Goal: Task Accomplishment & Management: Use online tool/utility

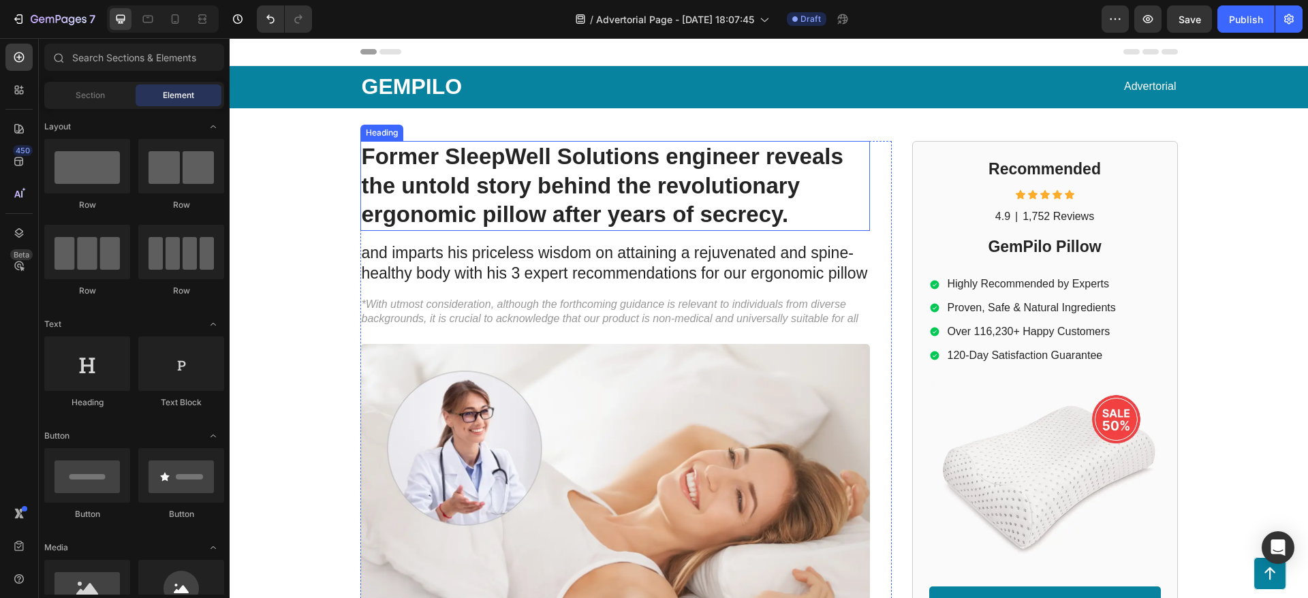
click at [498, 198] on h1 "Former SleepWell Solutions engineer reveals the untold story behind the revolut…" at bounding box center [614, 186] width 509 height 91
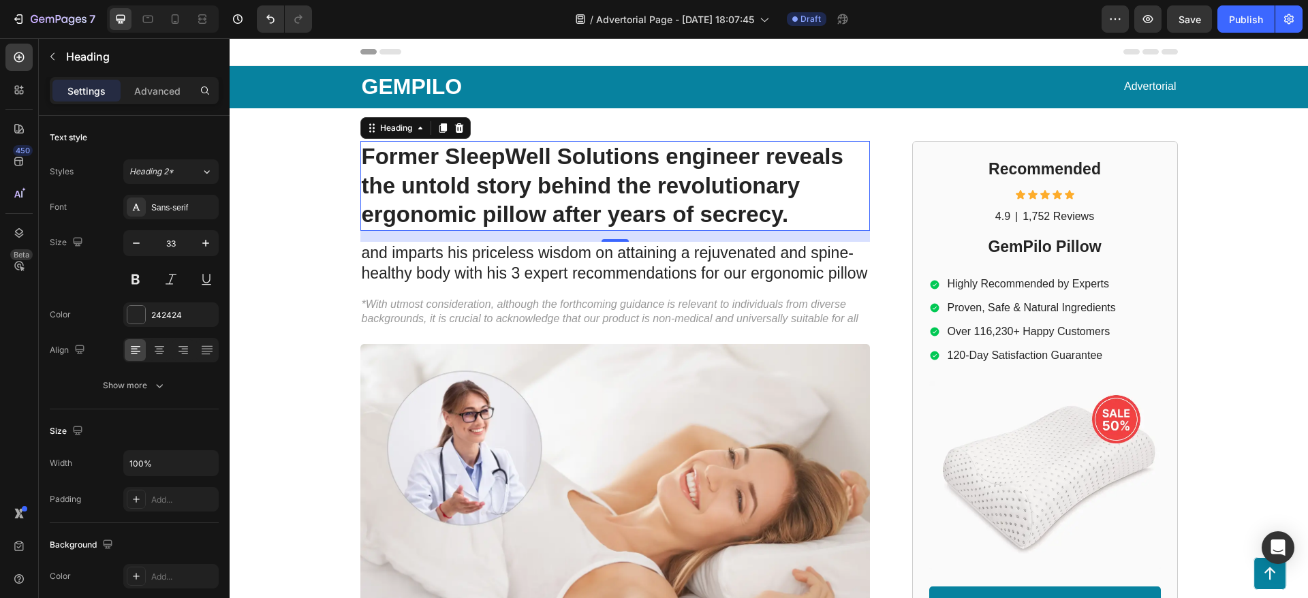
click at [520, 176] on h1 "Former SleepWell Solutions engineer reveals the untold story behind the revolut…" at bounding box center [614, 186] width 509 height 91
click at [520, 176] on p "Former SleepWell Solutions engineer reveals the untold story behind the revolut…" at bounding box center [615, 186] width 507 height 88
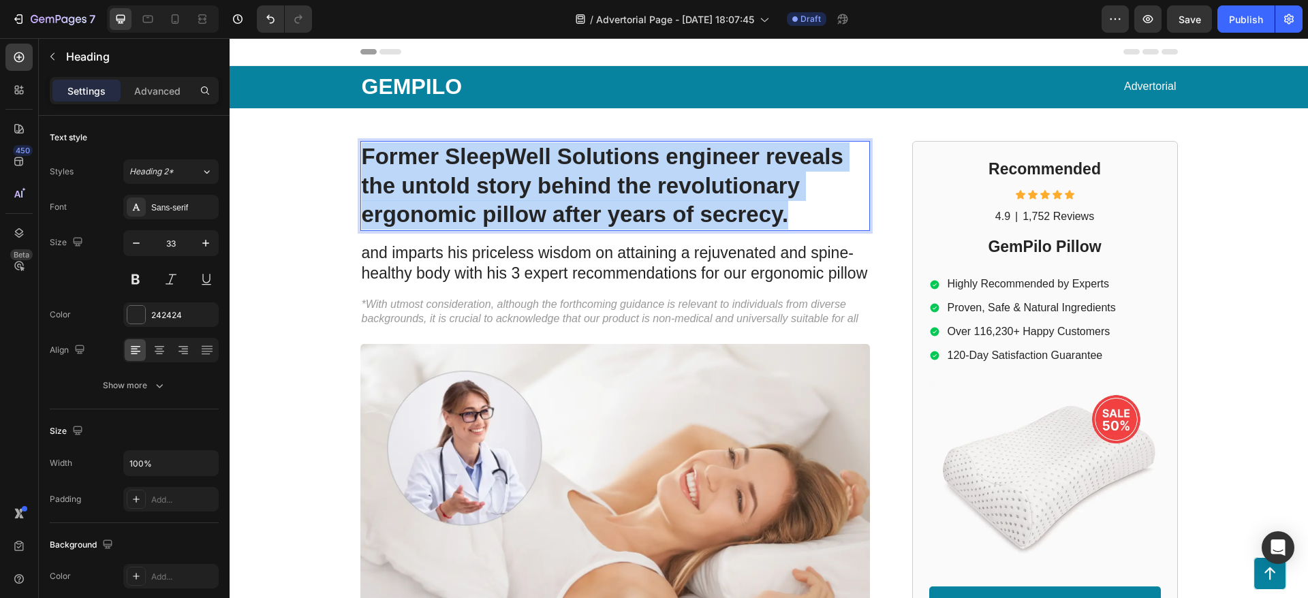
click at [520, 176] on p "Former SleepWell Solutions engineer reveals the untold story behind the revolut…" at bounding box center [615, 186] width 507 height 88
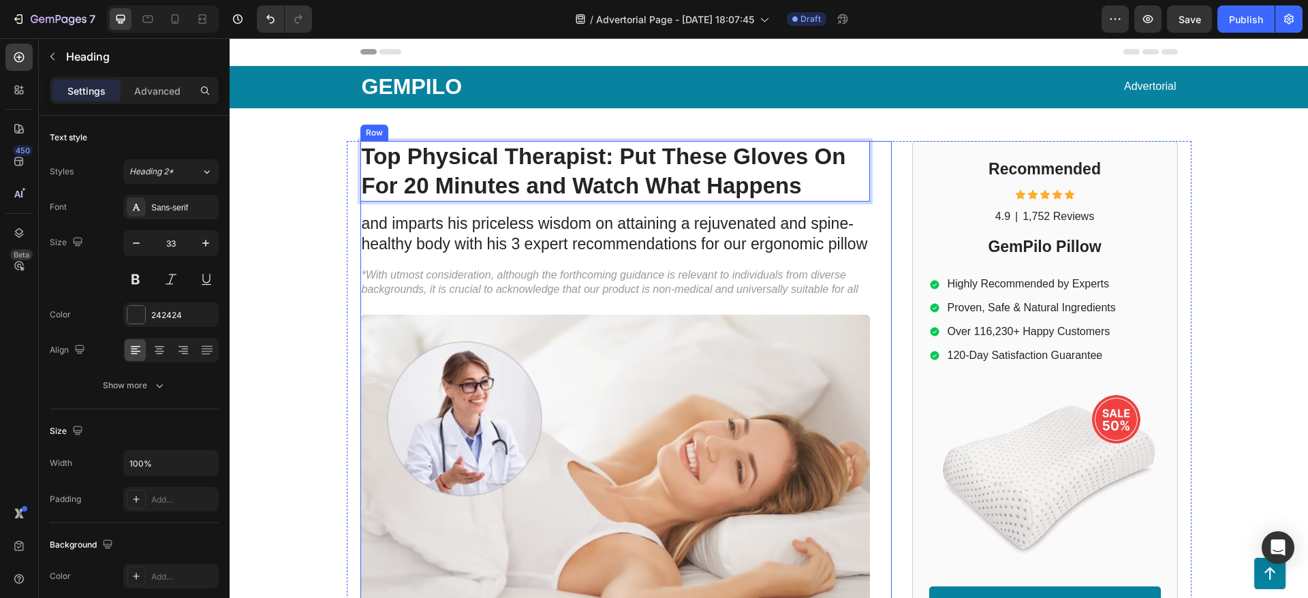
click at [526, 226] on p "and imparts his priceless wisdom on attaining a rejuvenated and spine-healthy b…" at bounding box center [615, 234] width 507 height 41
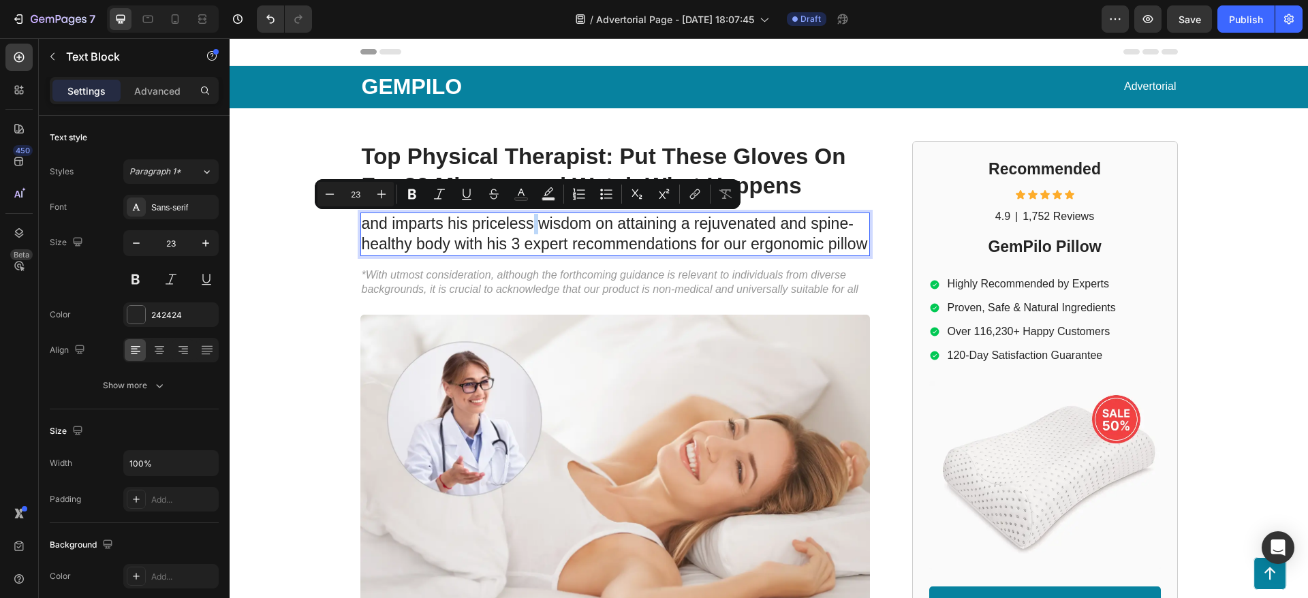
click at [526, 226] on p "and imparts his priceless wisdom on attaining a rejuvenated and spine-healthy b…" at bounding box center [615, 234] width 507 height 41
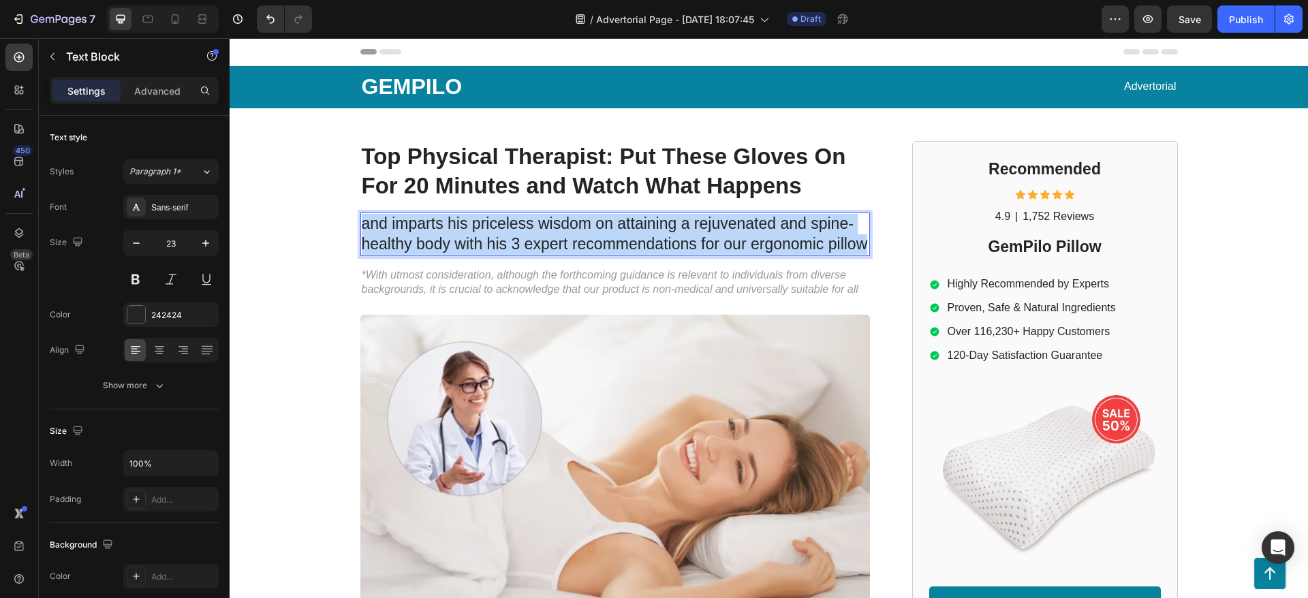
click at [526, 226] on p "and imparts his priceless wisdom on attaining a rejuvenated and spine-healthy b…" at bounding box center [615, 234] width 507 height 41
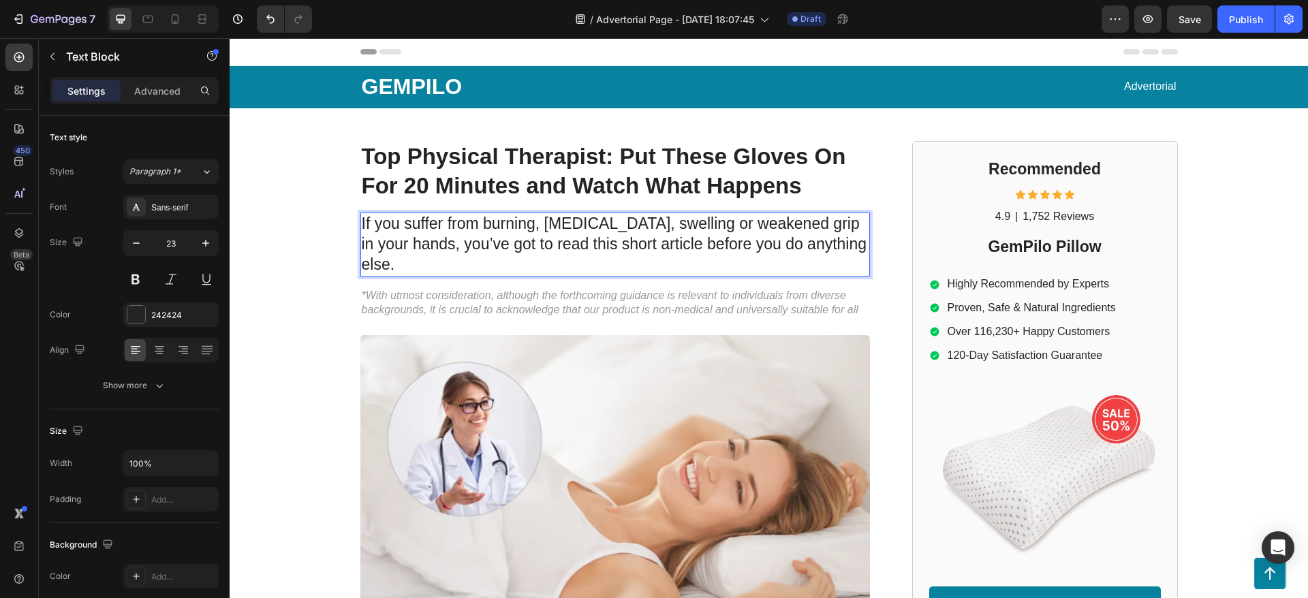
click at [623, 229] on p "If you suffer from burning, stiffness, swelling or weakened grip in your hands,…" at bounding box center [615, 244] width 507 height 61
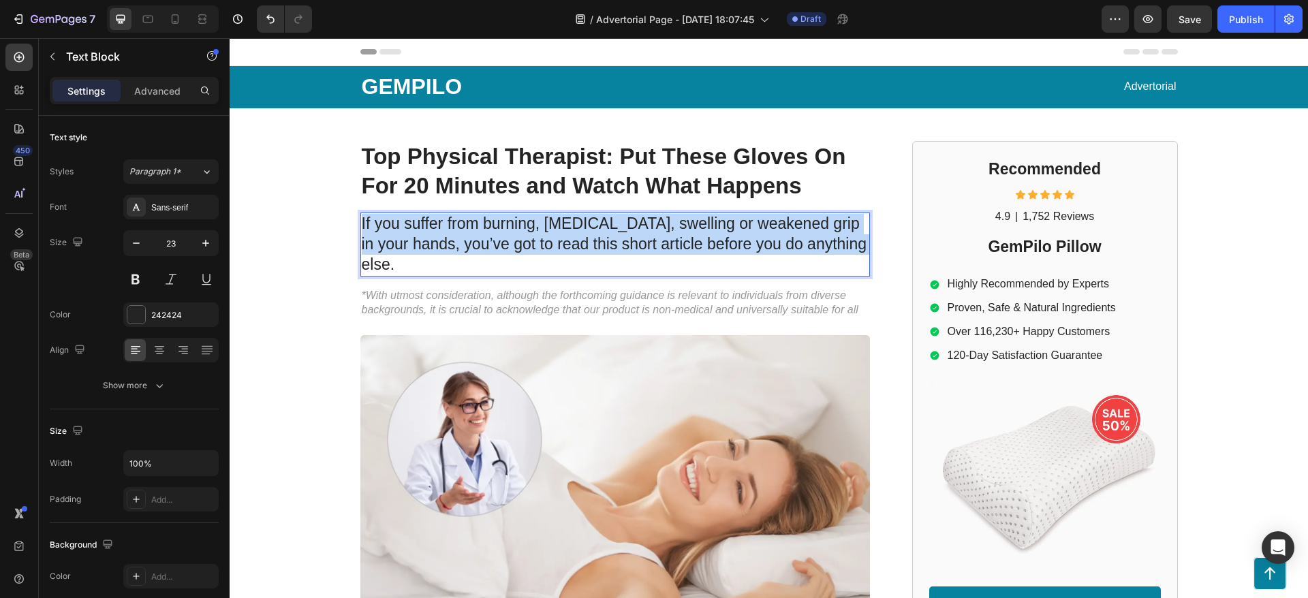
click at [623, 229] on p "If you suffer from burning, stiffness, swelling or weakened grip in your hands,…" at bounding box center [615, 244] width 507 height 61
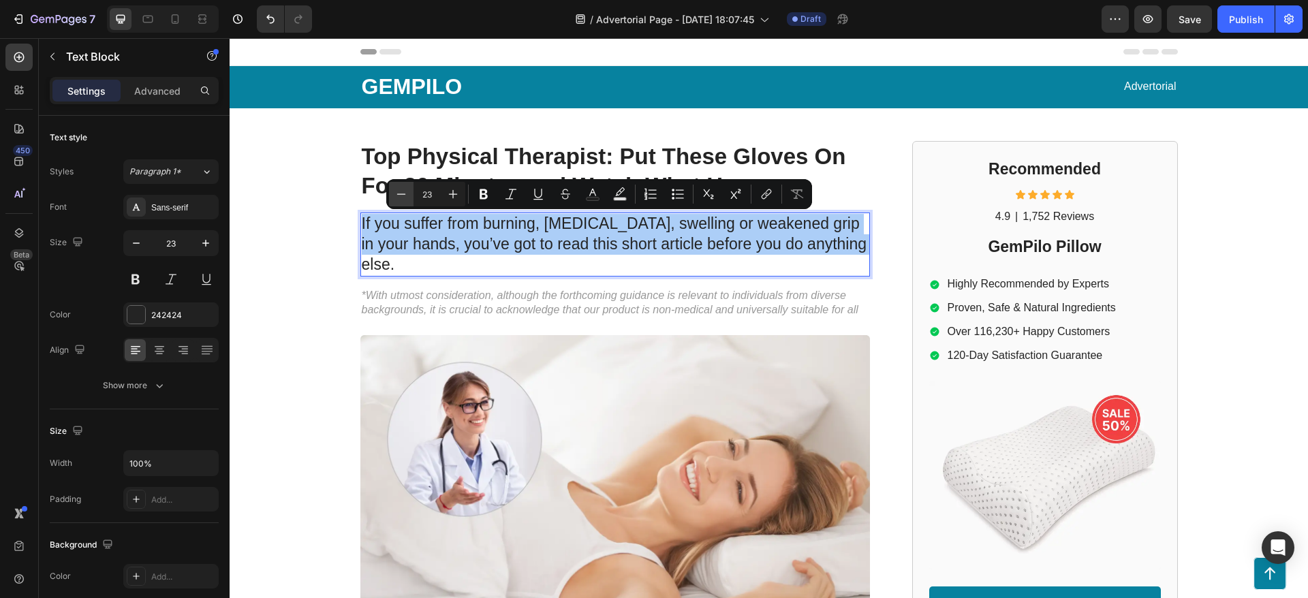
click at [405, 199] on icon "Editor contextual toolbar" at bounding box center [401, 194] width 14 height 14
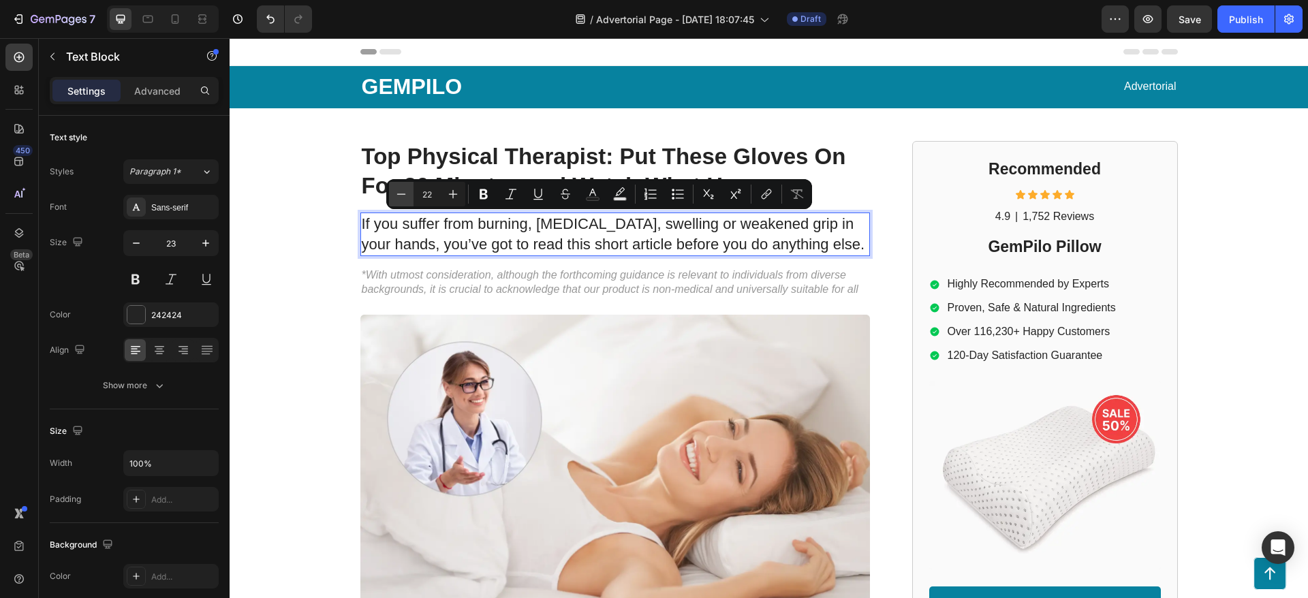
click at [405, 199] on icon "Editor contextual toolbar" at bounding box center [401, 194] width 14 height 14
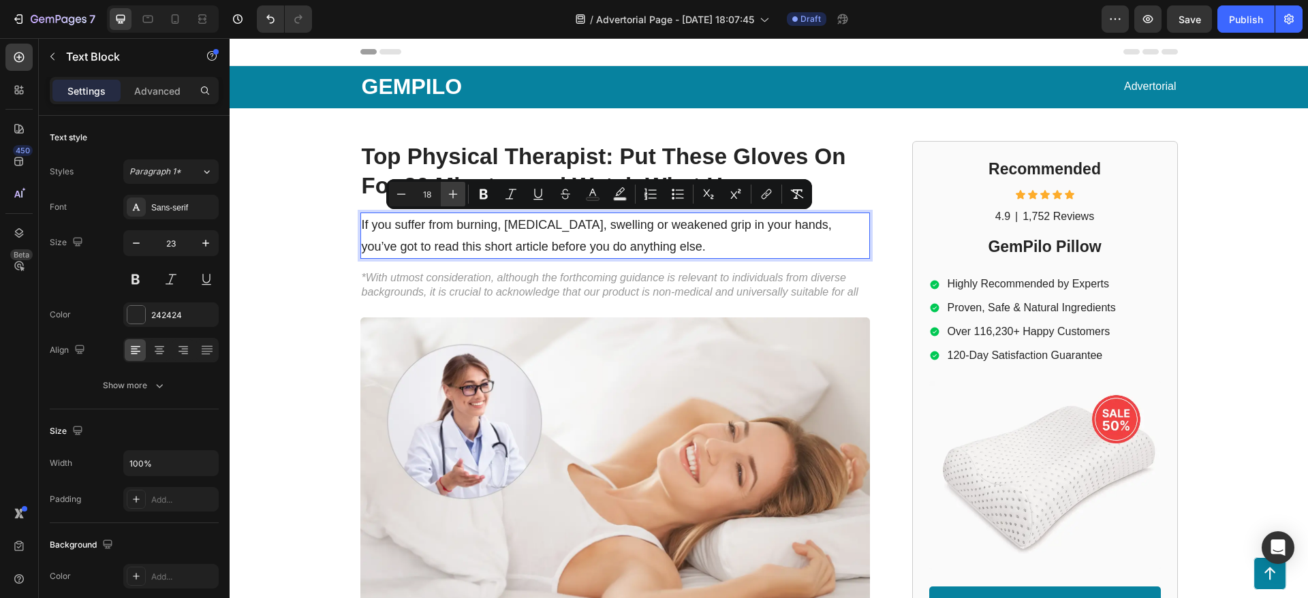
click at [450, 198] on icon "Editor contextual toolbar" at bounding box center [453, 194] width 14 height 14
type input "20"
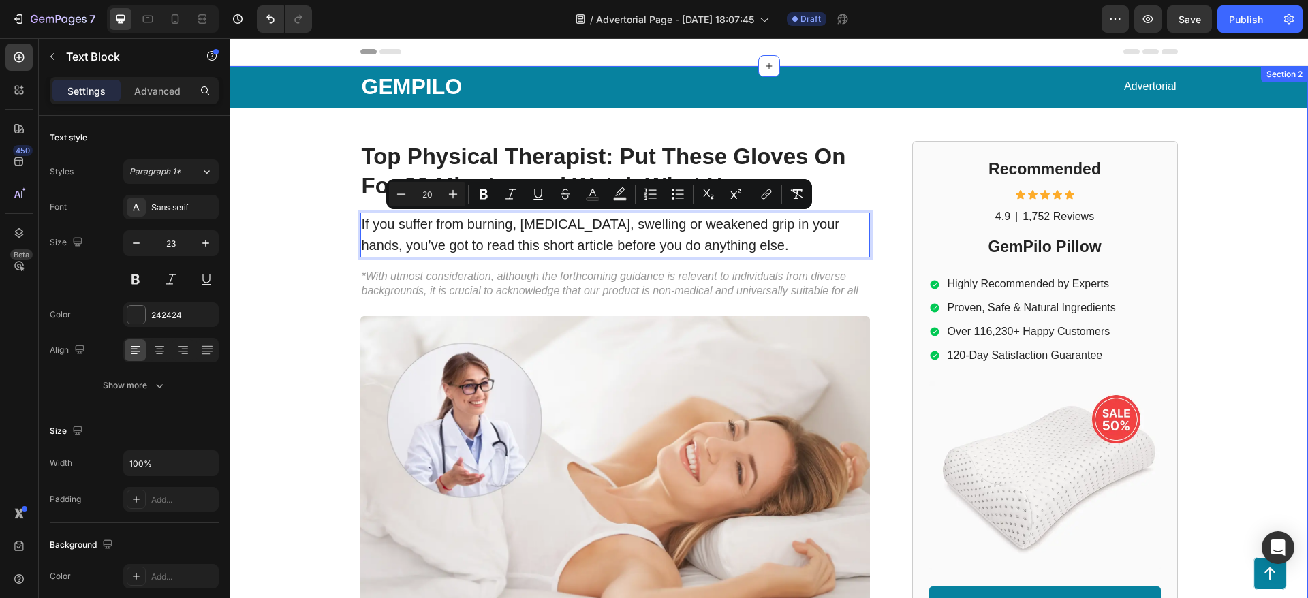
click at [249, 214] on div "GEMPILO Text Block Advertorial Text Block Row Row Top Physical Therapist: Put T…" at bounding box center [769, 577] width 1078 height 1022
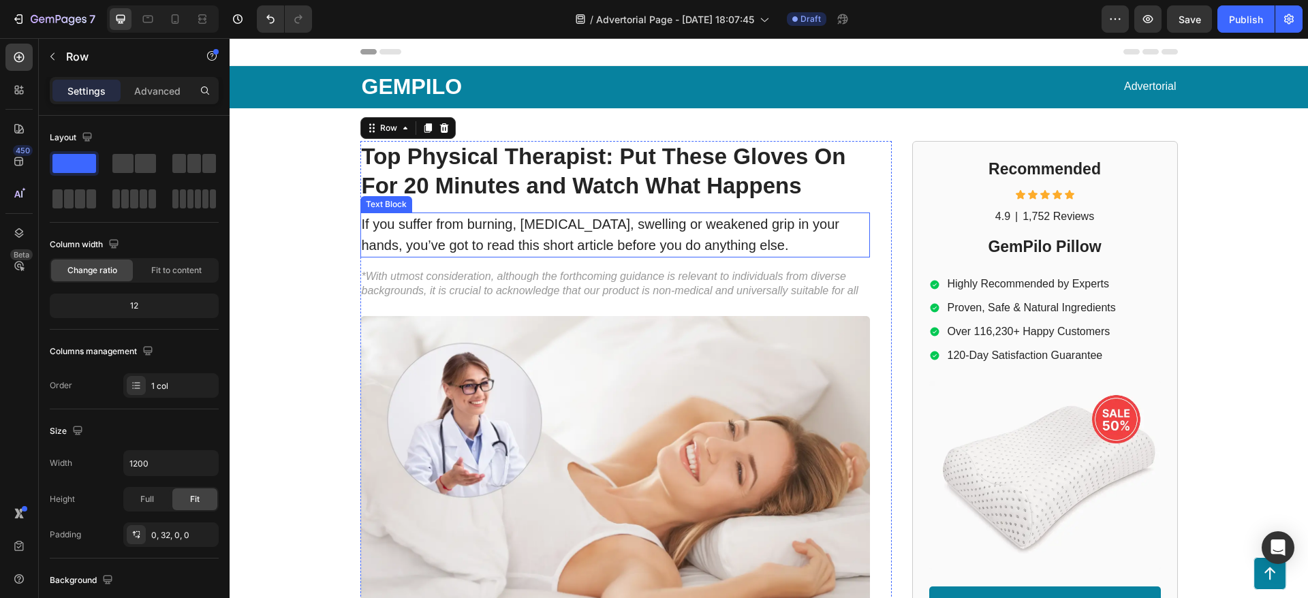
drag, startPoint x: 366, startPoint y: 216, endPoint x: 362, endPoint y: 224, distance: 9.5
click at [366, 217] on span "If you suffer from burning, stiffness, swelling or weakened grip in your hands,…" at bounding box center [600, 235] width 477 height 36
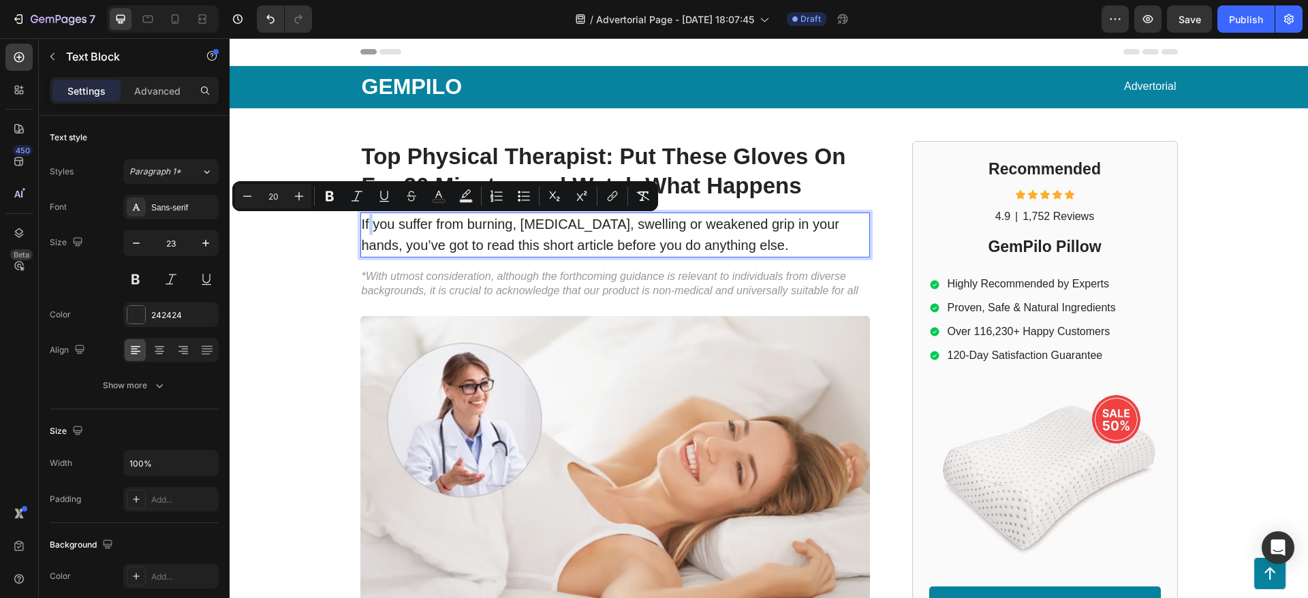
click at [362, 224] on span "If you suffer from burning, stiffness, swelling or weakened grip in your hands,…" at bounding box center [600, 235] width 477 height 36
click at [362, 225] on span "If you suffer from burning, stiffness, swelling or weakened grip in your hands,…" at bounding box center [600, 235] width 477 height 36
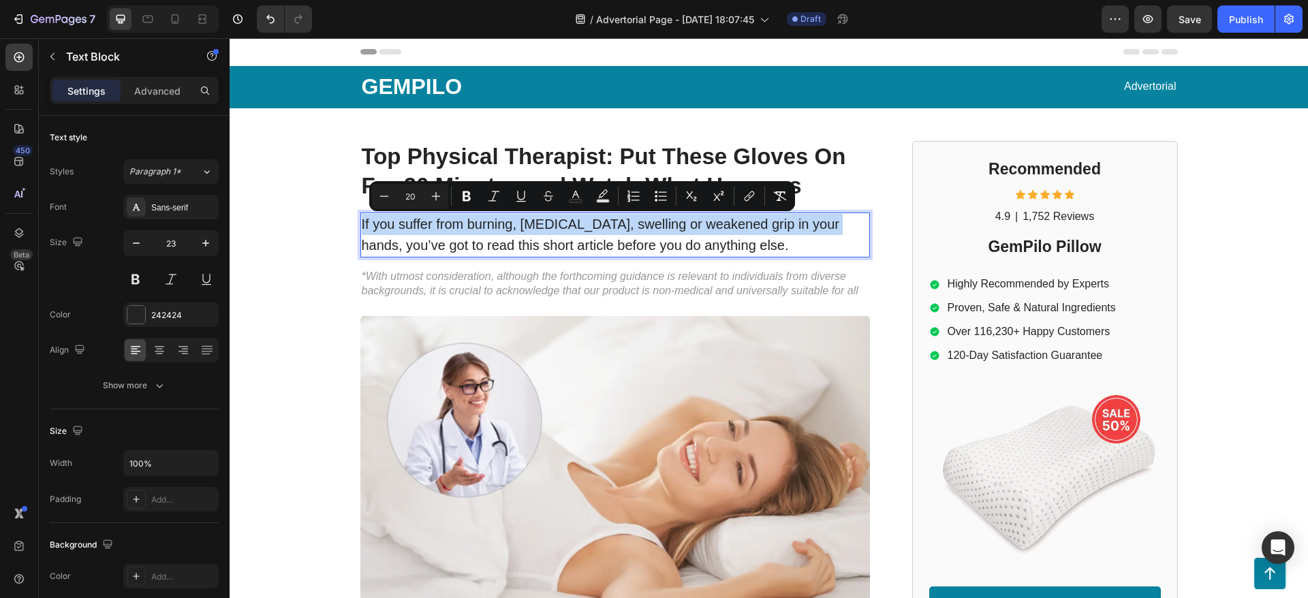
drag, startPoint x: 359, startPoint y: 225, endPoint x: 804, endPoint y: 231, distance: 445.5
click at [804, 231] on span "If you suffer from burning, stiffness, swelling or weakened grip in your hands,…" at bounding box center [600, 235] width 477 height 36
click at [569, 195] on icon "Editor contextual toolbar" at bounding box center [576, 196] width 14 height 14
type input "242424"
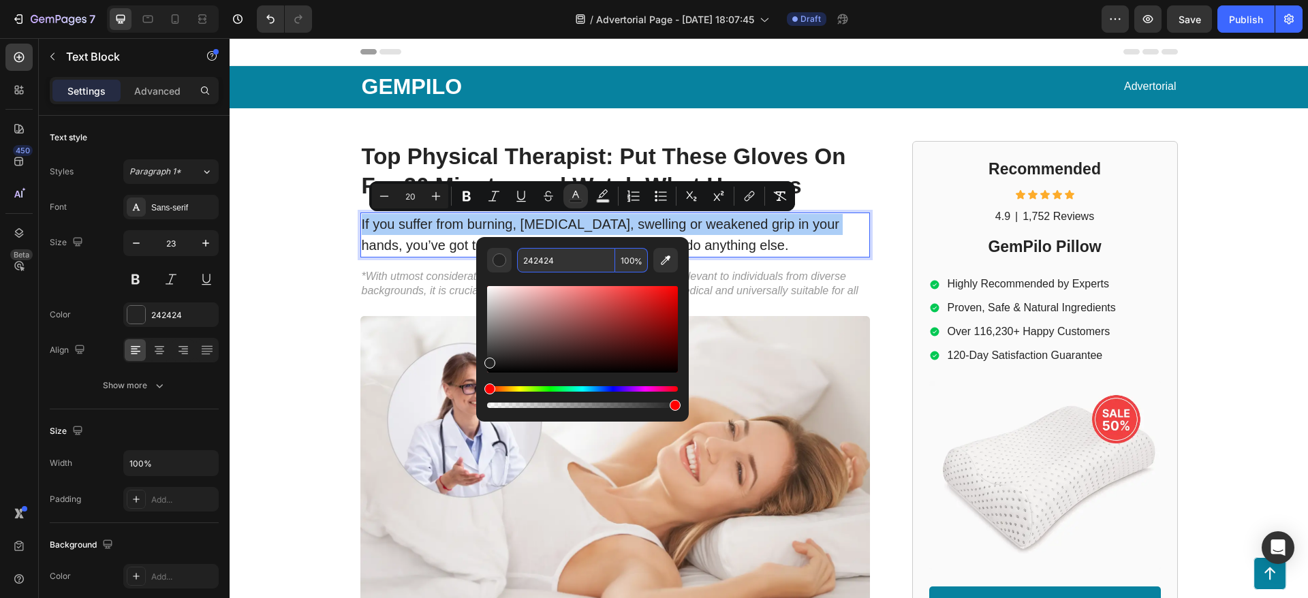
click at [540, 258] on input "242424" at bounding box center [566, 260] width 98 height 25
paste input "#ffcb78"
click at [540, 258] on input "242#ffcb78424" at bounding box center [566, 260] width 98 height 25
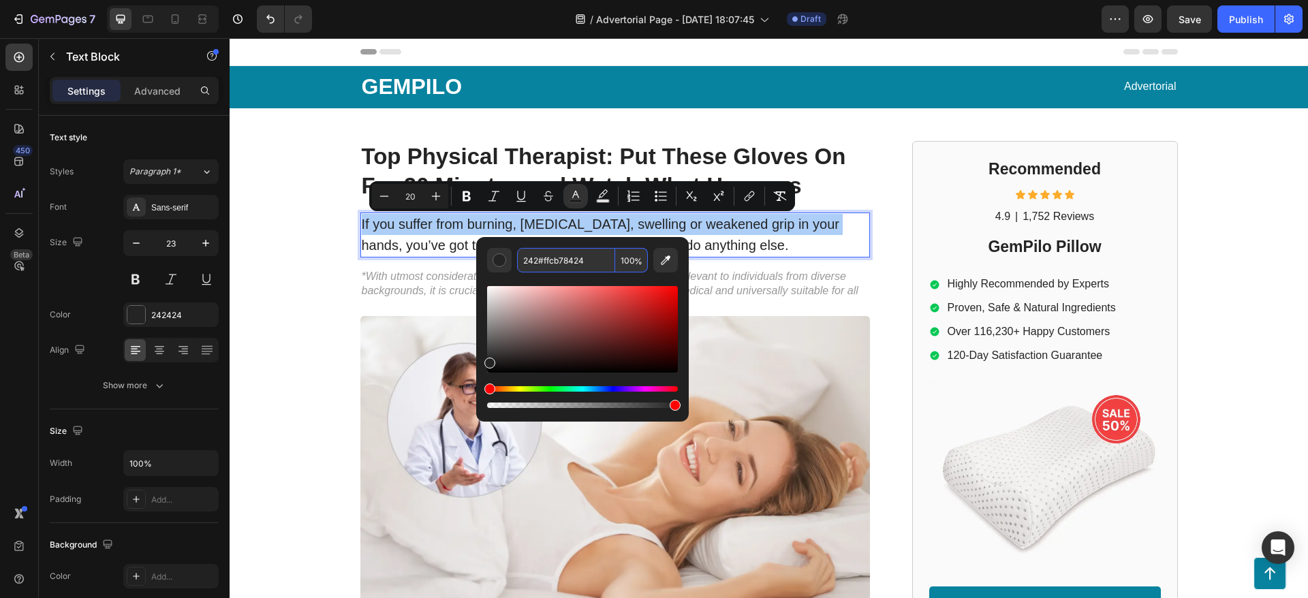
click at [540, 258] on input "242#ffcb78424" at bounding box center [566, 260] width 98 height 25
paste input "ffcb78"
click at [540, 258] on input "242#ffcb78ffcb78424" at bounding box center [566, 260] width 98 height 25
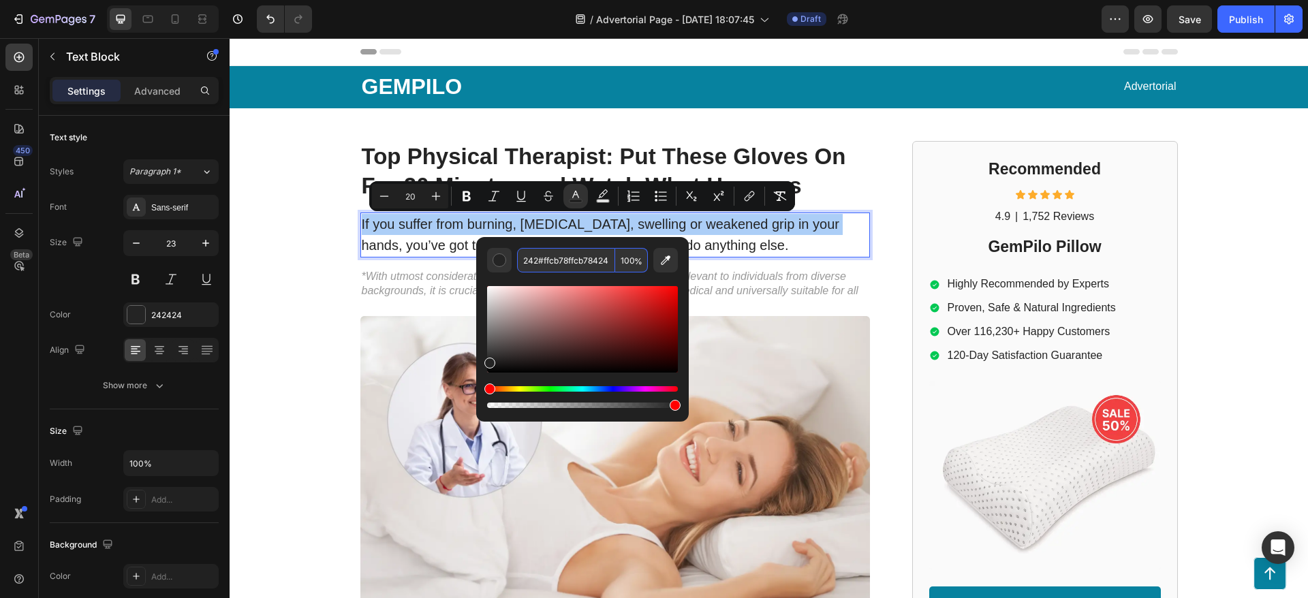
click at [540, 258] on input "242#ffcb78ffcb78424" at bounding box center [566, 260] width 98 height 25
click at [580, 259] on input "242#ffcb78ffcb78424" at bounding box center [566, 260] width 98 height 25
paste input "#ffcb78"
type input "FFCB78"
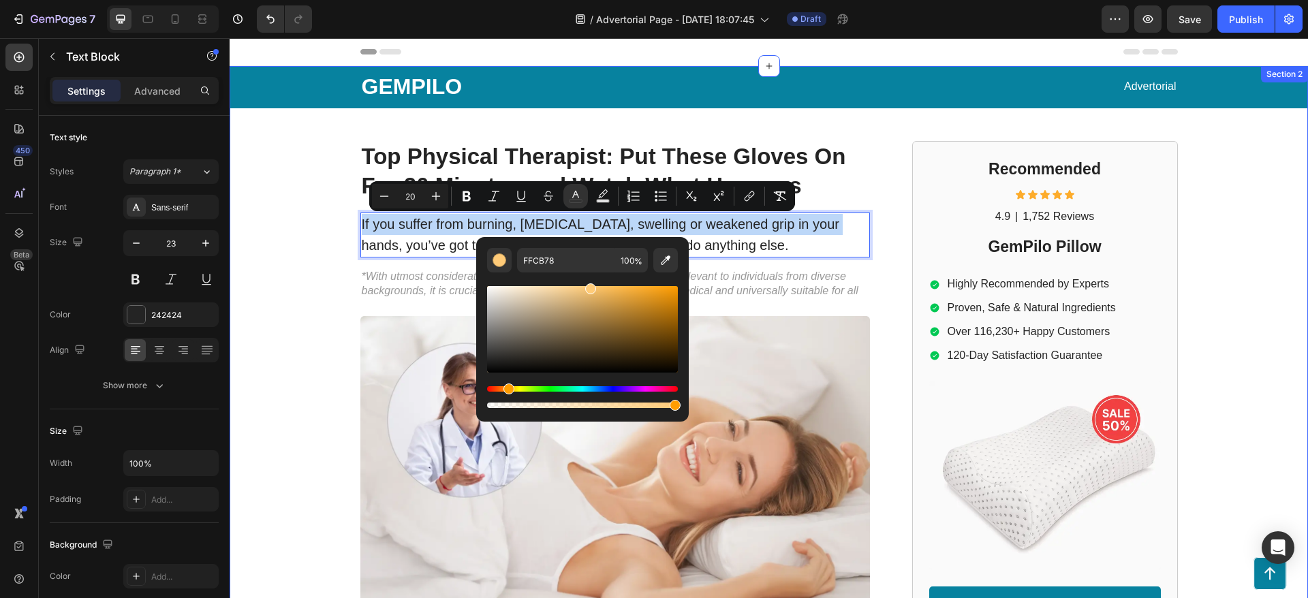
click at [317, 217] on div "GEMPILO Text Block Advertorial Text Block Row Row Top Physical Therapist: Put T…" at bounding box center [769, 577] width 1078 height 1022
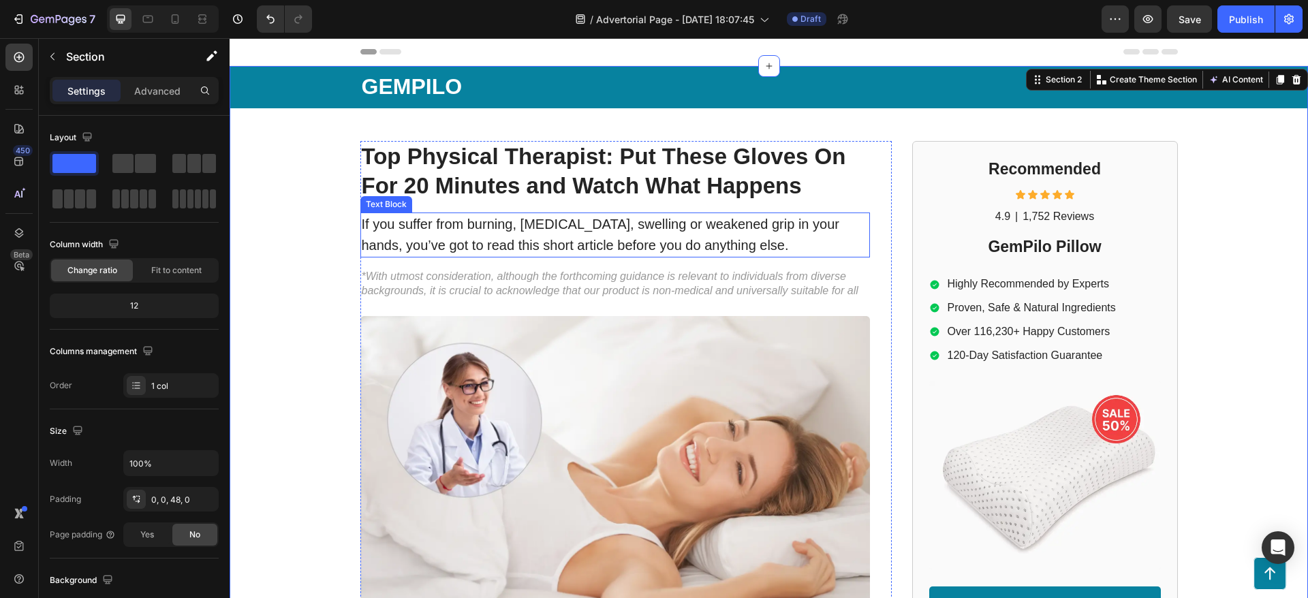
click at [712, 224] on span "If you suffer from burning, stiffness, swelling or weakened grip in your hands,…" at bounding box center [600, 235] width 477 height 36
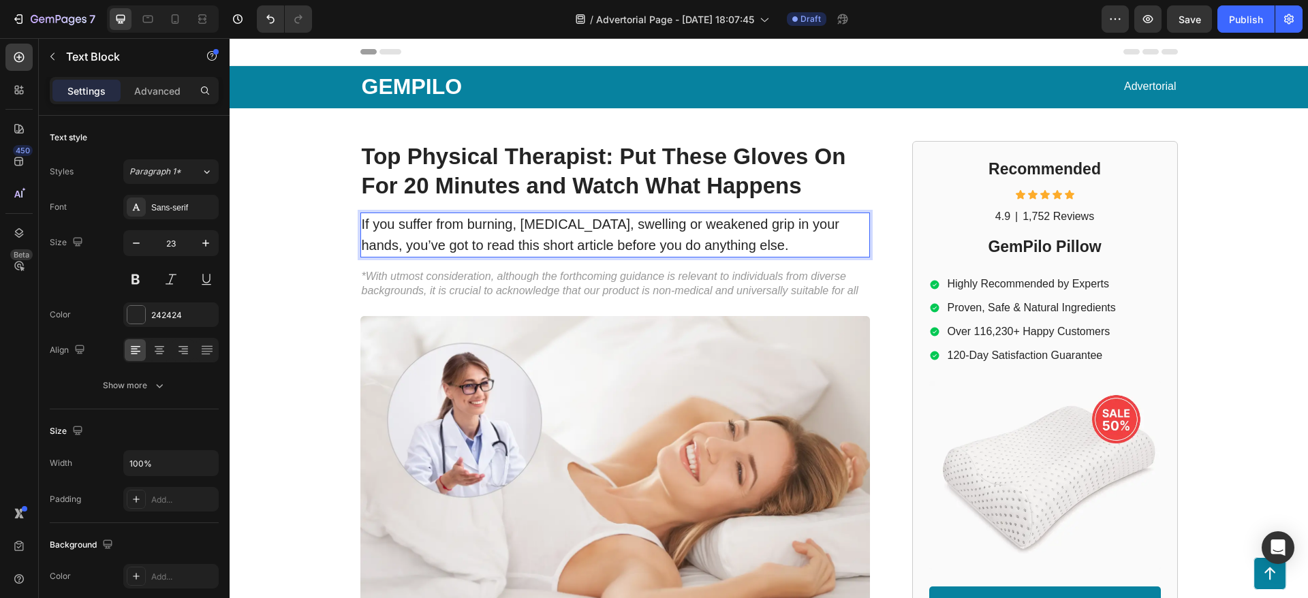
click at [362, 221] on span "If you suffer from burning, stiffness, swelling or weakened grip in your hands,…" at bounding box center [600, 235] width 477 height 36
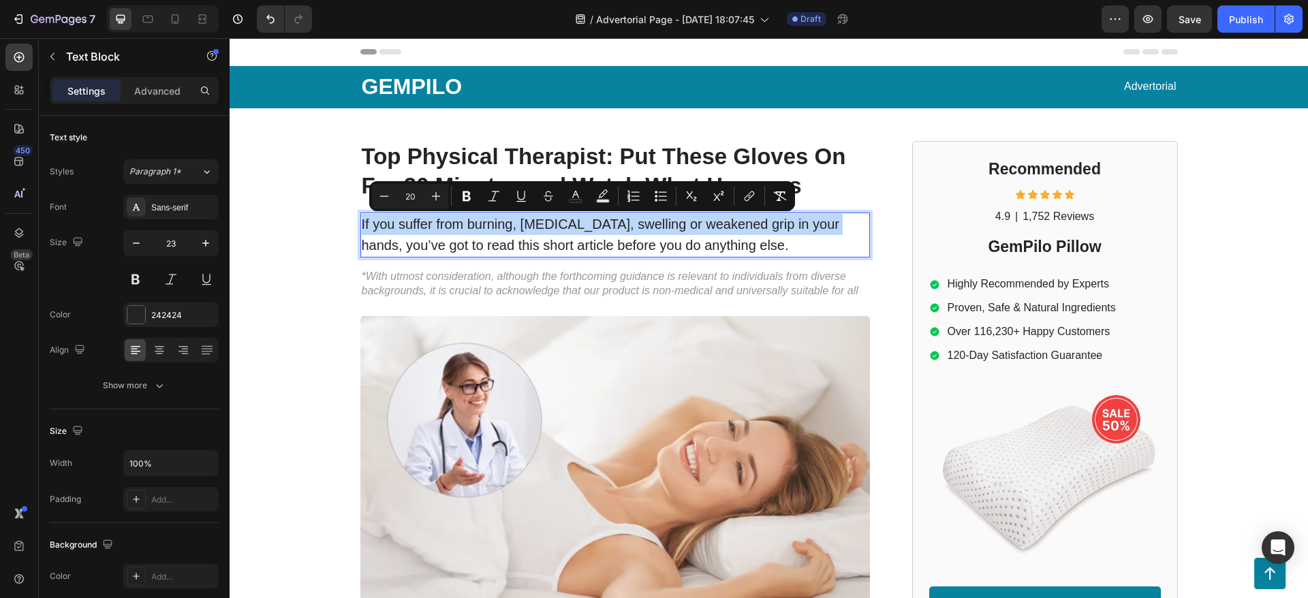
drag, startPoint x: 356, startPoint y: 221, endPoint x: 808, endPoint y: 219, distance: 451.6
click at [808, 219] on span "If you suffer from burning, stiffness, swelling or weakened grip in your hands,…" at bounding box center [600, 235] width 477 height 36
click at [601, 205] on button "Text Background Color" at bounding box center [602, 196] width 25 height 25
type input "000000"
type input "77"
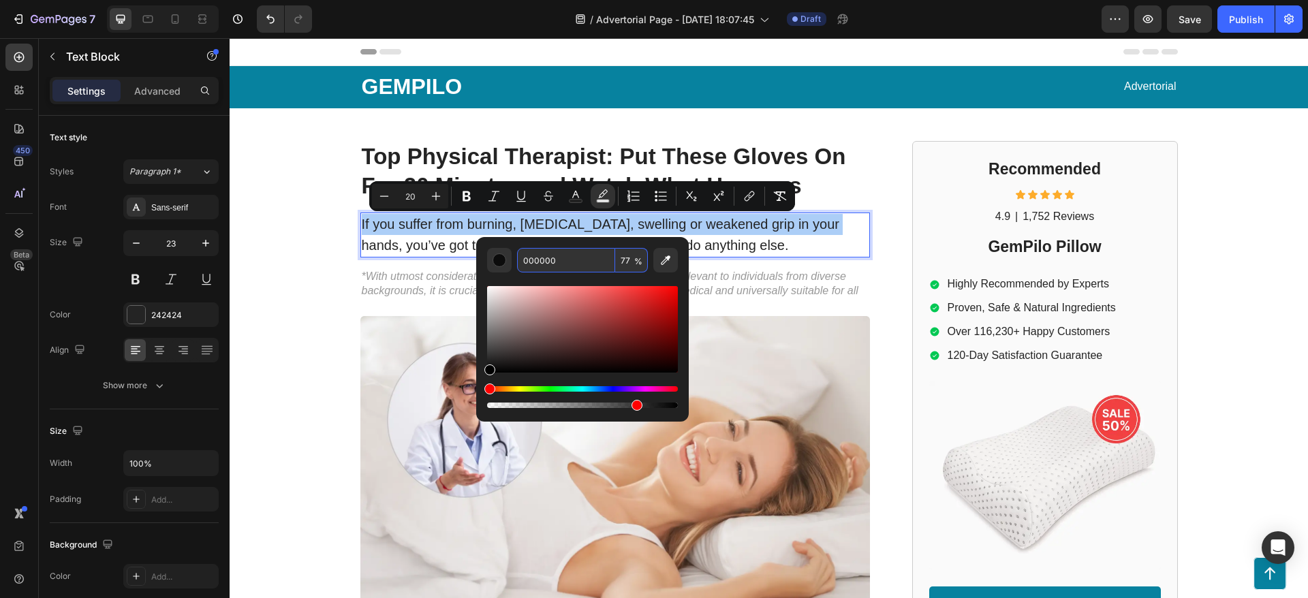
click at [553, 264] on input "000000" at bounding box center [566, 260] width 98 height 25
paste input "#ffcb78"
type input "FFCB78"
type input "100"
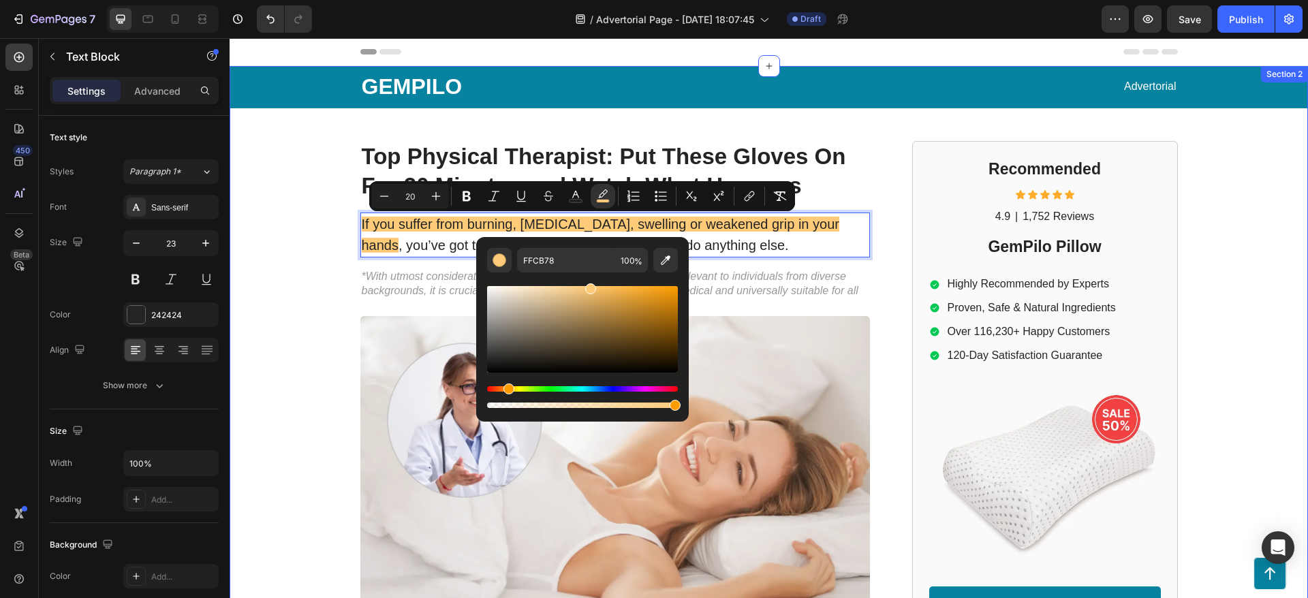
click at [274, 217] on div "GEMPILO Text Block Advertorial Text Block Row Row Top Physical Therapist: Put T…" at bounding box center [769, 577] width 1078 height 1022
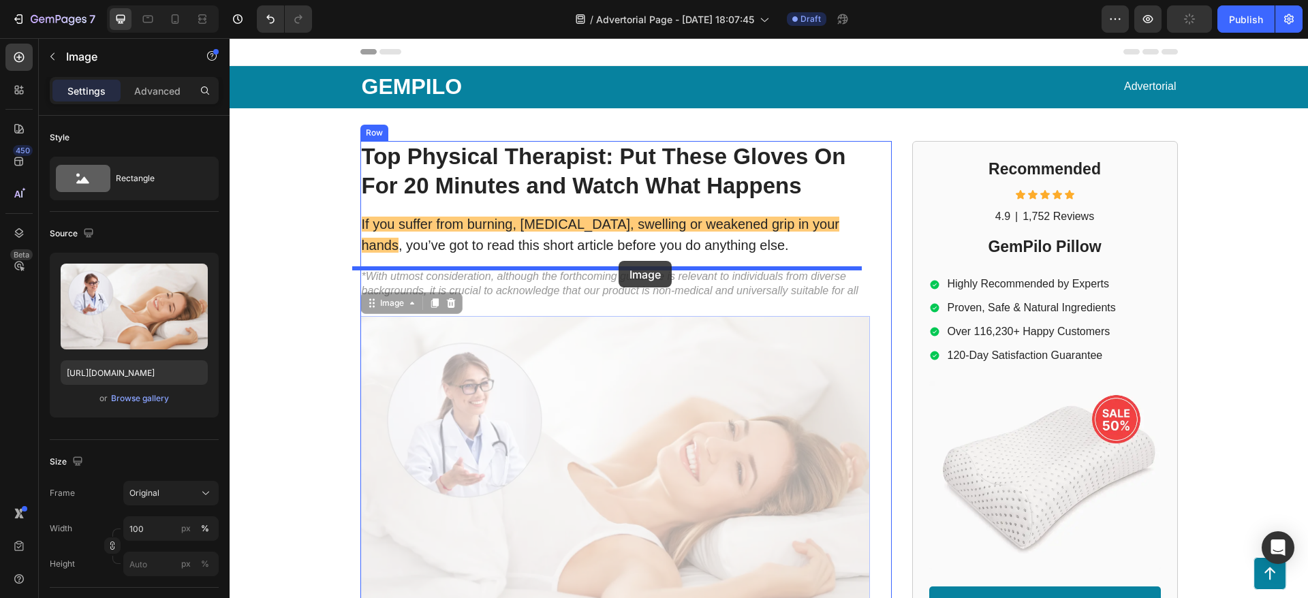
drag, startPoint x: 615, startPoint y: 277, endPoint x: 618, endPoint y: 261, distance: 16.7
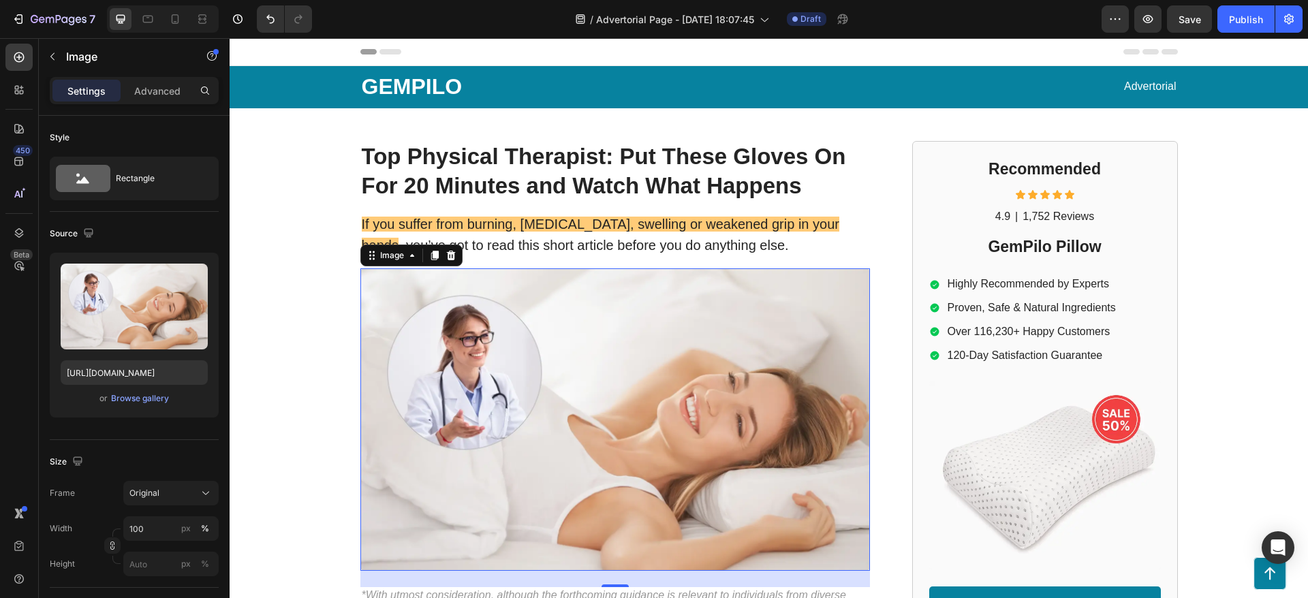
click at [589, 357] on img at bounding box center [614, 419] width 509 height 302
click at [168, 370] on input "https://cdn.shopify.com/s/files/1/0943/6564/7231/files/gempages_585706145344127…" at bounding box center [134, 372] width 147 height 25
click at [167, 371] on input "https://cdn.shopify.com/s/files/1/0943/6564/7231/files/gempages_585706145344127…" at bounding box center [134, 372] width 147 height 25
paste input "https://www.onecompress.com/cdn/shop/files/gempages_491478759153599514-fe0102d6…"
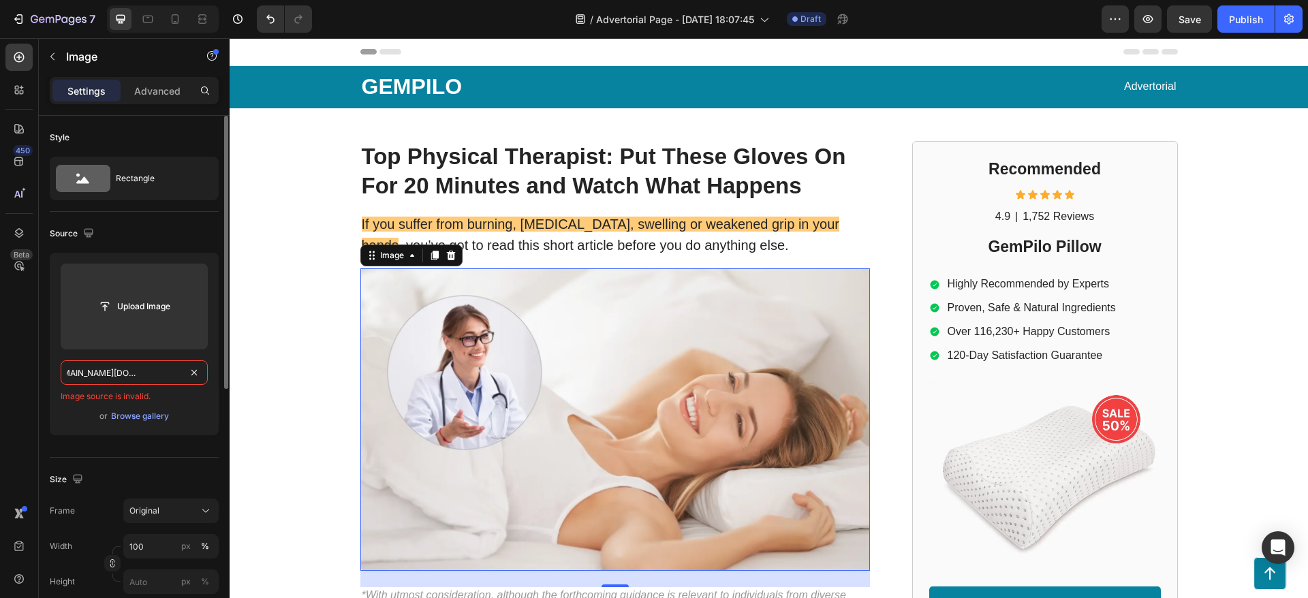
click at [140, 366] on input "https://cdn.shopify.com/shttps://www.onecompress.com/cdn/shop/files/gempages_49…" at bounding box center [134, 372] width 147 height 25
paste input "www.onecompress.com/cdn/shop/files/gempages_491478759153599514-fe0102d6-23f5-45…"
type input "https://www.onecompress.com/cdn/shop/files/gempages_491478759153599514-fe0102d6…"
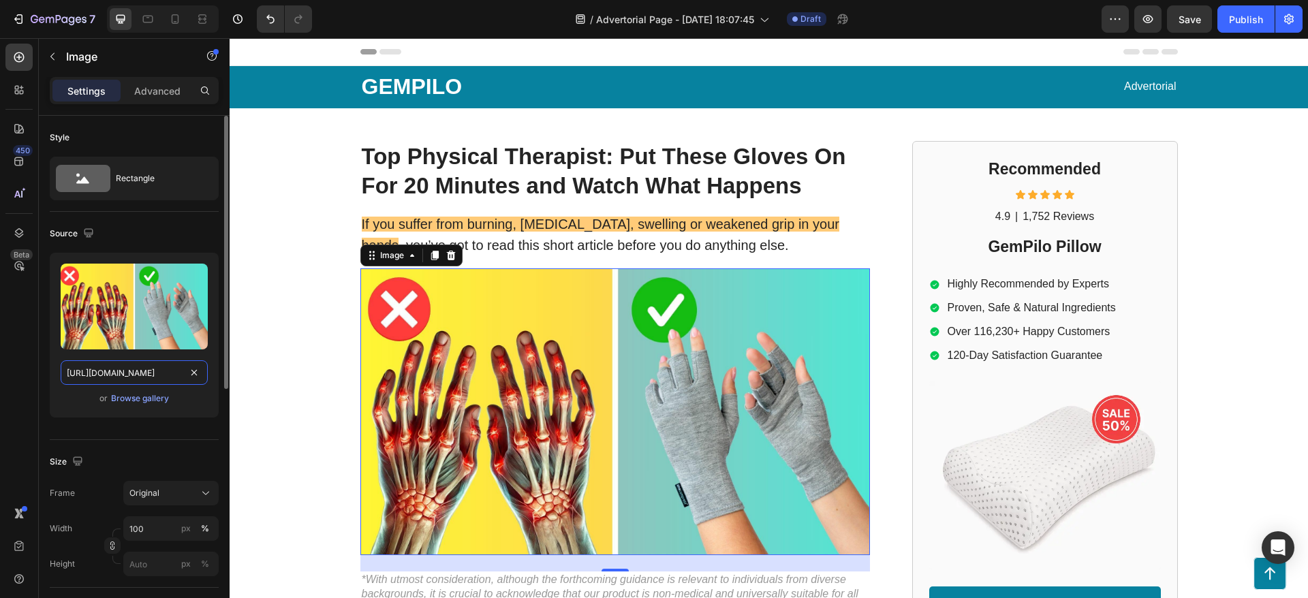
scroll to position [0, 488]
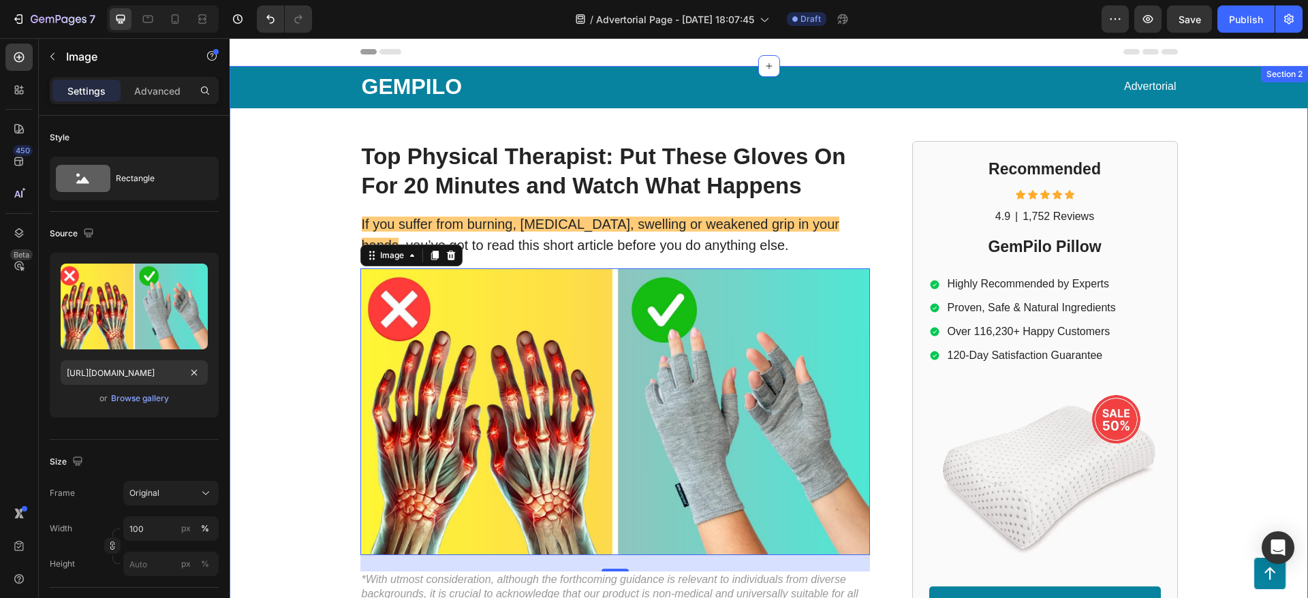
click at [245, 304] on div "GEMPILO Text Block Advertorial Text Block Row Row Top Physical Therapist: Put T…" at bounding box center [769, 569] width 1078 height 1006
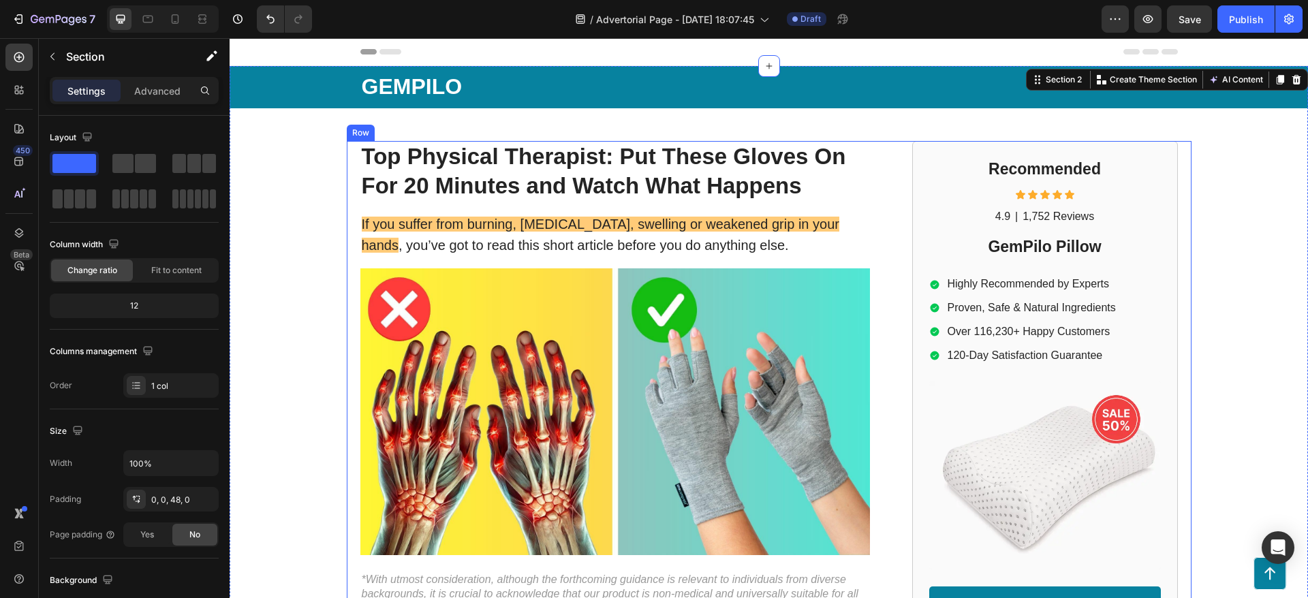
scroll to position [306, 0]
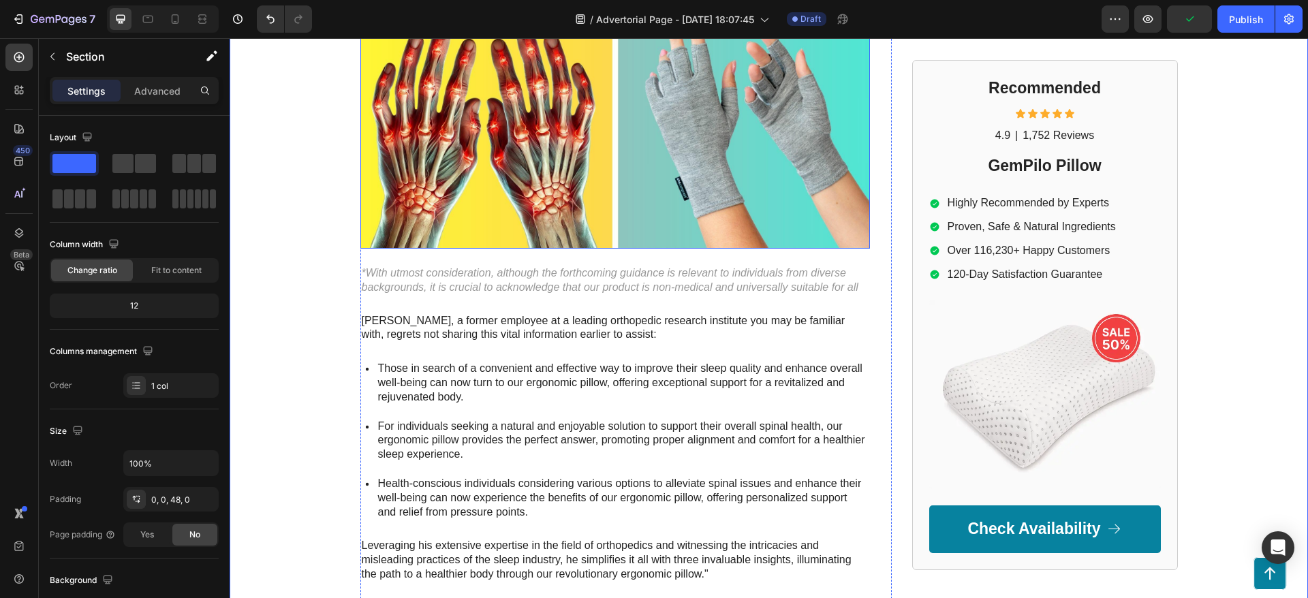
click at [516, 148] on img at bounding box center [614, 105] width 509 height 287
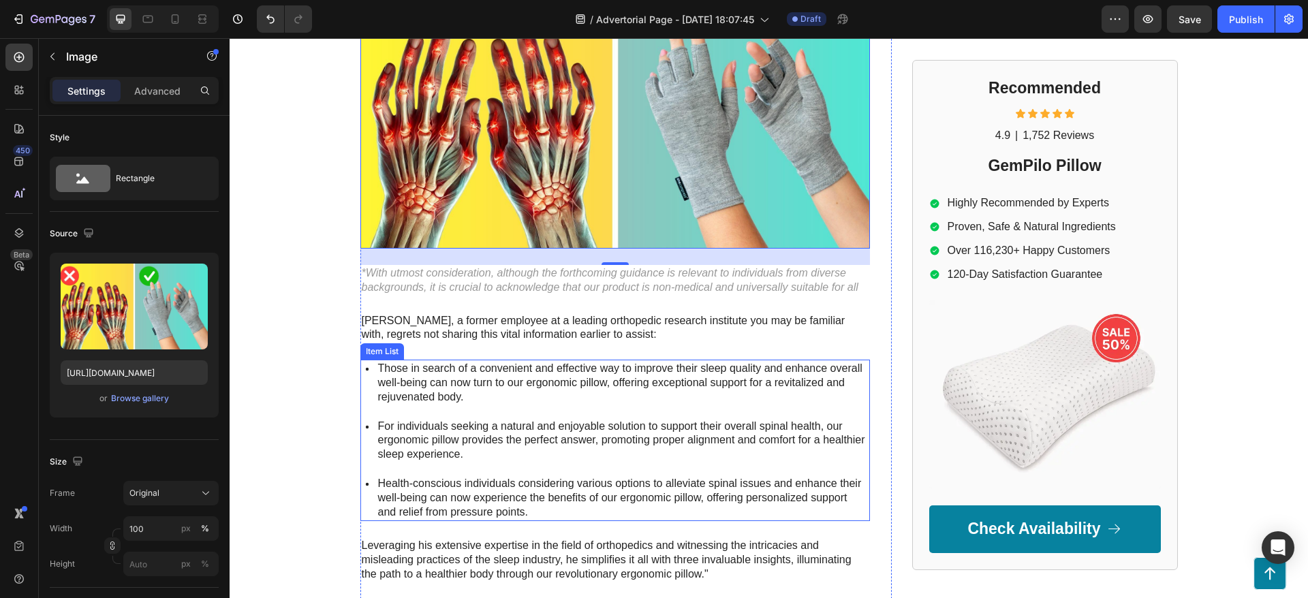
click at [478, 333] on p "Mark Thompson, a former employee at a leading orthopedic research institute you…" at bounding box center [615, 328] width 507 height 29
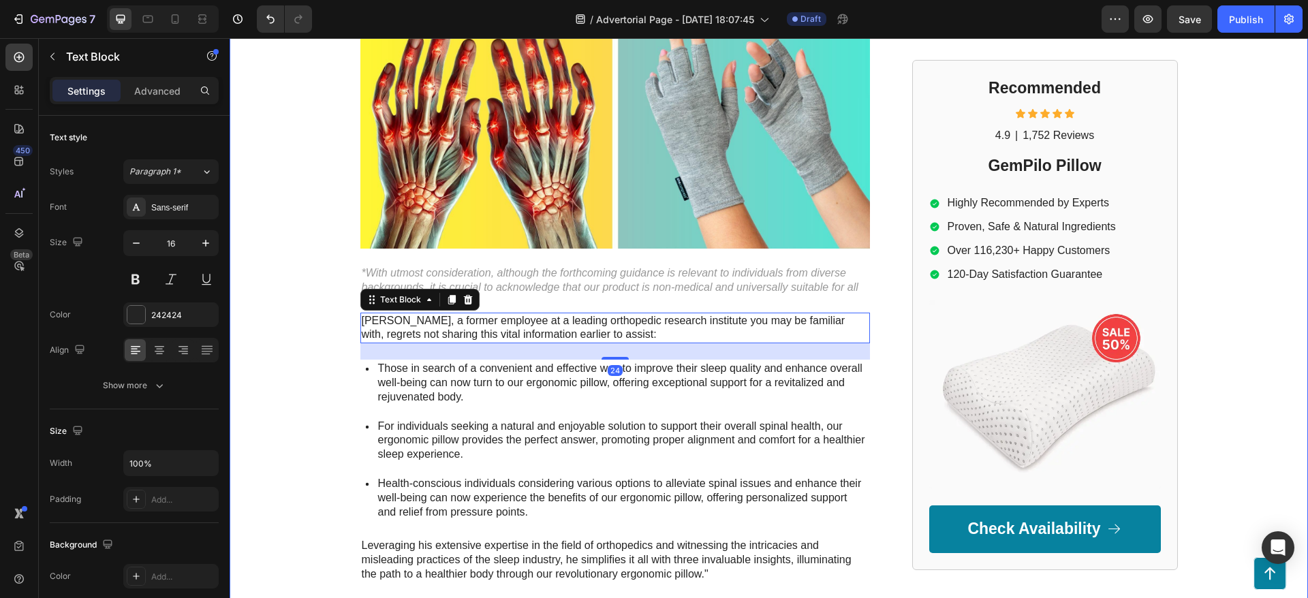
click at [309, 279] on div "GEMPILO Text Block Advertorial Text Block Row Row Top Physical Therapist: Put T…" at bounding box center [769, 263] width 1078 height 1006
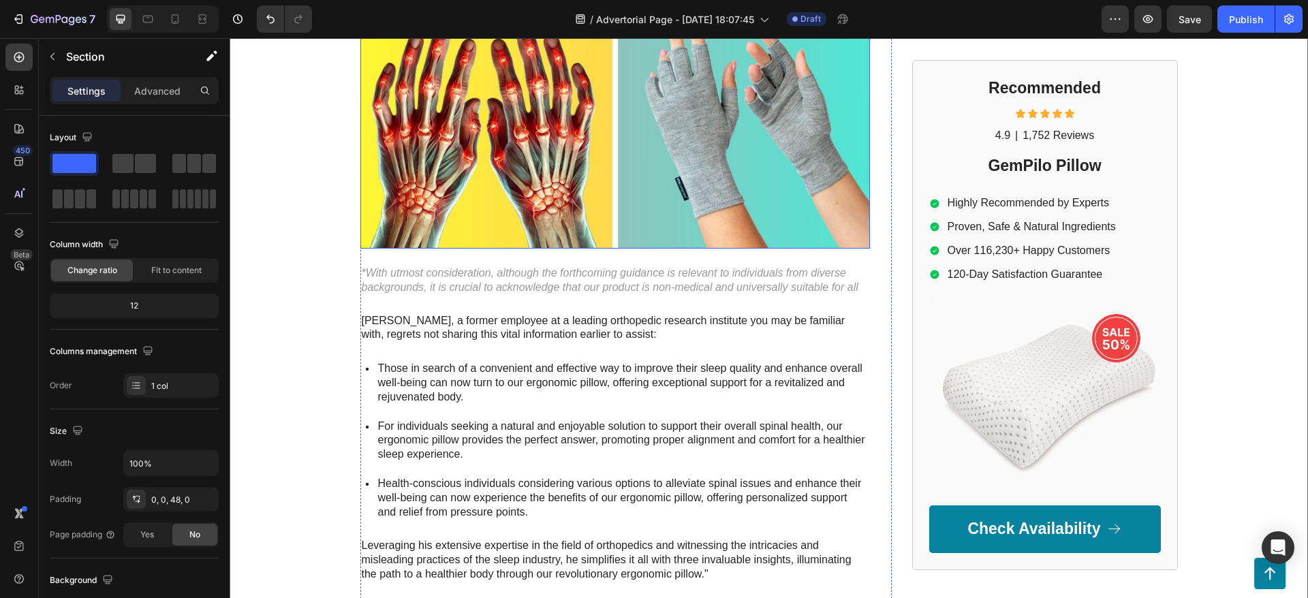
click at [479, 238] on img at bounding box center [614, 105] width 509 height 287
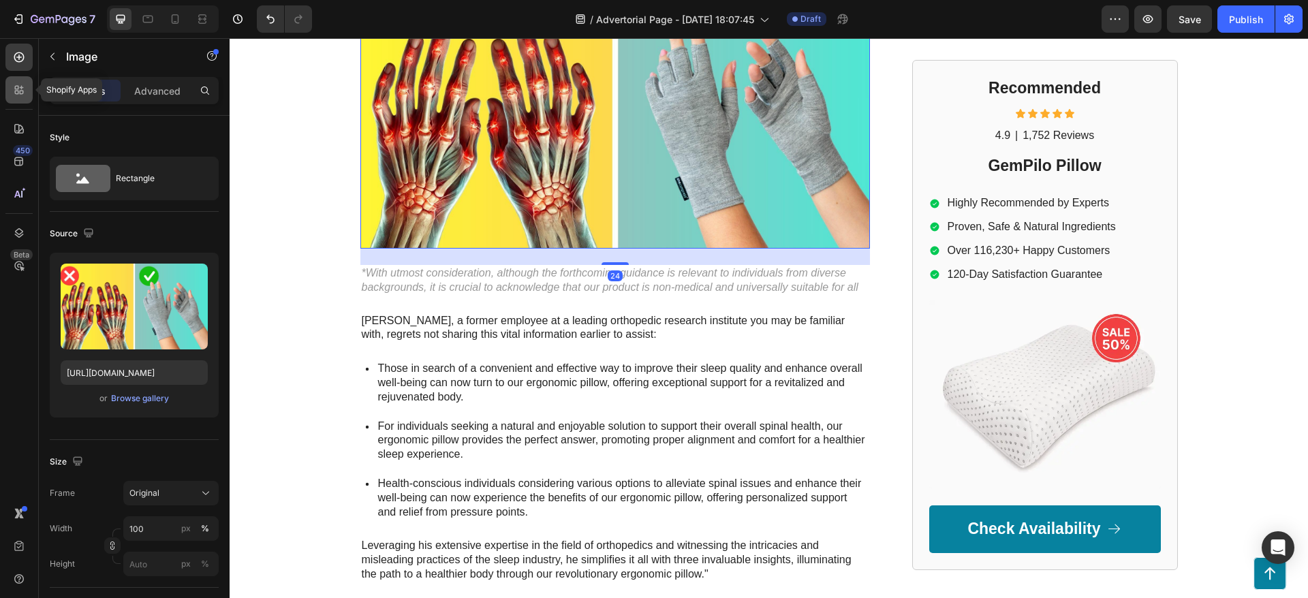
click at [20, 95] on icon at bounding box center [19, 90] width 14 height 14
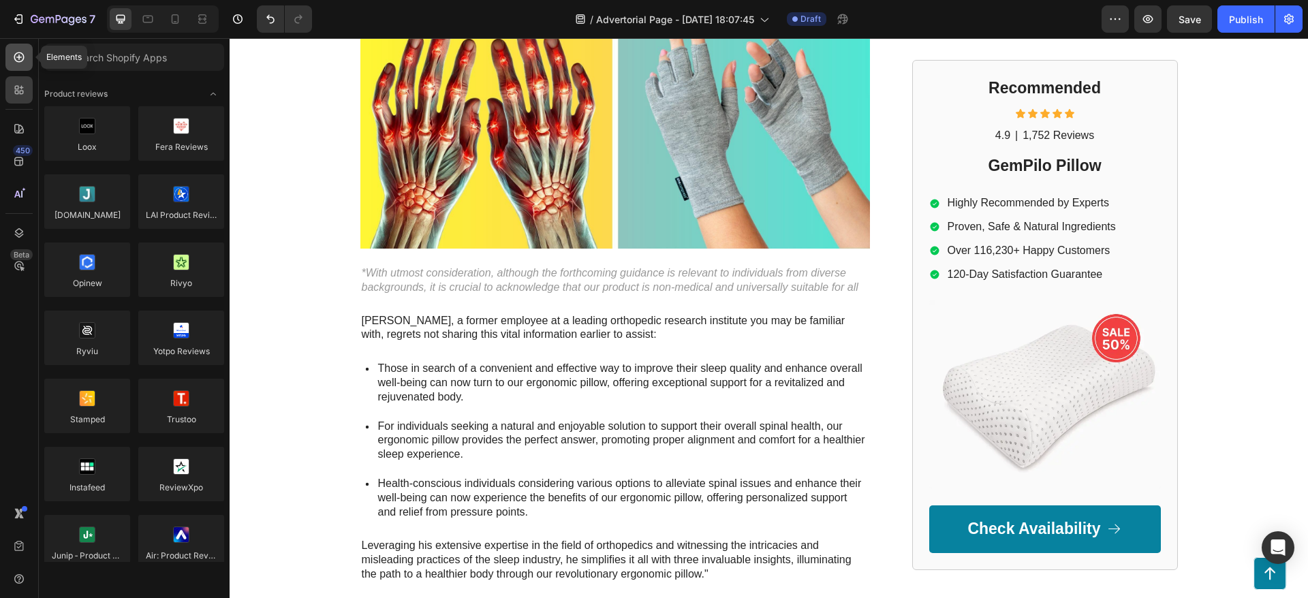
click at [17, 56] on icon at bounding box center [19, 57] width 14 height 14
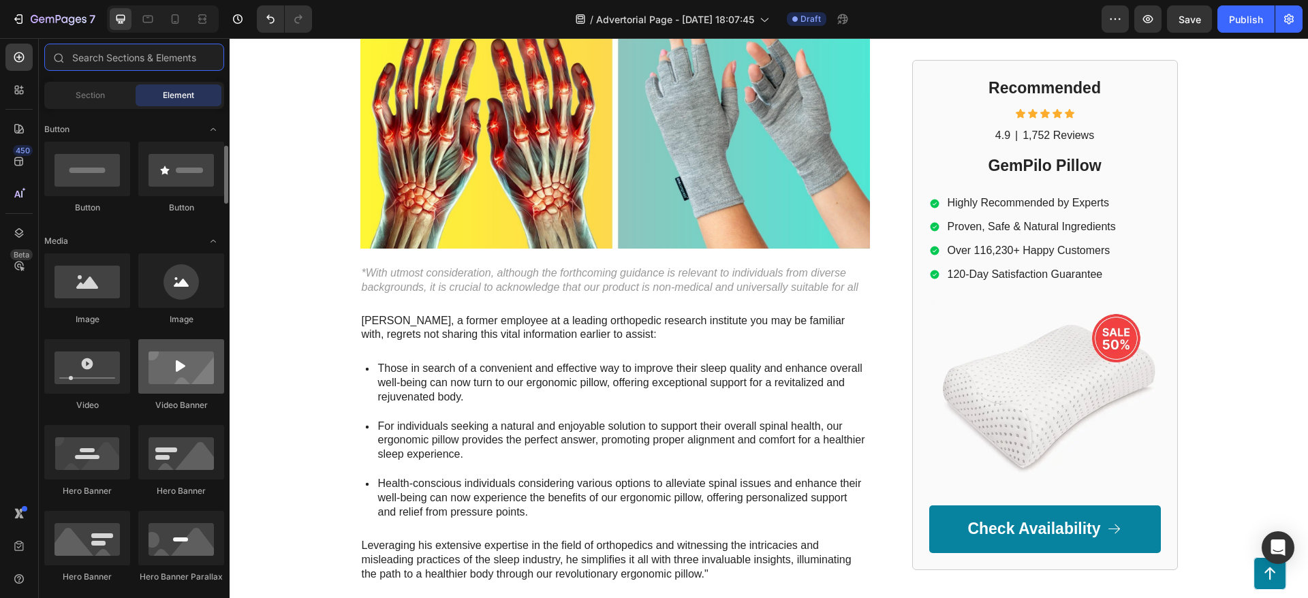
scroll to position [102, 0]
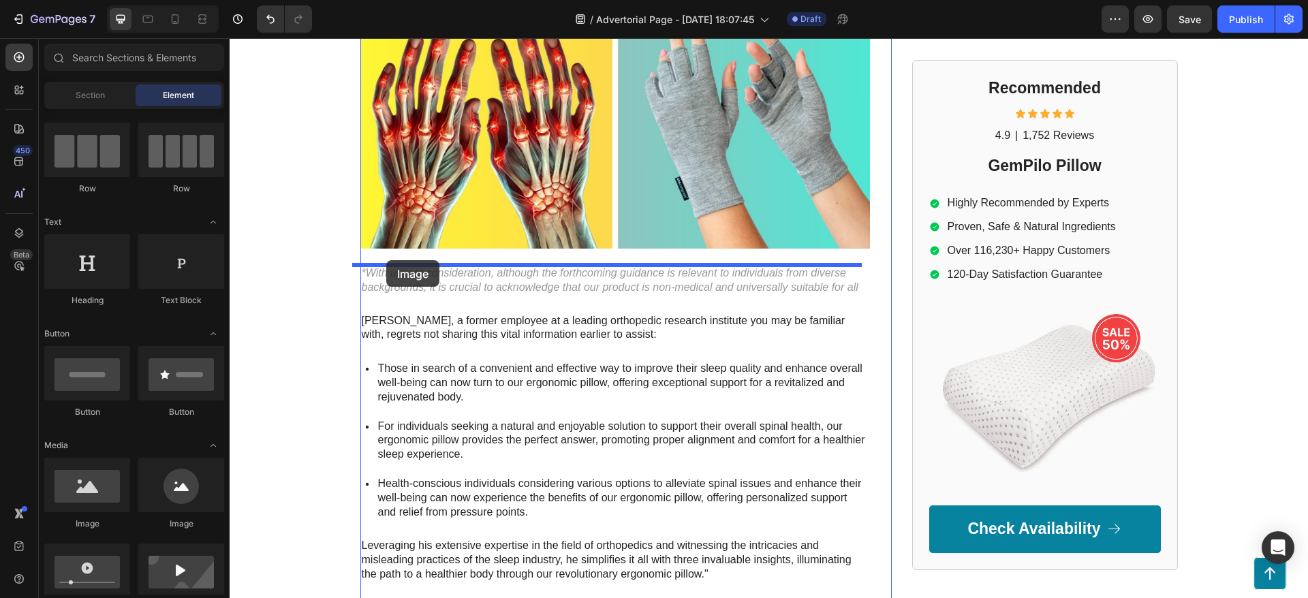
drag, startPoint x: 409, startPoint y: 541, endPoint x: 386, endPoint y: 260, distance: 281.6
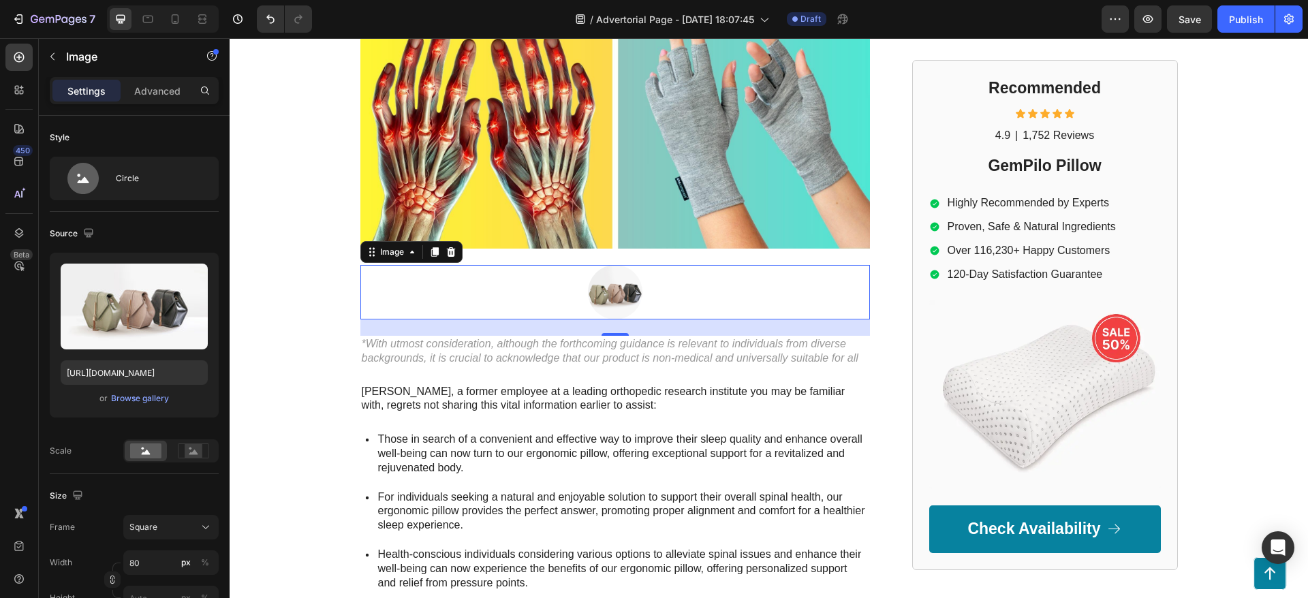
click at [24, 72] on div "450 Beta" at bounding box center [18, 272] width 27 height 456
click at [21, 59] on icon at bounding box center [19, 57] width 14 height 14
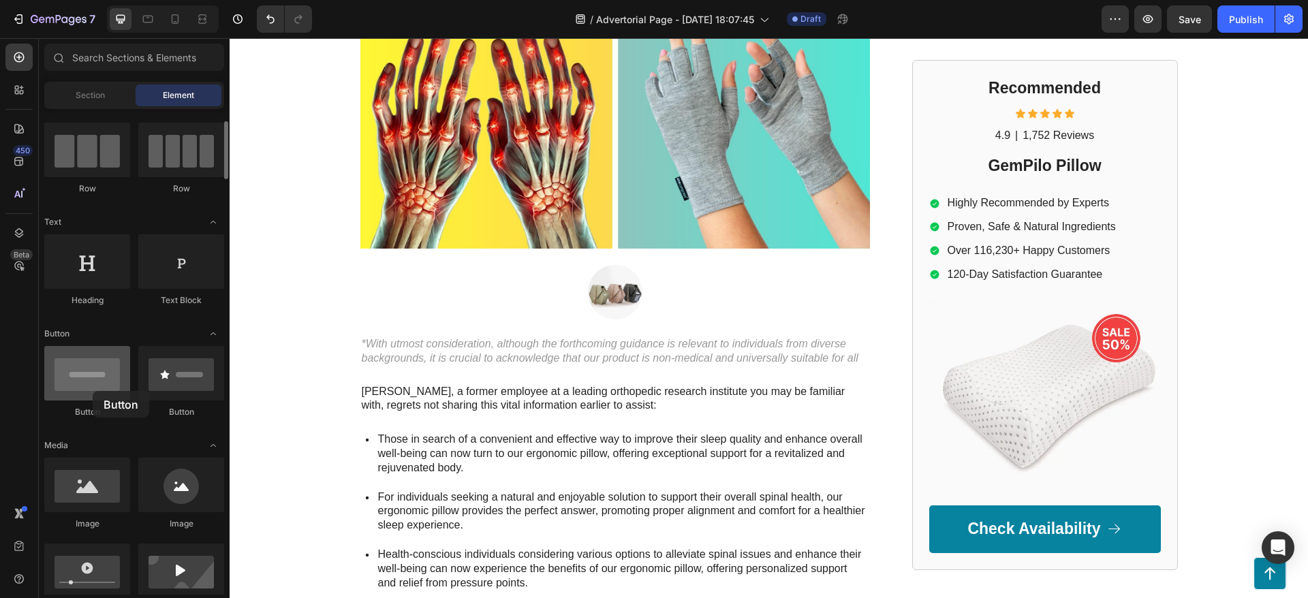
drag, startPoint x: 84, startPoint y: 388, endPoint x: 92, endPoint y: 392, distance: 8.5
click at [92, 392] on div at bounding box center [87, 373] width 86 height 54
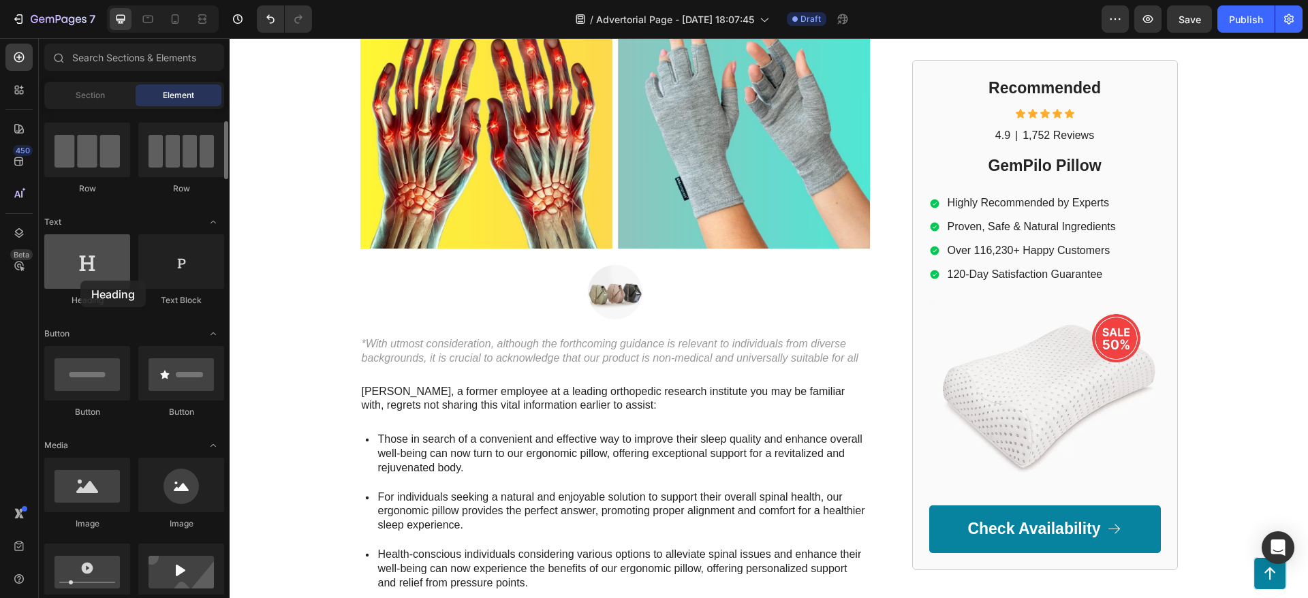
click at [80, 281] on div at bounding box center [87, 261] width 86 height 54
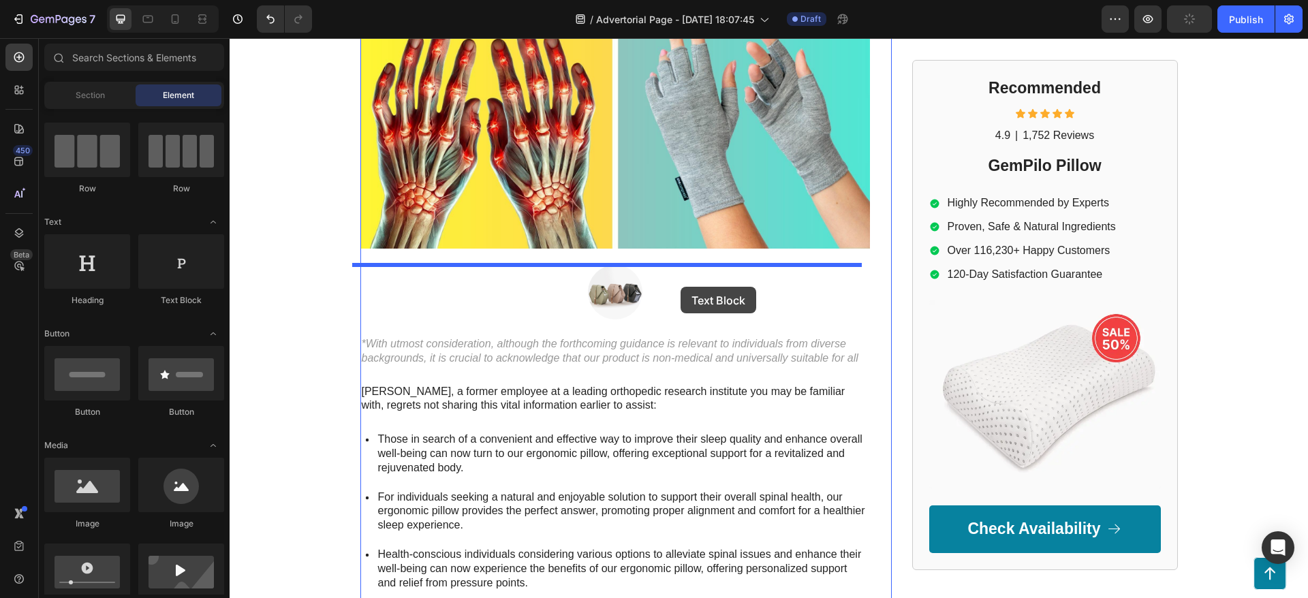
drag, startPoint x: 381, startPoint y: 274, endPoint x: 687, endPoint y: 287, distance: 305.4
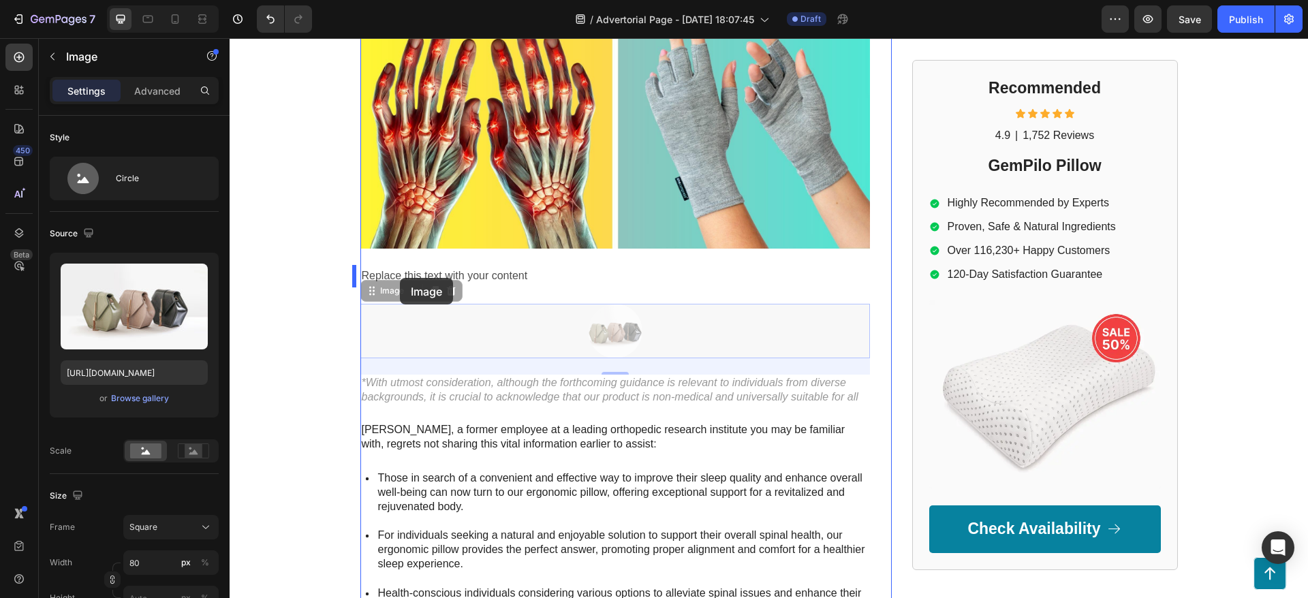
drag, startPoint x: 605, startPoint y: 320, endPoint x: 400, endPoint y: 278, distance: 210.0
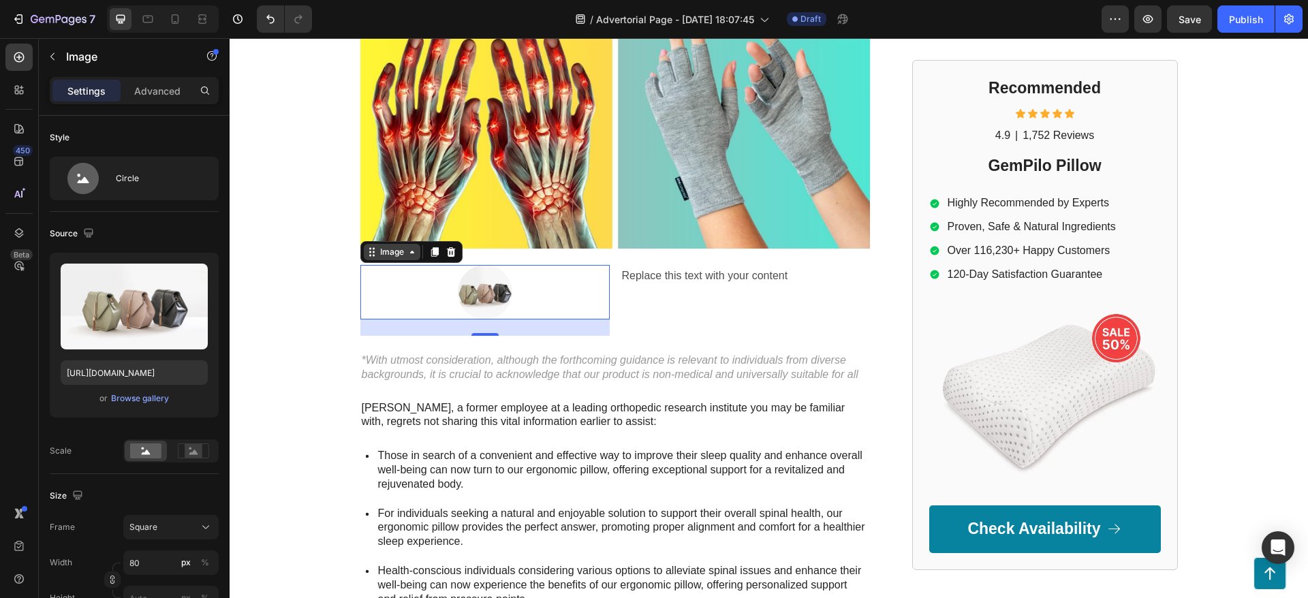
click at [407, 251] on icon at bounding box center [412, 252] width 11 height 11
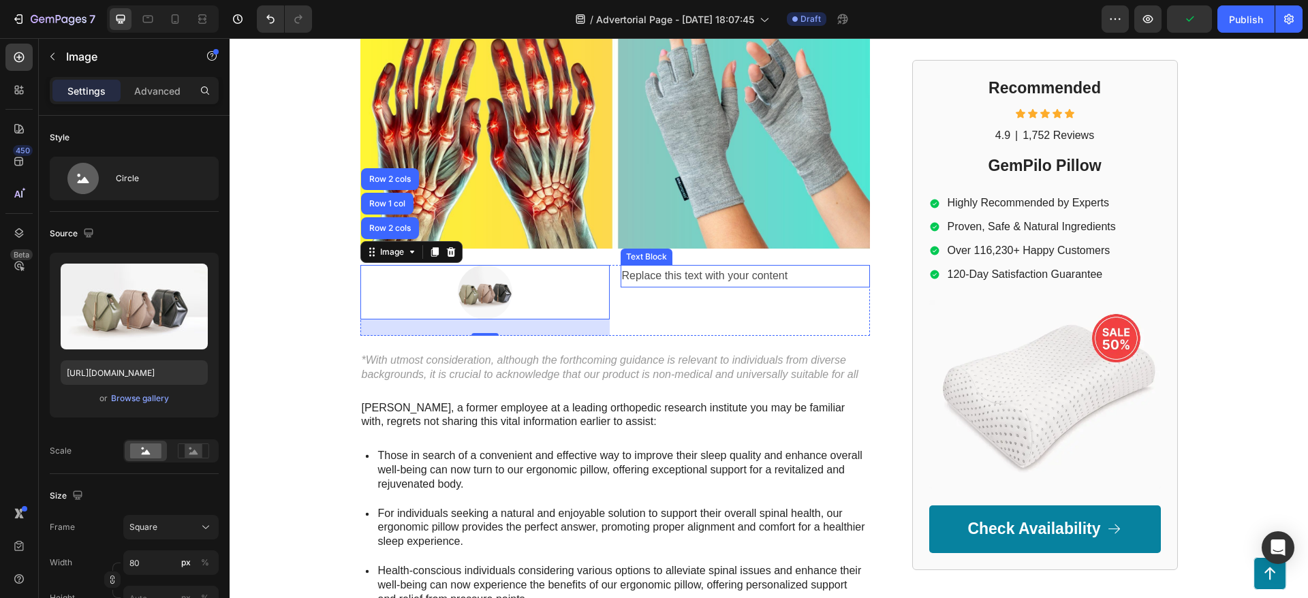
click at [664, 273] on div "Replace this text with your content" at bounding box center [744, 276] width 249 height 22
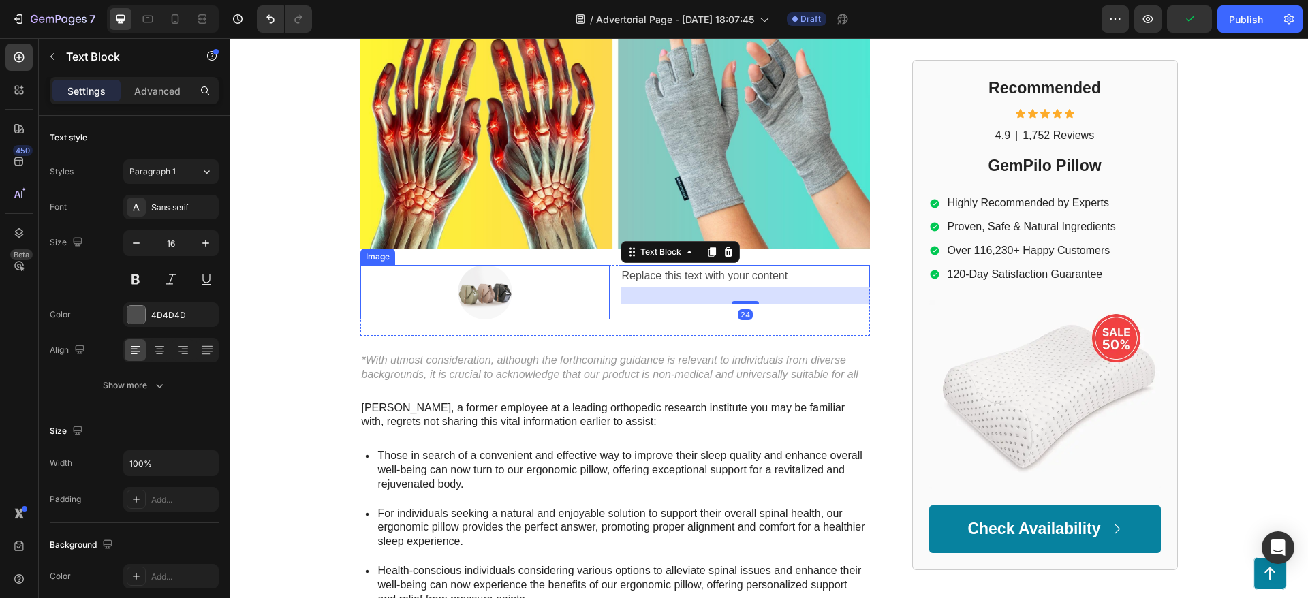
click at [467, 299] on img at bounding box center [485, 292] width 54 height 54
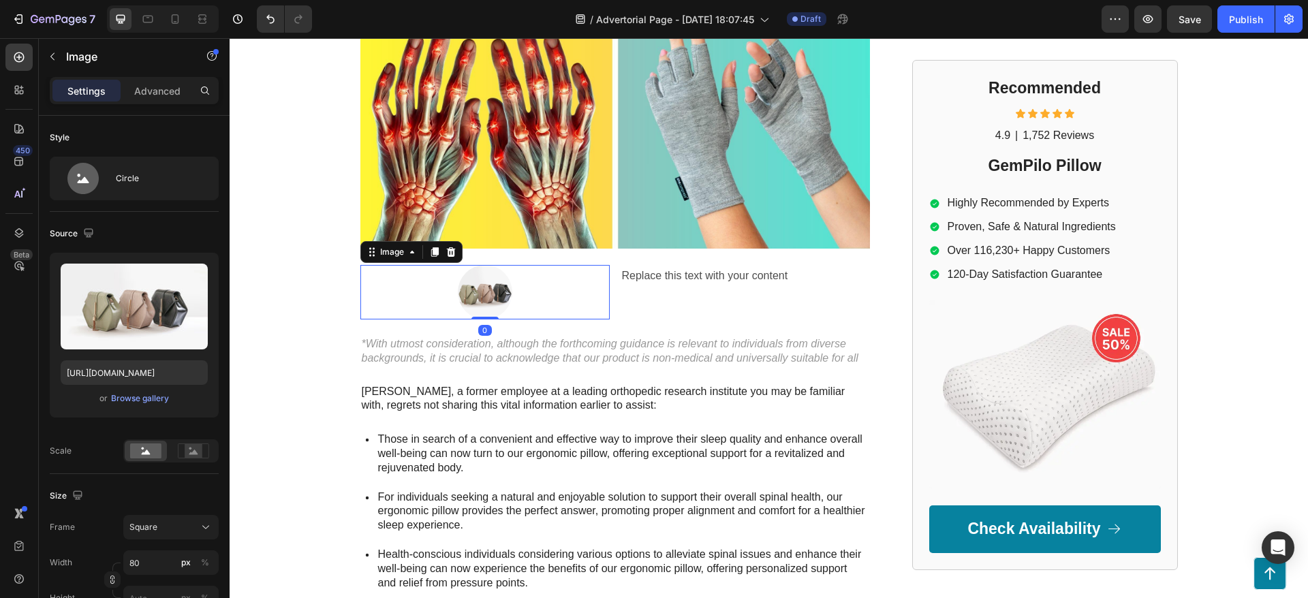
drag, startPoint x: 479, startPoint y: 333, endPoint x: 478, endPoint y: 311, distance: 21.8
click at [478, 311] on div "Image 0" at bounding box center [484, 292] width 249 height 54
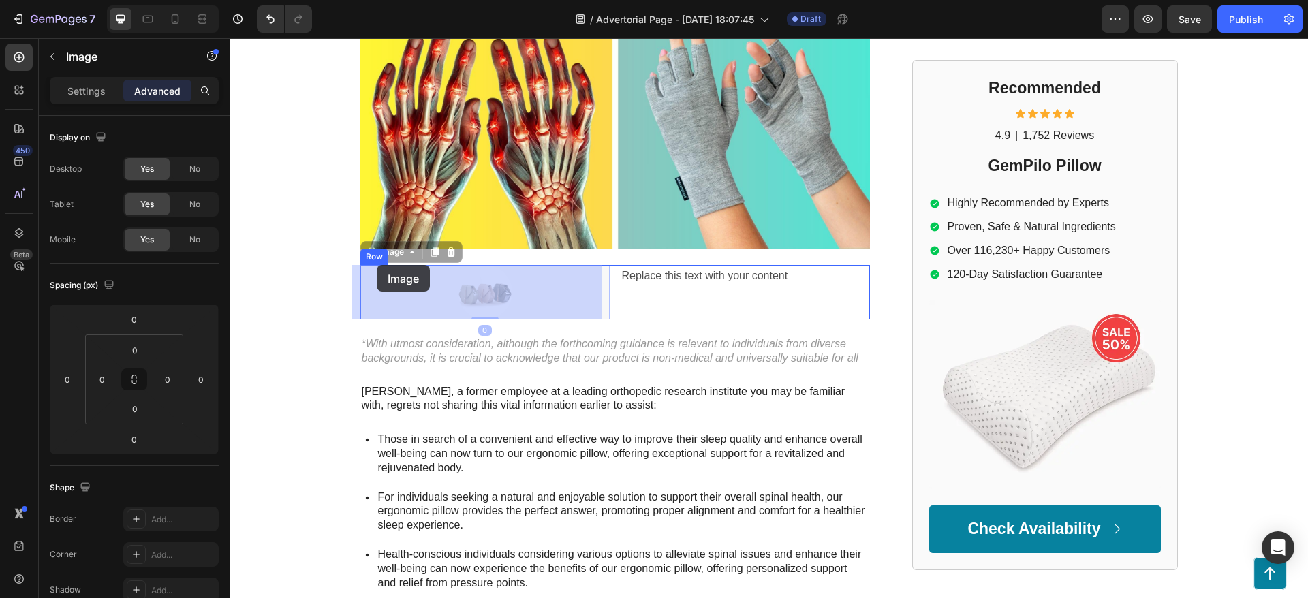
drag, startPoint x: 362, startPoint y: 256, endPoint x: 377, endPoint y: 263, distance: 15.8
type input "24"
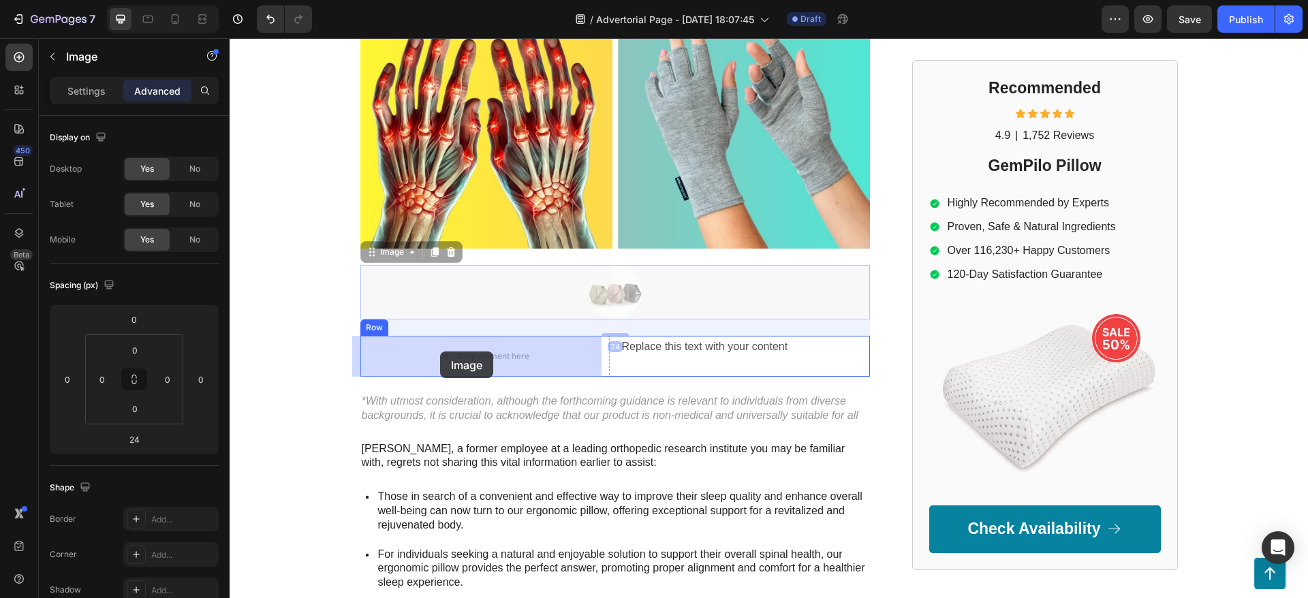
drag, startPoint x: 364, startPoint y: 251, endPoint x: 440, endPoint y: 351, distance: 125.9
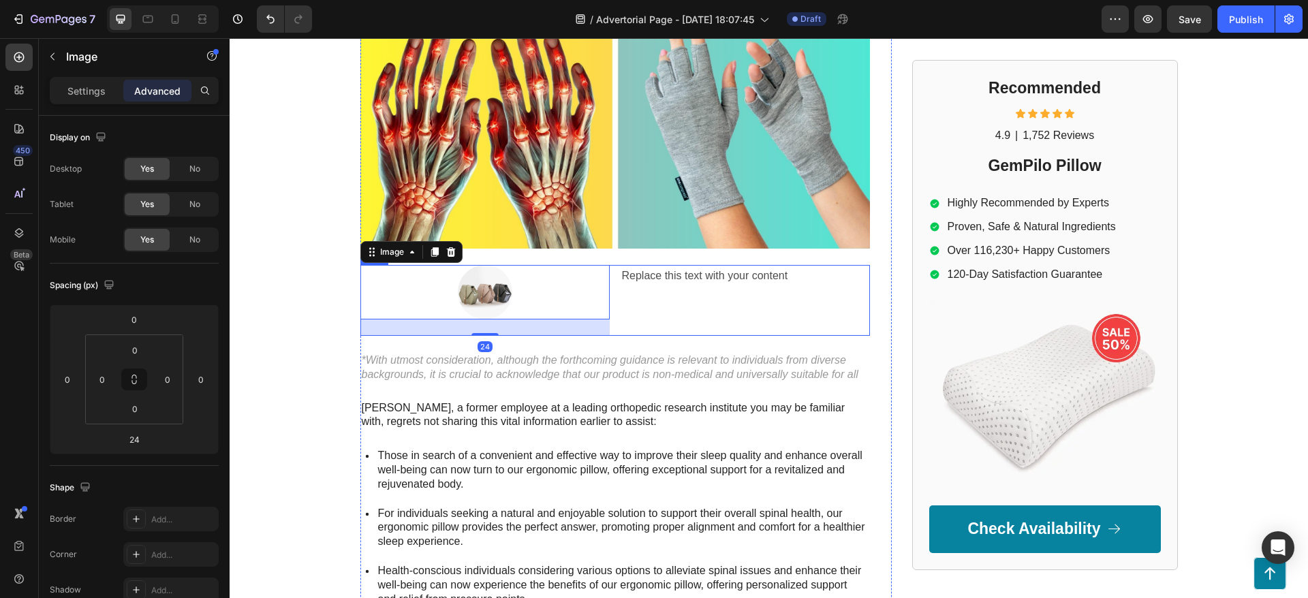
click at [644, 290] on div "Replace this text with your content Text Block" at bounding box center [744, 300] width 249 height 71
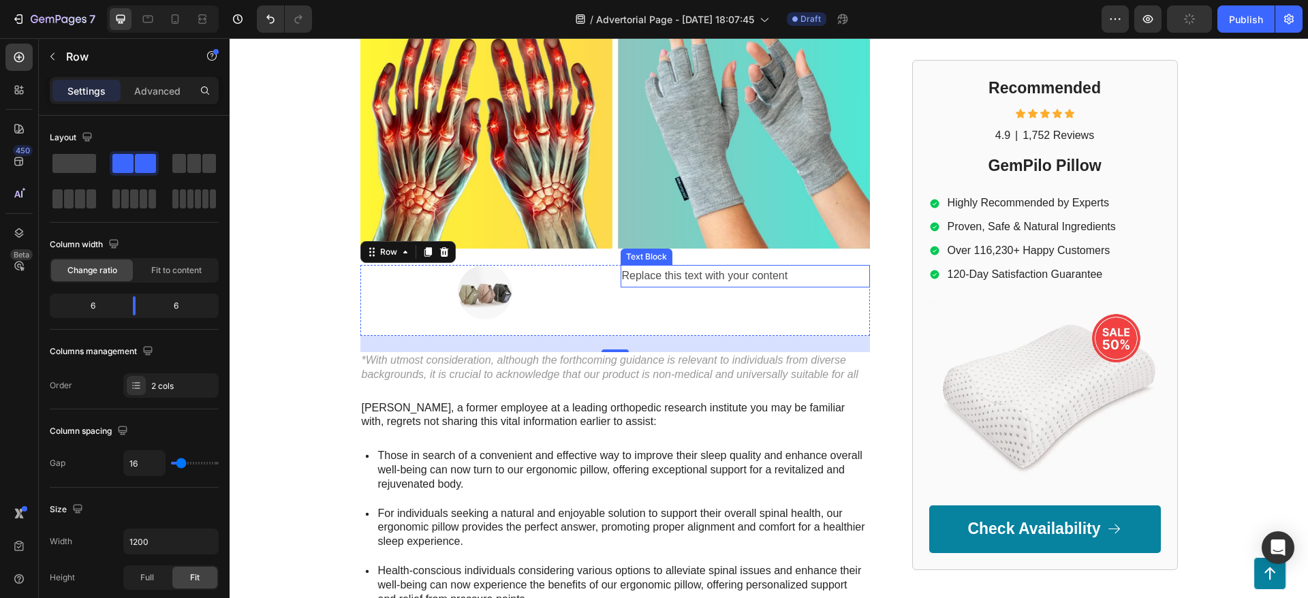
click at [654, 283] on div "Replace this text with your content" at bounding box center [744, 276] width 249 height 22
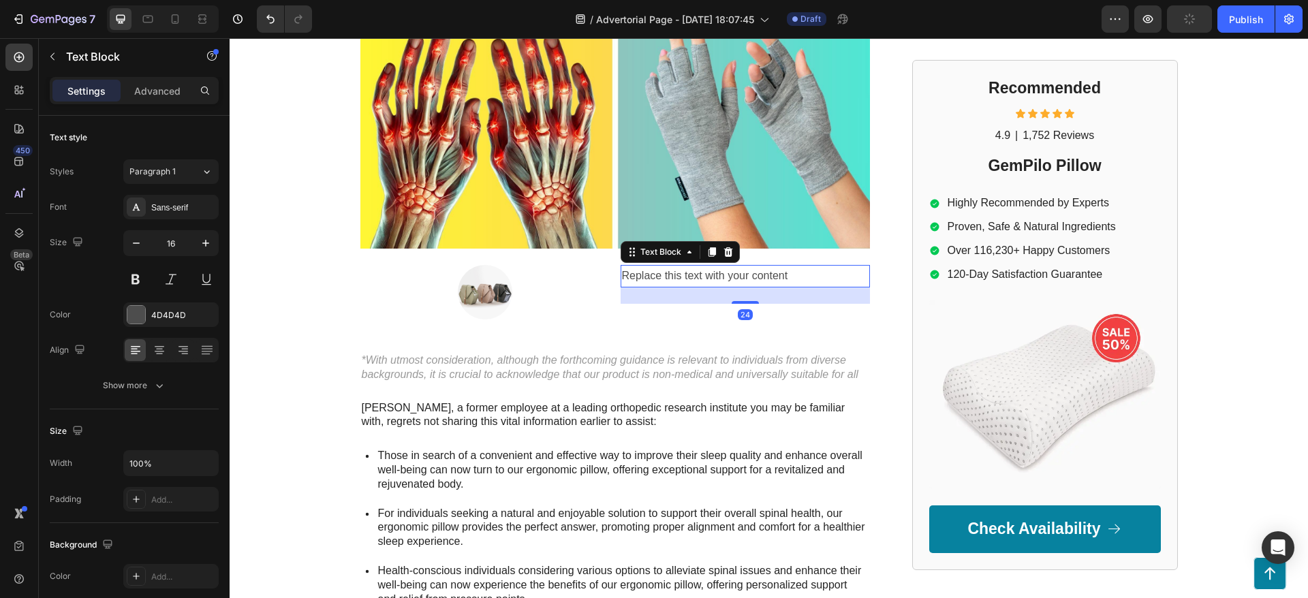
click at [640, 283] on div "Replace this text with your content" at bounding box center [744, 276] width 249 height 22
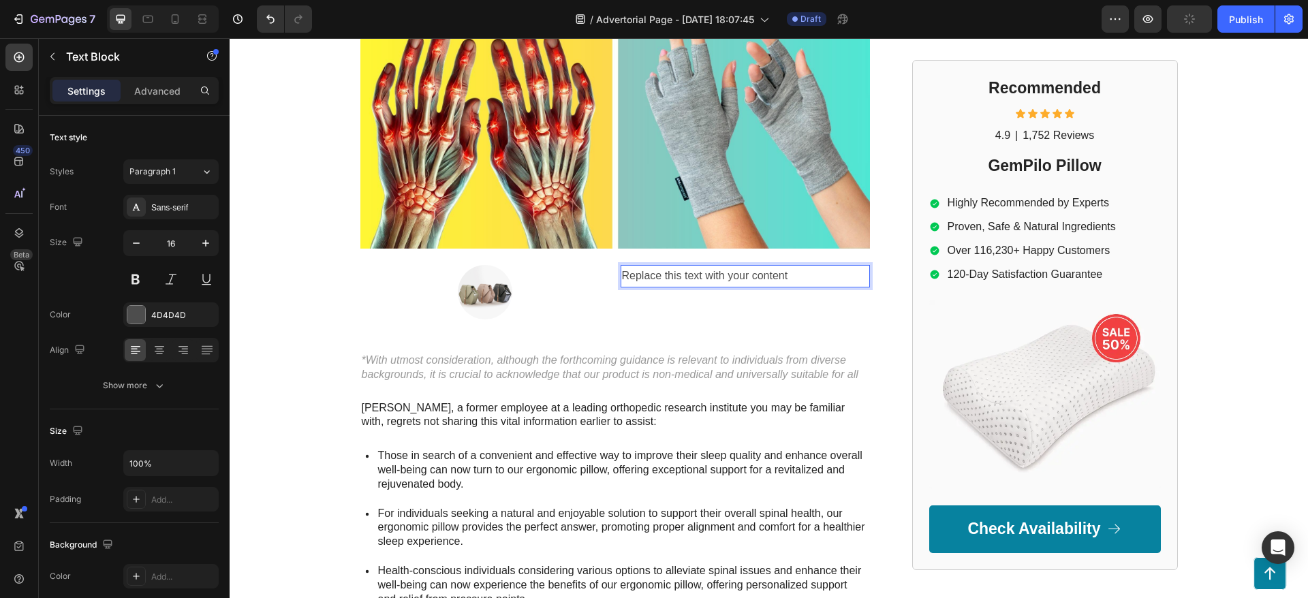
click at [630, 278] on p "Replace this text with your content" at bounding box center [745, 276] width 247 height 20
click at [491, 296] on img at bounding box center [485, 292] width 54 height 54
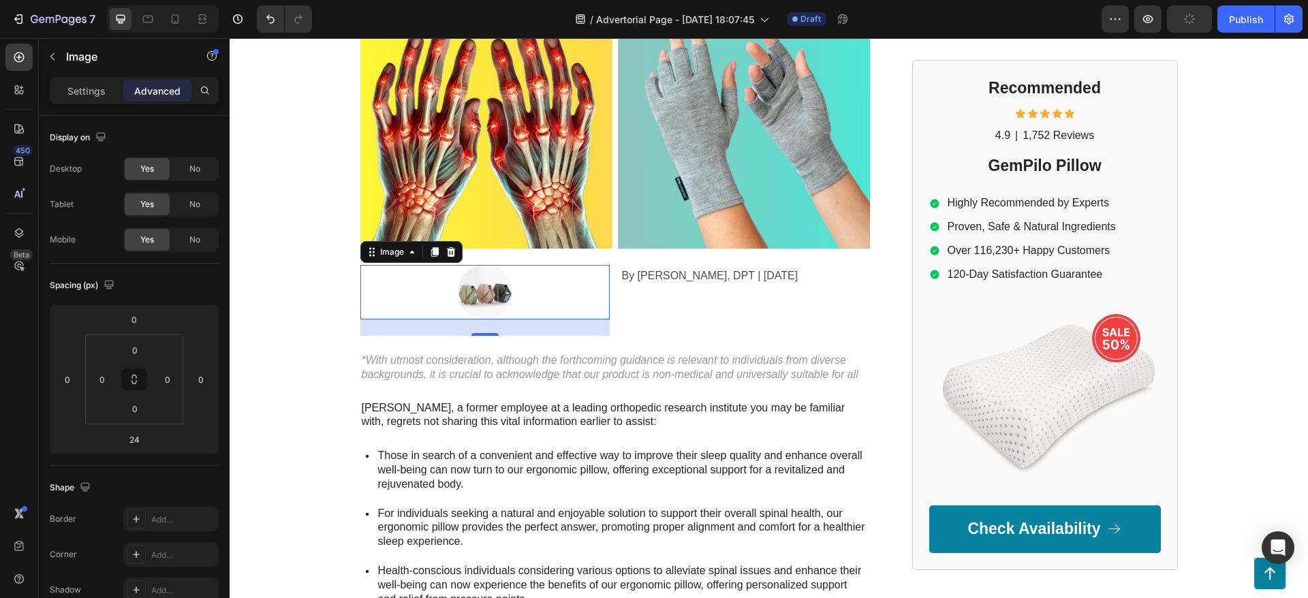
click at [86, 101] on div "Settings Advanced" at bounding box center [134, 90] width 169 height 27
click at [463, 295] on img at bounding box center [485, 292] width 54 height 54
click at [75, 59] on p "Image" at bounding box center [124, 56] width 116 height 16
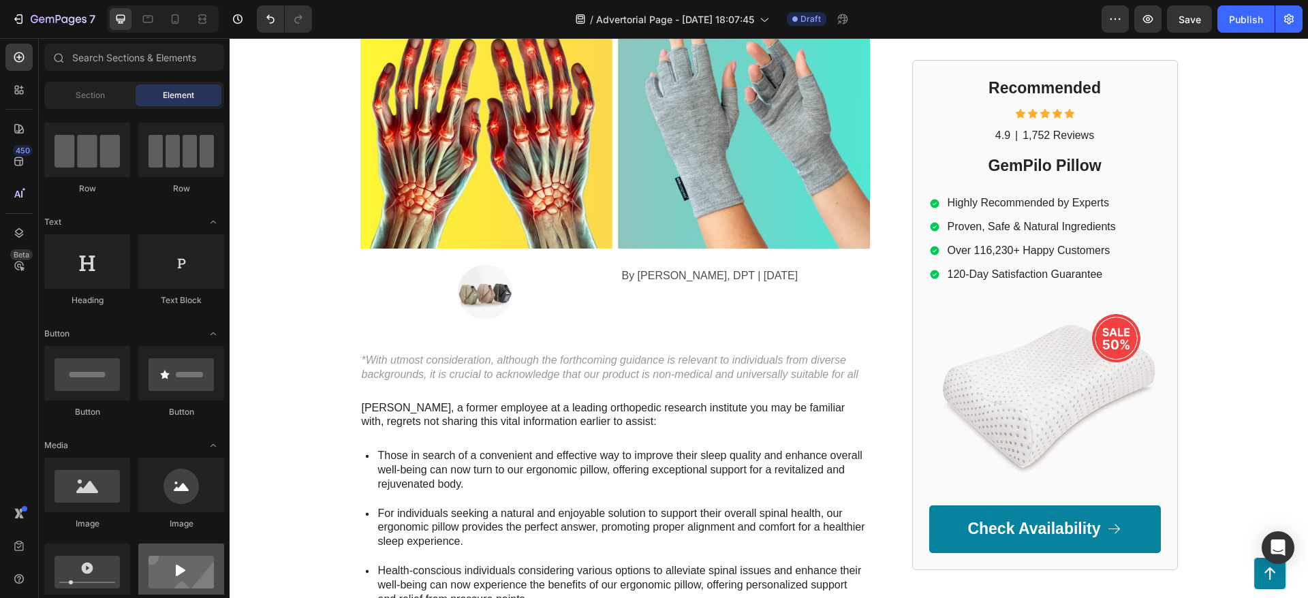
scroll to position [204, 0]
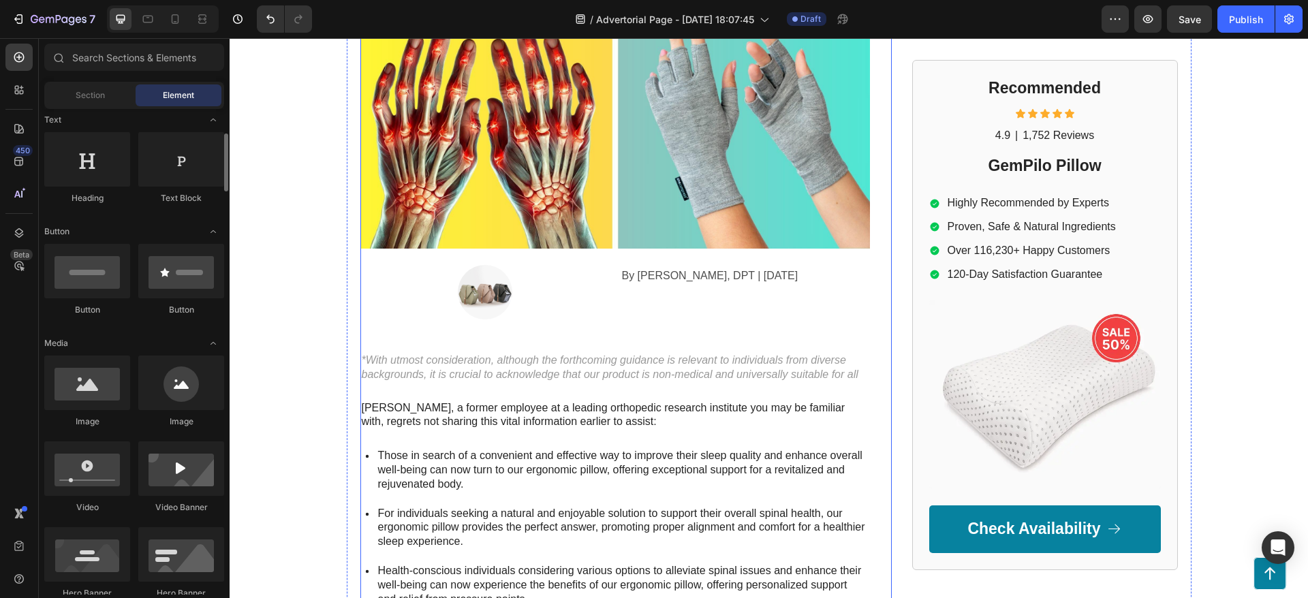
click at [531, 256] on div "Top Physical Therapist: Put These Gloves On For 20 Minutes and Watch What Happe…" at bounding box center [614, 344] width 509 height 1019
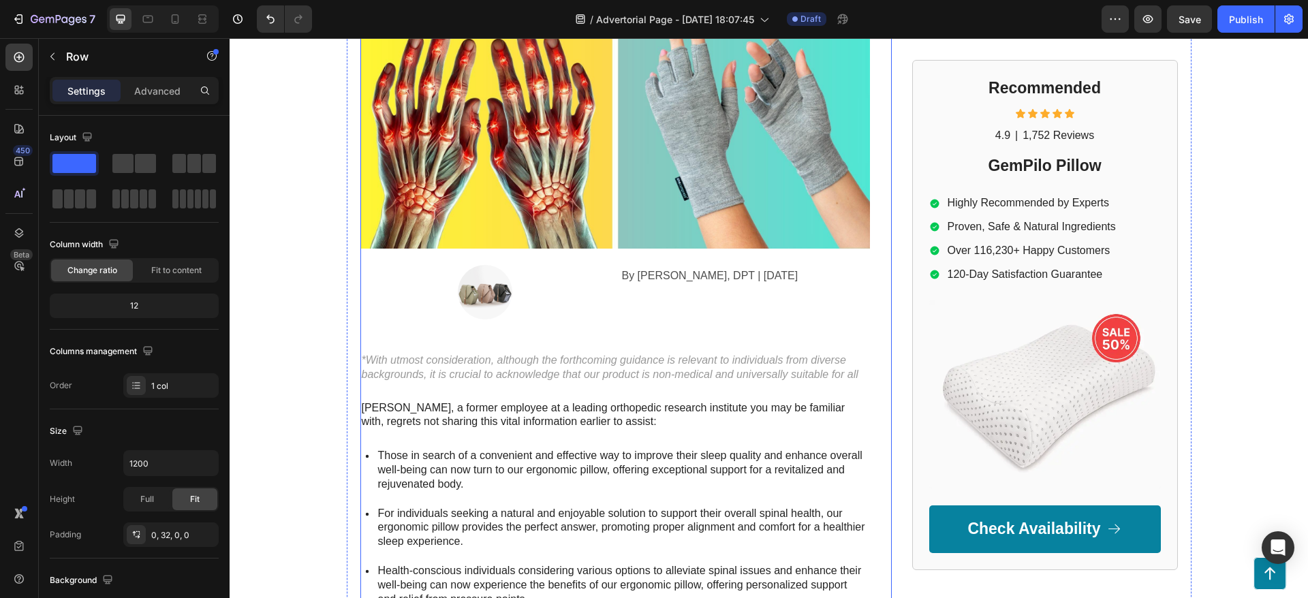
click at [510, 293] on div at bounding box center [484, 292] width 249 height 54
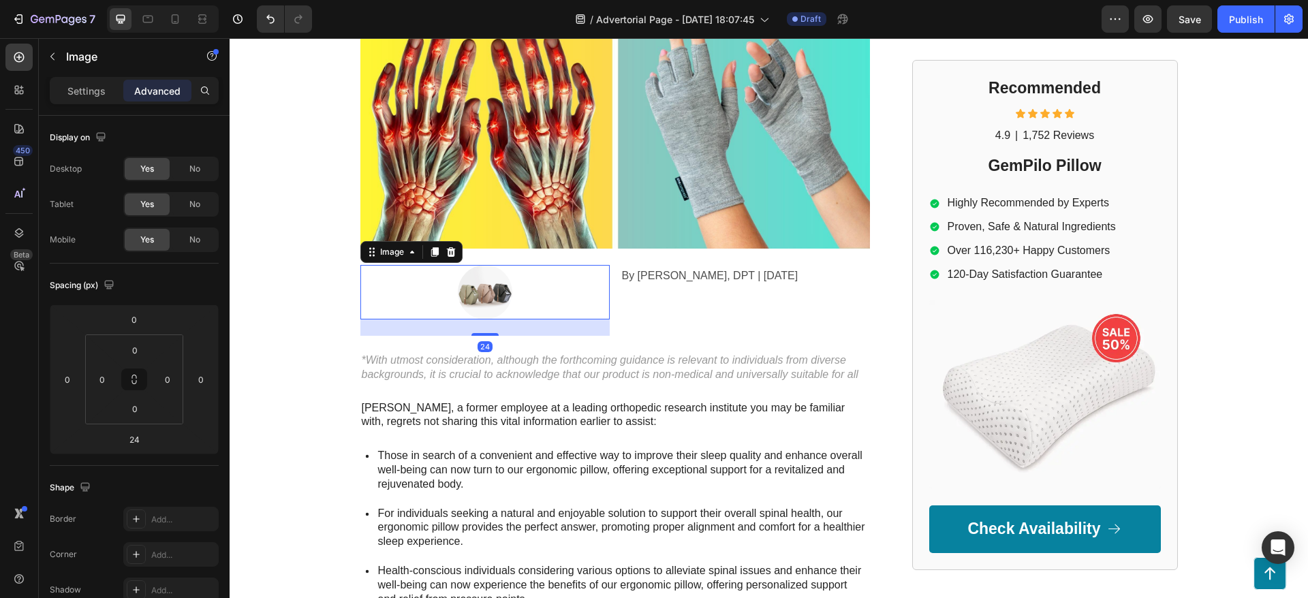
click at [533, 290] on div at bounding box center [484, 292] width 249 height 54
click at [446, 247] on icon at bounding box center [450, 252] width 11 height 11
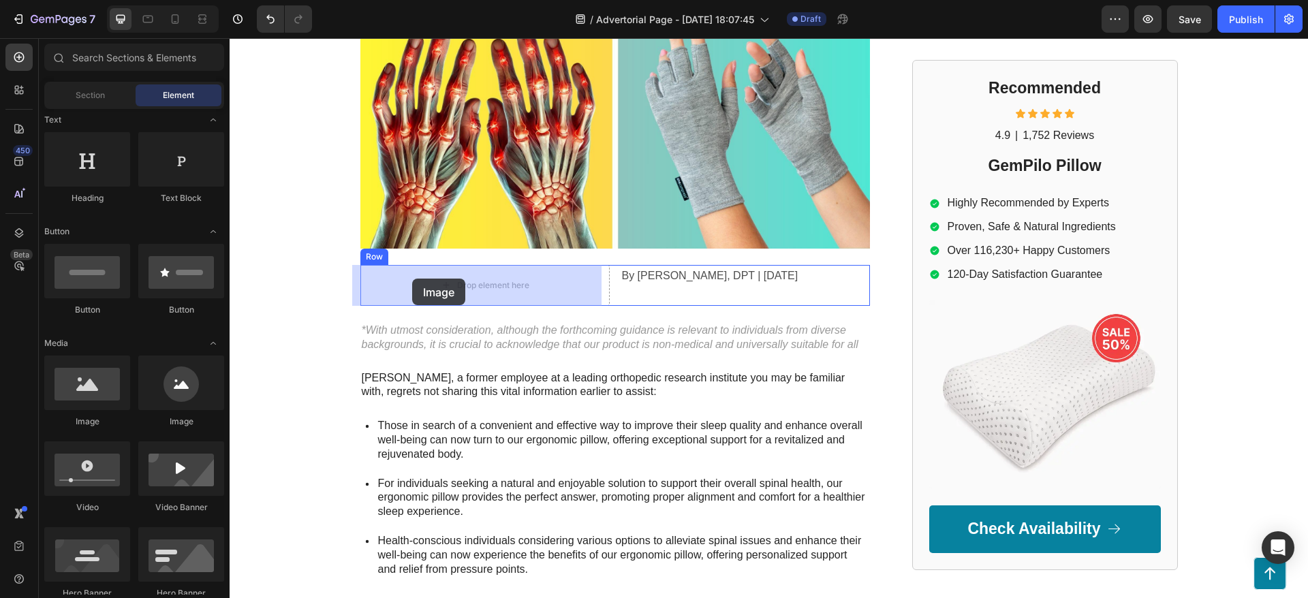
drag, startPoint x: 322, startPoint y: 458, endPoint x: 412, endPoint y: 279, distance: 200.4
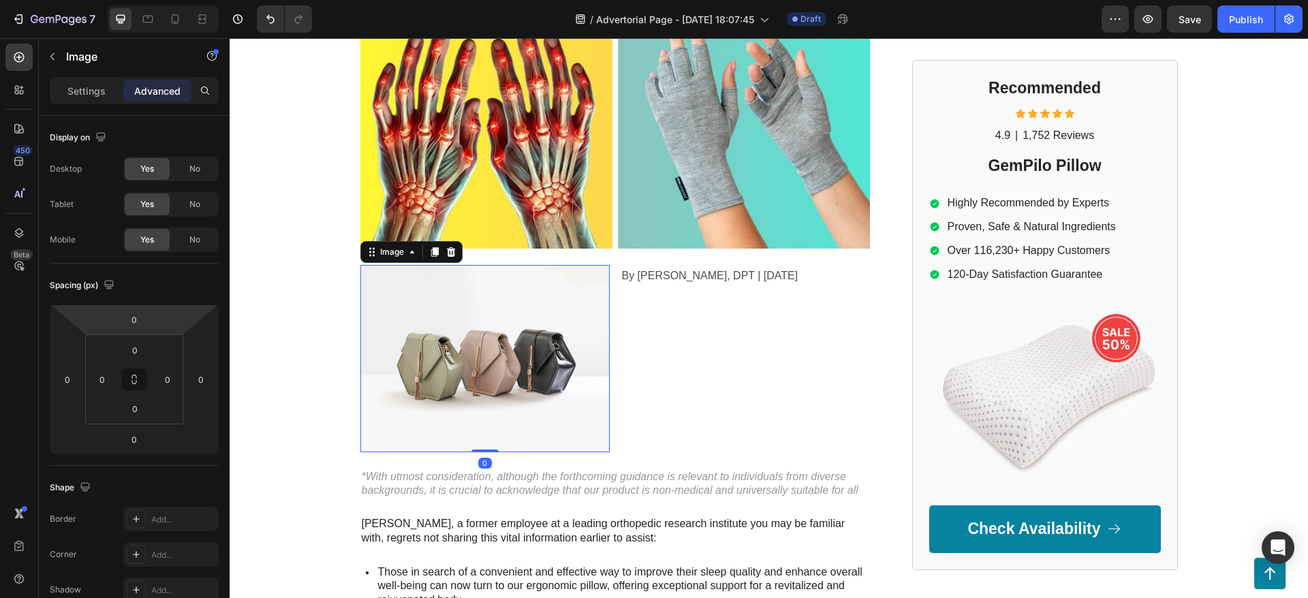
click at [462, 331] on img at bounding box center [484, 358] width 249 height 187
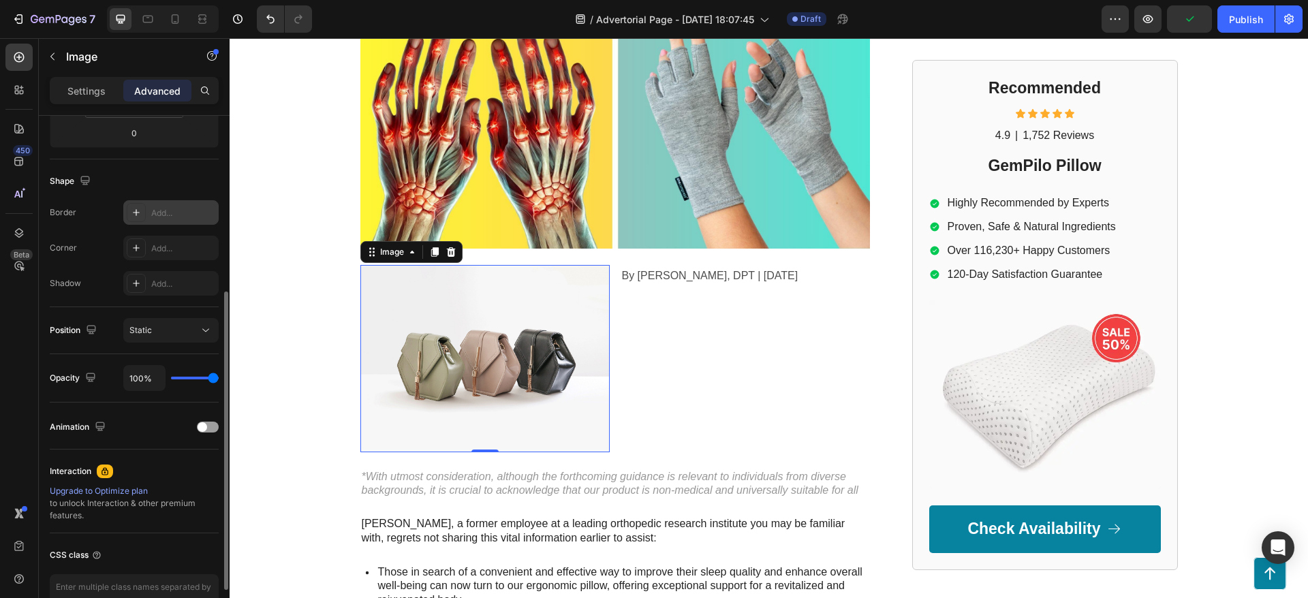
click at [136, 205] on div at bounding box center [136, 212] width 19 height 19
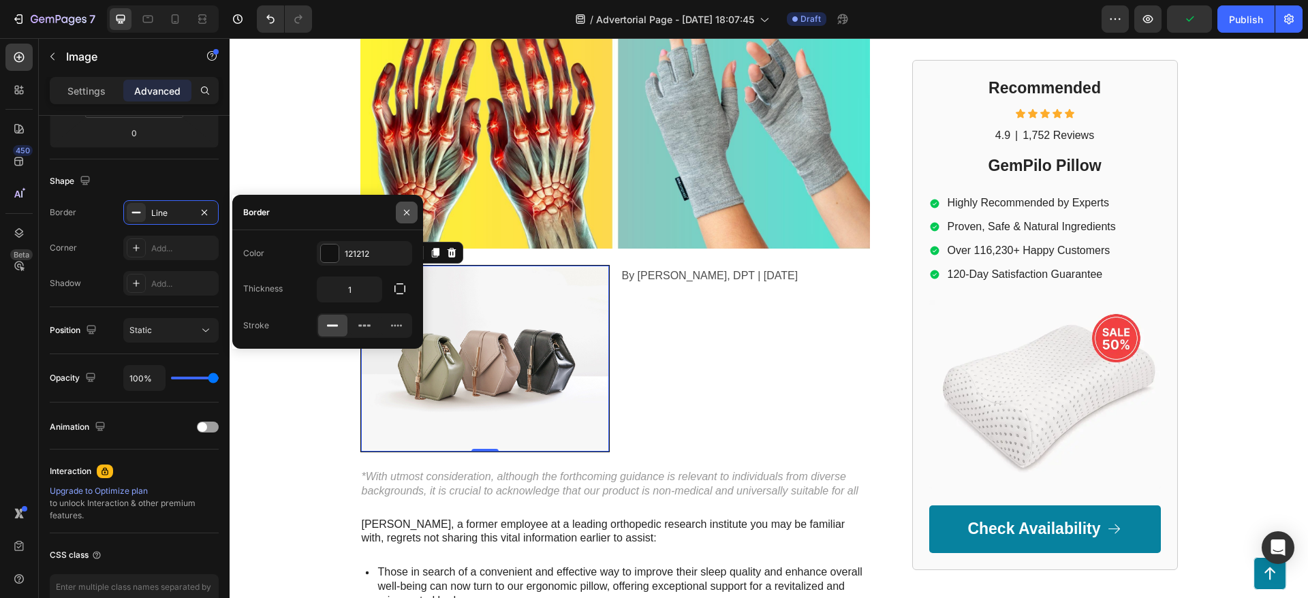
drag, startPoint x: 407, startPoint y: 207, endPoint x: 168, endPoint y: 174, distance: 241.3
click at [407, 208] on icon "button" at bounding box center [406, 212] width 11 height 11
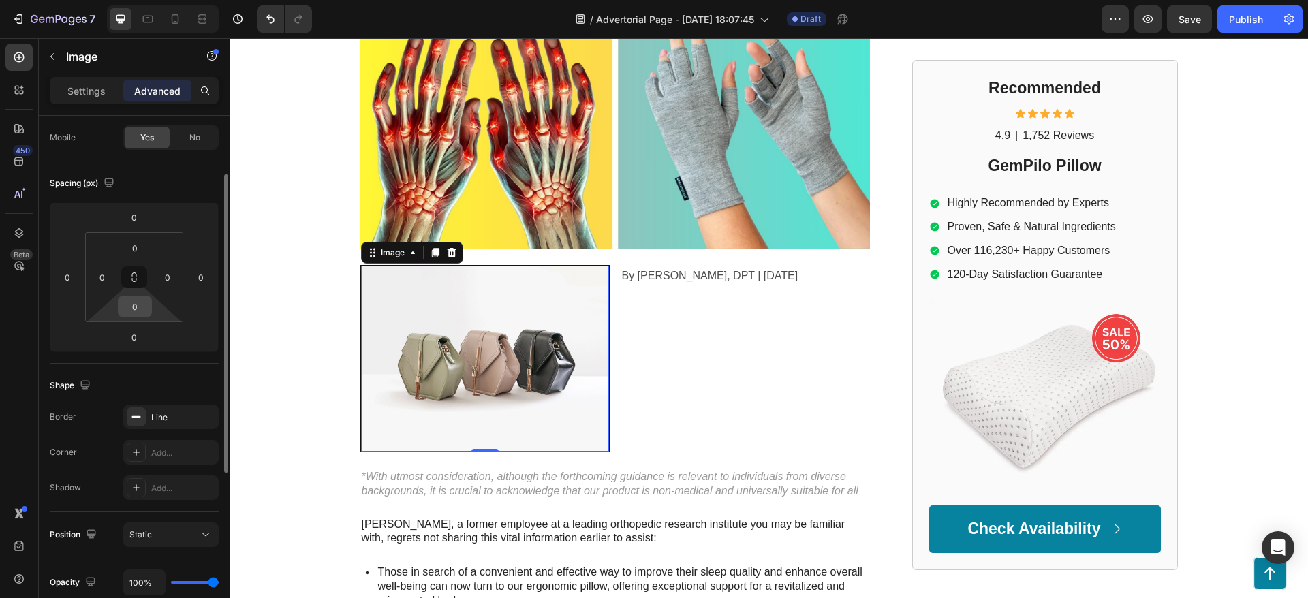
scroll to position [0, 0]
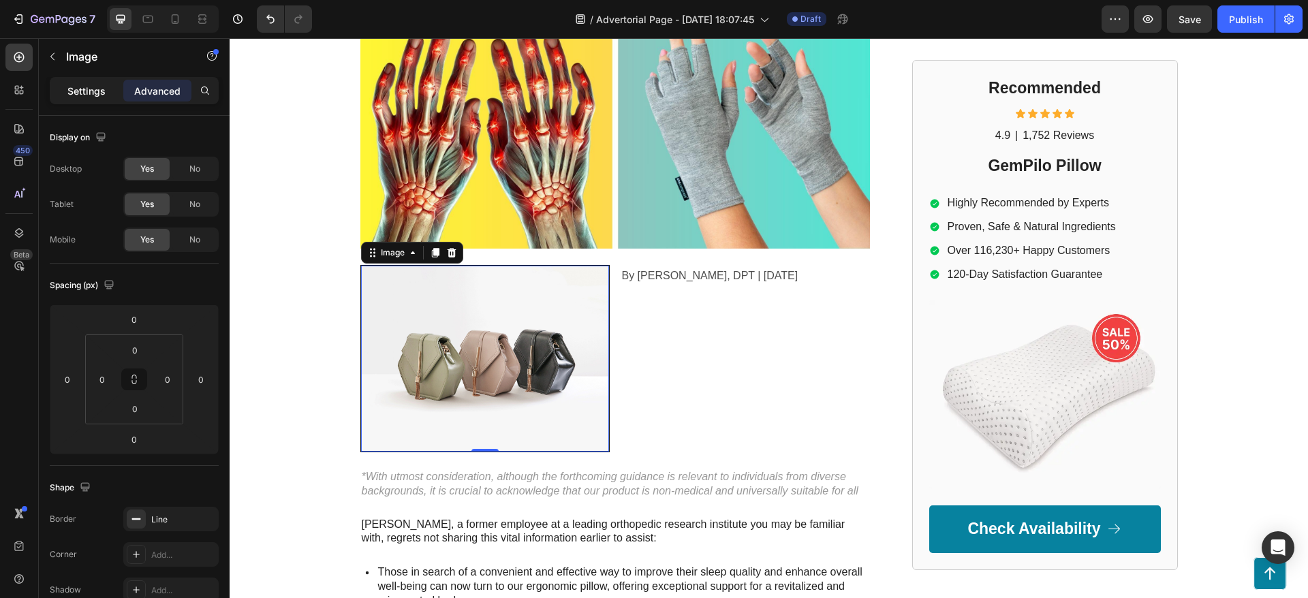
click at [79, 92] on p "Settings" at bounding box center [86, 91] width 38 height 14
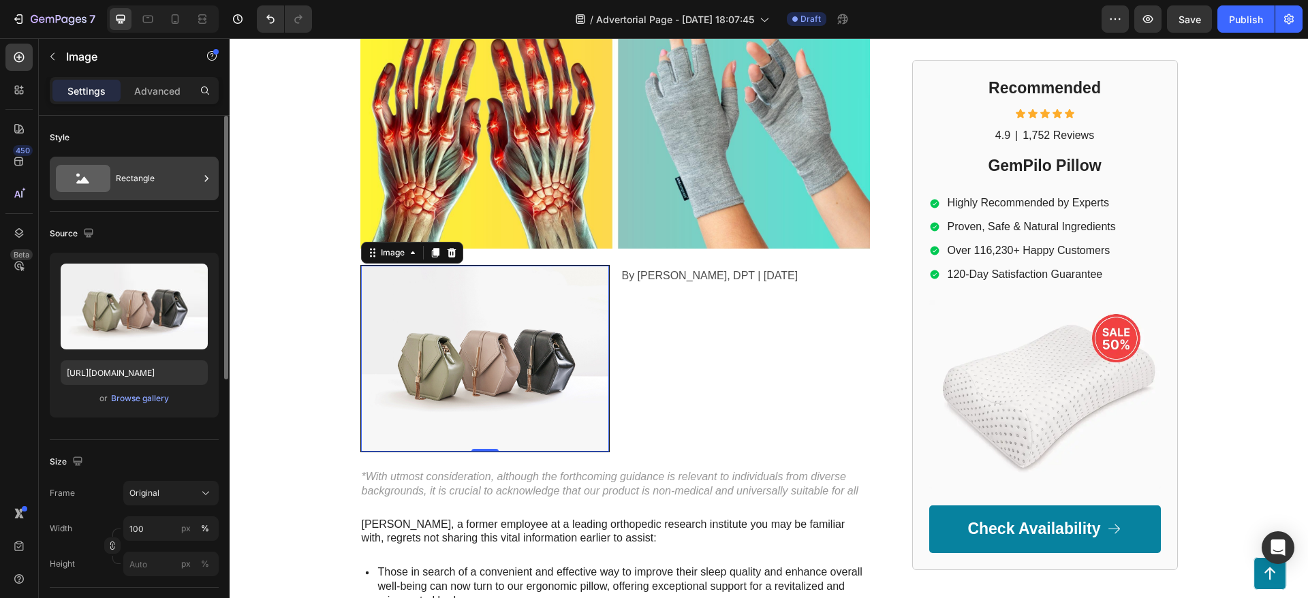
click at [131, 183] on div "Rectangle" at bounding box center [157, 178] width 83 height 31
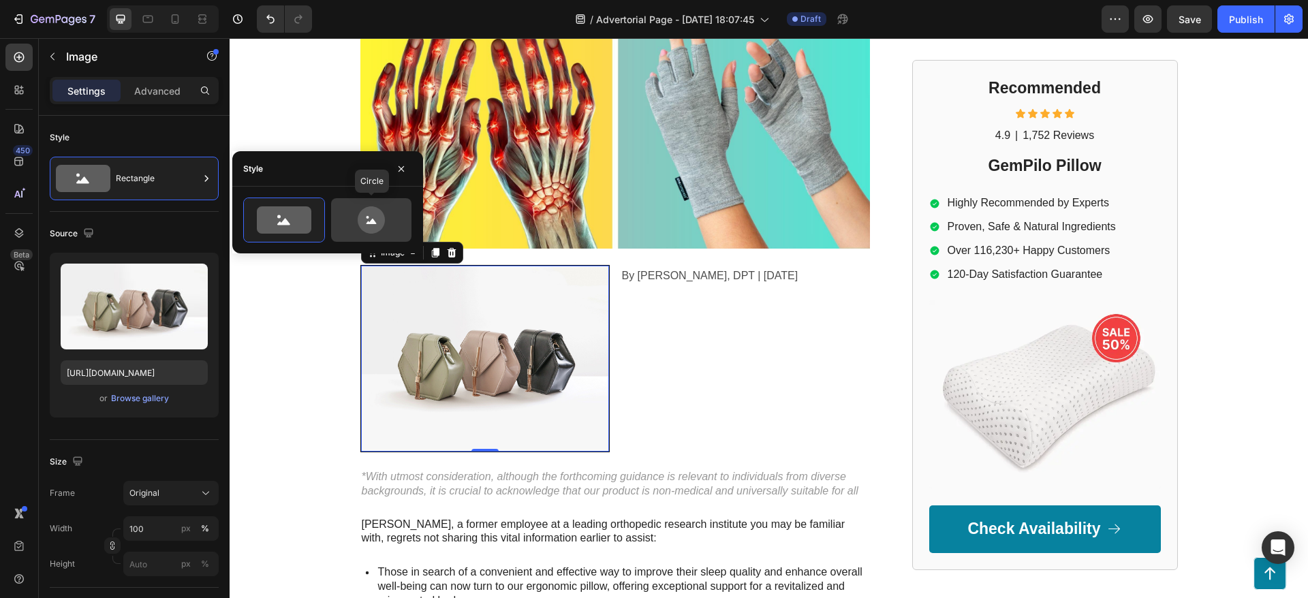
click at [349, 209] on icon at bounding box center [371, 219] width 64 height 27
type input "80"
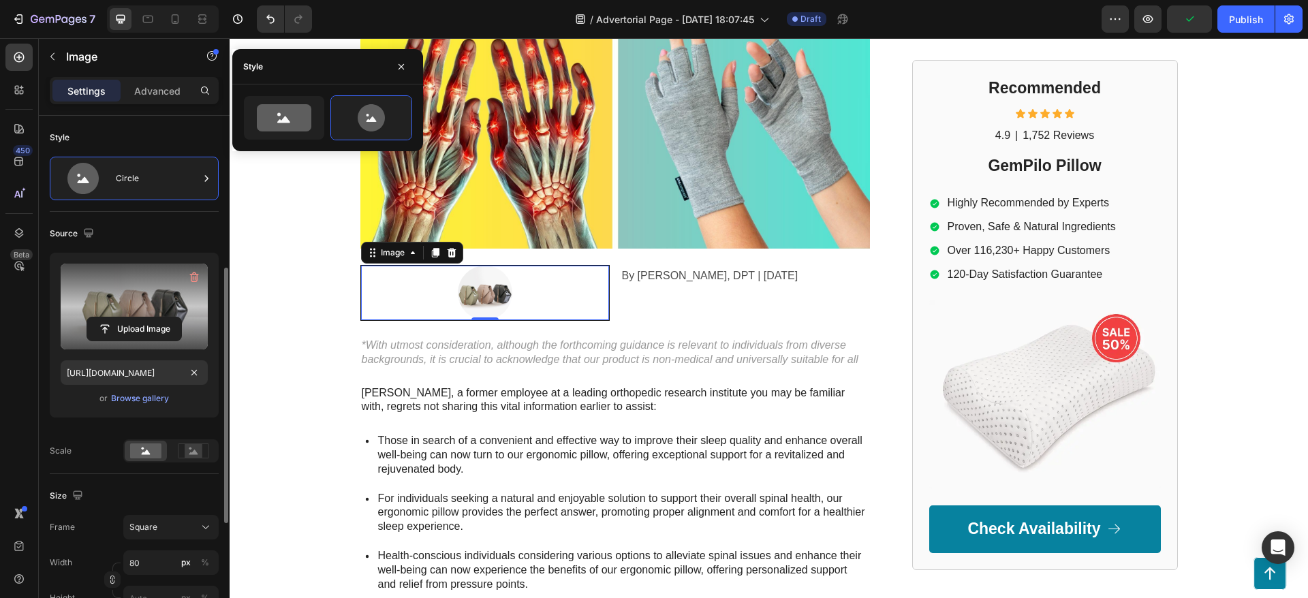
scroll to position [102, 0]
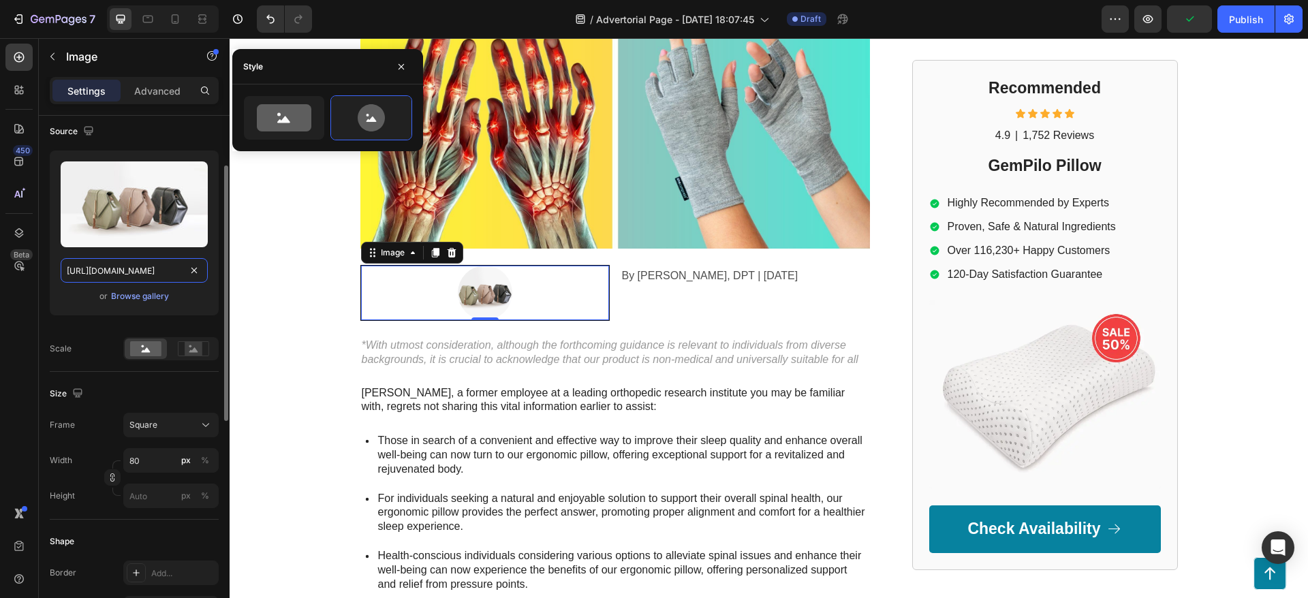
click at [141, 270] on input "[URL][DOMAIN_NAME]" at bounding box center [134, 270] width 147 height 25
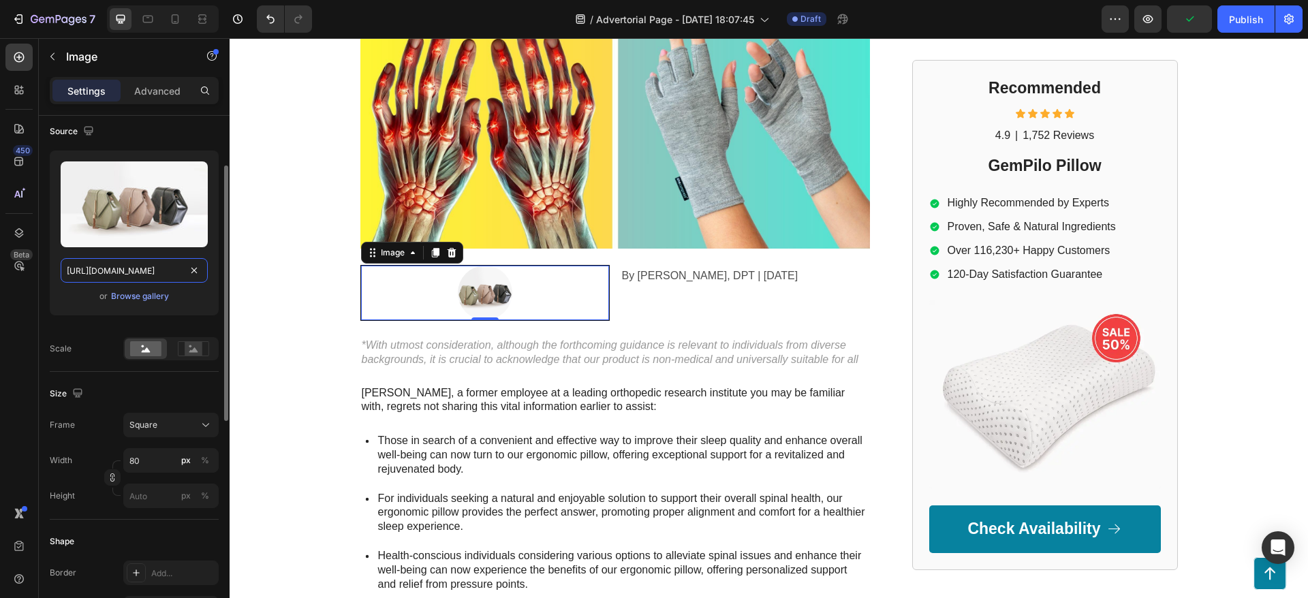
click at [141, 270] on input "[URL][DOMAIN_NAME]" at bounding box center [134, 270] width 147 height 25
click at [142, 268] on input "[URL][DOMAIN_NAME]" at bounding box center [134, 270] width 147 height 25
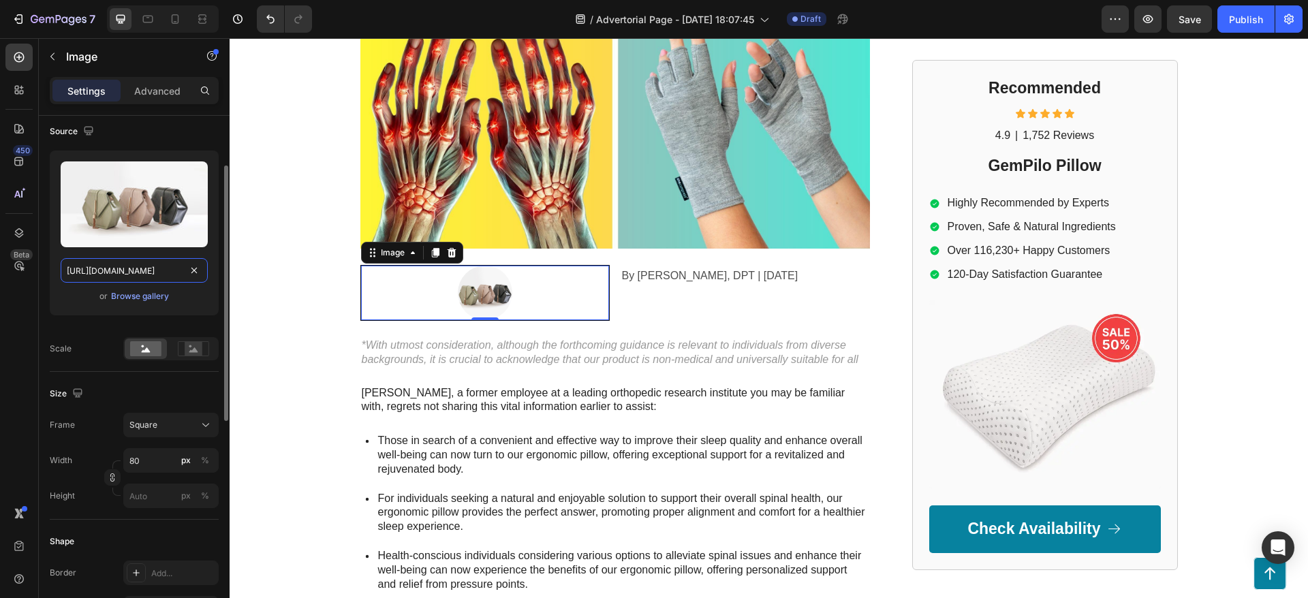
click at [142, 268] on input "[URL][DOMAIN_NAME]" at bounding box center [134, 270] width 147 height 25
paste input "www.onecompress.com/cdn/shop/files/gempages_491478759153599514-8df10458-392b-40…"
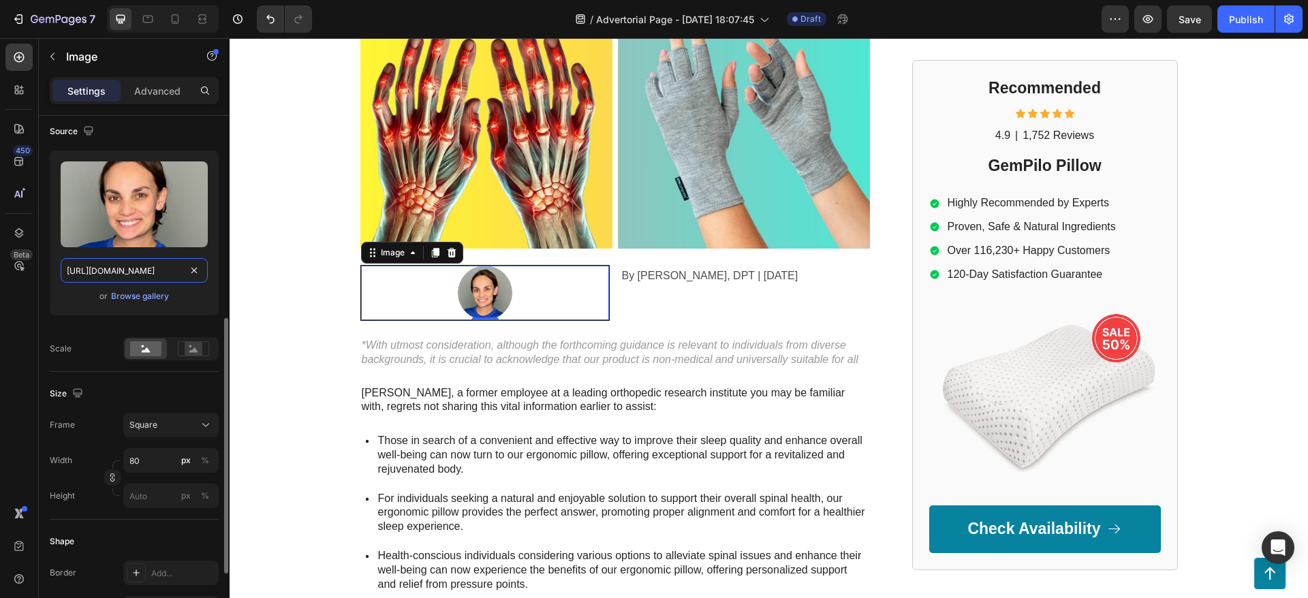
scroll to position [306, 0]
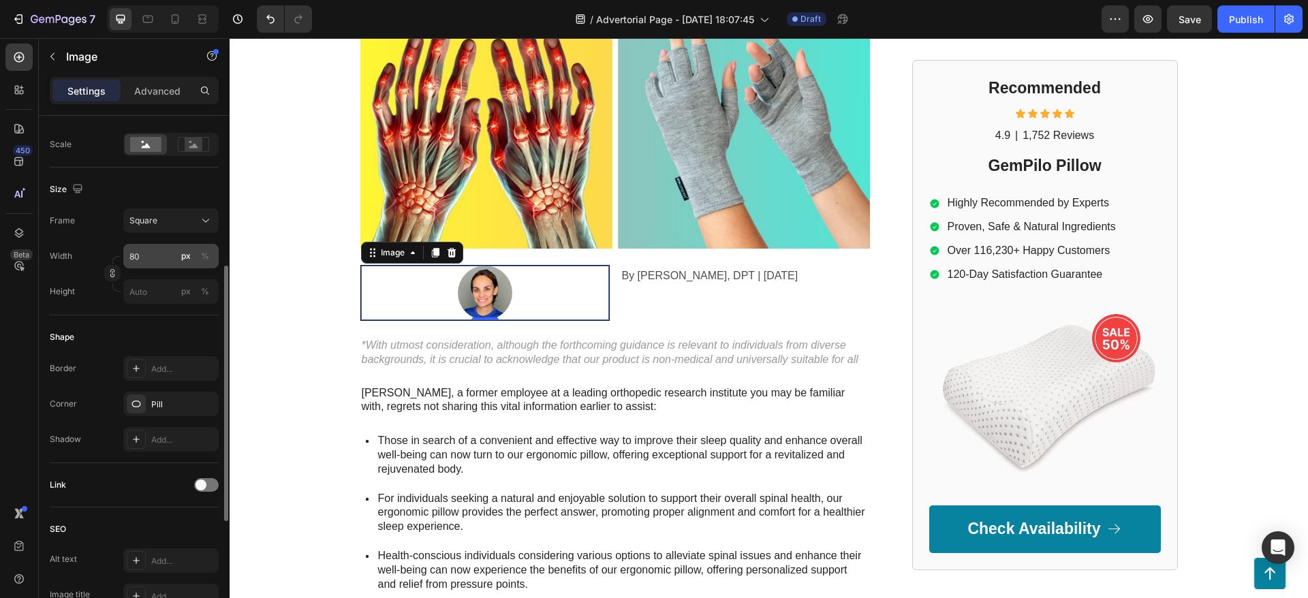
type input "[URL][DOMAIN_NAME]"
click at [151, 257] on input "80" at bounding box center [170, 256] width 95 height 25
type input "79"
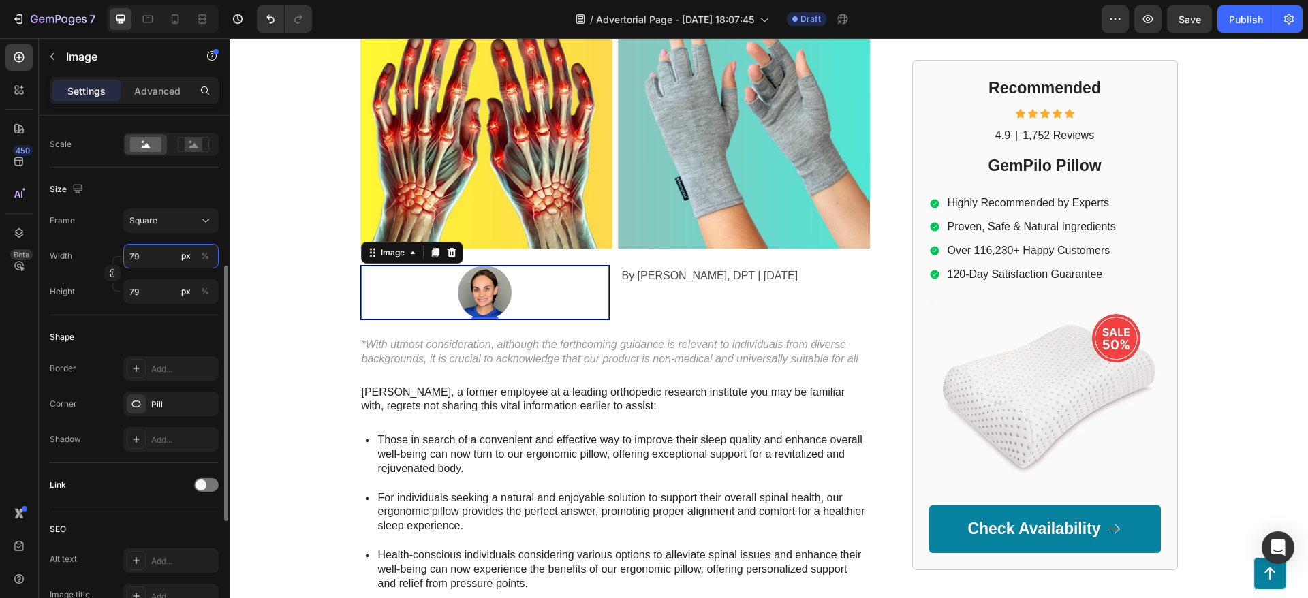
type input "78"
type input "77"
type input "76"
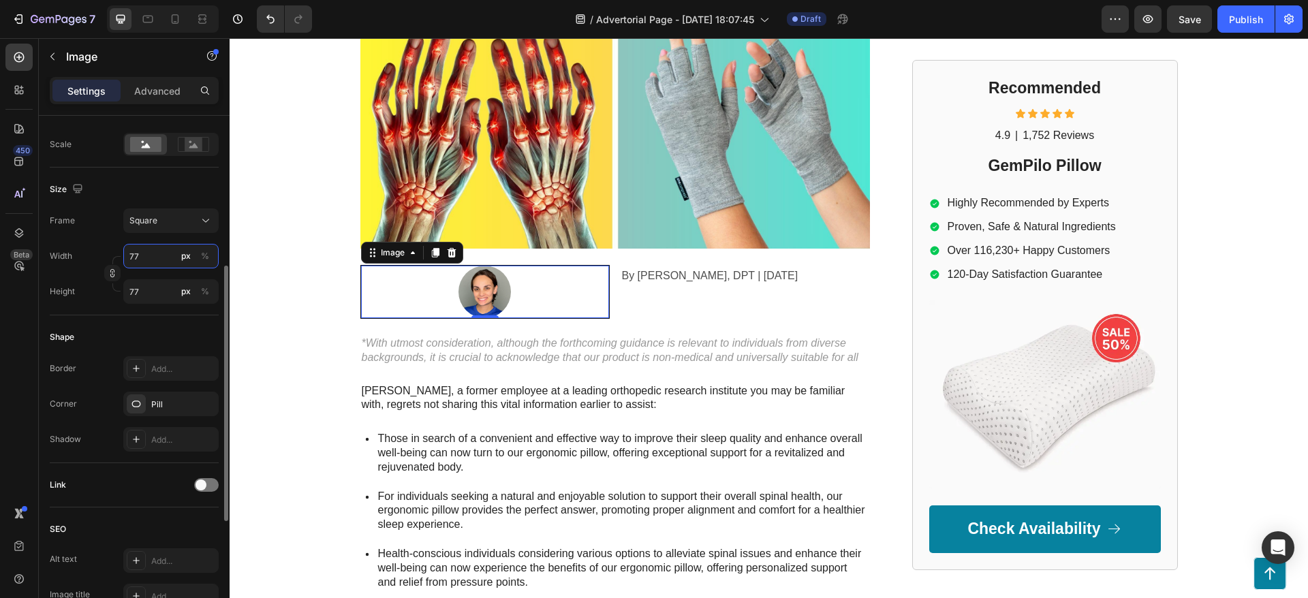
type input "76"
type input "75"
type input "74"
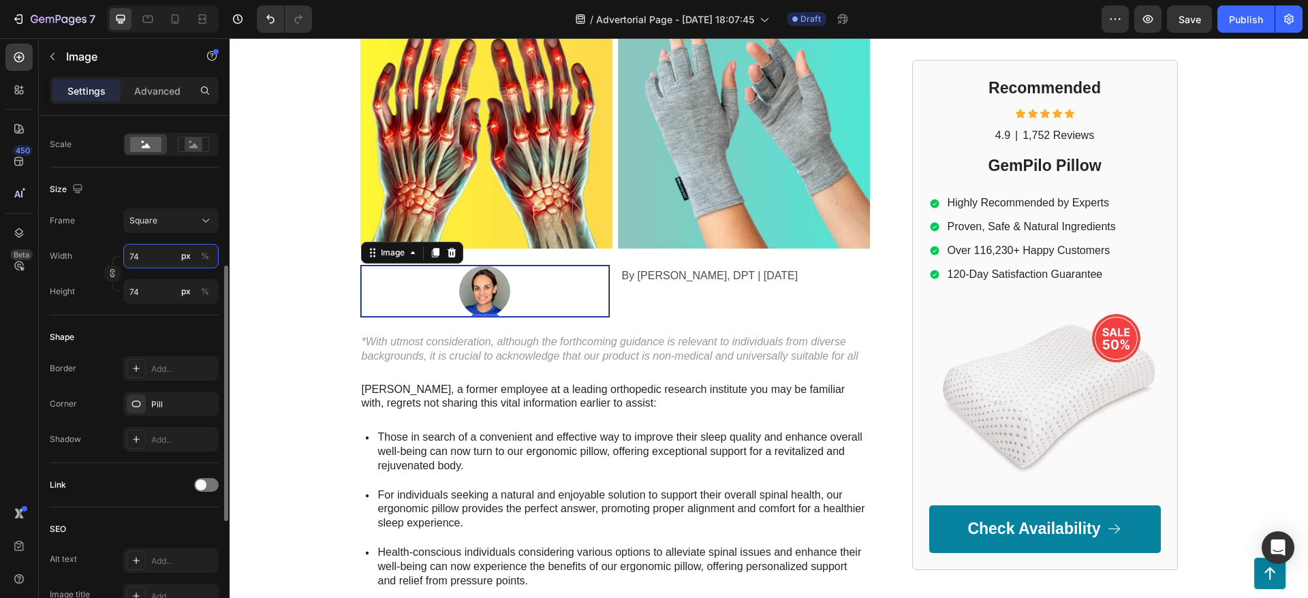
type input "73"
type input "72"
type input "70"
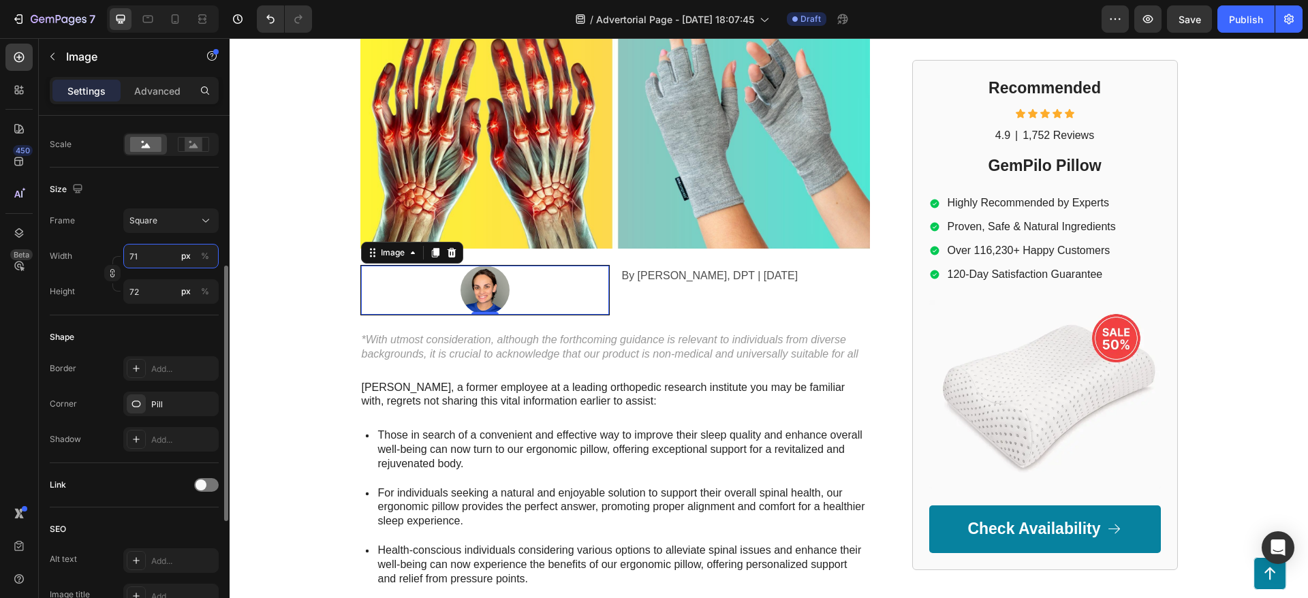
type input "70"
type input "68"
type input "66"
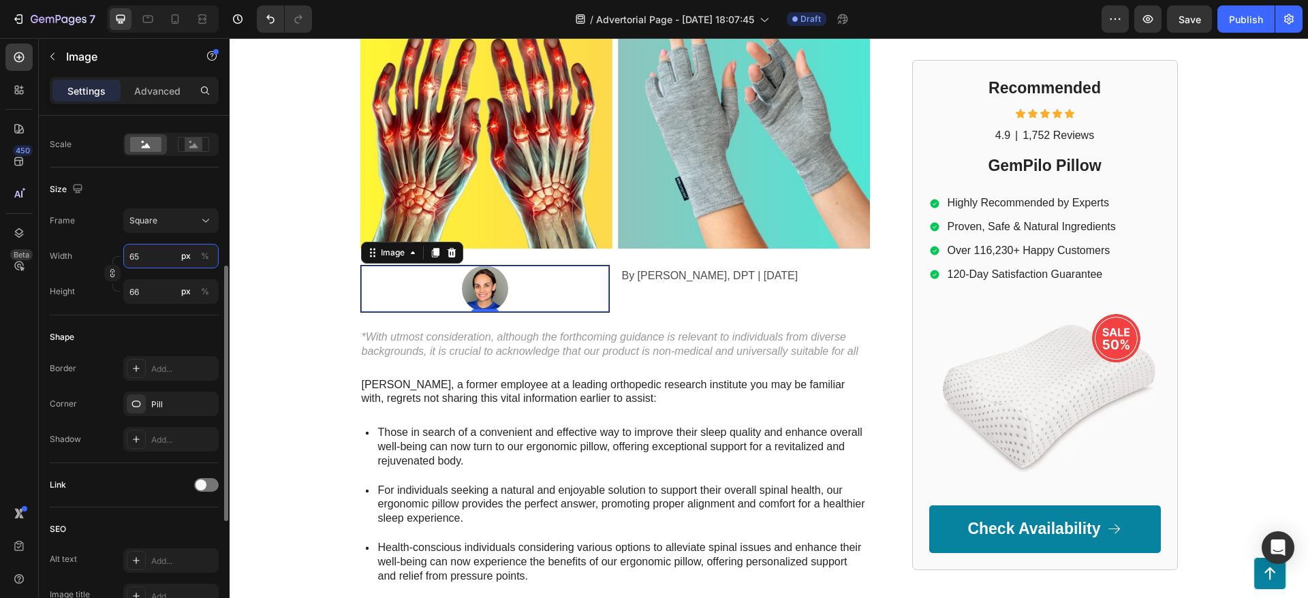
type input "64"
type input "63"
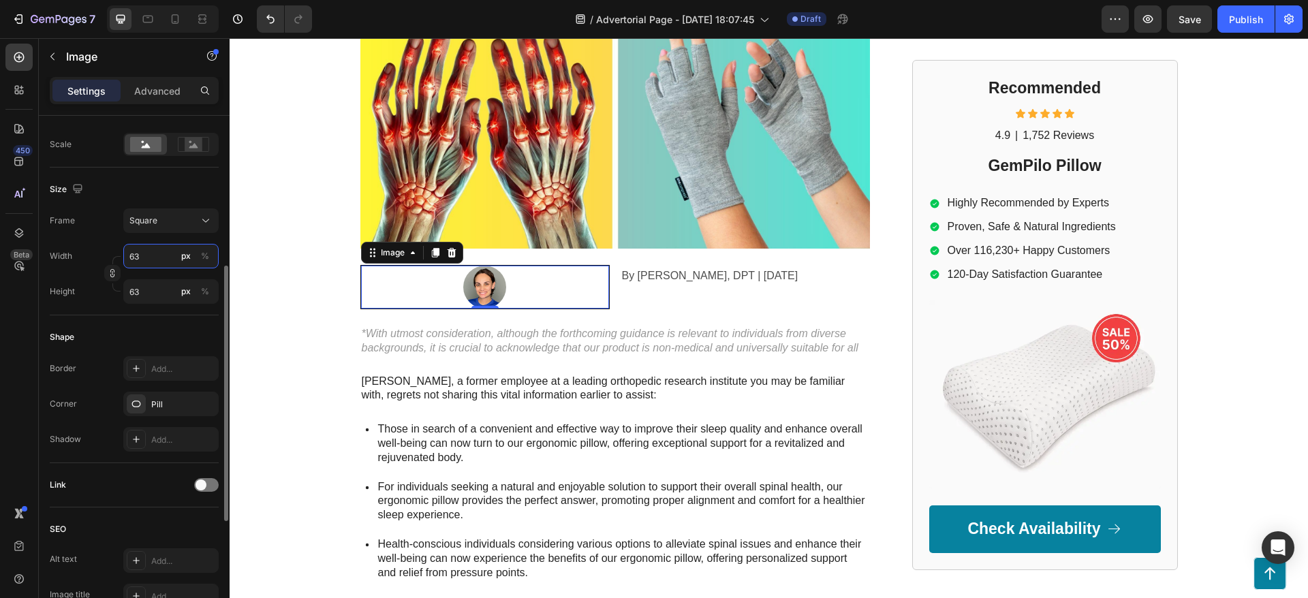
type input "62"
type input "61"
type input "60"
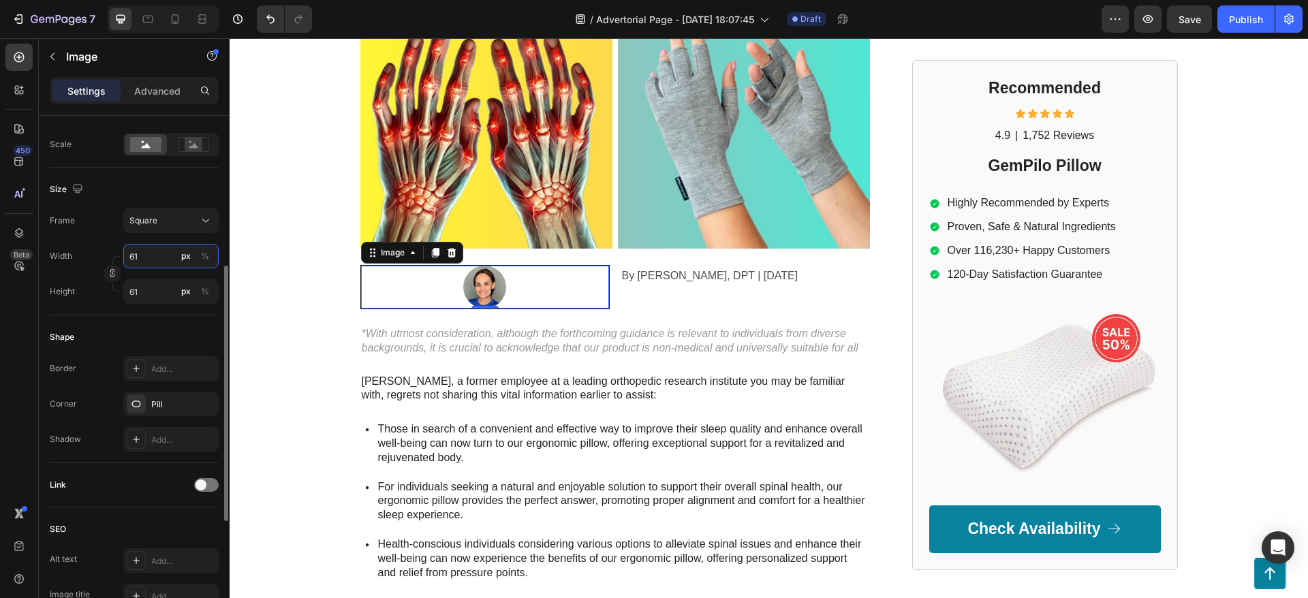
type input "60"
type input "59"
type input "58"
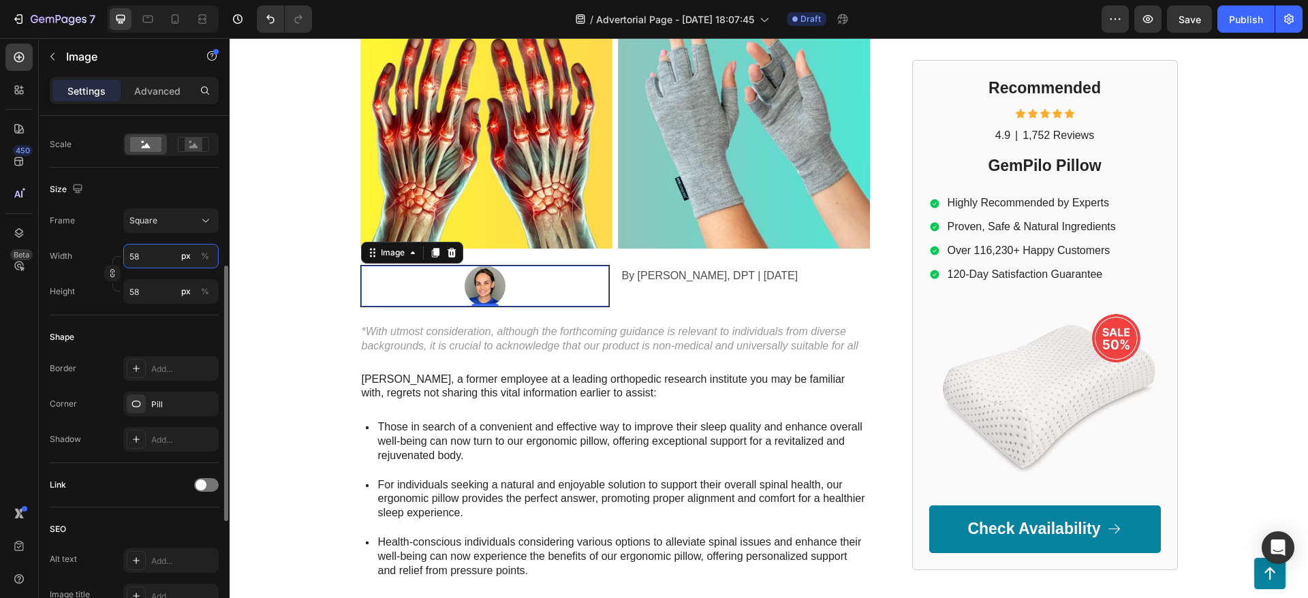
type input "57"
type input "55"
type input "54"
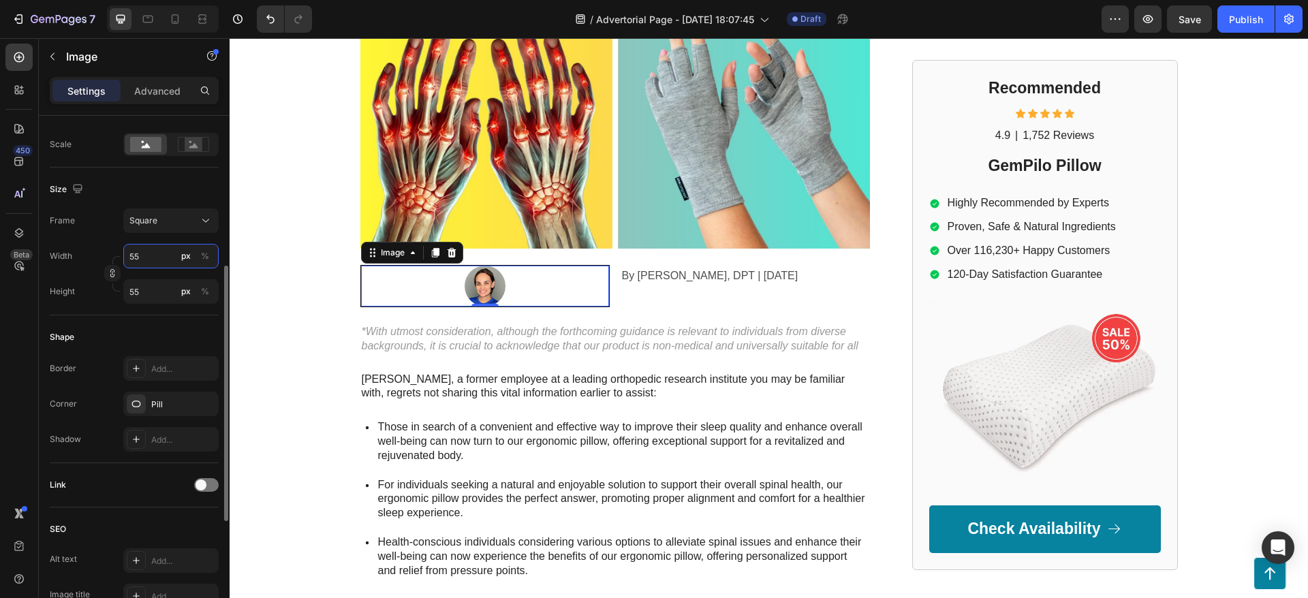
type input "54"
type input "53"
type input "51"
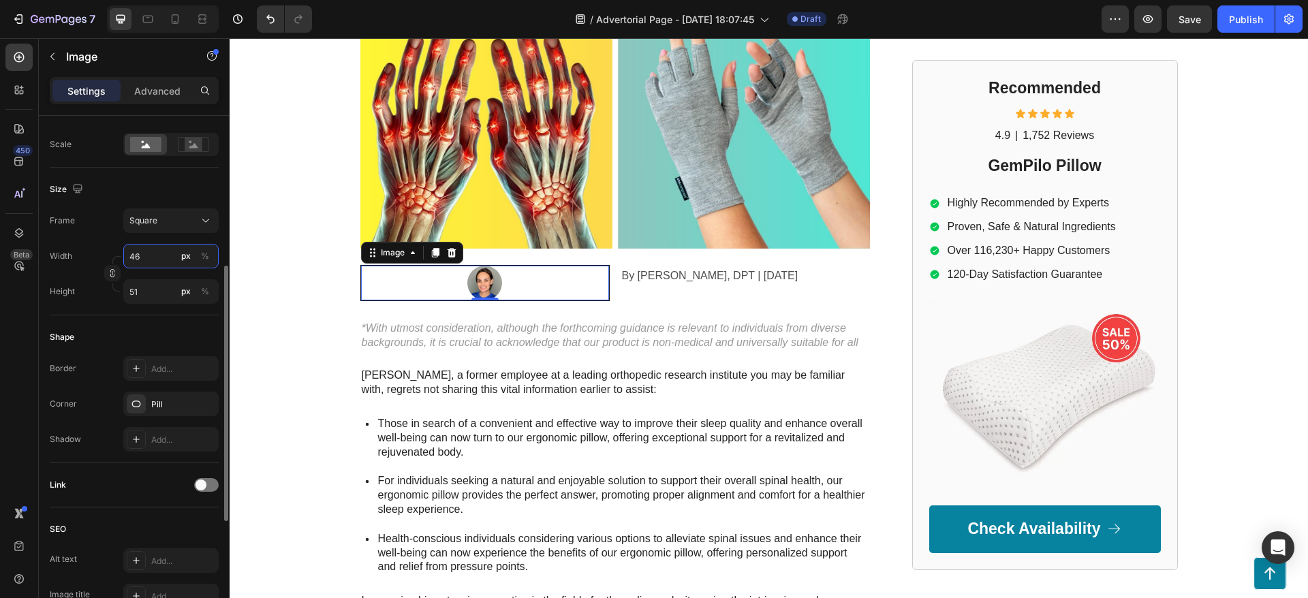
type input "45"
type input "41"
type input "40"
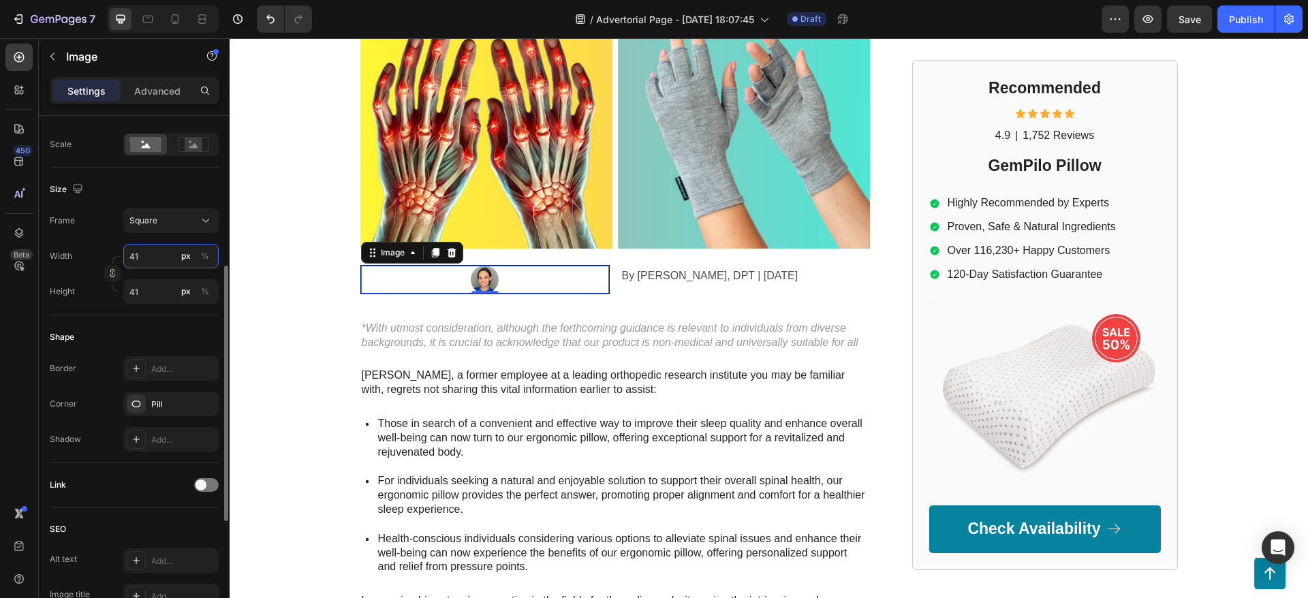
type input "40"
type input "38"
type input "37"
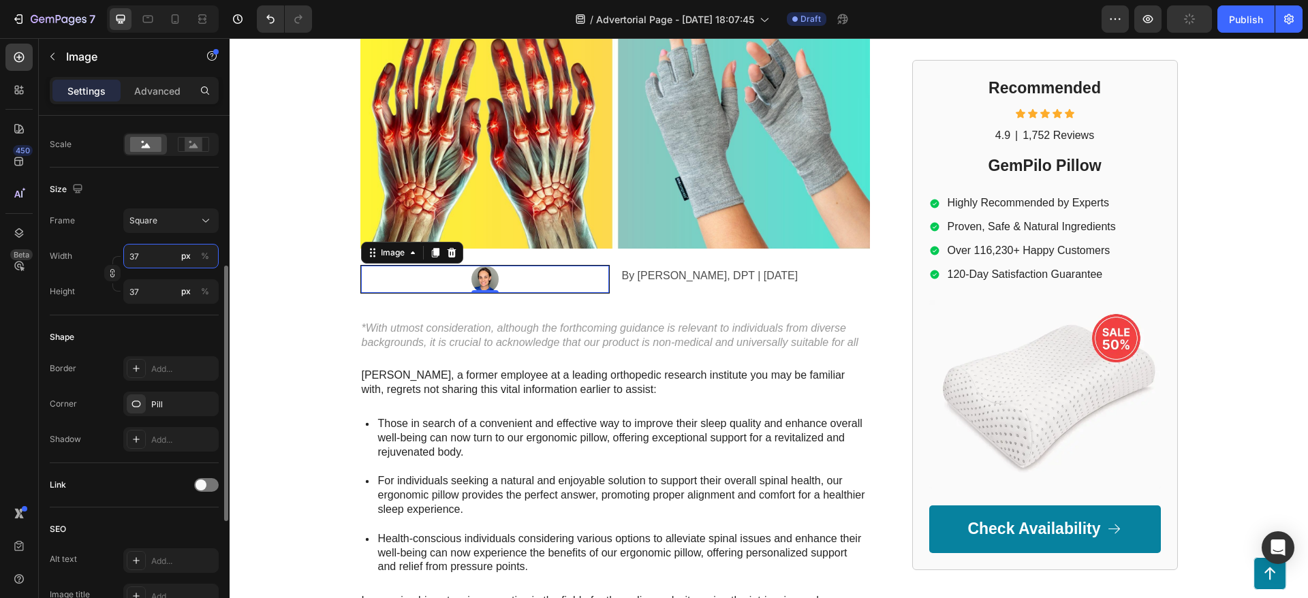
type input "36"
type input "34"
type input "32"
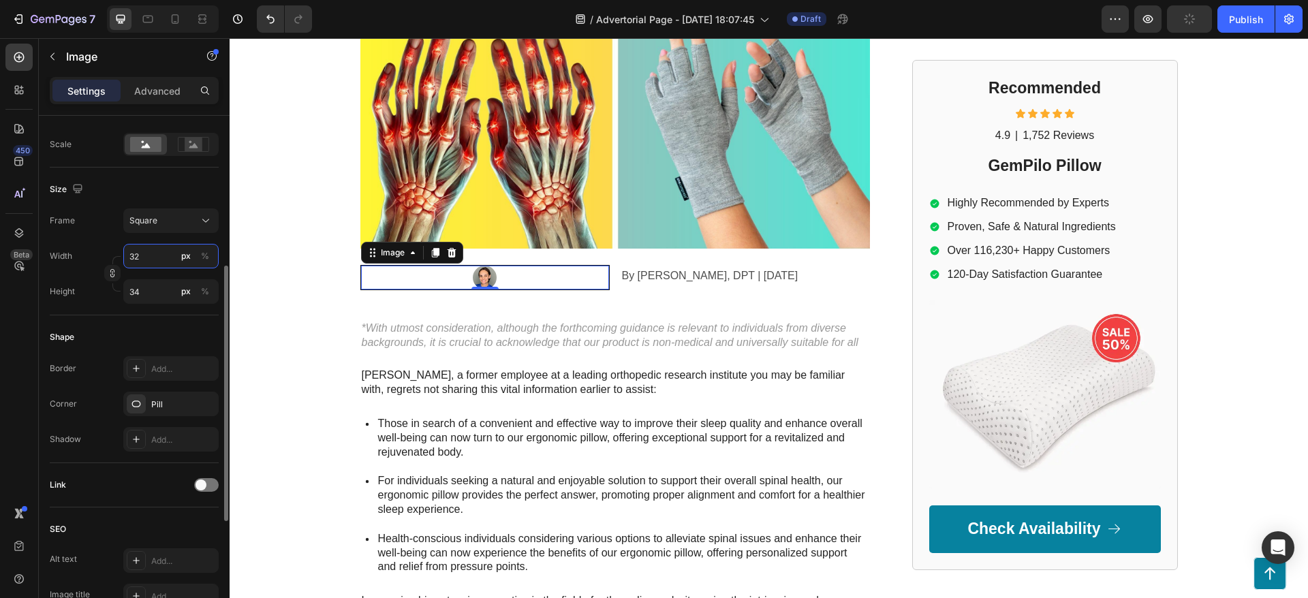
type input "32"
type input "31"
type input "30"
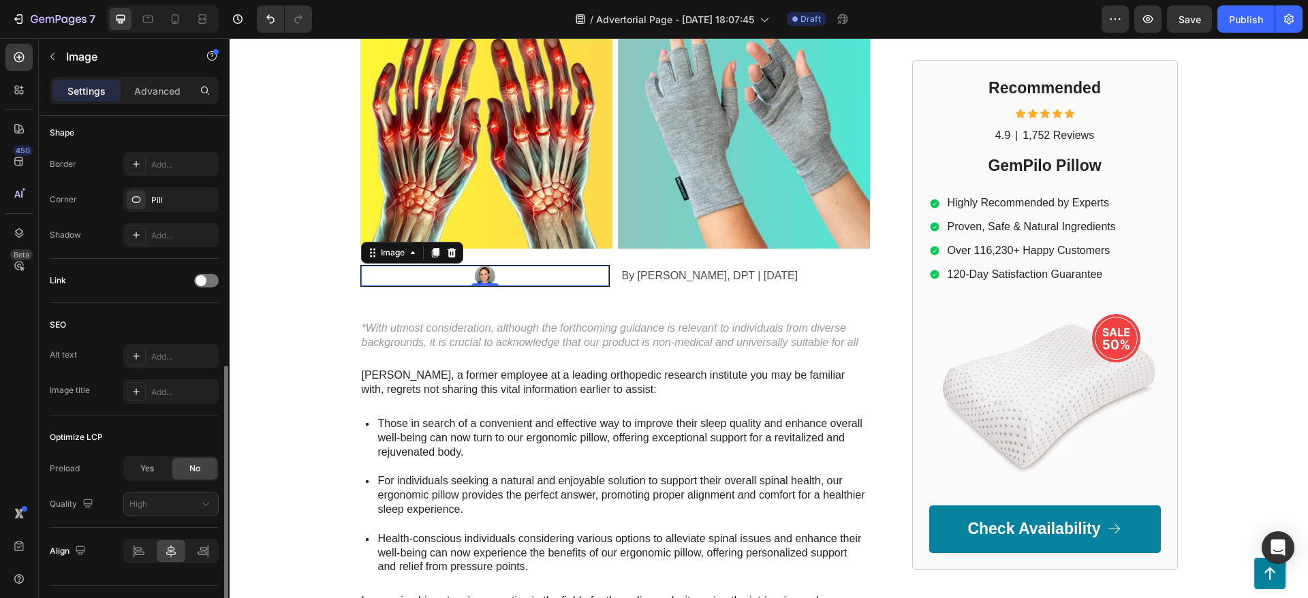
scroll to position [541, 0]
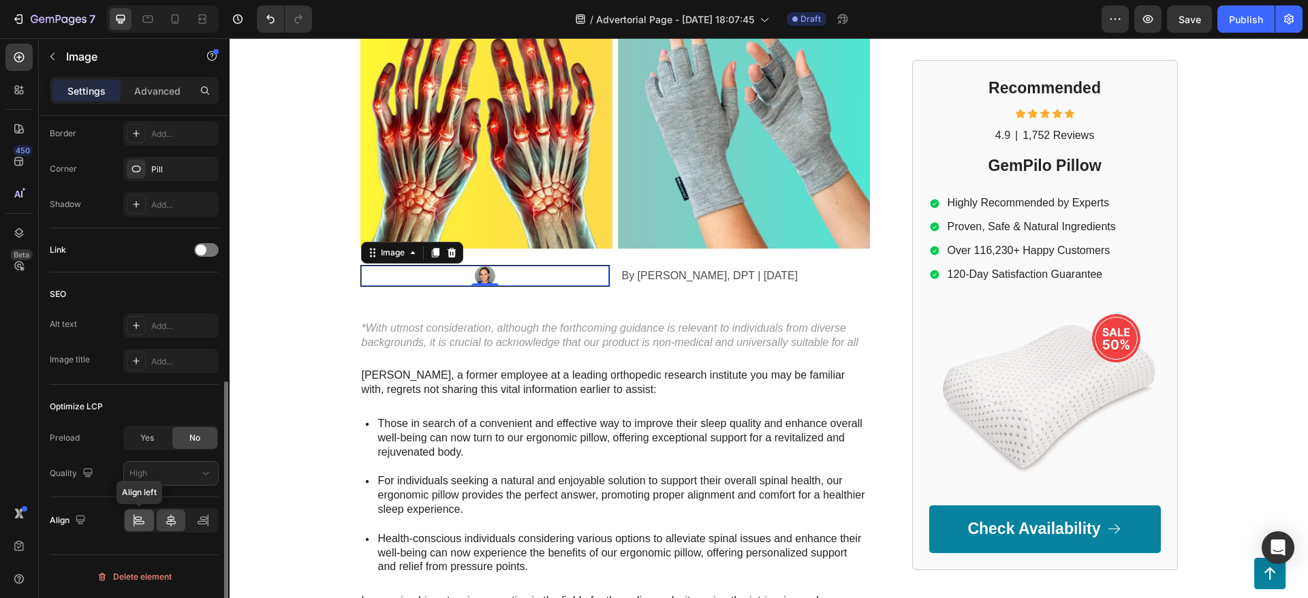
click at [129, 519] on div at bounding box center [139, 520] width 29 height 22
click at [597, 277] on div at bounding box center [485, 276] width 248 height 20
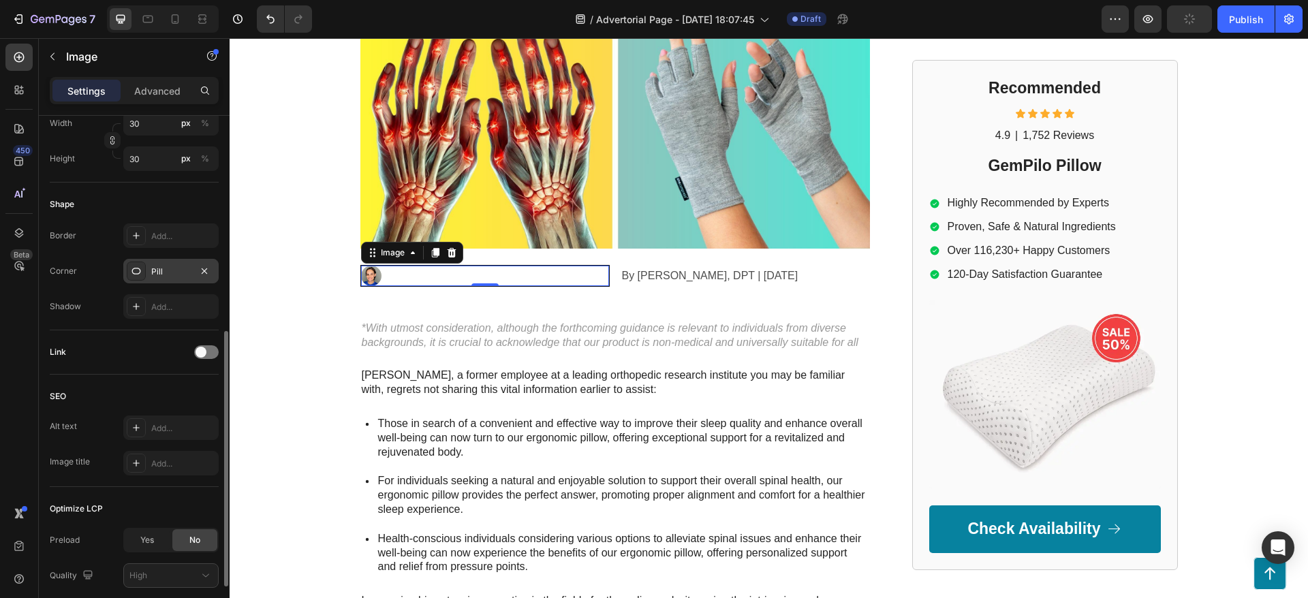
click at [159, 273] on div "Pill" at bounding box center [171, 272] width 40 height 12
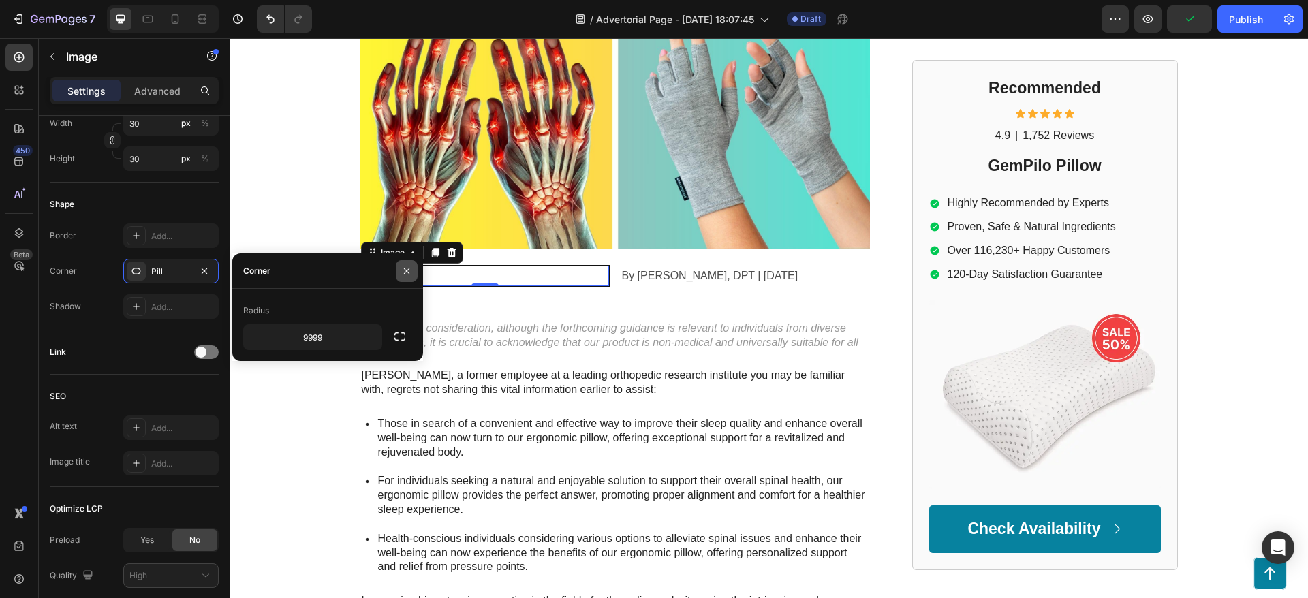
drag, startPoint x: 400, startPoint y: 271, endPoint x: 83, endPoint y: 232, distance: 319.8
click at [401, 270] on icon "button" at bounding box center [406, 271] width 11 height 11
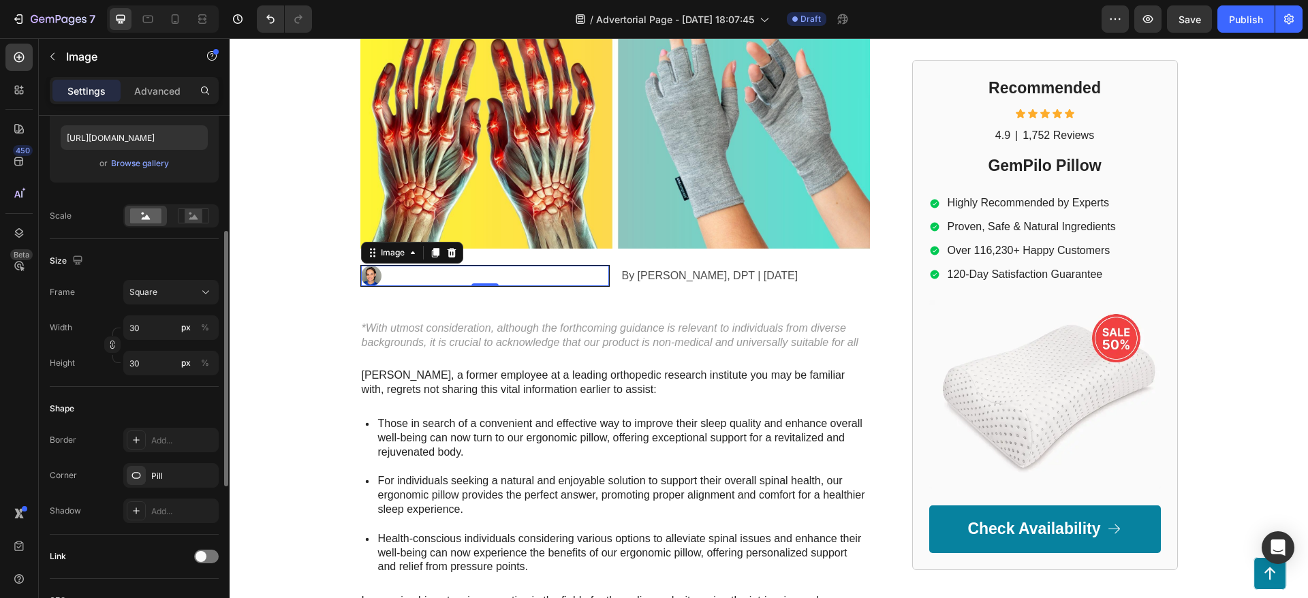
scroll to position [133, 0]
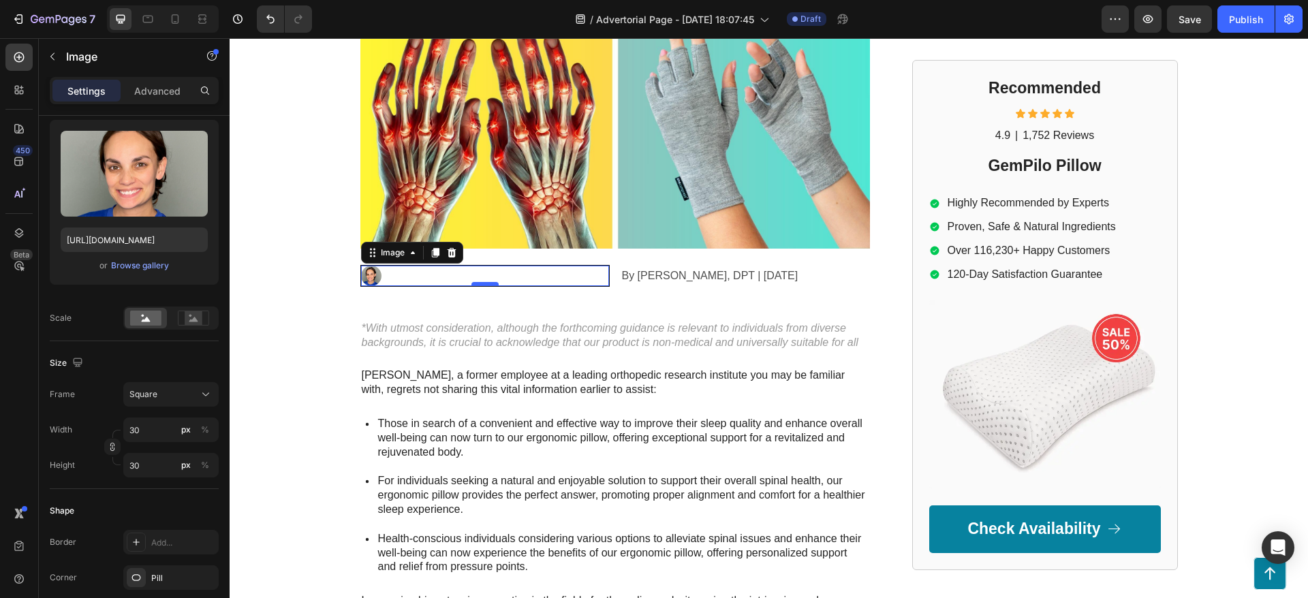
click at [484, 284] on div at bounding box center [484, 284] width 27 height 4
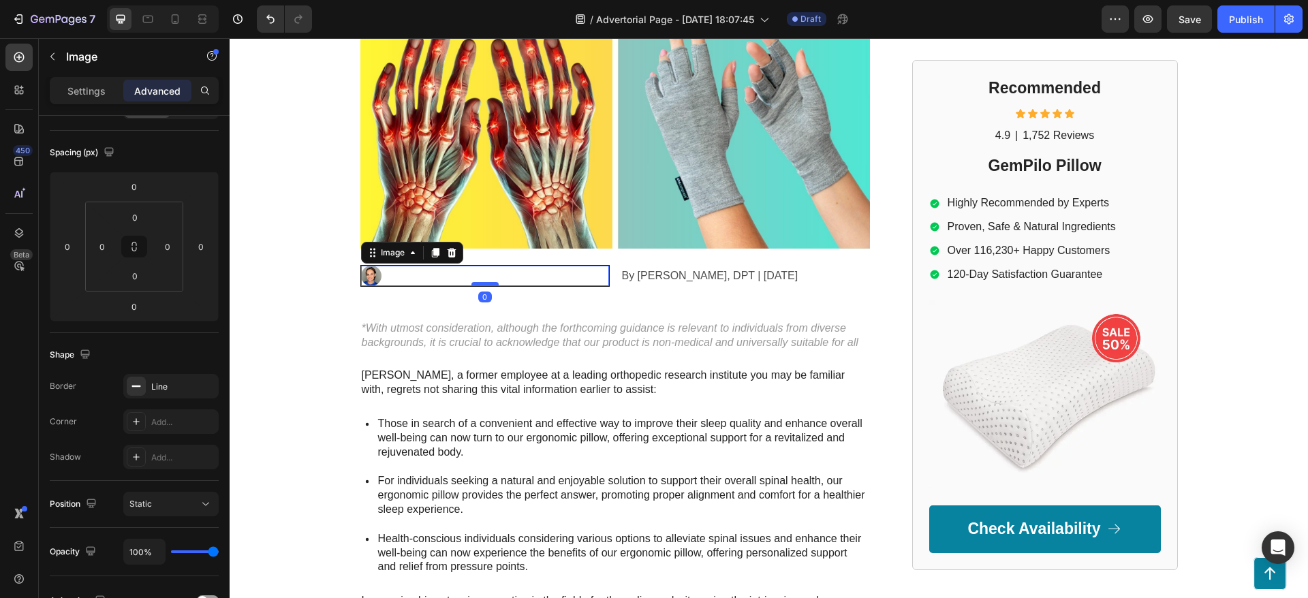
click at [482, 284] on div at bounding box center [484, 284] width 27 height 4
click at [198, 249] on input "0" at bounding box center [201, 246] width 20 height 20
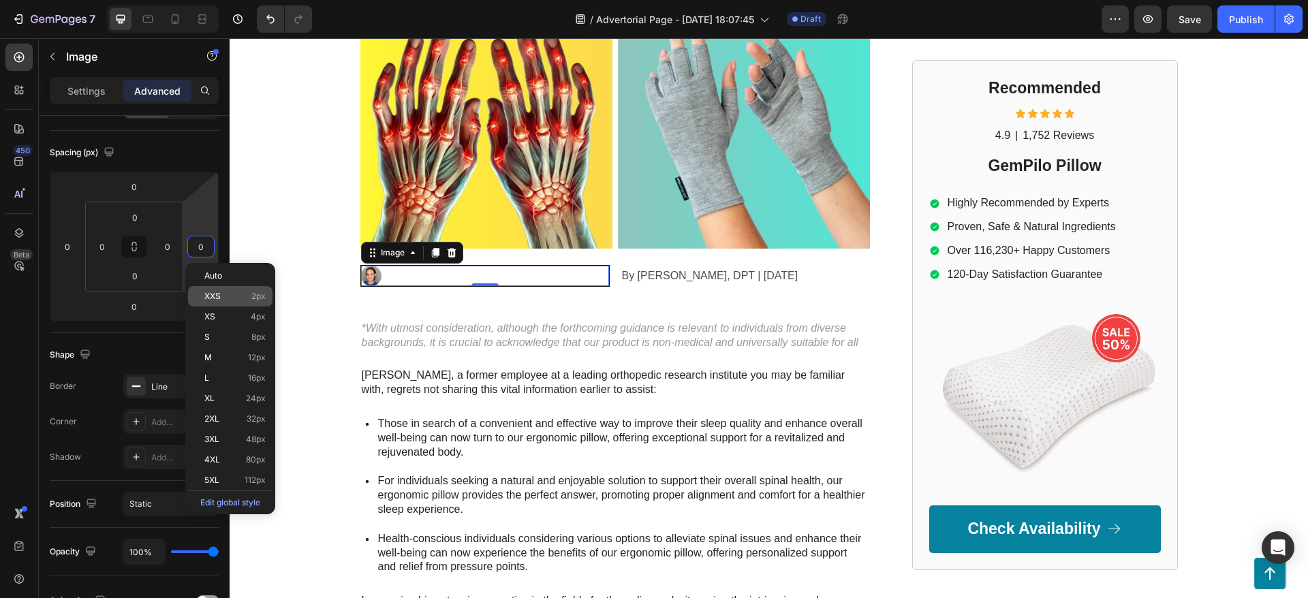
click at [221, 299] on p "XXS 2px" at bounding box center [234, 296] width 61 height 10
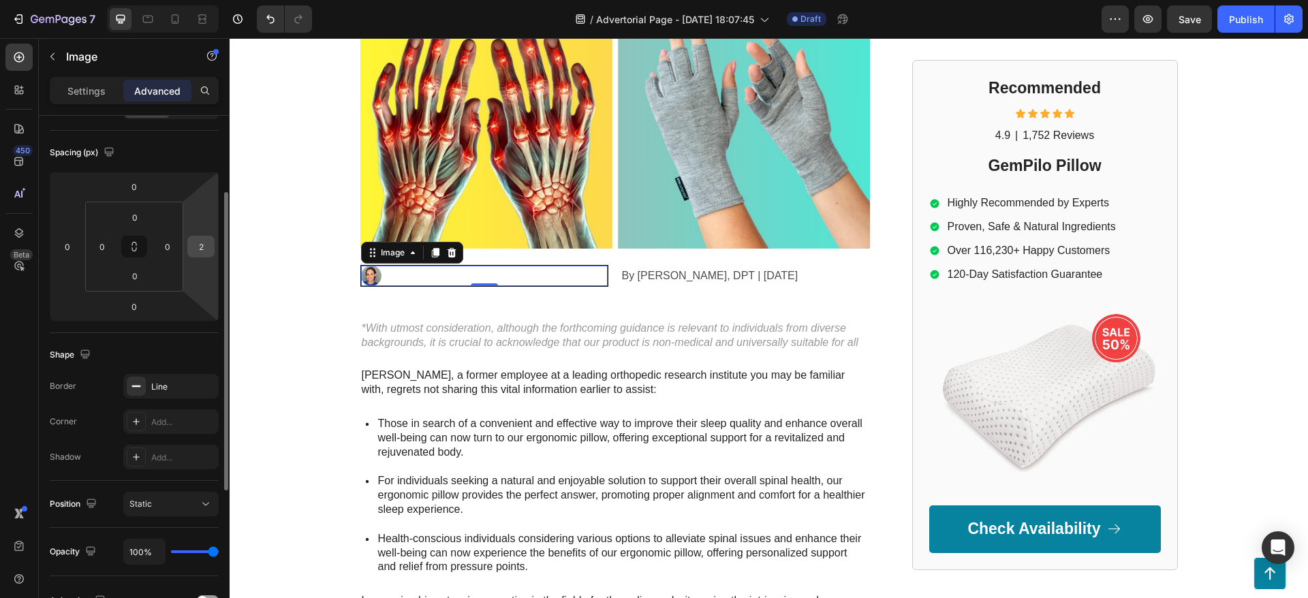
click at [198, 253] on input "2" at bounding box center [201, 246] width 20 height 20
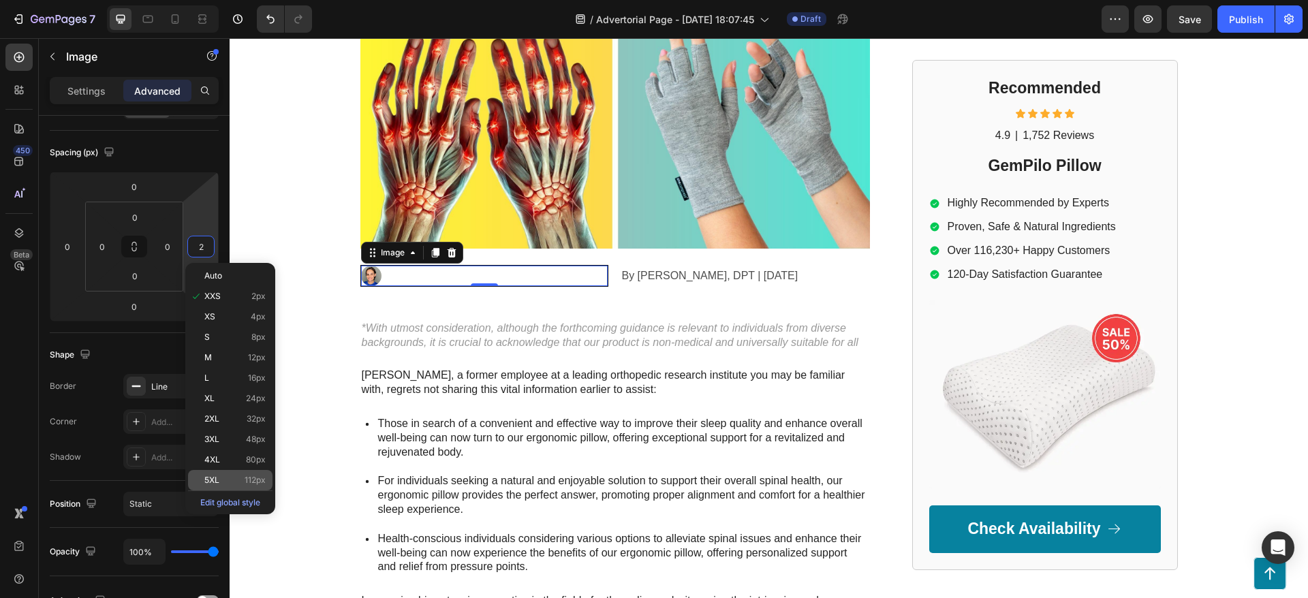
click at [246, 476] on span "112px" at bounding box center [255, 480] width 21 height 10
type input "112"
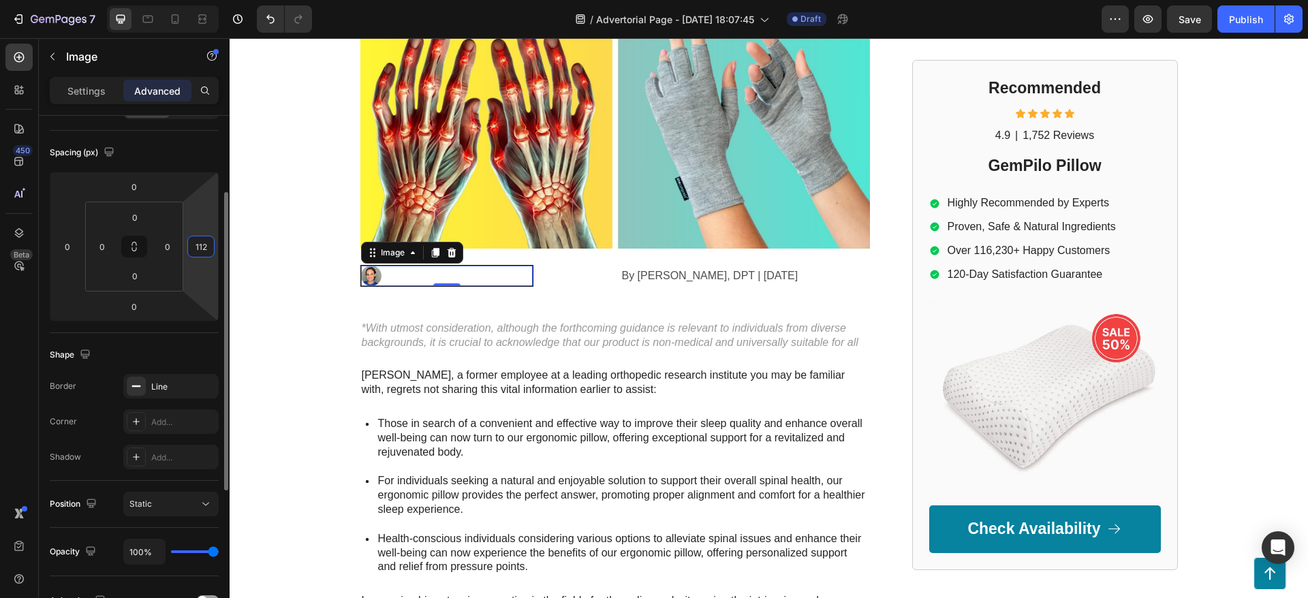
click at [193, 247] on input "112" at bounding box center [201, 246] width 20 height 20
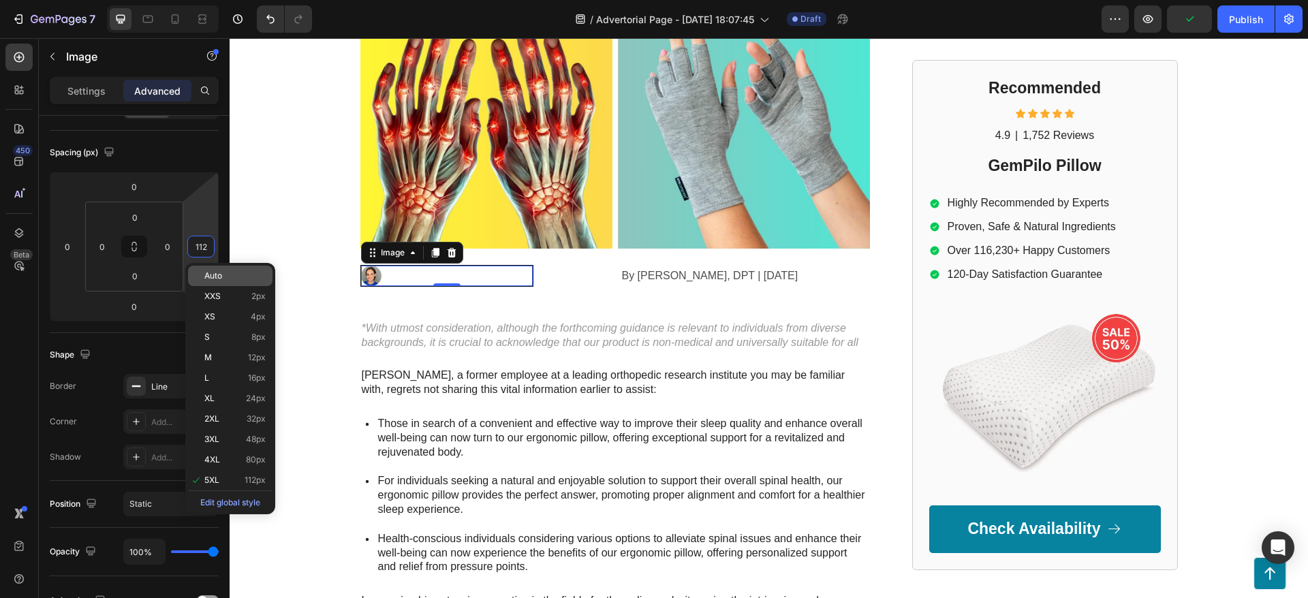
click at [223, 278] on p "Auto" at bounding box center [234, 276] width 61 height 10
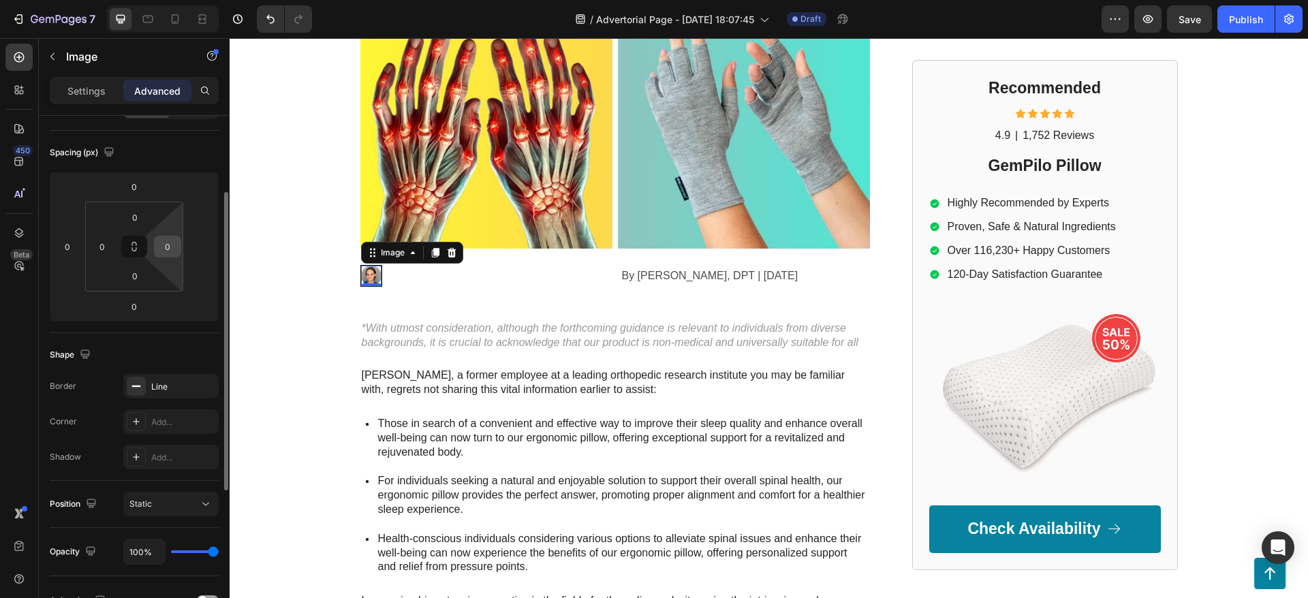
click at [176, 251] on input "0" at bounding box center [167, 246] width 20 height 20
type input "1"
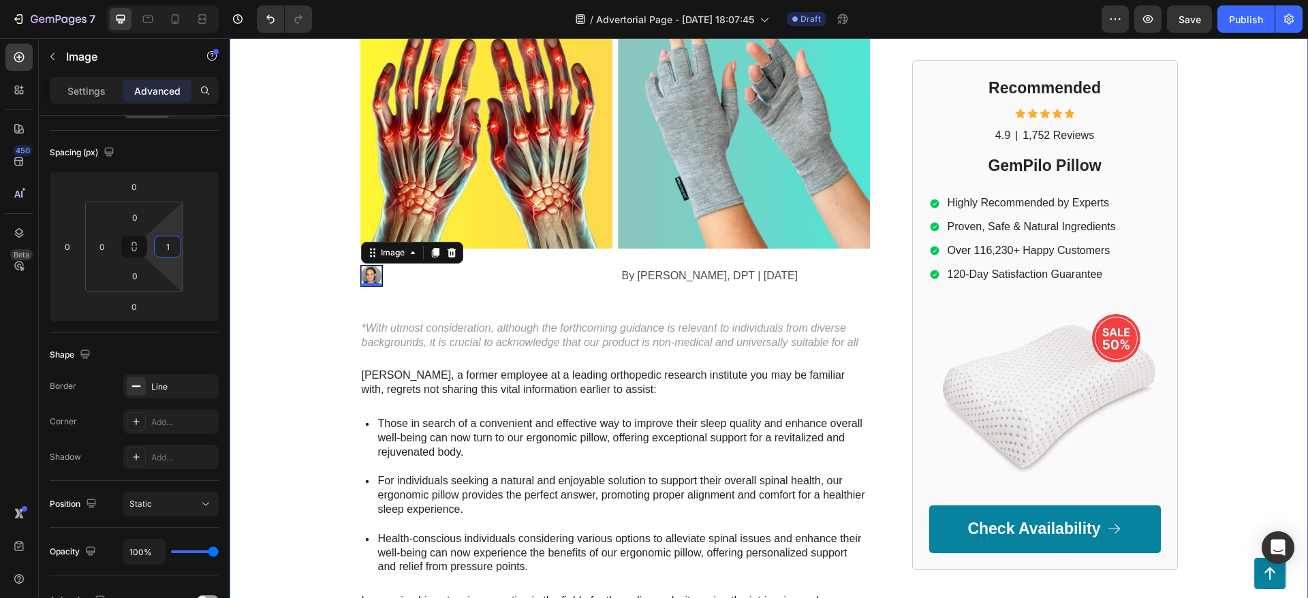
click at [236, 139] on div "GEMPILO Text Block Advertorial Text Block Row Row Top Physical Therapist: Put T…" at bounding box center [769, 290] width 1078 height 1061
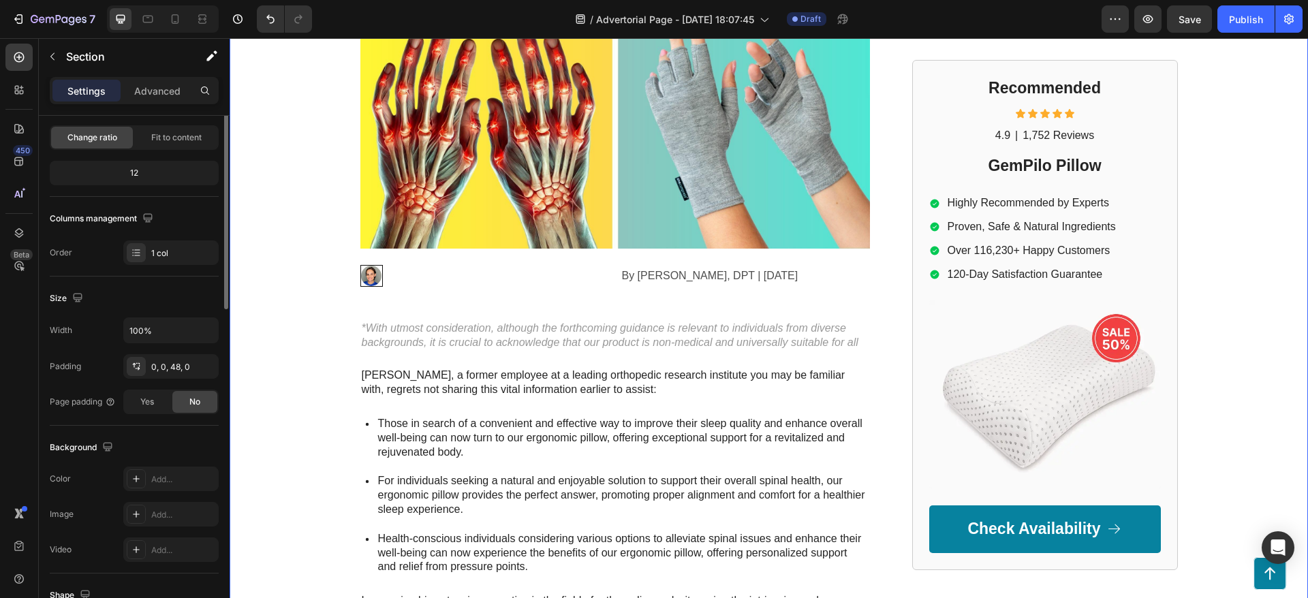
scroll to position [0, 0]
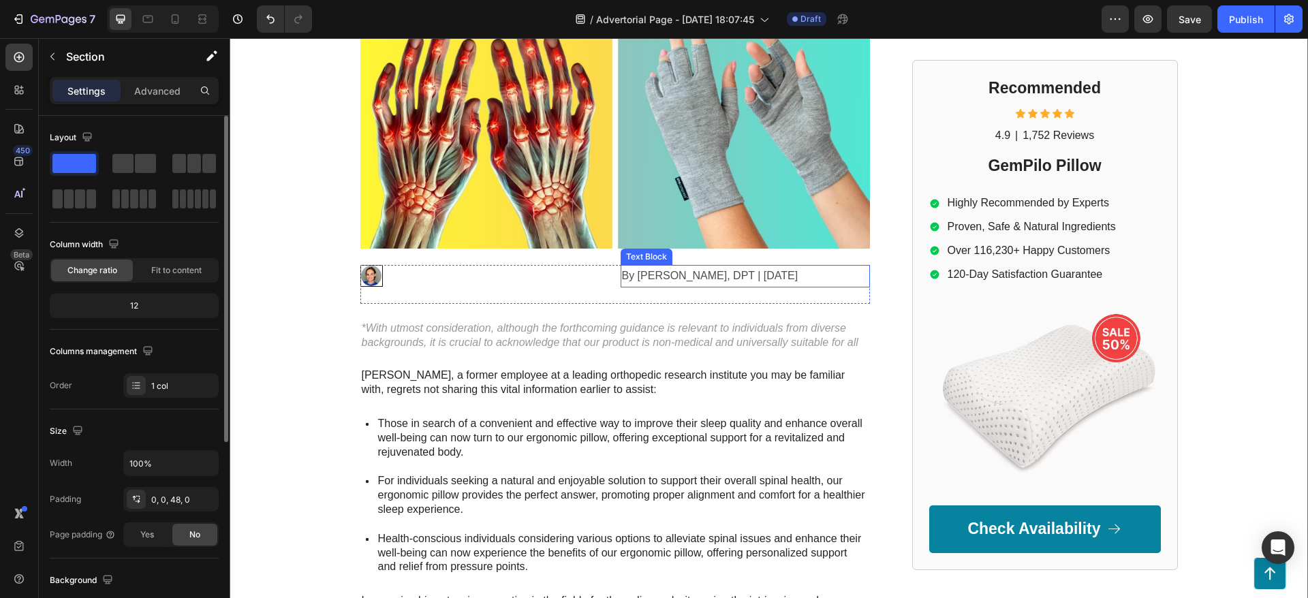
click at [644, 271] on p "By Dr. Kaitlynn Mueller, DPT | May 5th, 2025" at bounding box center [745, 276] width 247 height 20
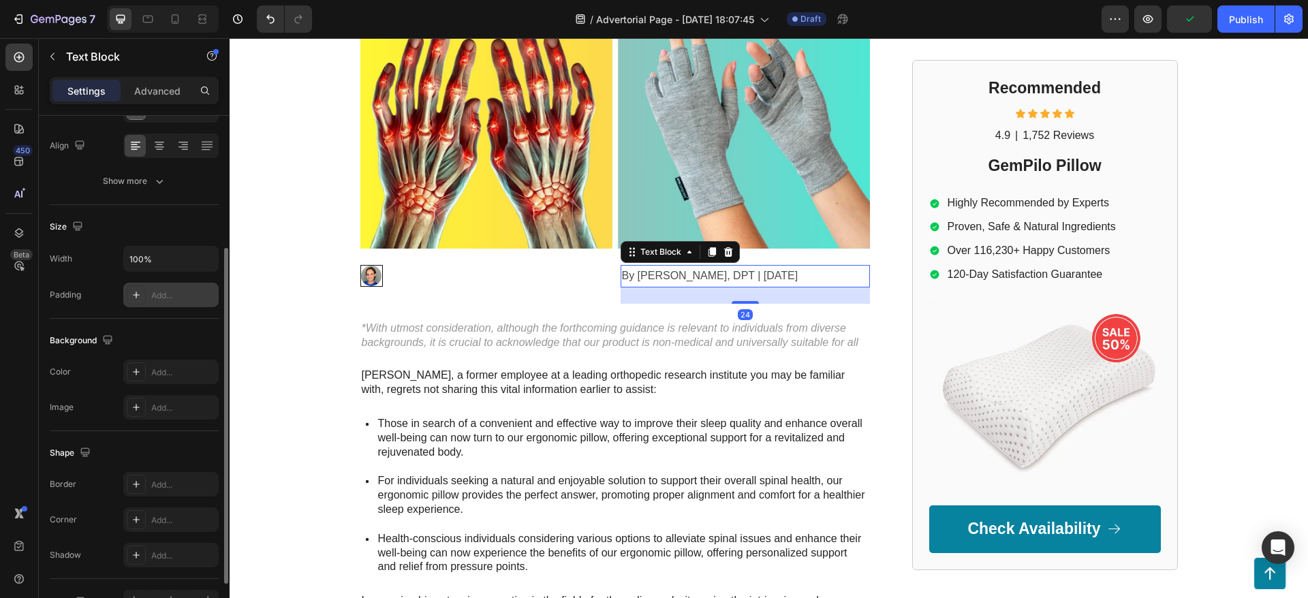
scroll to position [286, 0]
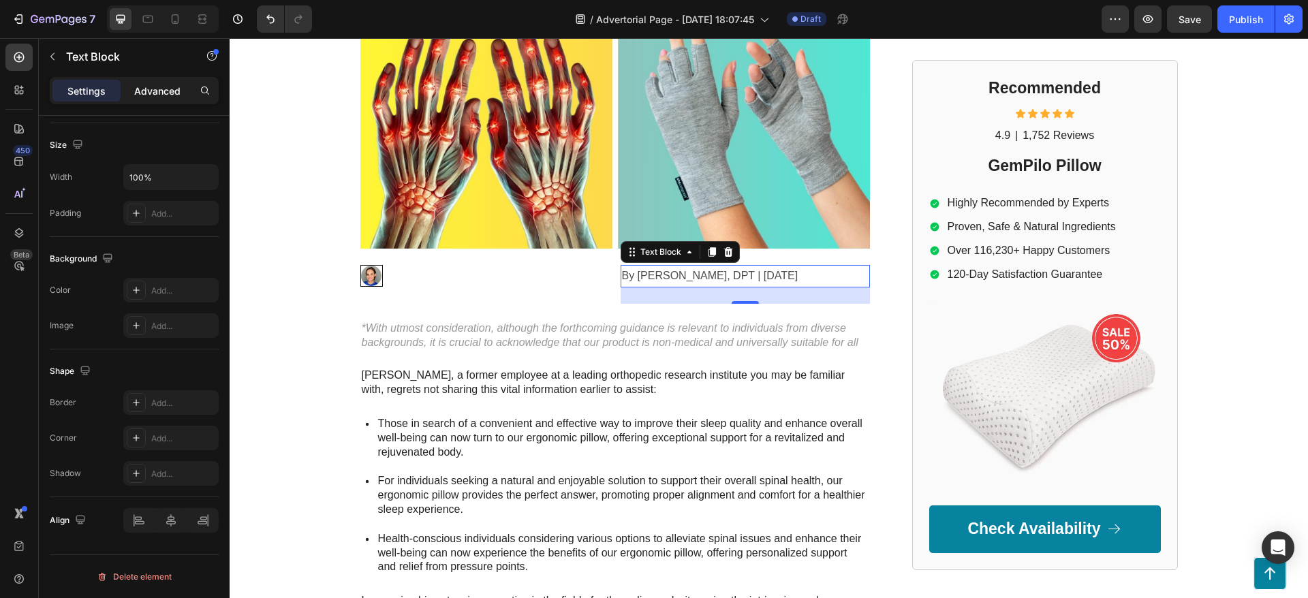
click at [158, 89] on p "Advanced" at bounding box center [157, 91] width 46 height 14
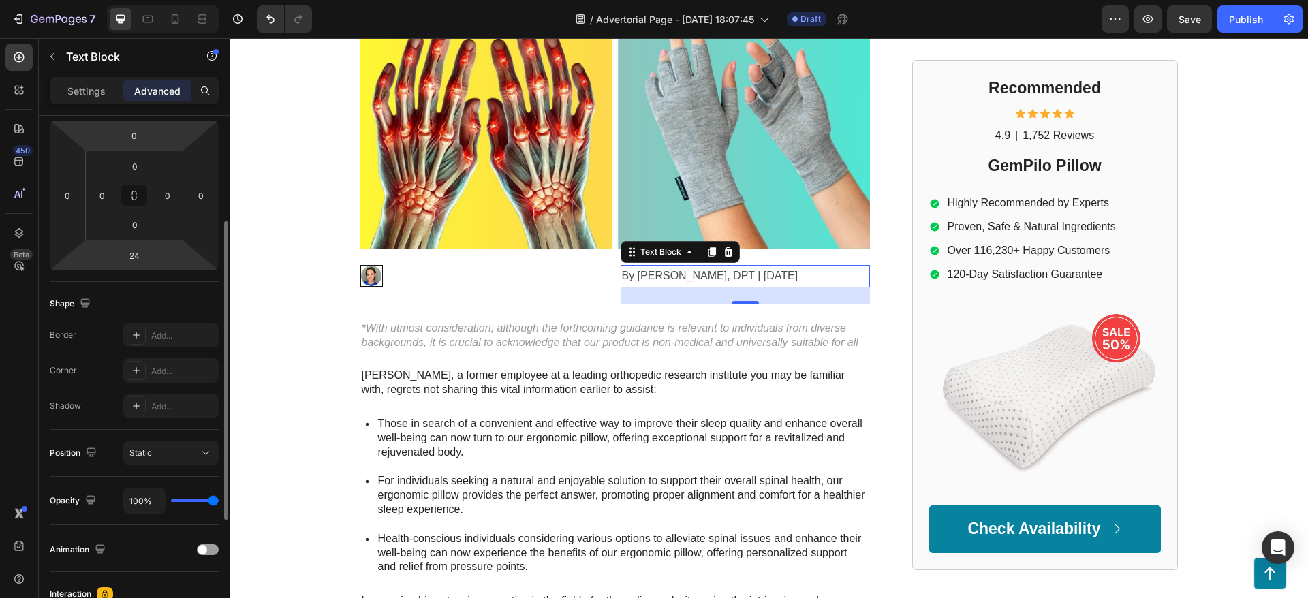
scroll to position [82, 0]
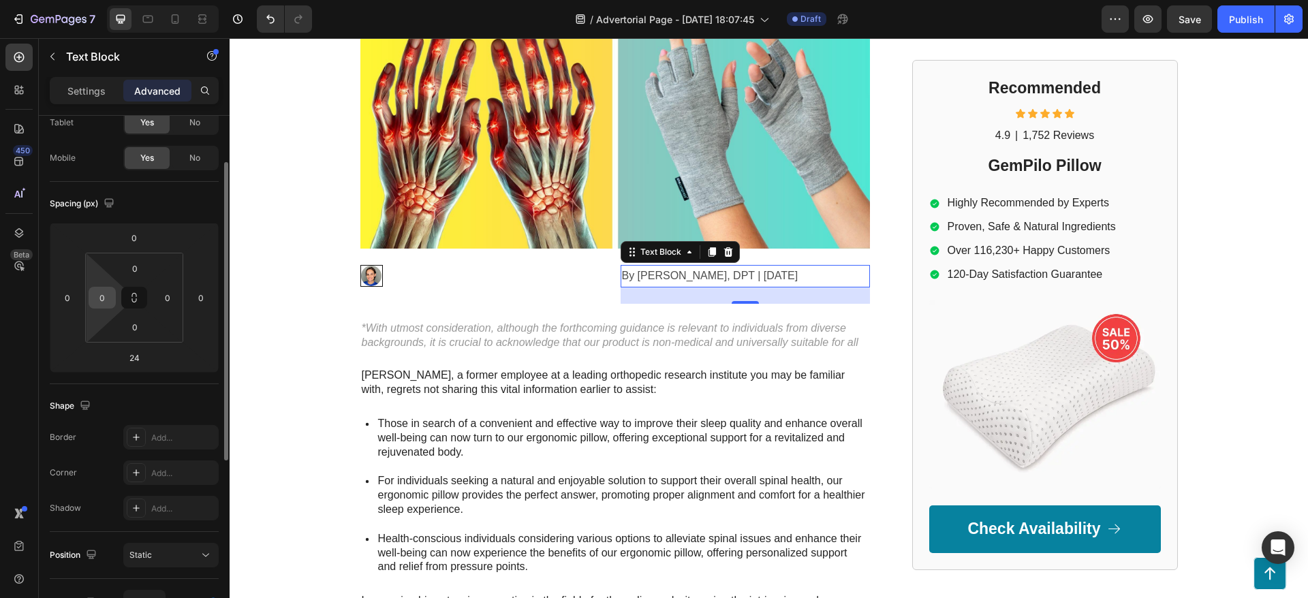
click at [98, 302] on input "0" at bounding box center [102, 297] width 20 height 20
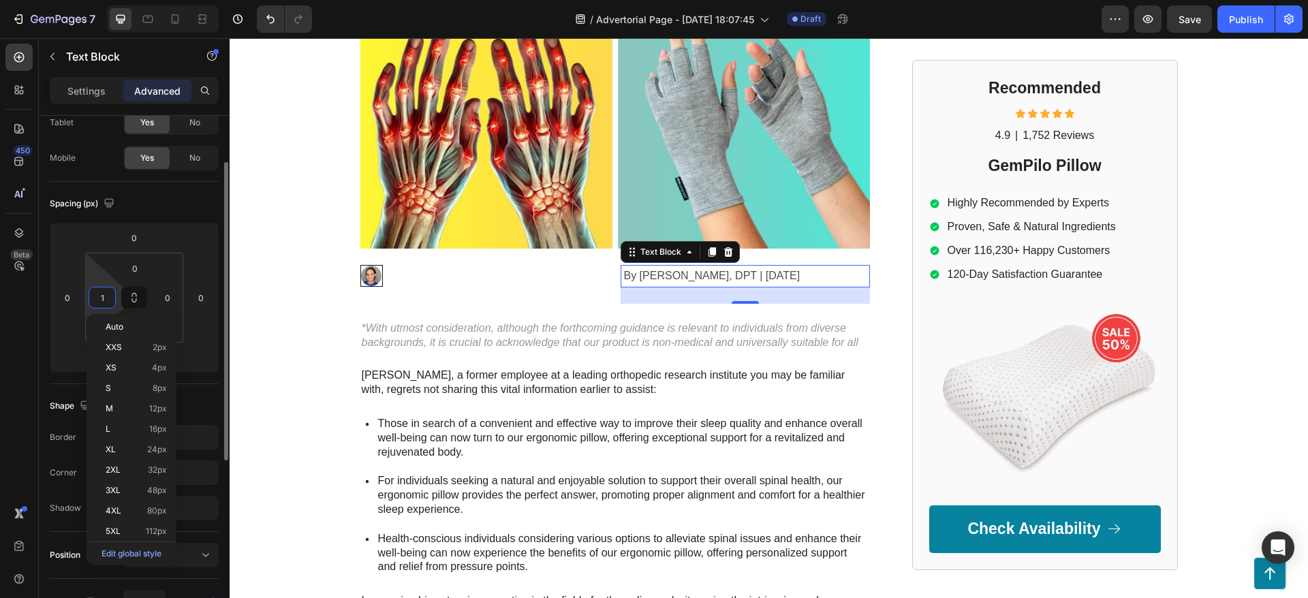
type input "0"
click at [65, 287] on div "0" at bounding box center [67, 298] width 27 height 22
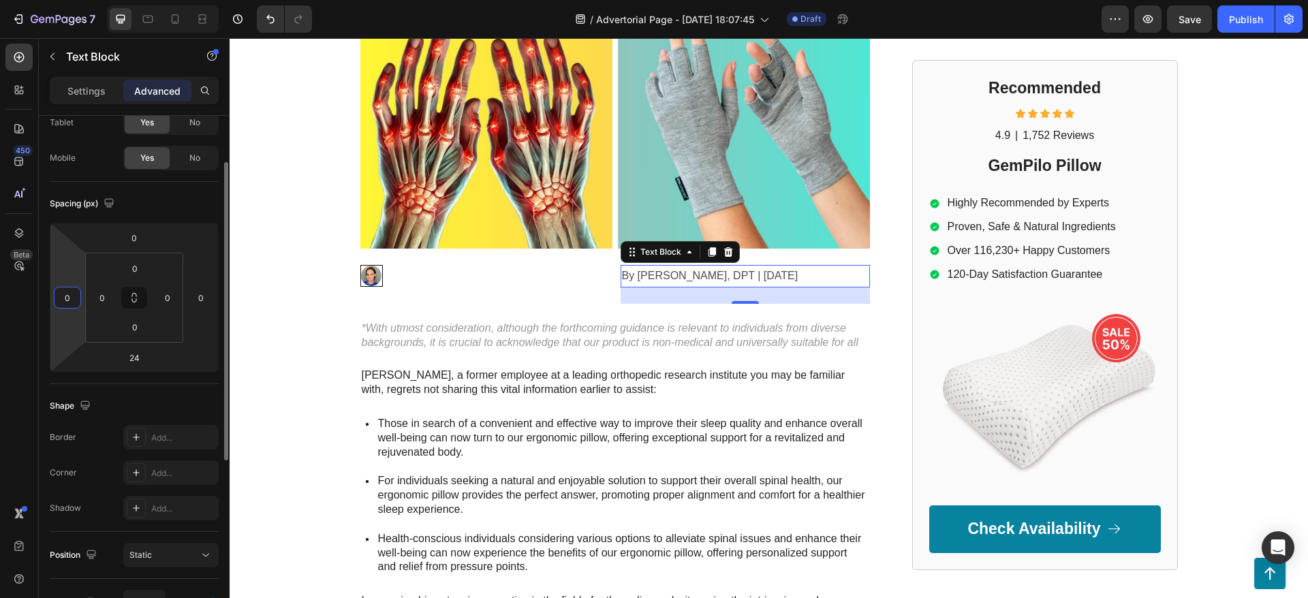
click at [65, 293] on input "0" at bounding box center [67, 297] width 20 height 20
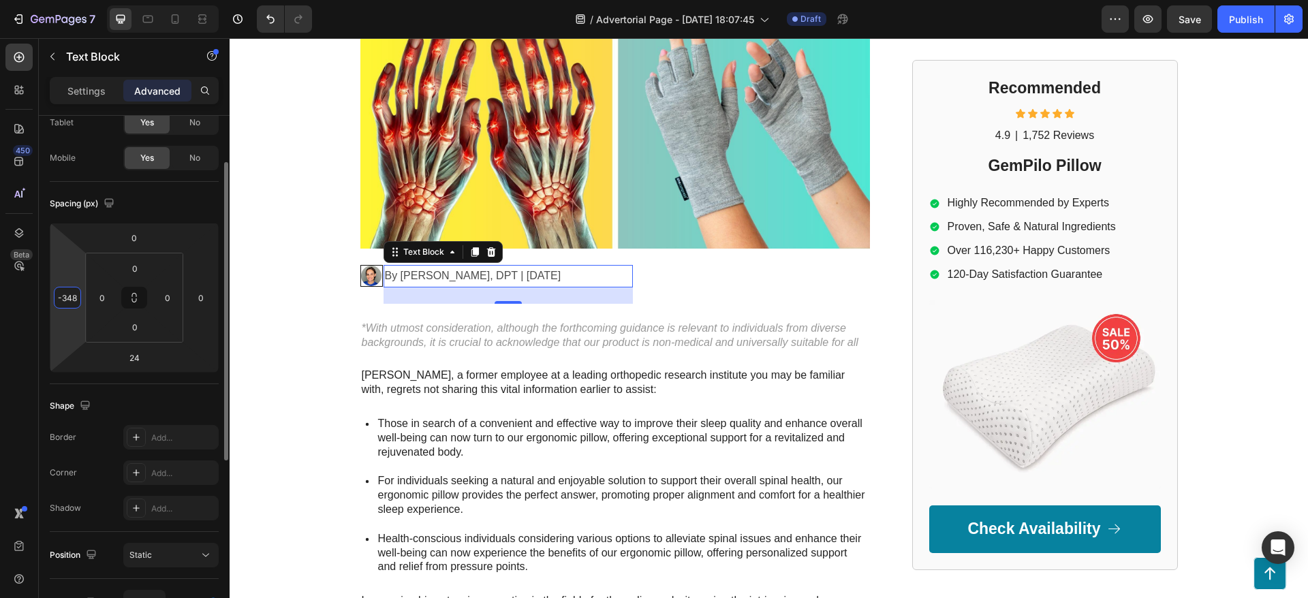
type input "-349"
click at [271, 157] on div "GEMPILO Text Block Advertorial Text Block Row Row Top Physical Therapist: Put T…" at bounding box center [769, 290] width 1078 height 1061
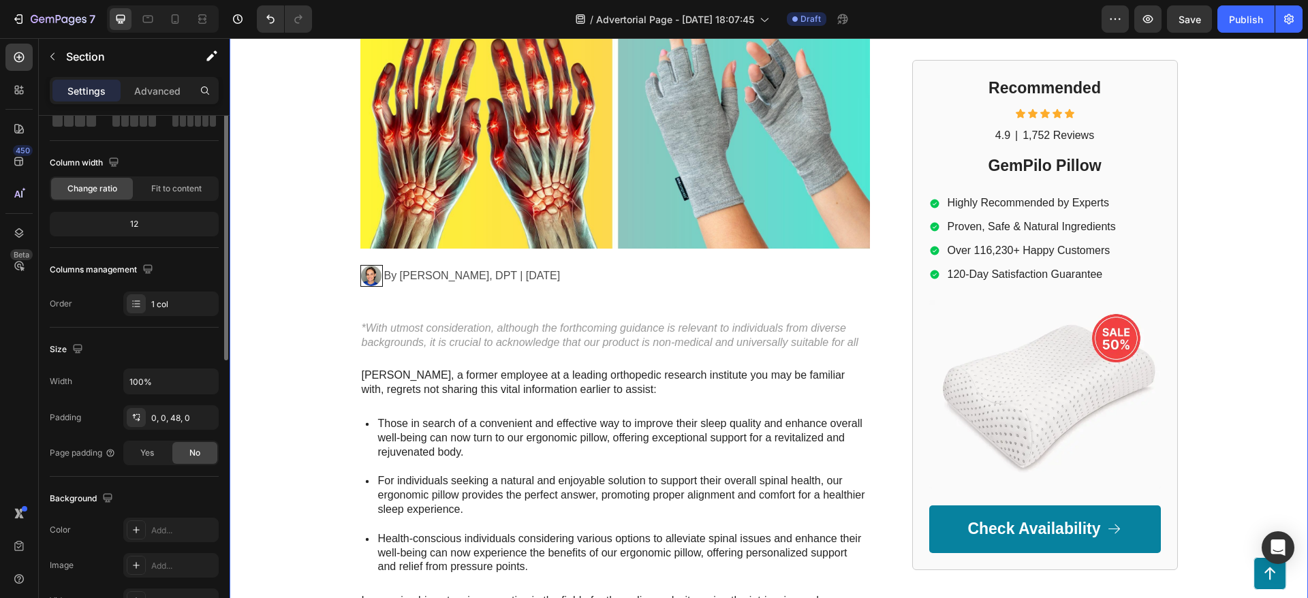
scroll to position [0, 0]
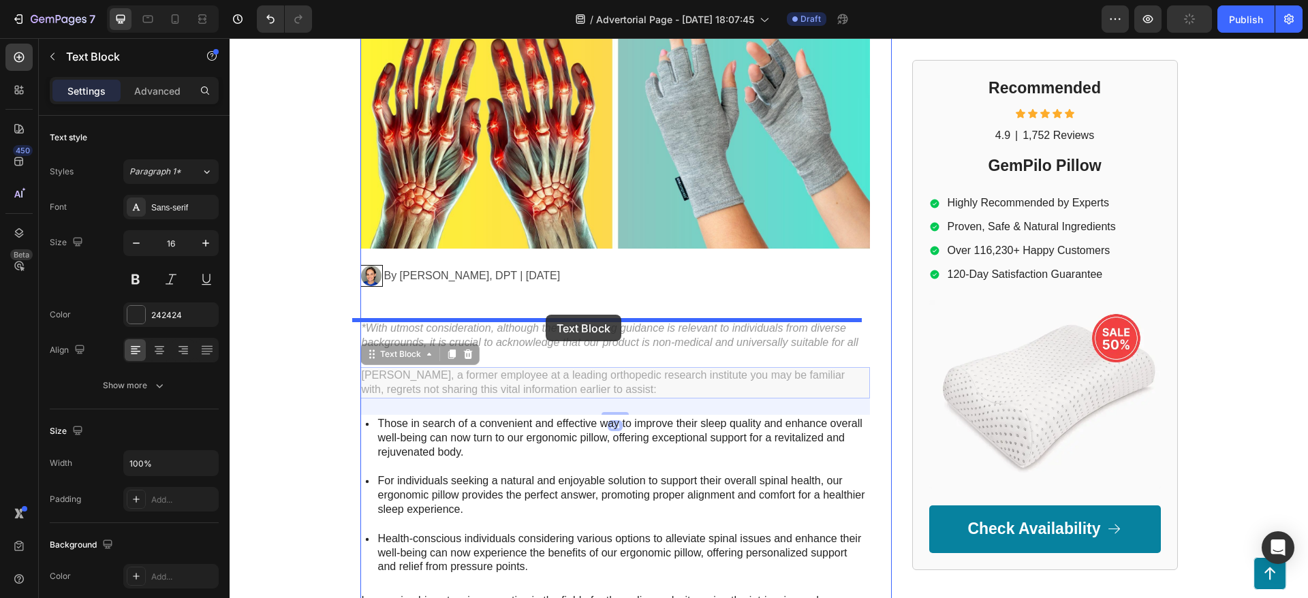
drag, startPoint x: 546, startPoint y: 379, endPoint x: 546, endPoint y: 315, distance: 64.7
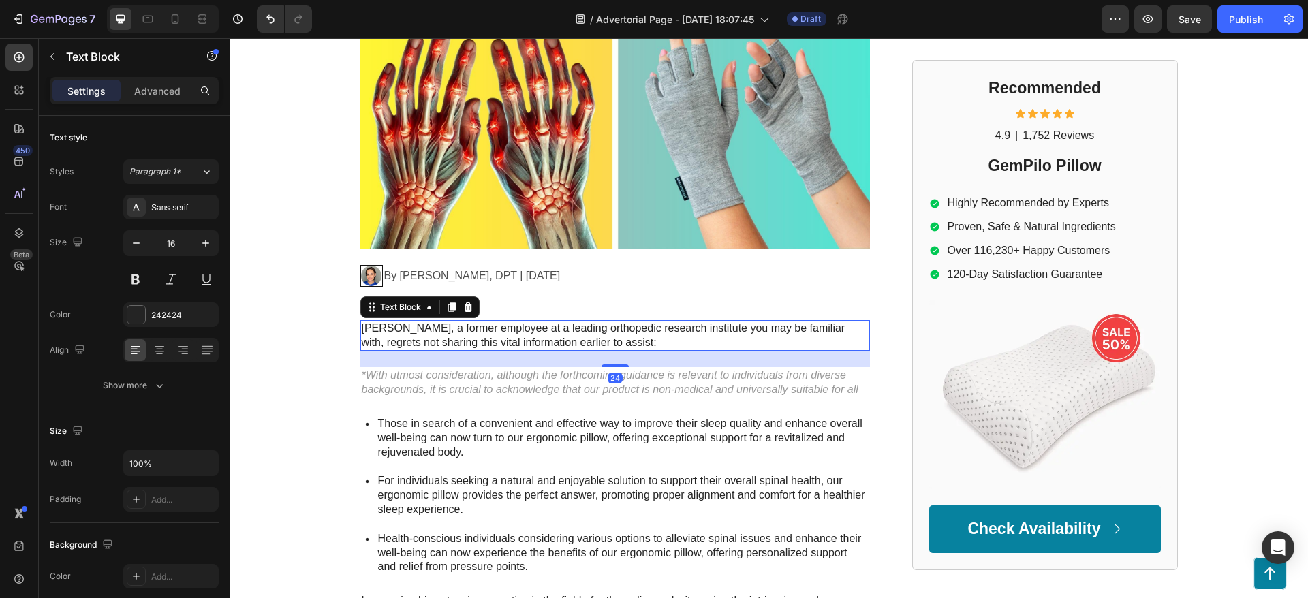
click at [476, 341] on p "Mark Thompson, a former employee at a leading orthopedic research institute you…" at bounding box center [615, 335] width 507 height 29
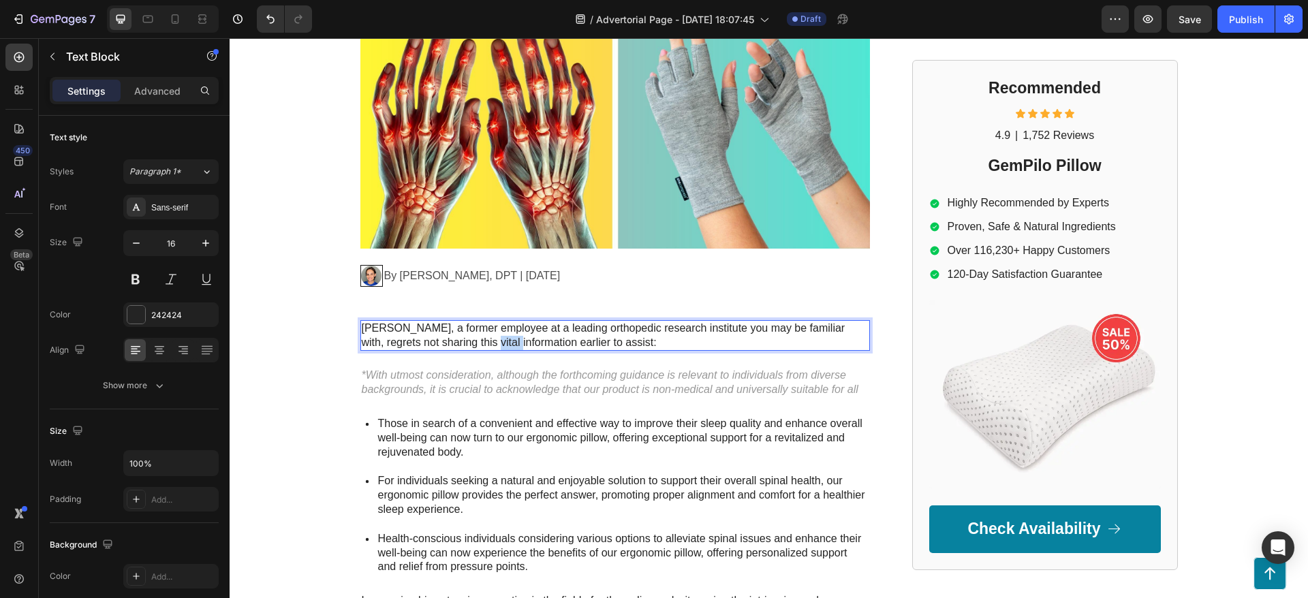
click at [476, 341] on p "Mark Thompson, a former employee at a leading orthopedic research institute you…" at bounding box center [615, 335] width 507 height 29
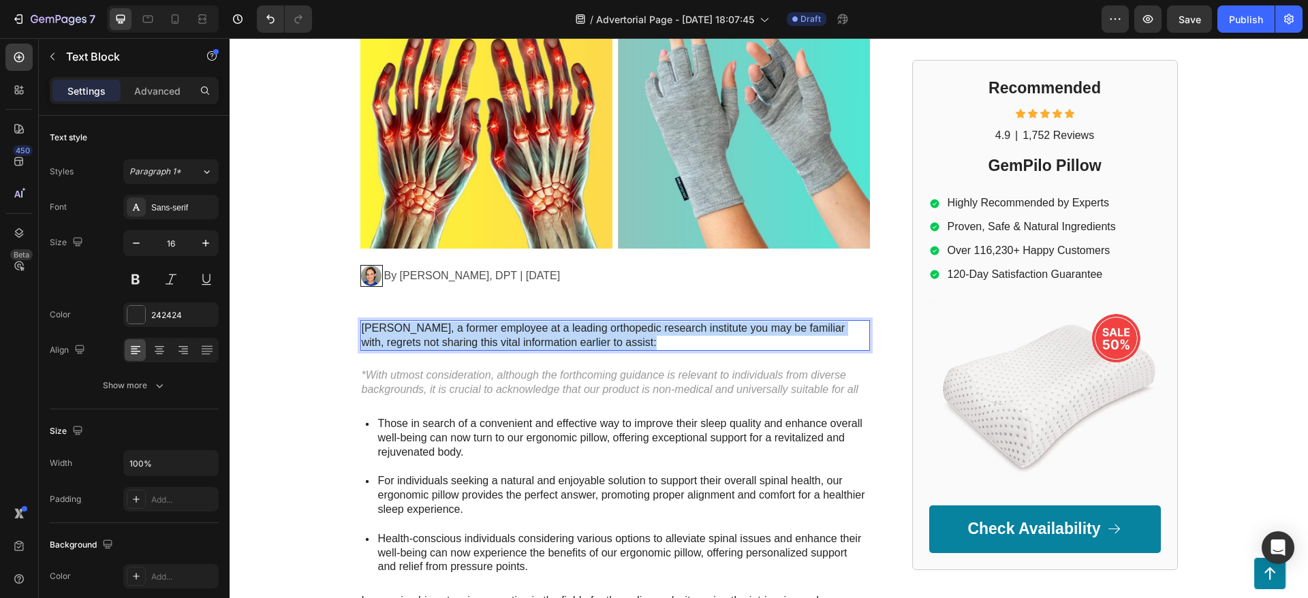
click at [476, 341] on p "Mark Thompson, a former employee at a leading orthopedic research institute you…" at bounding box center [615, 335] width 507 height 29
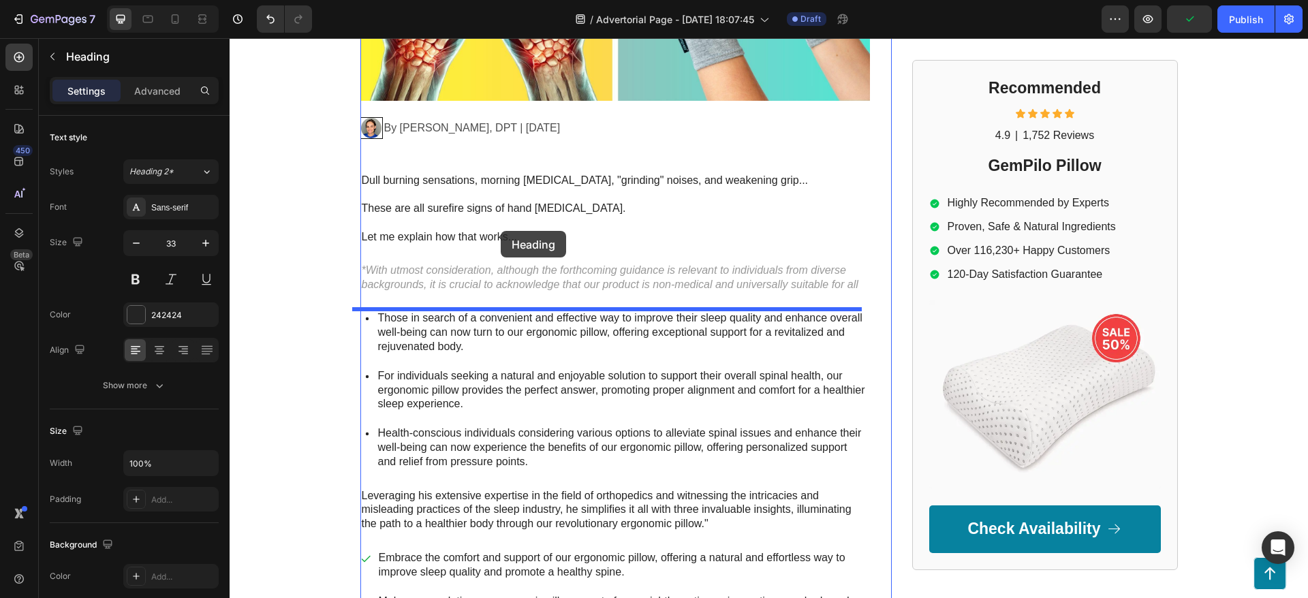
scroll to position [409, 0]
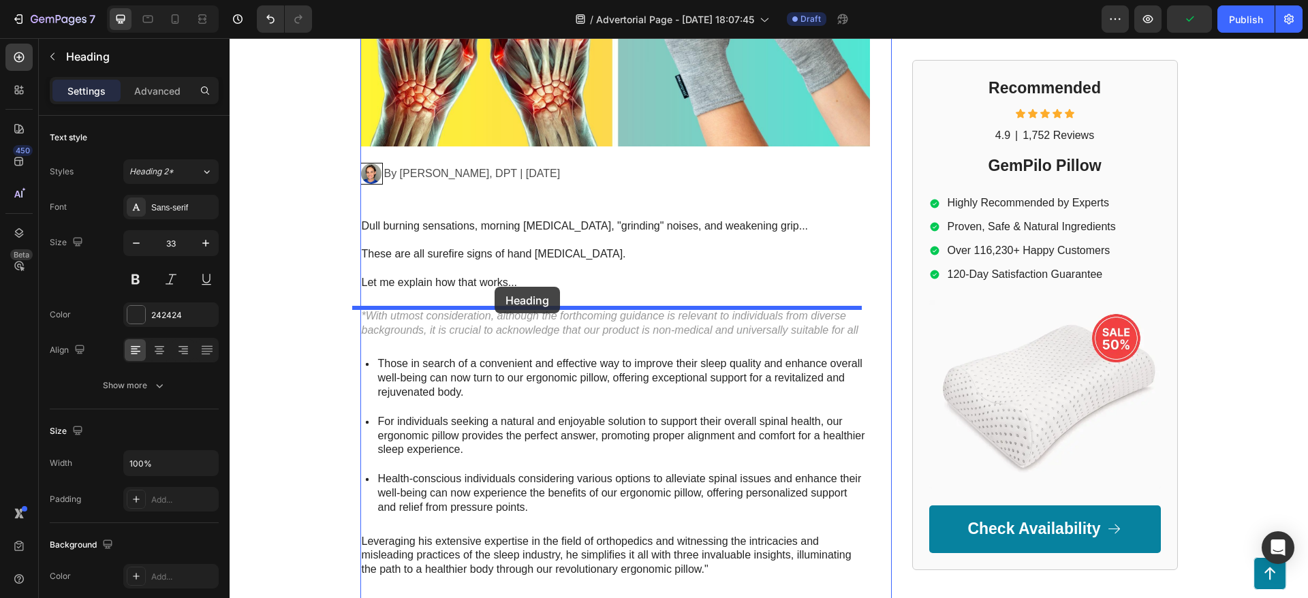
drag, startPoint x: 466, startPoint y: 312, endPoint x: 494, endPoint y: 287, distance: 38.1
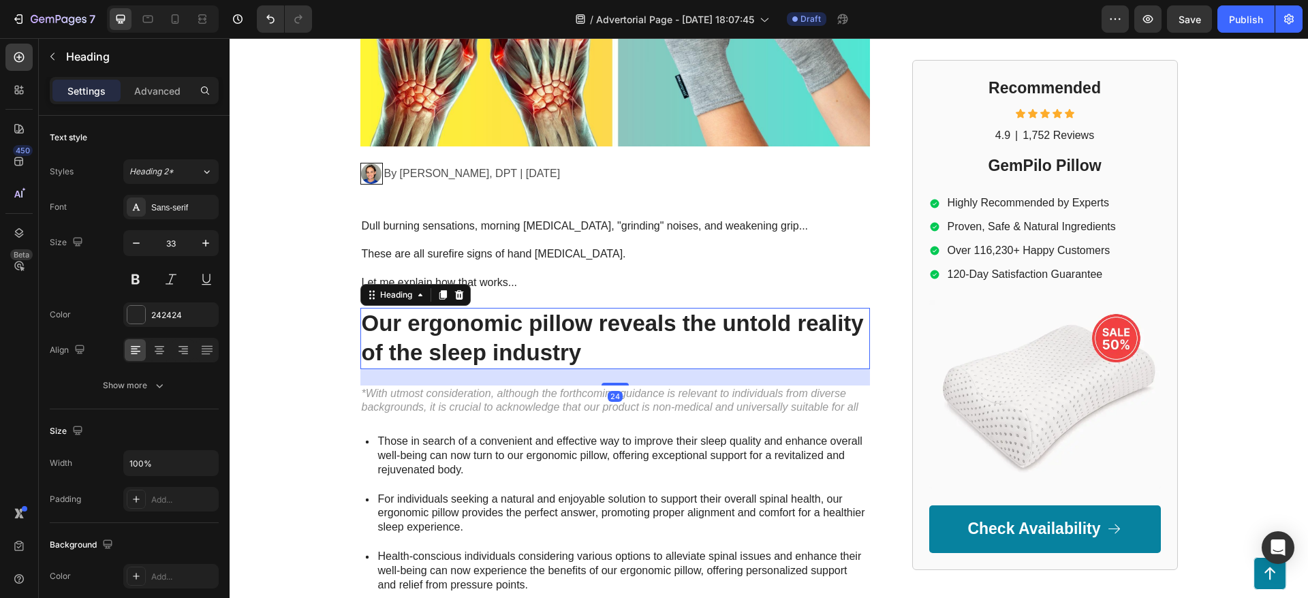
click at [414, 343] on h2 "Our ergonomic pillow reveals the untold reality of the sleep industry" at bounding box center [614, 338] width 509 height 61
click at [414, 343] on p "Our ergonomic pillow reveals the untold reality of the sleep industry" at bounding box center [615, 338] width 507 height 59
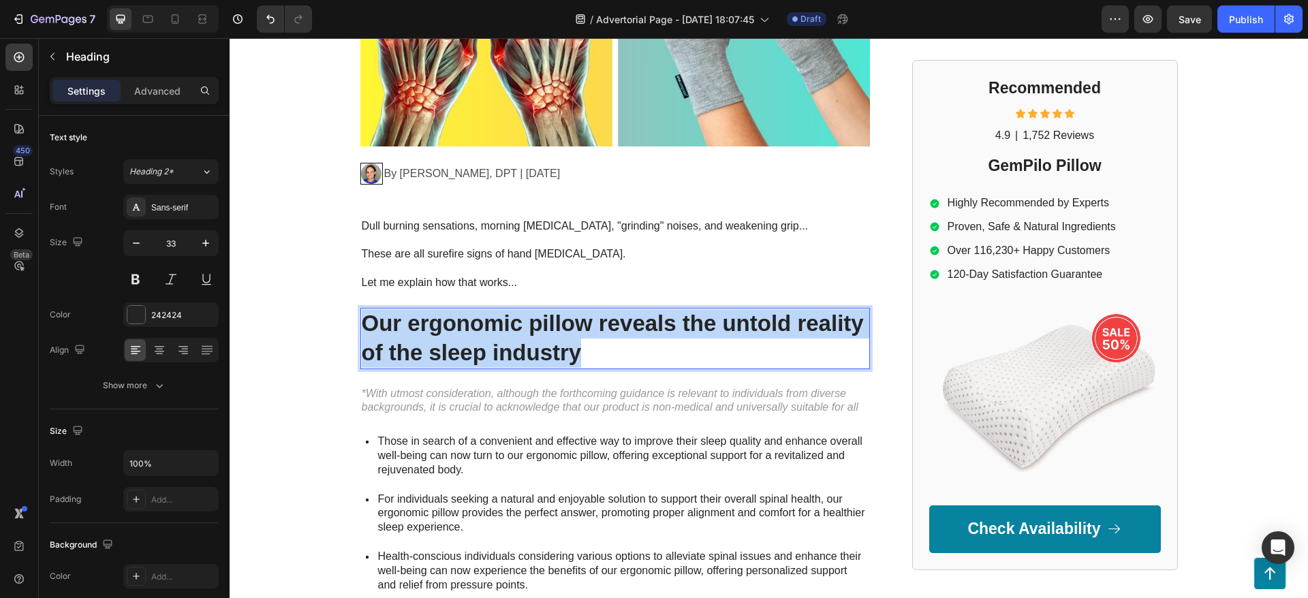
click at [414, 343] on p "Our ergonomic pillow reveals the untold reality of the sleep industry" at bounding box center [615, 338] width 507 height 59
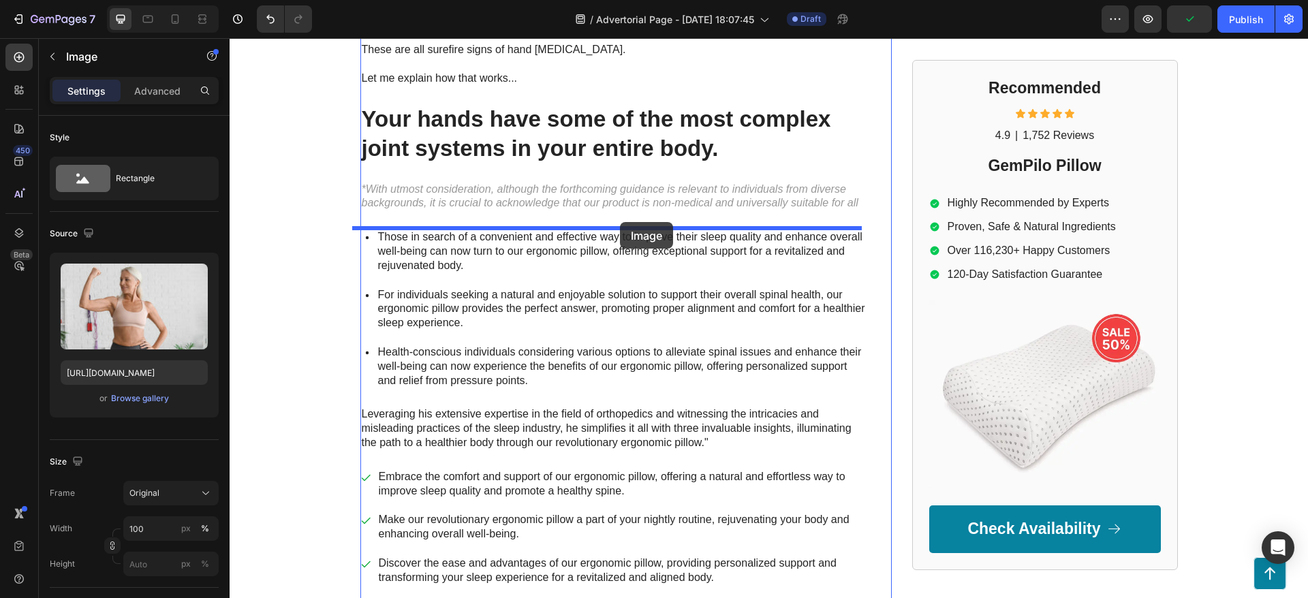
scroll to position [511, 0]
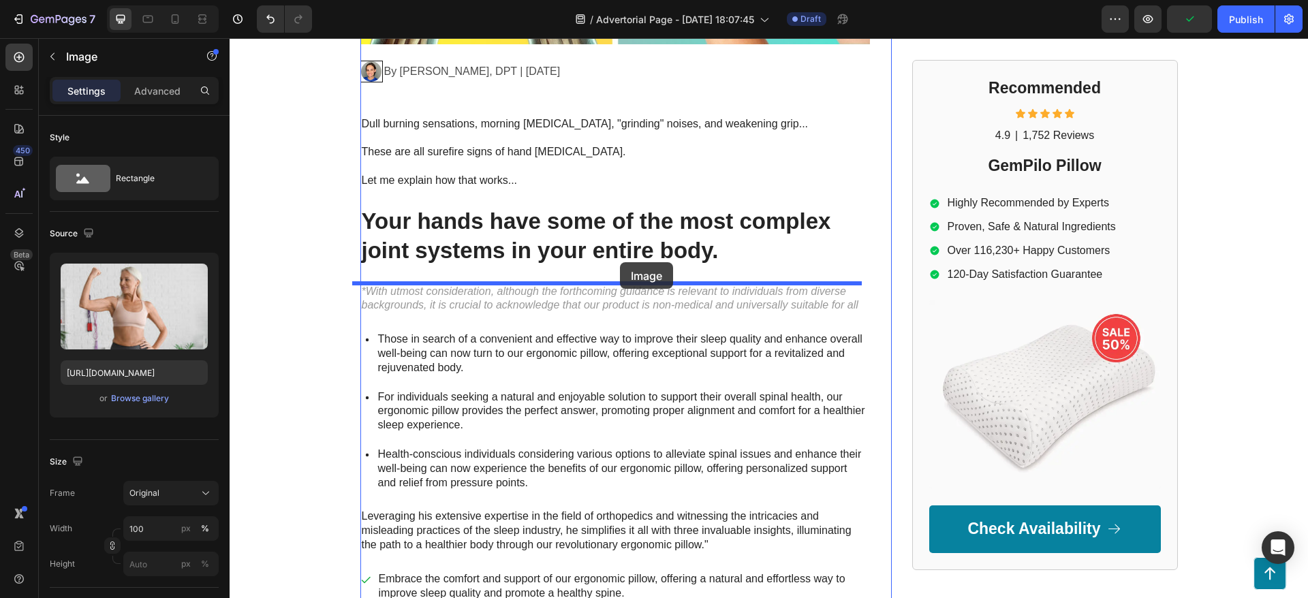
drag, startPoint x: 620, startPoint y: 262, endPoint x: 596, endPoint y: 300, distance: 45.3
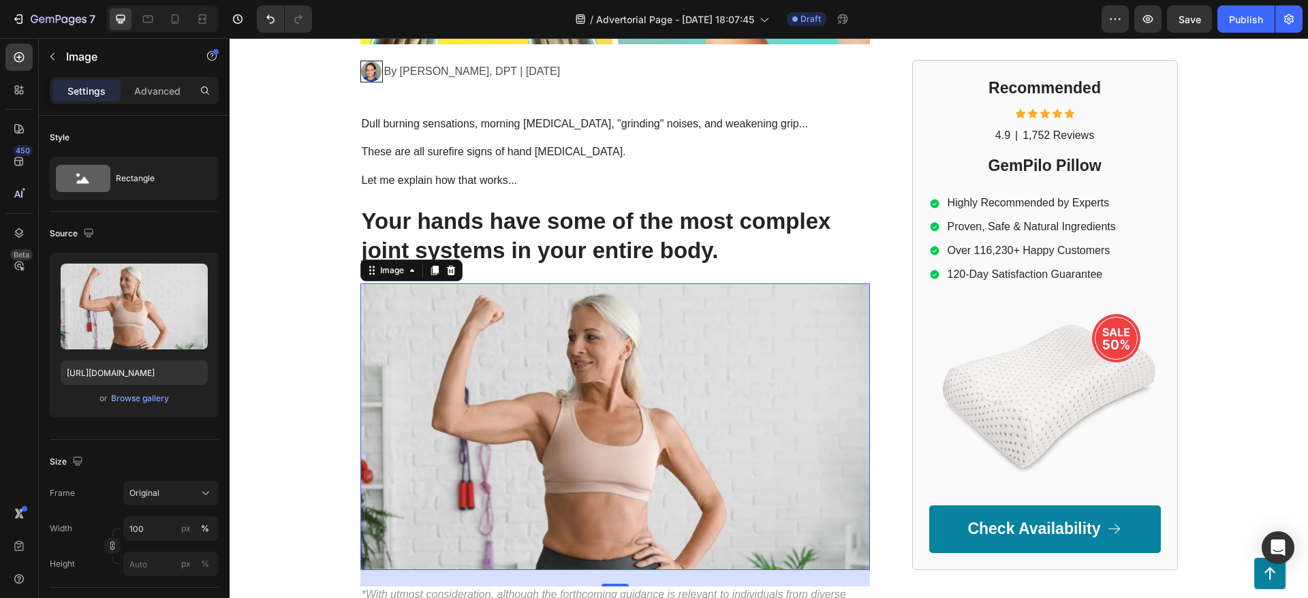
click at [480, 285] on img at bounding box center [614, 426] width 509 height 287
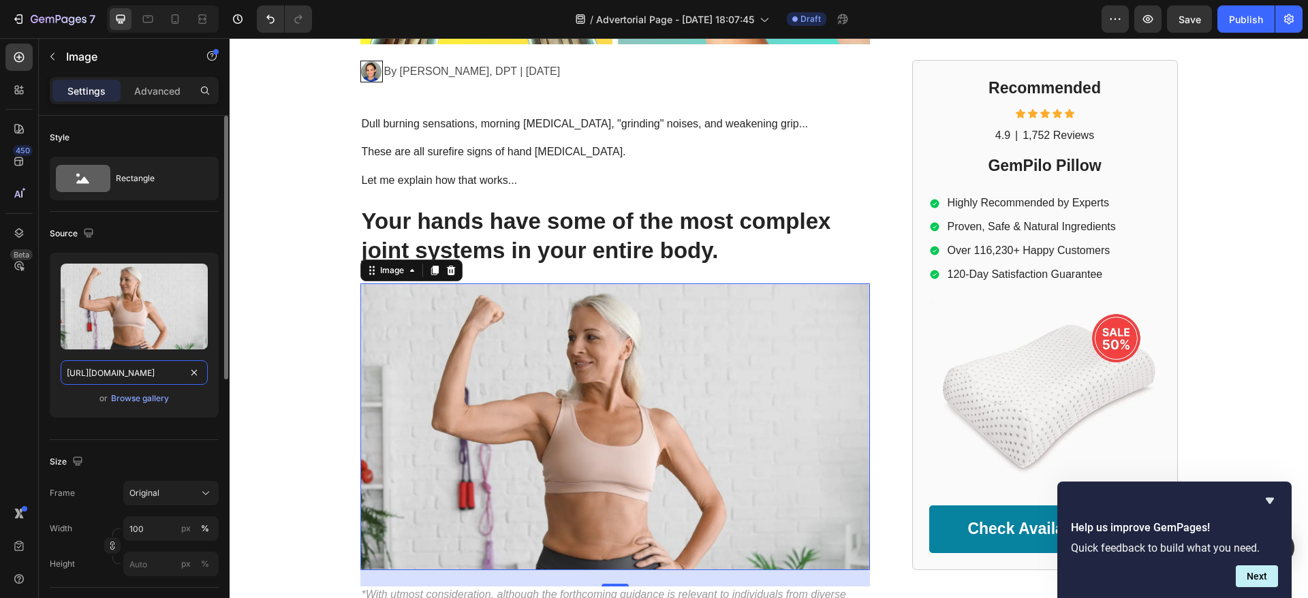
click at [130, 369] on input "https://cdn.shopify.com/s/files/1/0943/6564/7231/files/gempages_585706145344127…" at bounding box center [134, 372] width 147 height 25
click at [129, 370] on input "https://cdn.shopify.com/s/files/1/0943/6564/7231/files/gempages_585706145344127…" at bounding box center [134, 372] width 147 height 25
paste input "www.onecompress.com/cdn/shop/files/gempages_491478759153599514-a3e0c96d-2a19-4b…"
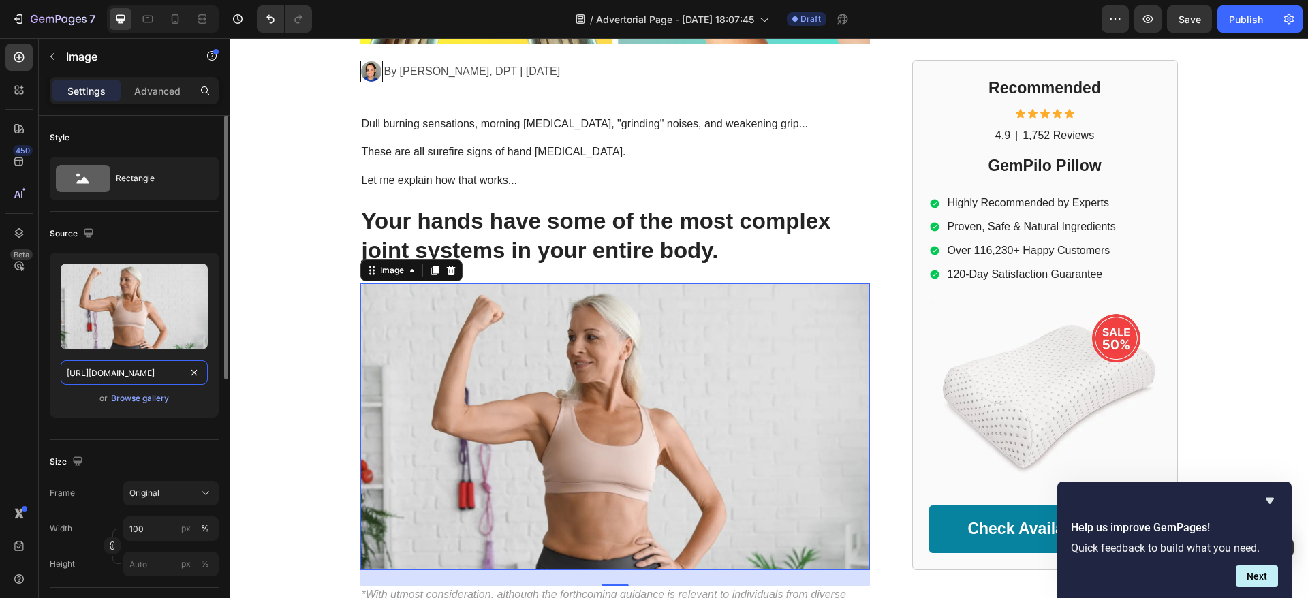
type input "https://www.onecompress.com/cdn/shop/files/gempages_491478759153599514-a3e0c96d…"
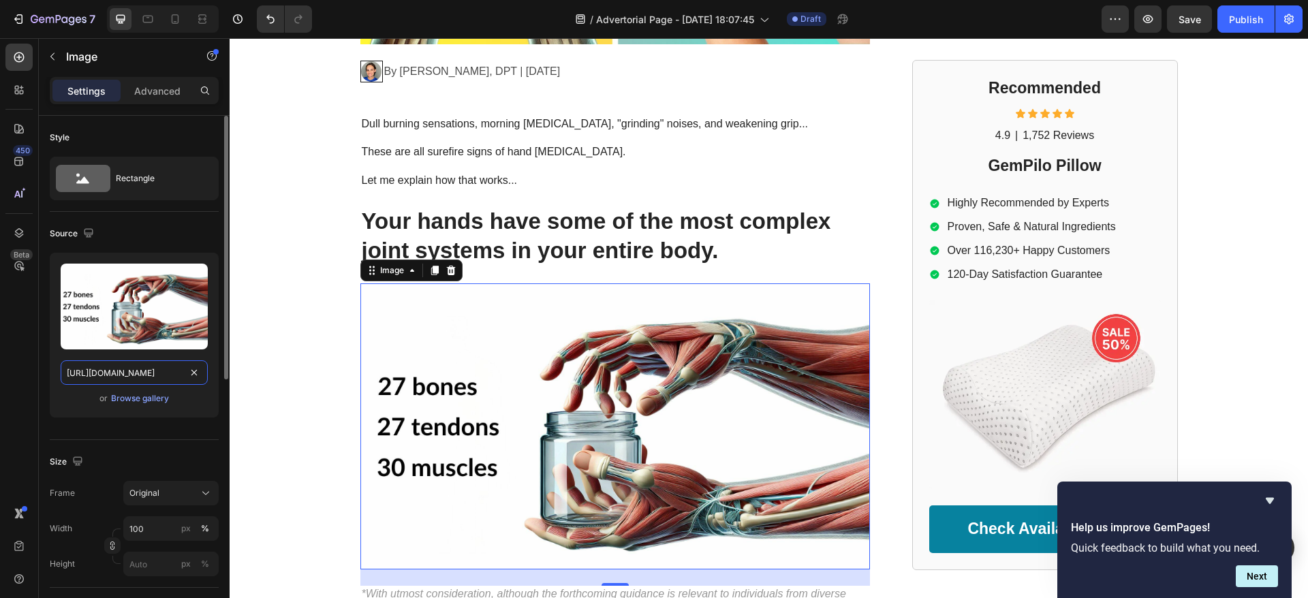
scroll to position [0, 498]
click at [242, 256] on div "GEMPILO Text Block Advertorial Text Block Row Row Top Physical Therapist: Put T…" at bounding box center [769, 297] width 1078 height 1484
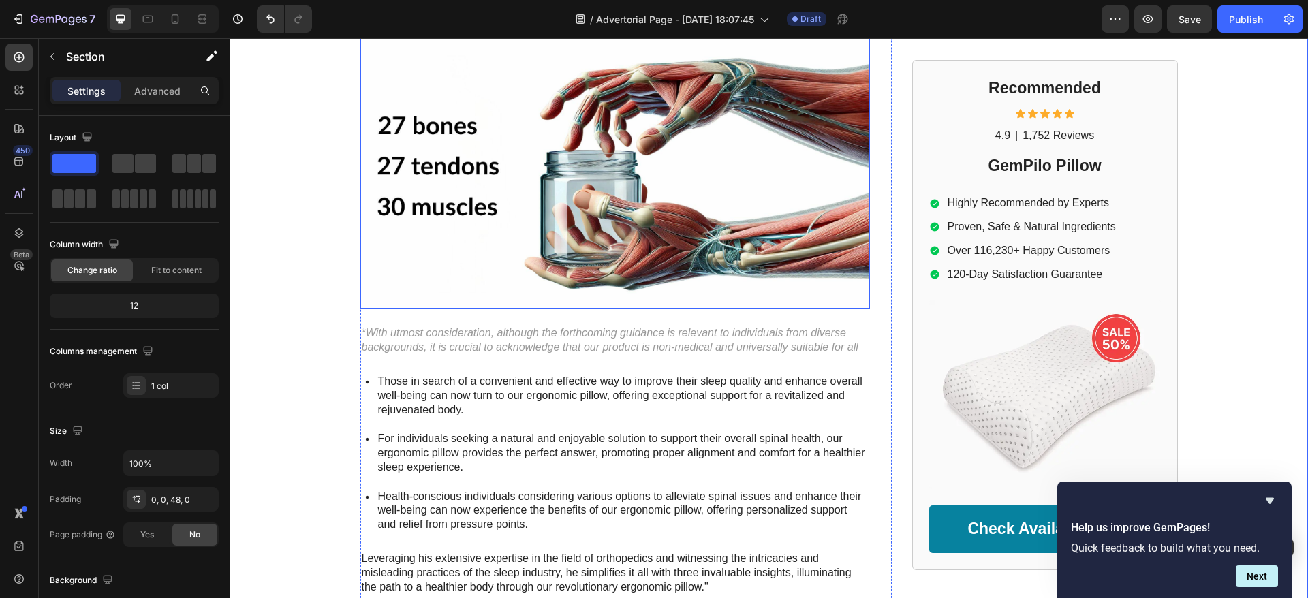
scroll to position [817, 0]
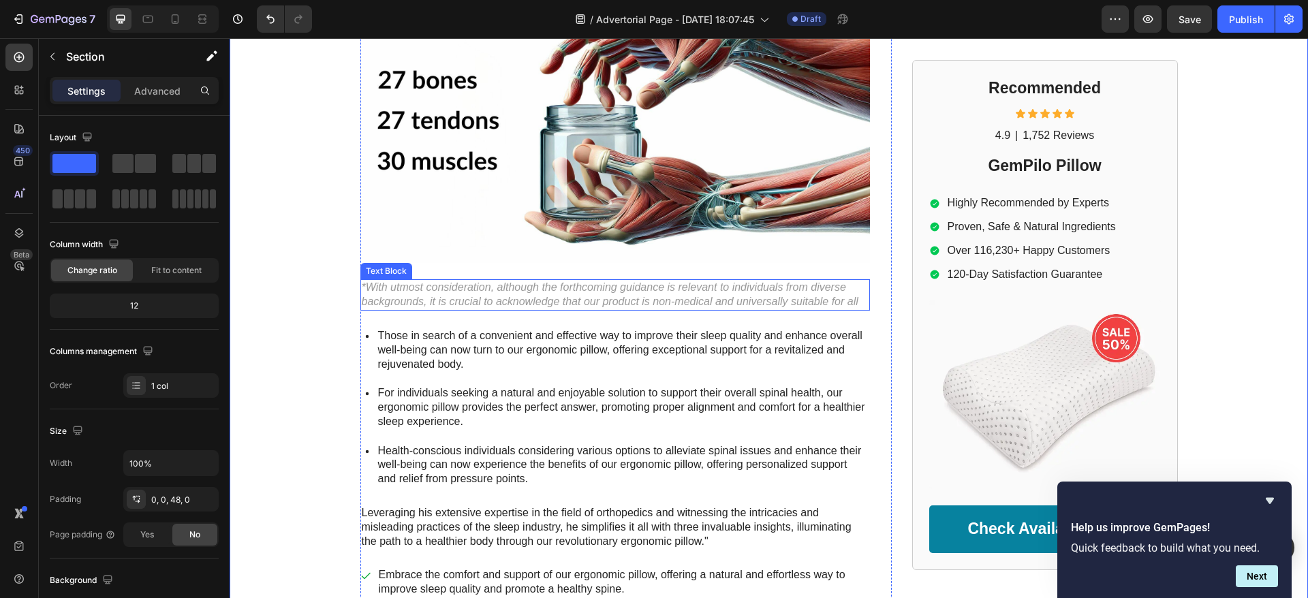
click at [548, 300] on p "*With utmost consideration, although the forthcoming guidance is relevant to in…" at bounding box center [615, 295] width 507 height 29
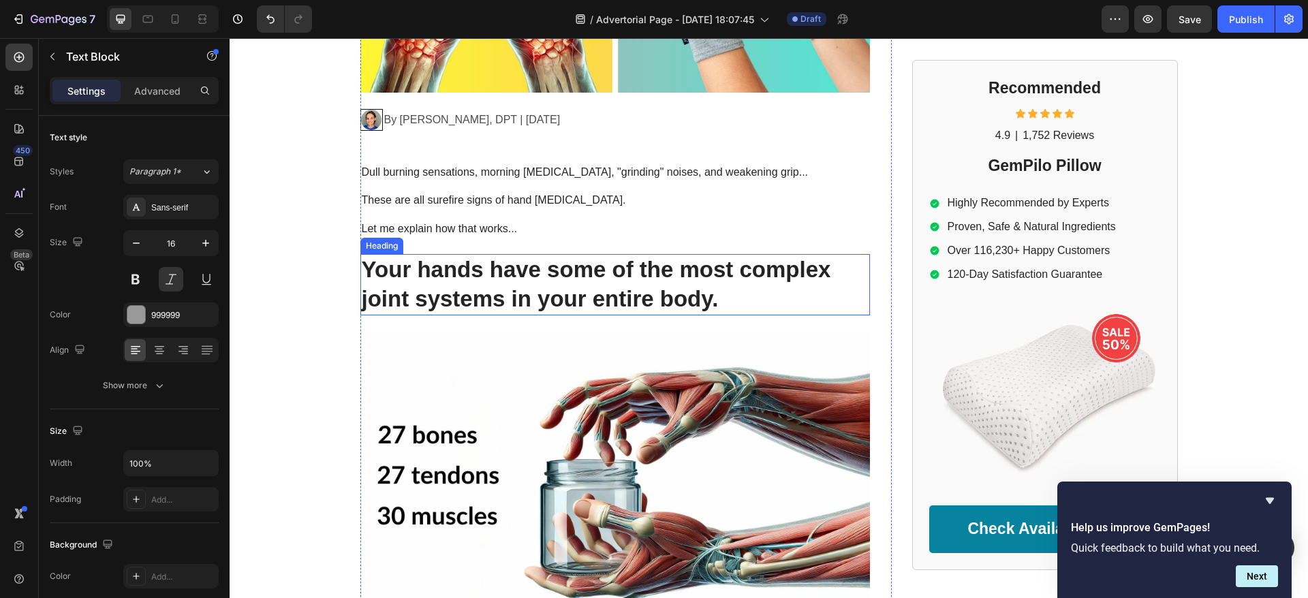
scroll to position [409, 0]
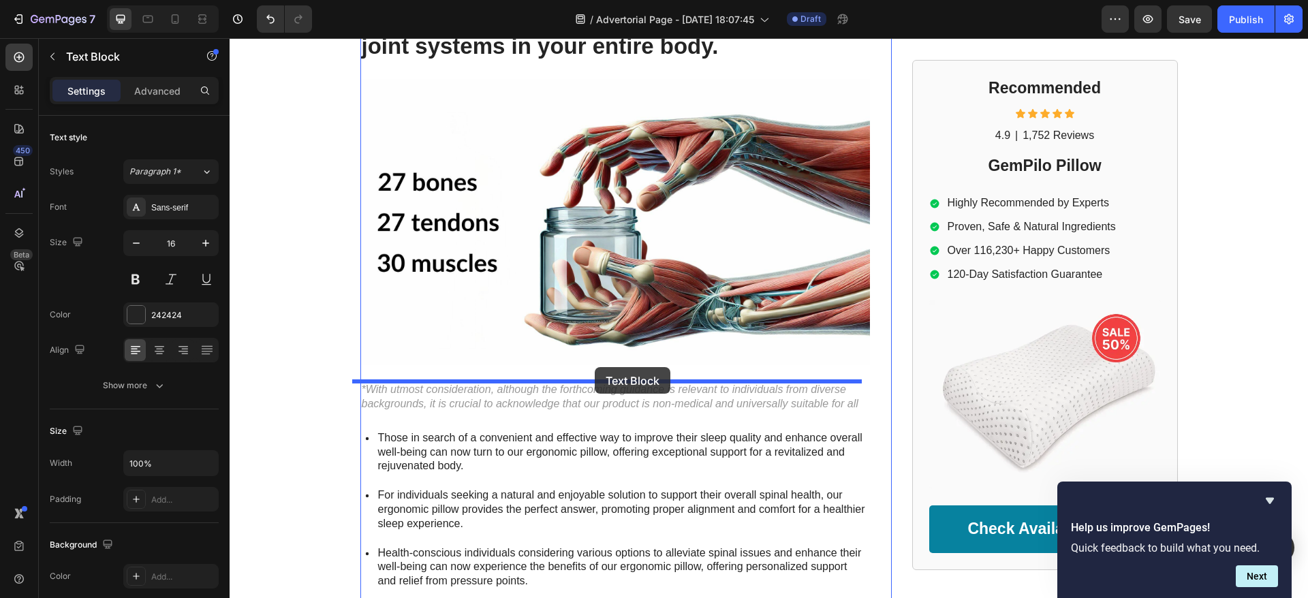
drag, startPoint x: 620, startPoint y: 229, endPoint x: 599, endPoint y: 367, distance: 139.9
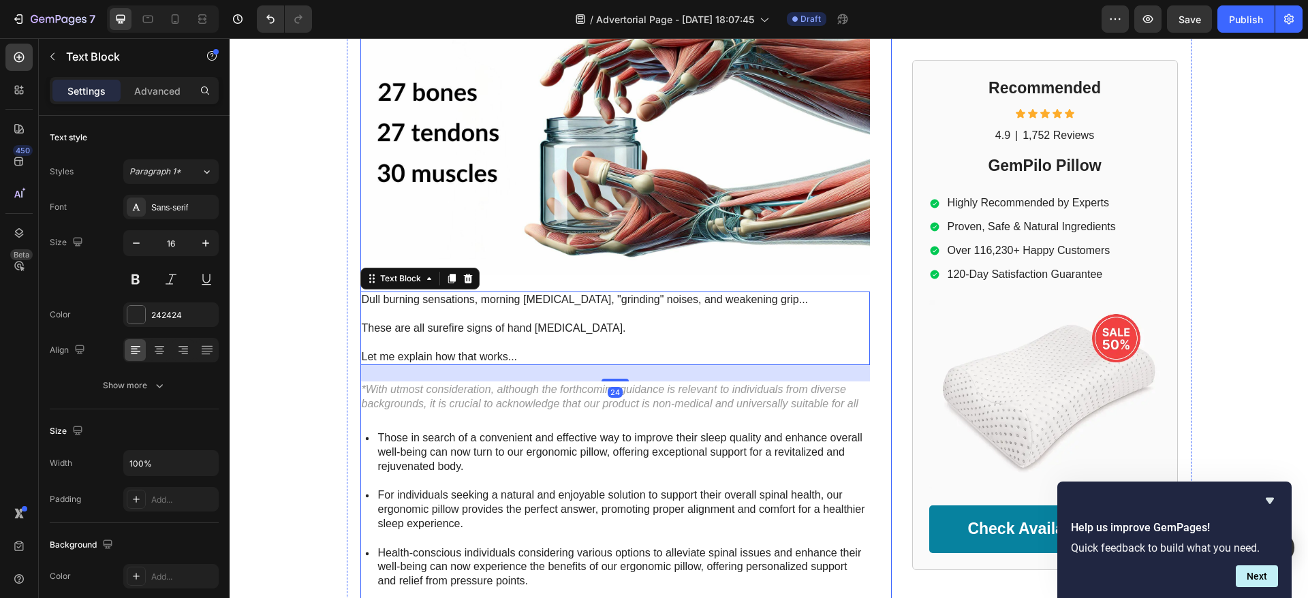
scroll to position [625, 0]
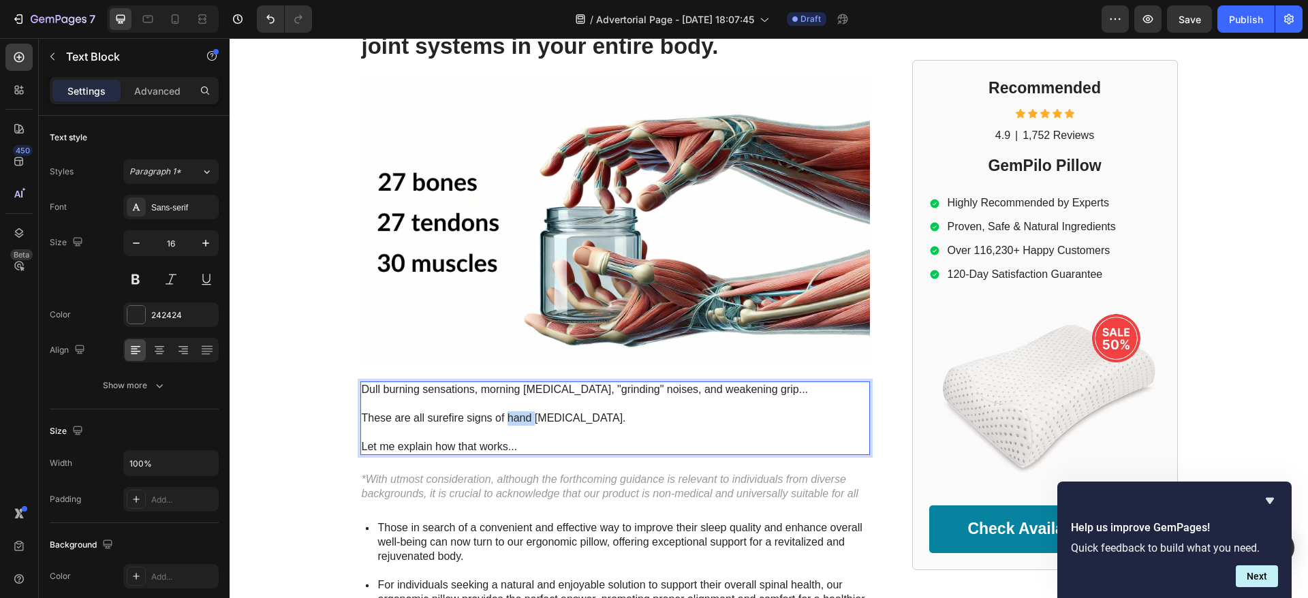
click at [503, 416] on p "These are all surefire signs of hand arthritis." at bounding box center [615, 418] width 507 height 14
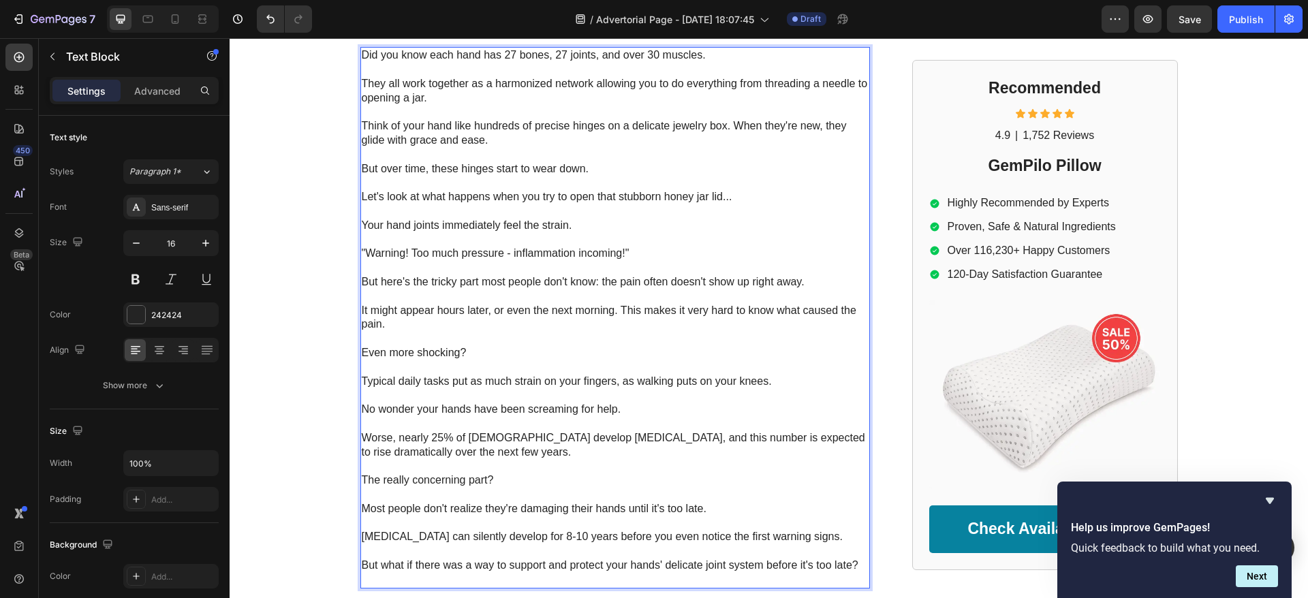
scroll to position [962, 0]
click at [556, 245] on p ""Warning! Too much pressure - inflammation incoming!"" at bounding box center [615, 251] width 507 height 14
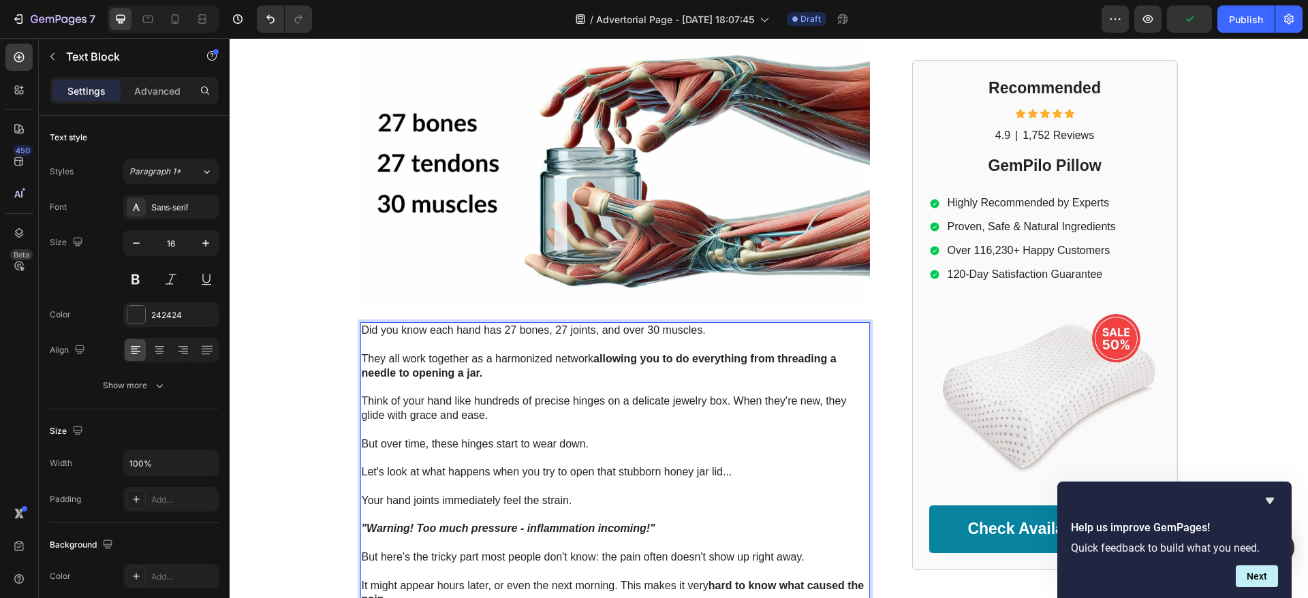
scroll to position [465, 0]
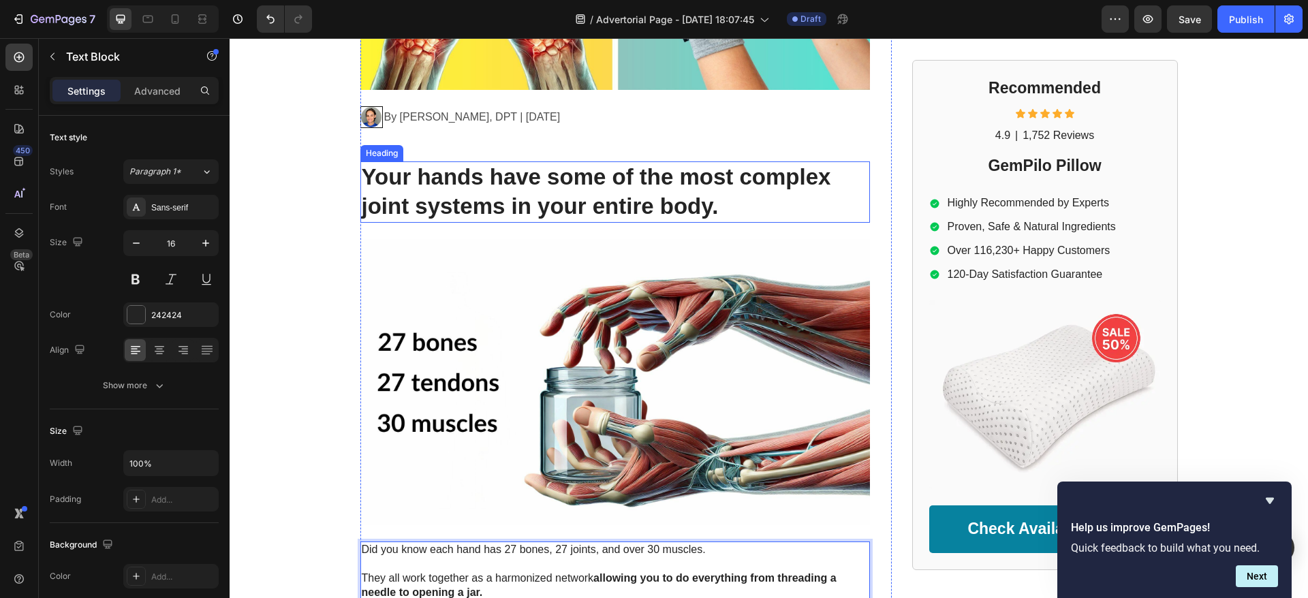
click at [539, 180] on p "Your hands have some of the most complex joint systems in your entire body." at bounding box center [615, 192] width 507 height 59
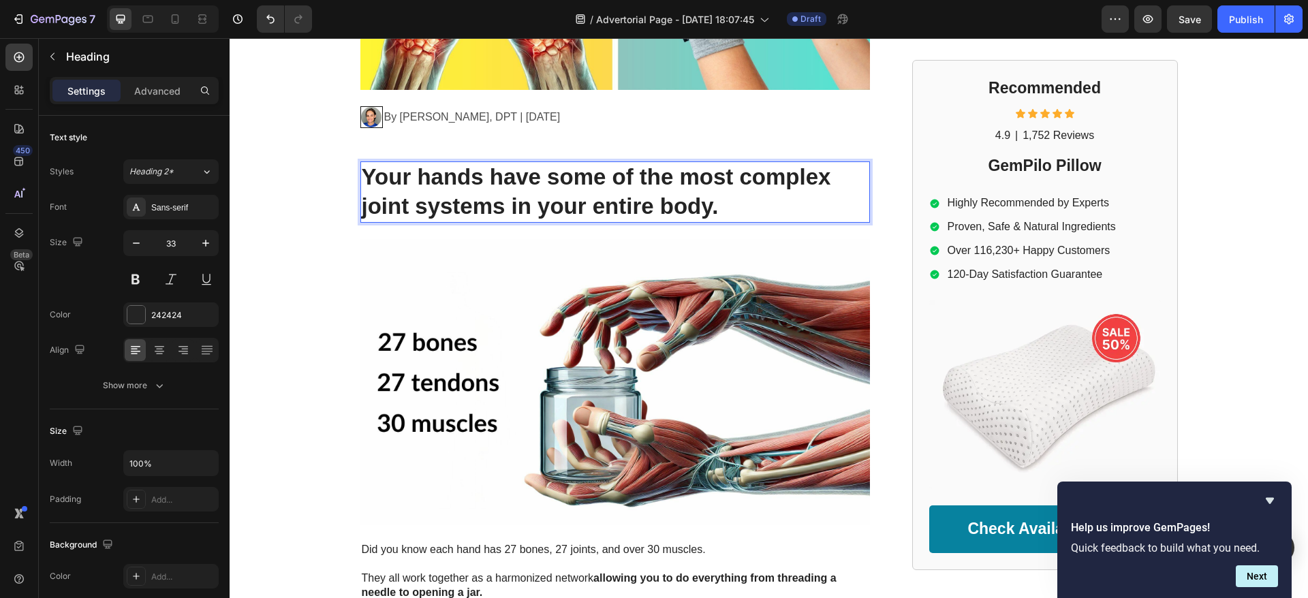
click at [578, 201] on p "Your hands have some of the most complex joint systems in your entire body." at bounding box center [615, 192] width 507 height 59
click at [731, 202] on p "Your hands have some of the most complex joint systems in your entire body." at bounding box center [615, 192] width 507 height 59
click at [415, 222] on h2 "Your hands have some of the most complex joint systems in your entire body." at bounding box center [614, 191] width 509 height 61
click at [237, 233] on div "GEMPILO Text Block Advertorial Text Block Row Row Top Physical Therapist: Put T…" at bounding box center [769, 569] width 1078 height 1937
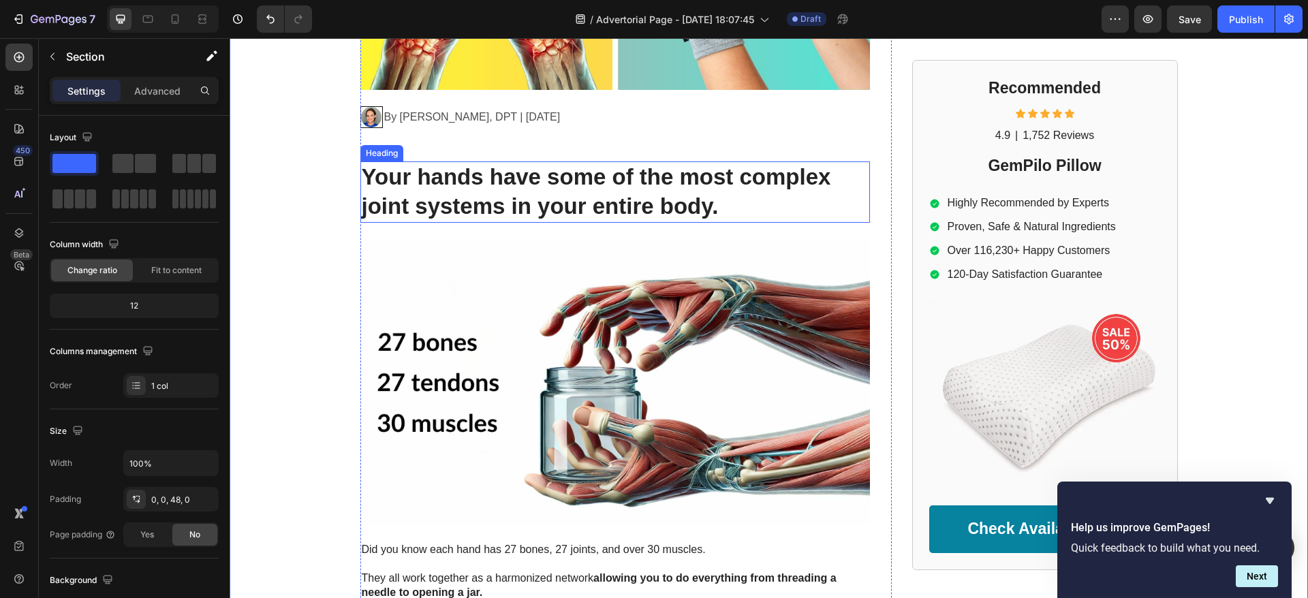
click at [501, 177] on p "Your hands have some of the most complex joint systems in your entire body." at bounding box center [615, 192] width 507 height 59
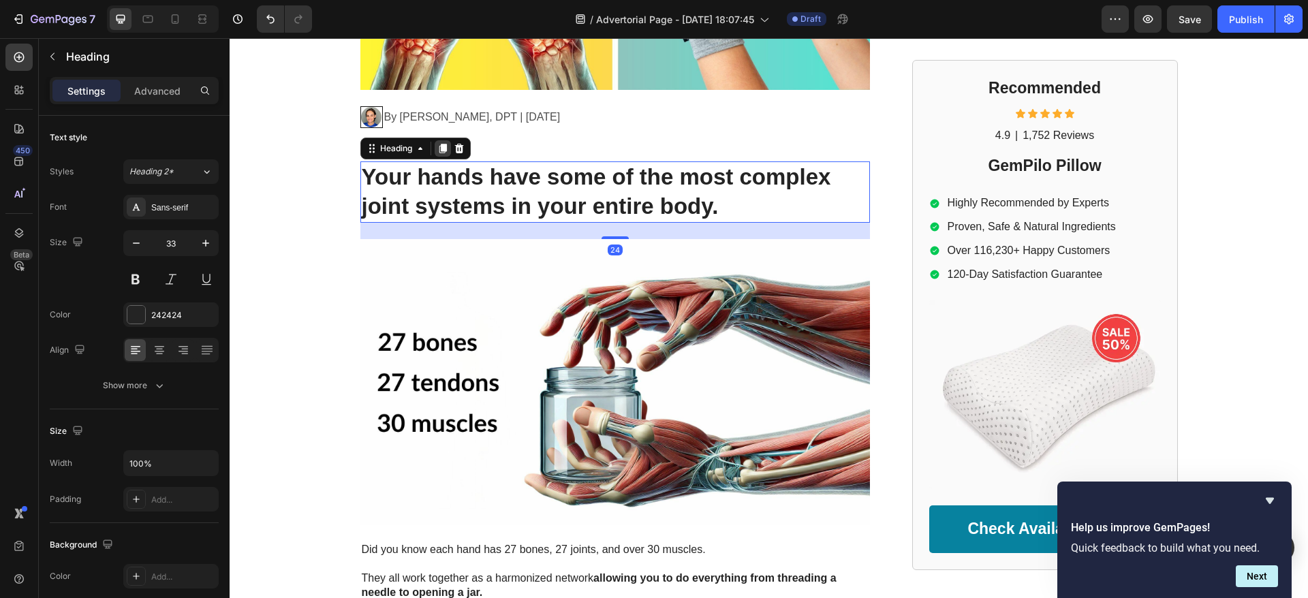
click at [439, 146] on icon at bounding box center [442, 149] width 7 height 10
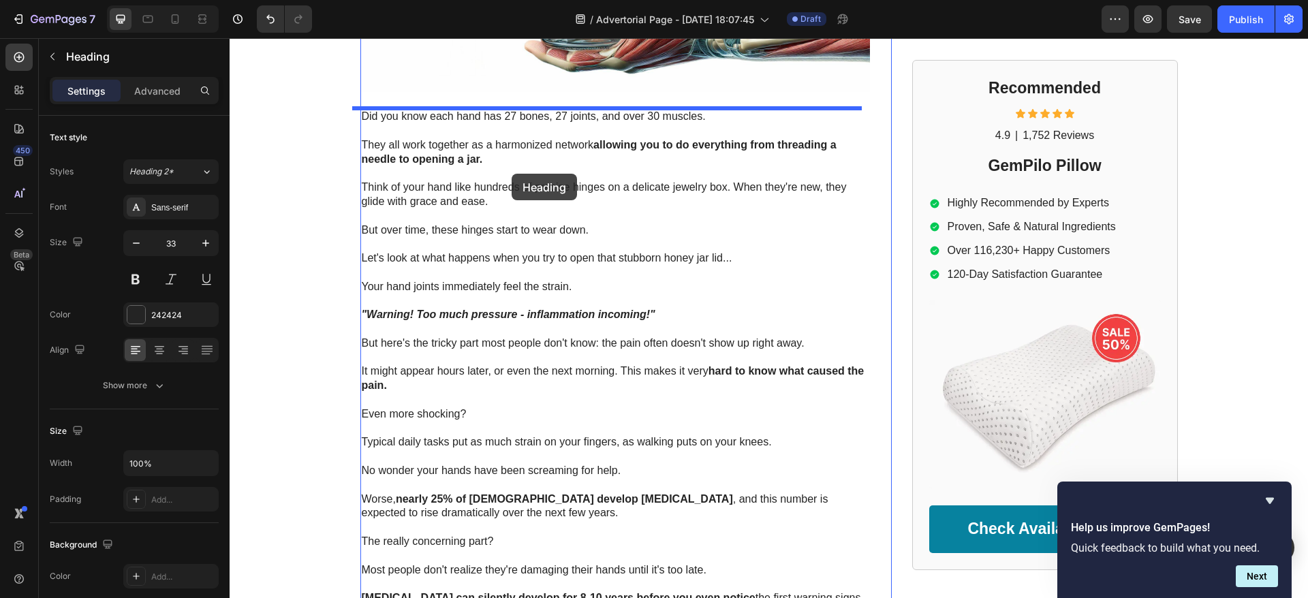
scroll to position [1282, 0]
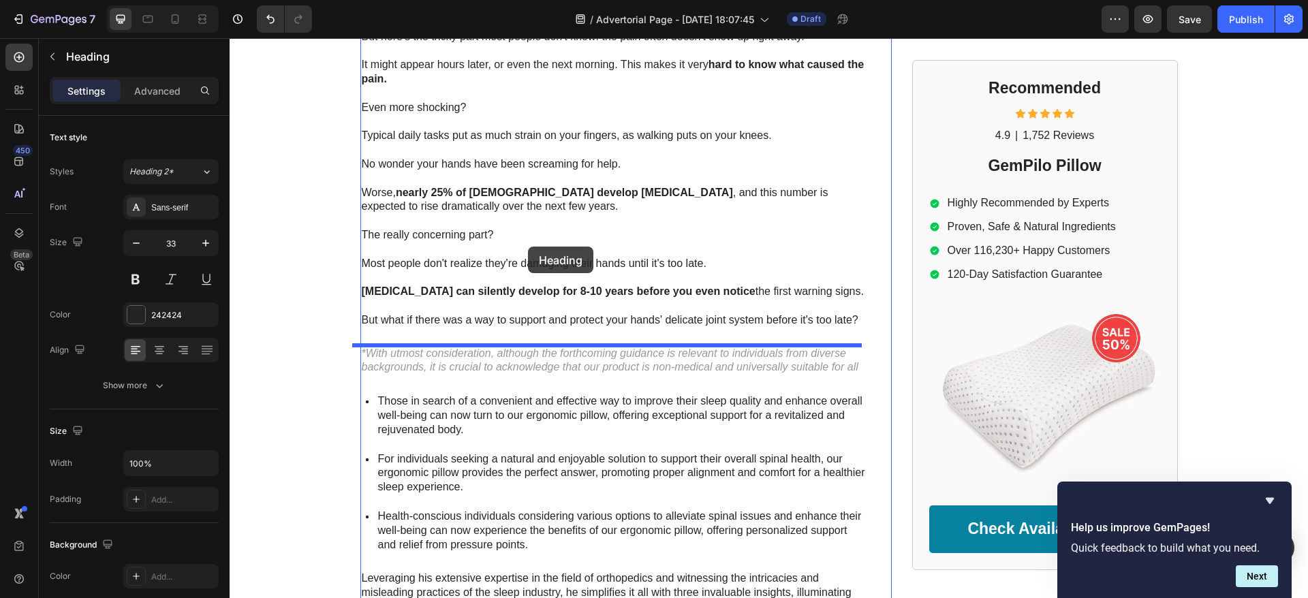
drag, startPoint x: 442, startPoint y: 157, endPoint x: 522, endPoint y: 249, distance: 121.7
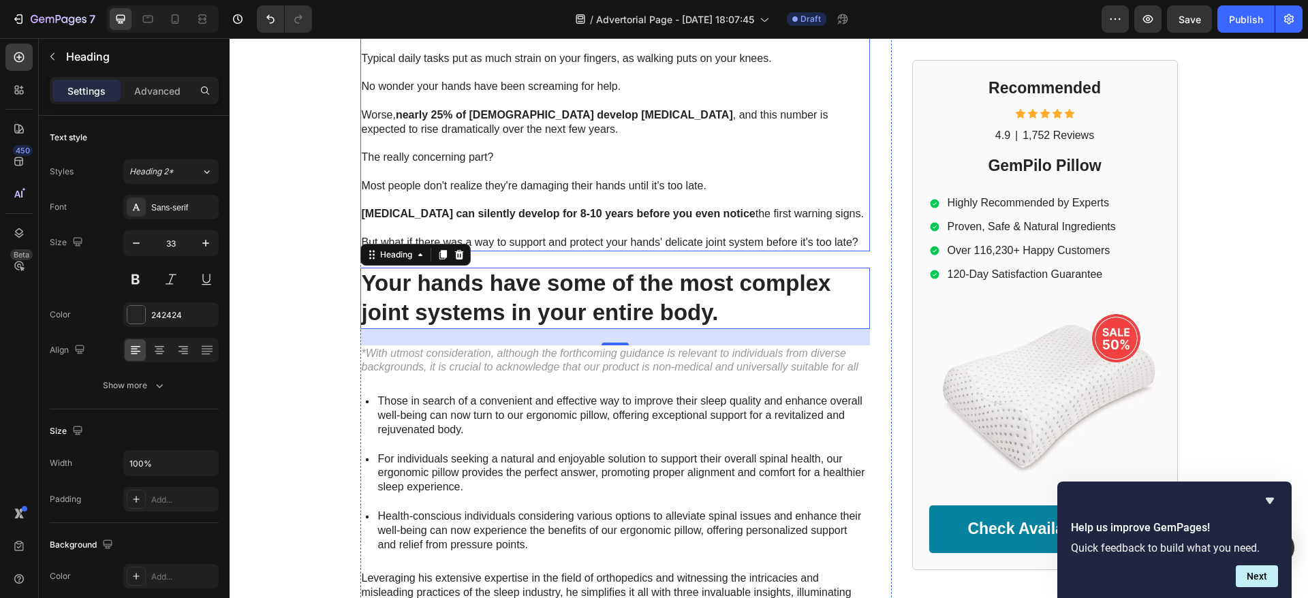
scroll to position [1205, 0]
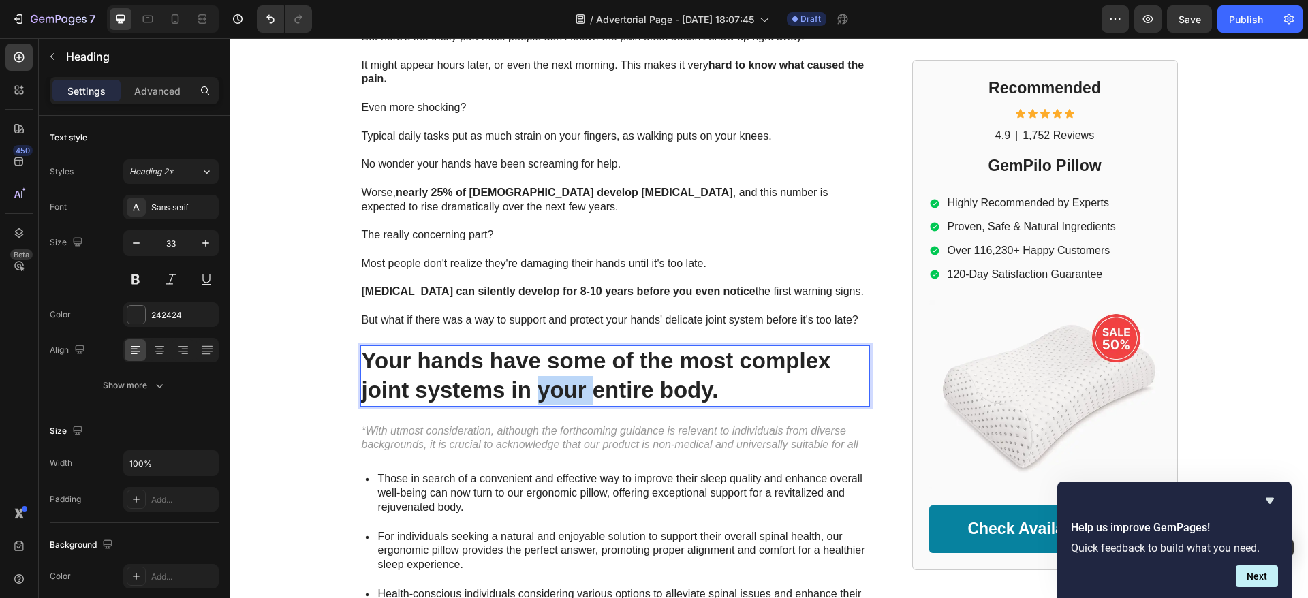
click at [539, 388] on p "Your hands have some of the most complex joint systems in your entire body." at bounding box center [615, 376] width 507 height 59
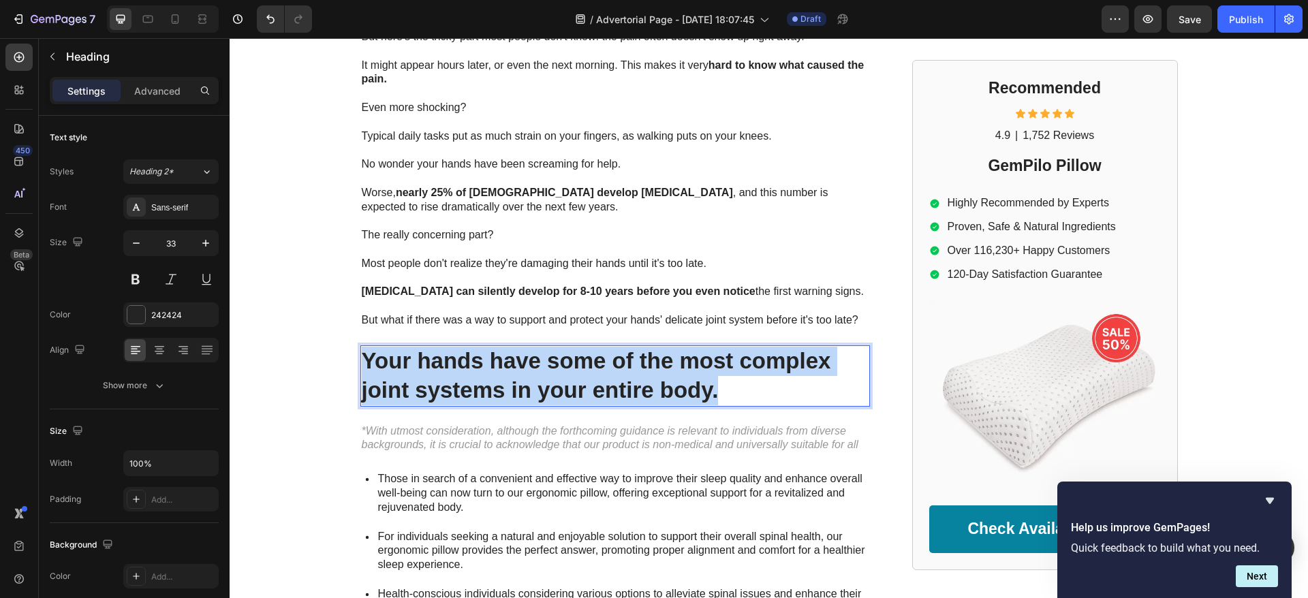
click at [539, 388] on p "Your hands have some of the most complex joint systems in your entire body." at bounding box center [615, 376] width 507 height 59
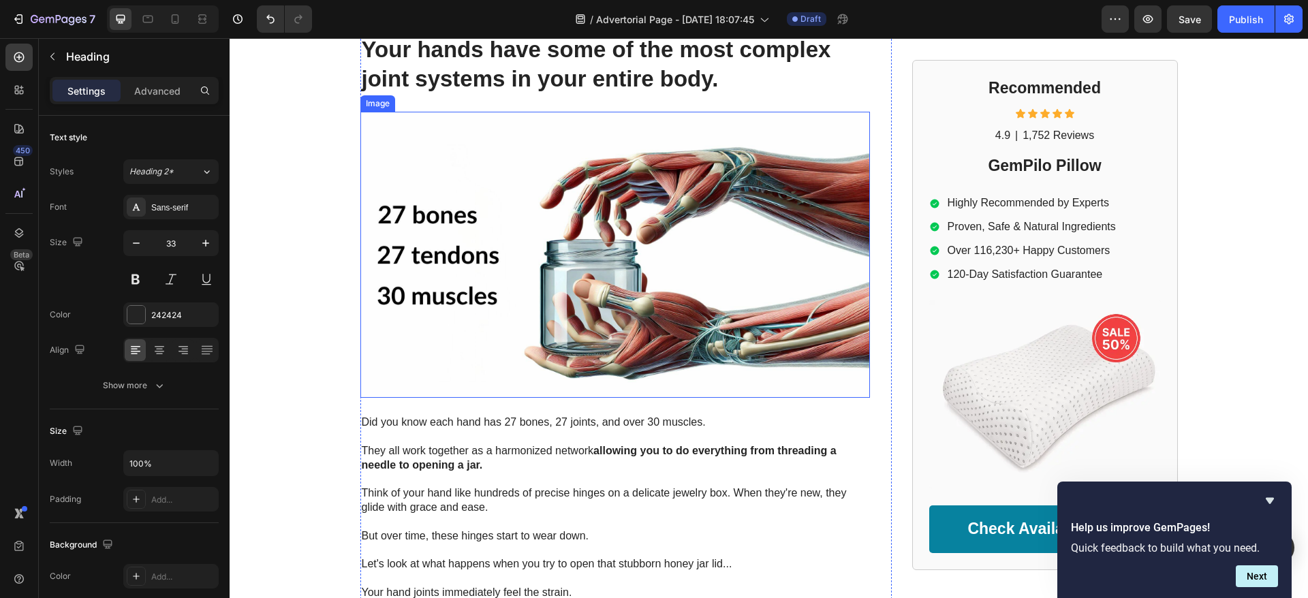
scroll to position [592, 0]
click at [570, 199] on img at bounding box center [614, 255] width 509 height 287
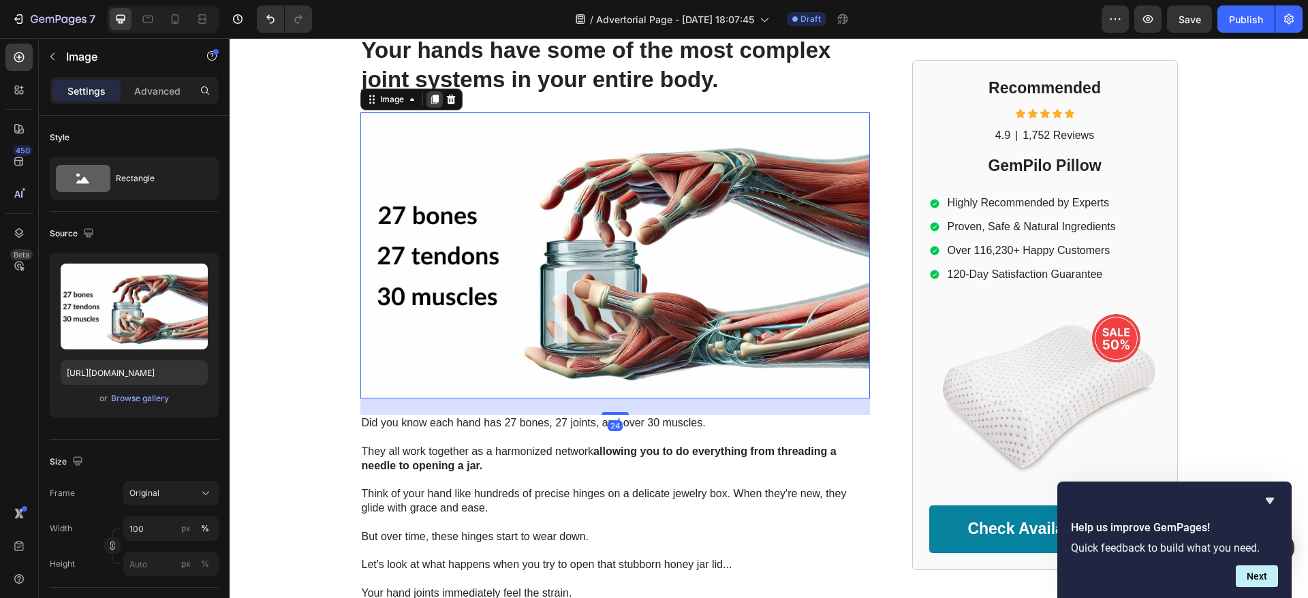
click at [430, 98] on icon at bounding box center [433, 100] width 7 height 10
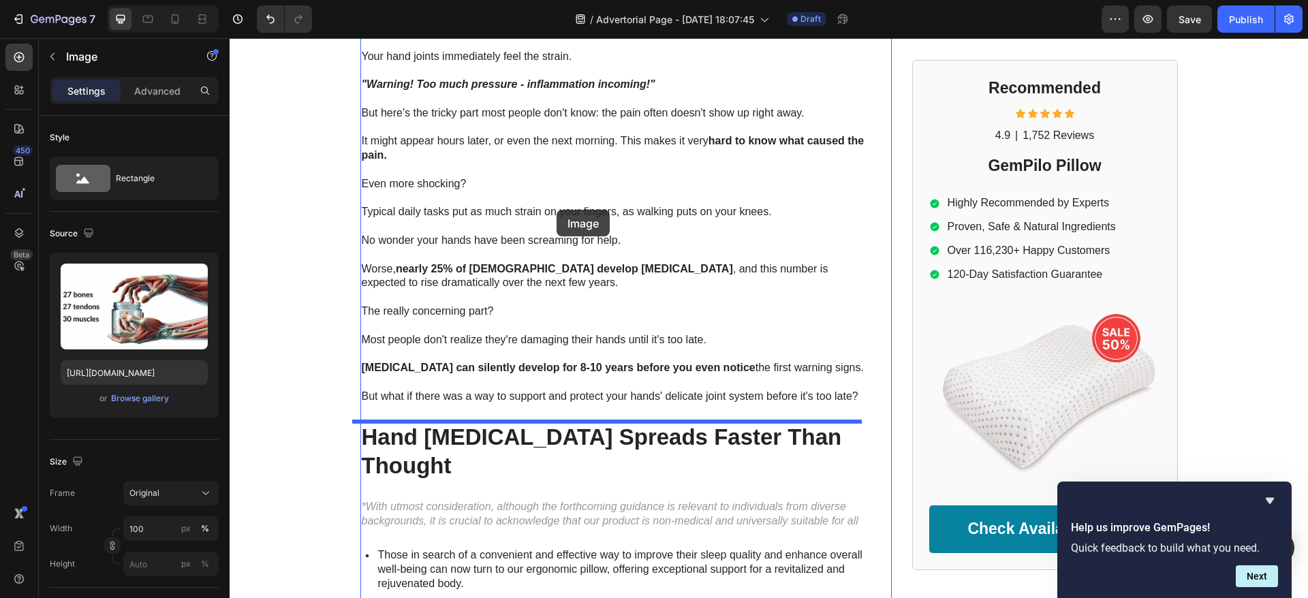
scroll to position [1534, 0]
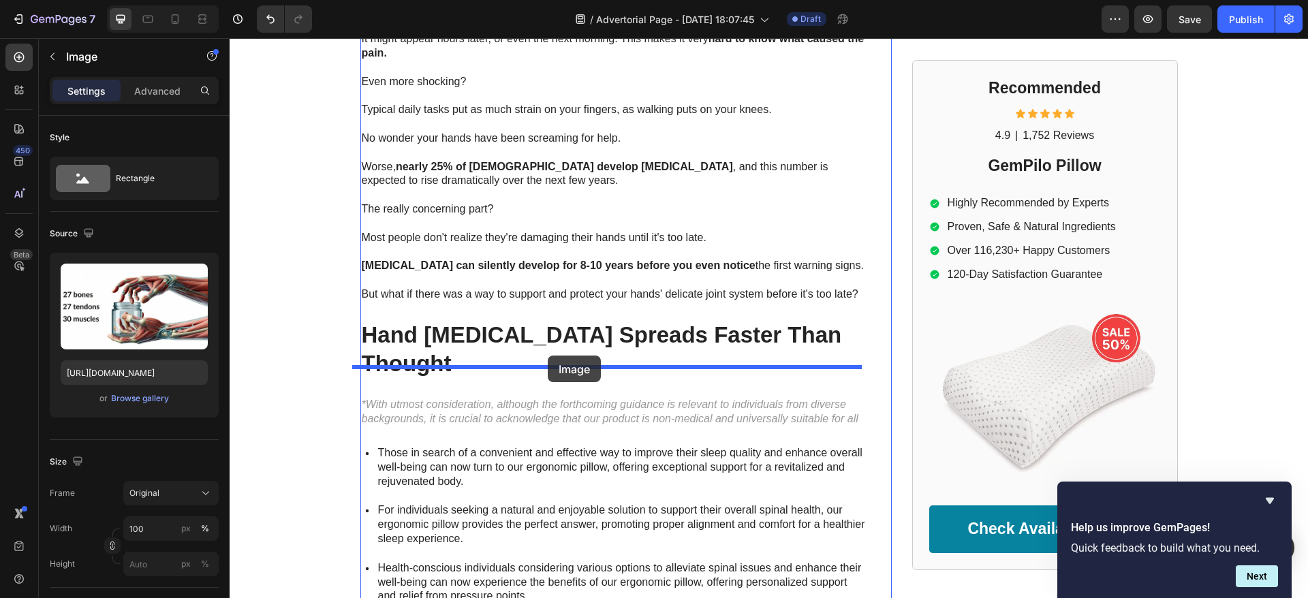
drag, startPoint x: 539, startPoint y: 203, endPoint x: 548, endPoint y: 356, distance: 152.8
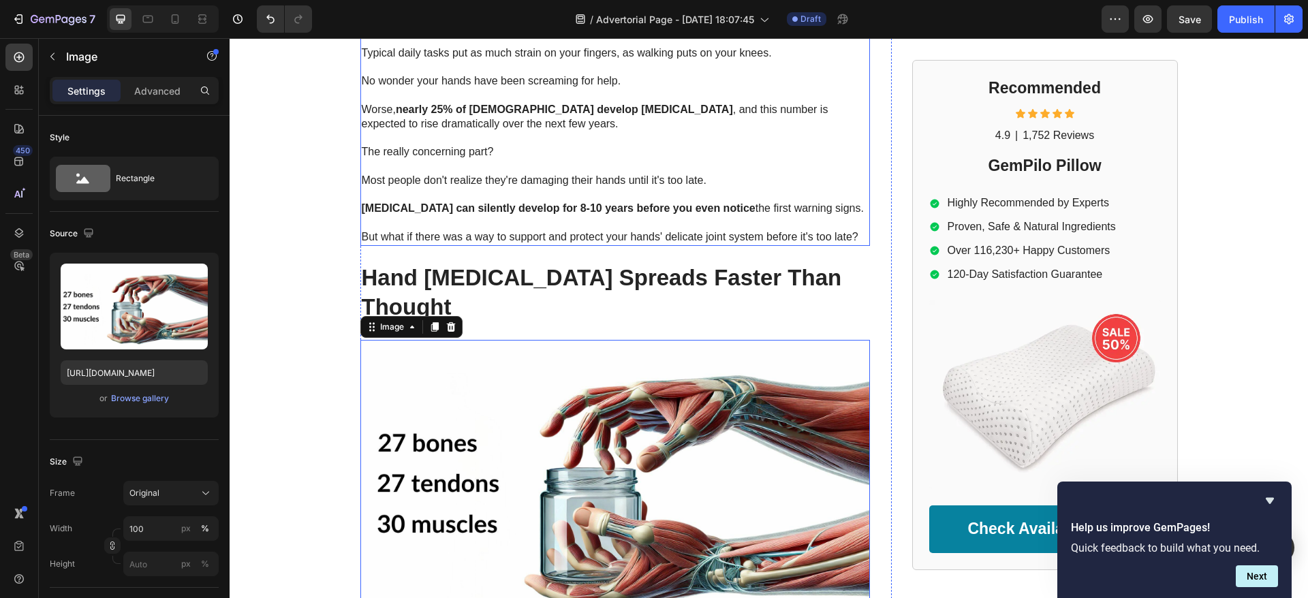
scroll to position [1334, 0]
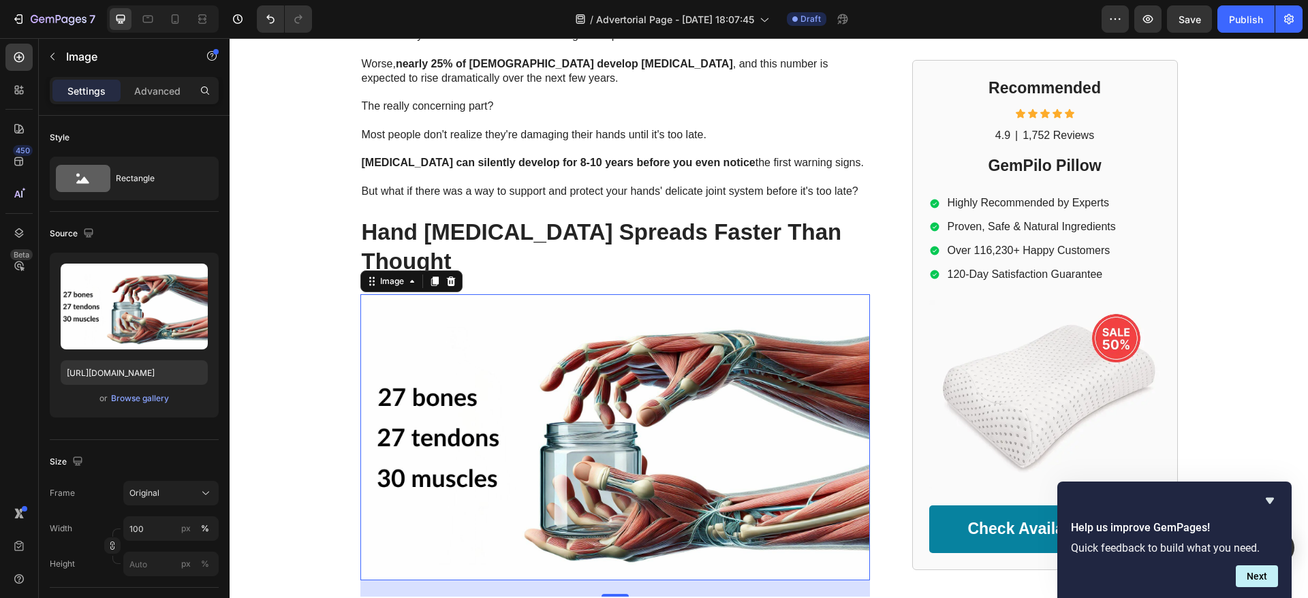
click at [549, 294] on img at bounding box center [614, 437] width 509 height 287
click at [123, 379] on input "https://www.onecompress.com/cdn/shop/files/gempages_491478759153599514-a3e0c96d…" at bounding box center [134, 372] width 147 height 25
paste input "cdn.shopify.com/s/files/1/0084/0430/3968/files/Arthritis_Hand_GIF.gif?v=1731615…"
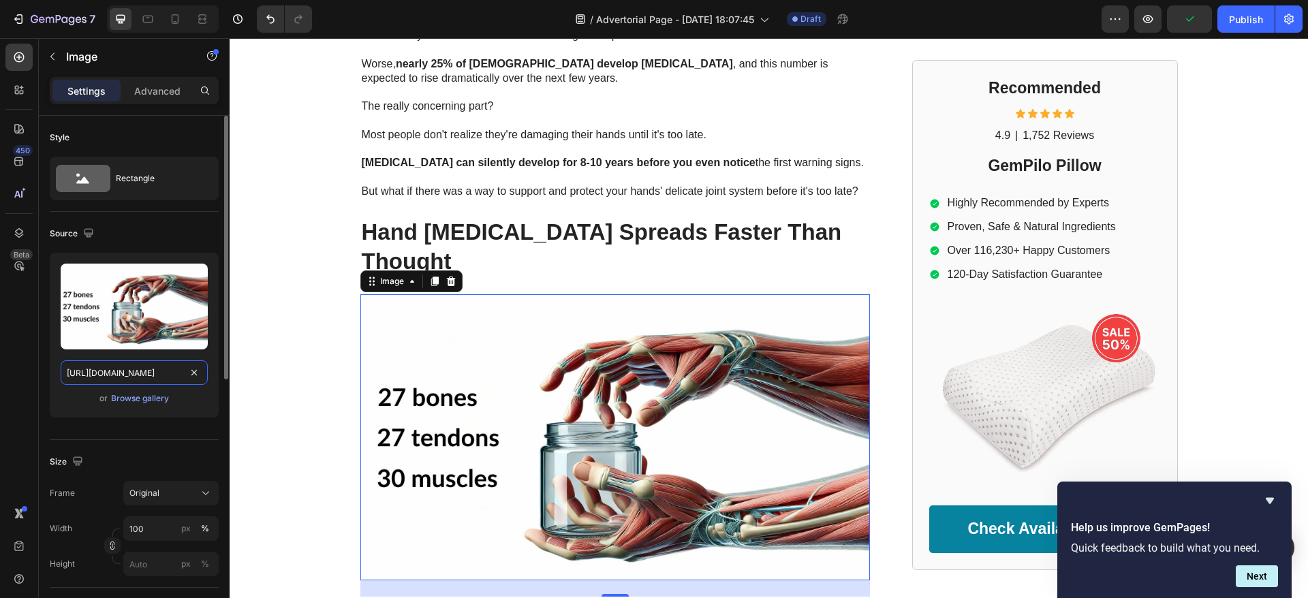
scroll to position [0, 246]
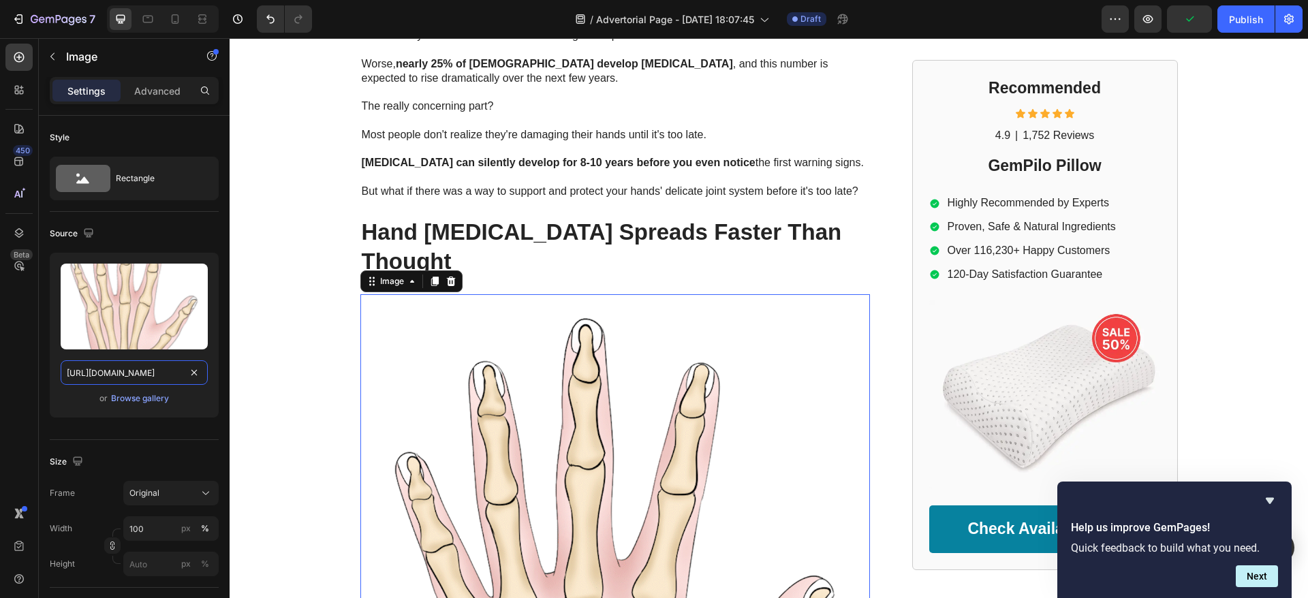
type input "https://cdn.shopify.com/s/files/1/0084/0430/3968/files/Arthritis_Hand_GIF.gif?v…"
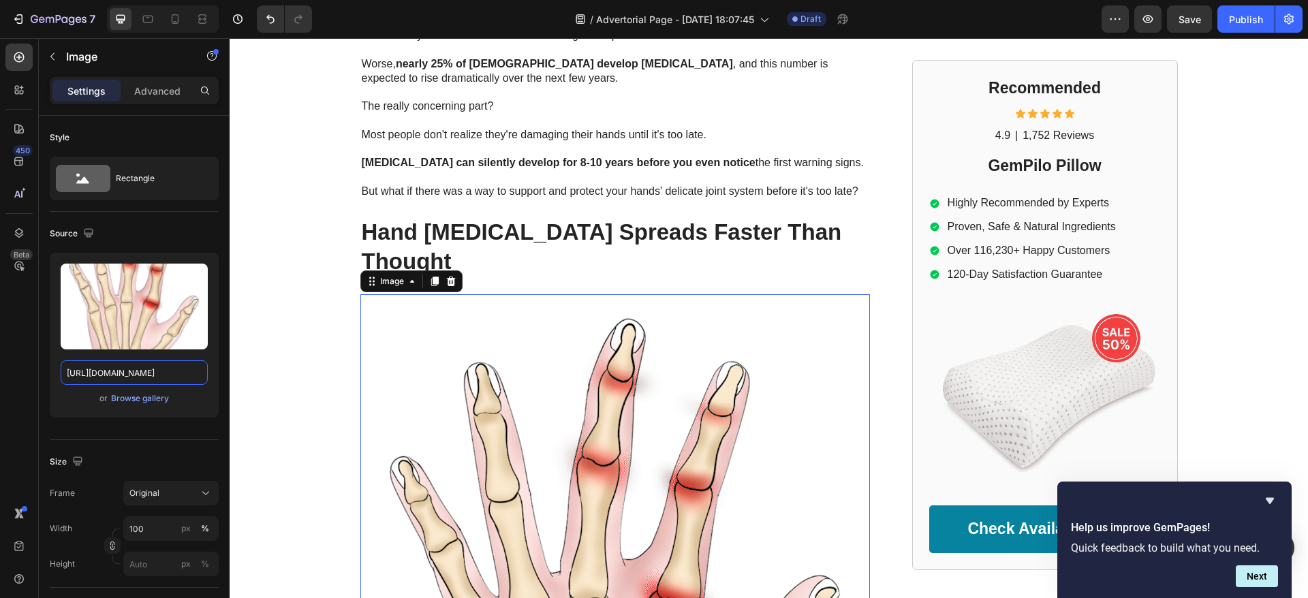
scroll to position [0, 0]
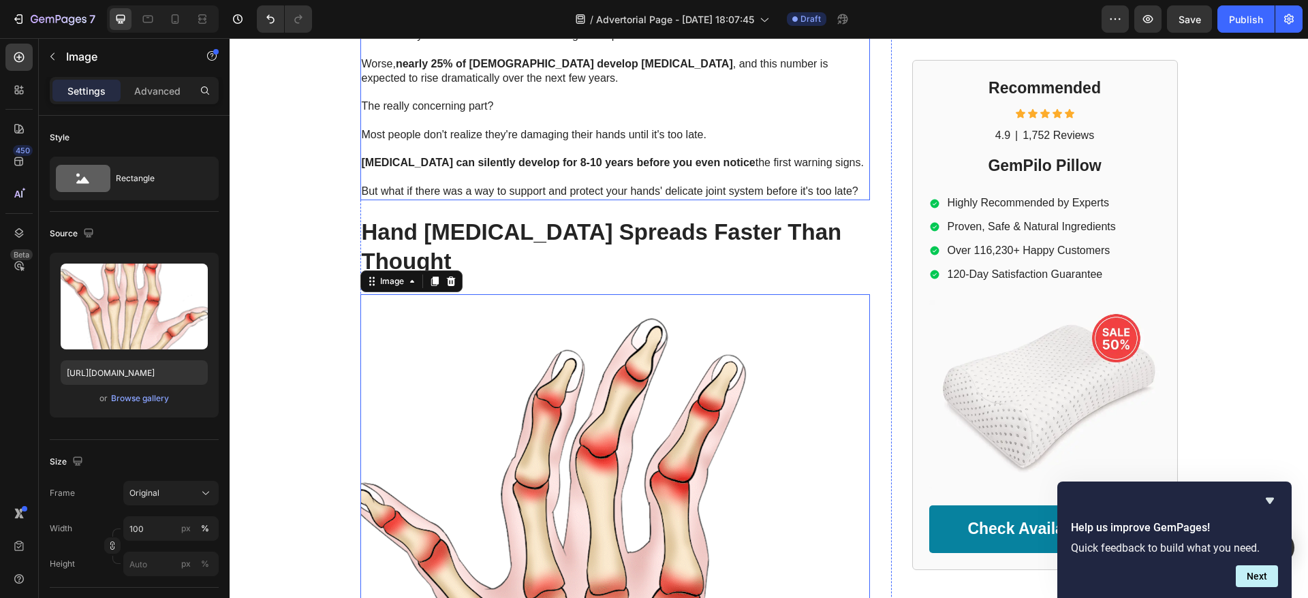
click at [499, 169] on p "Arthritis can silently develop for 8-10 years before you even notice the first …" at bounding box center [615, 163] width 507 height 14
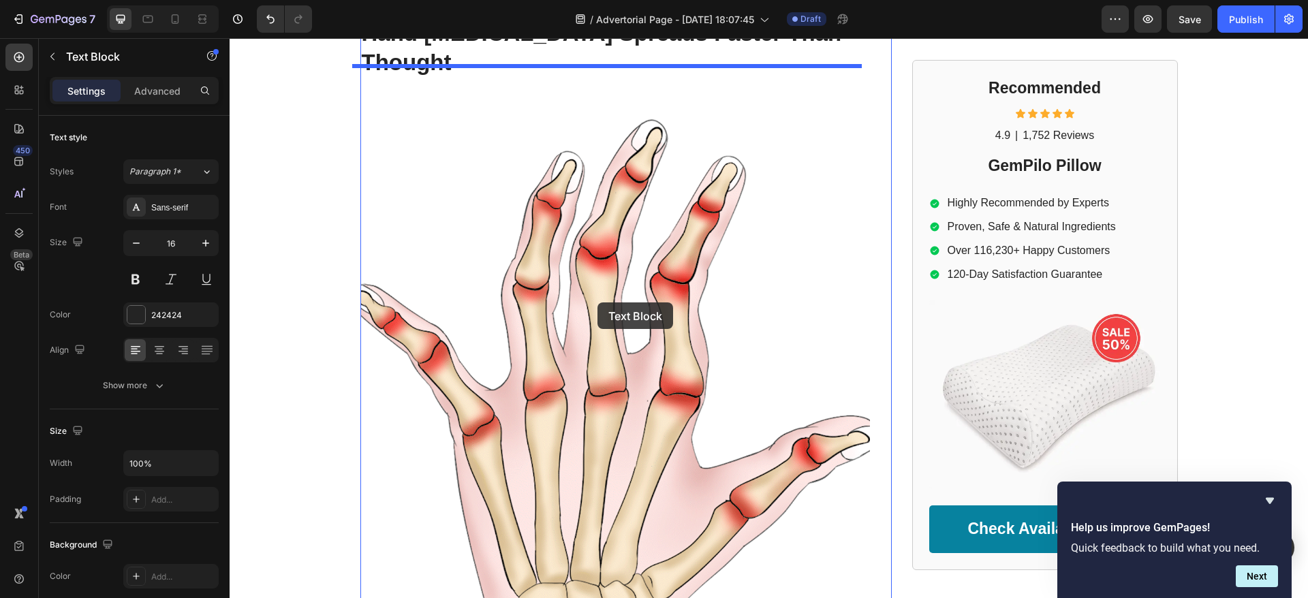
scroll to position [1839, 0]
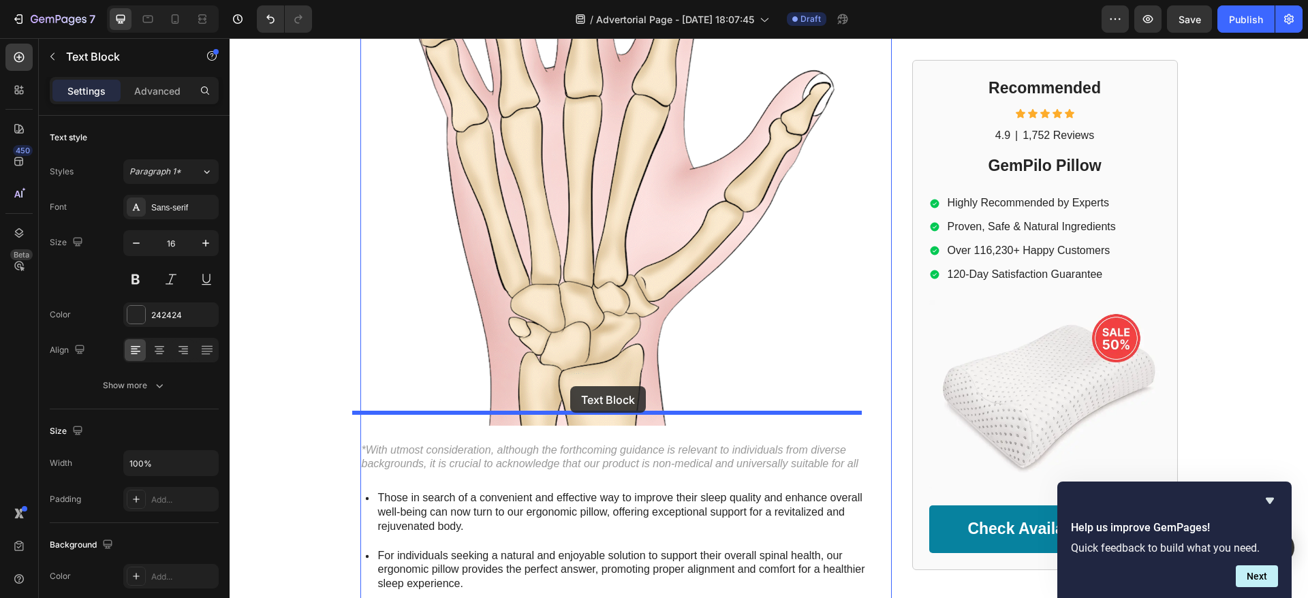
drag, startPoint x: 566, startPoint y: 410, endPoint x: 570, endPoint y: 388, distance: 22.2
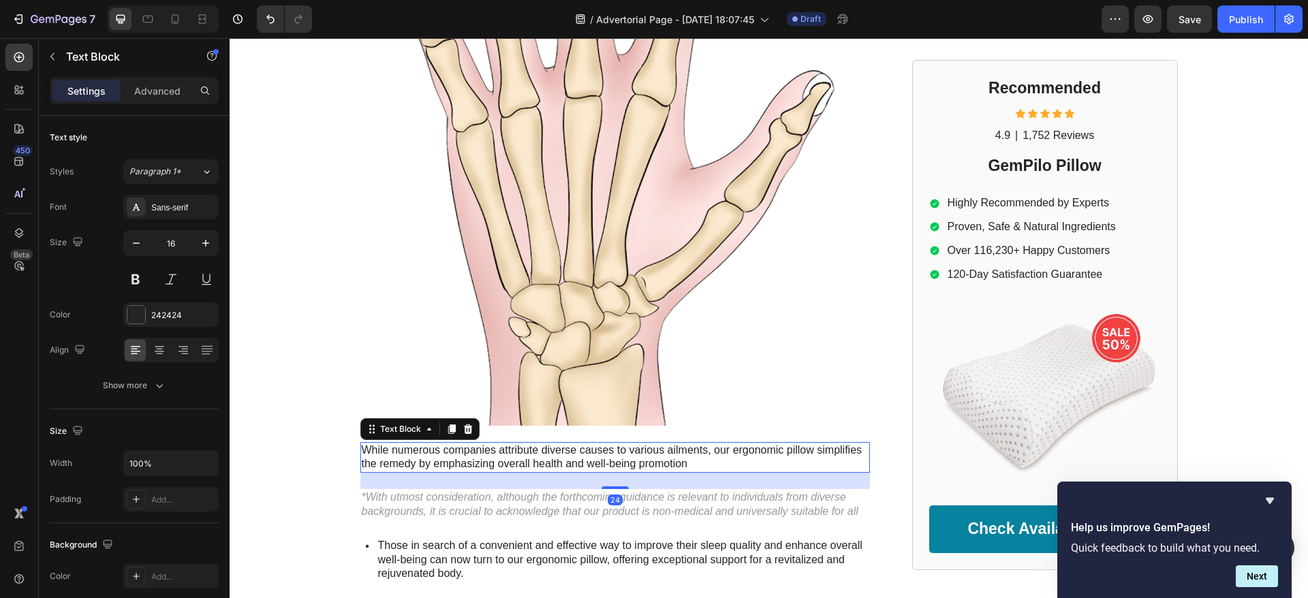
click at [498, 443] on p "While numerous companies attribute diverse causes to various ailments, our ergo…" at bounding box center [615, 457] width 507 height 29
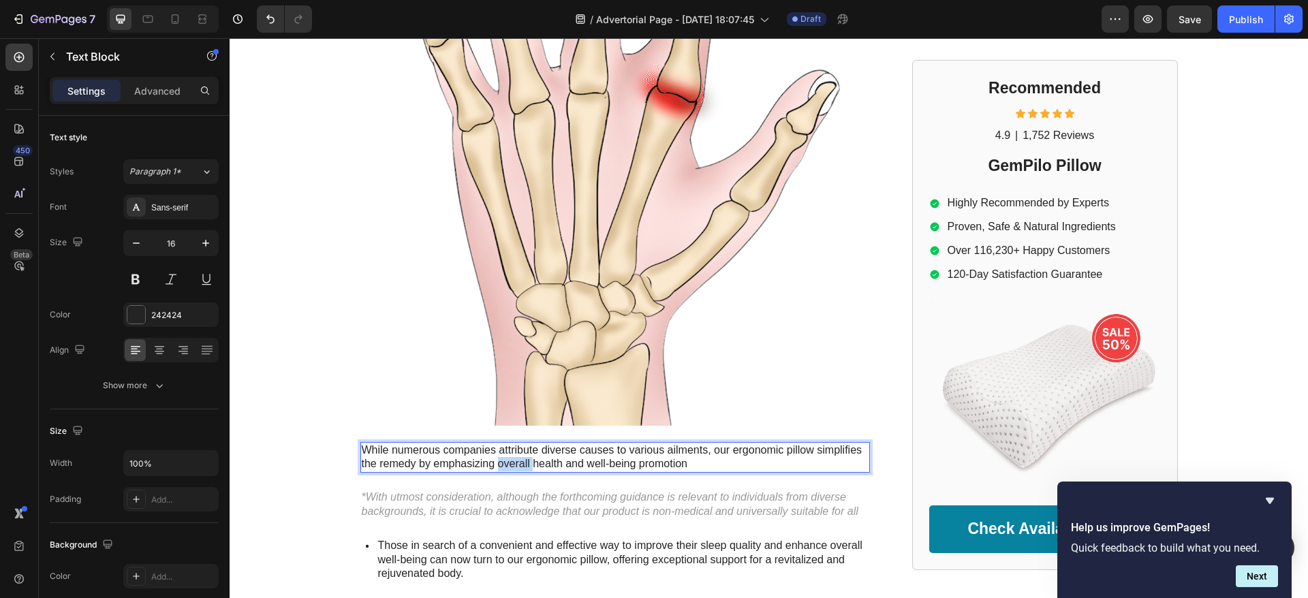
click at [498, 443] on p "While numerous companies attribute diverse causes to various ailments, our ergo…" at bounding box center [615, 457] width 507 height 29
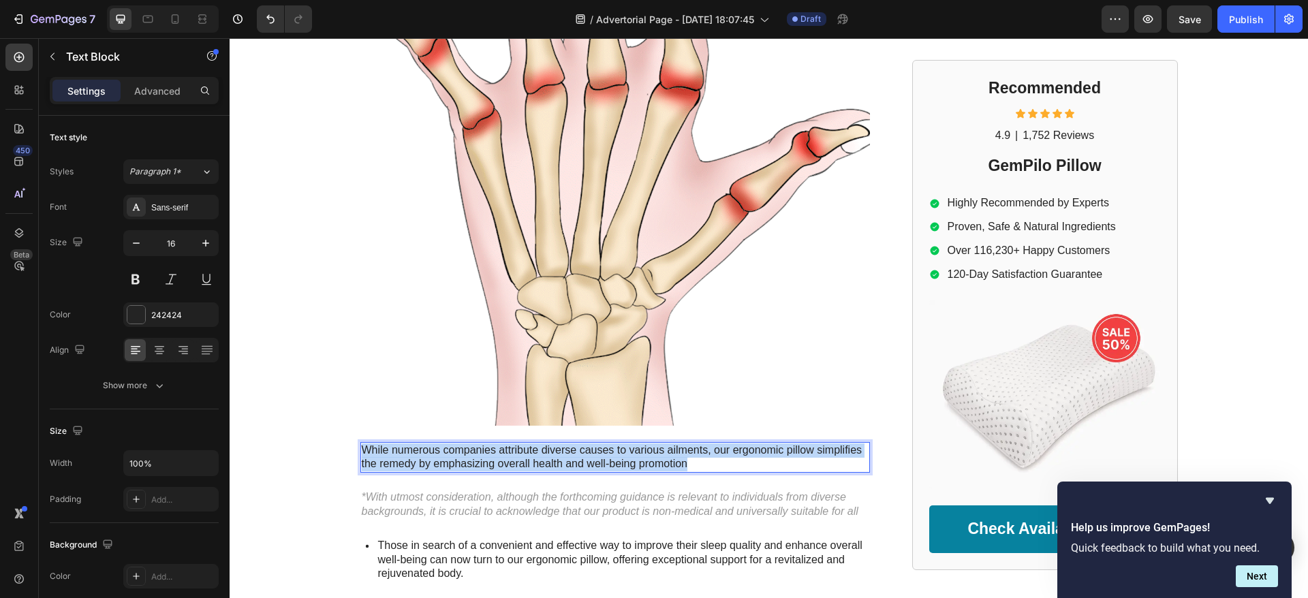
click at [498, 443] on p "While numerous companies attribute diverse causes to various ailments, our ergo…" at bounding box center [615, 457] width 507 height 29
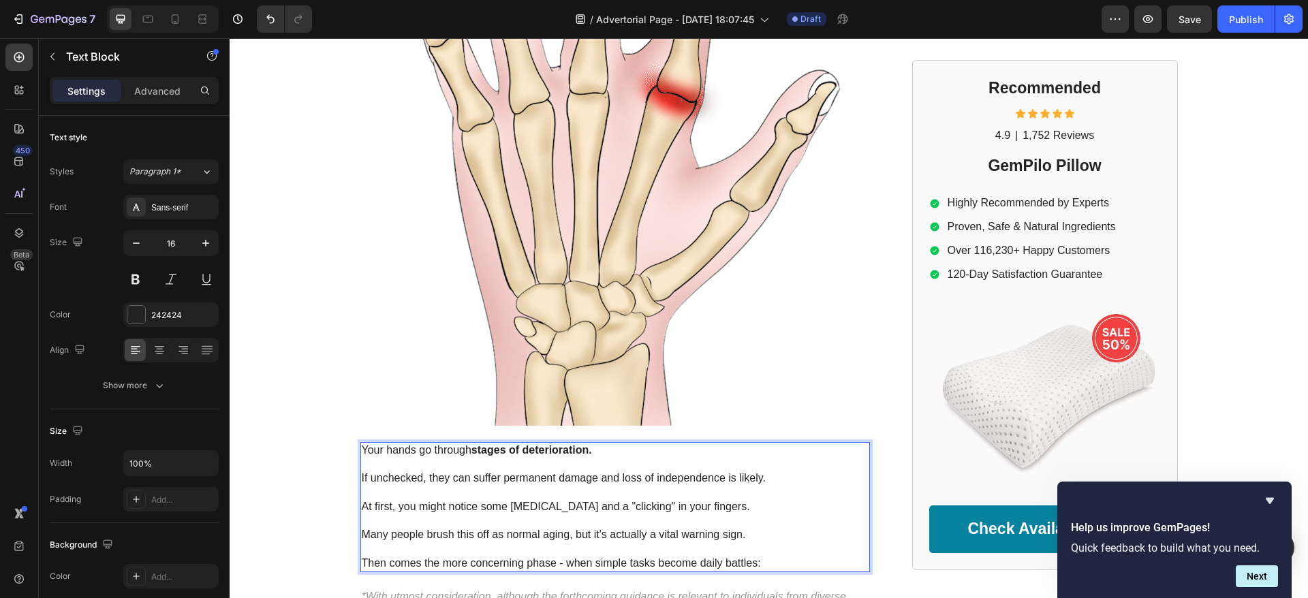
click at [366, 542] on p "Rich Text Editor. Editing area: main" at bounding box center [615, 549] width 507 height 14
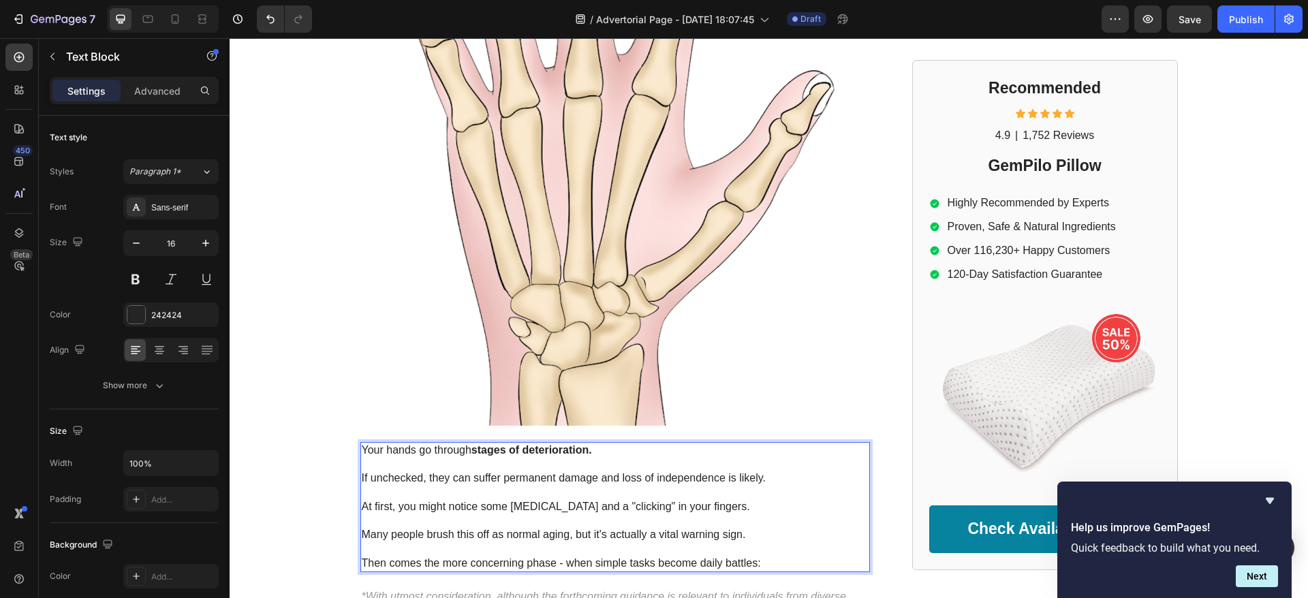
click at [363, 514] on p "Rich Text Editor. Editing area: main" at bounding box center [615, 521] width 507 height 14
click at [366, 486] on p "Rich Text Editor. Editing area: main" at bounding box center [615, 493] width 507 height 14
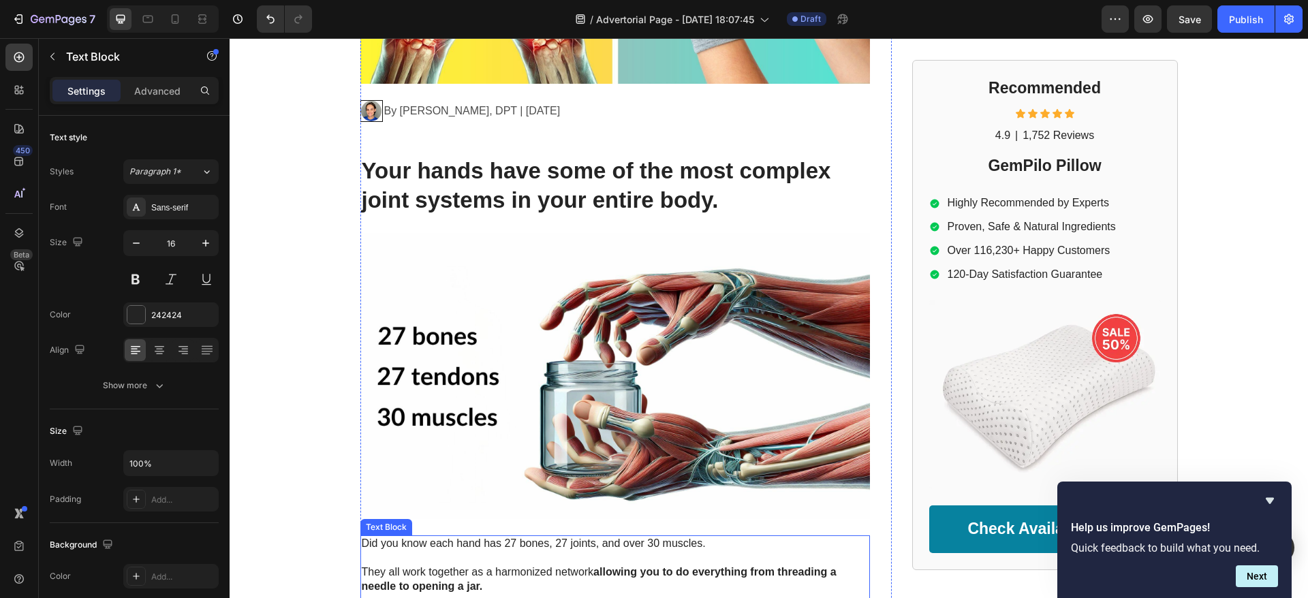
scroll to position [306, 0]
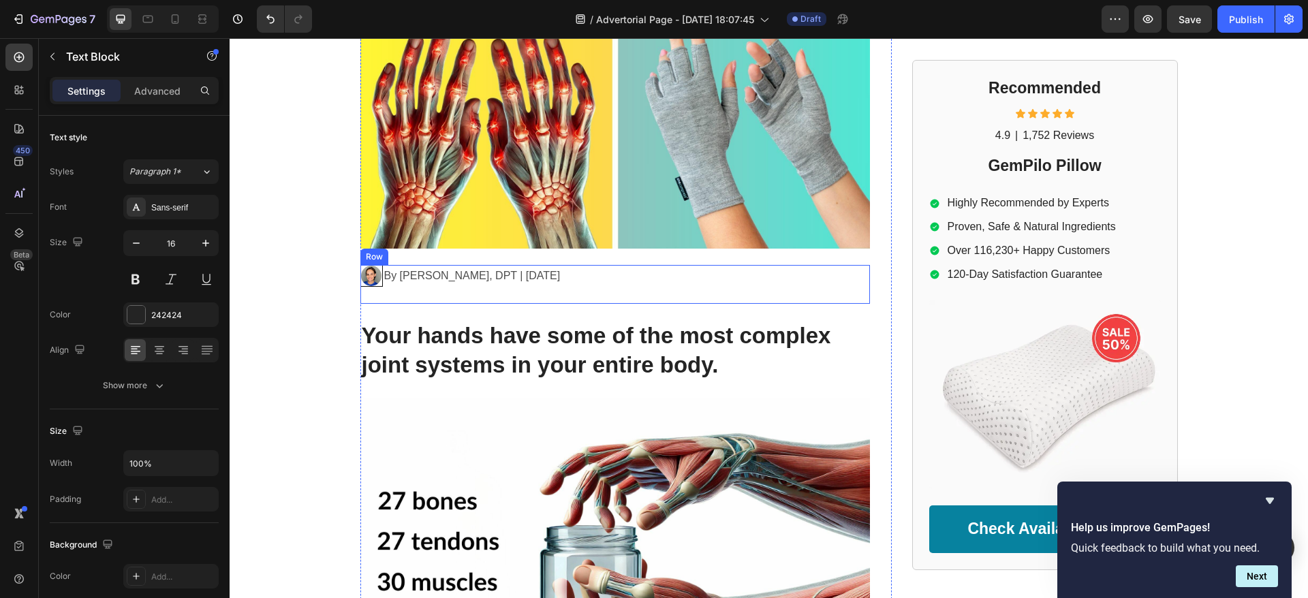
click at [633, 284] on div "By Dr. Kaitlynn Mueller, DPT | May 5th, 2025 Text Block" at bounding box center [744, 284] width 249 height 39
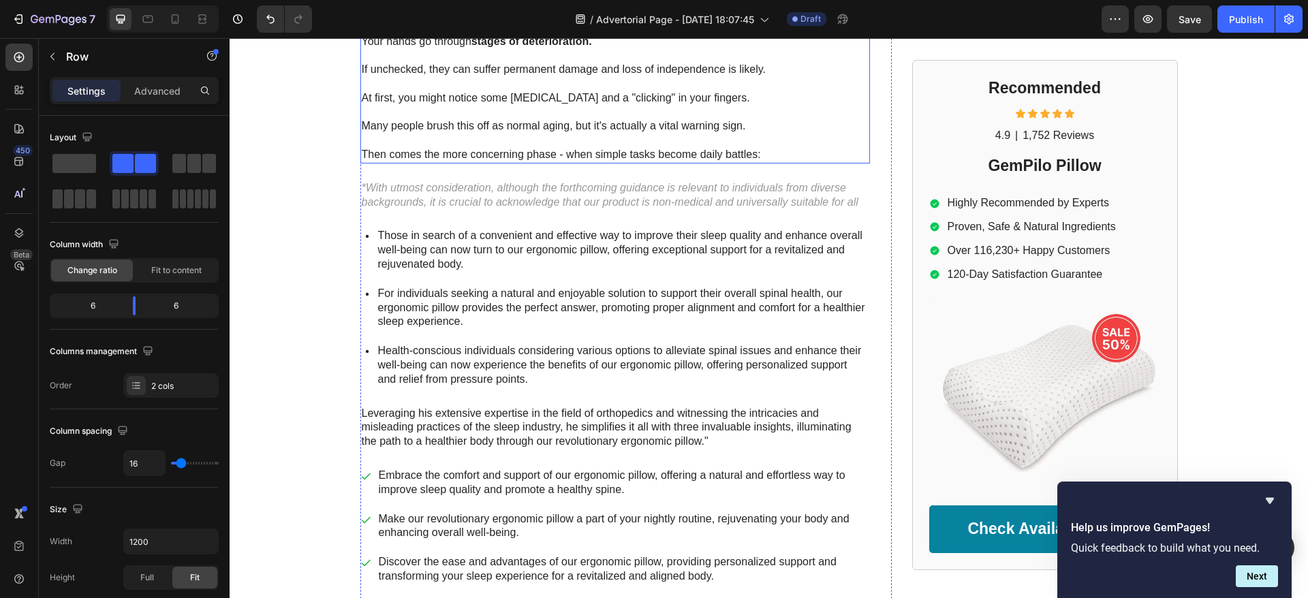
scroll to position [2043, 0]
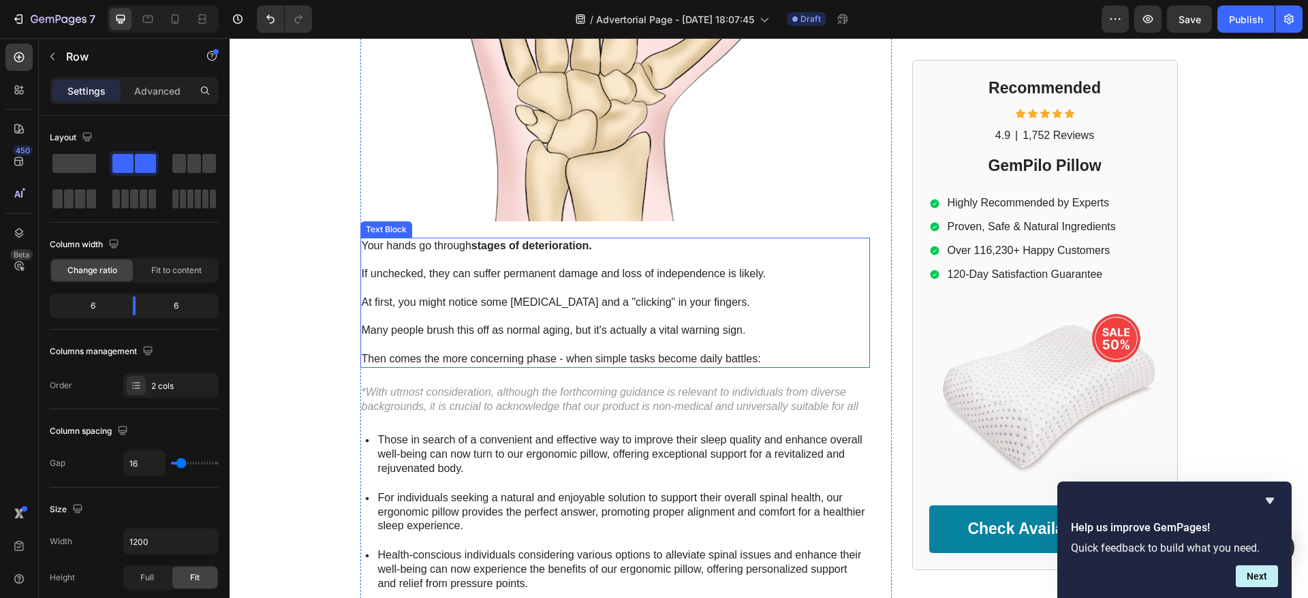
click at [518, 296] on p "At first, you might notice some [MEDICAL_DATA] and a "clicking" in your fingers." at bounding box center [615, 303] width 507 height 14
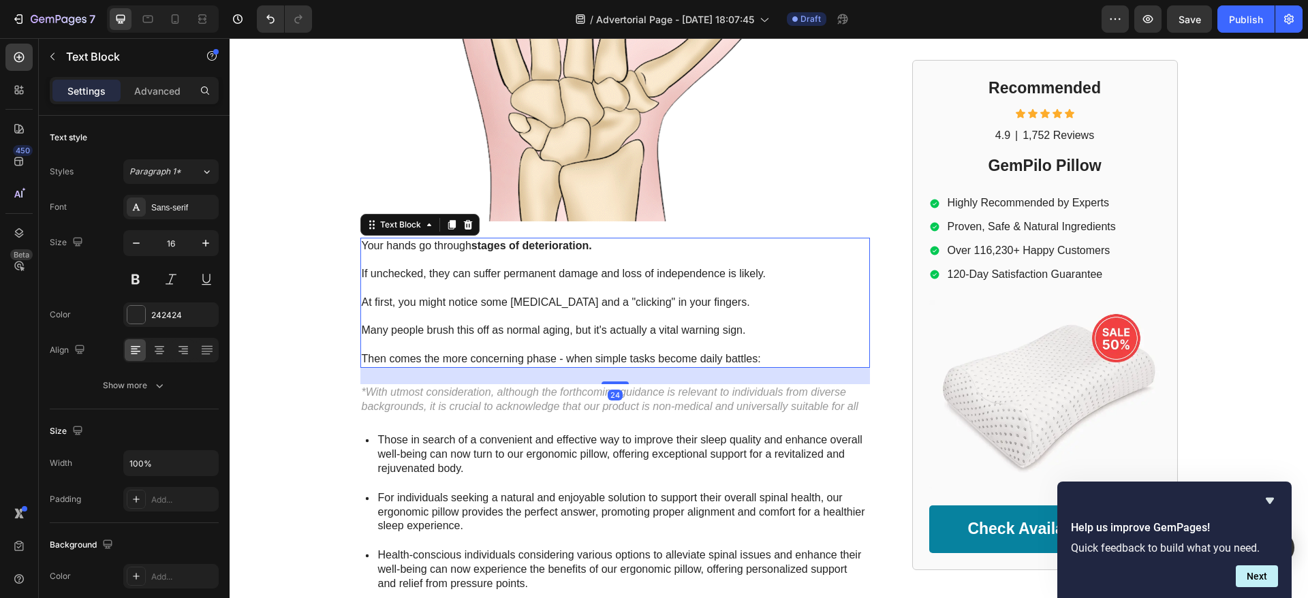
click at [614, 368] on div "24" at bounding box center [614, 376] width 509 height 16
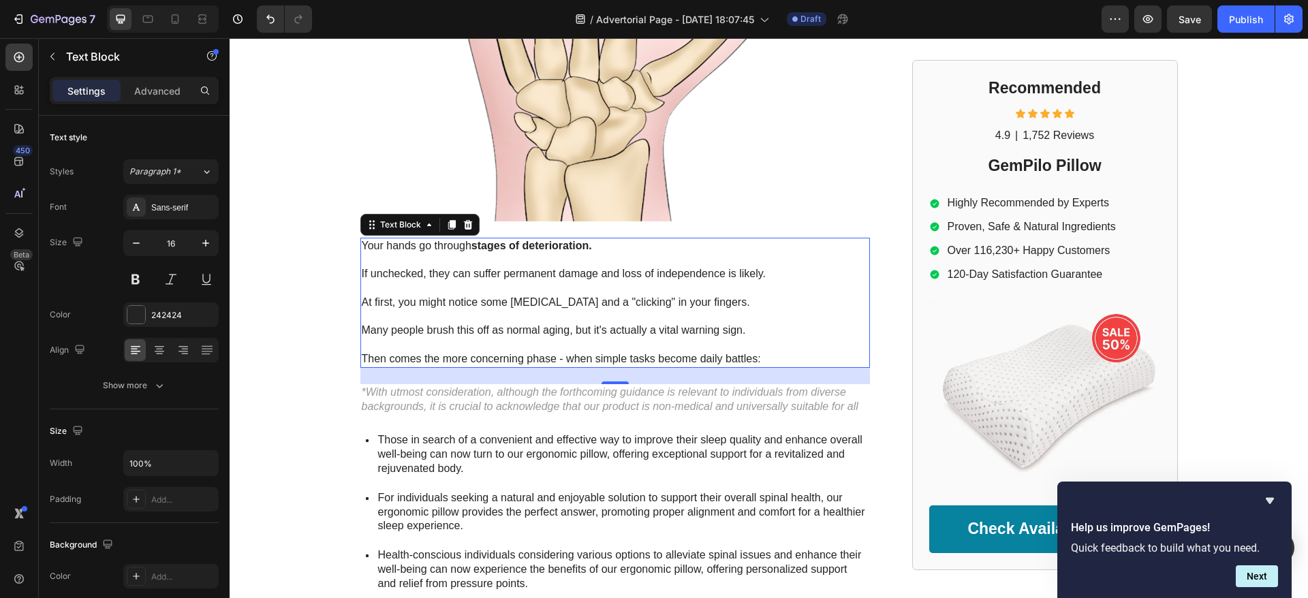
click at [614, 368] on div "24" at bounding box center [614, 376] width 509 height 16
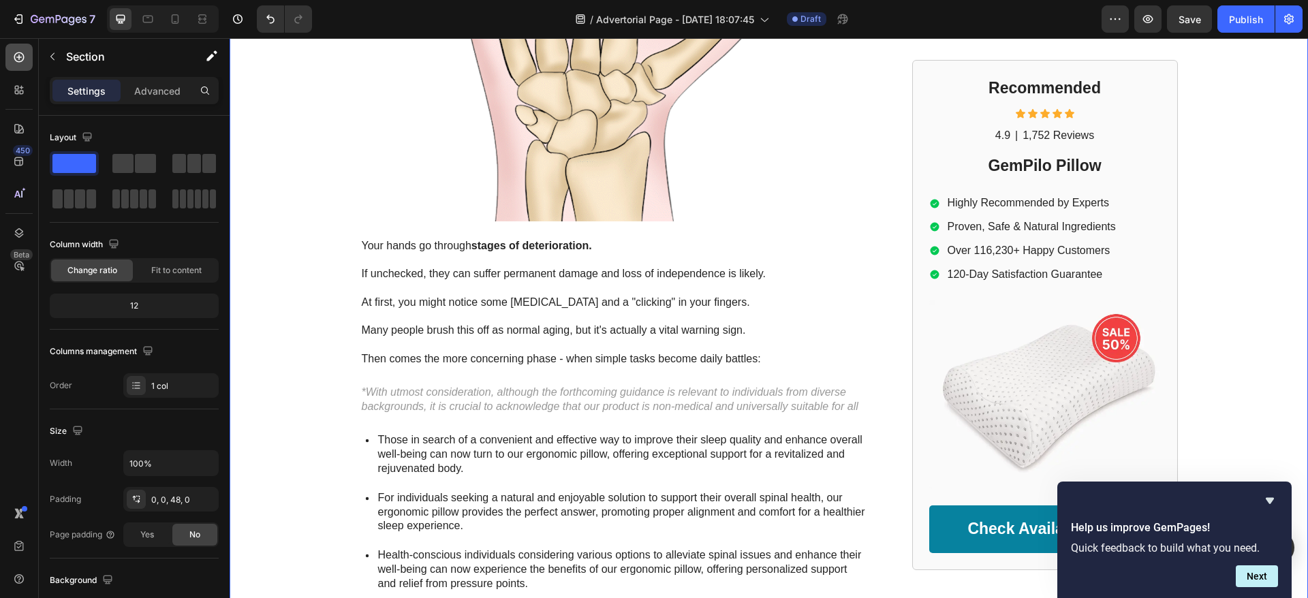
click at [17, 64] on div at bounding box center [18, 57] width 27 height 27
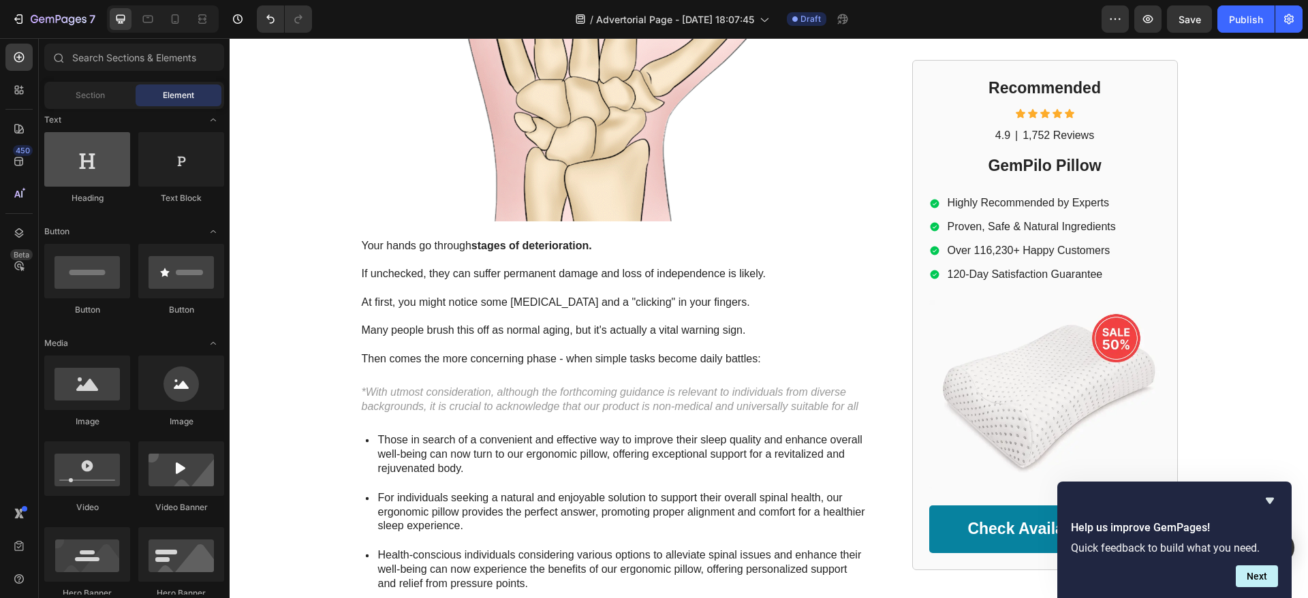
scroll to position [0, 0]
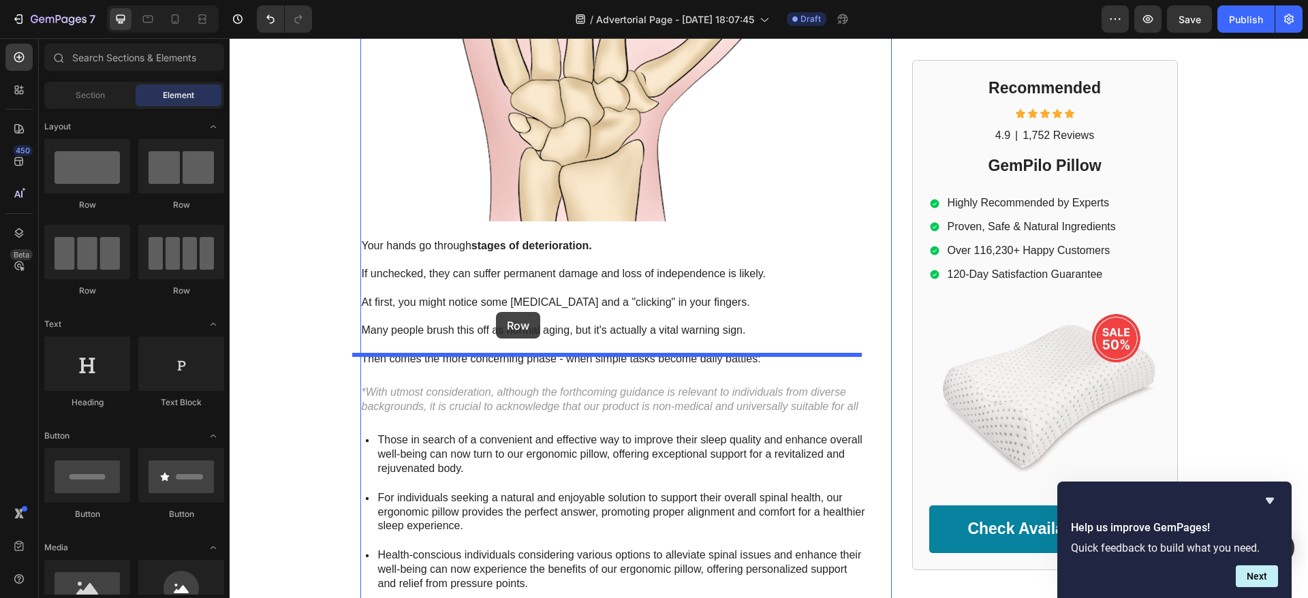
drag, startPoint x: 317, startPoint y: 180, endPoint x: 496, endPoint y: 312, distance: 221.6
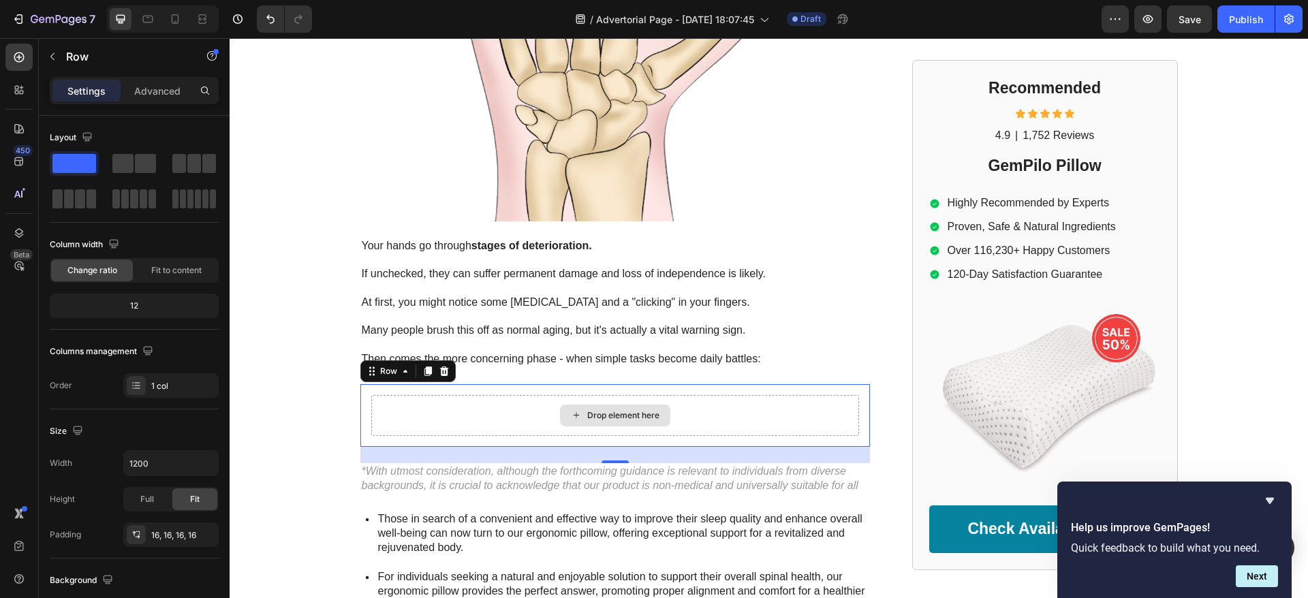
click at [459, 395] on div "Drop element here" at bounding box center [615, 415] width 488 height 41
click at [571, 409] on icon at bounding box center [576, 415] width 11 height 12
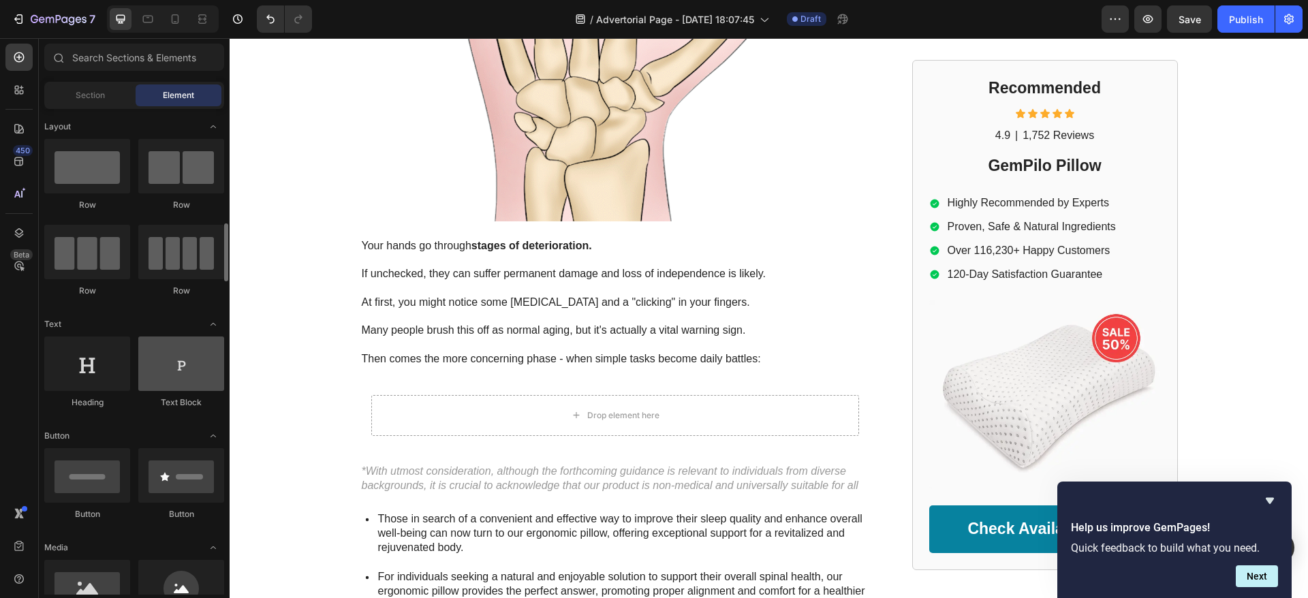
scroll to position [102, 0]
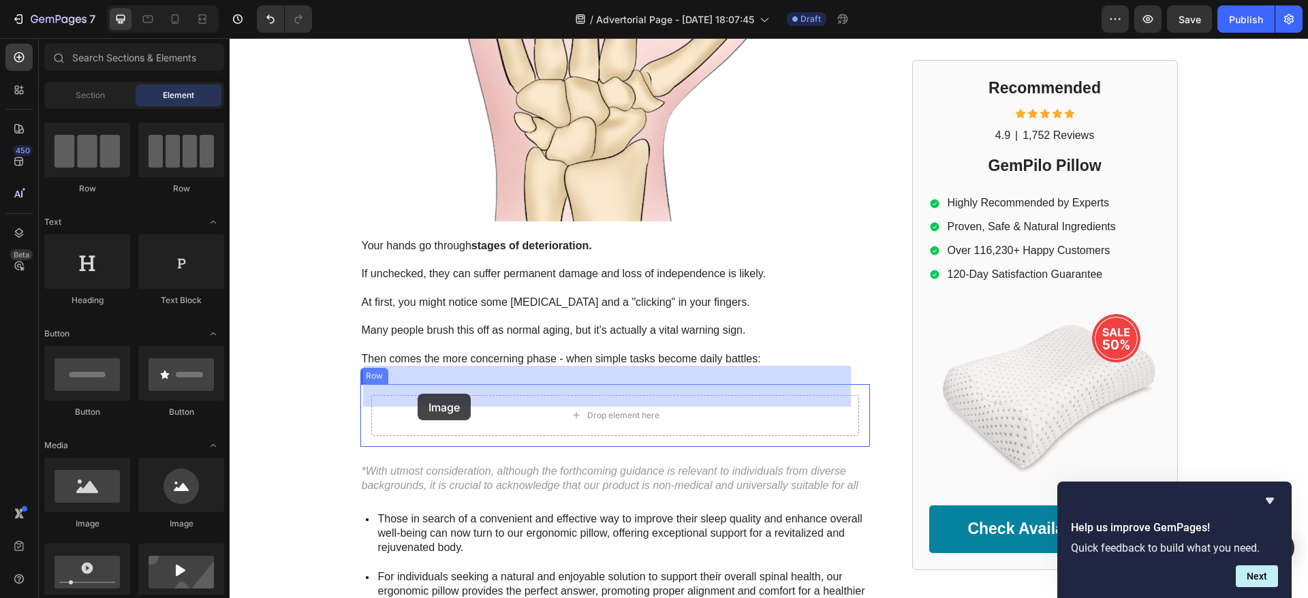
drag, startPoint x: 429, startPoint y: 534, endPoint x: 417, endPoint y: 394, distance: 140.8
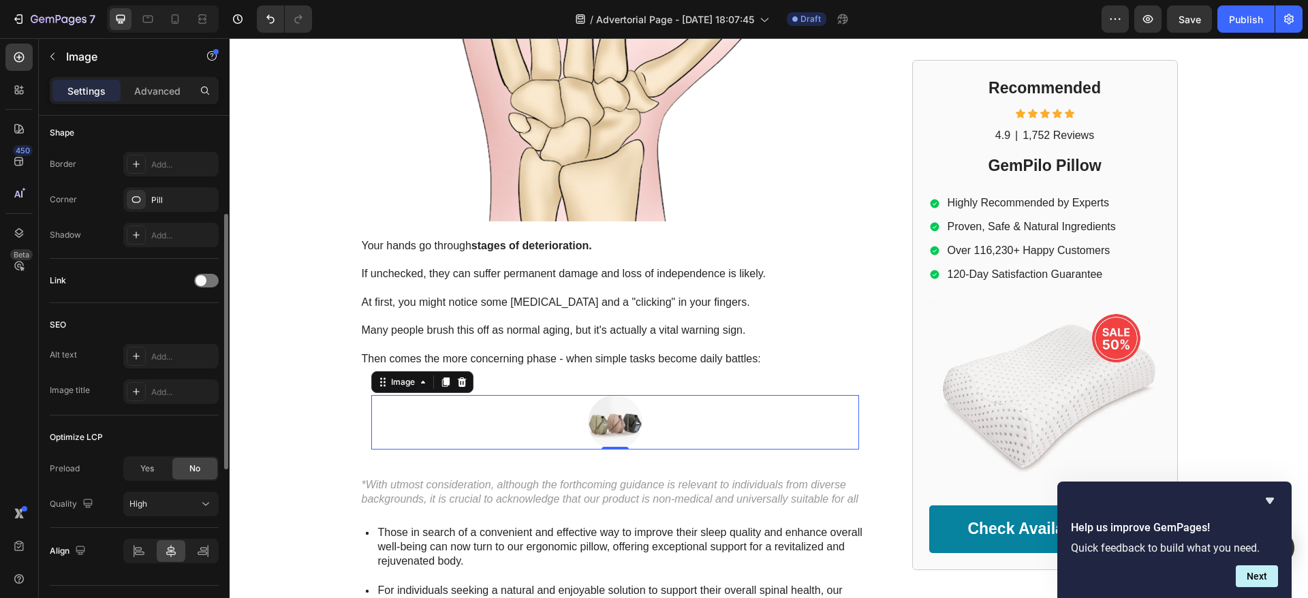
scroll to position [0, 0]
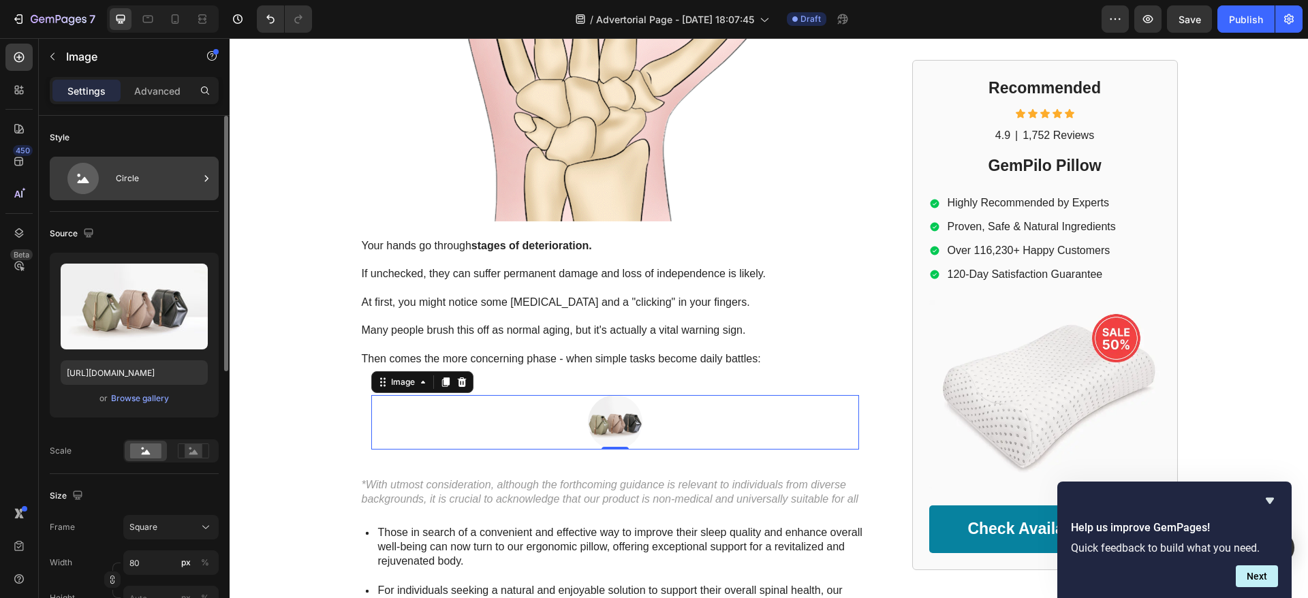
click at [112, 172] on div "Circle" at bounding box center [134, 179] width 169 height 44
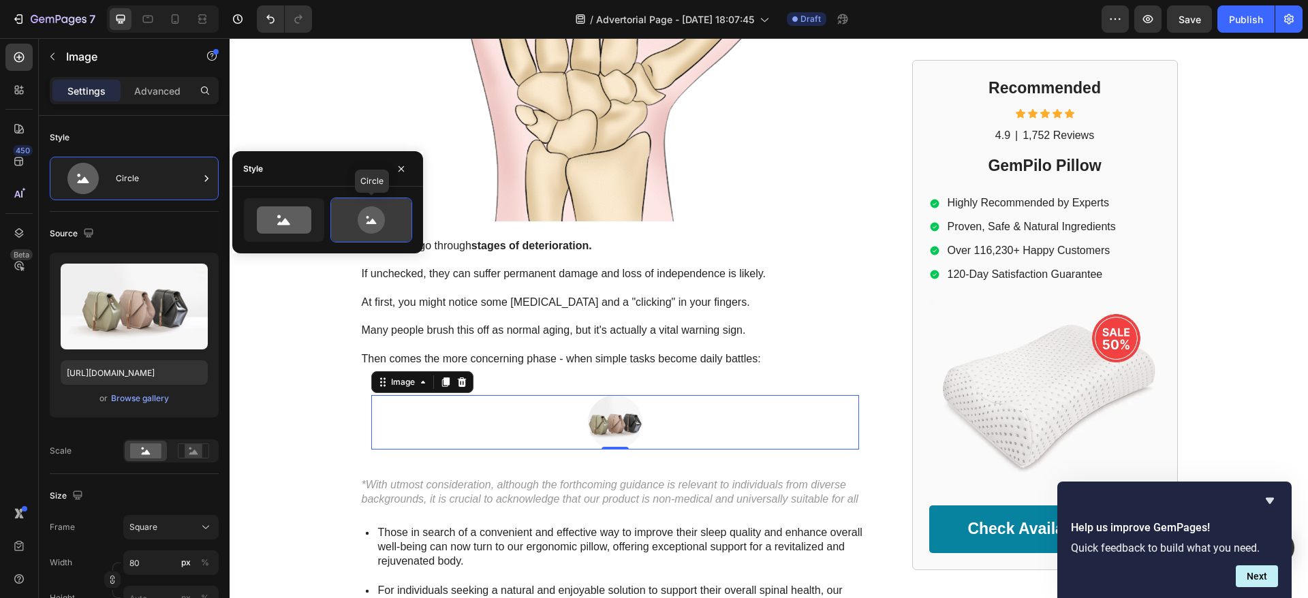
click at [366, 217] on icon at bounding box center [371, 219] width 27 height 27
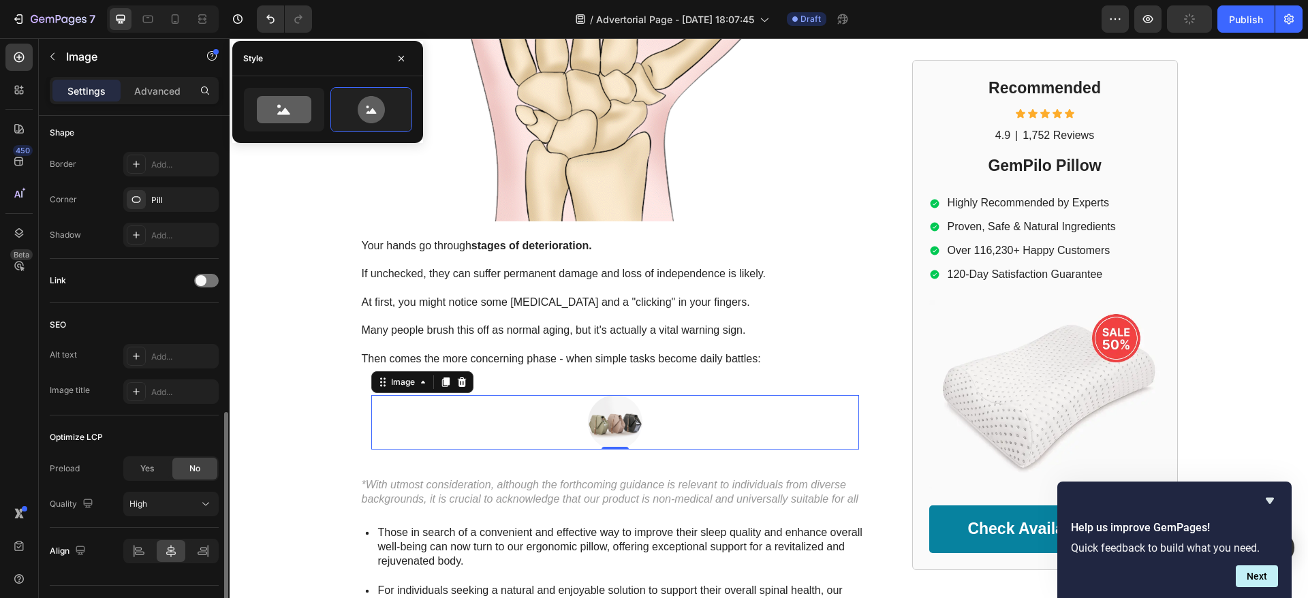
scroll to position [541, 0]
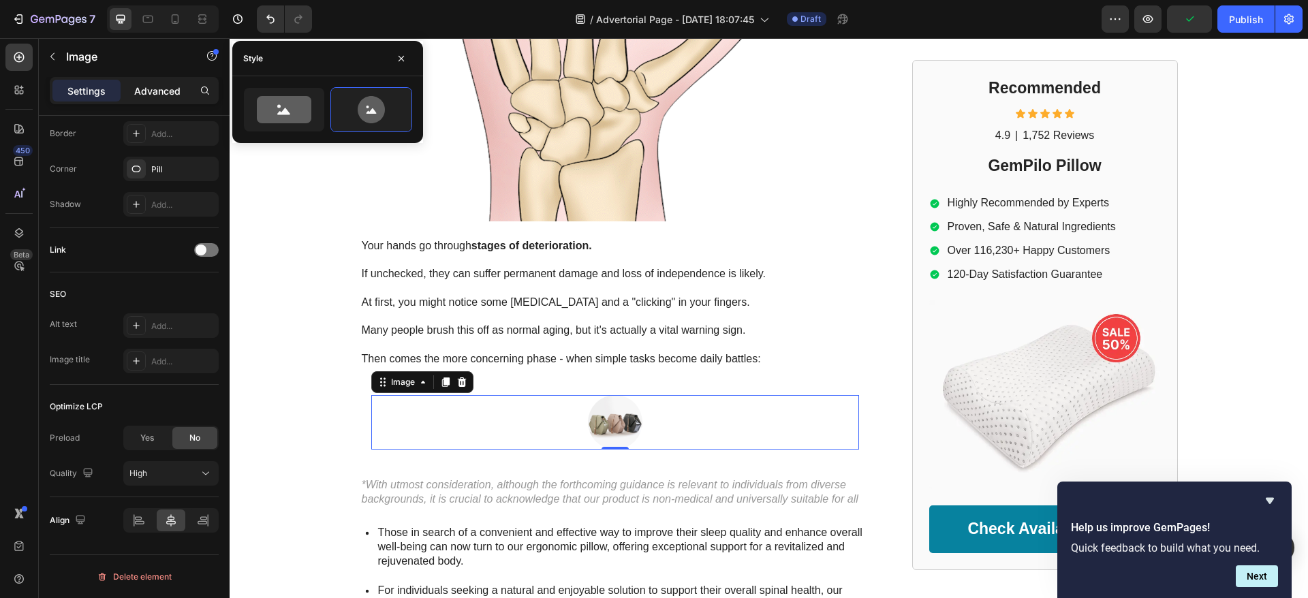
click at [137, 91] on p "Advanced" at bounding box center [157, 91] width 46 height 14
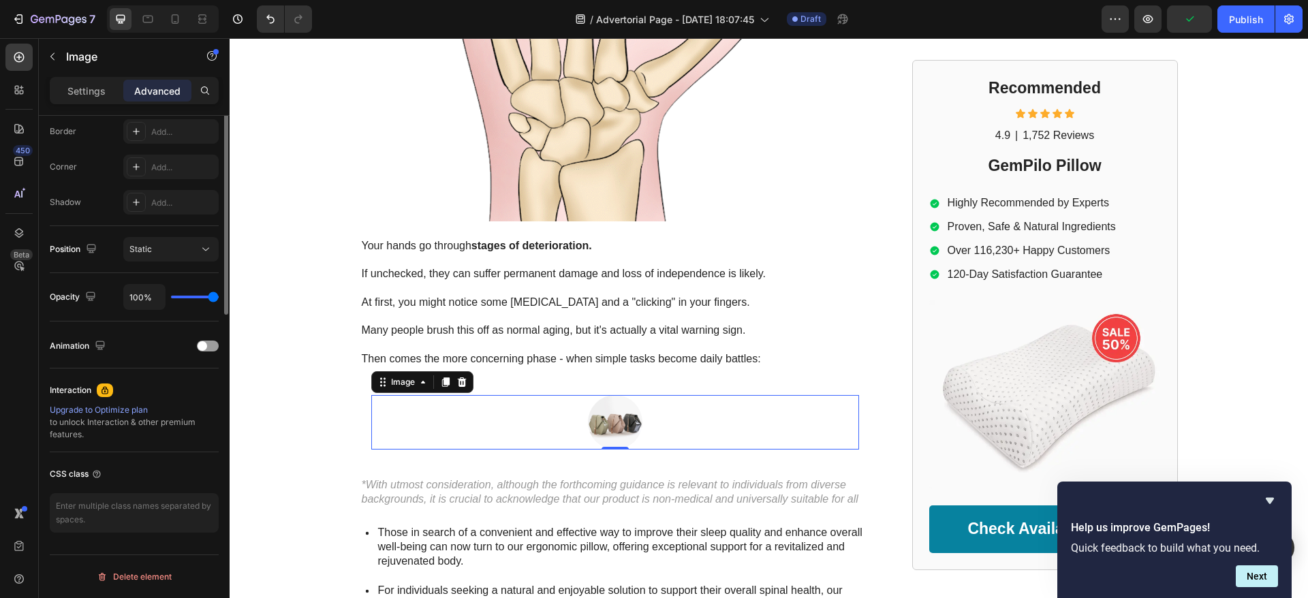
scroll to position [183, 0]
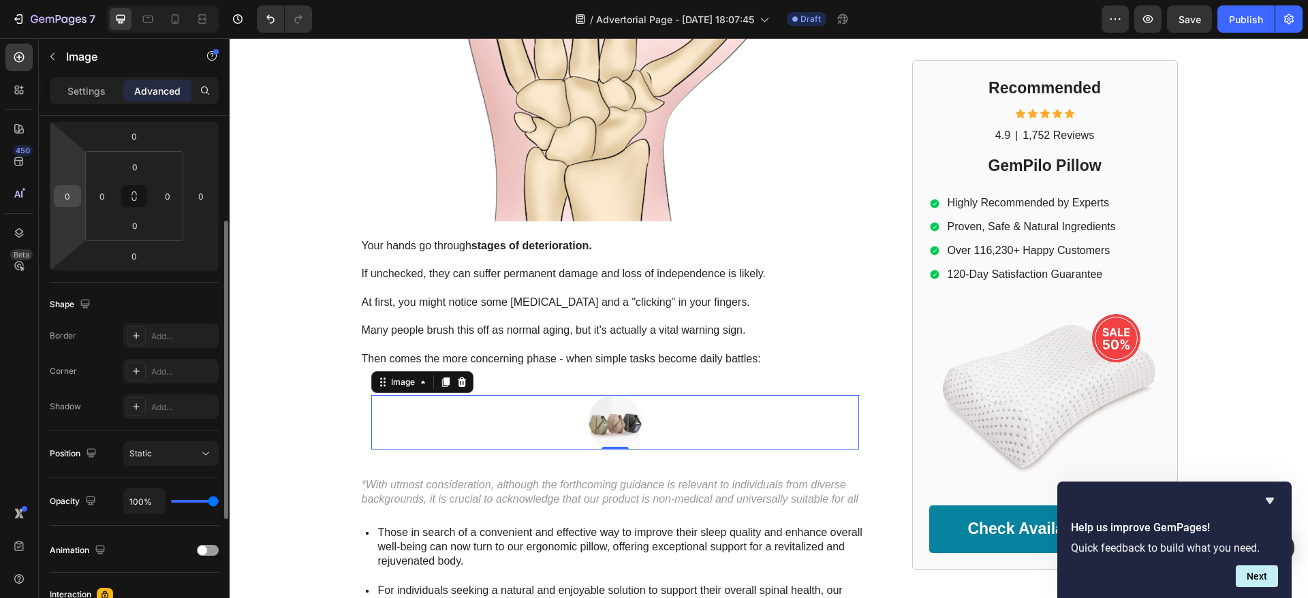
click at [63, 201] on input "0" at bounding box center [67, 196] width 20 height 20
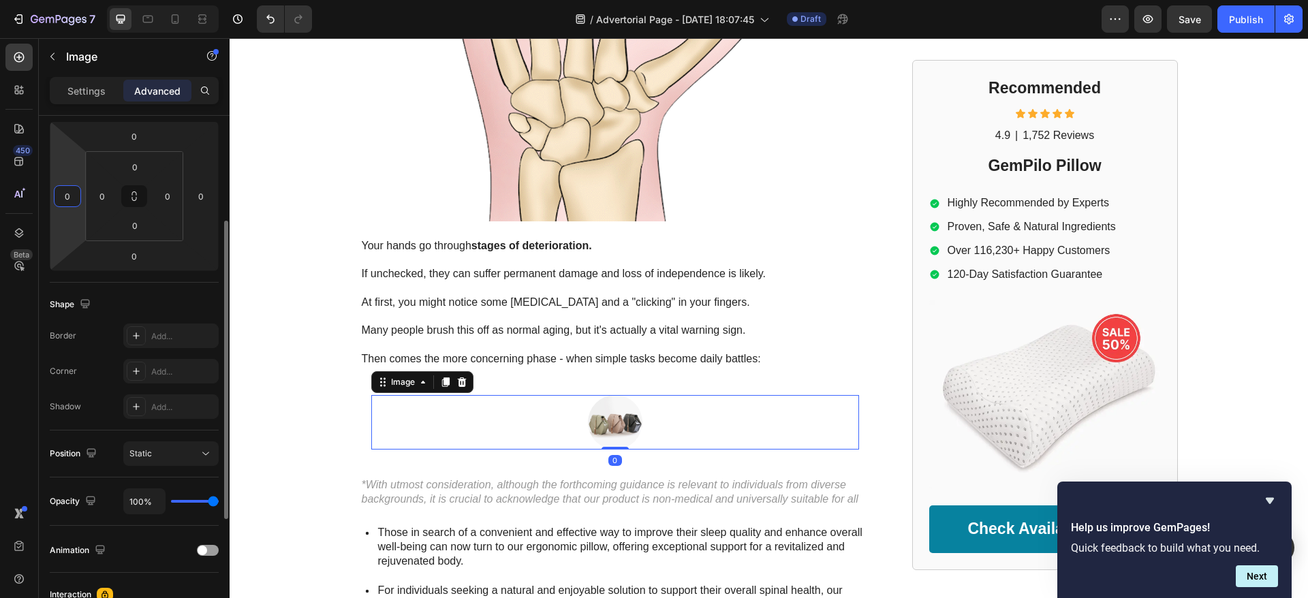
click at [63, 201] on input "0" at bounding box center [67, 196] width 20 height 20
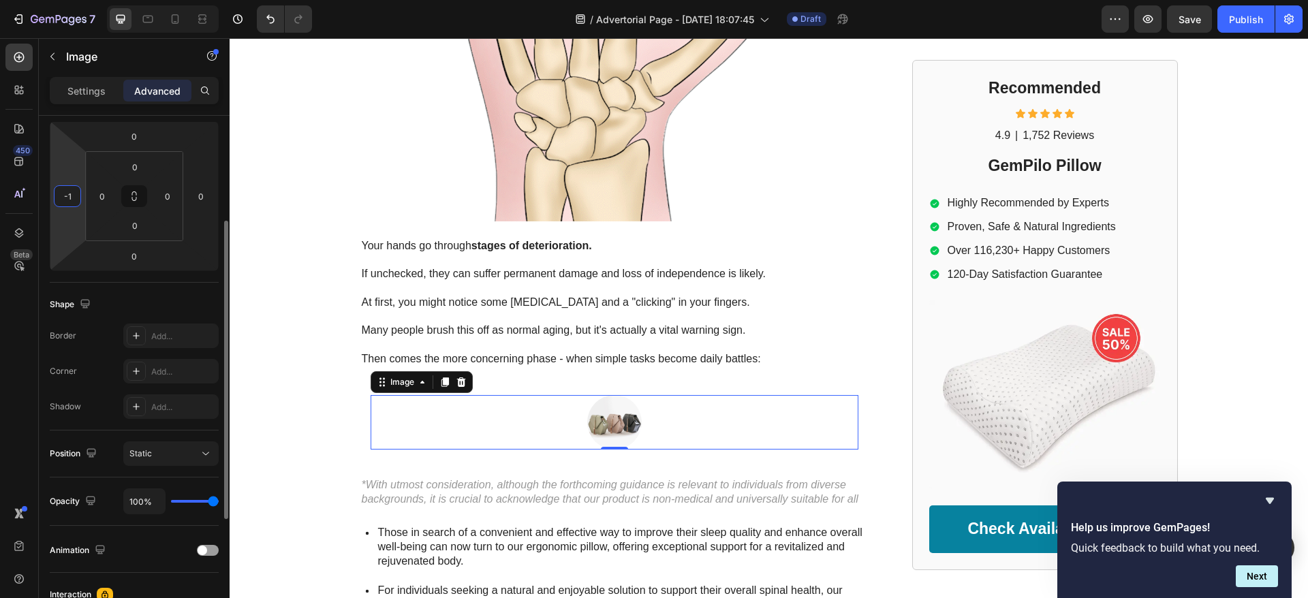
type input "0"
click at [199, 0] on html "7 Version history / Advertorial Page - Sep 26, 18:07:45 Draft Preview Save Publ…" at bounding box center [654, 0] width 1308 height 0
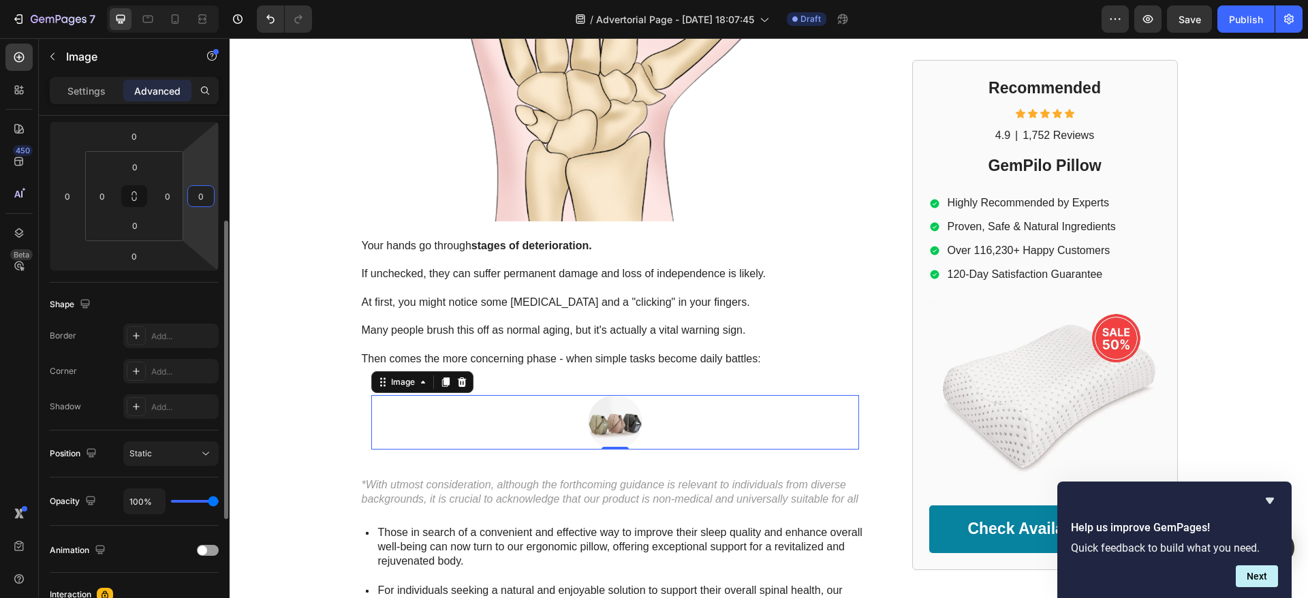
click at [206, 198] on input "0" at bounding box center [201, 196] width 20 height 20
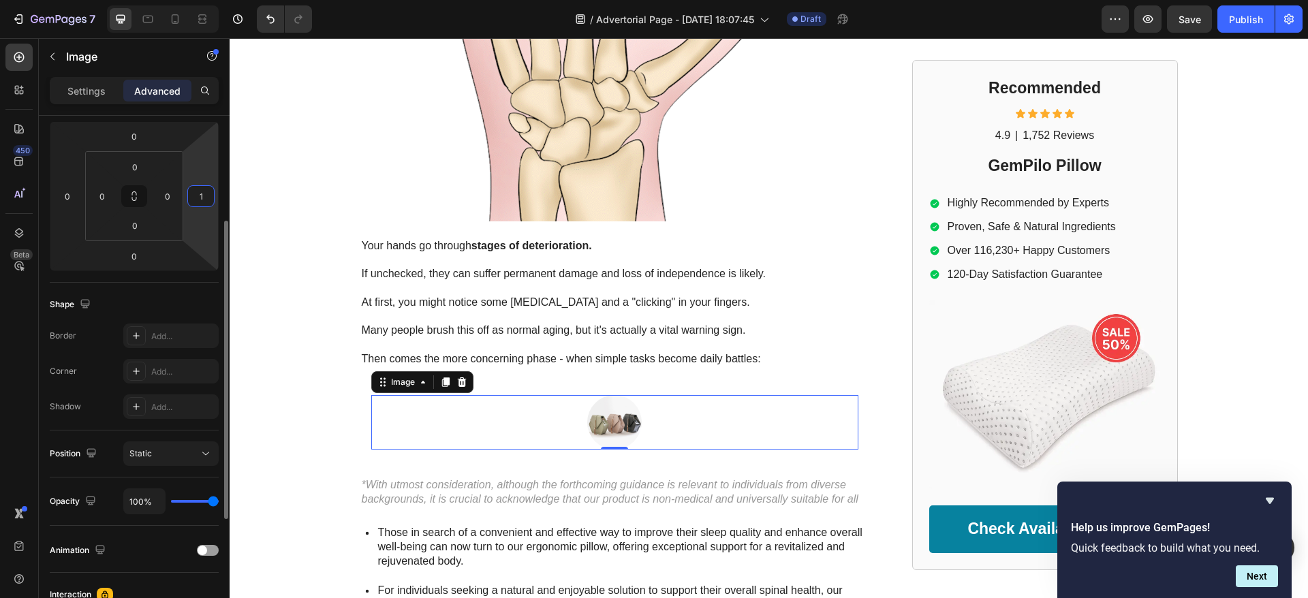
type input "0"
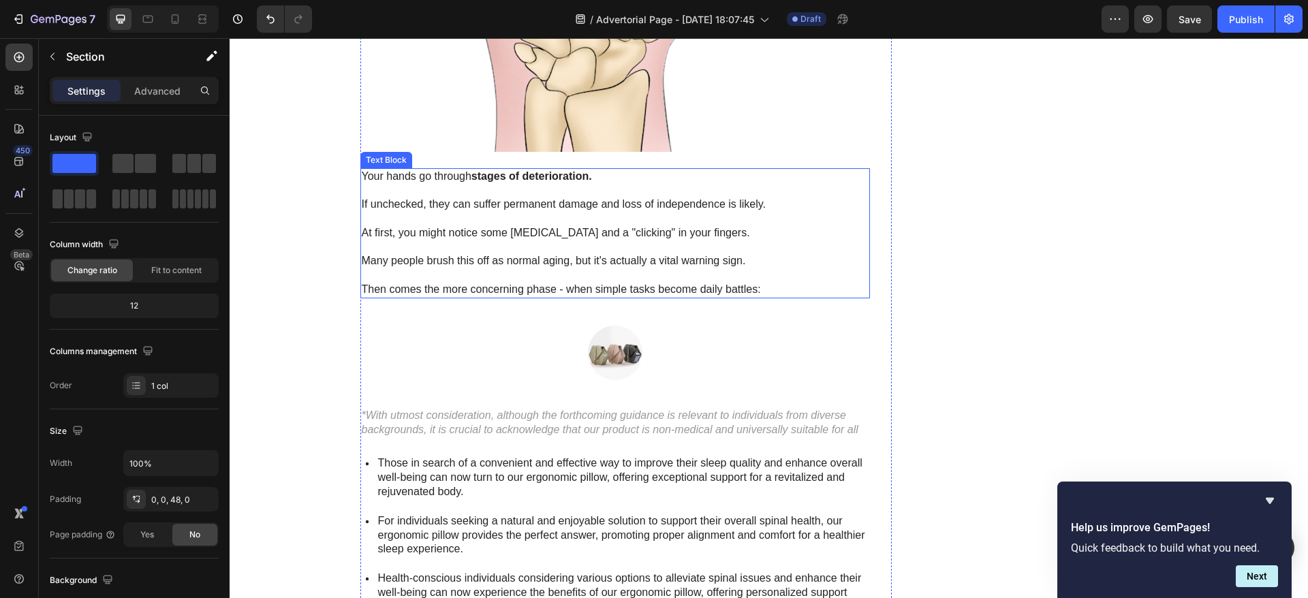
scroll to position [2145, 0]
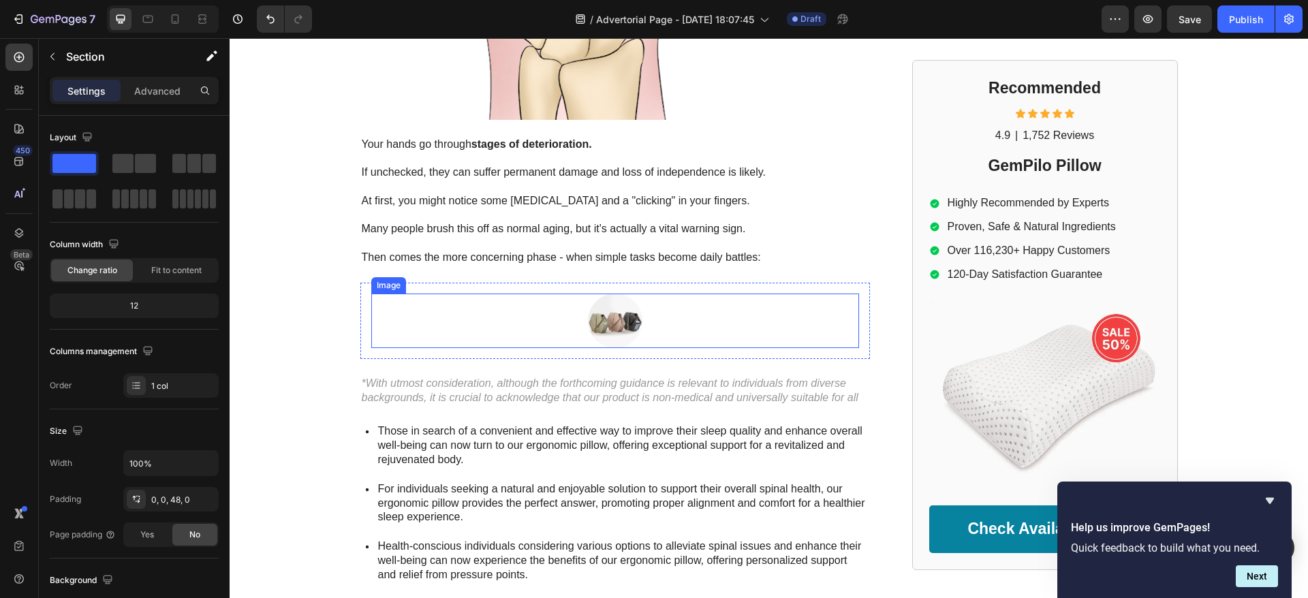
drag, startPoint x: 513, startPoint y: 295, endPoint x: 483, endPoint y: 261, distance: 45.4
click at [514, 296] on div at bounding box center [615, 321] width 488 height 54
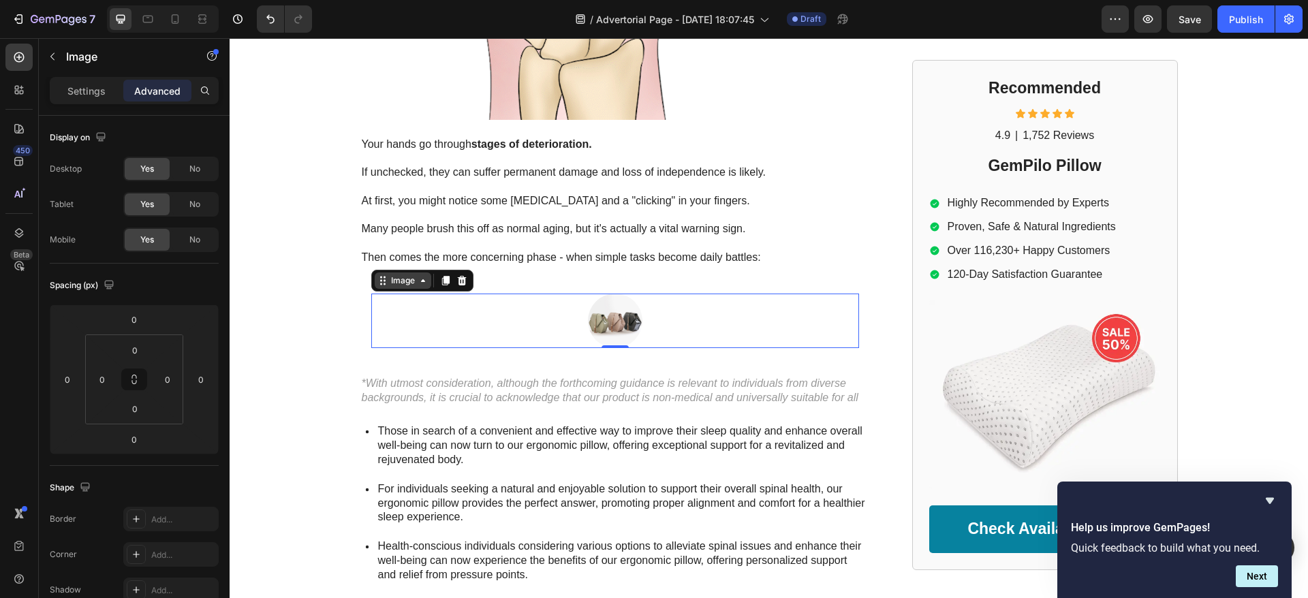
click at [421, 272] on div "Image" at bounding box center [403, 280] width 57 height 16
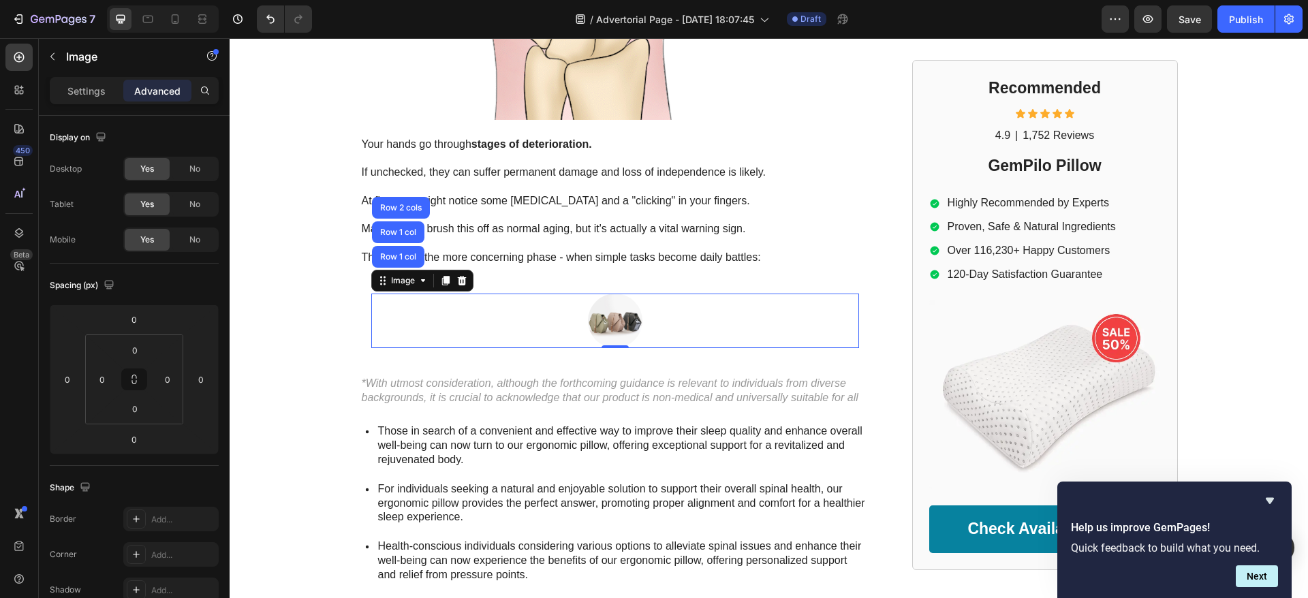
click at [482, 299] on div at bounding box center [615, 321] width 488 height 54
click at [92, 93] on p "Settings" at bounding box center [86, 91] width 38 height 14
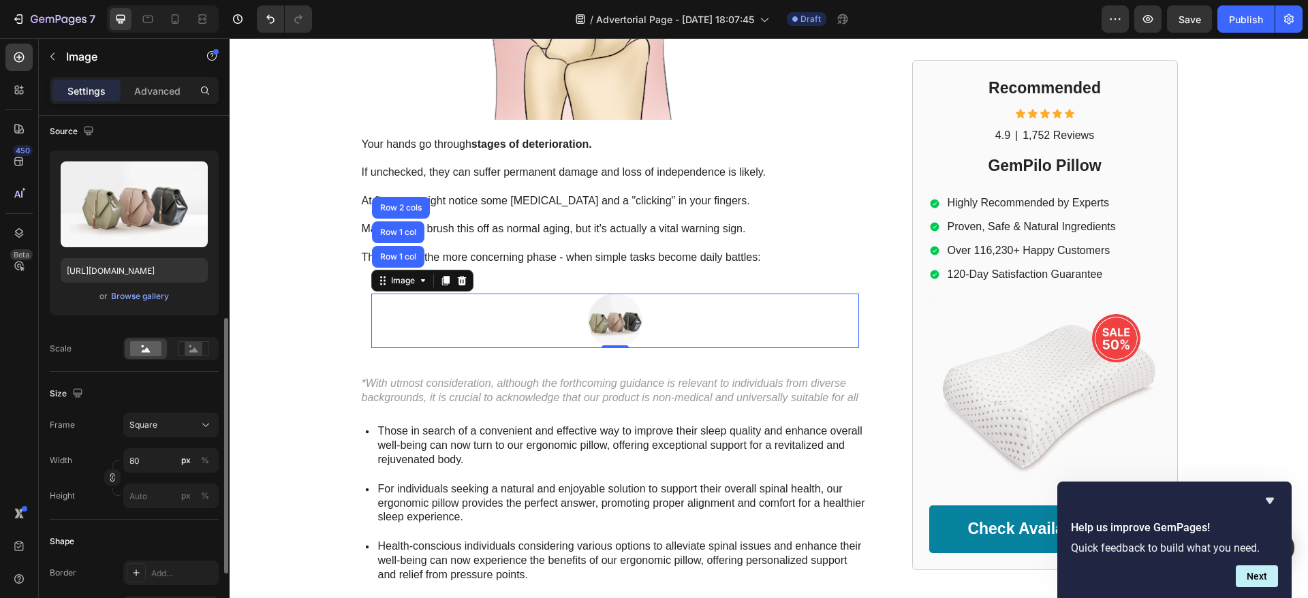
scroll to position [204, 0]
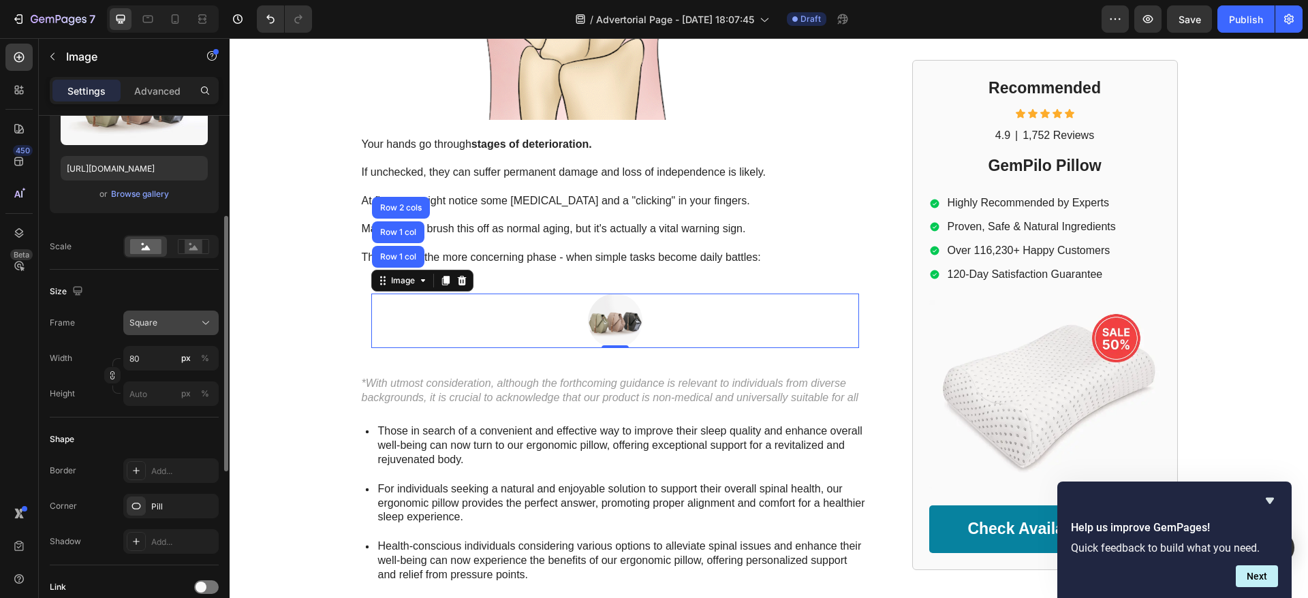
click at [158, 328] on div "Square" at bounding box center [162, 323] width 67 height 12
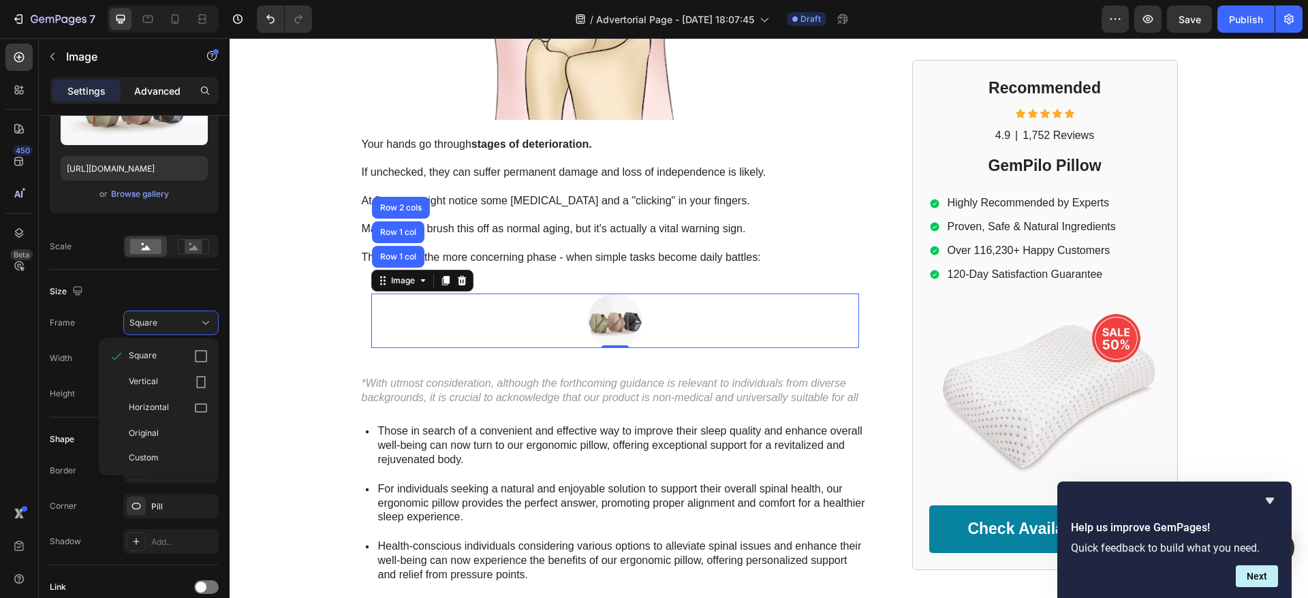
click at [154, 86] on p "Advanced" at bounding box center [157, 91] width 46 height 14
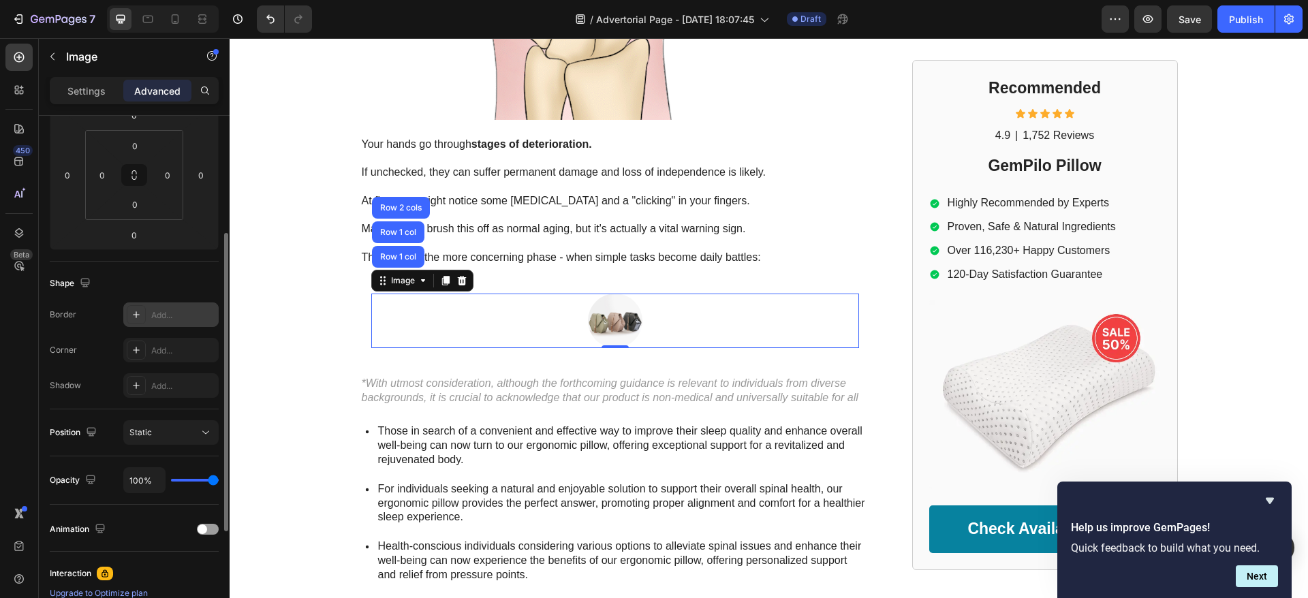
click at [180, 317] on div "Add..." at bounding box center [183, 315] width 64 height 12
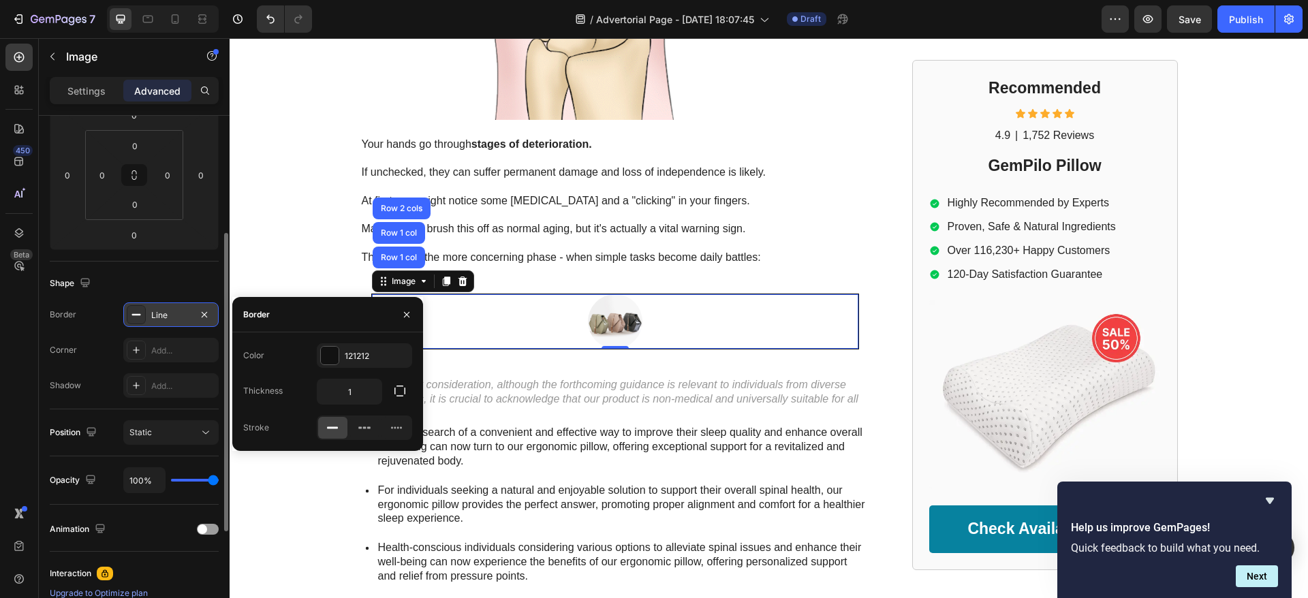
click at [180, 317] on div "Line" at bounding box center [171, 315] width 40 height 12
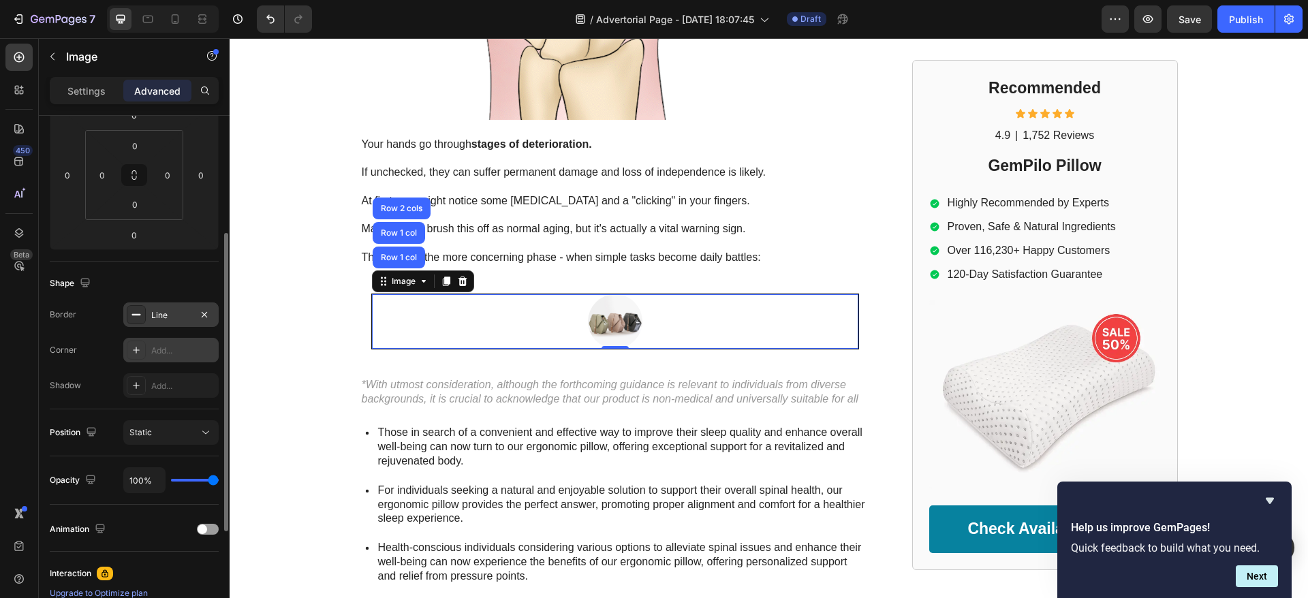
click at [185, 342] on div "Add..." at bounding box center [170, 350] width 95 height 25
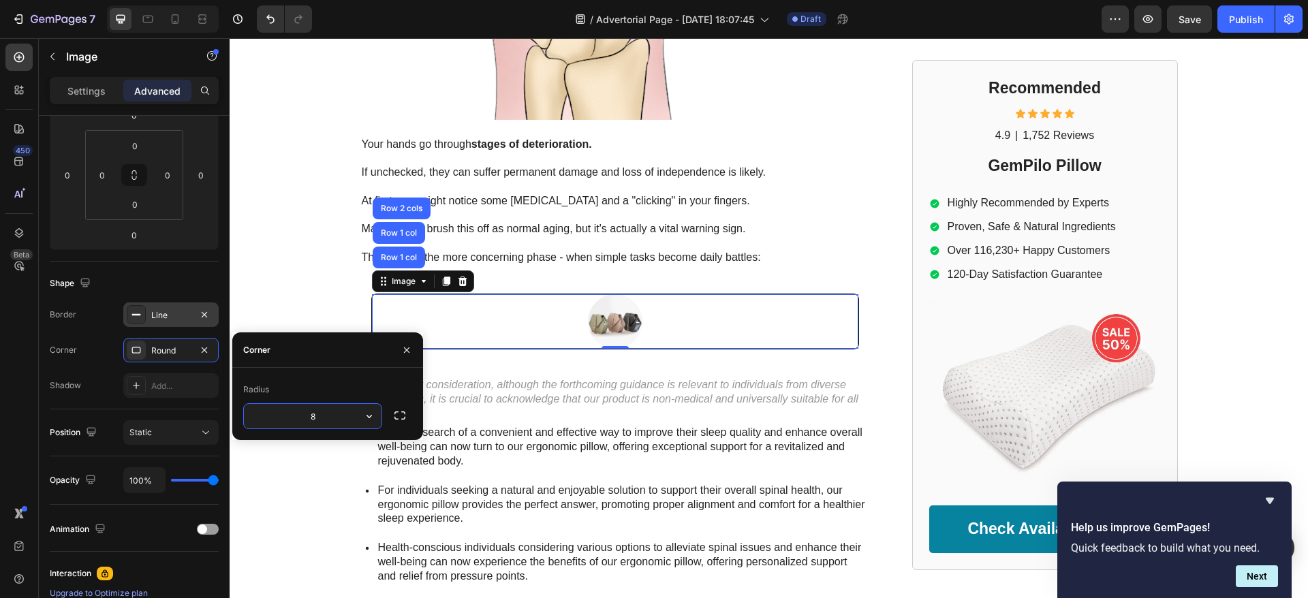
click at [135, 313] on icon at bounding box center [136, 314] width 11 height 11
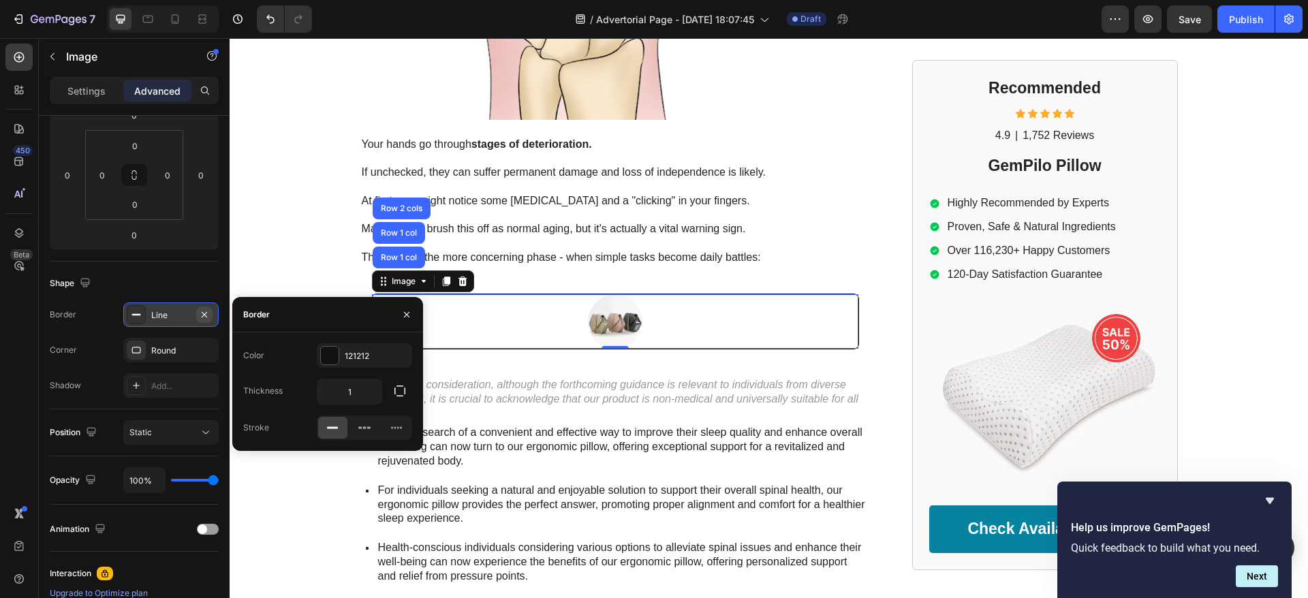
click at [203, 311] on icon "button" at bounding box center [204, 314] width 11 height 11
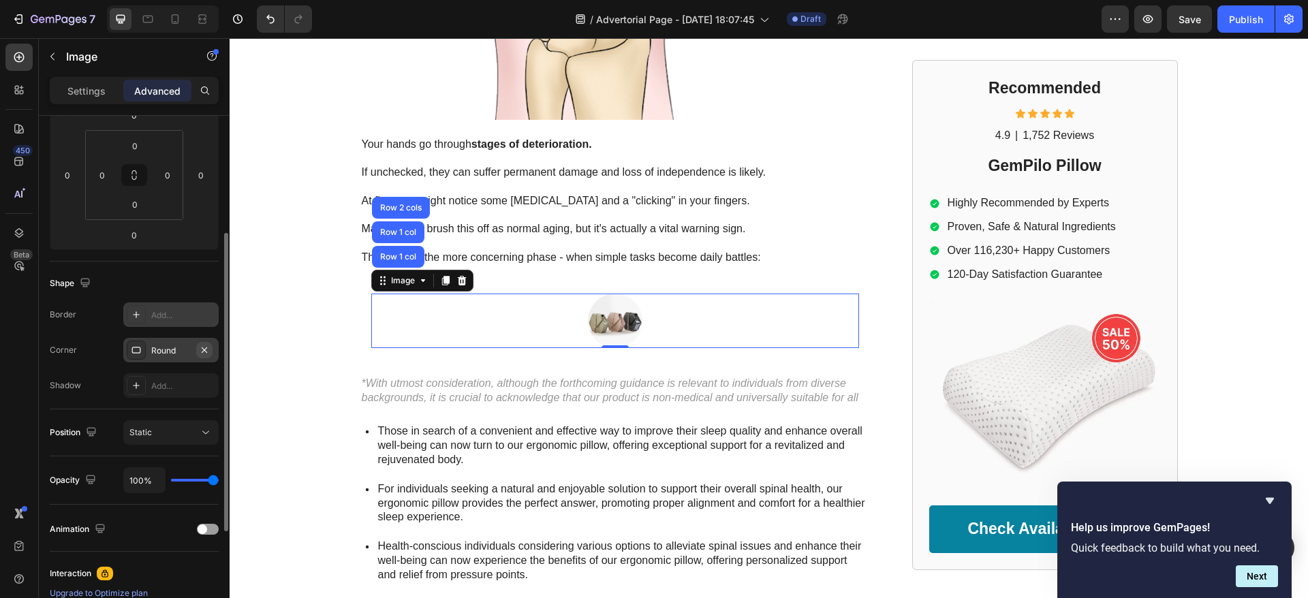
click at [204, 349] on icon "button" at bounding box center [204, 349] width 5 height 5
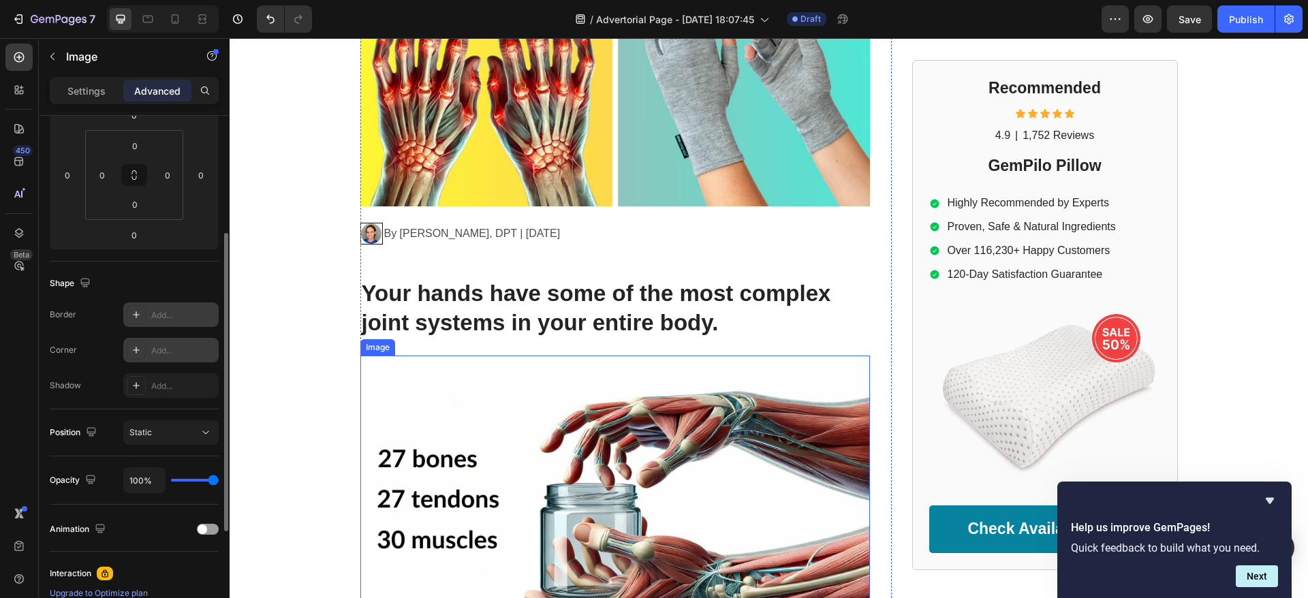
scroll to position [306, 0]
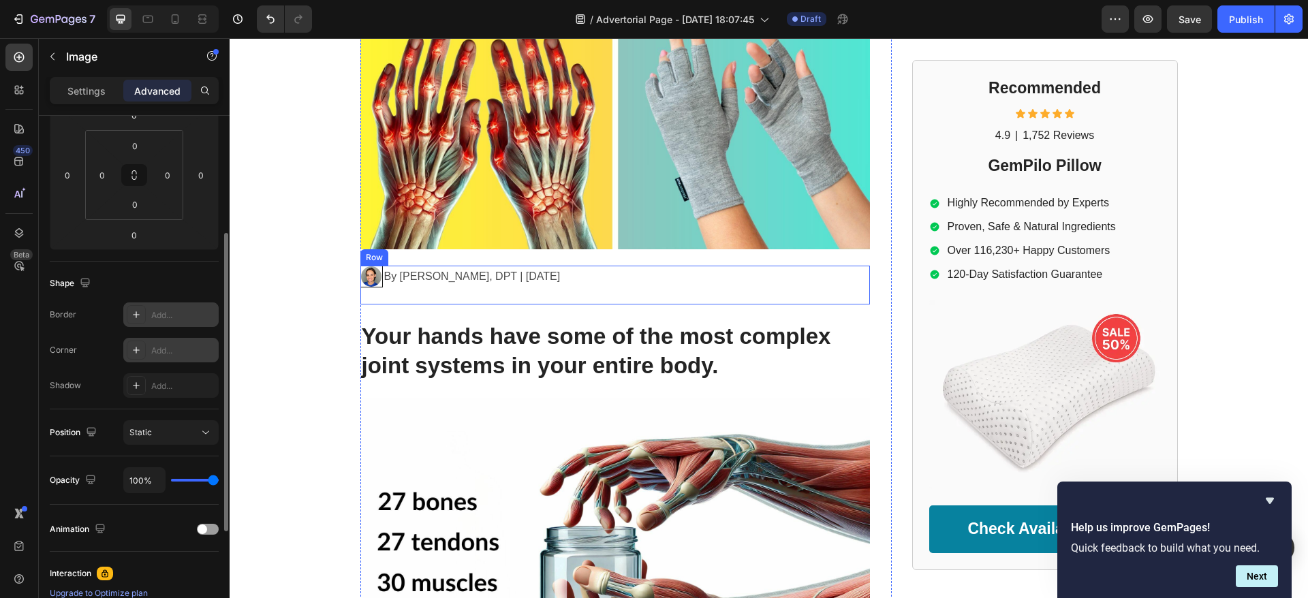
click at [390, 291] on div "Image" at bounding box center [484, 285] width 249 height 39
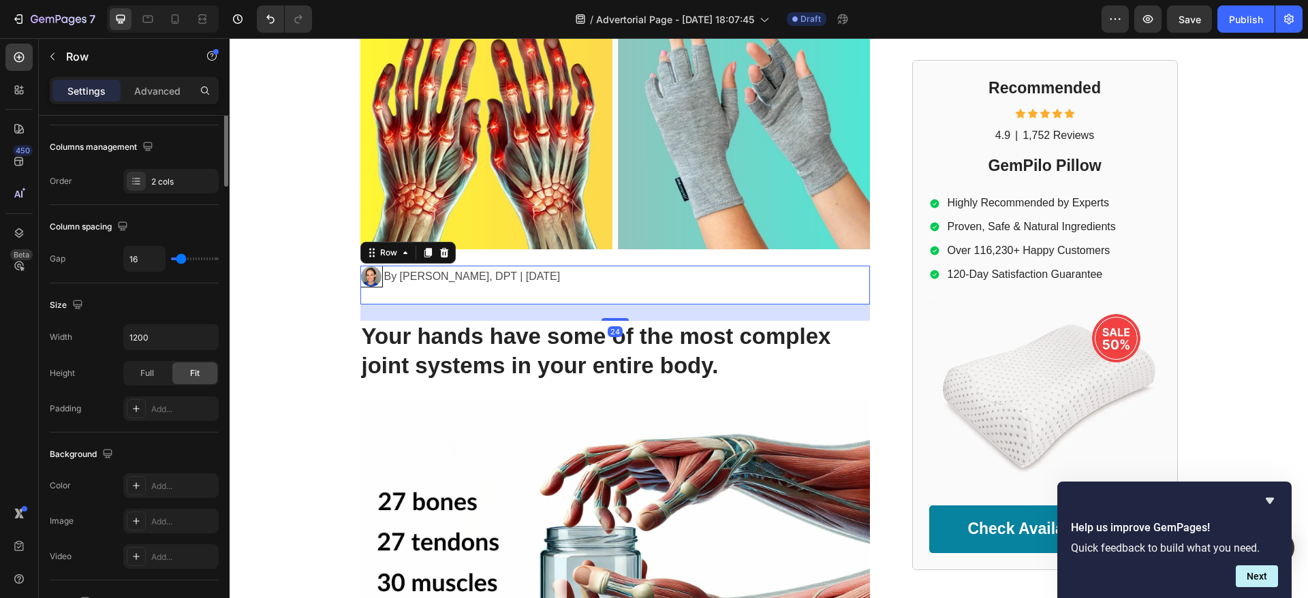
scroll to position [0, 0]
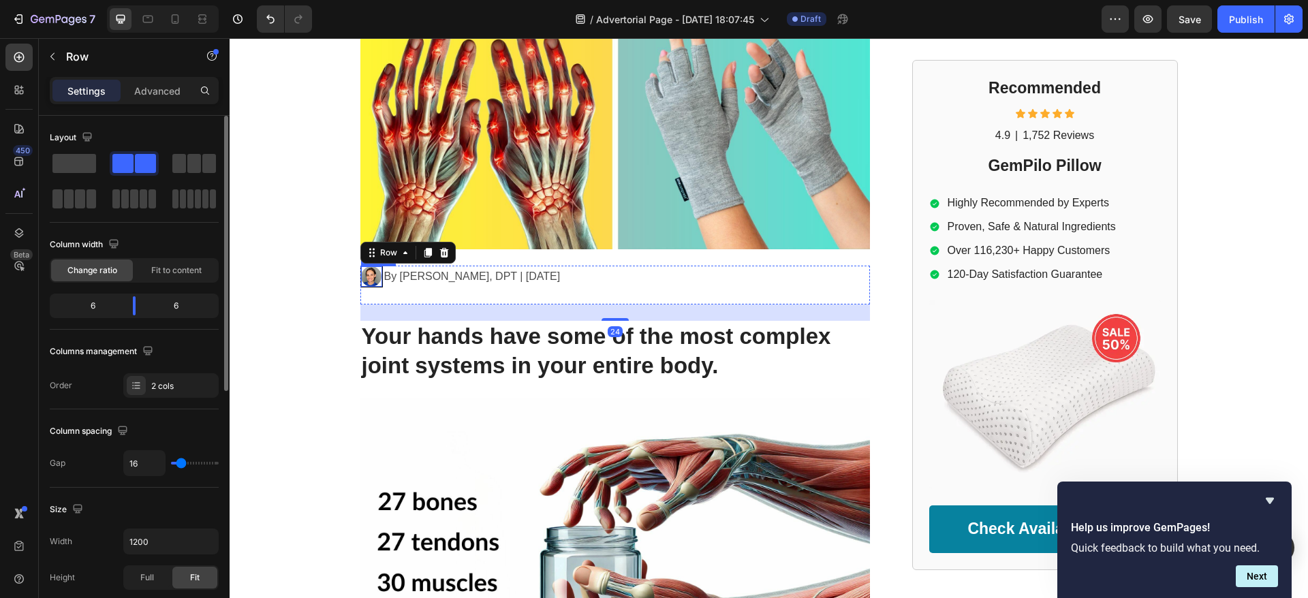
click at [361, 278] on img at bounding box center [371, 276] width 20 height 20
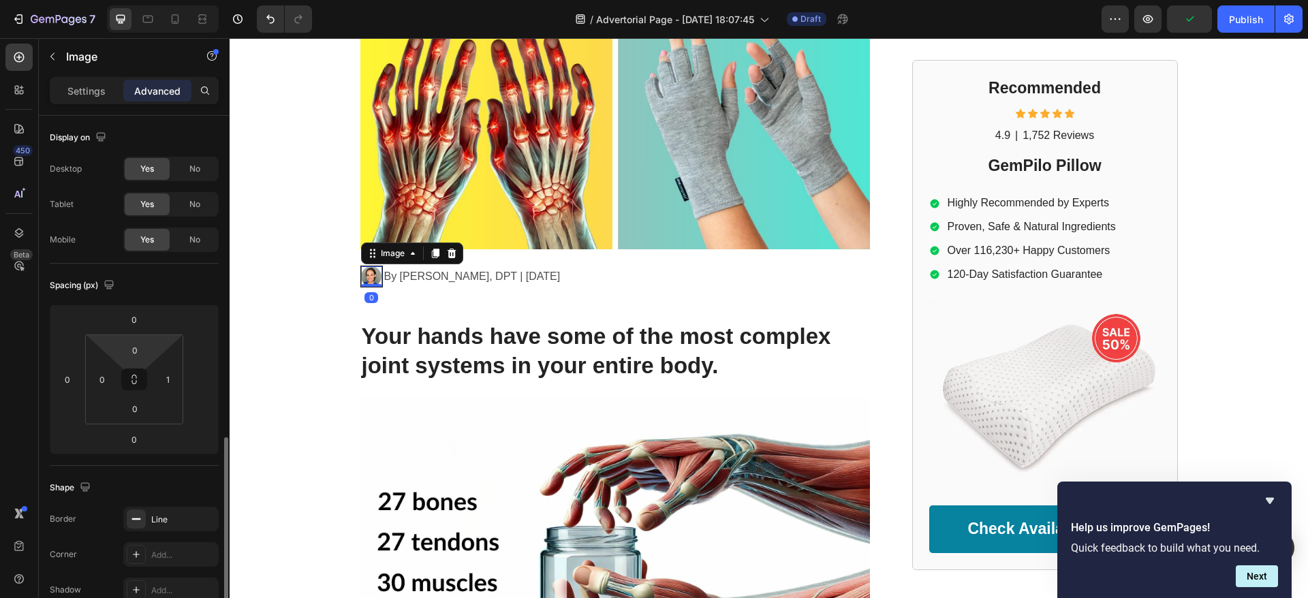
scroll to position [204, 0]
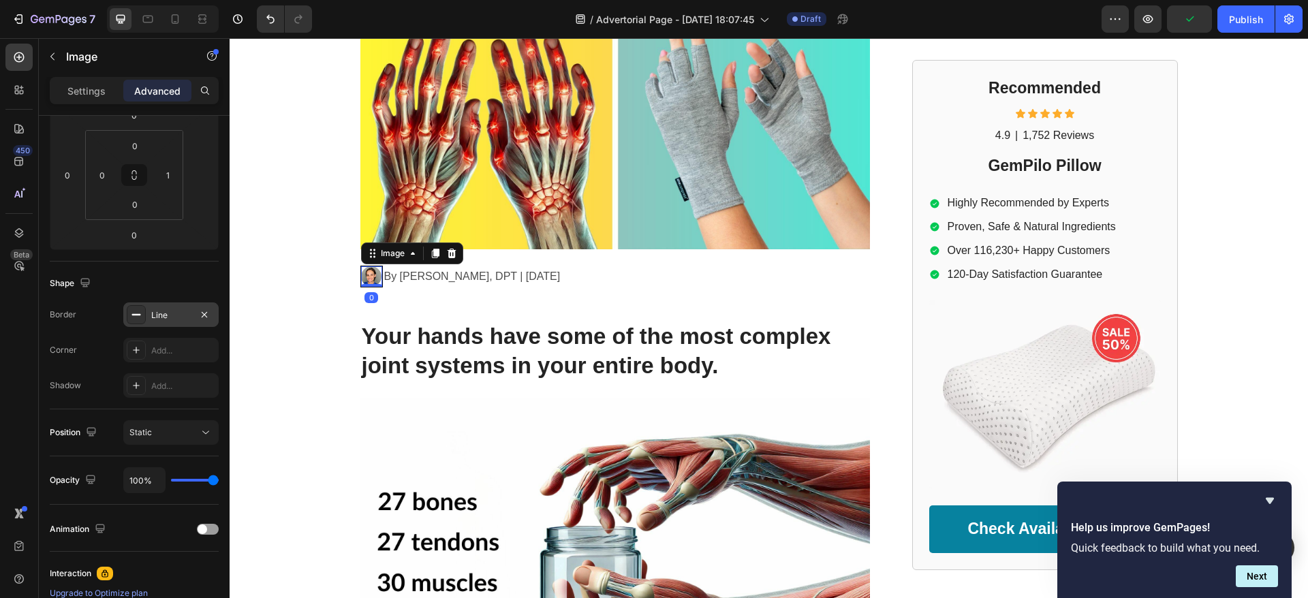
click at [148, 319] on div "Line" at bounding box center [170, 314] width 95 height 25
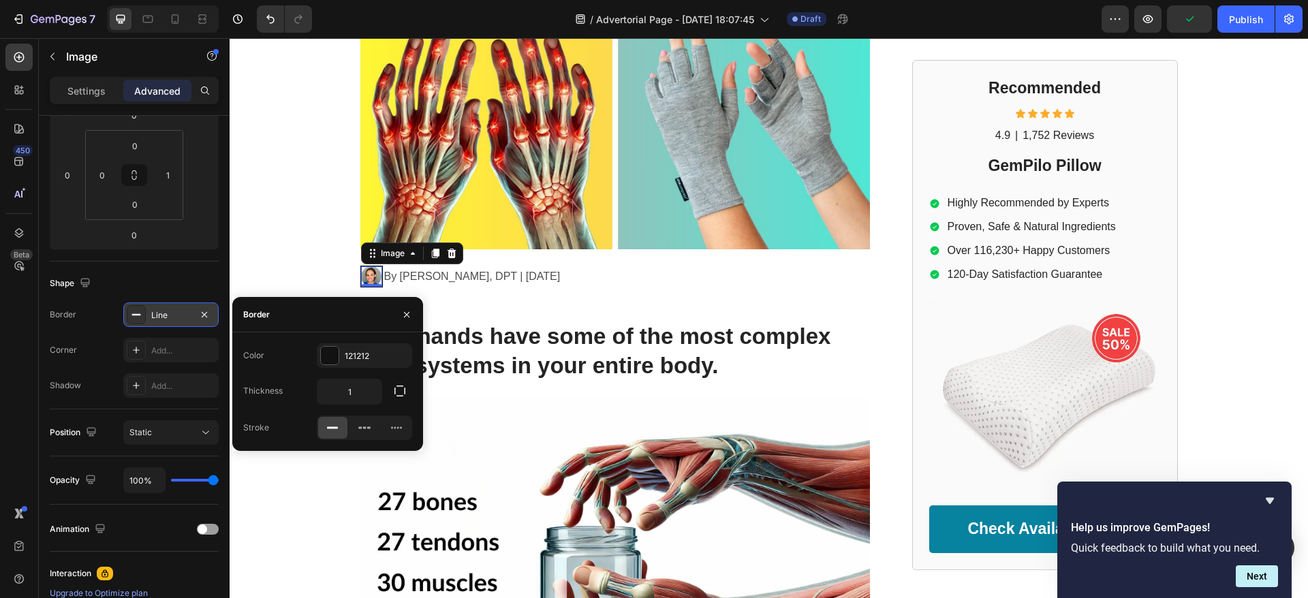
click at [144, 326] on div "Line" at bounding box center [170, 314] width 95 height 25
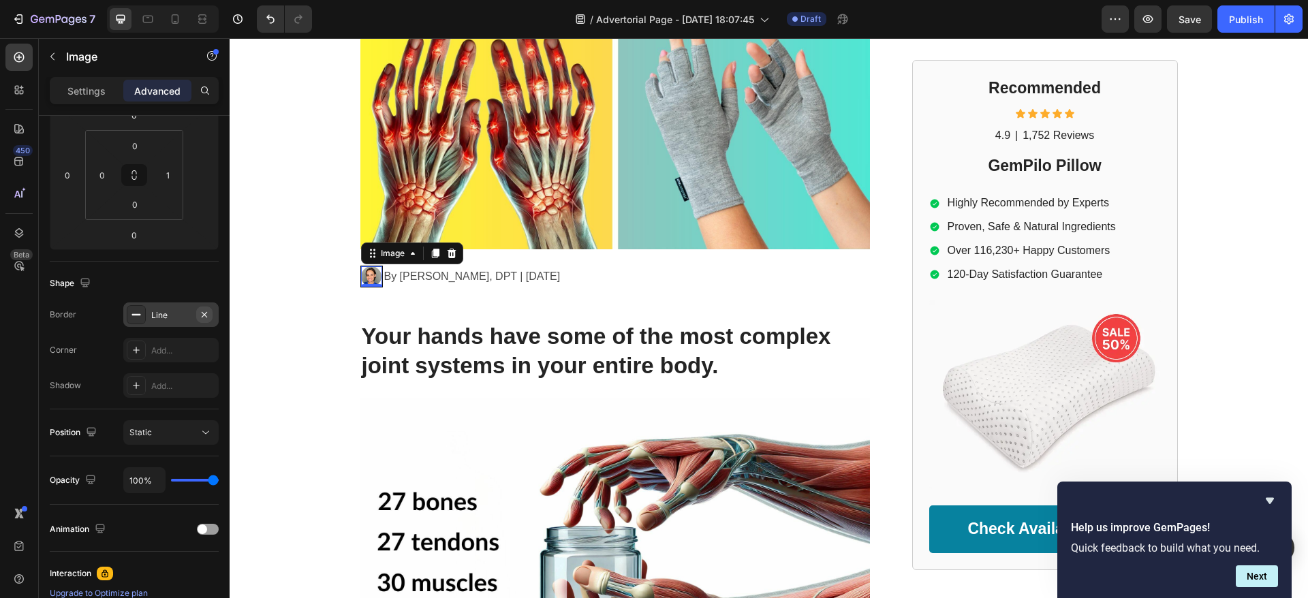
click at [200, 321] on button "button" at bounding box center [204, 314] width 16 height 16
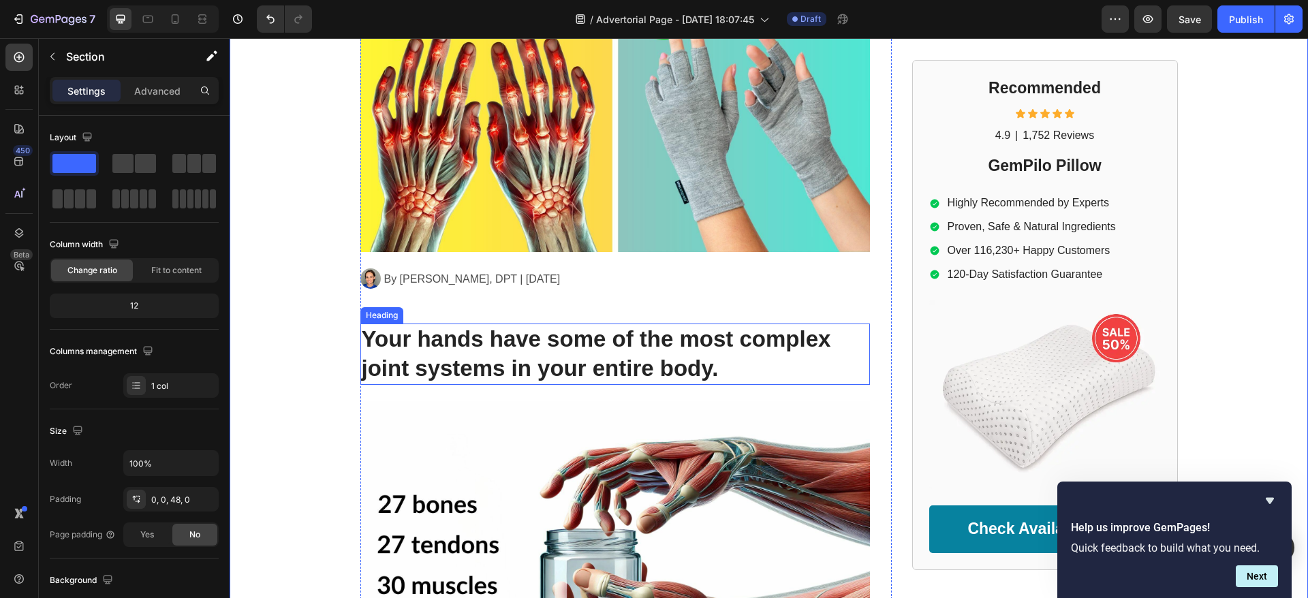
scroll to position [306, 0]
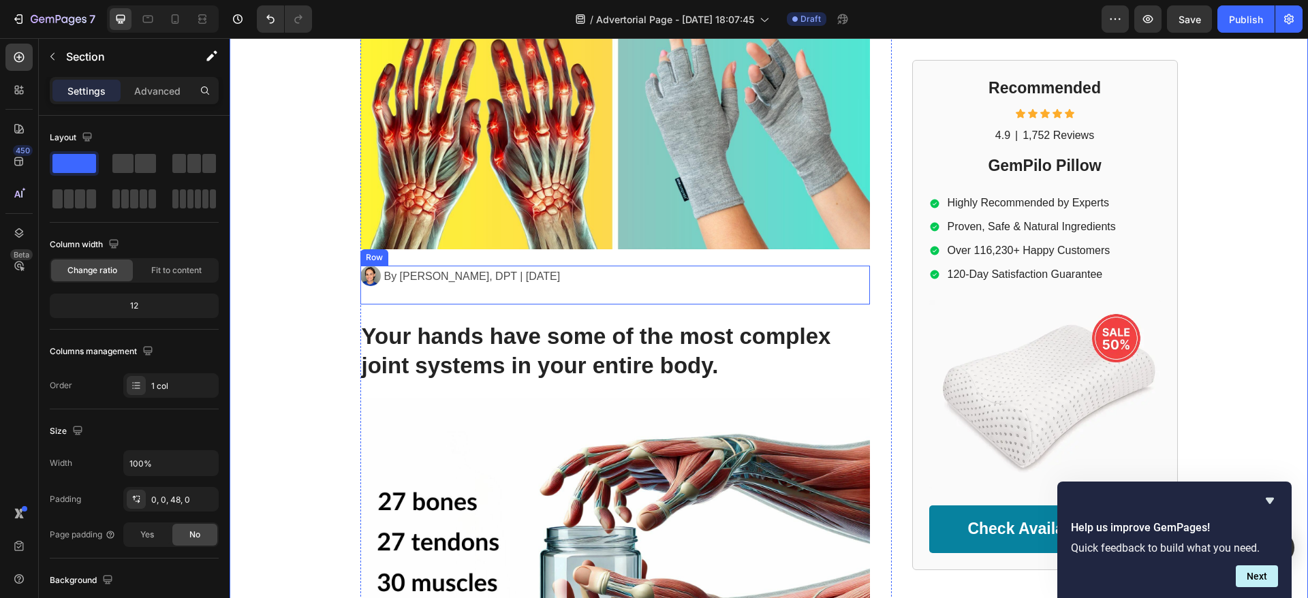
click at [512, 296] on div "Image" at bounding box center [484, 285] width 249 height 39
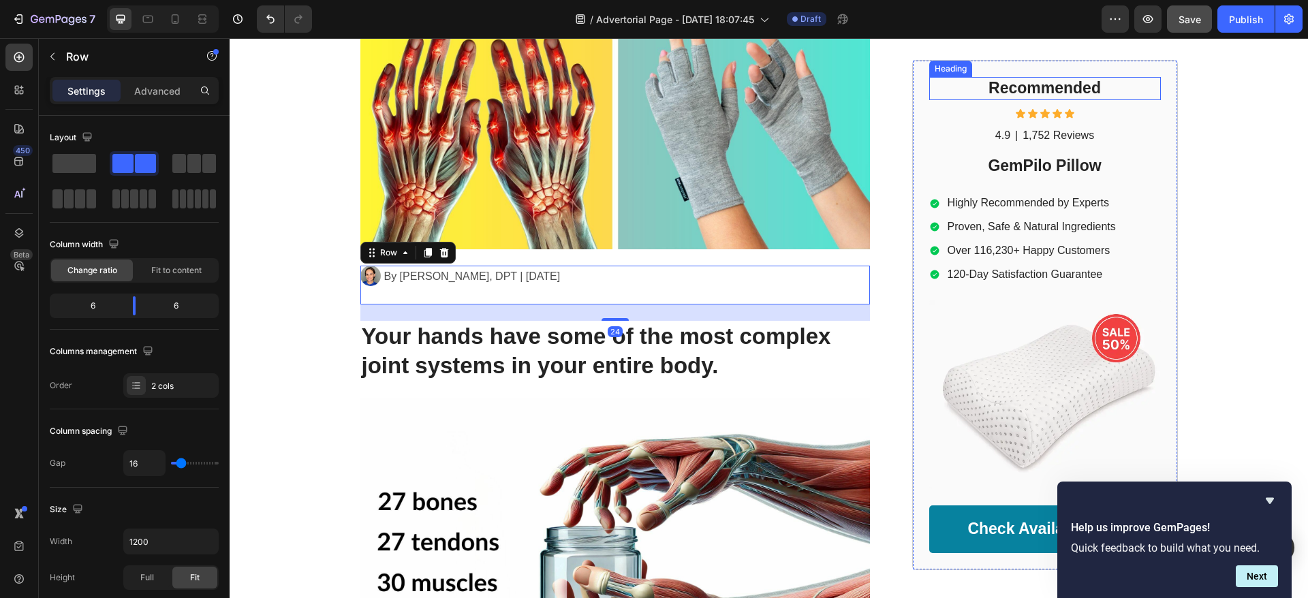
click at [1178, 19] on button "Save" at bounding box center [1189, 18] width 45 height 27
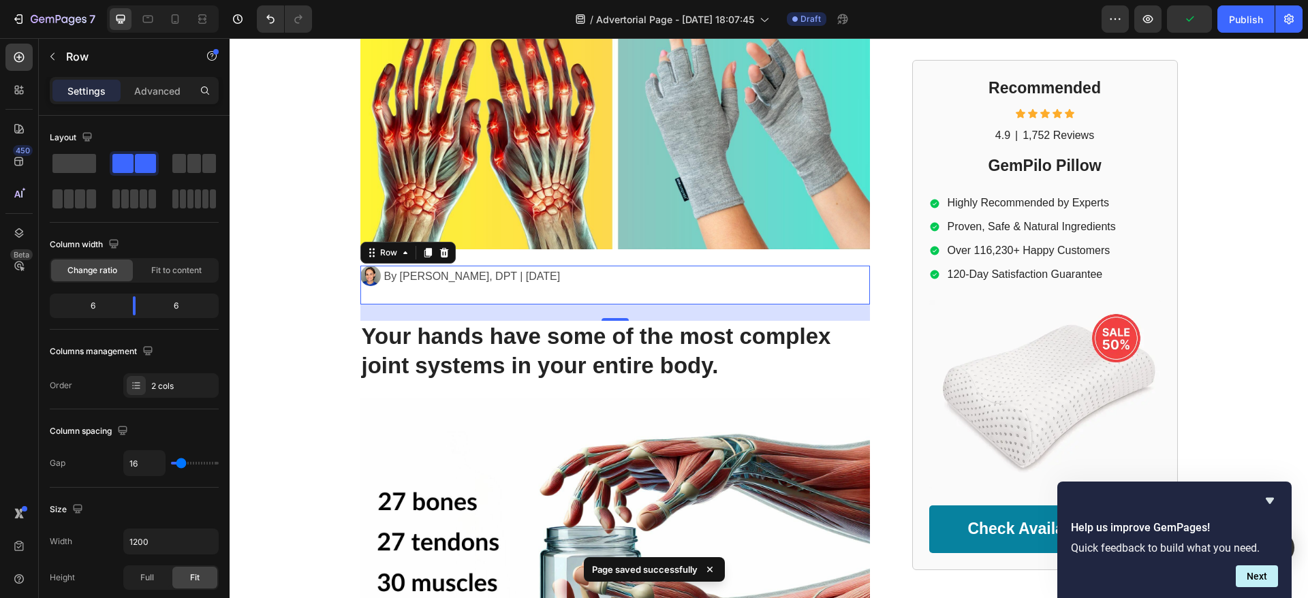
click at [712, 282] on div "By Dr. Kaitlynn Mueller, DPT | May 5th, 2025 Text Block" at bounding box center [744, 285] width 249 height 39
click at [1274, 502] on icon "Hide survey" at bounding box center [1269, 500] width 16 height 16
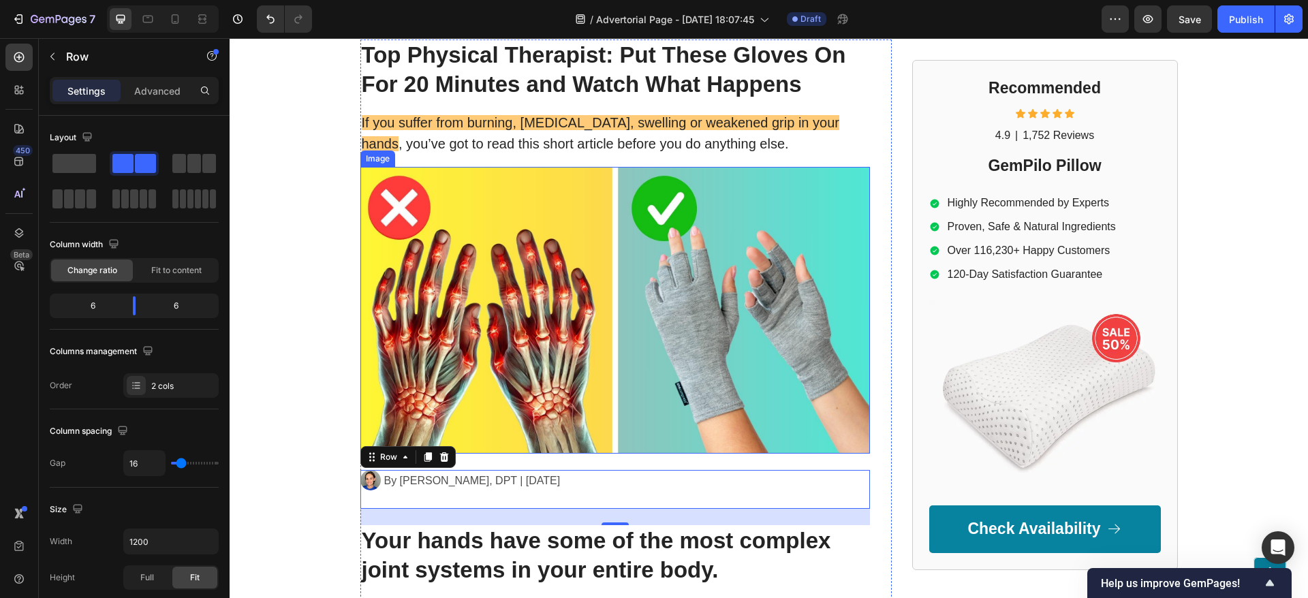
scroll to position [408, 0]
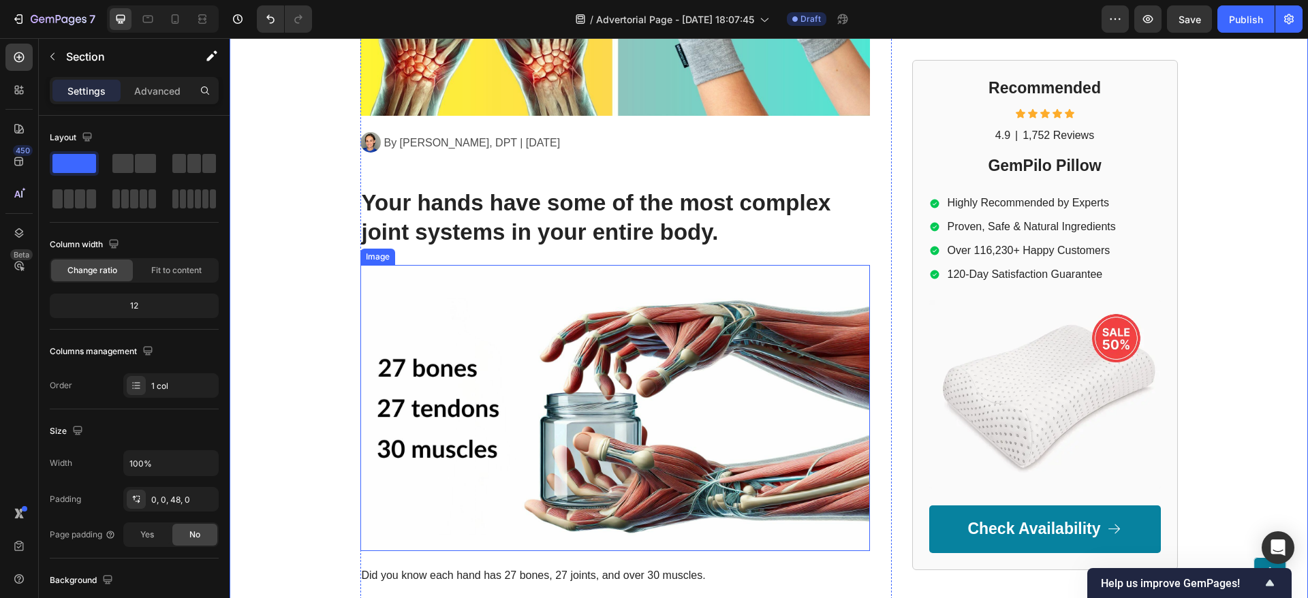
scroll to position [510, 0]
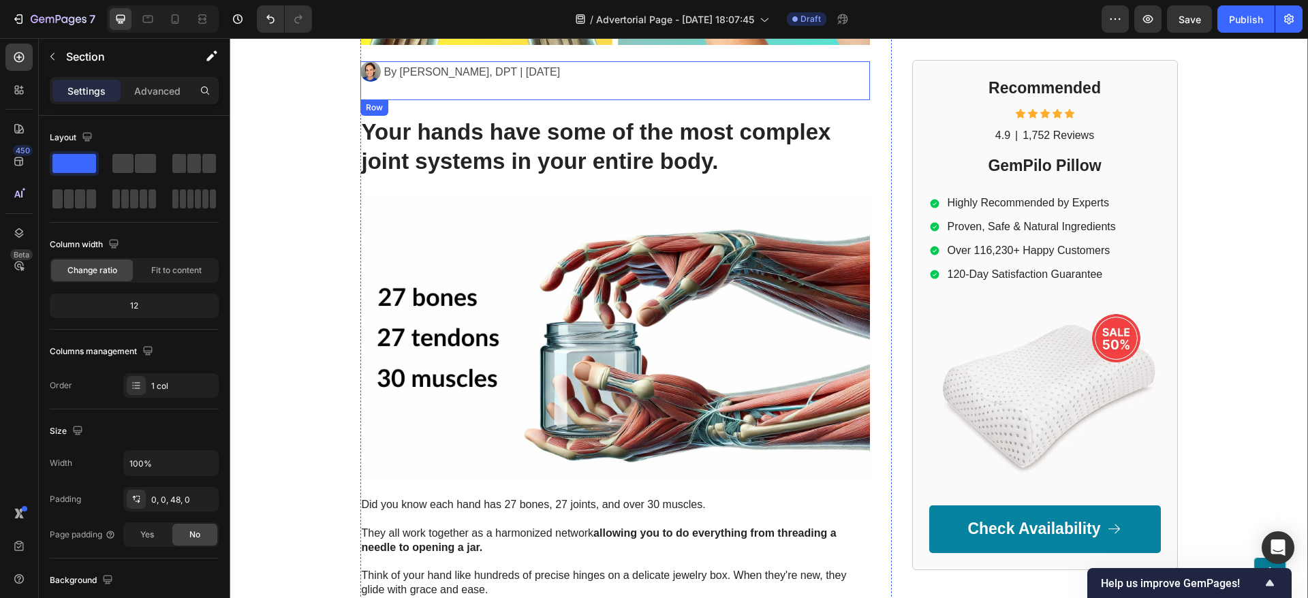
click at [548, 93] on div "Image" at bounding box center [484, 80] width 249 height 39
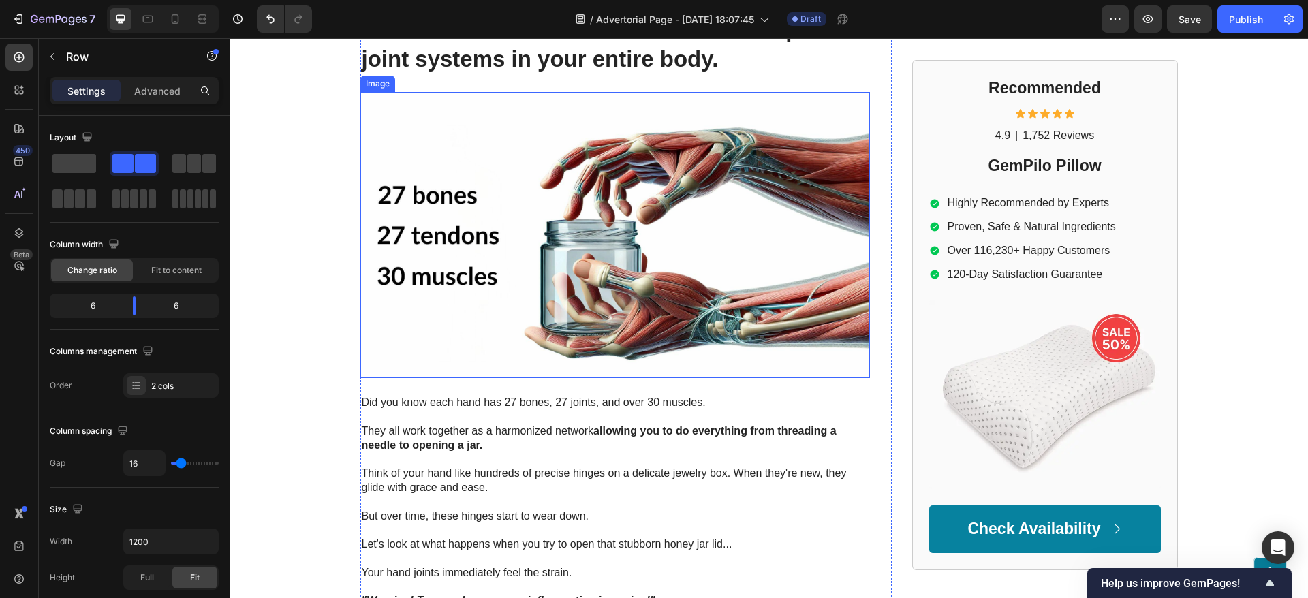
scroll to position [306, 0]
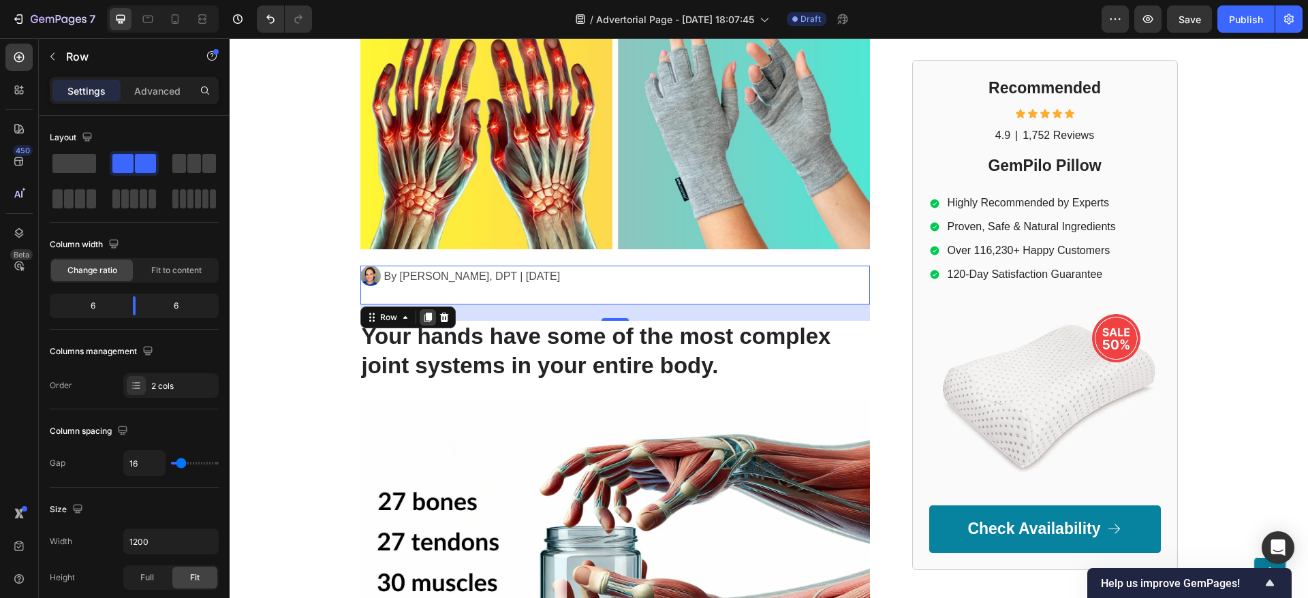
click at [424, 317] on icon at bounding box center [427, 317] width 11 height 11
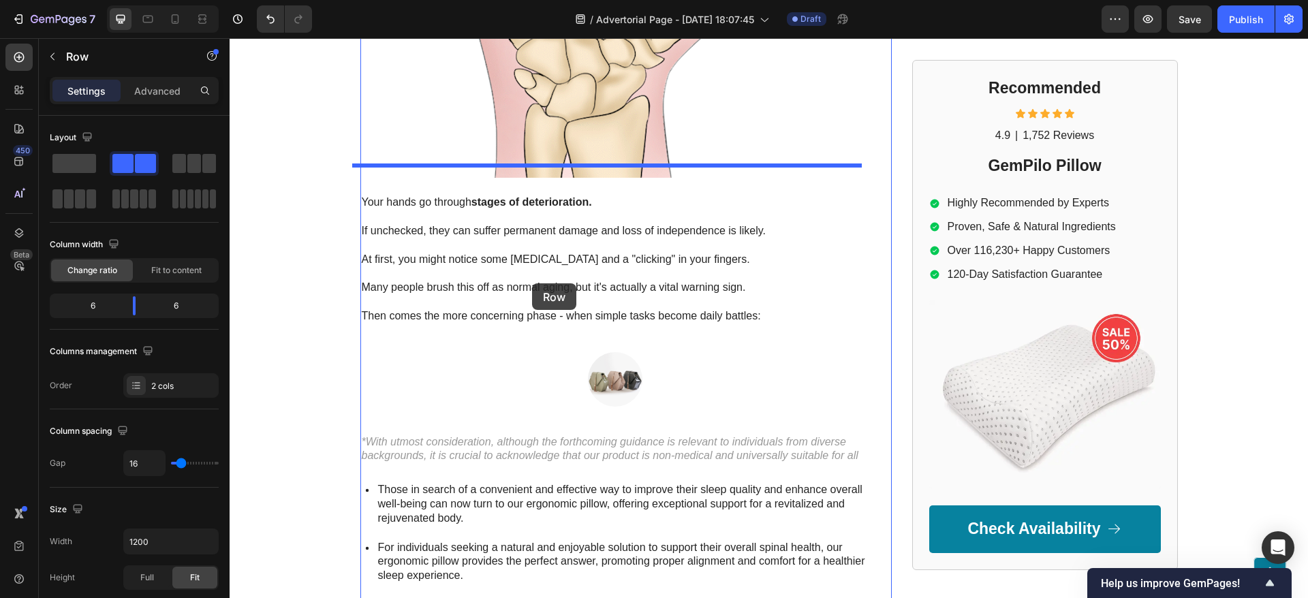
scroll to position [2145, 0]
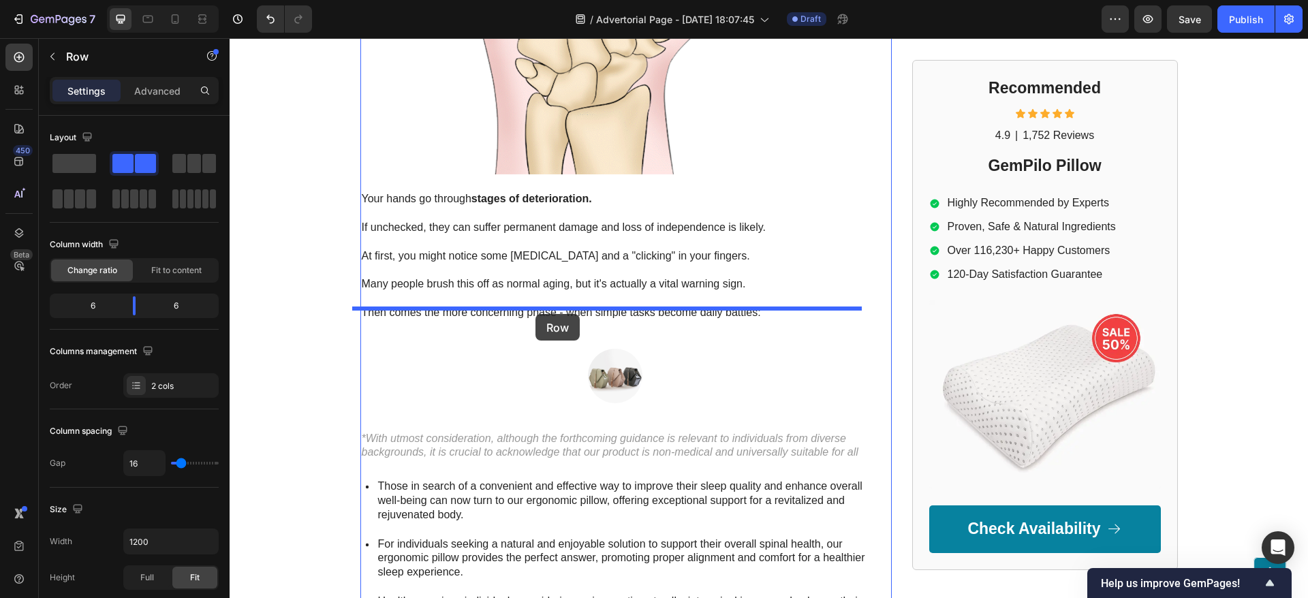
drag, startPoint x: 438, startPoint y: 247, endPoint x: 695, endPoint y: 351, distance: 276.8
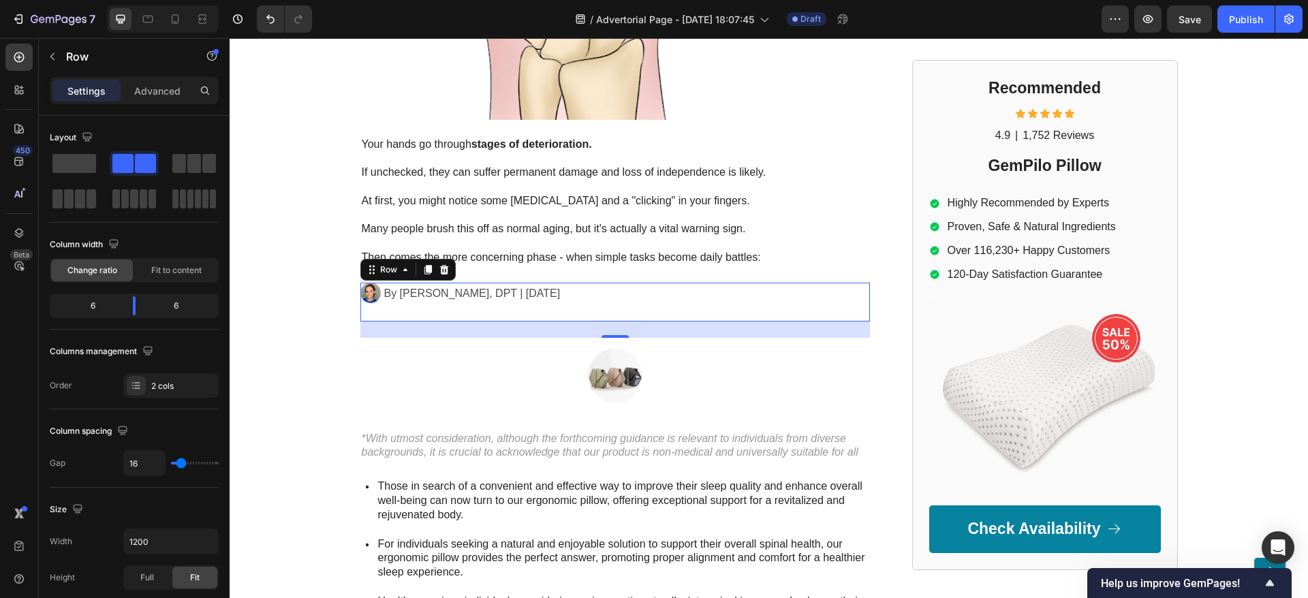
scroll to position [2089, 0]
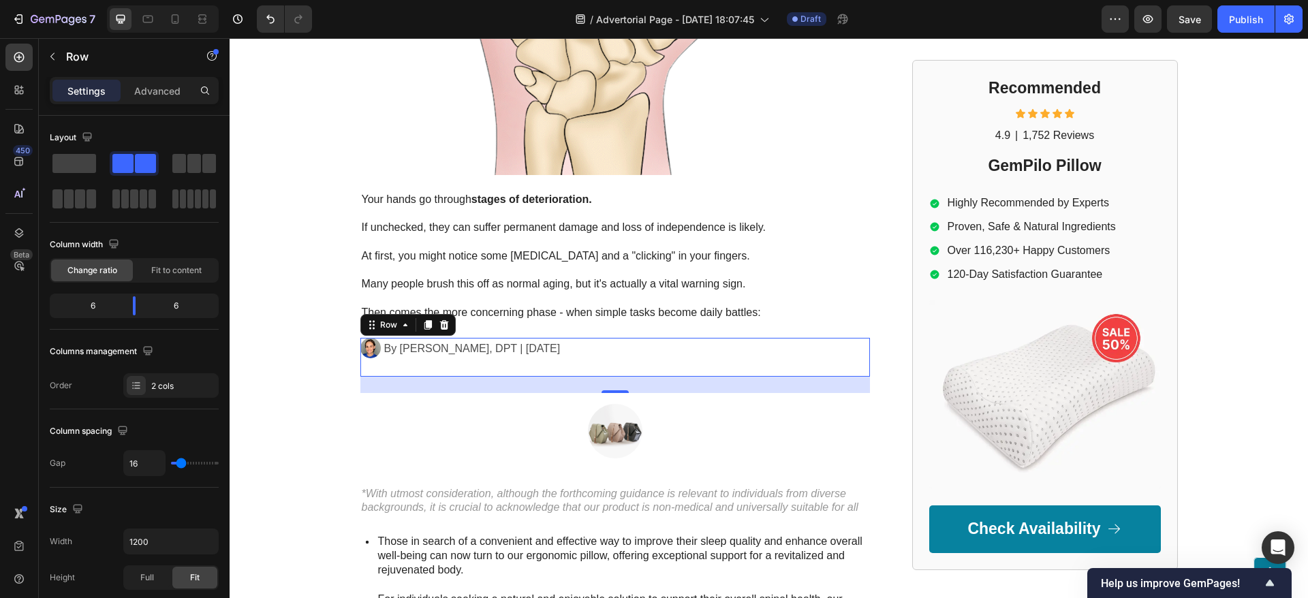
click at [726, 404] on div at bounding box center [615, 431] width 488 height 54
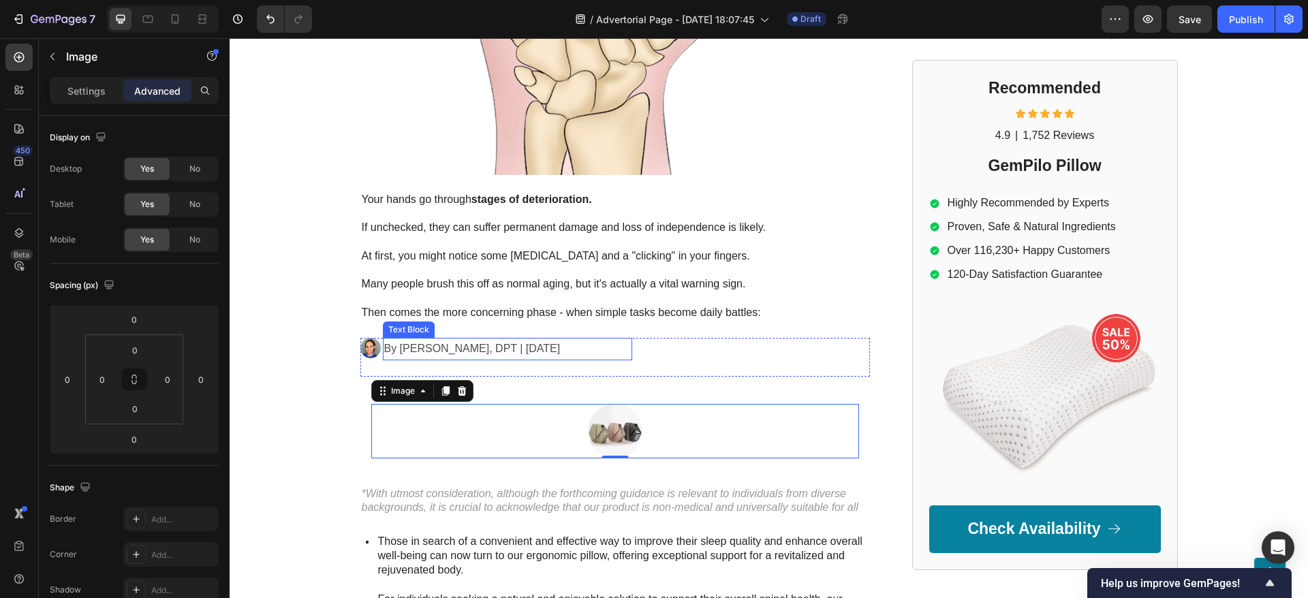
click at [384, 339] on p "By Dr. Kaitlynn Mueller, DPT | May 5th, 2025" at bounding box center [507, 349] width 247 height 20
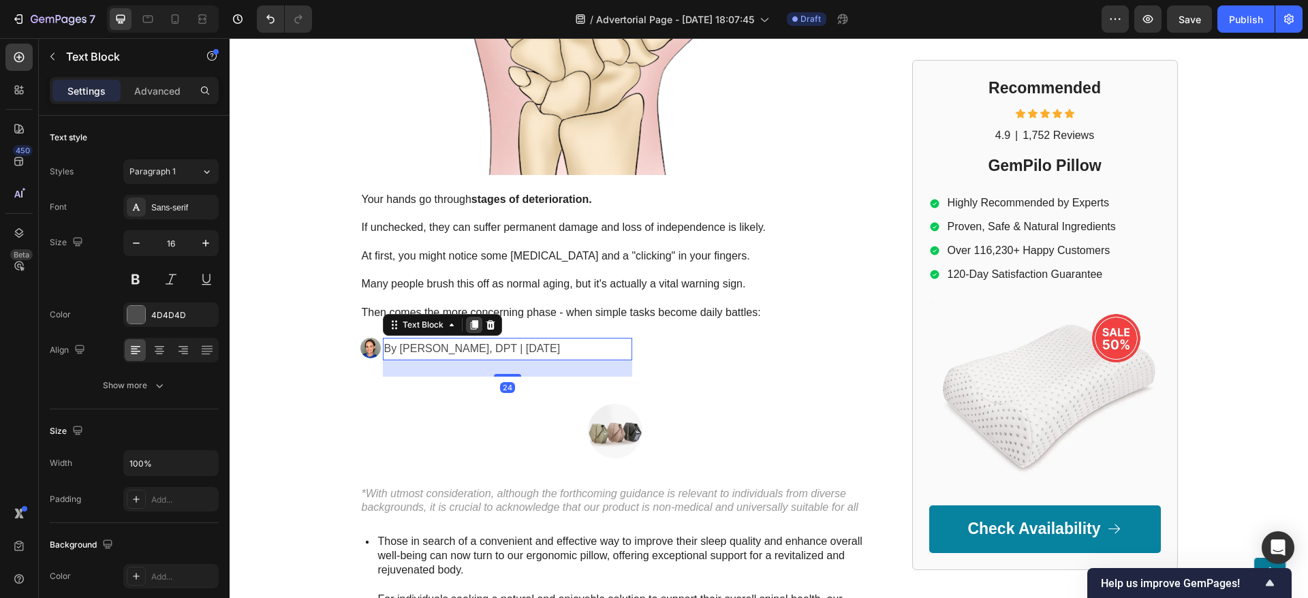
click at [470, 319] on icon at bounding box center [474, 324] width 11 height 11
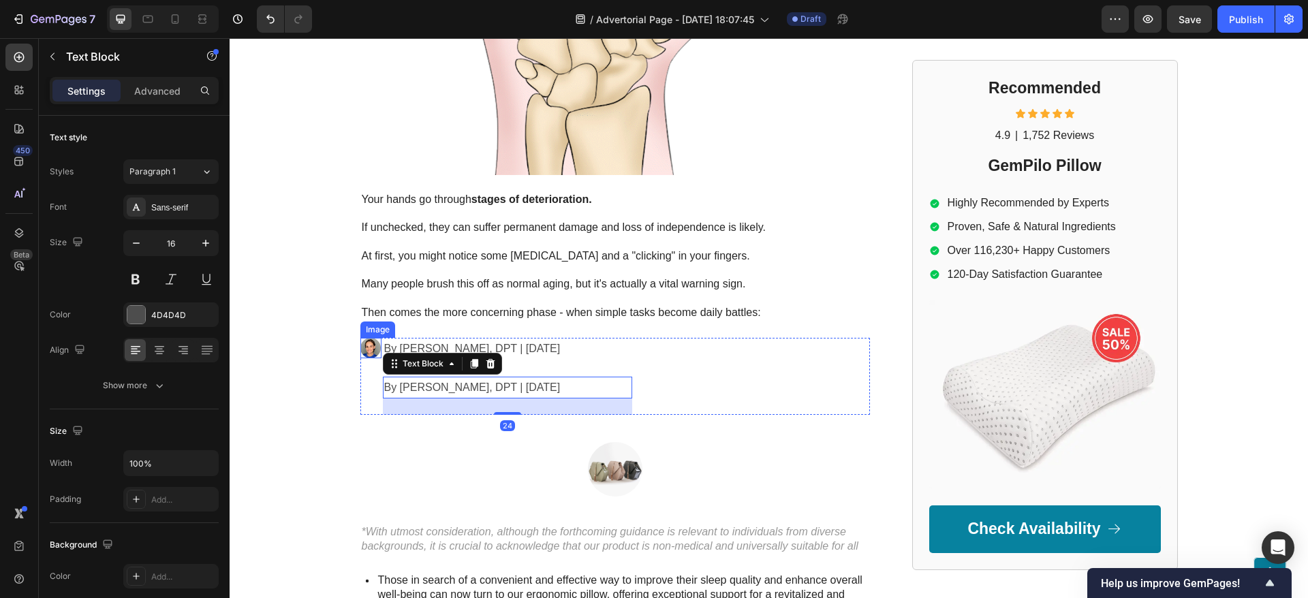
click at [367, 338] on img at bounding box center [370, 348] width 20 height 20
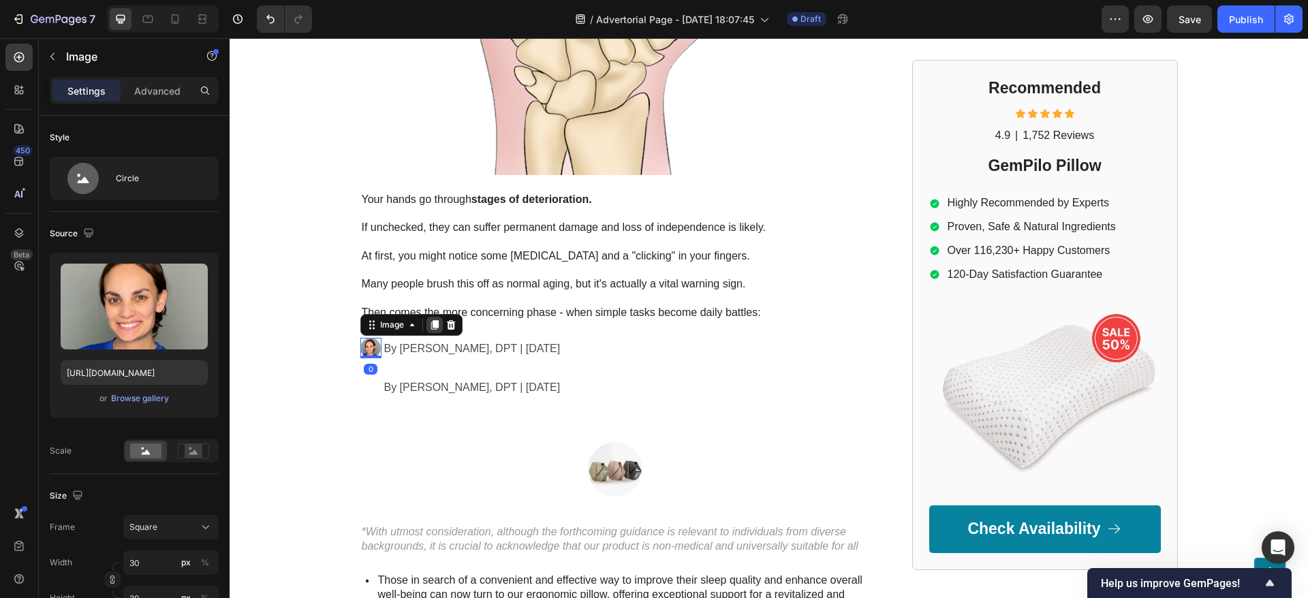
click at [430, 320] on icon at bounding box center [433, 325] width 7 height 10
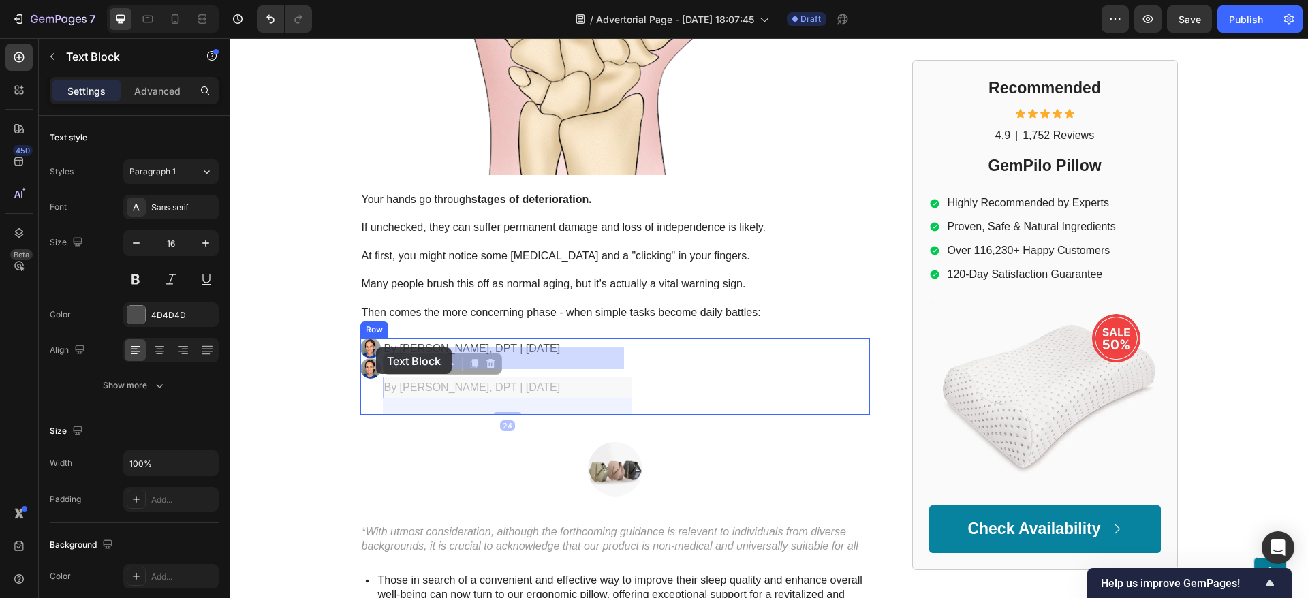
drag, startPoint x: 435, startPoint y: 347, endPoint x: 407, endPoint y: 357, distance: 29.7
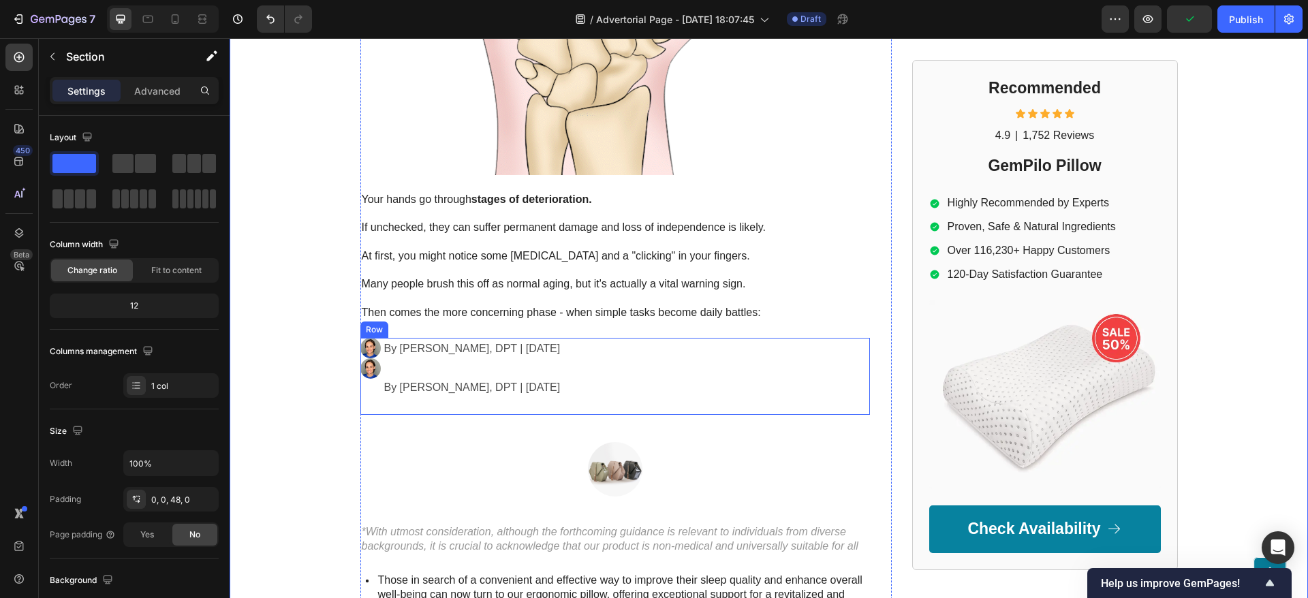
click at [363, 356] on div "Image Image" at bounding box center [484, 377] width 249 height 78
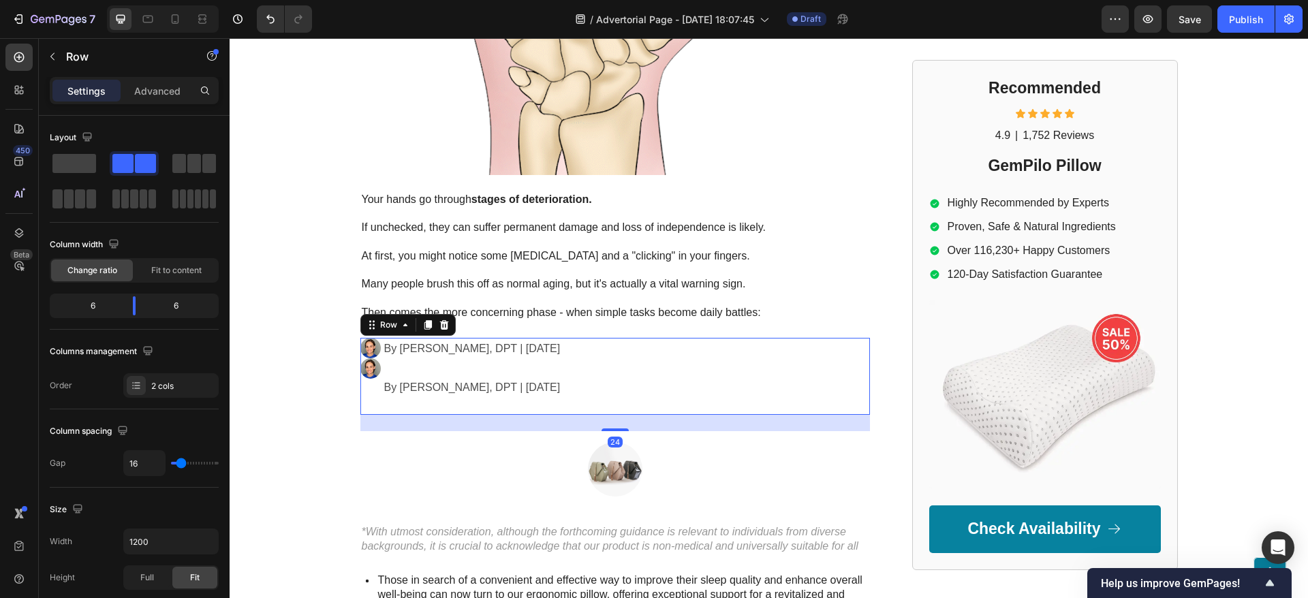
click at [365, 358] on img at bounding box center [370, 368] width 20 height 20
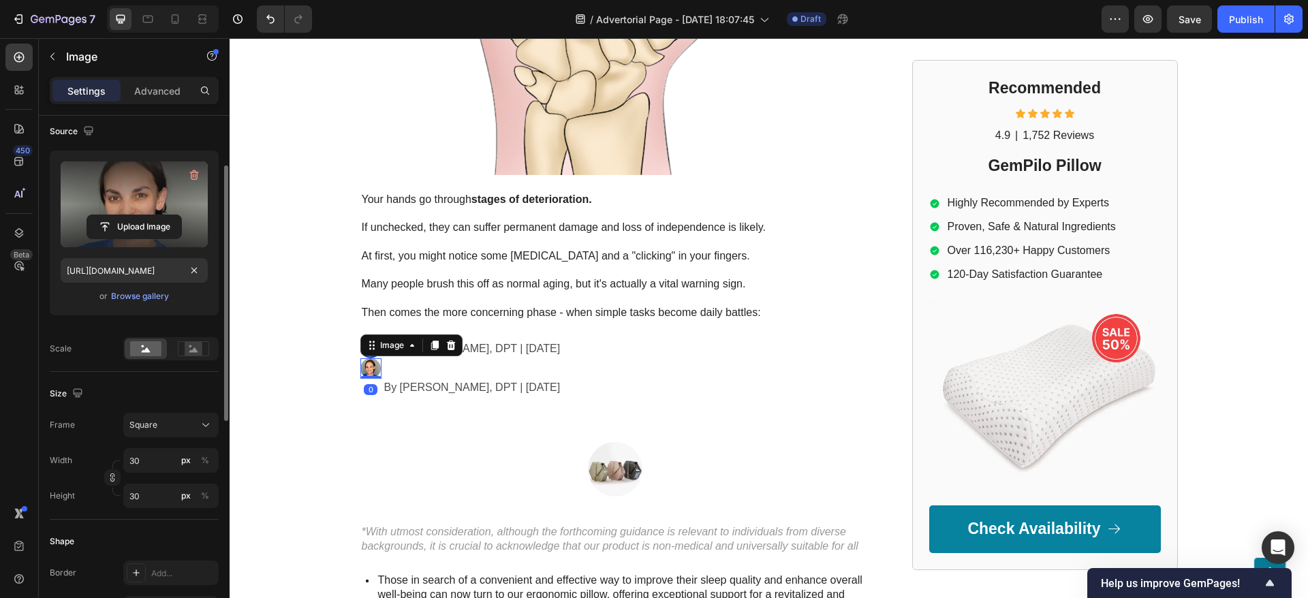
scroll to position [204, 0]
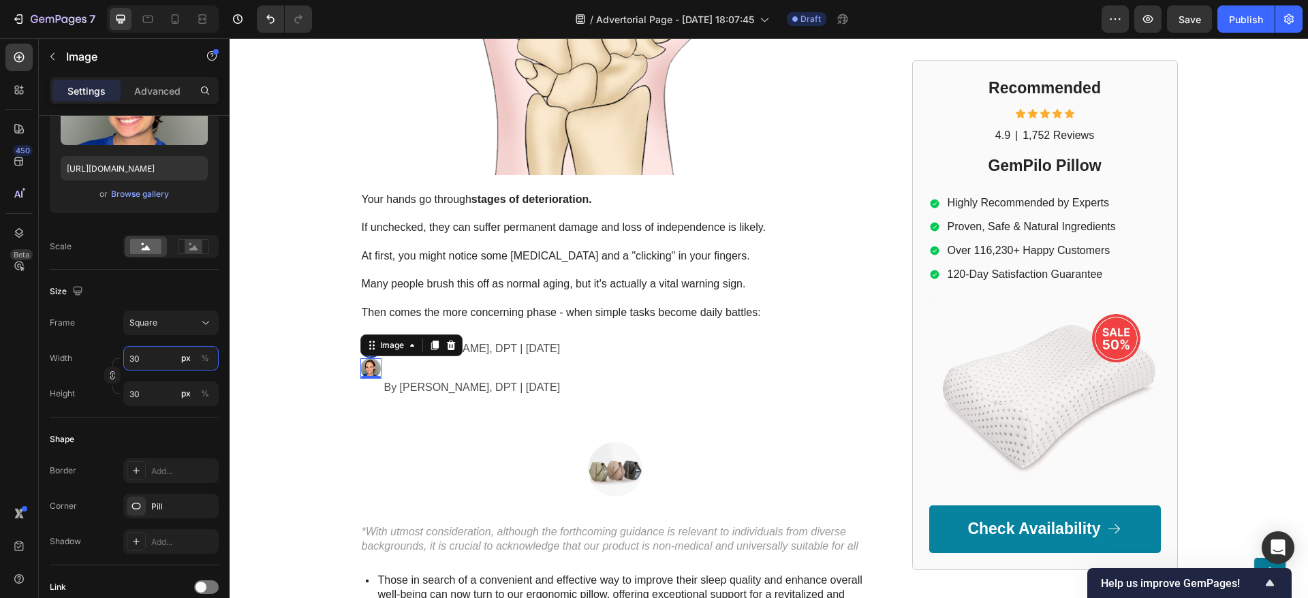
click at [161, 368] on input "30" at bounding box center [170, 358] width 95 height 25
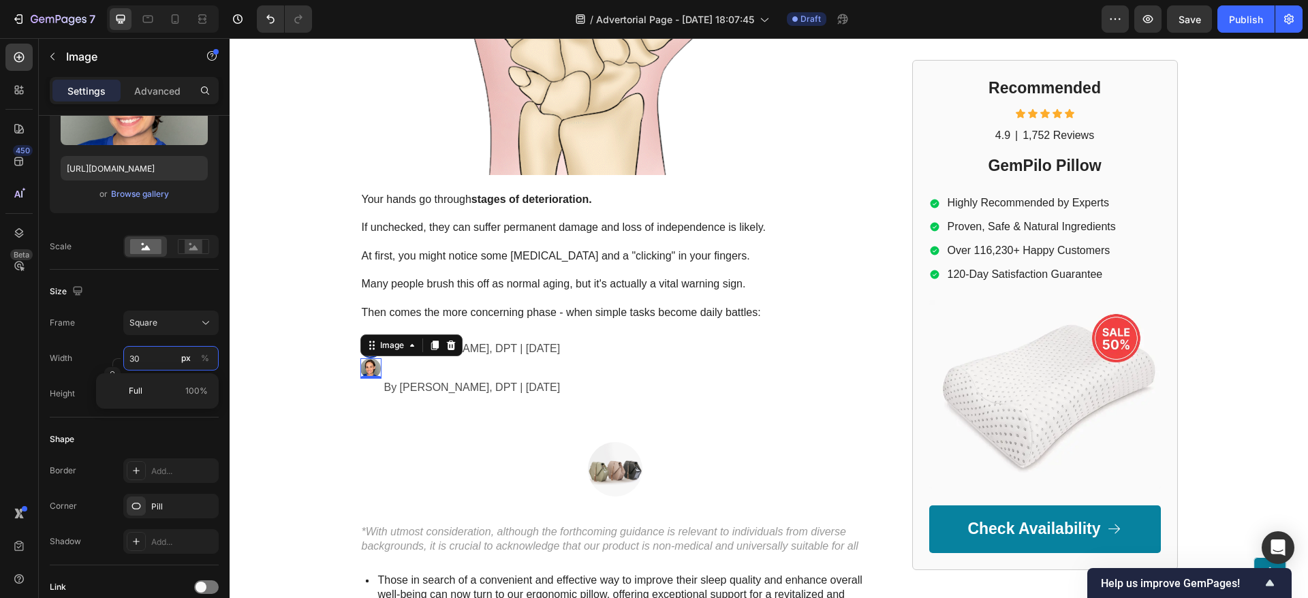
type input "31"
type input "32"
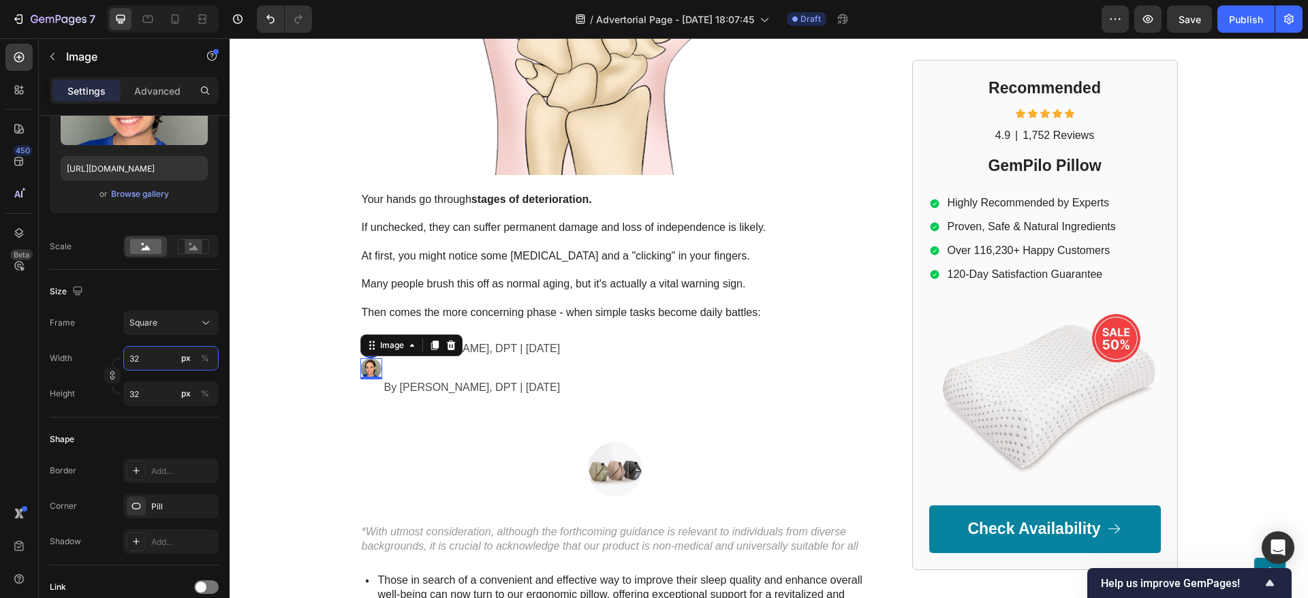
type input "33"
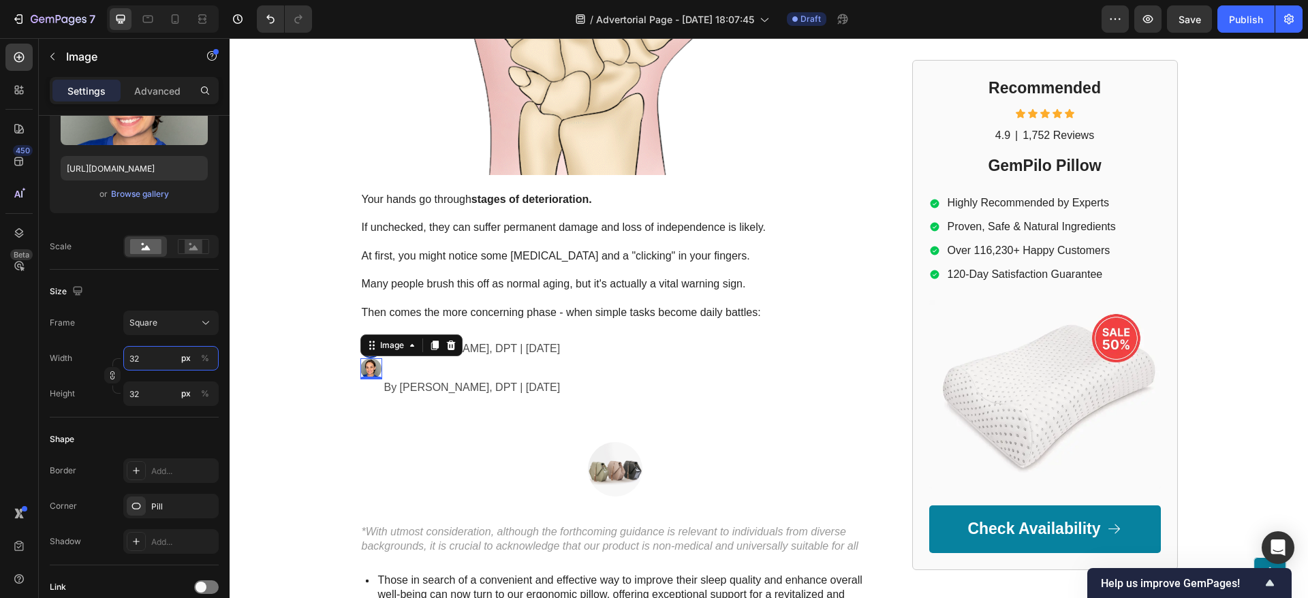
type input "33"
type input "34"
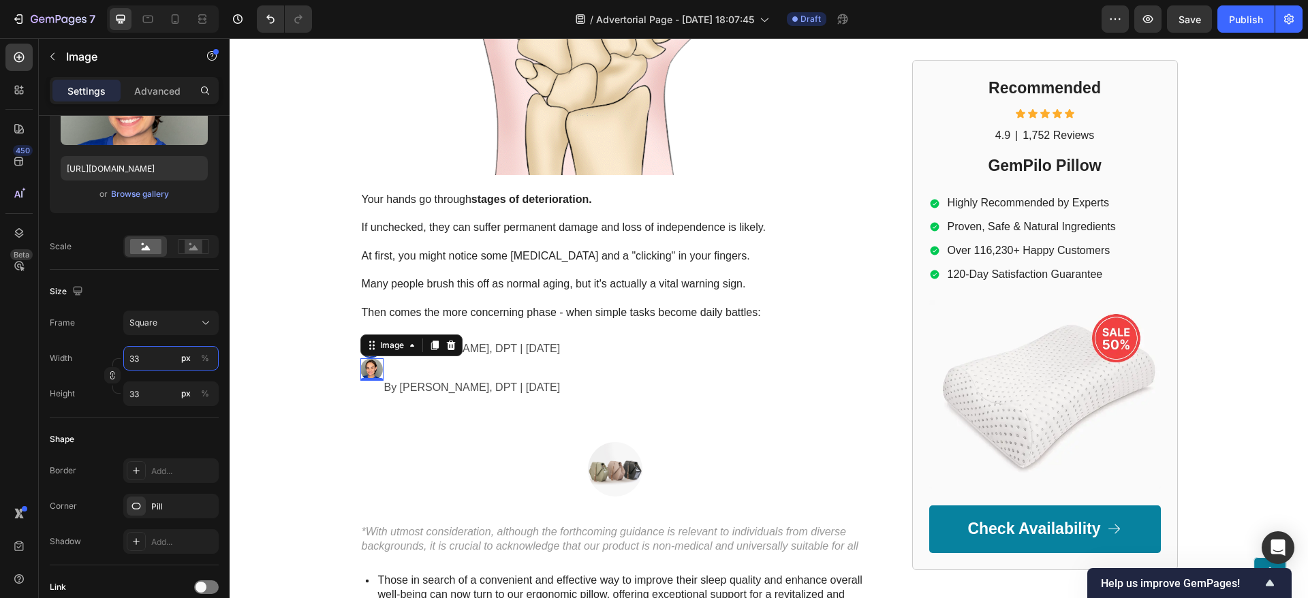
type input "34"
type input "35"
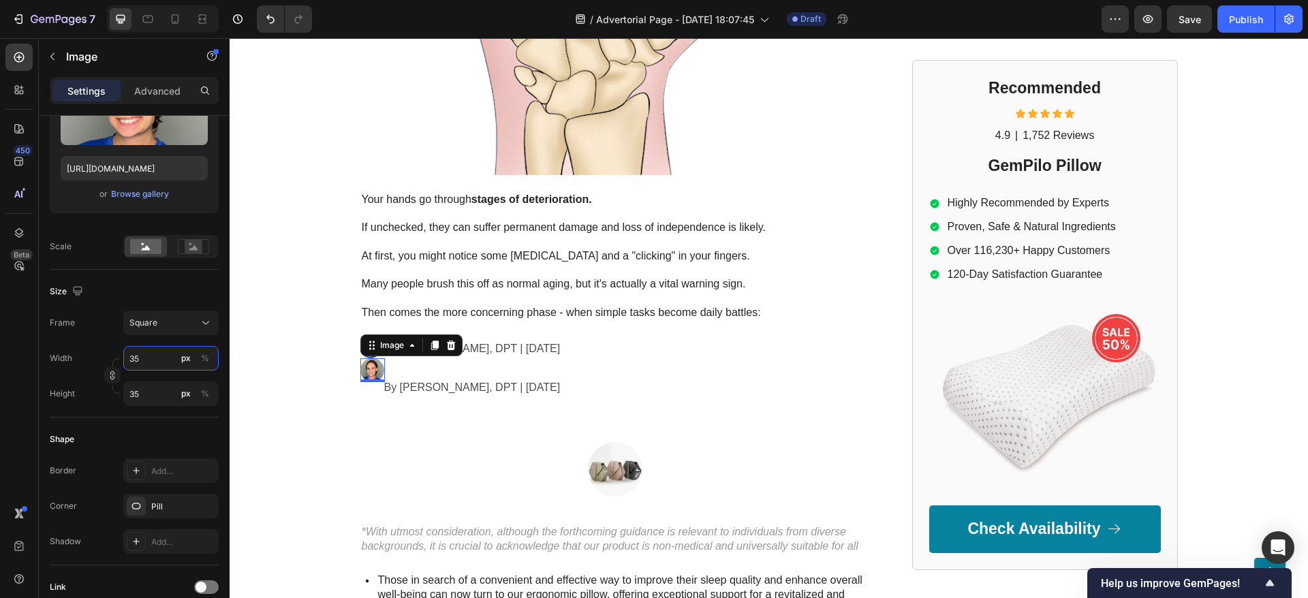
type input "36"
type input "37"
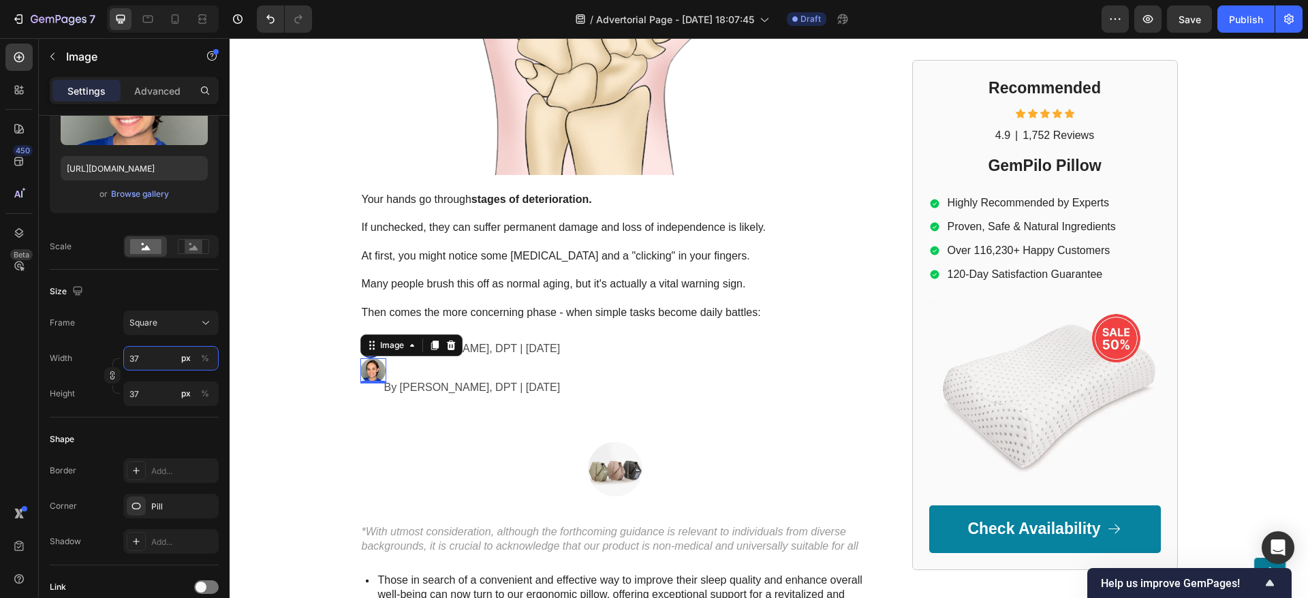
type input "38"
type input "39"
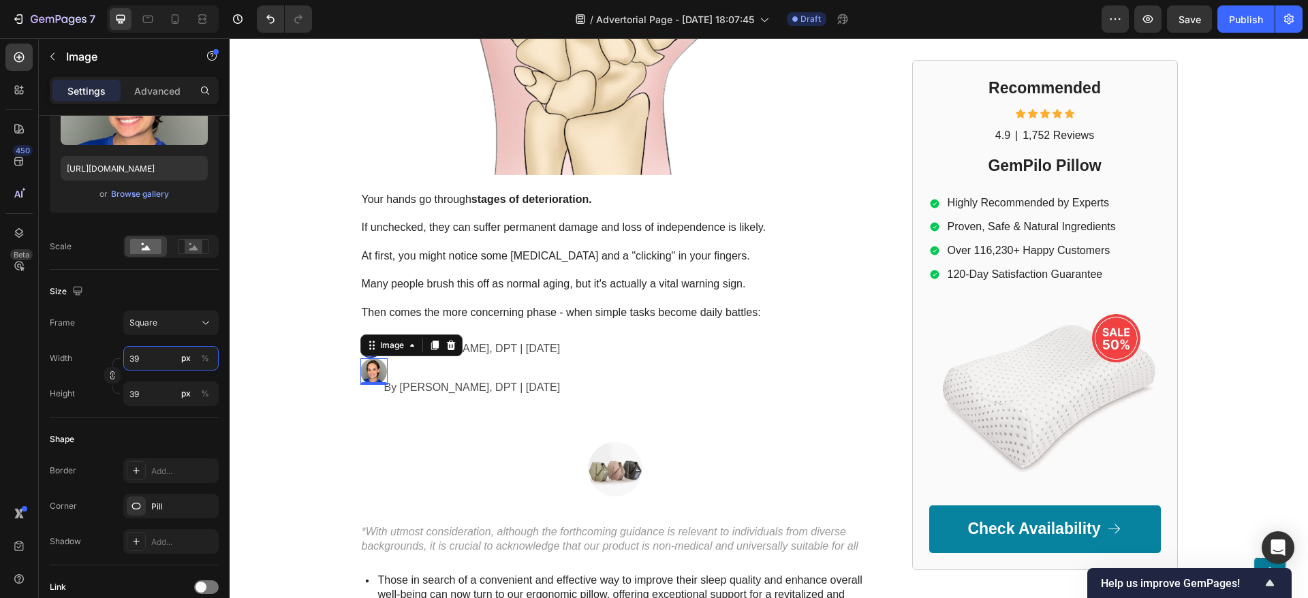
type input "40"
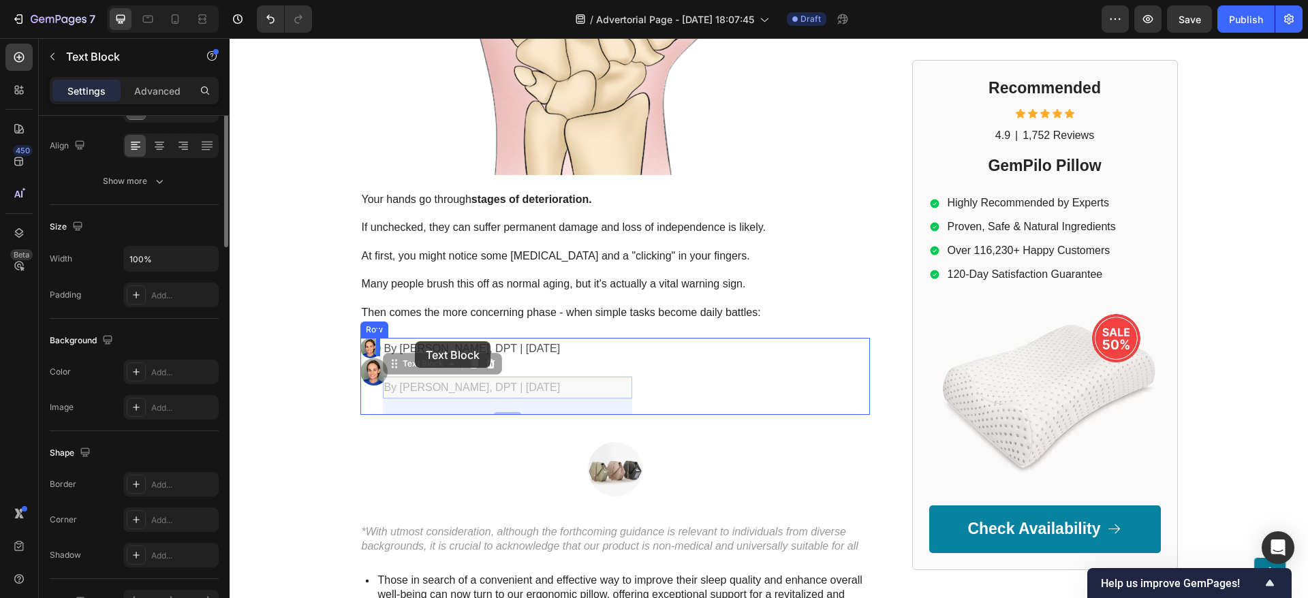
scroll to position [0, 0]
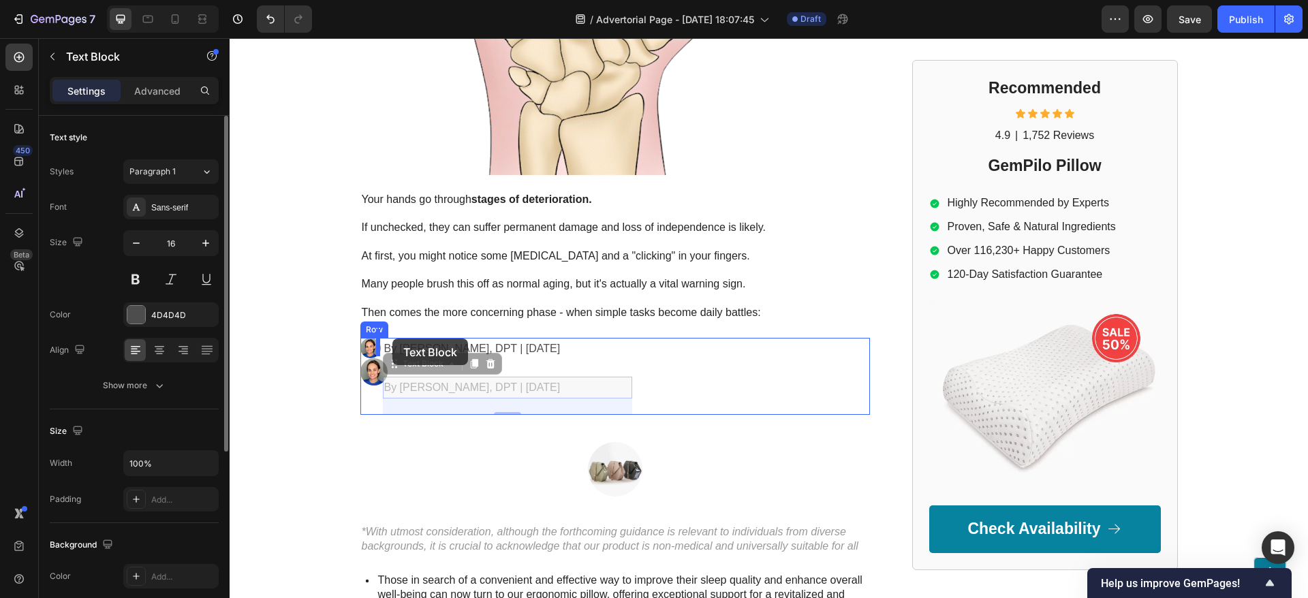
drag, startPoint x: 388, startPoint y: 359, endPoint x: 392, endPoint y: 338, distance: 21.0
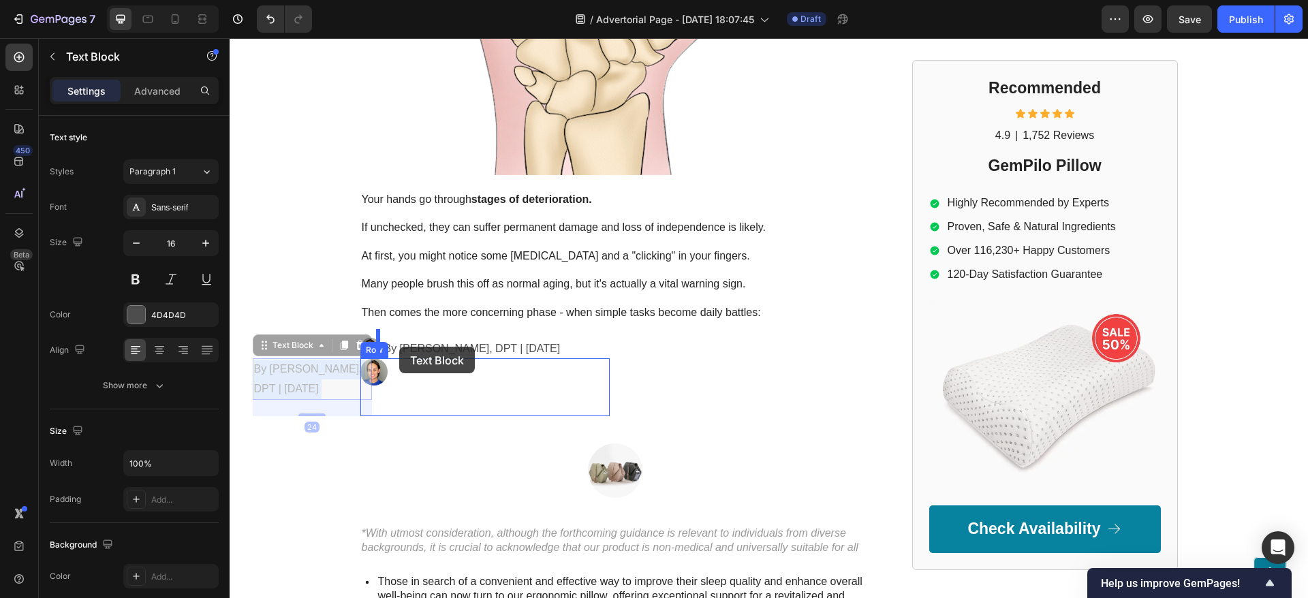
drag, startPoint x: 310, startPoint y: 353, endPoint x: 399, endPoint y: 347, distance: 89.4
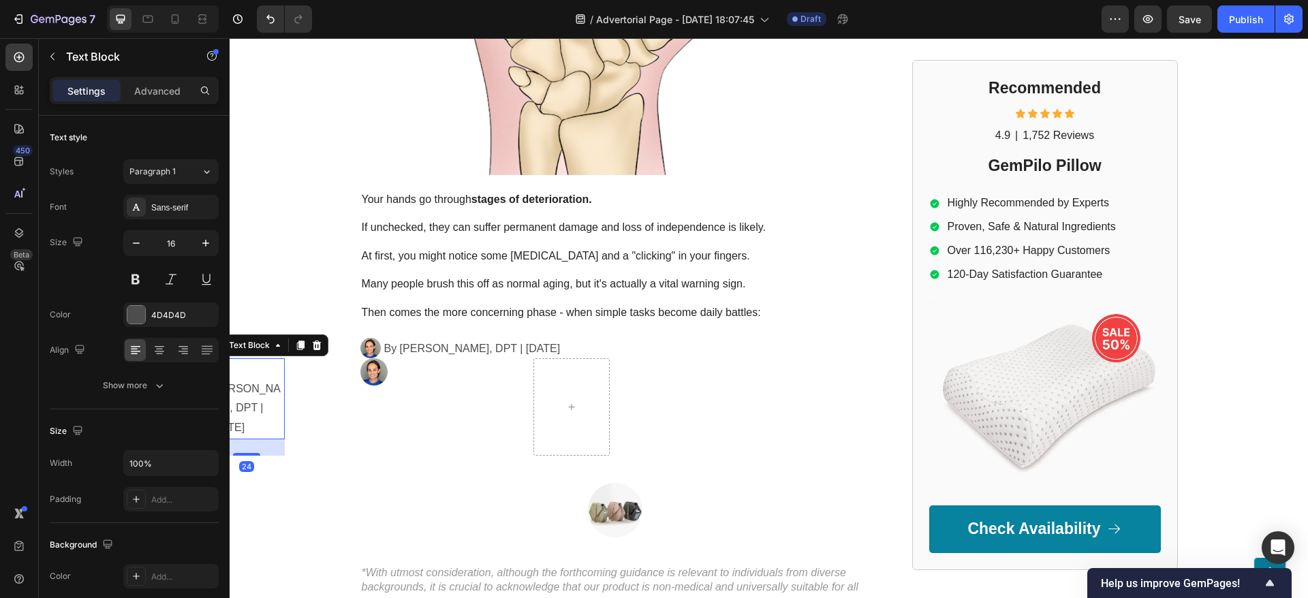
click at [262, 360] on p "By Dr. Kaitlynn Mueller, DPT | May 5th, 2025" at bounding box center [246, 399] width 73 height 78
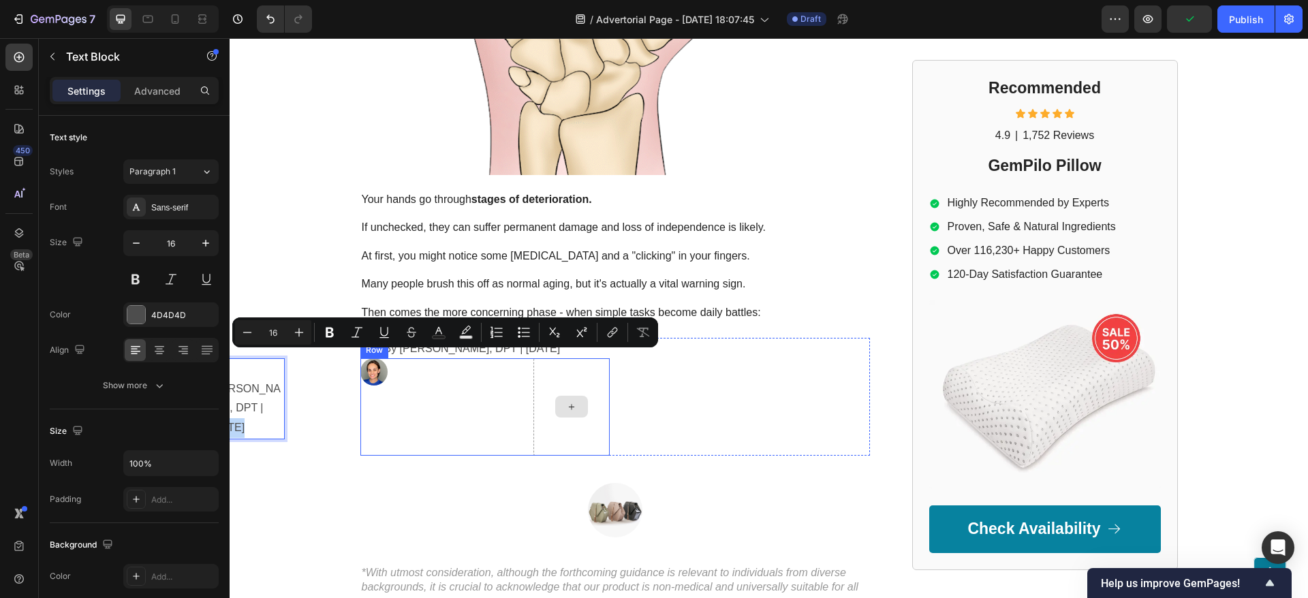
drag, startPoint x: 258, startPoint y: 362, endPoint x: 564, endPoint y: 359, distance: 305.8
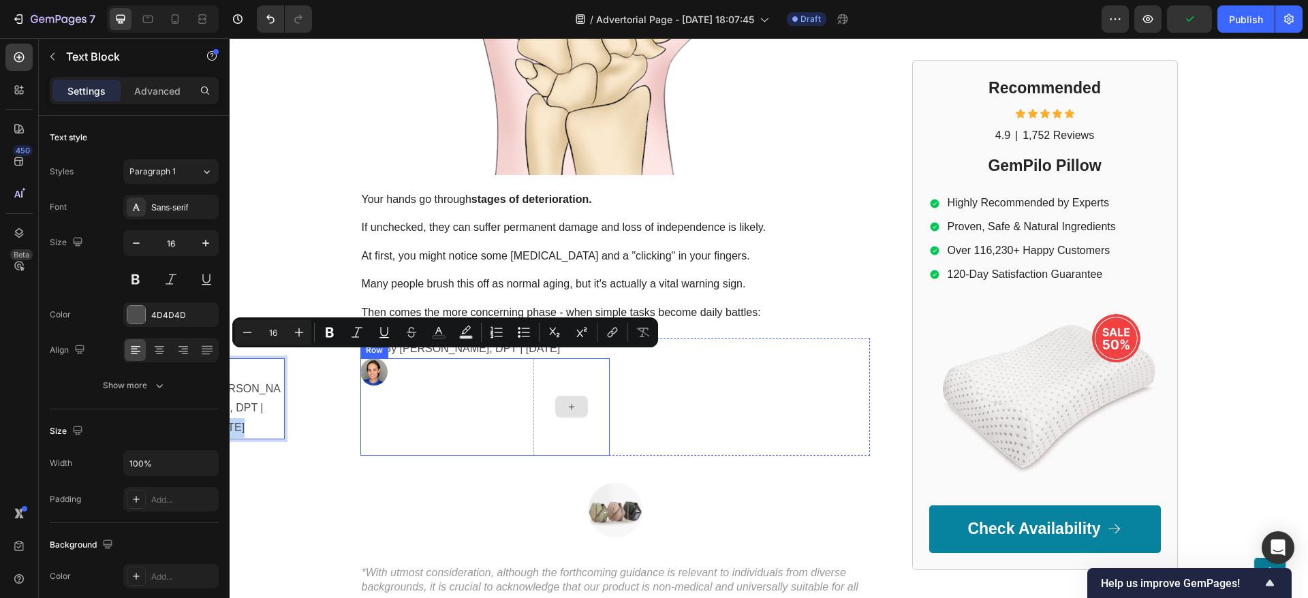
click at [564, 359] on div "Image By Dr. Kaitlynn Mueller, DPT | May 5th, 2025 Text Block 24 Row" at bounding box center [484, 406] width 249 height 97
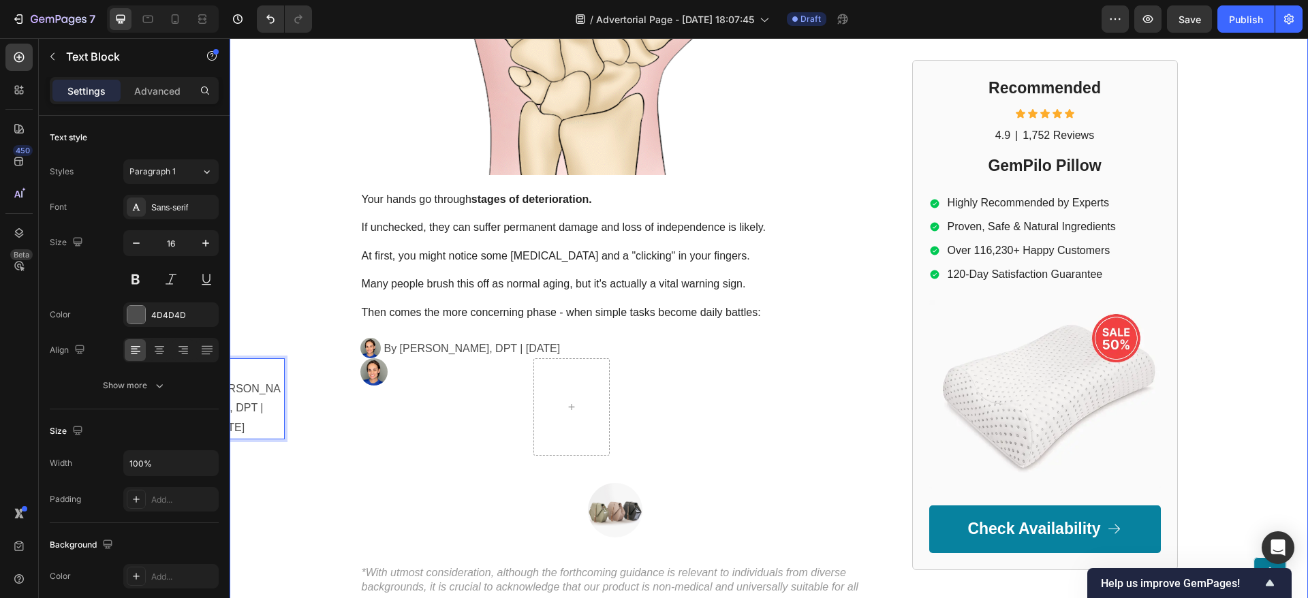
drag, startPoint x: 271, startPoint y: 388, endPoint x: 296, endPoint y: 381, distance: 26.1
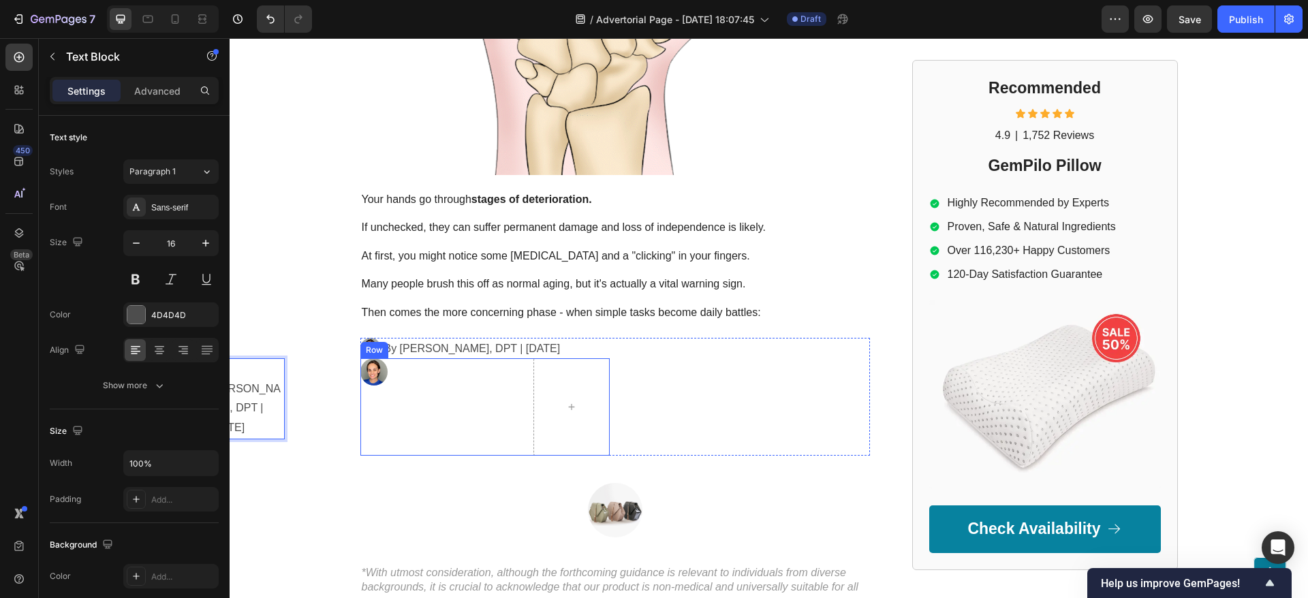
drag, startPoint x: 263, startPoint y: 350, endPoint x: 519, endPoint y: 370, distance: 256.8
click at [519, 370] on div "Image By Dr. Kaitlynn Mueller, DPT | May 5th, 2025 Text Block 24 Row" at bounding box center [484, 406] width 249 height 97
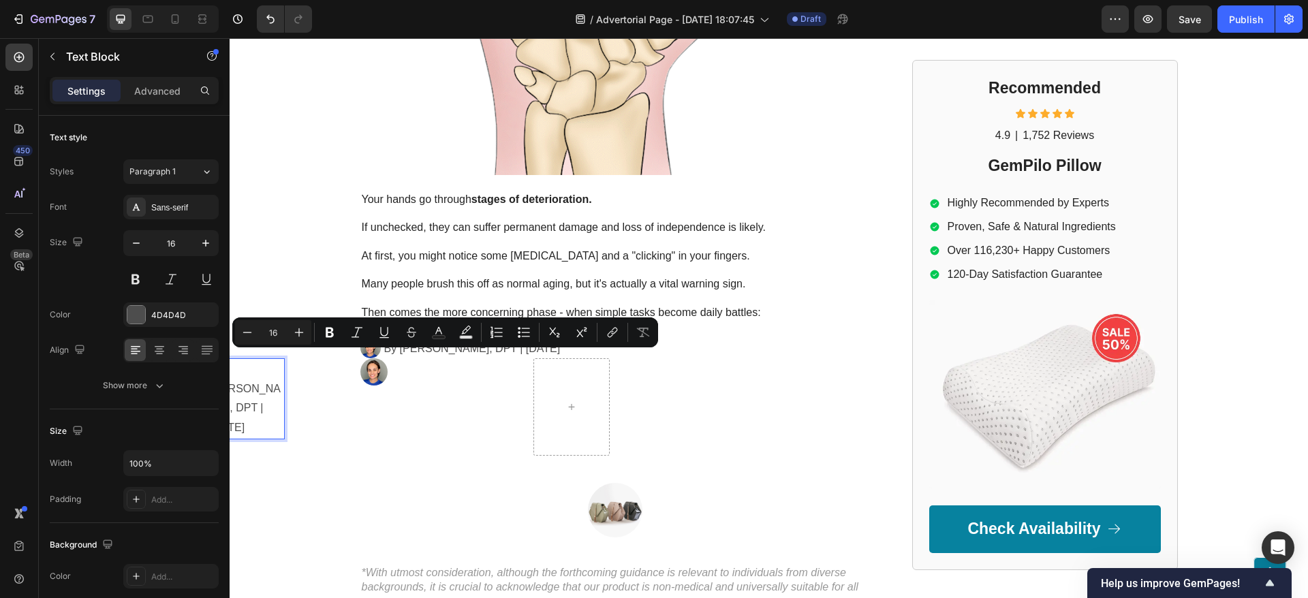
click at [264, 360] on p "By Dr. Kaitlynn Mueller, DPT | May 5th, 2025" at bounding box center [246, 399] width 73 height 78
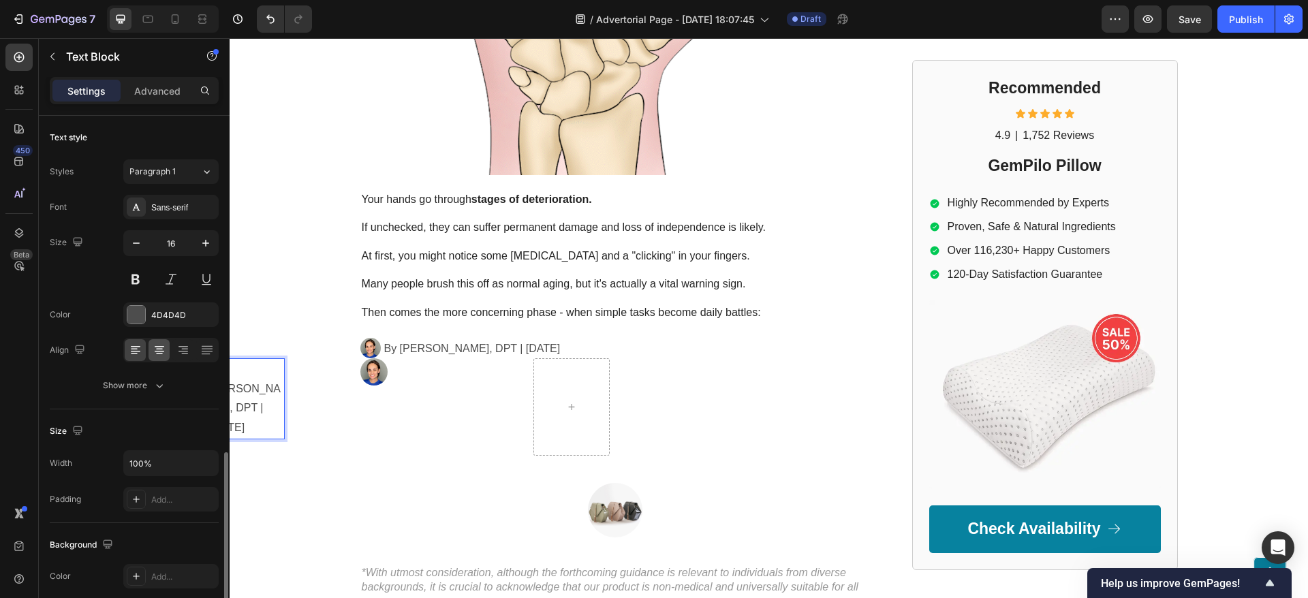
scroll to position [286, 0]
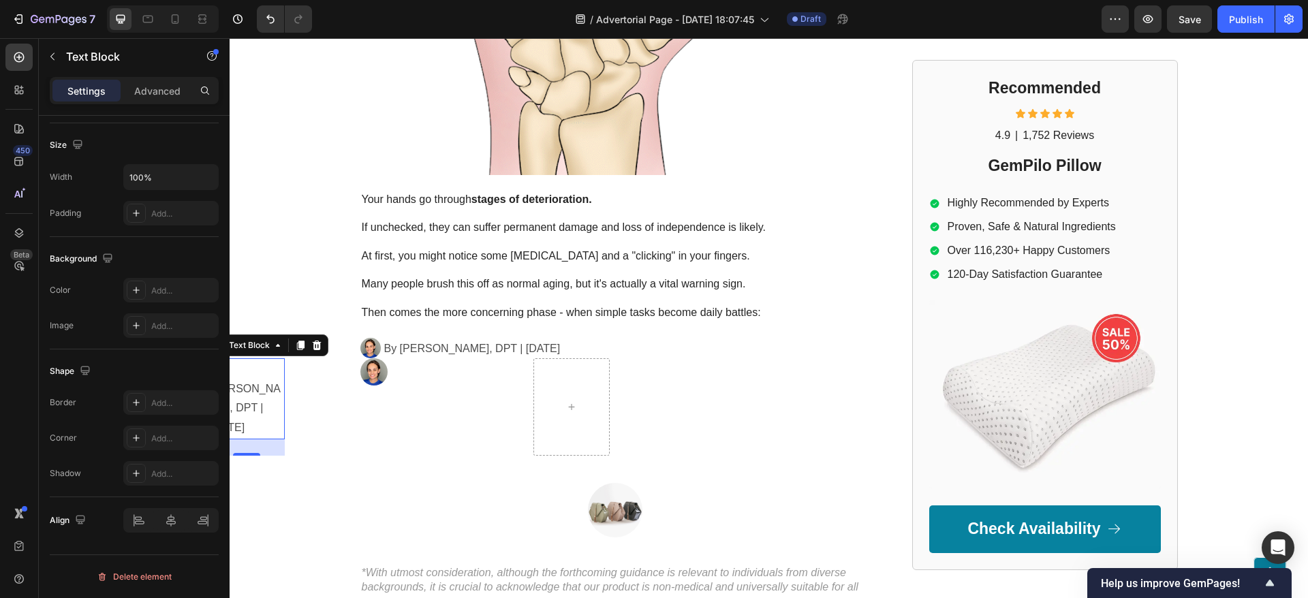
click at [144, 103] on div "Settings Advanced" at bounding box center [134, 90] width 169 height 27
click at [144, 90] on p "Advanced" at bounding box center [157, 91] width 46 height 14
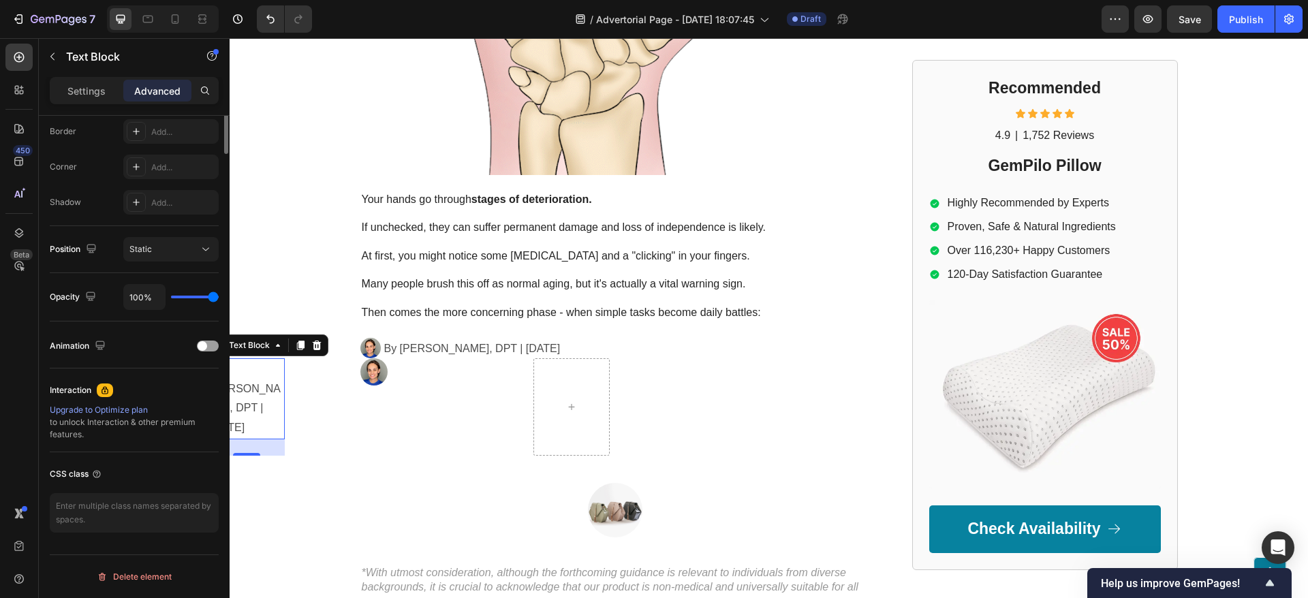
scroll to position [0, 0]
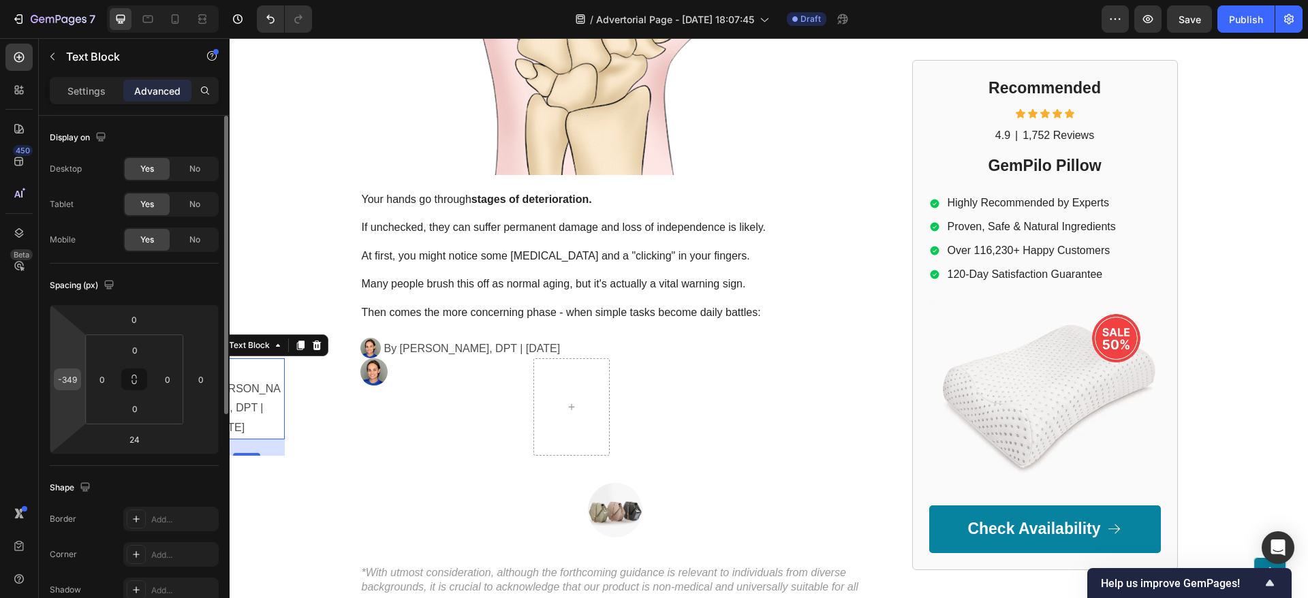
click at [79, 381] on div "-349" at bounding box center [67, 379] width 27 height 22
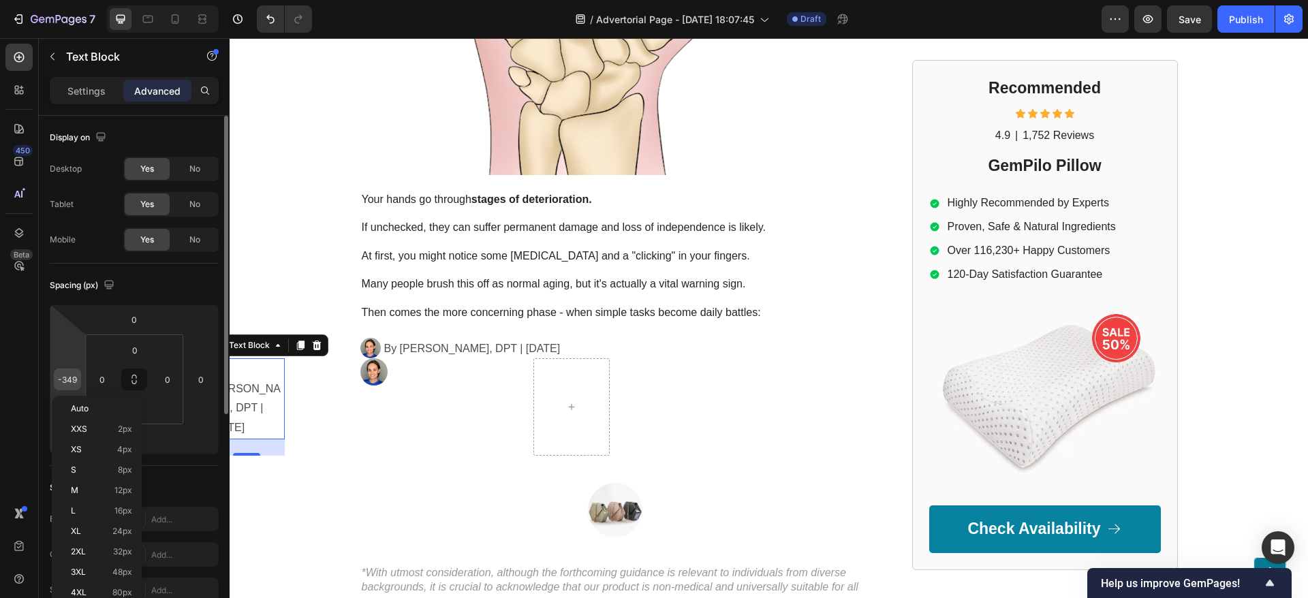
click at [79, 381] on div "-349" at bounding box center [67, 379] width 27 height 22
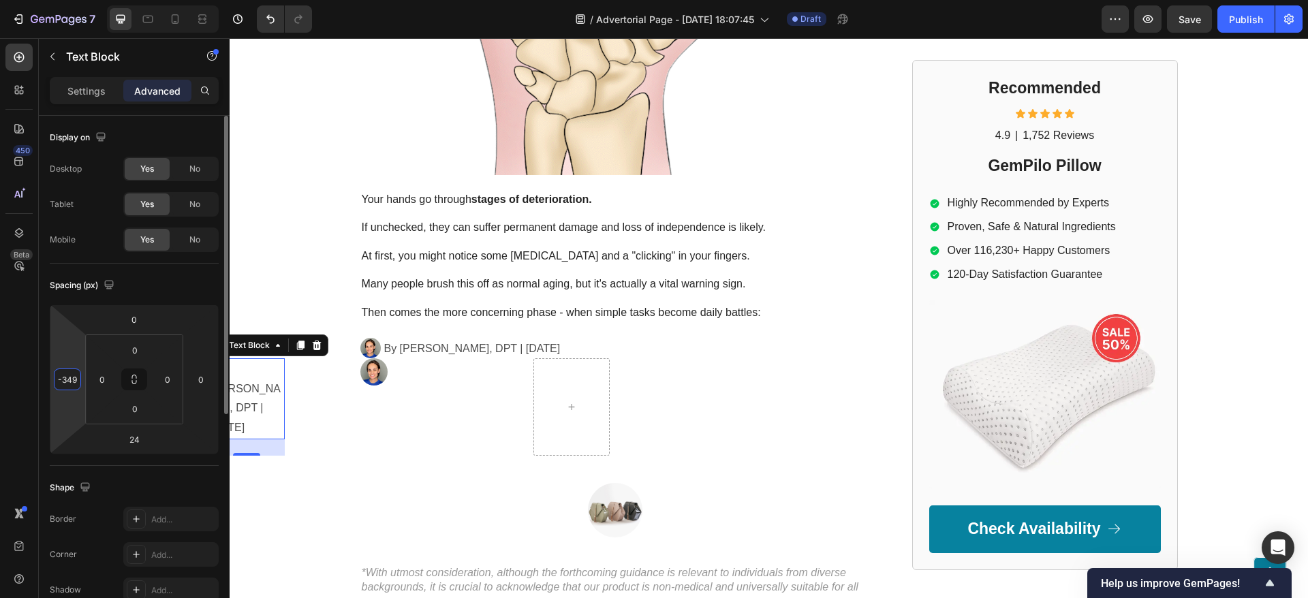
click at [72, 383] on input "-349" at bounding box center [67, 379] width 20 height 20
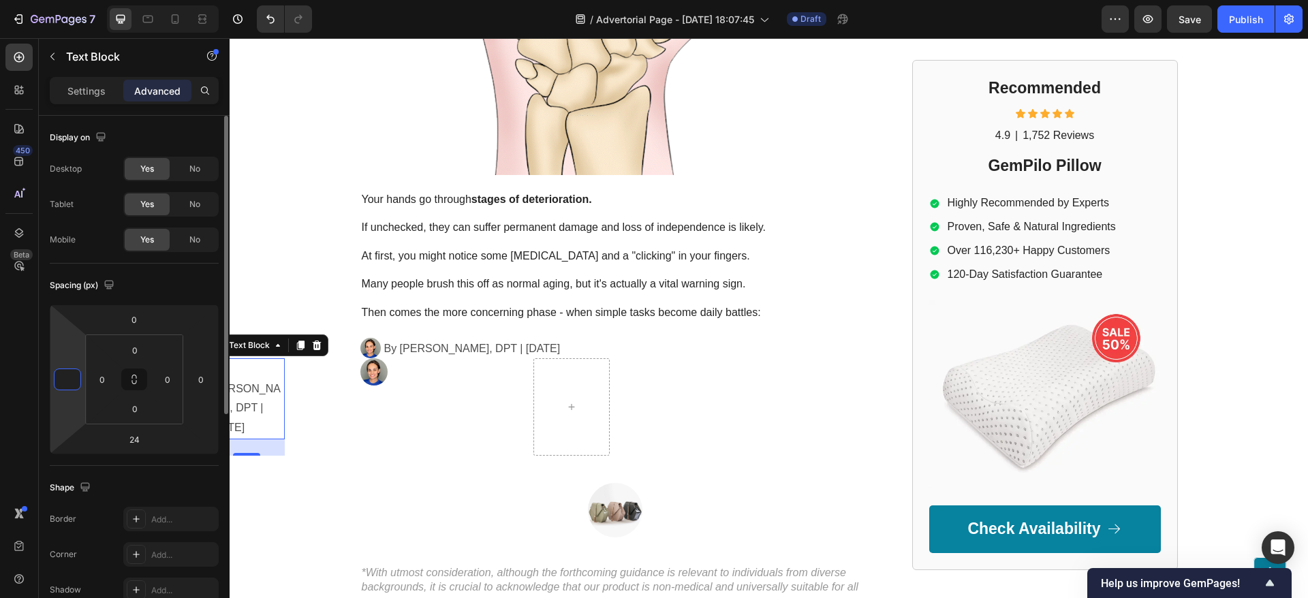
click at [72, 383] on input "number" at bounding box center [67, 379] width 20 height 20
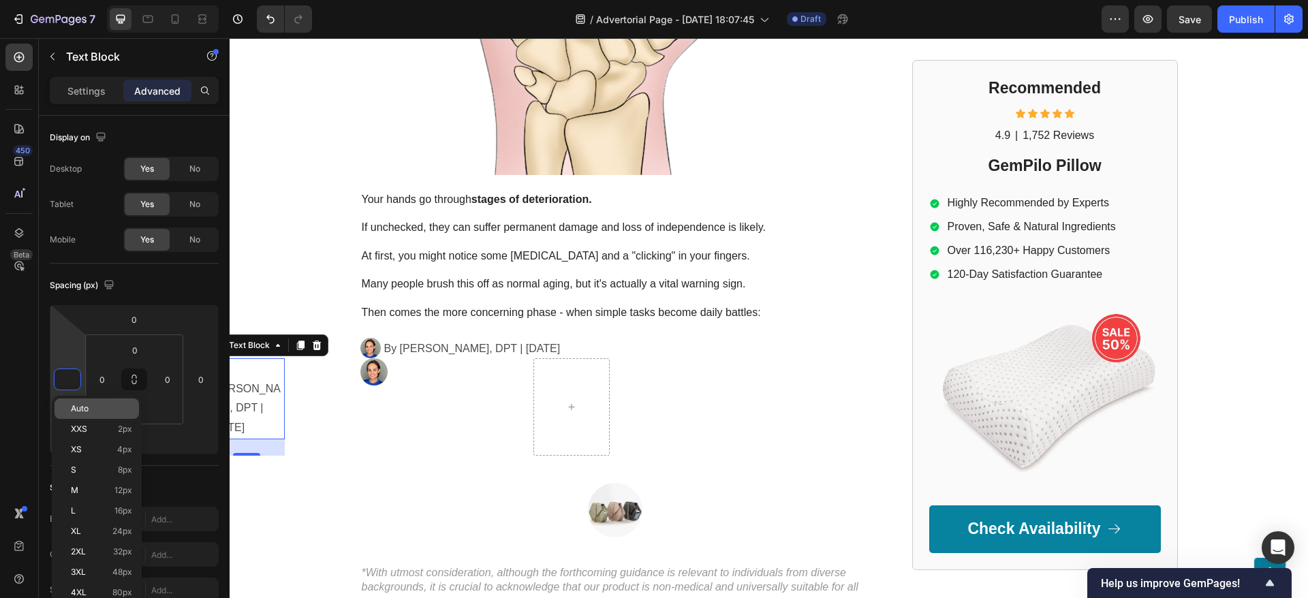
type input "0"
click at [86, 404] on span "Auto" at bounding box center [80, 409] width 18 height 10
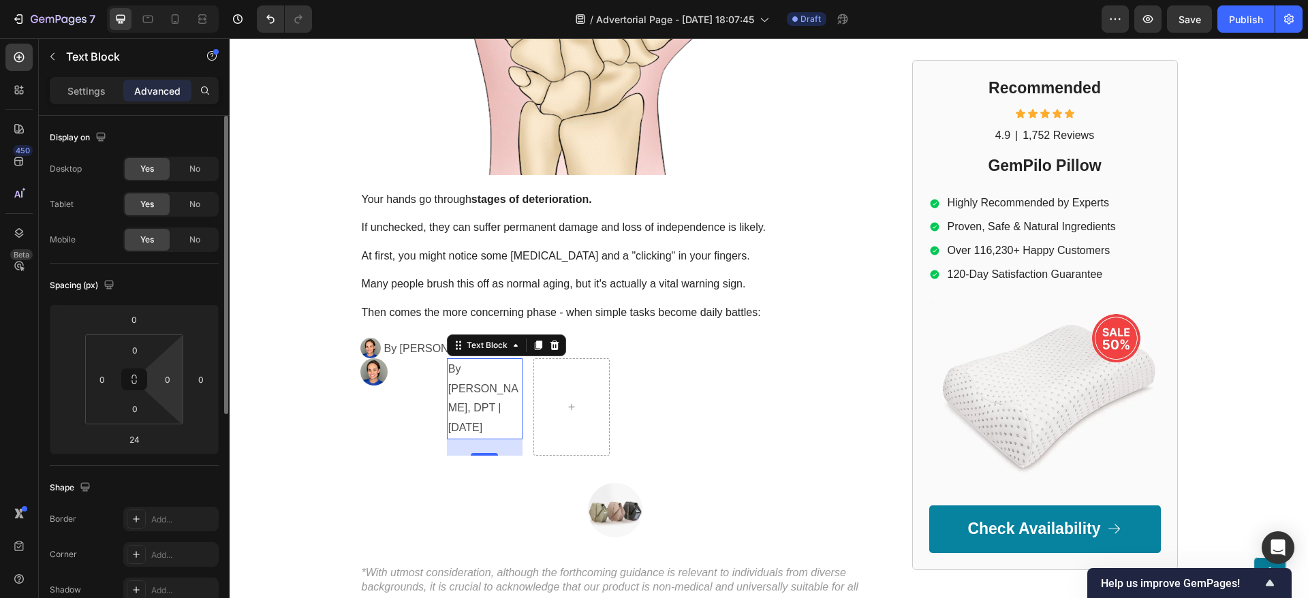
click at [175, 0] on html "7 Version history / Advertorial Page - Sep 26, 18:07:45 Draft Preview Save Publ…" at bounding box center [654, 0] width 1308 height 0
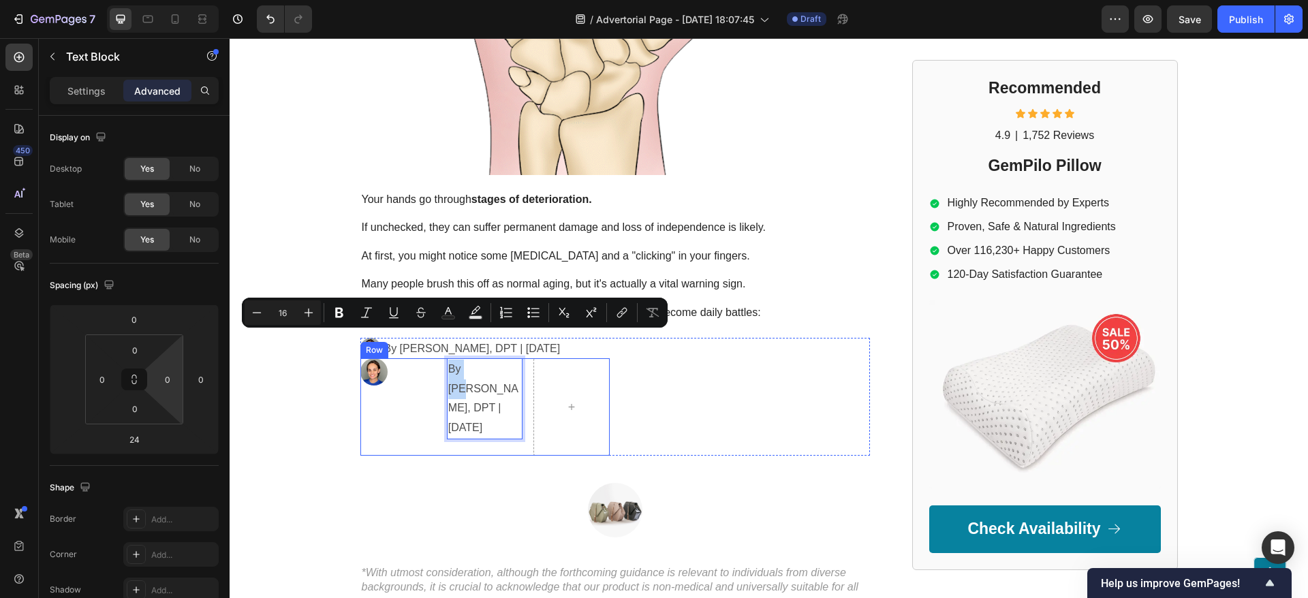
drag, startPoint x: 468, startPoint y: 348, endPoint x: 383, endPoint y: 346, distance: 85.2
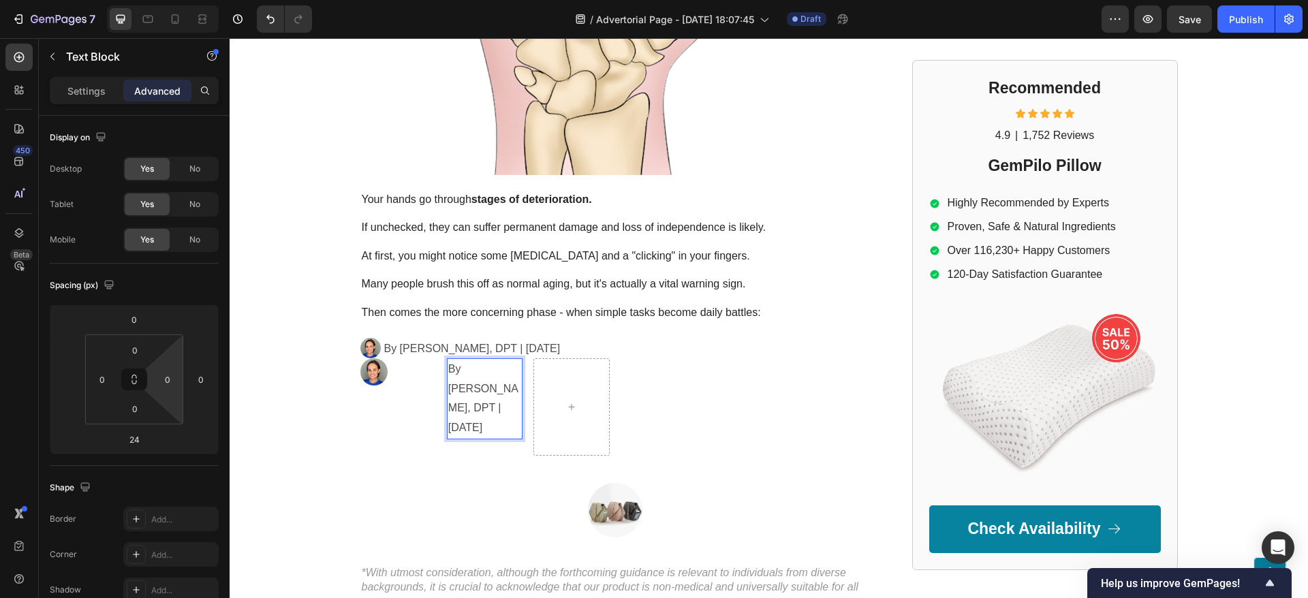
click at [496, 380] on p "By Dr. Kaitlynn Mueller, DPT | May 5th, 2025" at bounding box center [484, 399] width 73 height 78
click at [501, 360] on p "By Dr. Kaitlynn Mueller, DPT | May 5th, 2025" at bounding box center [484, 399] width 73 height 78
click at [505, 360] on p "By Dr. Kaitlynn Mueller, DPT | May 5th, 2025" at bounding box center [484, 399] width 73 height 78
click at [499, 360] on p "By Dr. Kaitlynn Mueller, DPT | May 5th, 2025" at bounding box center [484, 399] width 73 height 78
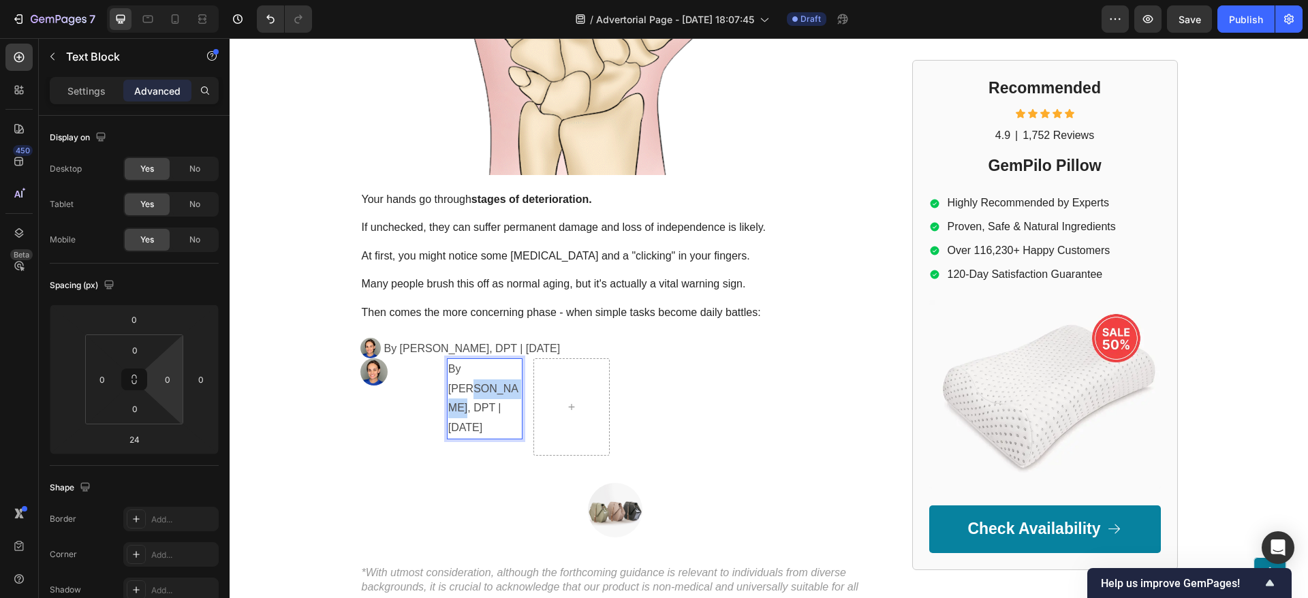
click at [499, 360] on p "By Dr. Kaitlynn Mueller, DPT | May 5th, 2025" at bounding box center [484, 399] width 73 height 78
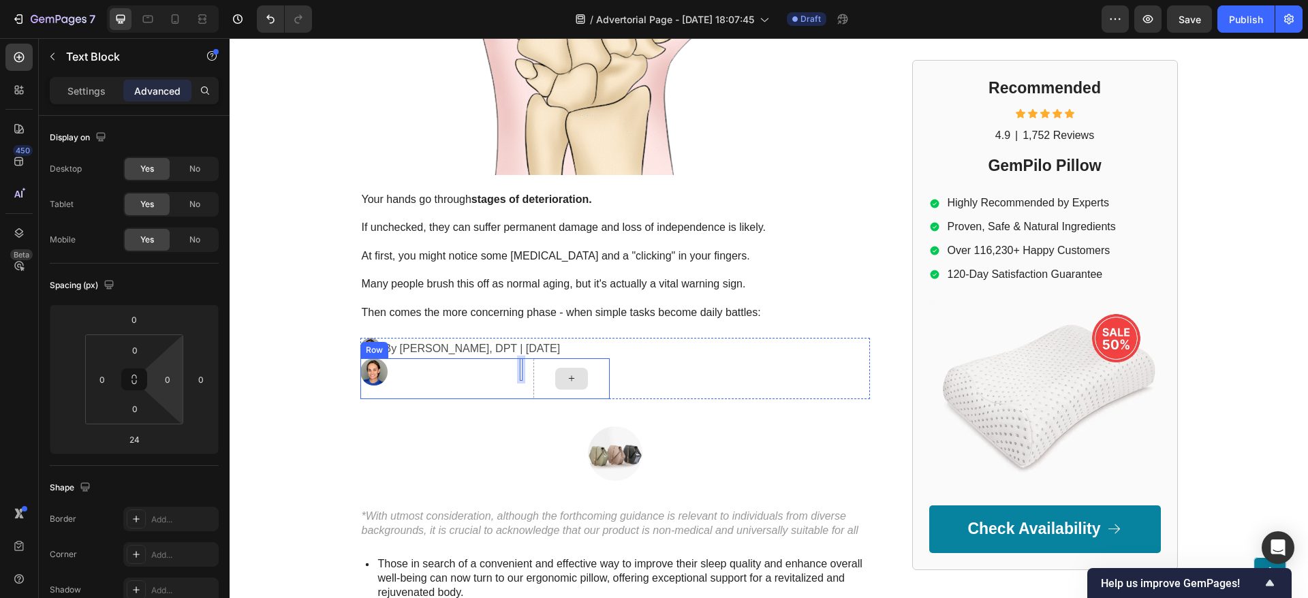
drag, startPoint x: 512, startPoint y: 338, endPoint x: 567, endPoint y: 344, distance: 55.5
click at [567, 358] on div "Image Text Block 24 Row" at bounding box center [484, 378] width 249 height 41
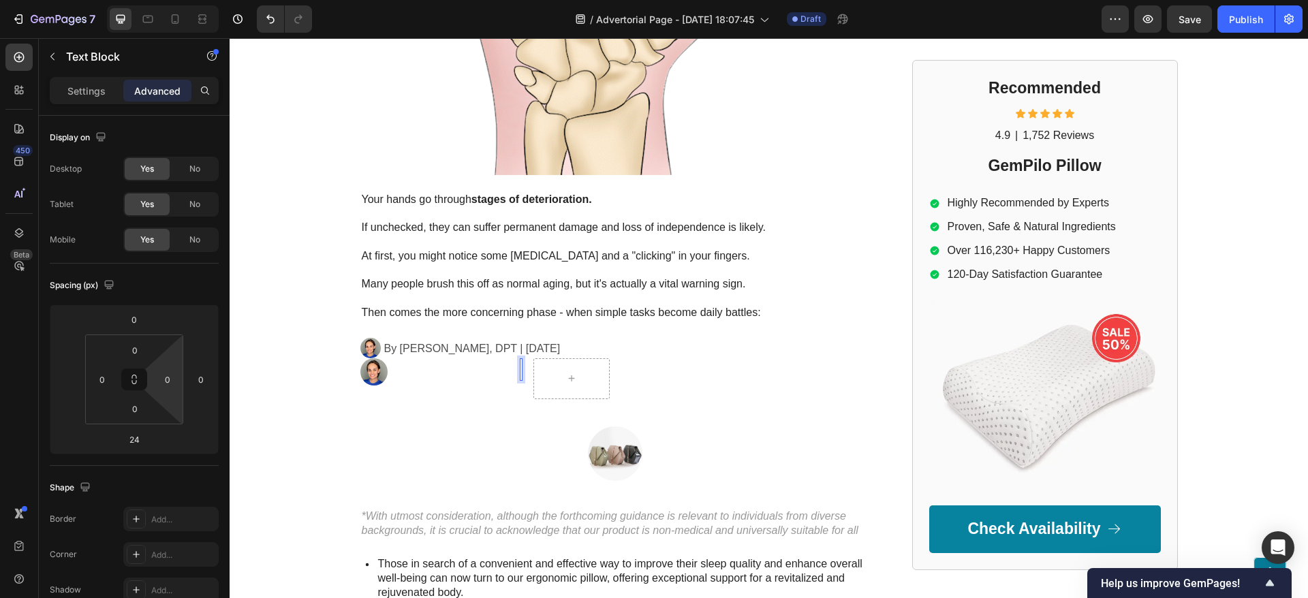
click at [520, 358] on div "Rich Text Editor. Editing area: main" at bounding box center [521, 369] width 3 height 22
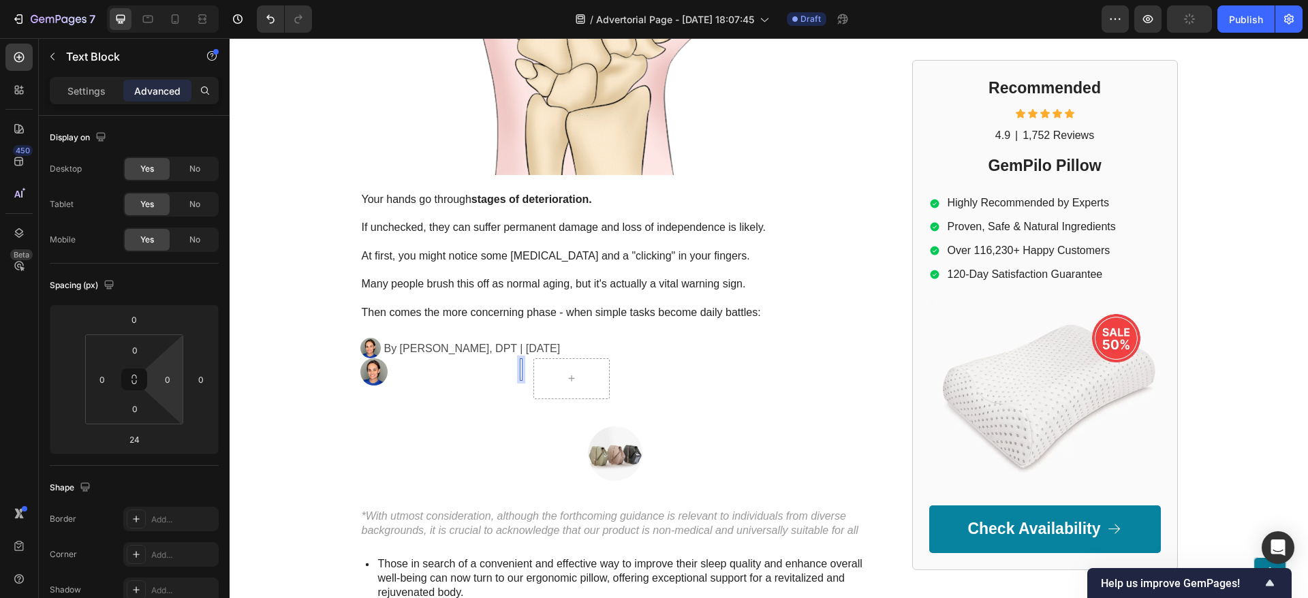
click at [520, 358] on div "Rich Text Editor. Editing area: main" at bounding box center [521, 369] width 3 height 22
click at [505, 360] on p "qeweq" at bounding box center [505, 370] width 32 height 20
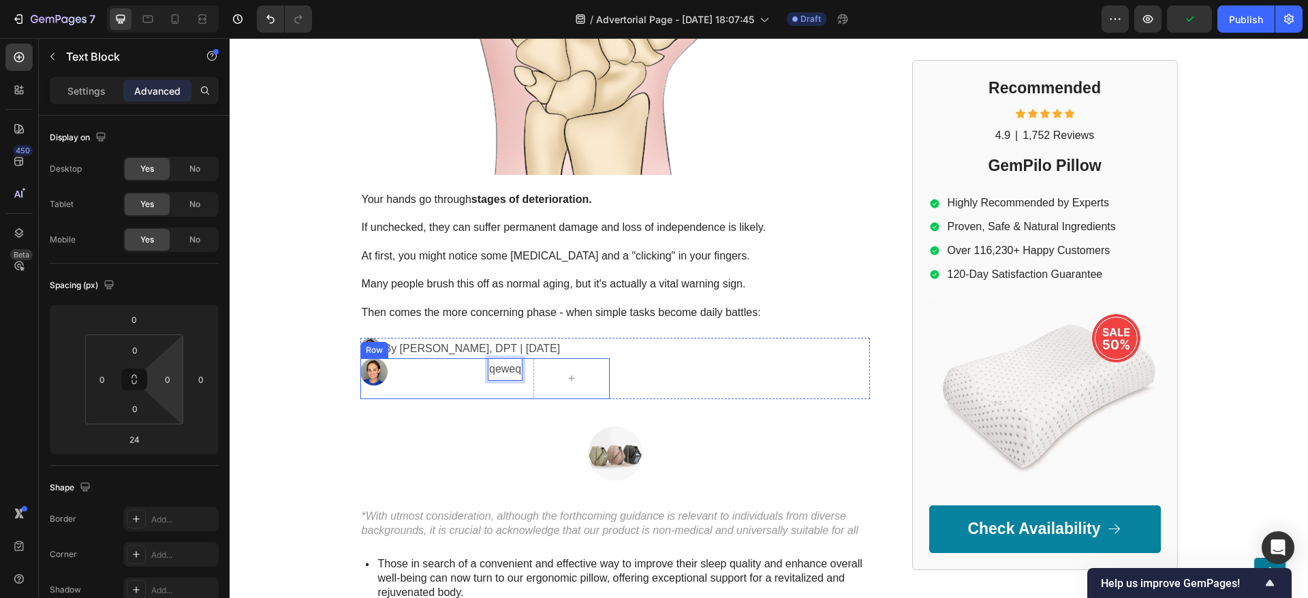
click at [475, 358] on div "qeweq Text Block 24" at bounding box center [485, 378] width 76 height 41
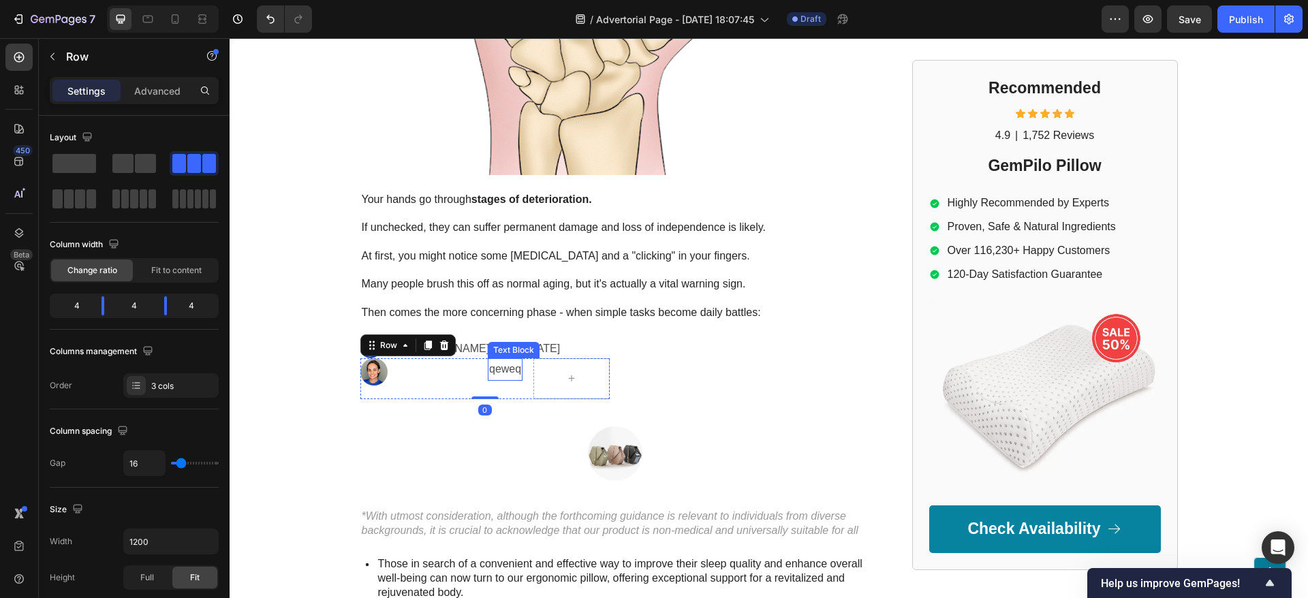
click at [497, 360] on p "qeweq" at bounding box center [505, 370] width 32 height 20
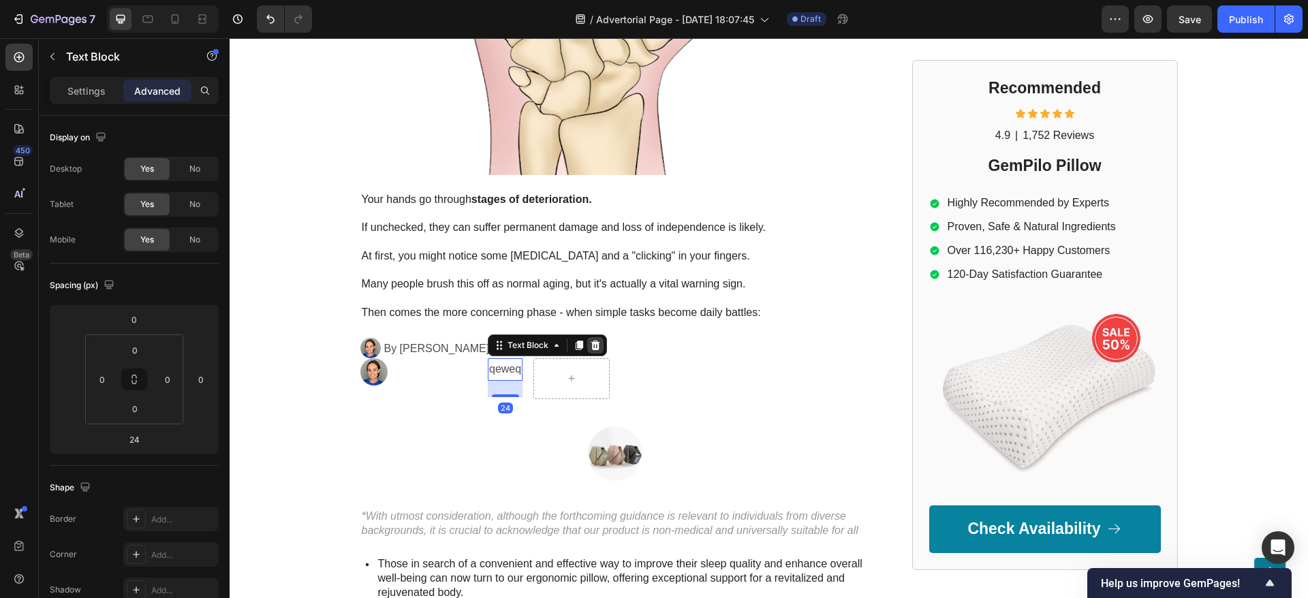
click at [591, 341] on icon at bounding box center [595, 346] width 9 height 10
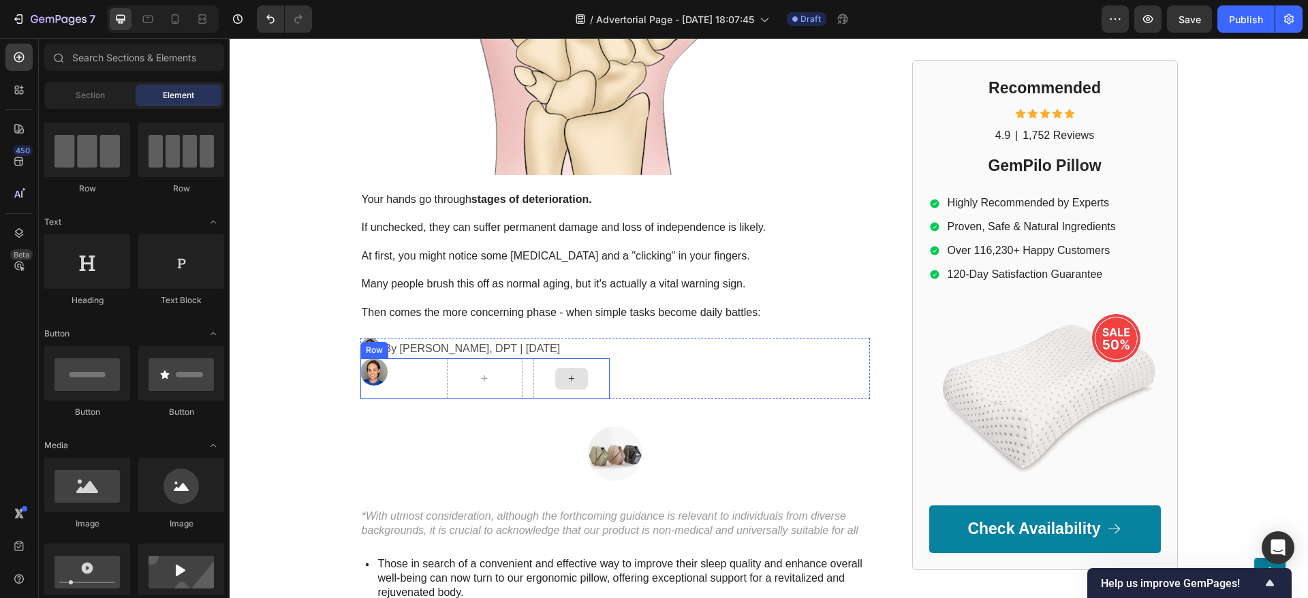
click at [580, 368] on div at bounding box center [571, 379] width 33 height 22
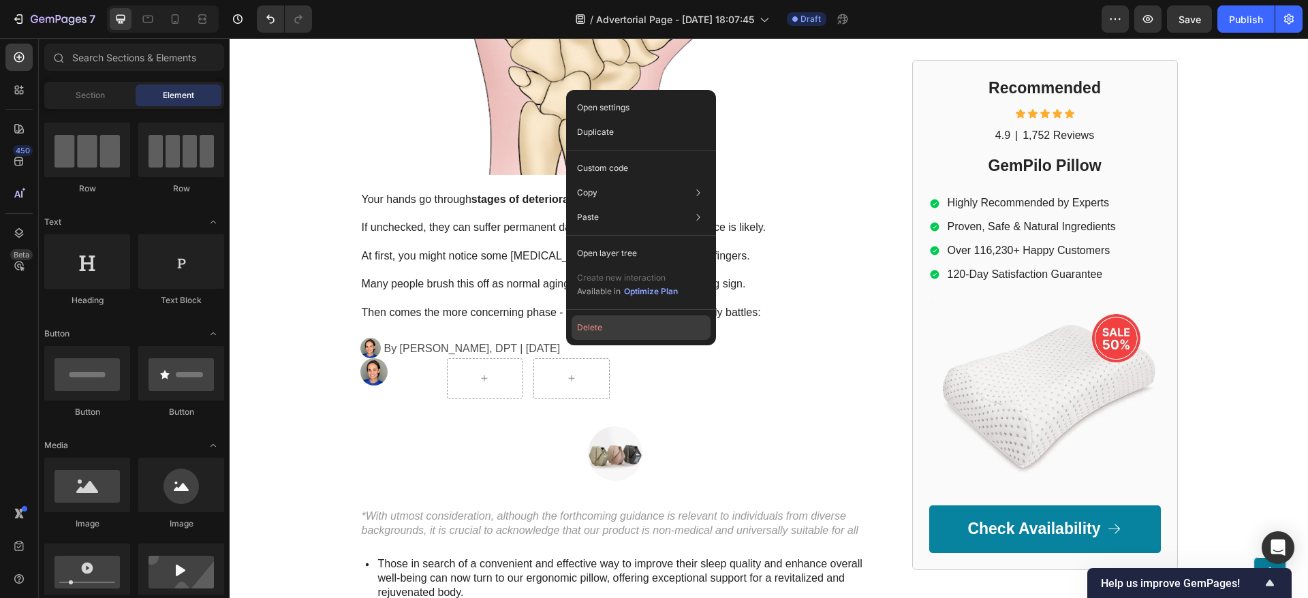
click at [593, 333] on button "Delete" at bounding box center [640, 327] width 139 height 25
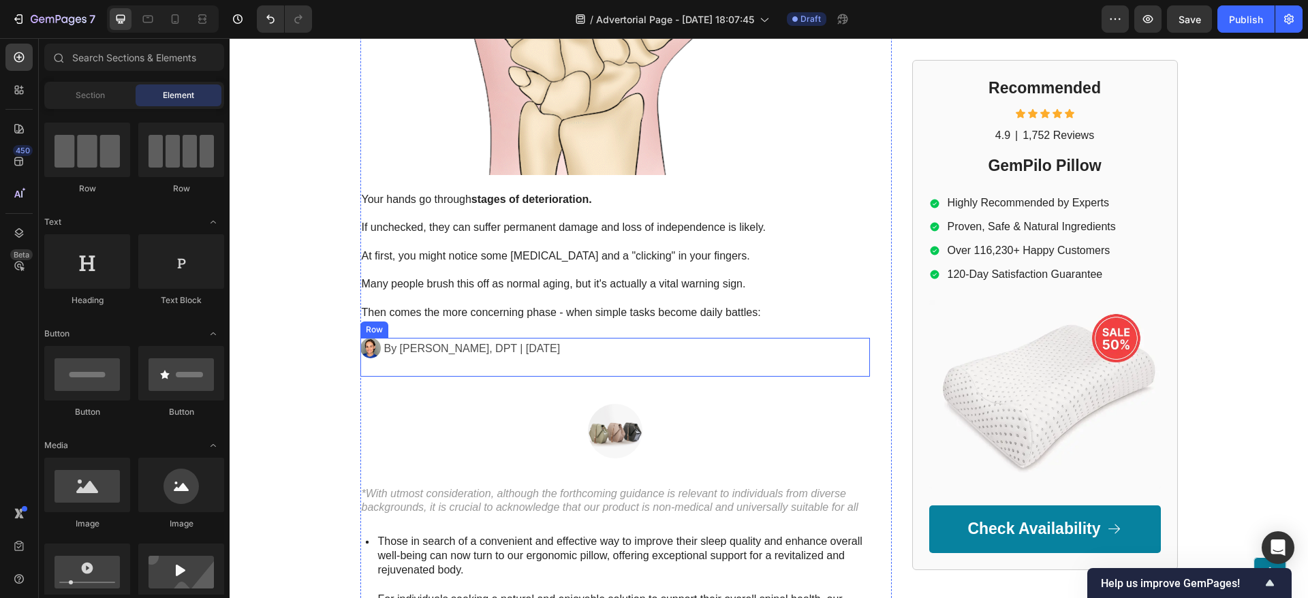
click at [428, 338] on div "Image" at bounding box center [484, 357] width 249 height 39
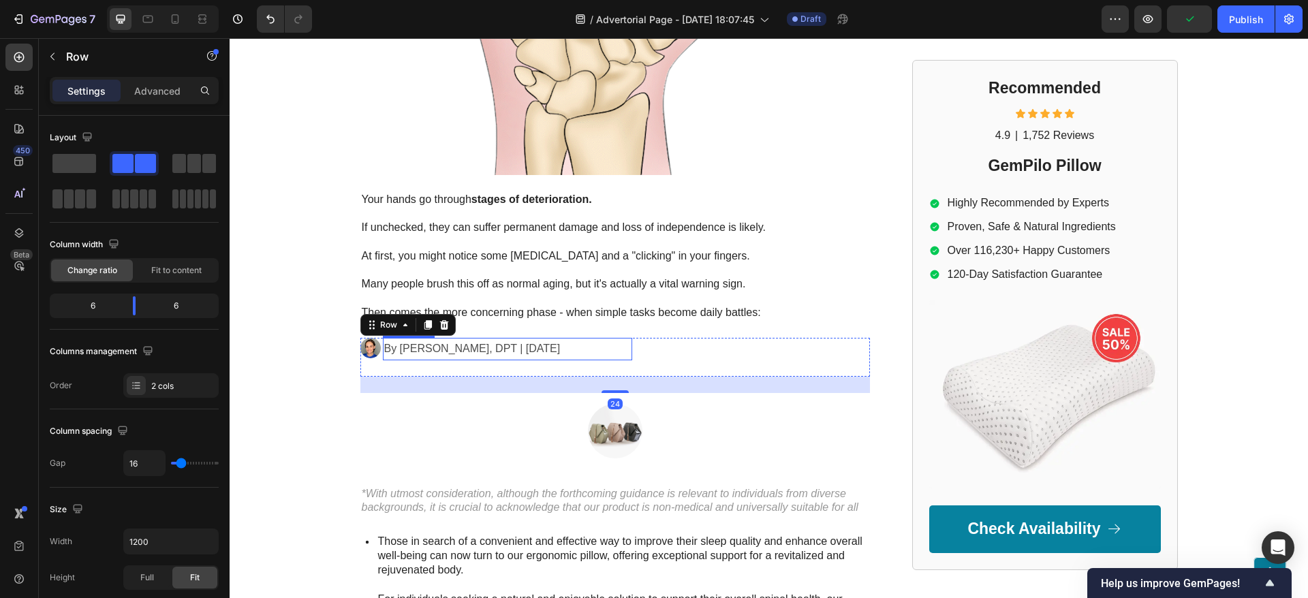
click at [384, 339] on p "By Dr. Kaitlynn Mueller, DPT | May 5th, 2025" at bounding box center [507, 349] width 247 height 20
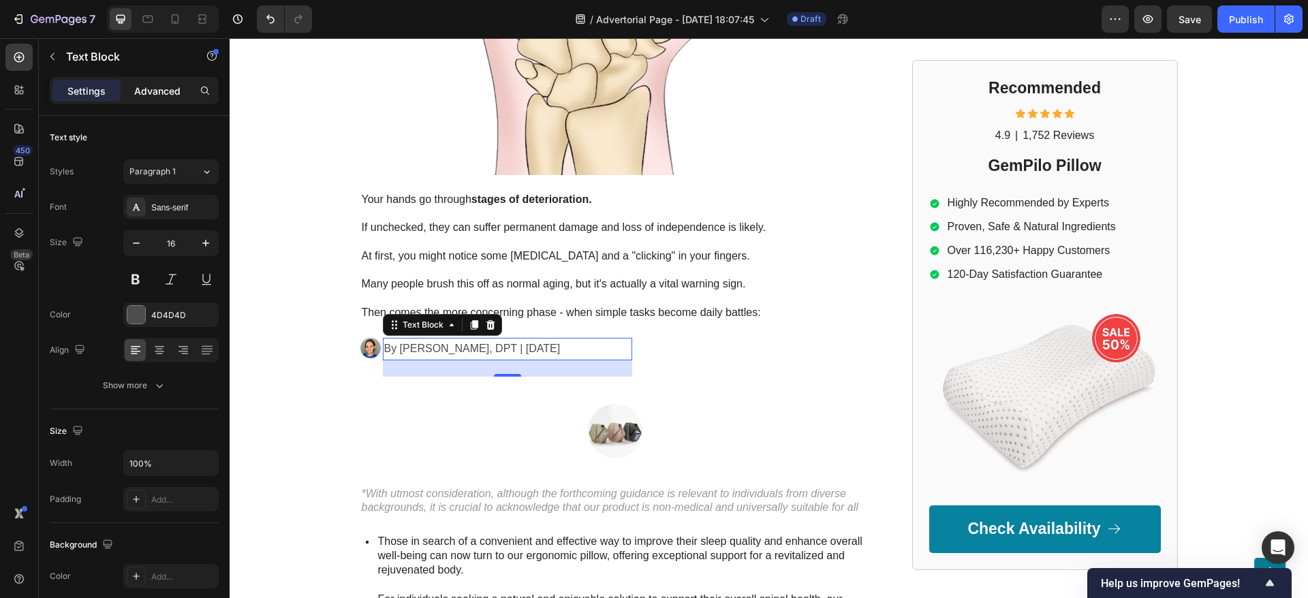
click at [162, 97] on p "Advanced" at bounding box center [157, 91] width 46 height 14
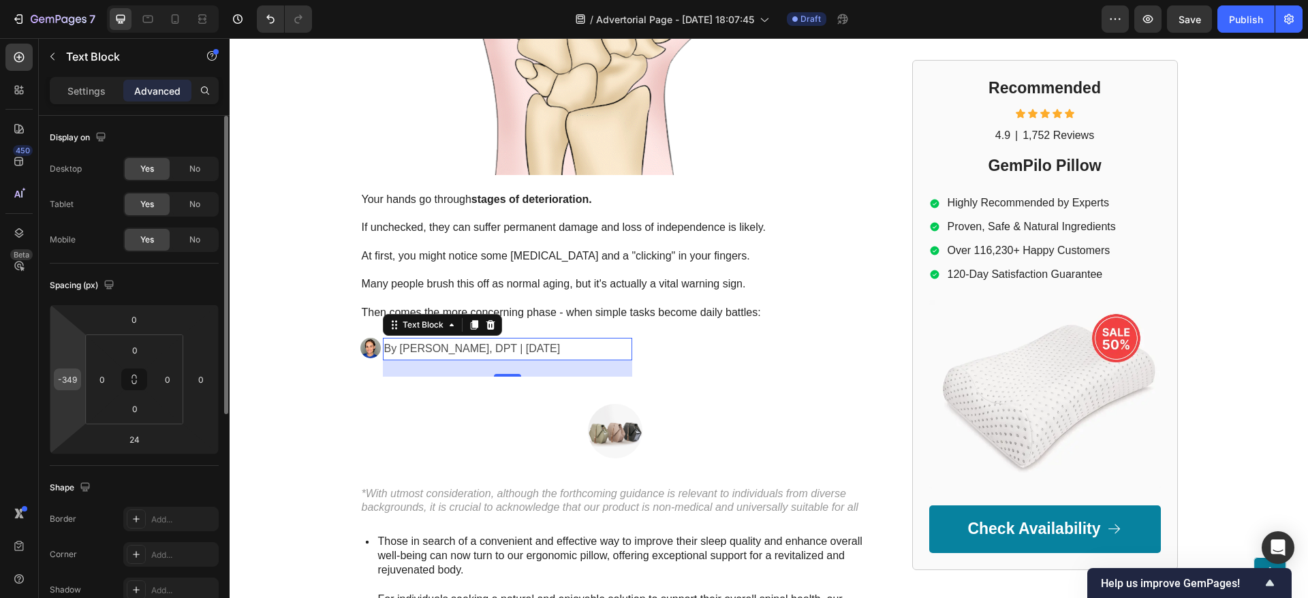
click at [67, 384] on input "-349" at bounding box center [67, 379] width 20 height 20
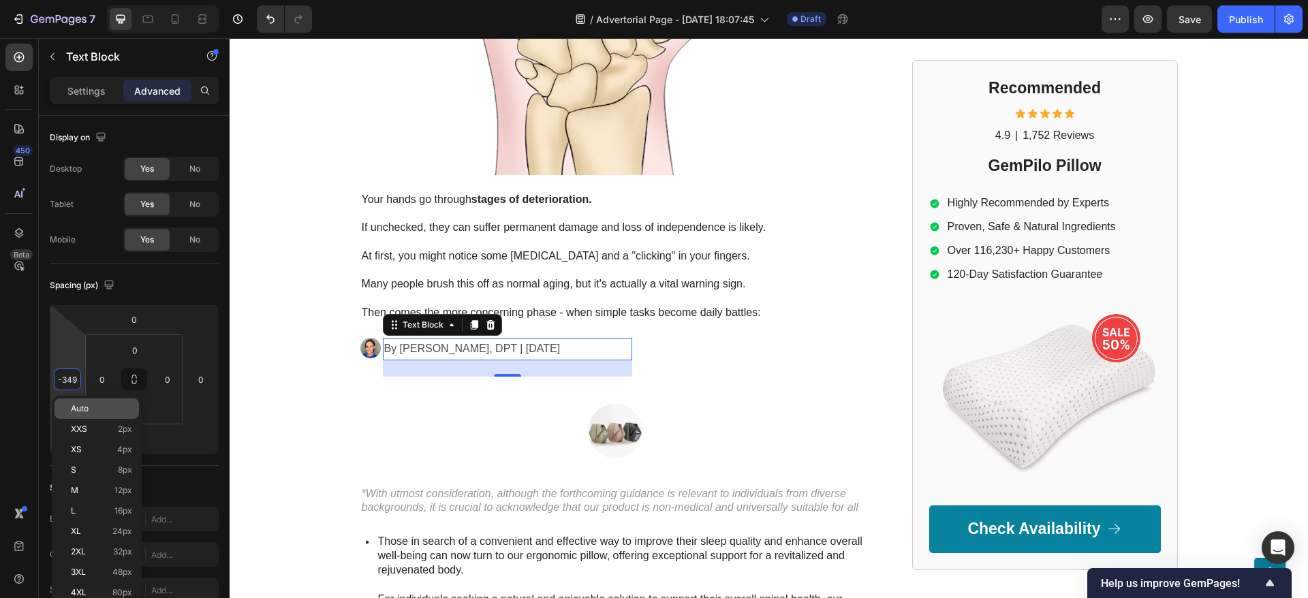
click at [89, 403] on div "Auto" at bounding box center [96, 408] width 84 height 20
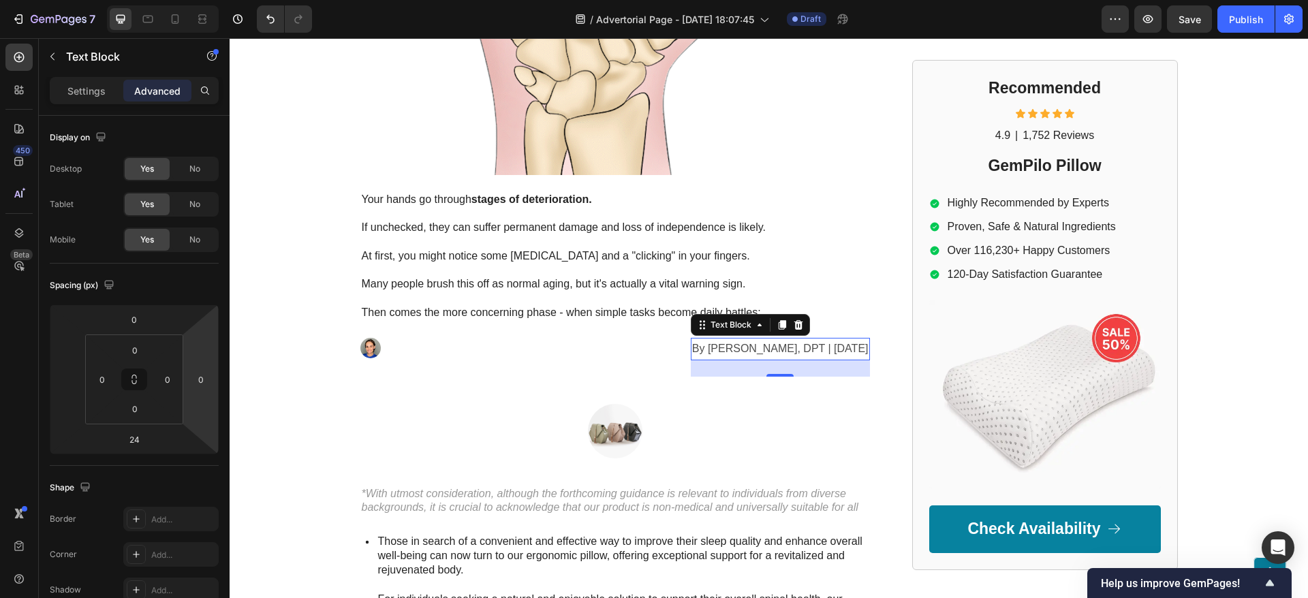
click at [734, 339] on p "By Dr. Kaitlynn Mueller, DPT | May 5th, 2025" at bounding box center [780, 349] width 176 height 20
click at [366, 338] on img at bounding box center [370, 348] width 20 height 20
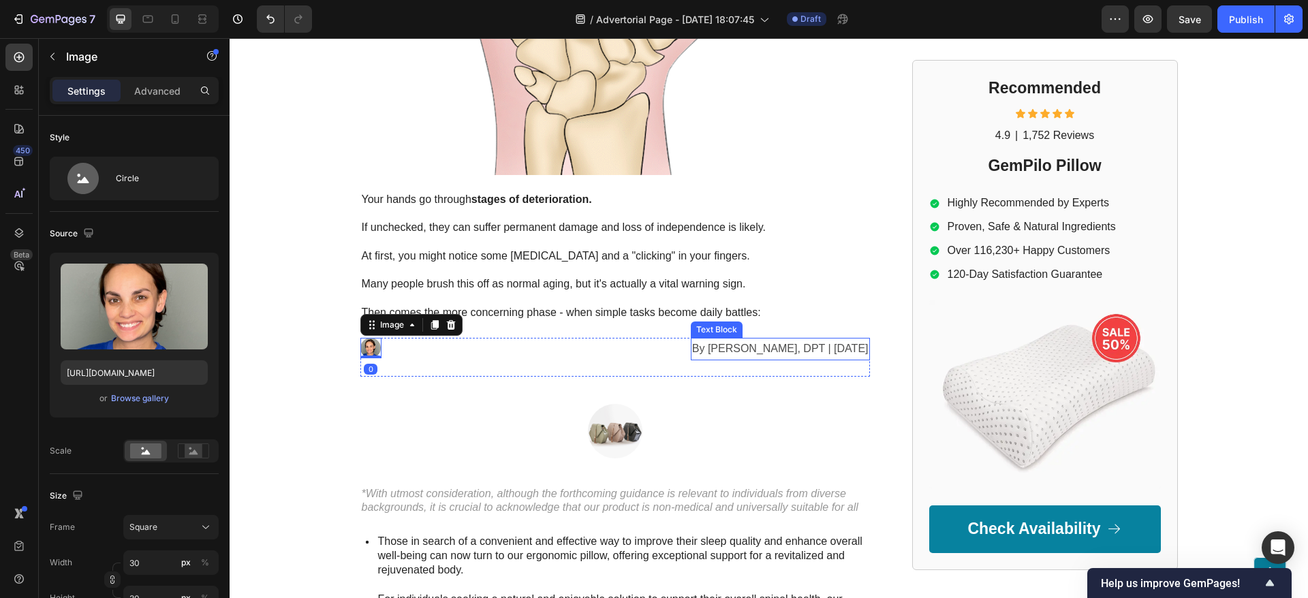
click at [723, 339] on p "By Dr. Kaitlynn Mueller, DPT | May 5th, 2025" at bounding box center [780, 349] width 176 height 20
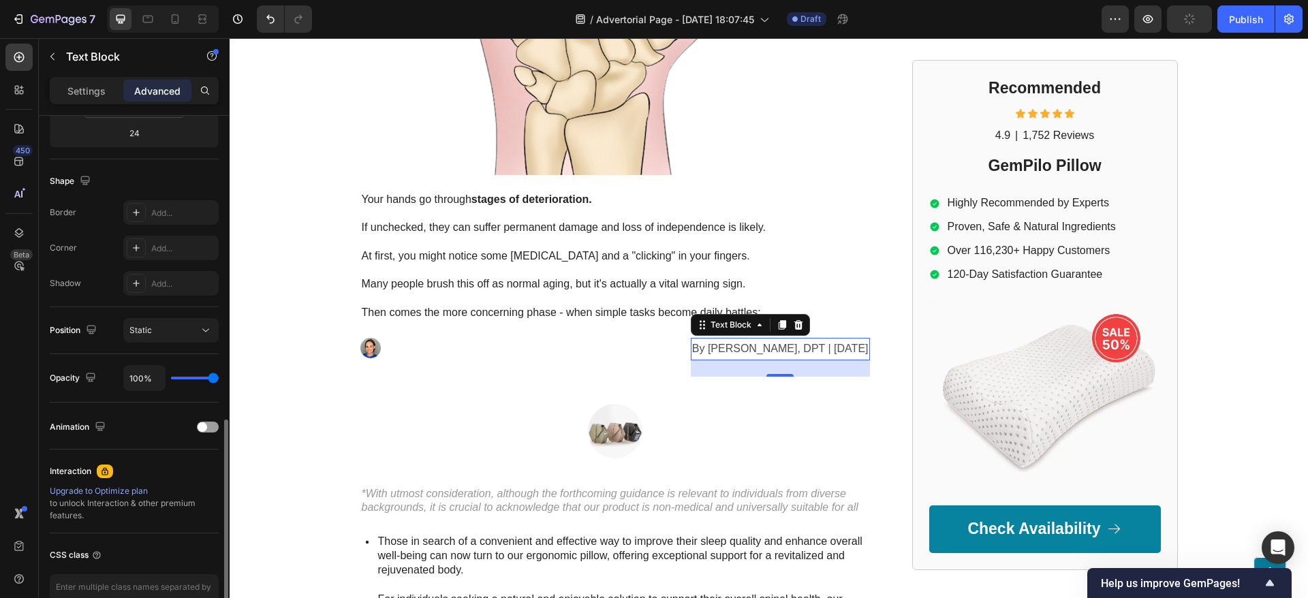
scroll to position [388, 0]
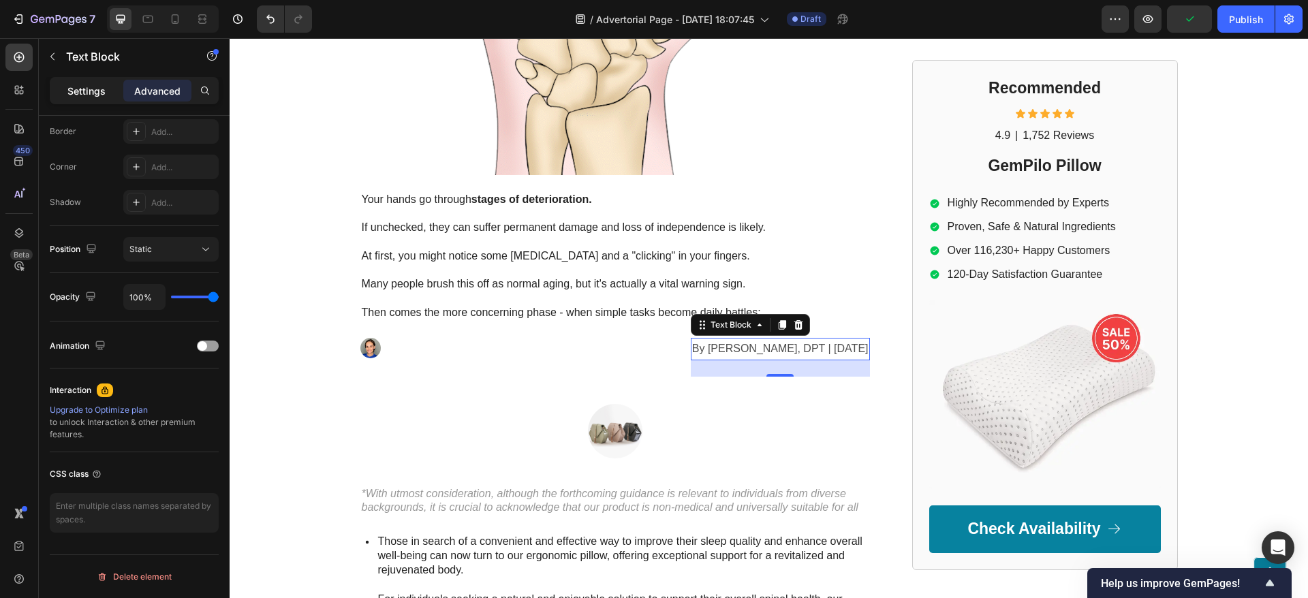
click at [86, 93] on p "Settings" at bounding box center [86, 91] width 38 height 14
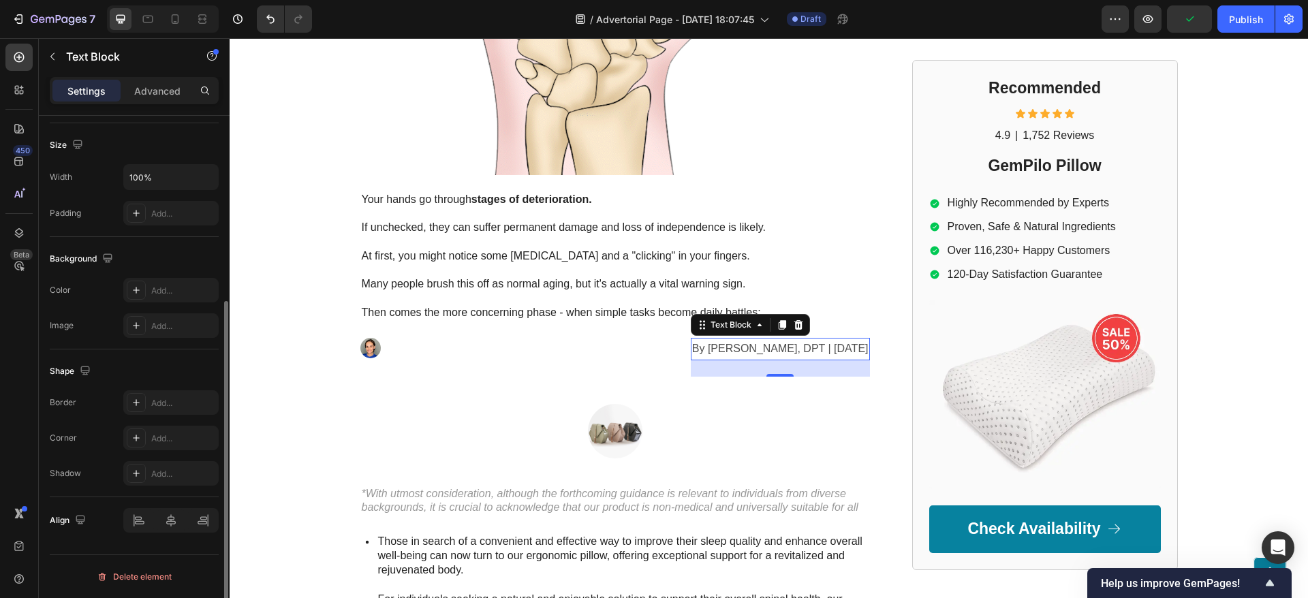
scroll to position [286, 0]
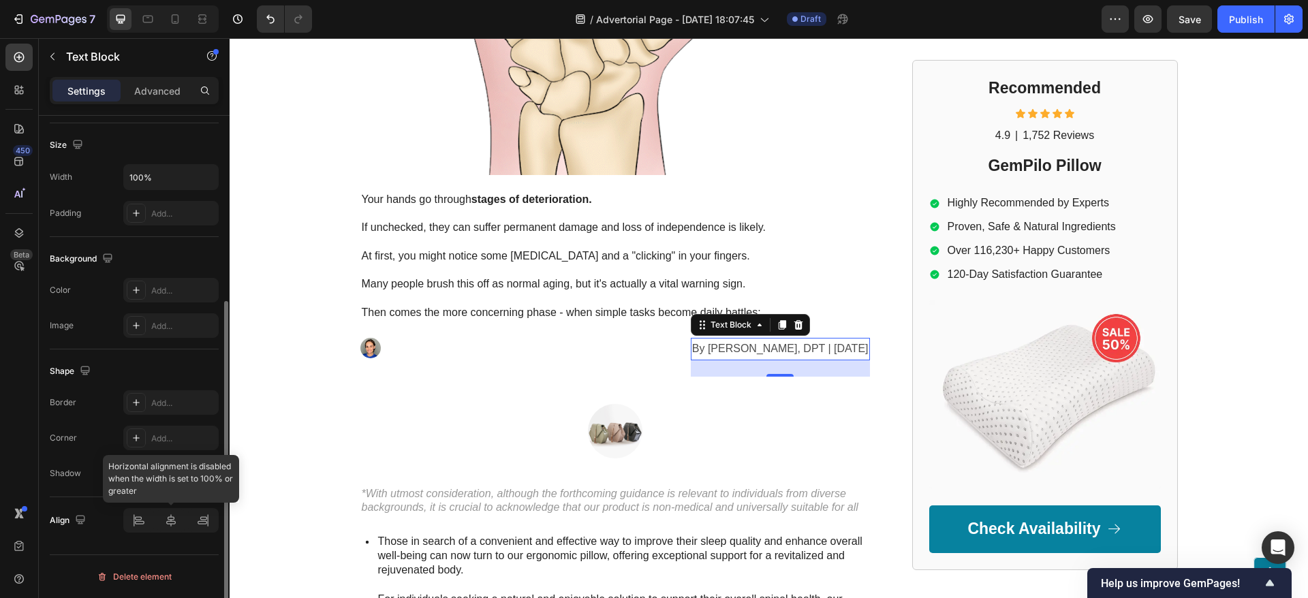
click at [139, 526] on div at bounding box center [170, 520] width 95 height 25
click at [166, 174] on input "100%" at bounding box center [171, 177] width 94 height 25
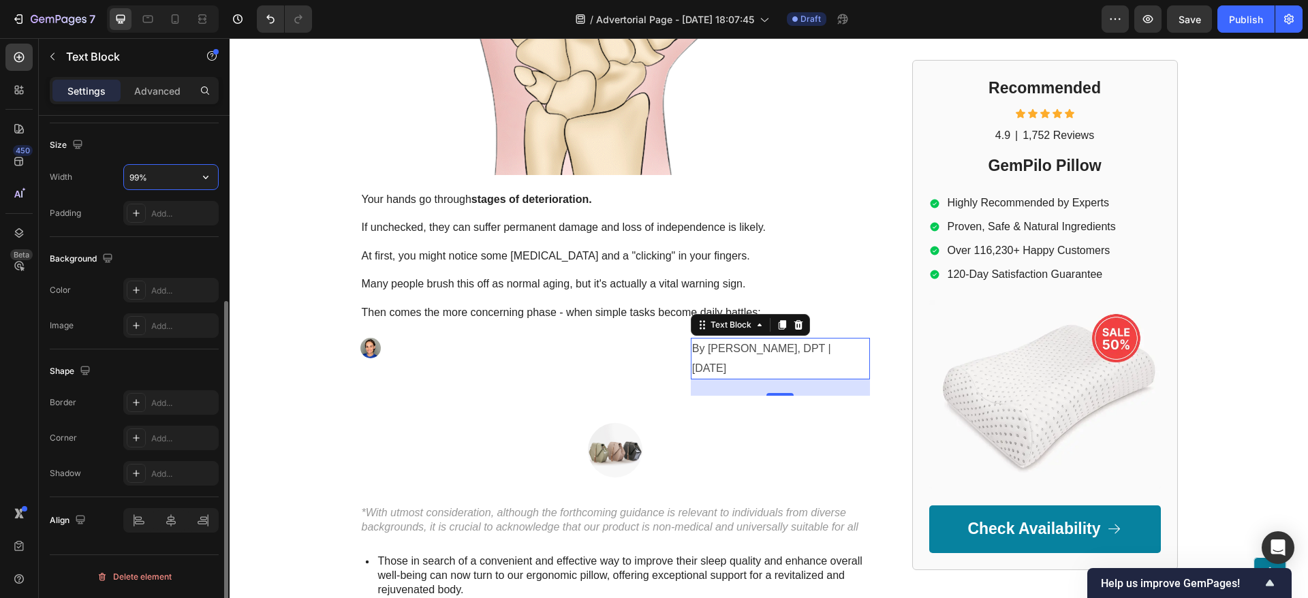
click at [161, 186] on input "99%" at bounding box center [171, 177] width 94 height 25
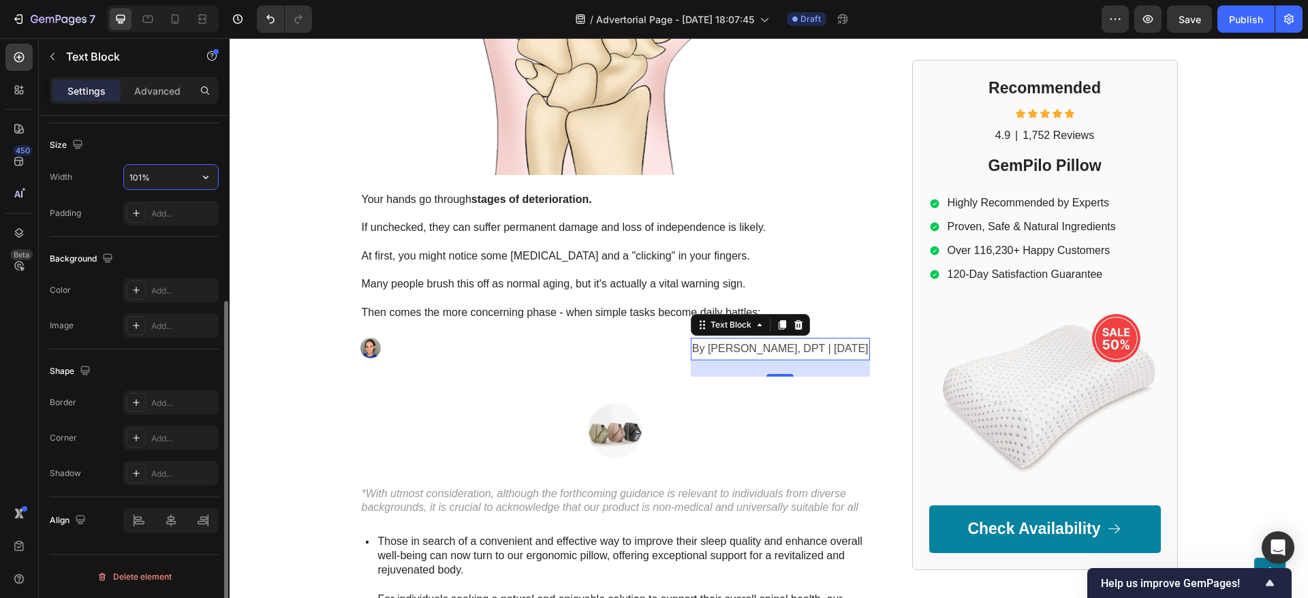
type input "100%"
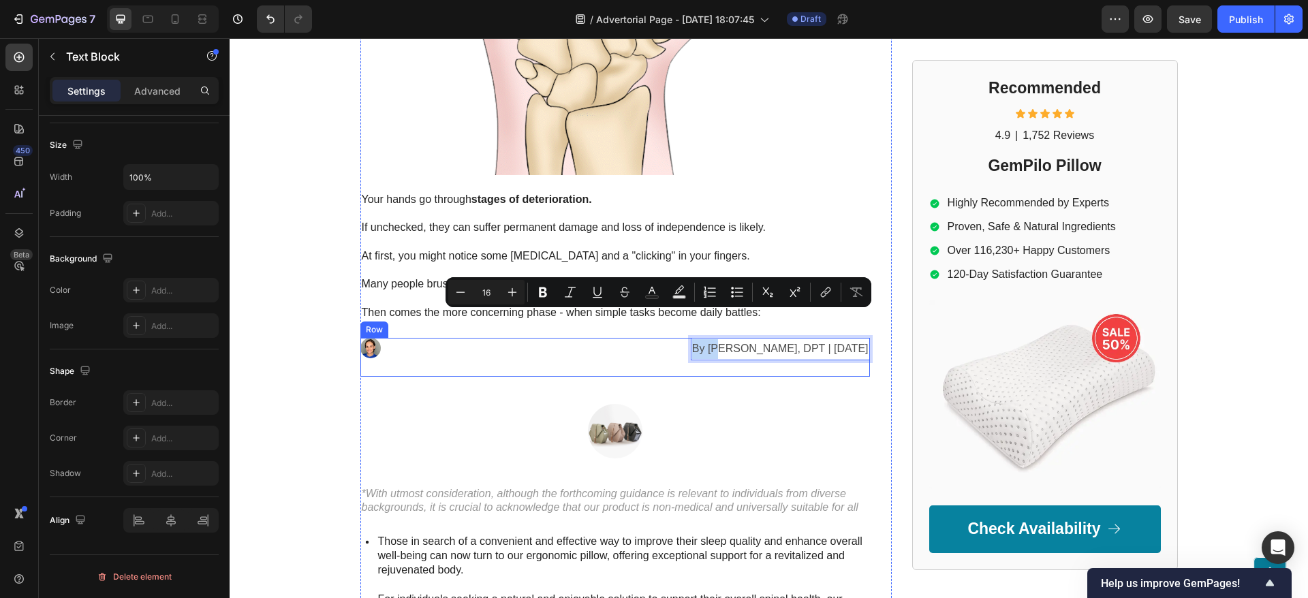
drag, startPoint x: 671, startPoint y: 315, endPoint x: 509, endPoint y: 317, distance: 162.1
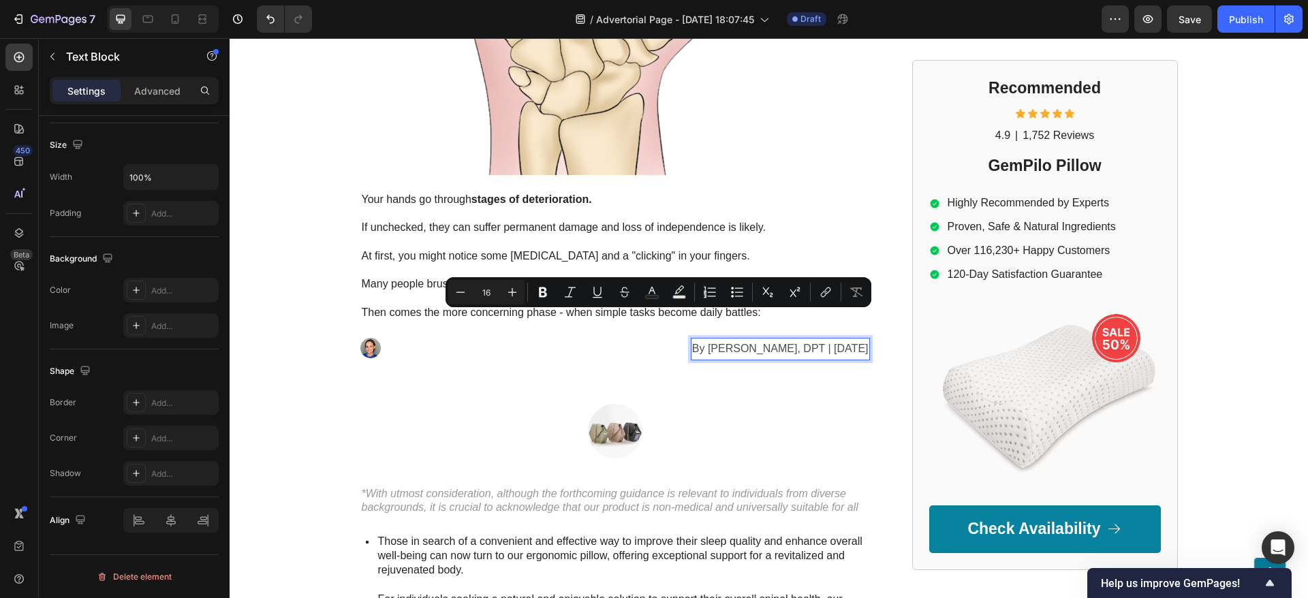
drag, startPoint x: 723, startPoint y: 324, endPoint x: 733, endPoint y: 324, distance: 10.2
click at [723, 339] on p "By Dr. Kaitlynn Mueller, DPT | May 5th, 2025" at bounding box center [780, 349] width 176 height 20
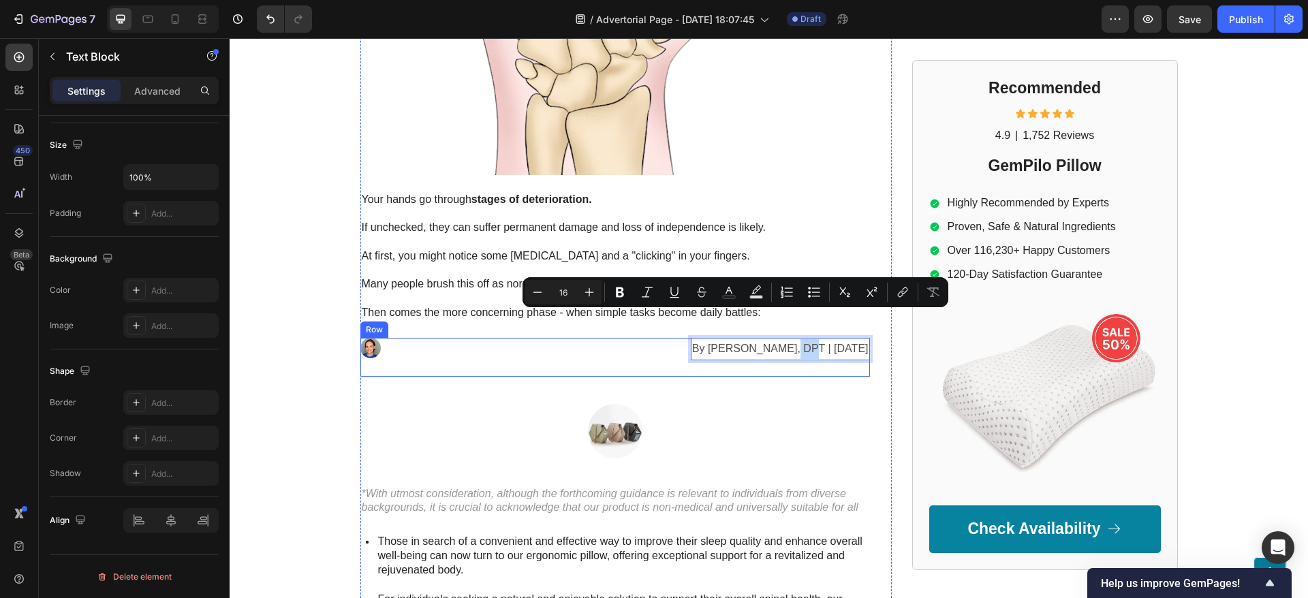
drag, startPoint x: 744, startPoint y: 329, endPoint x: 727, endPoint y: 332, distance: 17.2
click at [727, 338] on div "By Dr. Kaitlynn Mueller, DPT | May 5th, 2025 Text Block 24" at bounding box center [744, 357] width 249 height 39
click at [731, 339] on p "By Dr. Kaitlynn Mueller, DPT | May 5th, 2025" at bounding box center [780, 349] width 176 height 20
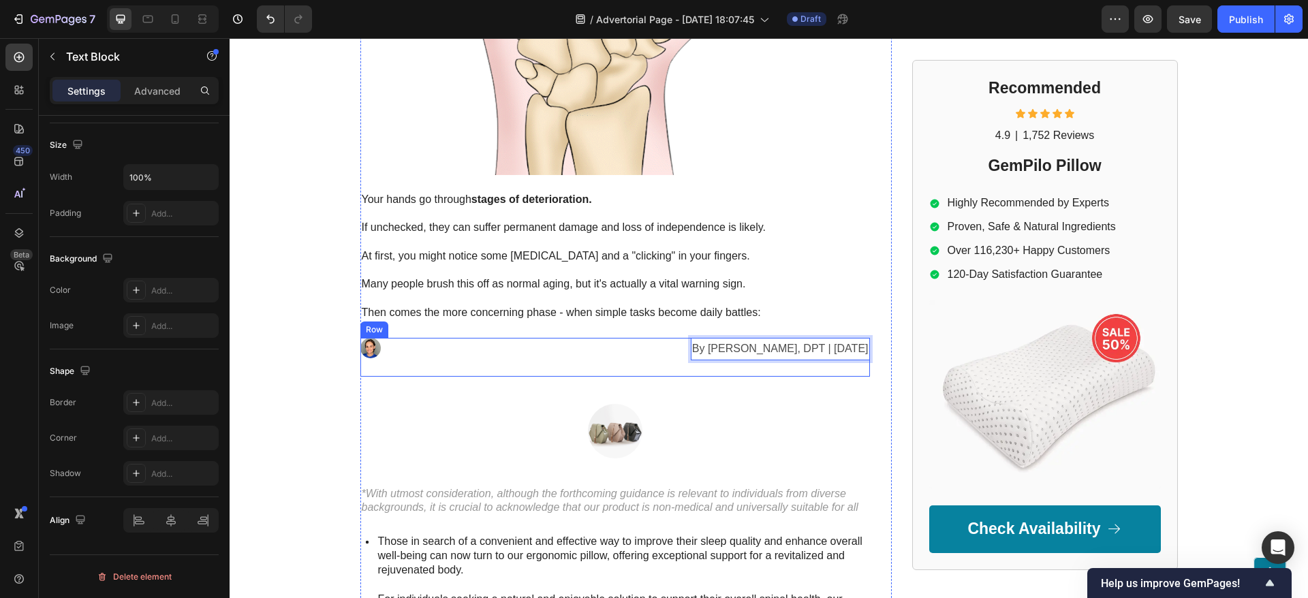
click at [598, 338] on div "Image" at bounding box center [484, 357] width 249 height 39
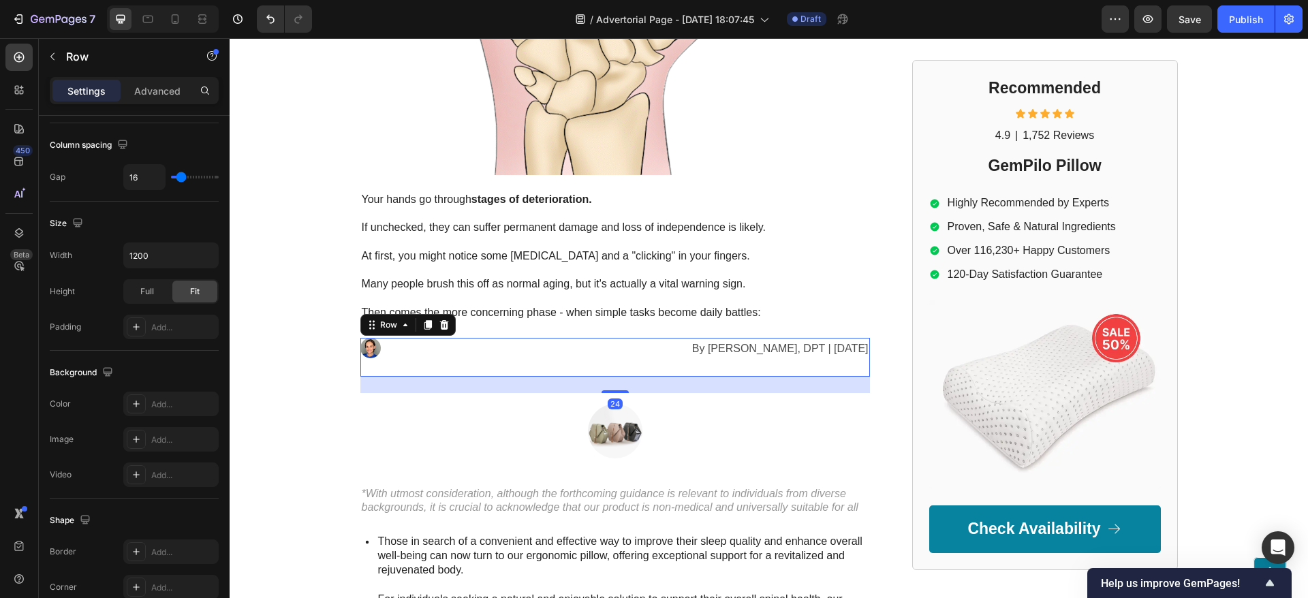
scroll to position [0, 0]
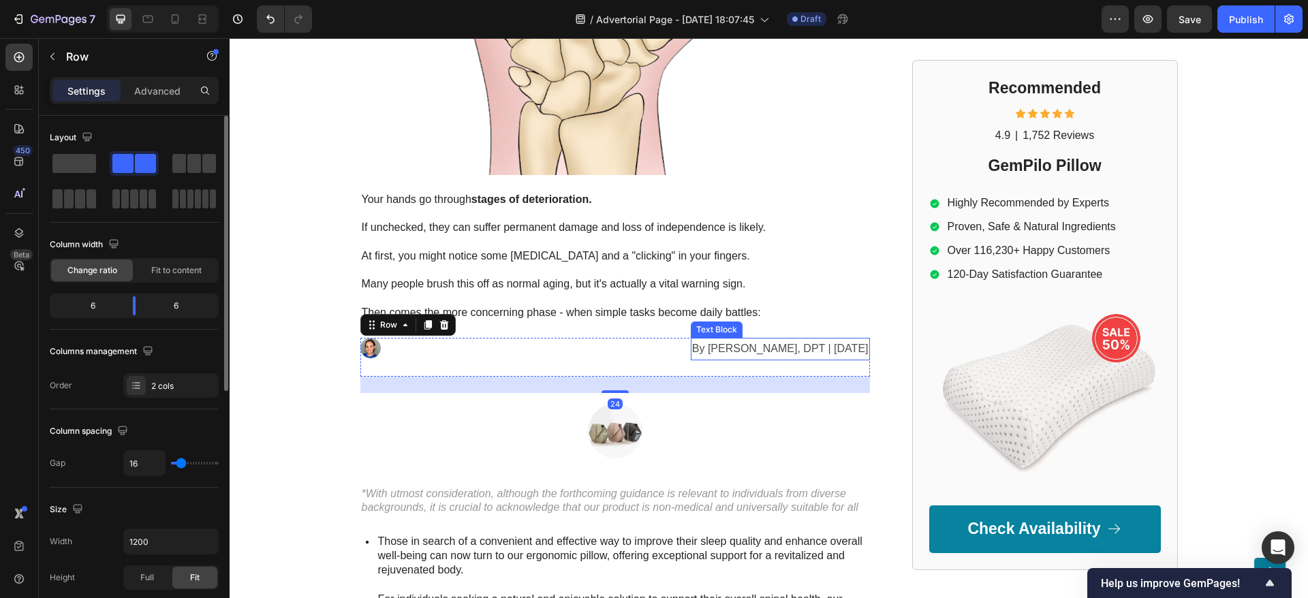
click at [723, 339] on p "By Dr. Kaitlynn Mueller, DPT | May 5th, 2025" at bounding box center [780, 349] width 176 height 20
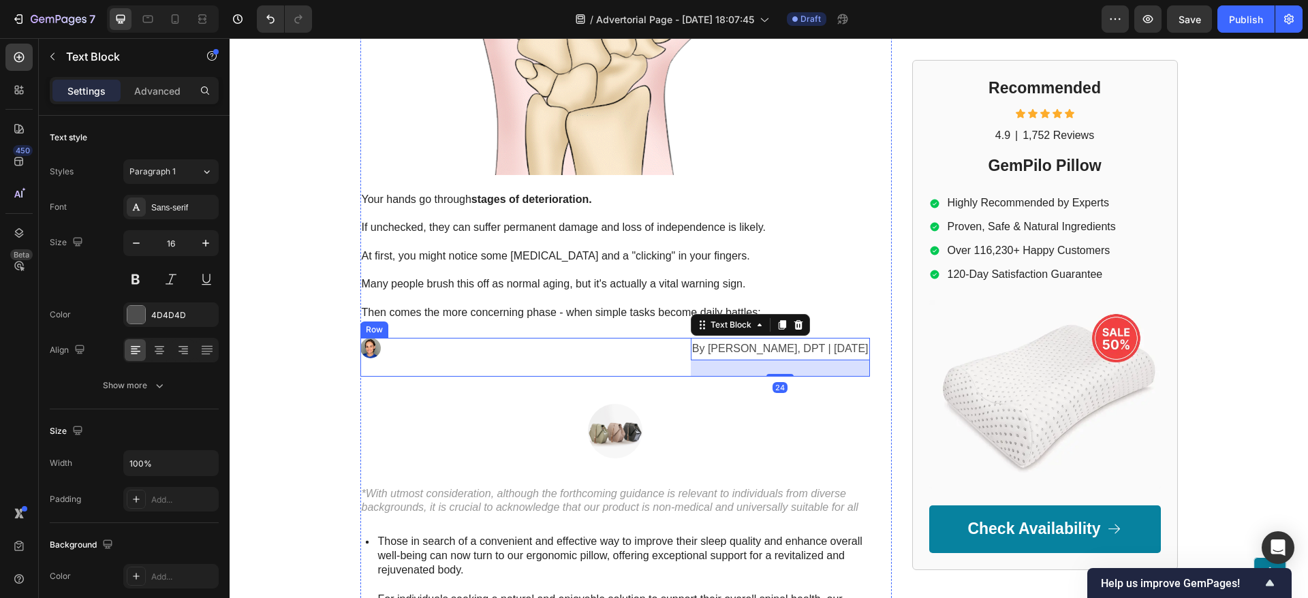
drag, startPoint x: 754, startPoint y: 343, endPoint x: 488, endPoint y: 318, distance: 266.7
click at [488, 338] on div "Image By Dr. Kaitlynn Mueller, DPT | May 5th, 2025 Text Block 24 Row" at bounding box center [614, 357] width 509 height 39
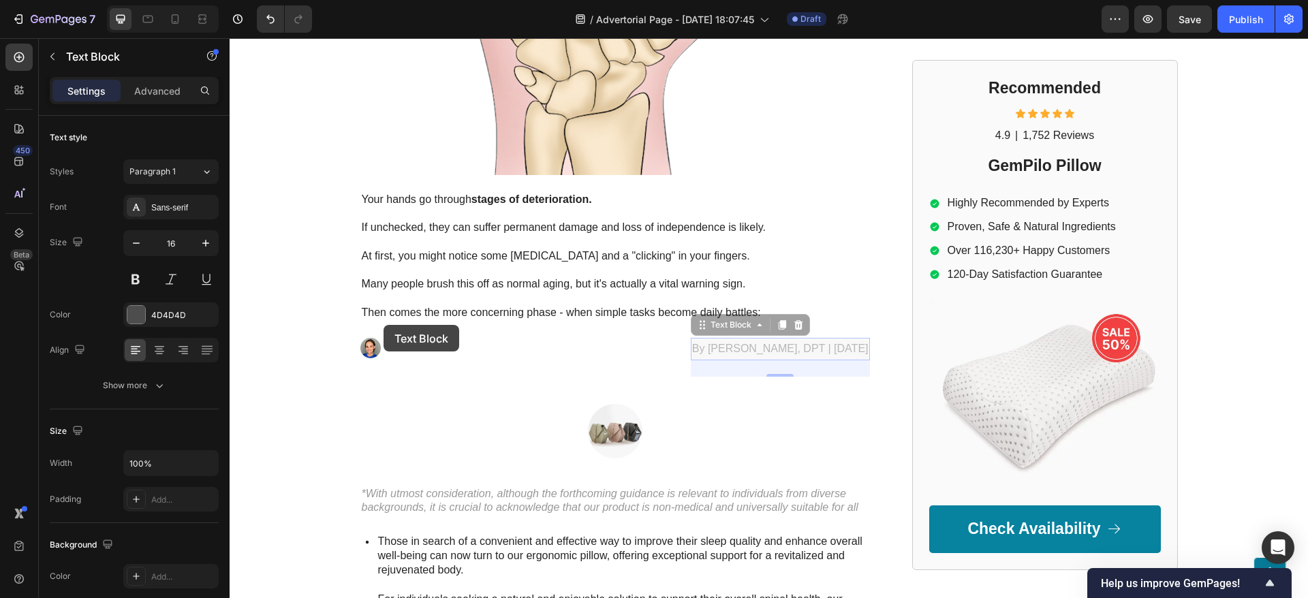
drag, startPoint x: 661, startPoint y: 295, endPoint x: 385, endPoint y: 324, distance: 277.4
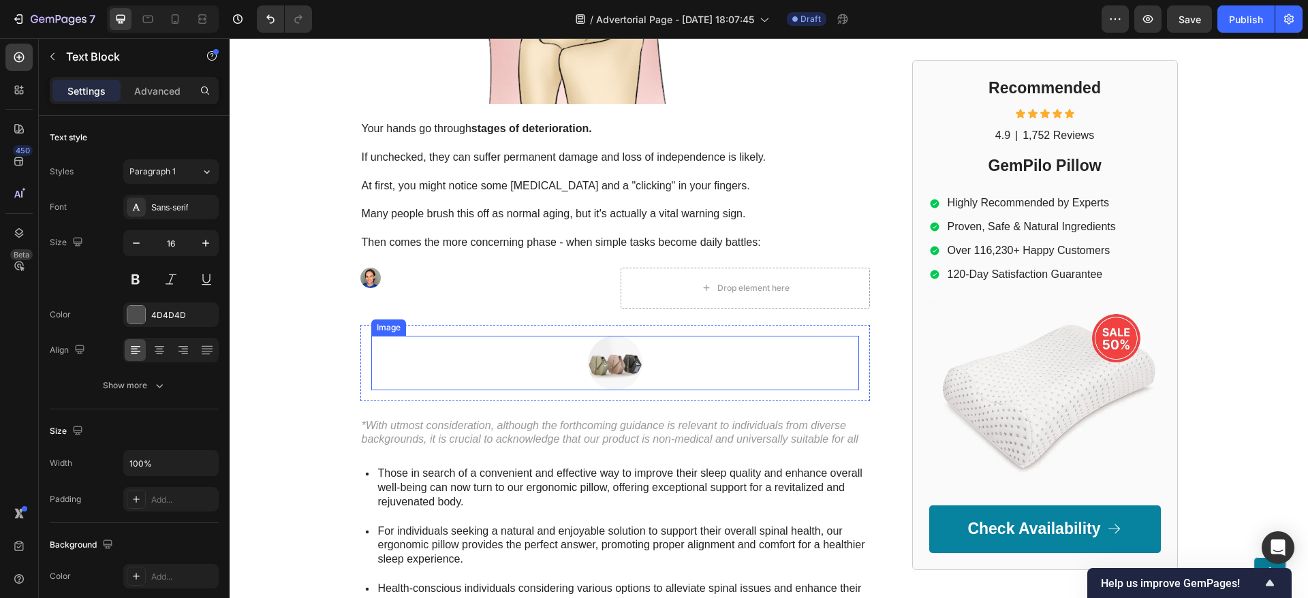
scroll to position [2211, 0]
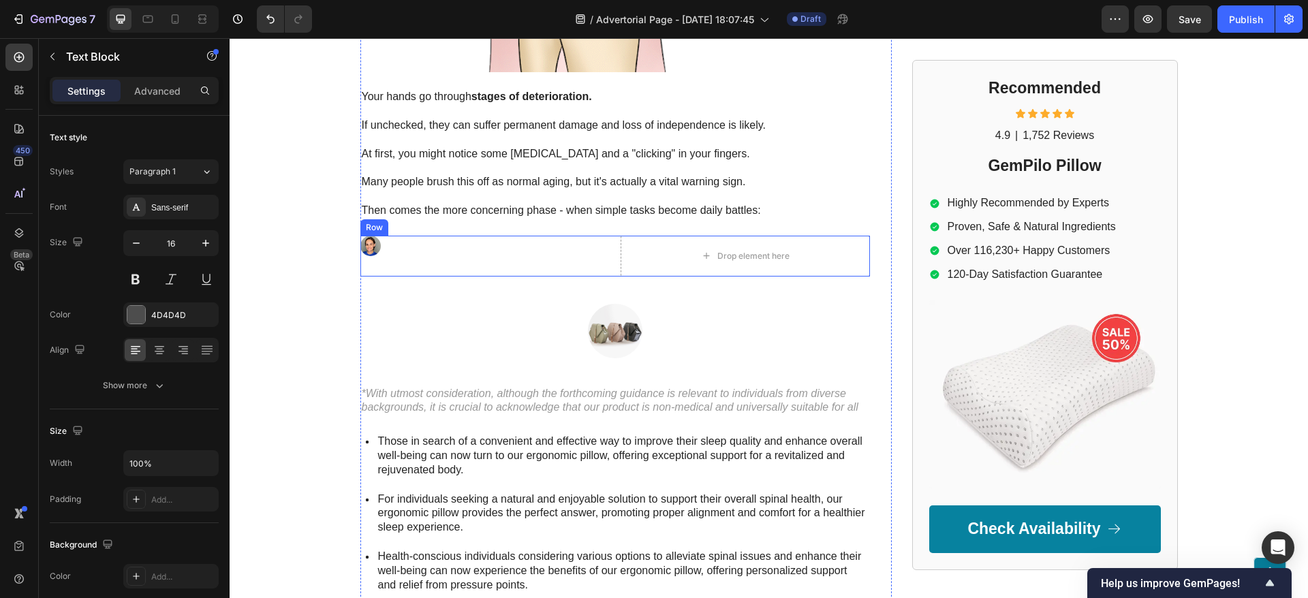
click at [567, 236] on div "Image" at bounding box center [484, 256] width 249 height 41
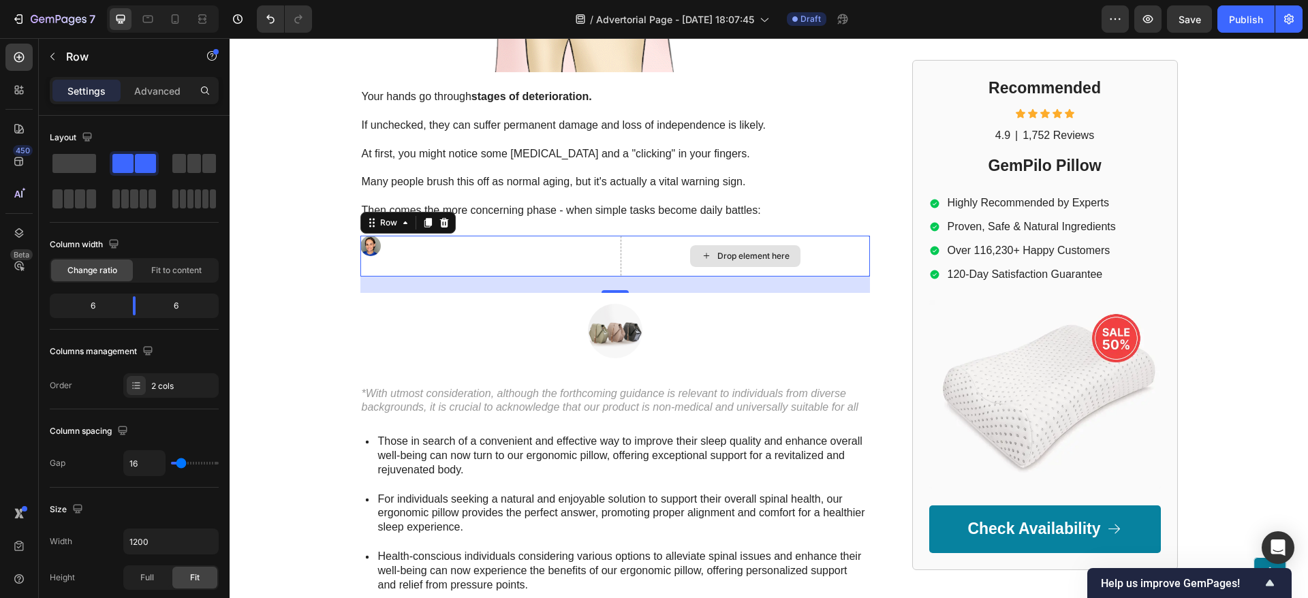
click at [702, 250] on icon at bounding box center [706, 256] width 11 height 12
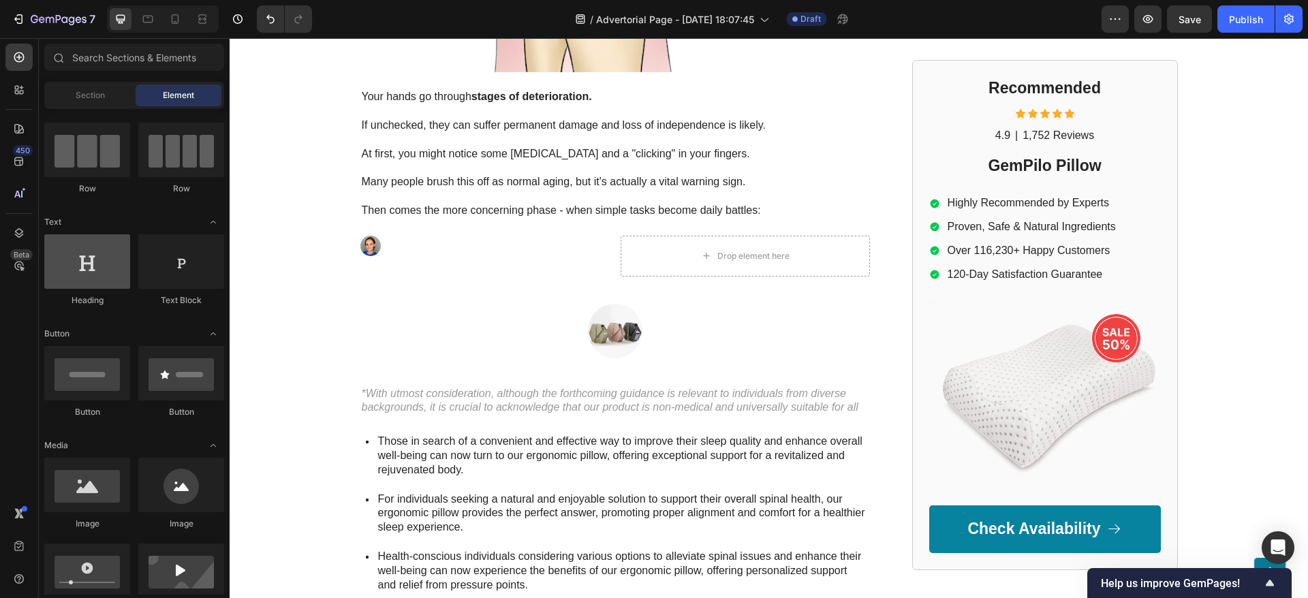
click at [70, 276] on div at bounding box center [87, 261] width 86 height 54
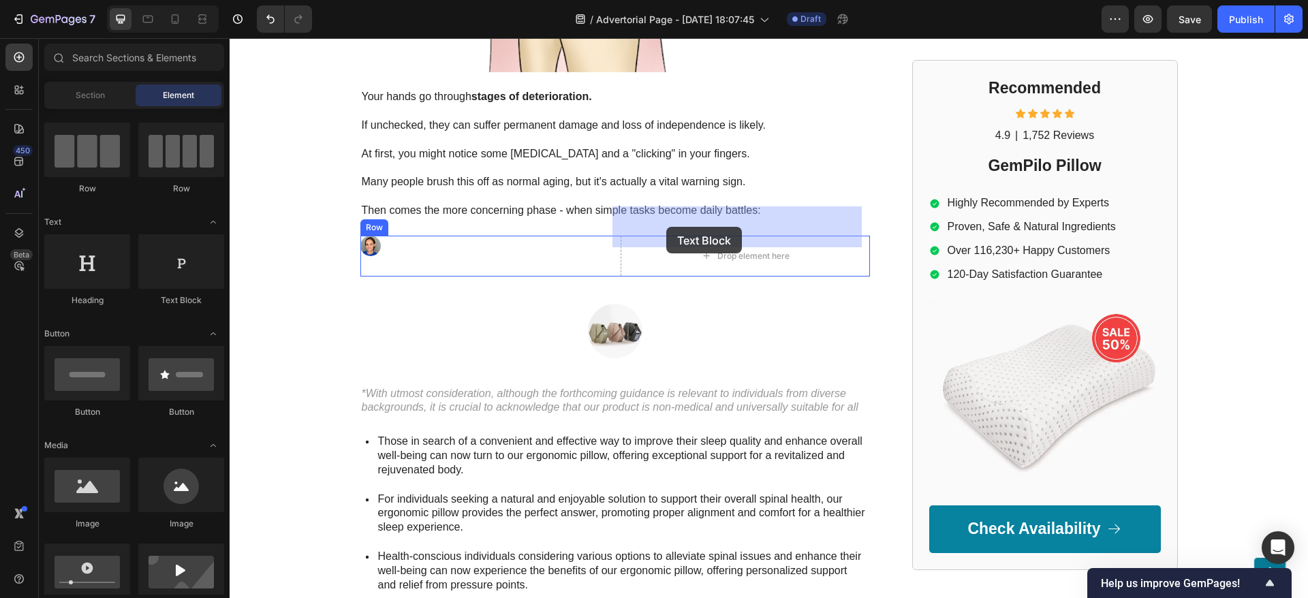
drag, startPoint x: 342, startPoint y: 271, endPoint x: 666, endPoint y: 227, distance: 327.2
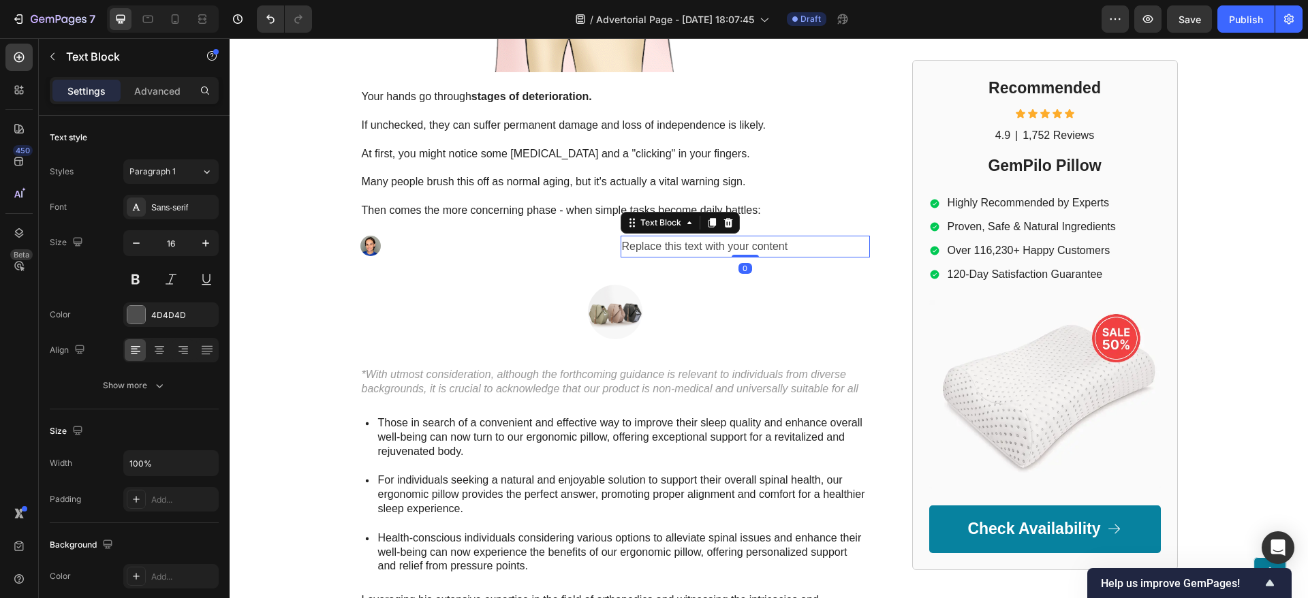
click at [682, 236] on div "Replace this text with your content" at bounding box center [744, 247] width 249 height 22
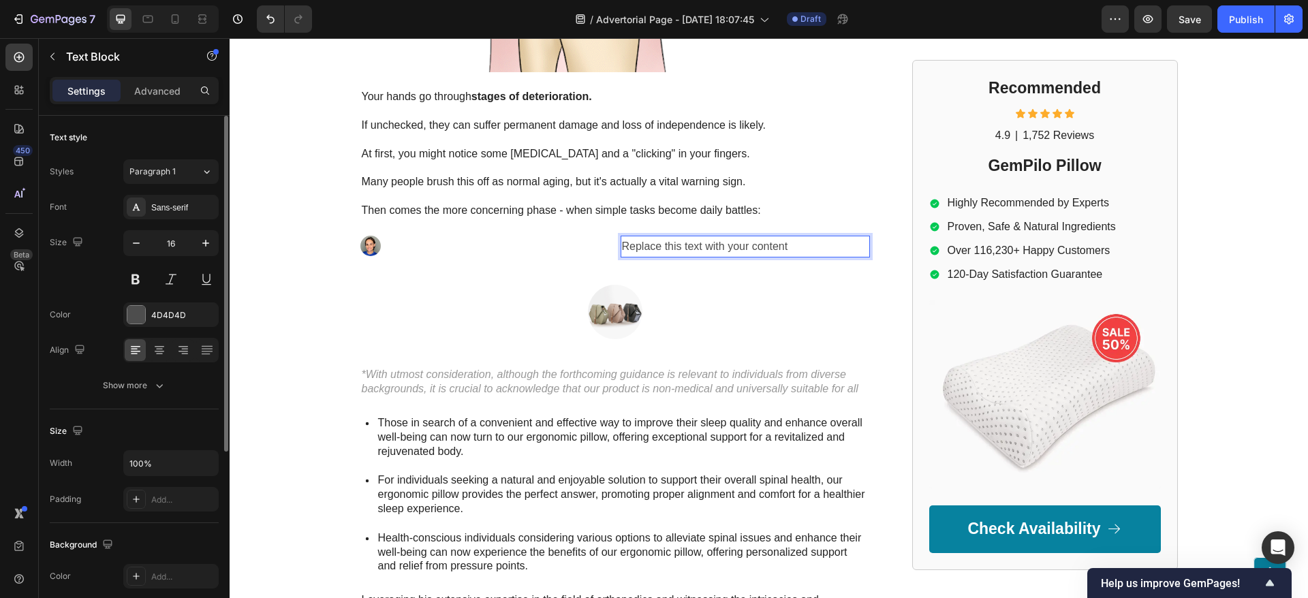
scroll to position [286, 0]
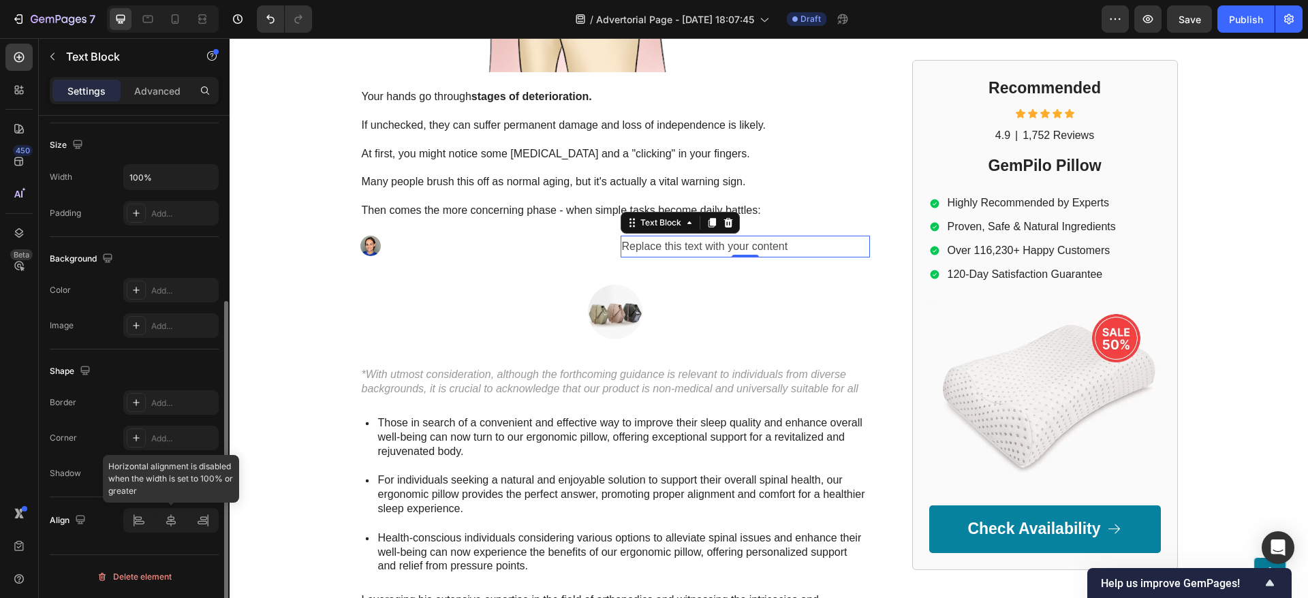
click at [136, 529] on div at bounding box center [170, 520] width 95 height 25
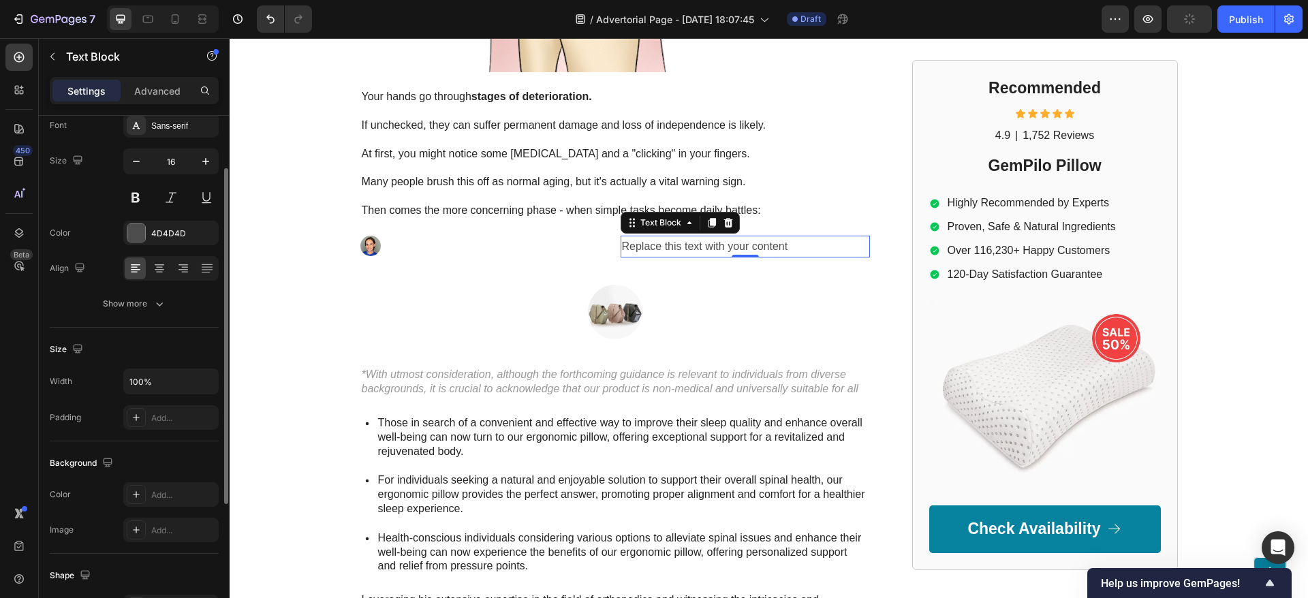
scroll to position [0, 0]
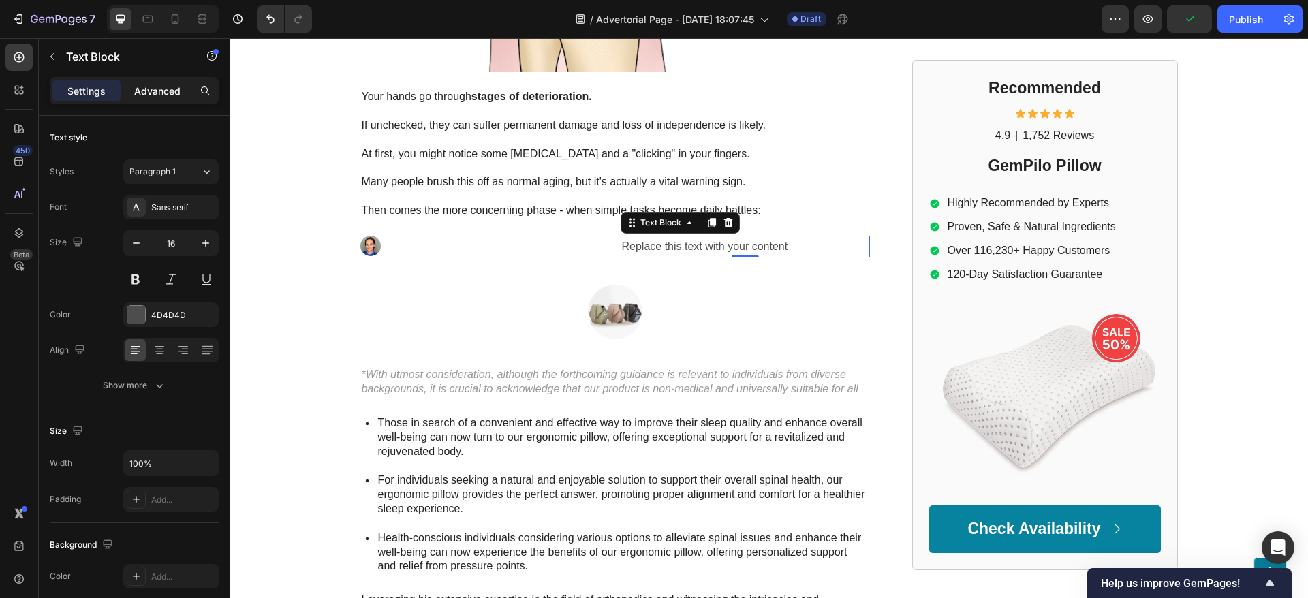
click at [154, 96] on p "Advanced" at bounding box center [157, 91] width 46 height 14
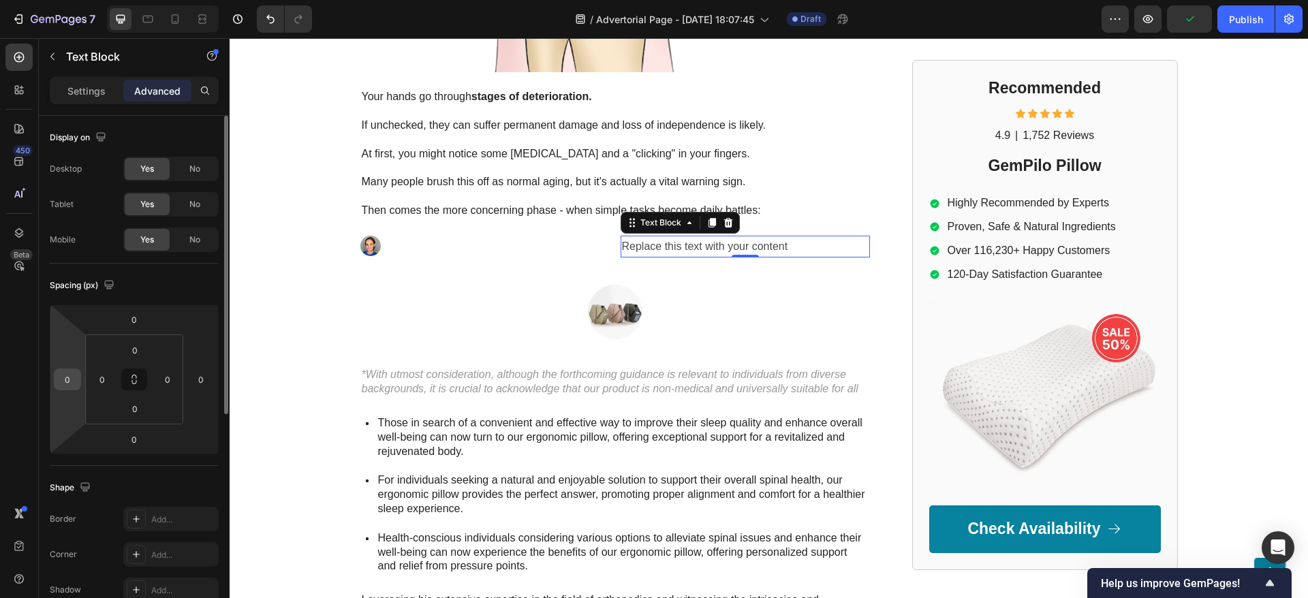
click at [69, 379] on input "0" at bounding box center [67, 379] width 20 height 20
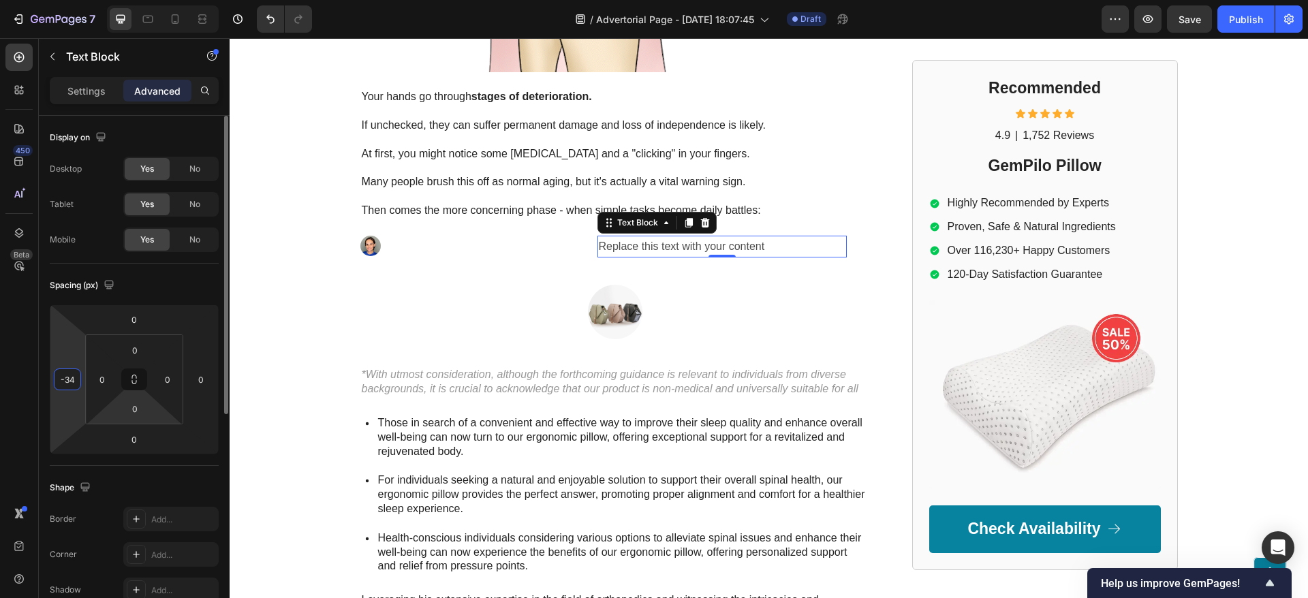
type input "-340"
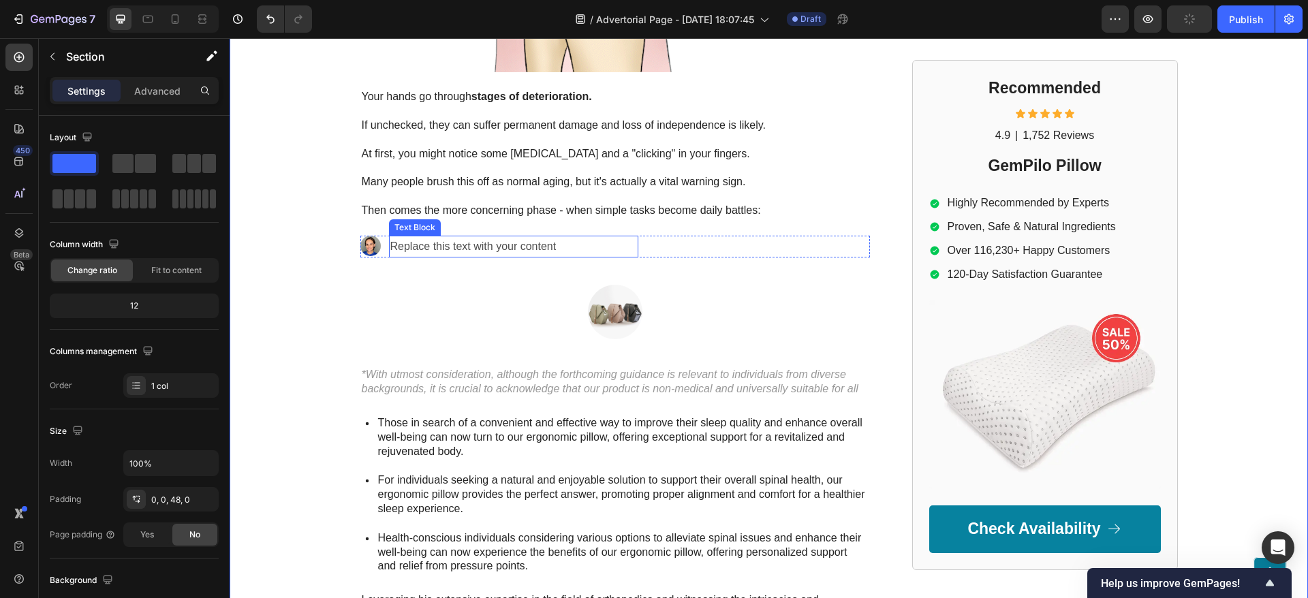
click at [426, 237] on p "Replace this text with your content" at bounding box center [513, 247] width 247 height 20
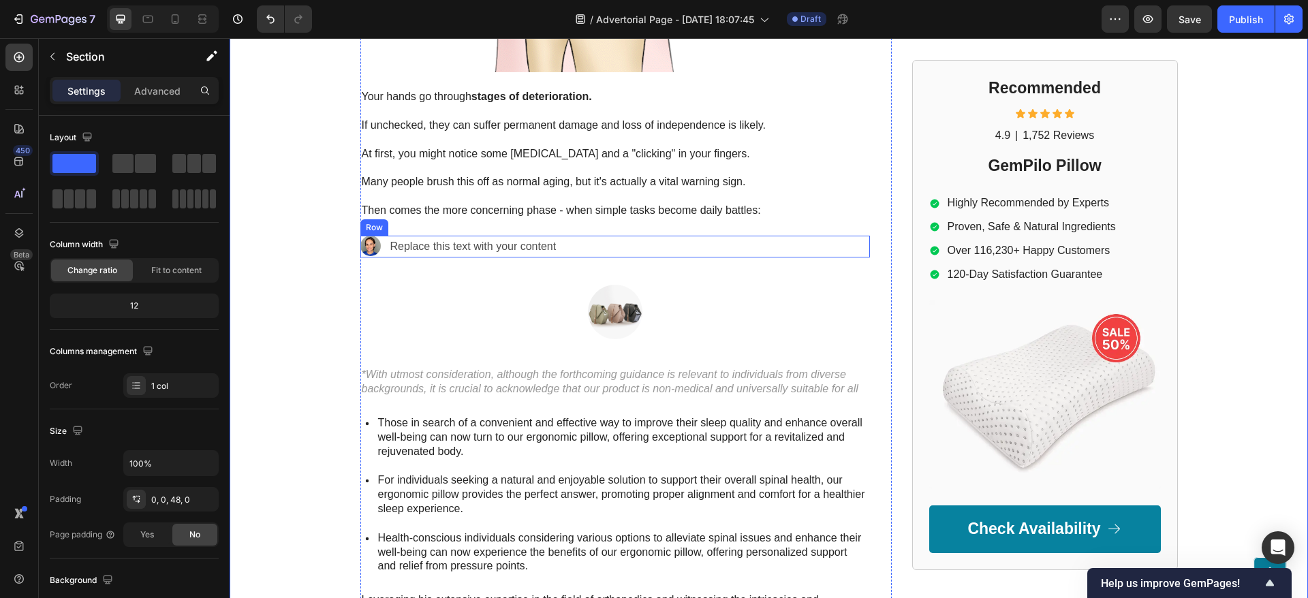
click at [380, 236] on div "Image" at bounding box center [484, 247] width 249 height 22
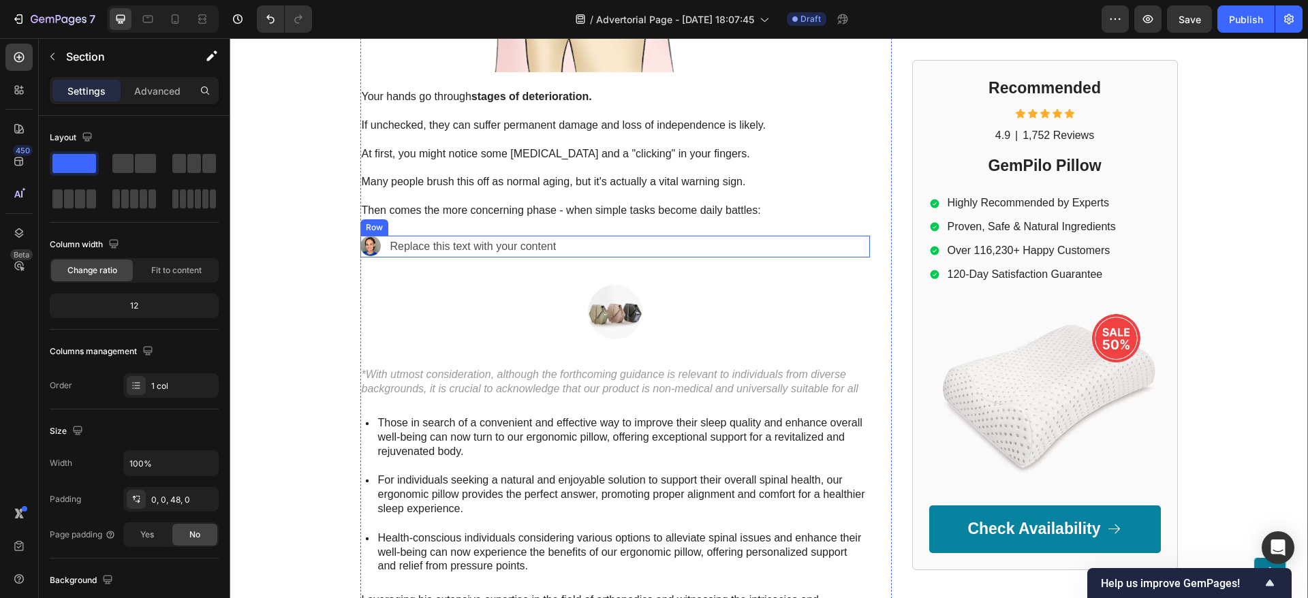
click at [676, 236] on div "Replace this text with your content Text Block" at bounding box center [744, 247] width 249 height 22
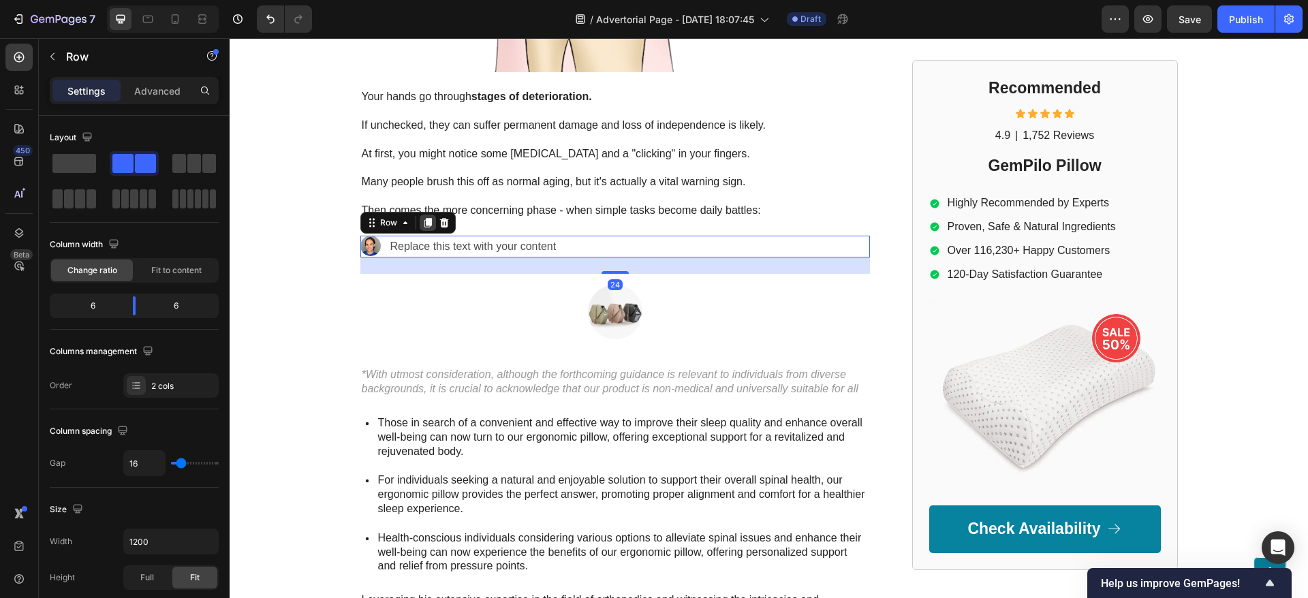
click at [424, 218] on icon at bounding box center [427, 223] width 7 height 10
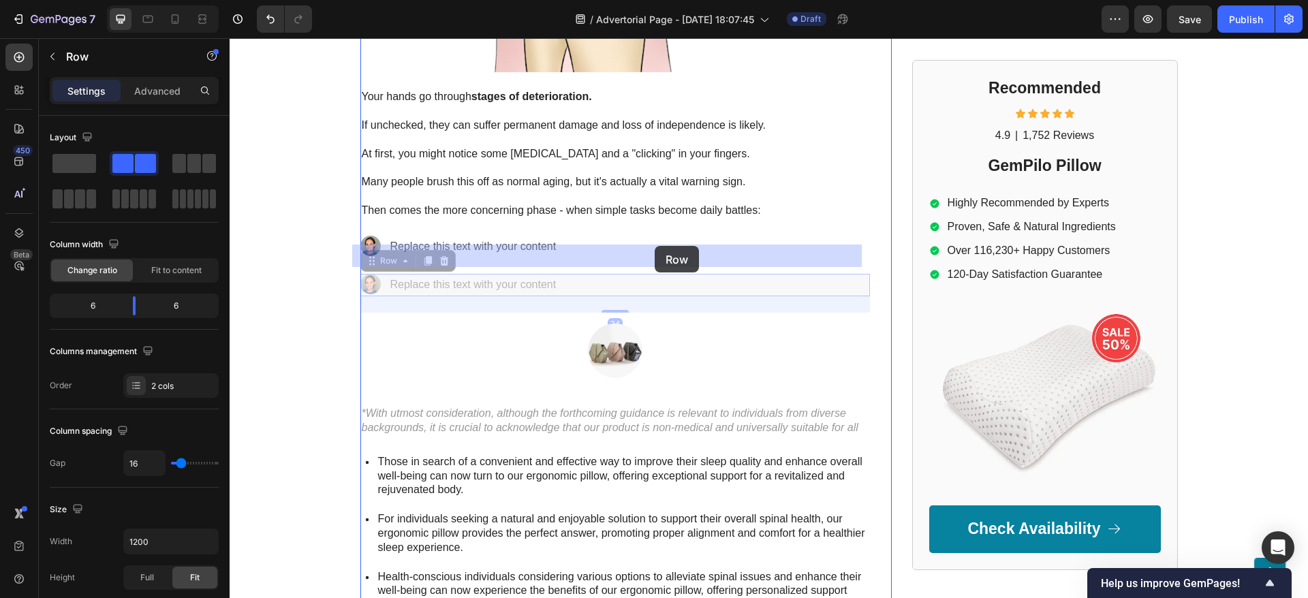
drag, startPoint x: 675, startPoint y: 255, endPoint x: 654, endPoint y: 246, distance: 22.5
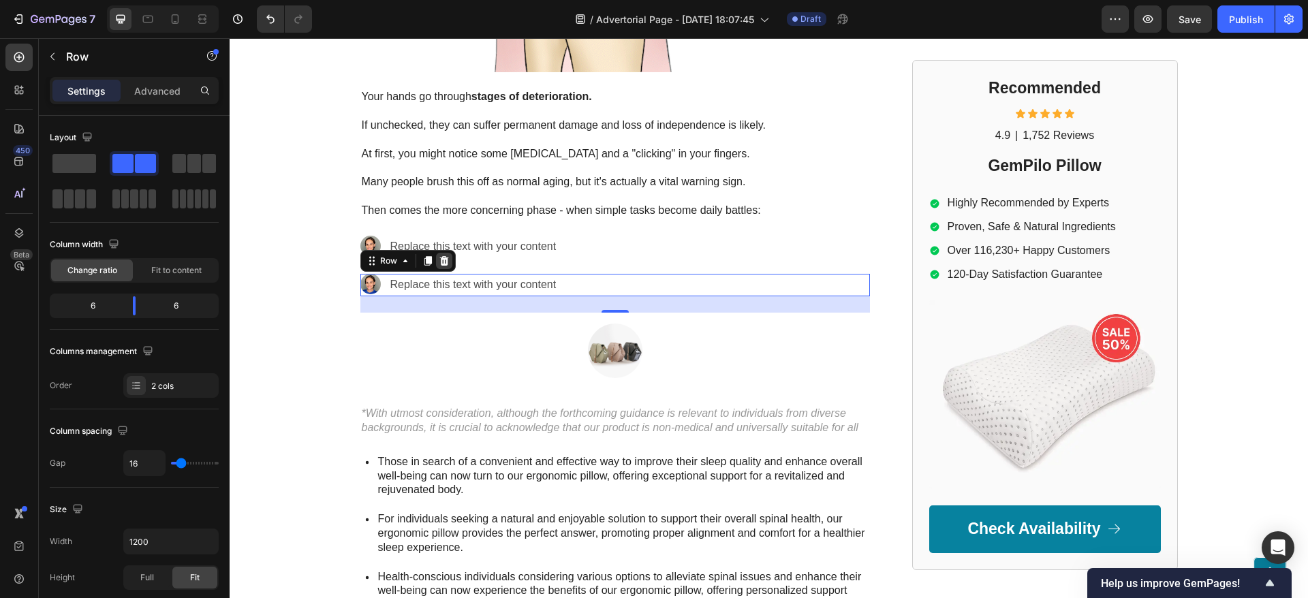
click at [439, 256] on icon at bounding box center [443, 261] width 9 height 10
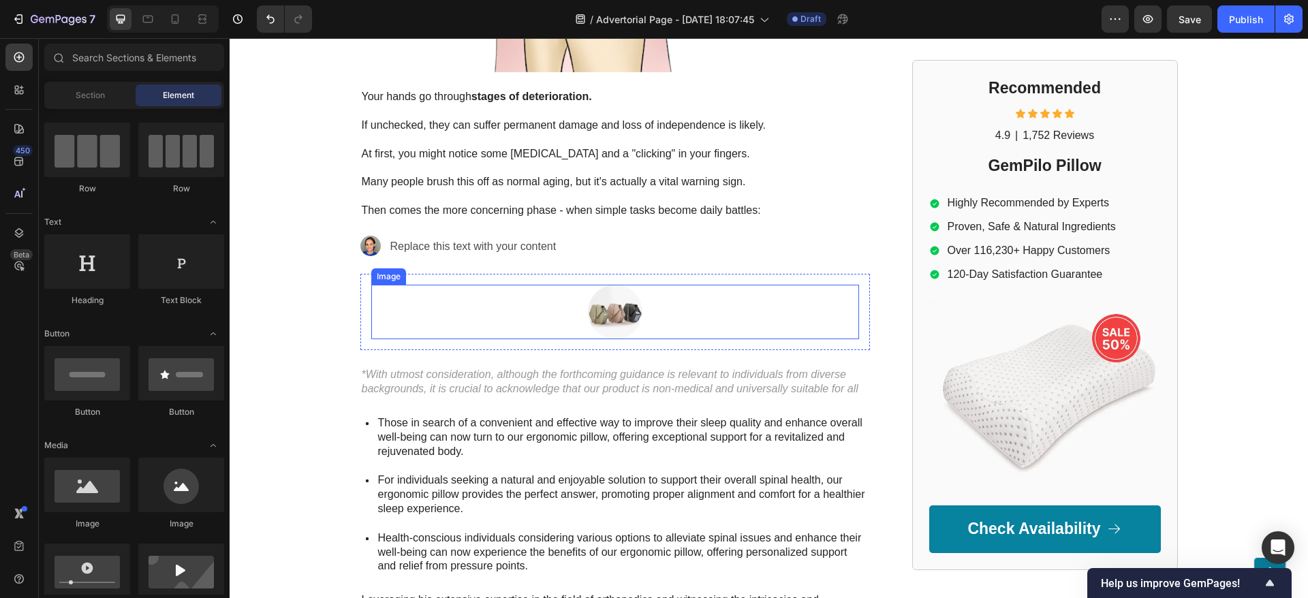
click at [443, 285] on div at bounding box center [615, 312] width 488 height 54
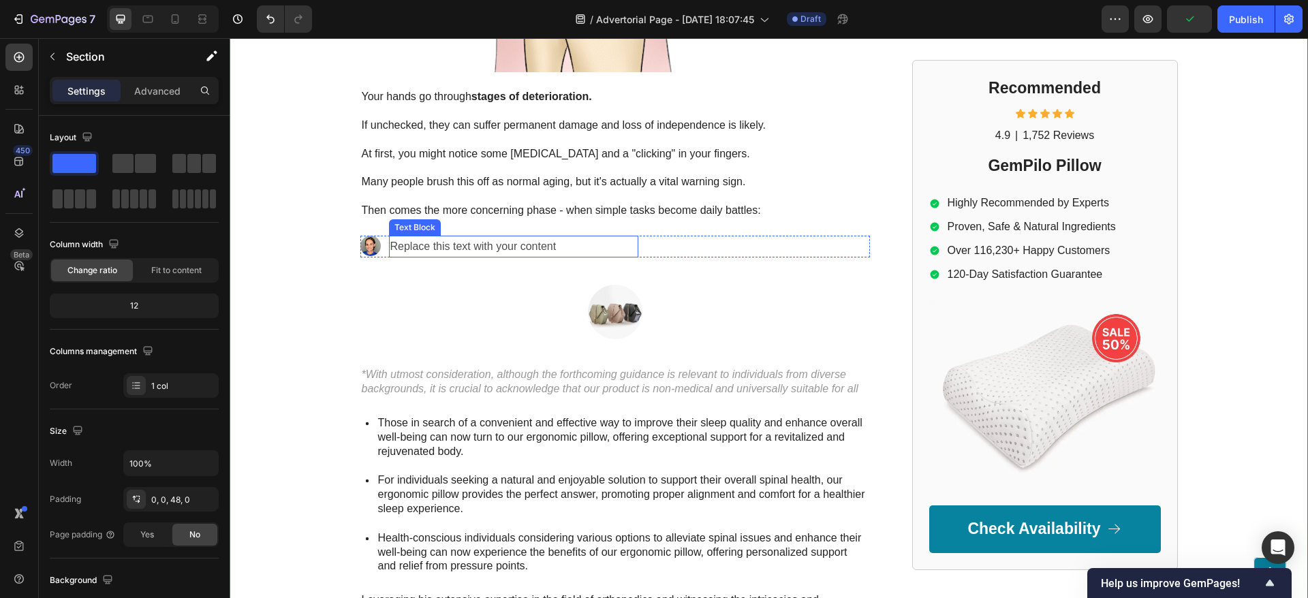
click at [591, 237] on p "Replace this text with your content" at bounding box center [513, 247] width 247 height 20
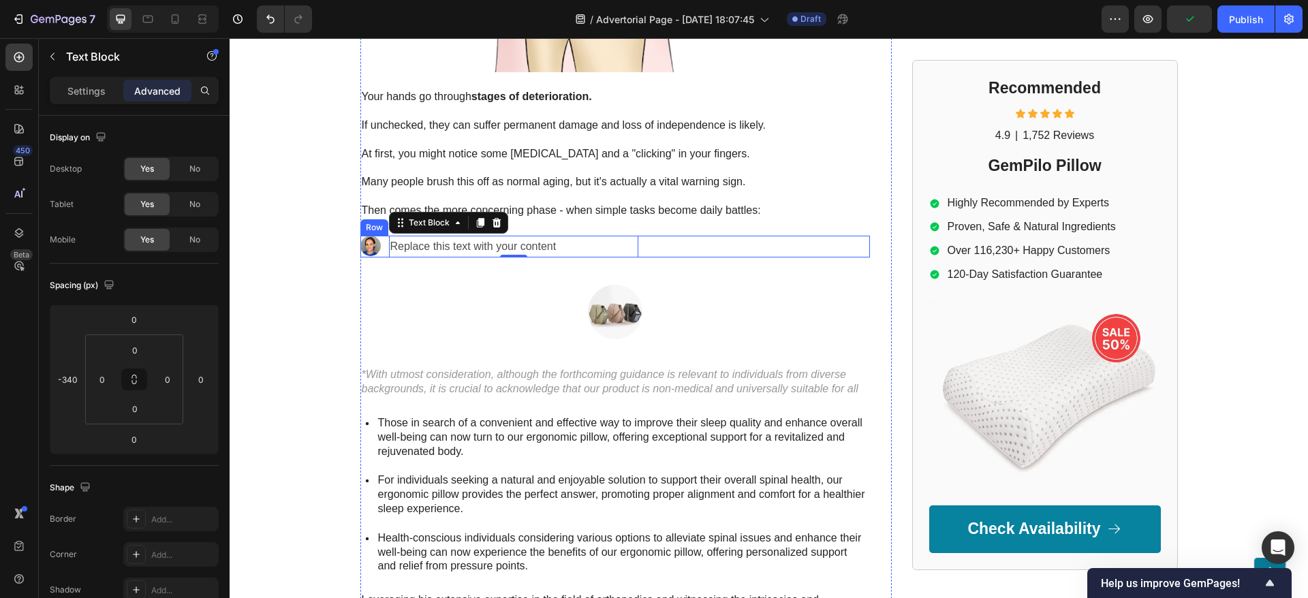
click at [663, 236] on div "Replace this text with your content Text Block 0" at bounding box center [744, 247] width 249 height 22
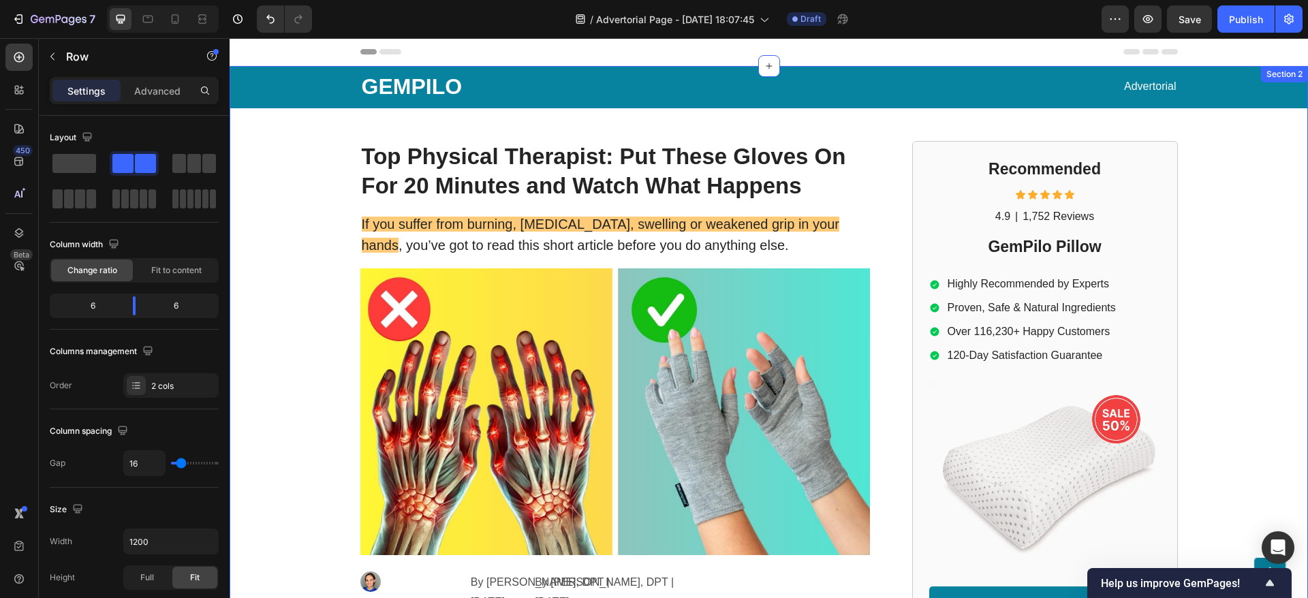
scroll to position [2211, 0]
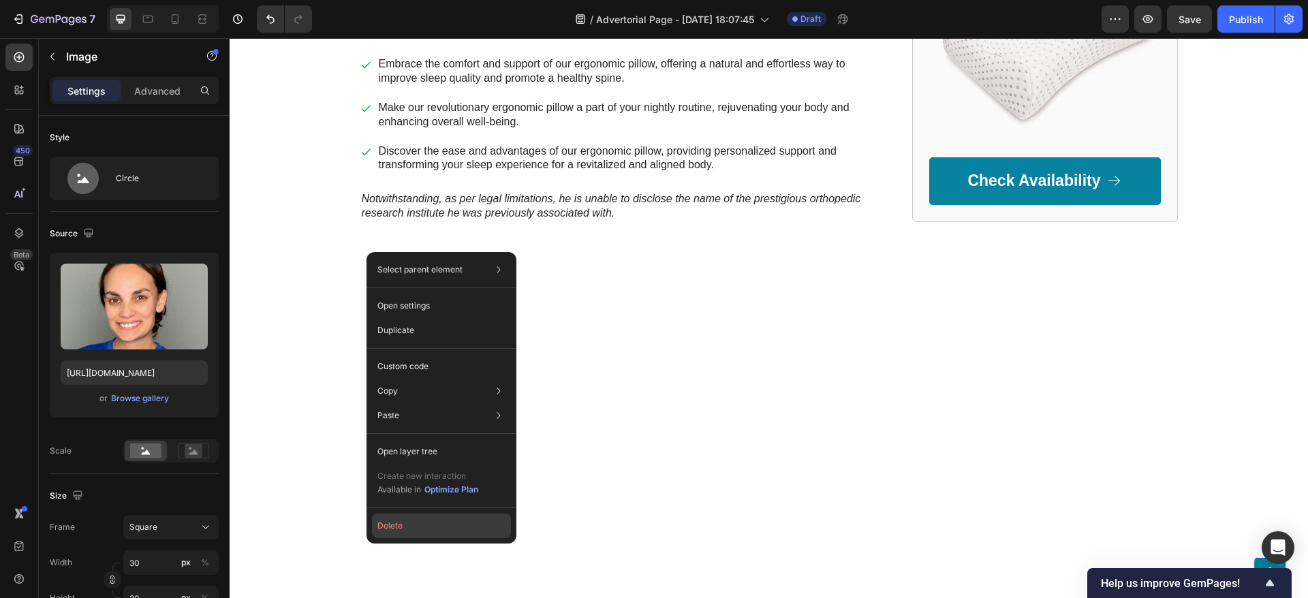
drag, startPoint x: 428, startPoint y: 535, endPoint x: 186, endPoint y: 478, distance: 249.0
click at [428, 535] on button "Delete" at bounding box center [441, 526] width 139 height 25
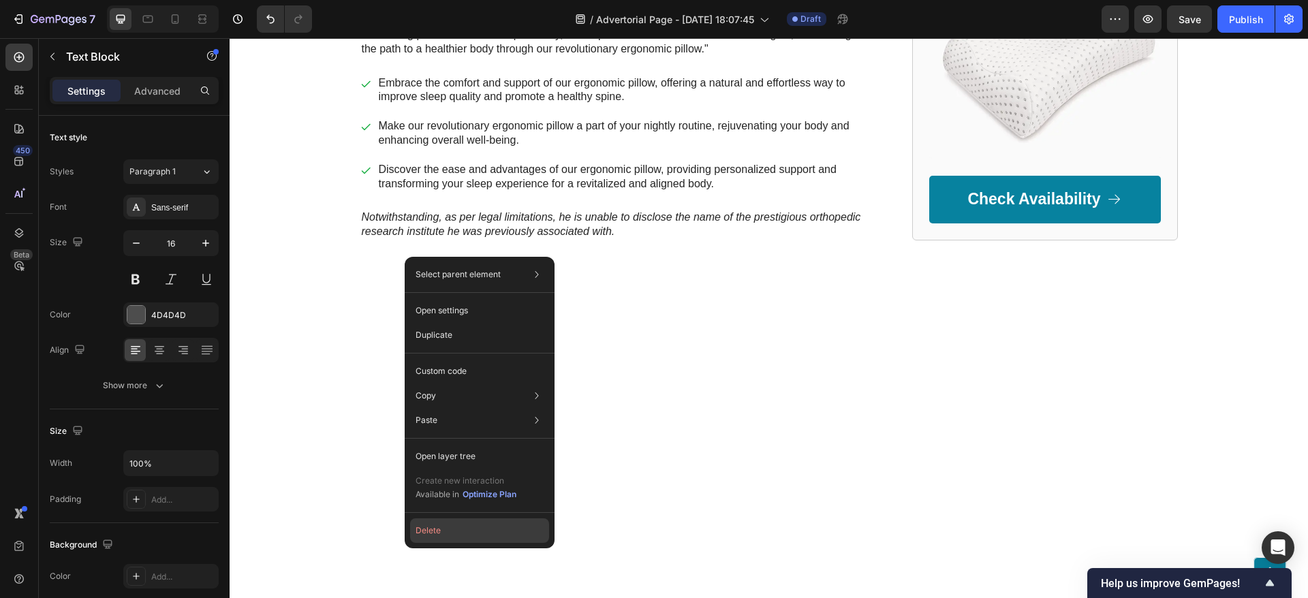
click at [458, 527] on button "Delete" at bounding box center [479, 530] width 139 height 25
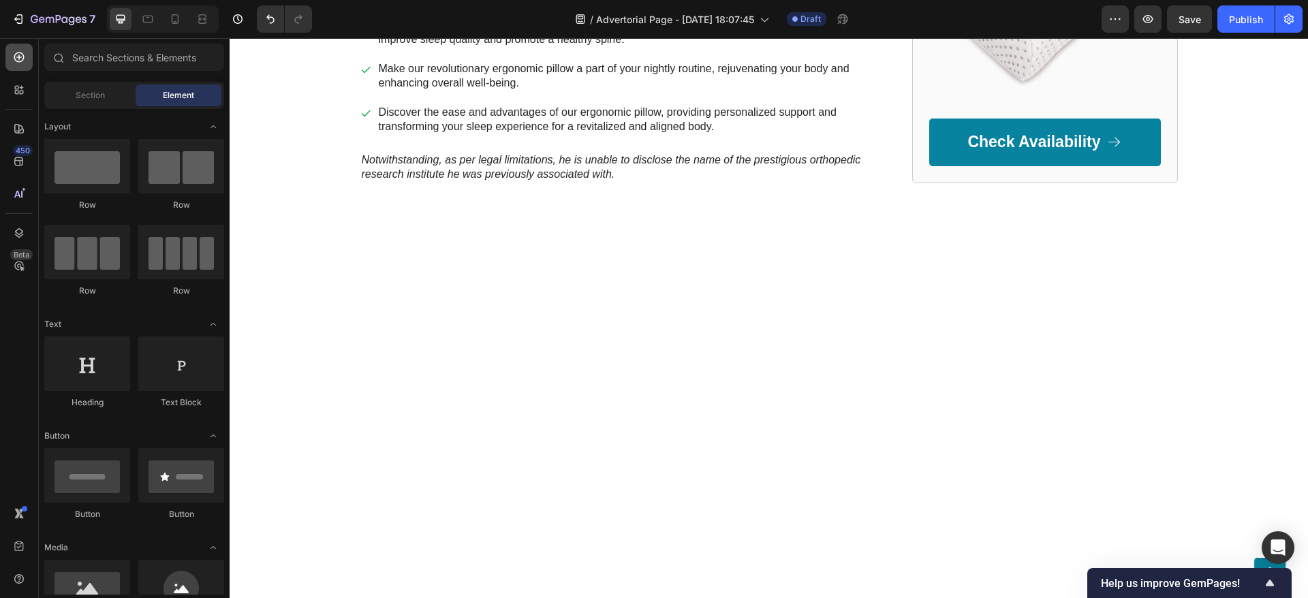
click at [26, 65] on div at bounding box center [18, 57] width 27 height 27
click at [8, 63] on div at bounding box center [18, 57] width 27 height 27
click at [20, 88] on icon at bounding box center [19, 90] width 14 height 14
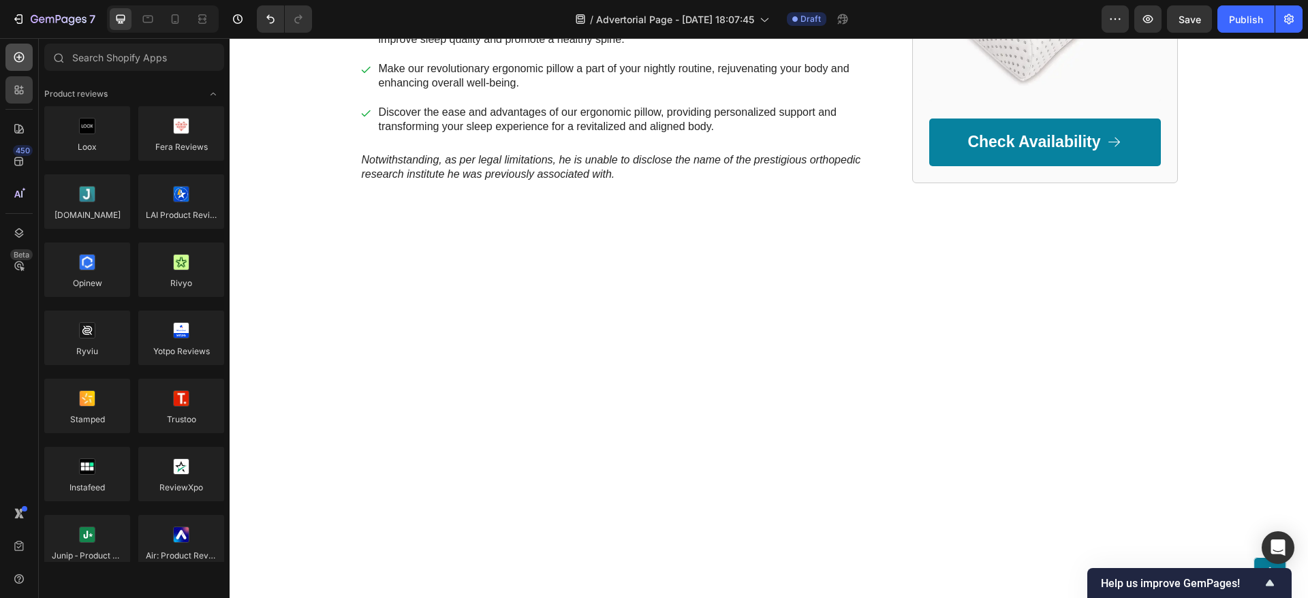
click at [19, 50] on icon at bounding box center [19, 57] width 14 height 14
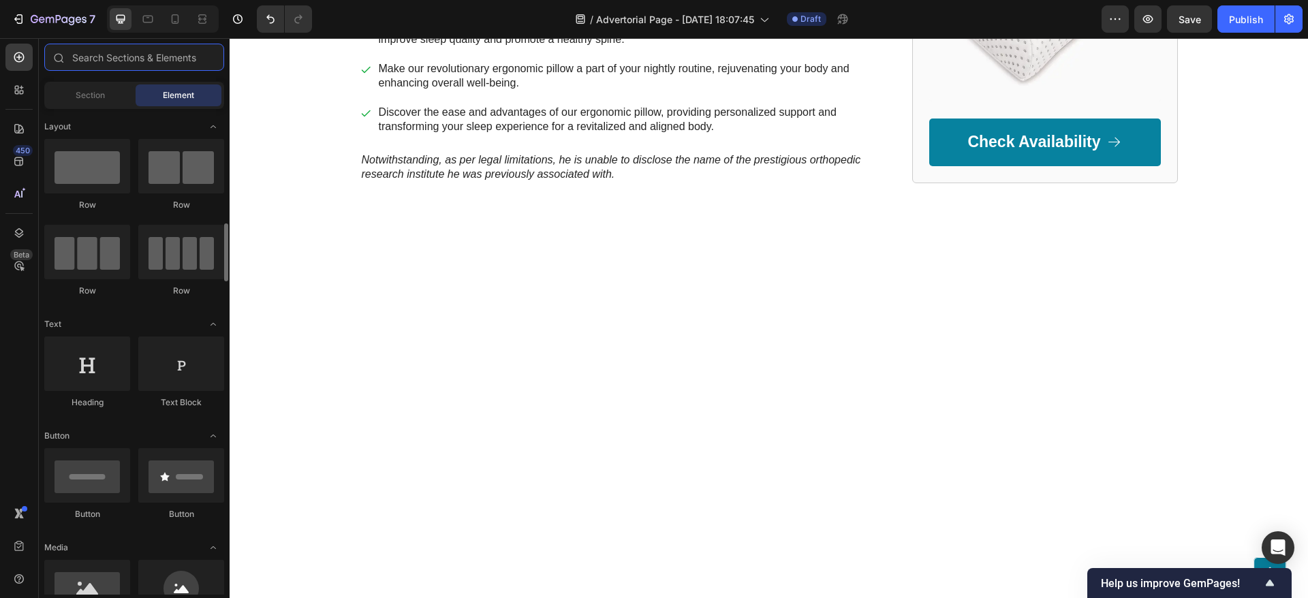
scroll to position [0, 0]
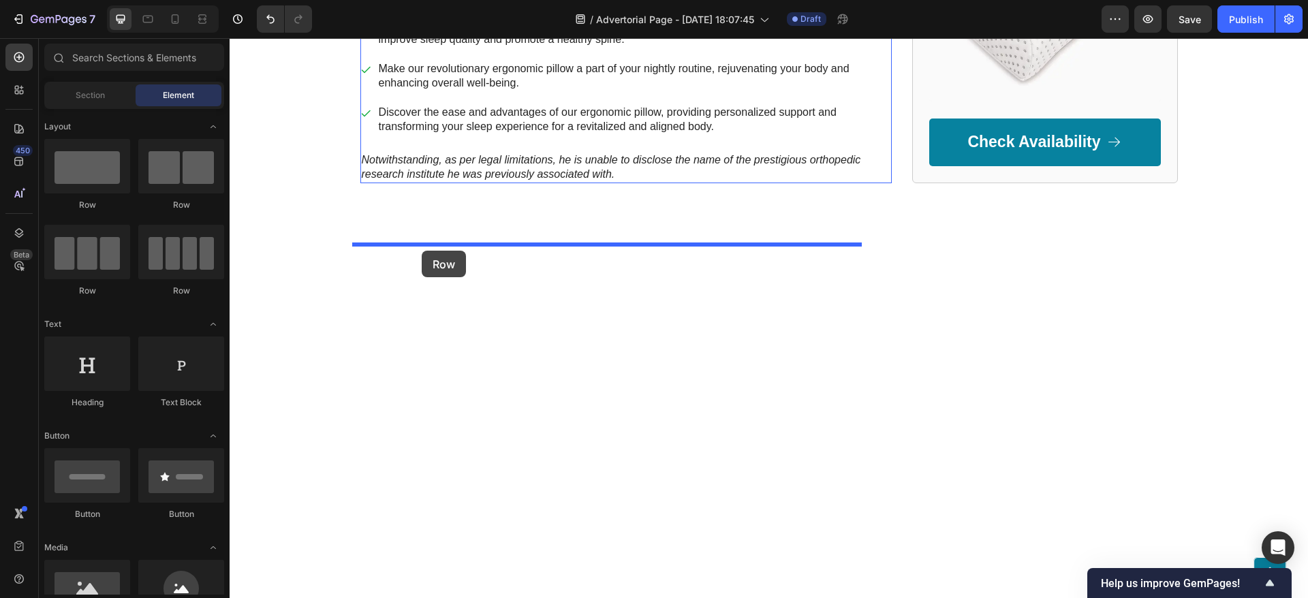
drag, startPoint x: 332, startPoint y: 223, endPoint x: 422, endPoint y: 251, distance: 93.5
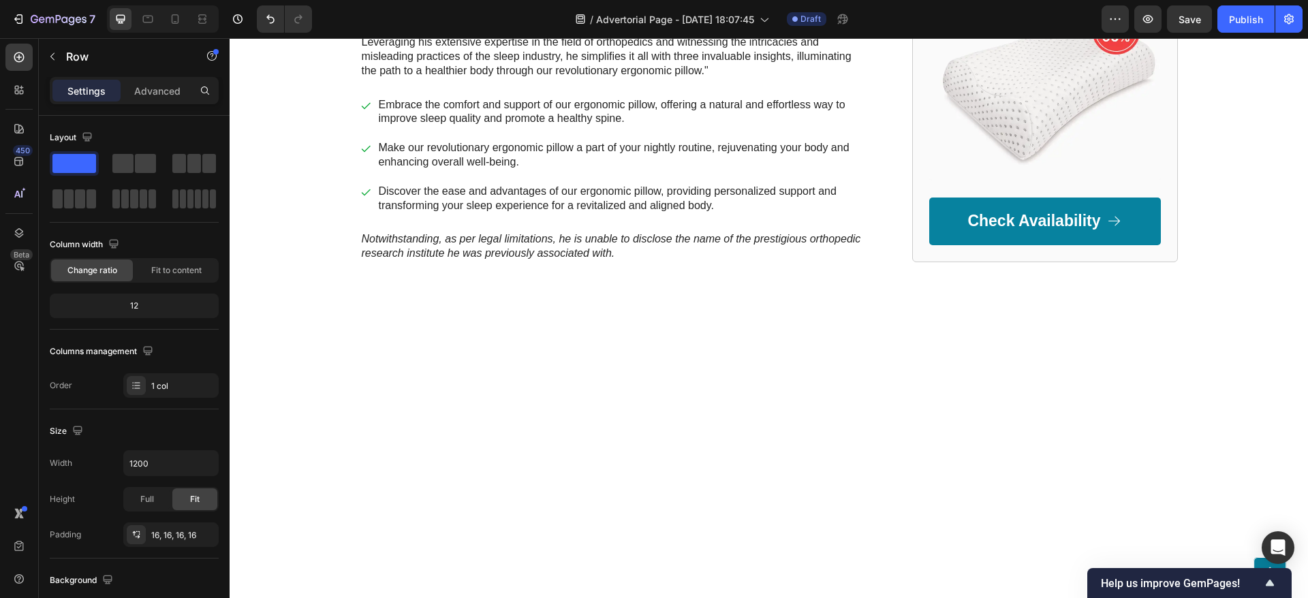
drag, startPoint x: 610, startPoint y: 212, endPoint x: 646, endPoint y: 212, distance: 36.1
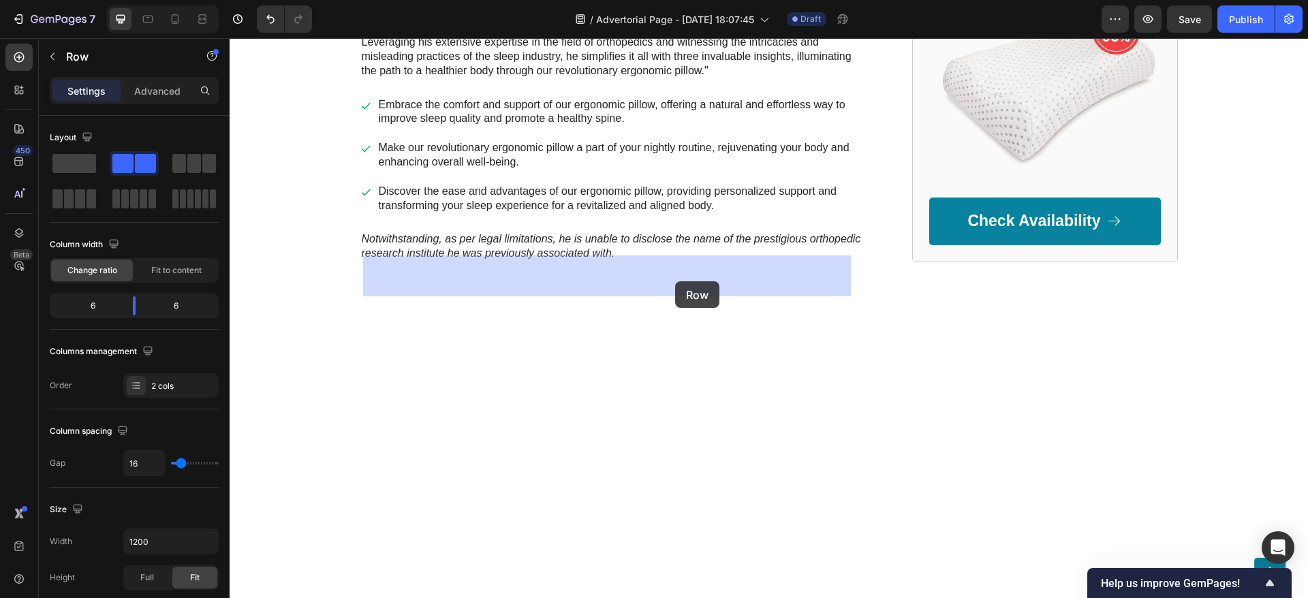
drag, startPoint x: 662, startPoint y: 212, endPoint x: 676, endPoint y: 277, distance: 66.1
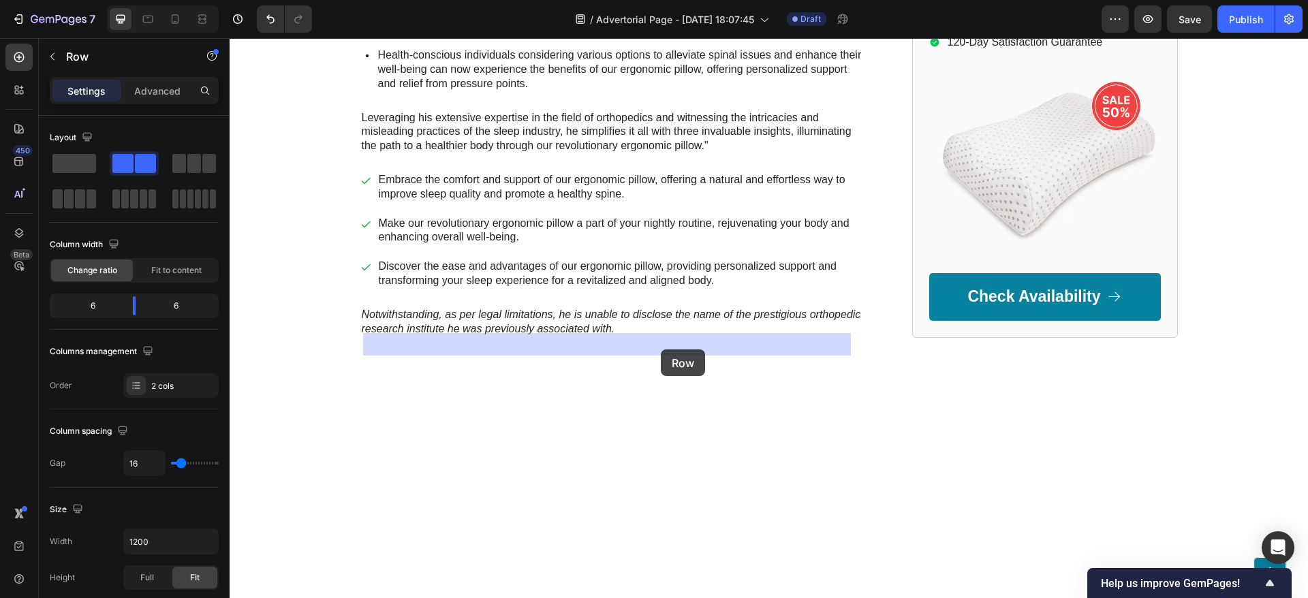
drag, startPoint x: 661, startPoint y: 342, endPoint x: 661, endPoint y: 349, distance: 7.5
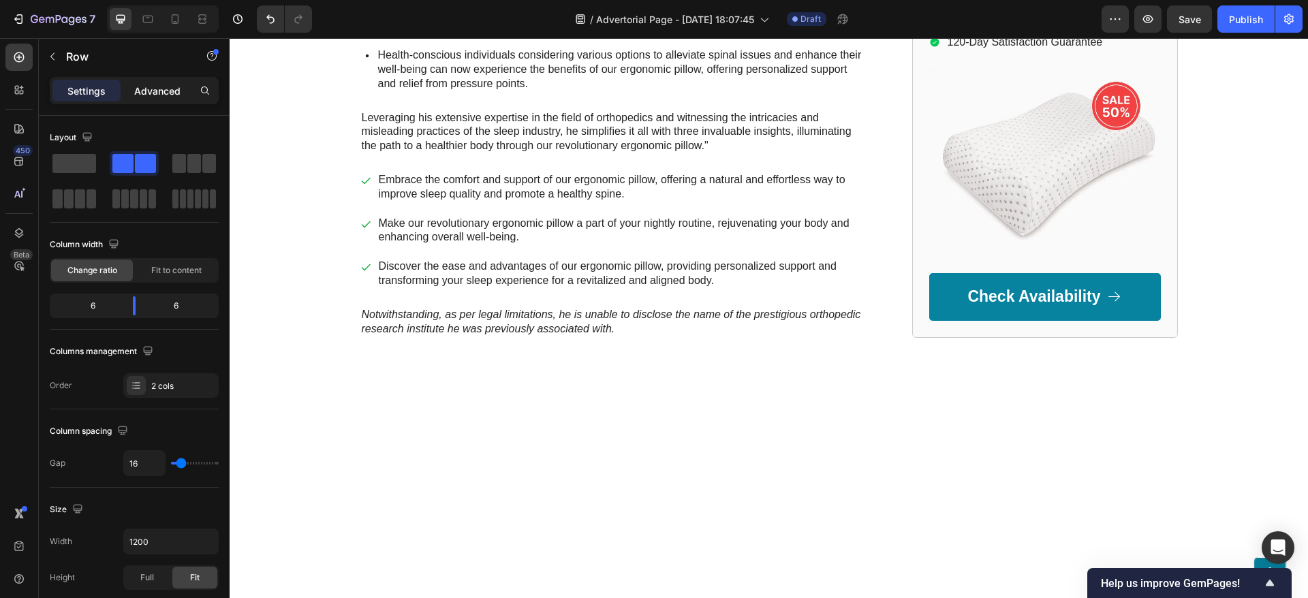
click at [159, 98] on div "Advanced" at bounding box center [157, 91] width 68 height 22
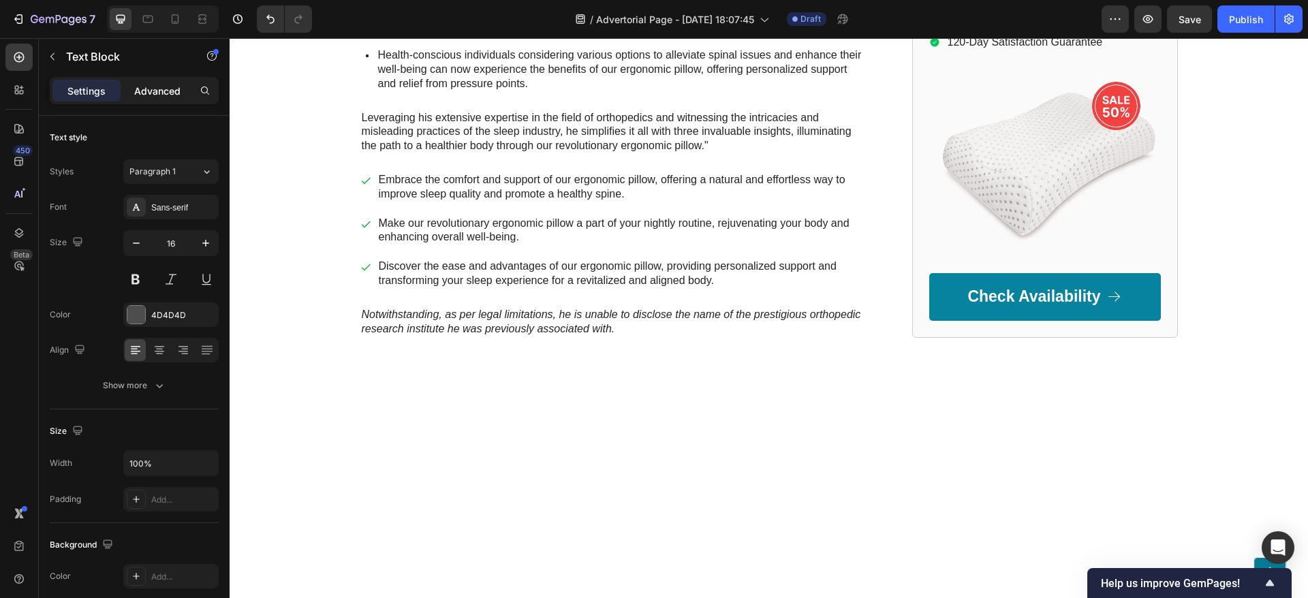
click at [153, 96] on p "Advanced" at bounding box center [157, 91] width 46 height 14
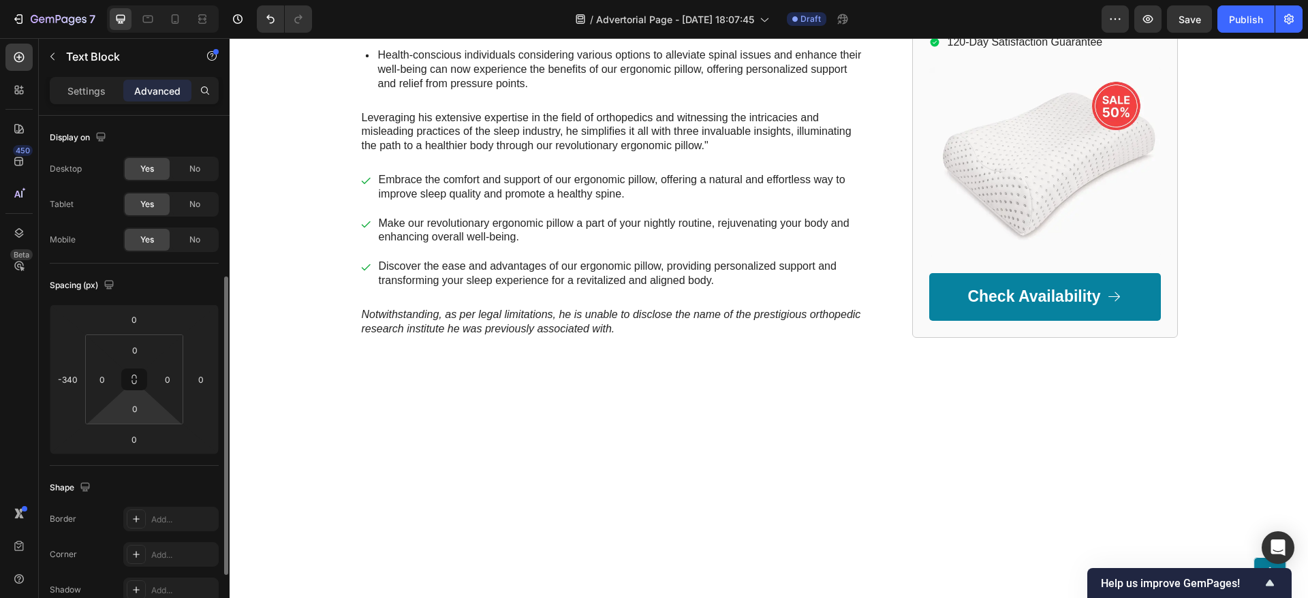
scroll to position [102, 0]
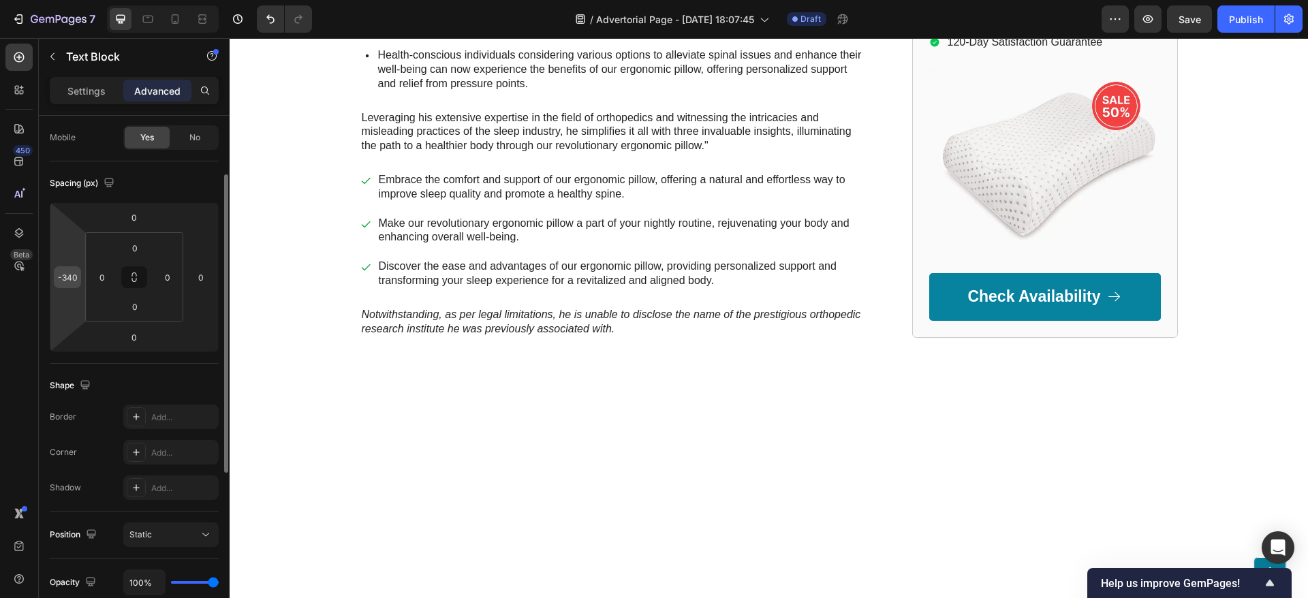
click at [80, 278] on div "-340" at bounding box center [67, 277] width 27 height 22
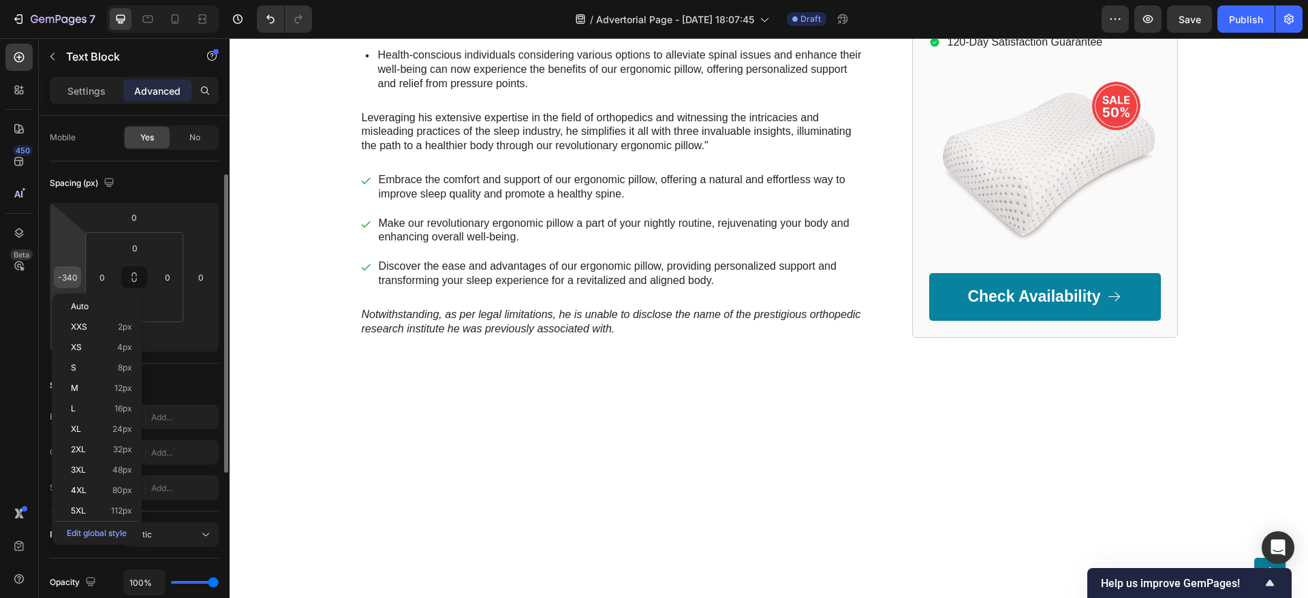
click at [78, 278] on div "-340" at bounding box center [67, 277] width 27 height 22
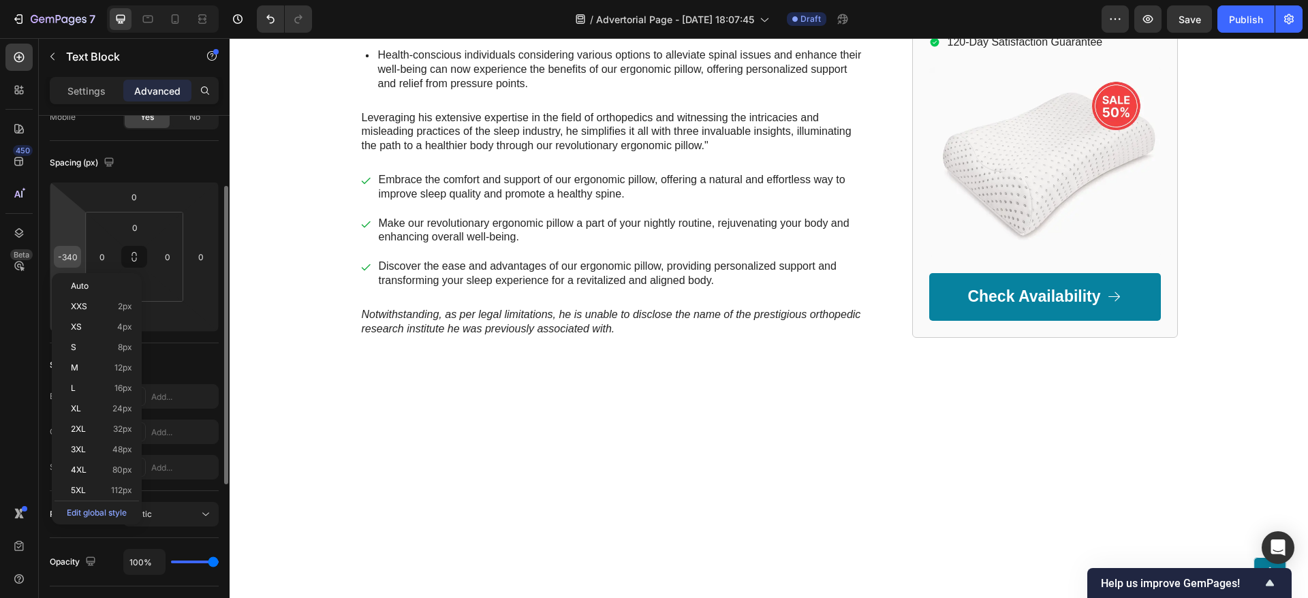
click at [80, 257] on div "-340" at bounding box center [67, 257] width 27 height 22
click at [74, 255] on input "-340" at bounding box center [67, 257] width 20 height 20
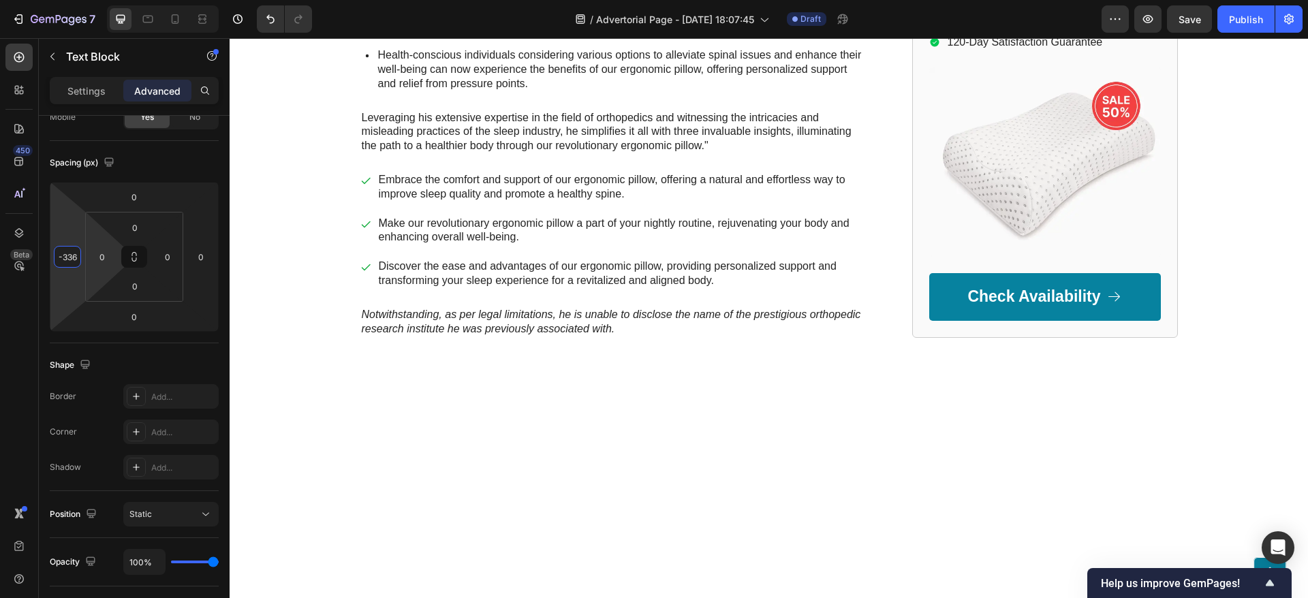
type input "-335"
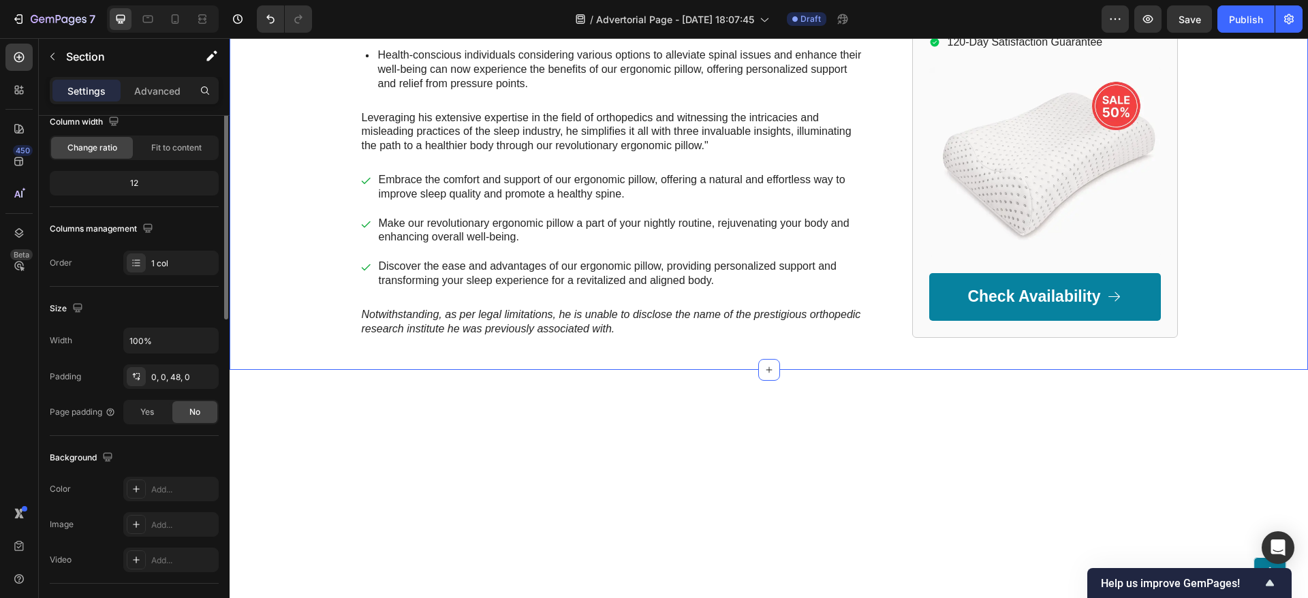
scroll to position [0, 0]
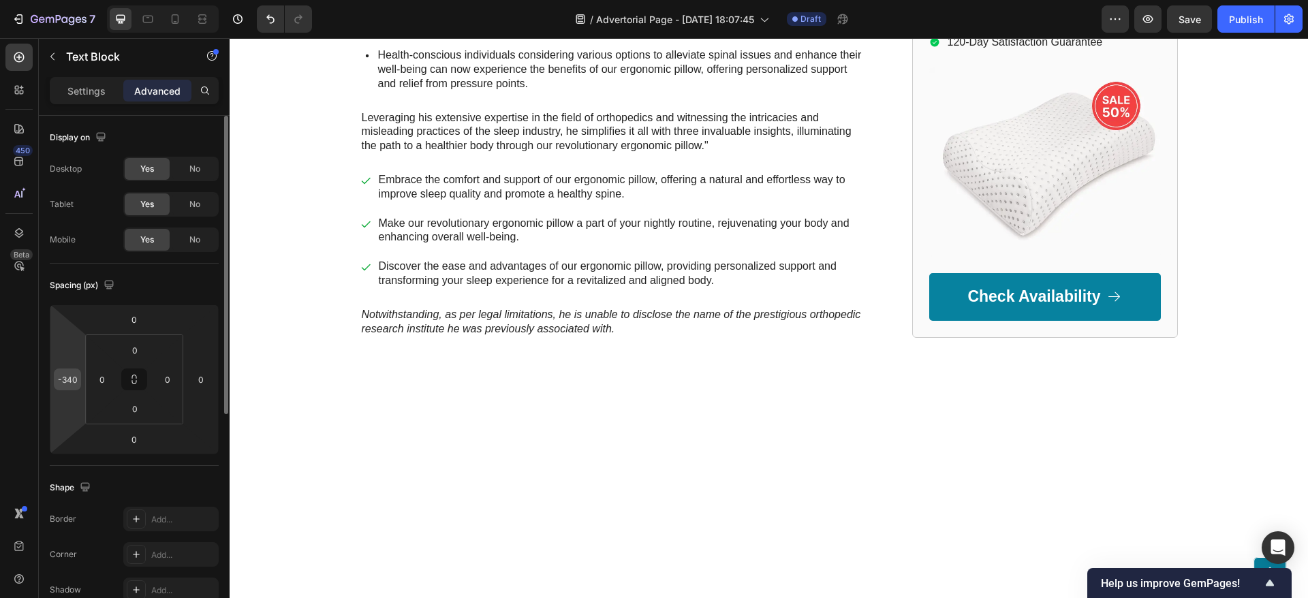
click at [71, 383] on input "-340" at bounding box center [67, 379] width 20 height 20
type input "-335"
click at [67, 385] on input "-340" at bounding box center [67, 379] width 20 height 20
type input "-335"
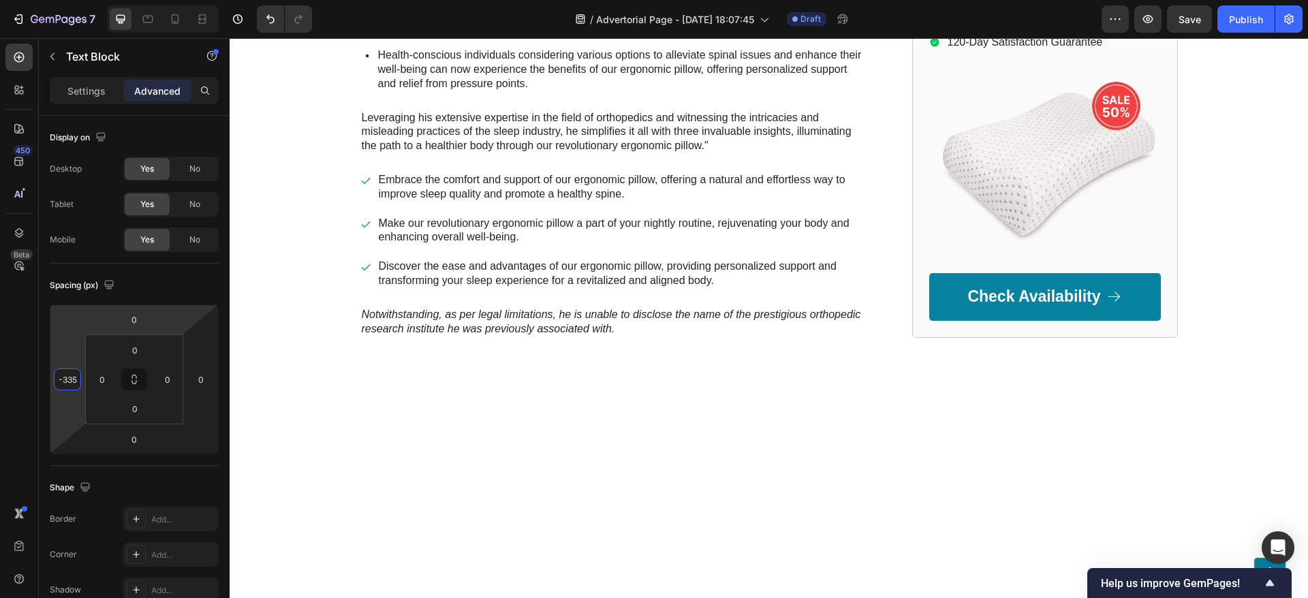
click at [69, 378] on input "-340" at bounding box center [67, 379] width 20 height 20
type input "-335"
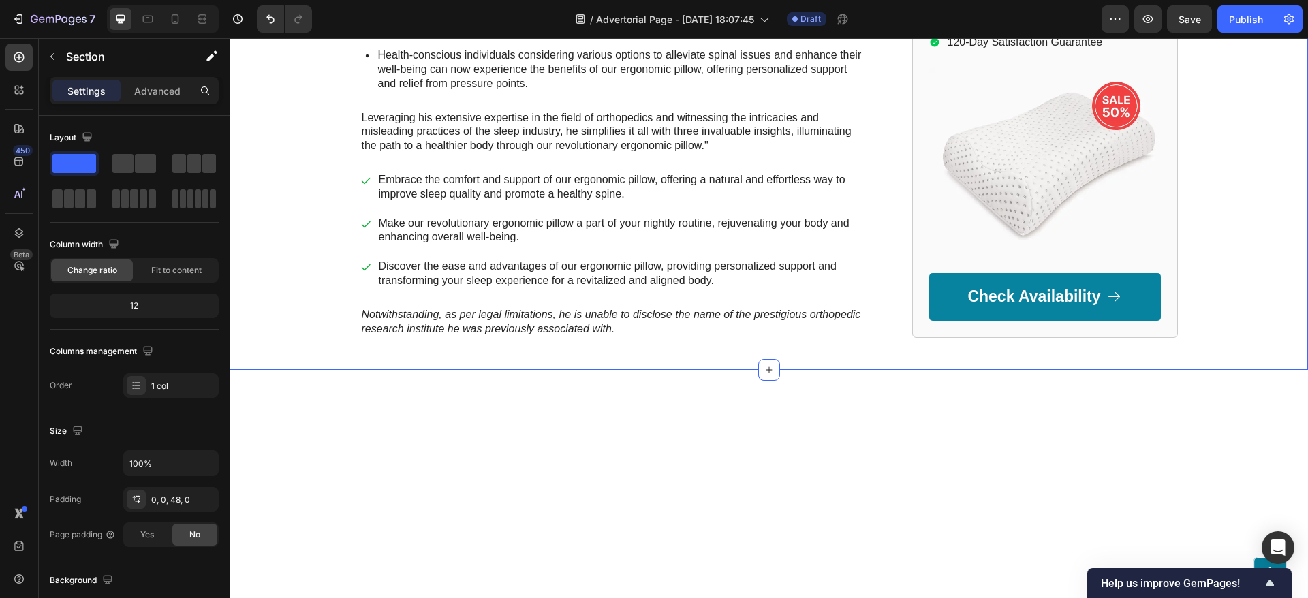
drag, startPoint x: 424, startPoint y: 212, endPoint x: 427, endPoint y: 225, distance: 13.2
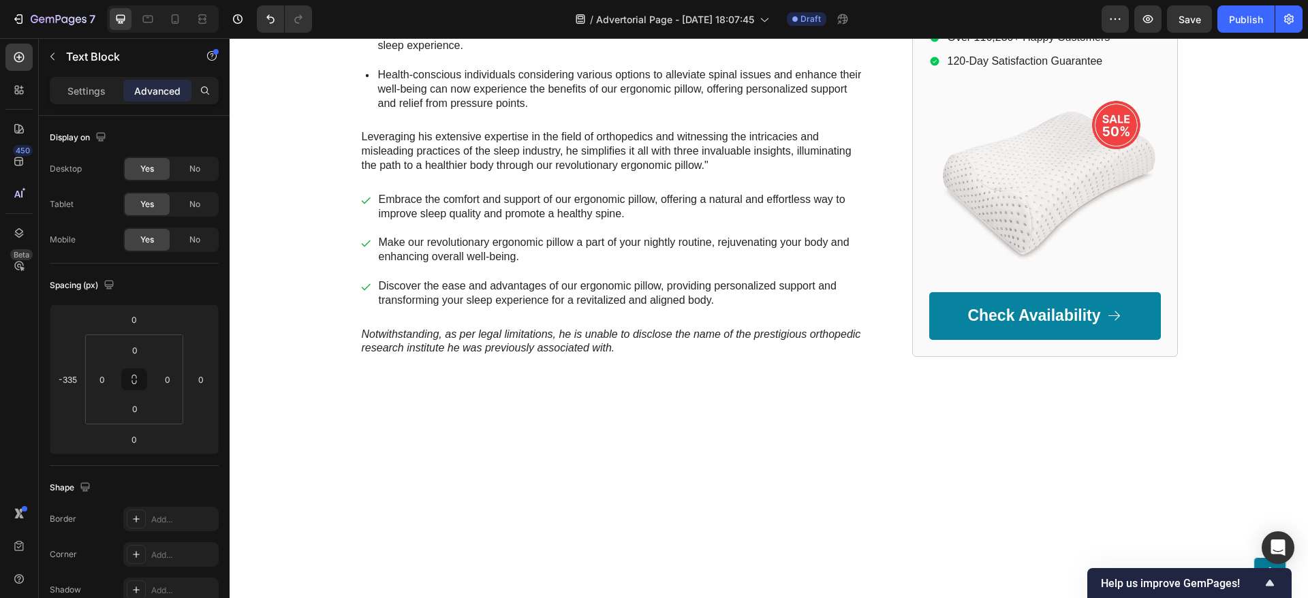
click at [195, 379] on input "0" at bounding box center [201, 379] width 20 height 20
type input "0"
click at [177, 387] on div "0" at bounding box center [167, 379] width 27 height 22
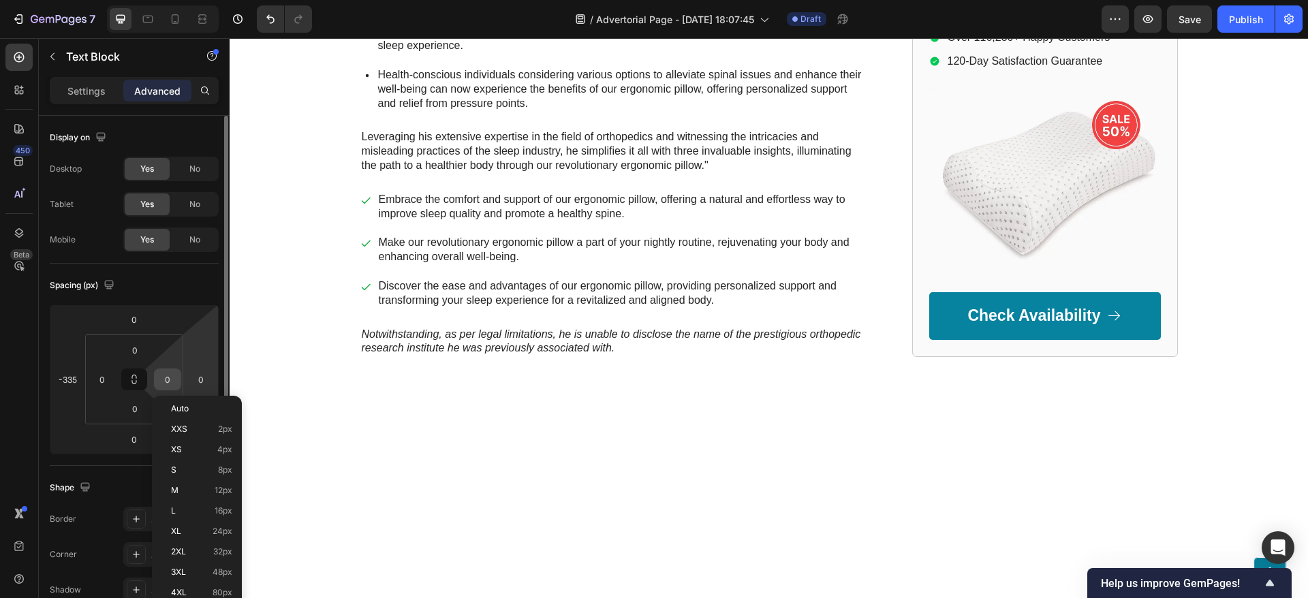
click at [172, 384] on input "0" at bounding box center [167, 379] width 20 height 20
type input "0"
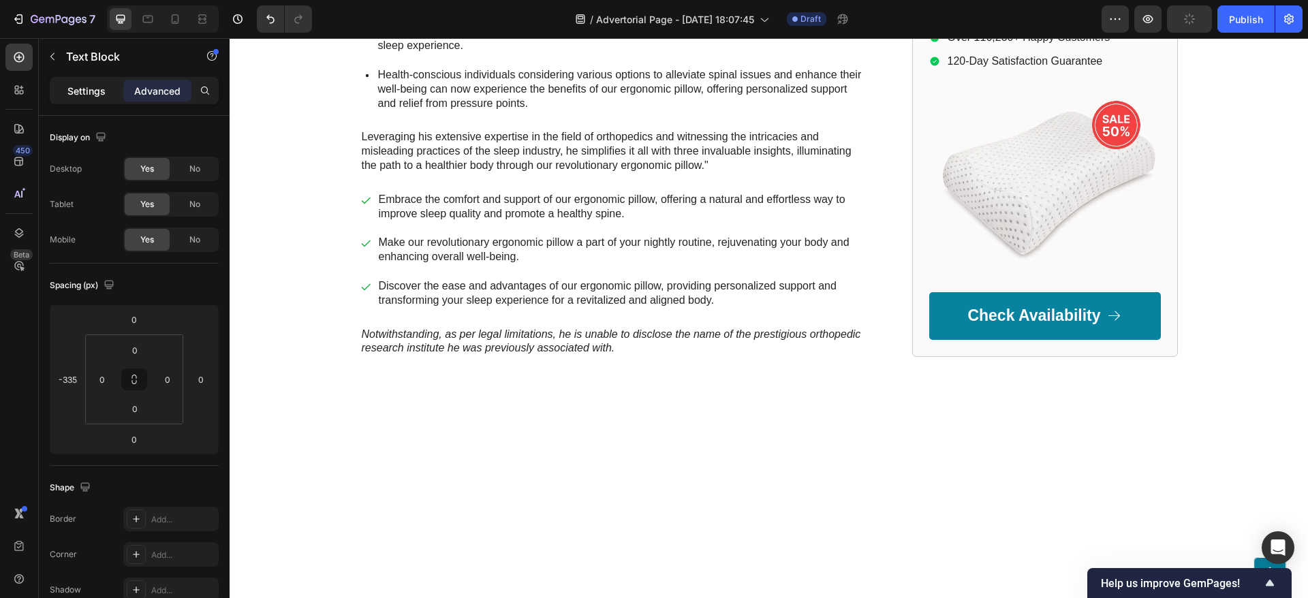
click at [102, 89] on p "Settings" at bounding box center [86, 91] width 38 height 14
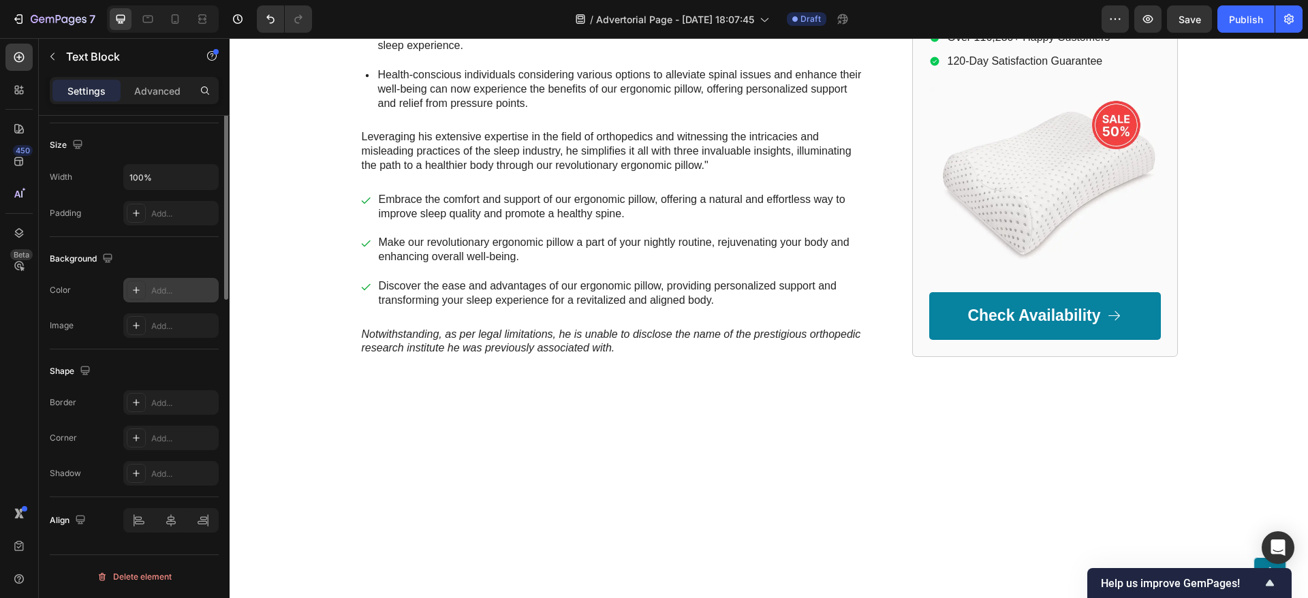
scroll to position [82, 0]
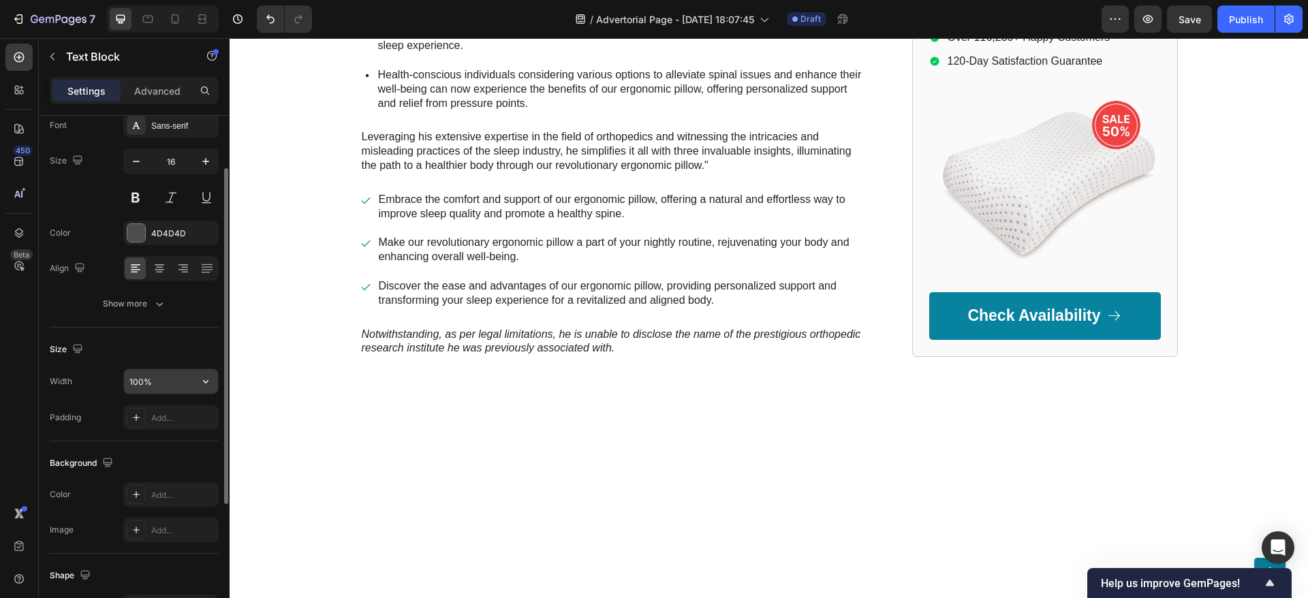
click at [155, 378] on input "100%" at bounding box center [171, 381] width 94 height 25
type input "100%"
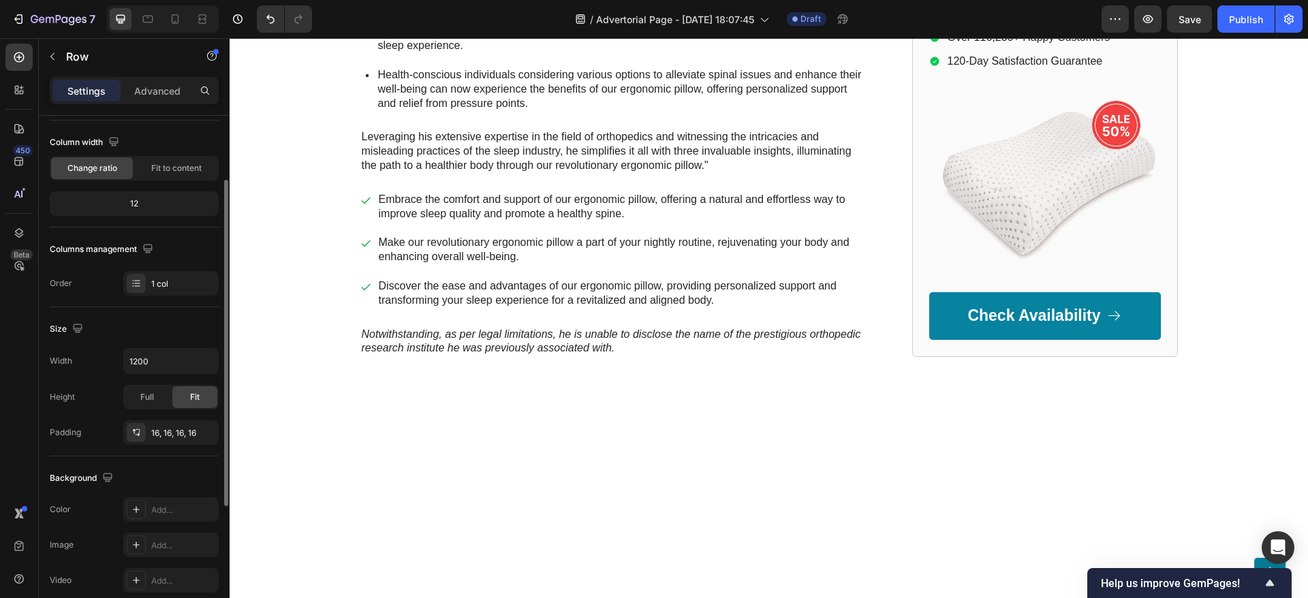
scroll to position [204, 0]
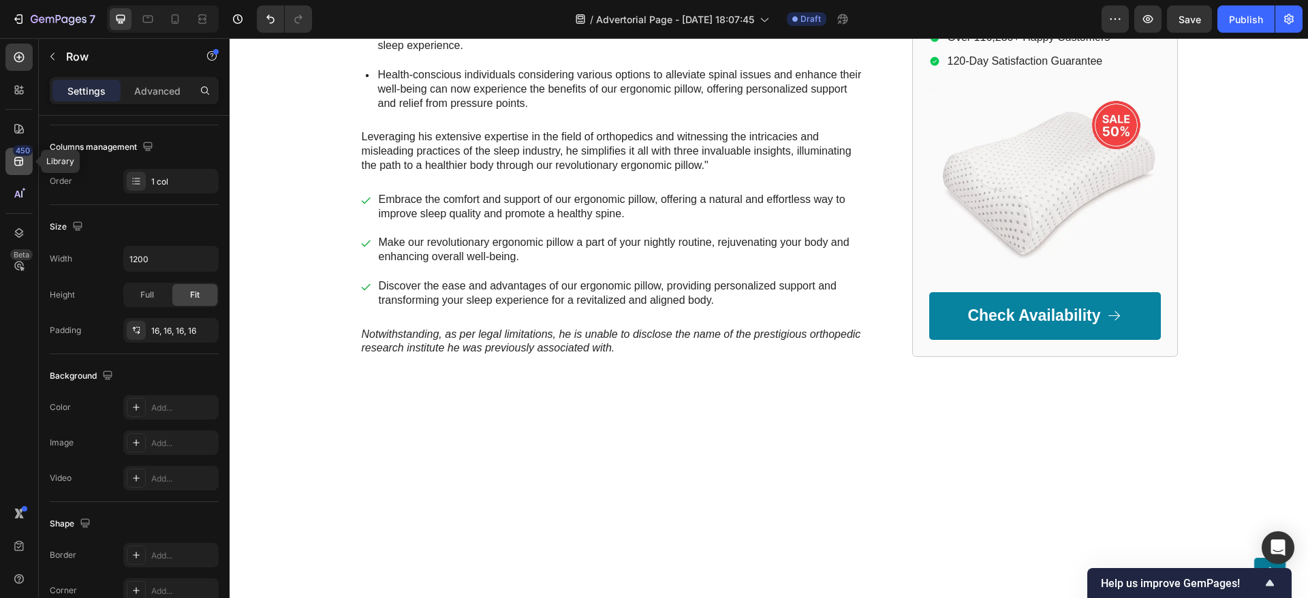
click at [21, 155] on div "450" at bounding box center [23, 150] width 20 height 11
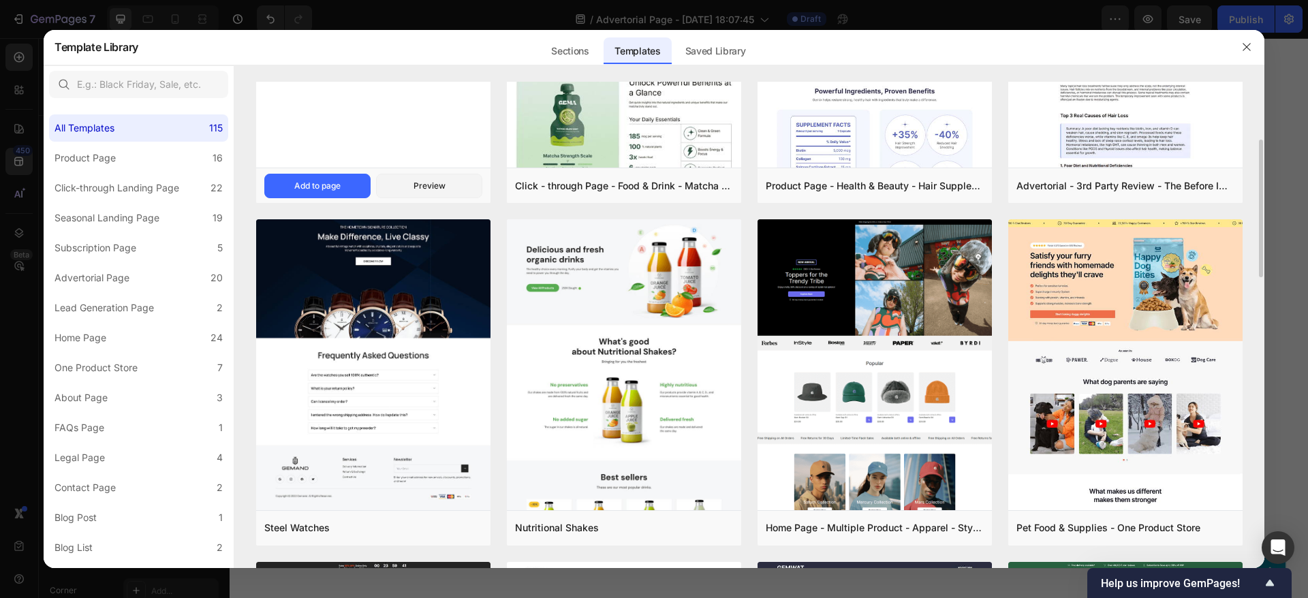
scroll to position [409, 0]
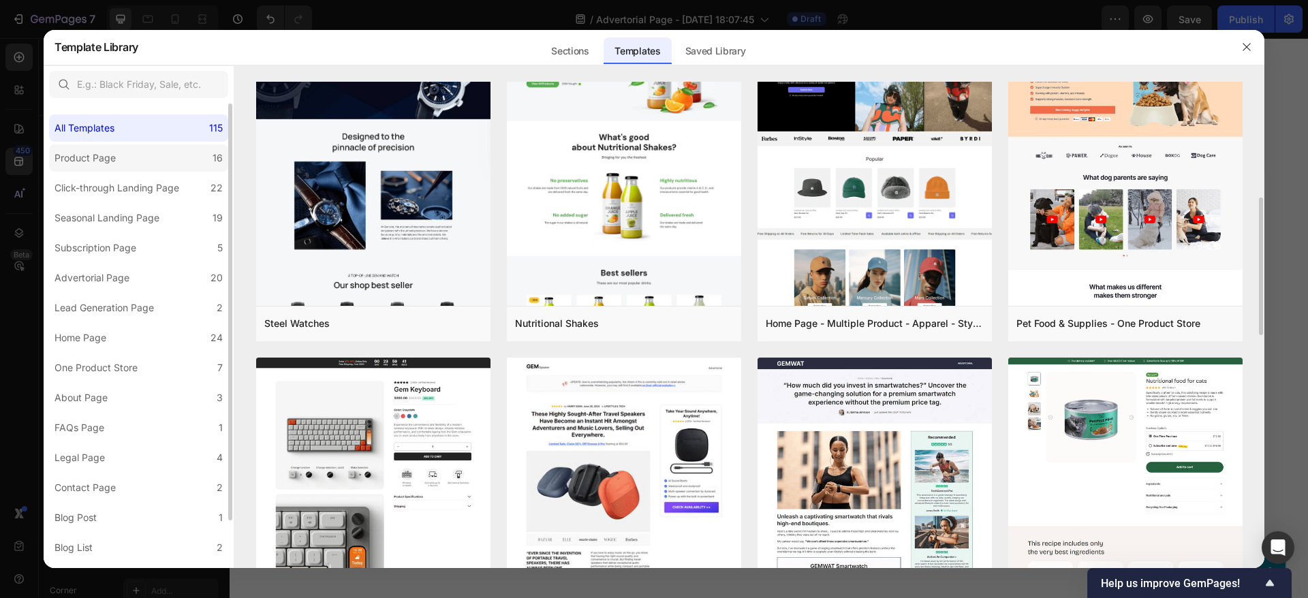
click at [138, 157] on label "Product Page 16" at bounding box center [138, 157] width 179 height 27
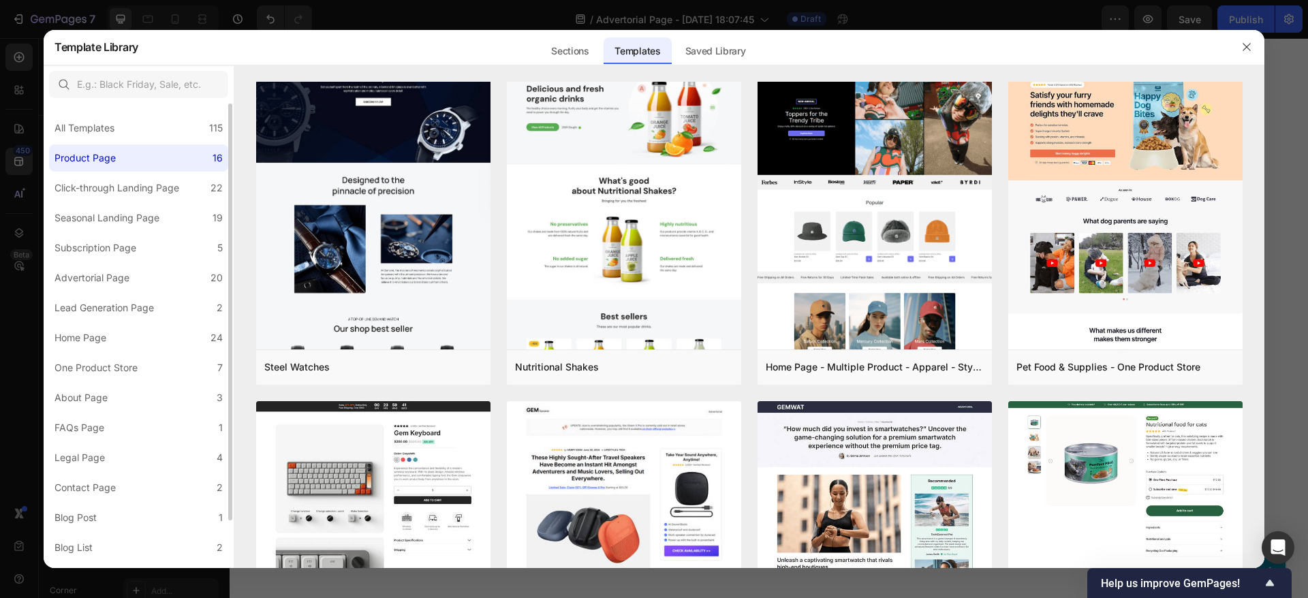
scroll to position [0, 0]
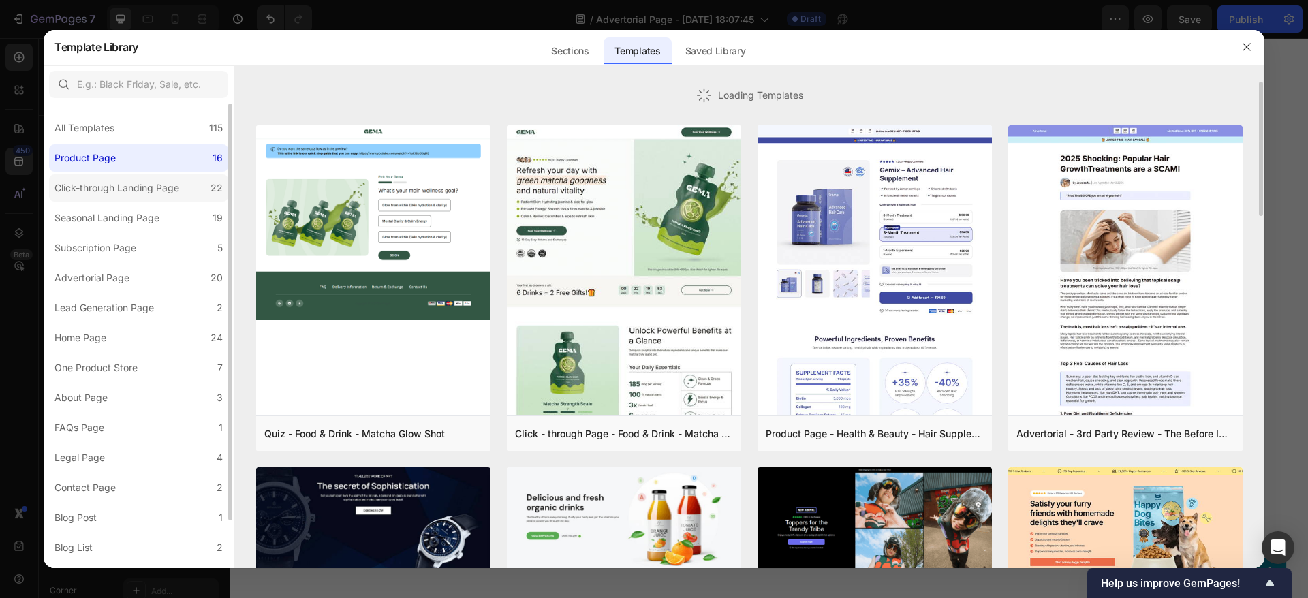
click at [128, 188] on div "Click-through Landing Page" at bounding box center [116, 188] width 125 height 16
click at [128, 215] on div "Seasonal Landing Page" at bounding box center [106, 218] width 105 height 16
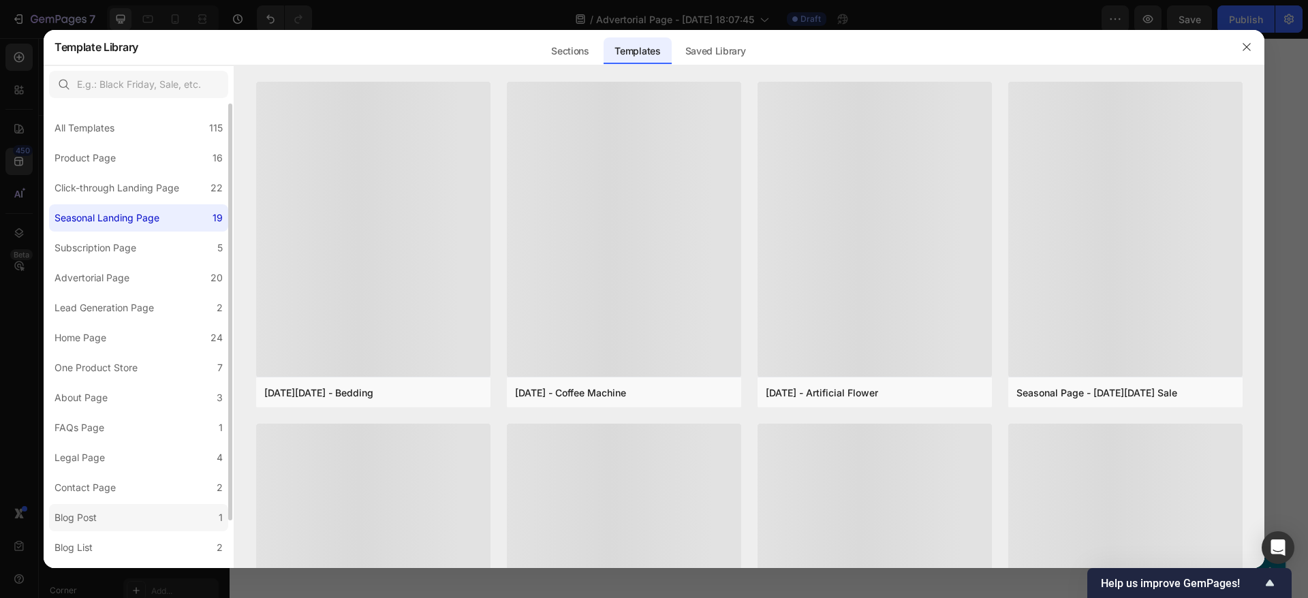
scroll to position [53, 0]
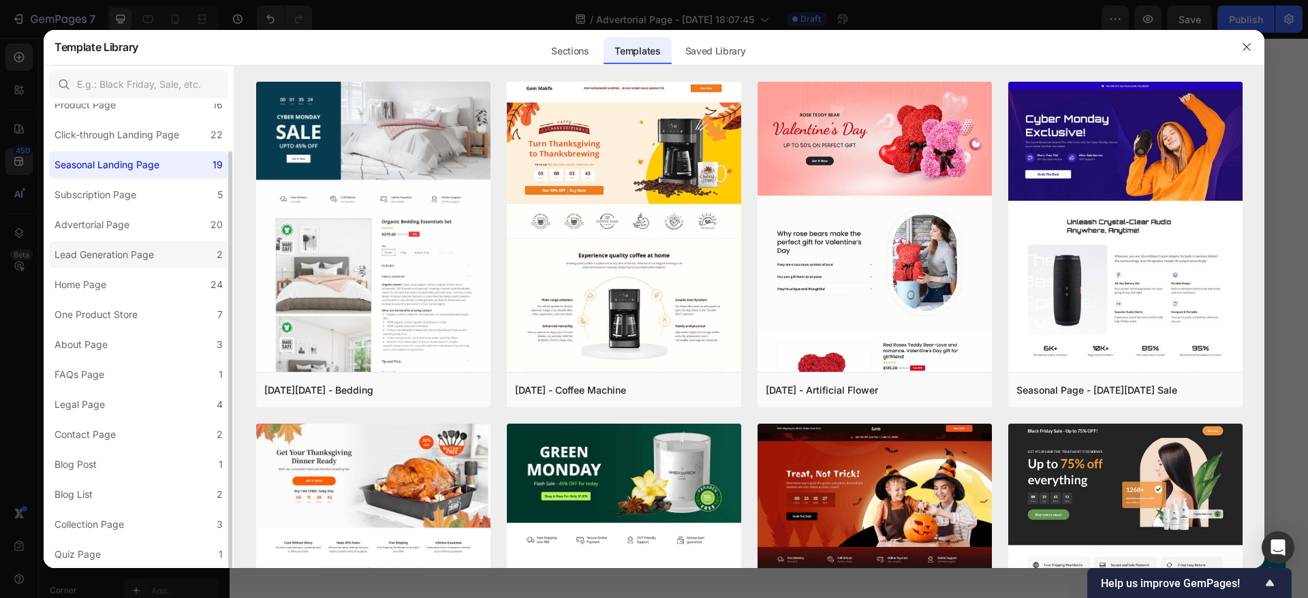
click at [72, 262] on div "Lead Generation Page" at bounding box center [103, 255] width 99 height 16
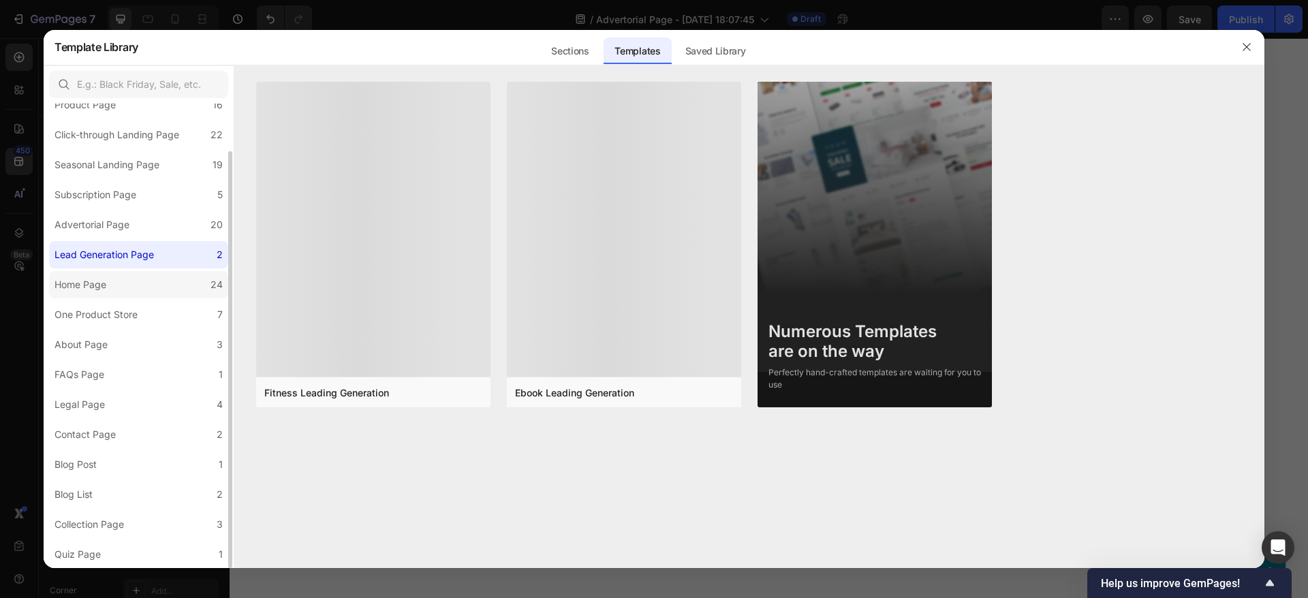
click at [94, 285] on div "Home Page" at bounding box center [80, 285] width 52 height 16
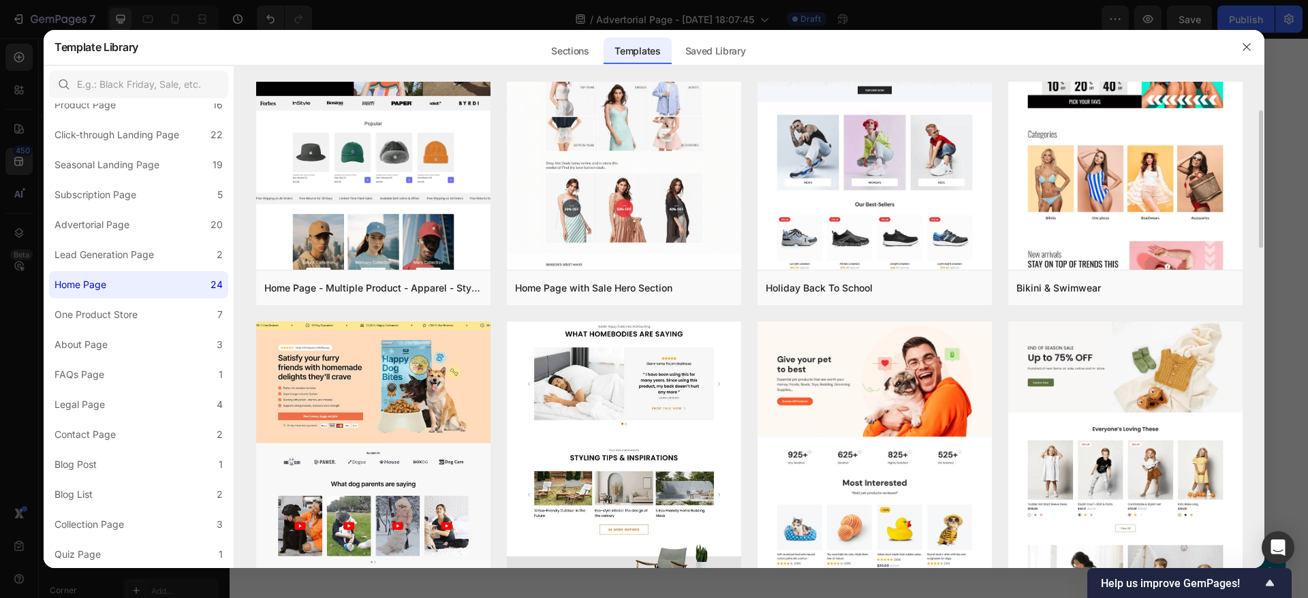
scroll to position [409, 0]
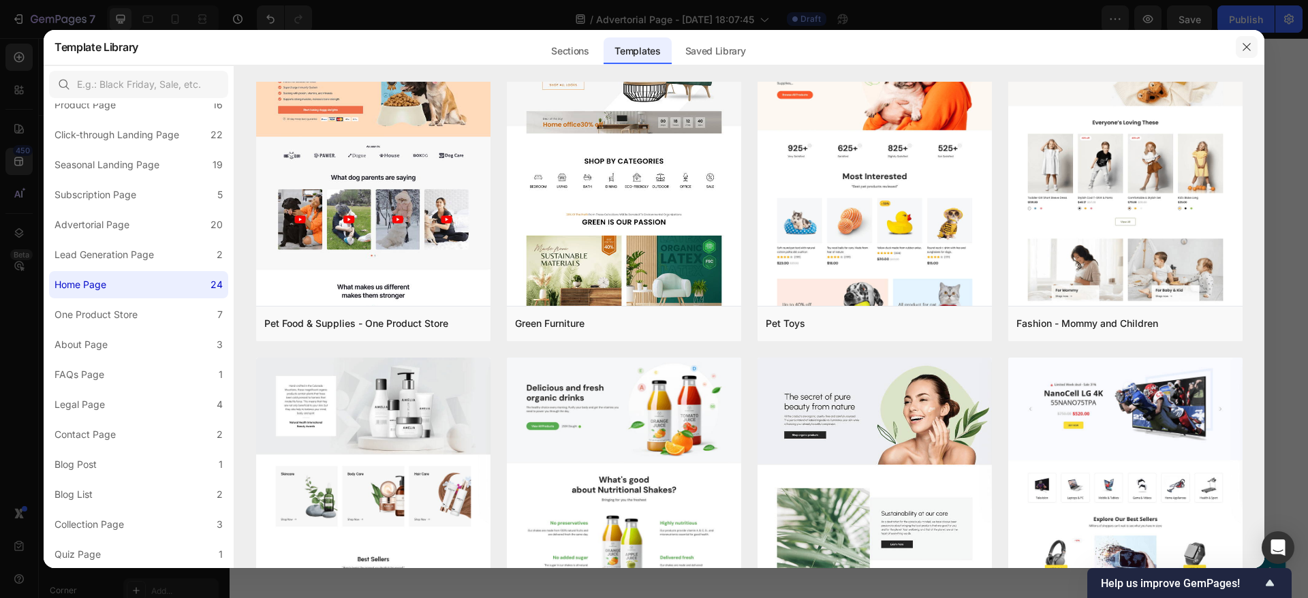
click at [1257, 41] on button "button" at bounding box center [1246, 47] width 22 height 22
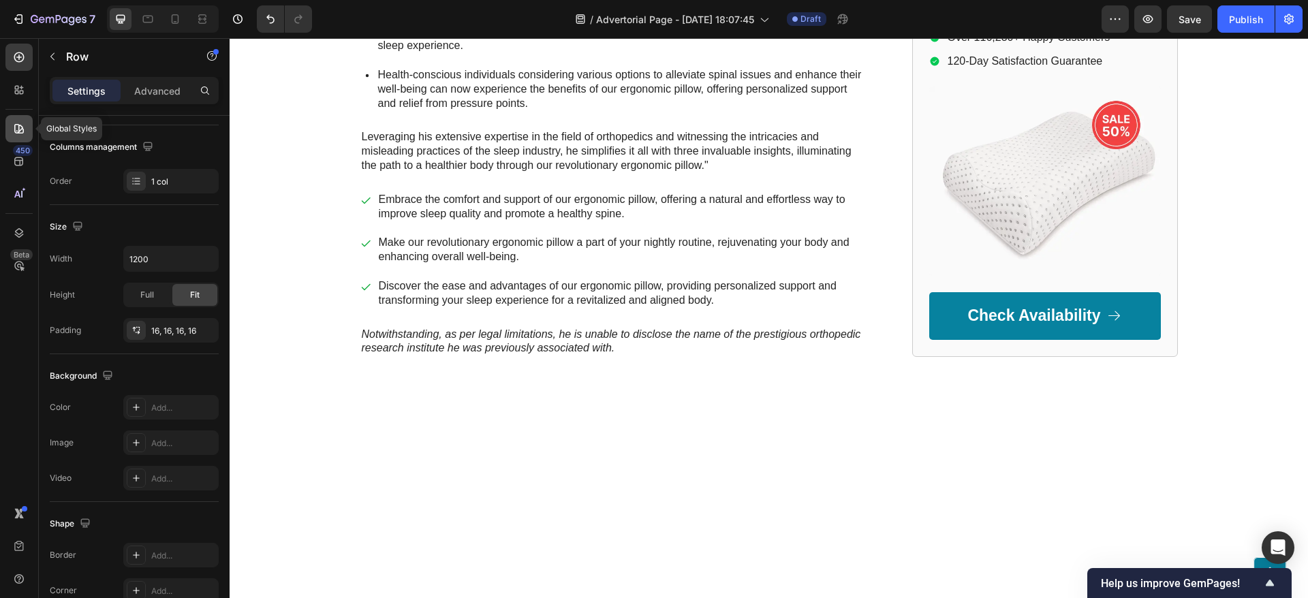
click at [11, 133] on div at bounding box center [18, 128] width 27 height 27
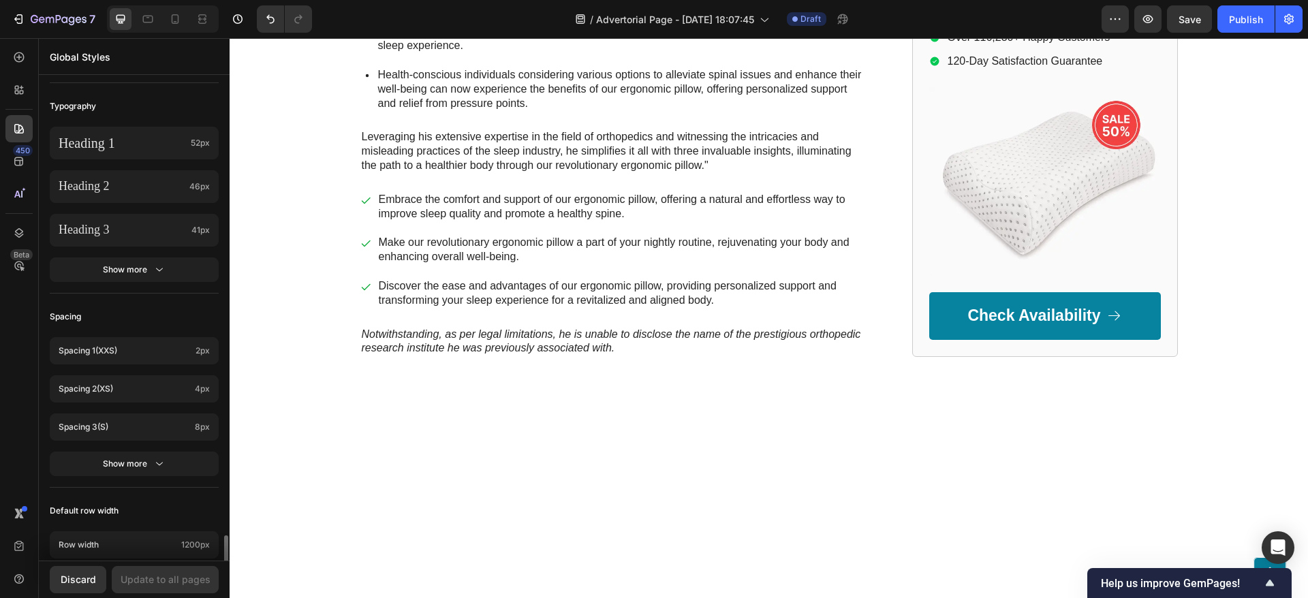
scroll to position [515, 0]
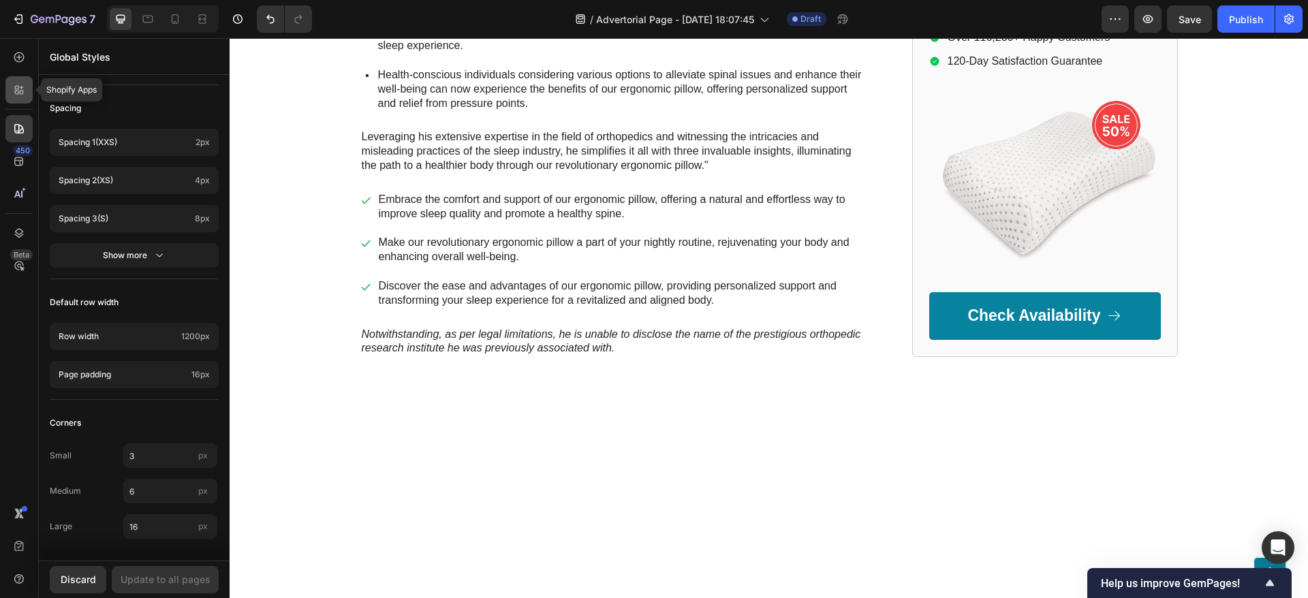
click at [12, 90] on icon at bounding box center [19, 90] width 14 height 14
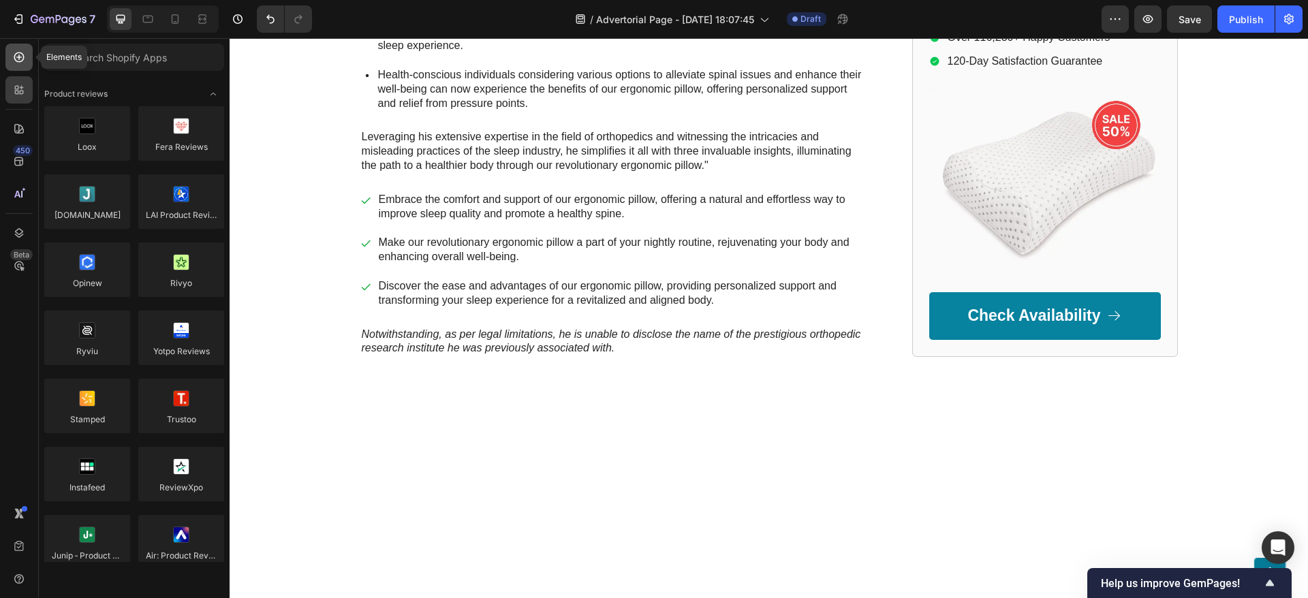
click at [21, 46] on div at bounding box center [18, 57] width 27 height 27
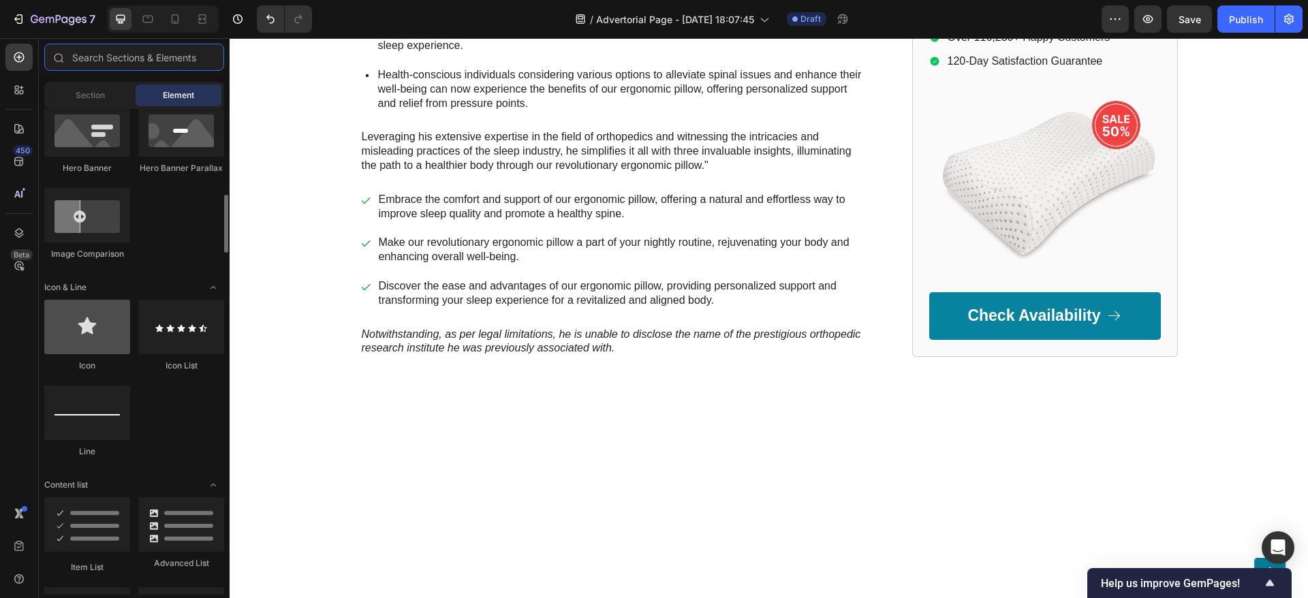
scroll to position [817, 0]
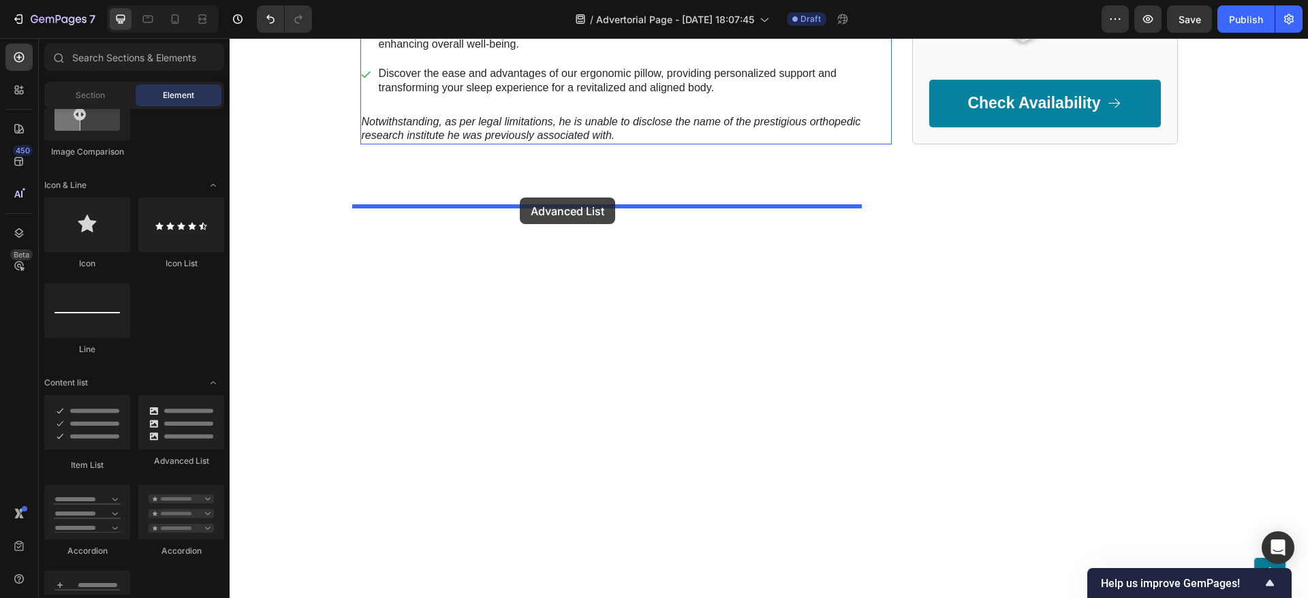
drag, startPoint x: 418, startPoint y: 472, endPoint x: 520, endPoint y: 198, distance: 292.6
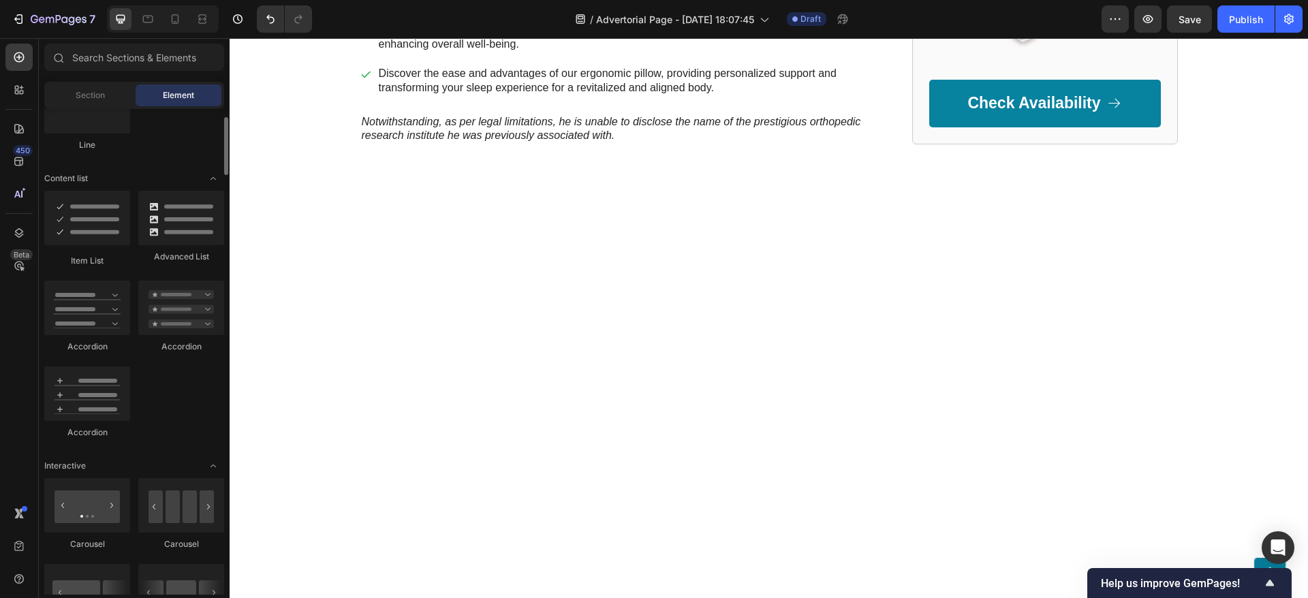
scroll to position [919, 0]
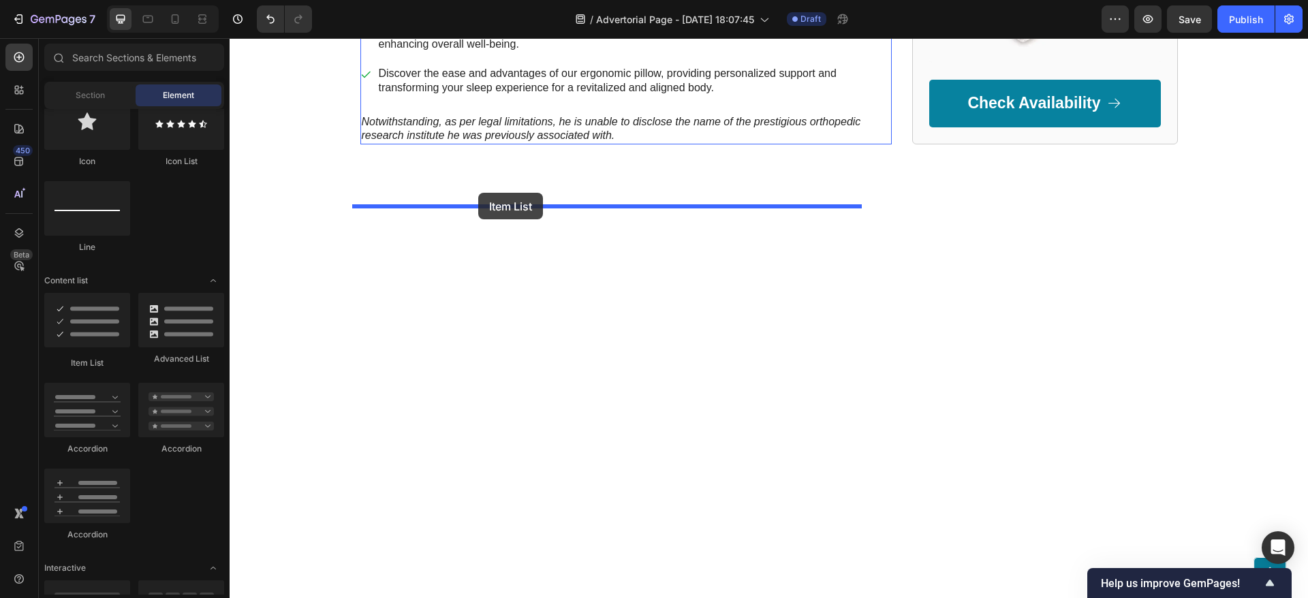
drag, startPoint x: 313, startPoint y: 379, endPoint x: 478, endPoint y: 193, distance: 248.9
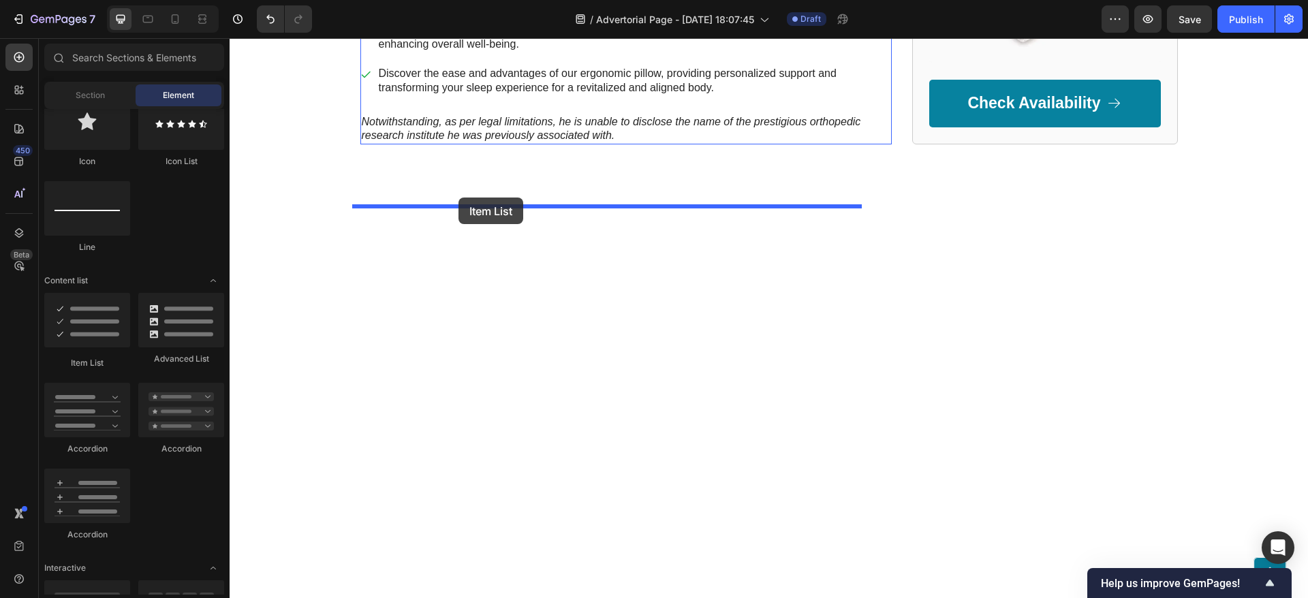
drag, startPoint x: 284, startPoint y: 355, endPoint x: 458, endPoint y: 198, distance: 234.8
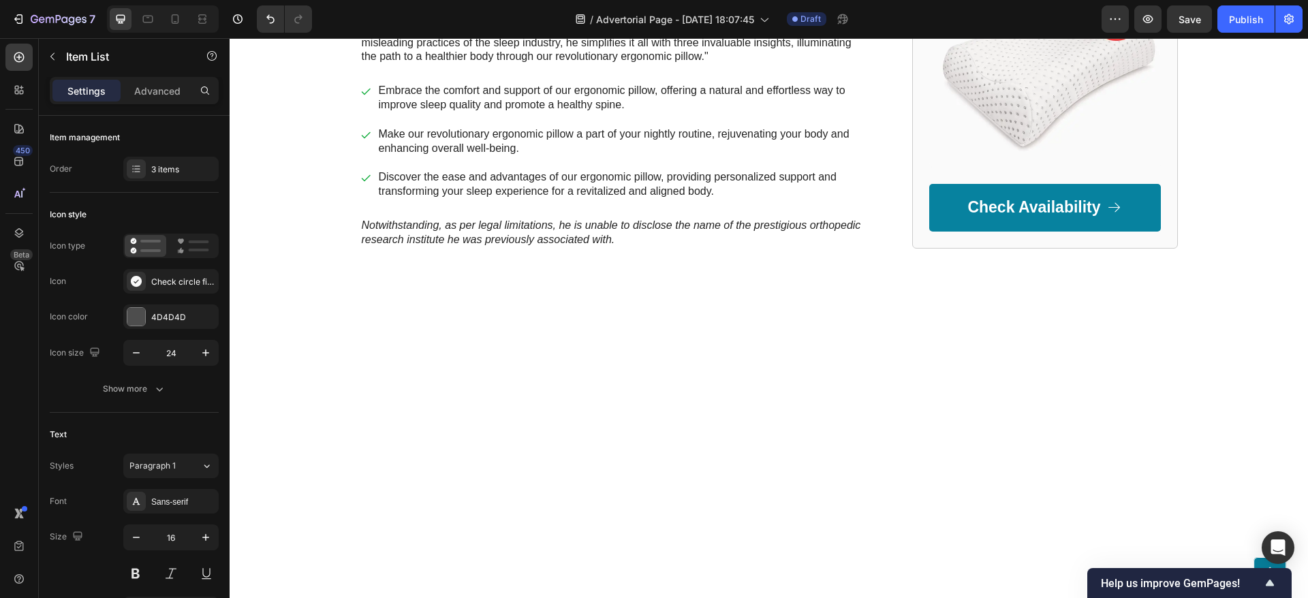
click at [187, 251] on icon at bounding box center [193, 246] width 32 height 16
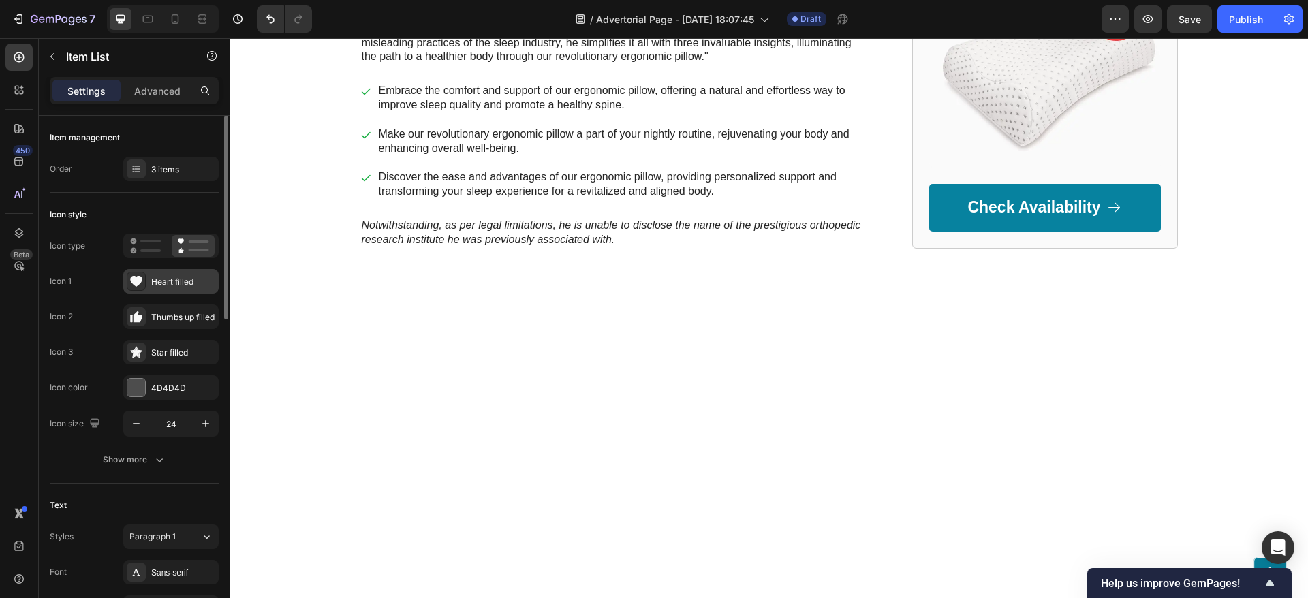
click at [160, 277] on div "Heart filled" at bounding box center [183, 282] width 64 height 12
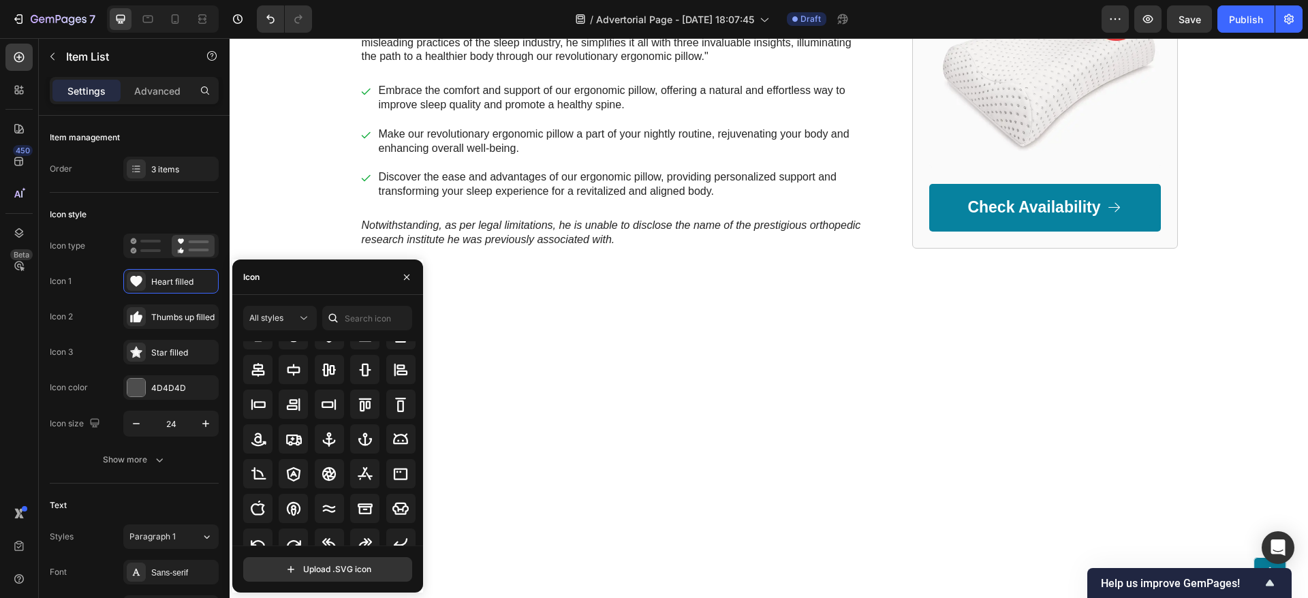
scroll to position [150, 0]
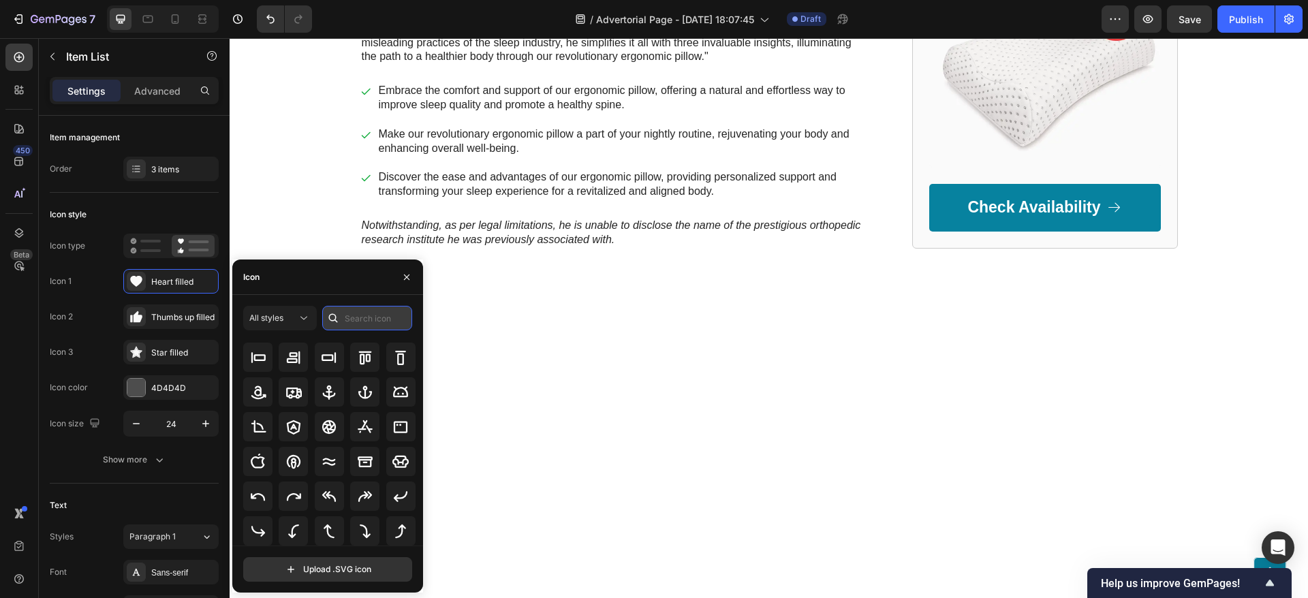
click at [359, 316] on input "text" at bounding box center [367, 318] width 90 height 25
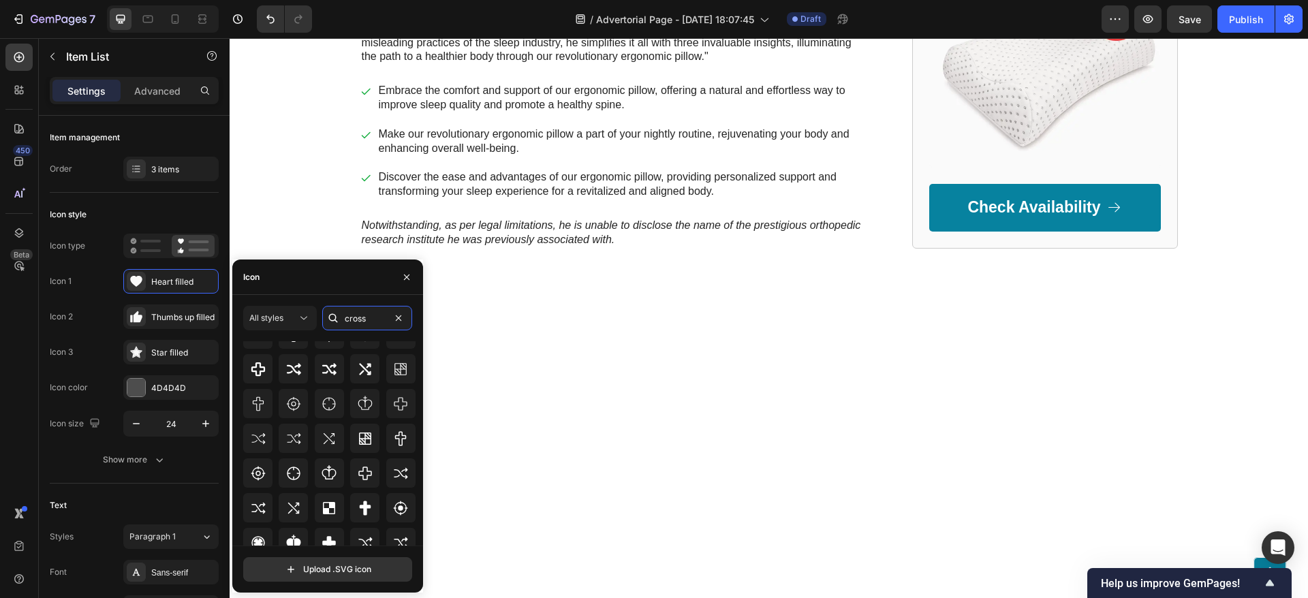
scroll to position [0, 0]
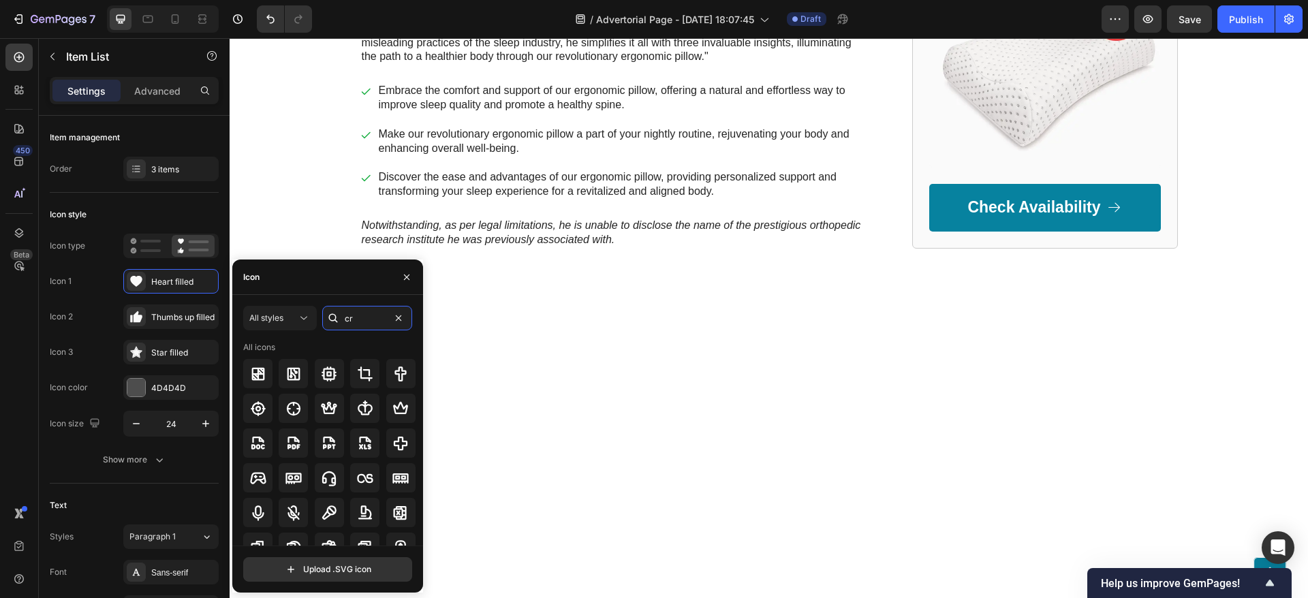
type input "c"
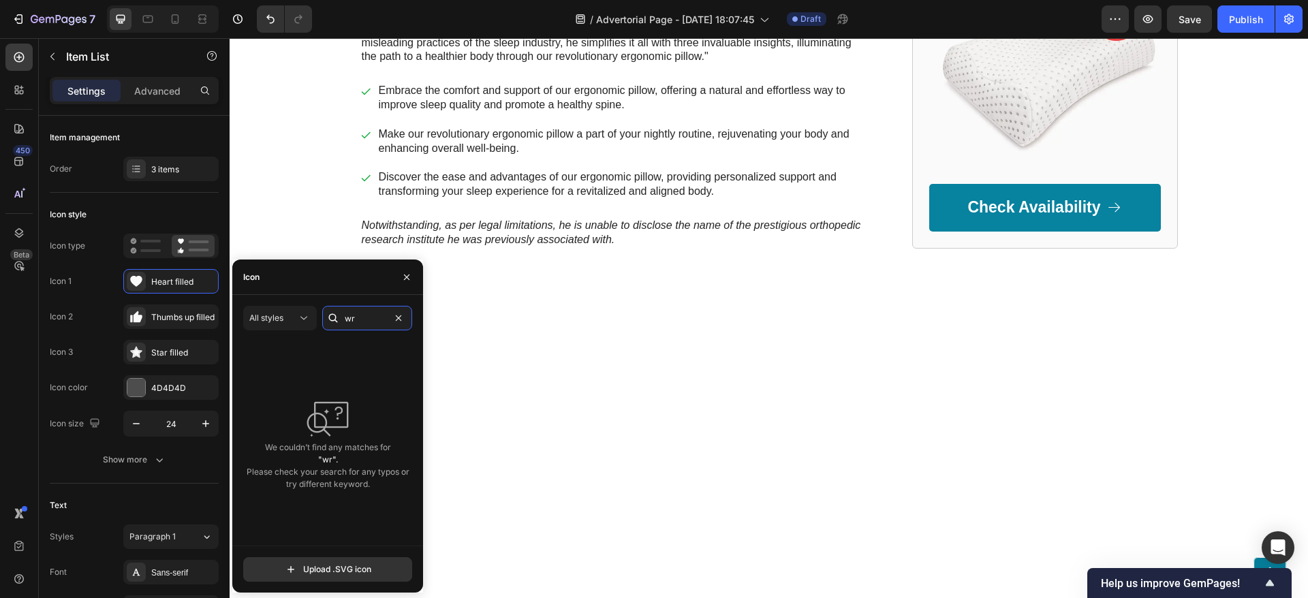
type input "w"
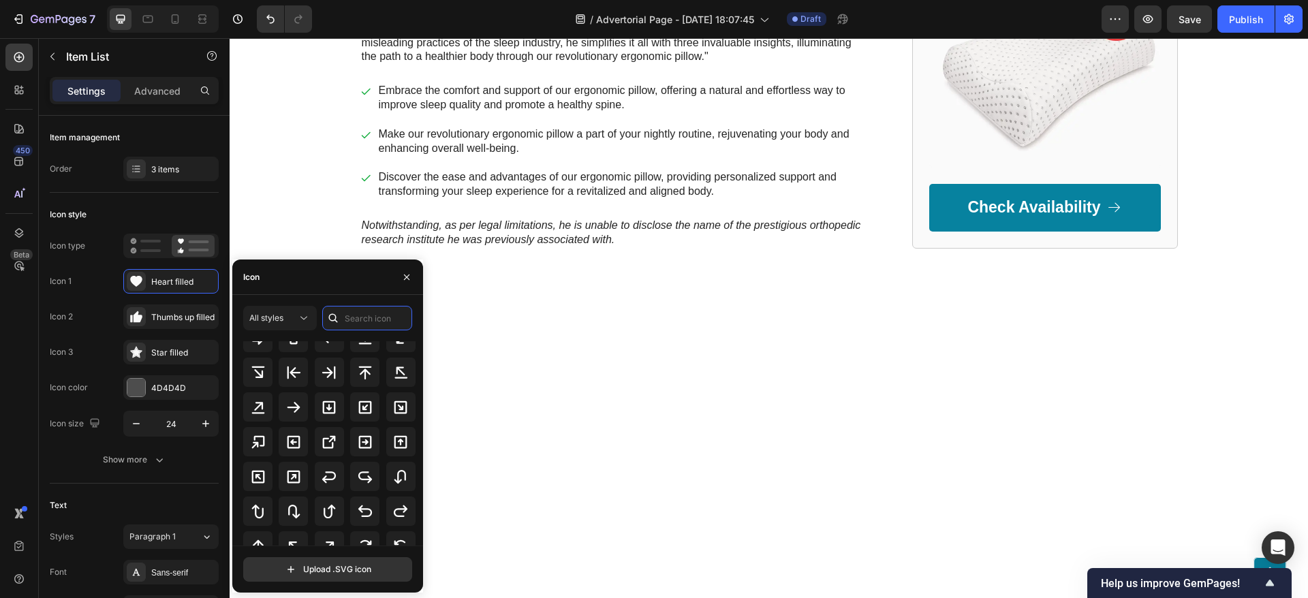
scroll to position [647, 0]
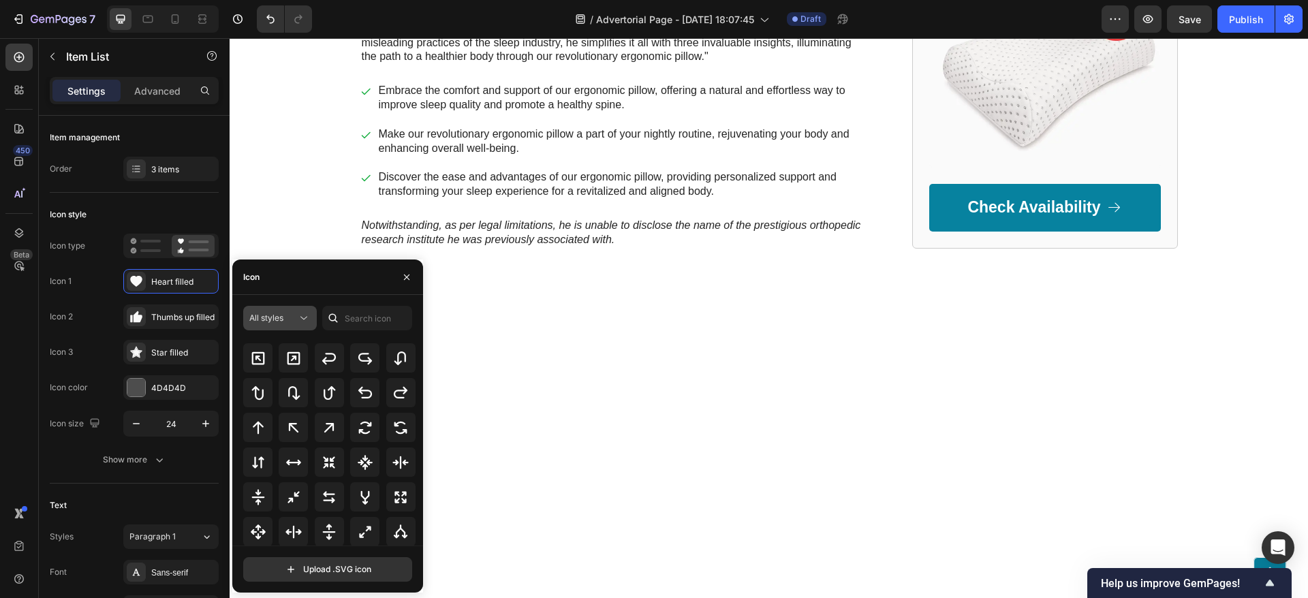
click at [296, 312] on div "All styles" at bounding box center [273, 318] width 48 height 12
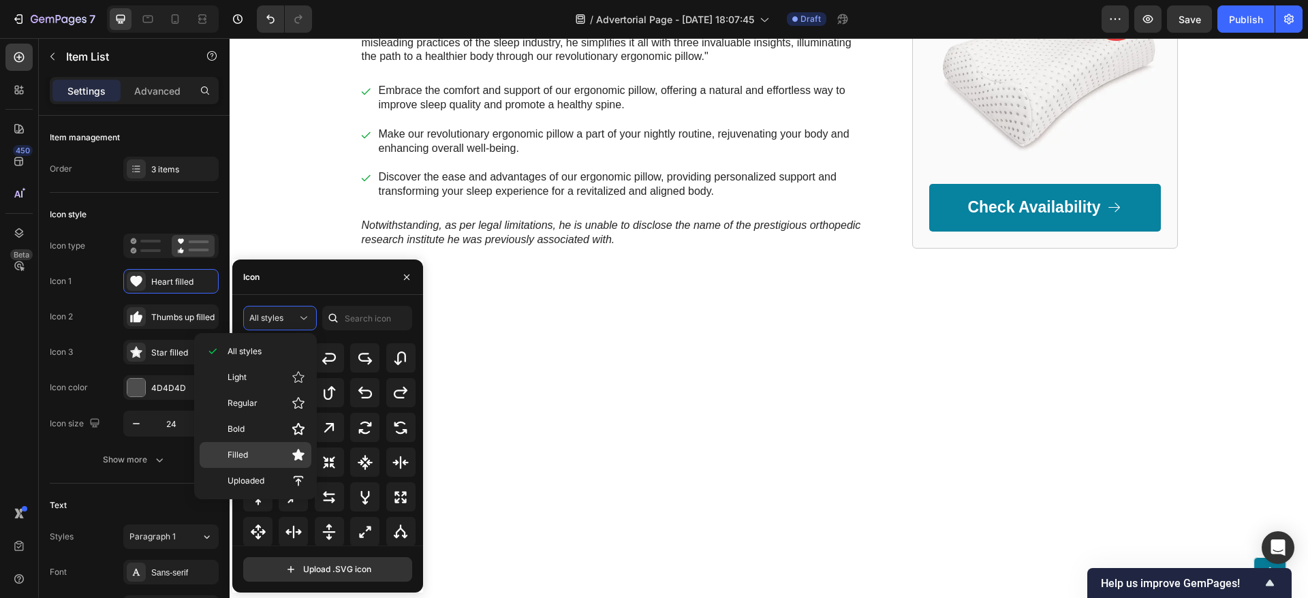
click at [266, 454] on p "Filled" at bounding box center [266, 455] width 78 height 14
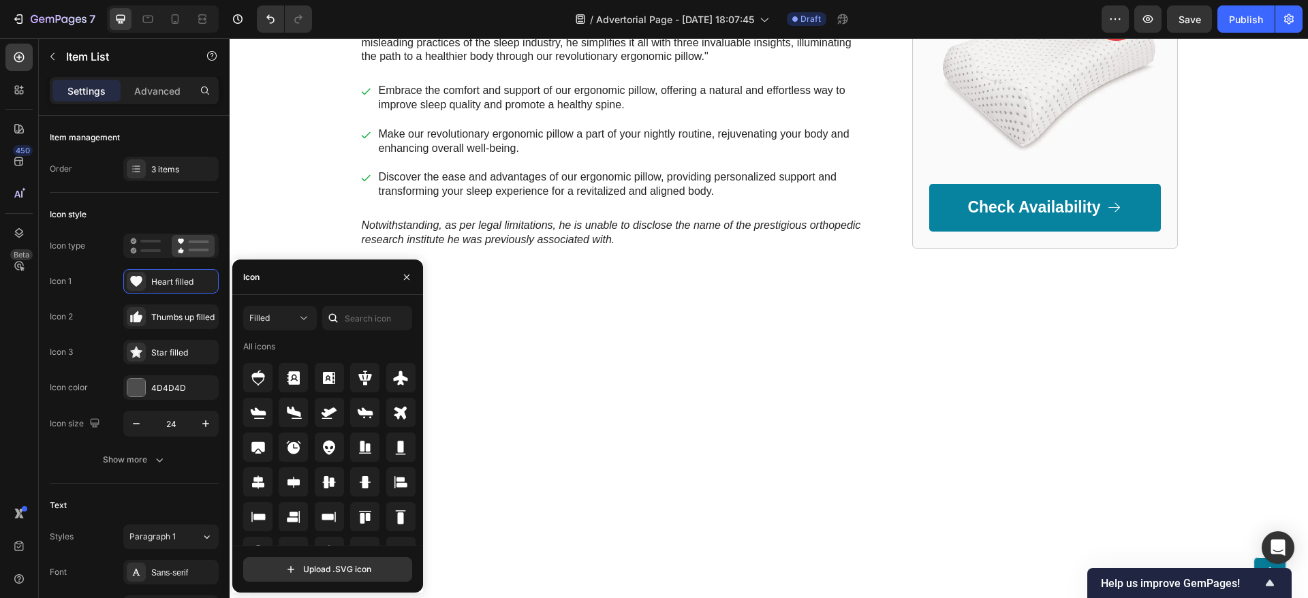
scroll to position [0, 0]
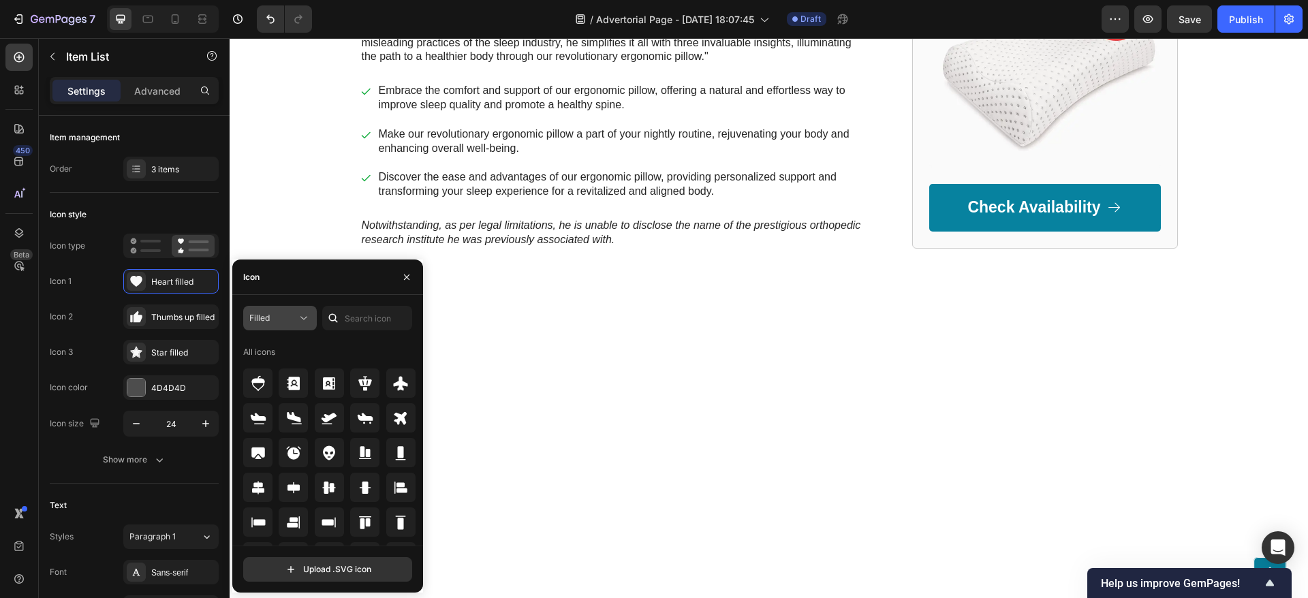
click at [285, 317] on div "Filled" at bounding box center [273, 318] width 48 height 12
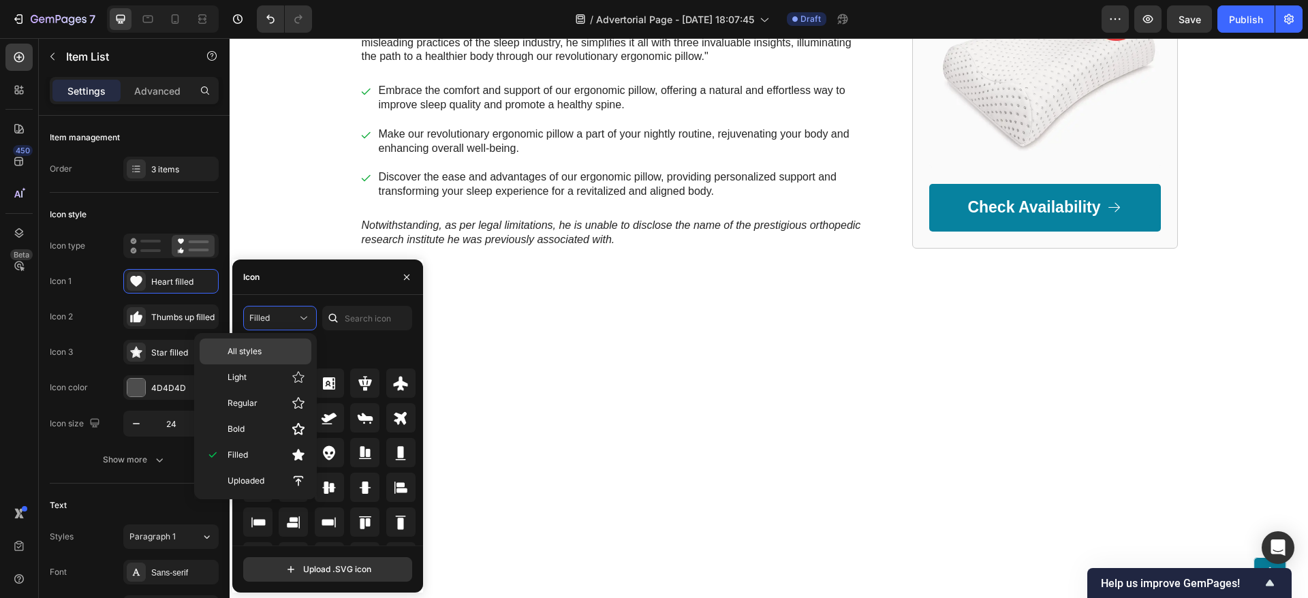
click at [270, 347] on p "All styles" at bounding box center [266, 351] width 78 height 12
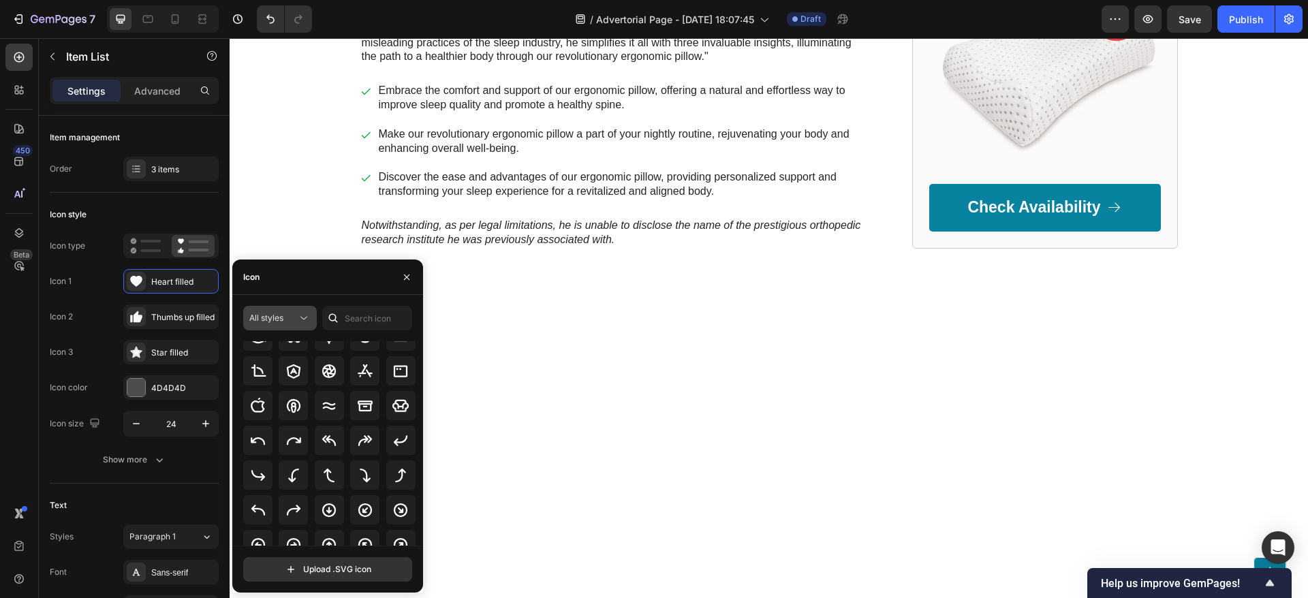
scroll to position [511, 0]
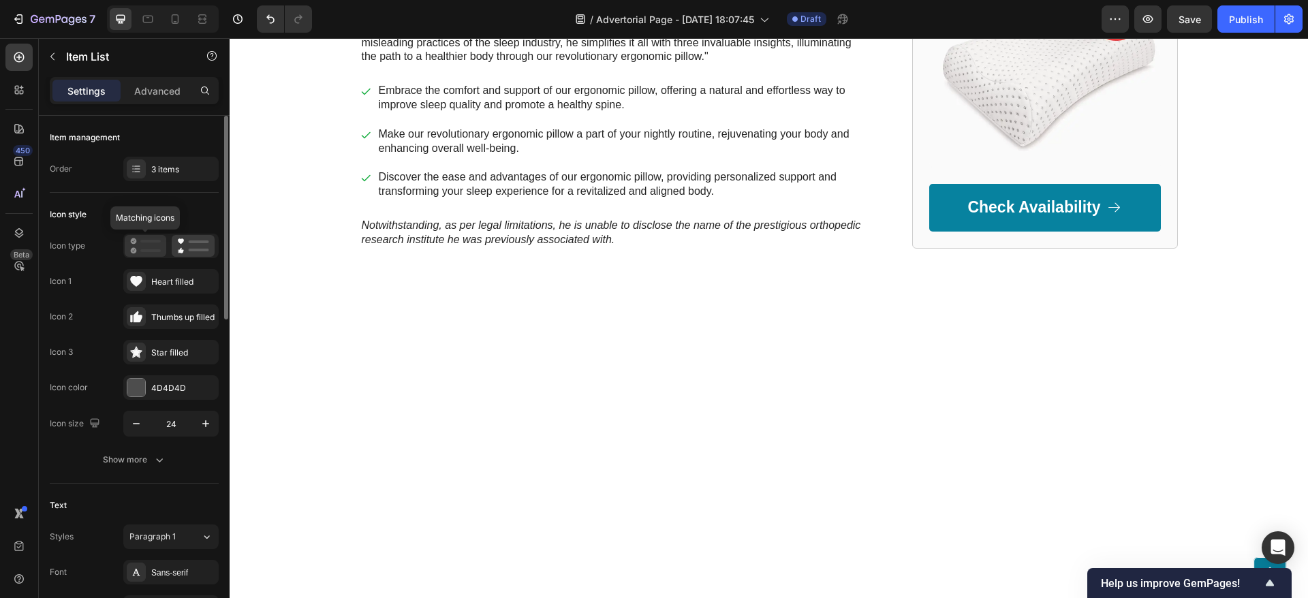
click at [154, 247] on icon at bounding box center [145, 246] width 31 height 16
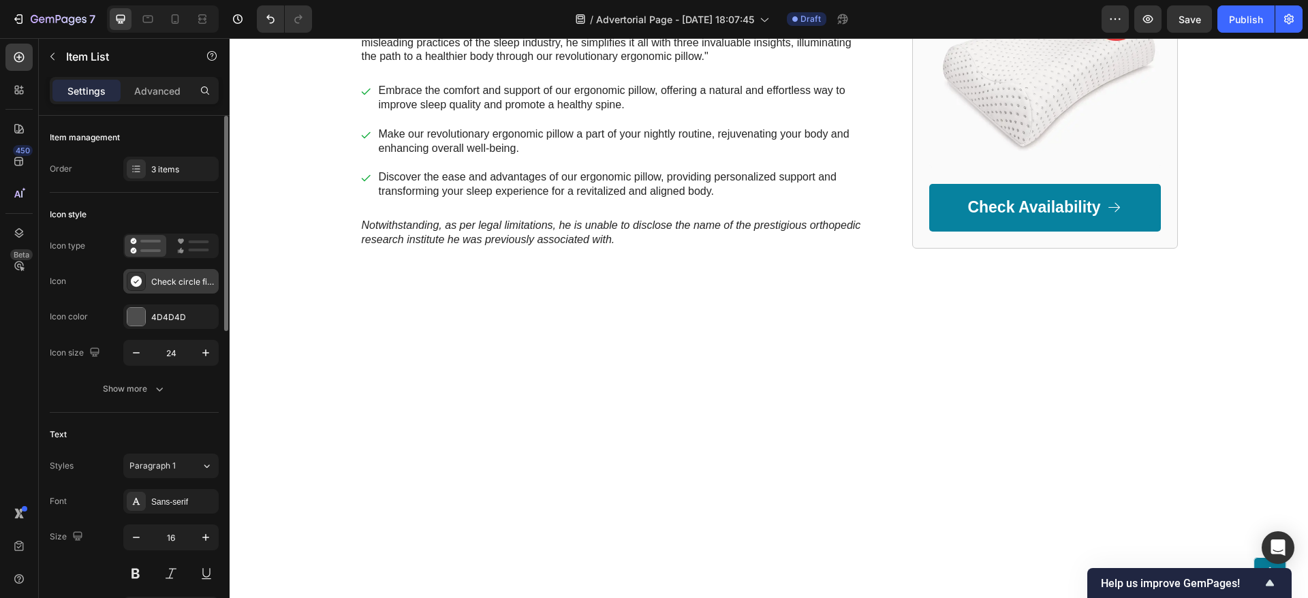
click at [161, 284] on div "Check circle filled" at bounding box center [183, 282] width 64 height 12
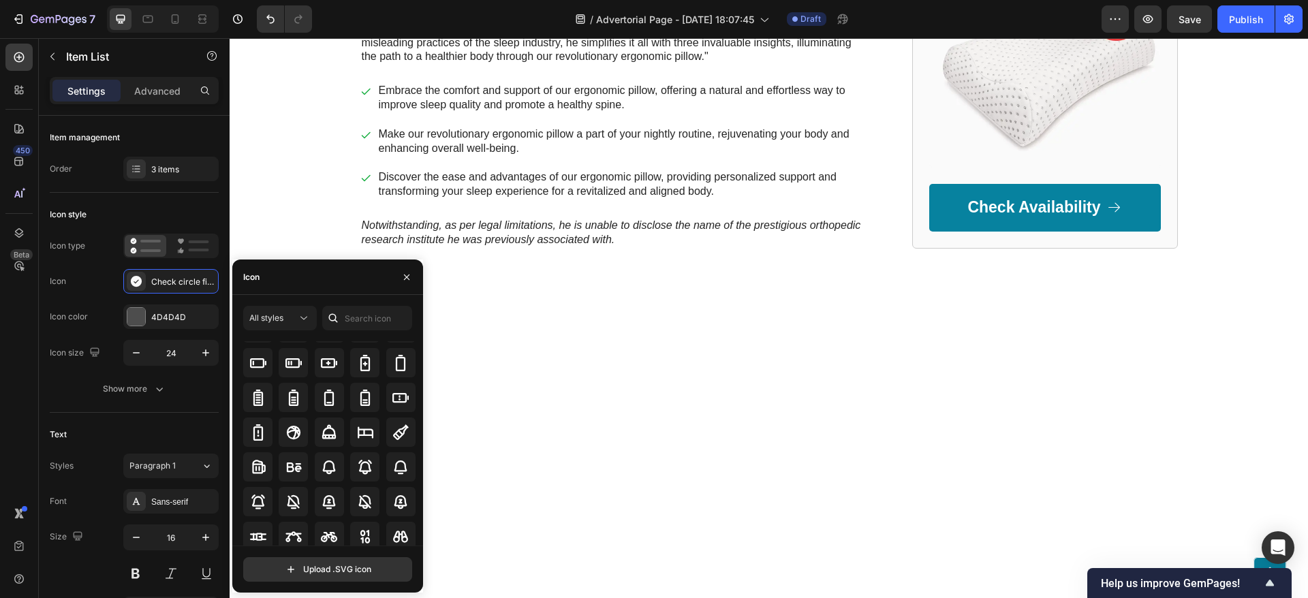
scroll to position [1028, 0]
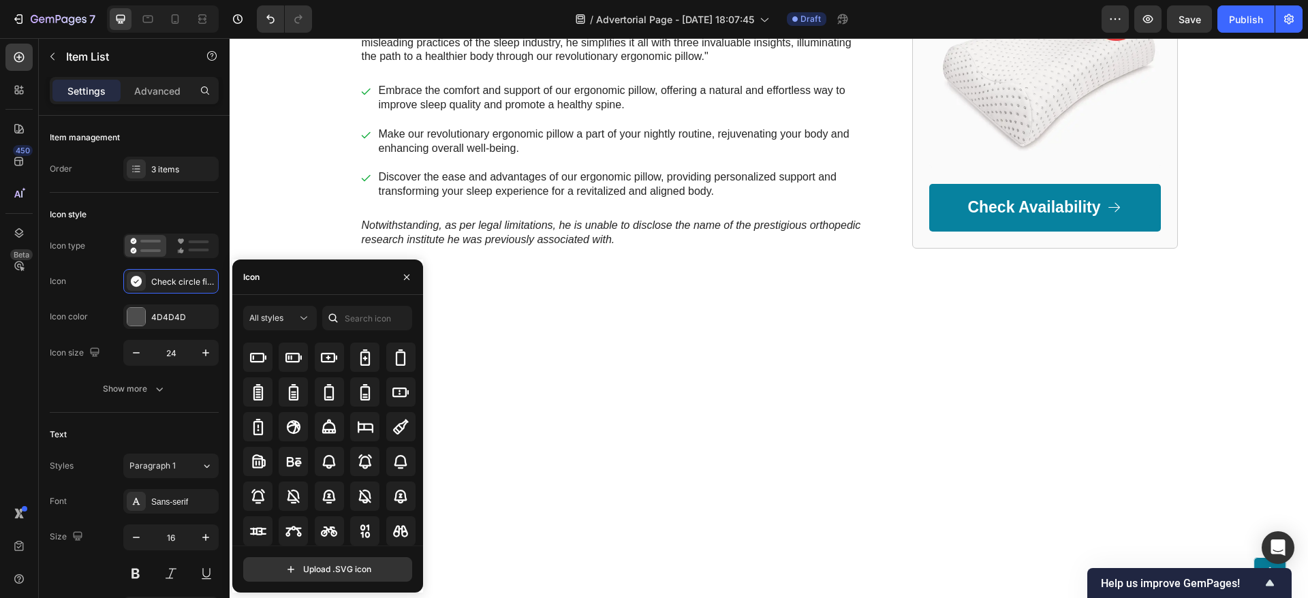
click at [358, 302] on div "All styles All icons Upload .SVG icon" at bounding box center [327, 444] width 191 height 298
click at [361, 306] on input "text" at bounding box center [367, 318] width 90 height 25
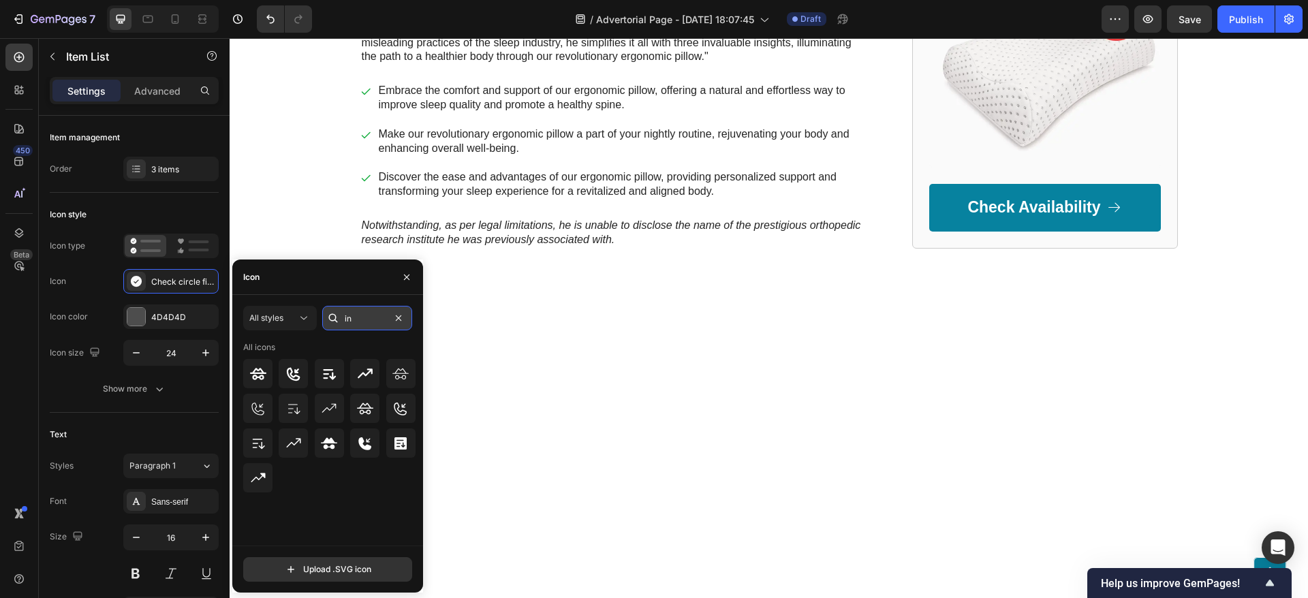
type input "i"
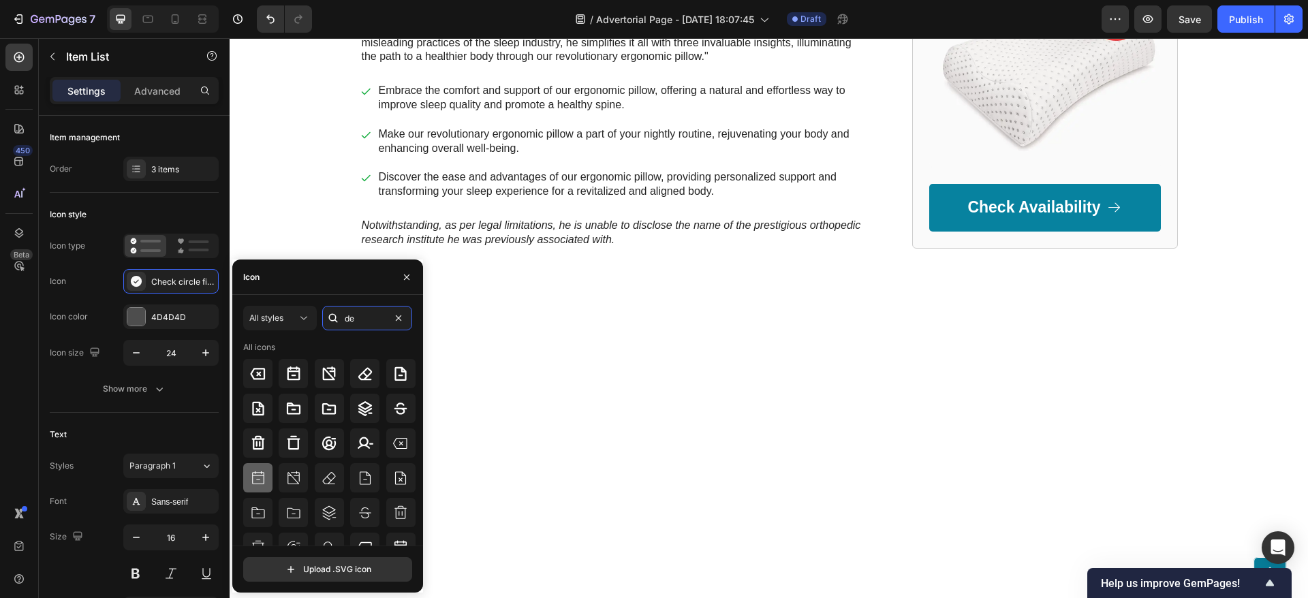
type input "d"
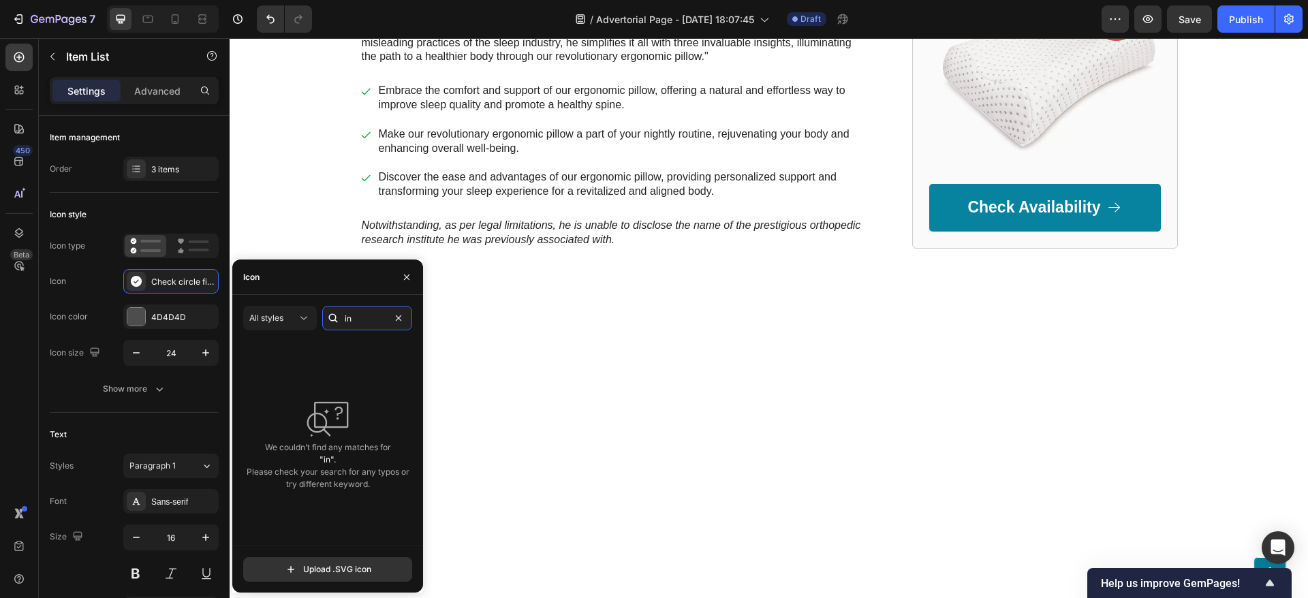
type input "i"
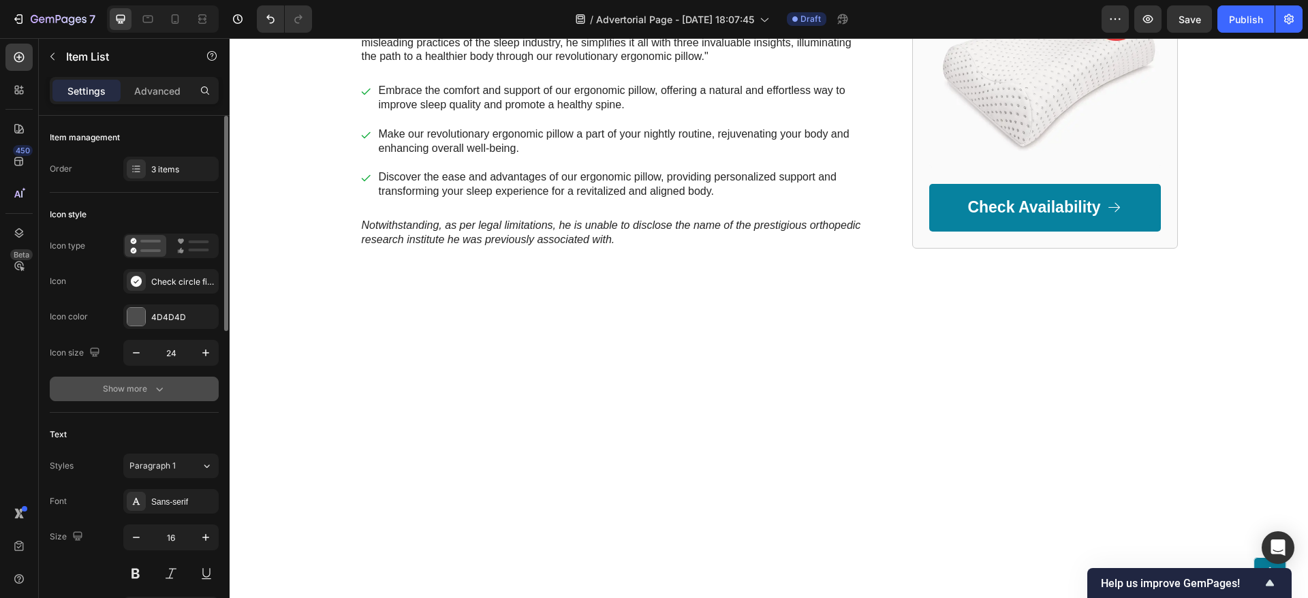
click at [116, 392] on div "Show more" at bounding box center [134, 389] width 63 height 14
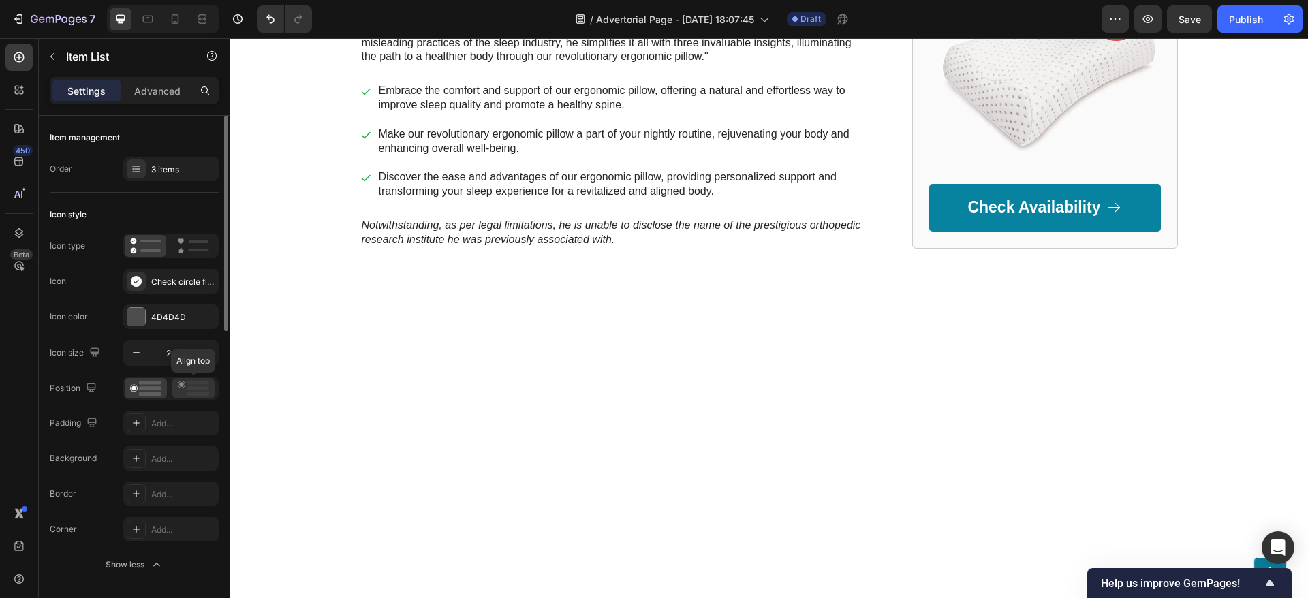
click at [194, 381] on rect at bounding box center [198, 383] width 22 height 4
click at [161, 387] on div at bounding box center [146, 388] width 42 height 20
click at [178, 387] on icon at bounding box center [193, 388] width 31 height 15
click at [161, 385] on div at bounding box center [146, 388] width 42 height 20
click at [180, 273] on div "Check circle filled" at bounding box center [170, 281] width 95 height 25
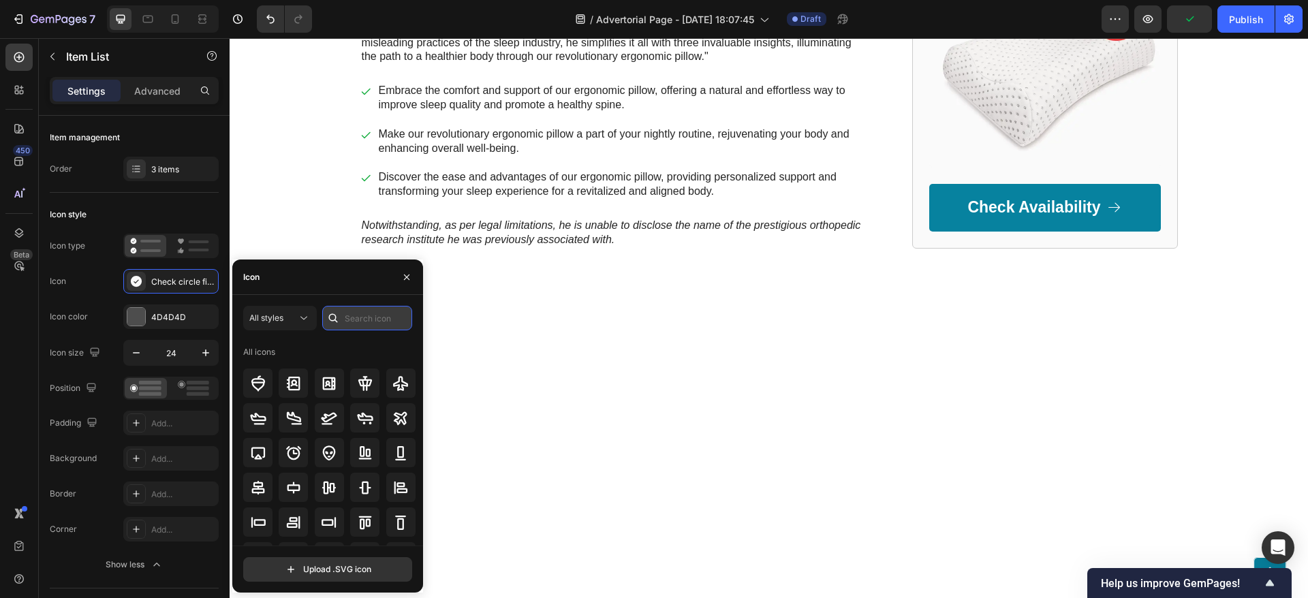
click at [362, 313] on input "text" at bounding box center [367, 318] width 90 height 25
type input "tick"
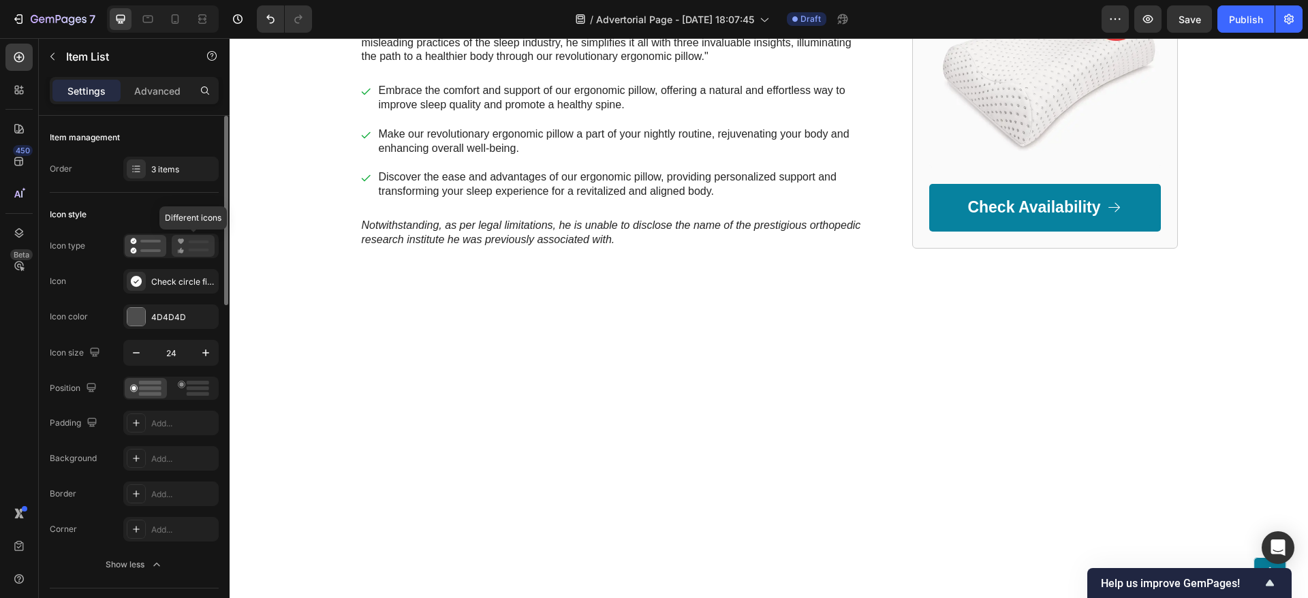
click at [195, 238] on icon at bounding box center [193, 246] width 32 height 16
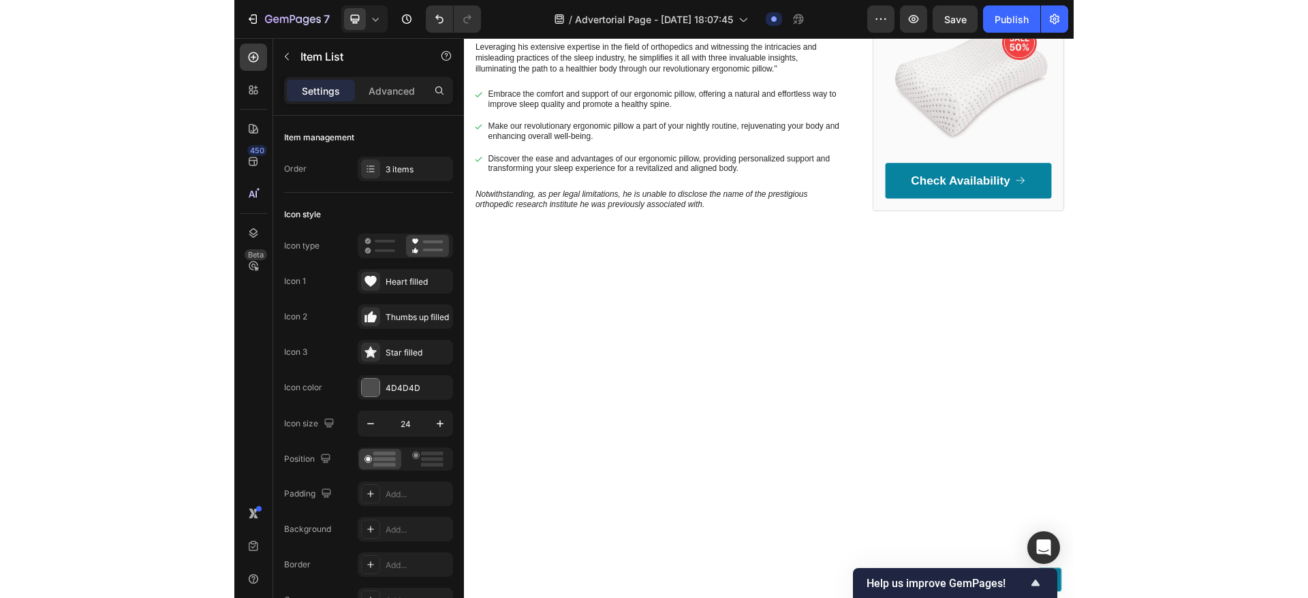
scroll to position [2265, 0]
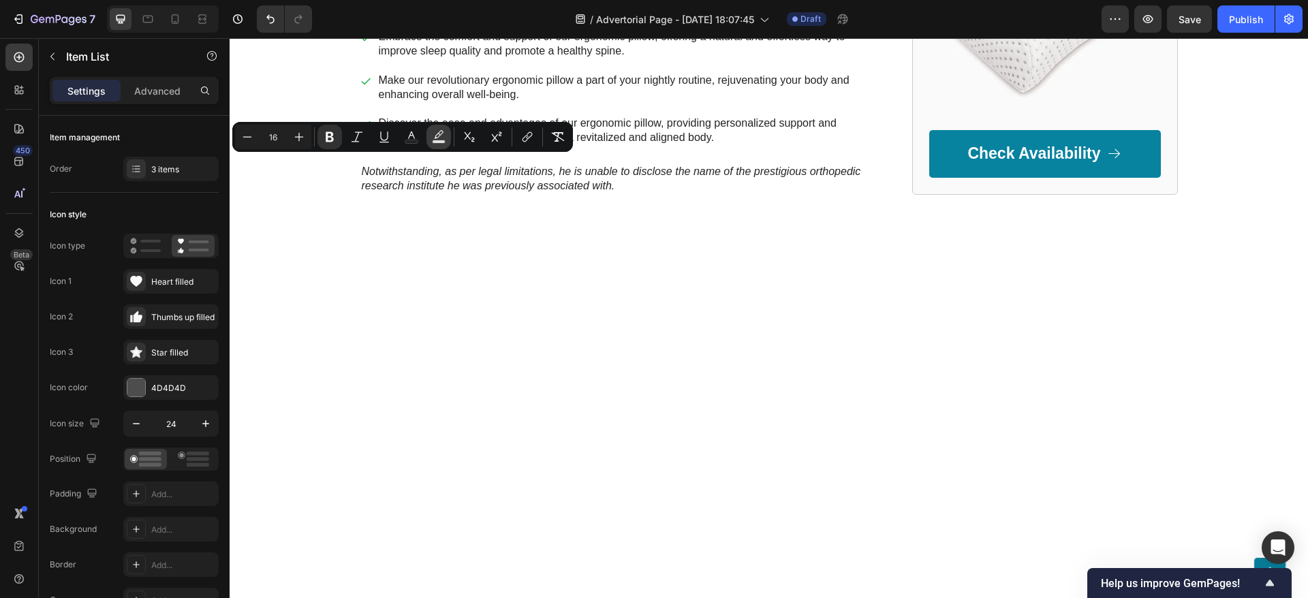
click at [431, 139] on button "Text Background Color" at bounding box center [438, 137] width 25 height 25
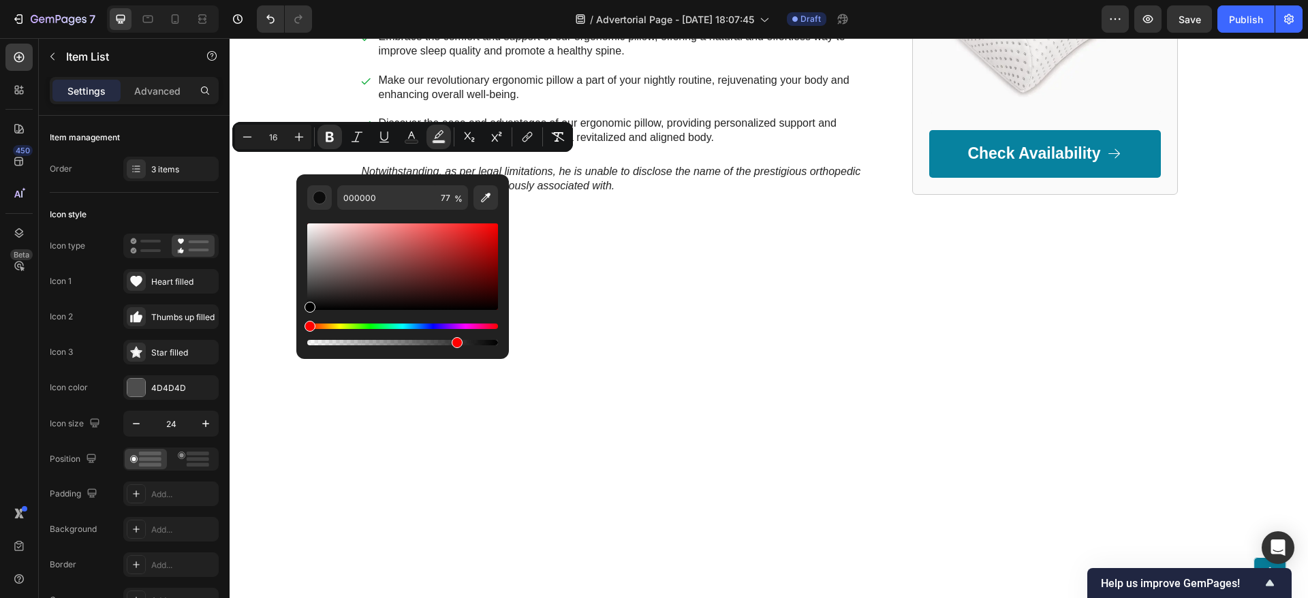
click at [492, 228] on div "Editor contextual toolbar" at bounding box center [402, 266] width 191 height 86
click at [308, 225] on div "Editor contextual toolbar" at bounding box center [402, 266] width 191 height 86
type input "F9F9F9"
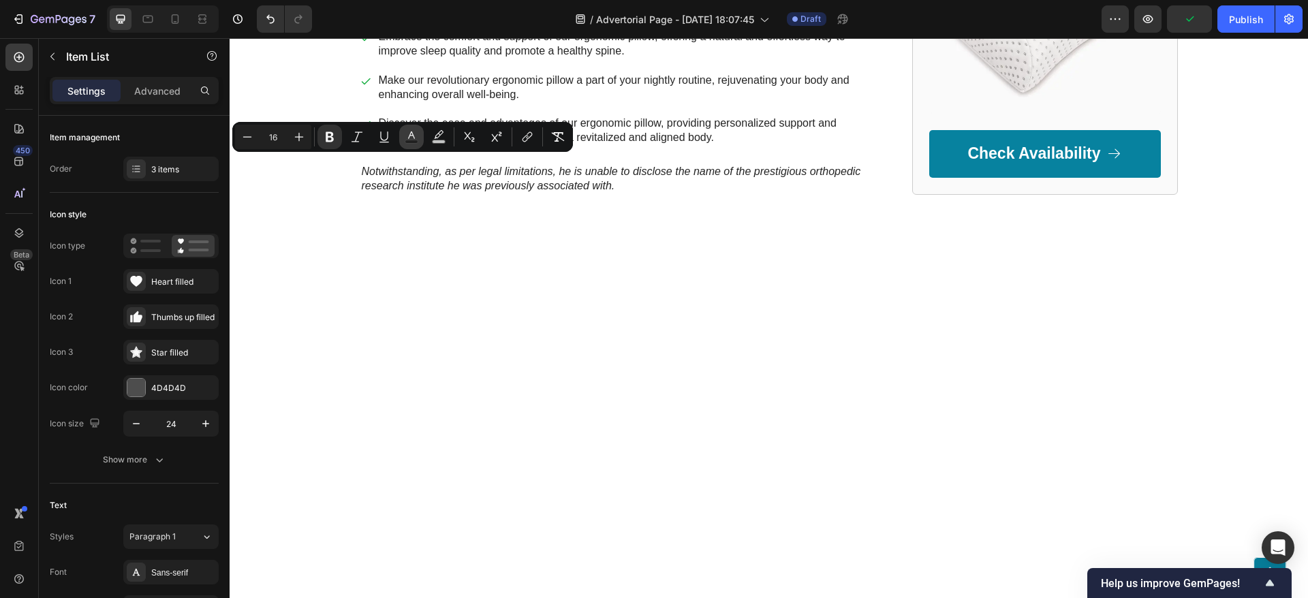
click at [415, 138] on icon "Editor contextual toolbar" at bounding box center [412, 137] width 14 height 14
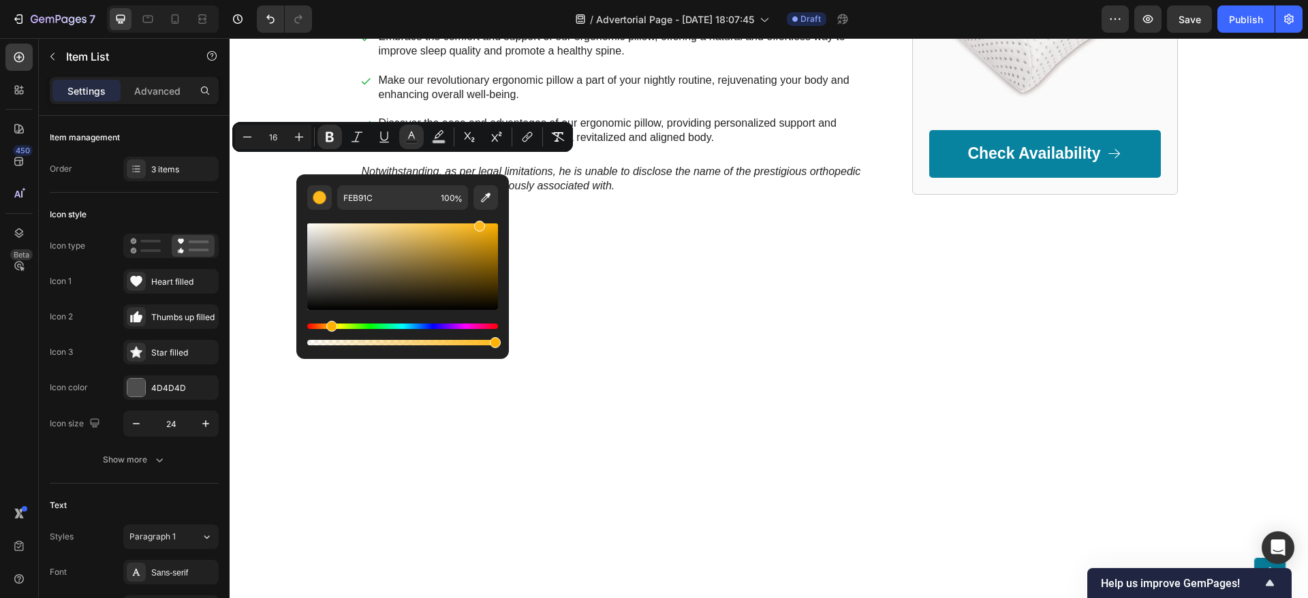
click at [496, 326] on div "Hue" at bounding box center [402, 326] width 191 height 5
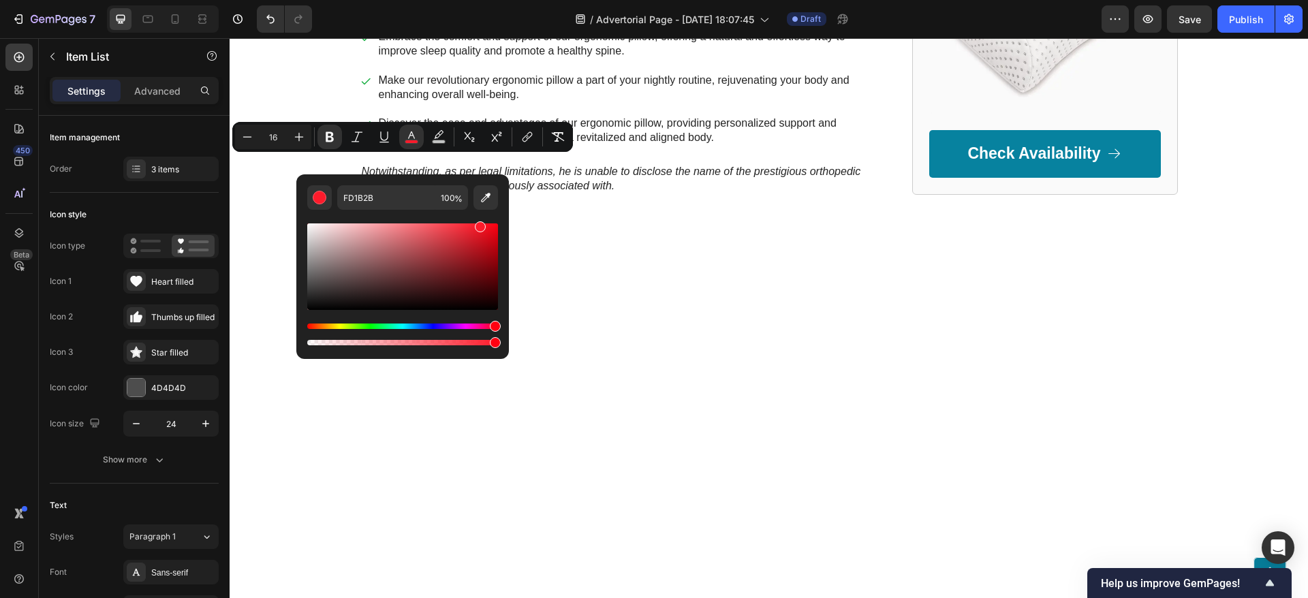
click at [491, 226] on div "Editor contextual toolbar" at bounding box center [402, 266] width 191 height 86
type input "F40919"
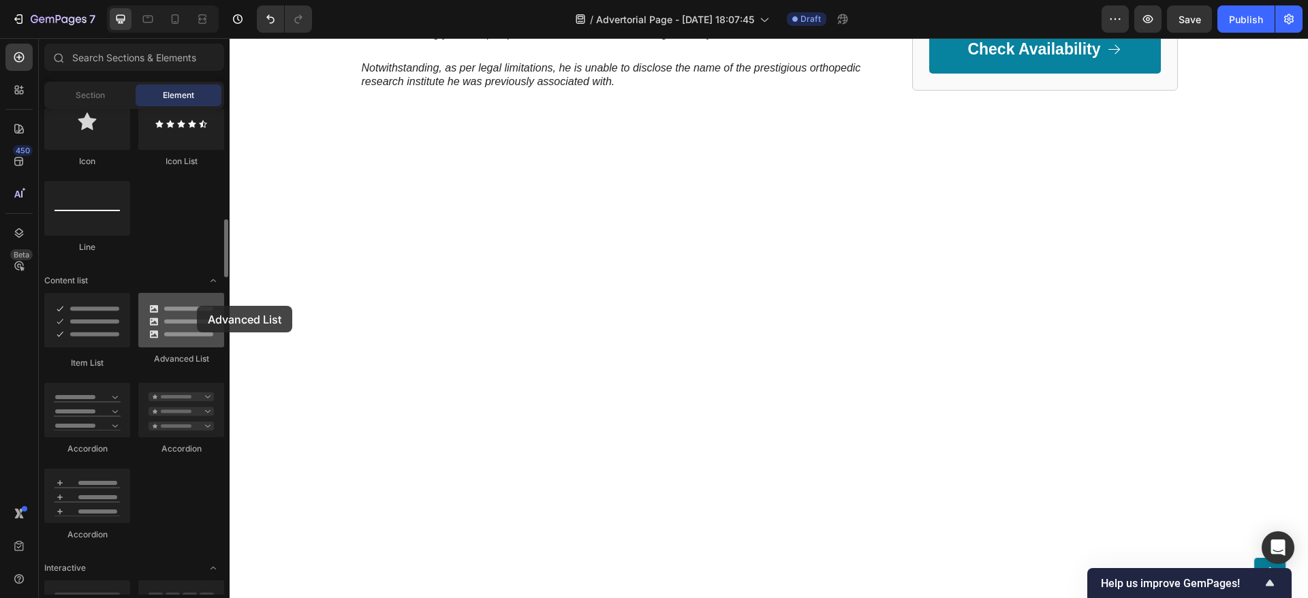
click at [197, 306] on div at bounding box center [181, 320] width 86 height 54
click at [189, 341] on div at bounding box center [181, 320] width 86 height 54
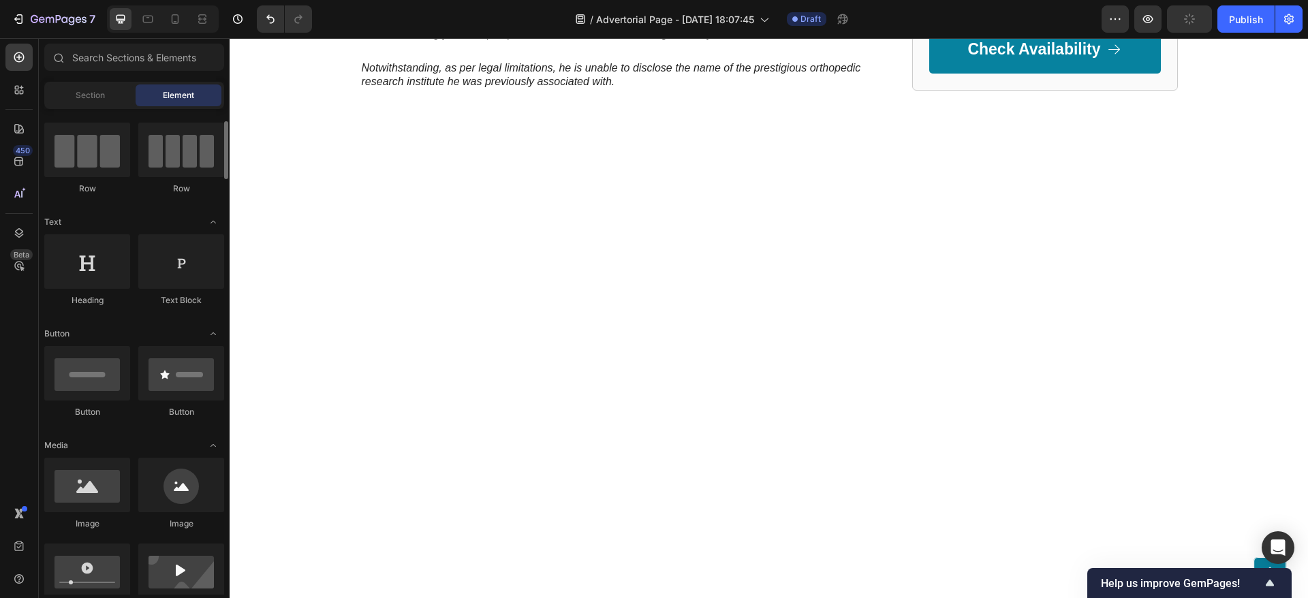
scroll to position [0, 0]
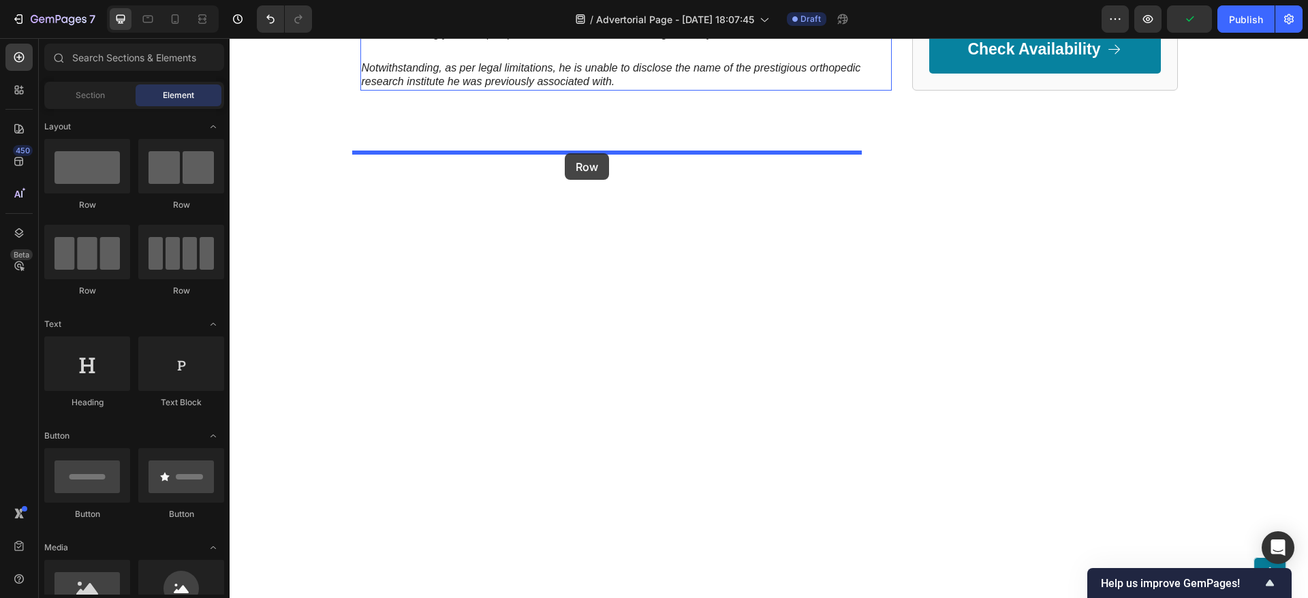
drag, startPoint x: 405, startPoint y: 225, endPoint x: 565, endPoint y: 153, distance: 175.9
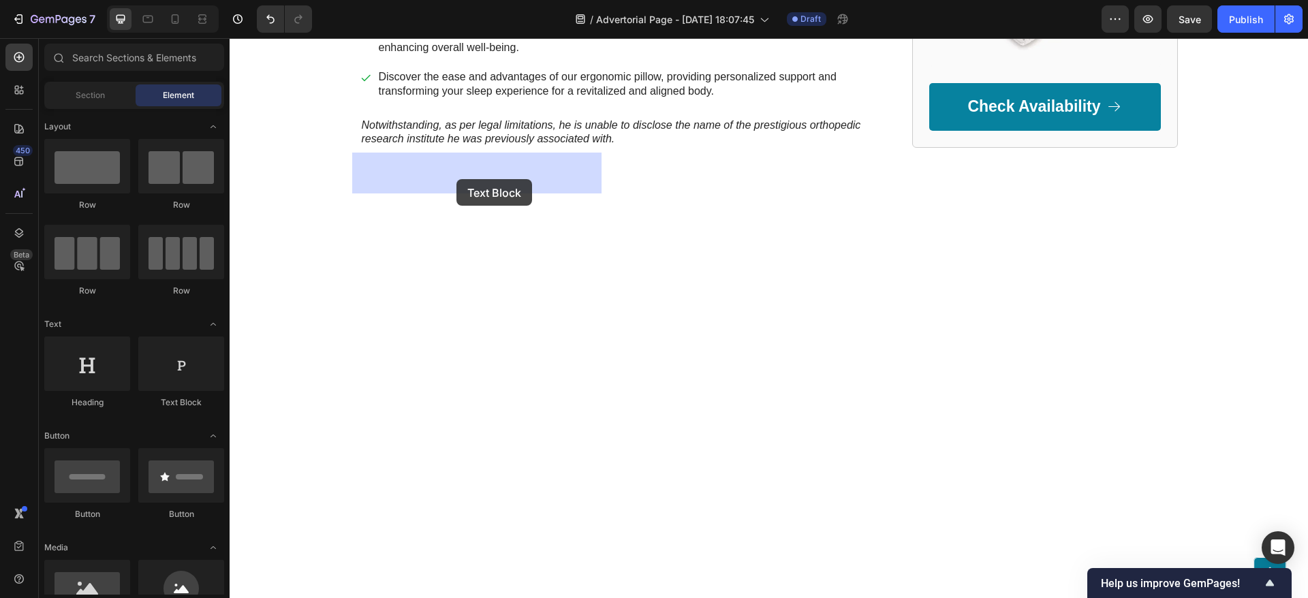
drag, startPoint x: 447, startPoint y: 397, endPoint x: 462, endPoint y: 174, distance: 223.9
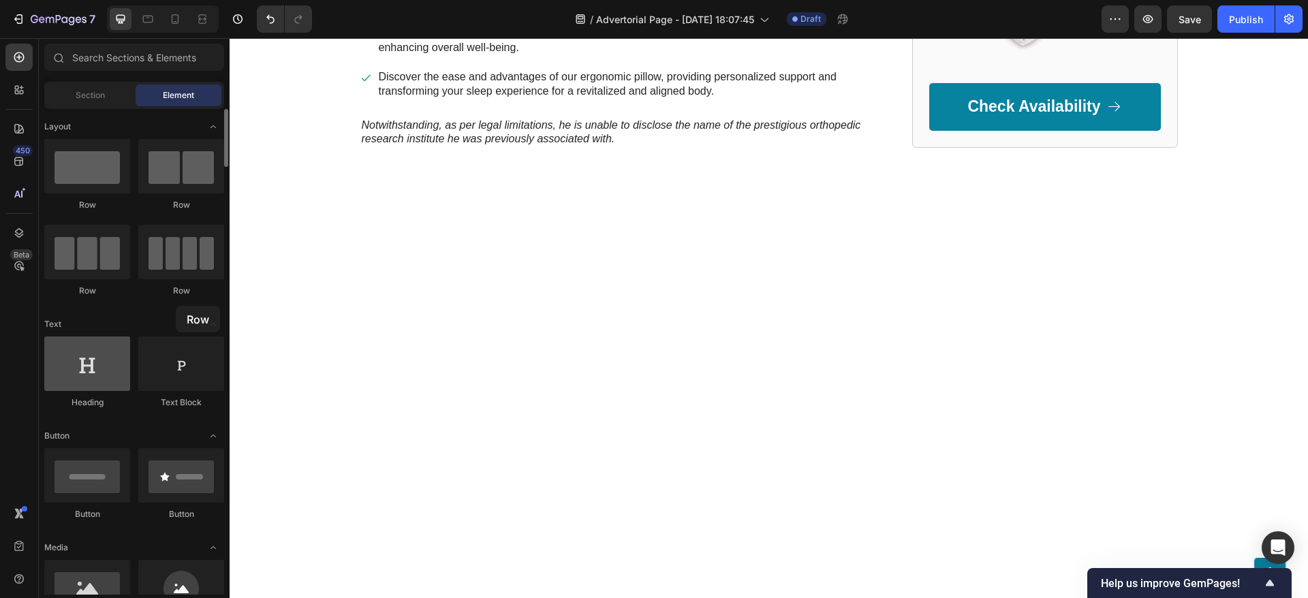
drag, startPoint x: 197, startPoint y: 188, endPoint x: 110, endPoint y: 348, distance: 182.3
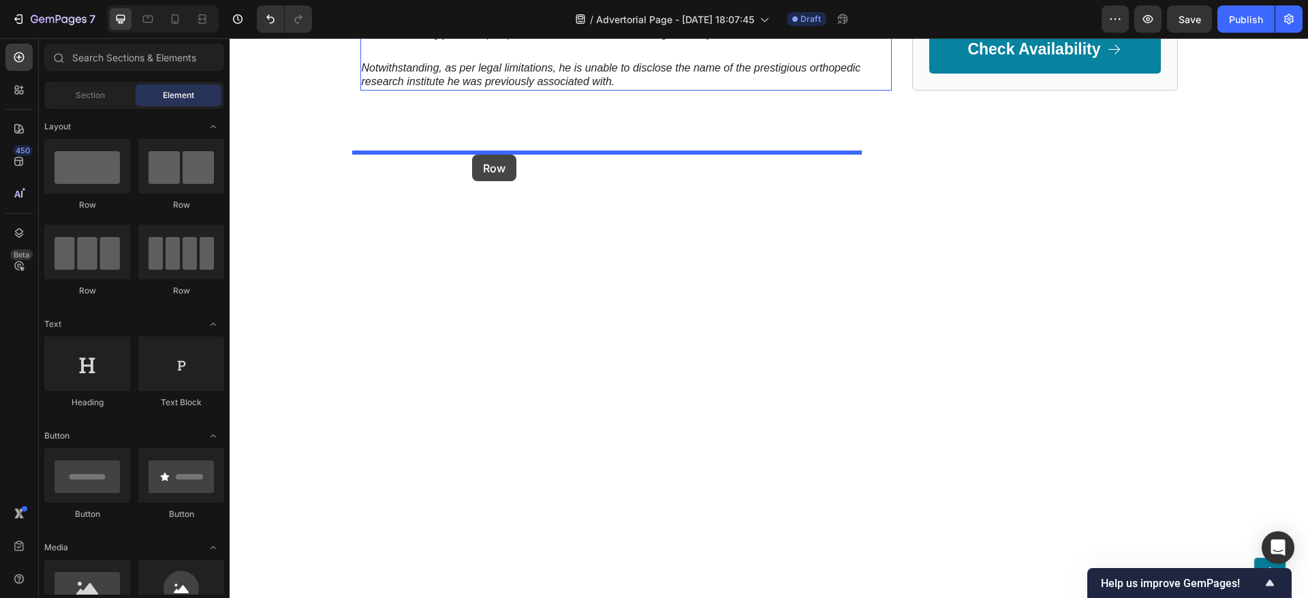
drag, startPoint x: 415, startPoint y: 311, endPoint x: 472, endPoint y: 155, distance: 165.9
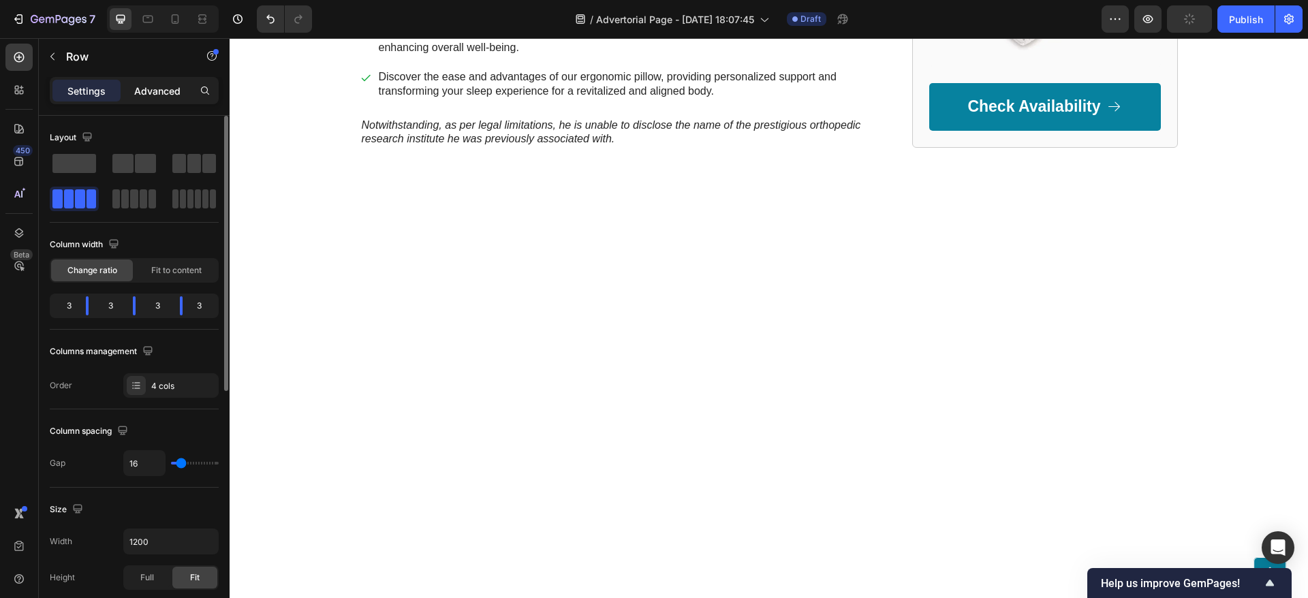
click at [168, 97] on p "Advanced" at bounding box center [157, 91] width 46 height 14
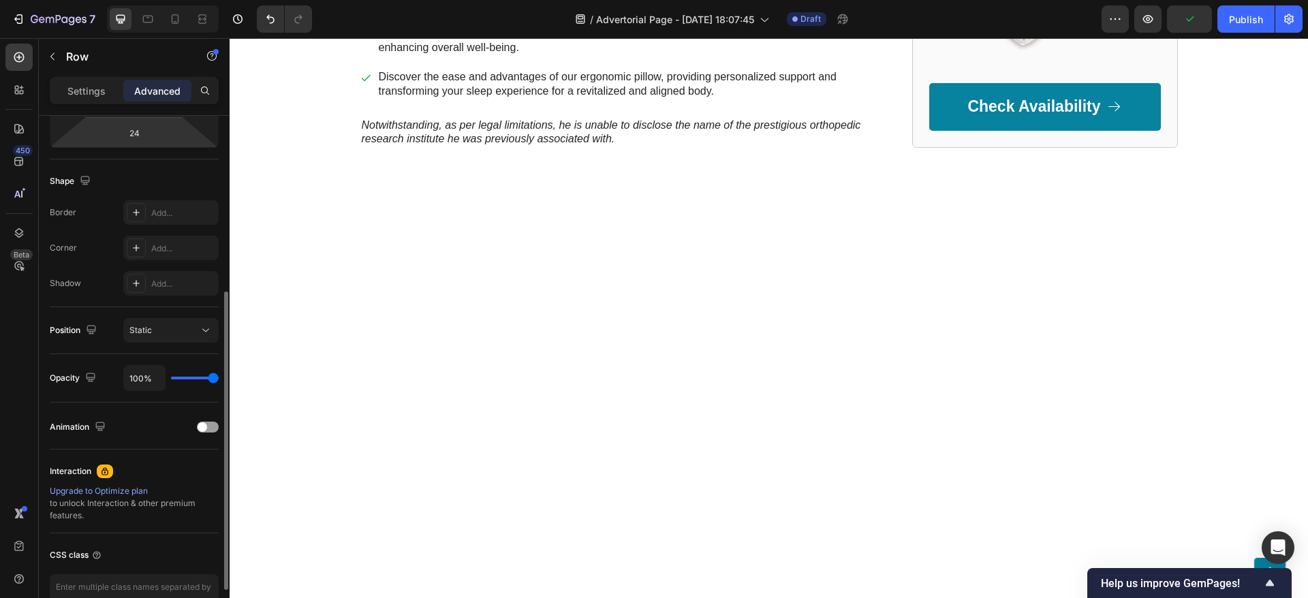
scroll to position [388, 0]
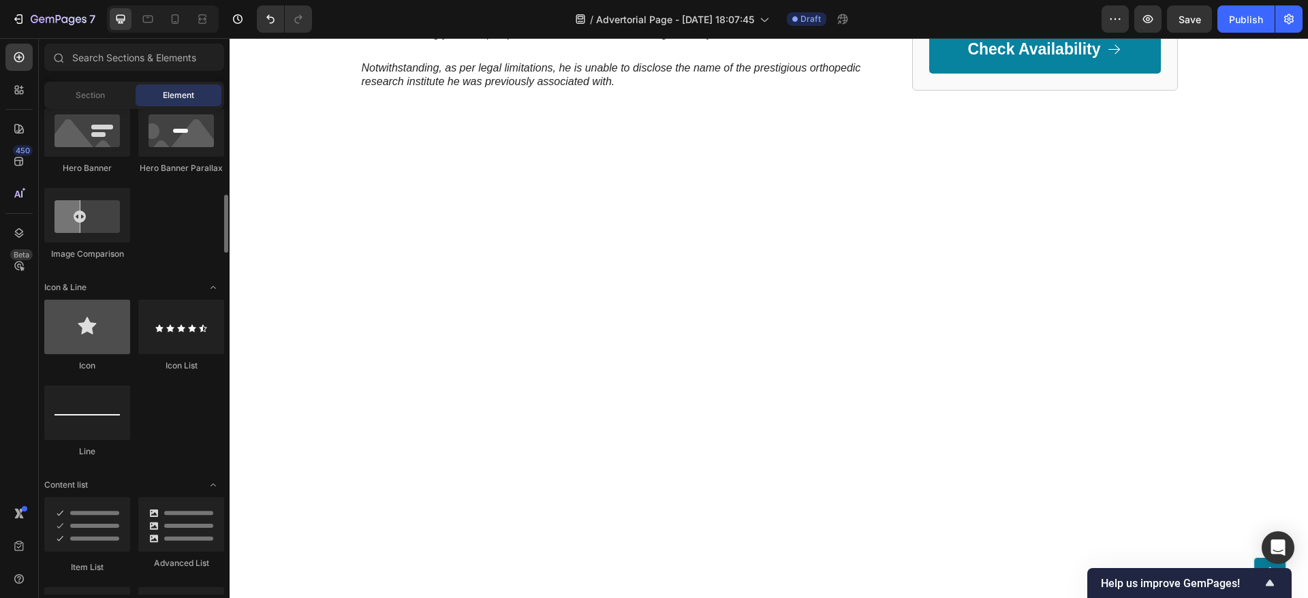
scroll to position [817, 0]
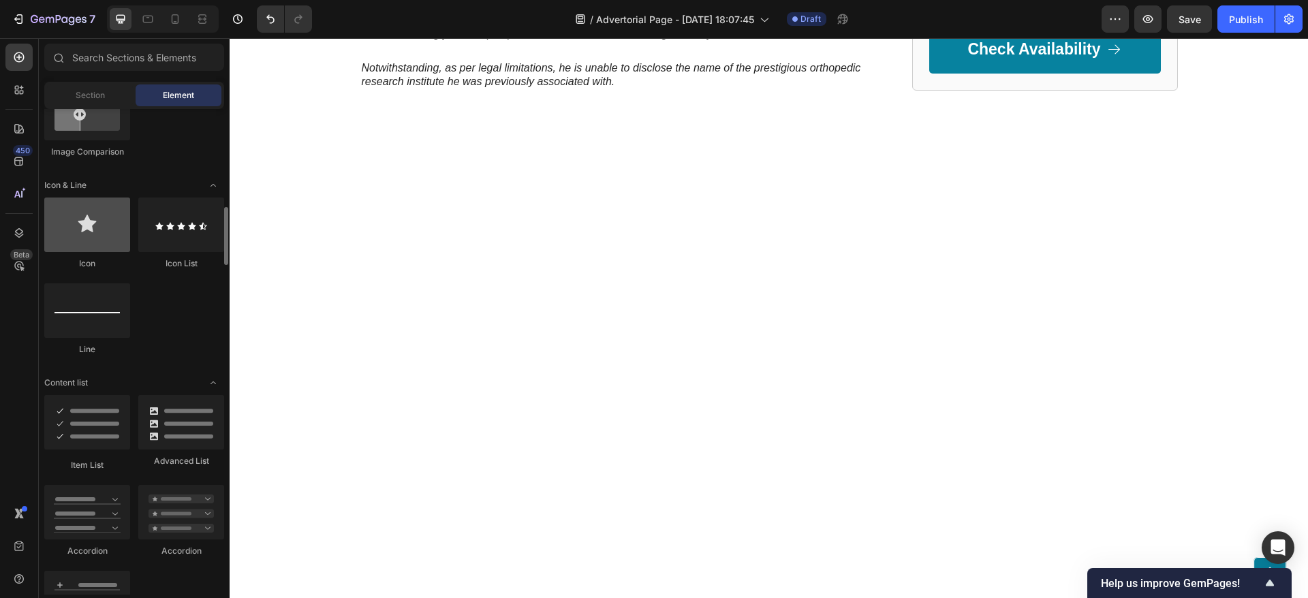
click at [101, 245] on div at bounding box center [87, 225] width 86 height 54
drag, startPoint x: 101, startPoint y: 245, endPoint x: 83, endPoint y: 227, distance: 25.5
click at [85, 229] on div at bounding box center [87, 225] width 86 height 54
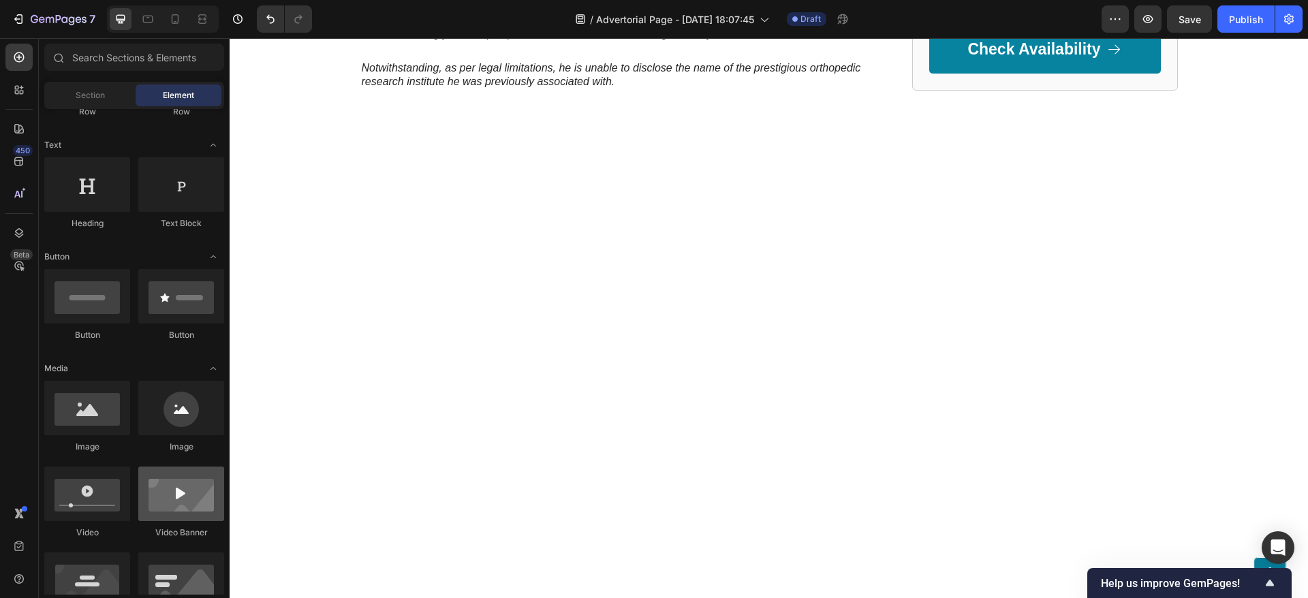
scroll to position [0, 0]
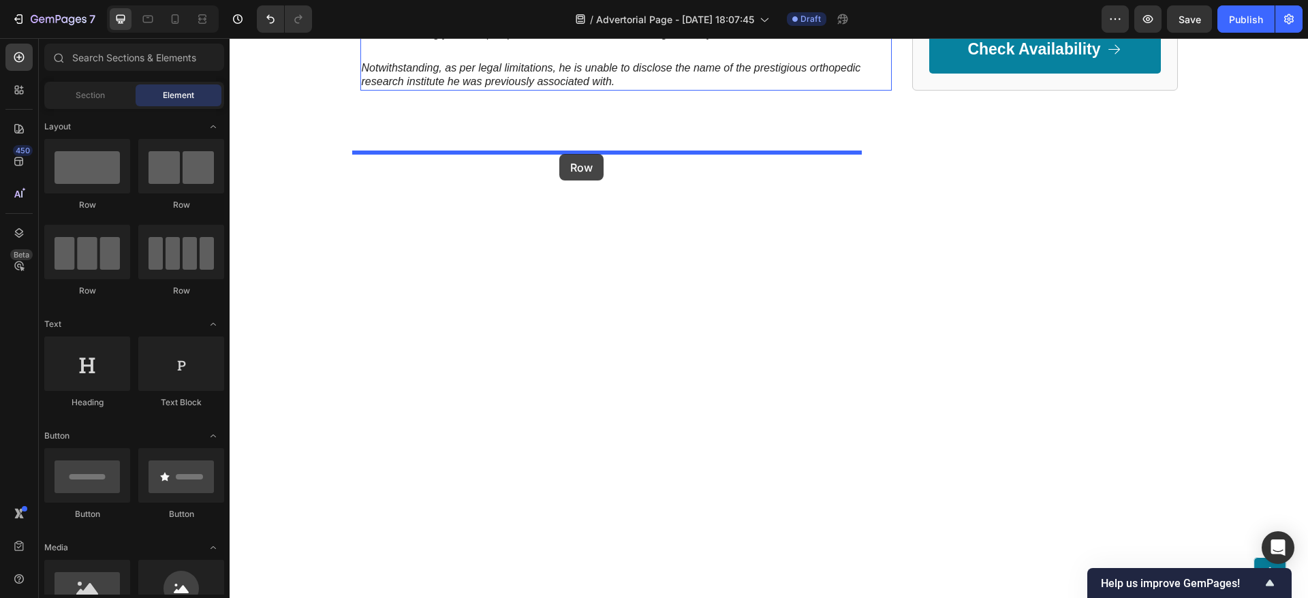
drag, startPoint x: 339, startPoint y: 207, endPoint x: 559, endPoint y: 152, distance: 226.8
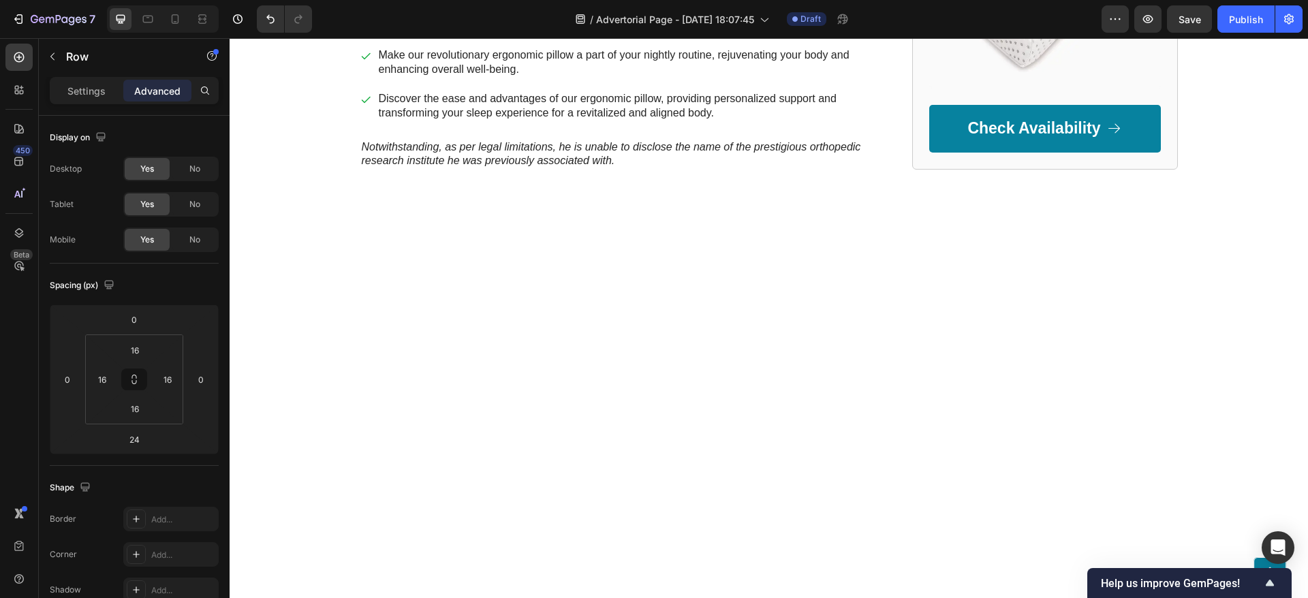
click at [30, 68] on div at bounding box center [18, 57] width 27 height 27
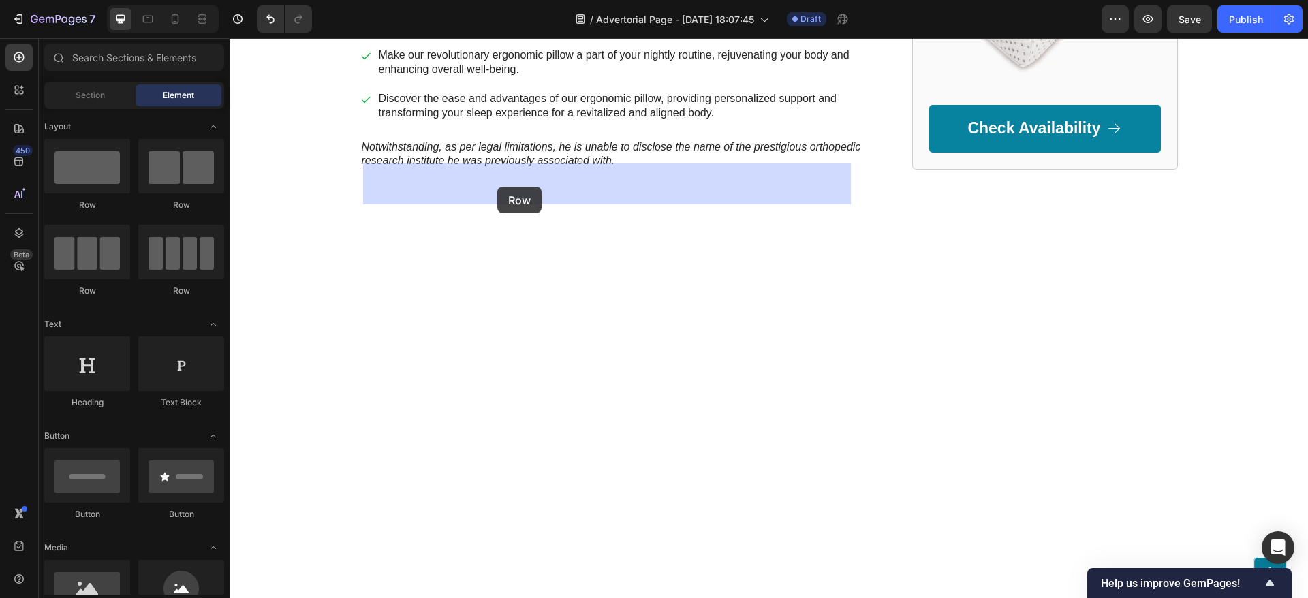
drag, startPoint x: 415, startPoint y: 199, endPoint x: 497, endPoint y: 187, distance: 82.6
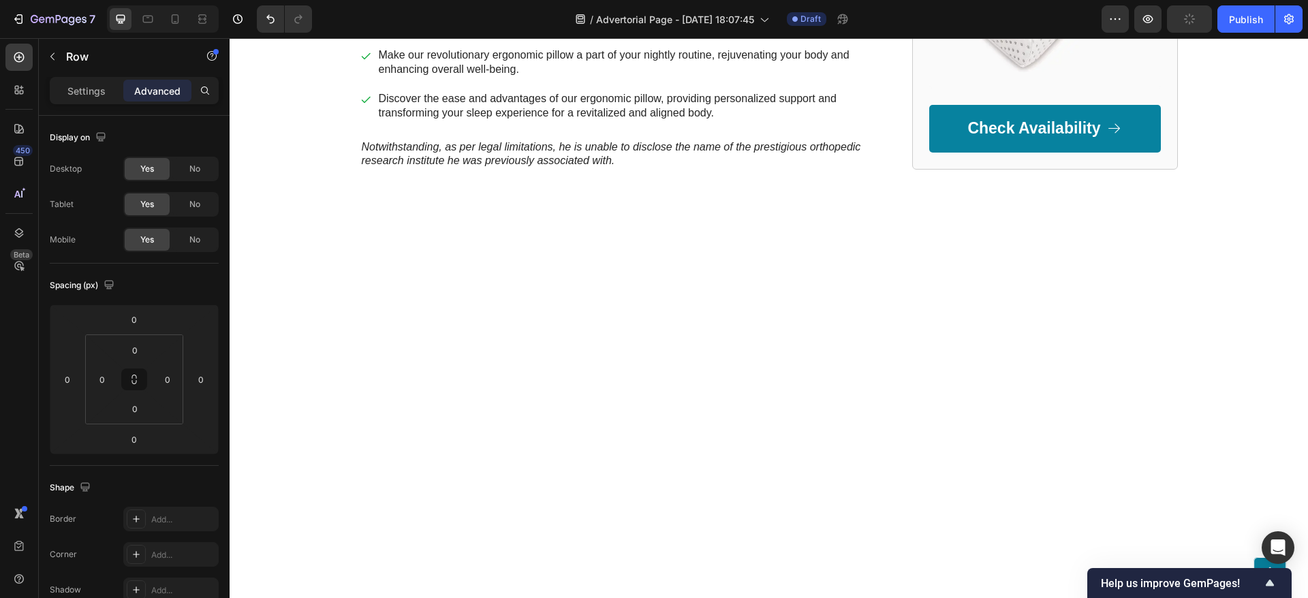
click at [21, 57] on icon at bounding box center [18, 56] width 5 height 5
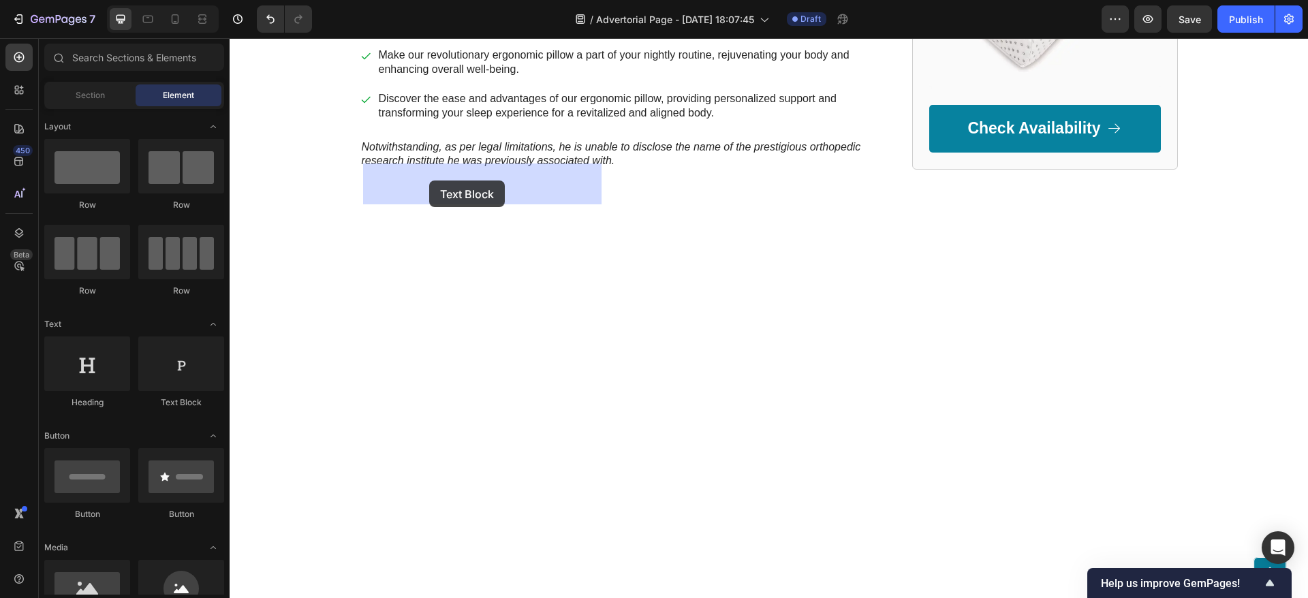
drag, startPoint x: 412, startPoint y: 429, endPoint x: 429, endPoint y: 180, distance: 249.2
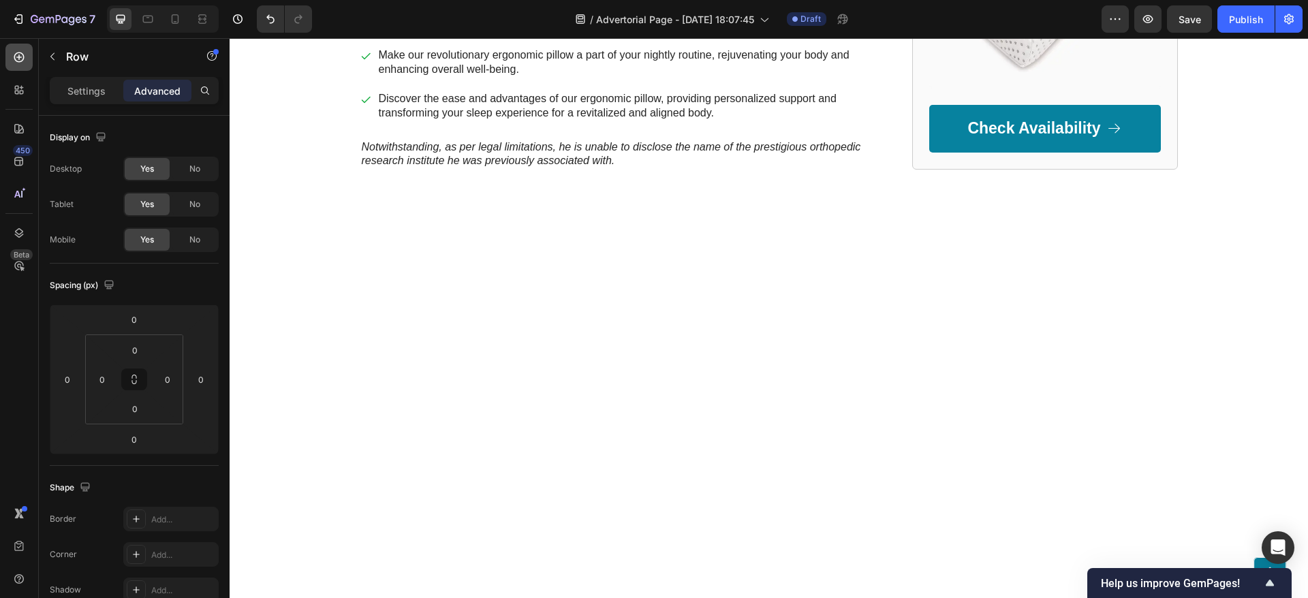
click at [14, 54] on icon at bounding box center [19, 57] width 14 height 14
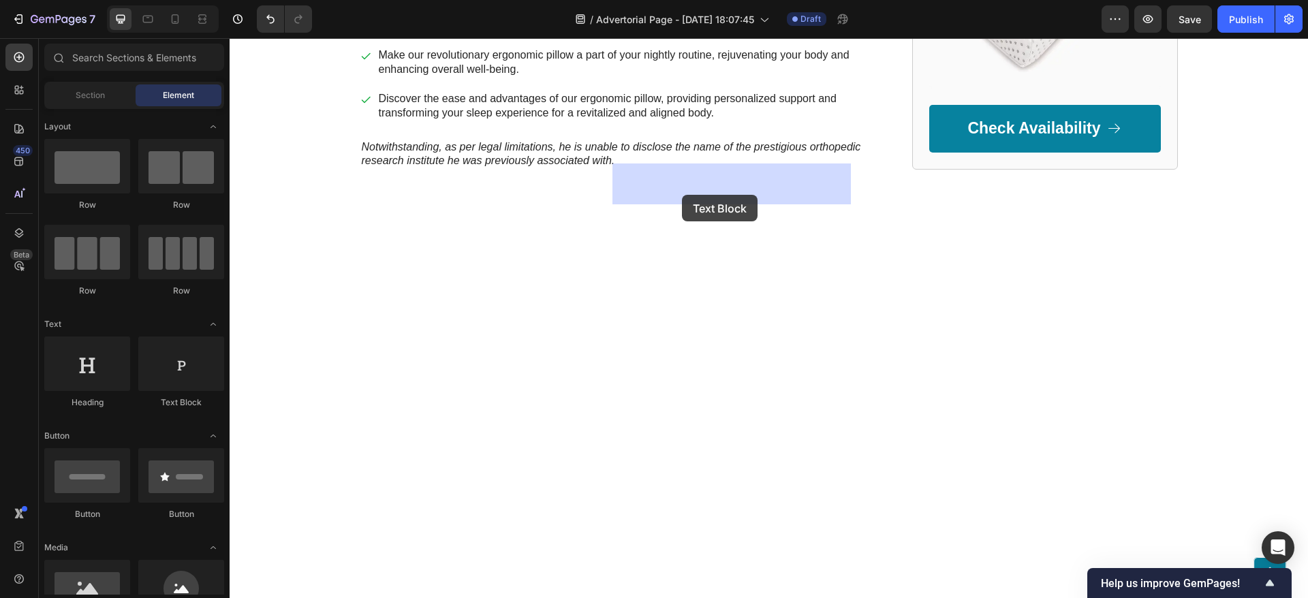
drag, startPoint x: 415, startPoint y: 426, endPoint x: 682, endPoint y: 194, distance: 353.9
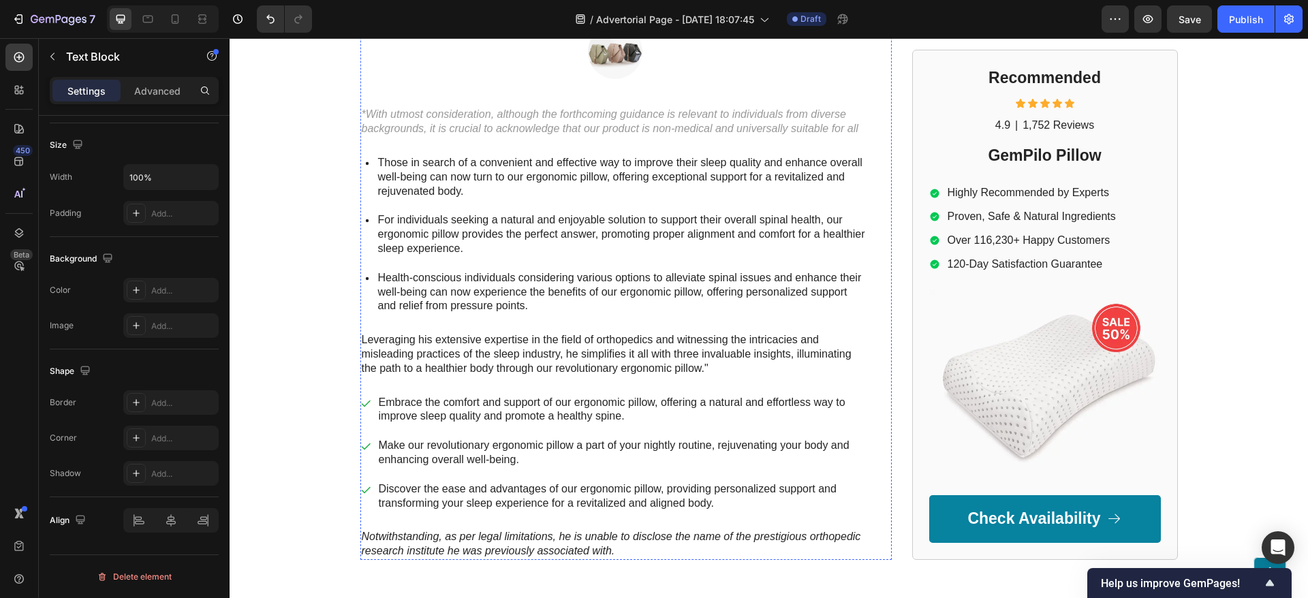
scroll to position [2265, 0]
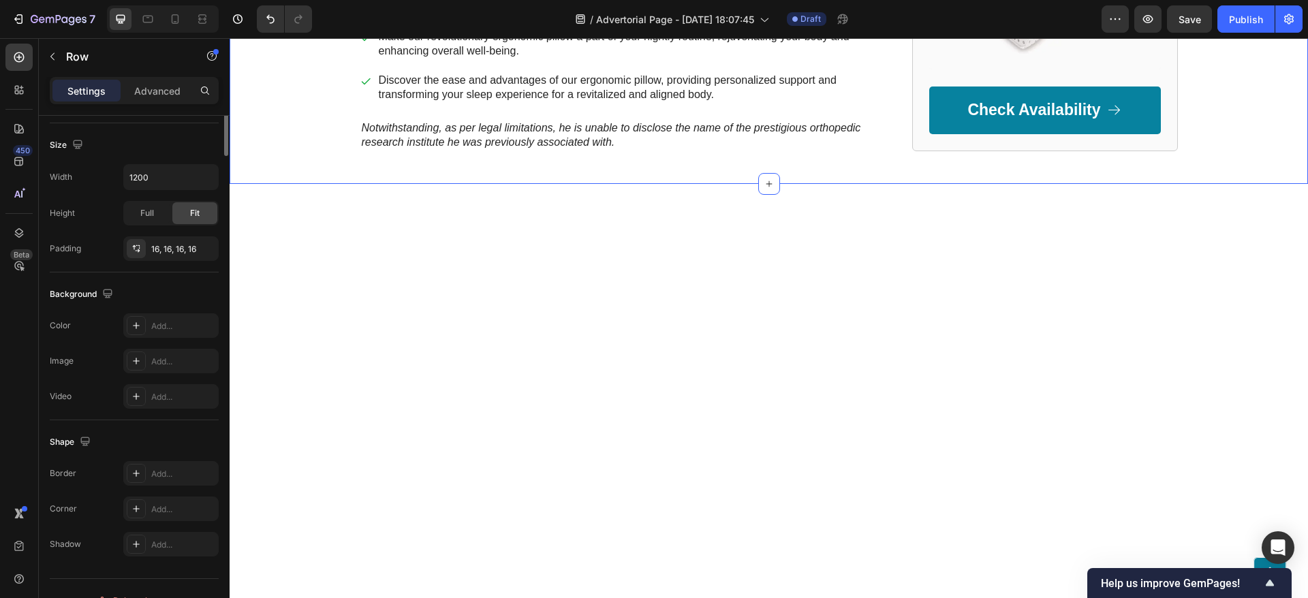
scroll to position [0, 0]
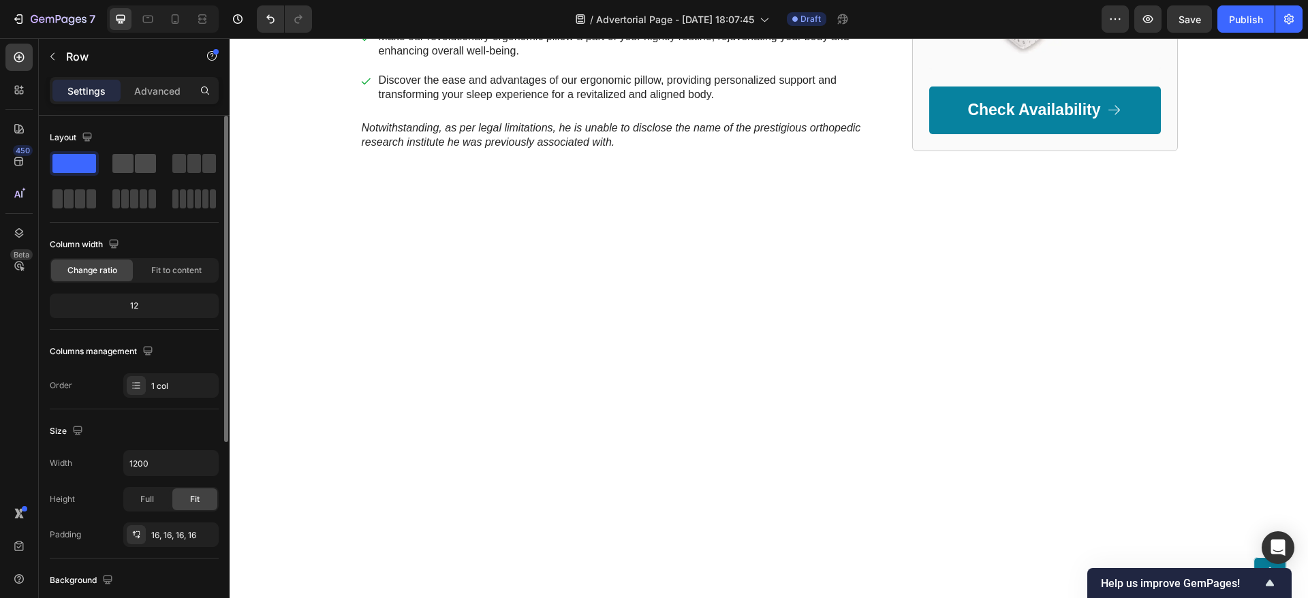
click at [131, 162] on span at bounding box center [122, 163] width 21 height 19
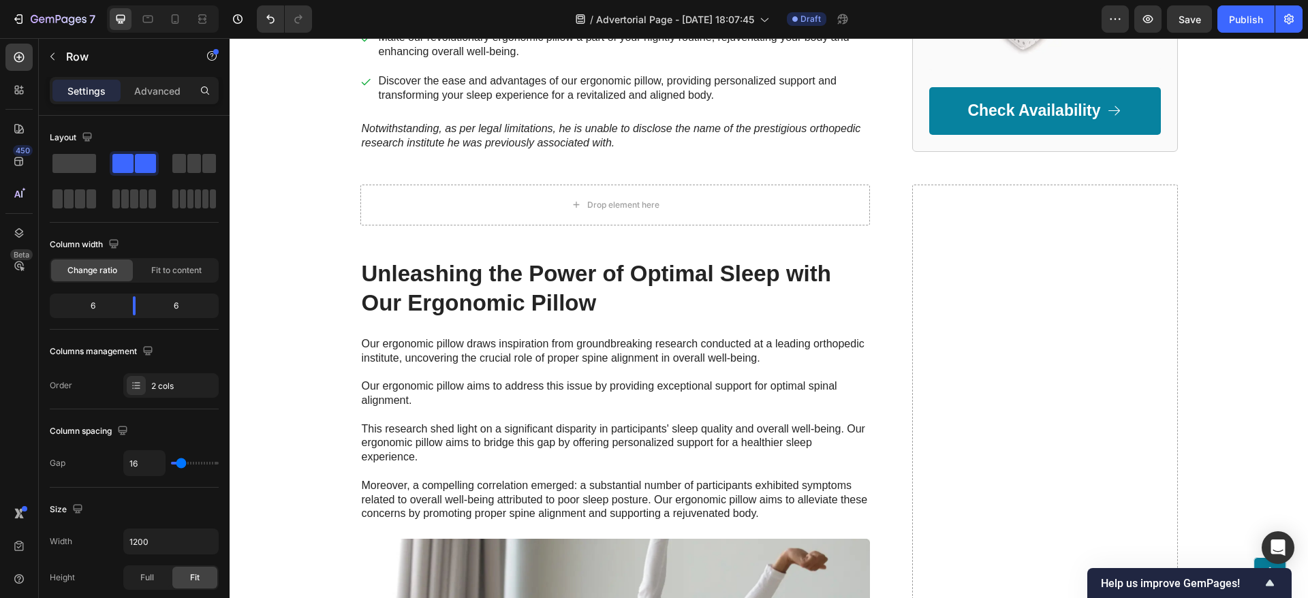
scroll to position [2776, 0]
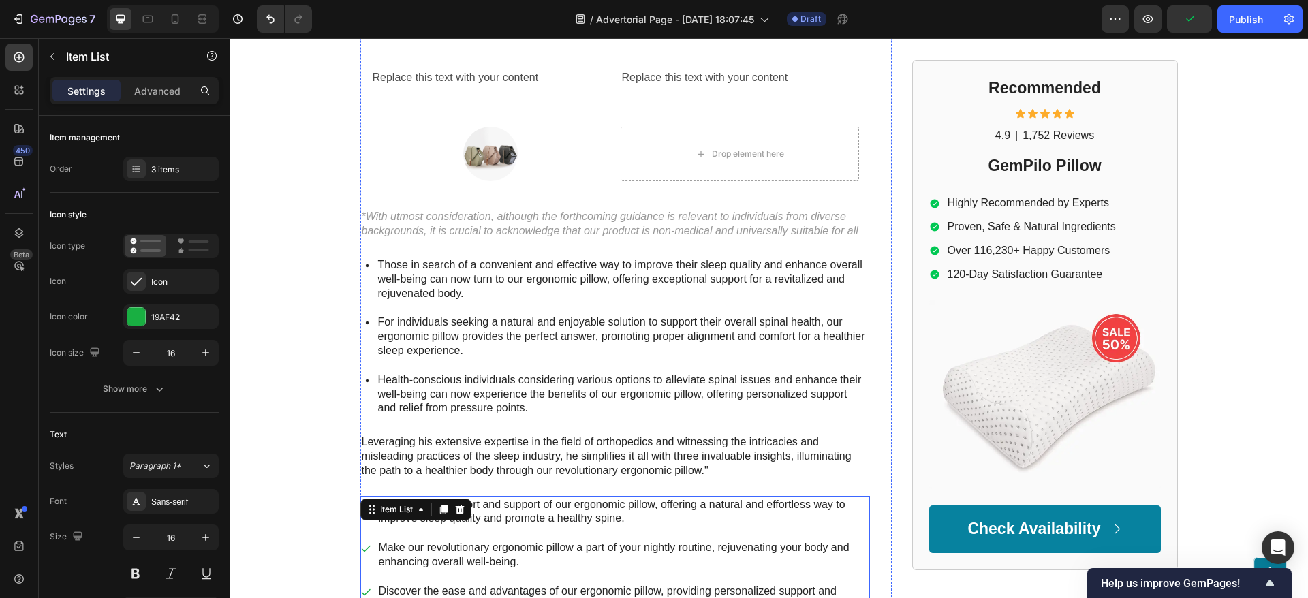
scroll to position [2163, 0]
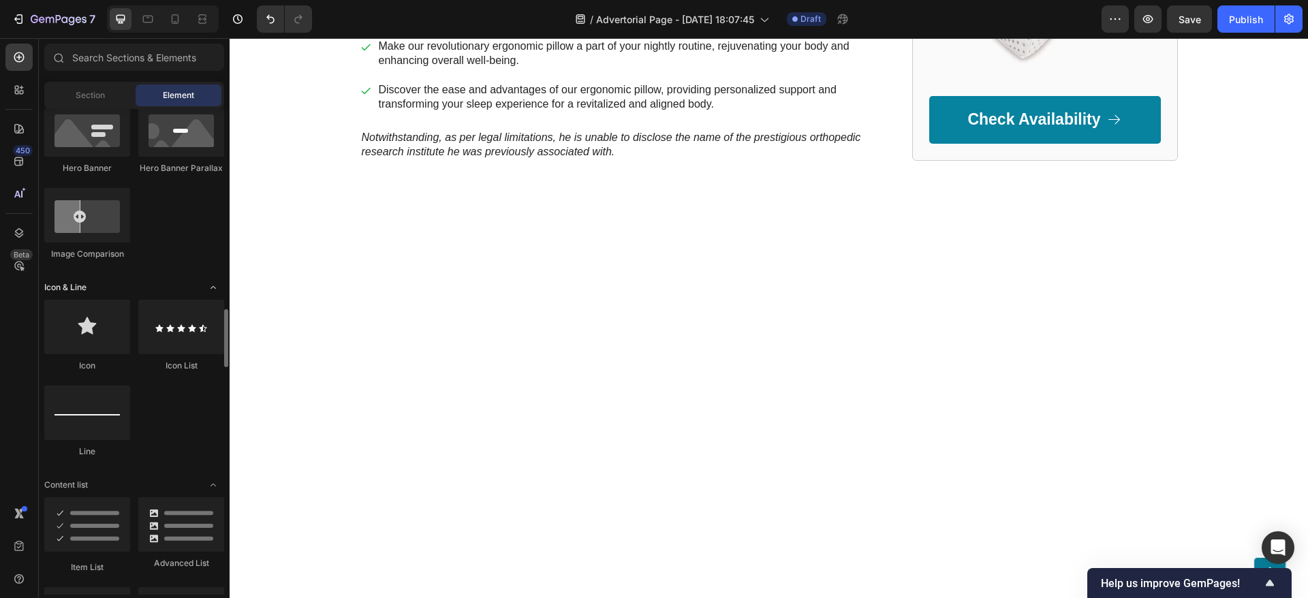
scroll to position [817, 0]
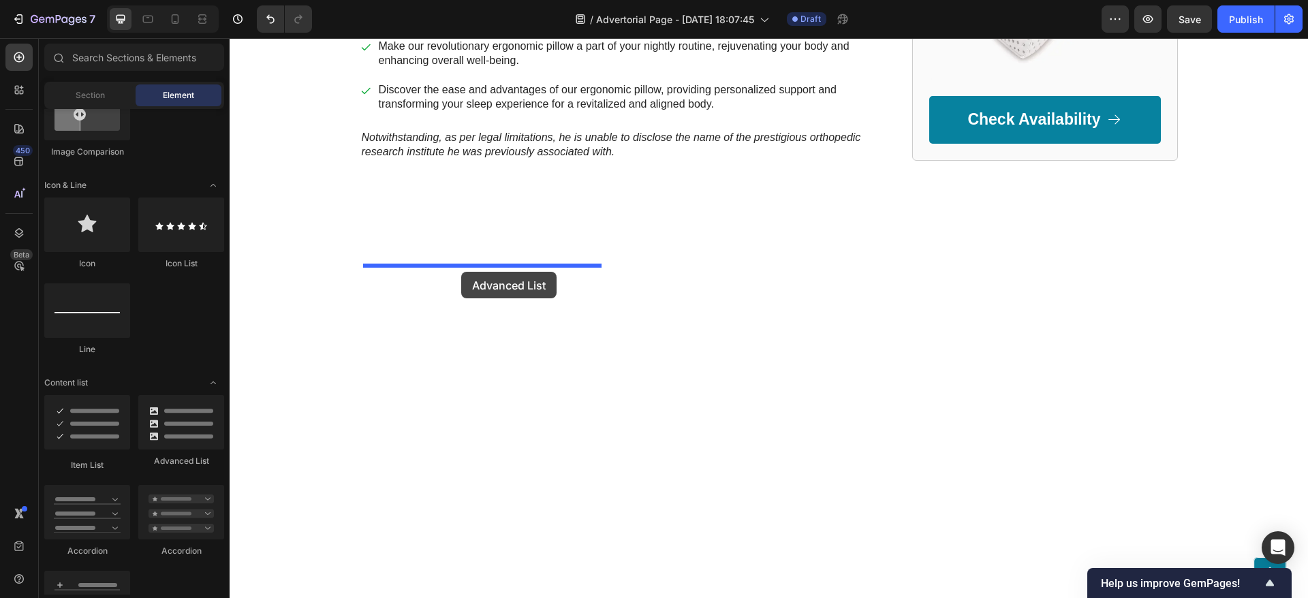
drag, startPoint x: 385, startPoint y: 479, endPoint x: 461, endPoint y: 272, distance: 221.1
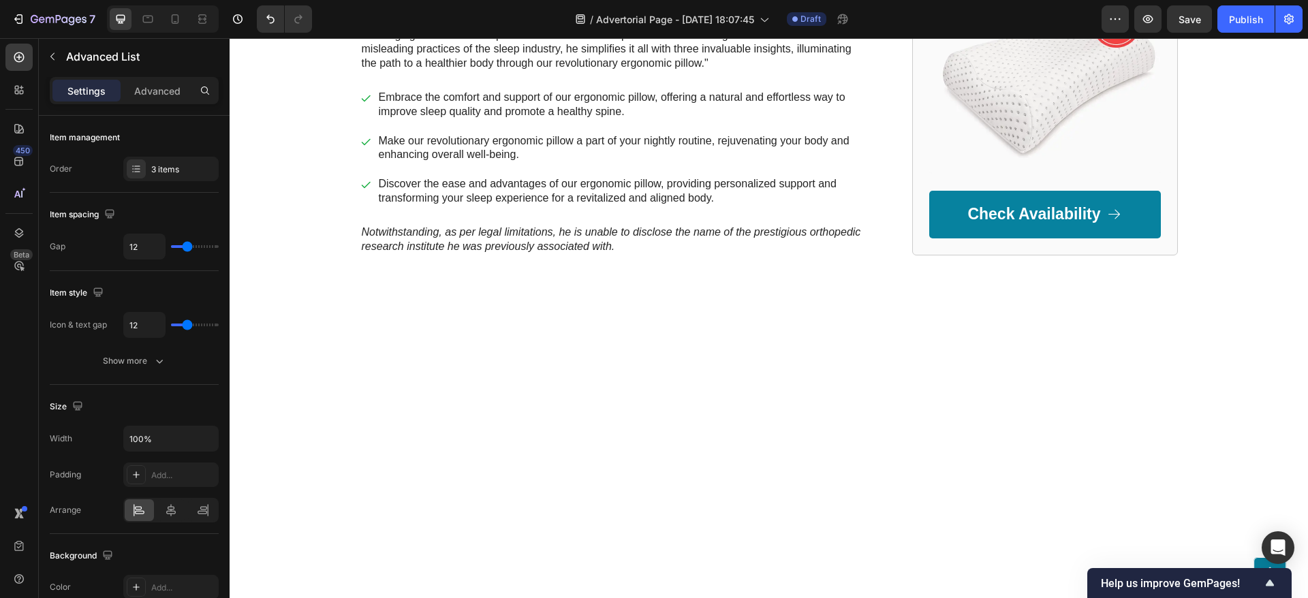
drag, startPoint x: 695, startPoint y: 323, endPoint x: 719, endPoint y: 323, distance: 23.8
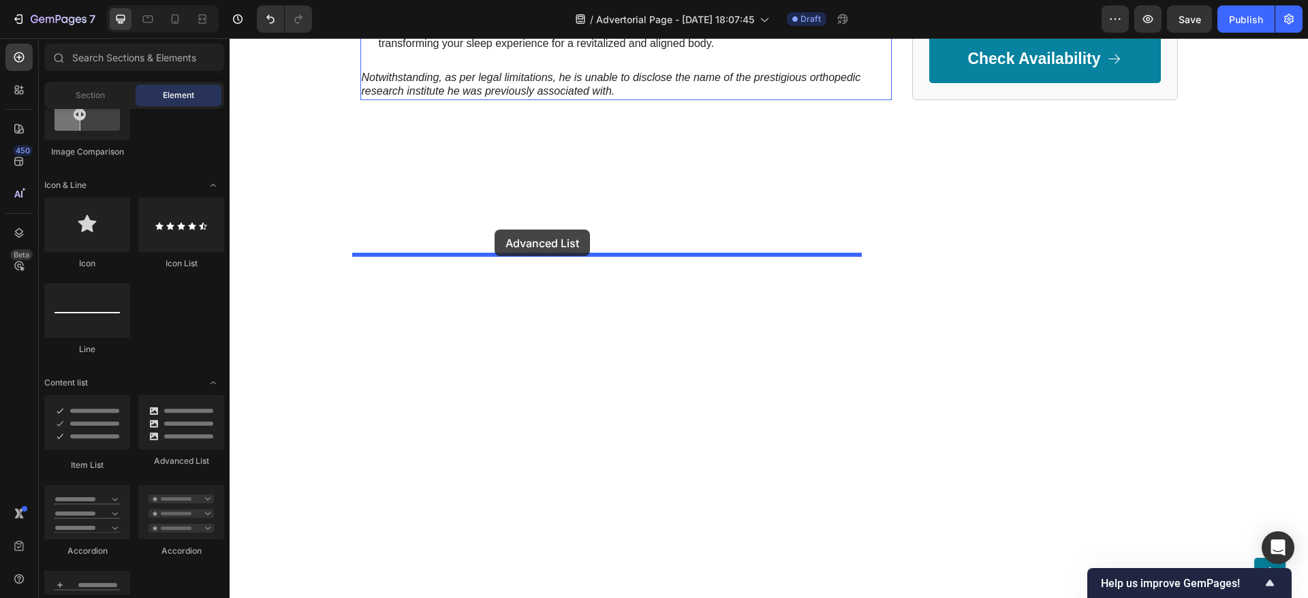
drag, startPoint x: 382, startPoint y: 476, endPoint x: 494, endPoint y: 230, distance: 270.9
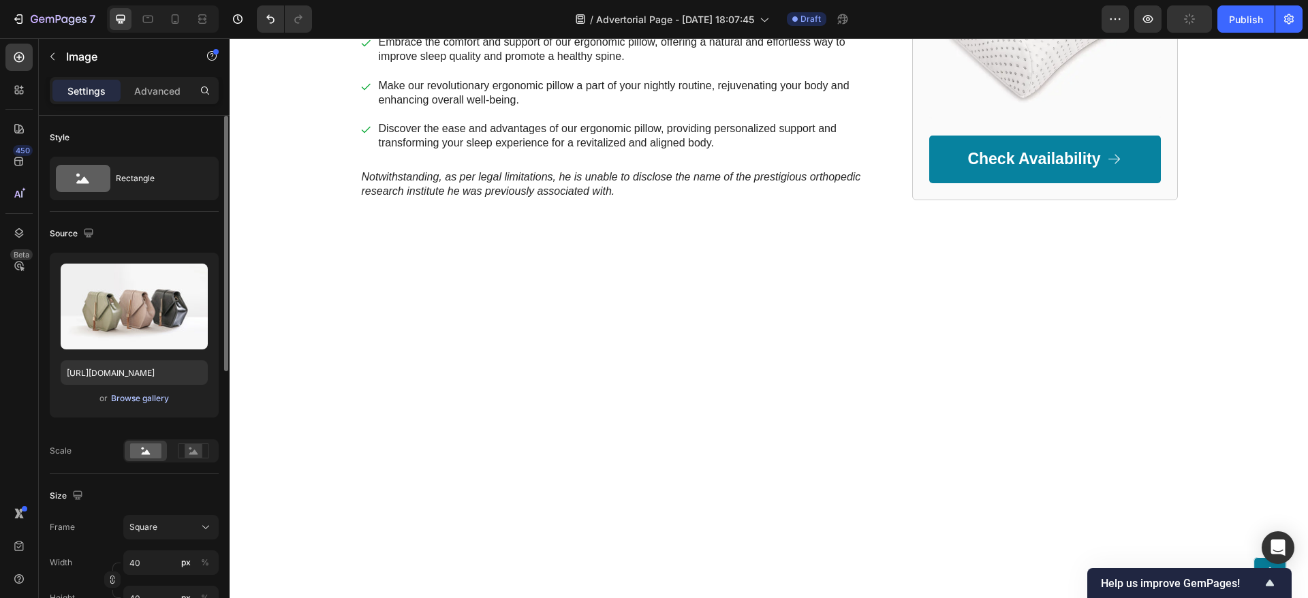
click at [145, 400] on div "Browse gallery" at bounding box center [140, 398] width 58 height 12
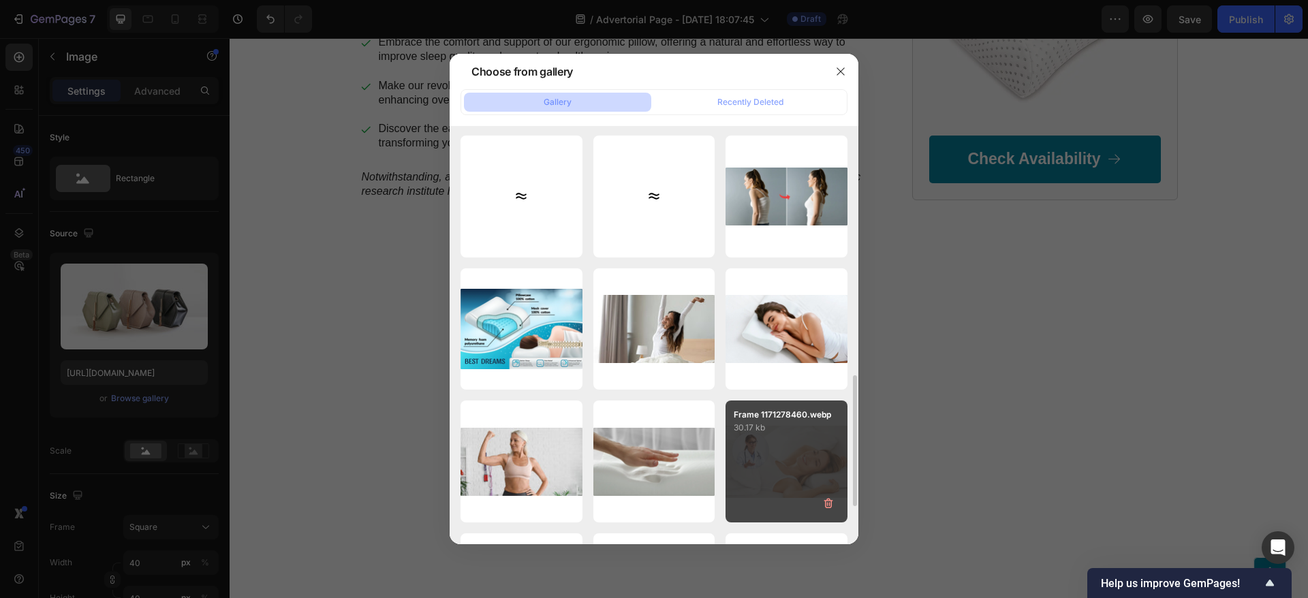
scroll to position [919, 0]
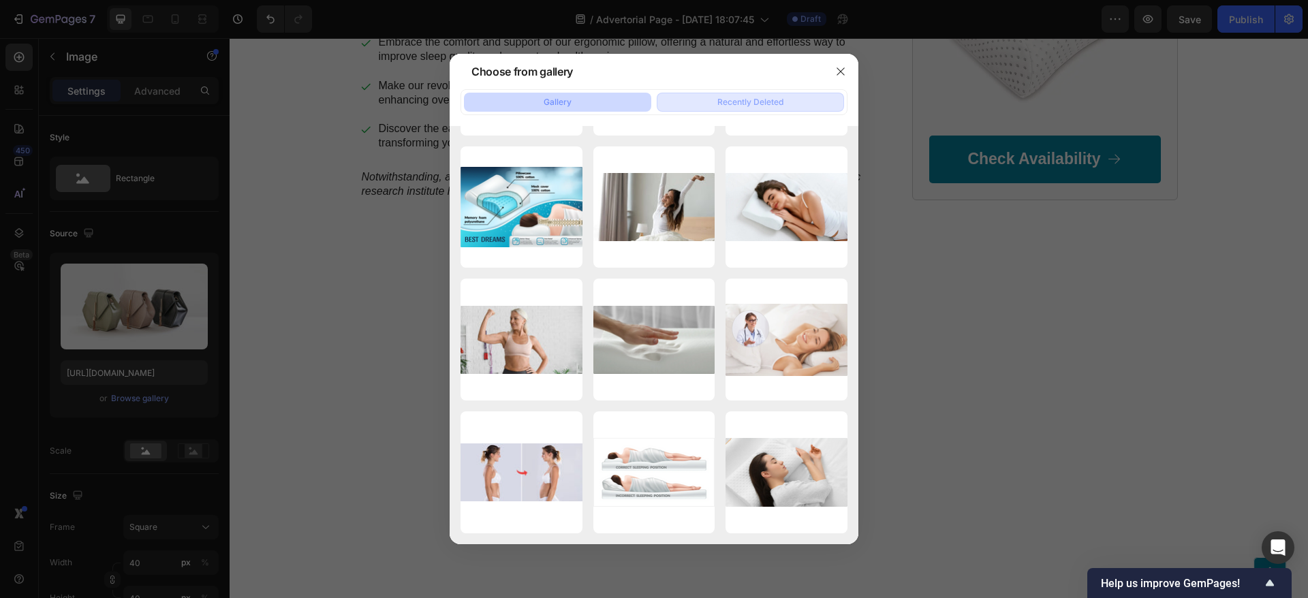
click at [743, 108] on button "Recently Deleted" at bounding box center [750, 102] width 187 height 19
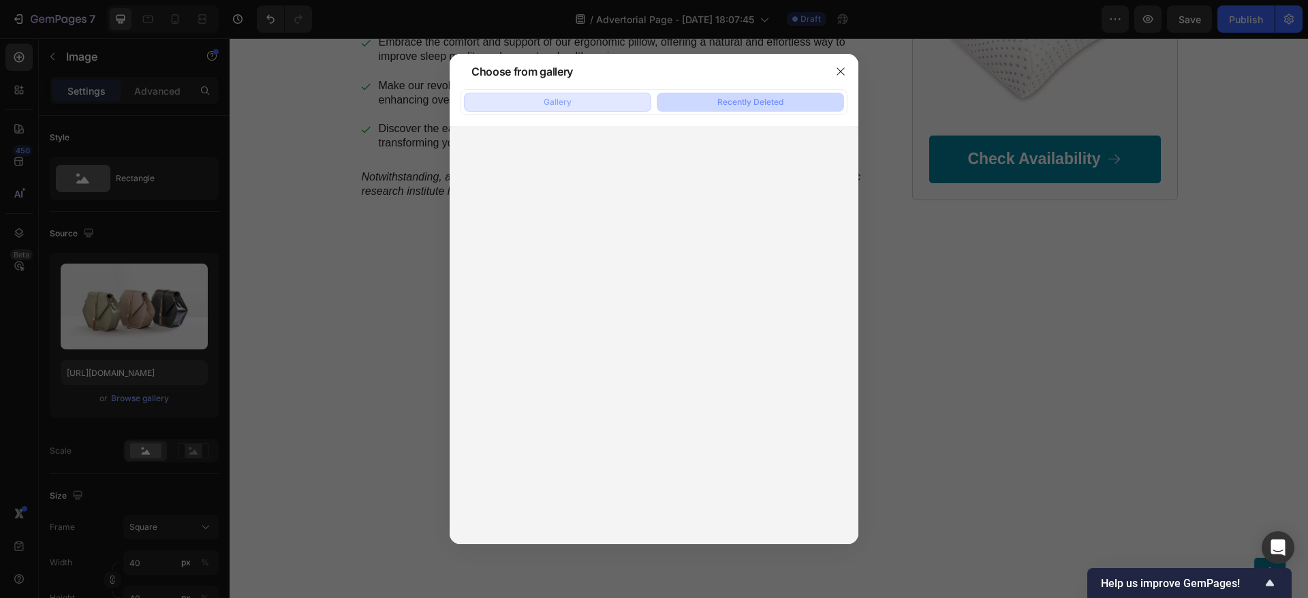
click at [562, 96] on div "Gallery" at bounding box center [557, 102] width 28 height 12
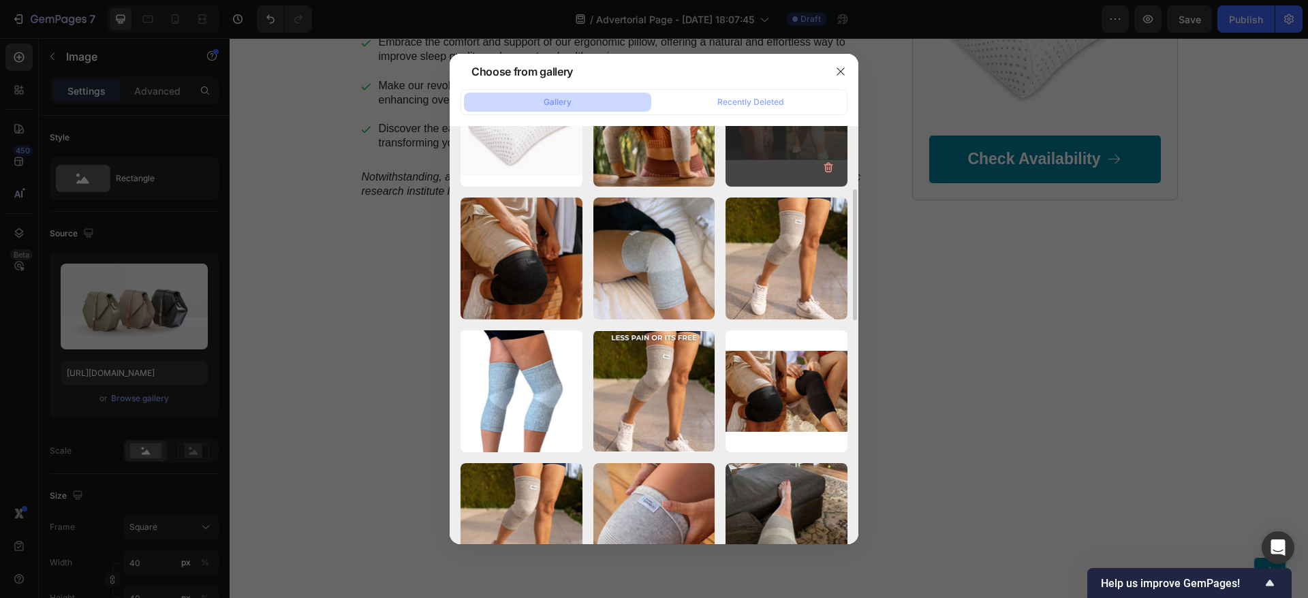
scroll to position [0, 0]
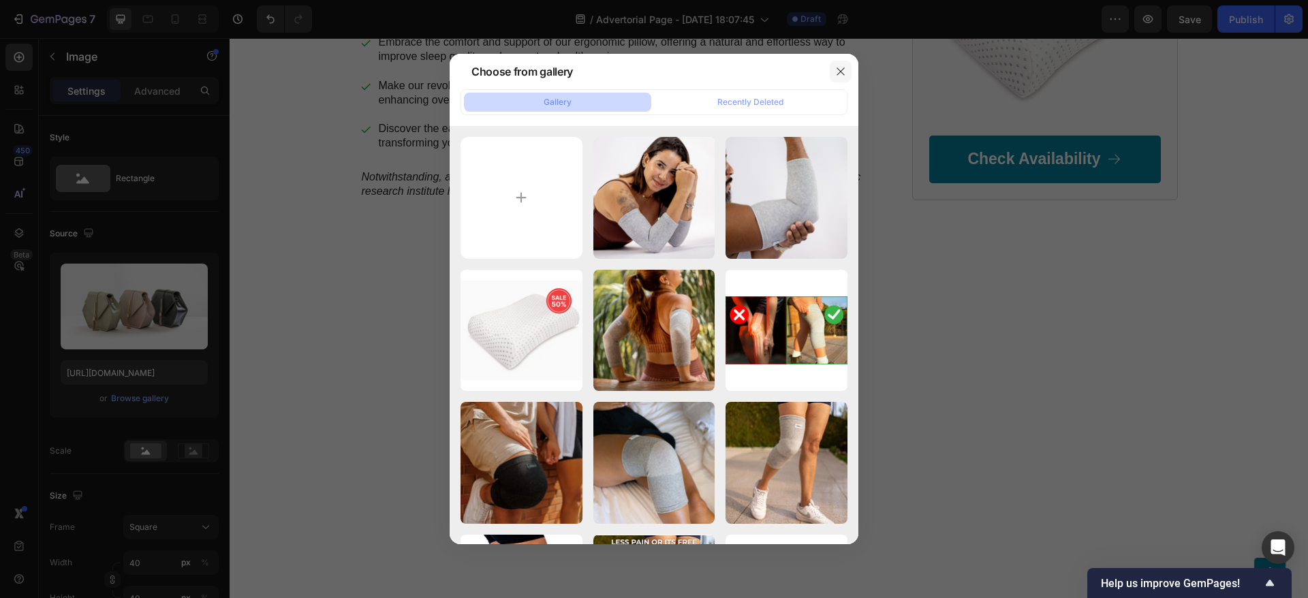
click at [842, 67] on icon "button" at bounding box center [840, 71] width 11 height 11
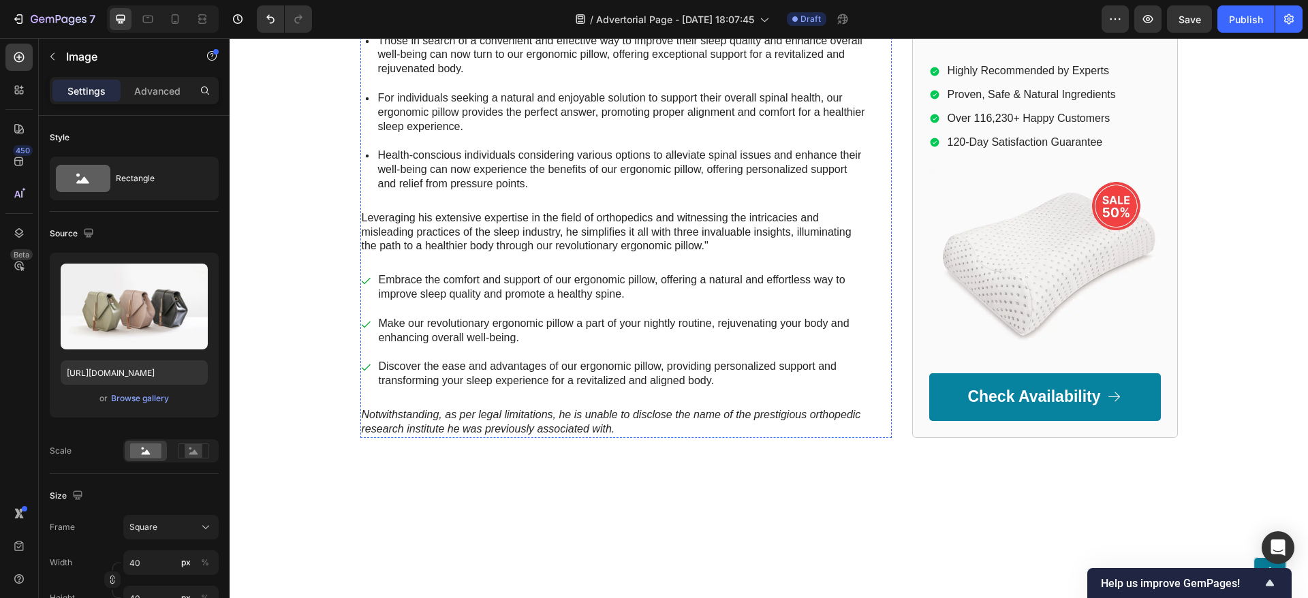
scroll to position [1857, 0]
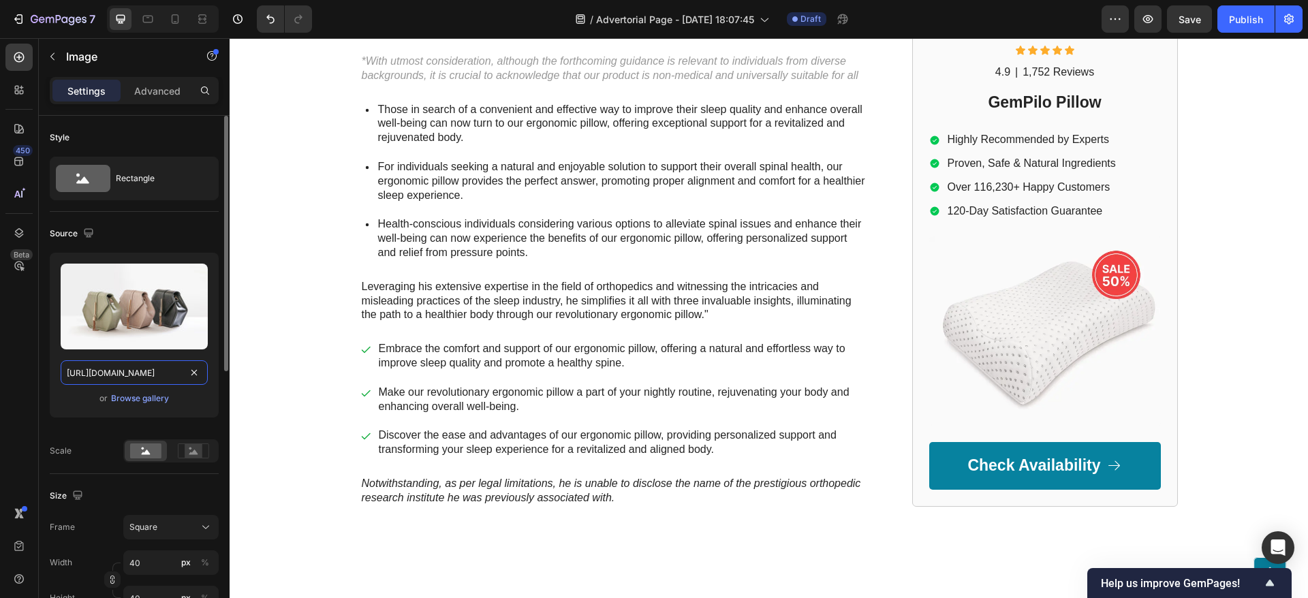
click at [120, 379] on input "https://cdn.shopify.com/s/files/1/2005/9307/files/image_demo.jpg" at bounding box center [134, 372] width 147 height 25
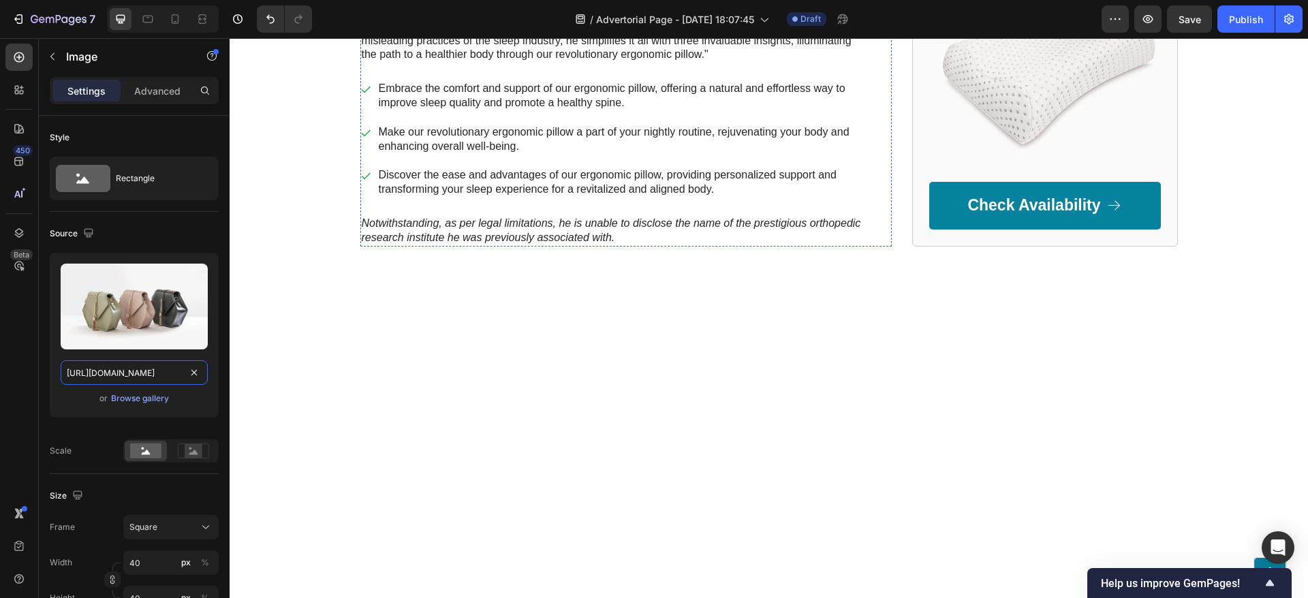
scroll to position [2163, 0]
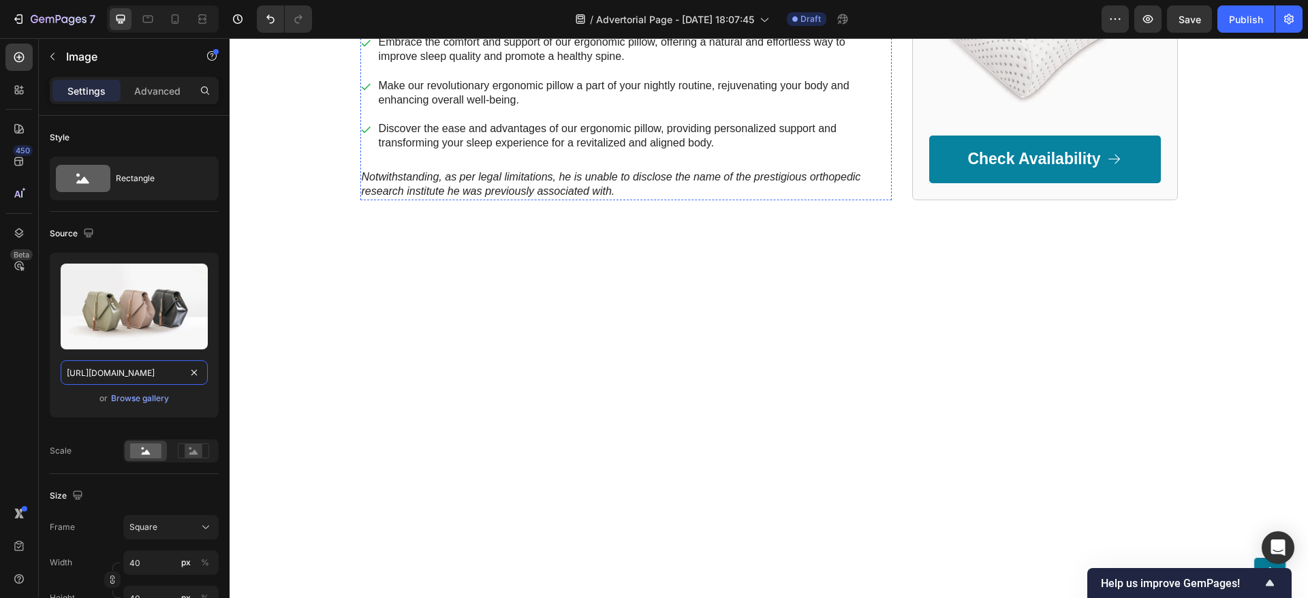
paste input "png.pngtree.com/png-vector/20221028/ourmid/pngtree-red-cross-icon-vector-yes-re…"
type input "https://png.pngtree.com/png-vector/20221028/ourmid/pngtree-red-cross-icon-vecto…"
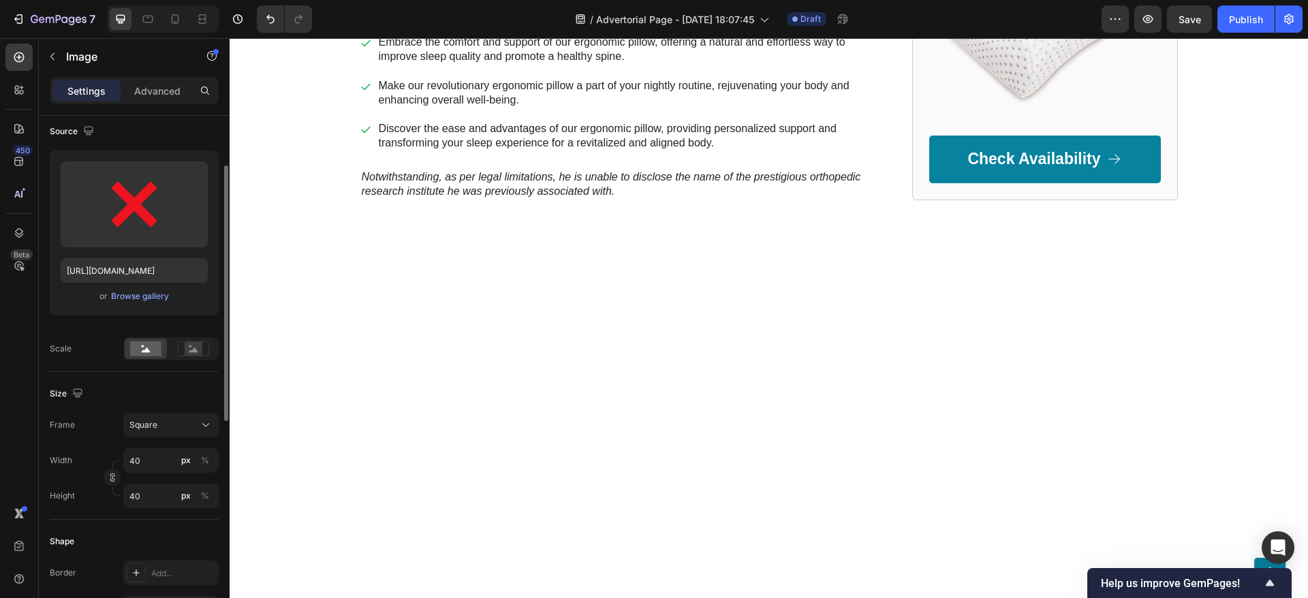
scroll to position [204, 0]
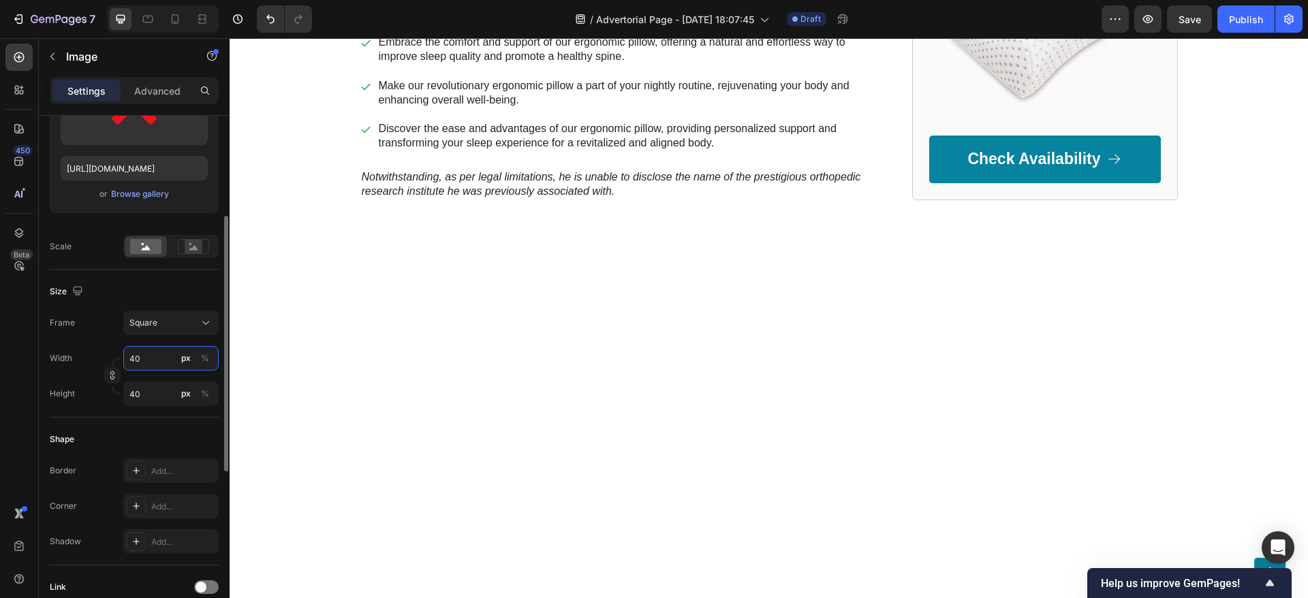
click at [161, 363] on input "40" at bounding box center [170, 358] width 95 height 25
type input "41"
type input "42"
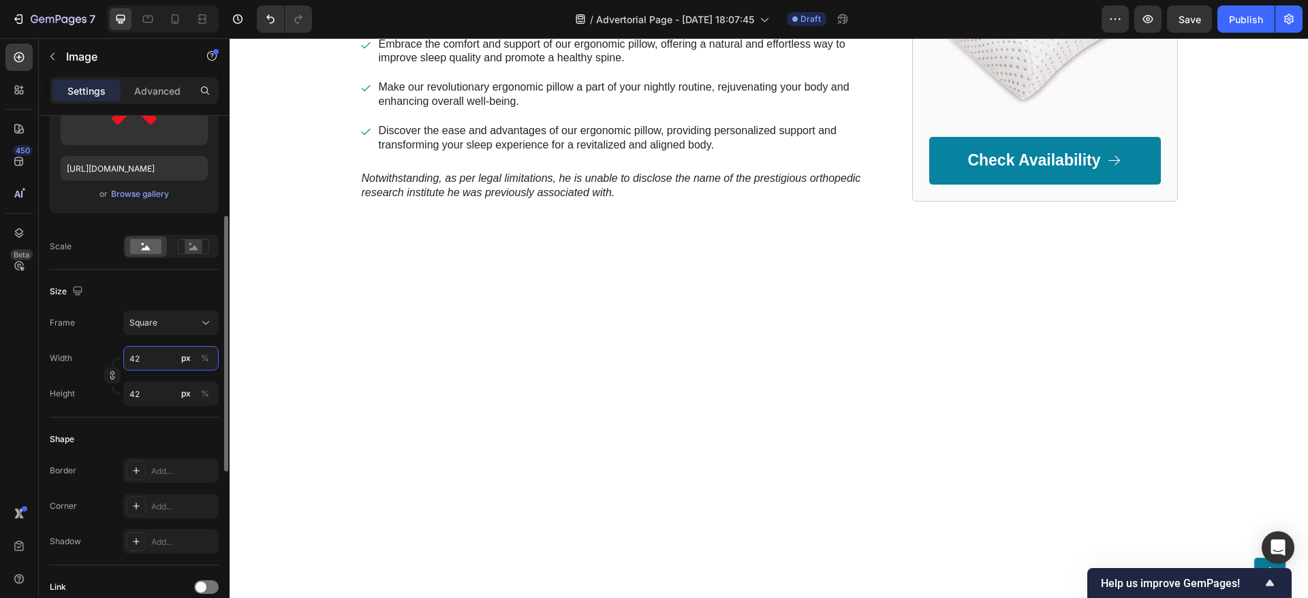
type input "43"
type input "44"
type input "45"
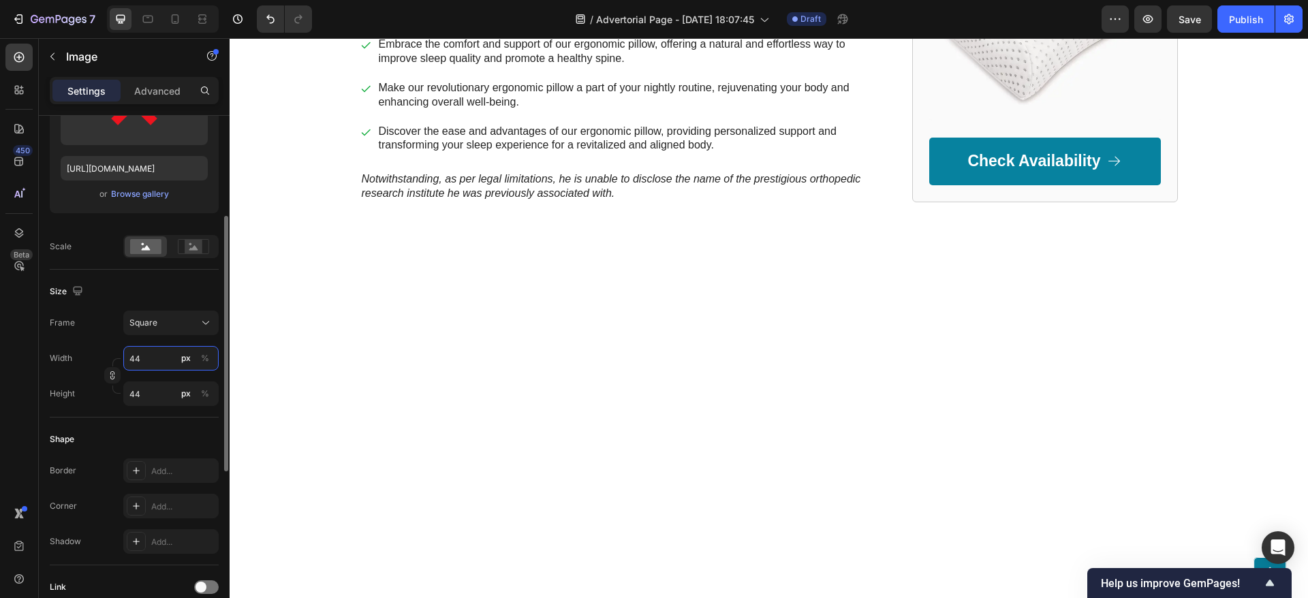
type input "45"
type input "46"
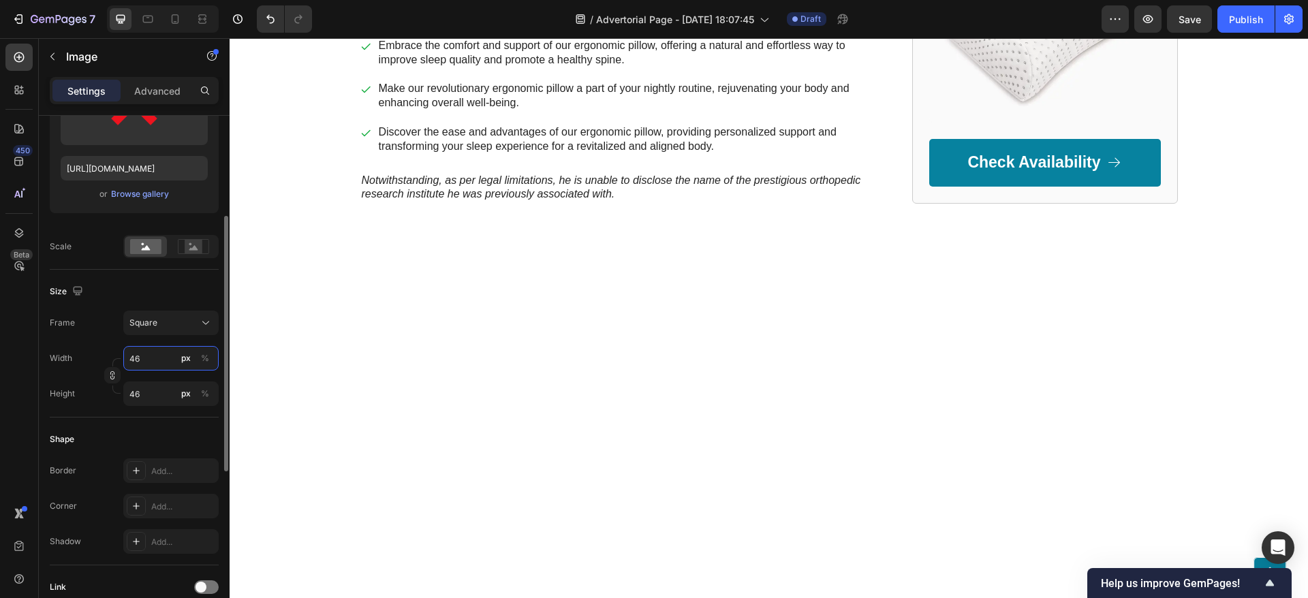
type input "47"
type input "48"
type input "49"
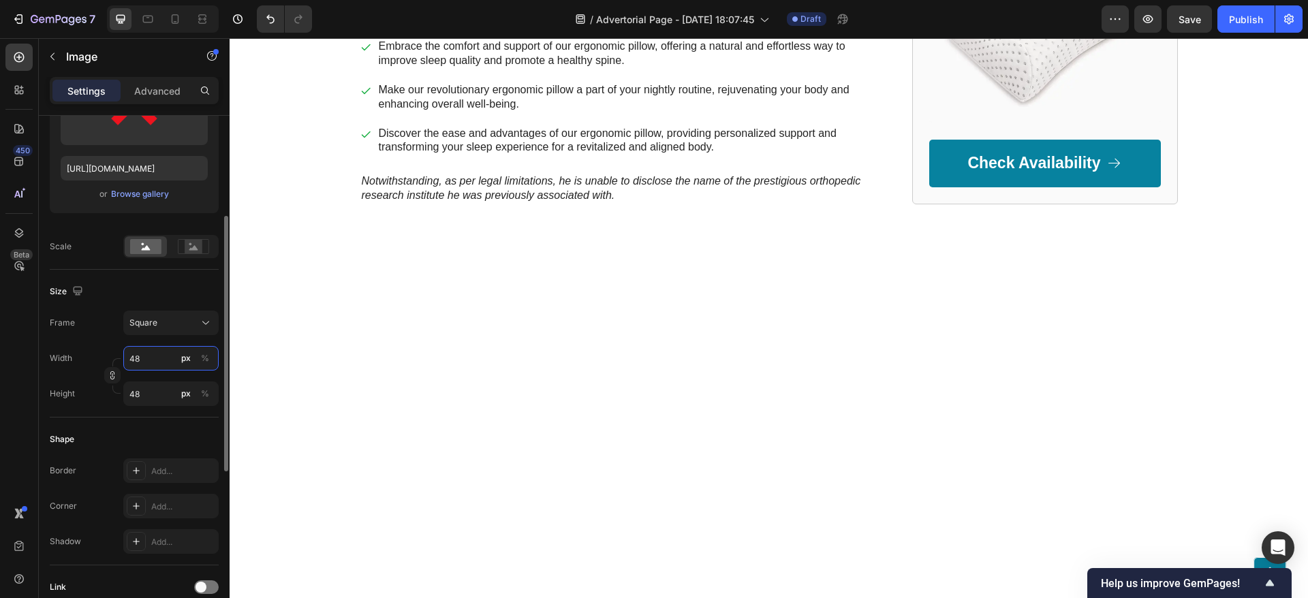
type input "49"
type input "50"
type input "51"
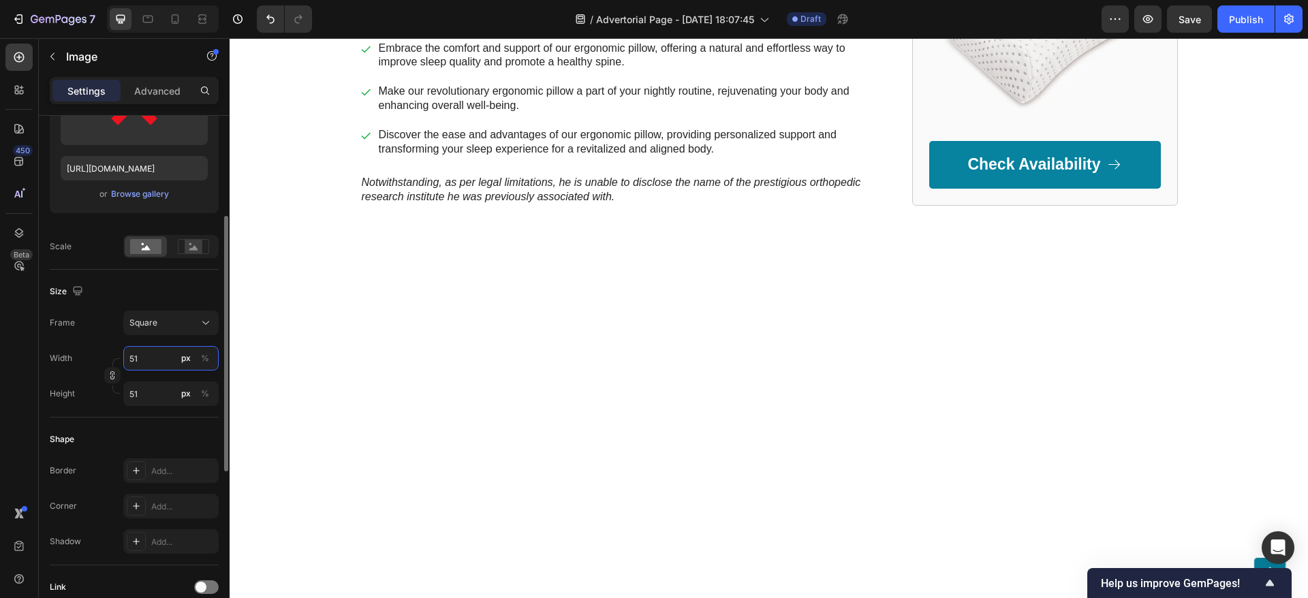
type input "52"
type input "53"
type input "54"
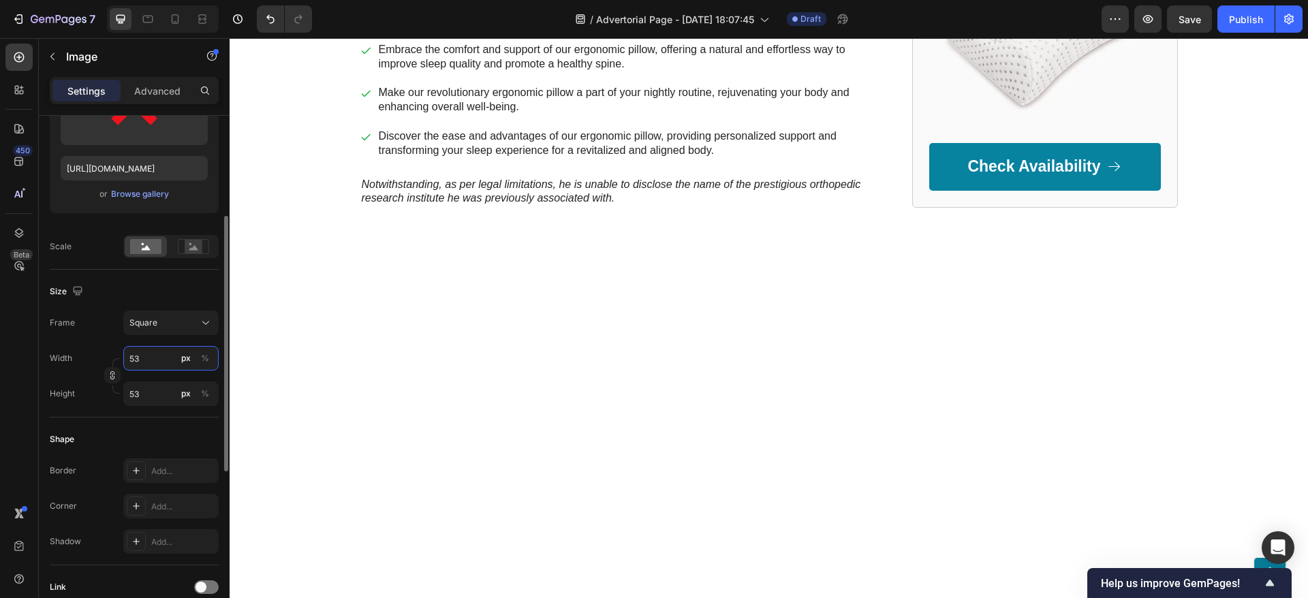
type input "54"
type input "55"
type input "56"
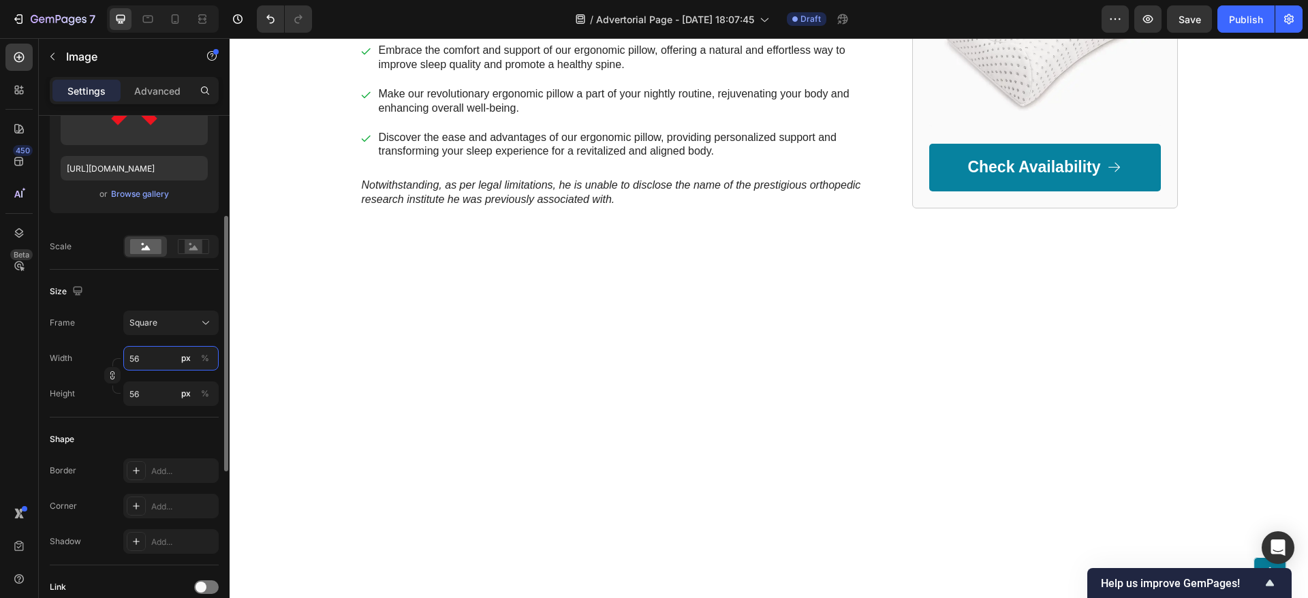
type input "57"
type input "56"
type input "53"
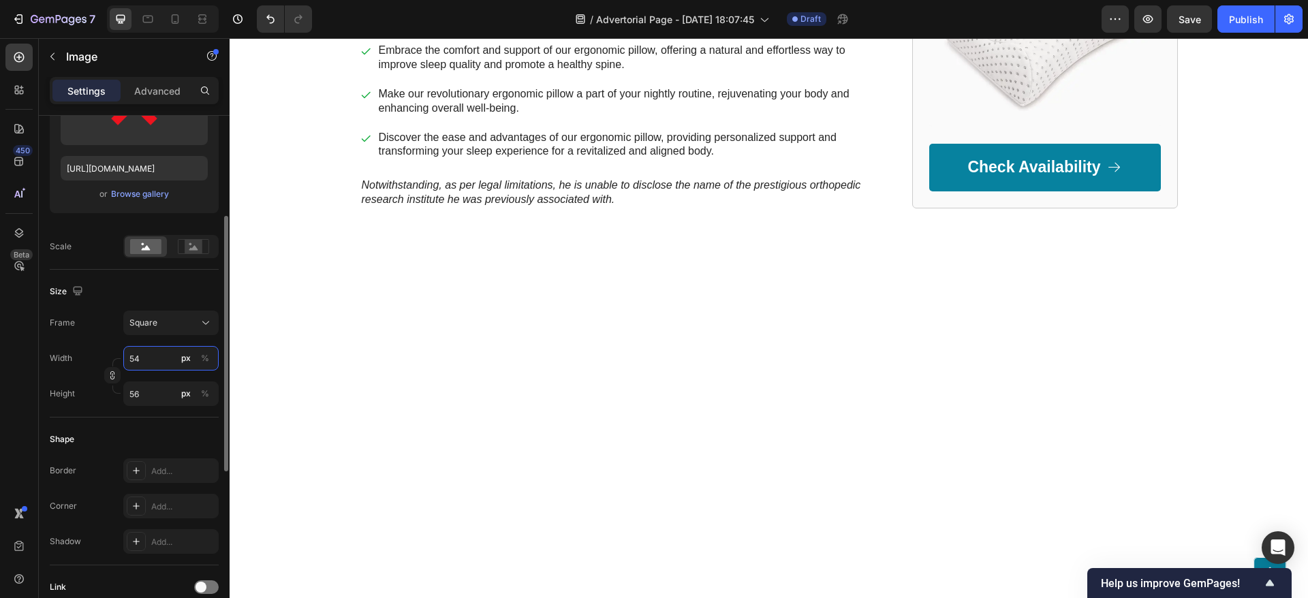
type input "53"
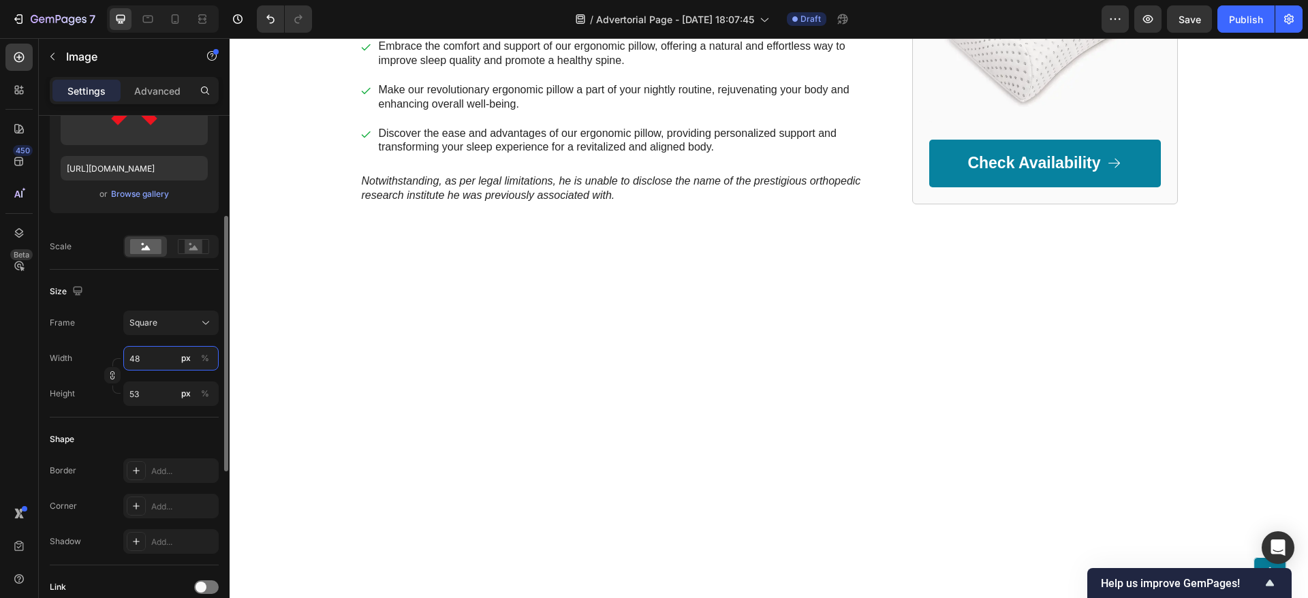
type input "47"
type input "41"
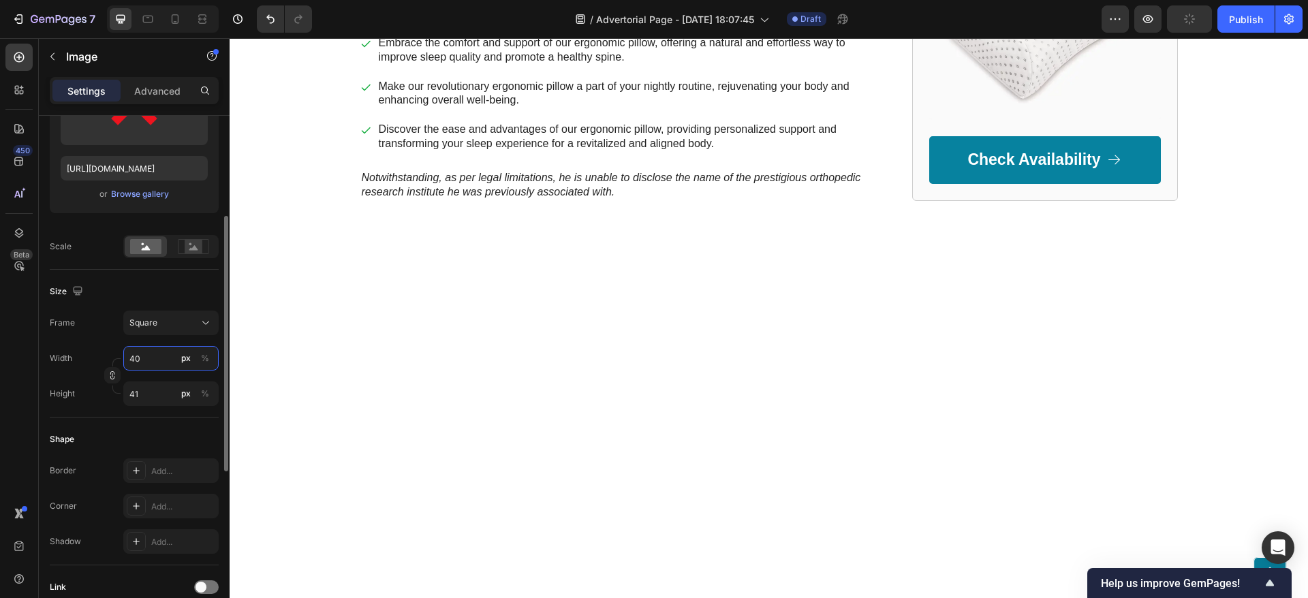
type input "39"
type input "35"
type input "27"
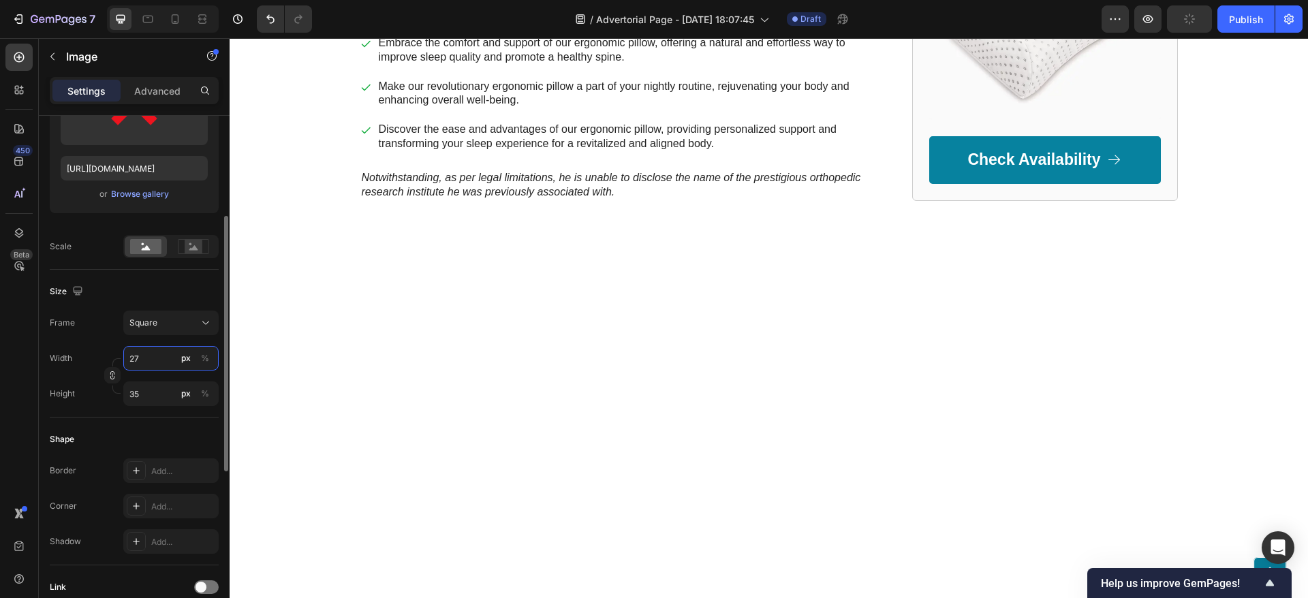
type input "27"
type input "20"
type input "13"
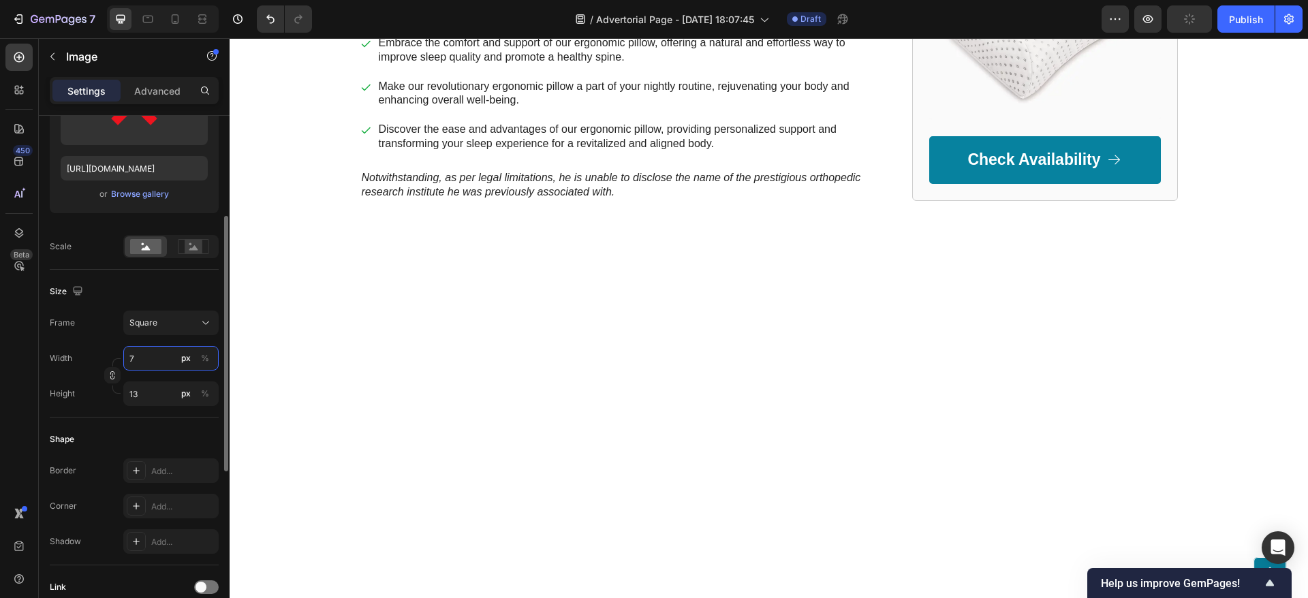
type input "6"
type input "0"
type input "1"
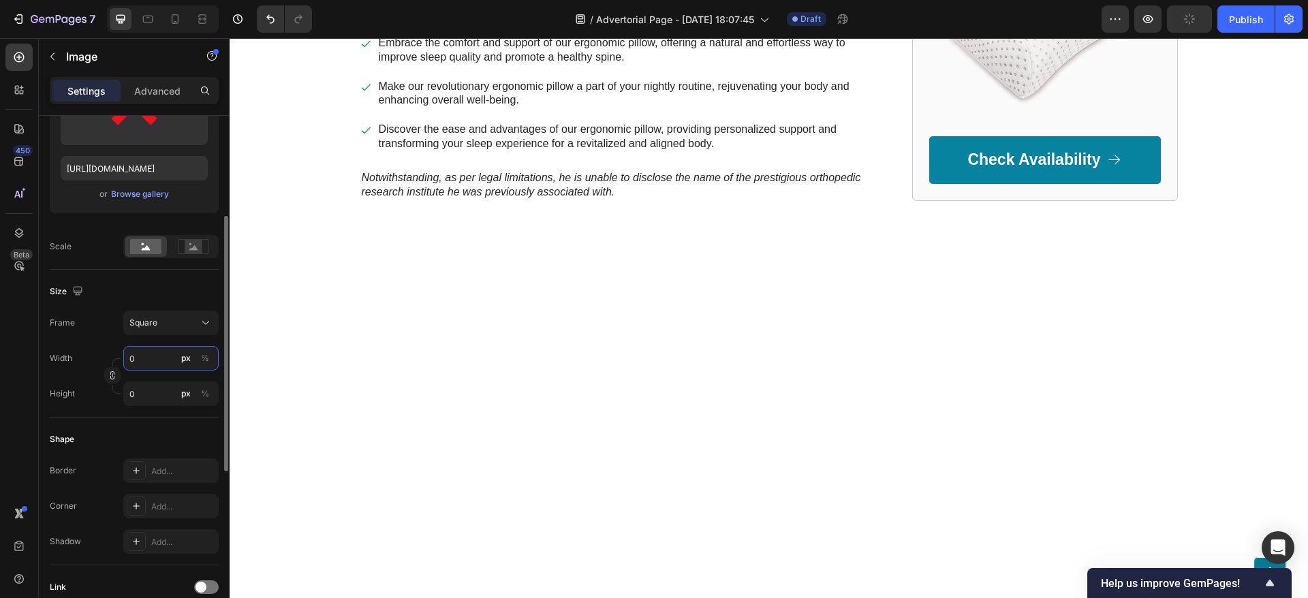
type input "1"
type input "0"
type input "2"
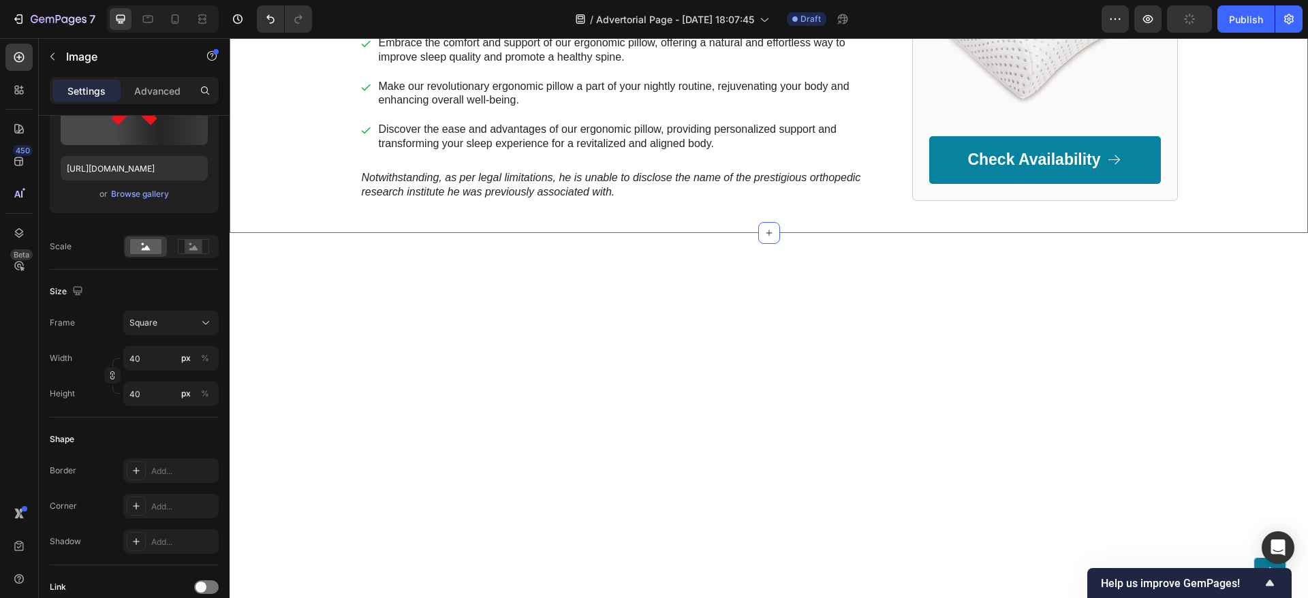
click at [122, 168] on input "https://png.pngtree.com/png-vector/20221028/ourmid/pngtree-red-cross-icon-vecto…" at bounding box center [134, 168] width 147 height 25
paste input "data:image/png;base64,iVBORw0KGgoAAAANSUhEUgAAAOEAAADhCAMAAAAJbSJIAAAAjVBMVEX//…"
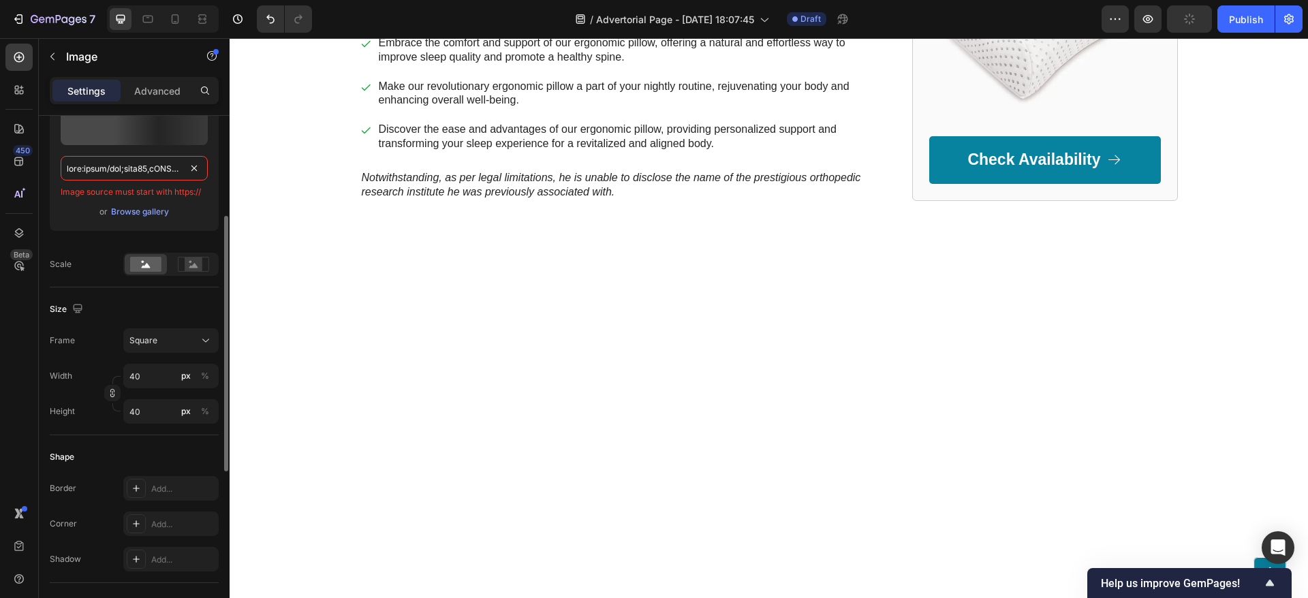
click at [136, 173] on input "text" at bounding box center [134, 168] width 147 height 25
paste input "text"
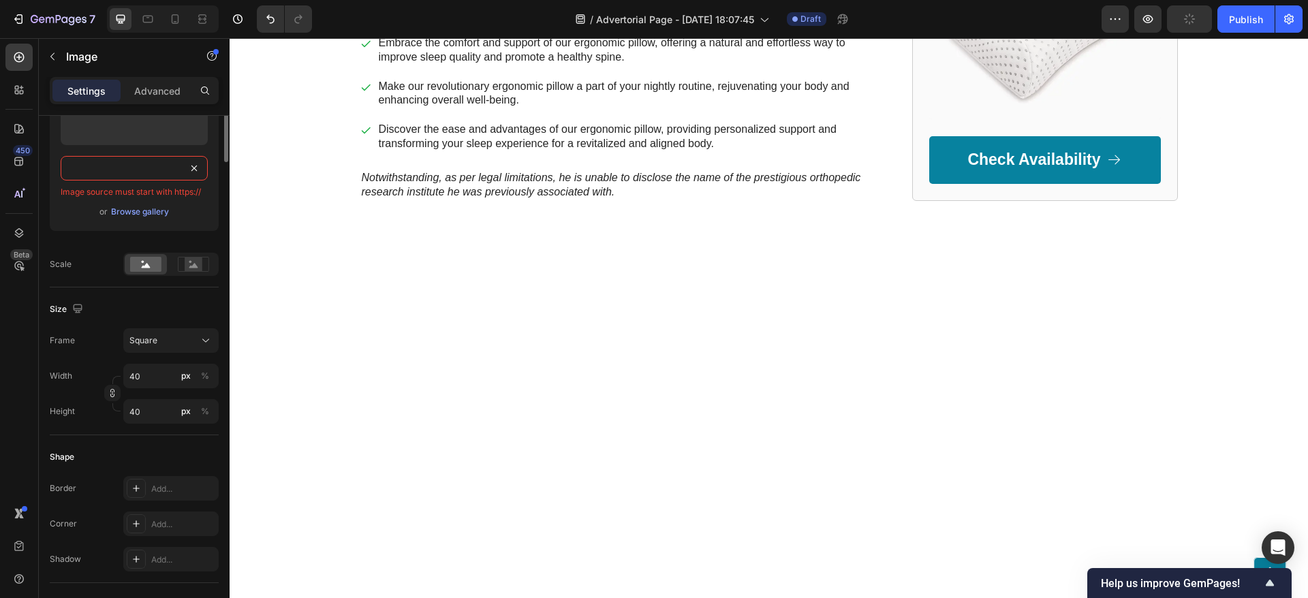
scroll to position [0, 0]
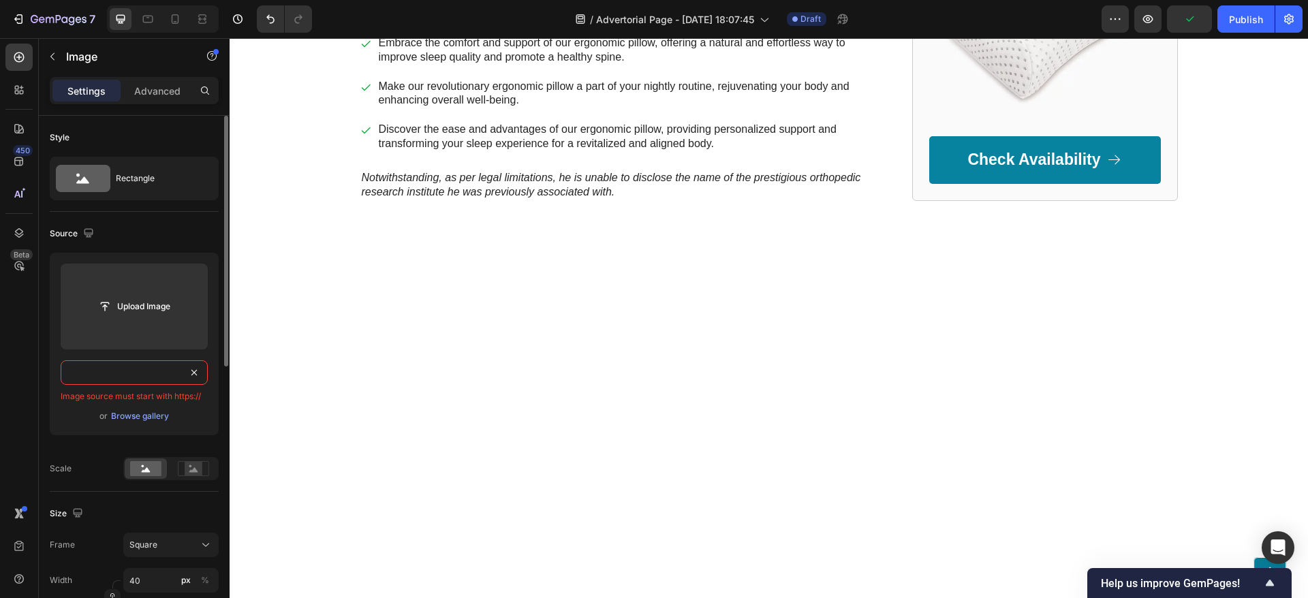
paste input "text"
type input "data:image/png;base64,iVBORw0KGgoAAAANSUhEUgAAAOEAAADhCAMAAAAJbSJIAAAAjVBMVEX//…"
paste input "kFBMVEX8AgT////8AAD8hoX8cG78kJL81dT9/Pv8kZH93t/8dXT82Nb80dD9+/z8cnH92tr8HiD8gYD…"
type input "data:image/png;base64,iVBORw0KGgoAAAANSUhEUgAAAOEAAADhCAMAAAAJbSJIAAAAkFBMVEX8A…"
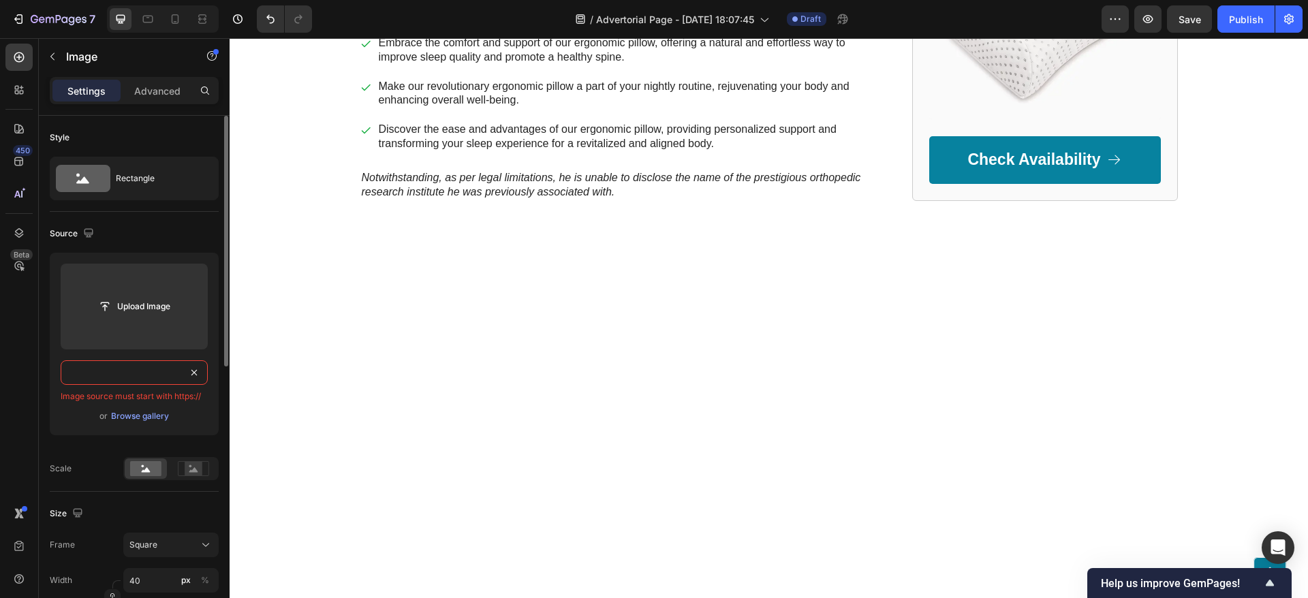
click at [148, 373] on input "text" at bounding box center [134, 372] width 147 height 25
click at [127, 380] on input "text" at bounding box center [134, 372] width 147 height 25
paste input "data:image/png;base64,iVBORw0KGgoAAAANSUhEUgAAAOEAAADhCAMAAAAJbSJIAAAAkFBMVEX8A…"
drag, startPoint x: 133, startPoint y: 373, endPoint x: 32, endPoint y: 388, distance: 101.9
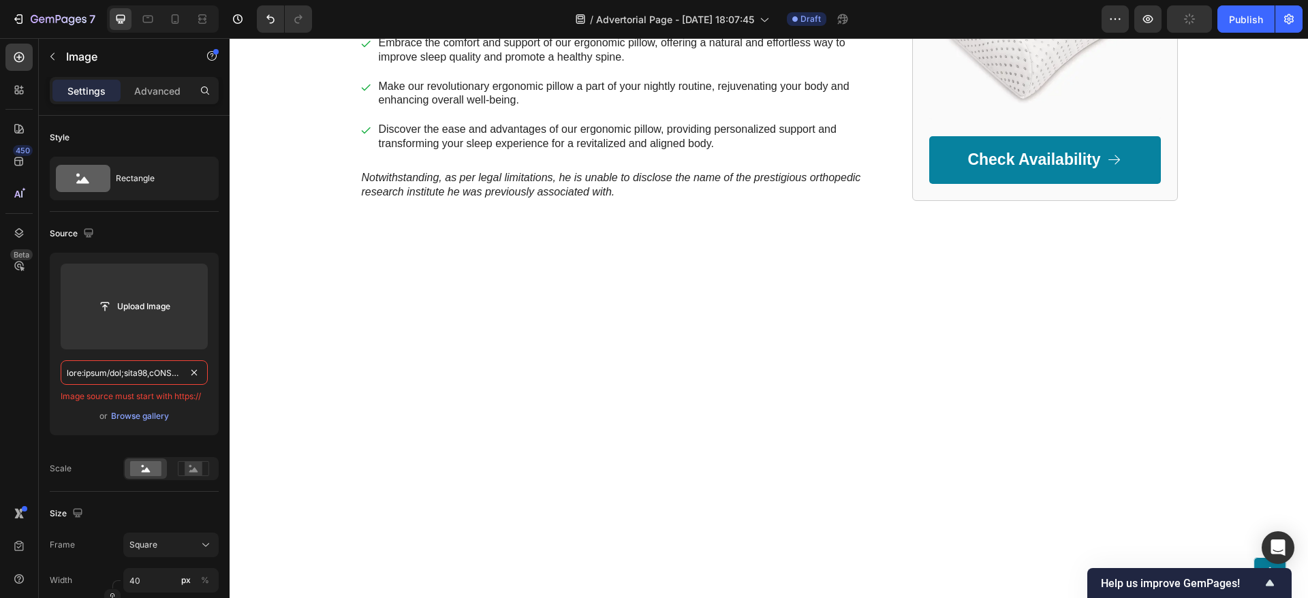
click at [32, 388] on div "450 Beta Sections(18) Elements(83) Section Element Hero Section Product Detail …" at bounding box center [115, 318] width 230 height 560
type input "data:image/png;base64,iVBORw0KGgoAAAANSUhEUgAAAOEAAADhCAMAAAAJbSJIAAAAkFBMVEX8A…"
paste input "data:image/png;base64,iVBORw0KGgoAAAANSUhEUgAAAOEAAADhCAMAAAAJbSJIAAABF1BMVEX//…"
paste input "https://encrypted-tbn0.gstatic.com/images?q=tbn:ANd9GcRXa6IcH4LaLEWlealQGbRW574…"
type input "https://encrypted-tbn0.gstatic.com/images?q=tbn:ANd9GcRXa6IcH4LaLEWlealQGbRW574…"
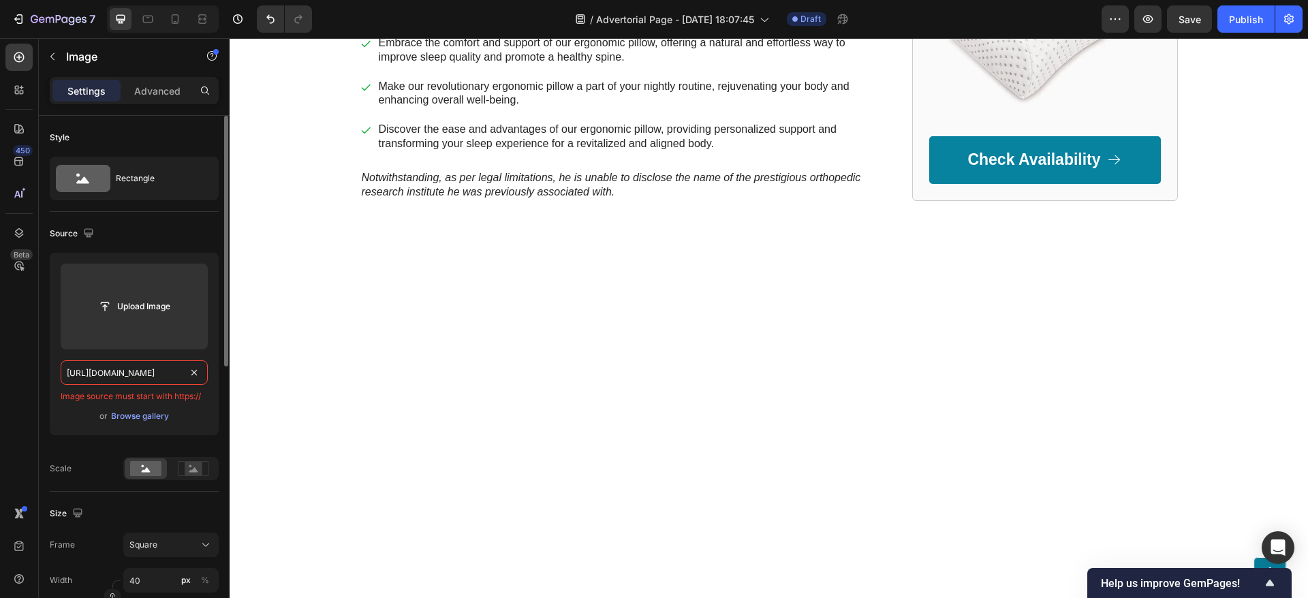
scroll to position [0, 304]
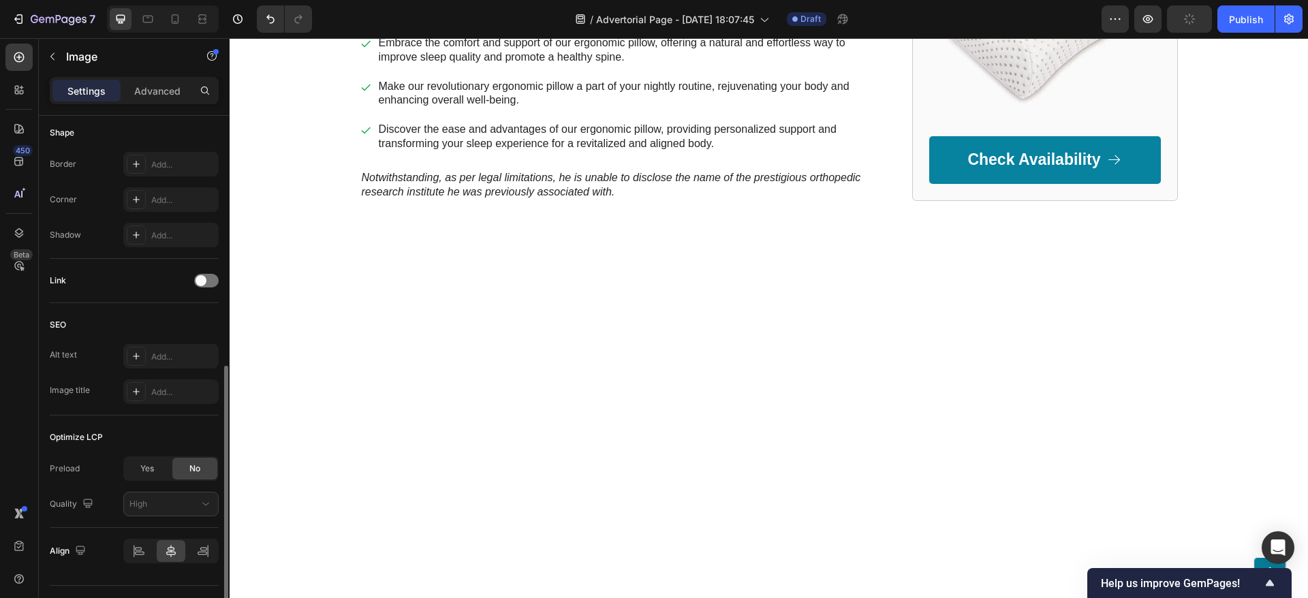
scroll to position [541, 0]
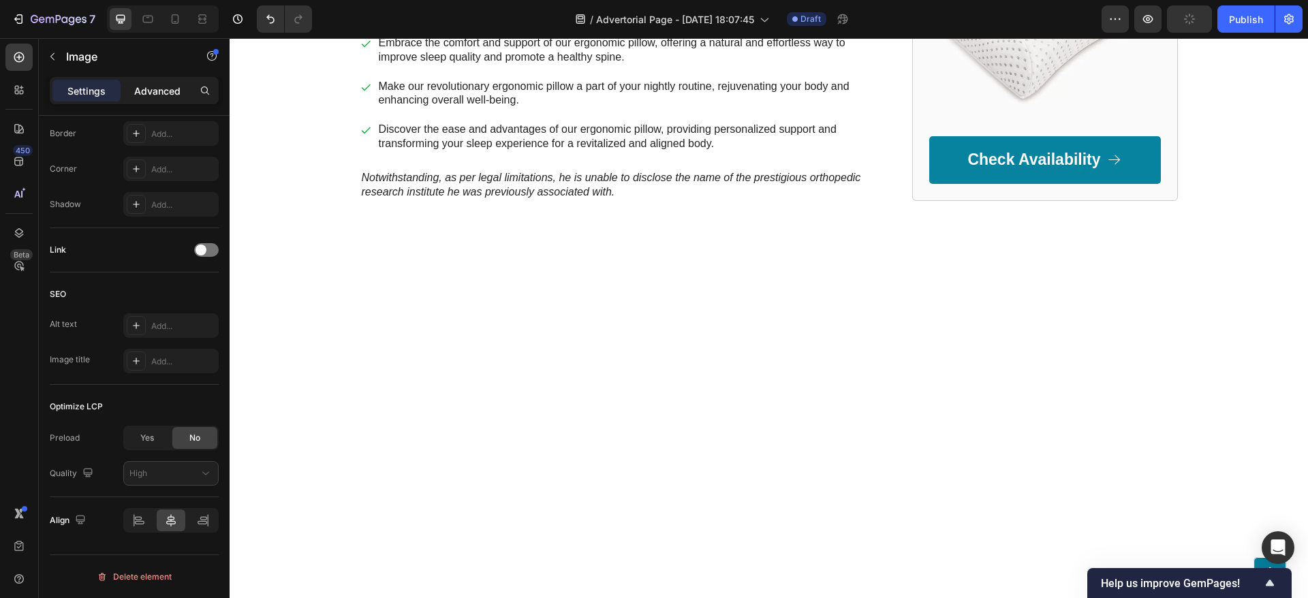
click at [141, 80] on div "Advanced" at bounding box center [157, 91] width 68 height 22
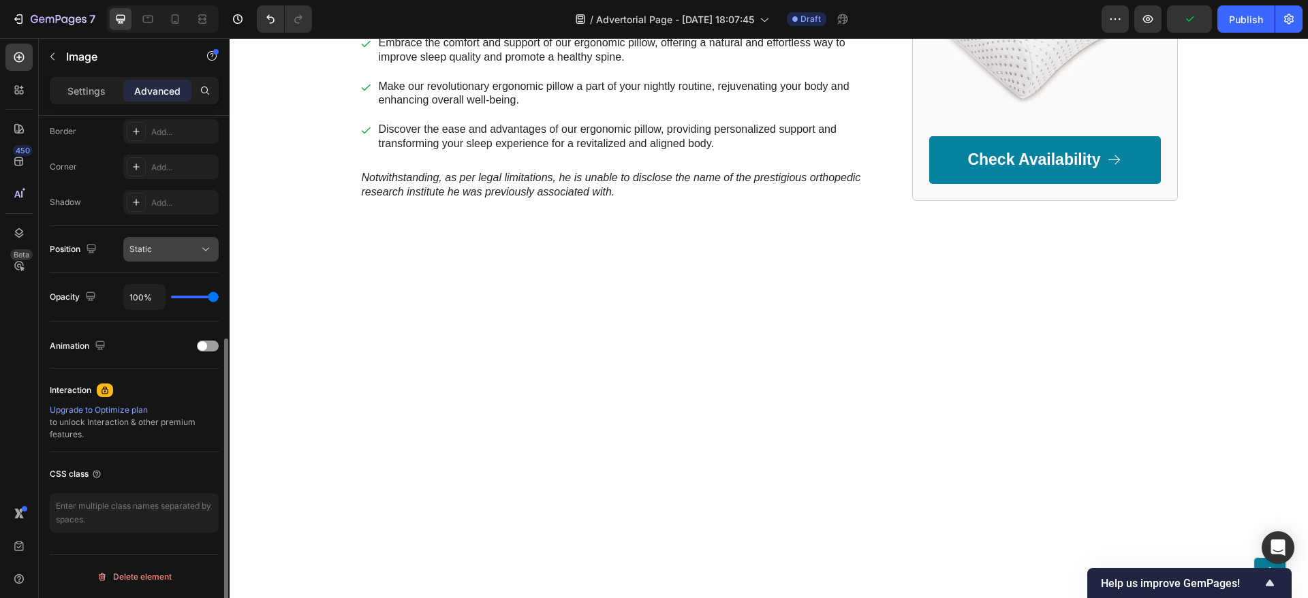
scroll to position [285, 0]
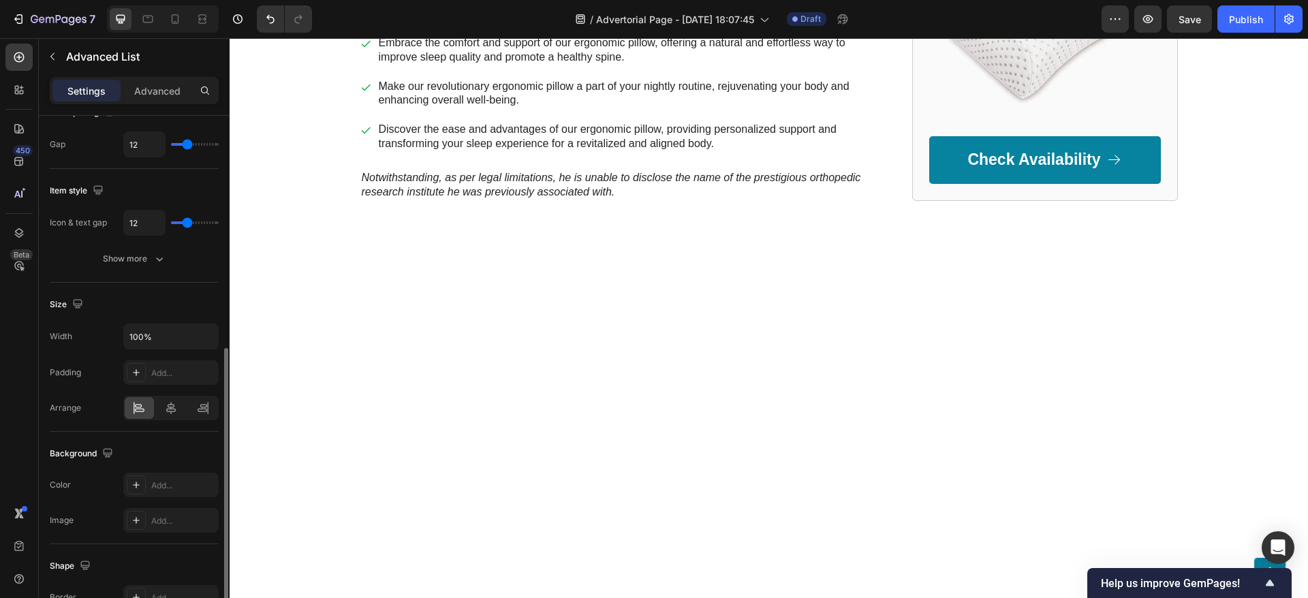
scroll to position [204, 0]
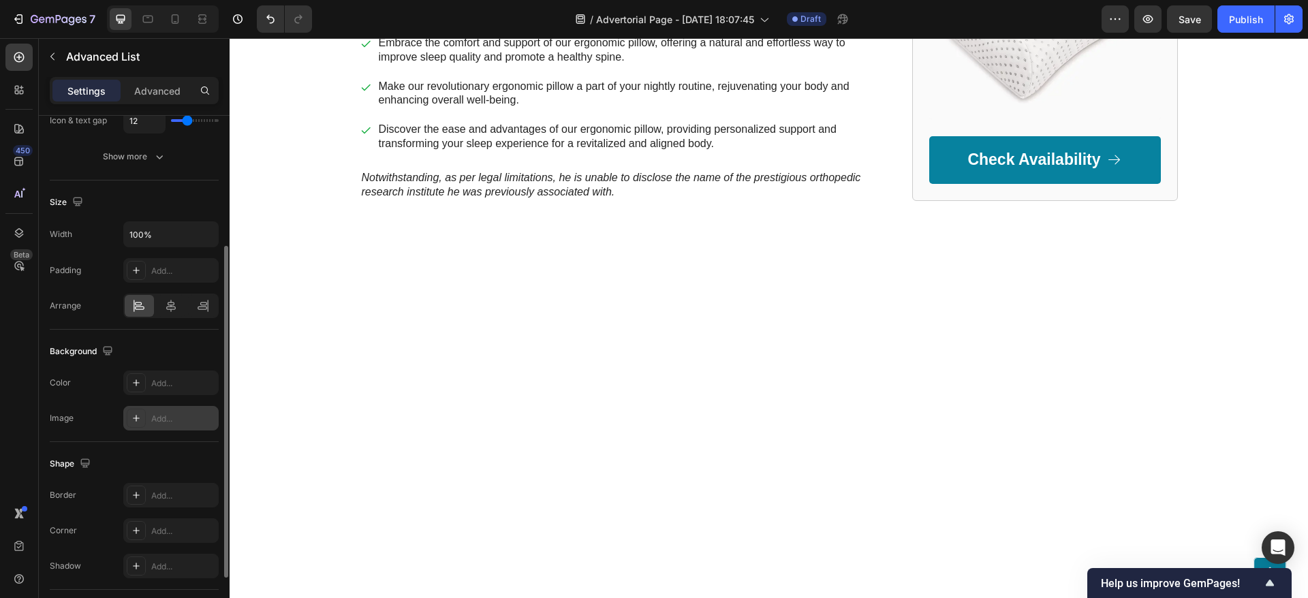
click at [165, 409] on div "Add..." at bounding box center [170, 418] width 95 height 25
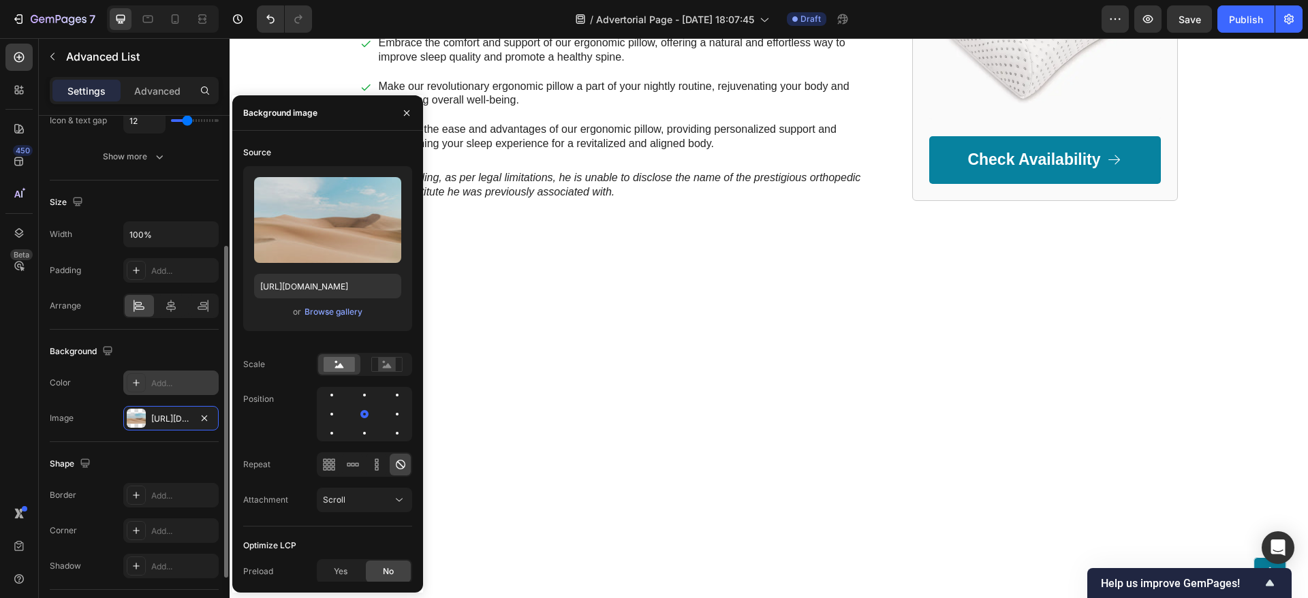
click at [156, 381] on div "Add..." at bounding box center [183, 383] width 64 height 12
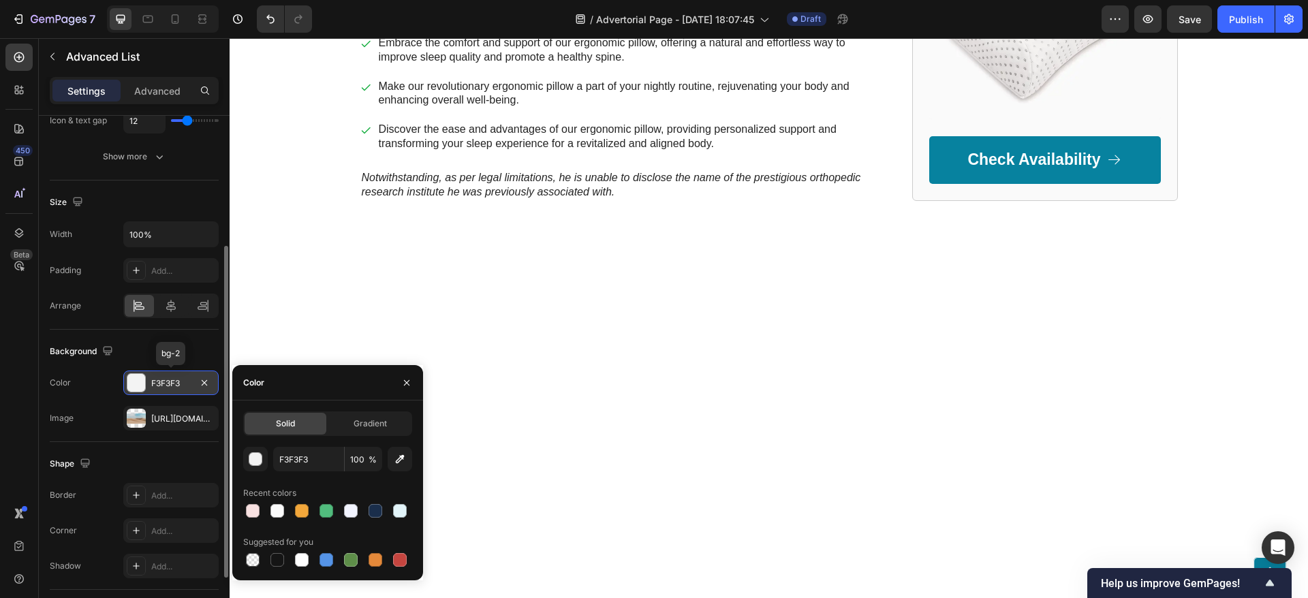
click at [159, 379] on div "F3F3F3" at bounding box center [171, 383] width 40 height 12
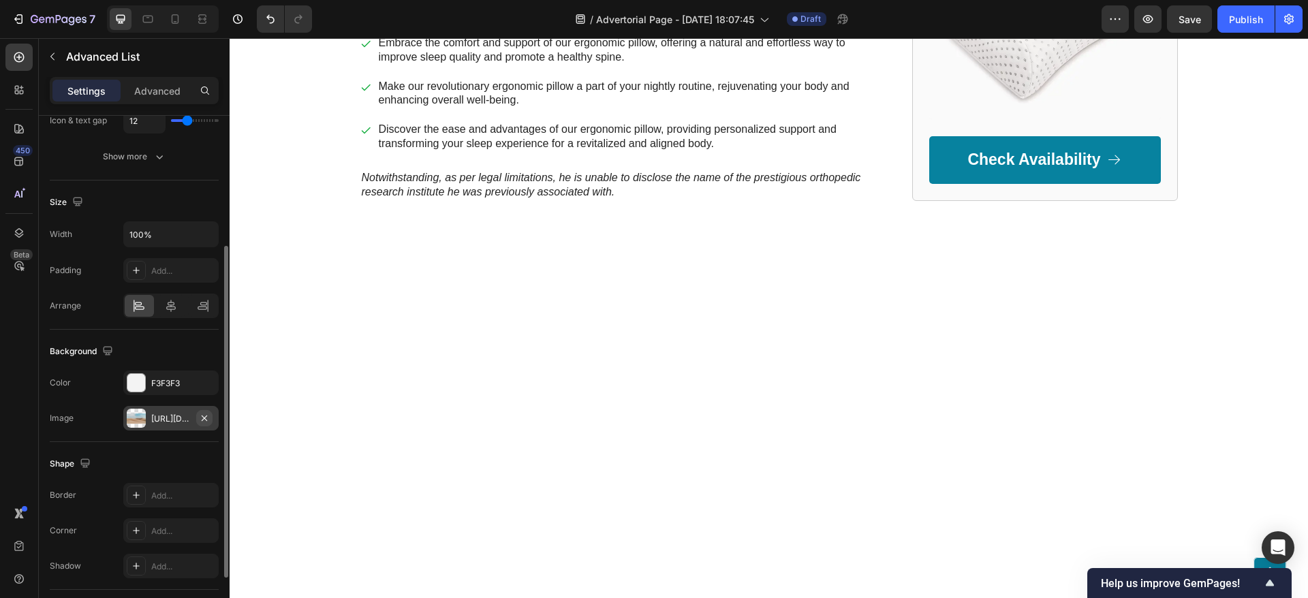
click at [206, 416] on icon "button" at bounding box center [204, 418] width 11 height 11
click at [168, 381] on div "F3F3F3" at bounding box center [171, 383] width 40 height 12
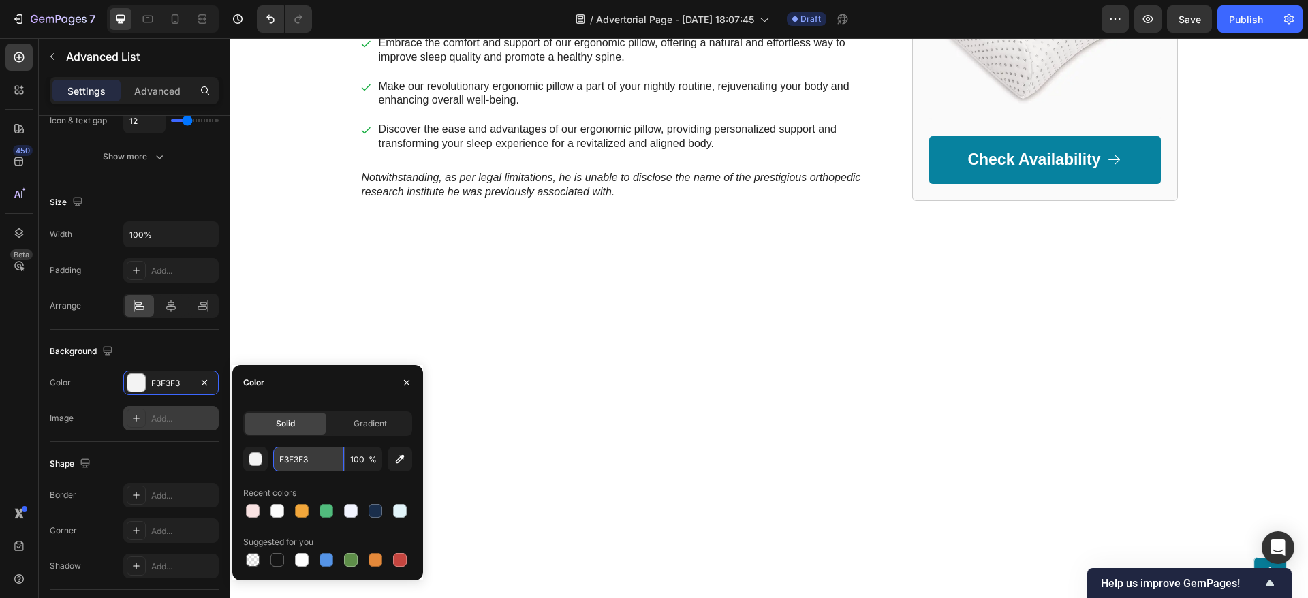
click at [308, 461] on input "F3F3F3" at bounding box center [308, 459] width 71 height 25
paste input "#f7e1e1"
type input "#f7e1e1"
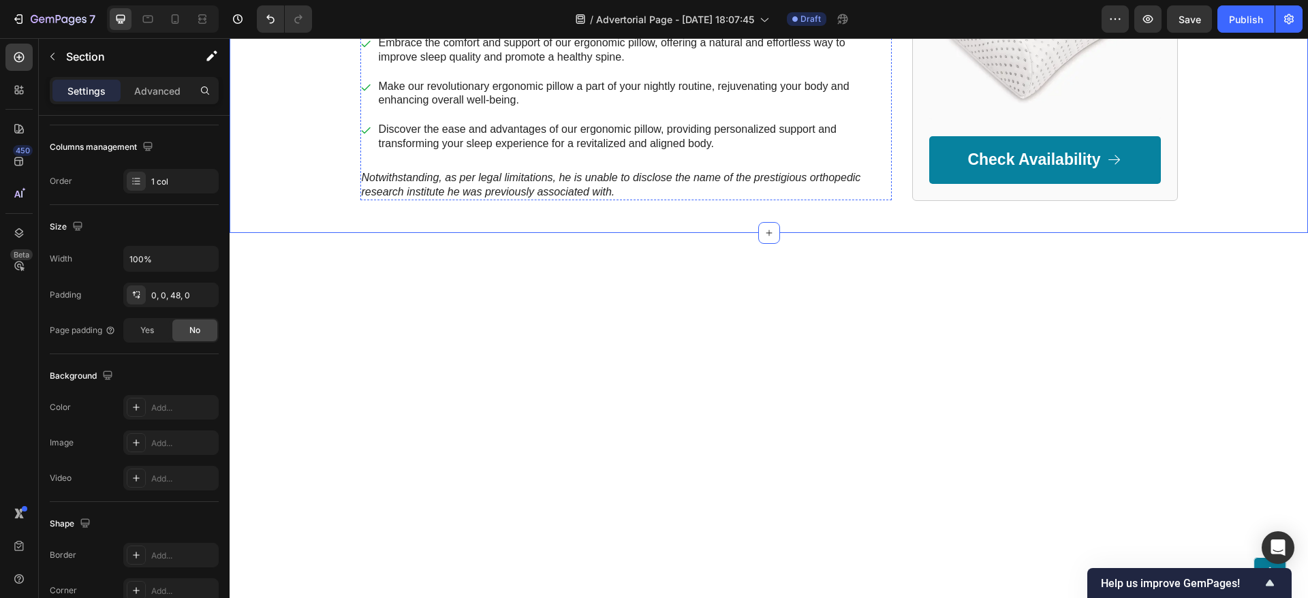
scroll to position [0, 0]
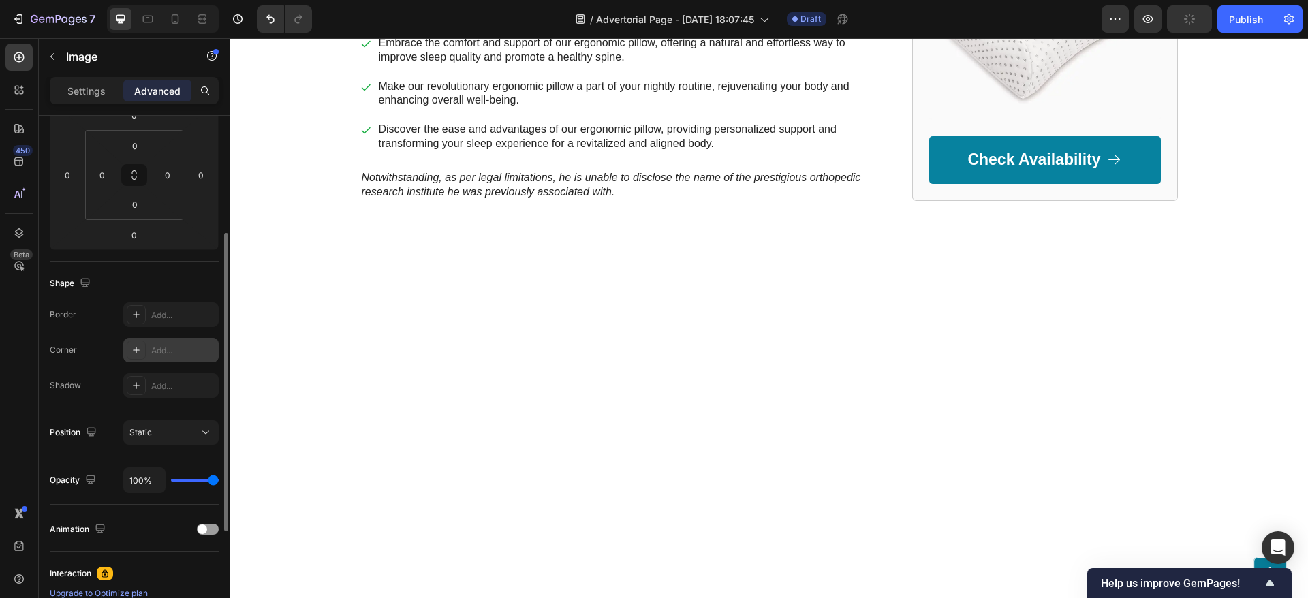
scroll to position [306, 0]
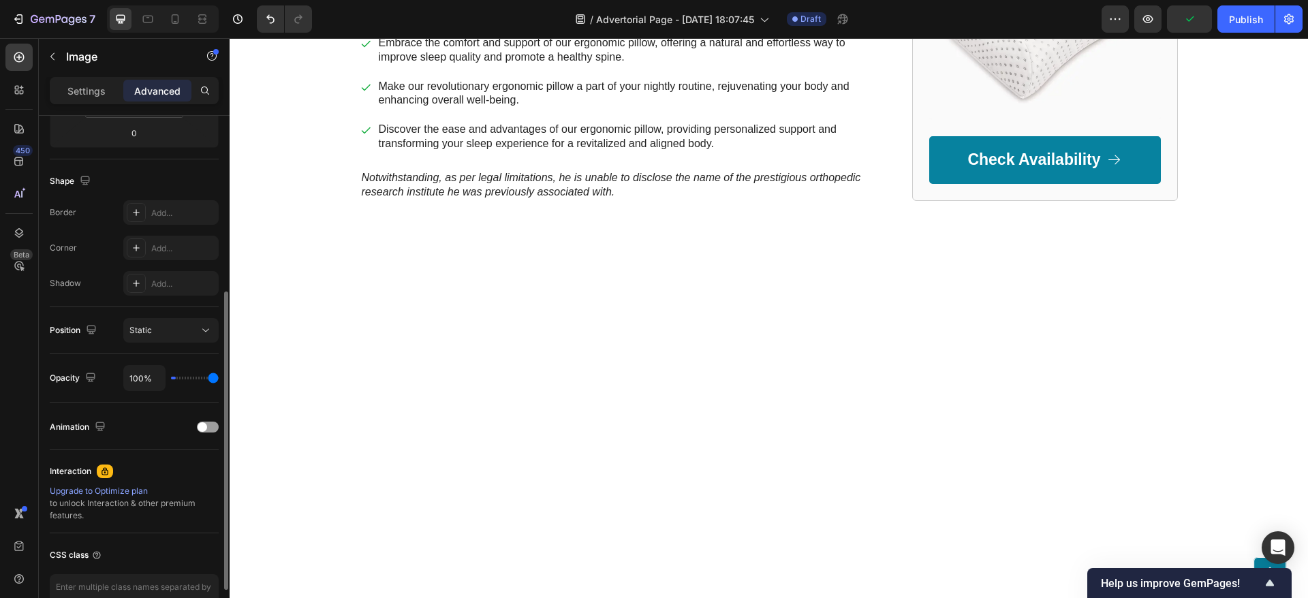
type input "0%"
type input "0"
type input "69%"
type input "69"
type input "100%"
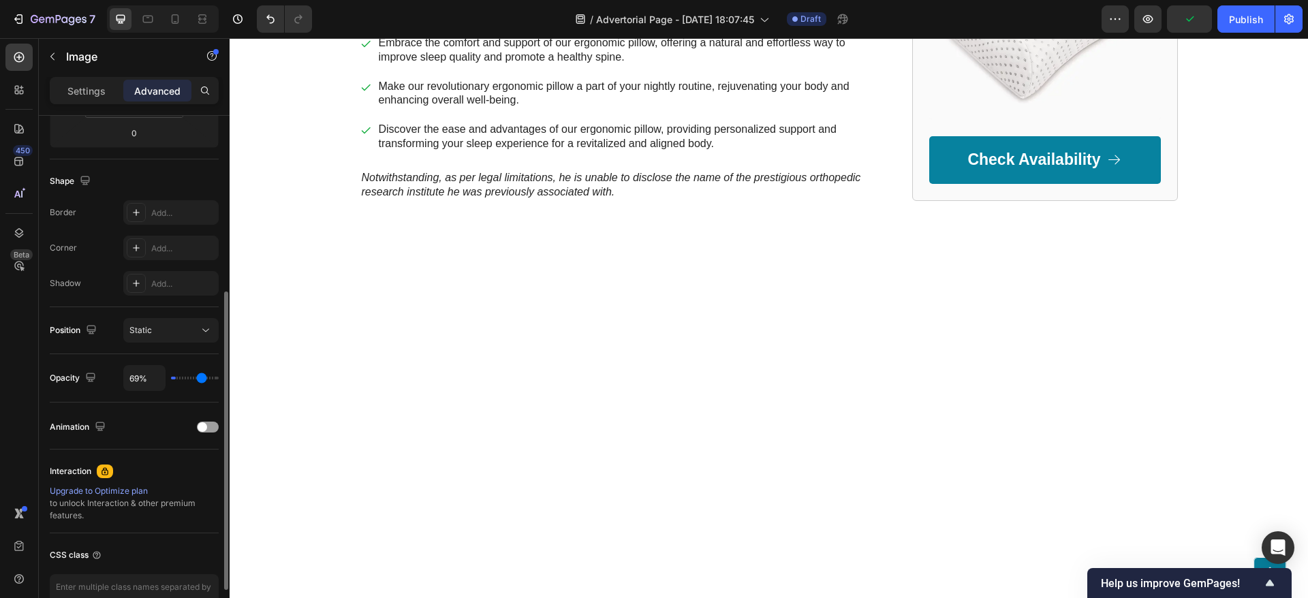
type input "100"
drag, startPoint x: 208, startPoint y: 378, endPoint x: 228, endPoint y: 380, distance: 20.5
click at [219, 379] on input "range" at bounding box center [195, 378] width 48 height 3
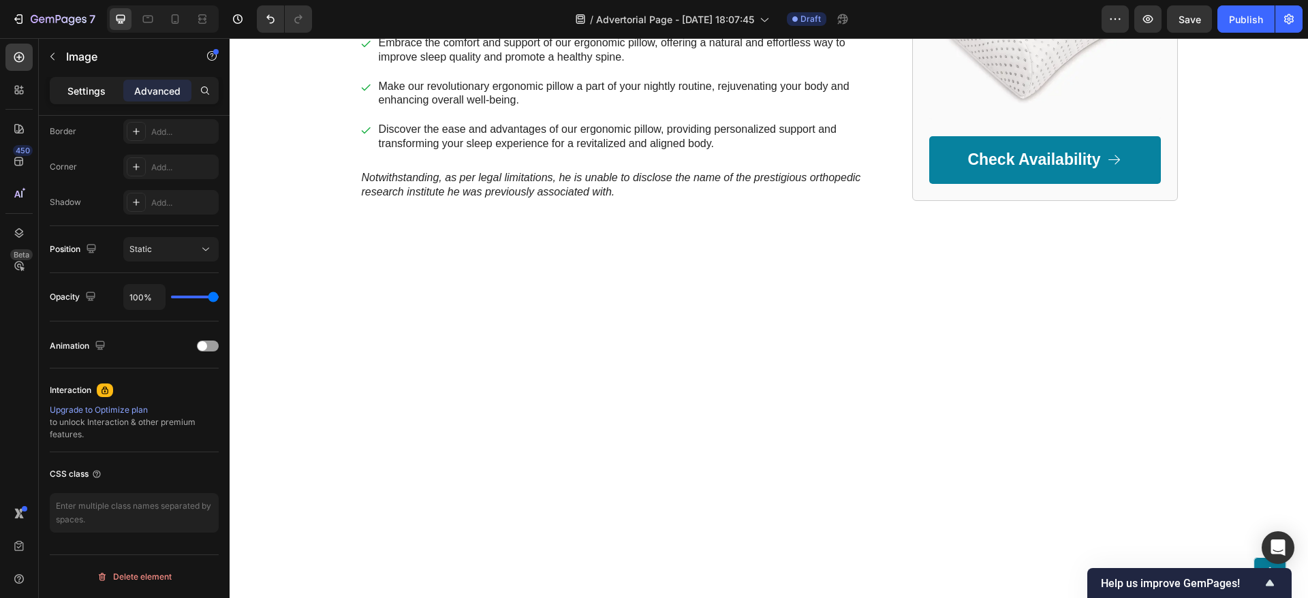
click at [97, 81] on div "Settings" at bounding box center [86, 91] width 68 height 22
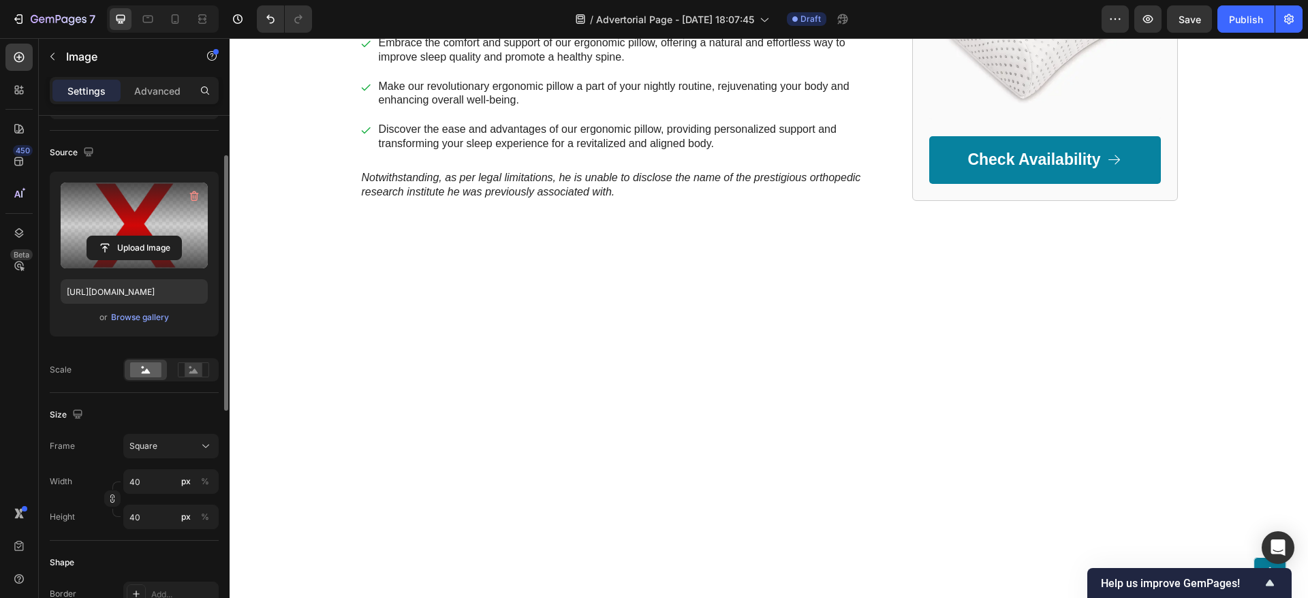
scroll to position [0, 0]
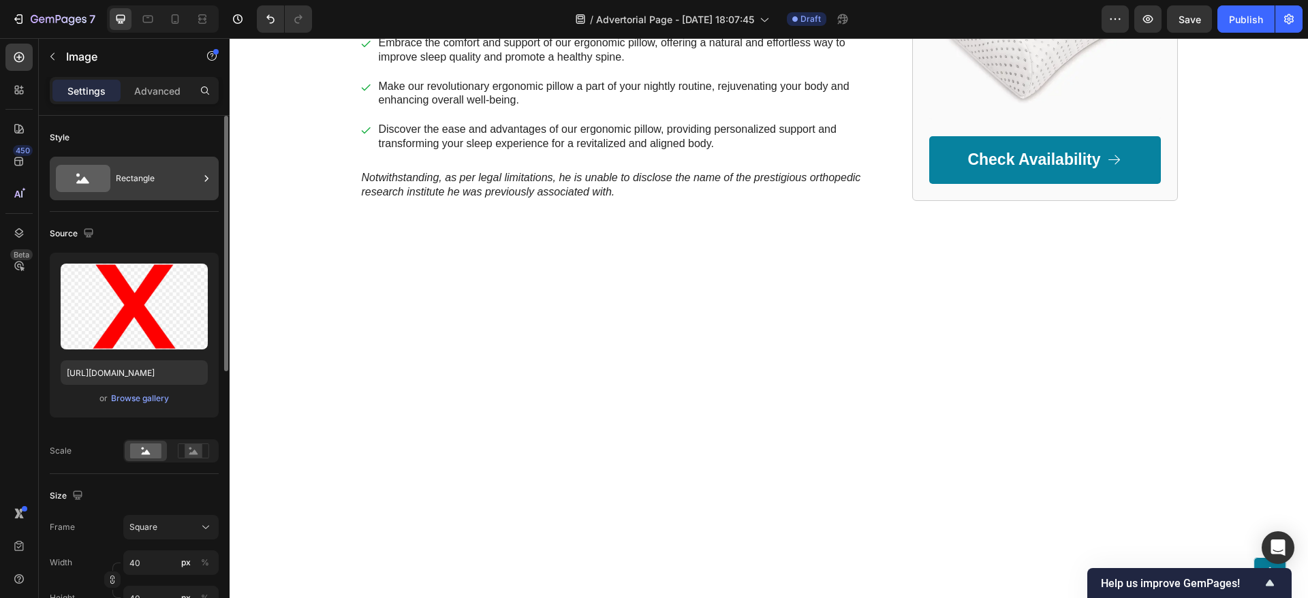
click at [131, 171] on div "Rectangle" at bounding box center [157, 178] width 83 height 31
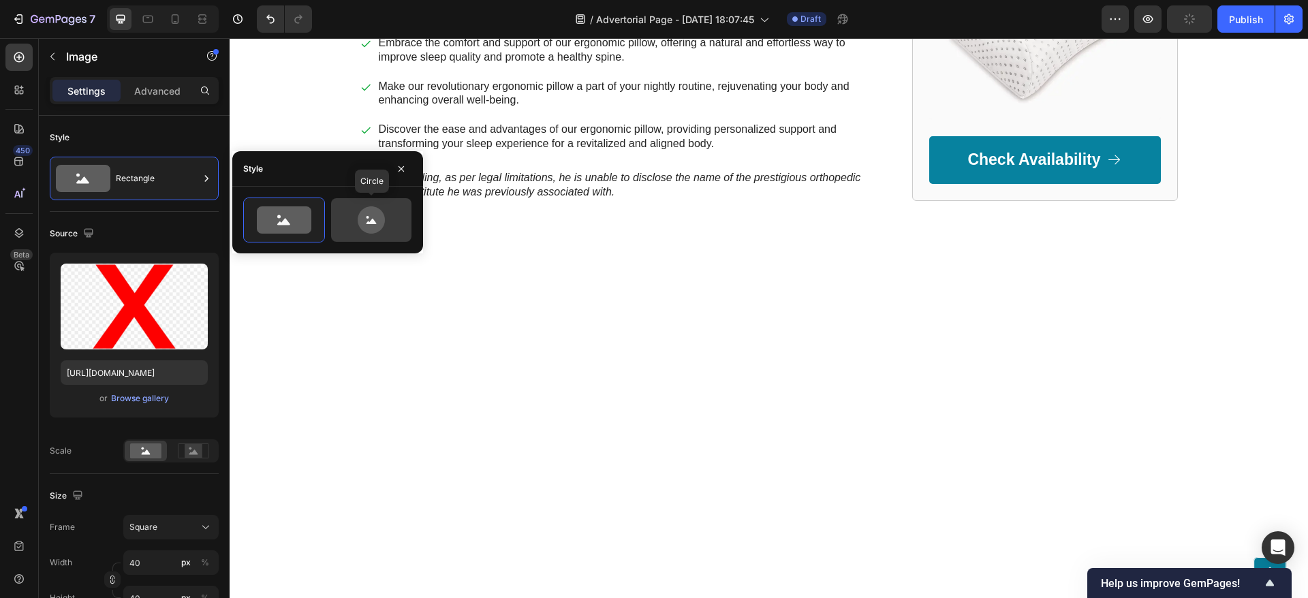
click at [378, 220] on icon at bounding box center [371, 219] width 27 height 27
type input "80"
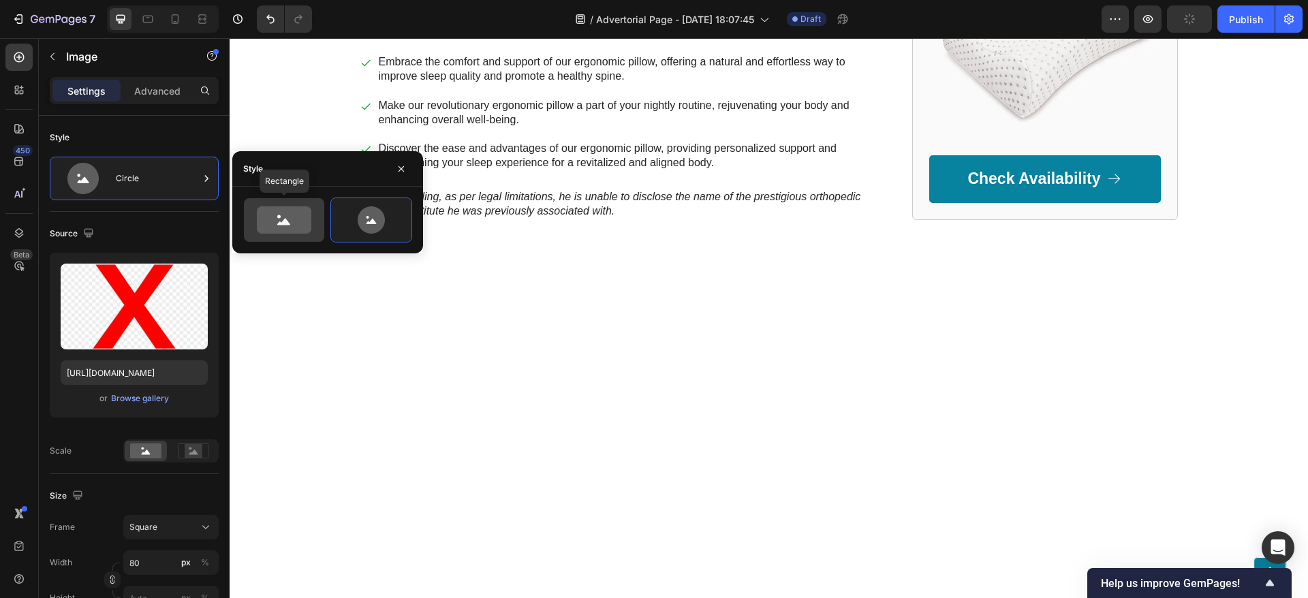
click at [289, 224] on icon at bounding box center [283, 222] width 13 height 7
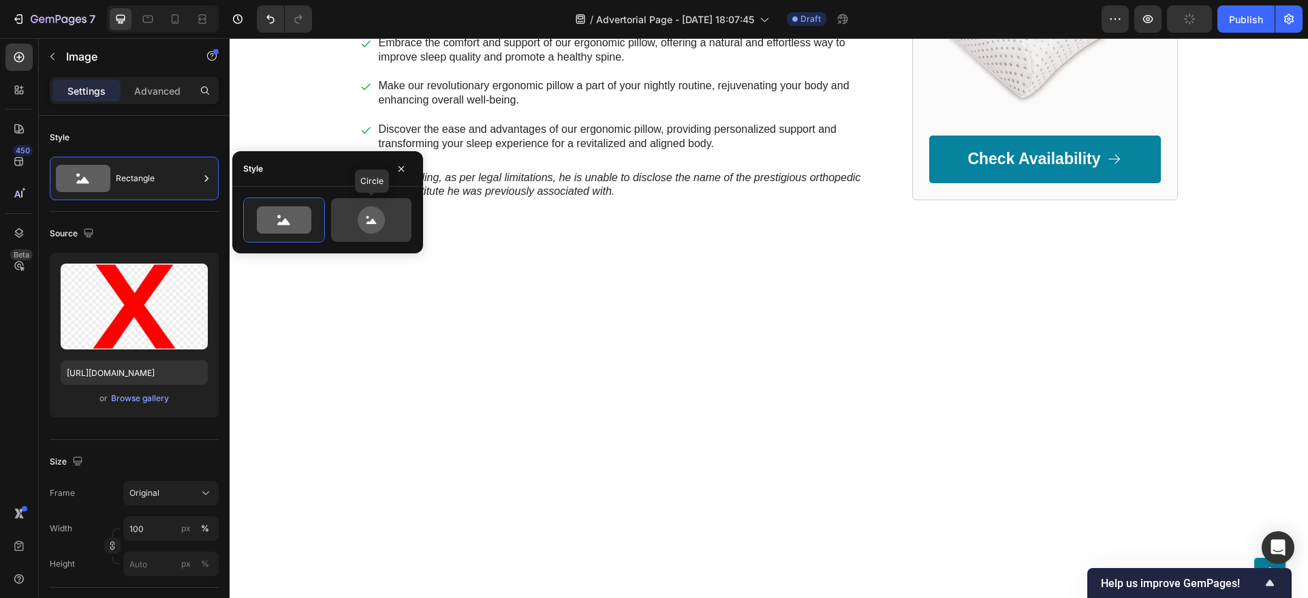
click at [343, 222] on icon at bounding box center [371, 219] width 64 height 27
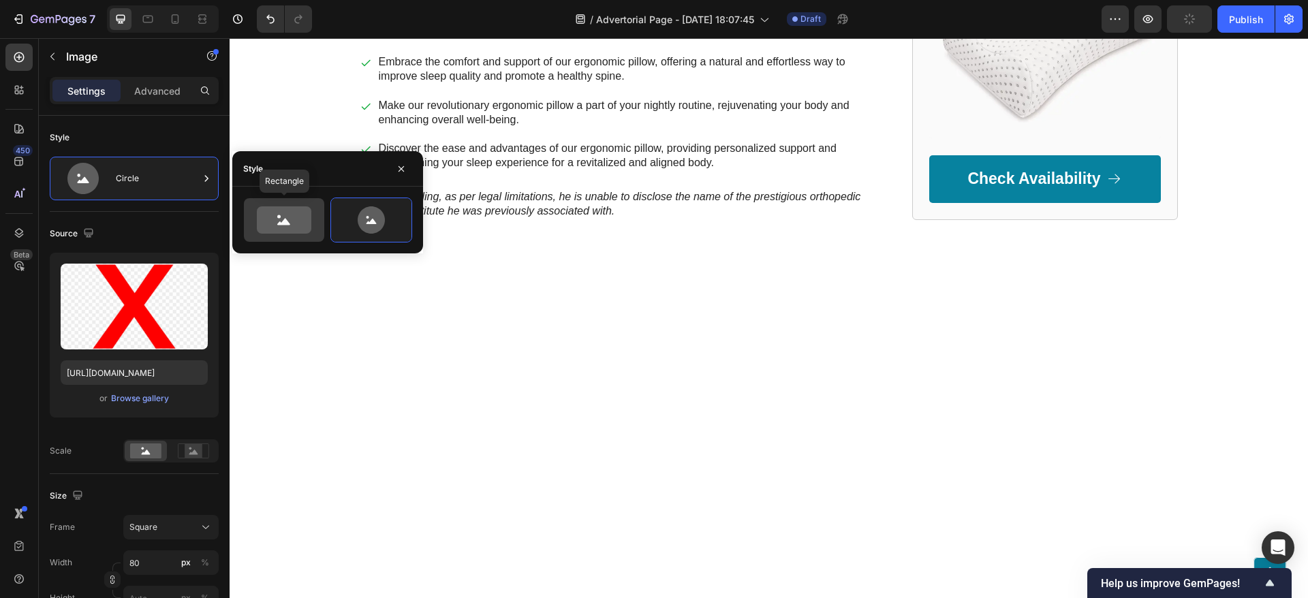
click at [310, 228] on icon at bounding box center [284, 219] width 54 height 27
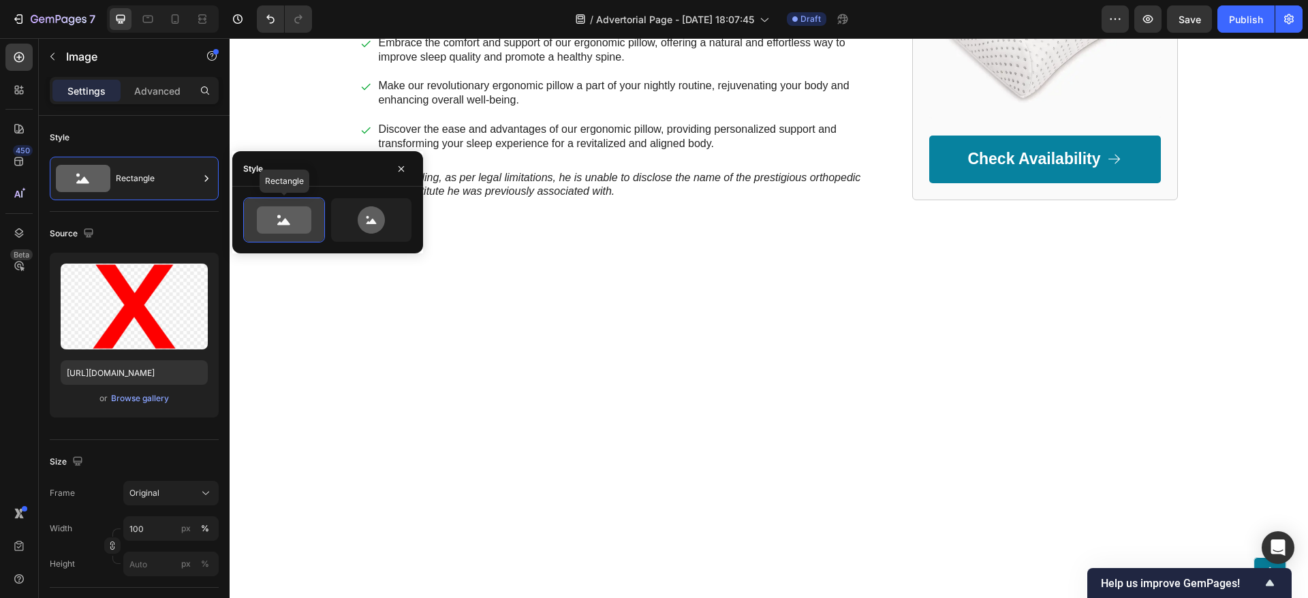
click at [317, 226] on div at bounding box center [284, 220] width 80 height 44
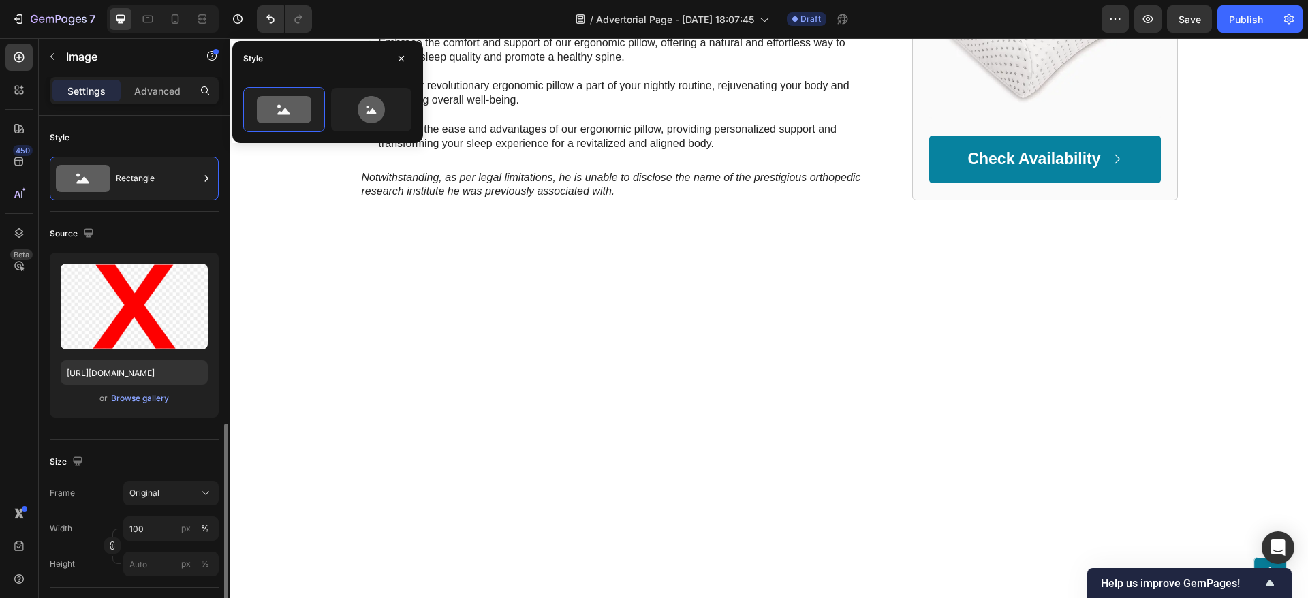
scroll to position [204, 0]
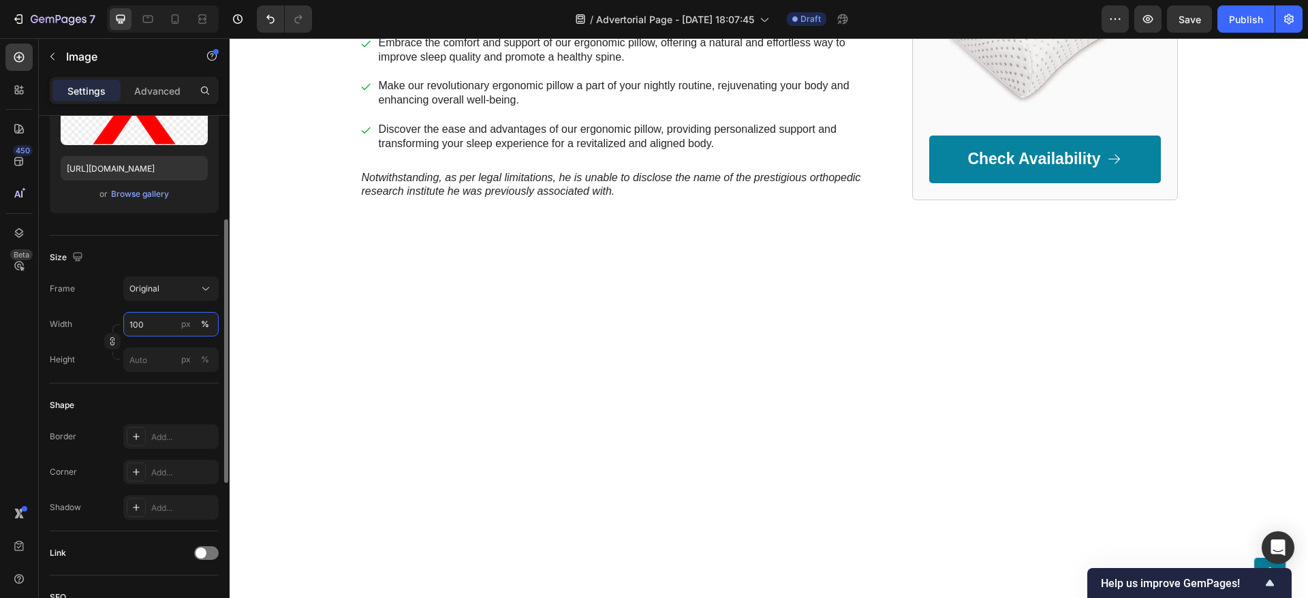
click at [157, 324] on input "100" at bounding box center [170, 324] width 95 height 25
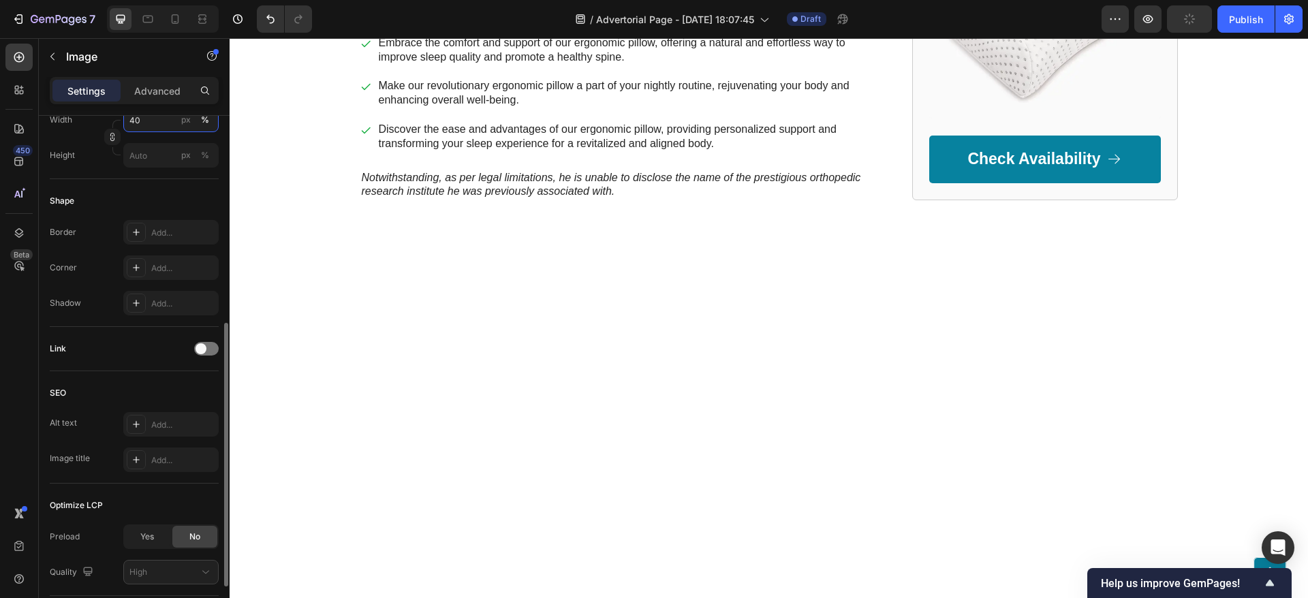
scroll to position [507, 0]
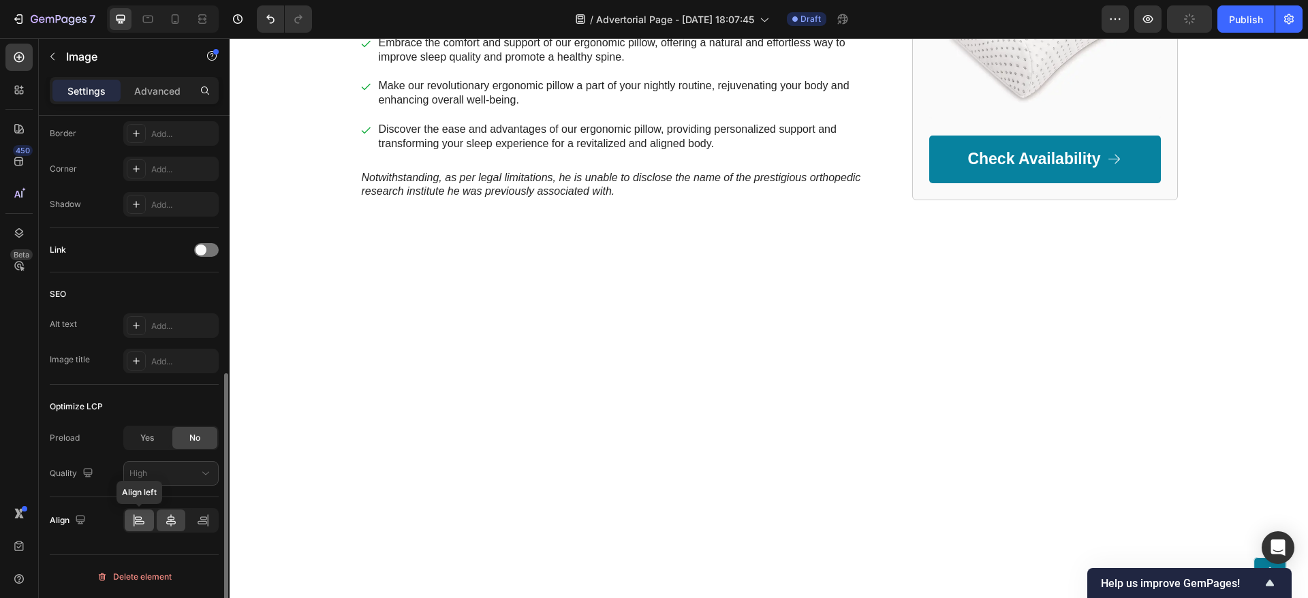
type input "40"
click at [133, 521] on icon at bounding box center [139, 521] width 14 height 14
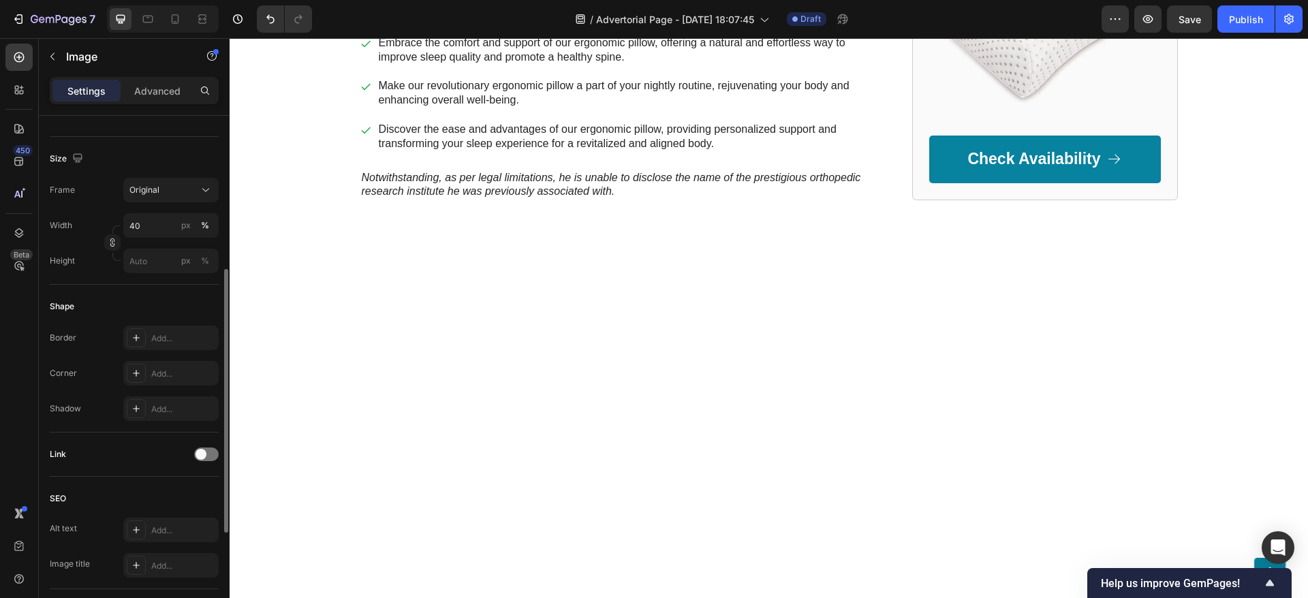
scroll to position [201, 0]
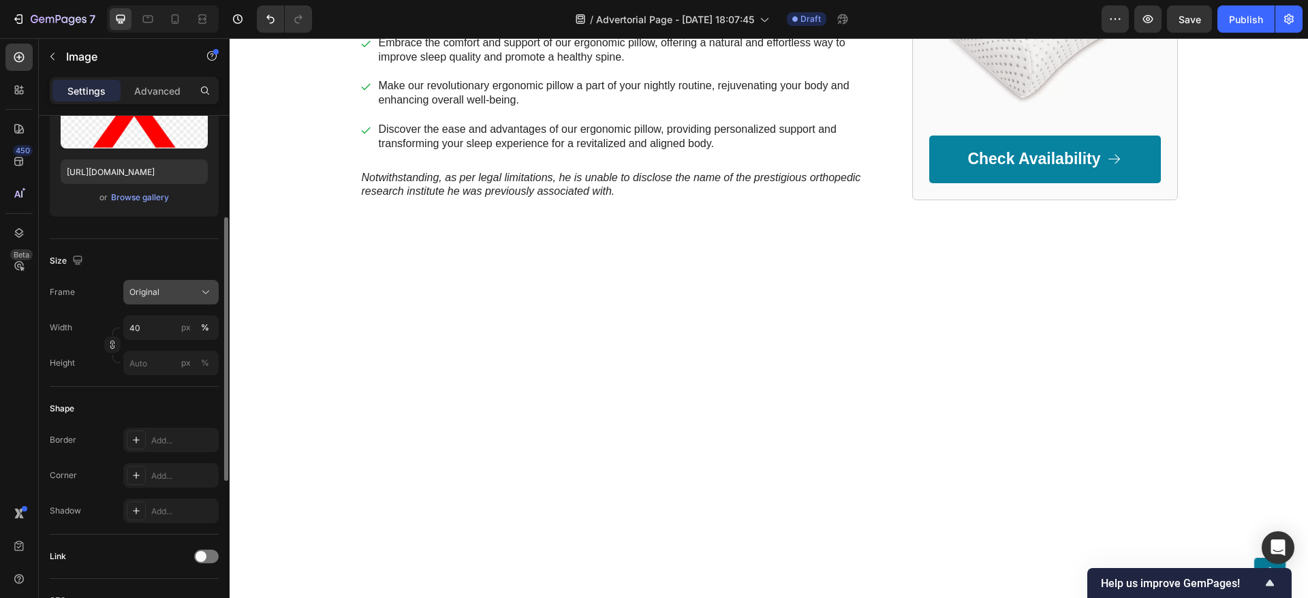
click at [153, 289] on span "Original" at bounding box center [144, 292] width 30 height 12
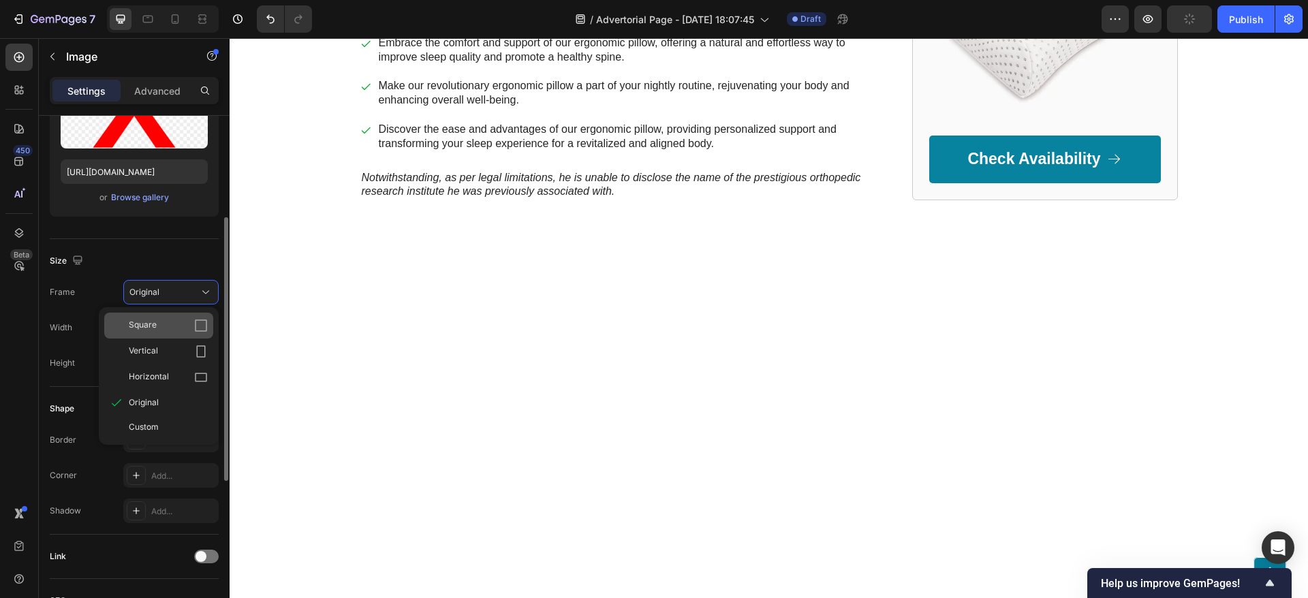
click at [164, 330] on div "Square" at bounding box center [168, 326] width 79 height 14
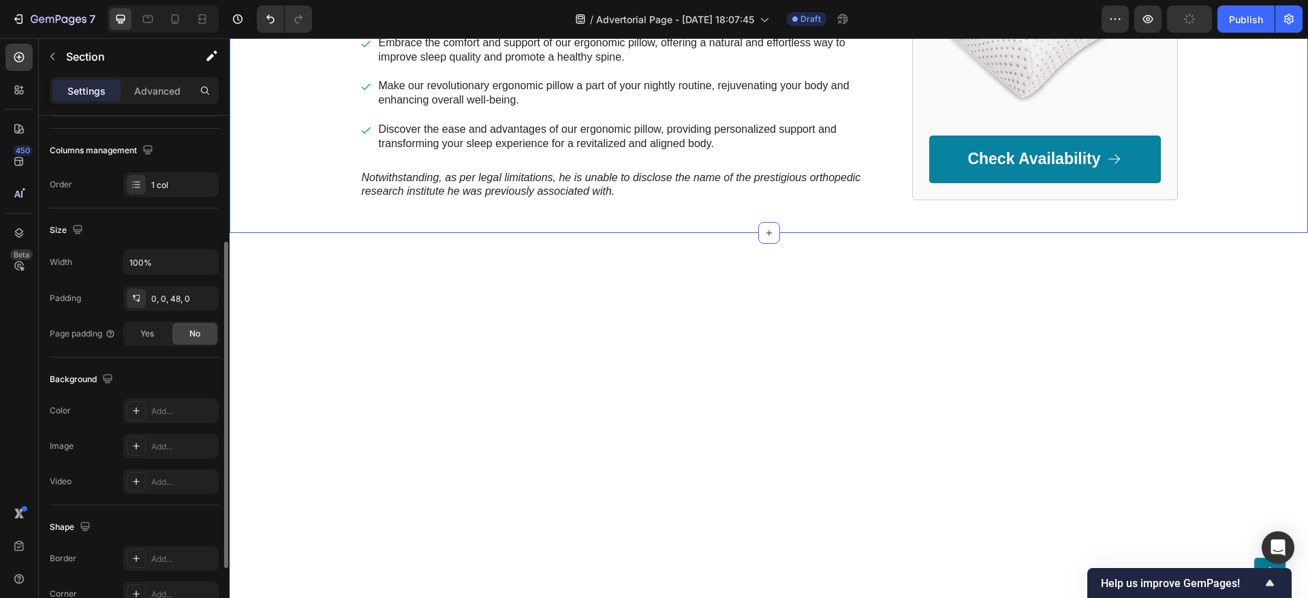
scroll to position [0, 0]
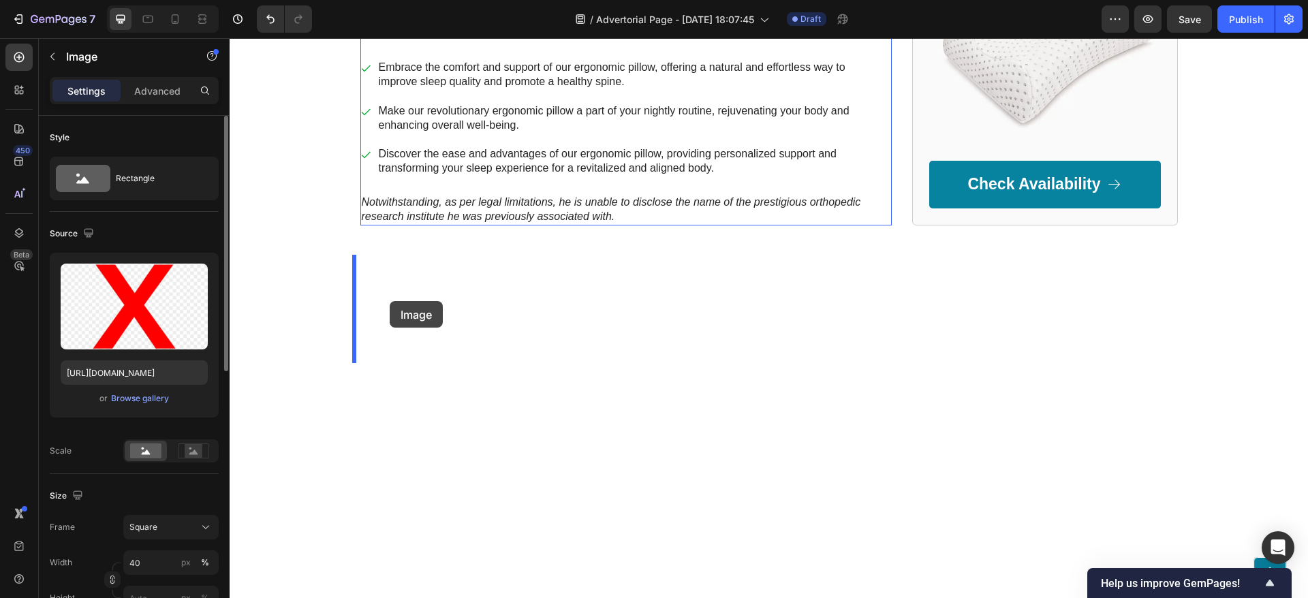
drag, startPoint x: 468, startPoint y: 299, endPoint x: 390, endPoint y: 301, distance: 78.3
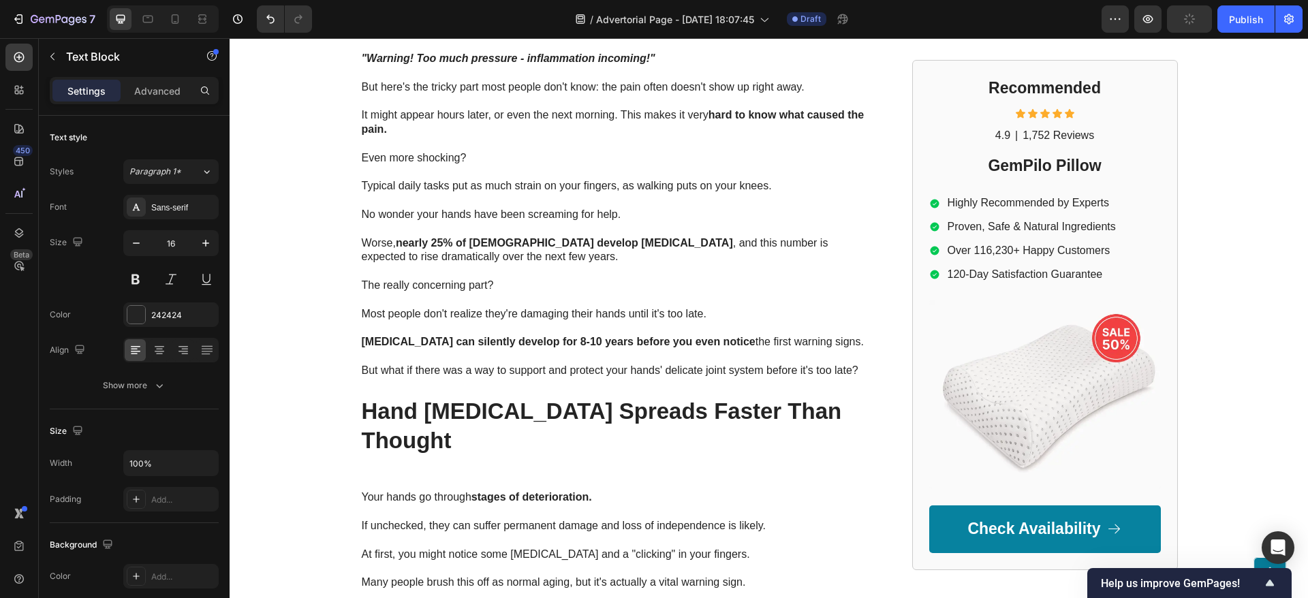
scroll to position [1167, 0]
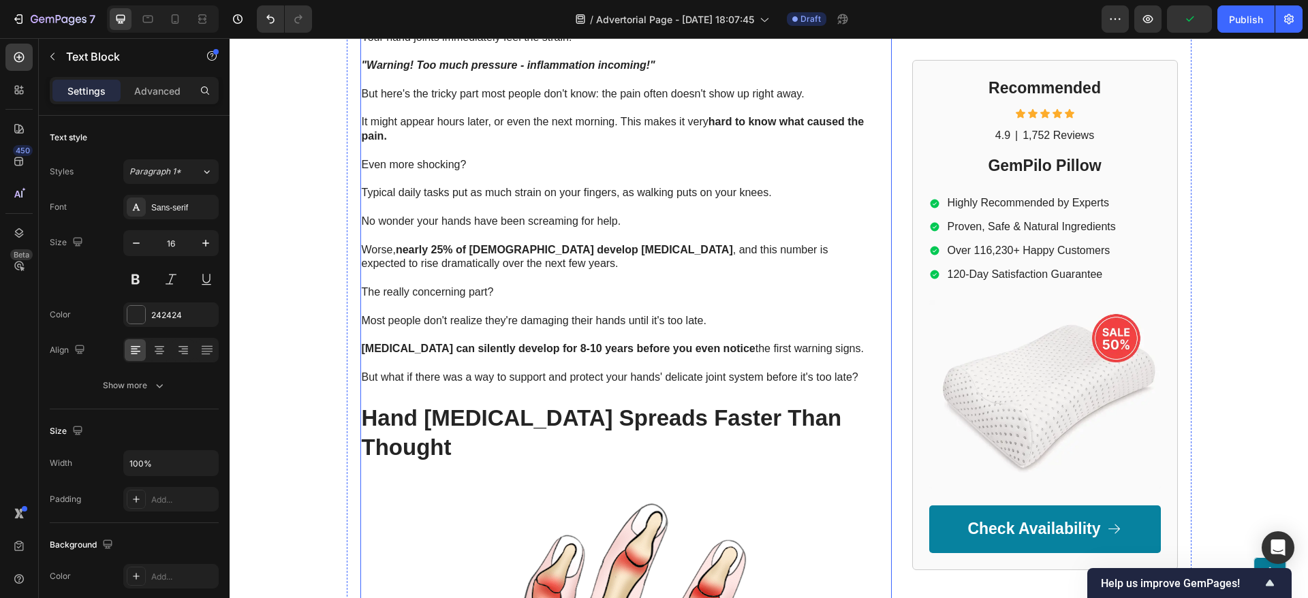
click at [565, 401] on div "Top Physical Therapist: Put These Gloves On For 20 Minutes and Watch What Happe…" at bounding box center [614, 533] width 509 height 3119
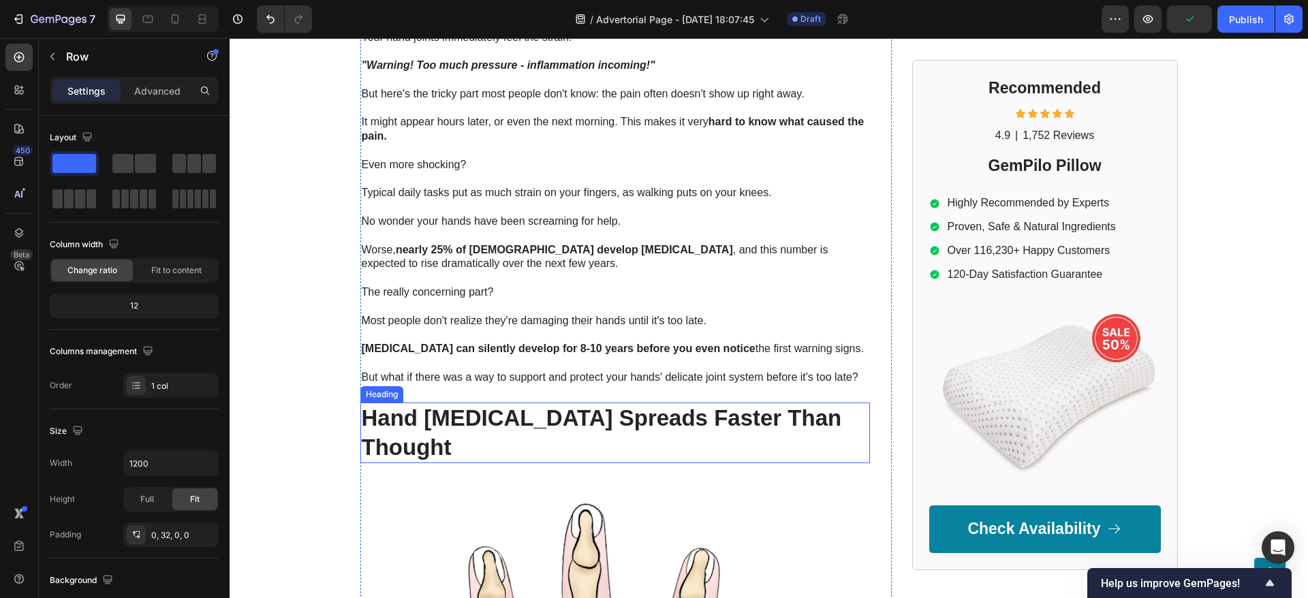
click at [578, 416] on h2 "Hand [MEDICAL_DATA] Spreads Faster Than Thought" at bounding box center [614, 433] width 509 height 61
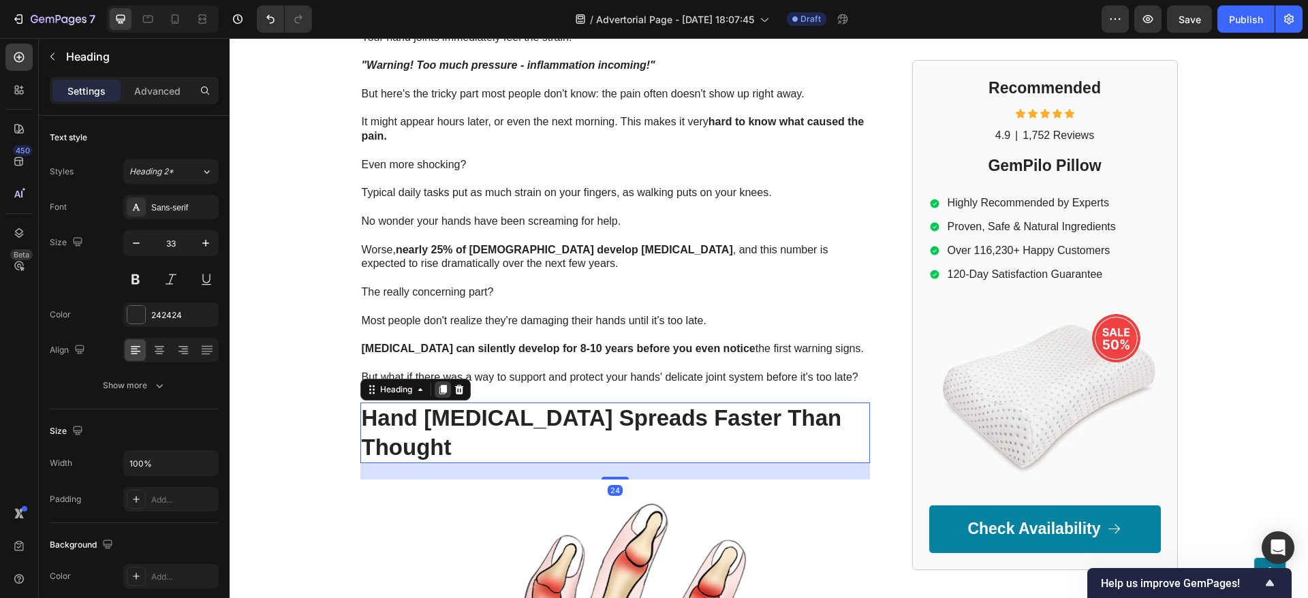
click at [437, 384] on icon at bounding box center [442, 389] width 11 height 11
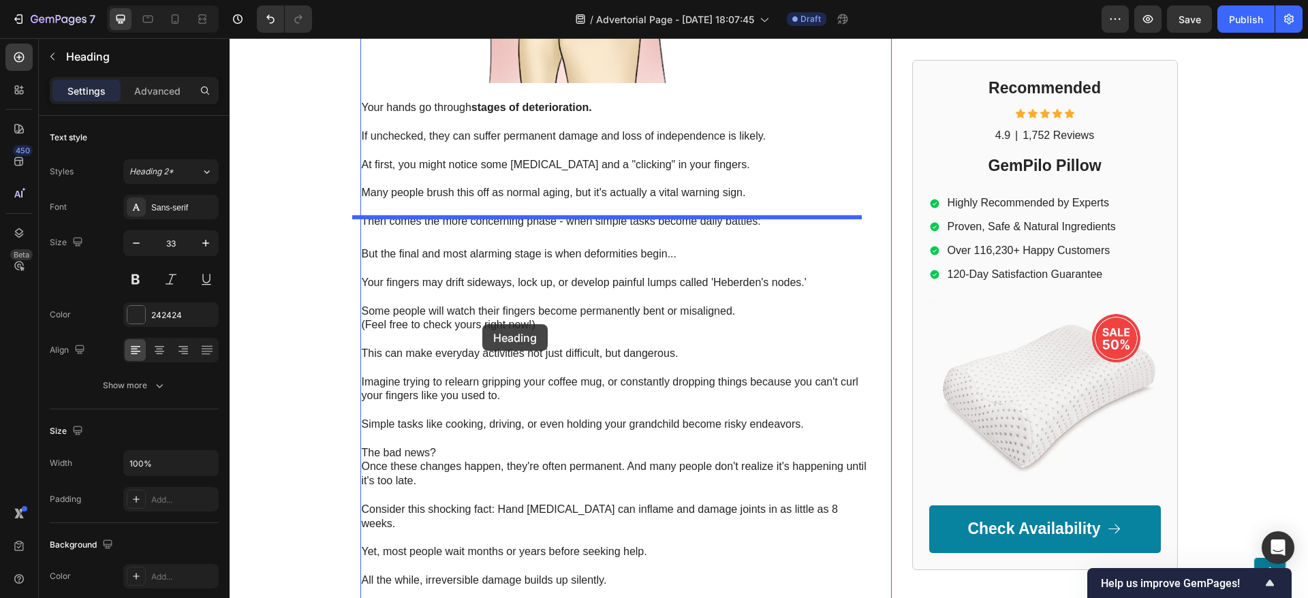
scroll to position [2291, 0]
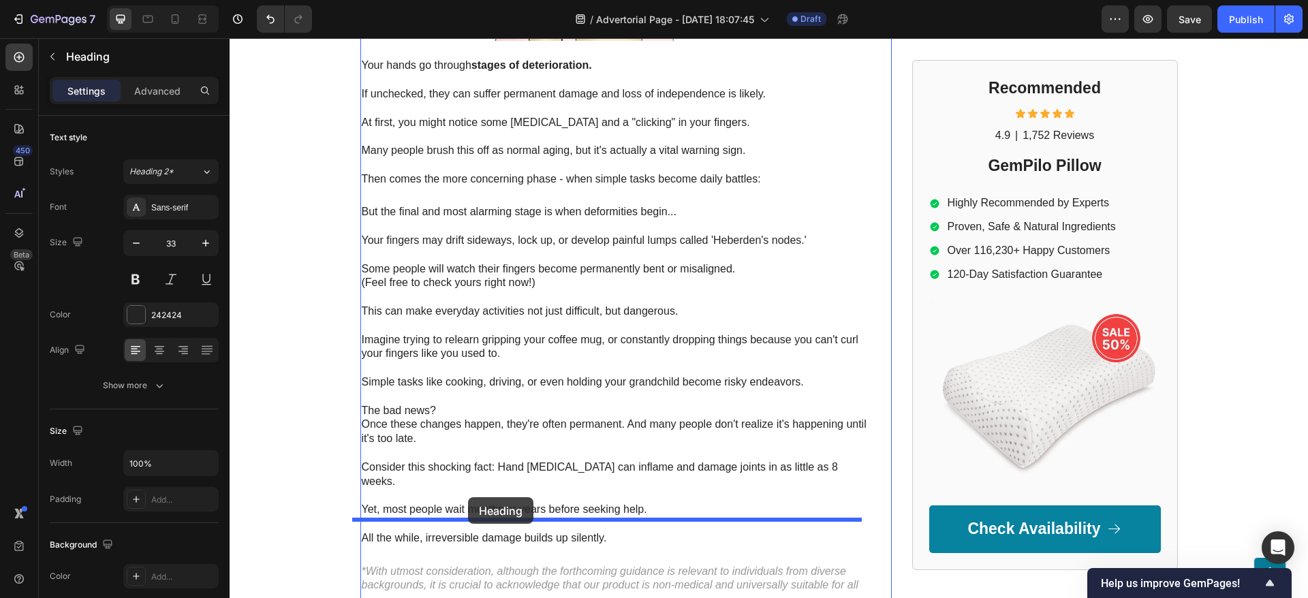
drag, startPoint x: 440, startPoint y: 365, endPoint x: 468, endPoint y: 497, distance: 135.0
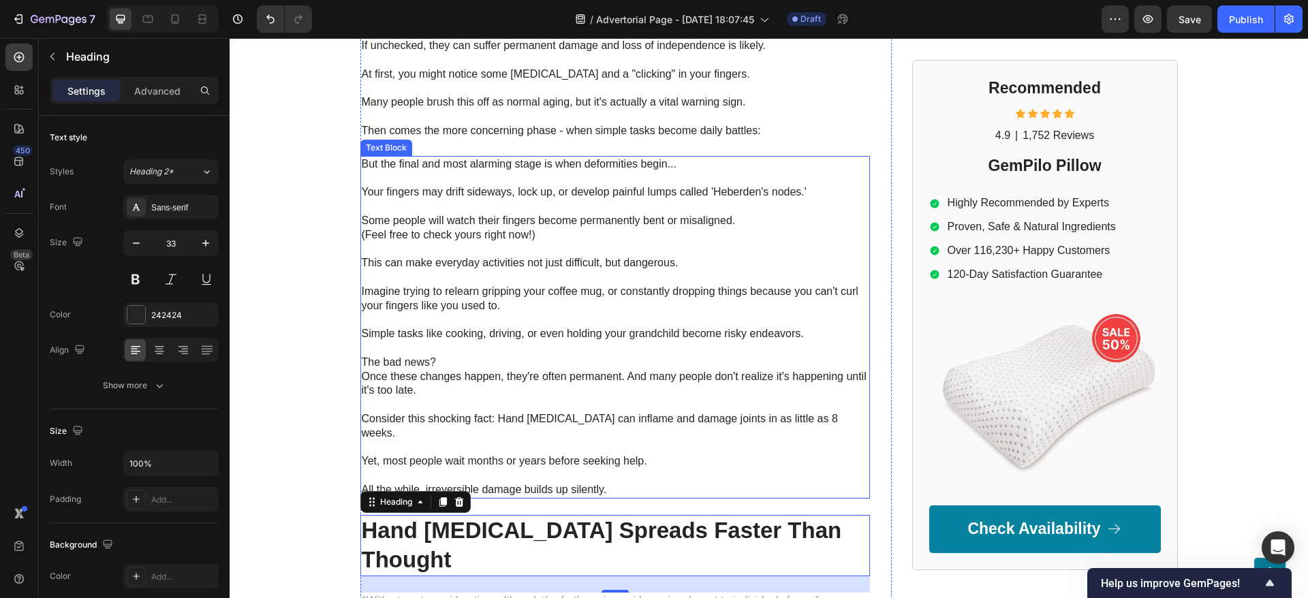
scroll to position [2243, 0]
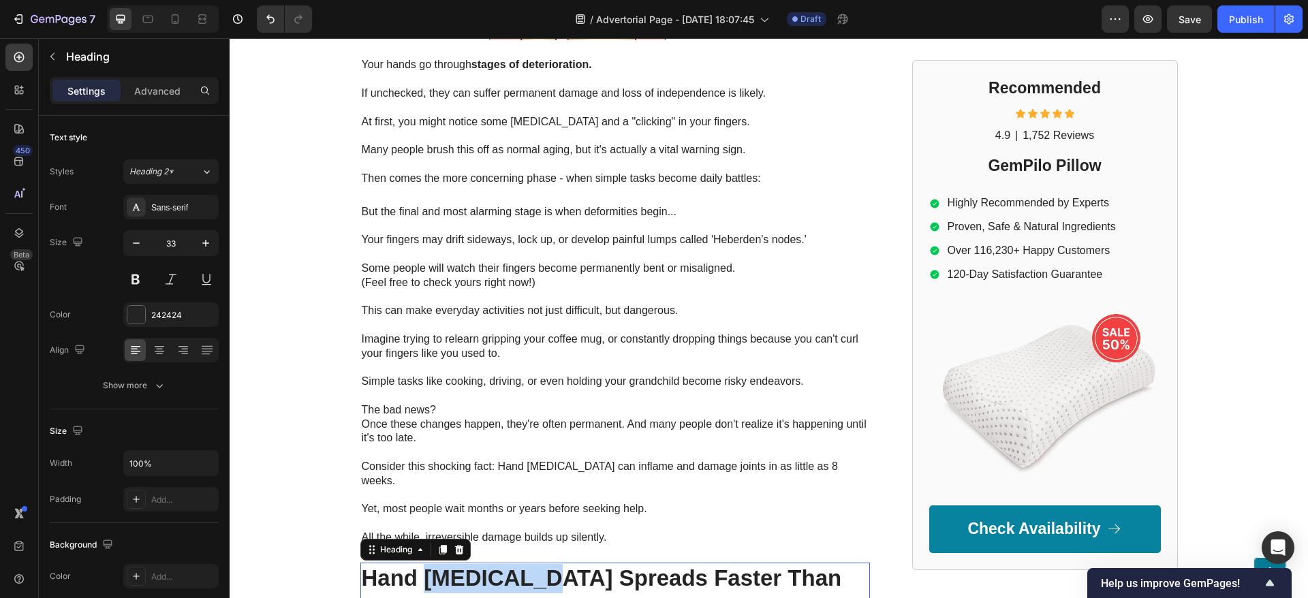
click at [451, 564] on p "Hand [MEDICAL_DATA] Spreads Faster Than Thought" at bounding box center [615, 593] width 507 height 59
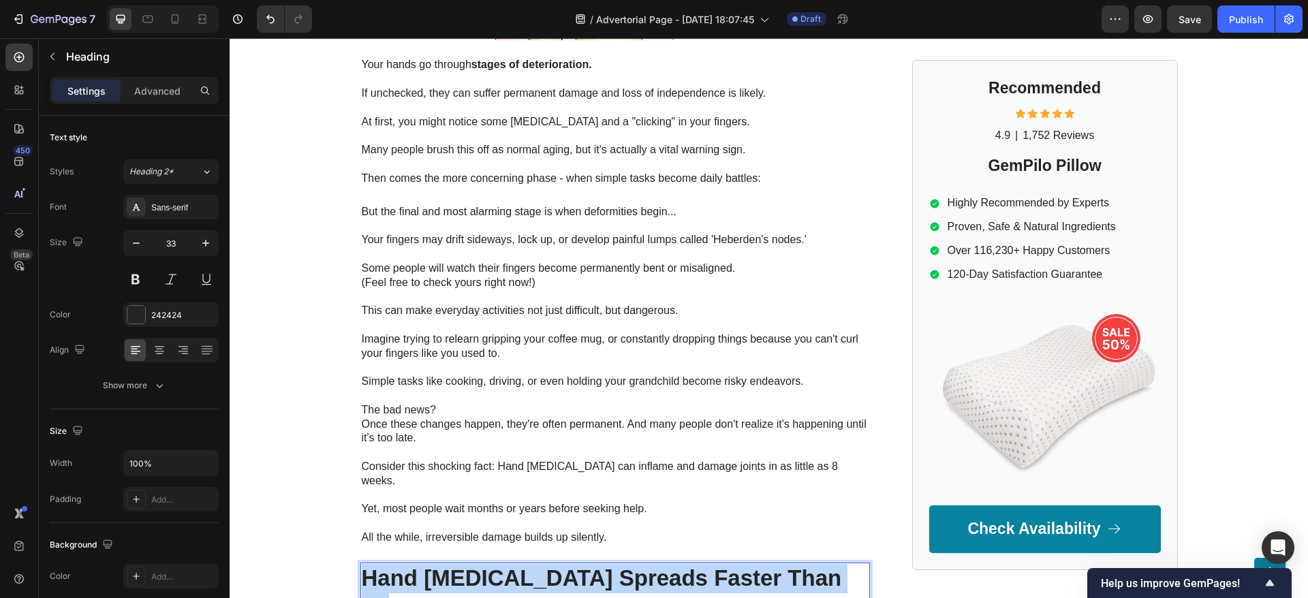
click at [451, 564] on p "Hand [MEDICAL_DATA] Spreads Faster Than Thought" at bounding box center [615, 593] width 507 height 59
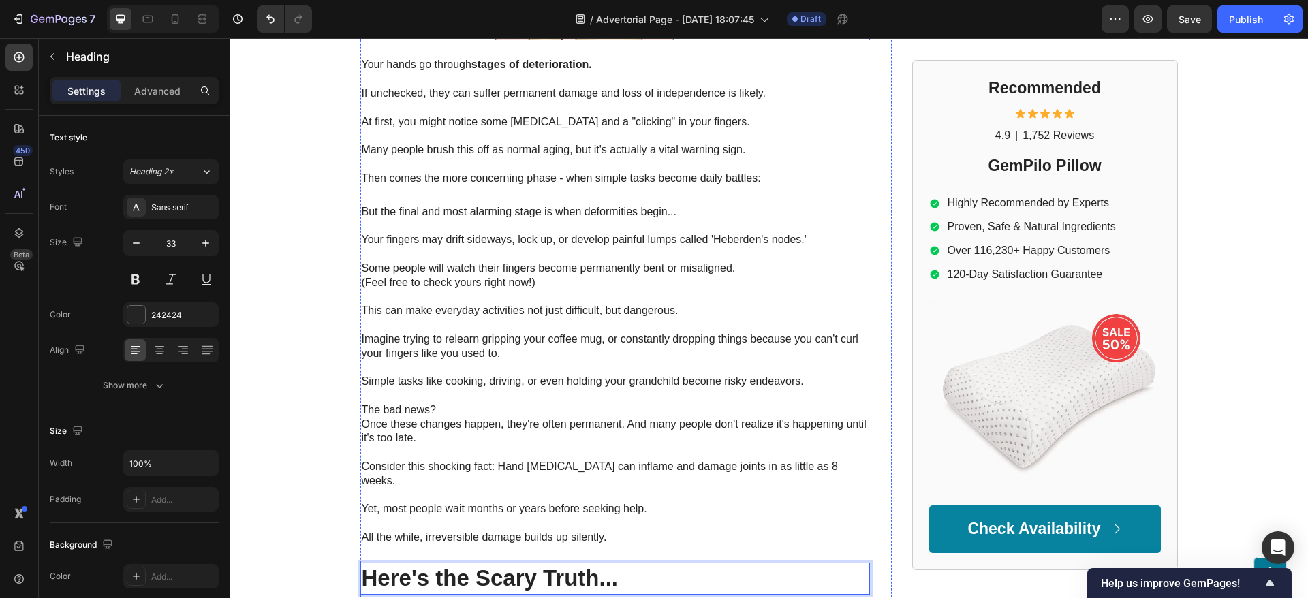
scroll to position [1835, 0]
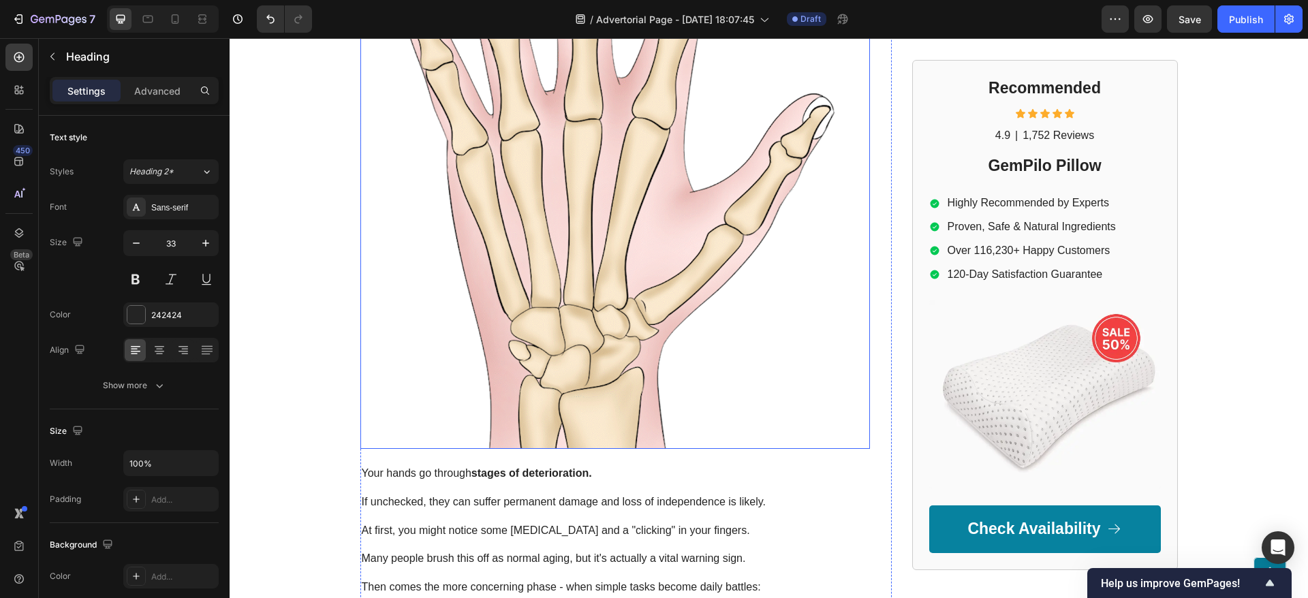
click at [576, 226] on img at bounding box center [614, 130] width 509 height 637
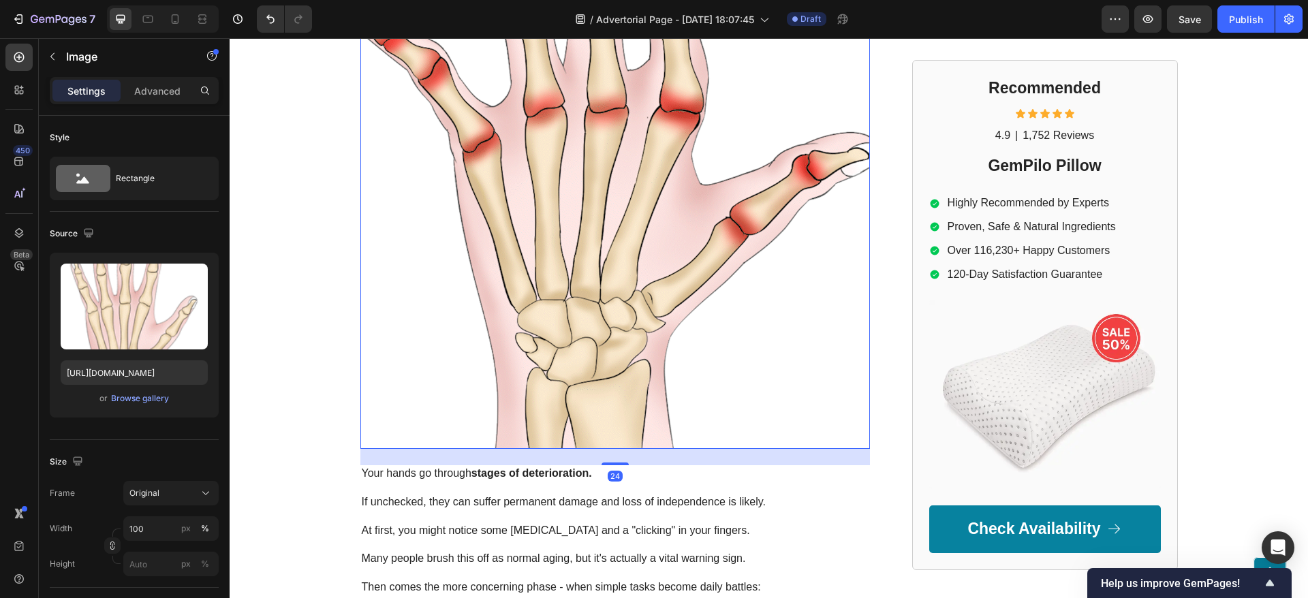
scroll to position [1528, 0]
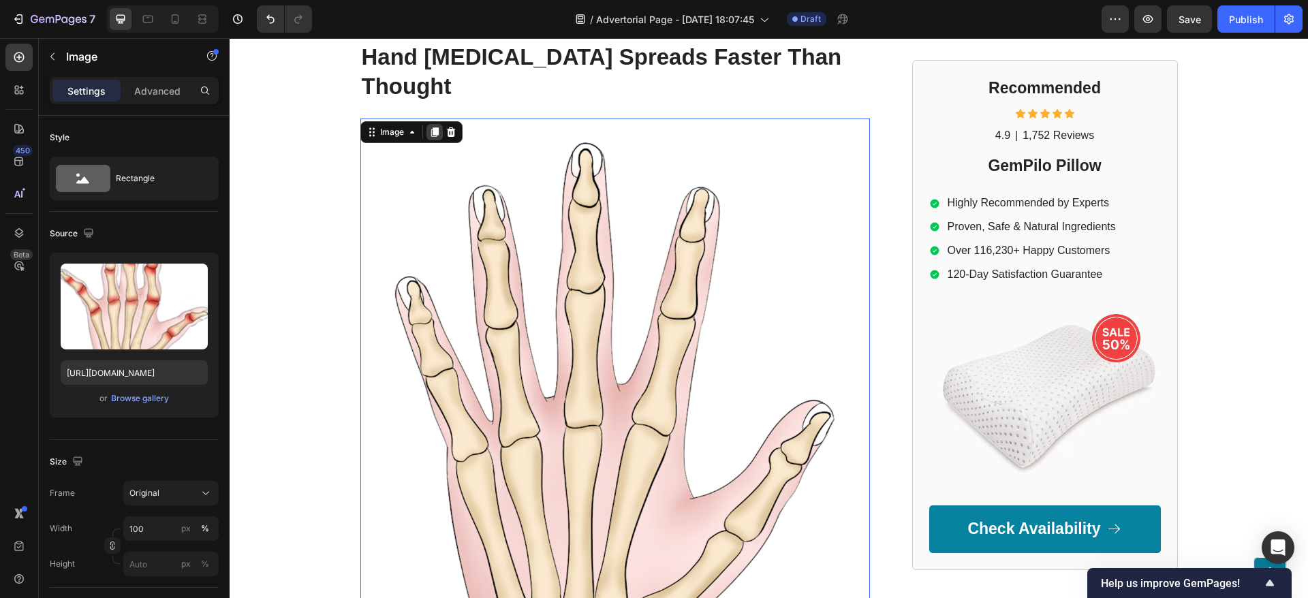
click at [430, 127] on icon at bounding box center [434, 132] width 11 height 11
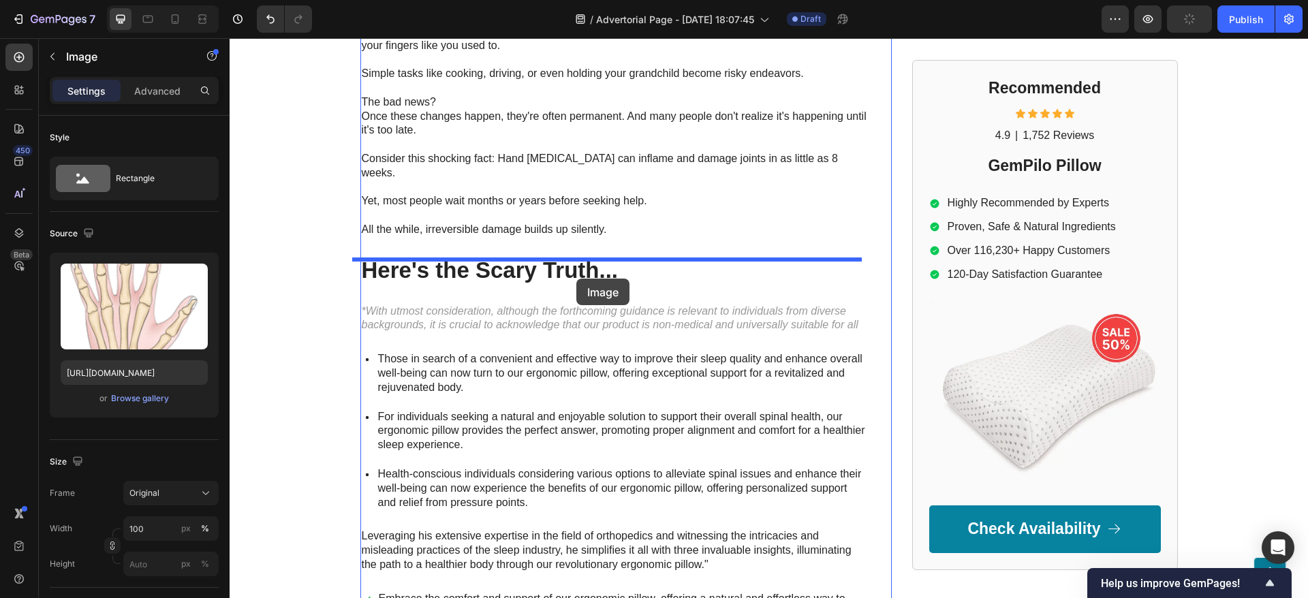
scroll to position [3207, 0]
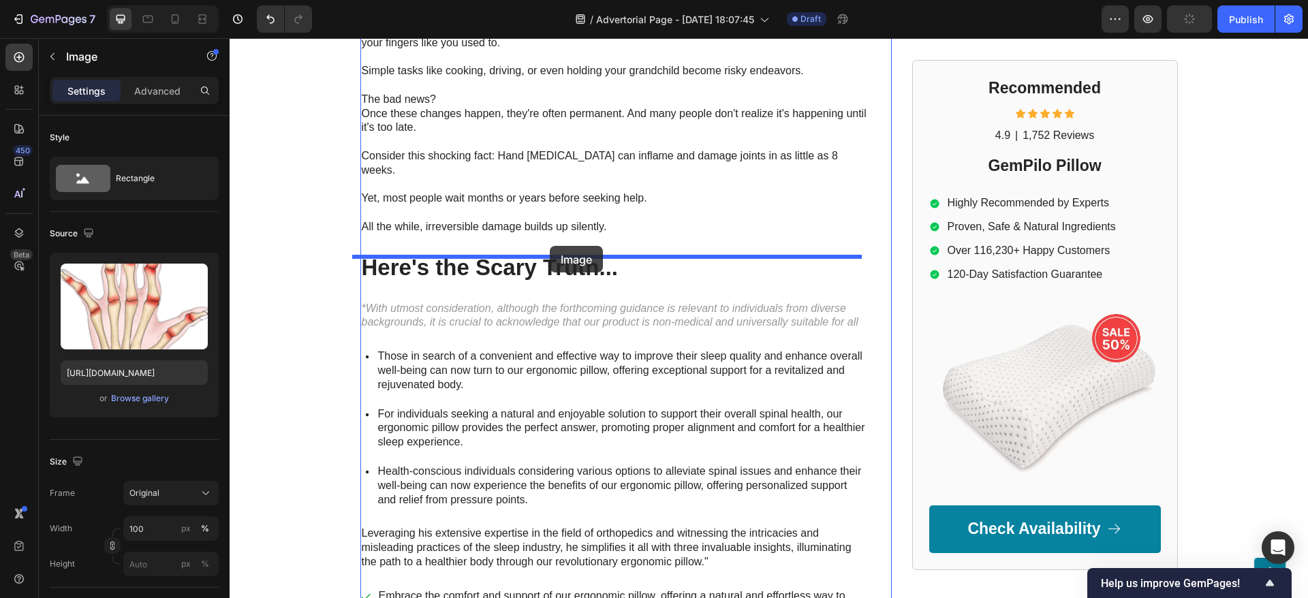
drag, startPoint x: 469, startPoint y: 170, endPoint x: 529, endPoint y: 227, distance: 82.8
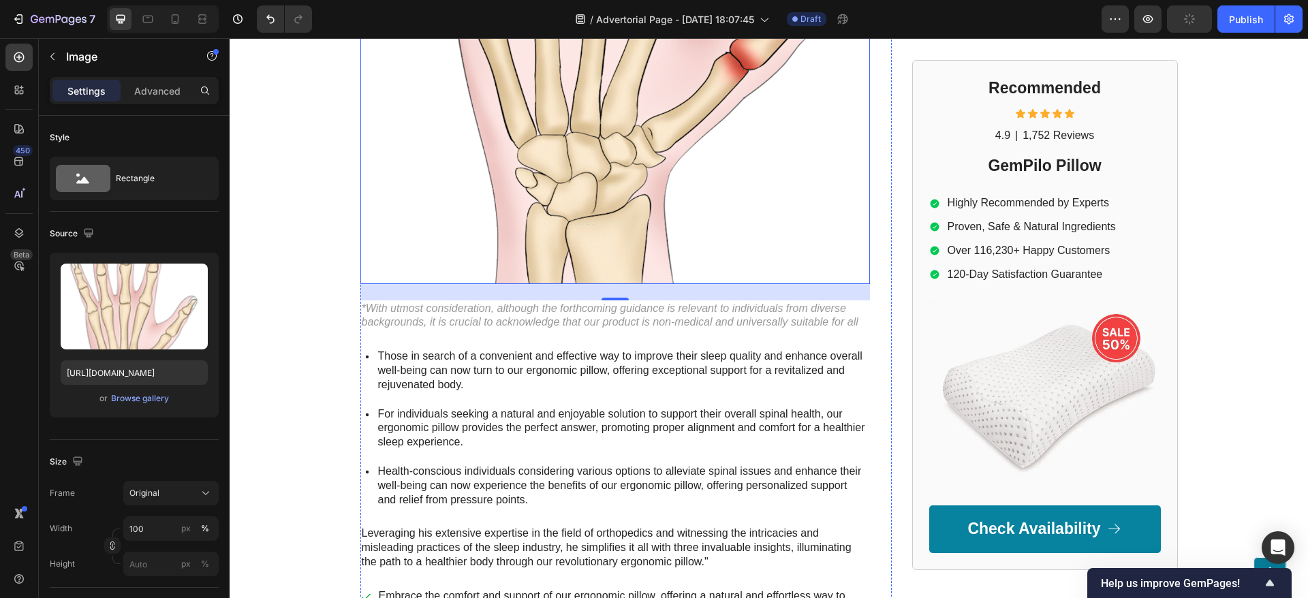
scroll to position [2554, 0]
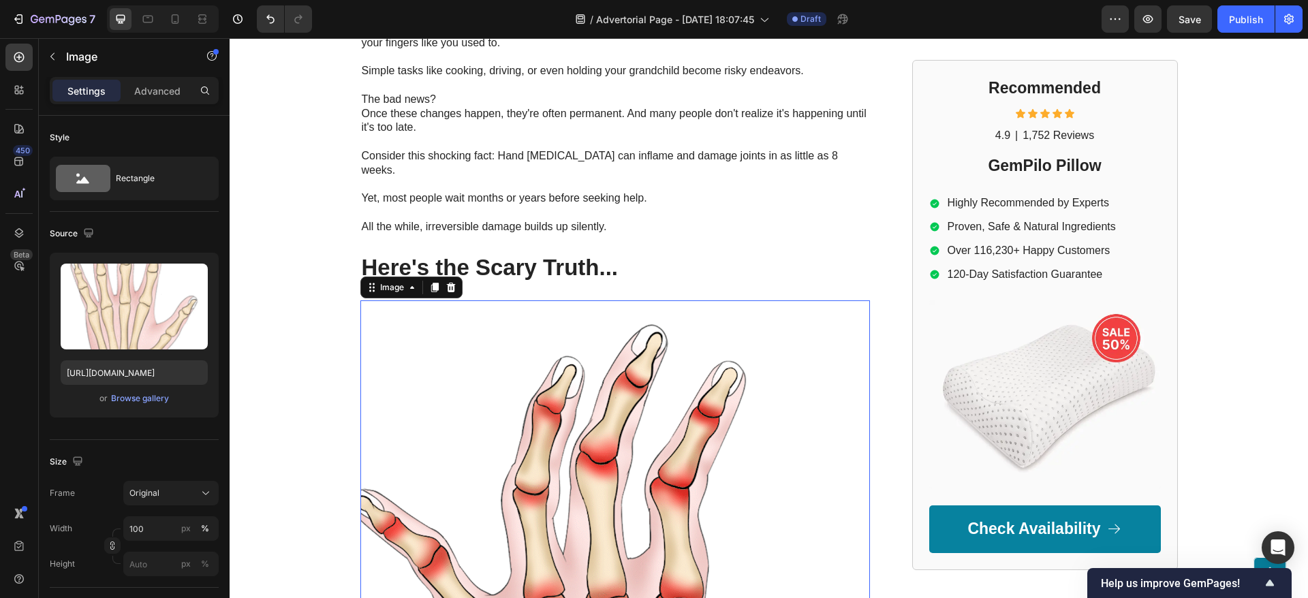
drag, startPoint x: 478, startPoint y: 313, endPoint x: 458, endPoint y: 394, distance: 83.4
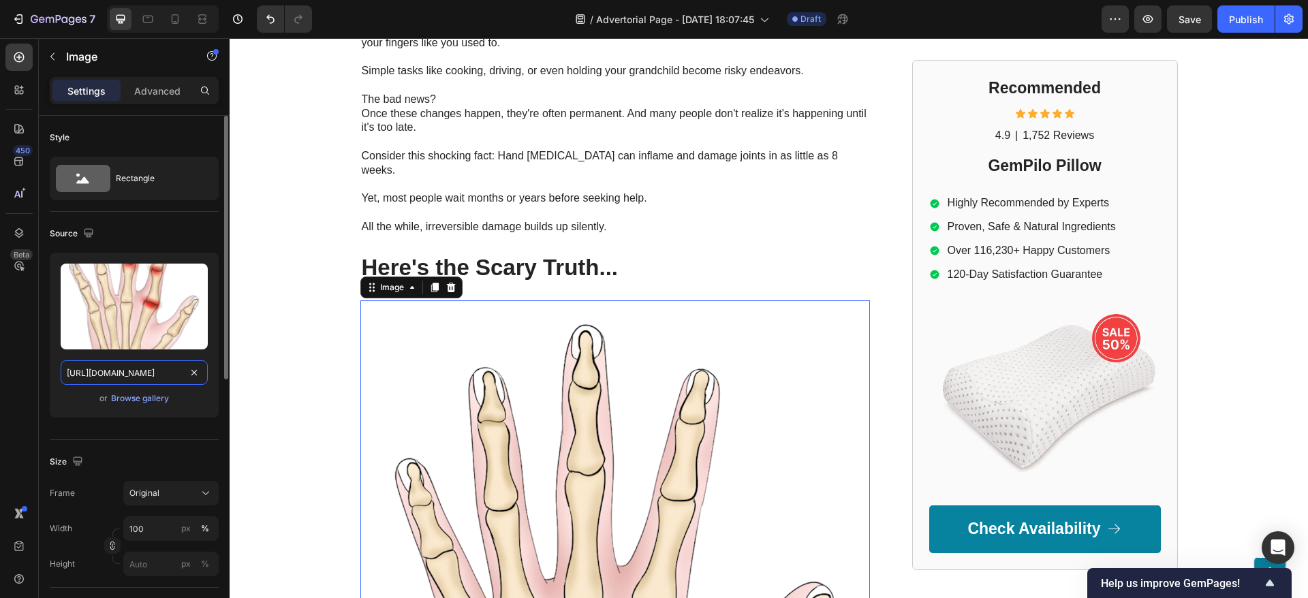
click at [131, 377] on input "https://cdn.shopify.com/s/files/1/0084/0430/3968/files/Arthritis_Hand_GIF.gif?v…" at bounding box center [134, 372] width 147 height 25
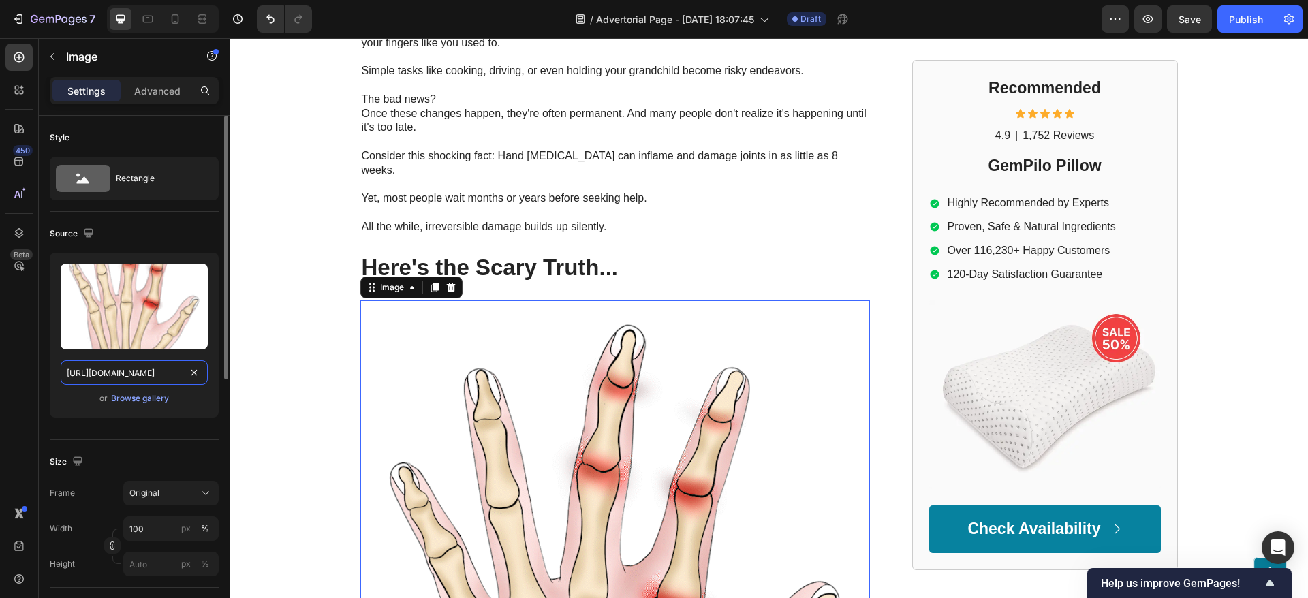
paste input "www.onecompress.com/cdn/shop/files/gempages_491478759153599514-2e8a9f72-c538-4c…"
type input "https://www.onecompress.com/cdn/shop/files/gempages_491478759153599514-2e8a9f72…"
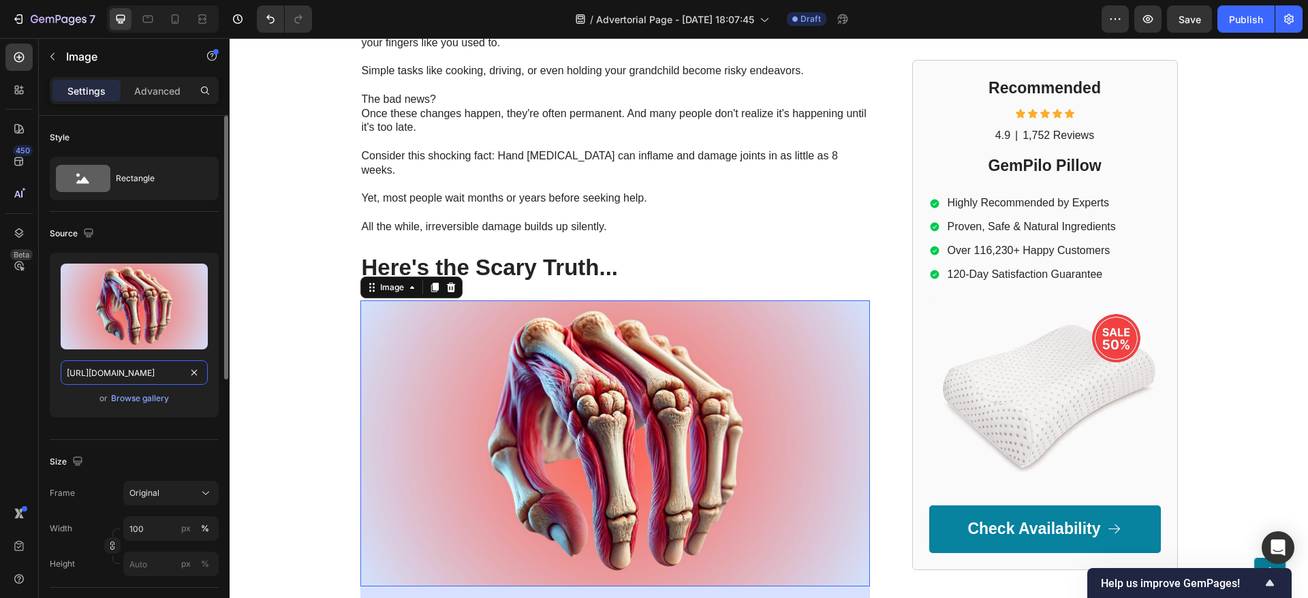
scroll to position [0, 494]
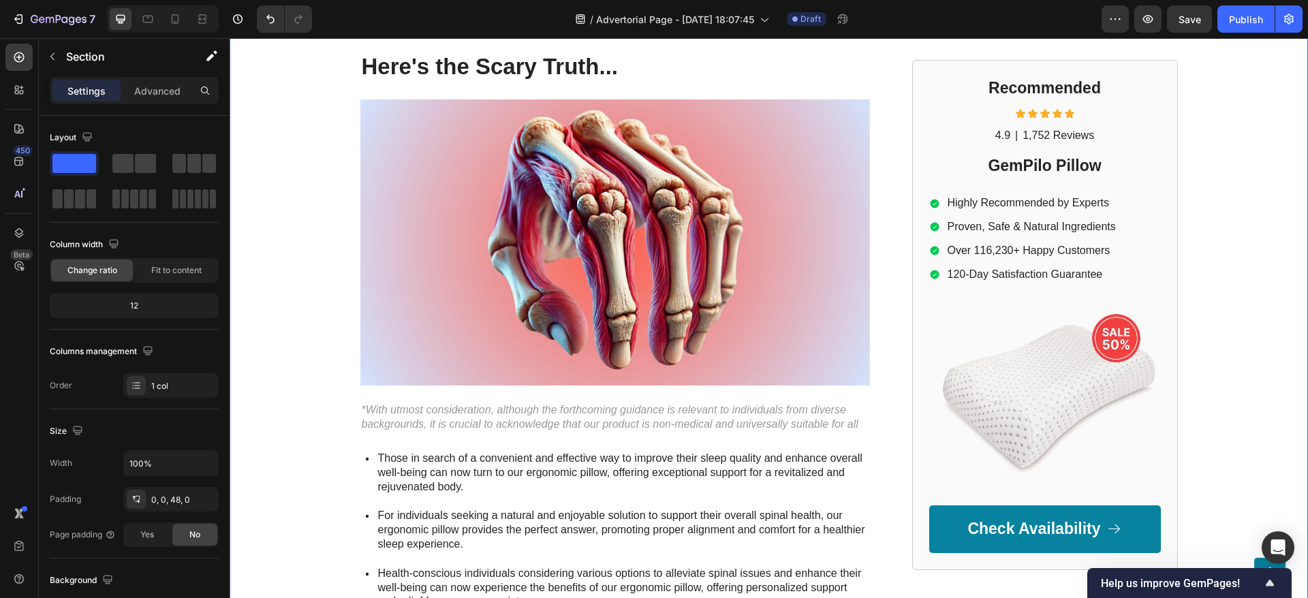
scroll to position [2758, 0]
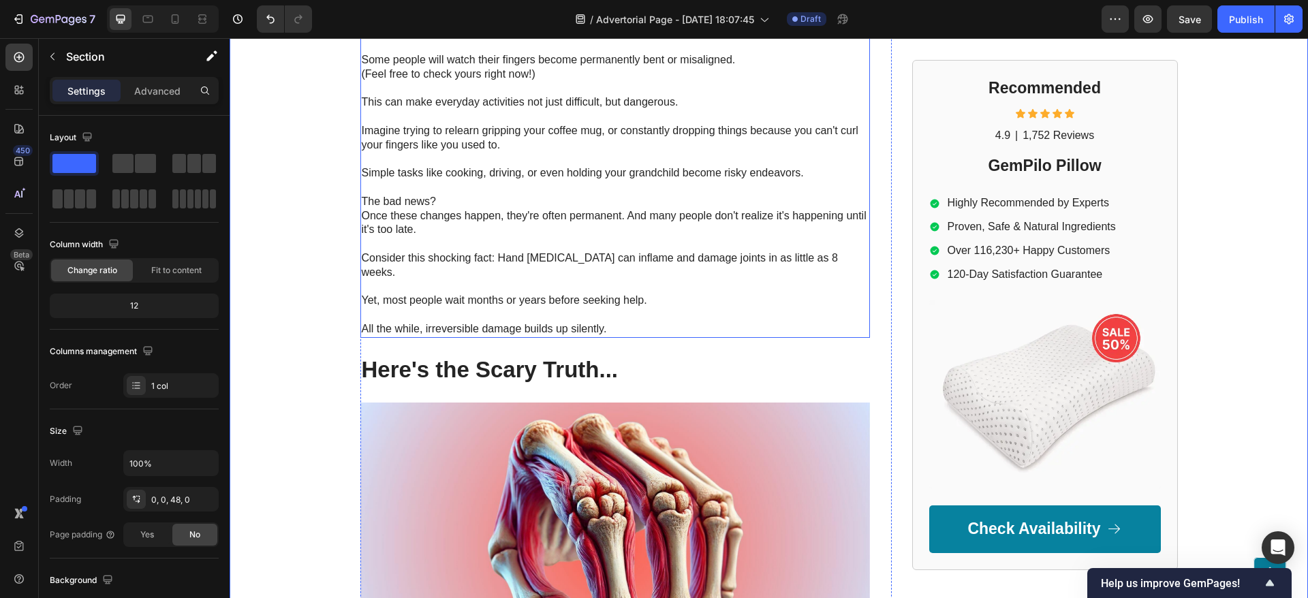
click at [520, 209] on p "Once these changes happen, they're often permanent. And many people don't reali…" at bounding box center [615, 223] width 507 height 29
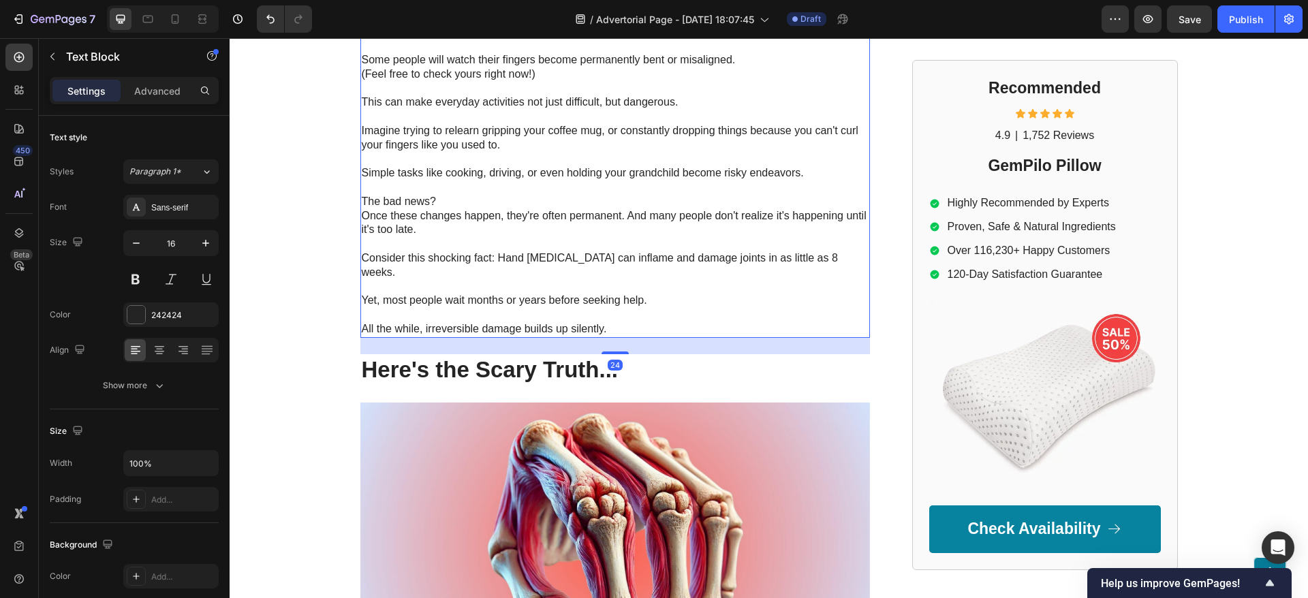
scroll to position [2350, 0]
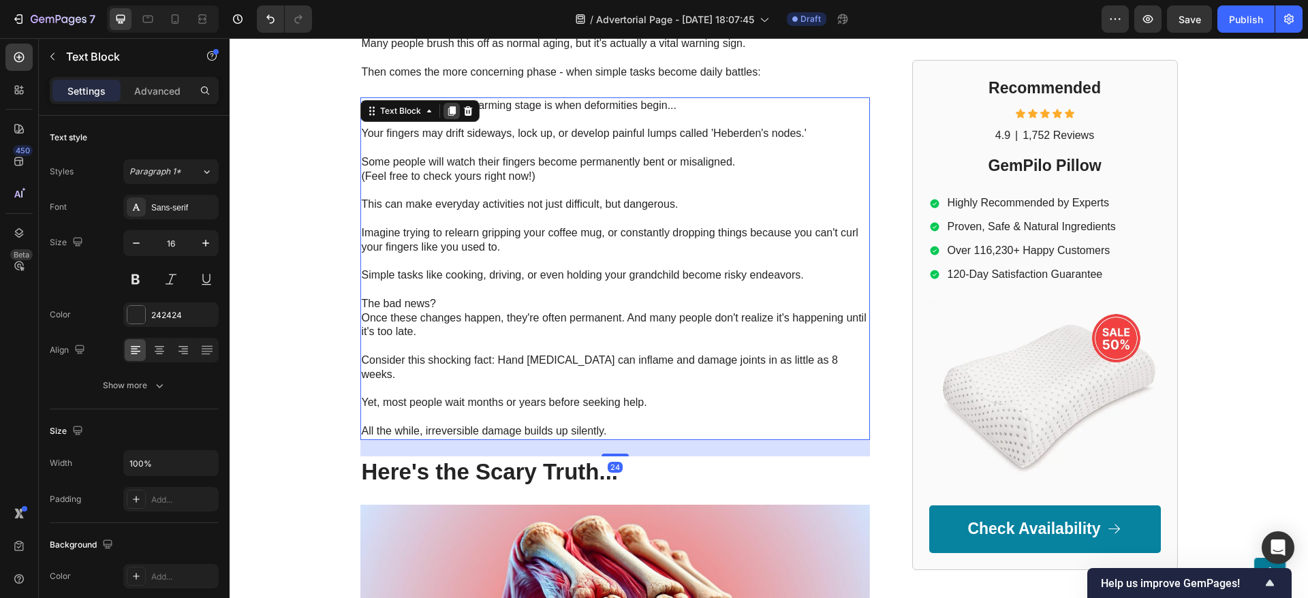
click at [443, 103] on div at bounding box center [451, 111] width 16 height 16
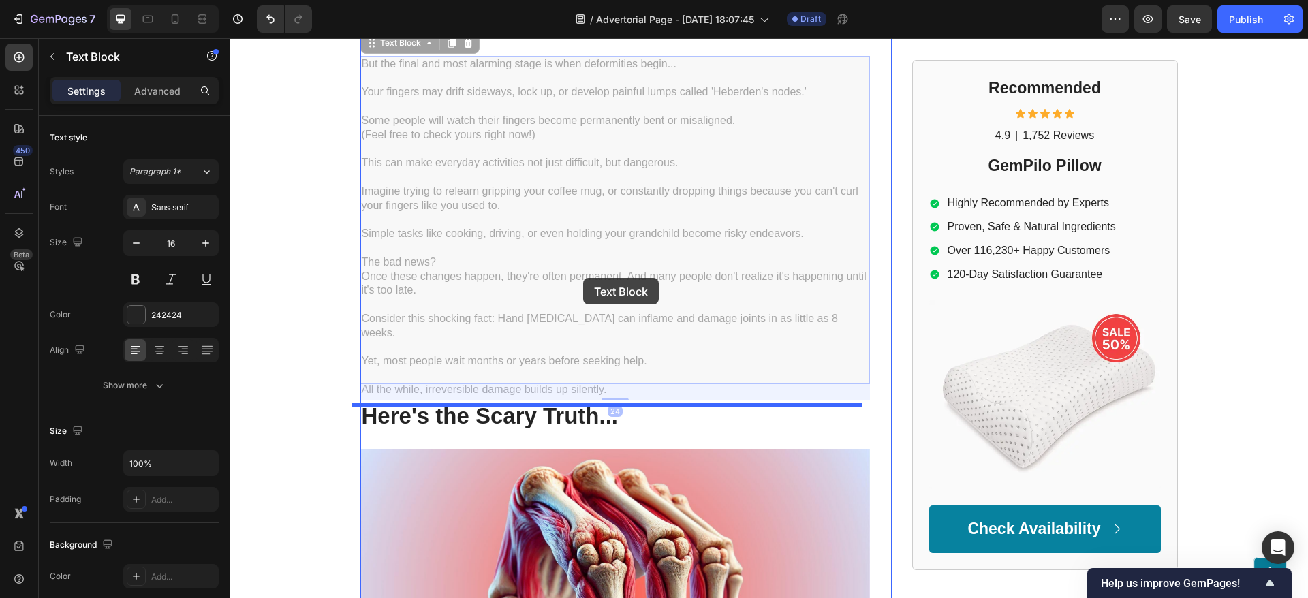
scroll to position [3187, 0]
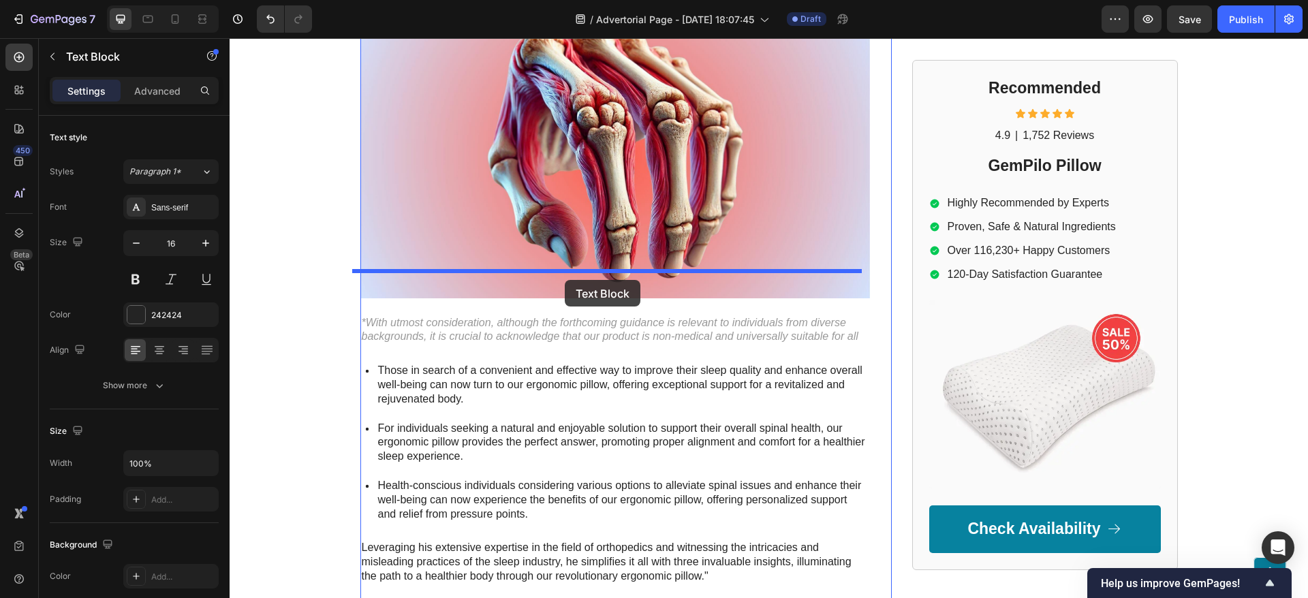
drag, startPoint x: 587, startPoint y: 266, endPoint x: 565, endPoint y: 280, distance: 26.3
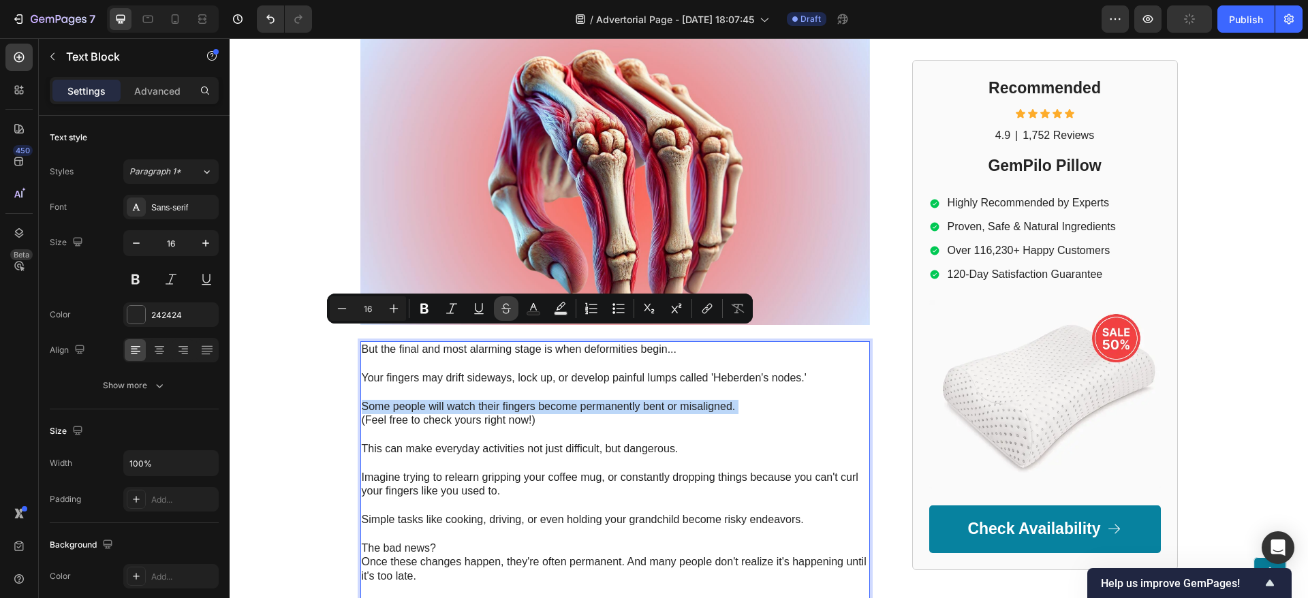
scroll to position [2843, 0]
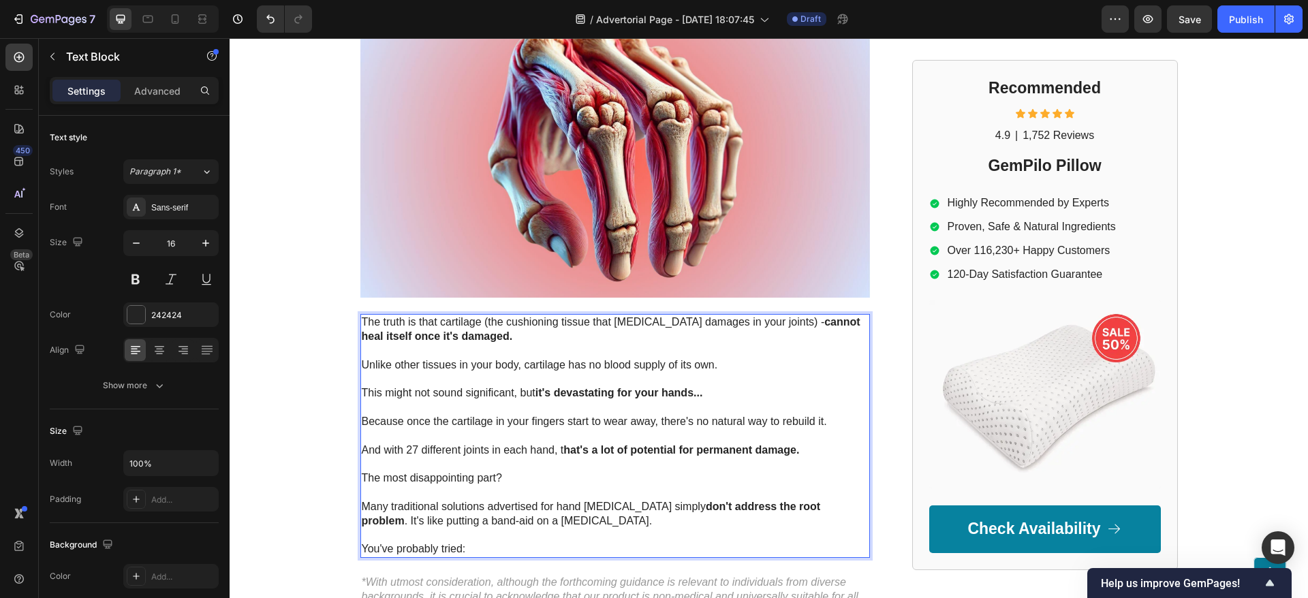
click at [678, 344] on p "Unlike other tissues in your body, cartilage has no blood supply of its own." at bounding box center [615, 358] width 507 height 29
click at [816, 344] on p "⁠⁠⁠⁠⁠⁠⁠ Unlike other tissues in your body, cartilage has no blood supply of its…" at bounding box center [615, 358] width 507 height 29
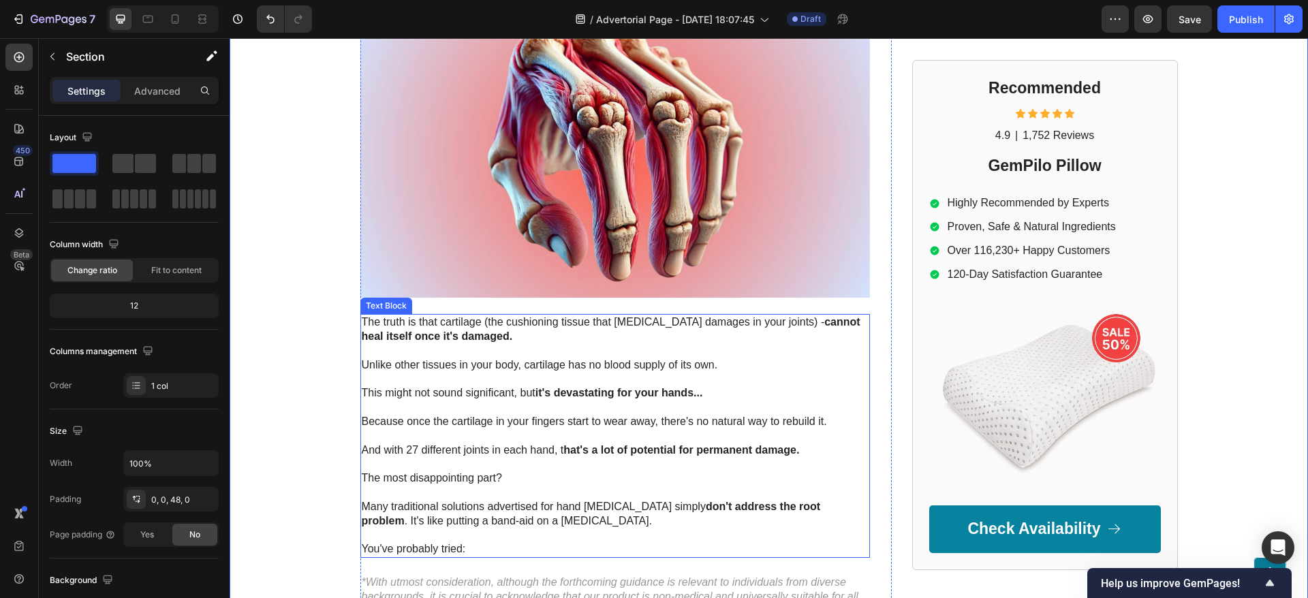
click at [541, 387] on strong "it's devastating for your hands..." at bounding box center [619, 393] width 168 height 12
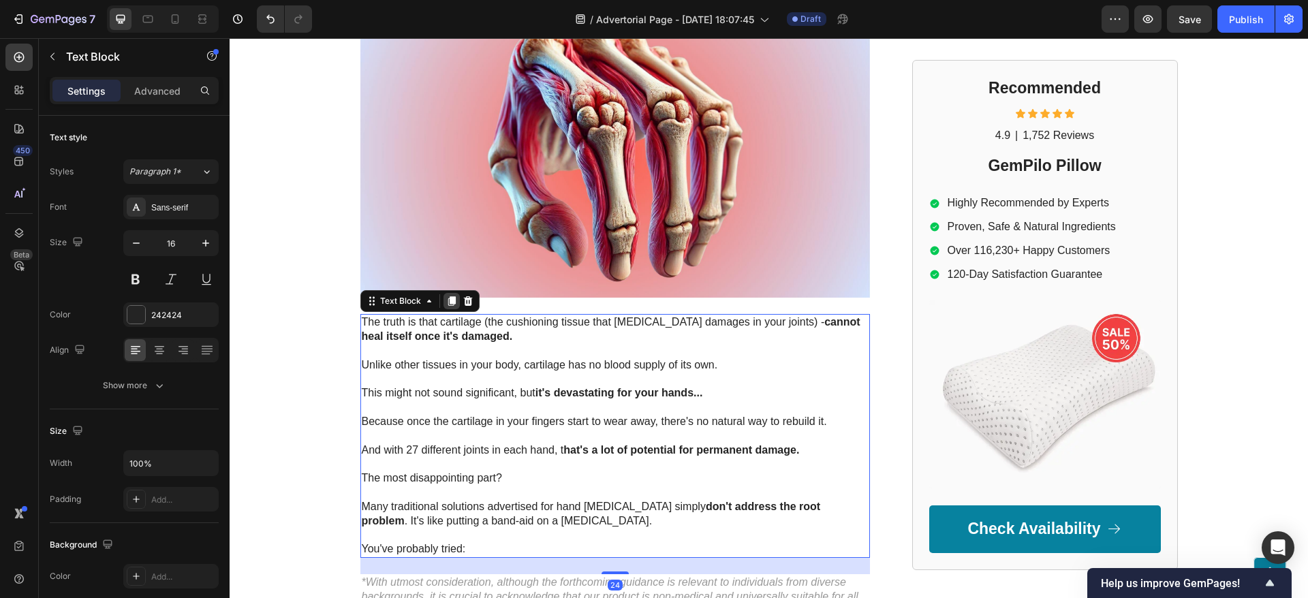
click at [446, 296] on icon at bounding box center [451, 301] width 11 height 11
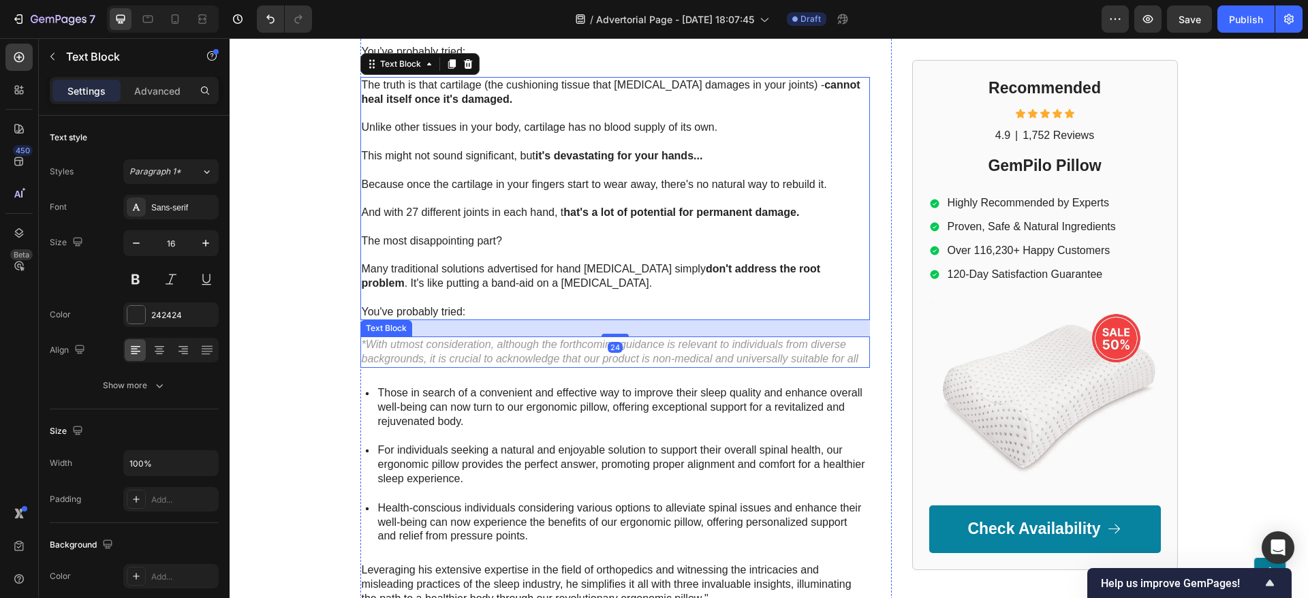
scroll to position [3384, 0]
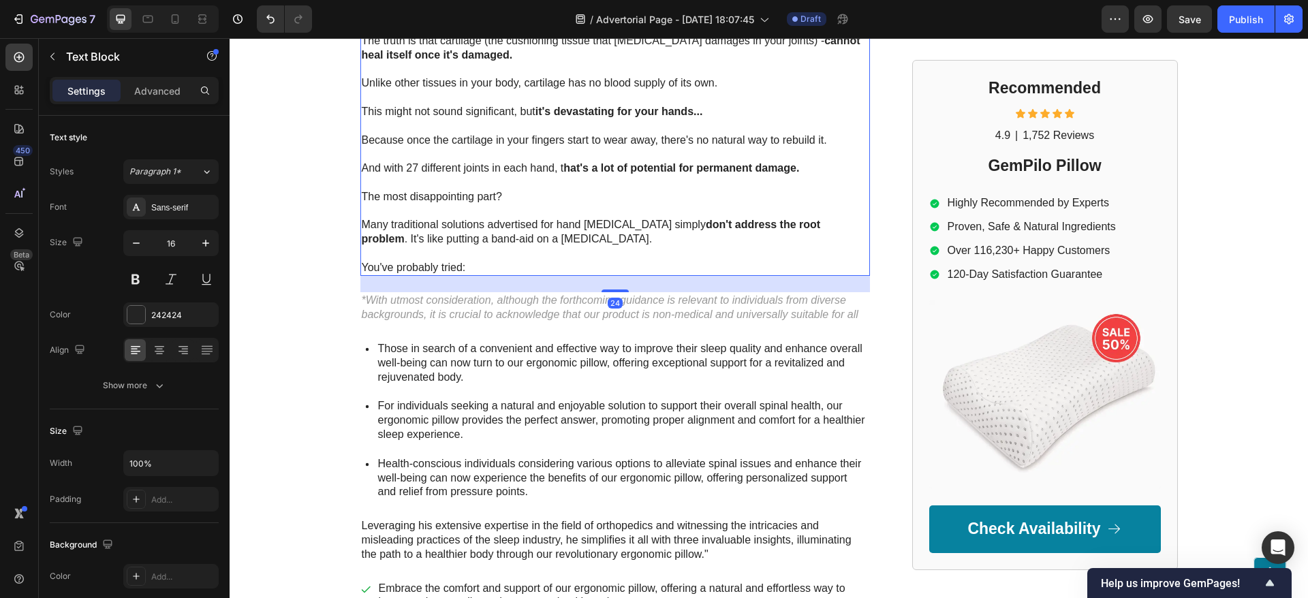
click at [452, 247] on p "You've probably tried:" at bounding box center [615, 261] width 507 height 29
click at [452, 247] on p "⁠⁠⁠⁠⁠⁠⁠ You've probably tried:" at bounding box center [615, 261] width 507 height 29
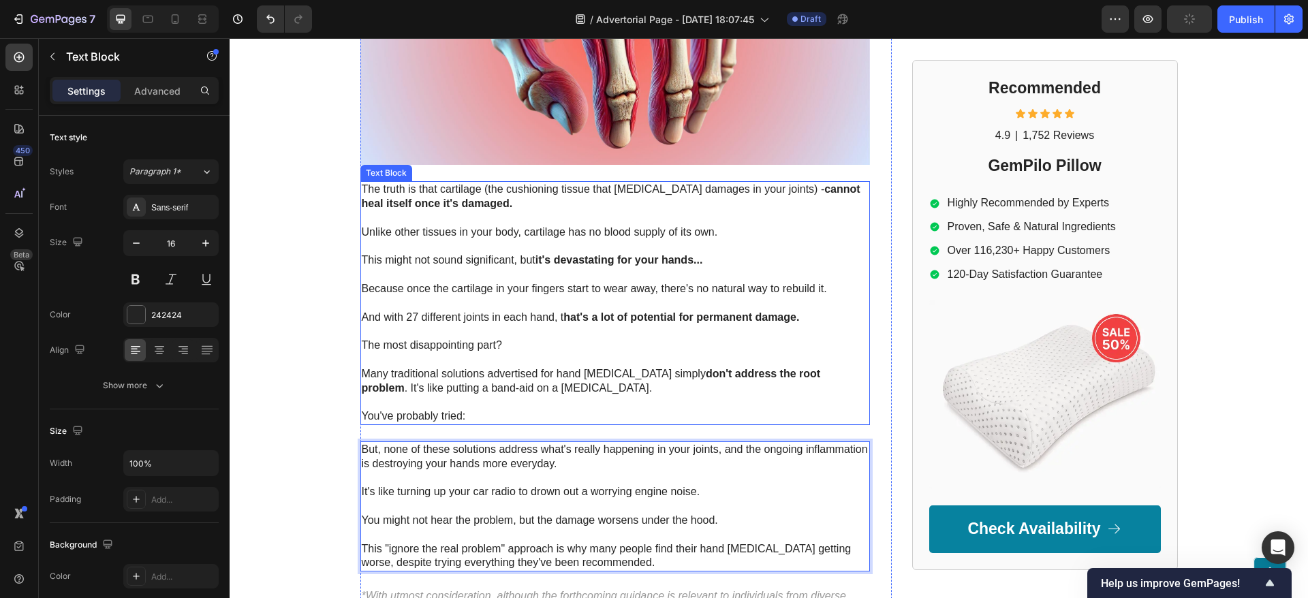
scroll to position [2669, 0]
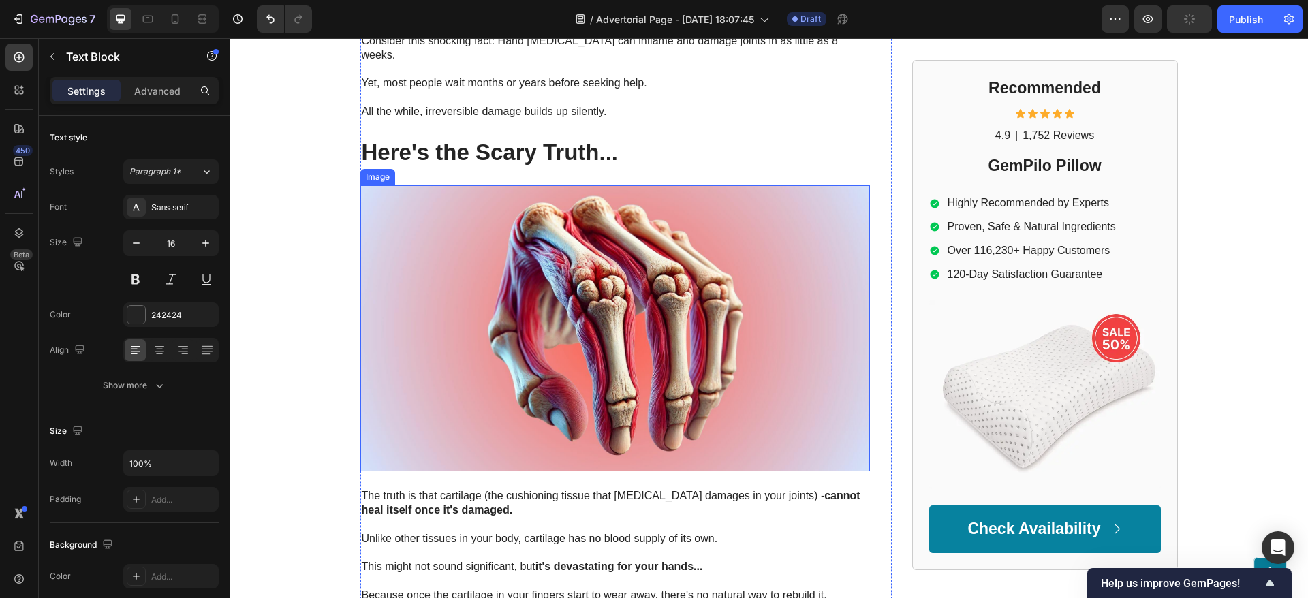
click at [603, 223] on img at bounding box center [614, 328] width 509 height 287
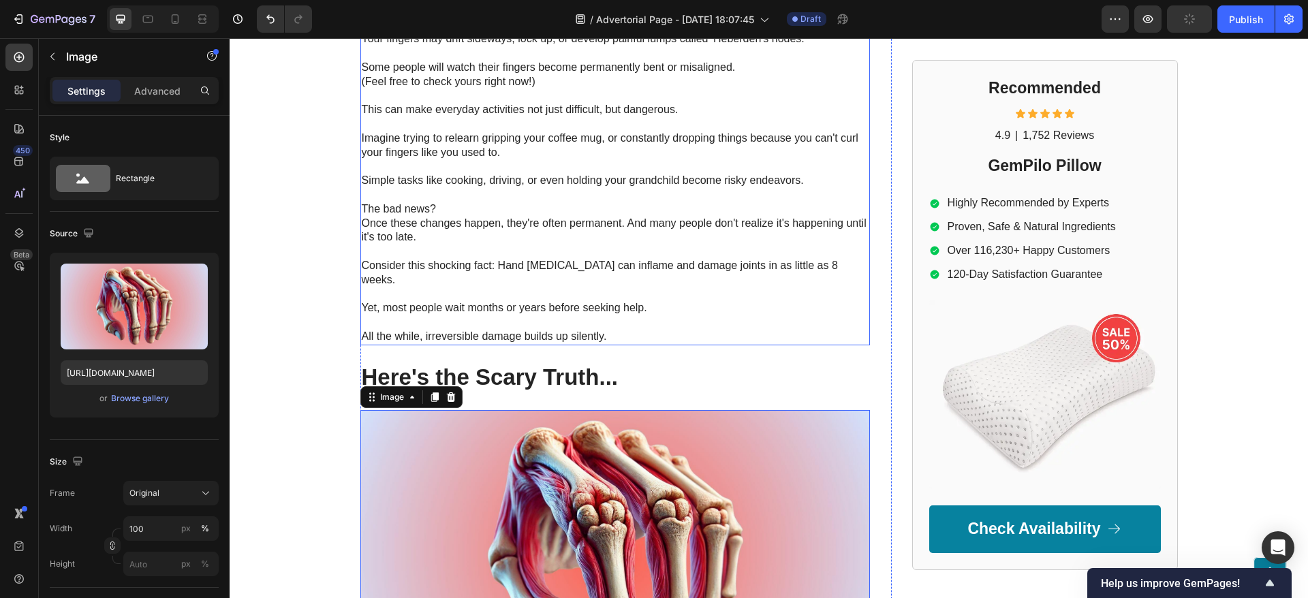
scroll to position [2465, 0]
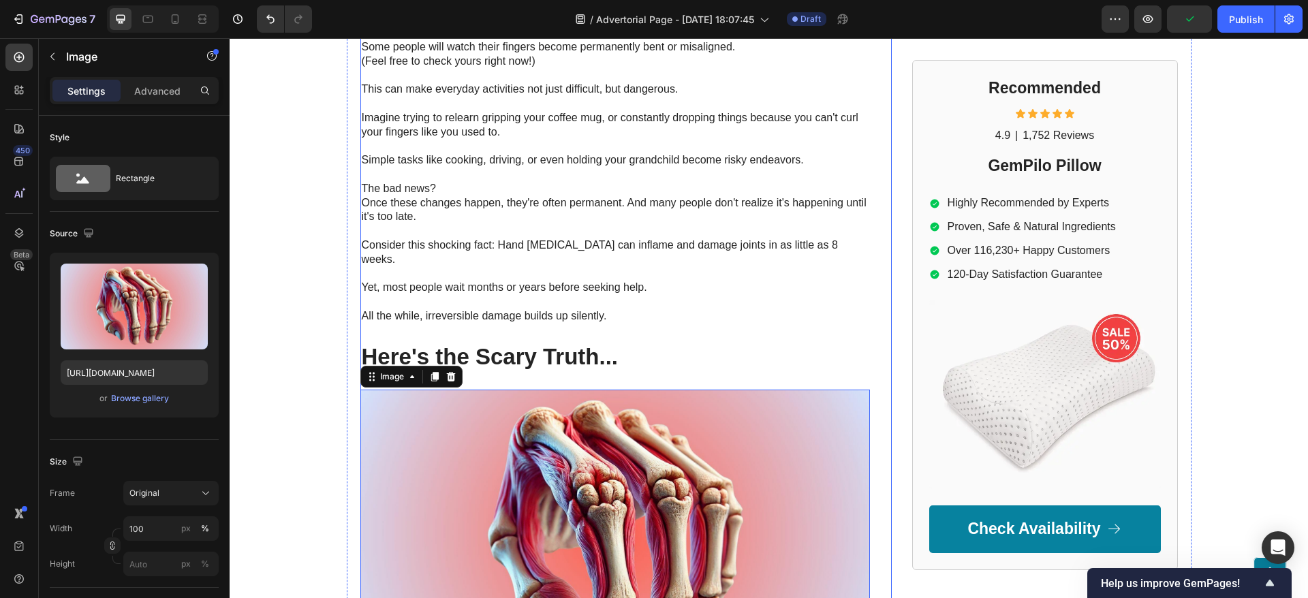
click at [603, 344] on strong "Here's the Scary Truth..." at bounding box center [490, 356] width 257 height 25
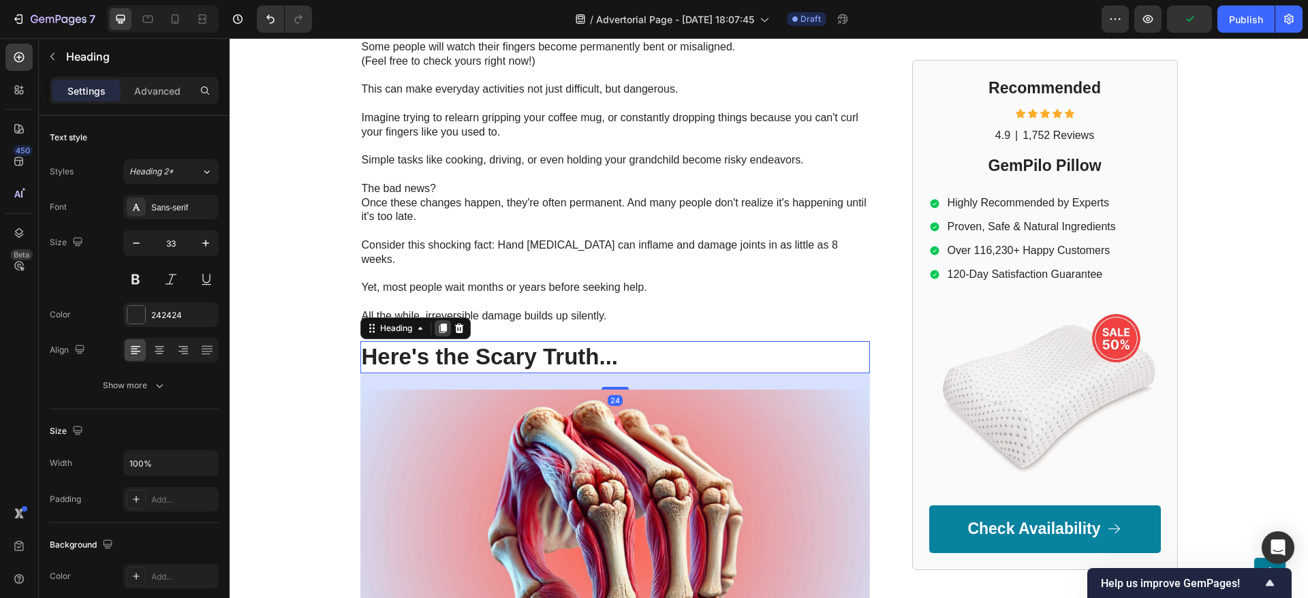
click at [437, 323] on icon at bounding box center [442, 328] width 11 height 11
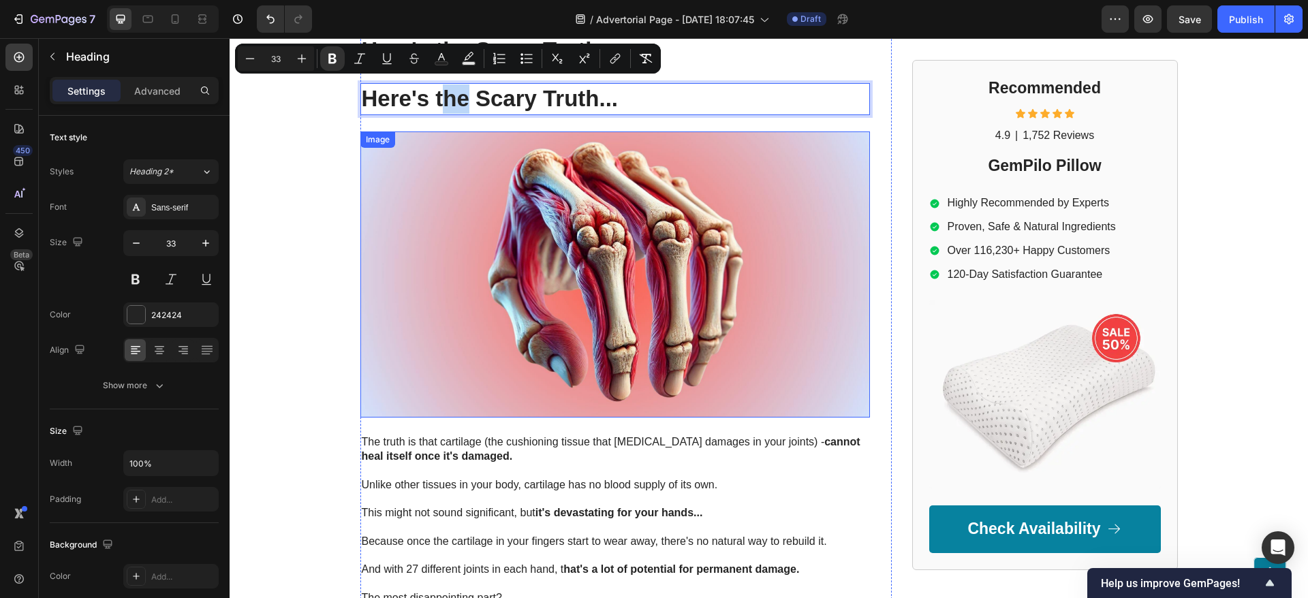
scroll to position [2567, 0]
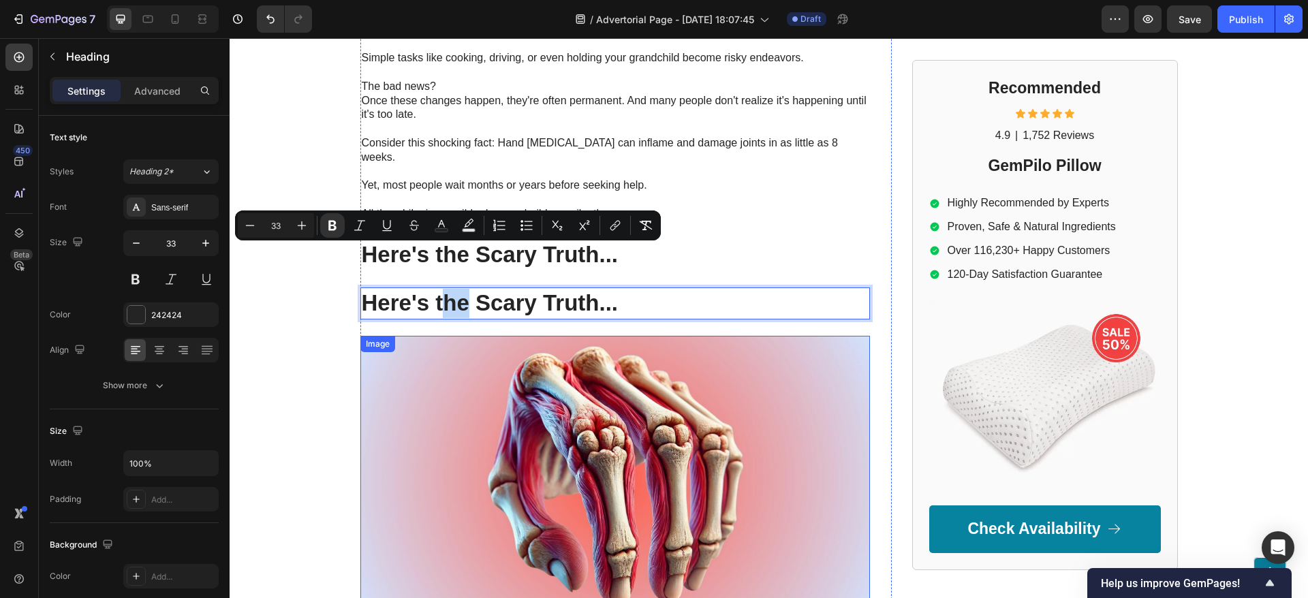
drag, startPoint x: 437, startPoint y: 263, endPoint x: 459, endPoint y: 330, distance: 70.4
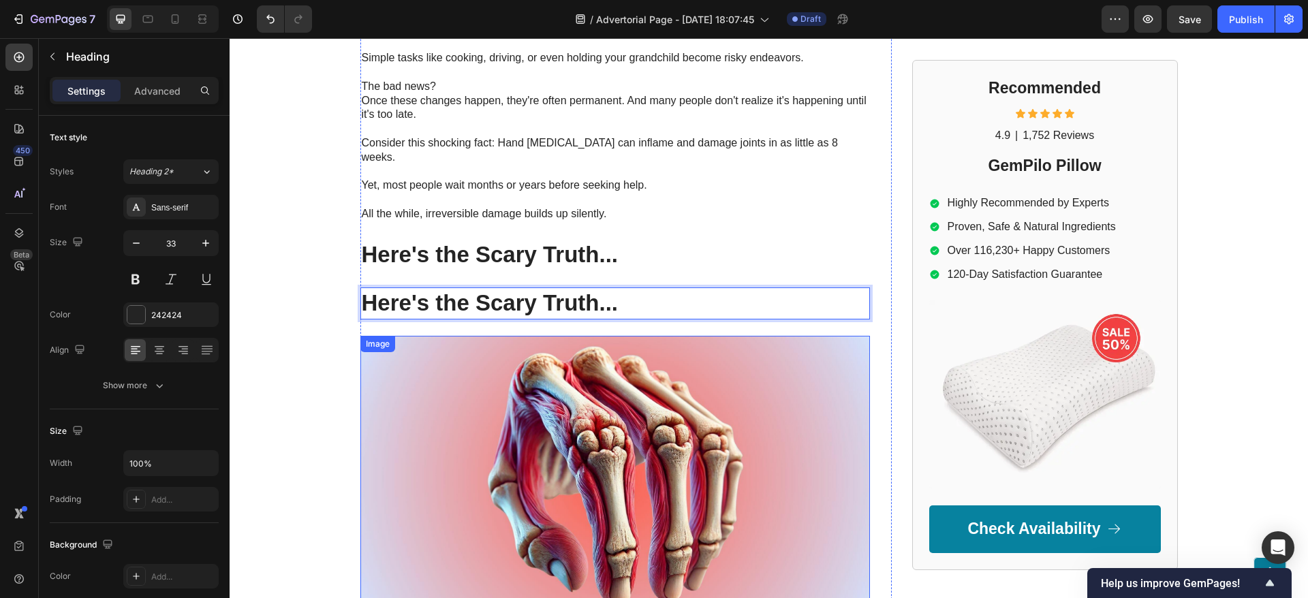
drag, startPoint x: 631, startPoint y: 259, endPoint x: 593, endPoint y: 282, distance: 44.9
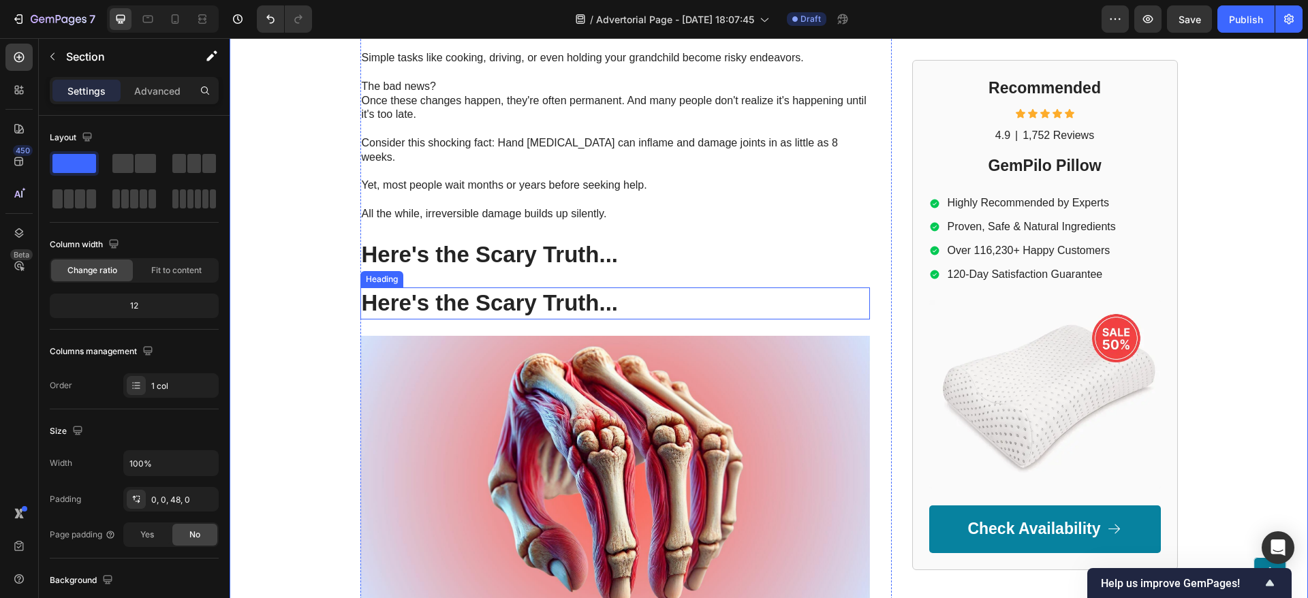
click at [368, 290] on strong "Here's the Scary Truth..." at bounding box center [490, 302] width 257 height 25
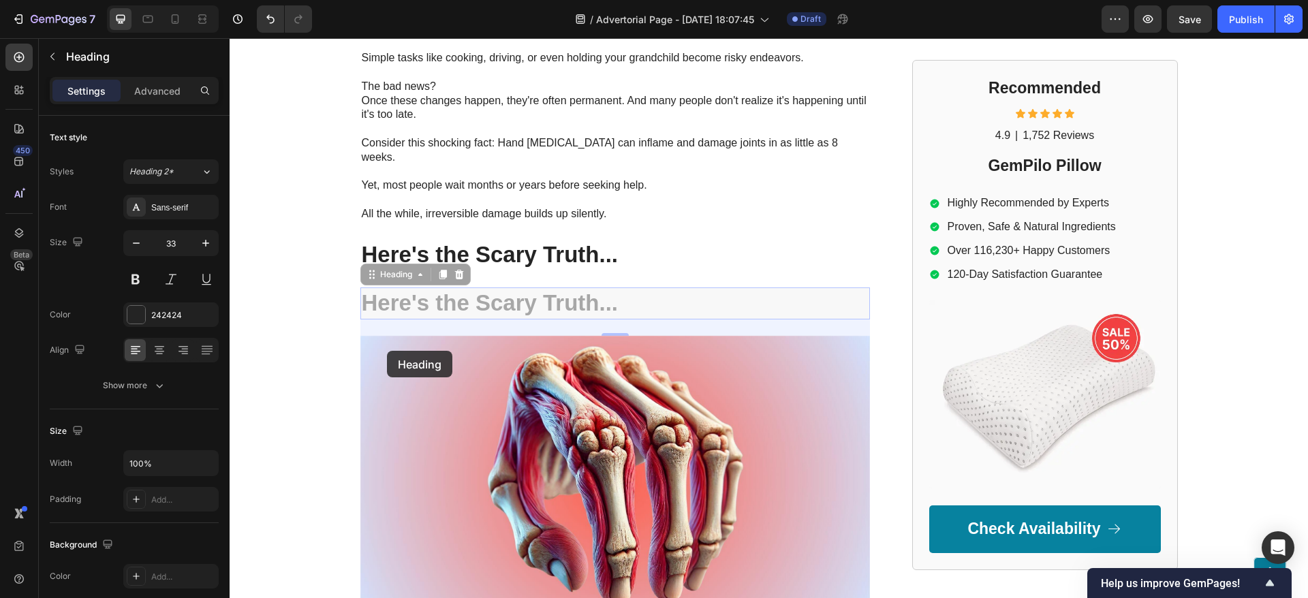
scroll to position [2976, 0]
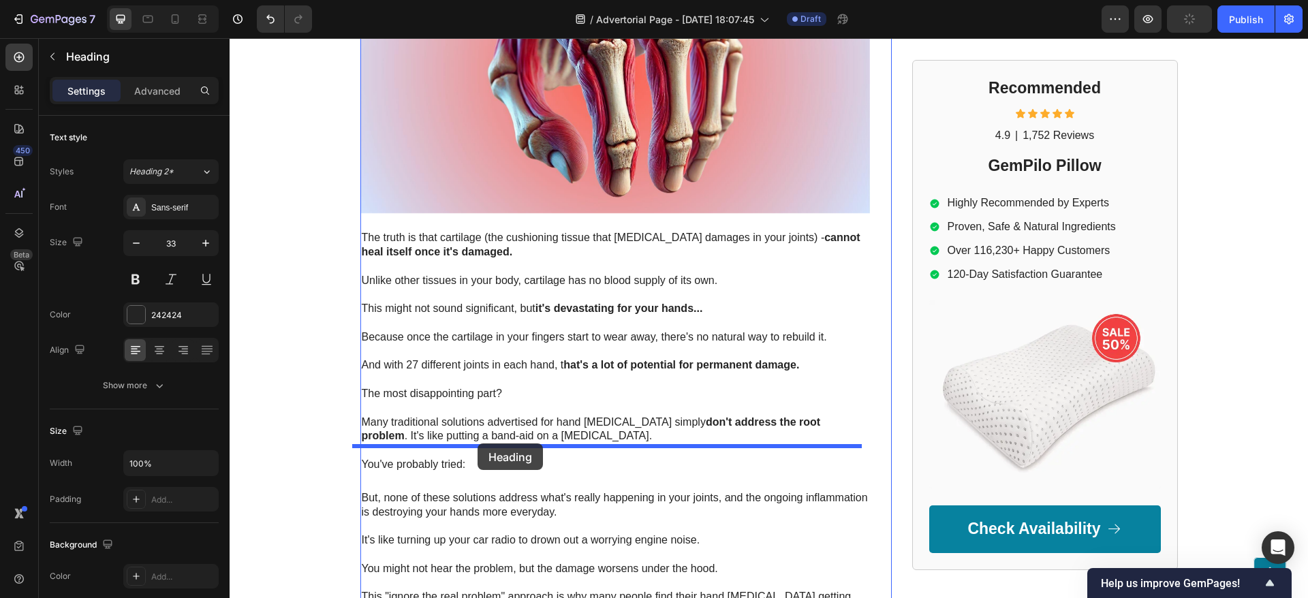
drag, startPoint x: 366, startPoint y: 233, endPoint x: 477, endPoint y: 443, distance: 237.9
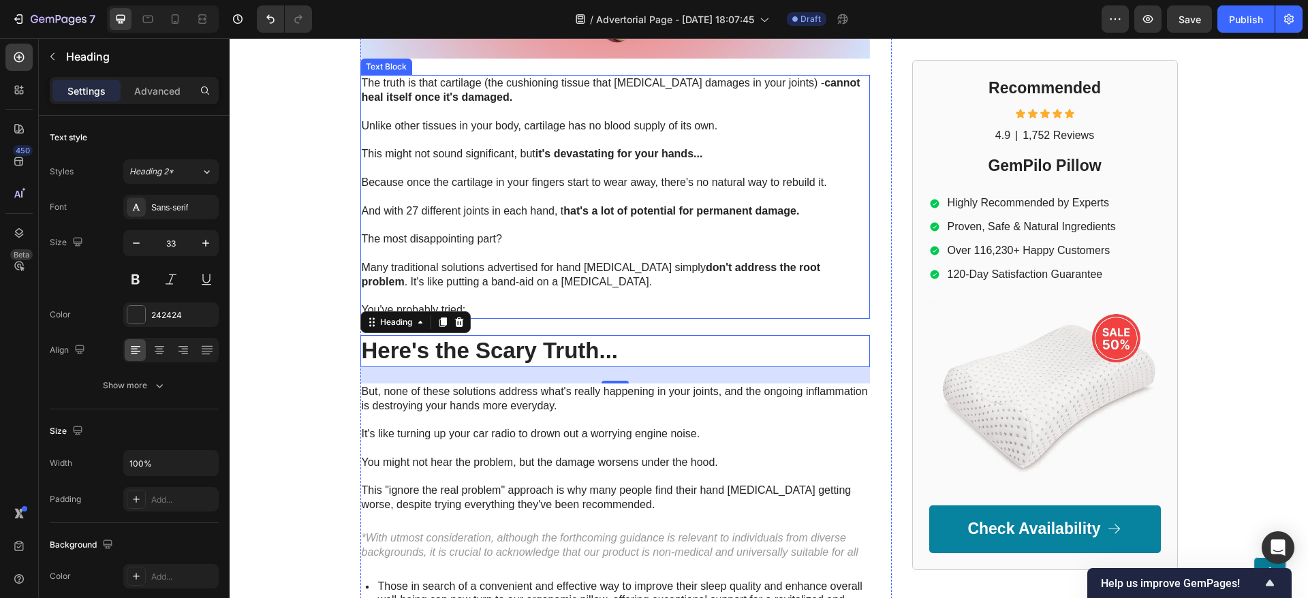
scroll to position [3132, 0]
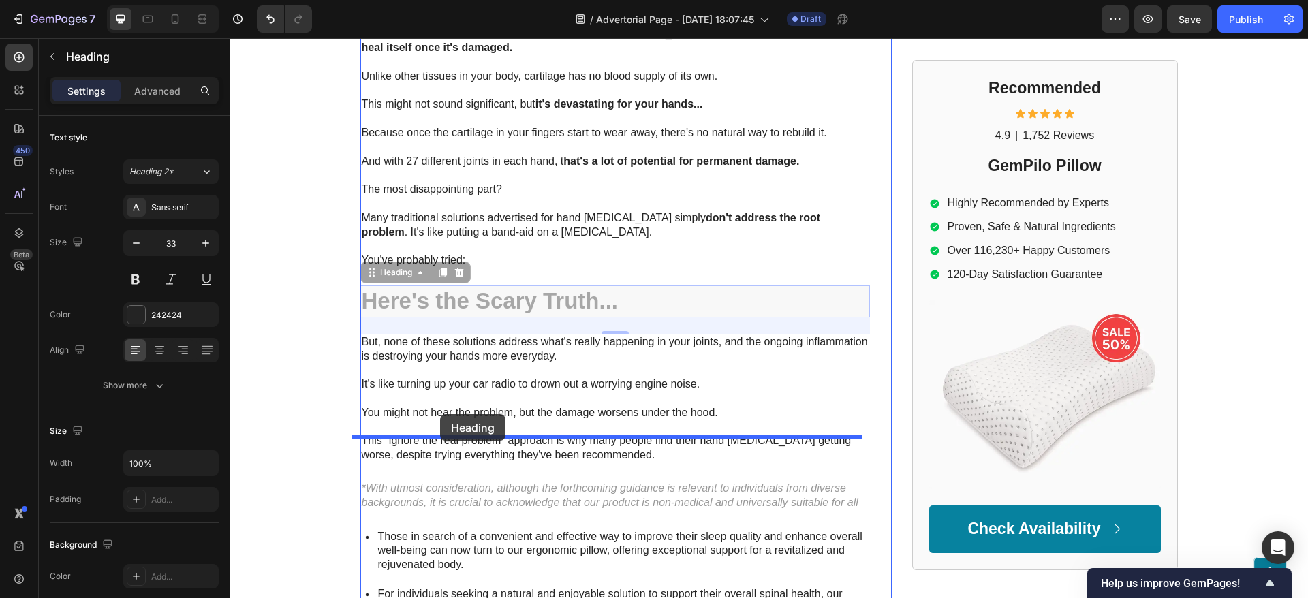
drag, startPoint x: 364, startPoint y: 230, endPoint x: 440, endPoint y: 414, distance: 199.7
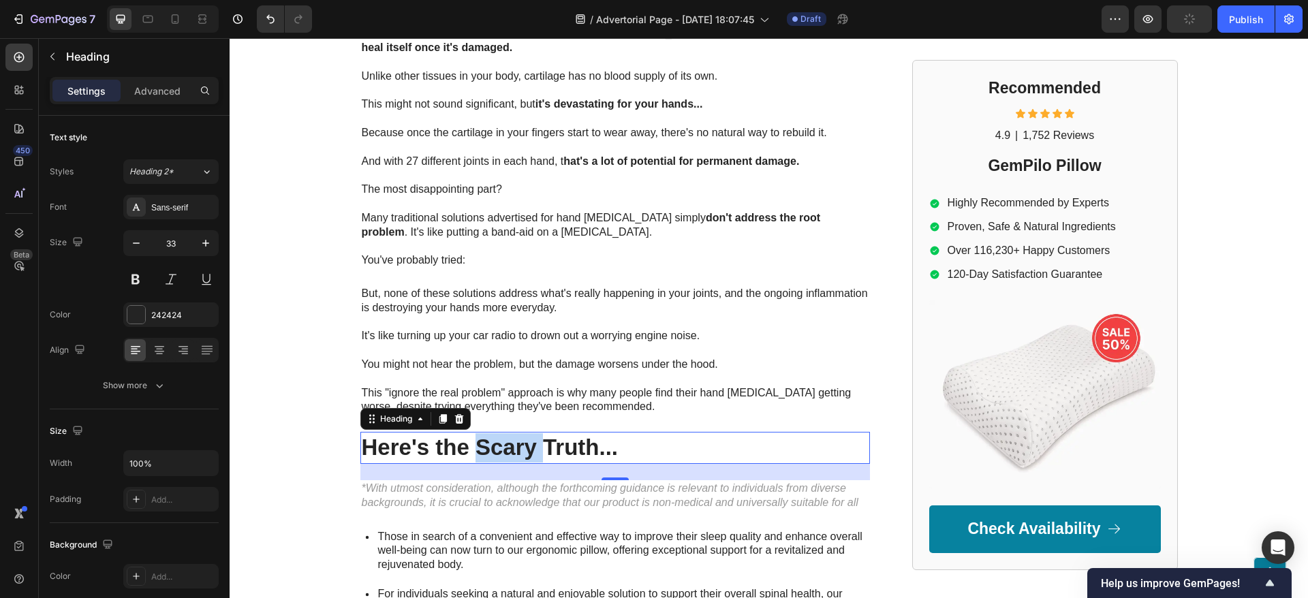
click at [479, 435] on strong "Here's the Scary Truth..." at bounding box center [490, 447] width 257 height 25
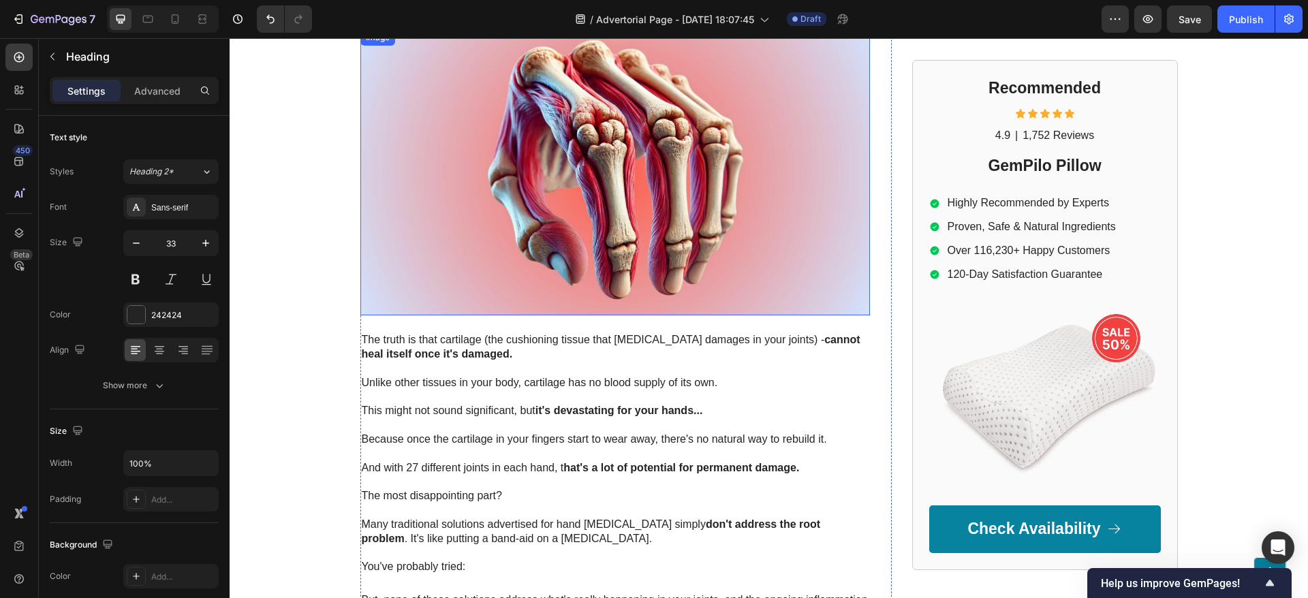
scroll to position [2621, 0]
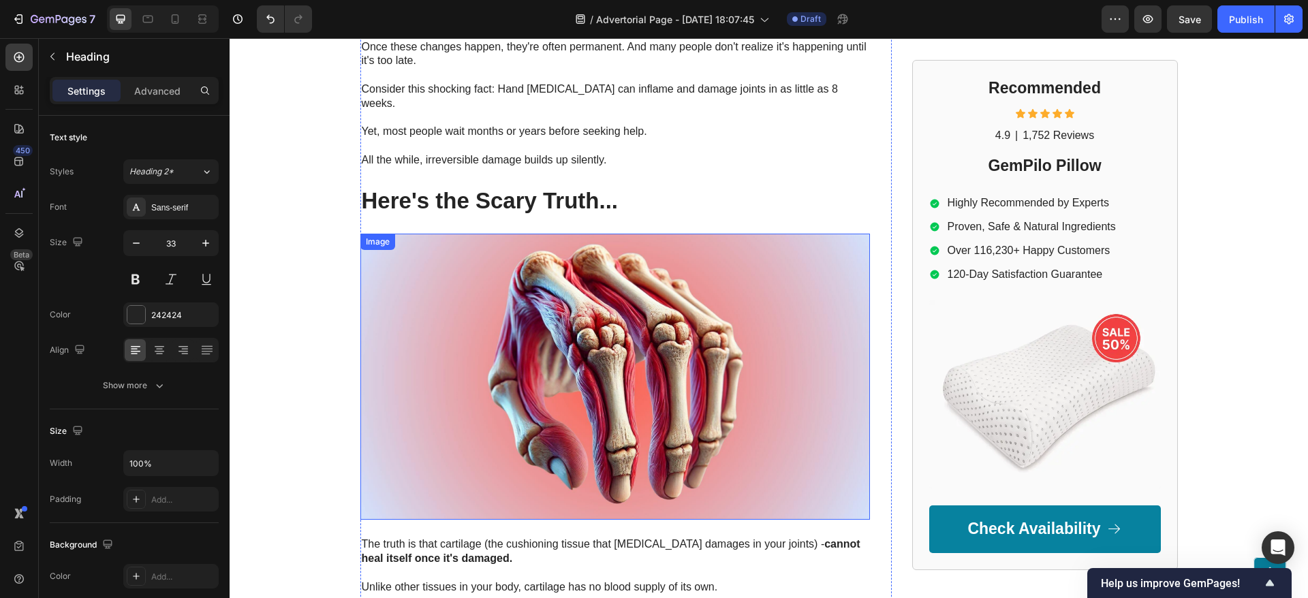
click at [582, 253] on img at bounding box center [614, 377] width 509 height 287
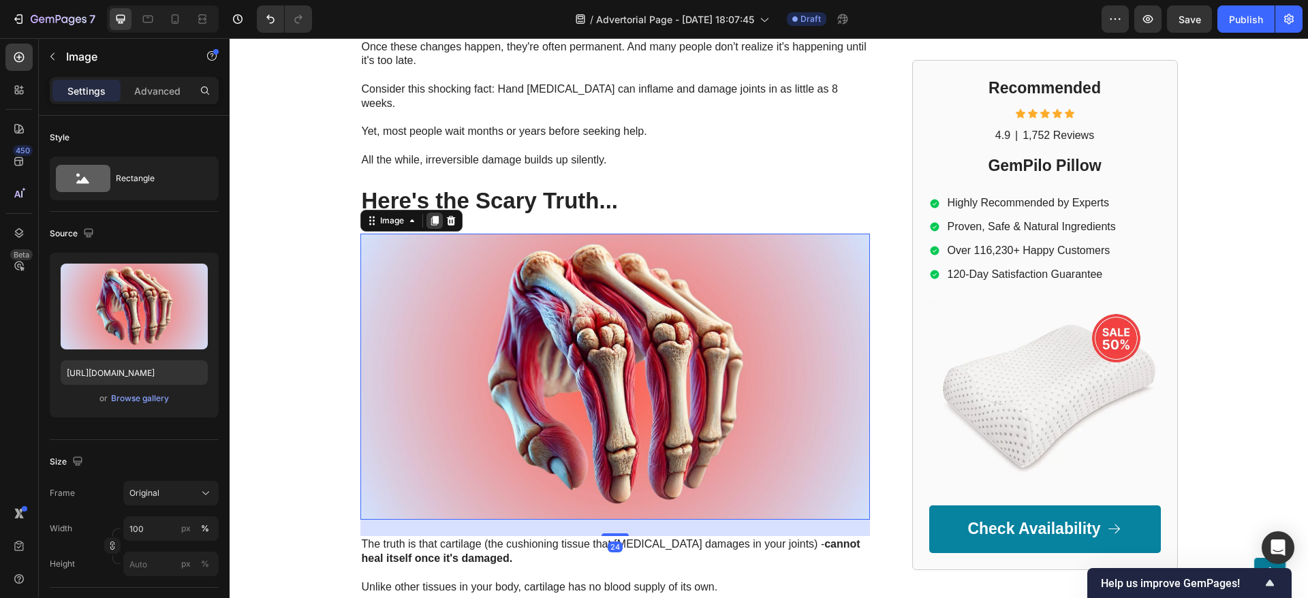
click at [429, 215] on icon at bounding box center [434, 220] width 11 height 11
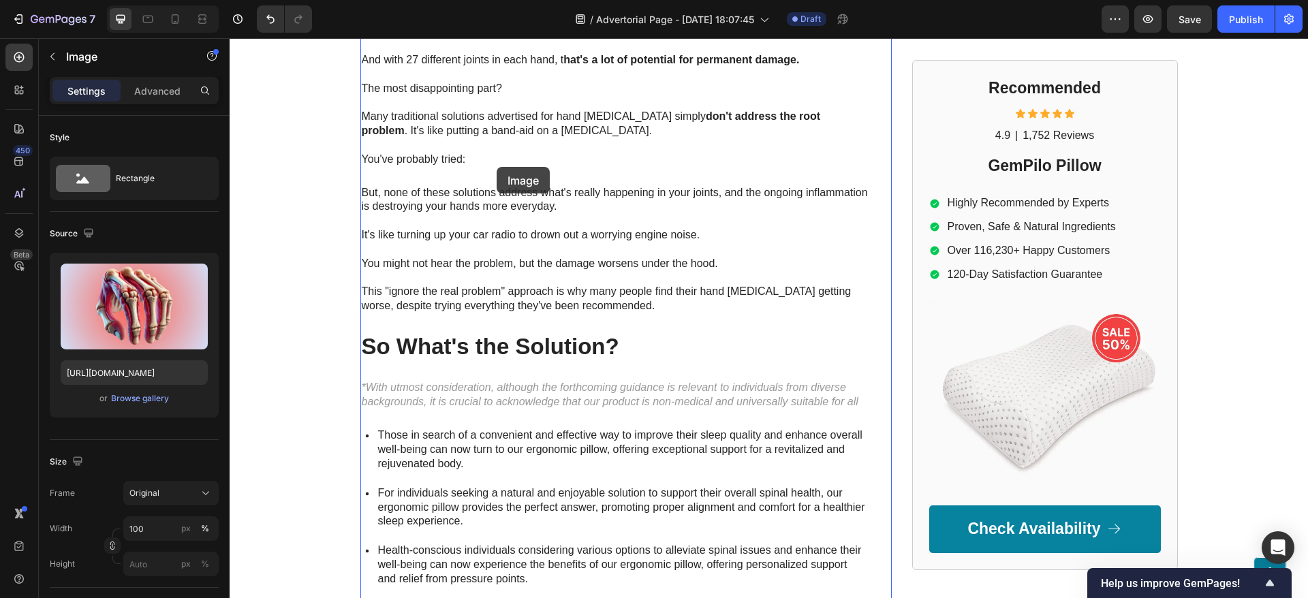
scroll to position [3539, 0]
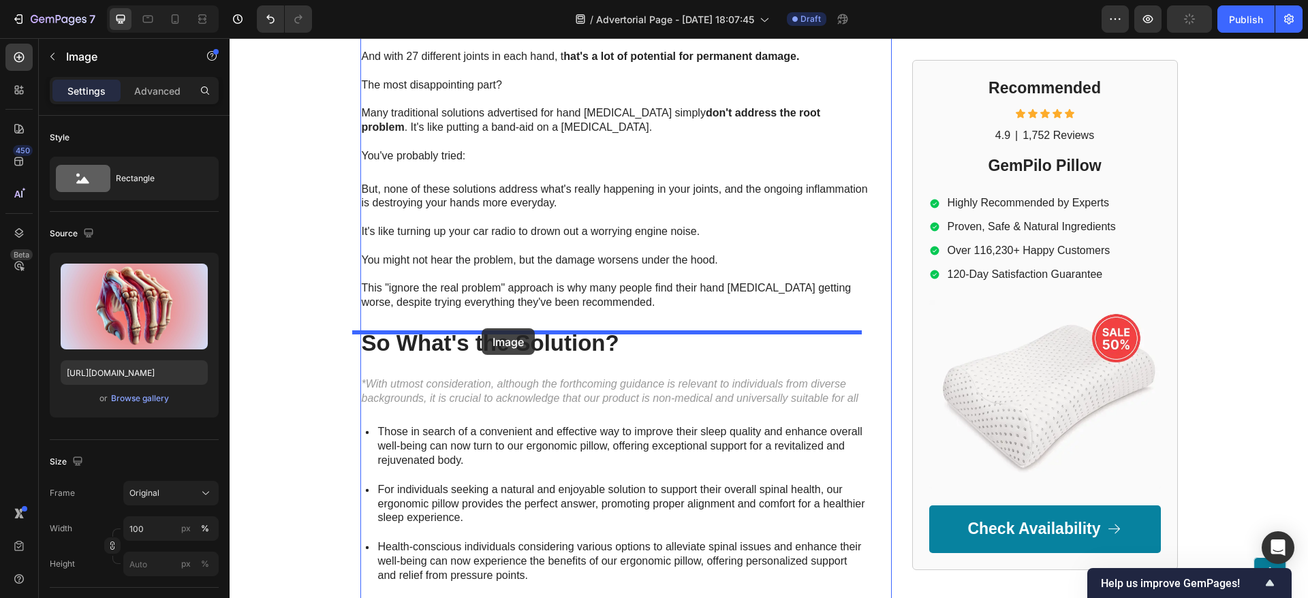
drag, startPoint x: 405, startPoint y: 88, endPoint x: 482, endPoint y: 329, distance: 253.1
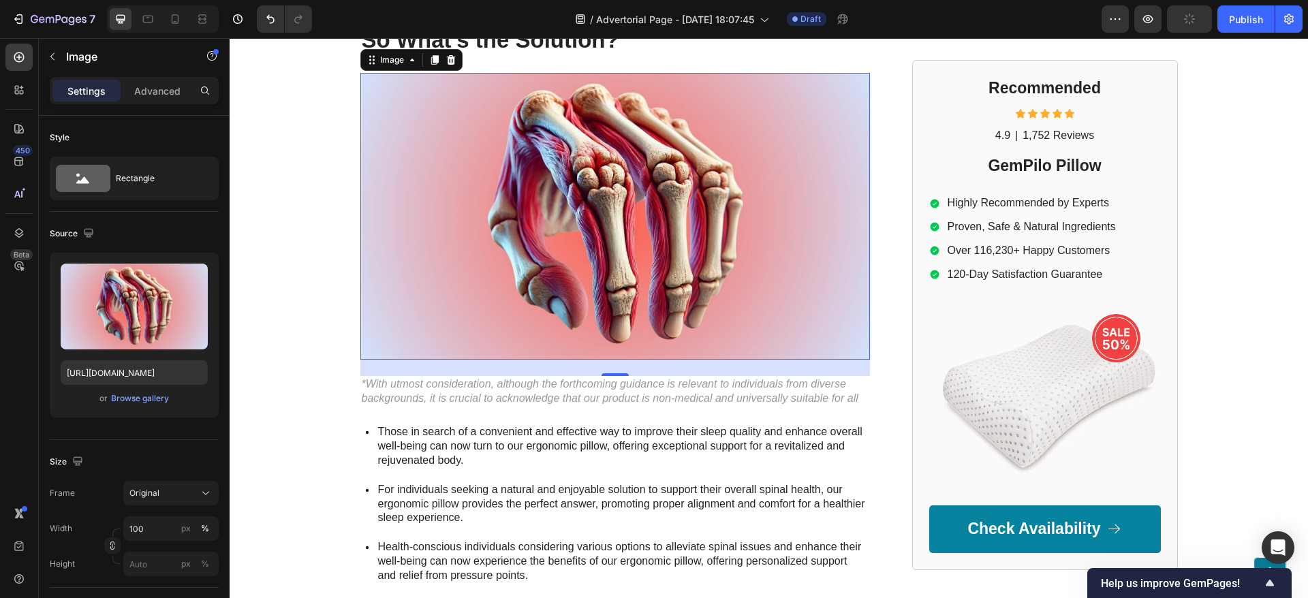
scroll to position [3236, 0]
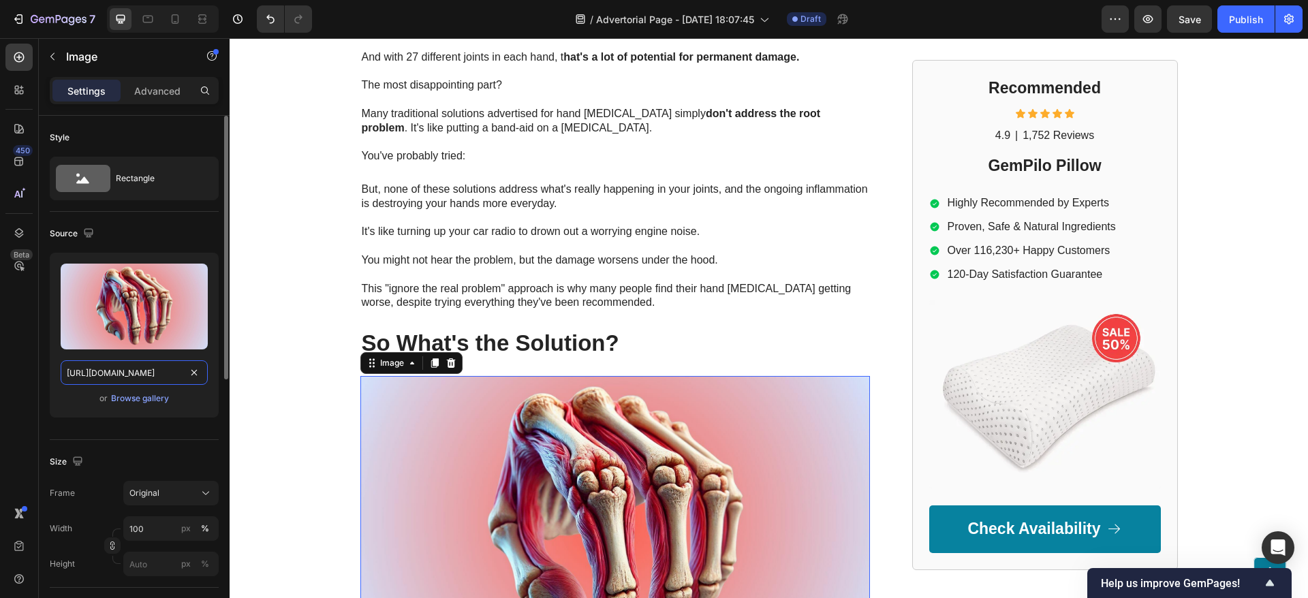
click at [144, 369] on input "https://www.onecompress.com/cdn/shop/files/gempages_491478759153599514-2e8a9f72…" at bounding box center [134, 372] width 147 height 25
paste input "ec8eef90-3fe7-4f31-af16-992431df511c.jpg?v=6797340750488332923"
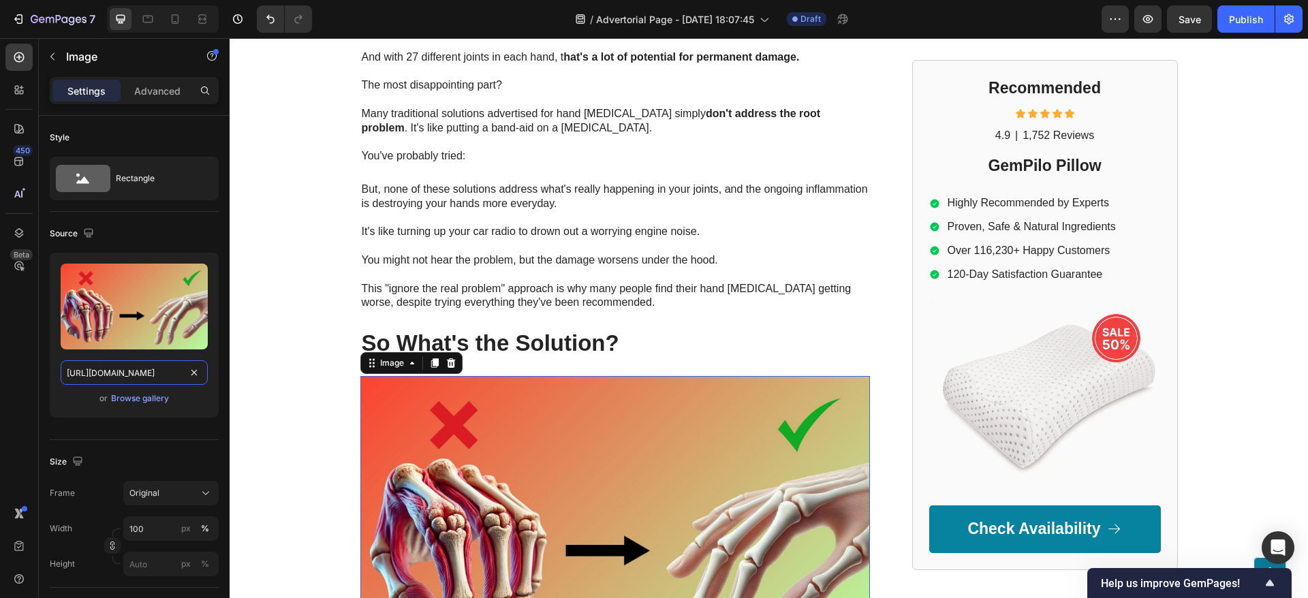
type input "https://www.onecompress.com/cdn/shop/files/gempages_491478759153599514-ec8eef90…"
drag, startPoint x: 623, startPoint y: 234, endPoint x: 656, endPoint y: 180, distance: 63.0
click at [623, 268] on p "This "ignore the real problem" approach is why many people find their hand arth…" at bounding box center [615, 289] width 507 height 42
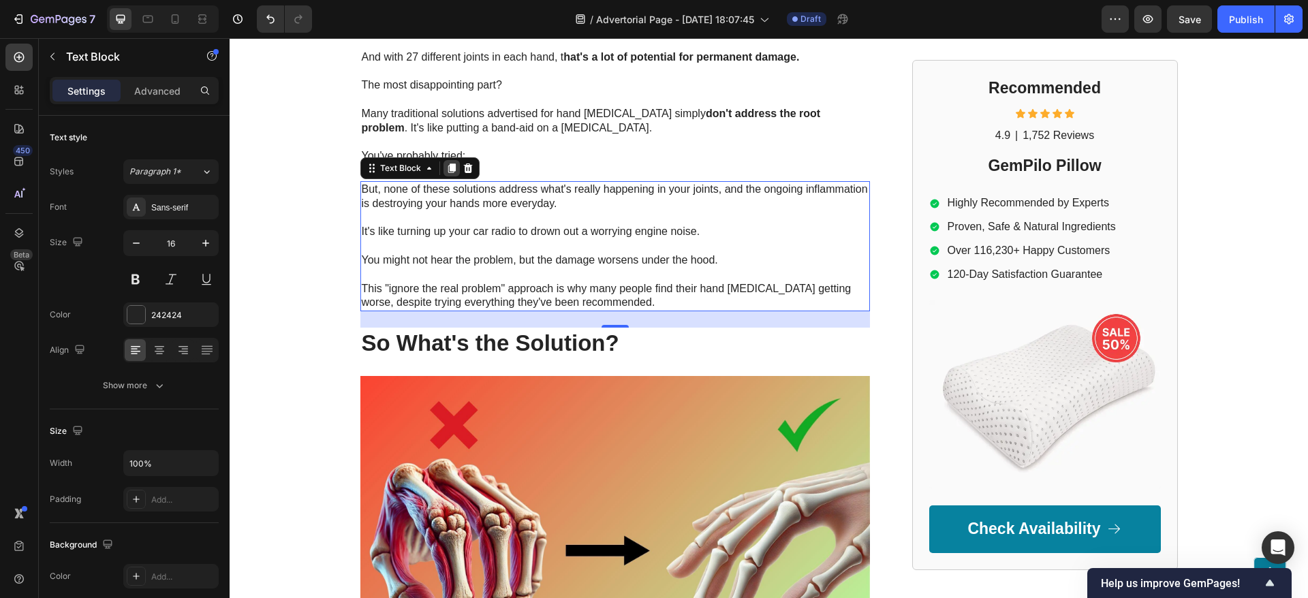
click at [447, 163] on icon at bounding box center [450, 168] width 7 height 10
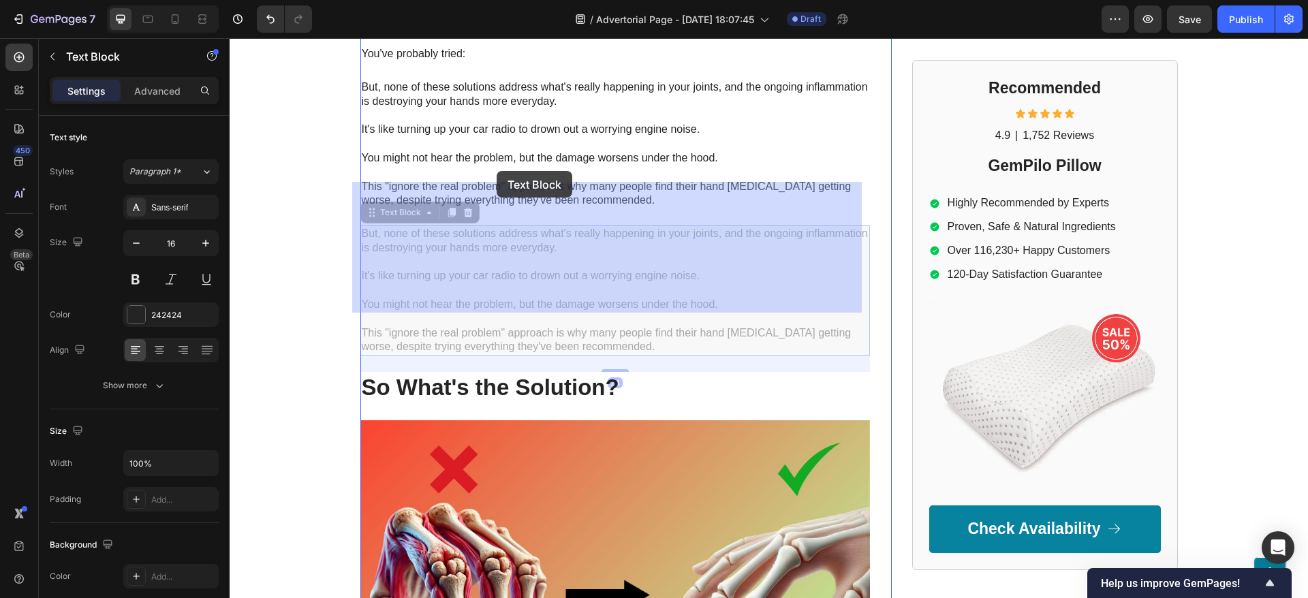
scroll to position [3747, 0]
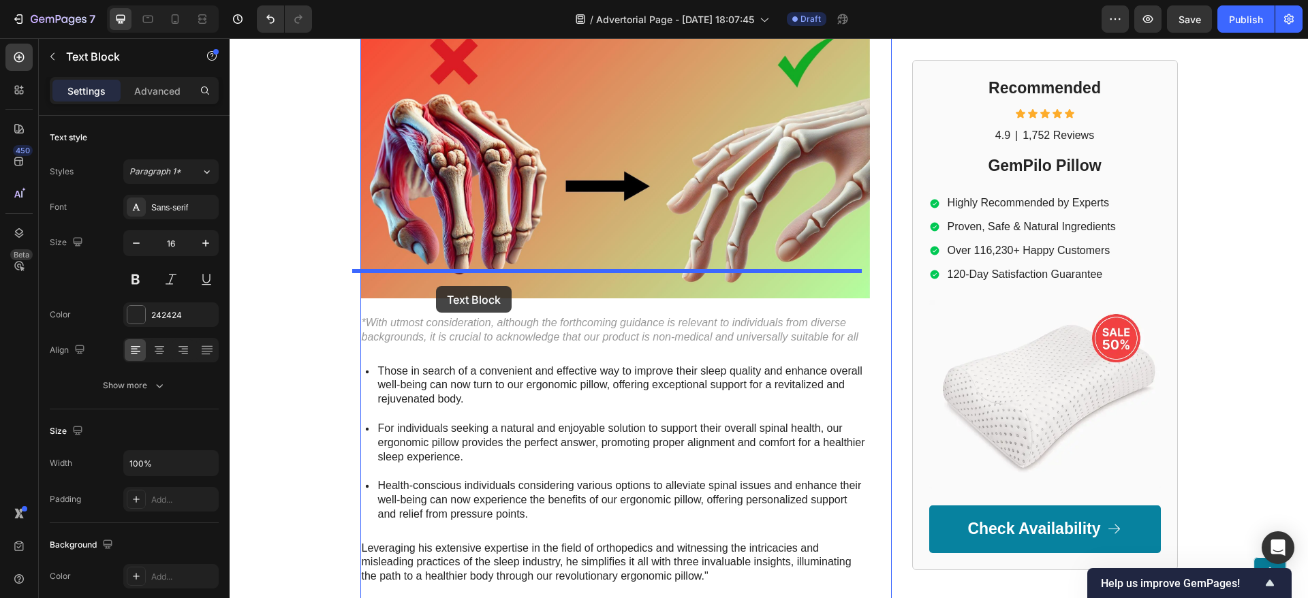
drag, startPoint x: 364, startPoint y: 170, endPoint x: 405, endPoint y: 227, distance: 70.7
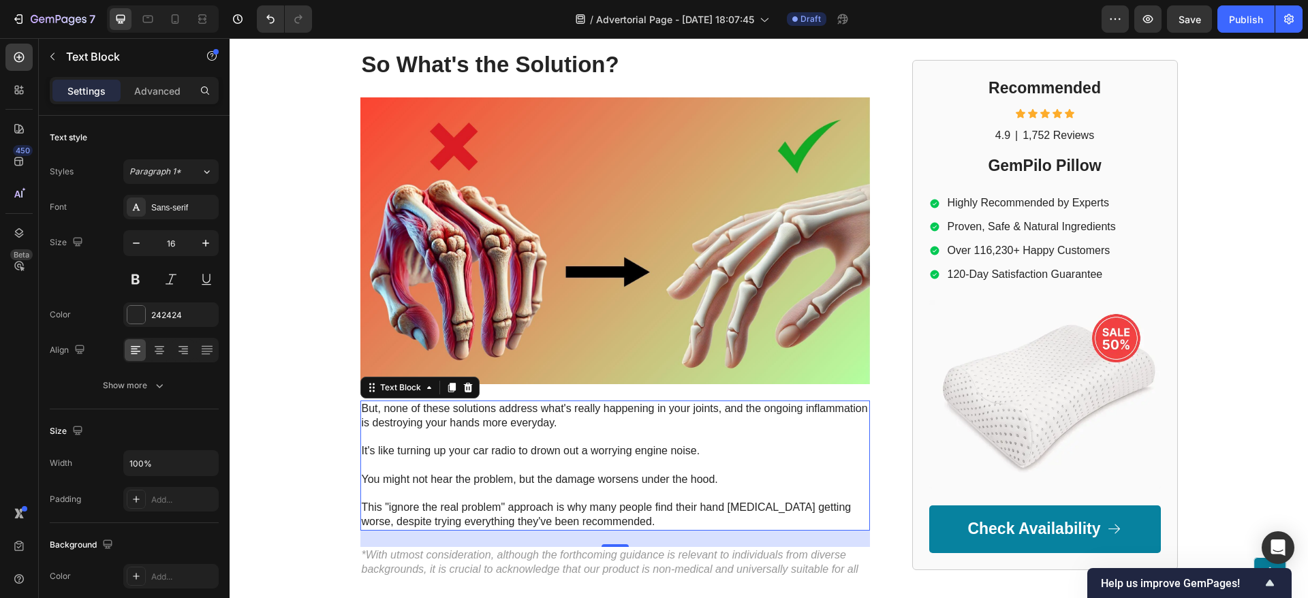
scroll to position [3600, 0]
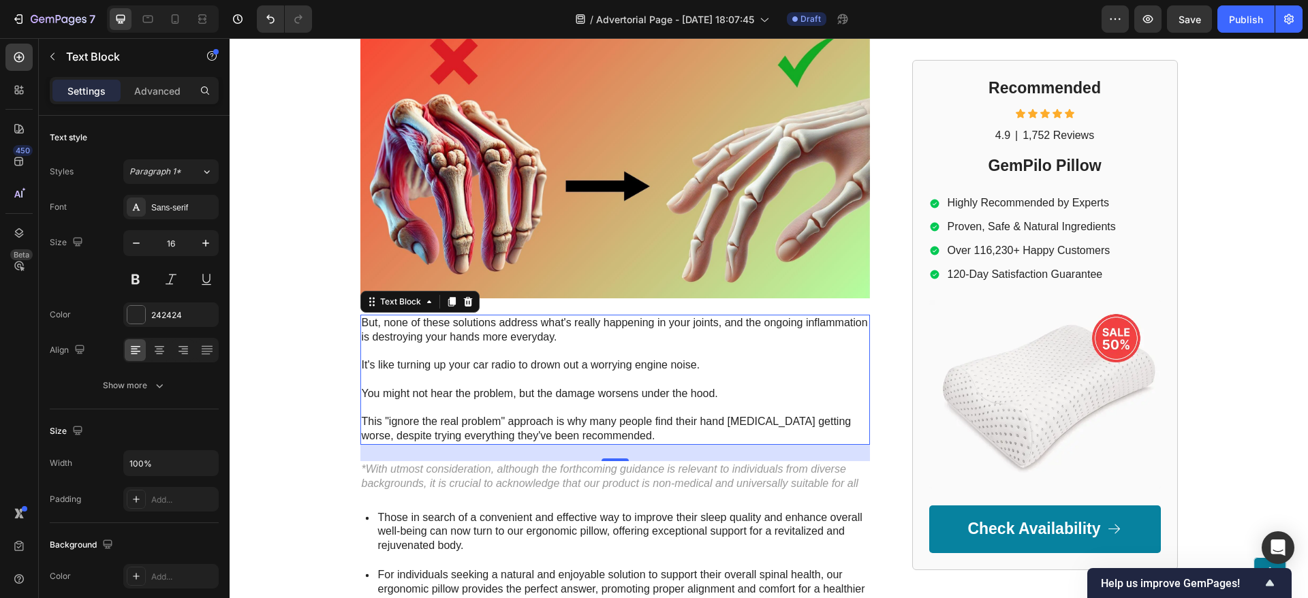
click at [492, 373] on p at bounding box center [615, 380] width 507 height 14
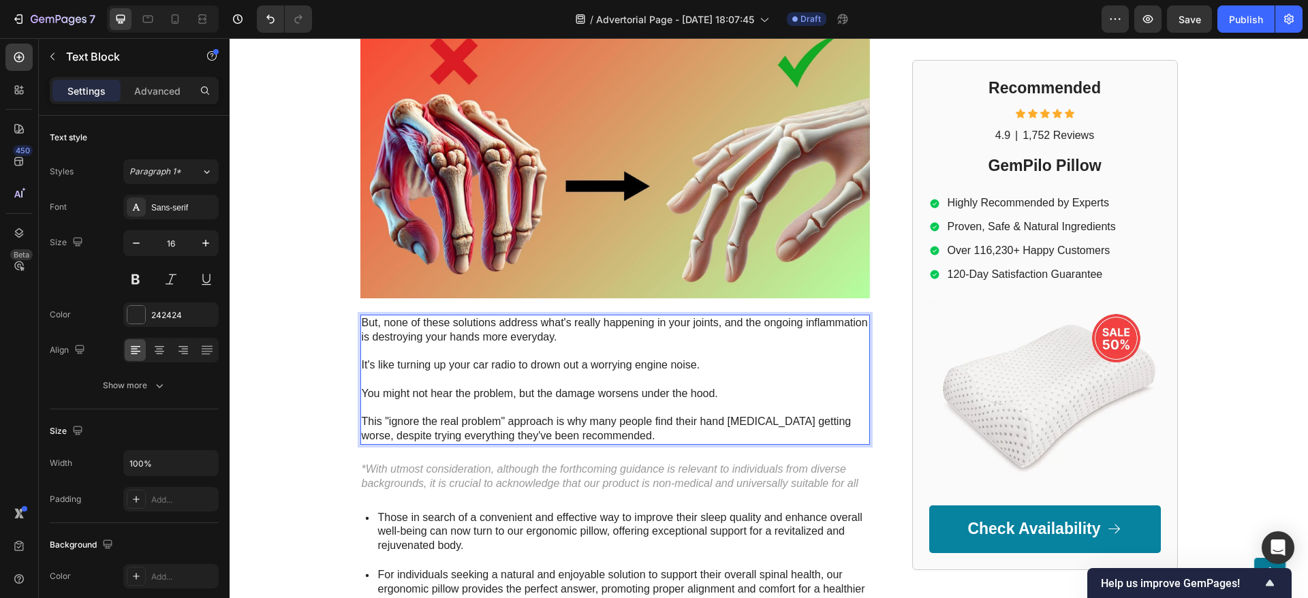
click at [492, 373] on p "Rich Text Editor. Editing area: main" at bounding box center [615, 380] width 507 height 14
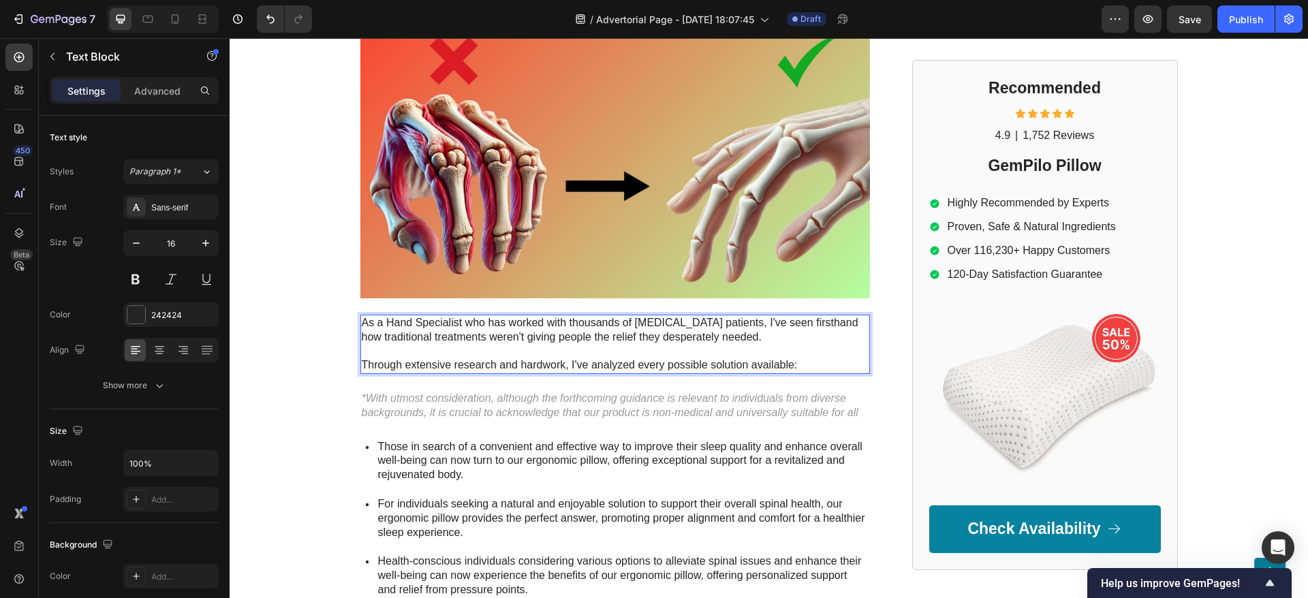
scroll to position [3702, 0]
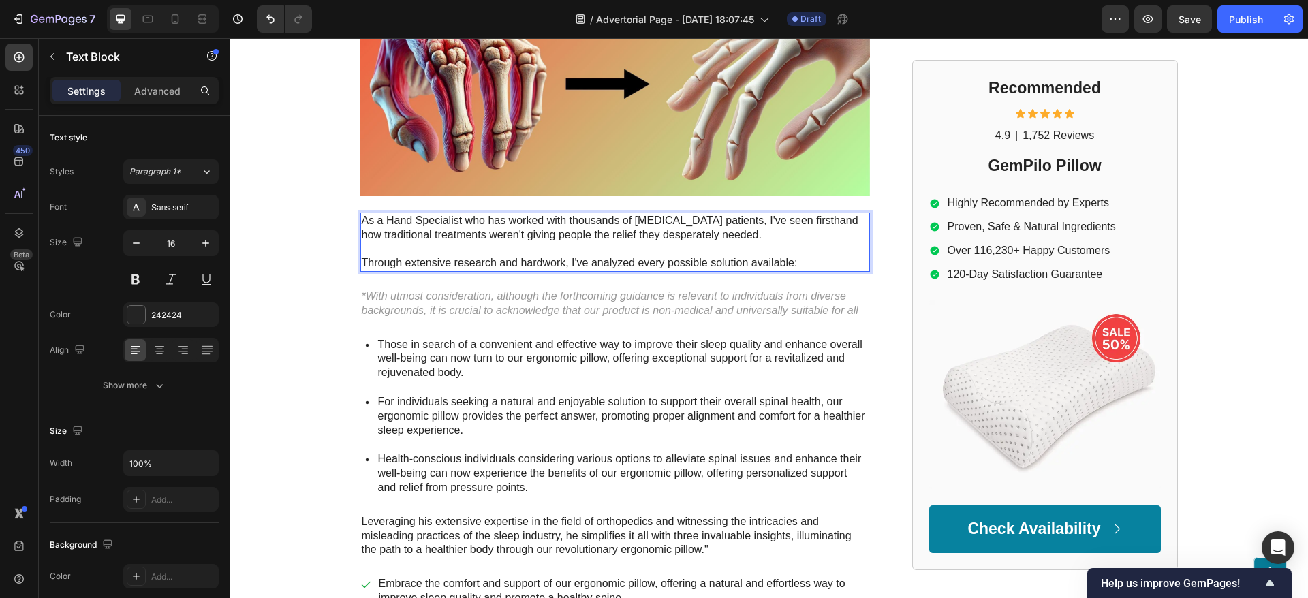
click at [472, 242] on p "Rich Text Editor. Editing area: main" at bounding box center [615, 249] width 507 height 14
click at [828, 214] on p "As a Hand Specialist who has worked with thousands of arthritis patients, I've …" at bounding box center [615, 228] width 507 height 29
click at [362, 256] on p "Through extensive research and hardwork, I've analyzed every possible solution …" at bounding box center [615, 263] width 507 height 14
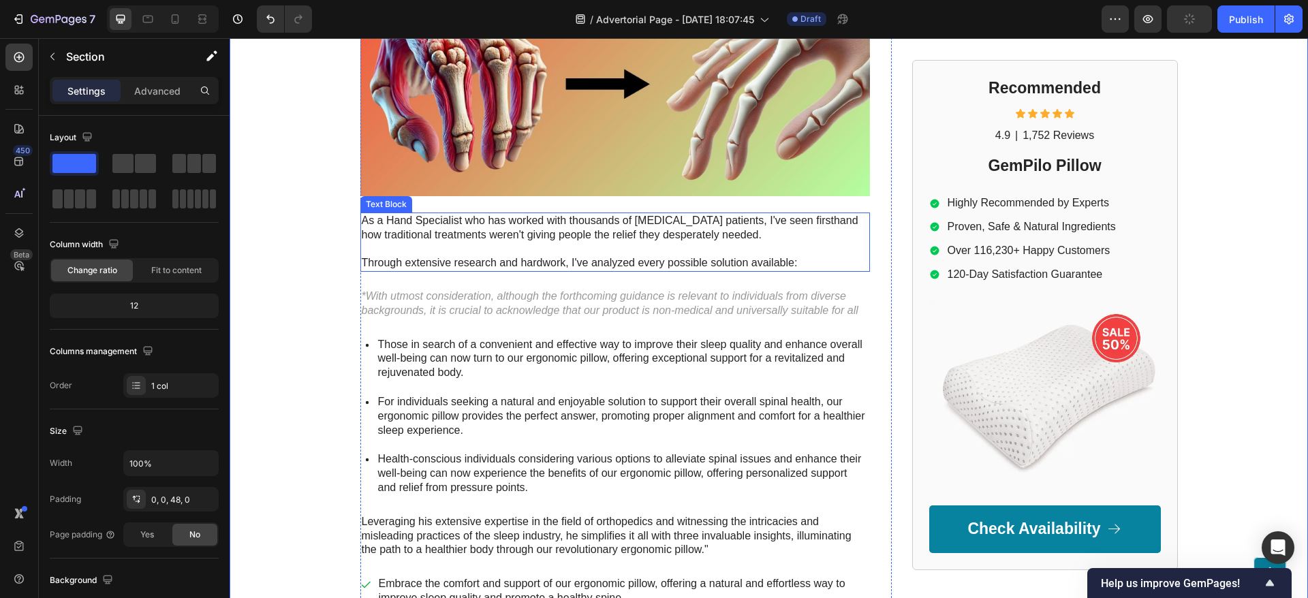
click at [469, 214] on p "As a Hand Specialist who has worked with thousands of arthritis patients, I've …" at bounding box center [615, 228] width 507 height 29
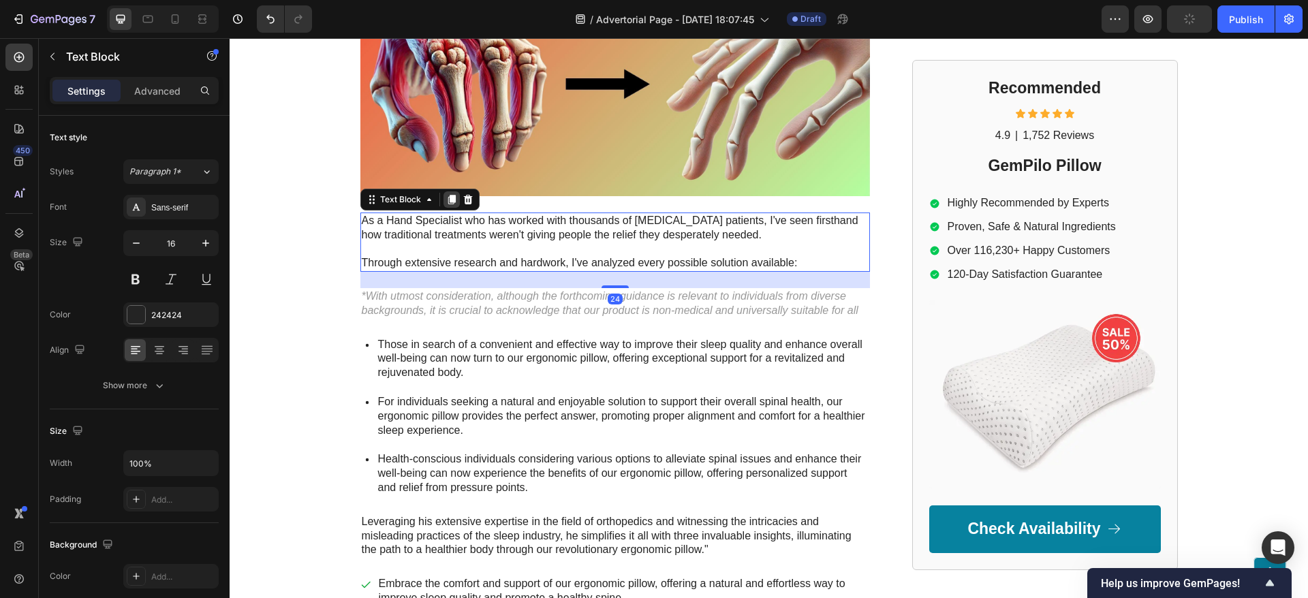
click at [443, 191] on div at bounding box center [451, 199] width 16 height 16
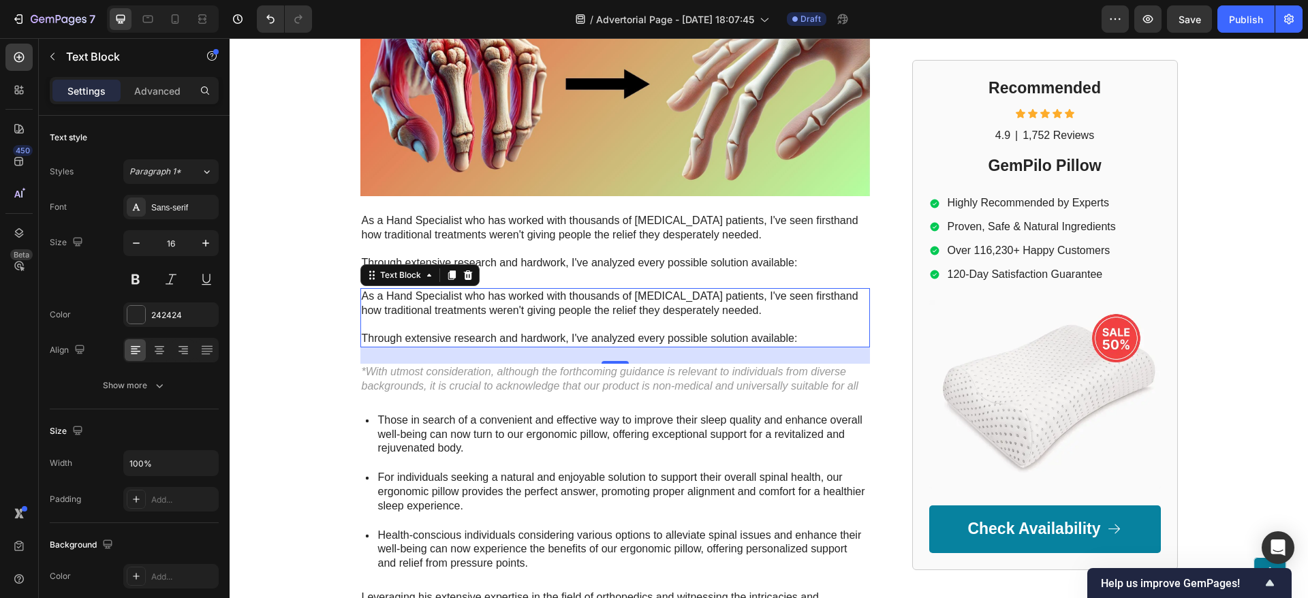
click at [458, 289] on p "As a Hand Specialist who has worked with thousands of arthritis patients, I've …" at bounding box center [615, 303] width 507 height 29
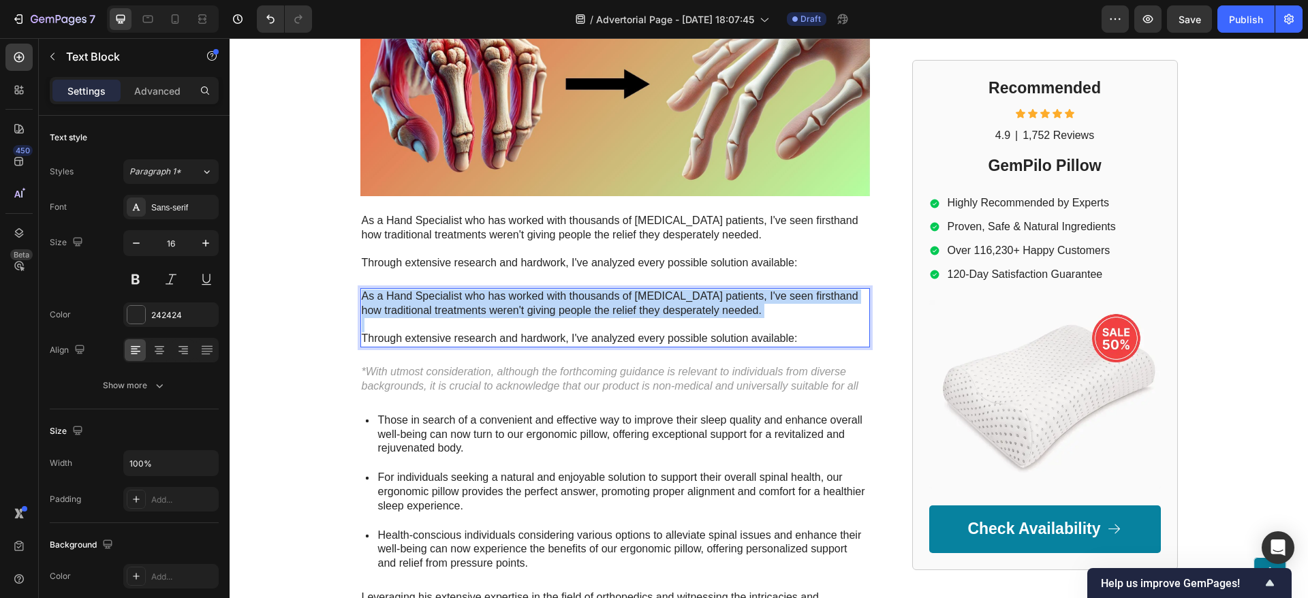
click at [459, 289] on p "As a Hand Specialist who has worked with thousands of arthritis patients, I've …" at bounding box center [615, 303] width 507 height 29
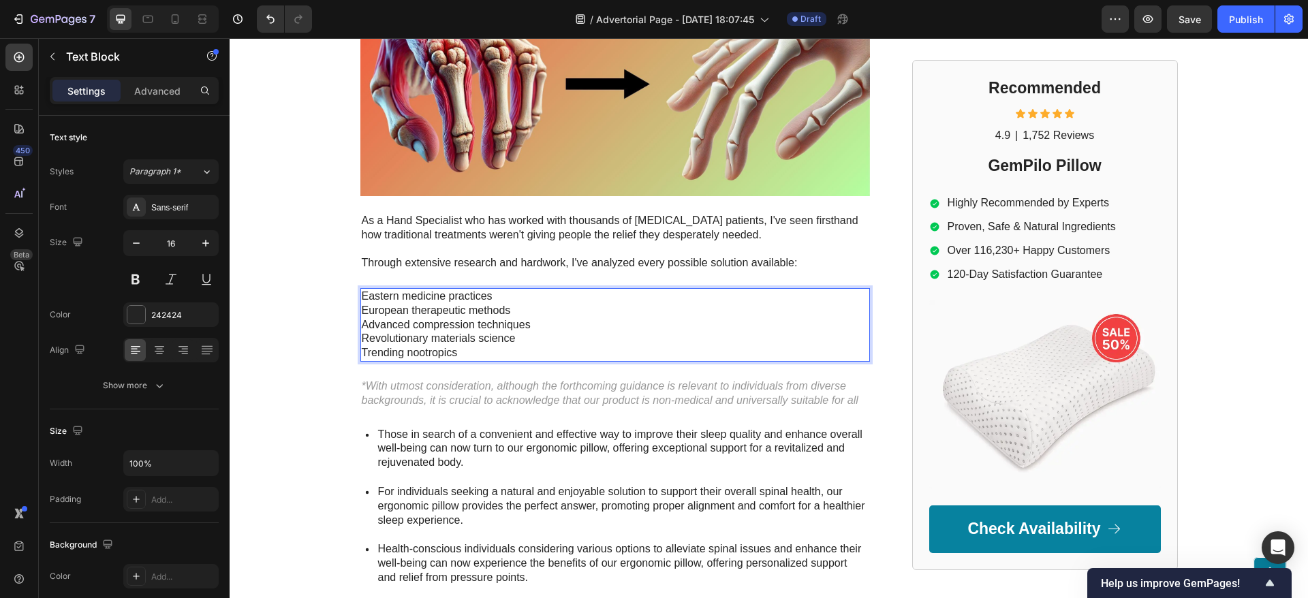
click at [459, 289] on p "Eastern medicine practices European therapeutic methods Advanced compression te…" at bounding box center [615, 324] width 507 height 71
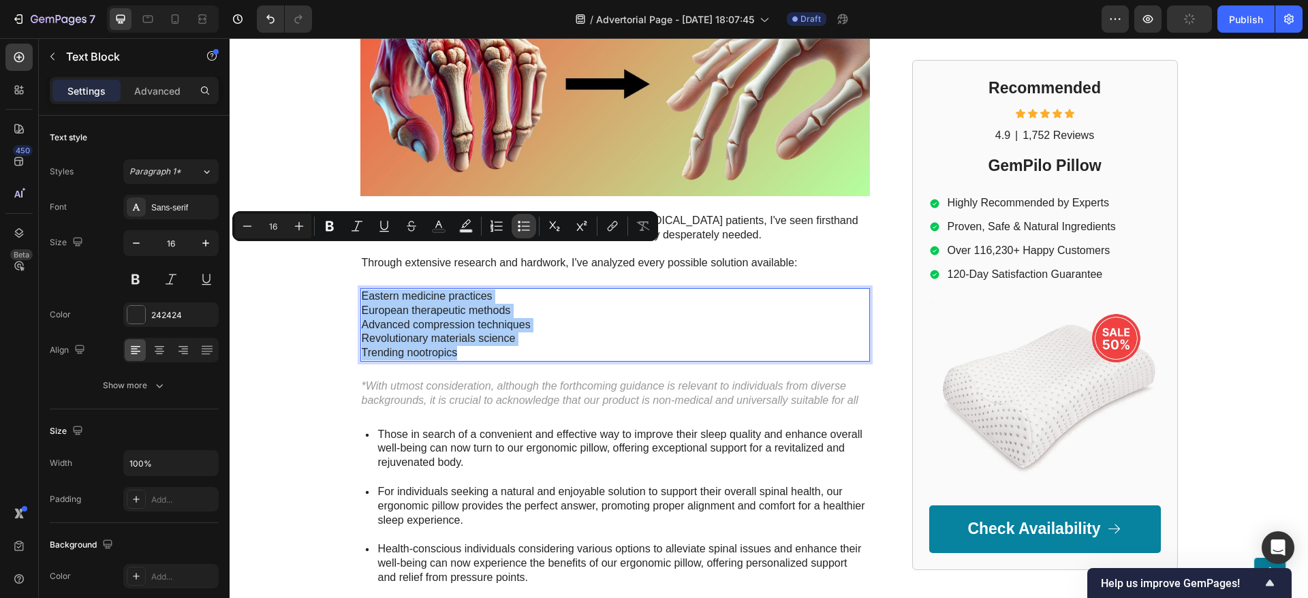
click at [517, 227] on icon "Editor contextual toolbar" at bounding box center [524, 226] width 14 height 14
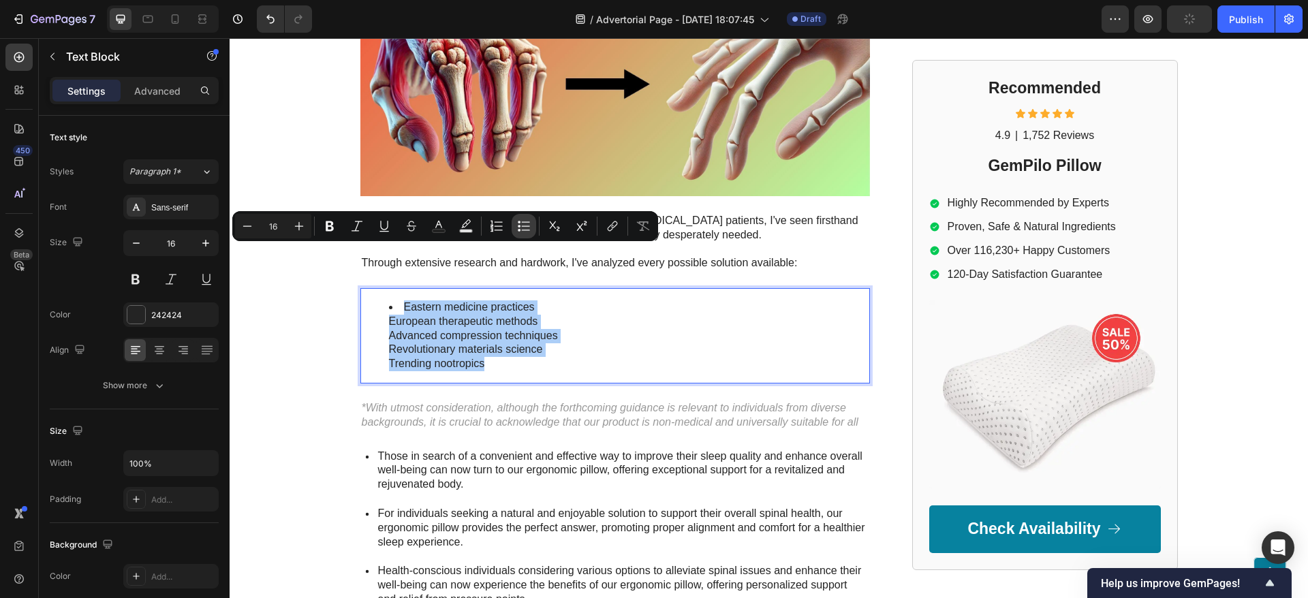
click at [519, 223] on icon "Editor contextual toolbar" at bounding box center [519, 222] width 3 height 3
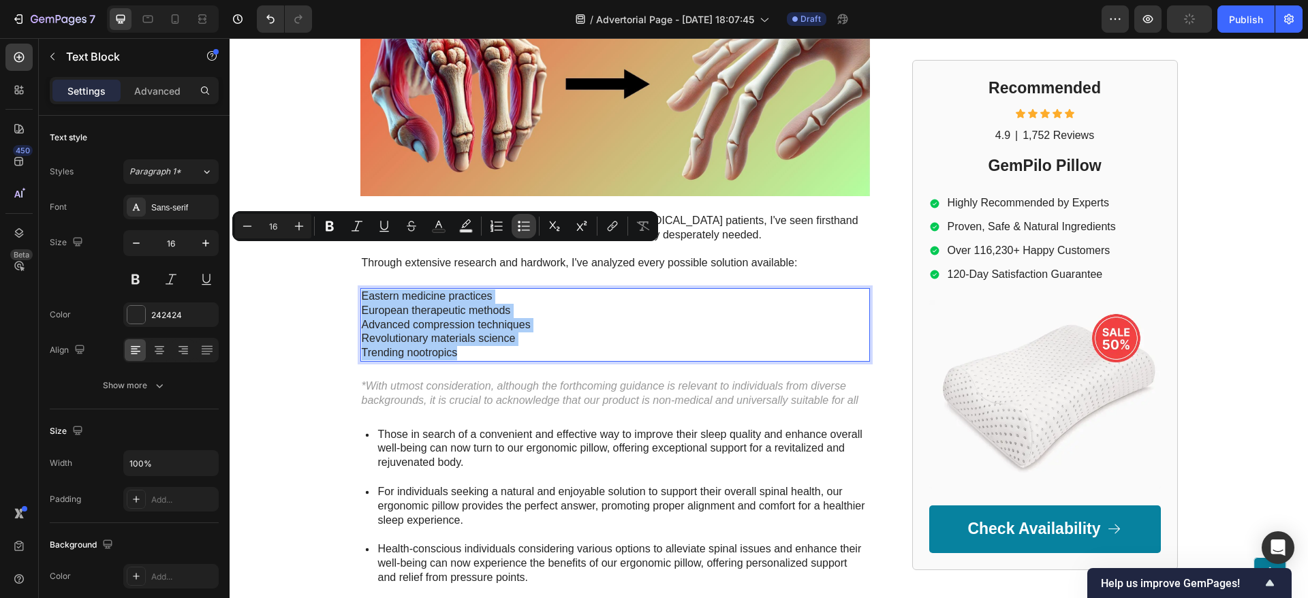
click at [519, 225] on icon "Editor contextual toolbar" at bounding box center [519, 226] width 3 height 3
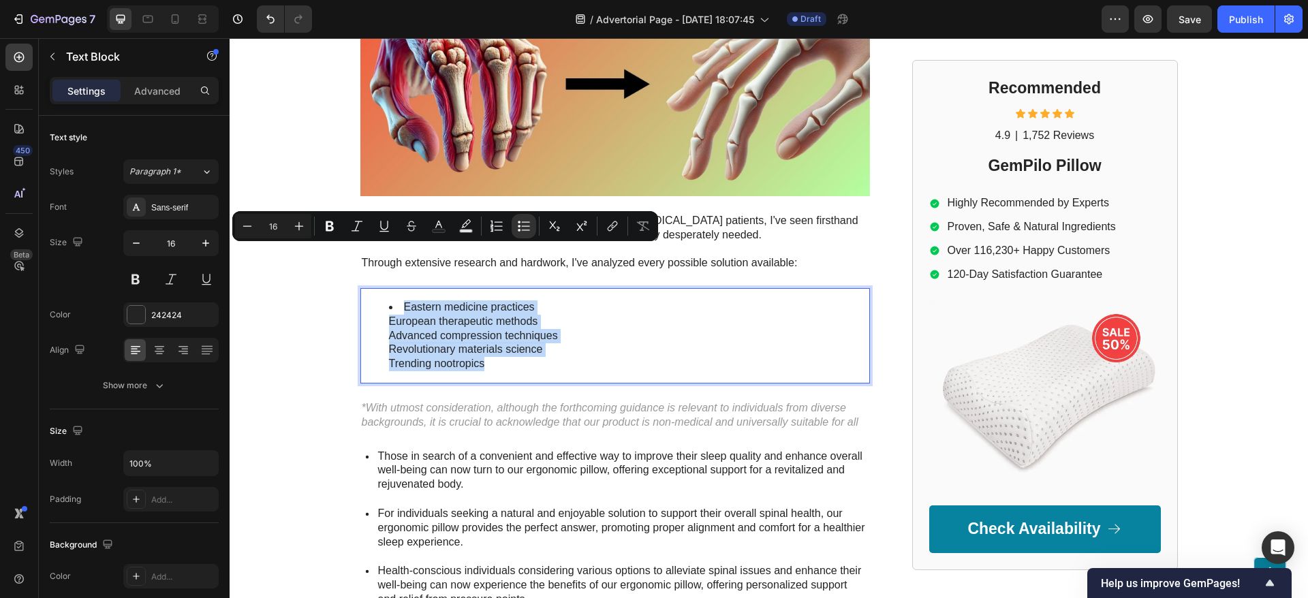
click at [553, 300] on li "Eastern medicine practices European therapeutic methods Advanced compression te…" at bounding box center [628, 335] width 479 height 71
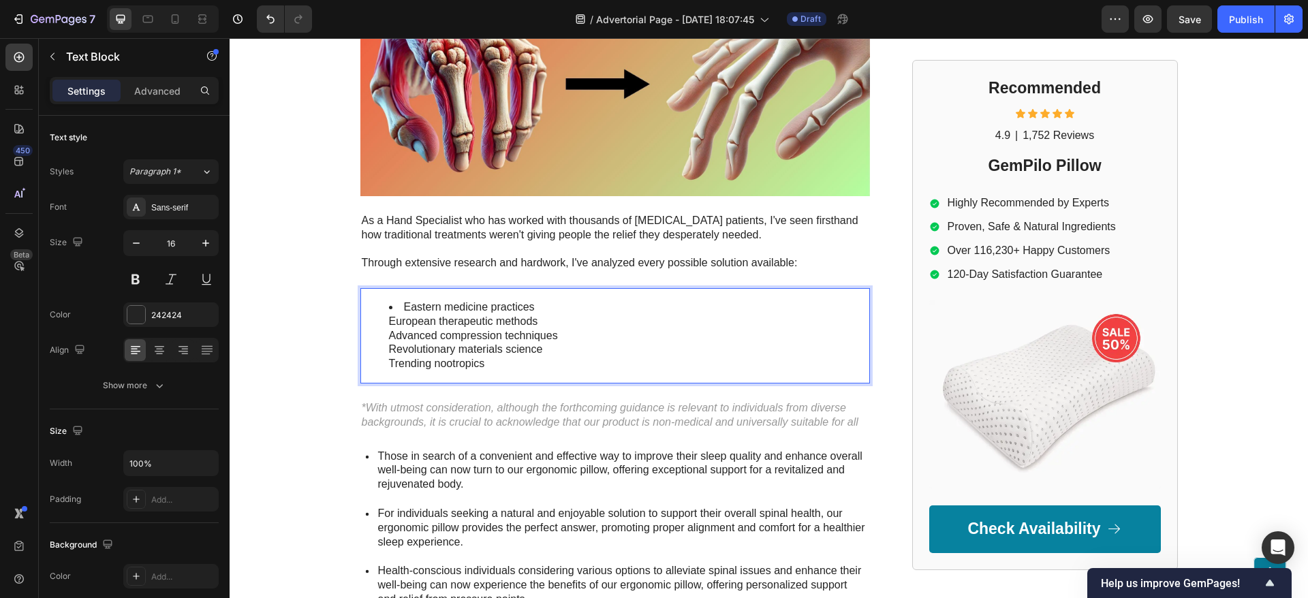
click at [390, 300] on li "Eastern medicine practices European therapeutic methods Advanced compression te…" at bounding box center [628, 335] width 479 height 71
drag, startPoint x: 391, startPoint y: 275, endPoint x: 532, endPoint y: 268, distance: 141.2
click at [530, 300] on li "Eastern medicine practices European therapeutic methods Advanced compression te…" at bounding box center [628, 335] width 479 height 71
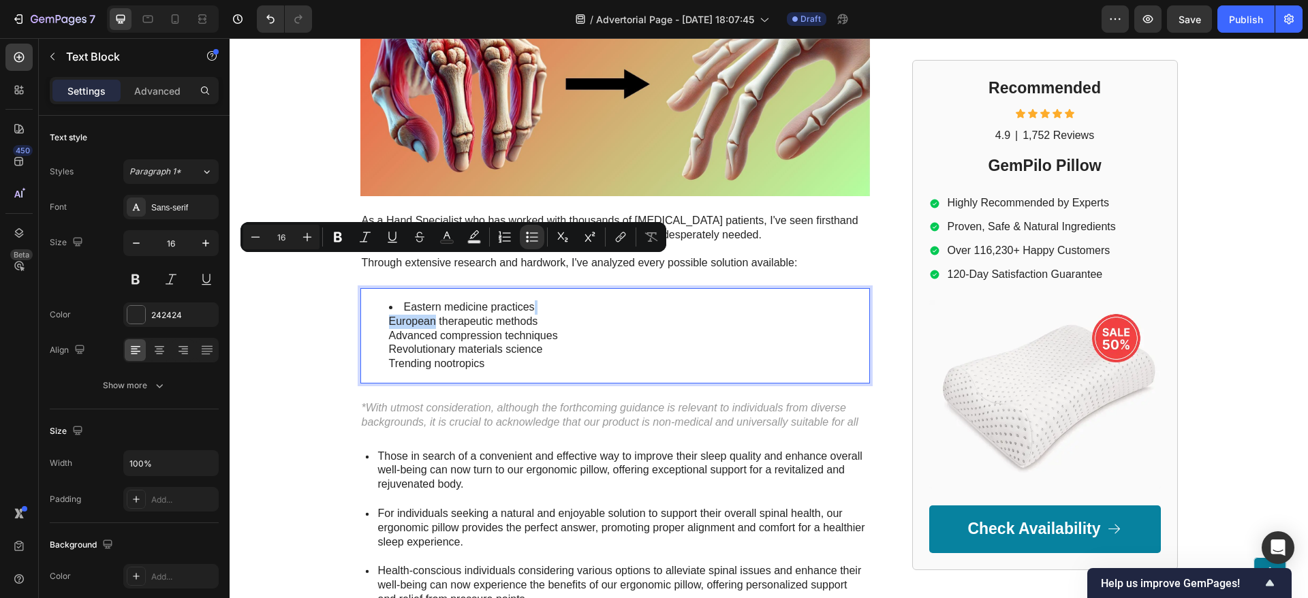
click at [533, 300] on li "Eastern medicine practices European therapeutic methods Advanced compression te…" at bounding box center [628, 335] width 479 height 71
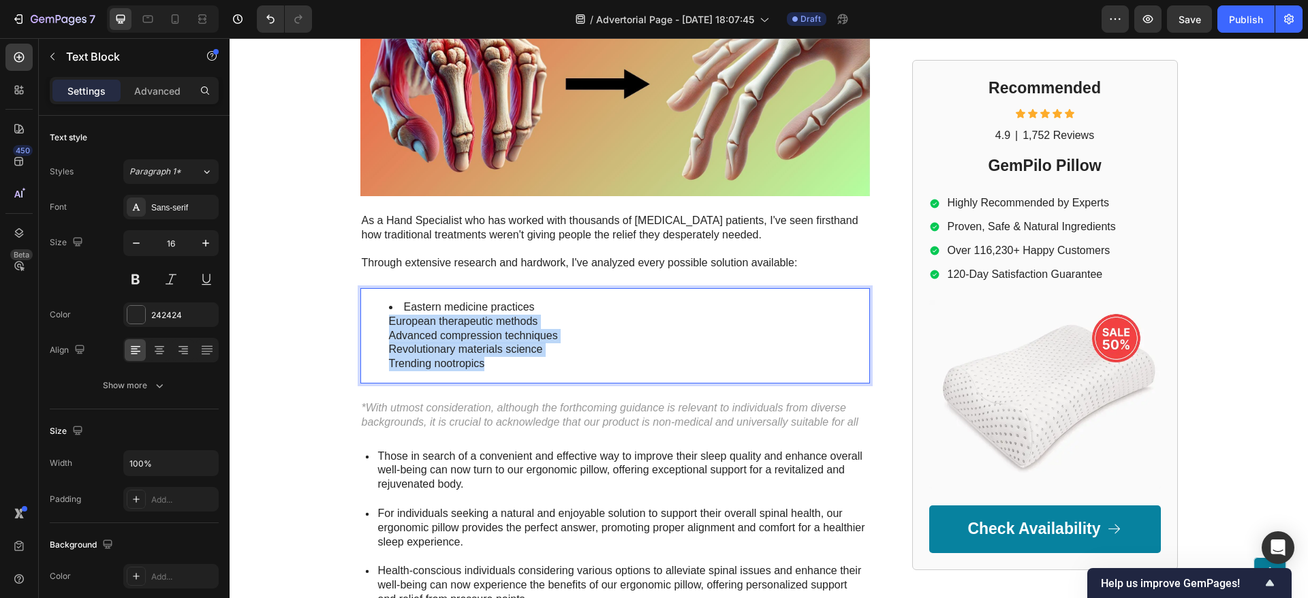
drag, startPoint x: 382, startPoint y: 272, endPoint x: 487, endPoint y: 317, distance: 113.8
click at [486, 319] on li "Eastern medicine practices European therapeutic methods Advanced compression te…" at bounding box center [628, 335] width 479 height 71
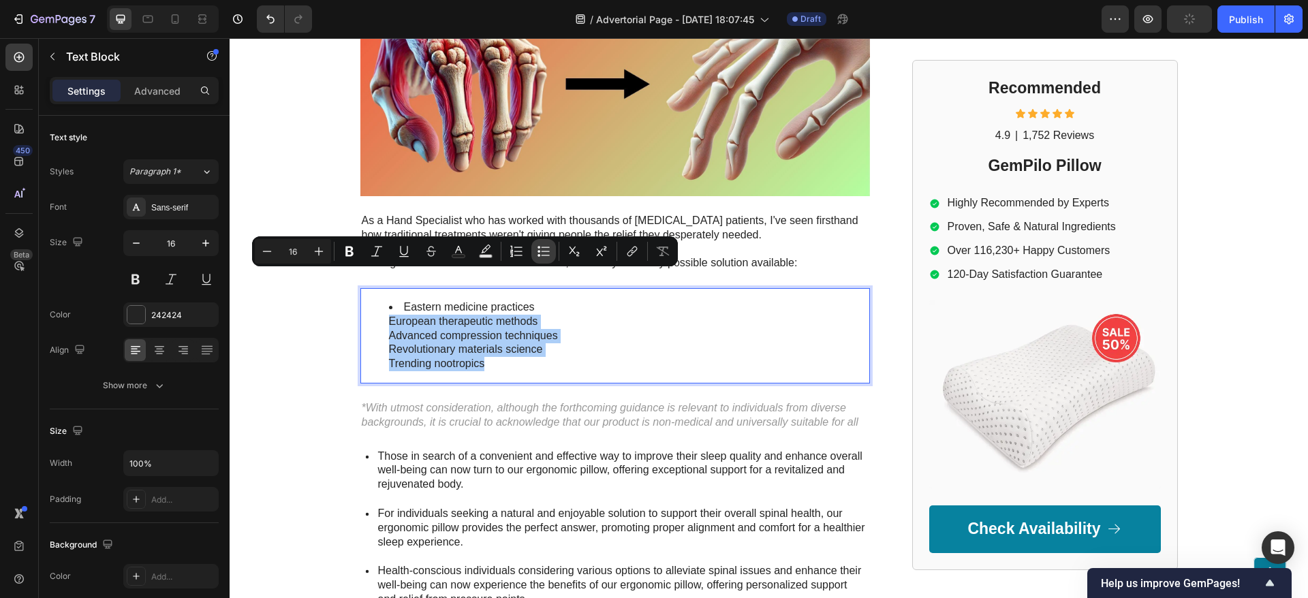
click at [532, 251] on button "Bulleted List" at bounding box center [543, 251] width 25 height 25
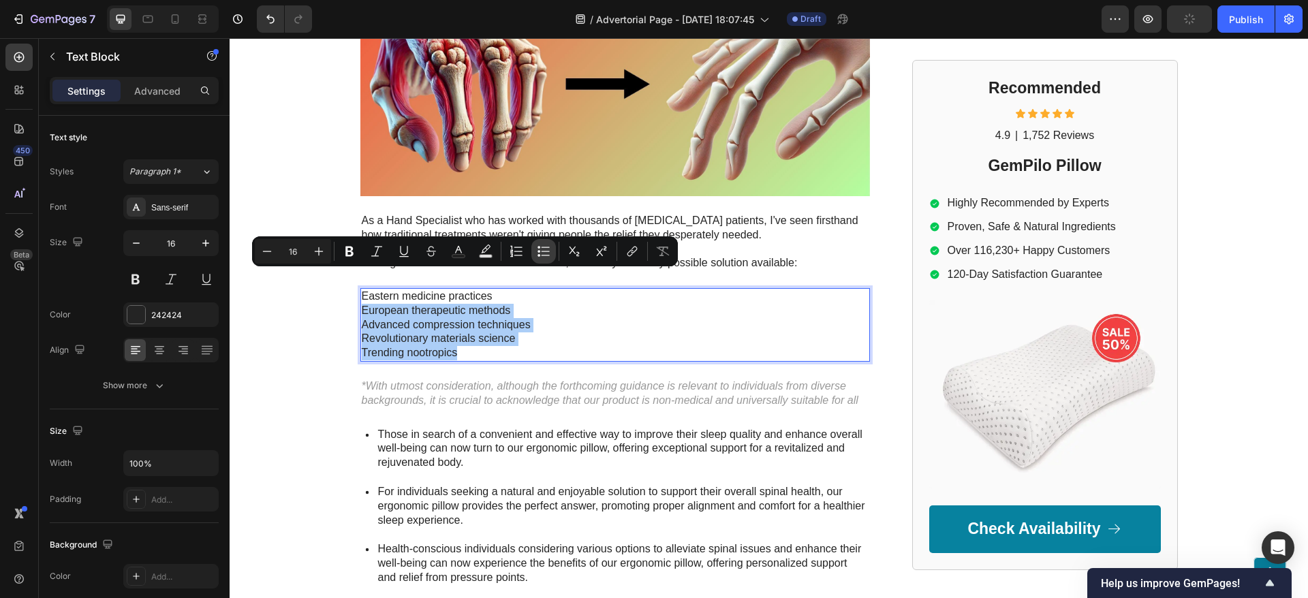
click at [539, 251] on icon "Editor contextual toolbar" at bounding box center [538, 251] width 3 height 3
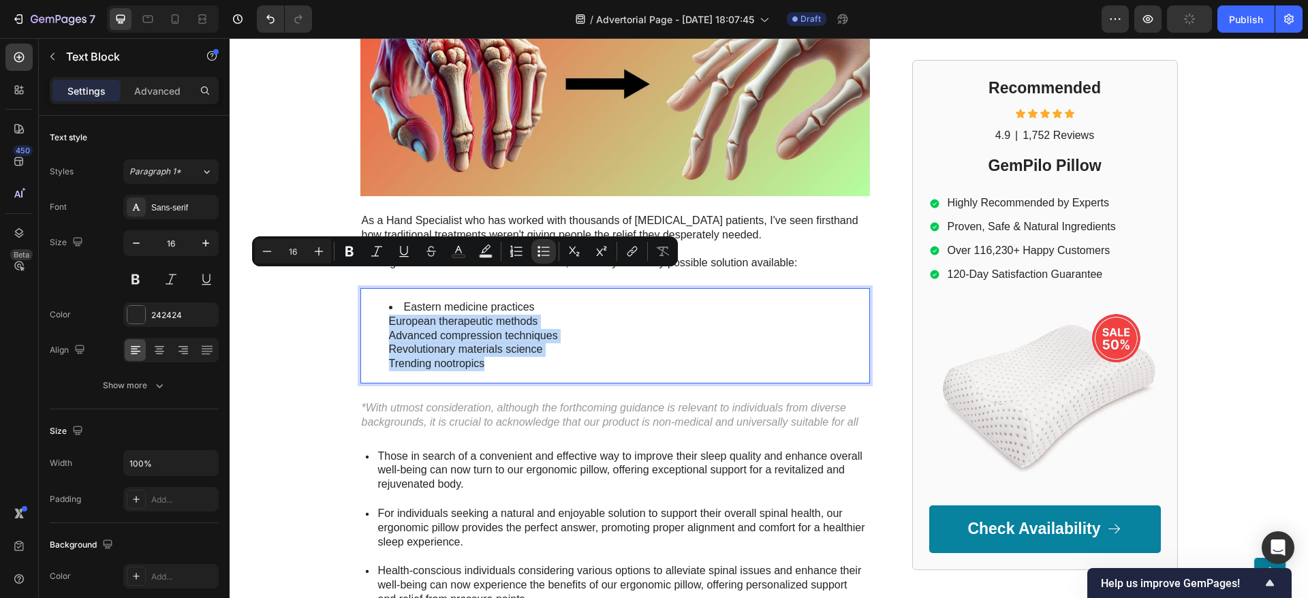
click at [403, 329] on div "Eastern medicine practices European therapeutic methods Advanced compression te…" at bounding box center [614, 335] width 509 height 95
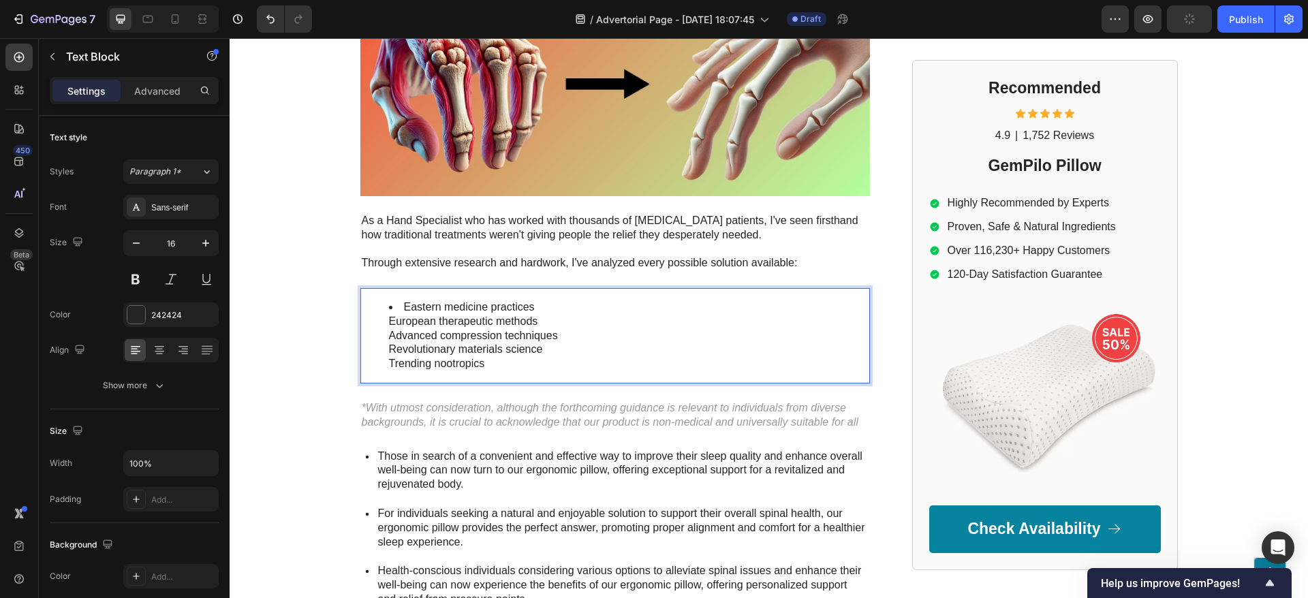
click at [378, 300] on ul "Eastern medicine practices European therapeutic methods Advanced compression te…" at bounding box center [615, 335] width 507 height 71
drag, startPoint x: 378, startPoint y: 277, endPoint x: 529, endPoint y: 269, distance: 151.4
click at [529, 300] on ul "Eastern medicine practices European therapeutic methods Advanced compression te…" at bounding box center [615, 335] width 507 height 71
click at [530, 300] on li "Eastern medicine practices European therapeutic methods Advanced compression te…" at bounding box center [628, 335] width 479 height 71
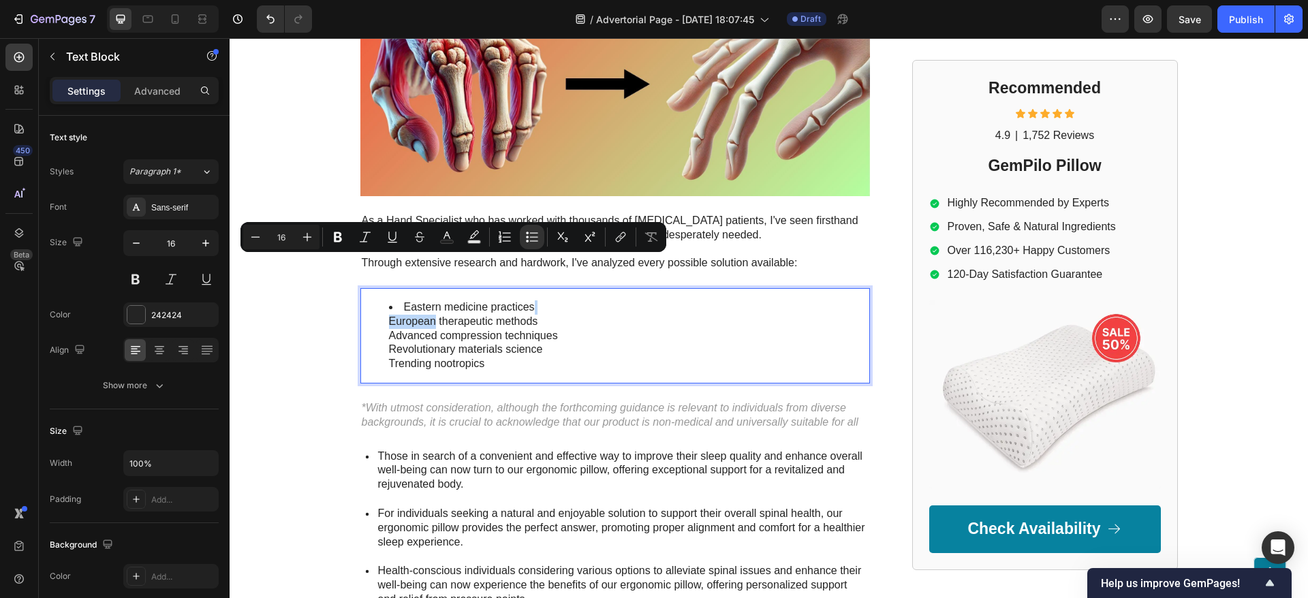
click at [530, 300] on li "Eastern medicine practices European therapeutic methods Advanced compression te…" at bounding box center [628, 335] width 479 height 71
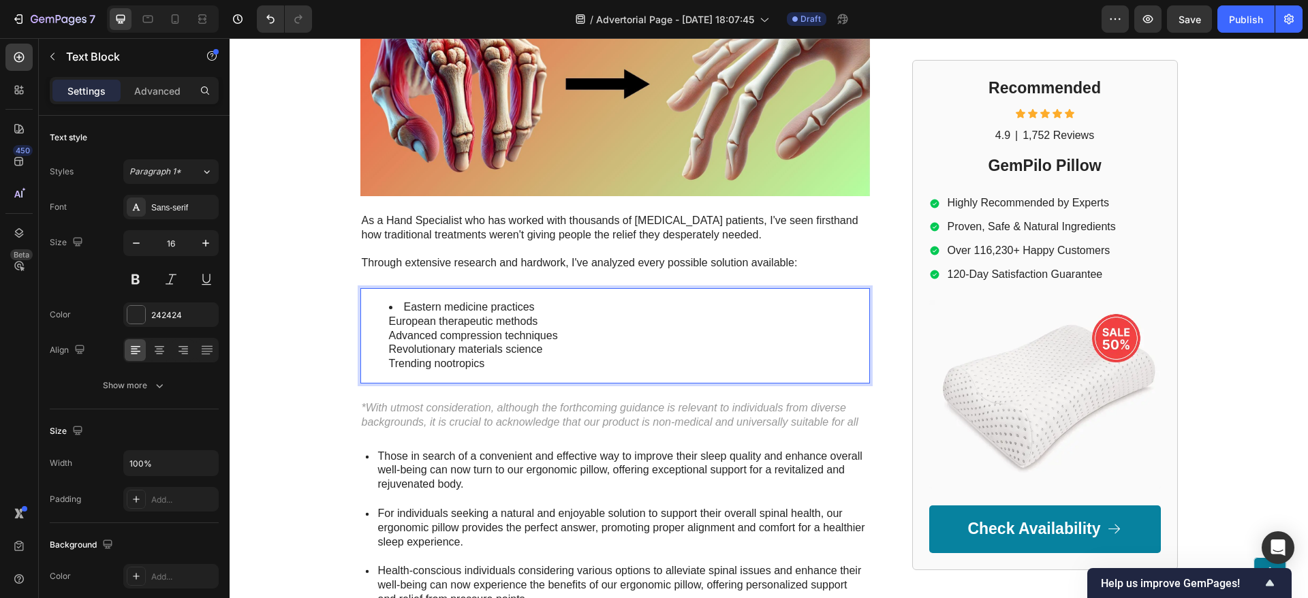
click at [410, 300] on li "Eastern medicine practices European therapeutic methods Advanced compression te…" at bounding box center [628, 335] width 479 height 71
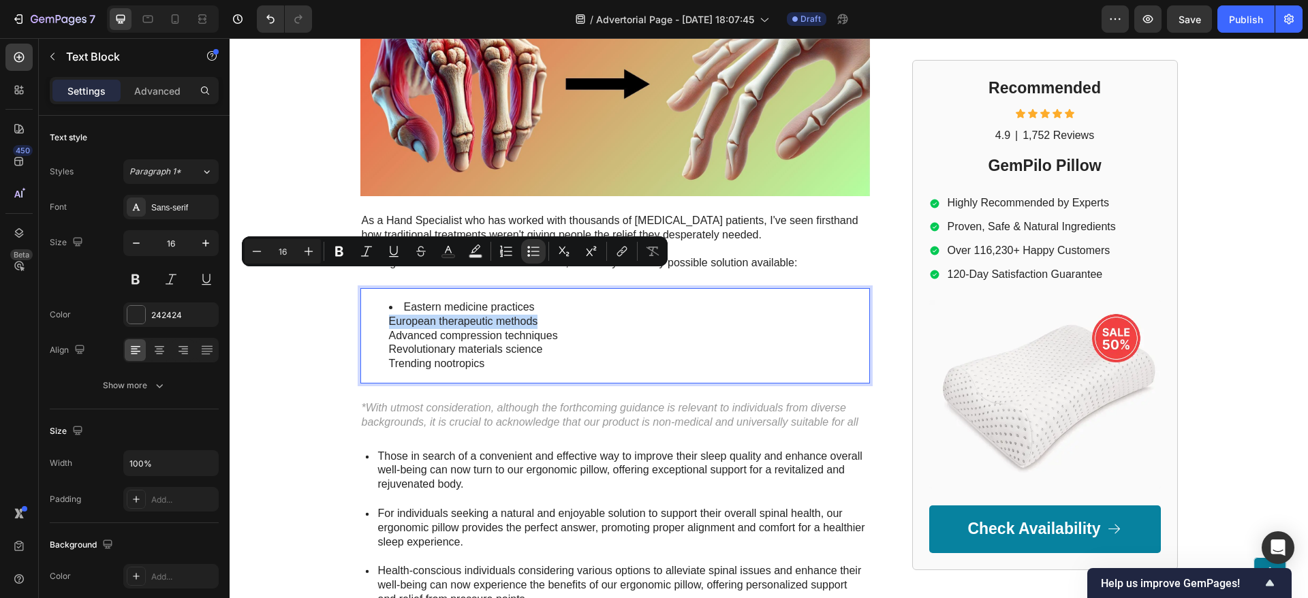
drag, startPoint x: 409, startPoint y: 280, endPoint x: 520, endPoint y: 276, distance: 110.4
click at [520, 300] on li "Eastern medicine practices European therapeutic methods Advanced compression te…" at bounding box center [628, 335] width 479 height 71
click at [528, 256] on icon "Editor contextual toolbar" at bounding box center [533, 252] width 14 height 14
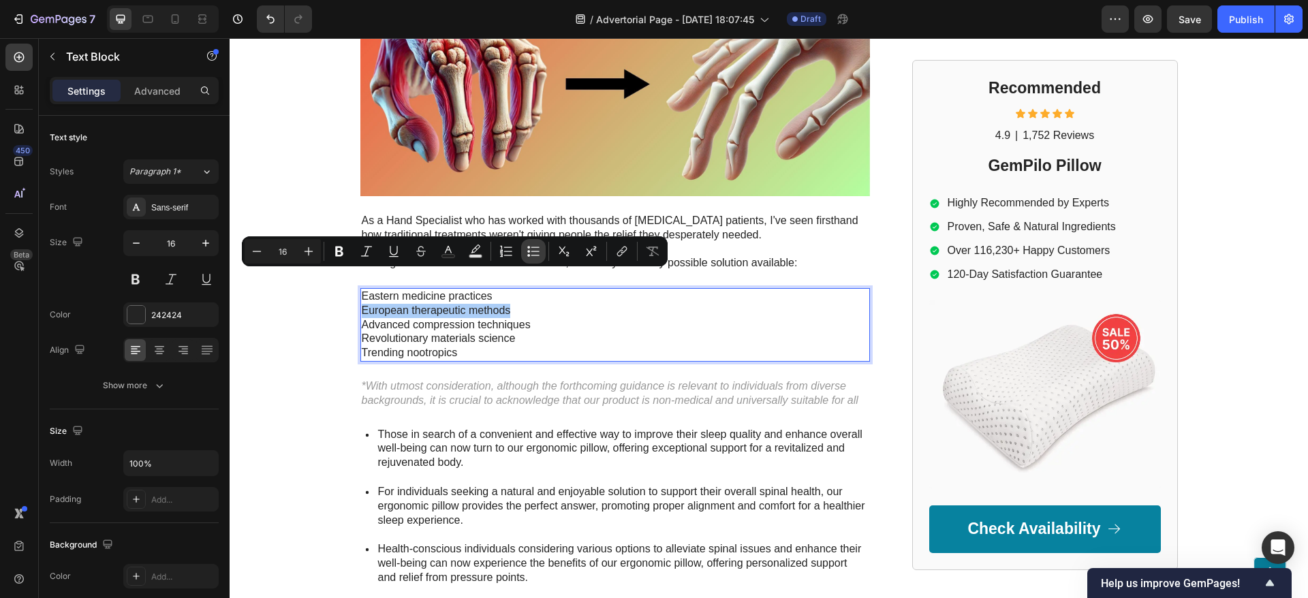
click at [541, 254] on button "Bulleted List" at bounding box center [533, 251] width 25 height 25
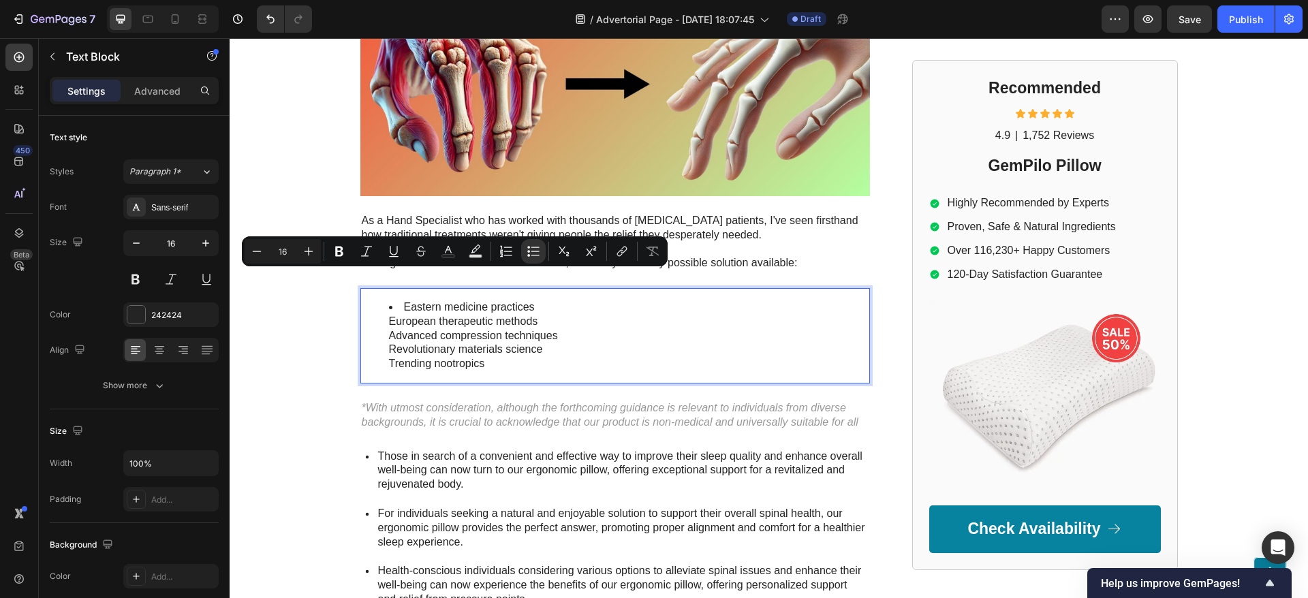
click at [561, 300] on li "Eastern medicine practices European therapeutic methods Advanced compression te…" at bounding box center [628, 335] width 479 height 71
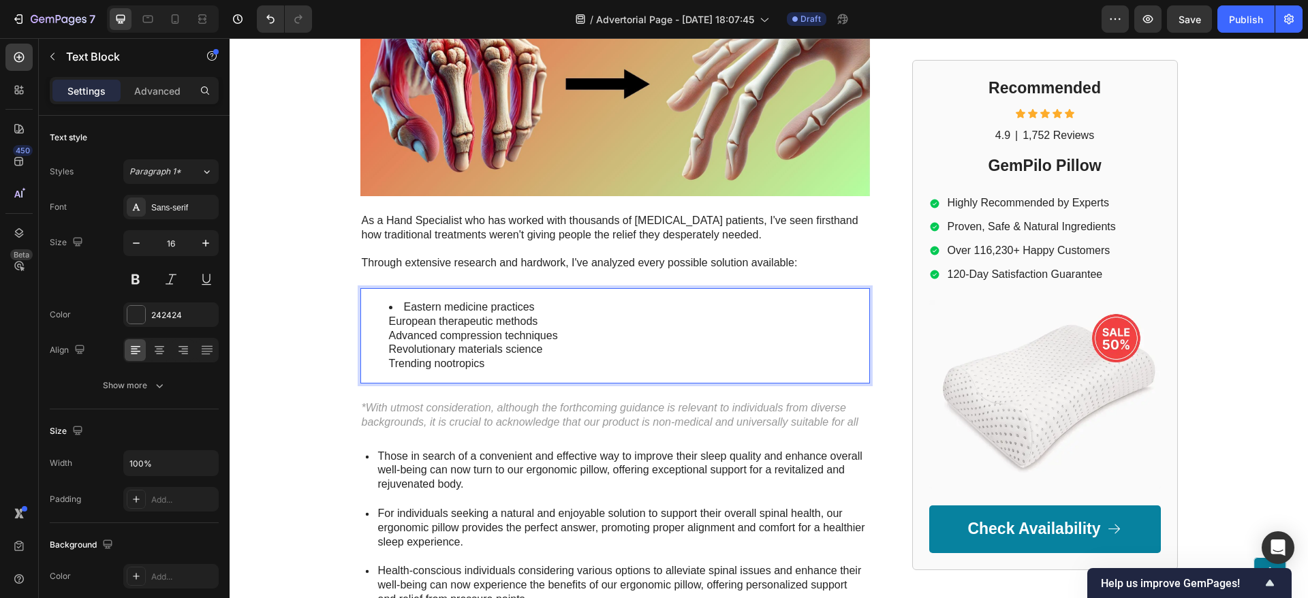
click at [531, 300] on li "Eastern medicine practices European therapeutic methods Advanced compression te…" at bounding box center [628, 335] width 479 height 71
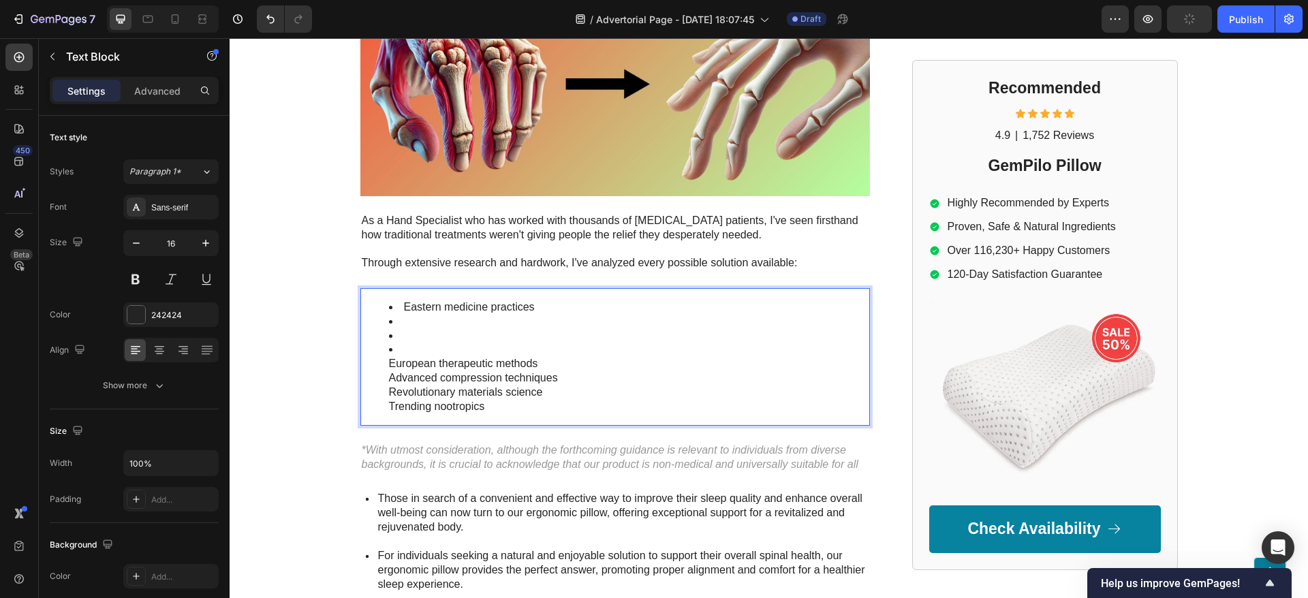
click at [372, 324] on ul "Eastern medicine practices ⁠⁠⁠⁠⁠⁠⁠ European therapeutic methods Advanced compre…" at bounding box center [615, 356] width 507 height 113
drag, startPoint x: 382, startPoint y: 326, endPoint x: 420, endPoint y: 320, distance: 38.0
click at [420, 320] on ul "Eastern medicine practices European therapeutic methods Advanced compression te…" at bounding box center [615, 356] width 507 height 113
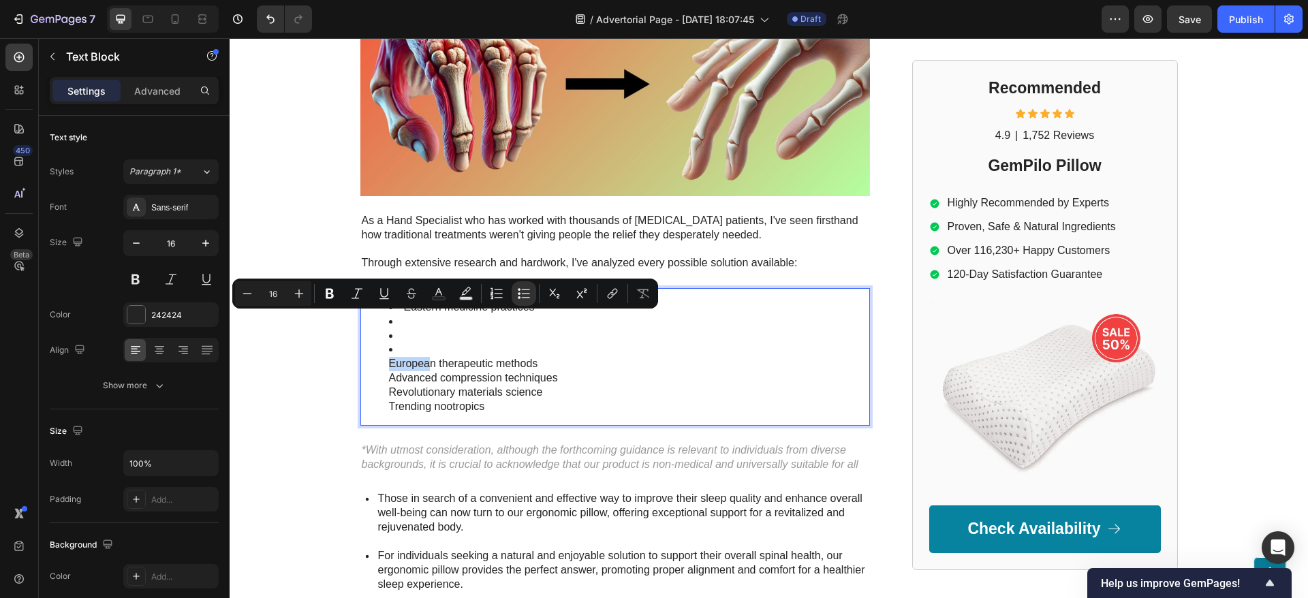
click at [420, 343] on li "European therapeutic methods Advanced compression techniques Revolutionary mate…" at bounding box center [628, 378] width 479 height 71
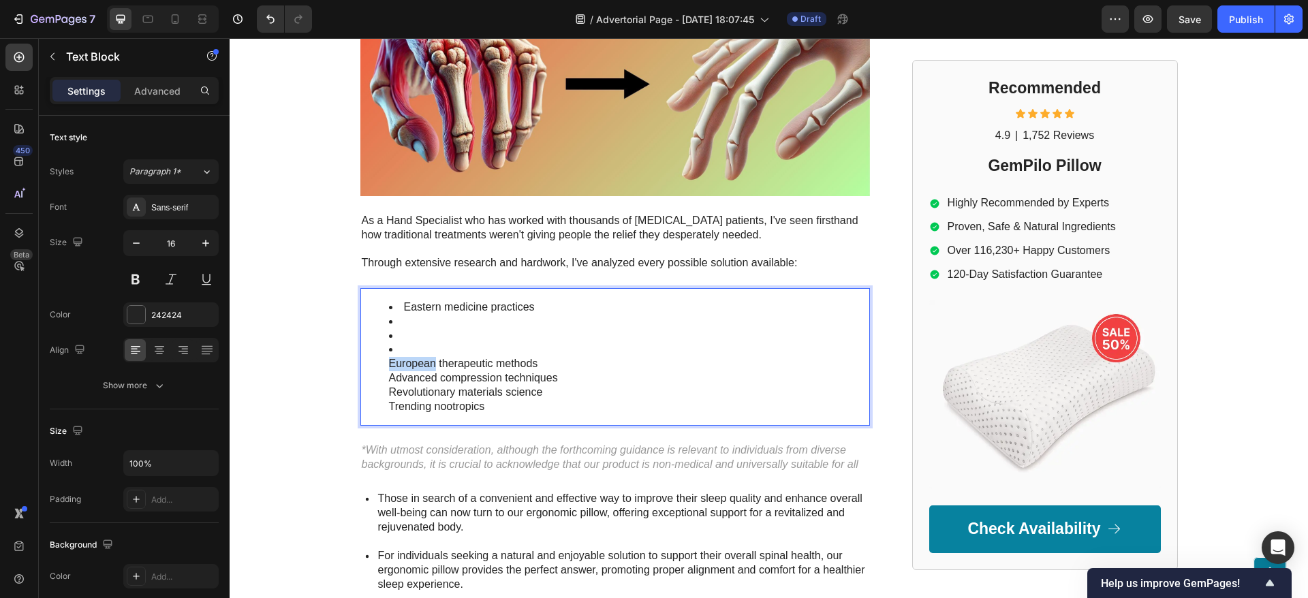
click at [421, 343] on li "European therapeutic methods Advanced compression techniques Revolutionary mate…" at bounding box center [628, 378] width 479 height 71
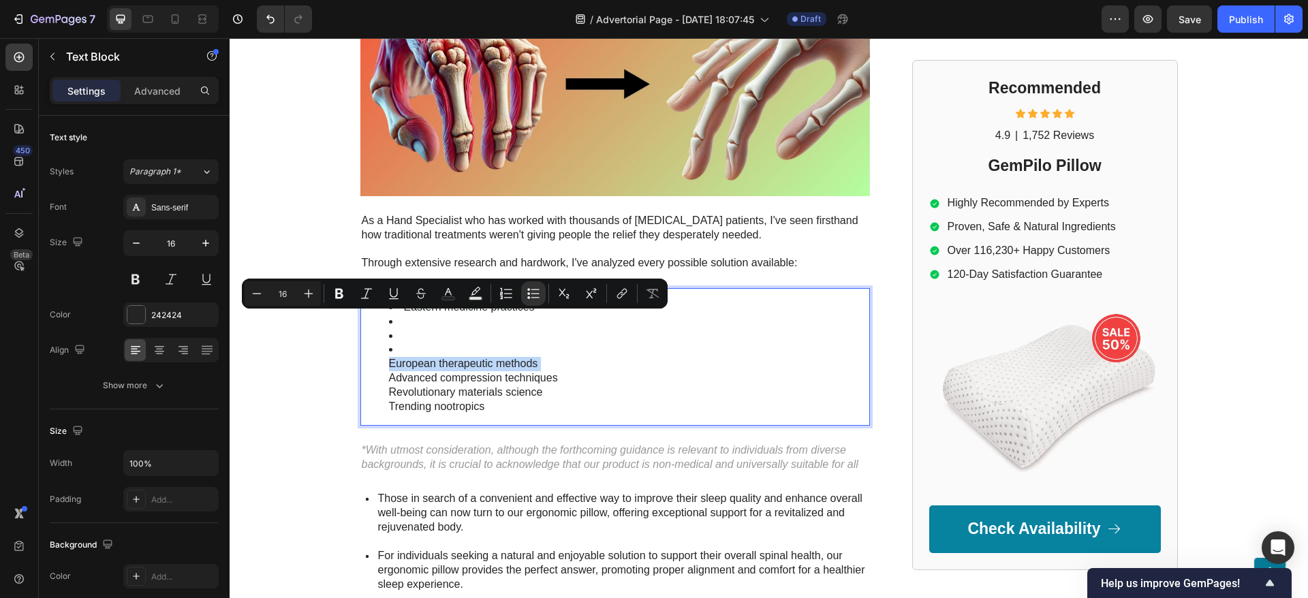
copy li "European therapeutic methods"
click at [417, 315] on li "Rich Text Editor. Editing area: main" at bounding box center [628, 322] width 479 height 14
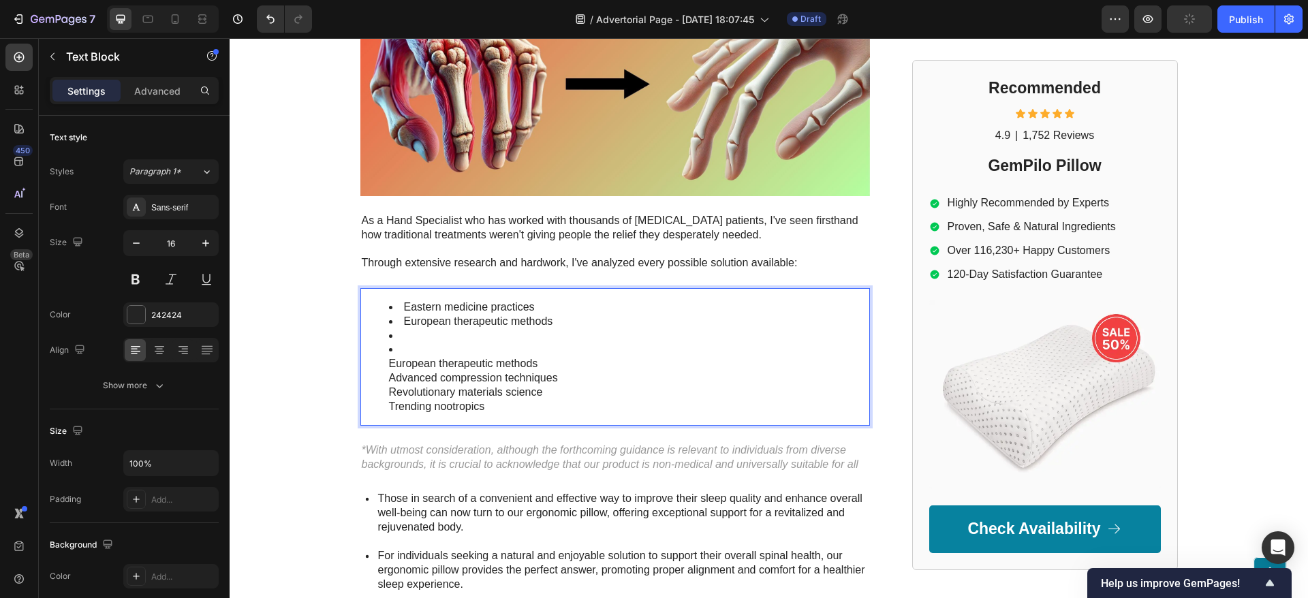
click at [393, 343] on li "European therapeutic methods Advanced compression techniques Revolutionary mate…" at bounding box center [628, 378] width 479 height 71
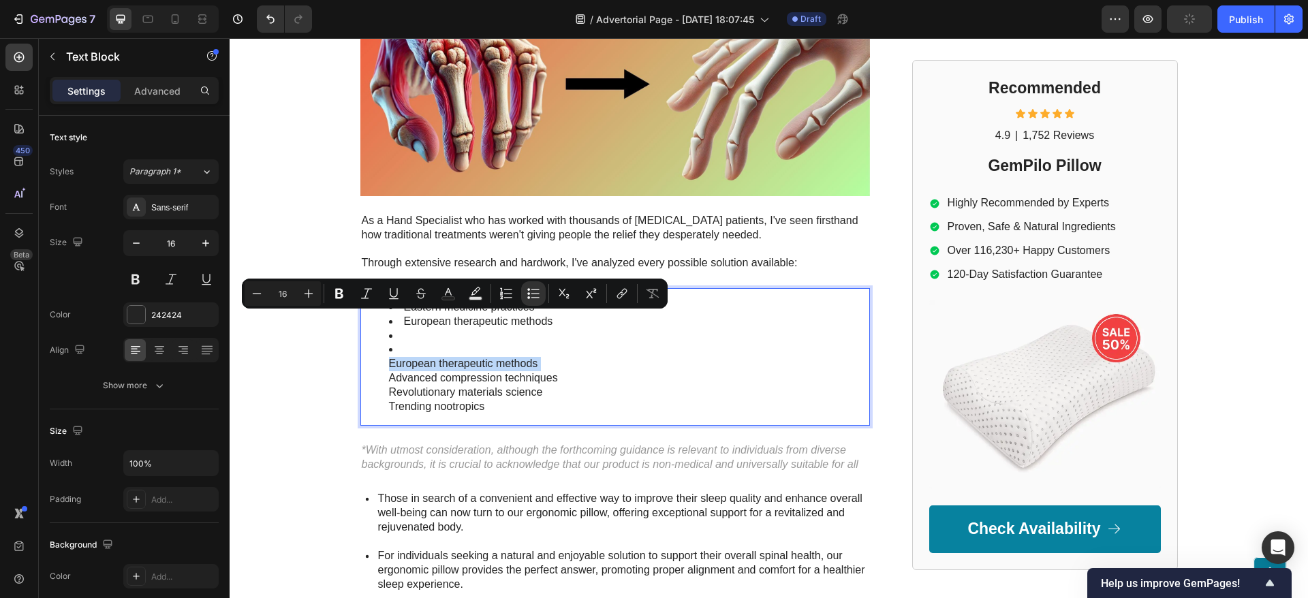
copy li "European therapeutic methods"
click at [475, 343] on li "European therapeutic methods Advanced compression techniques Revolutionary mate…" at bounding box center [628, 378] width 479 height 71
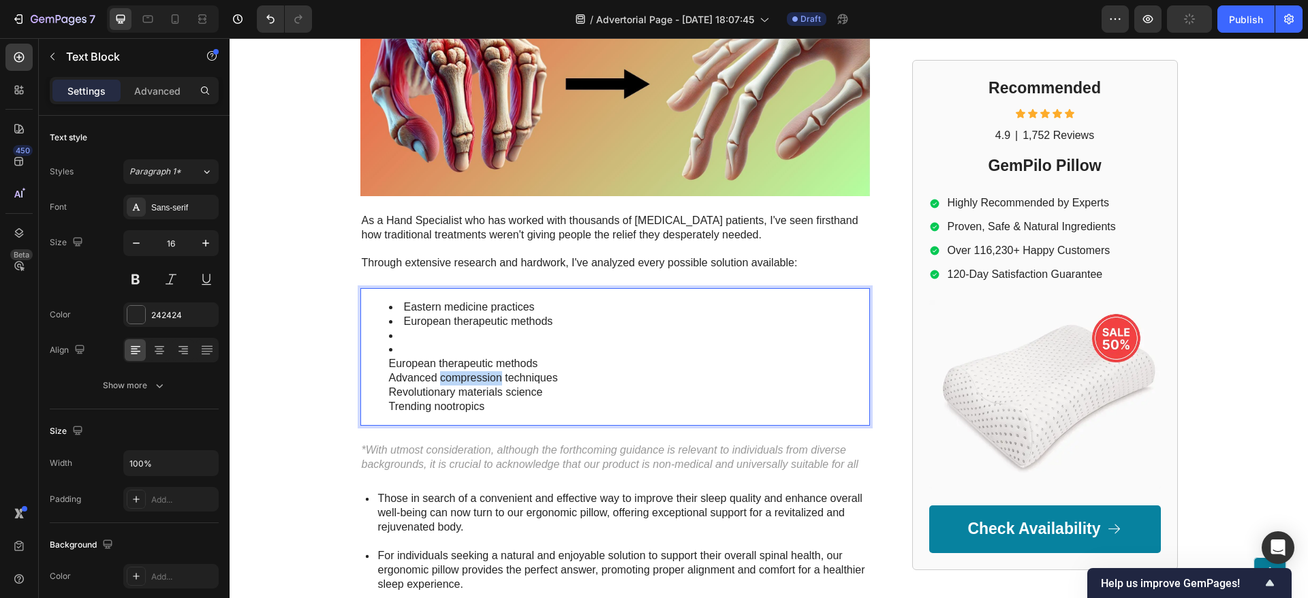
click at [475, 343] on li "European therapeutic methods Advanced compression techniques Revolutionary mate…" at bounding box center [628, 378] width 479 height 71
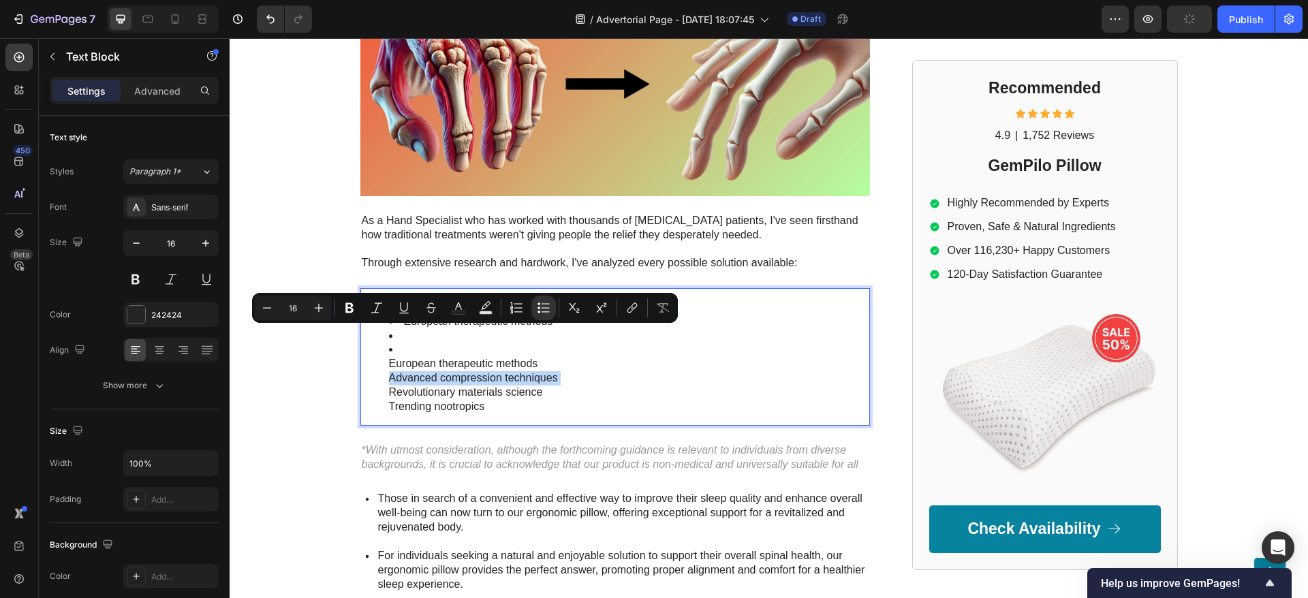
copy li "Advanced compression techniques"
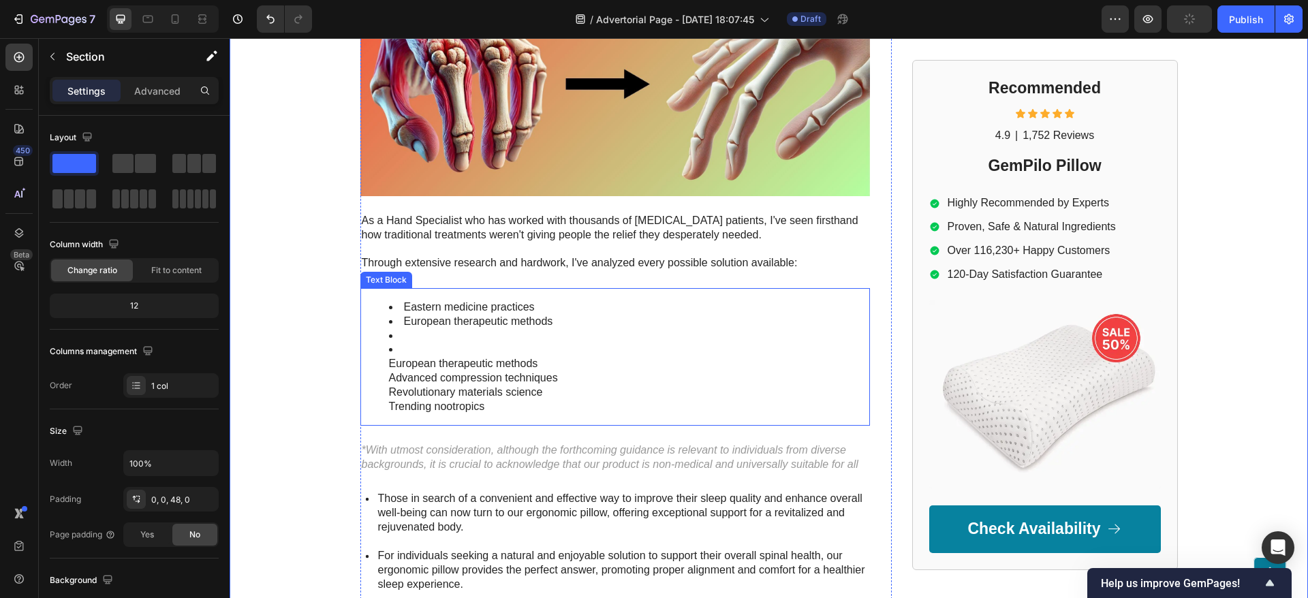
click at [422, 329] on li "Rich Text Editor. Editing area: main" at bounding box center [628, 336] width 479 height 14
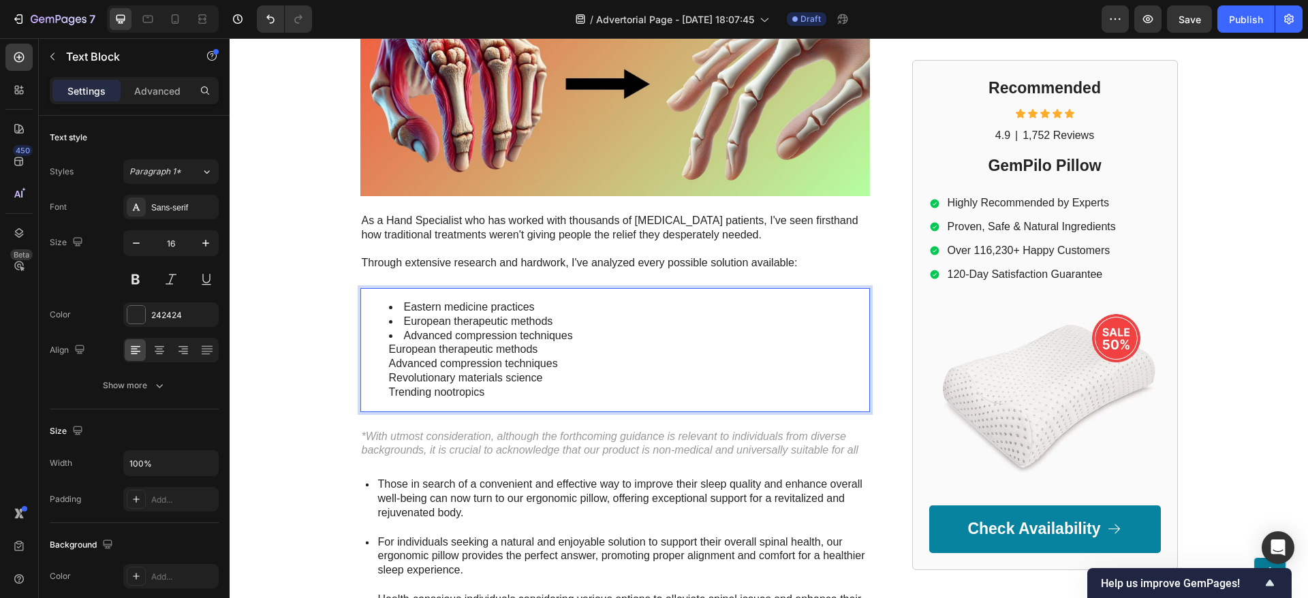
click at [446, 329] on li "Advanced compression techniques European therapeutic methods Advanced compressi…" at bounding box center [628, 364] width 479 height 71
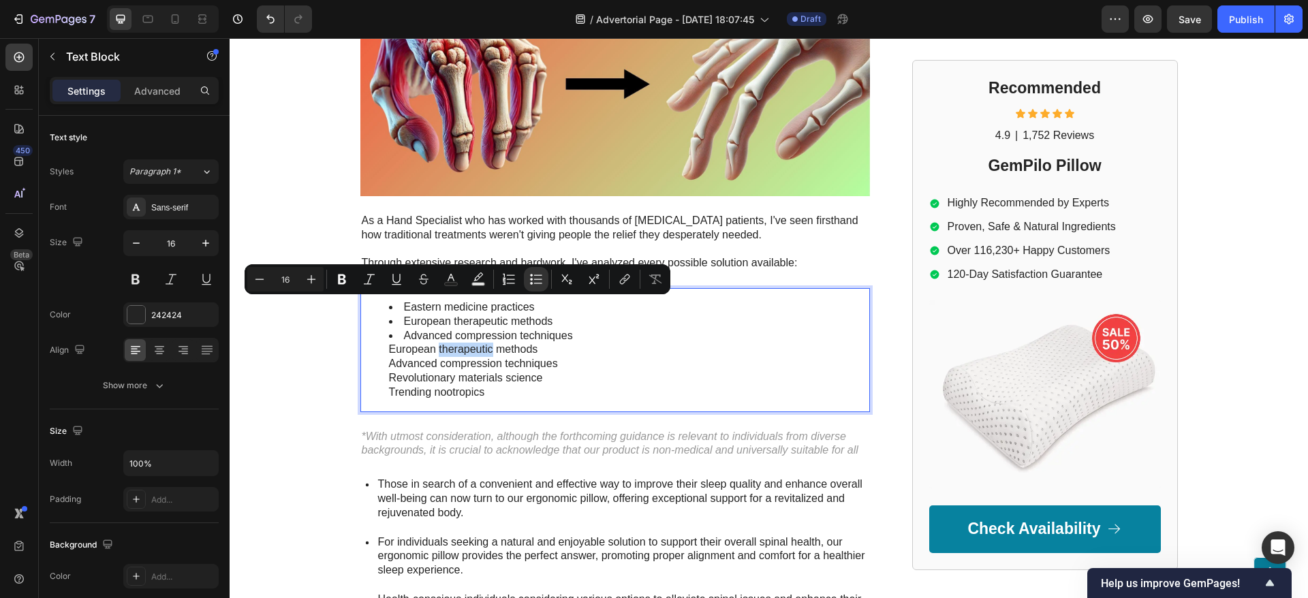
click at [453, 329] on li "Advanced compression techniques European therapeutic methods Advanced compressi…" at bounding box center [628, 364] width 479 height 71
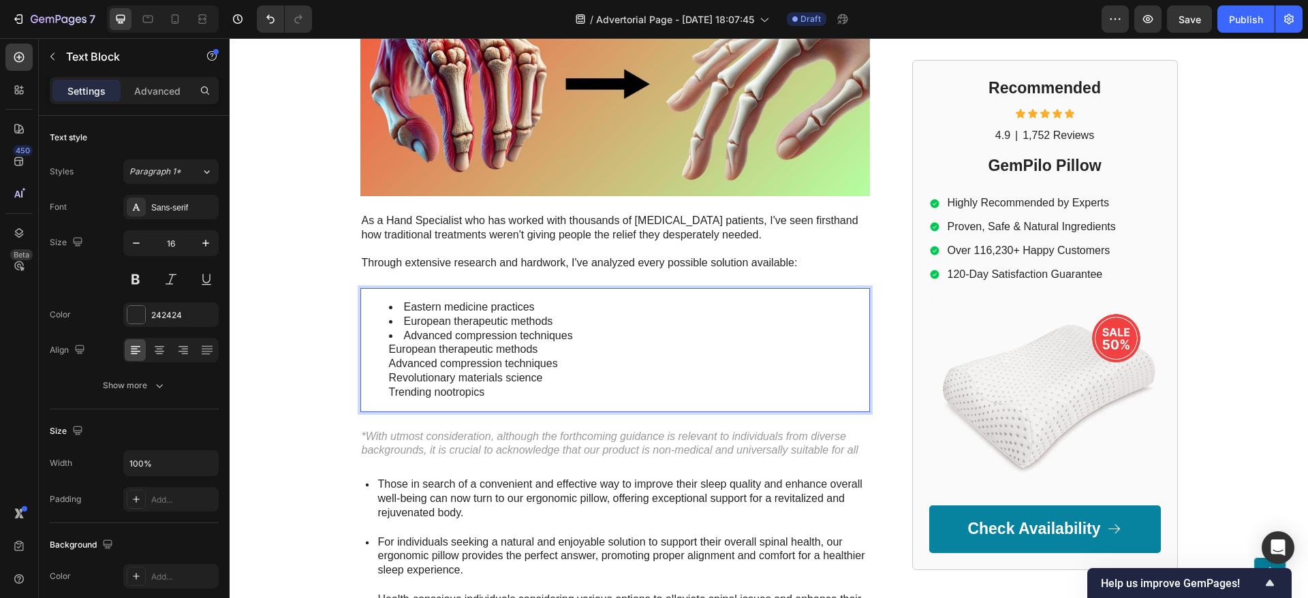
click at [458, 334] on li "Advanced compression techniques European therapeutic methods Advanced compressi…" at bounding box center [628, 364] width 479 height 71
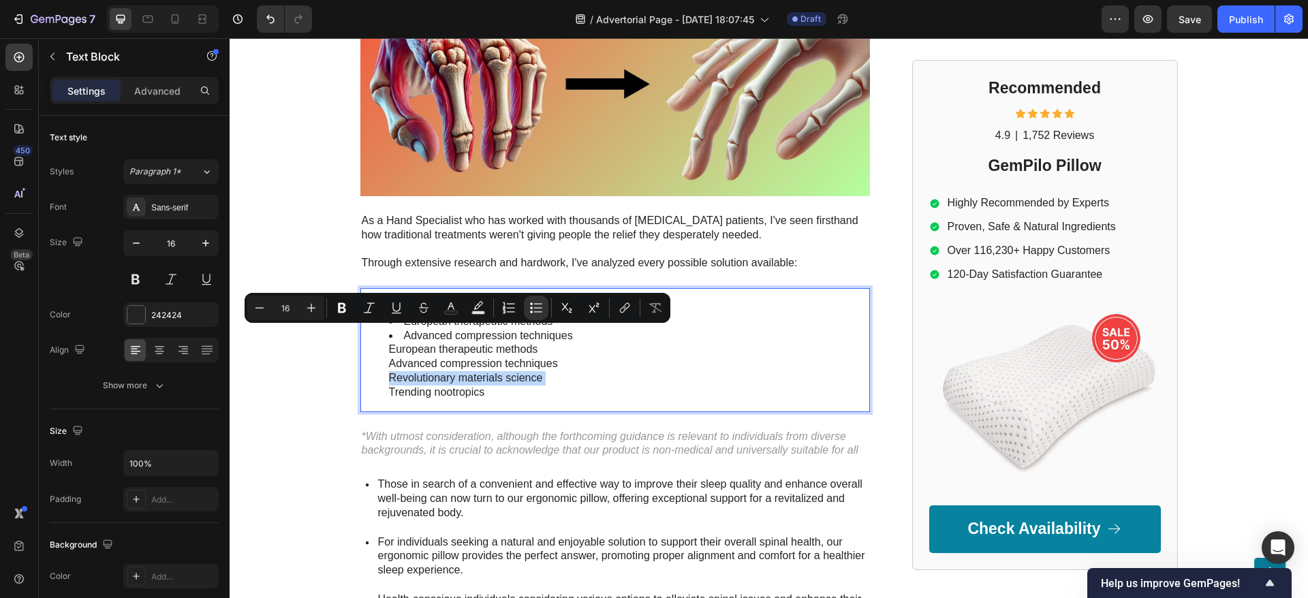
copy li "Revolutionary materials science"
click at [498, 349] on li "Advanced compression techniques European therapeutic methods Advanced compressi…" at bounding box center [628, 364] width 479 height 71
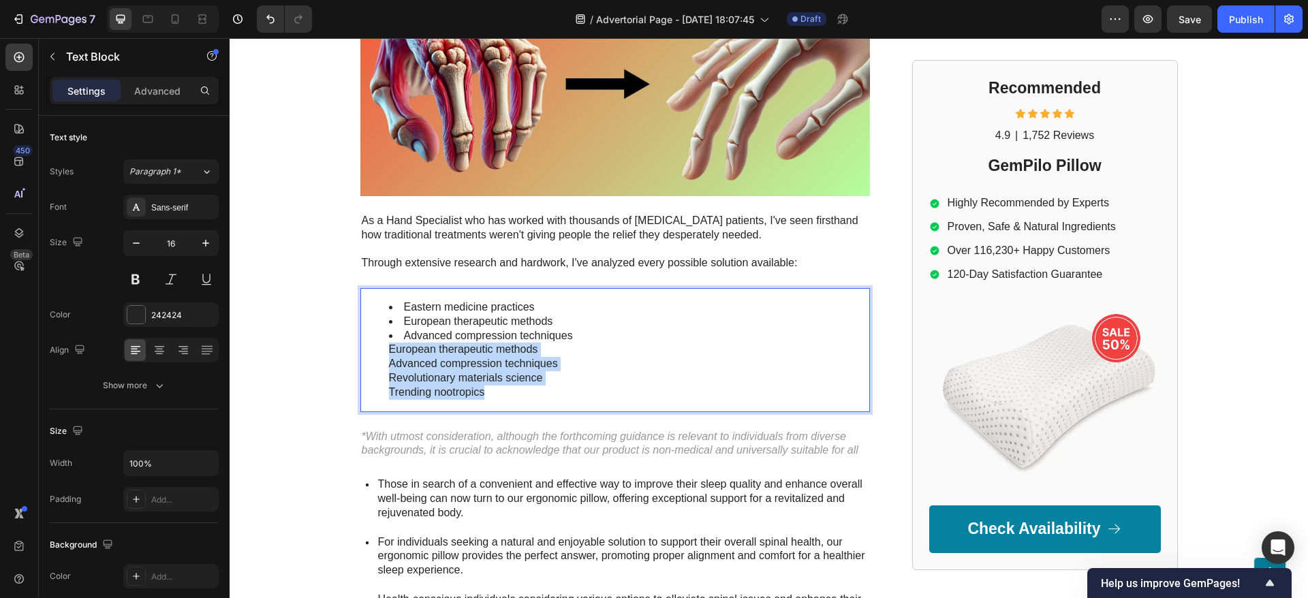
drag, startPoint x: 490, startPoint y: 353, endPoint x: 377, endPoint y: 309, distance: 122.0
click at [377, 309] on ul "Eastern medicine practices European therapeutic methods Advanced compression te…" at bounding box center [615, 349] width 507 height 99
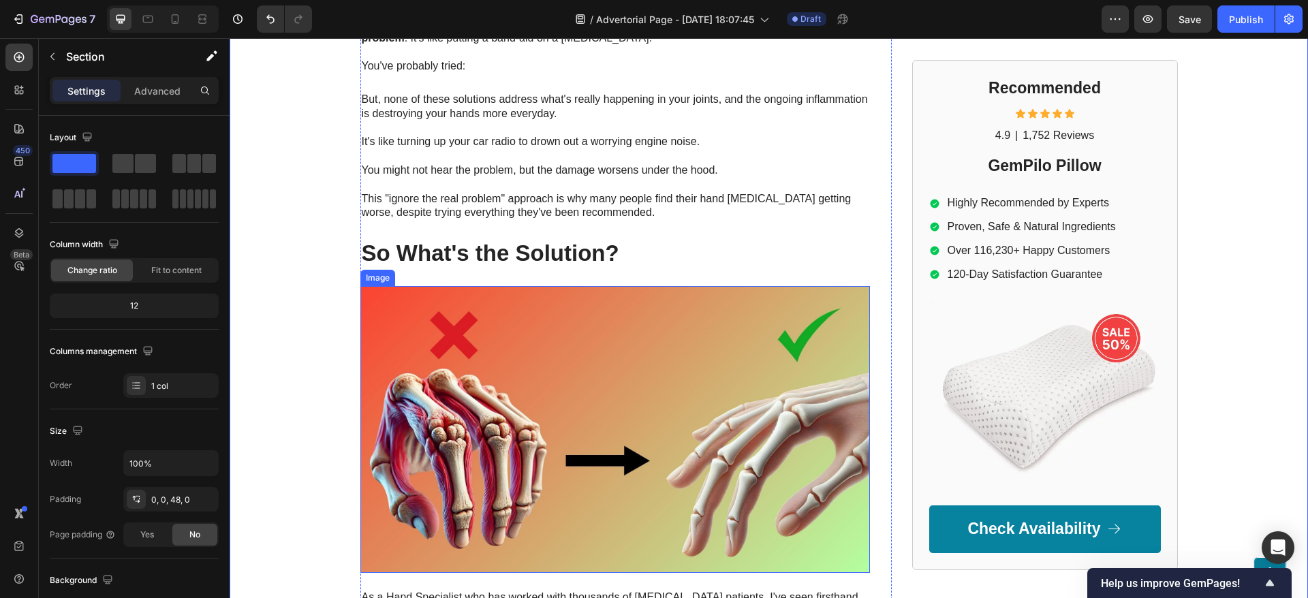
scroll to position [3294, 0]
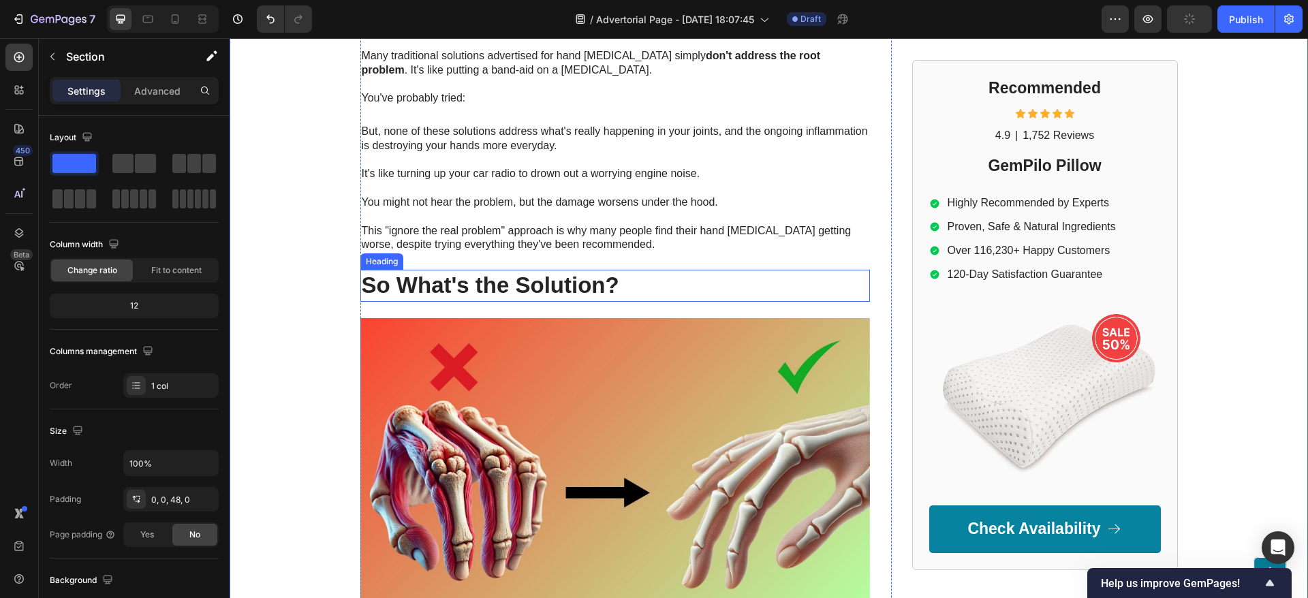
click at [570, 272] on strong "So What's the Solution?" at bounding box center [490, 284] width 257 height 25
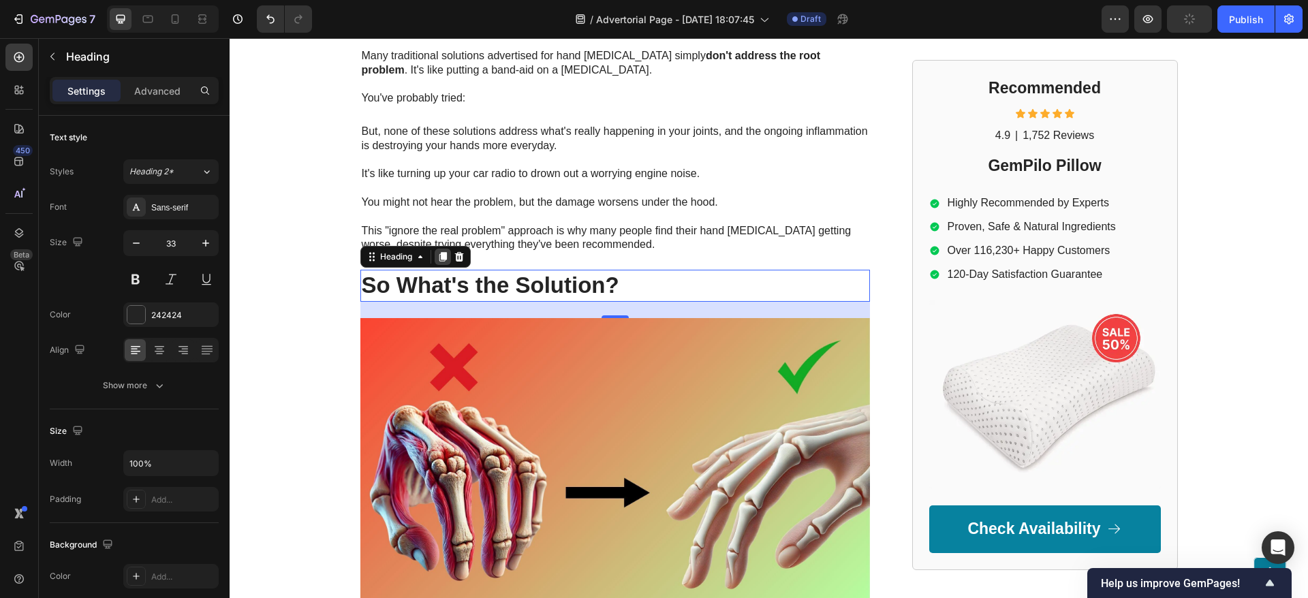
click at [439, 252] on icon at bounding box center [442, 257] width 7 height 10
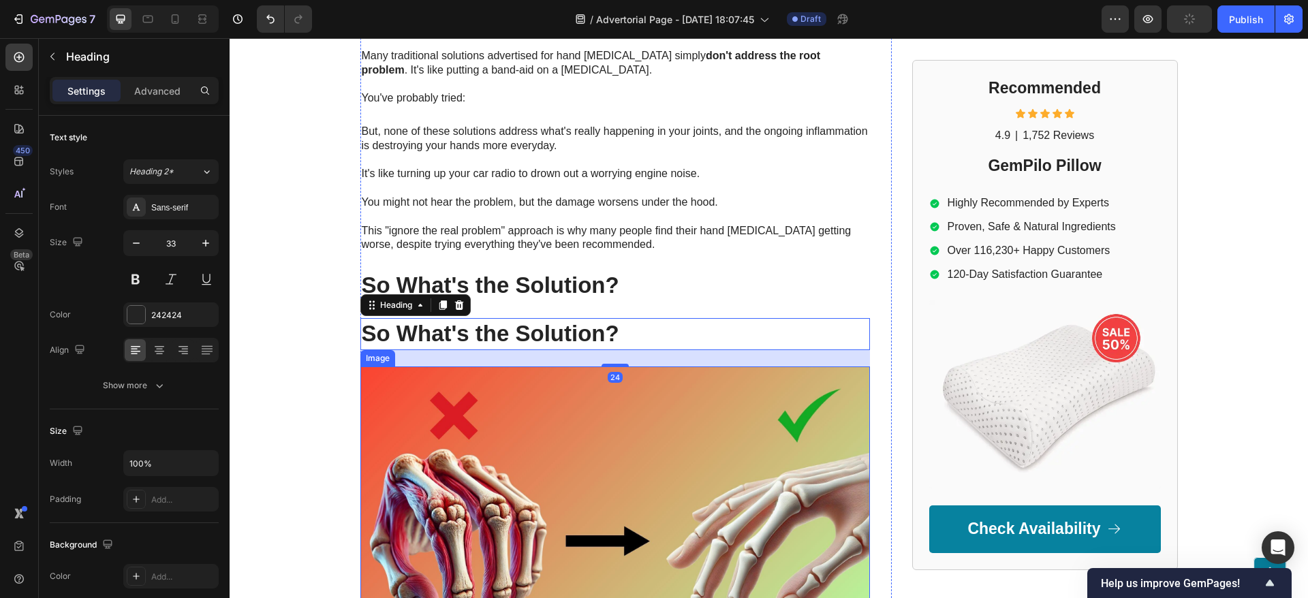
scroll to position [3396, 0]
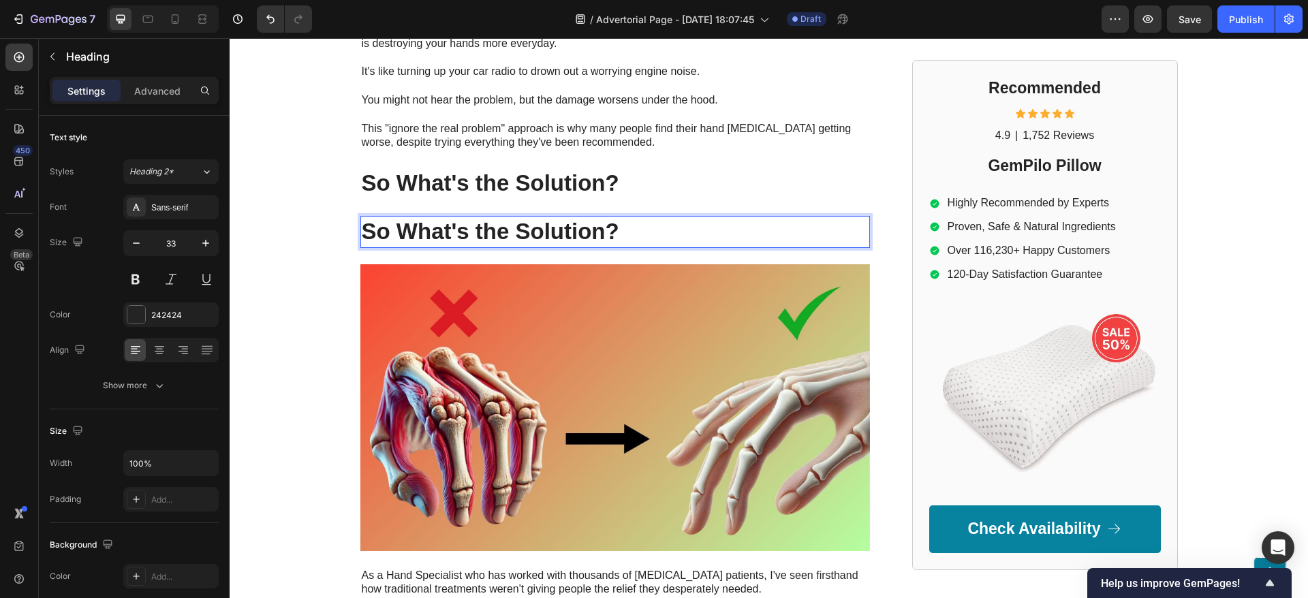
drag, startPoint x: 534, startPoint y: 186, endPoint x: 593, endPoint y: 174, distance: 60.4
drag, startPoint x: 619, startPoint y: 180, endPoint x: 588, endPoint y: 176, distance: 31.7
click at [620, 217] on p "So What's the Solution?" at bounding box center [615, 231] width 507 height 29
click at [385, 219] on strong "So What's the Solution?" at bounding box center [490, 231] width 257 height 25
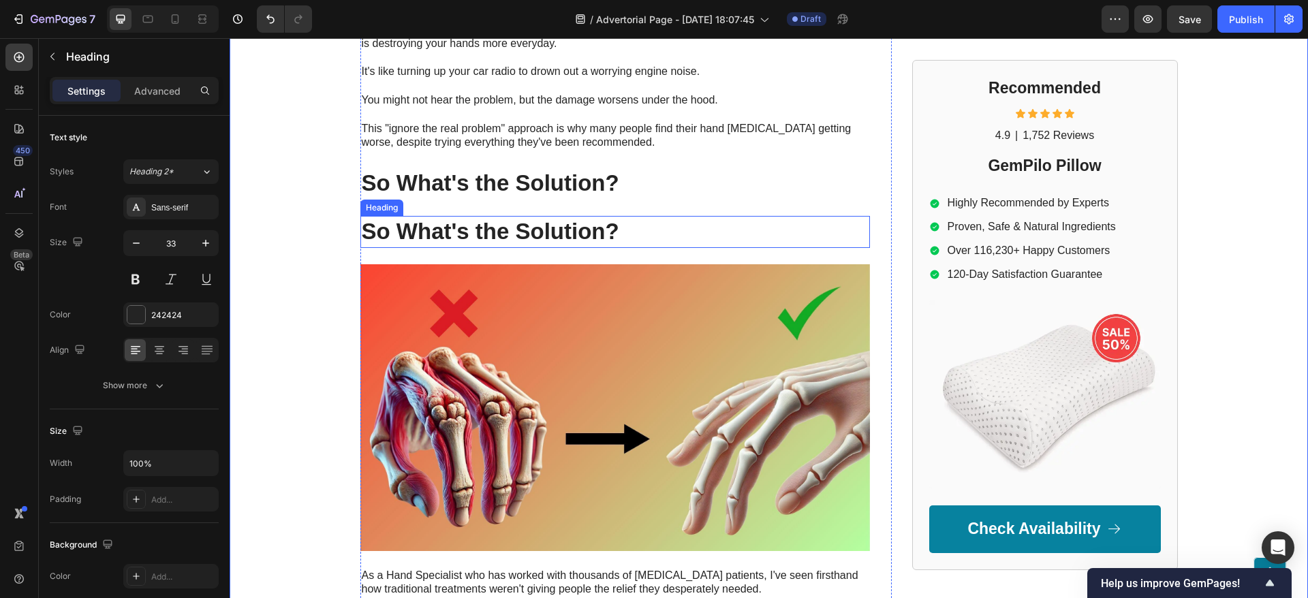
click at [373, 219] on strong "So What's the Solution?" at bounding box center [490, 231] width 257 height 25
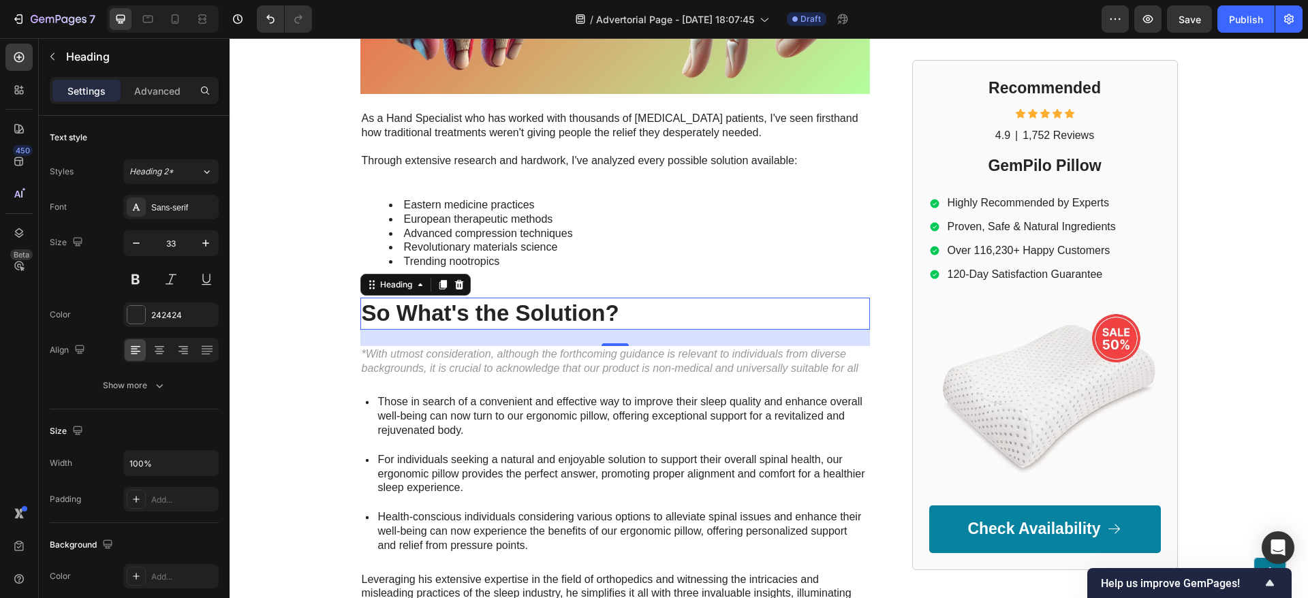
scroll to position [3756, 0]
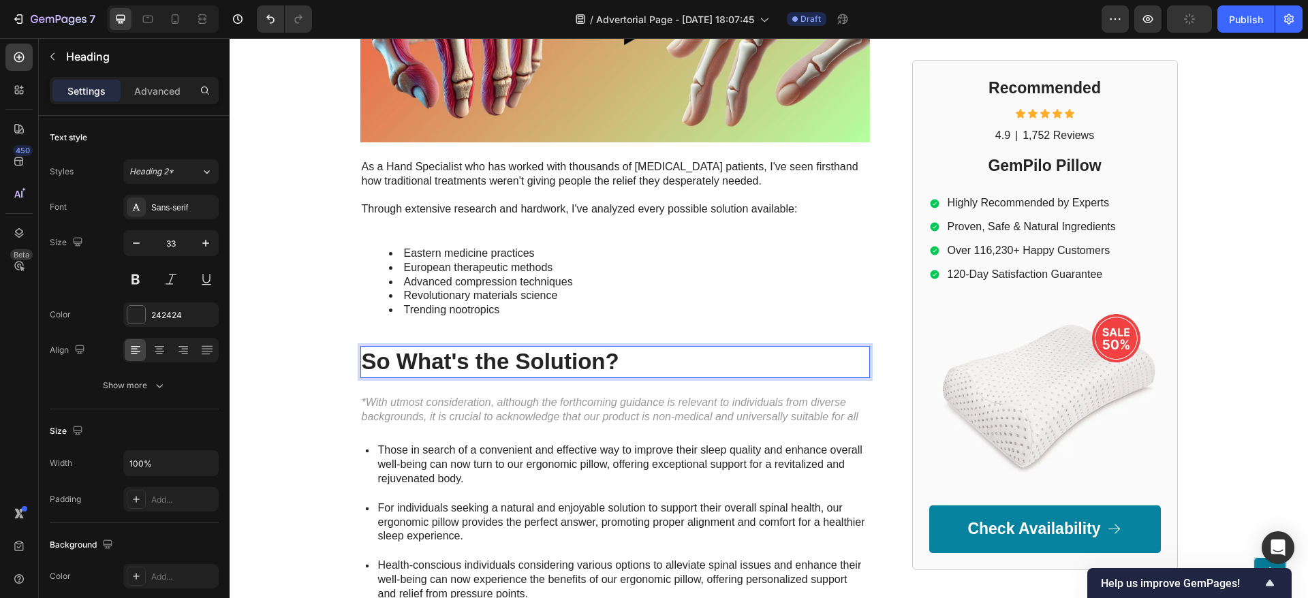
click at [458, 349] on strong "So What's the Solution?" at bounding box center [490, 361] width 257 height 25
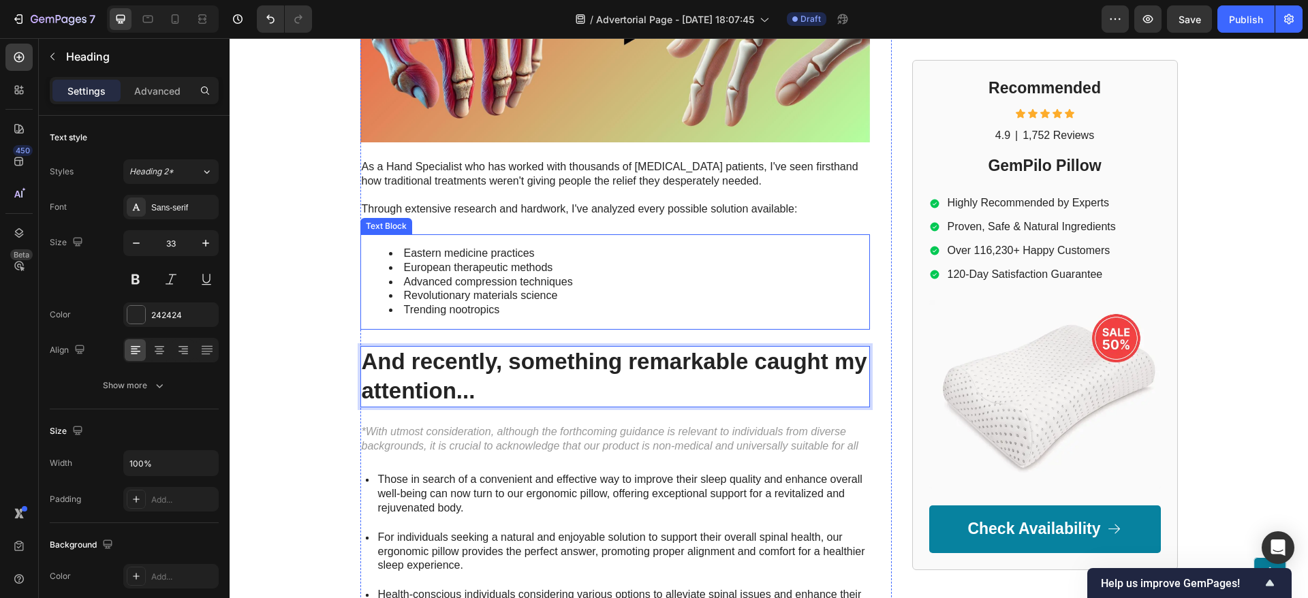
scroll to position [3450, 0]
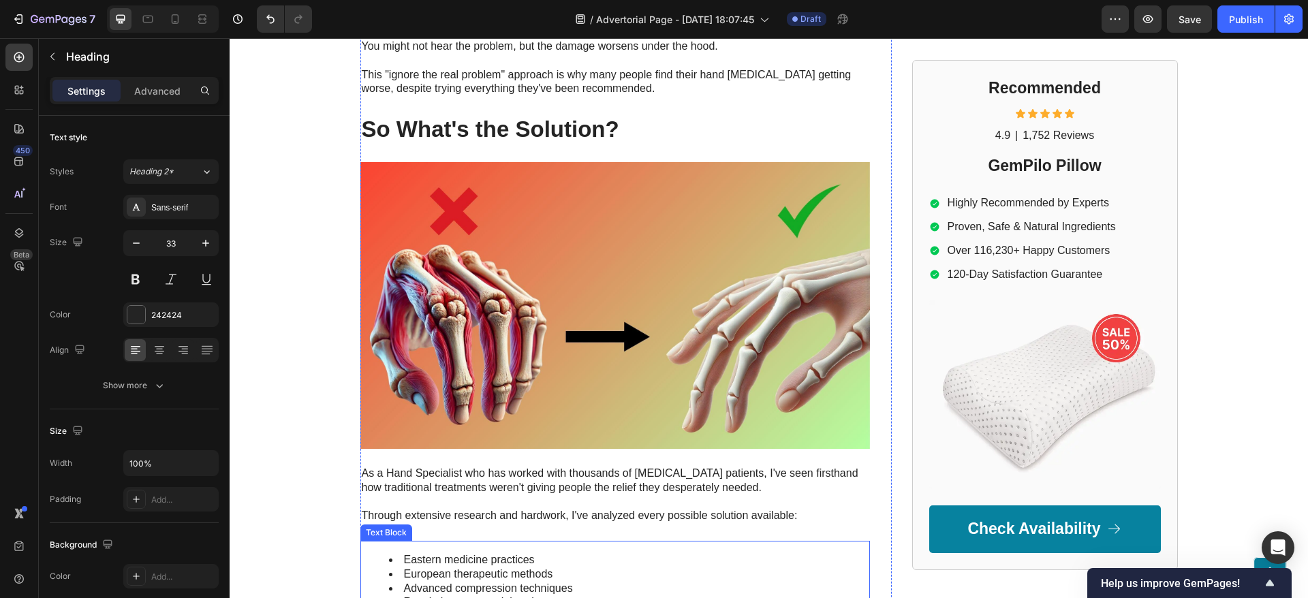
click at [511, 262] on img at bounding box center [614, 305] width 509 height 287
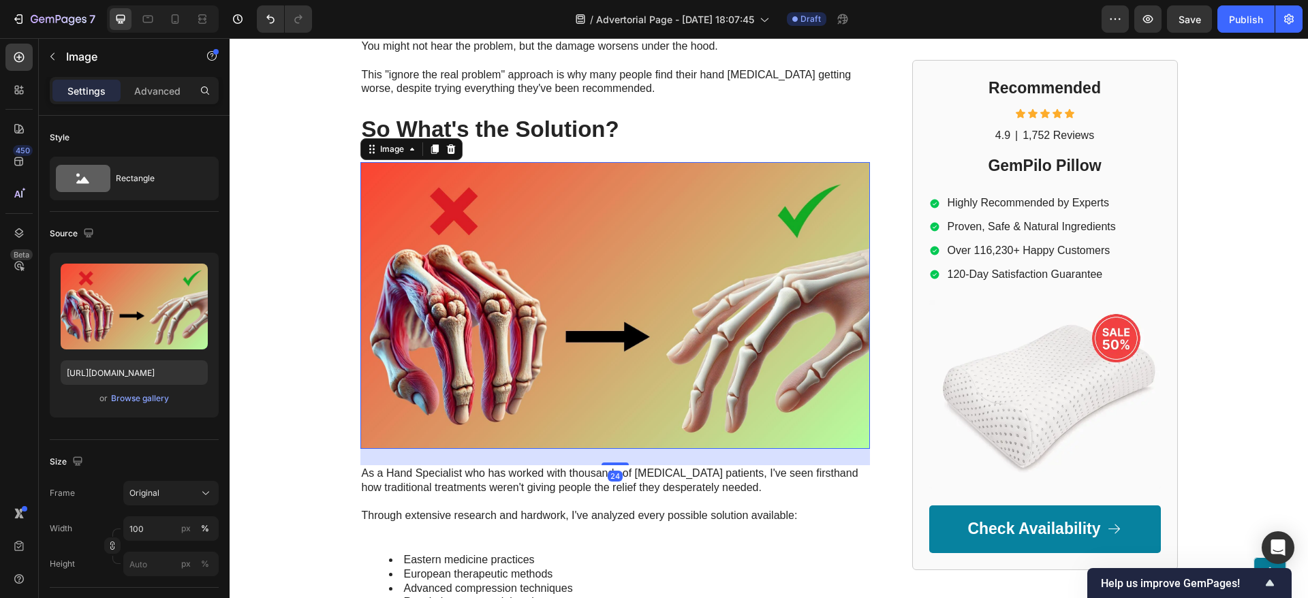
click at [429, 144] on icon at bounding box center [434, 149] width 11 height 11
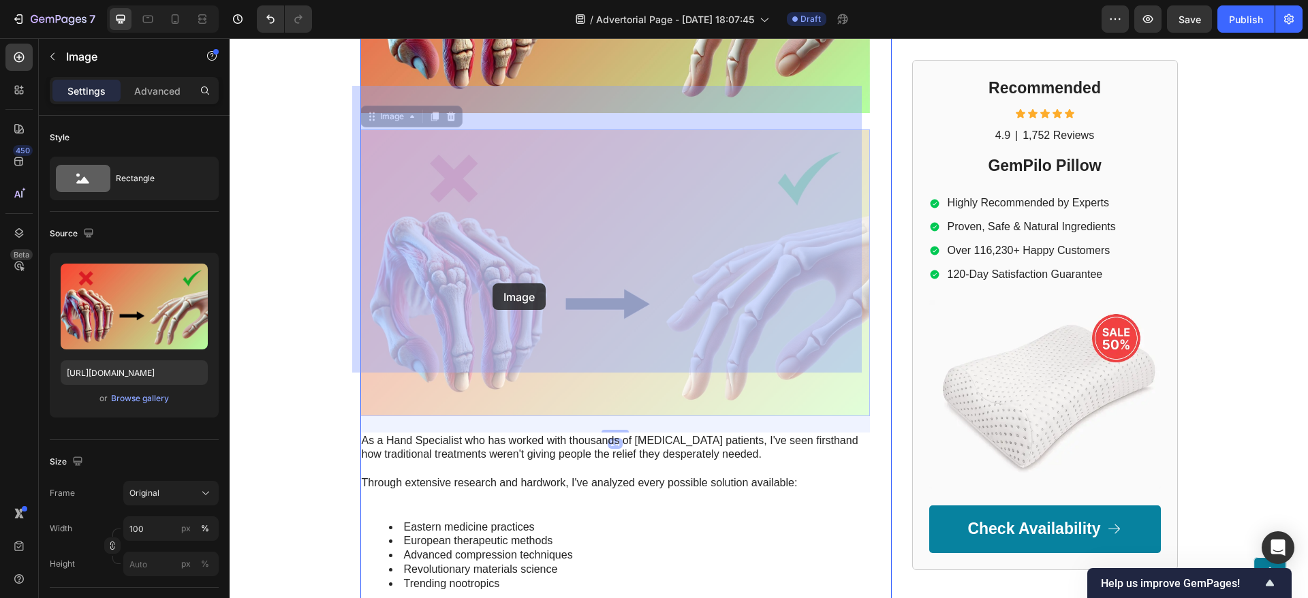
scroll to position [3990, 0]
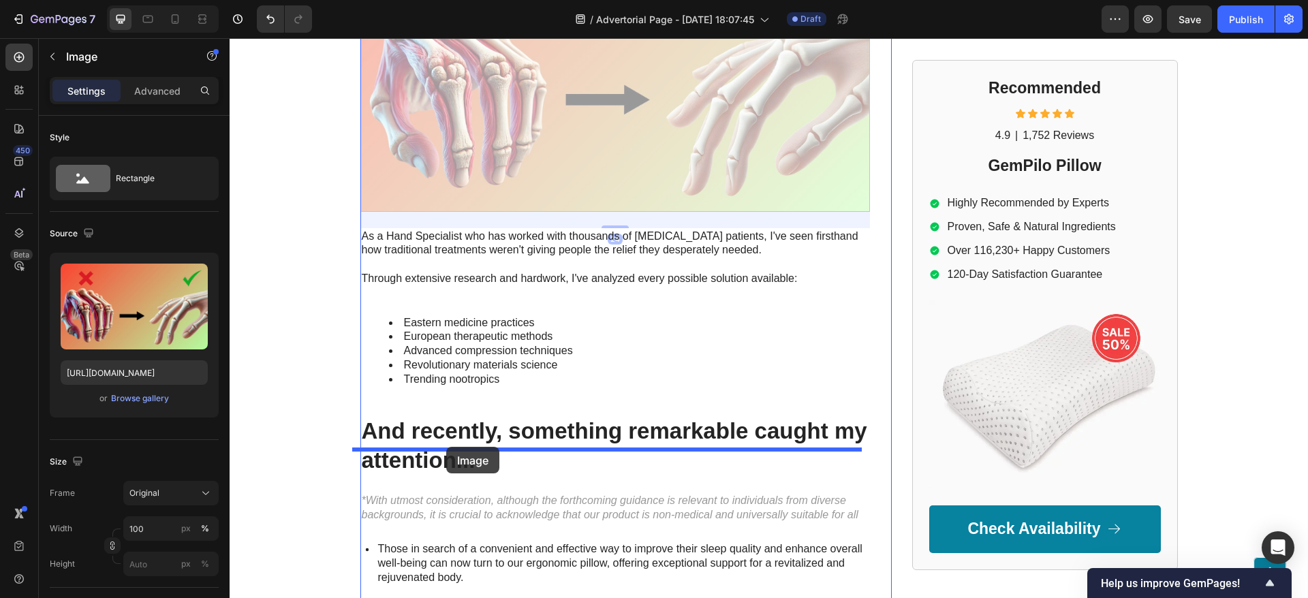
drag, startPoint x: 373, startPoint y: 78, endPoint x: 647, endPoint y: 41, distance: 276.9
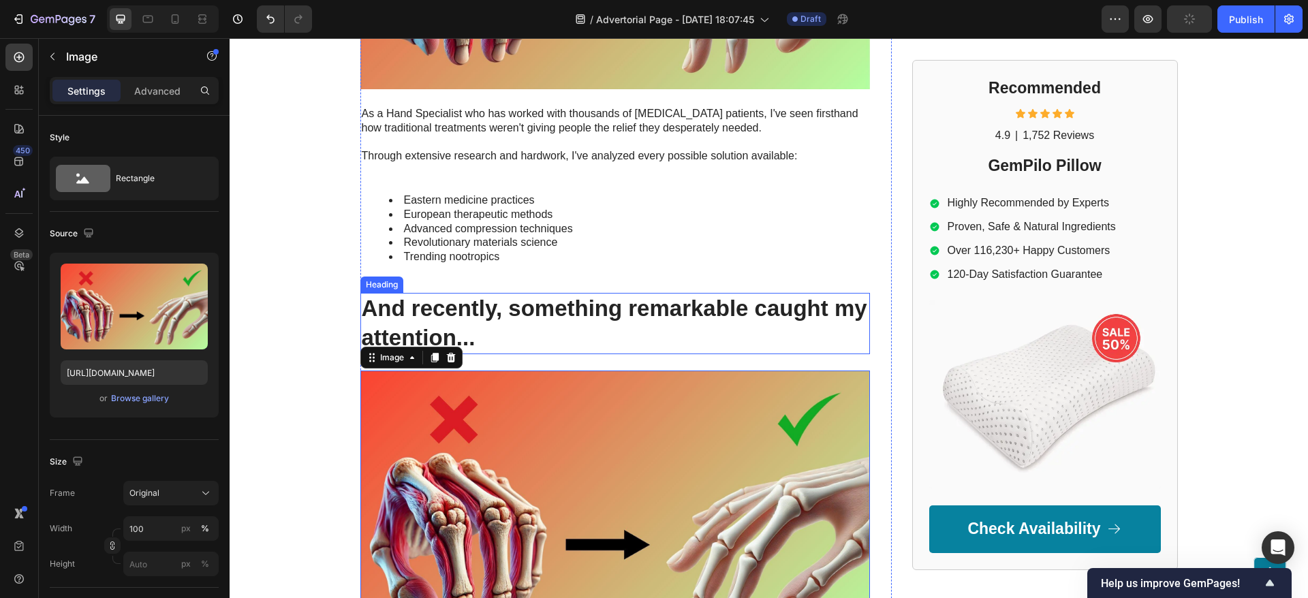
scroll to position [3891, 0]
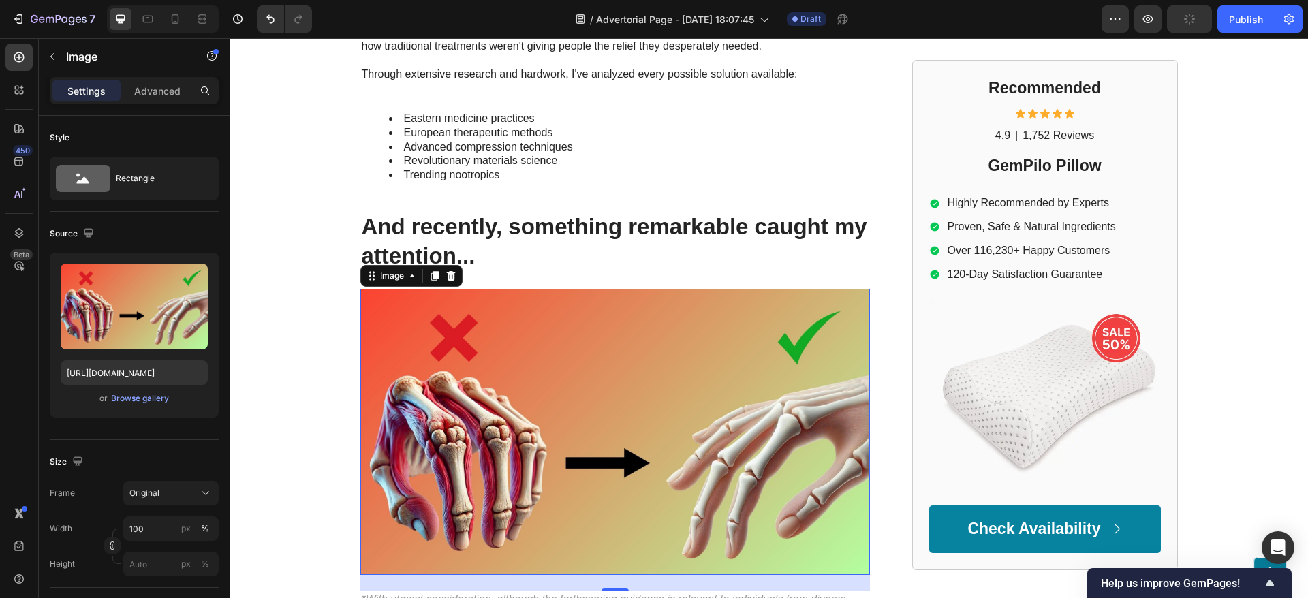
click at [511, 387] on img at bounding box center [614, 432] width 509 height 287
click at [137, 363] on input "https://www.onecompress.com/cdn/shop/files/gempages_491478759153599514-ec8eef90…" at bounding box center [134, 372] width 147 height 25
paste input "a6f9fc45-394f-49c3-a69e-5a5470d1107d.jpg?v=1071785072758317910"
type input "https://www.onecompress.com/cdn/shop/files/gempages_491478759153599514-a6f9fc45…"
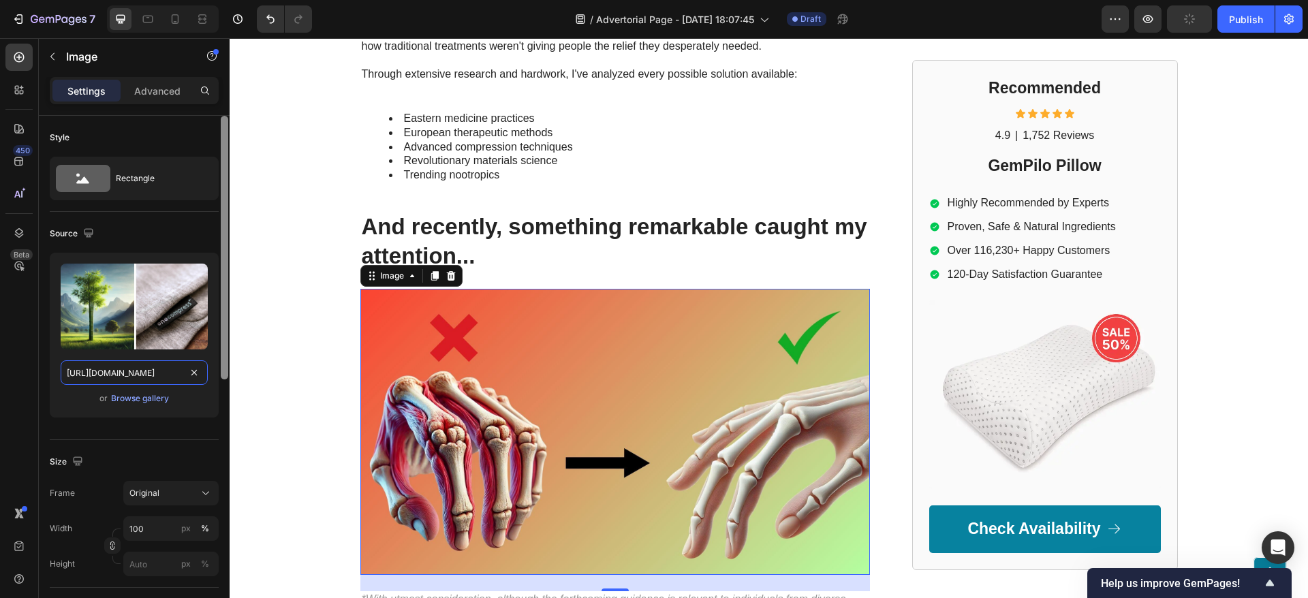
scroll to position [0, 479]
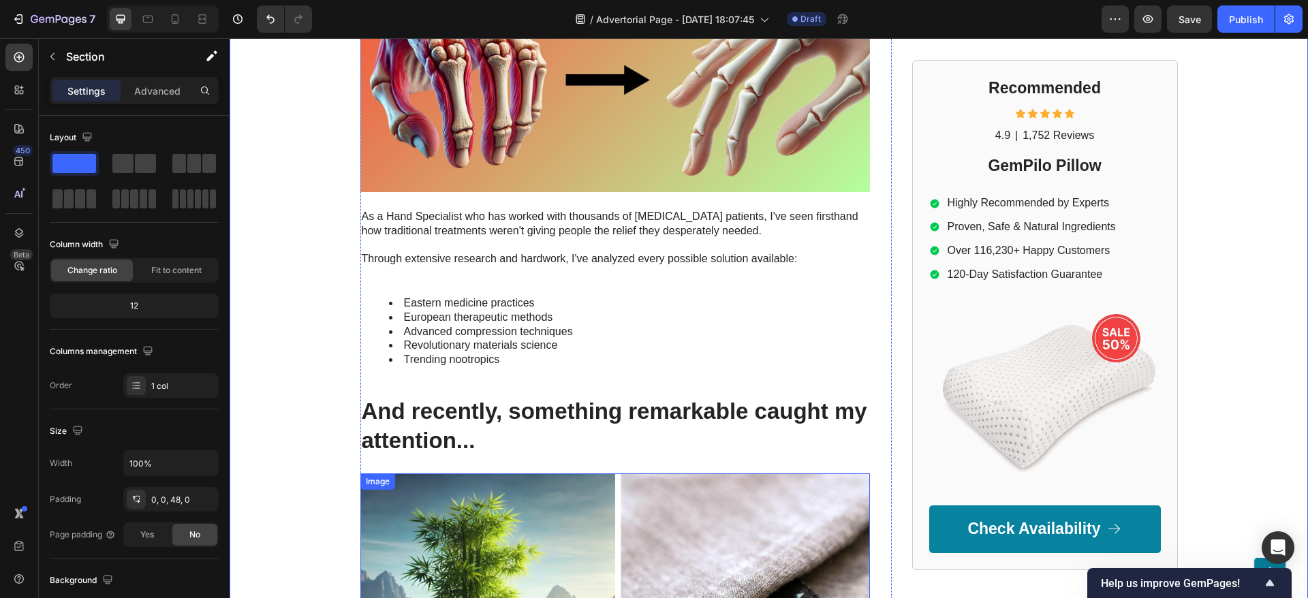
scroll to position [3687, 0]
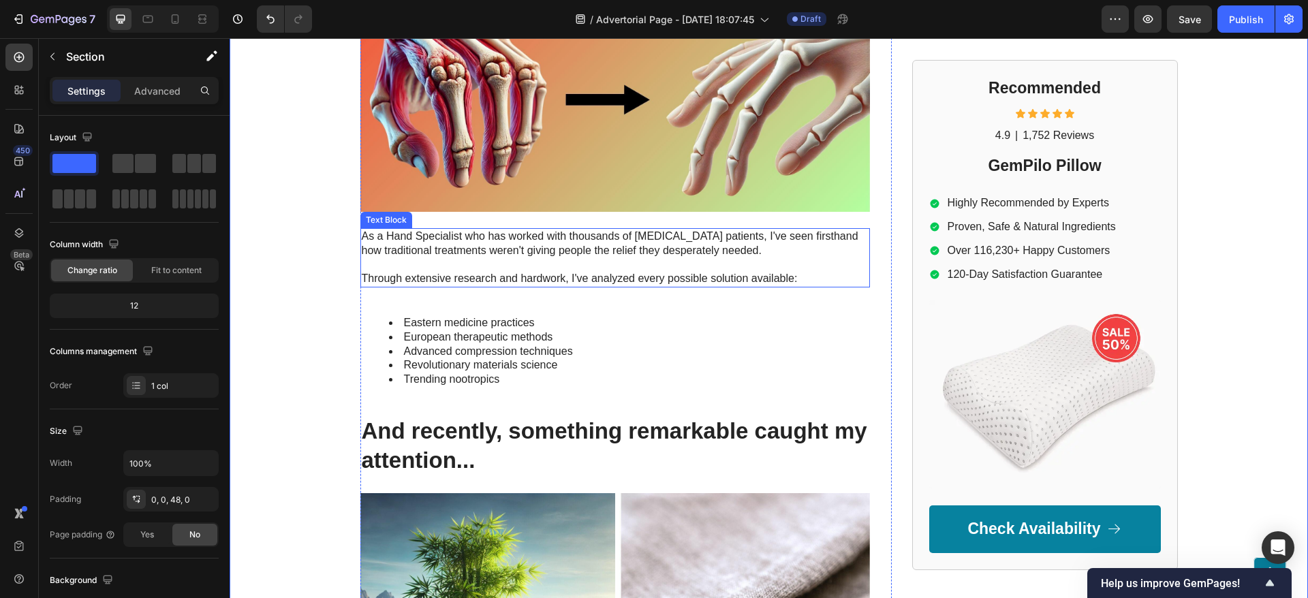
click at [550, 257] on p "Rich Text Editor. Editing area: main" at bounding box center [615, 264] width 507 height 14
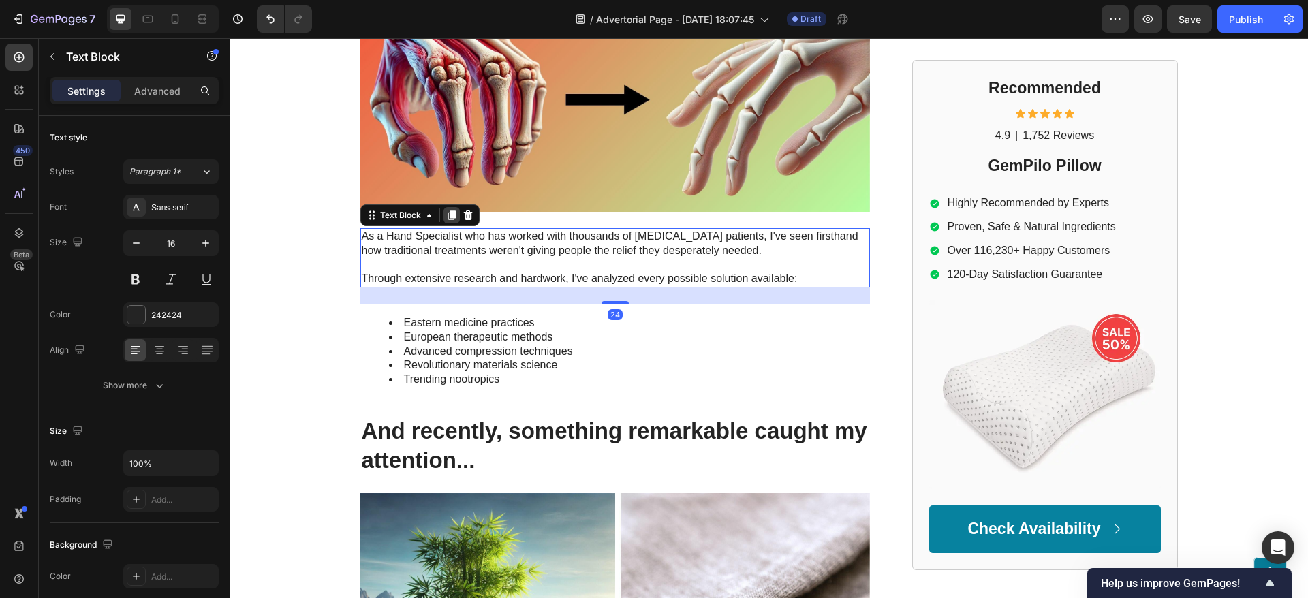
click at [446, 210] on icon at bounding box center [451, 215] width 11 height 11
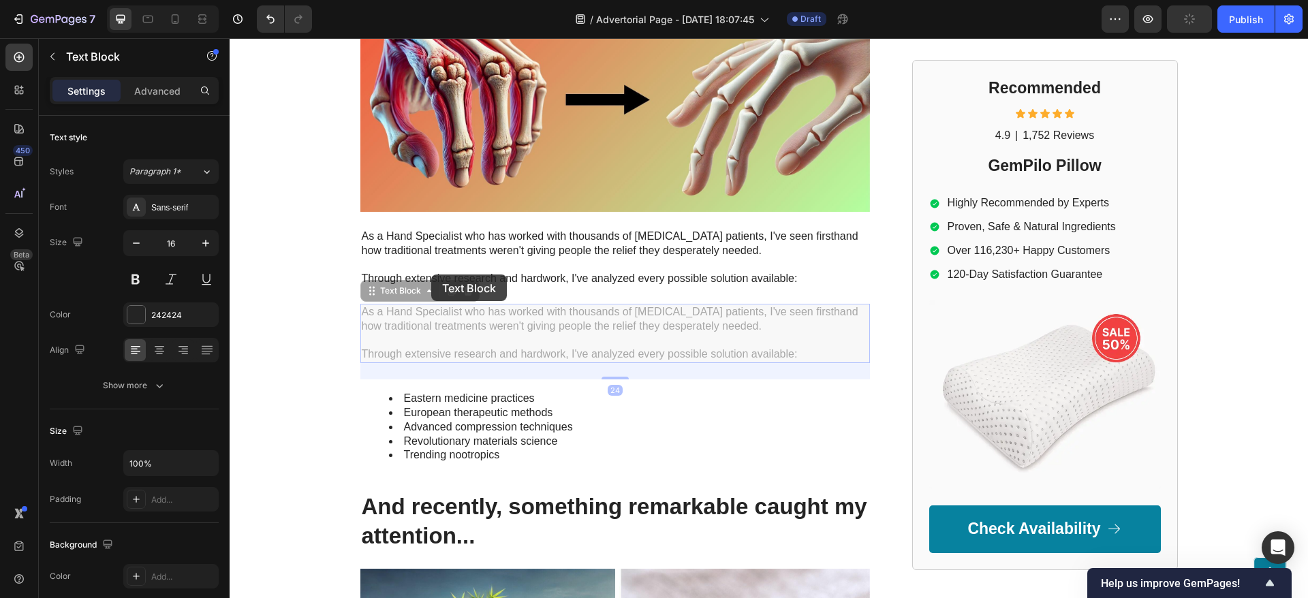
scroll to position [4095, 0]
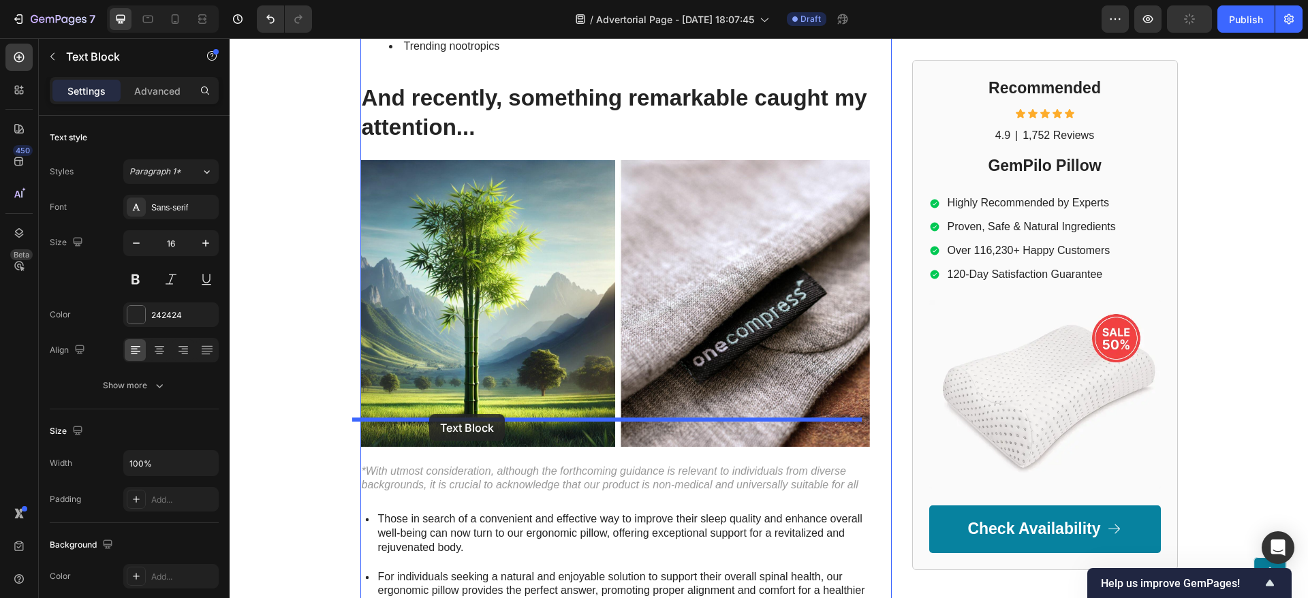
drag, startPoint x: 357, startPoint y: 249, endPoint x: 429, endPoint y: 414, distance: 180.6
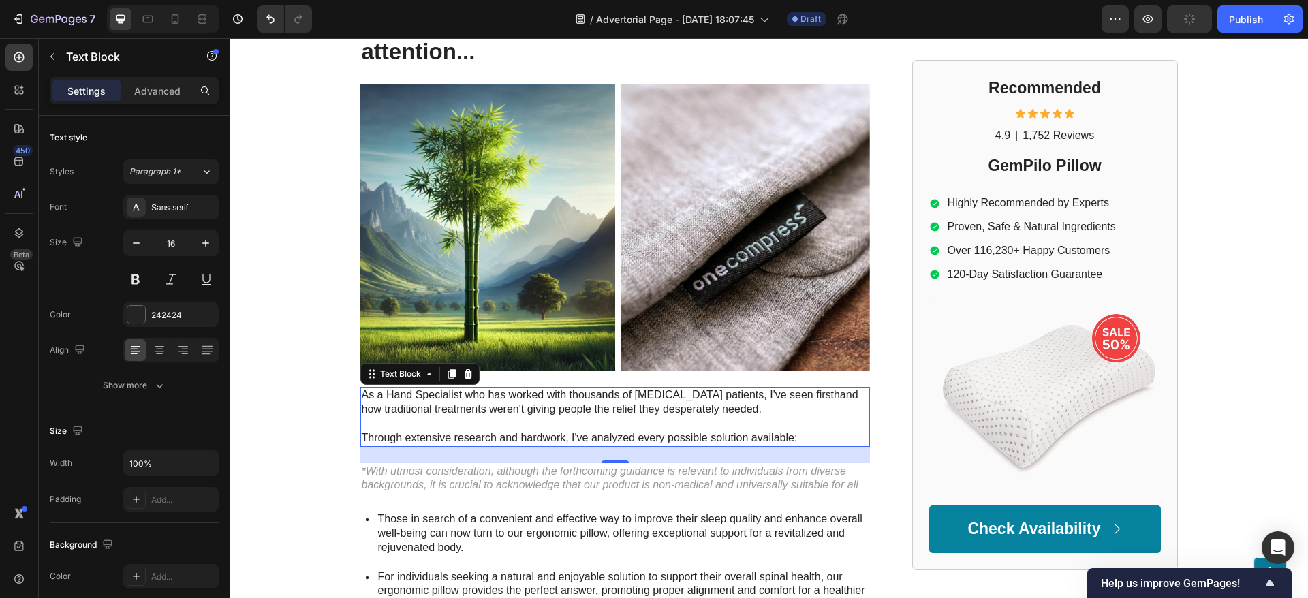
scroll to position [4020, 0]
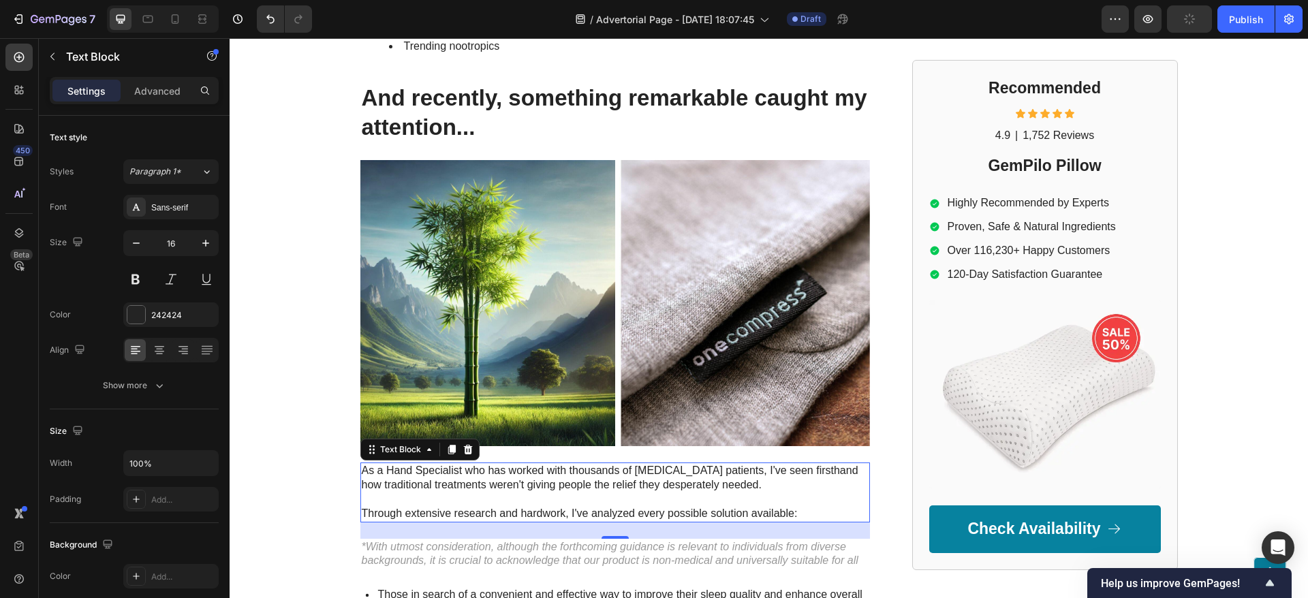
click at [406, 492] on p at bounding box center [615, 499] width 507 height 14
click at [406, 492] on p "Rich Text Editor. Editing area: main" at bounding box center [615, 499] width 507 height 14
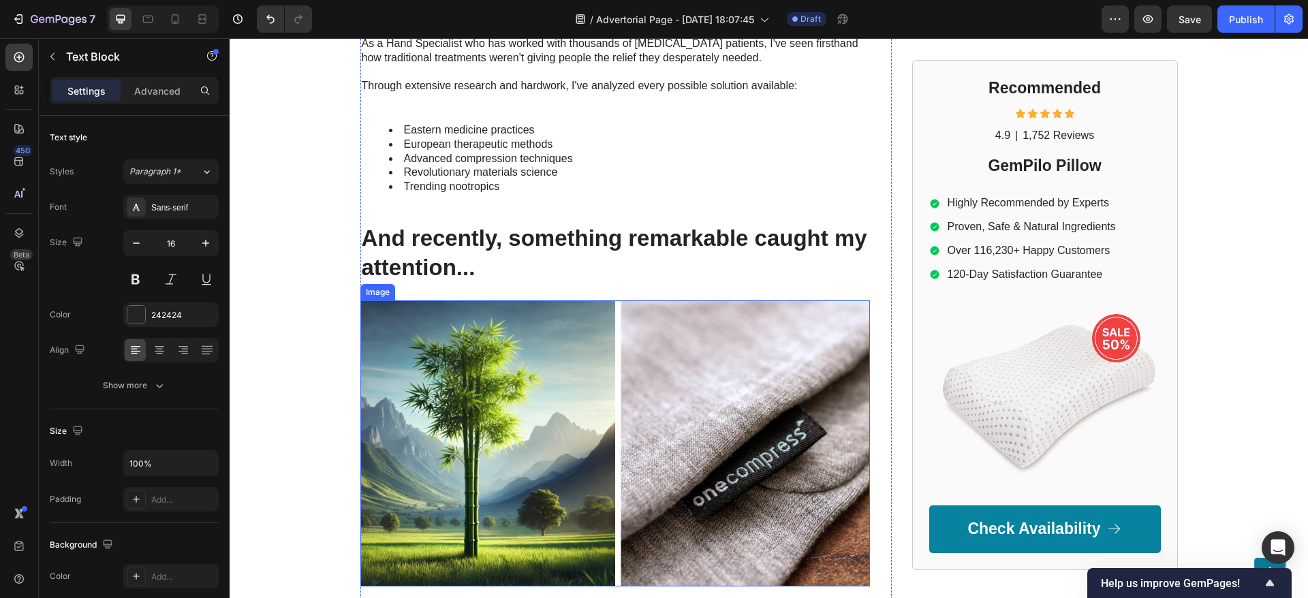
scroll to position [3848, 0]
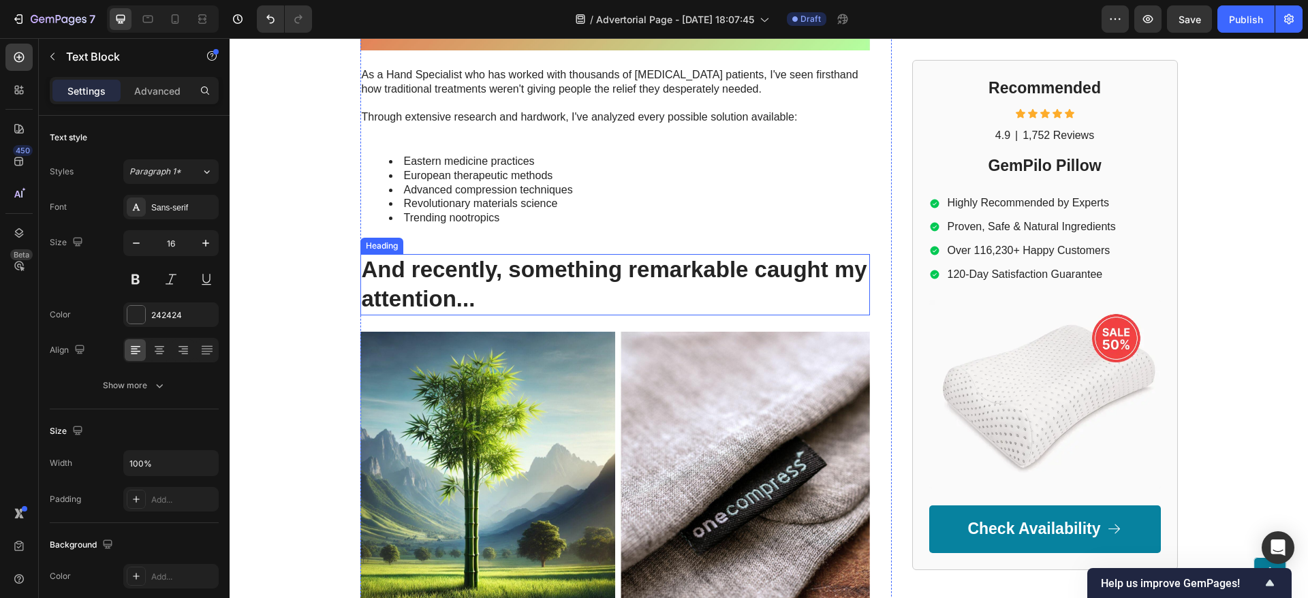
drag, startPoint x: 439, startPoint y: 233, endPoint x: 701, endPoint y: 225, distance: 261.7
click at [439, 257] on strong "And recently, something remarkable caught my attention..." at bounding box center [614, 284] width 505 height 54
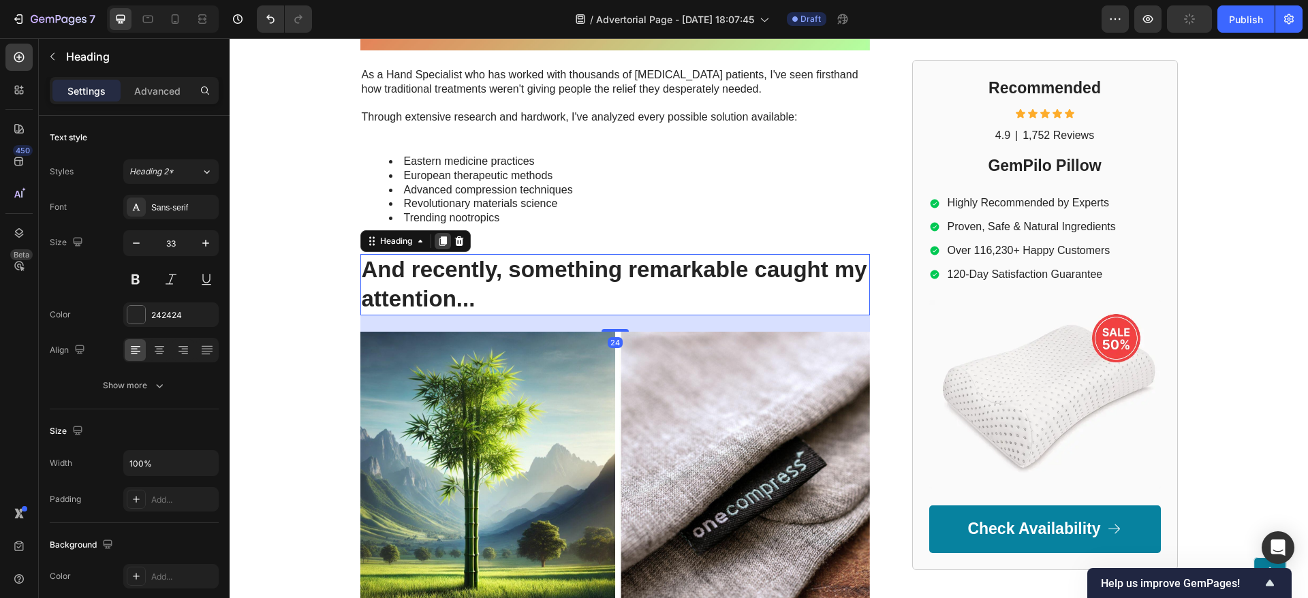
click at [439, 236] on icon at bounding box center [442, 241] width 7 height 10
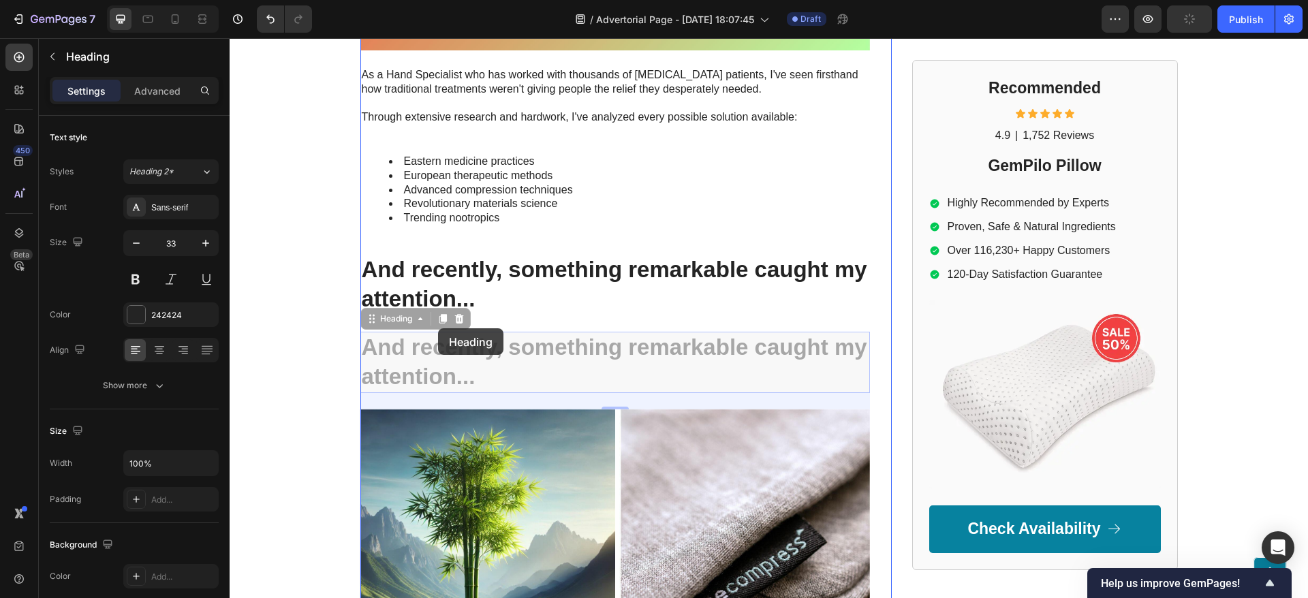
scroll to position [4359, 0]
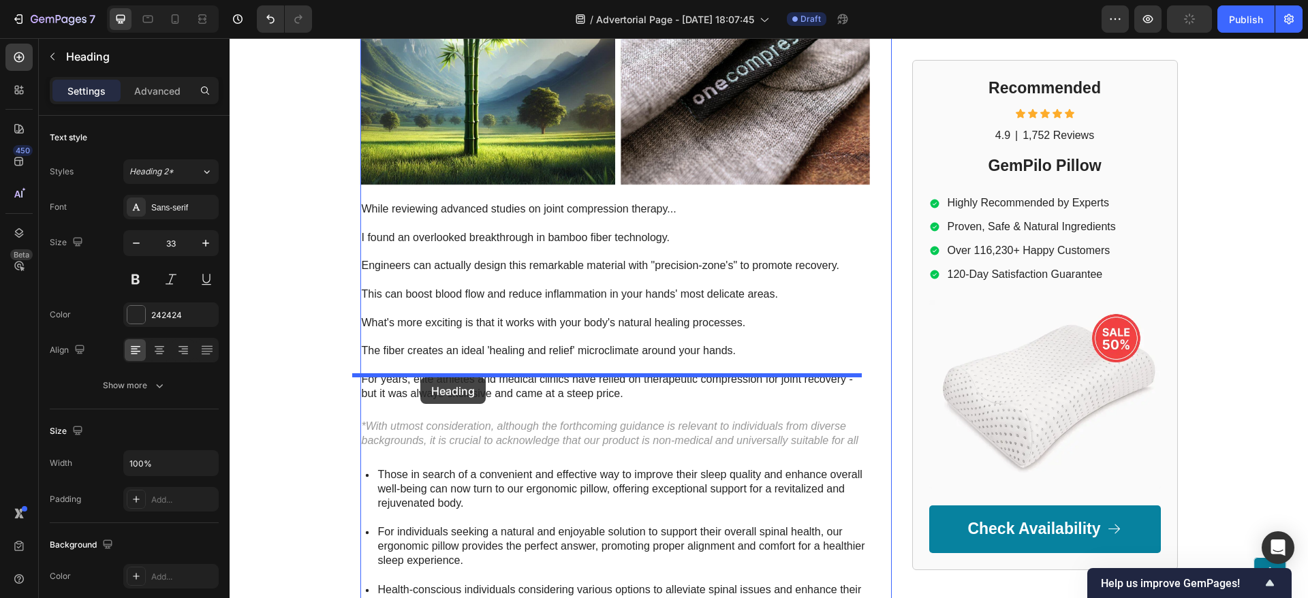
drag, startPoint x: 364, startPoint y: 275, endPoint x: 420, endPoint y: 377, distance: 116.8
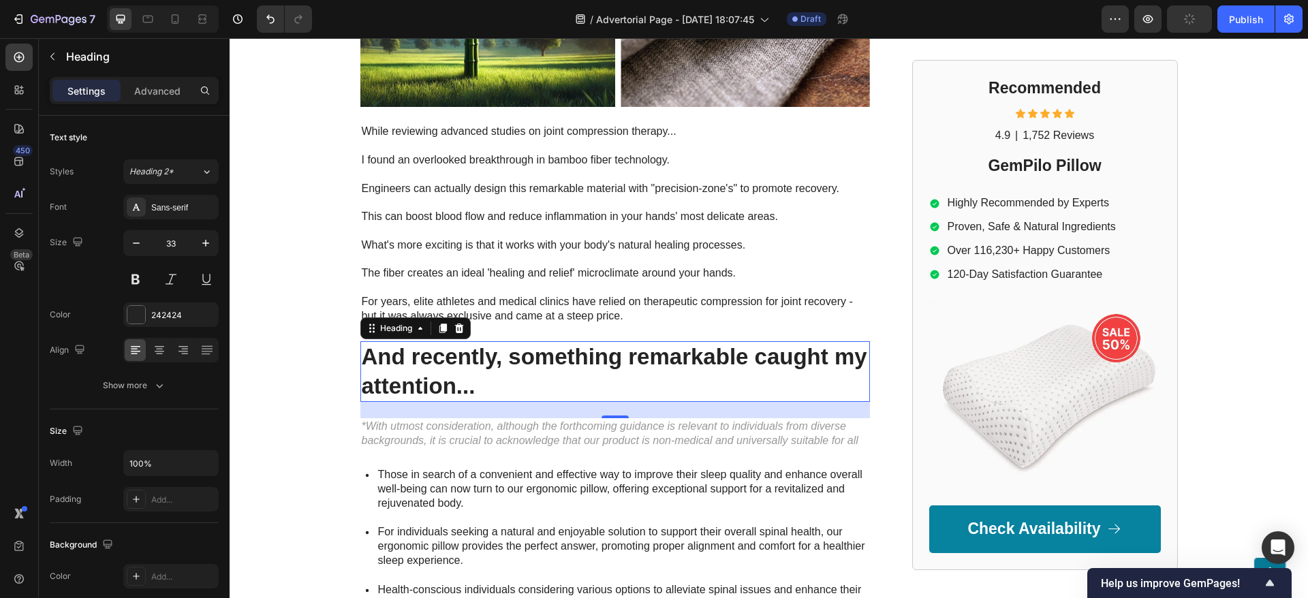
scroll to position [4281, 0]
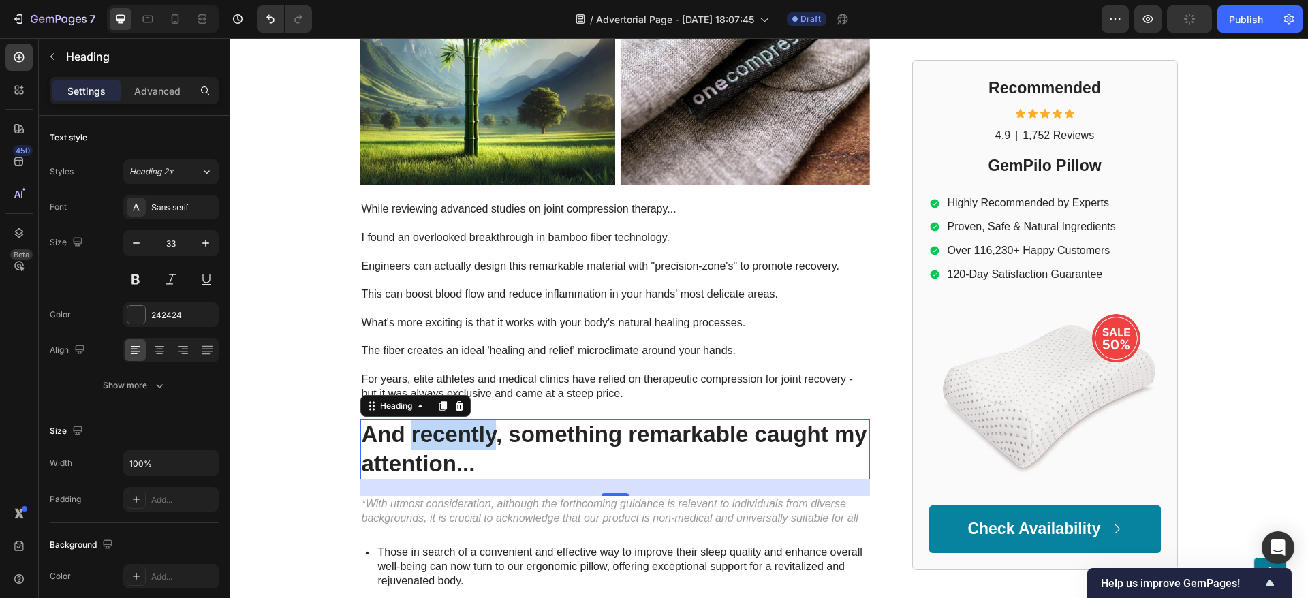
click at [416, 422] on strong "And recently, something remarkable caught my attention..." at bounding box center [614, 449] width 505 height 54
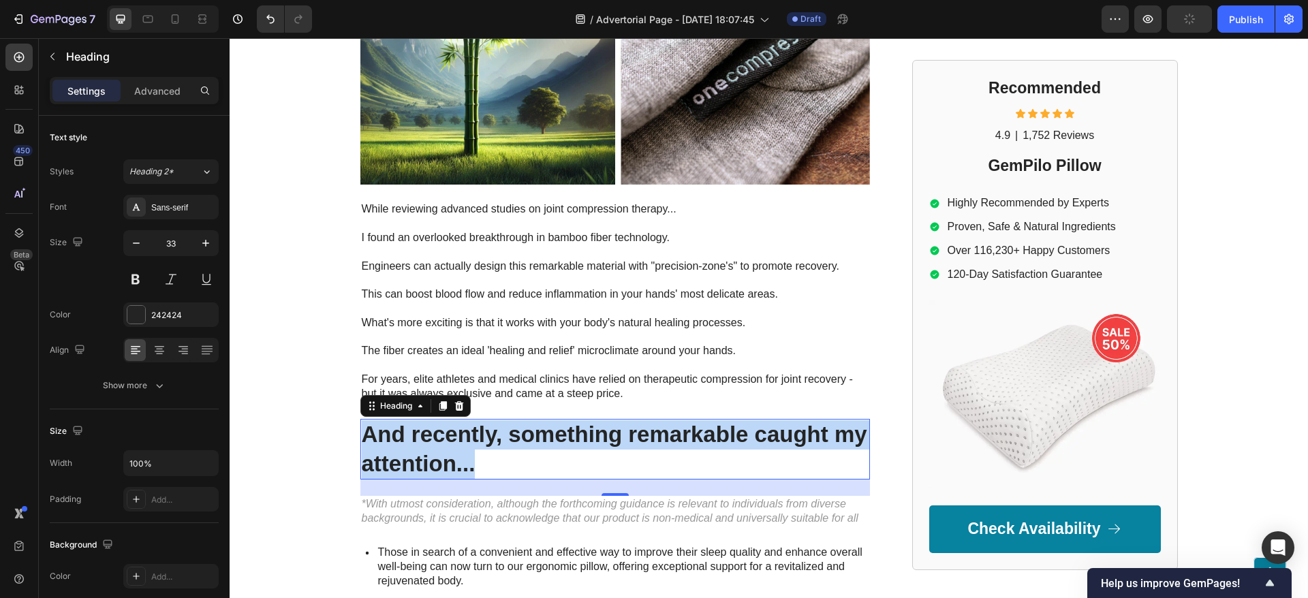
click at [416, 422] on strong "And recently, something remarkable caught my attention..." at bounding box center [614, 449] width 505 height 54
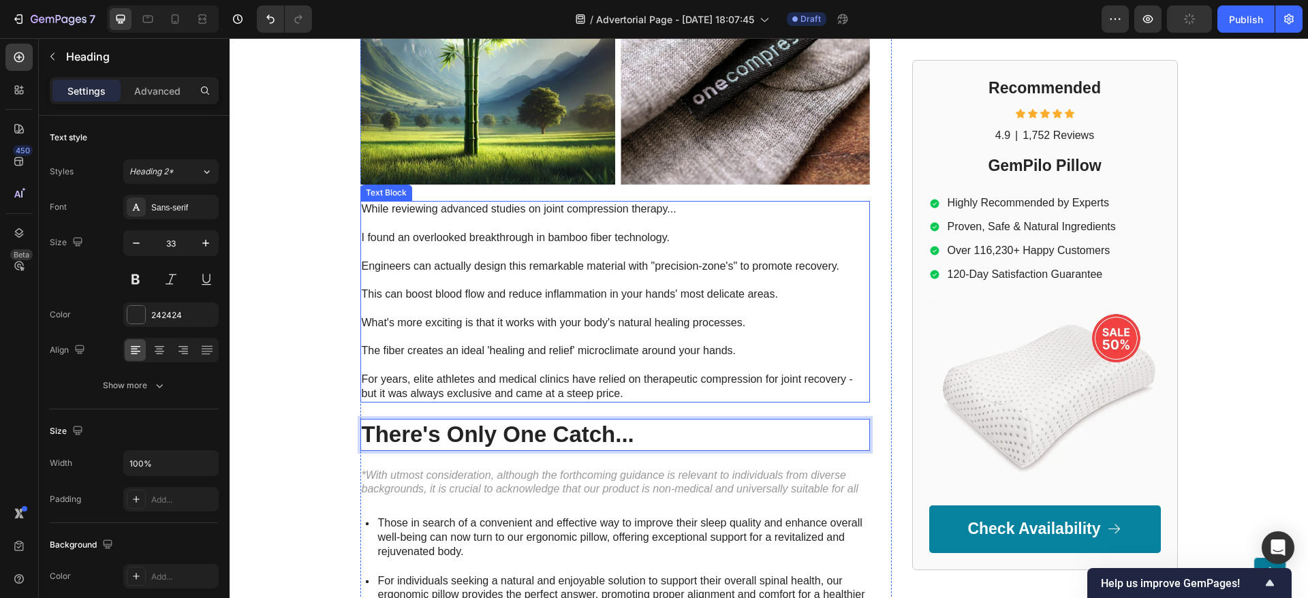
drag, startPoint x: 511, startPoint y: 255, endPoint x: 422, endPoint y: 169, distance: 124.3
click at [511, 273] on p "This can boost blood flow and reduce inflammation in your hands' most delicate …" at bounding box center [615, 287] width 507 height 29
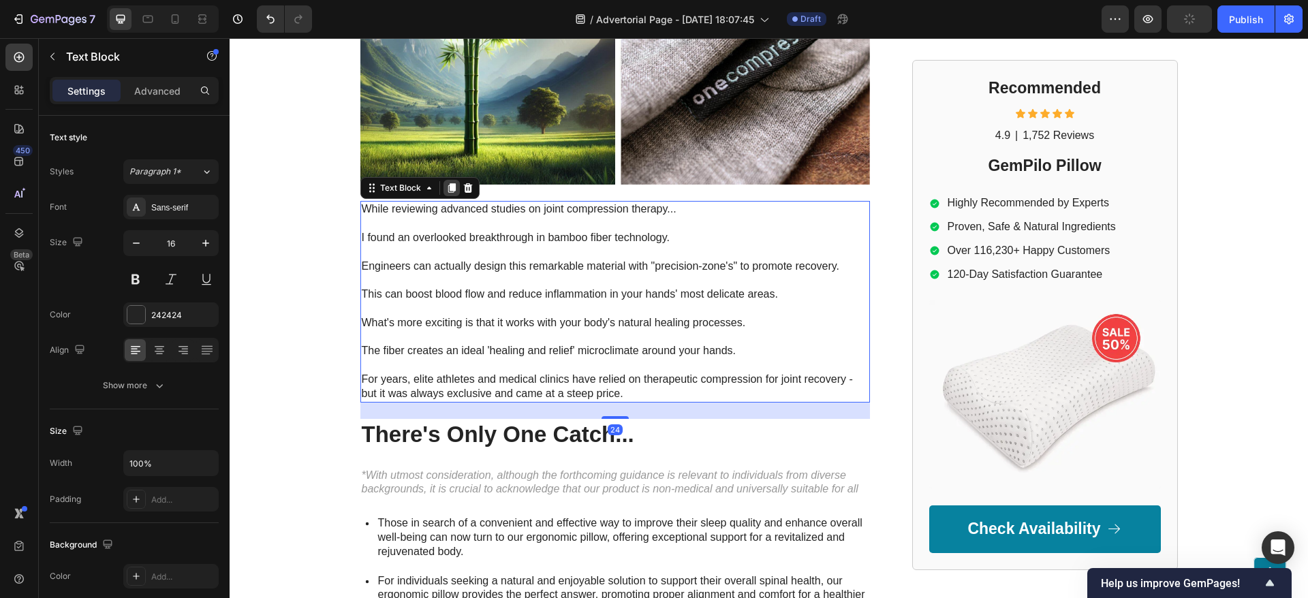
click at [448, 183] on icon at bounding box center [451, 188] width 11 height 11
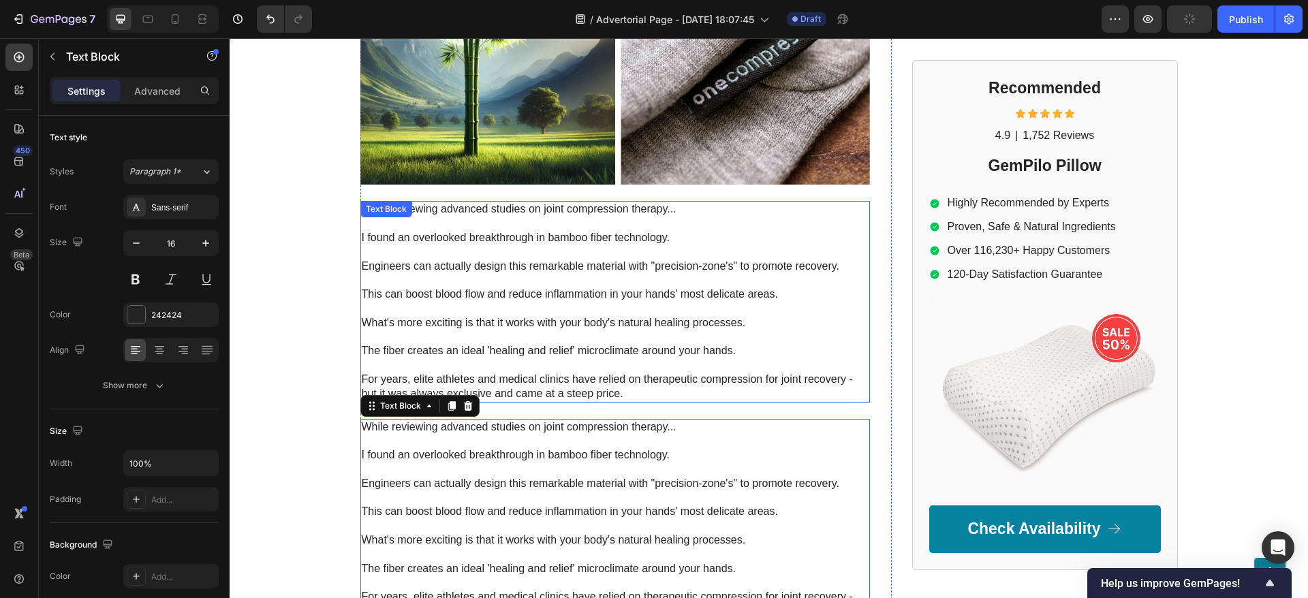
scroll to position [4383, 0]
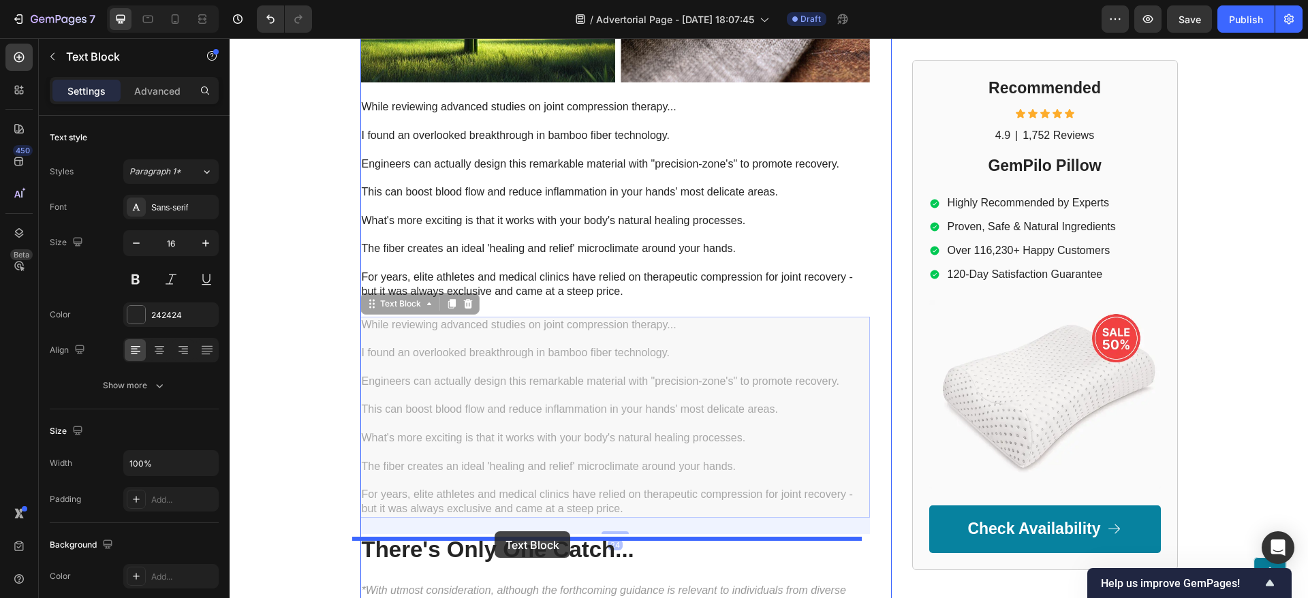
drag, startPoint x: 366, startPoint y: 259, endPoint x: 494, endPoint y: 531, distance: 301.3
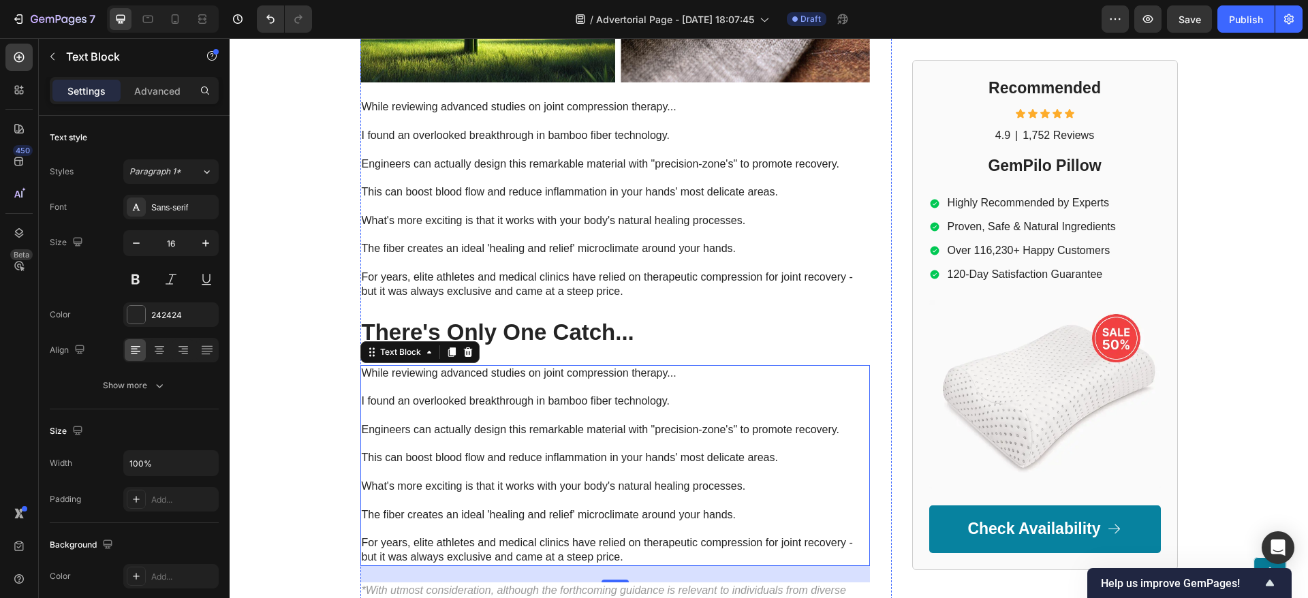
scroll to position [4588, 0]
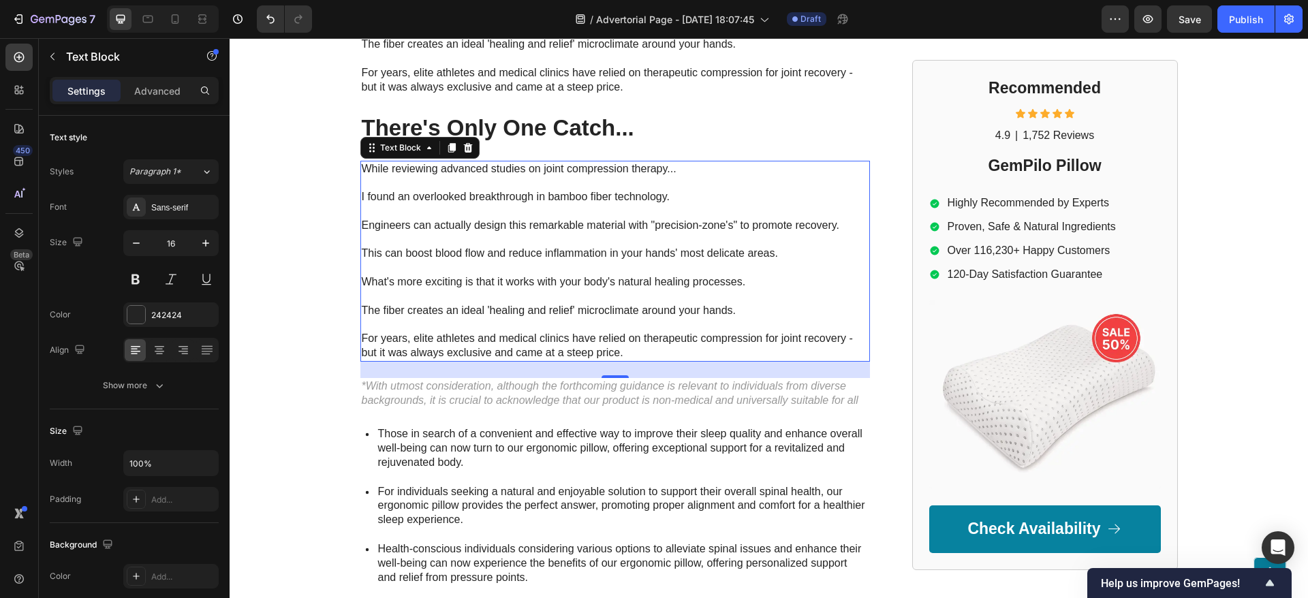
click at [436, 233] on p "This can boost blood flow and reduce inflammation in your hands' most delicate …" at bounding box center [615, 247] width 507 height 29
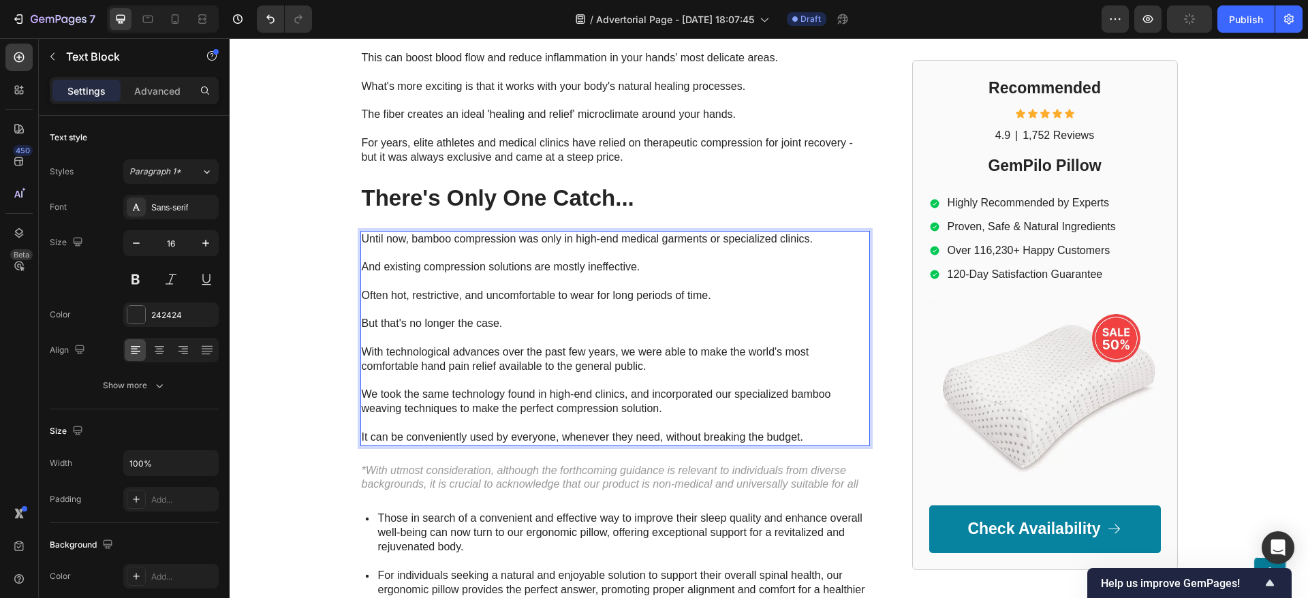
scroll to position [4485, 0]
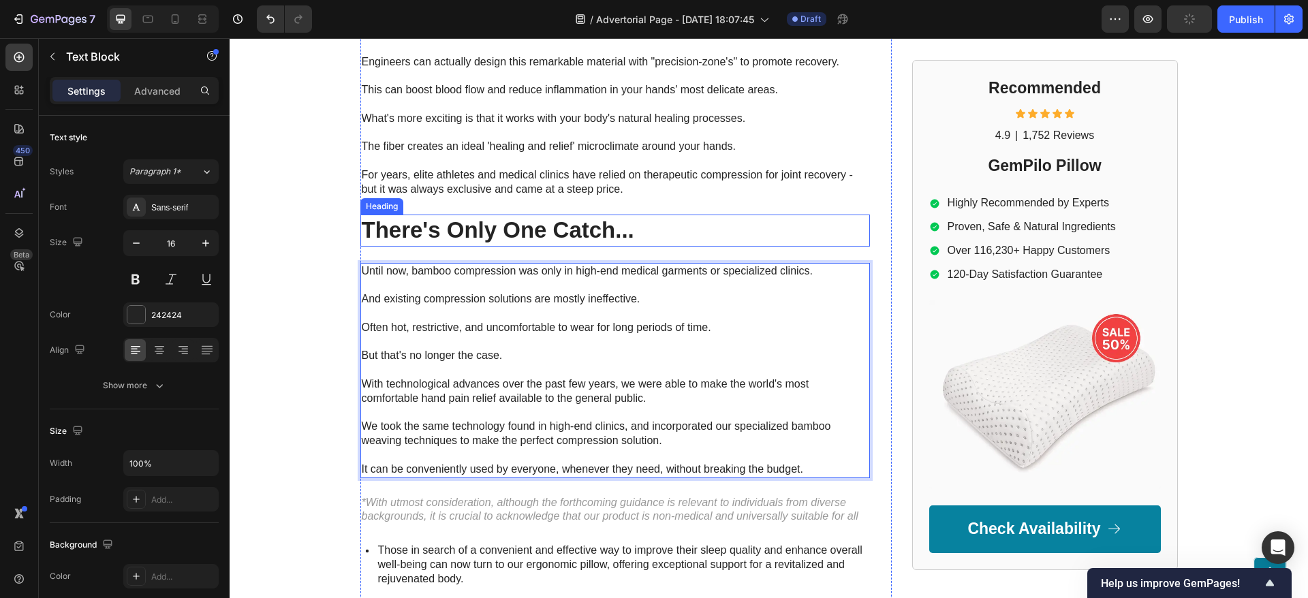
drag, startPoint x: 486, startPoint y: 189, endPoint x: 464, endPoint y: 189, distance: 21.1
click at [486, 217] on strong "There's Only One Catch..." at bounding box center [498, 229] width 272 height 25
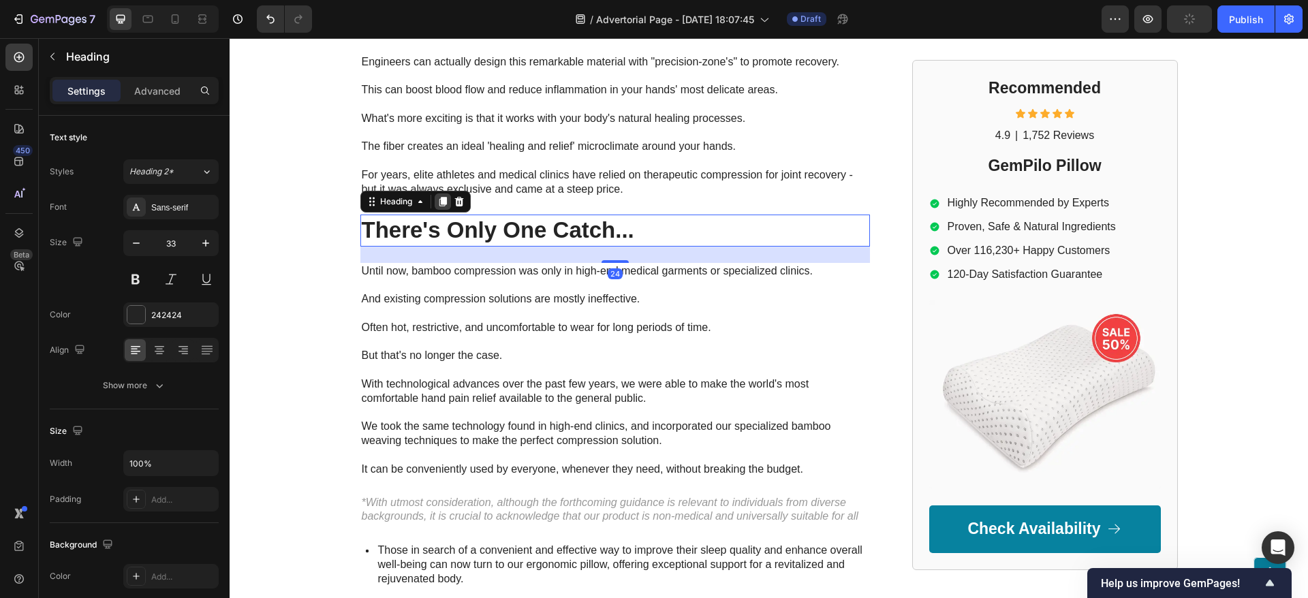
click at [435, 193] on div at bounding box center [443, 201] width 16 height 16
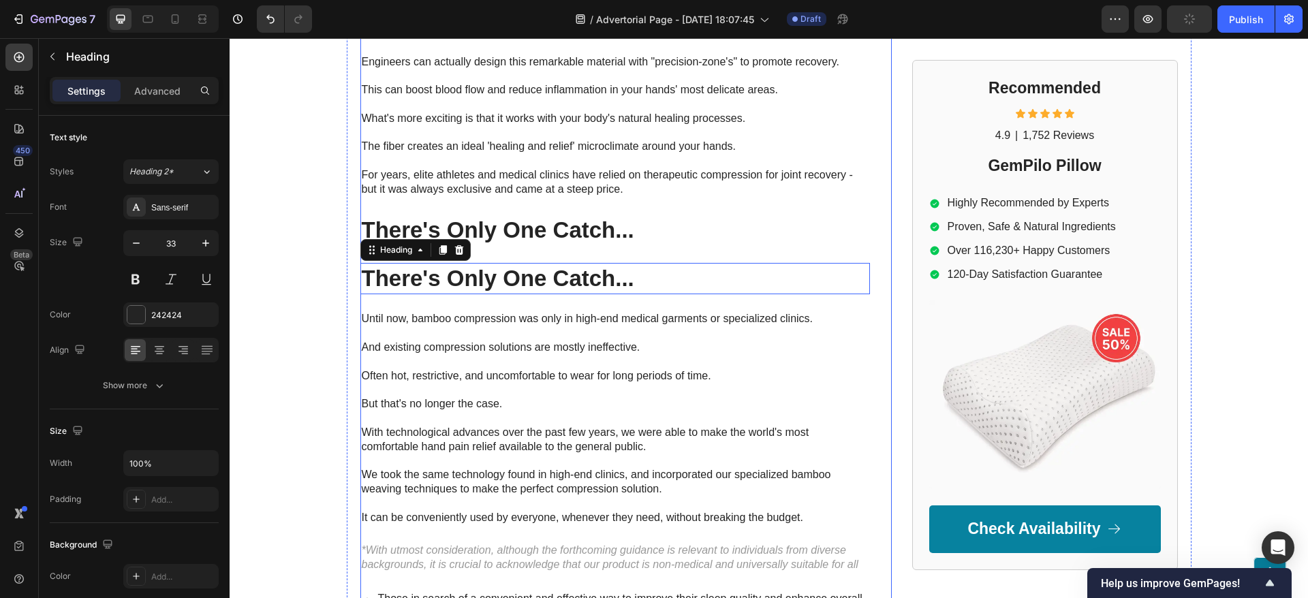
scroll to position [4588, 0]
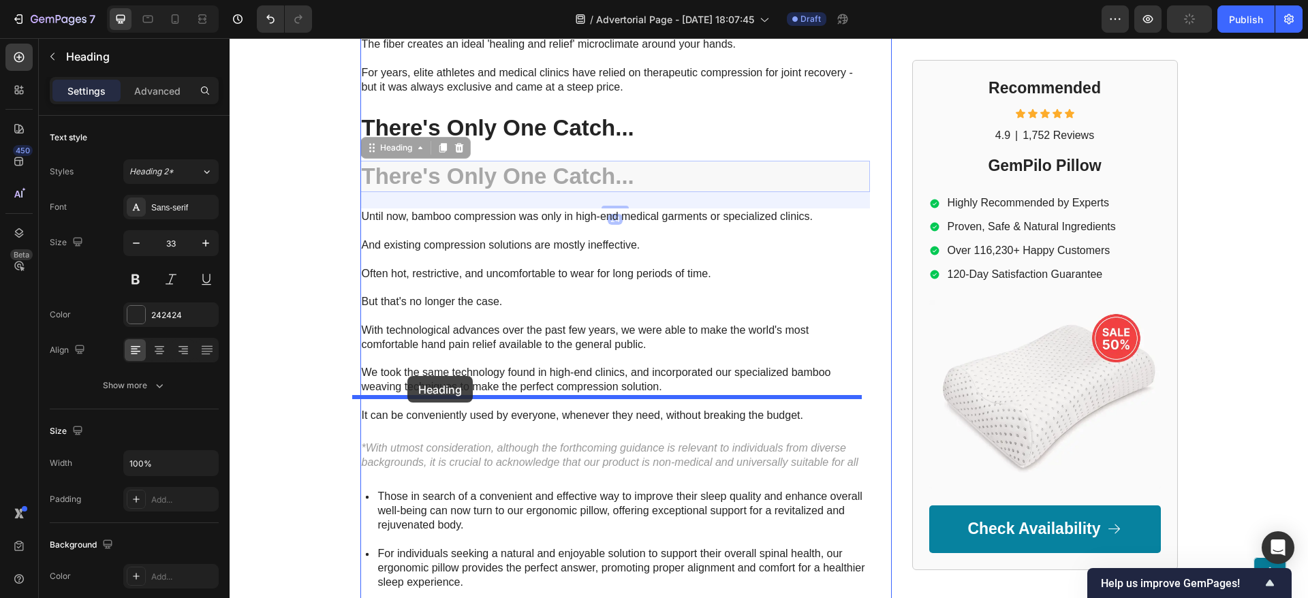
drag, startPoint x: 367, startPoint y: 104, endPoint x: 407, endPoint y: 376, distance: 274.7
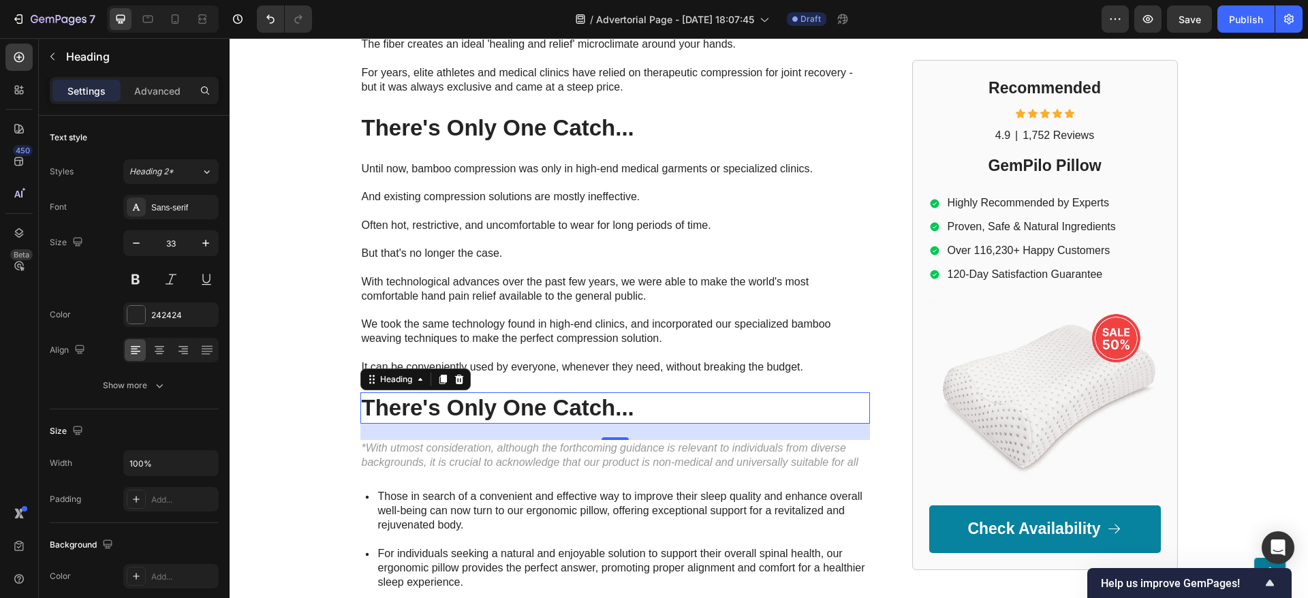
click at [403, 395] on strong "There's Only One Catch..." at bounding box center [498, 407] width 272 height 25
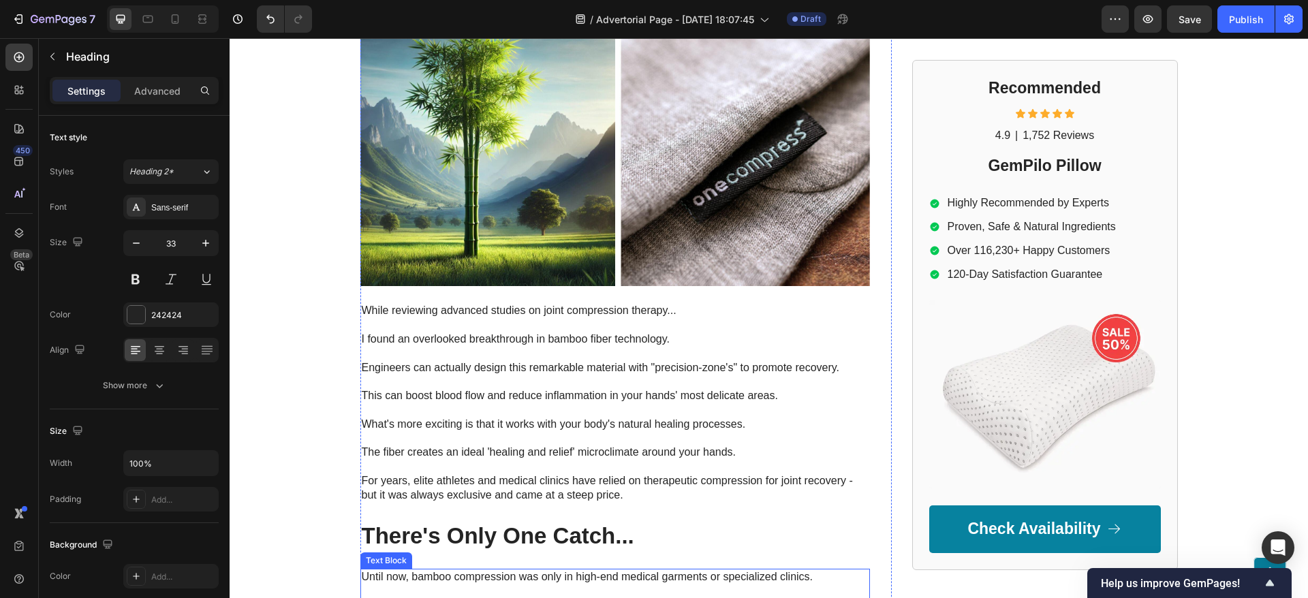
scroll to position [4179, 0]
click at [538, 171] on img at bounding box center [614, 144] width 509 height 287
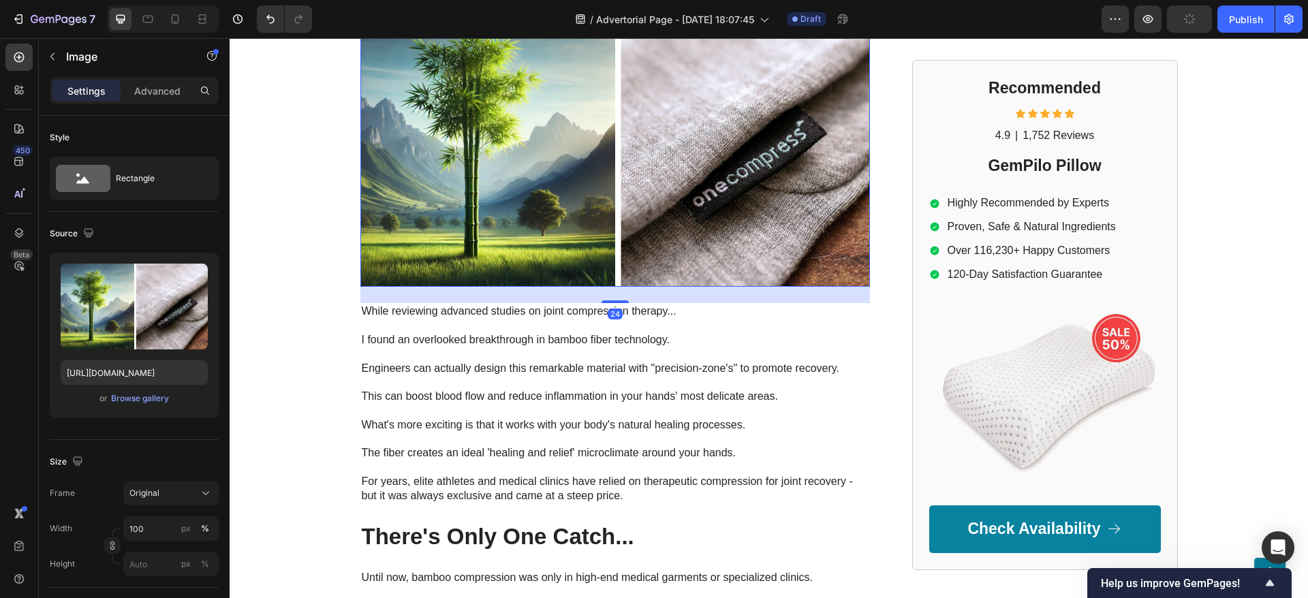
scroll to position [3975, 0]
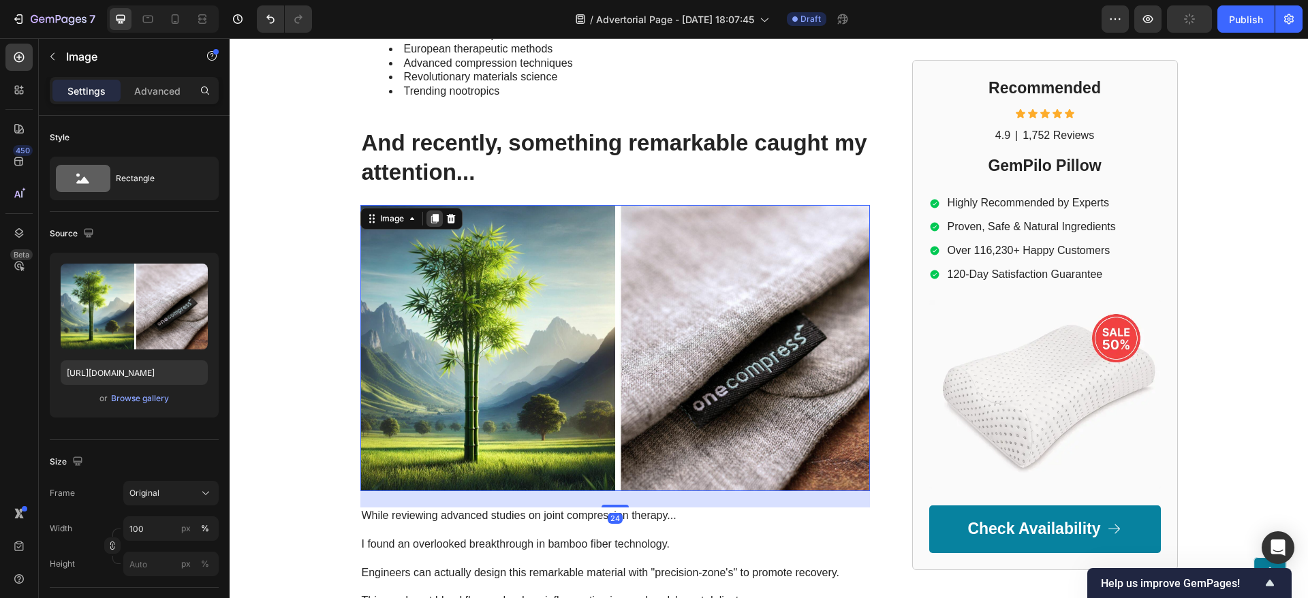
click at [430, 214] on icon at bounding box center [433, 219] width 7 height 10
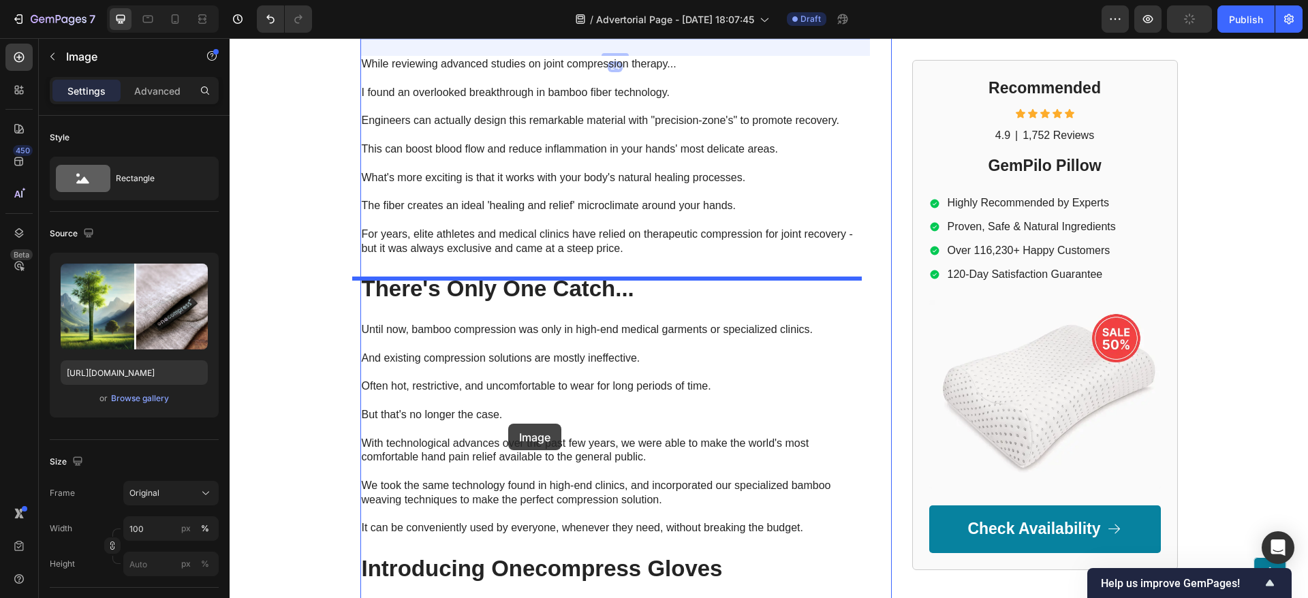
scroll to position [4762, 0]
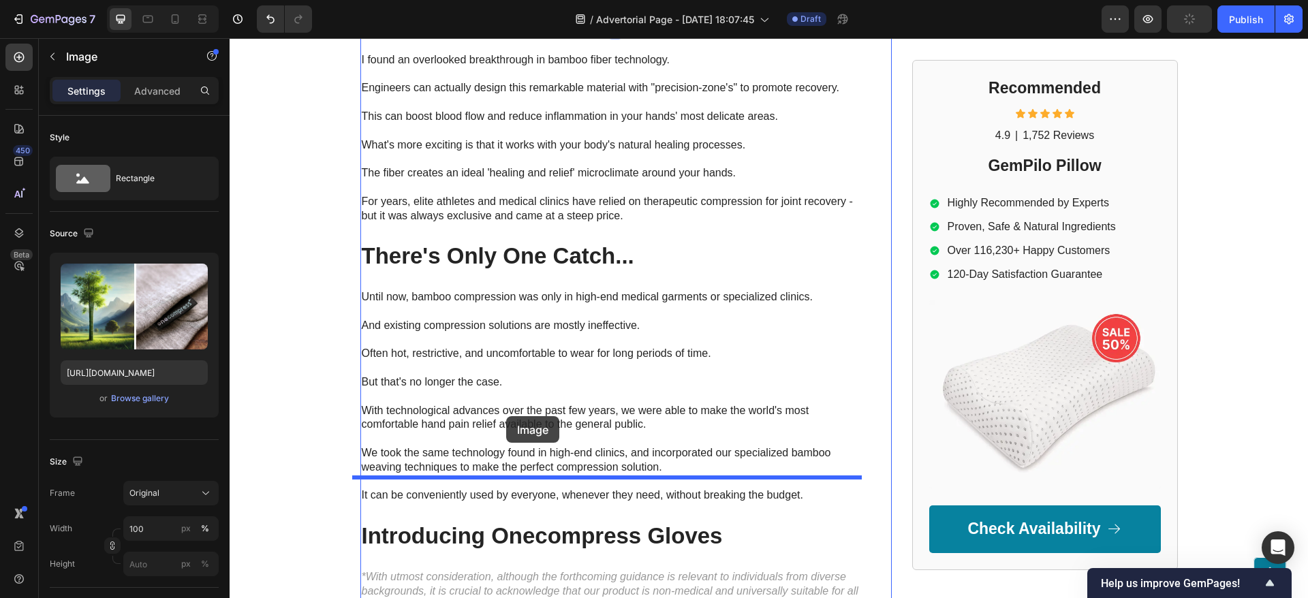
drag, startPoint x: 366, startPoint y: 75, endPoint x: 503, endPoint y: 415, distance: 366.4
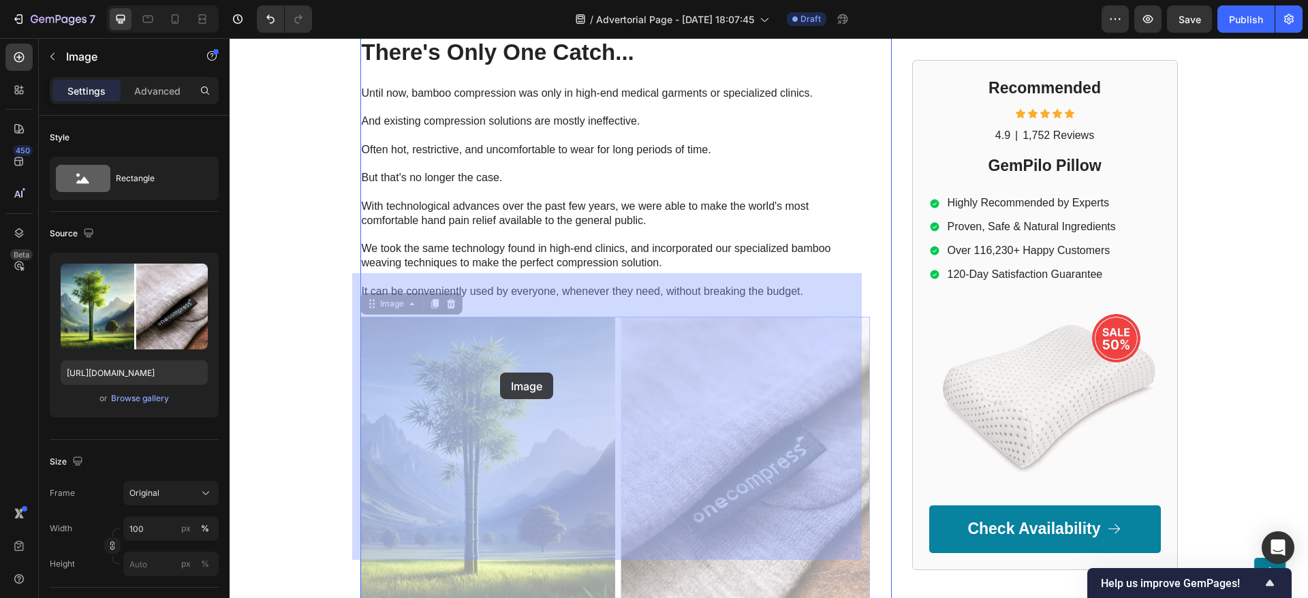
scroll to position [4868, 0]
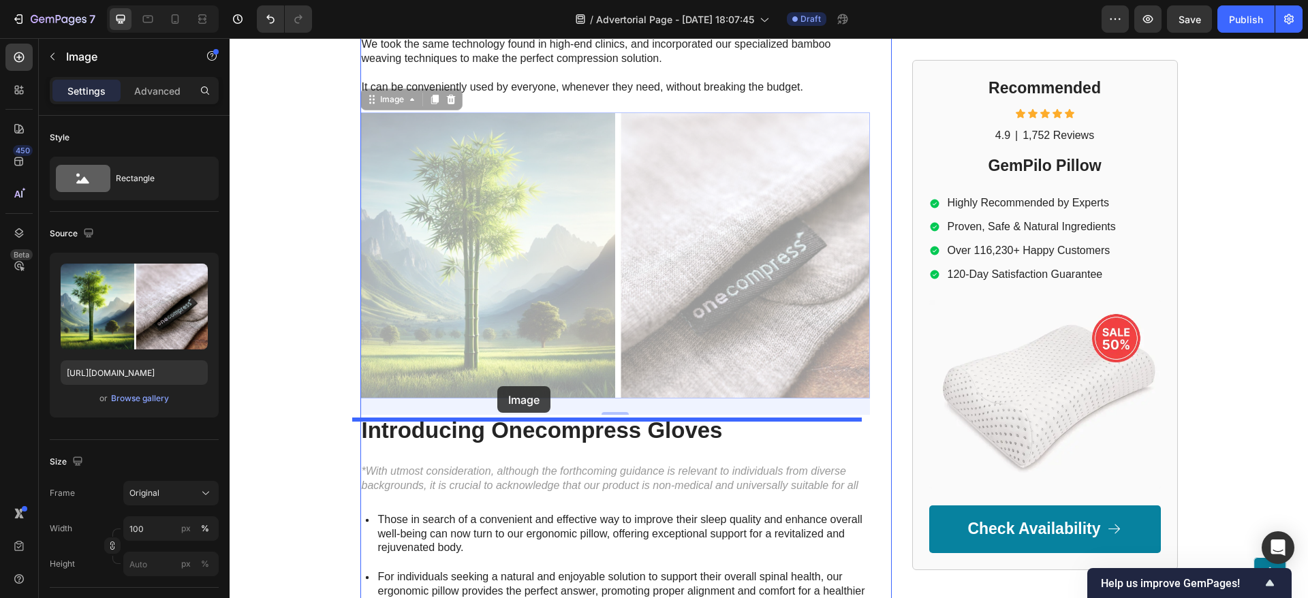
drag, startPoint x: 364, startPoint y: 261, endPoint x: 497, endPoint y: 379, distance: 177.5
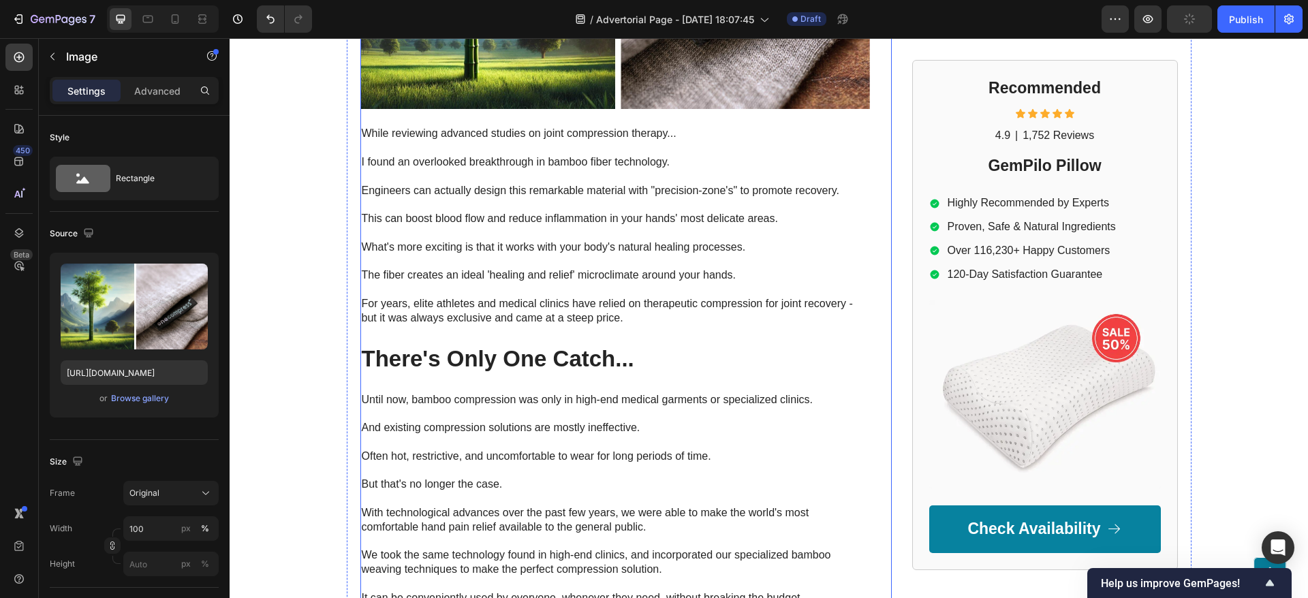
scroll to position [4561, 0]
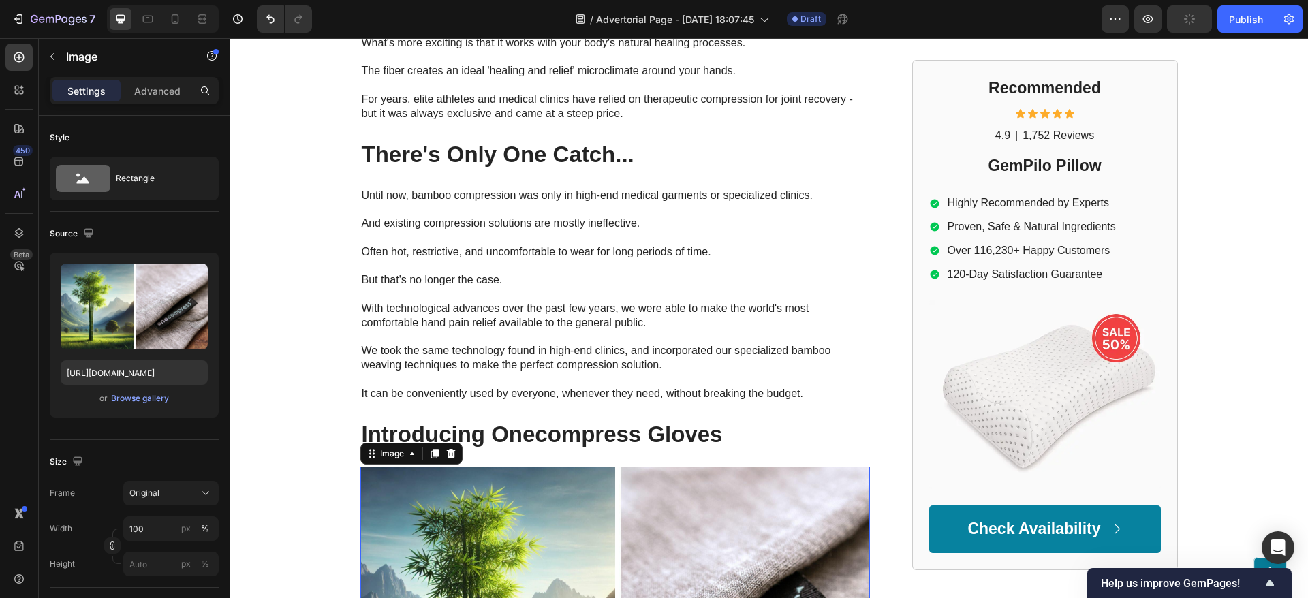
click at [131, 373] on input "https://www.onecompress.com/cdn/shop/files/gempages_491478759153599514-a6f9fc45…" at bounding box center [134, 372] width 147 height 25
paste input "22aecb48-999e-4f6e-90e0-e9859d27b13f.jpg?v=115066184256352414"
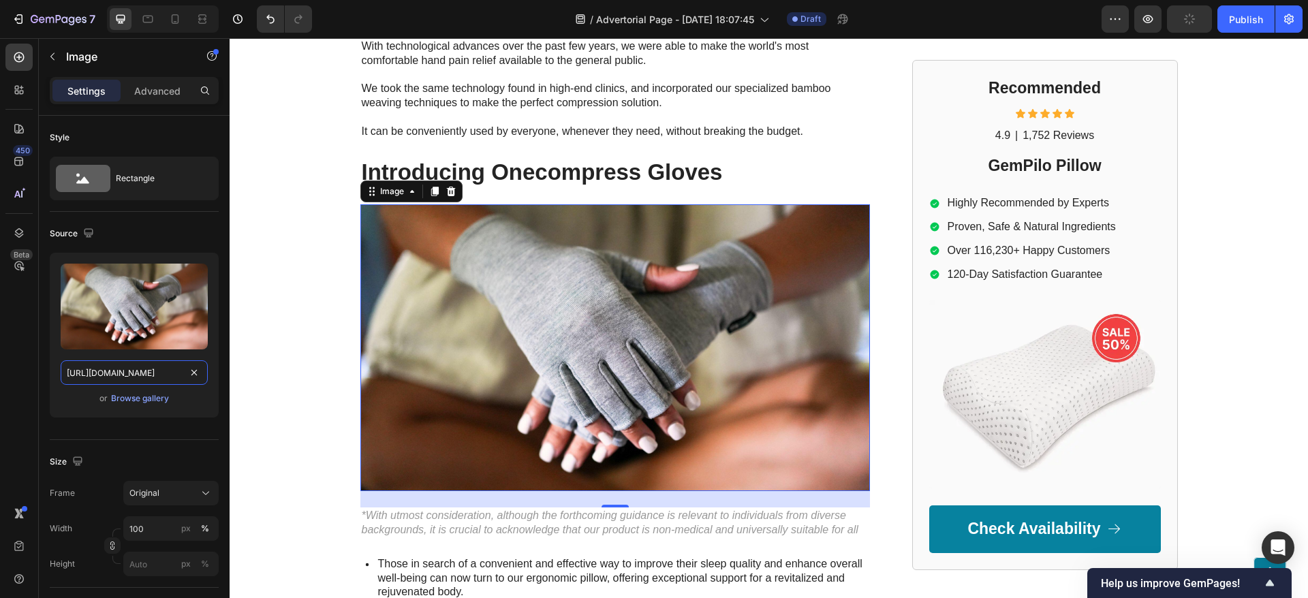
scroll to position [4868, 0]
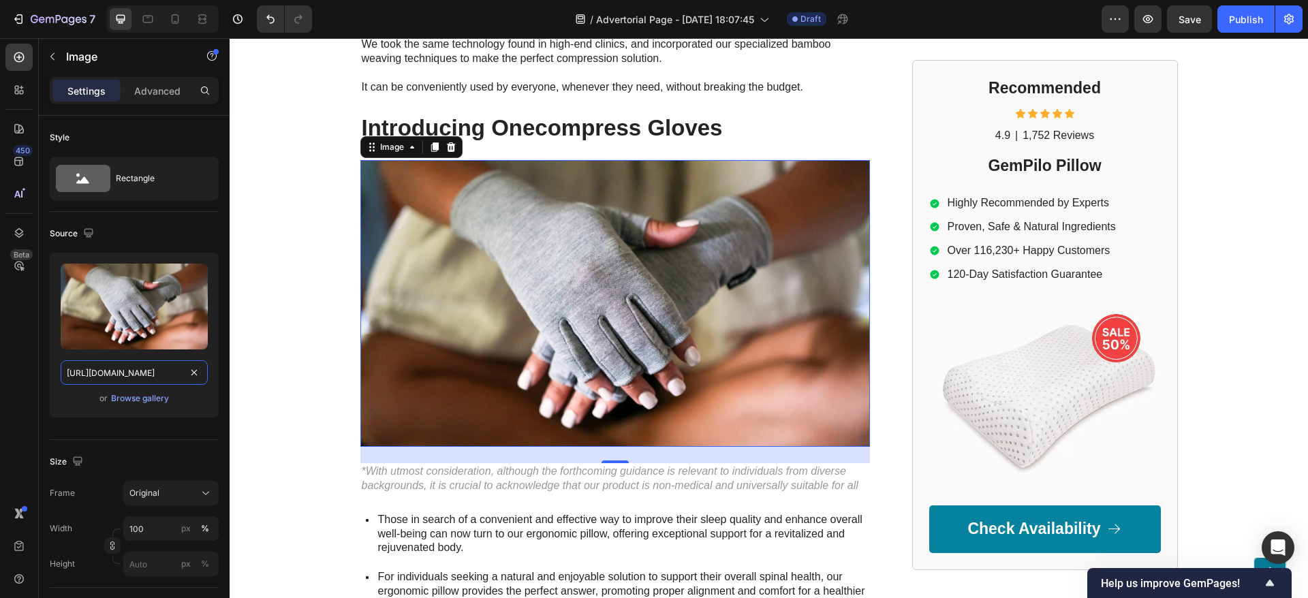
type input "https://www.onecompress.com/cdn/shop/files/gempages_491478759153599514-22aecb48…"
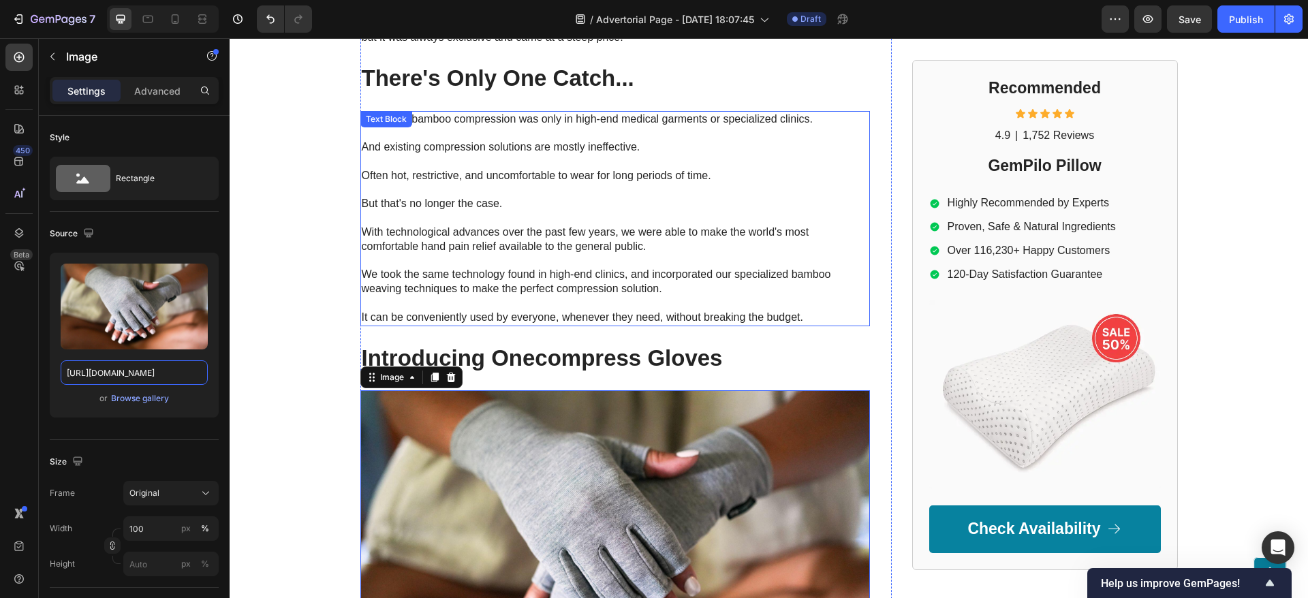
scroll to position [4561, 0]
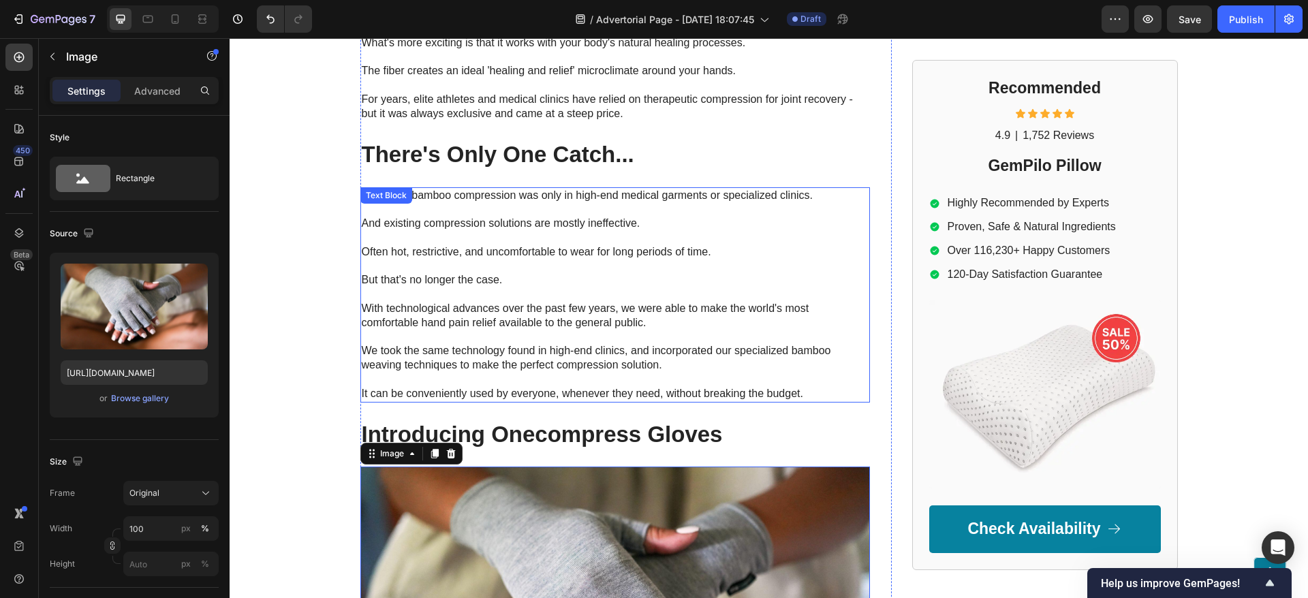
click at [537, 217] on p "And existing compression solutions are mostly ineffective." at bounding box center [615, 224] width 507 height 14
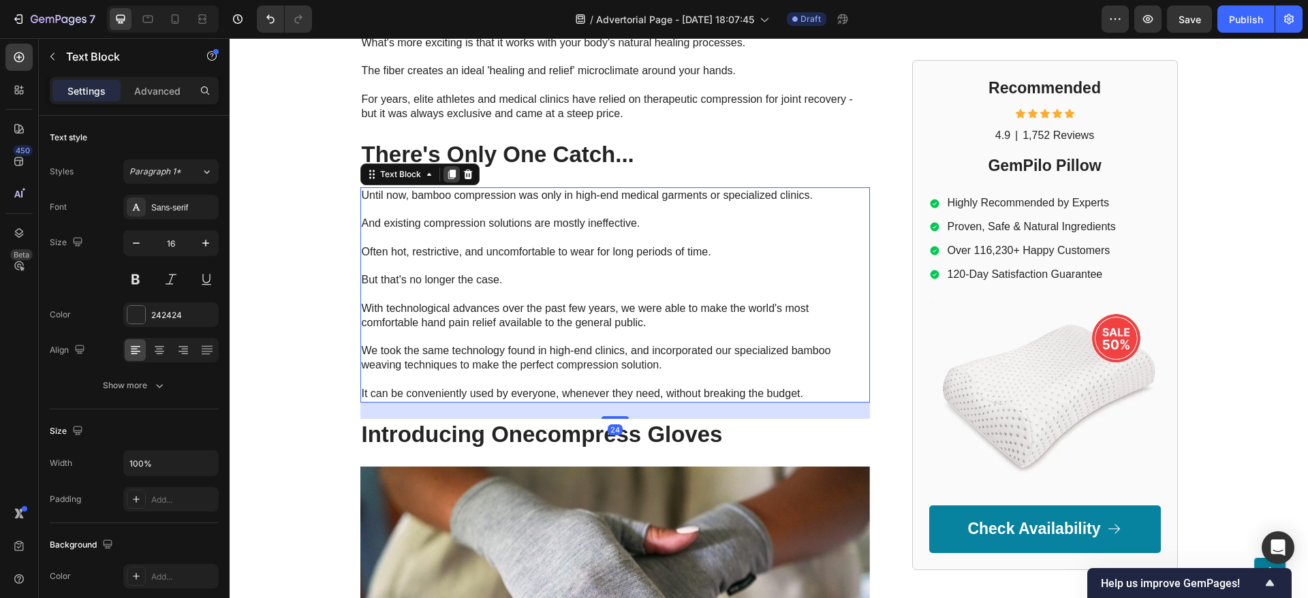
click at [447, 170] on icon at bounding box center [450, 175] width 7 height 10
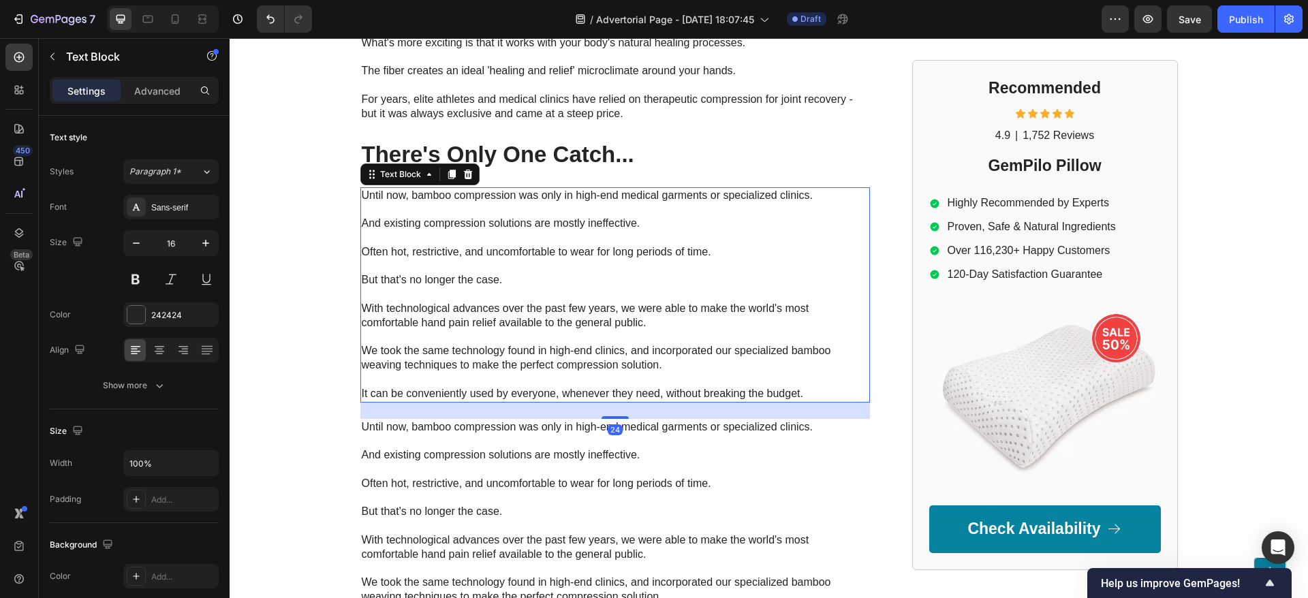
scroll to position [4765, 0]
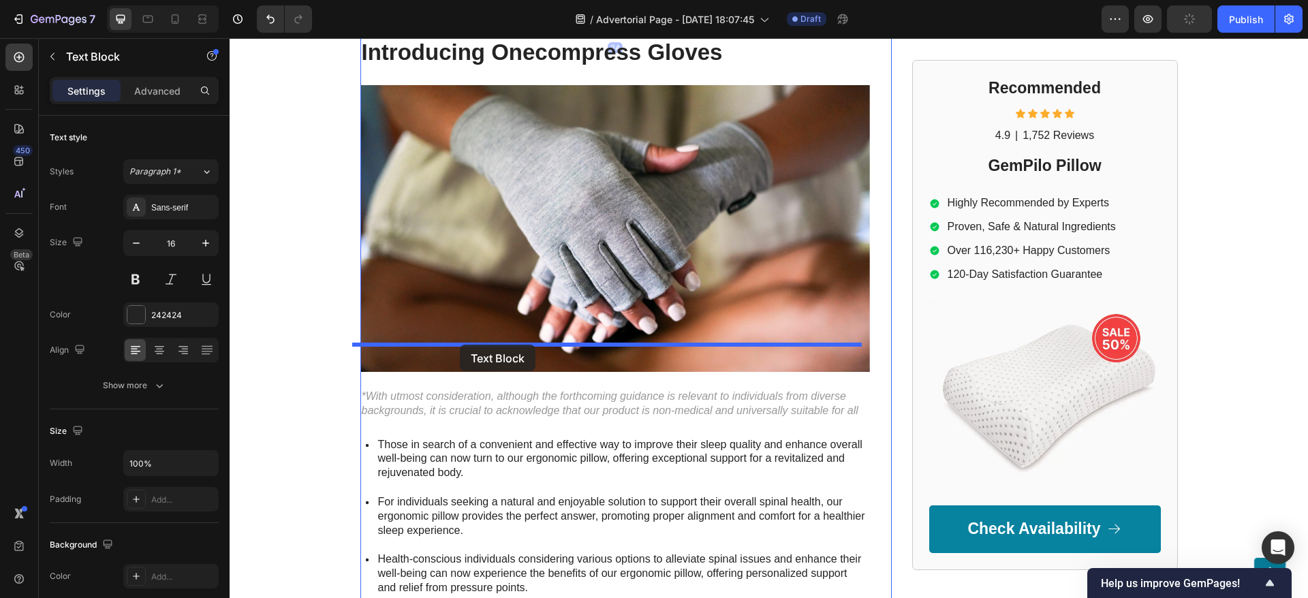
drag, startPoint x: 364, startPoint y: 159, endPoint x: 443, endPoint y: 389, distance: 243.2
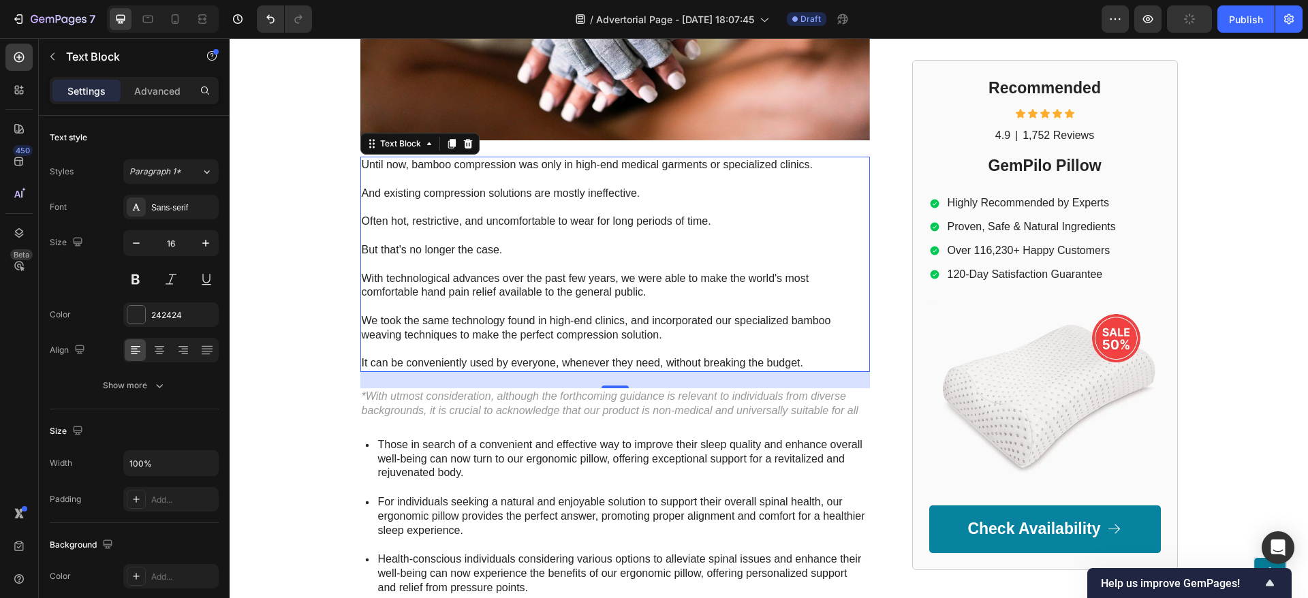
scroll to position [4942, 0]
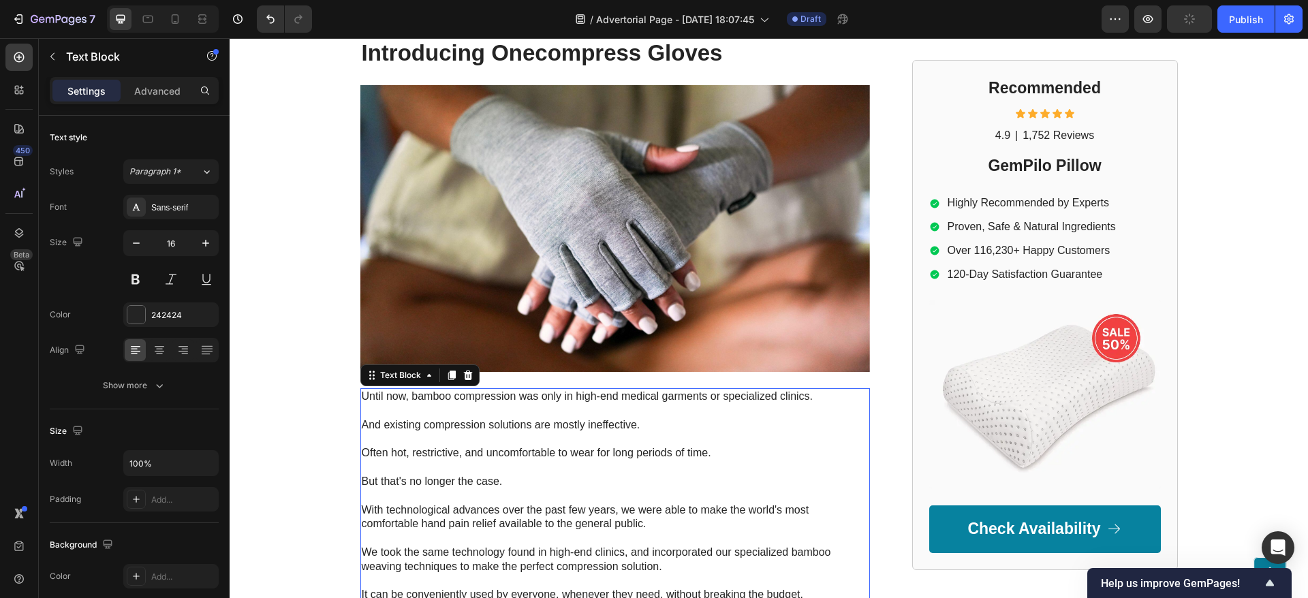
click at [421, 432] on p at bounding box center [615, 439] width 507 height 14
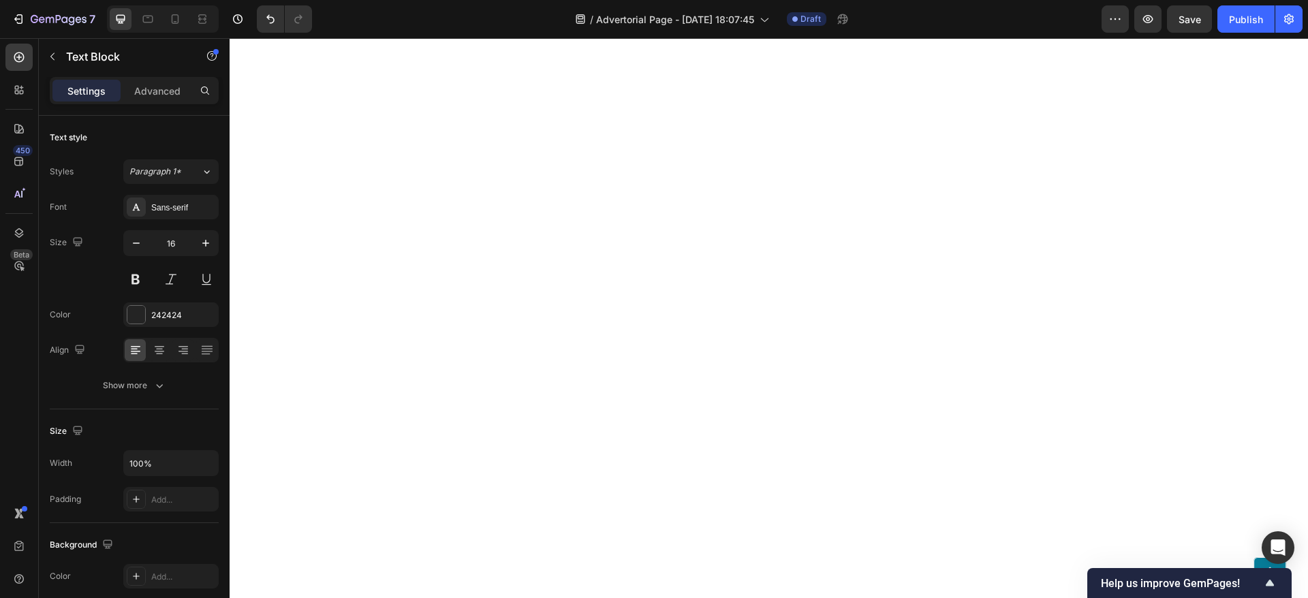
scroll to position [4787, 0]
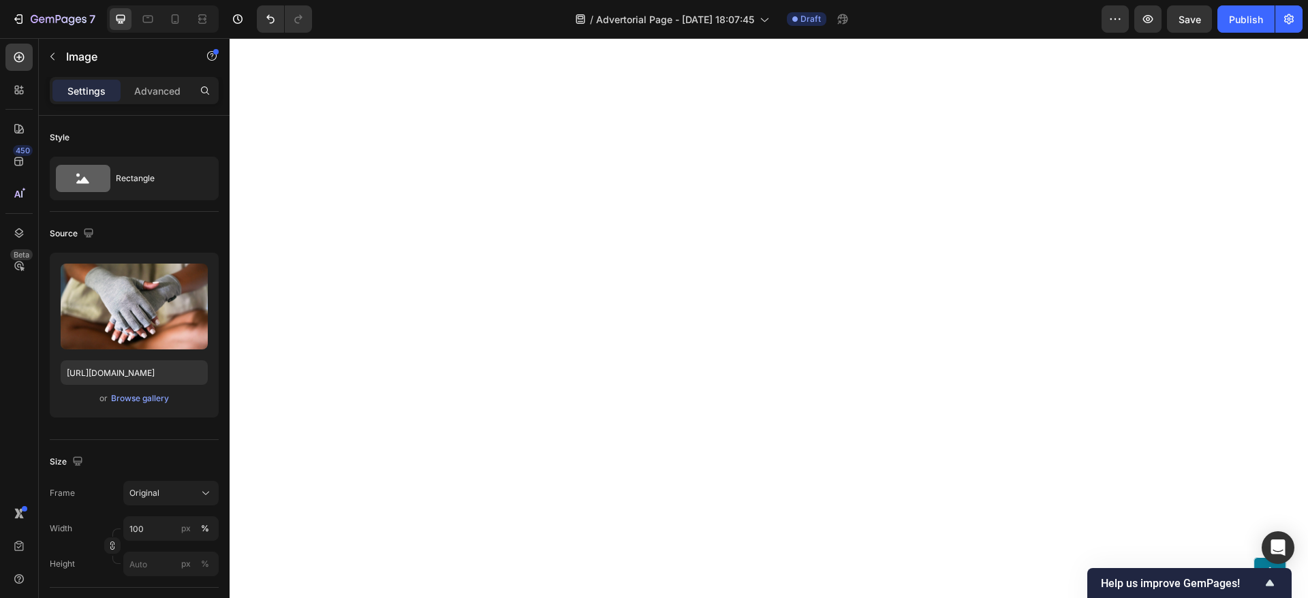
scroll to position [4653, 0]
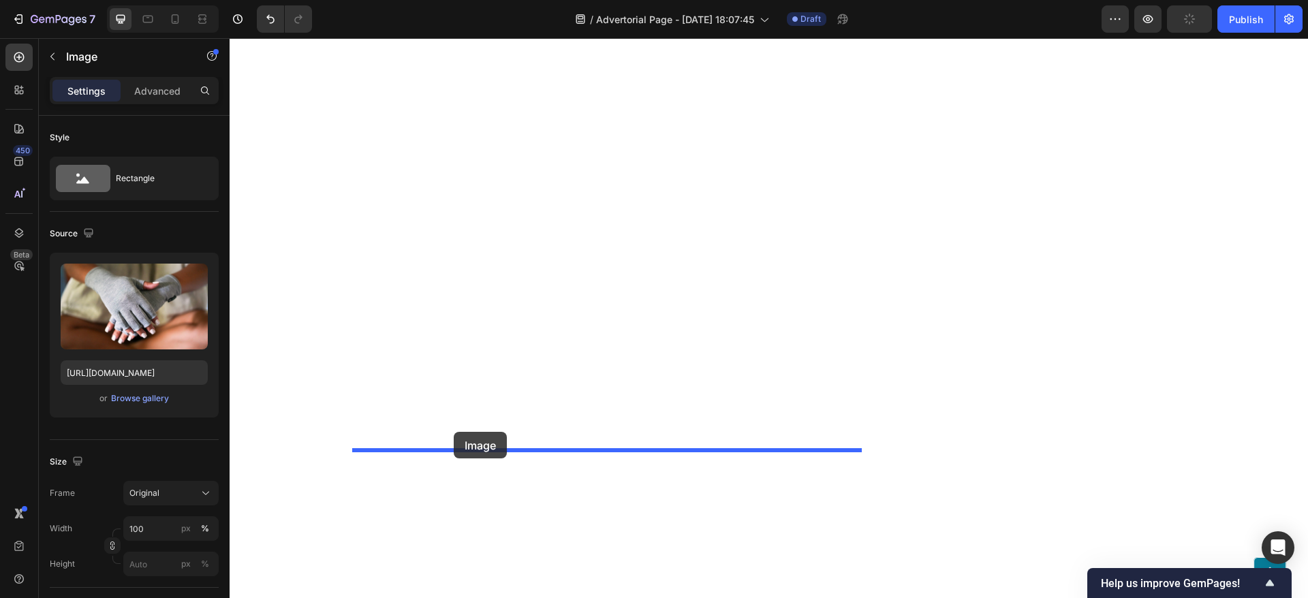
drag, startPoint x: 375, startPoint y: 80, endPoint x: 446, endPoint y: 432, distance: 360.0
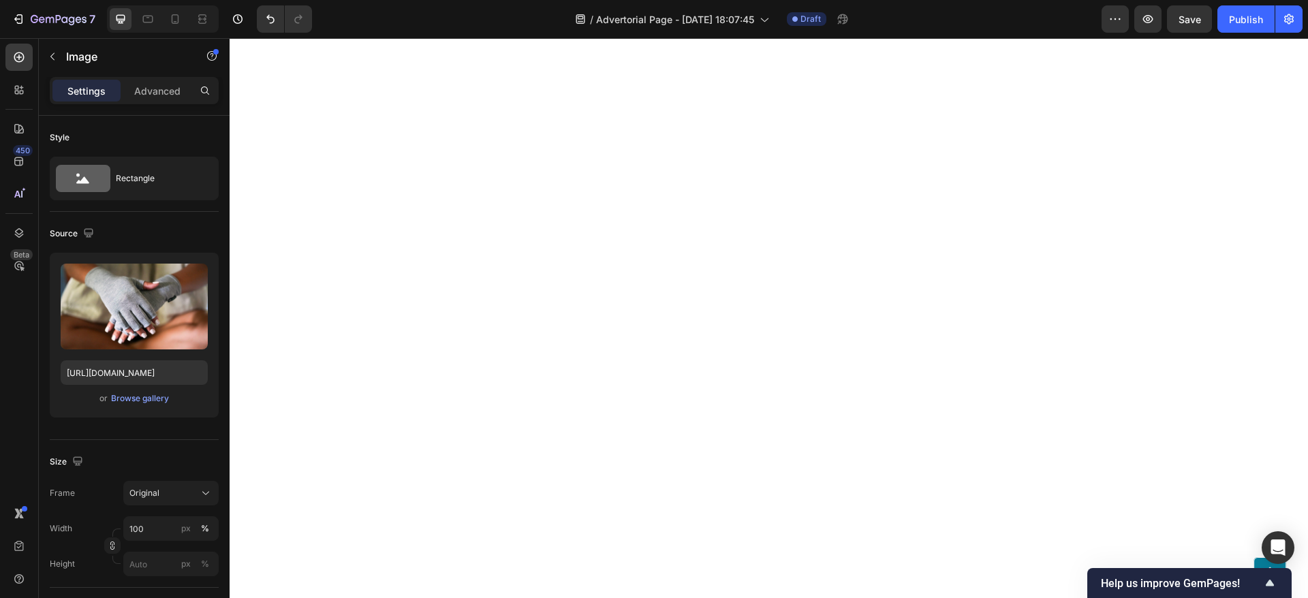
scroll to position [5301, 0]
click at [139, 372] on input "https://www.onecompress.com/cdn/shop/files/gempages_491478759153599514-22aecb48…" at bounding box center [134, 372] width 147 height 25
paste input "364c4b16-47f6-454c-b2b2-9cd1cd015e22.jpg?v=6631866679762105658"
type input "https://www.onecompress.com/cdn/shop/files/gempages_491478759153599514-364c4b16…"
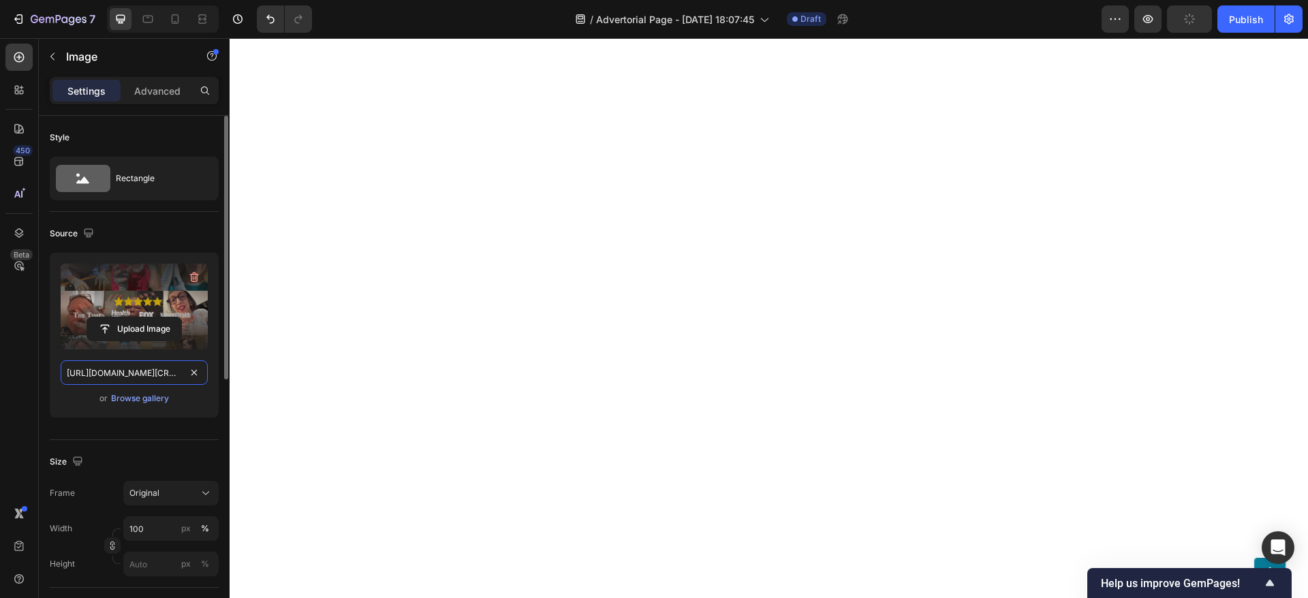
scroll to position [0, 488]
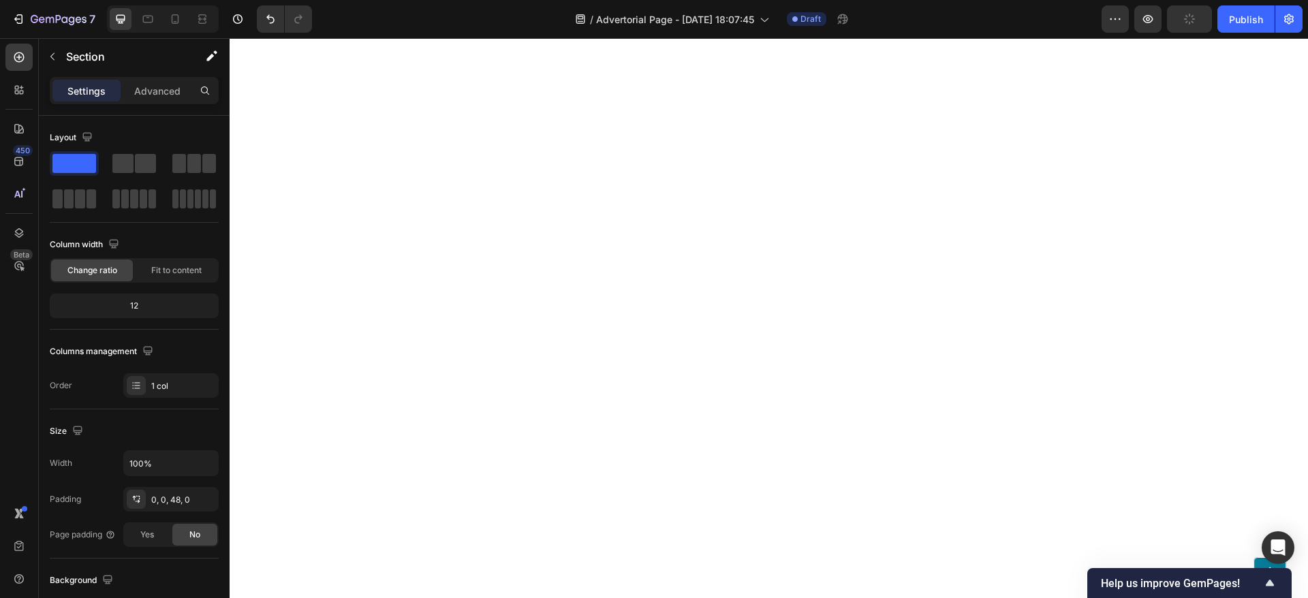
scroll to position [5812, 0]
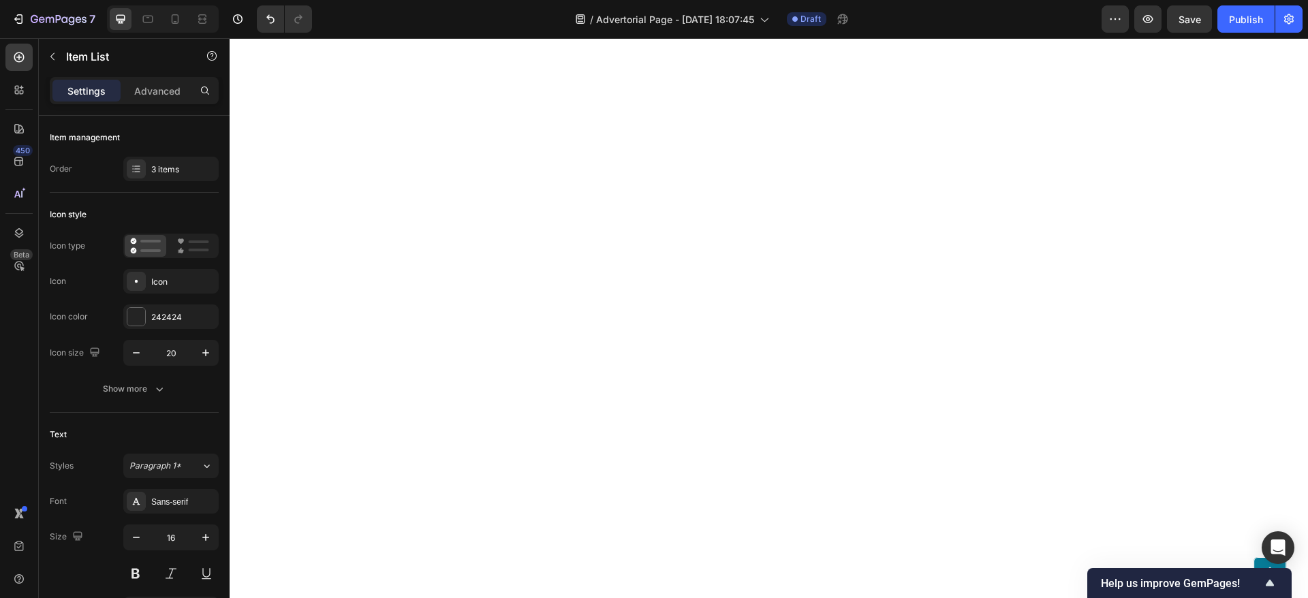
drag, startPoint x: 433, startPoint y: 267, endPoint x: 457, endPoint y: 251, distance: 28.9
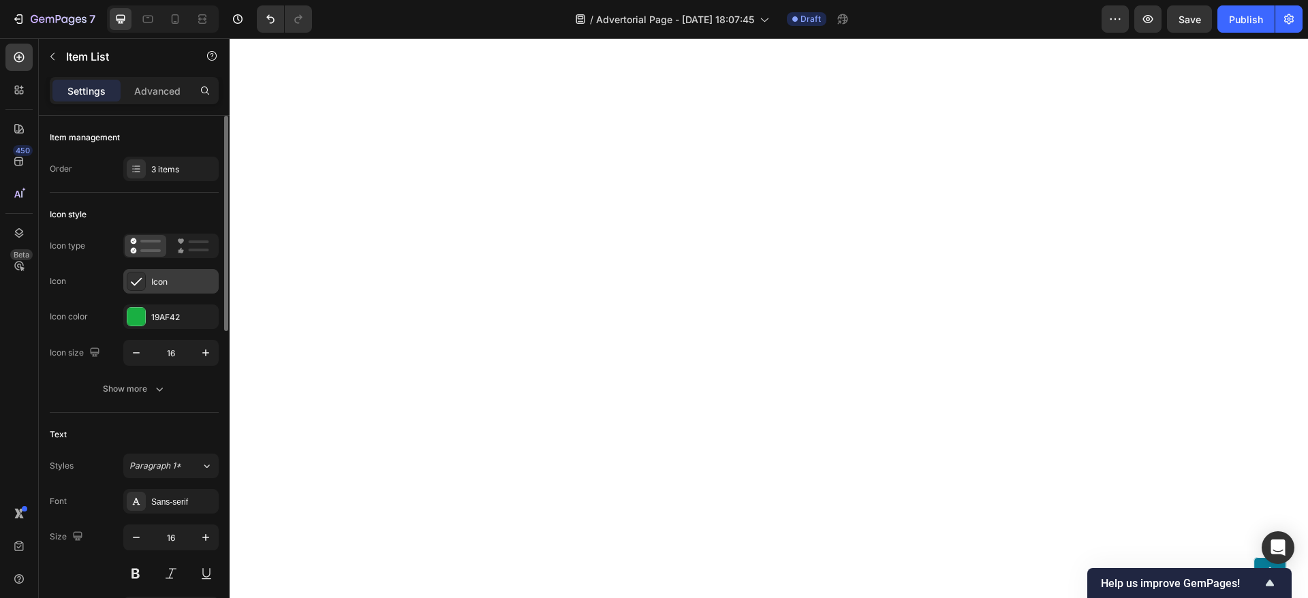
click at [157, 276] on div "Icon" at bounding box center [183, 282] width 64 height 12
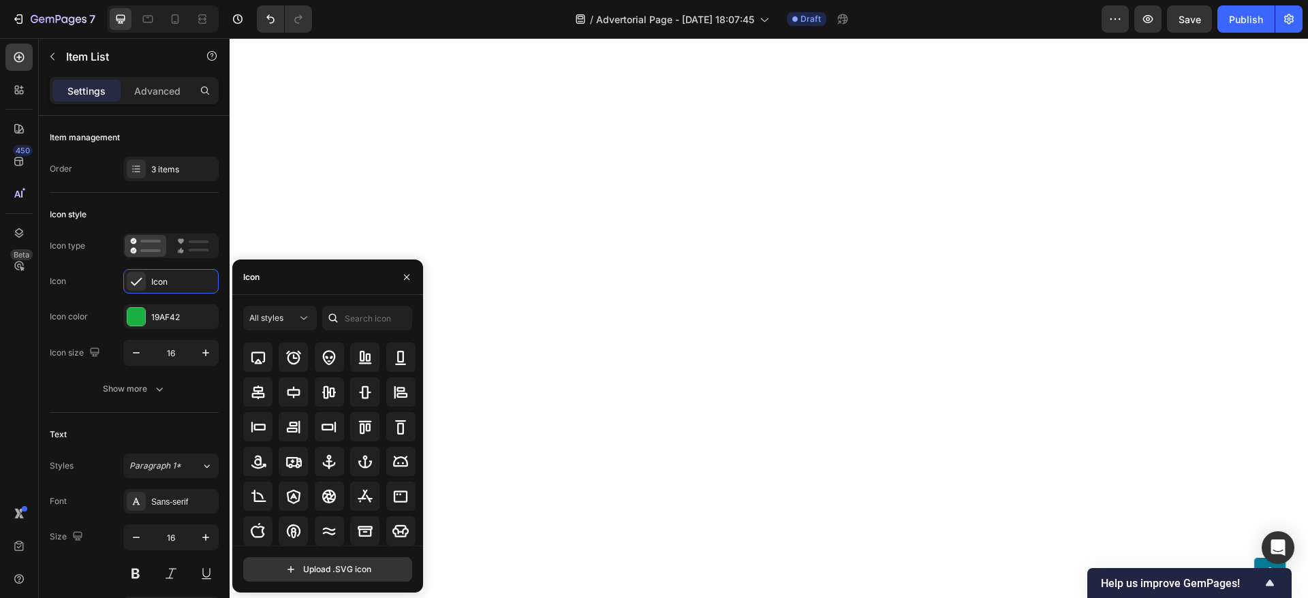
scroll to position [0, 0]
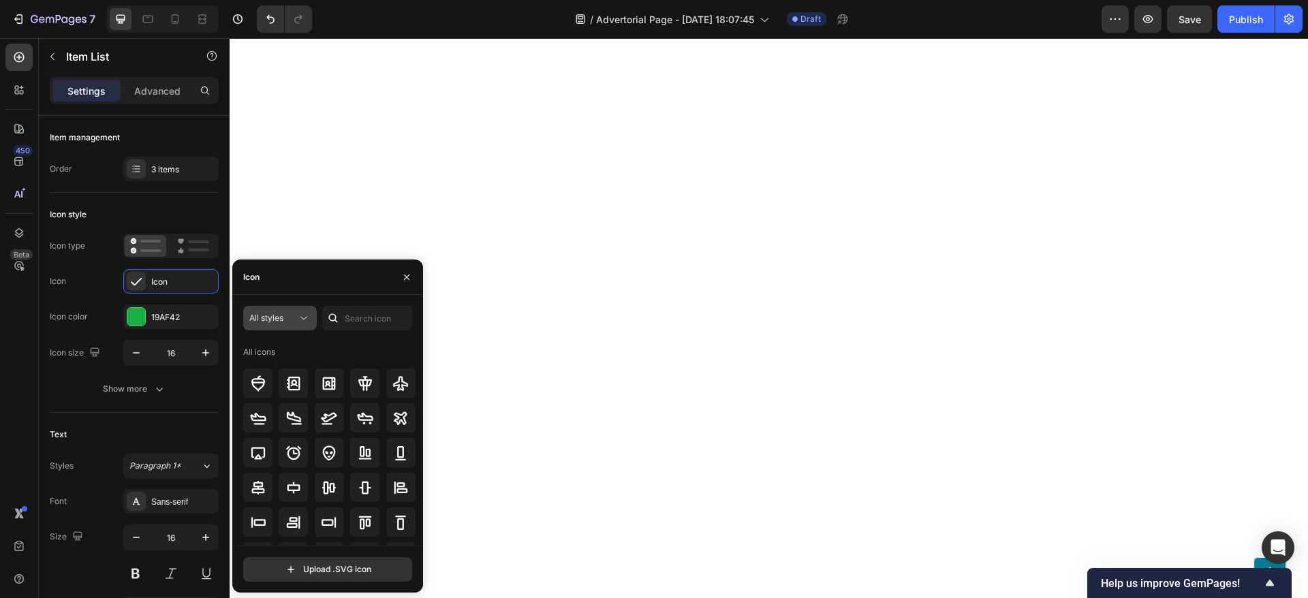
click at [261, 310] on button "All styles" at bounding box center [280, 318] width 74 height 25
click at [332, 304] on div "All styles All icons Upload .SVG icon" at bounding box center [327, 444] width 191 height 298
click at [345, 311] on input "text" at bounding box center [367, 318] width 90 height 25
click at [334, 340] on div "All styles All icons" at bounding box center [327, 426] width 169 height 240
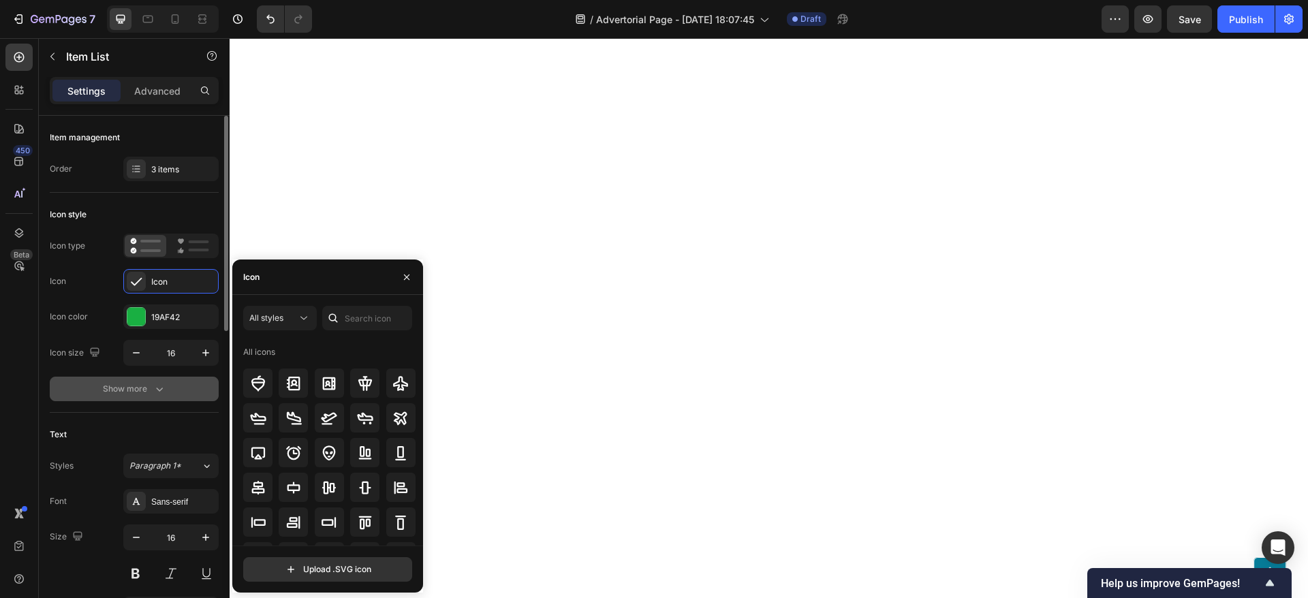
click at [136, 389] on div "Show more" at bounding box center [134, 389] width 63 height 14
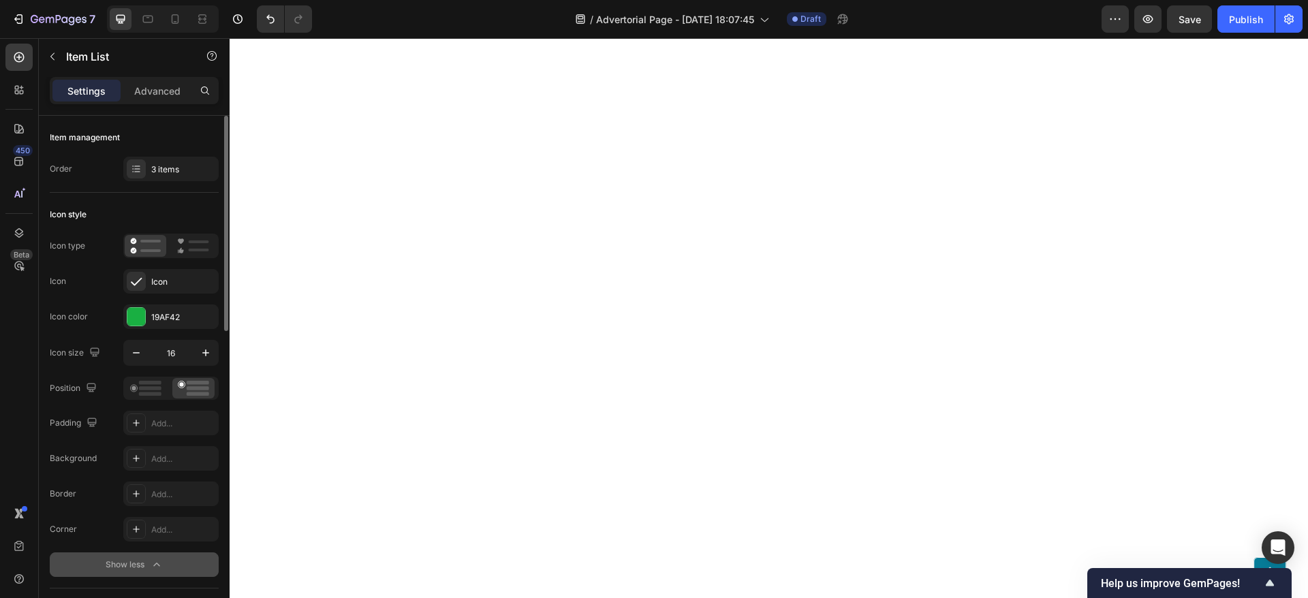
click at [131, 565] on div "Show less" at bounding box center [135, 565] width 58 height 14
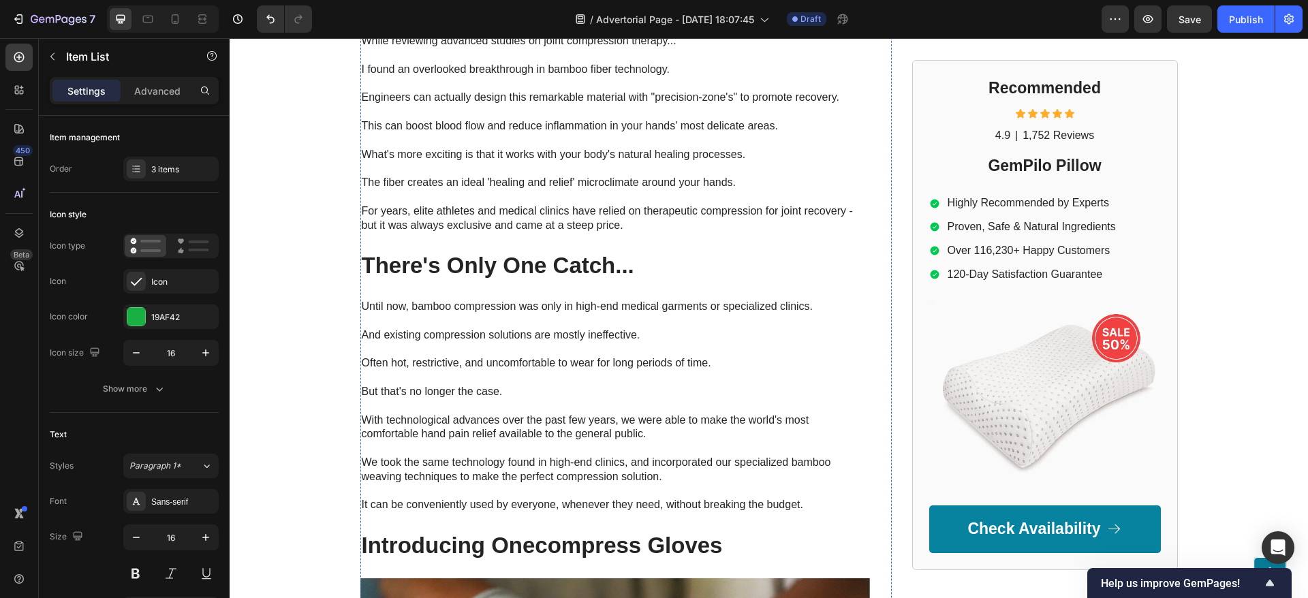
scroll to position [3054, 0]
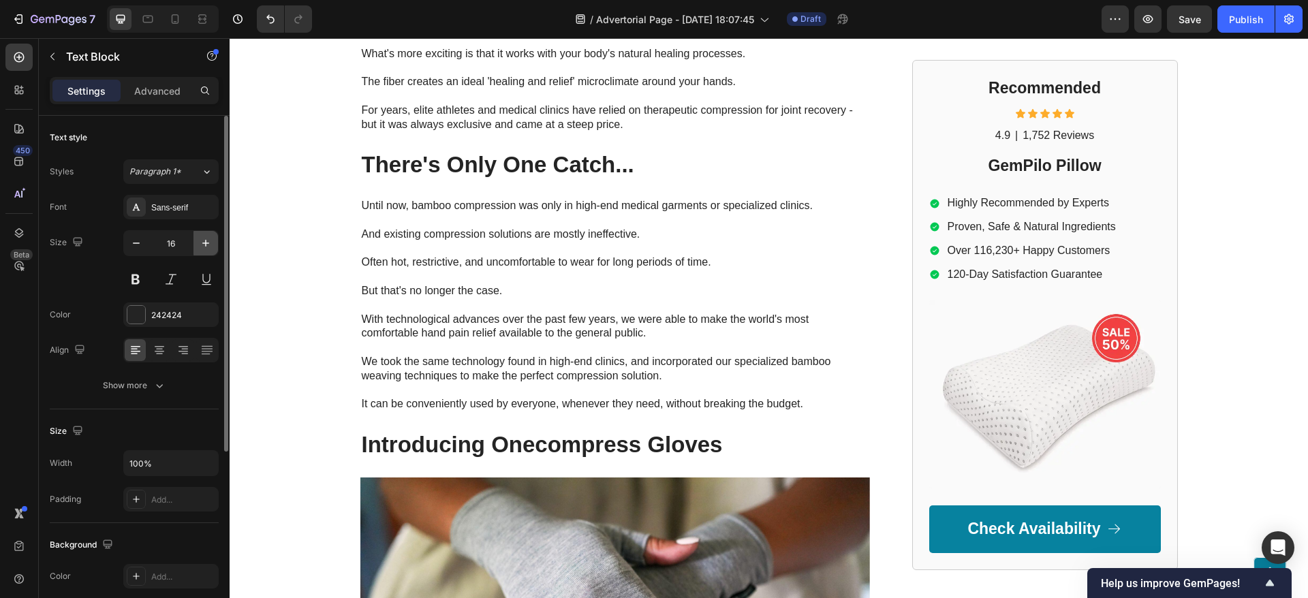
click at [207, 231] on button "button" at bounding box center [205, 243] width 25 height 25
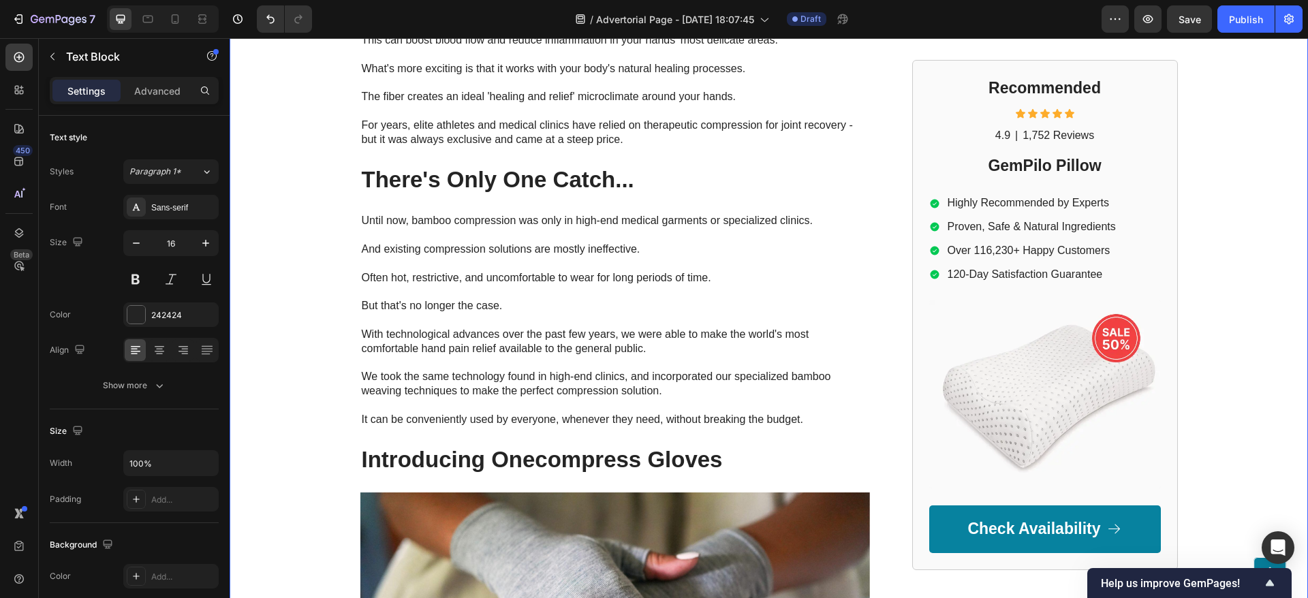
type input "17"
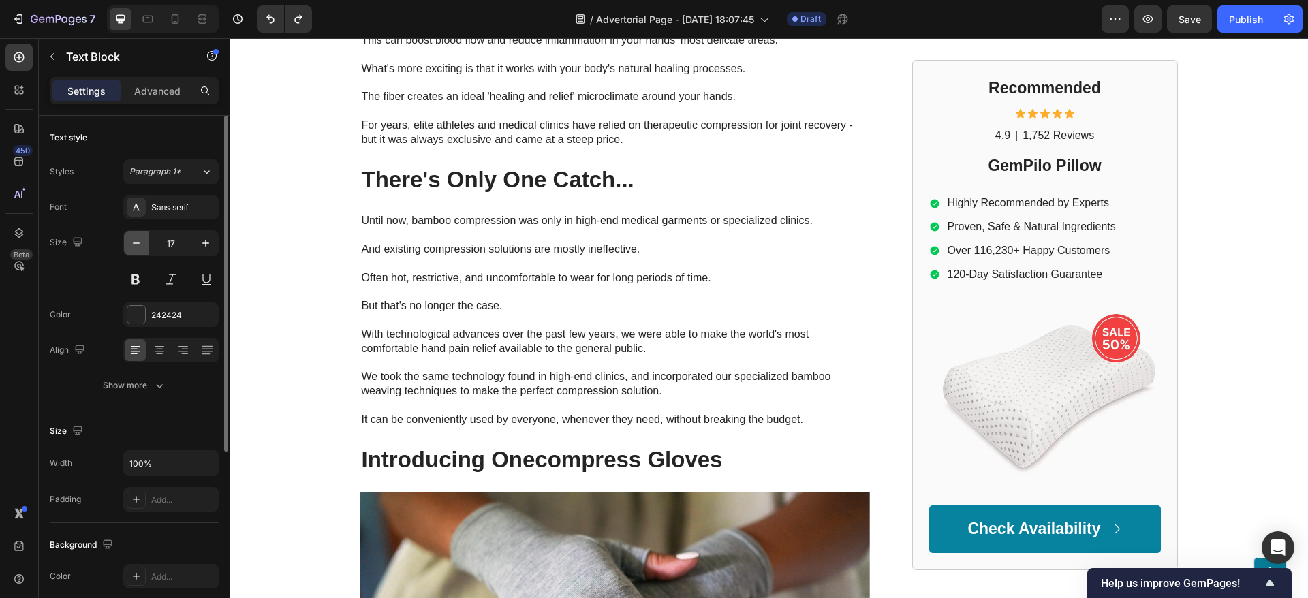
click at [143, 243] on button "button" at bounding box center [136, 243] width 25 height 25
type input "16"
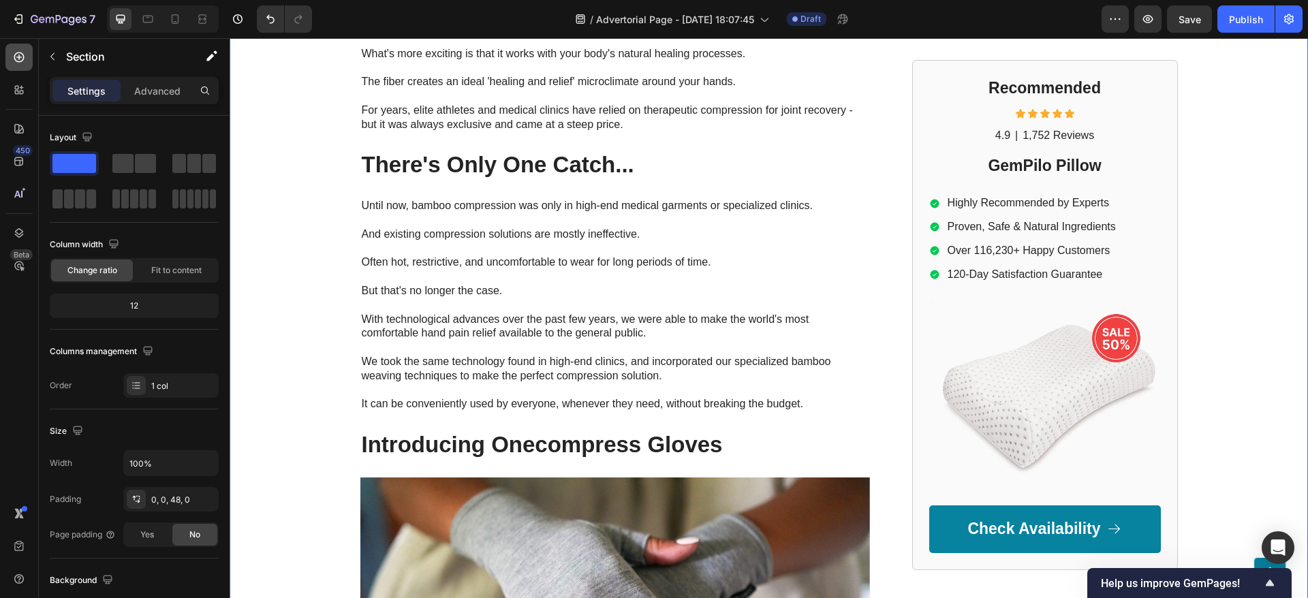
click at [25, 58] on icon at bounding box center [19, 57] width 14 height 14
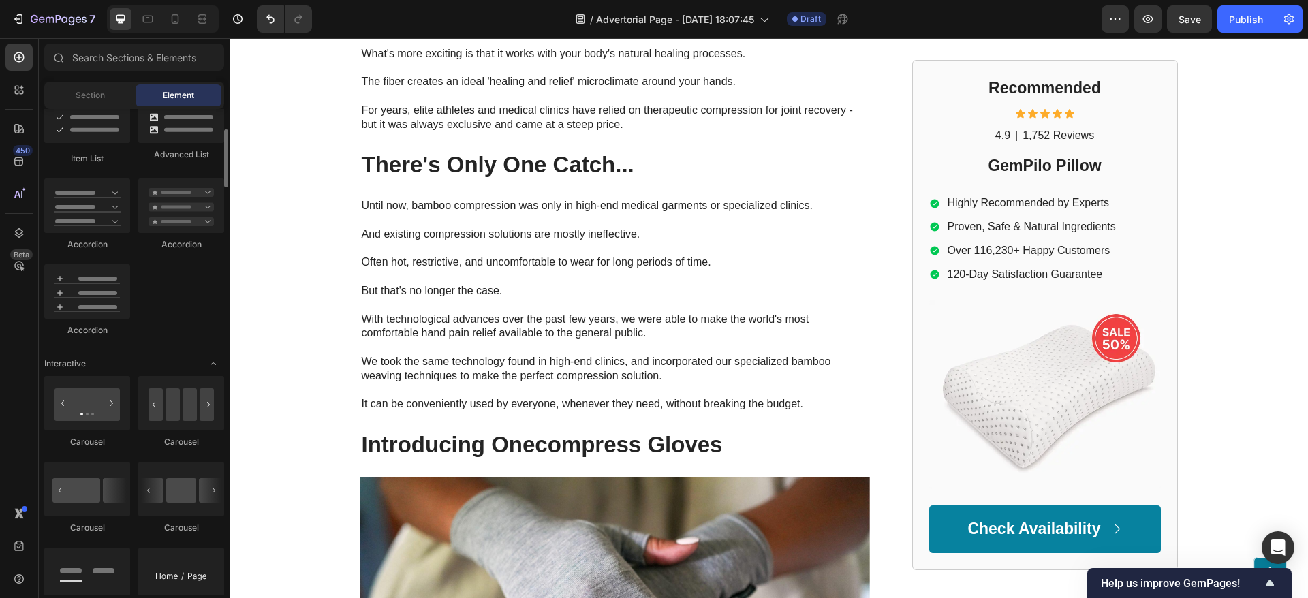
scroll to position [919, 0]
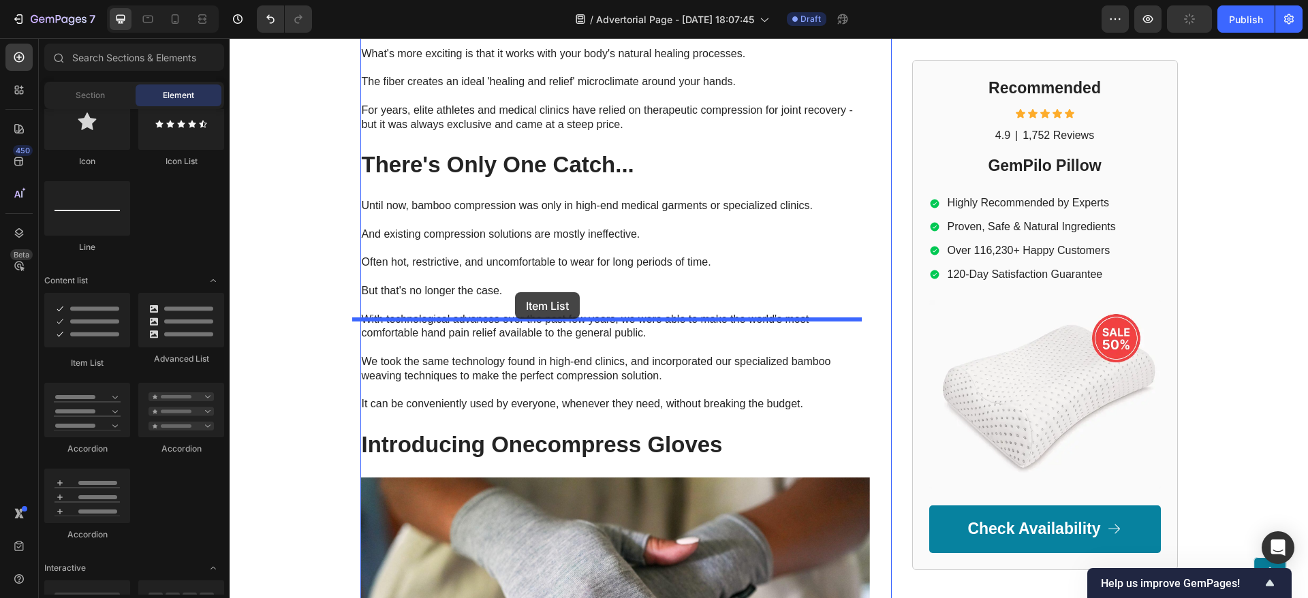
drag, startPoint x: 313, startPoint y: 360, endPoint x: 445, endPoint y: 364, distance: 132.2
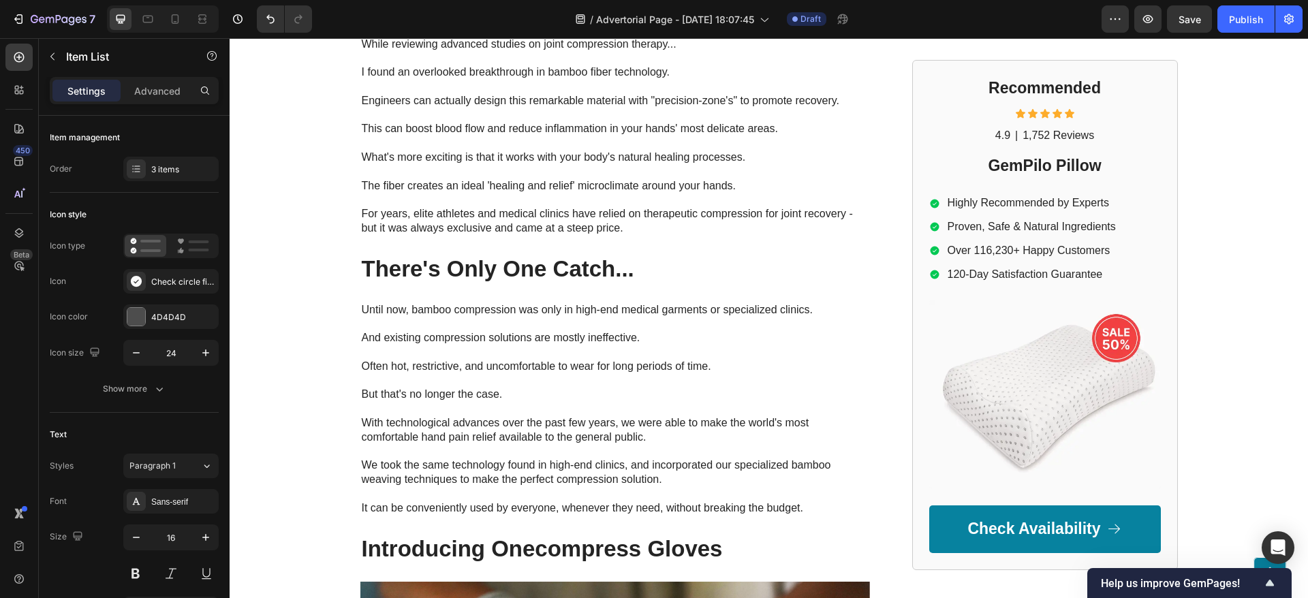
click at [200, 248] on icon at bounding box center [193, 246] width 32 height 16
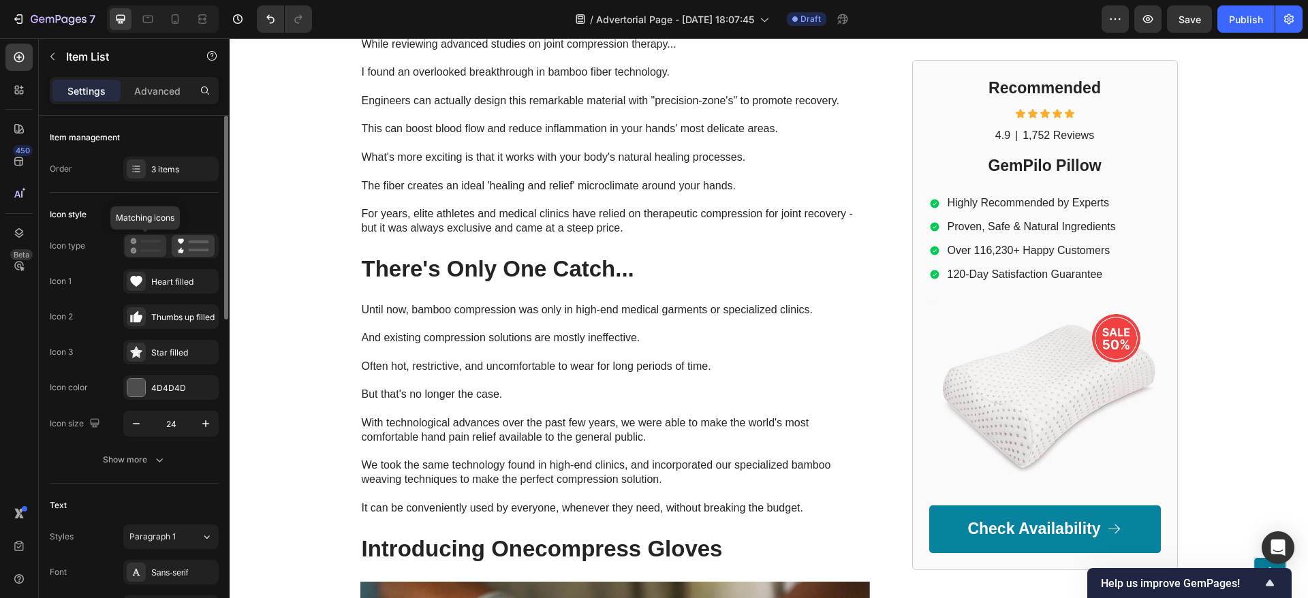
click at [148, 247] on icon at bounding box center [145, 246] width 31 height 16
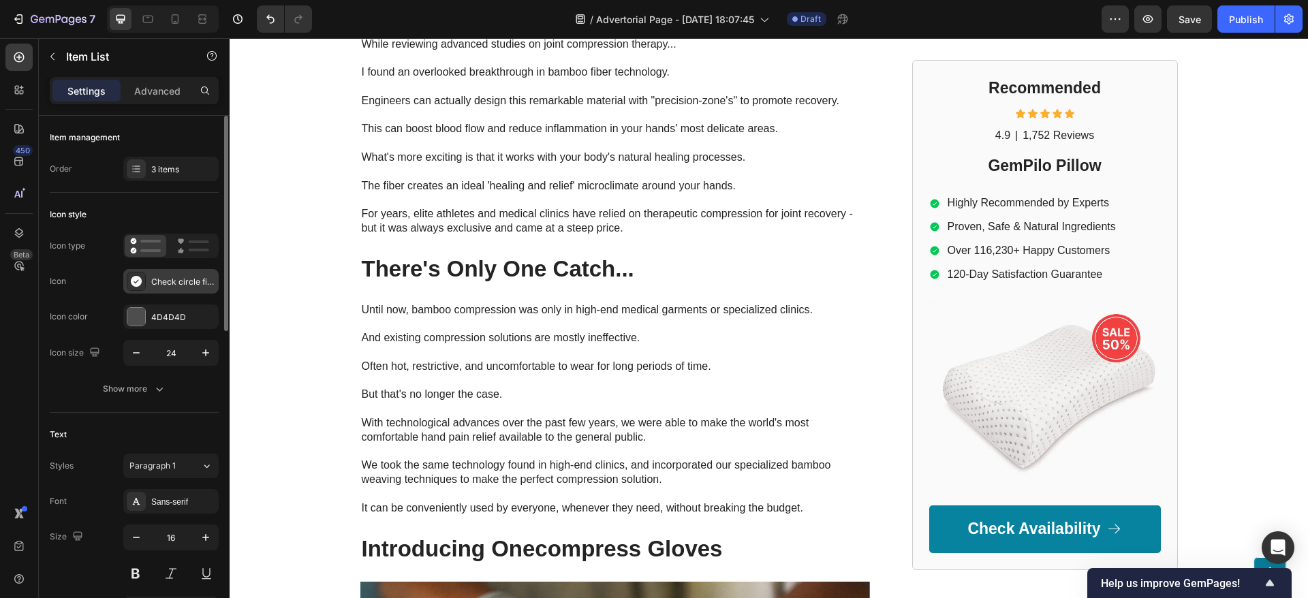
drag, startPoint x: 151, startPoint y: 287, endPoint x: 163, endPoint y: 287, distance: 11.6
click at [163, 287] on div "Check circle filled" at bounding box center [183, 282] width 64 height 12
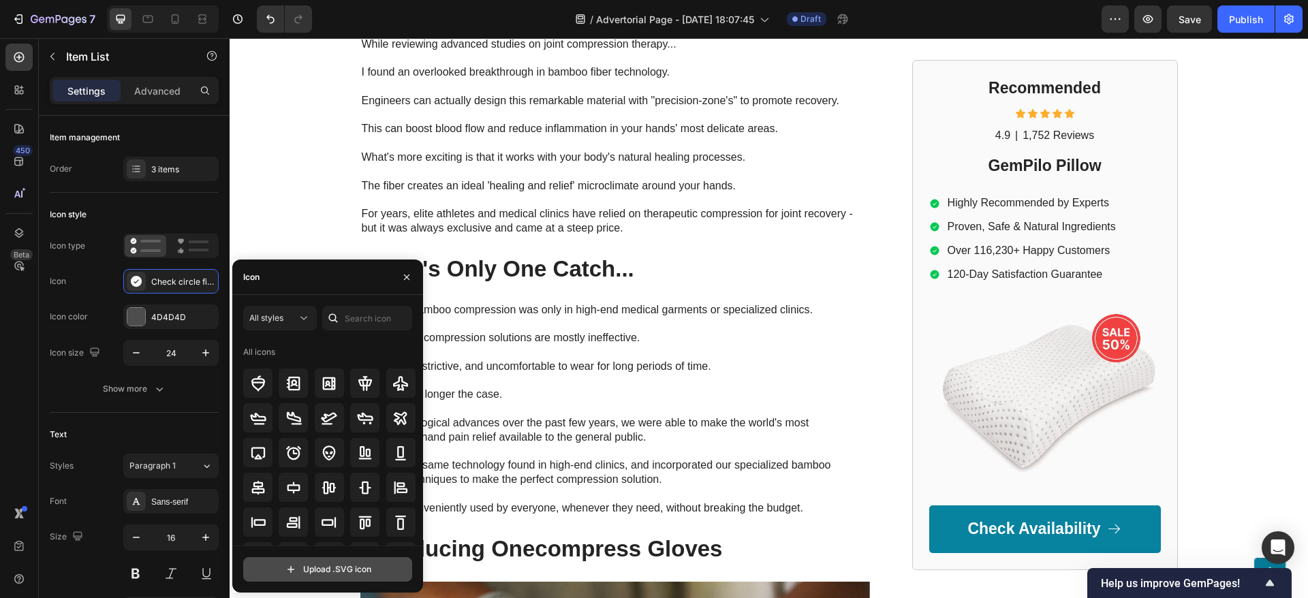
click at [345, 562] on input "file" at bounding box center [328, 569] width 168 height 23
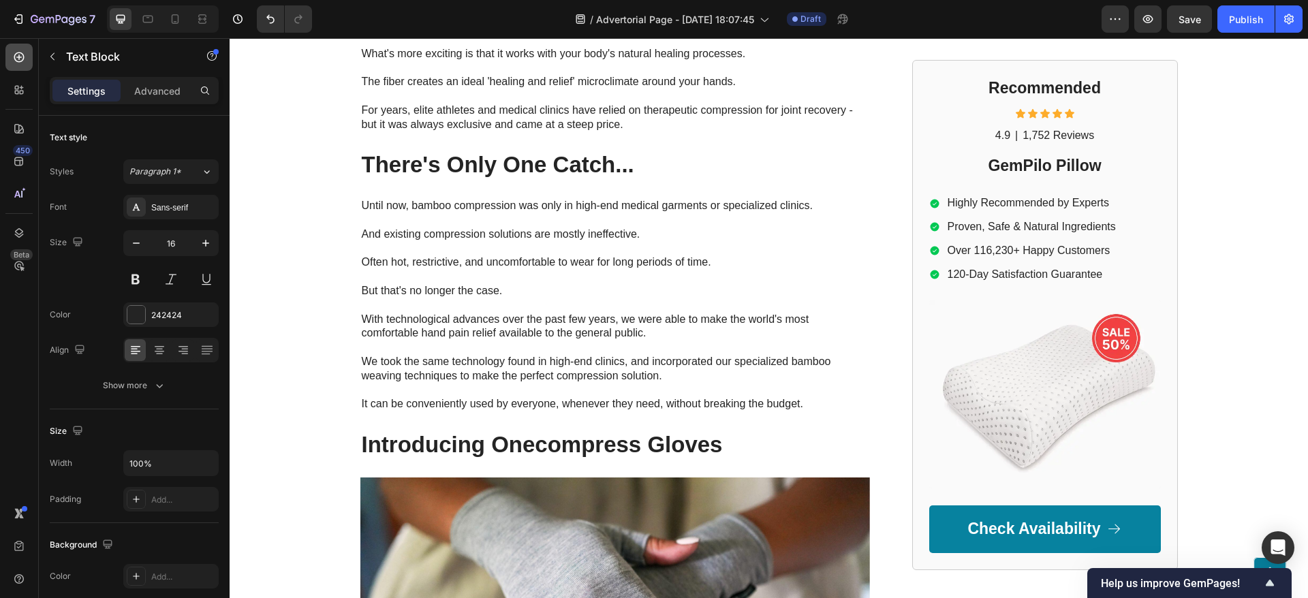
click at [23, 62] on icon at bounding box center [19, 57] width 14 height 14
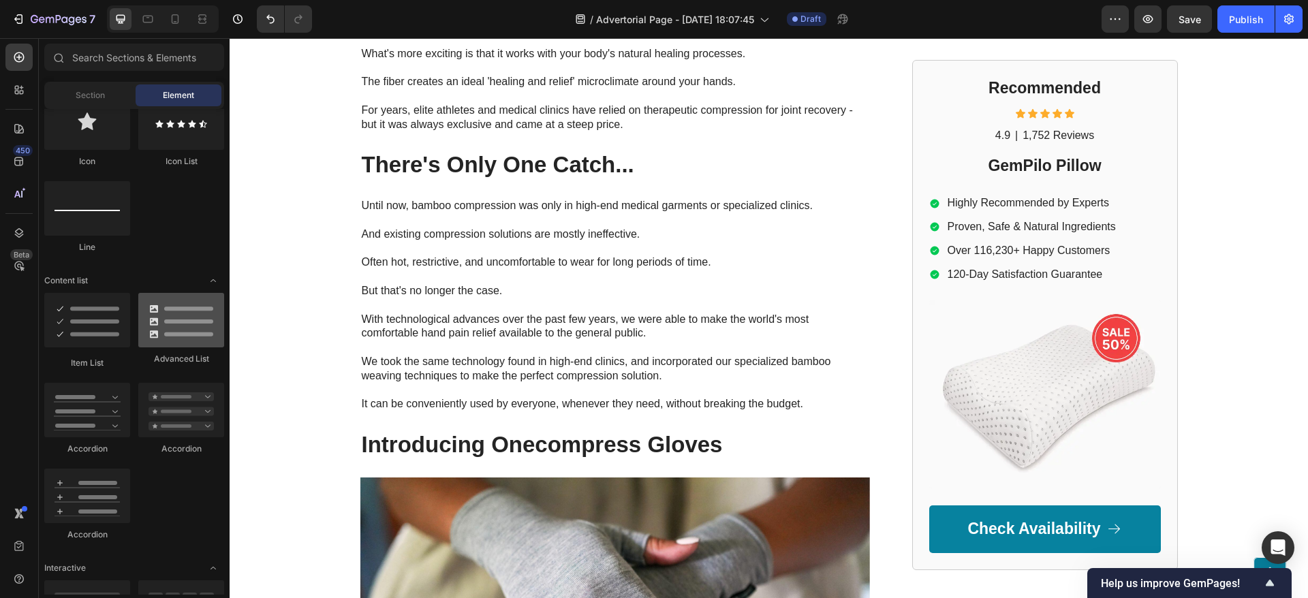
click at [164, 343] on div at bounding box center [181, 320] width 86 height 54
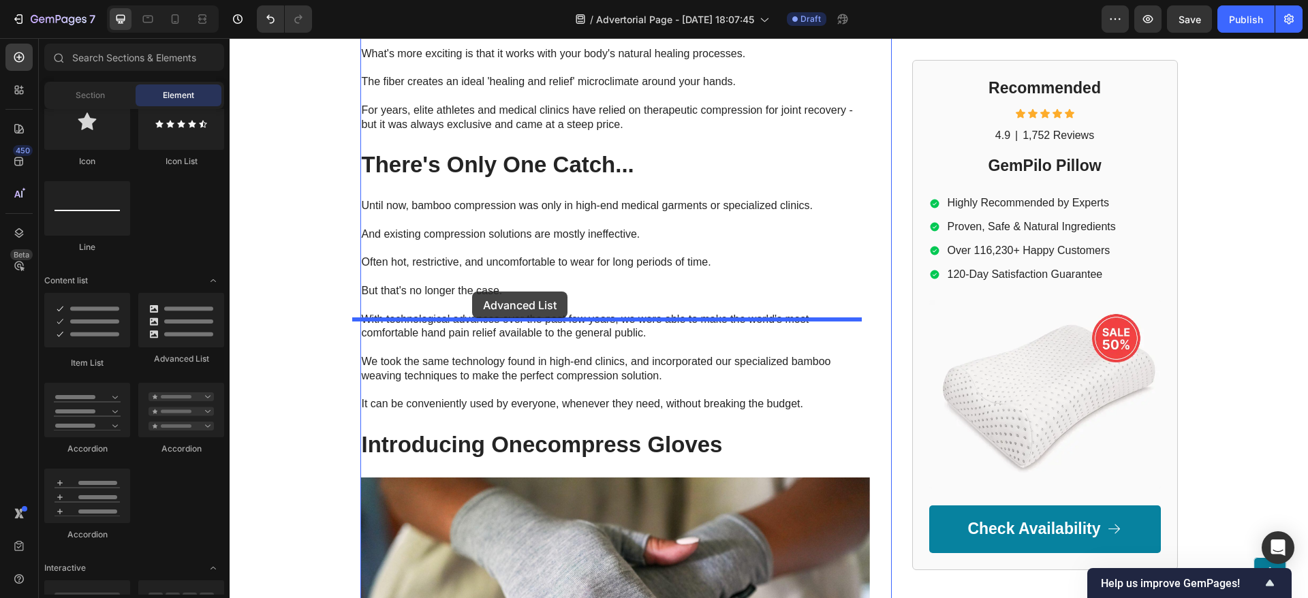
drag, startPoint x: 472, startPoint y: 291, endPoint x: 443, endPoint y: 381, distance: 93.7
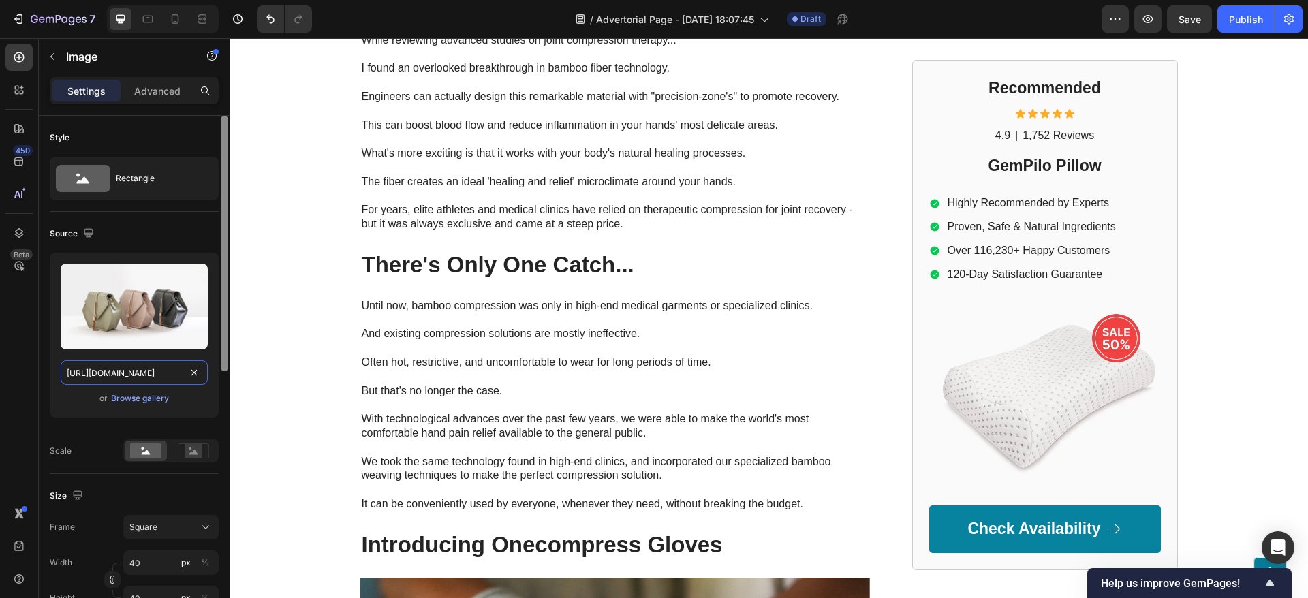
click at [138, 368] on input "[URL][DOMAIN_NAME]" at bounding box center [134, 372] width 147 height 25
paste input "www.pngall.com/wp-content/uploads/13/Red-X-Transparent.pn"
type input "https://www.pngall.com/wp-content/uploads/13/Red-X-Transparent.png"
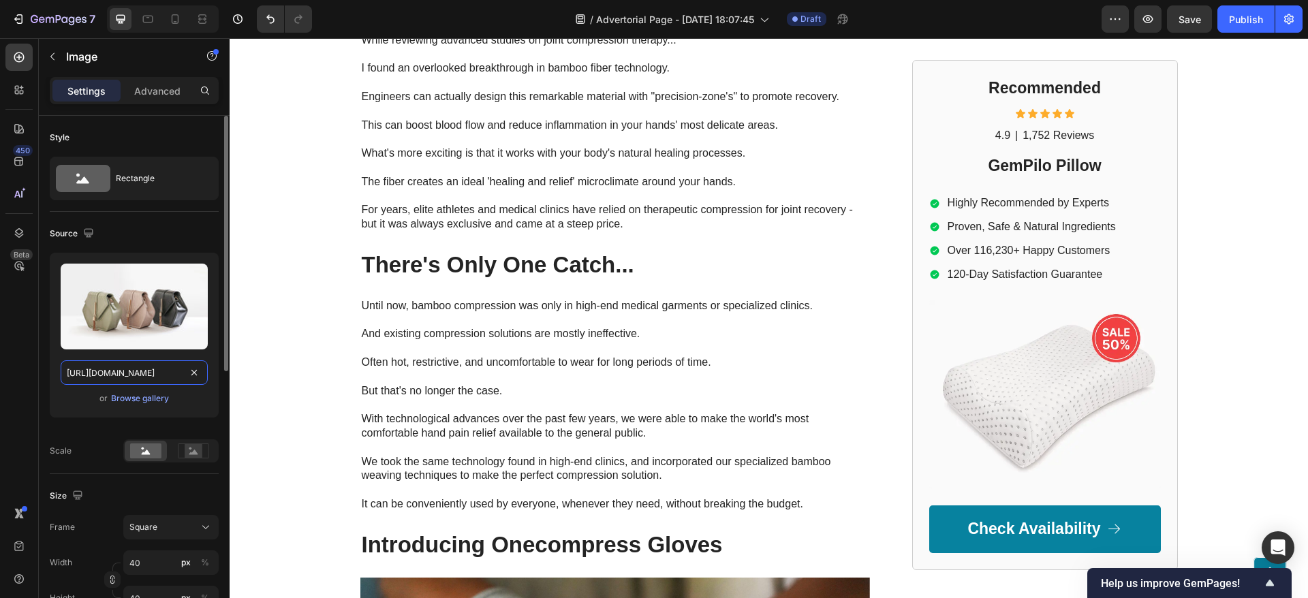
click at [132, 375] on input "[URL][DOMAIN_NAME]" at bounding box center [134, 372] width 147 height 25
paste input "www.pngall.com/wp-content/uploads/13/Red-X-Transparent.pn"
type input "https://www.pngall.com/wp-content/uploads/13/Red-X-Transparent.png"
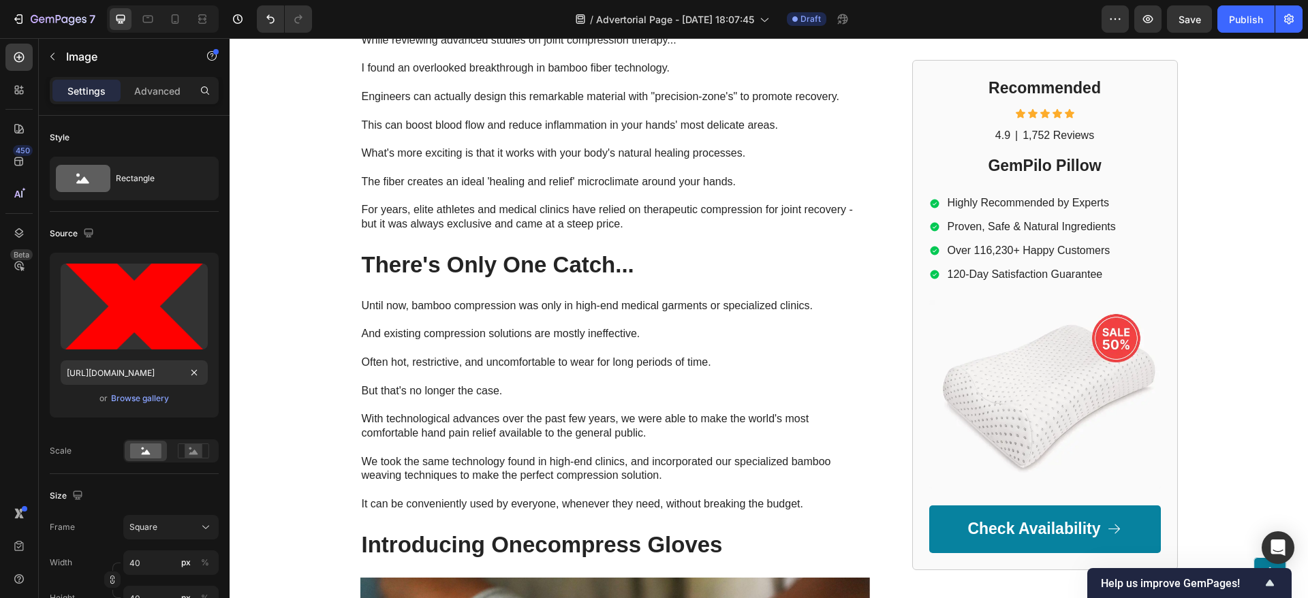
drag, startPoint x: 361, startPoint y: 387, endPoint x: 290, endPoint y: 392, distance: 71.0
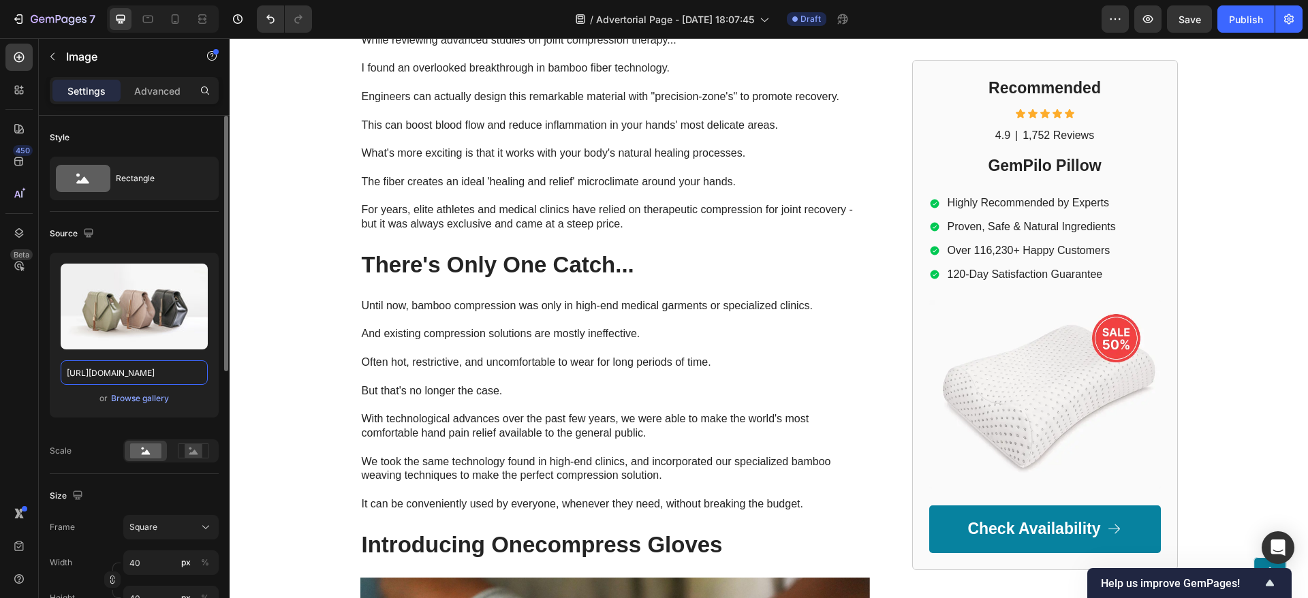
click at [125, 377] on input "[URL][DOMAIN_NAME]" at bounding box center [134, 372] width 147 height 25
paste input "www.pngall.com/wp-content/uploads/13/Red-X-Transparent.pn"
type input "https://www.pngall.com/wp-content/uploads/13/Red-X-Transparent.png"
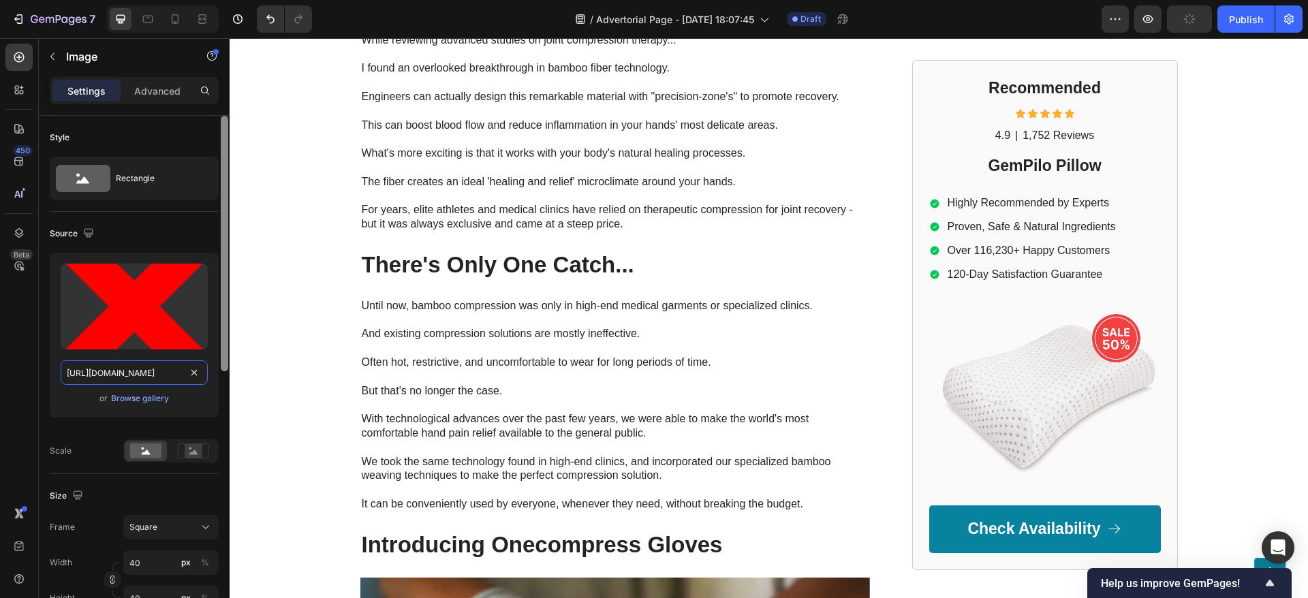
click at [225, 366] on div at bounding box center [224, 243] width 7 height 255
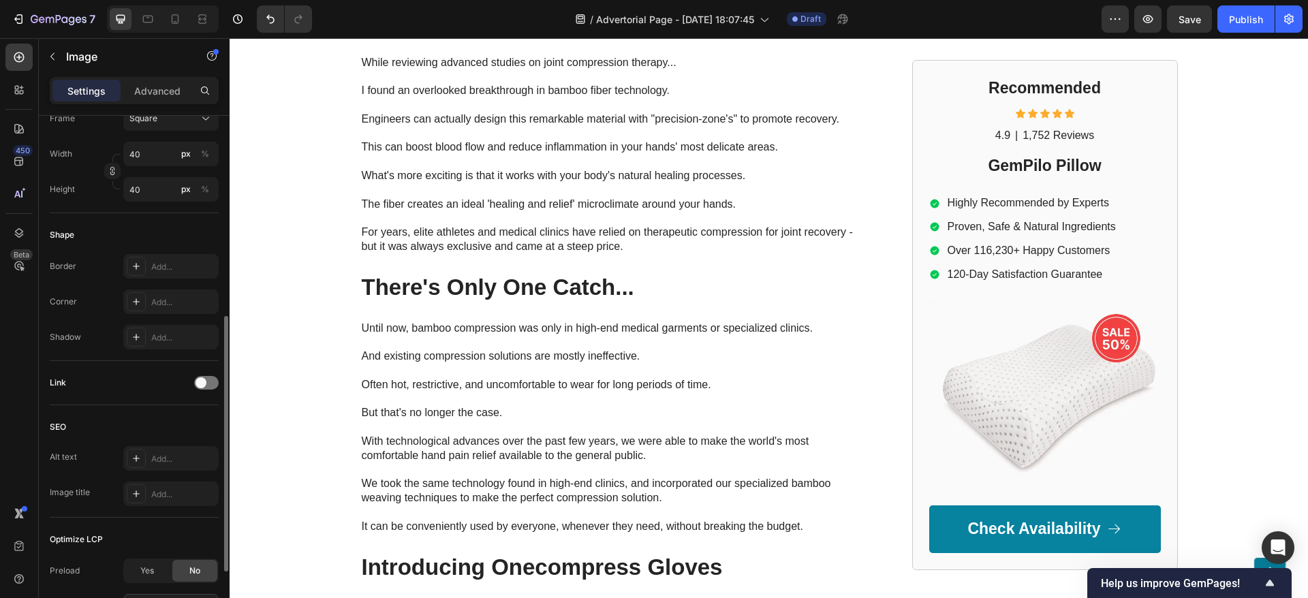
scroll to position [541, 0]
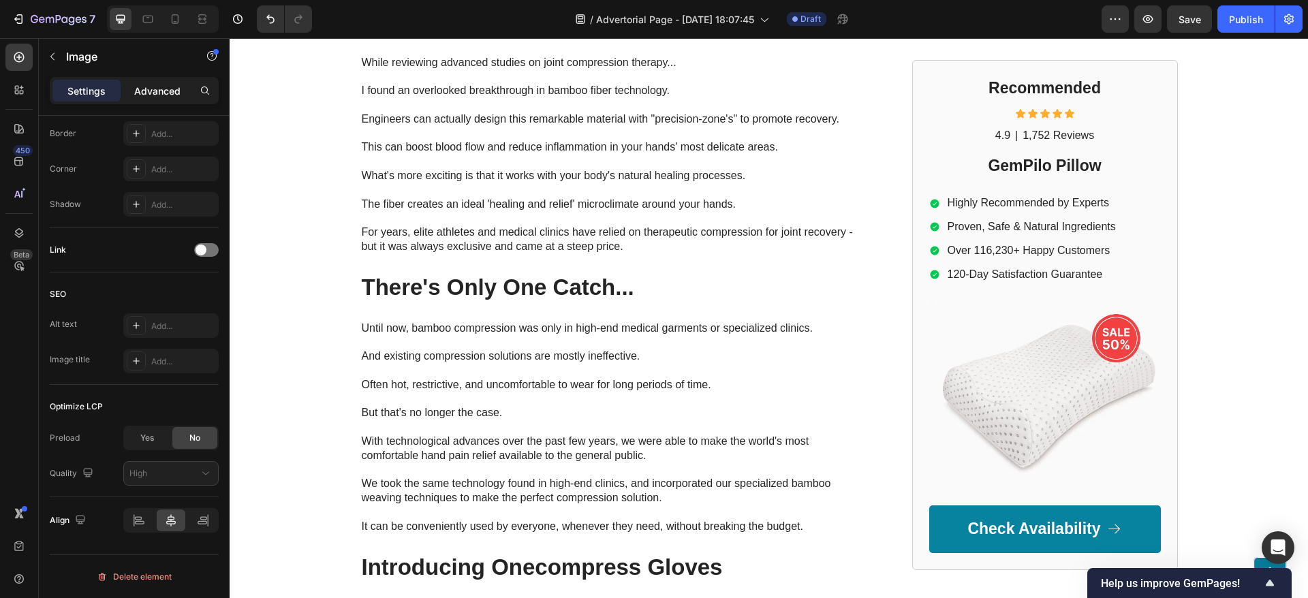
click at [157, 86] on p "Advanced" at bounding box center [157, 91] width 46 height 14
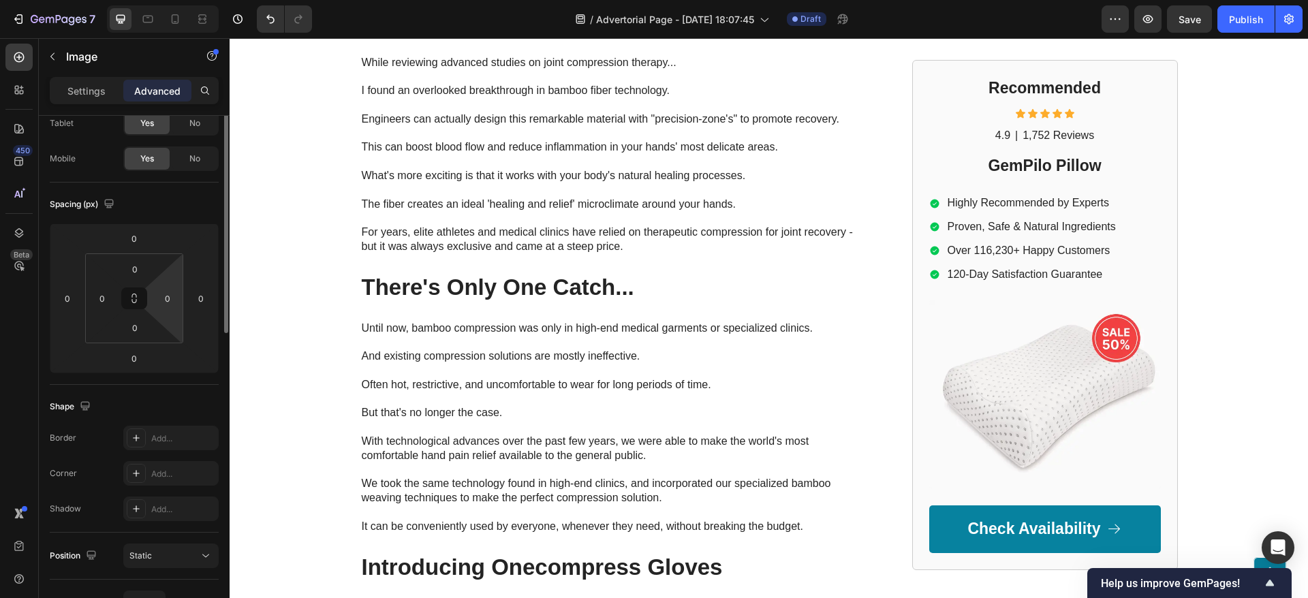
scroll to position [0, 0]
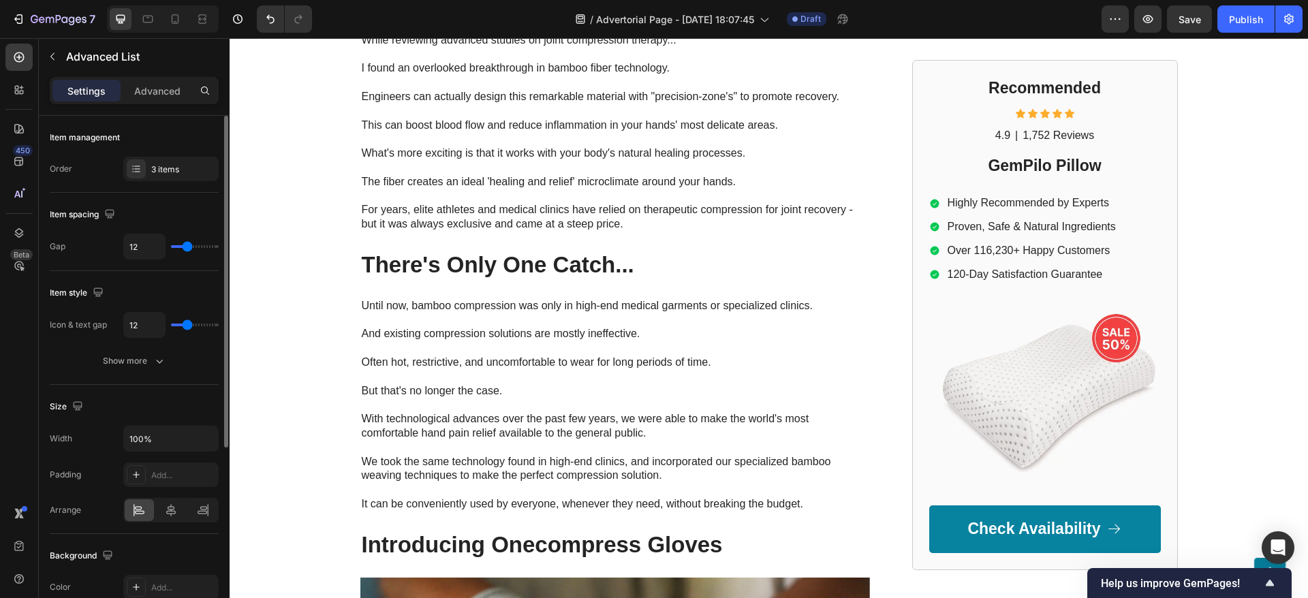
click at [148, 181] on div "Item management Order 3 items" at bounding box center [134, 154] width 169 height 77
click at [148, 177] on div "3 items" at bounding box center [170, 169] width 95 height 25
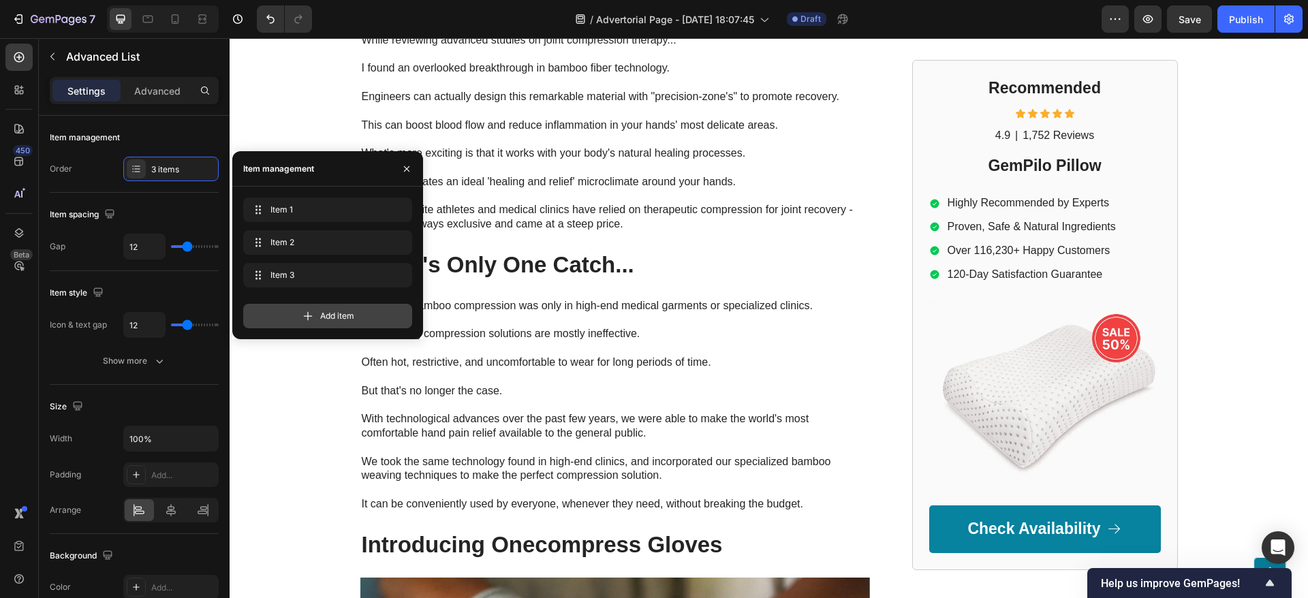
click at [341, 314] on span "Add item" at bounding box center [337, 316] width 34 height 12
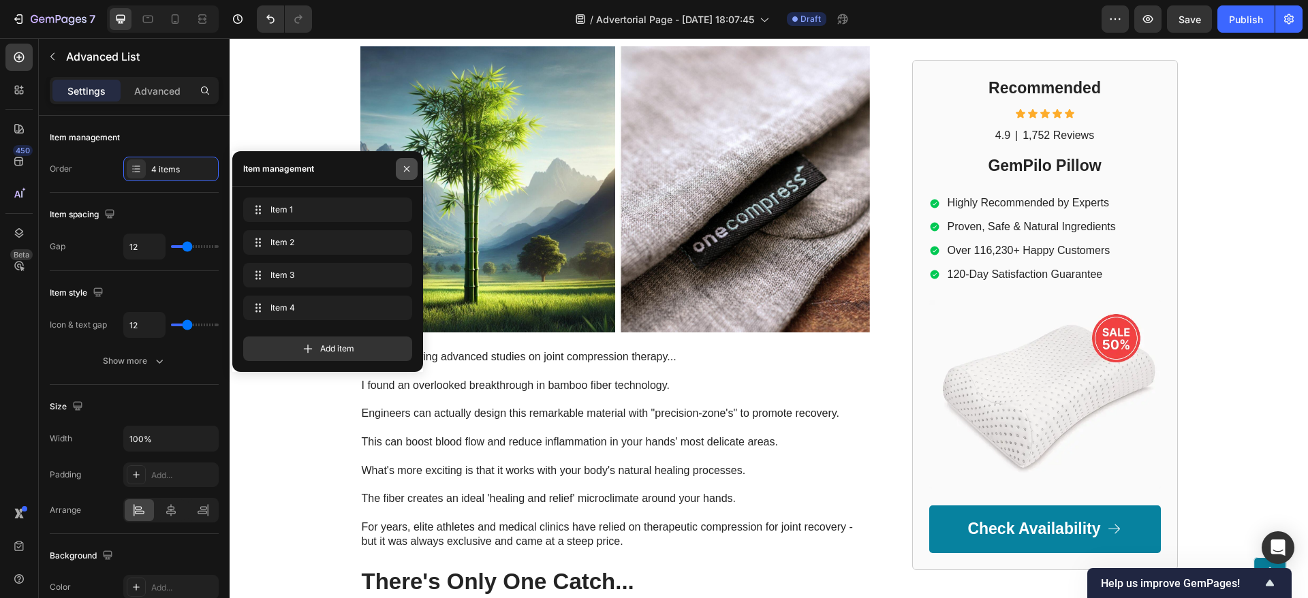
click at [411, 159] on button "button" at bounding box center [407, 169] width 22 height 22
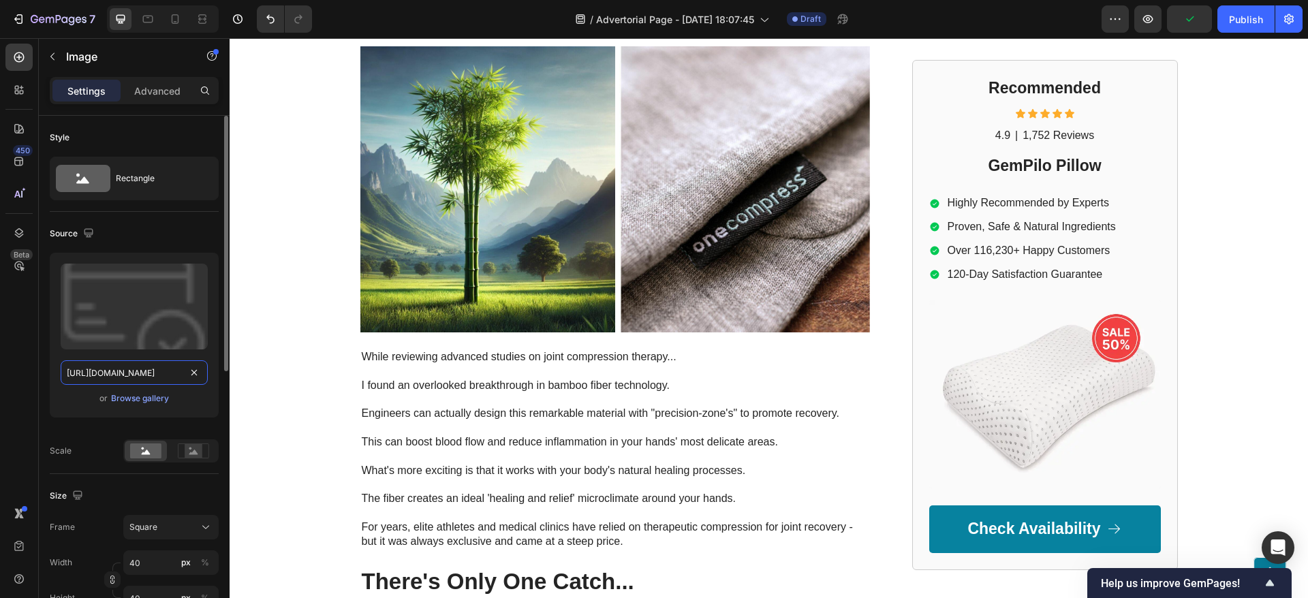
click at [99, 374] on input "https://cdn.shopify.com/s/files/1/2005/9307/files/Item_list2.png" at bounding box center [134, 372] width 147 height 25
paste input "www.pngall.com/wp-content/uploads/13/Red-X-Transparent"
type input "https://www.pngall.com/wp-content/uploads/13/Red-X-Transparent.png"
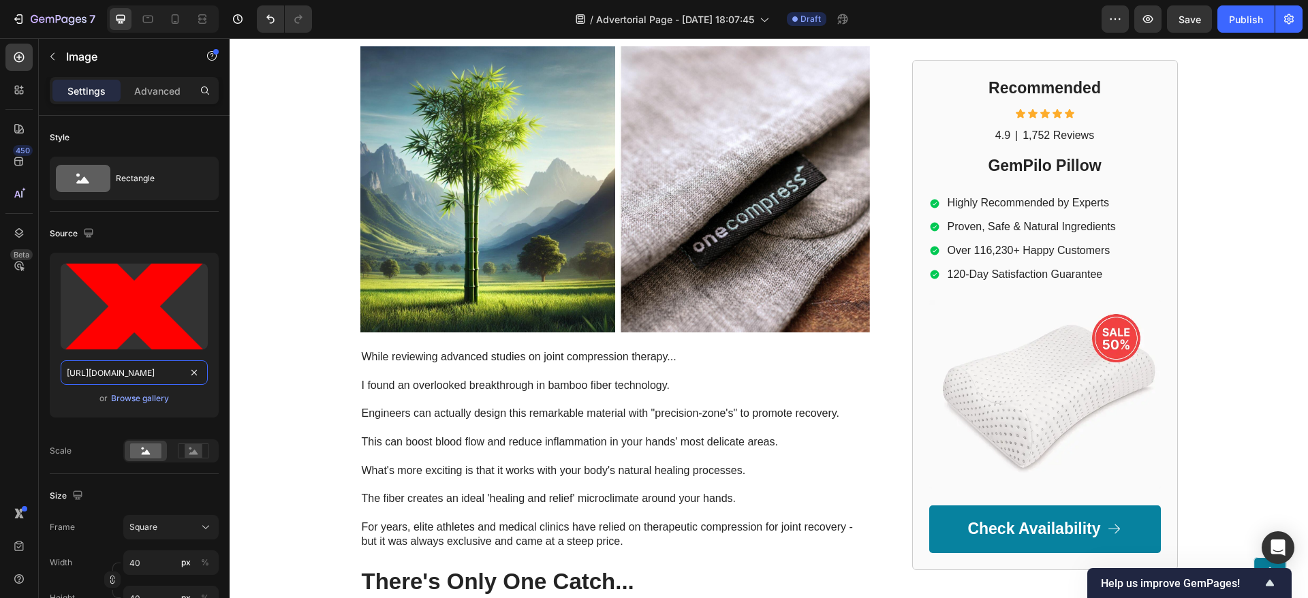
scroll to position [0, 165]
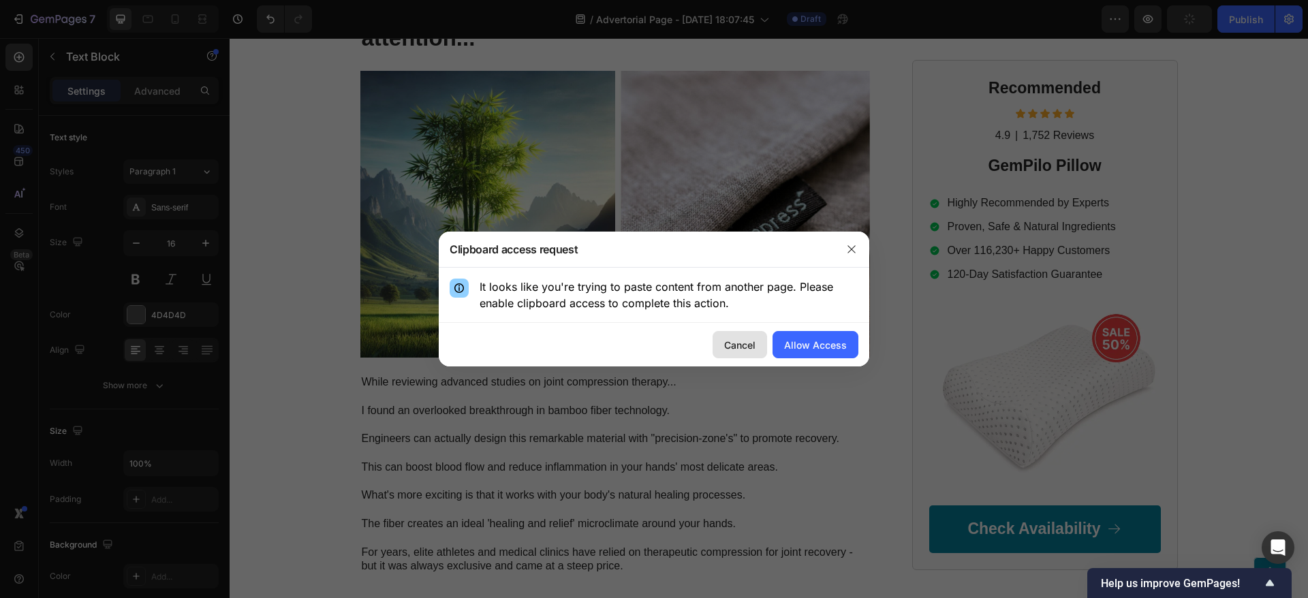
click at [727, 341] on div "Cancel" at bounding box center [739, 345] width 31 height 14
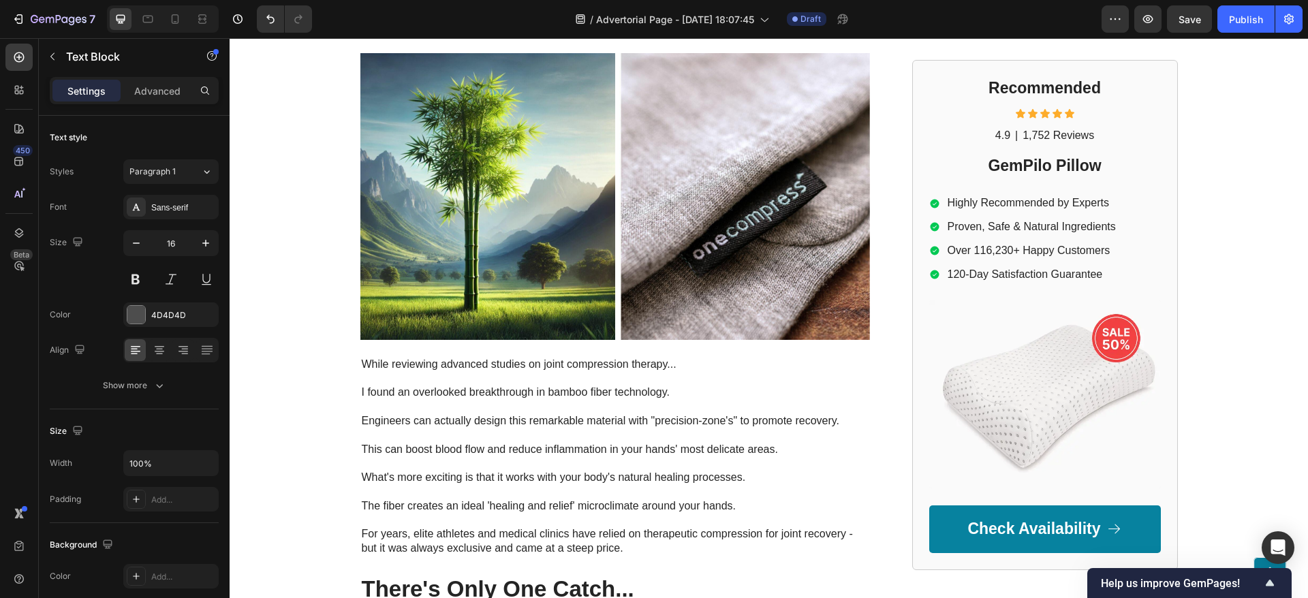
scroll to position [3055, 0]
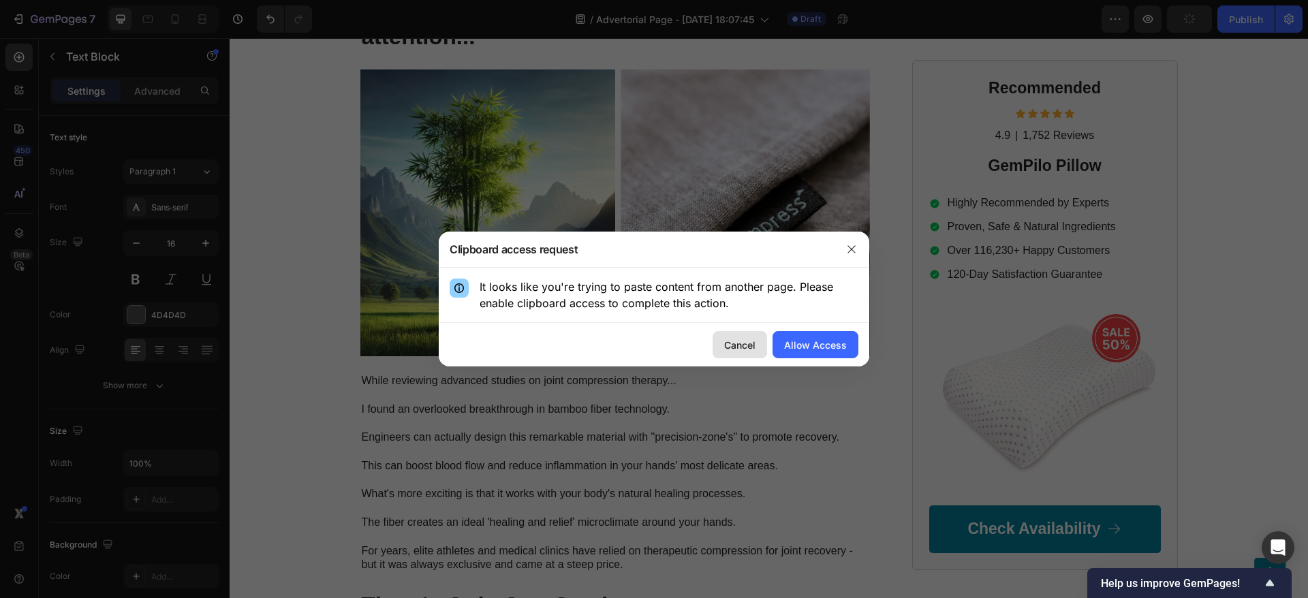
scroll to position [3055, 0]
click at [725, 336] on button "Cancel" at bounding box center [739, 344] width 54 height 27
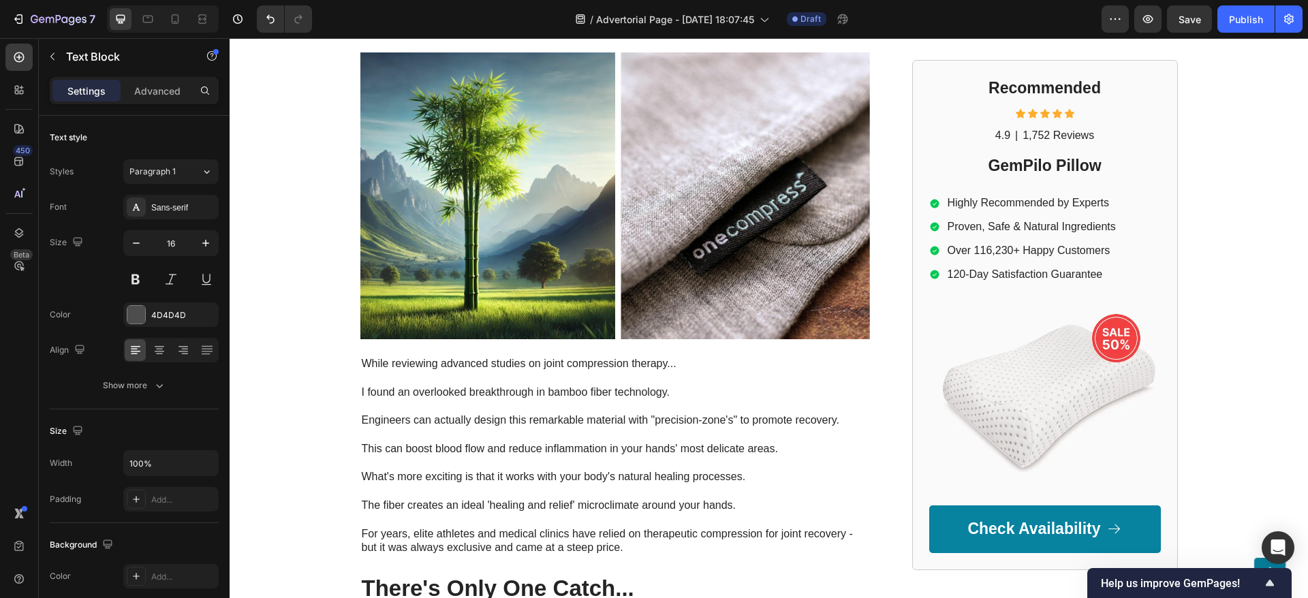
scroll to position [3055, 0]
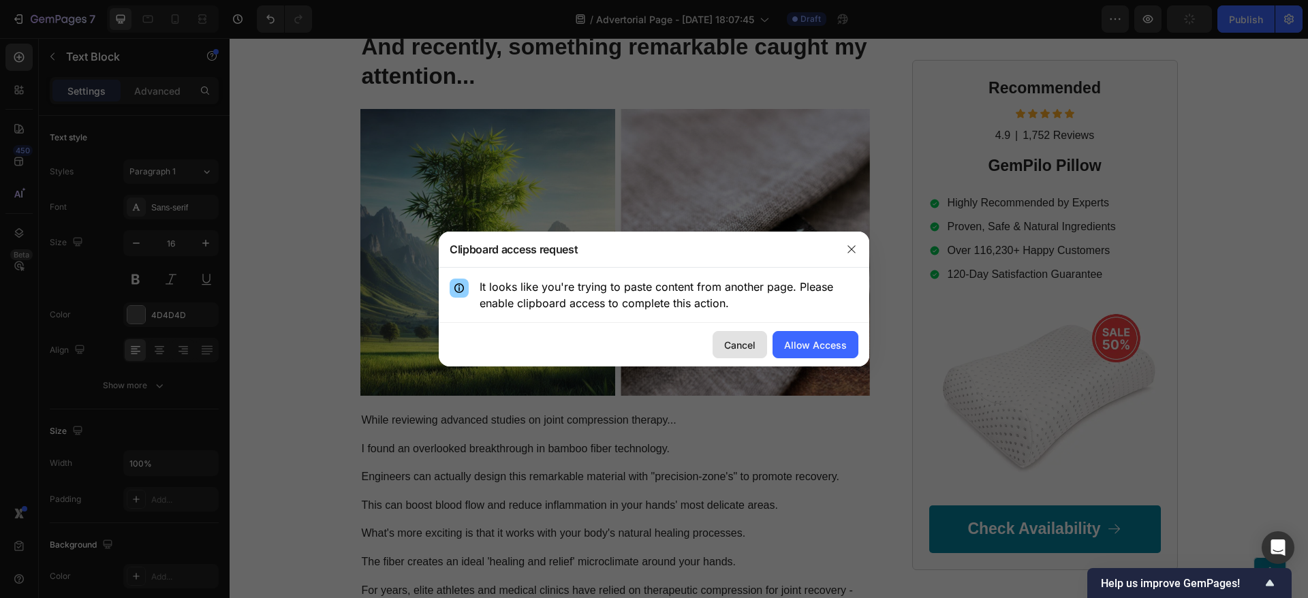
click at [736, 340] on div "Cancel" at bounding box center [739, 345] width 31 height 14
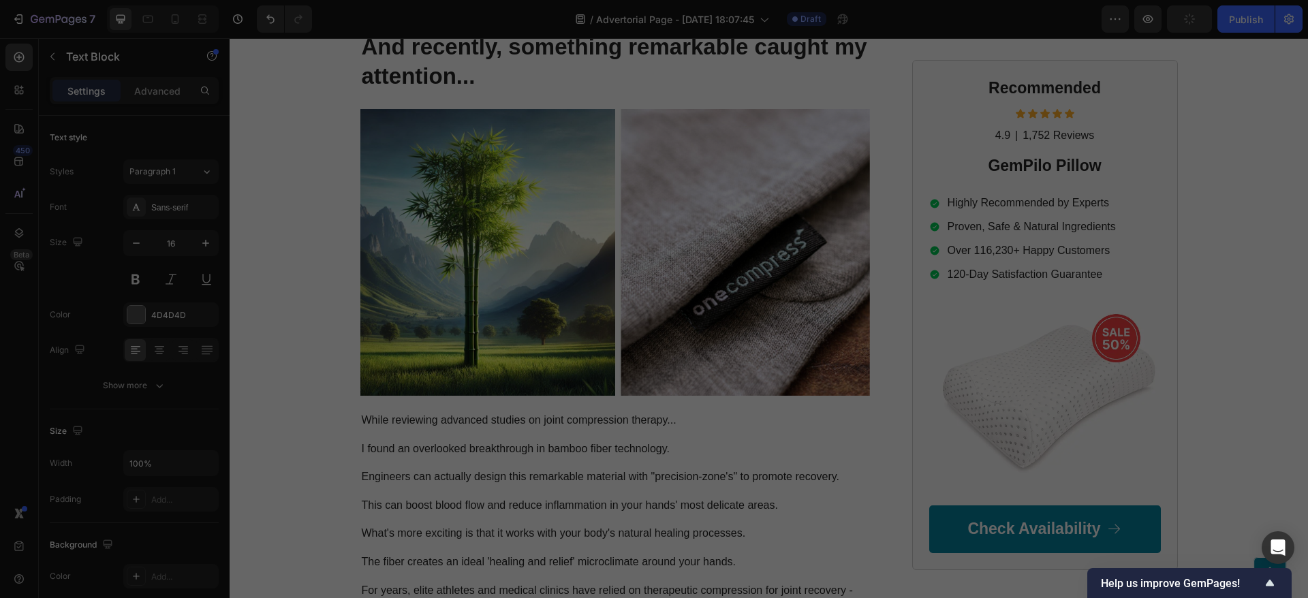
click at [426, 438] on div at bounding box center [654, 299] width 1308 height 598
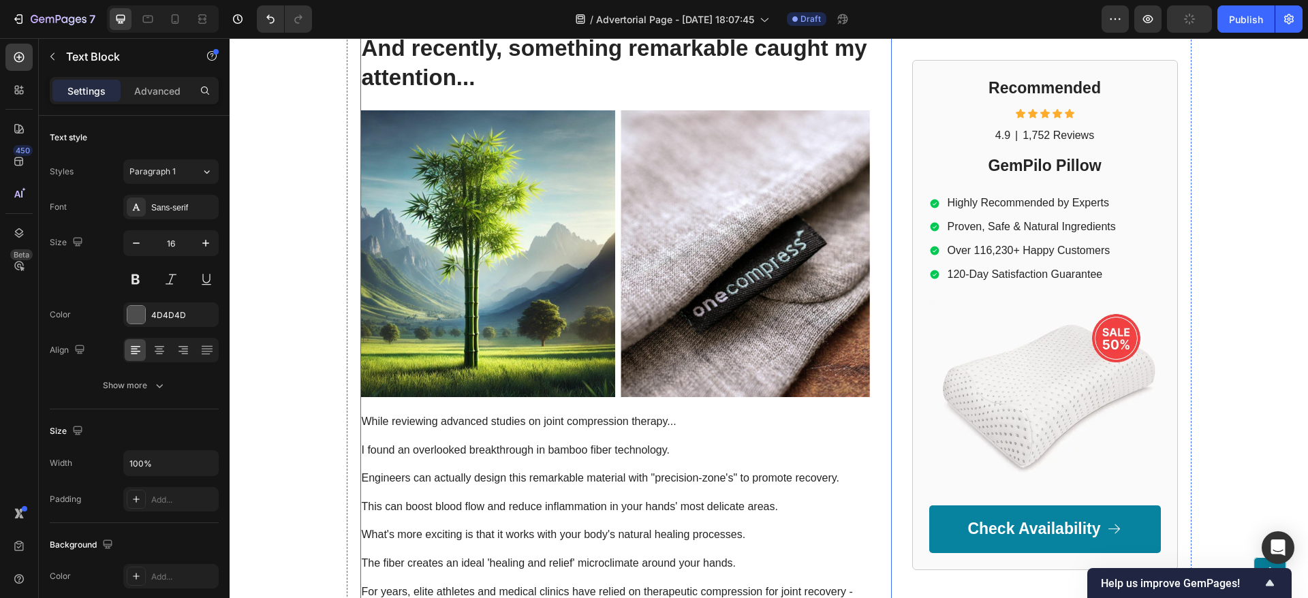
scroll to position [3156, 0]
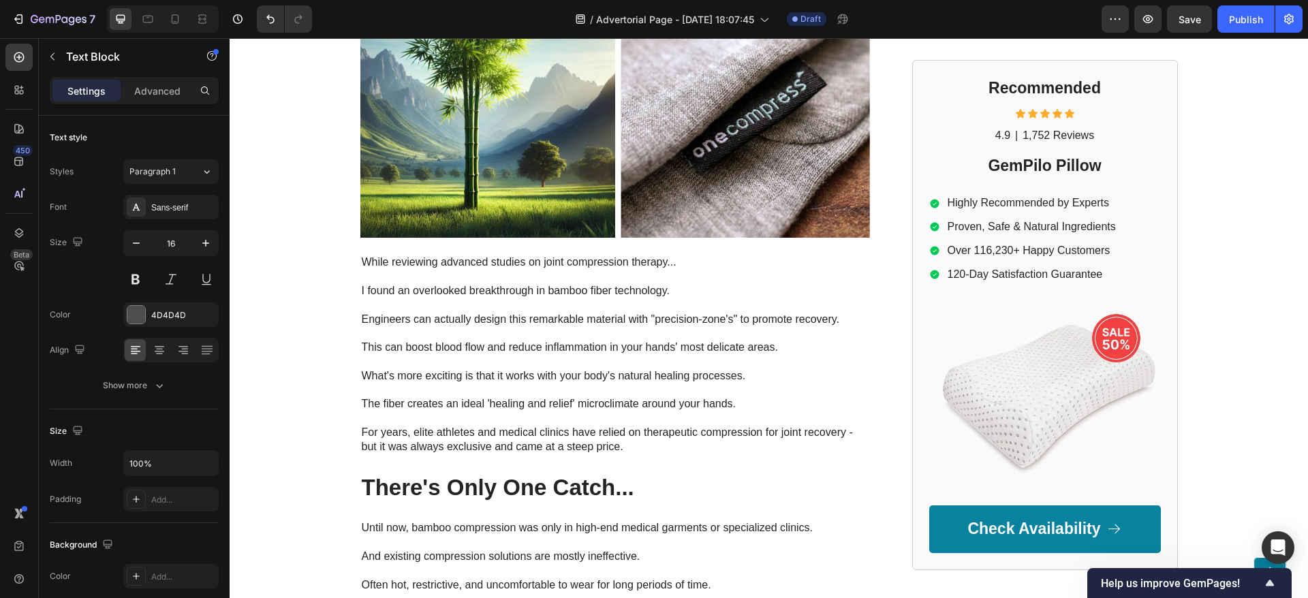
scroll to position [3157, 0]
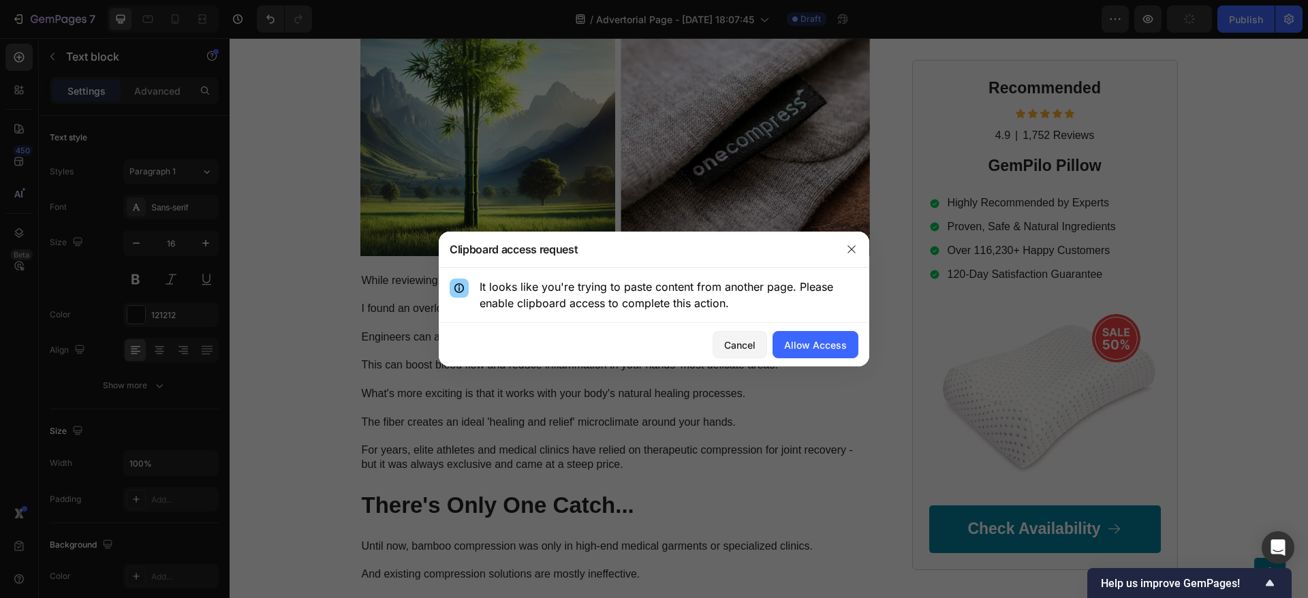
click at [740, 345] on div "Cancel" at bounding box center [739, 345] width 31 height 14
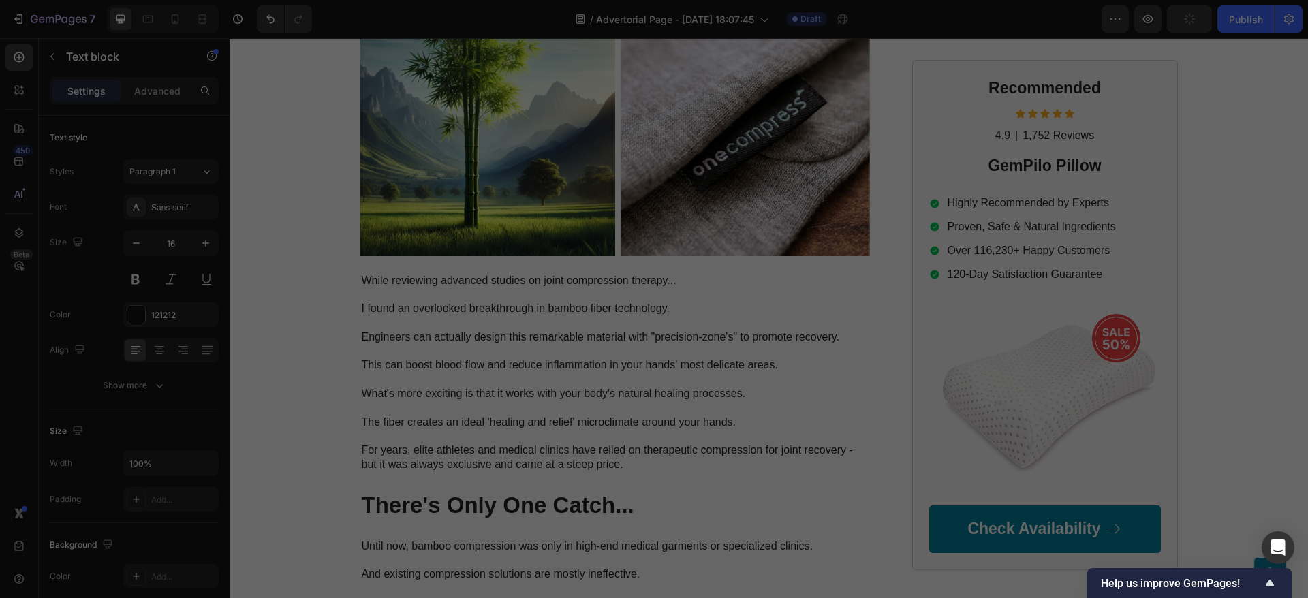
click at [442, 349] on div "Cancel Allow Access" at bounding box center [654, 345] width 430 height 44
click at [287, 309] on div at bounding box center [654, 299] width 1308 height 598
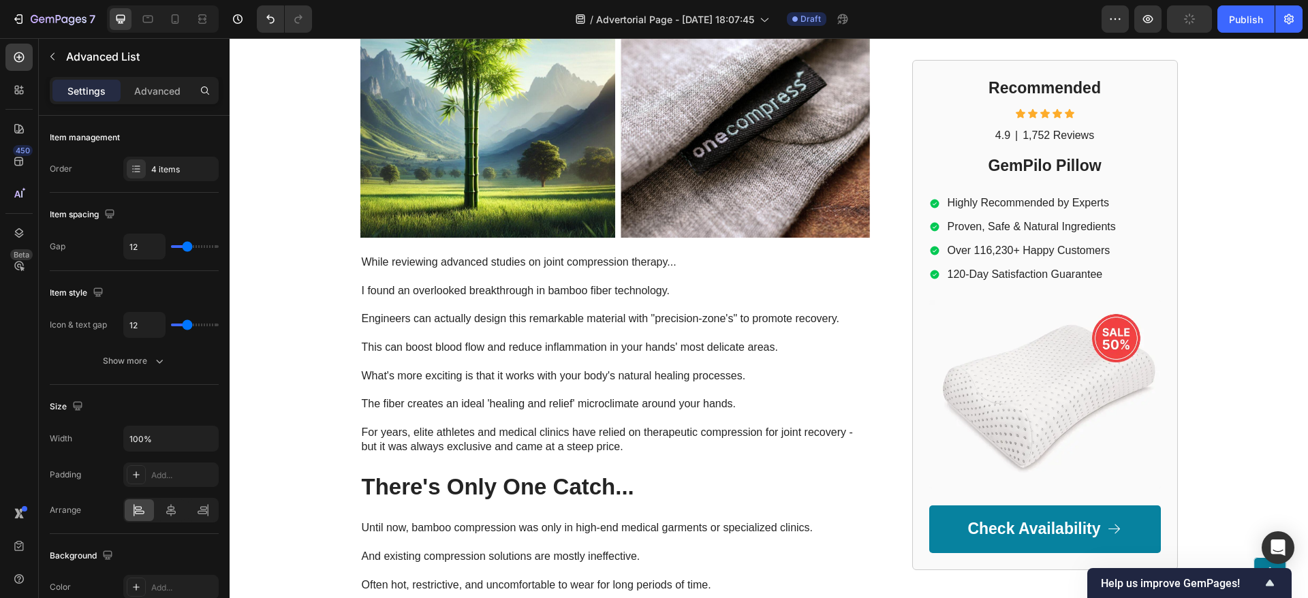
click at [145, 88] on p "Advanced" at bounding box center [157, 91] width 46 height 14
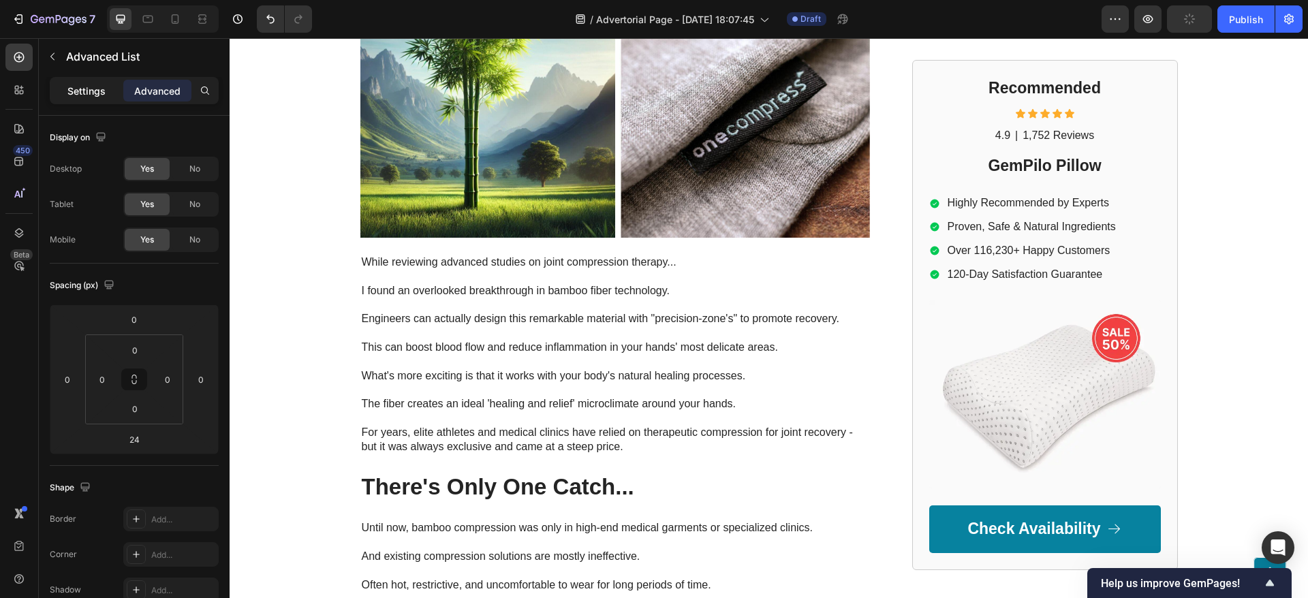
click at [61, 104] on div "Settings Advanced" at bounding box center [134, 96] width 191 height 39
click at [65, 93] on div "Settings" at bounding box center [86, 91] width 68 height 22
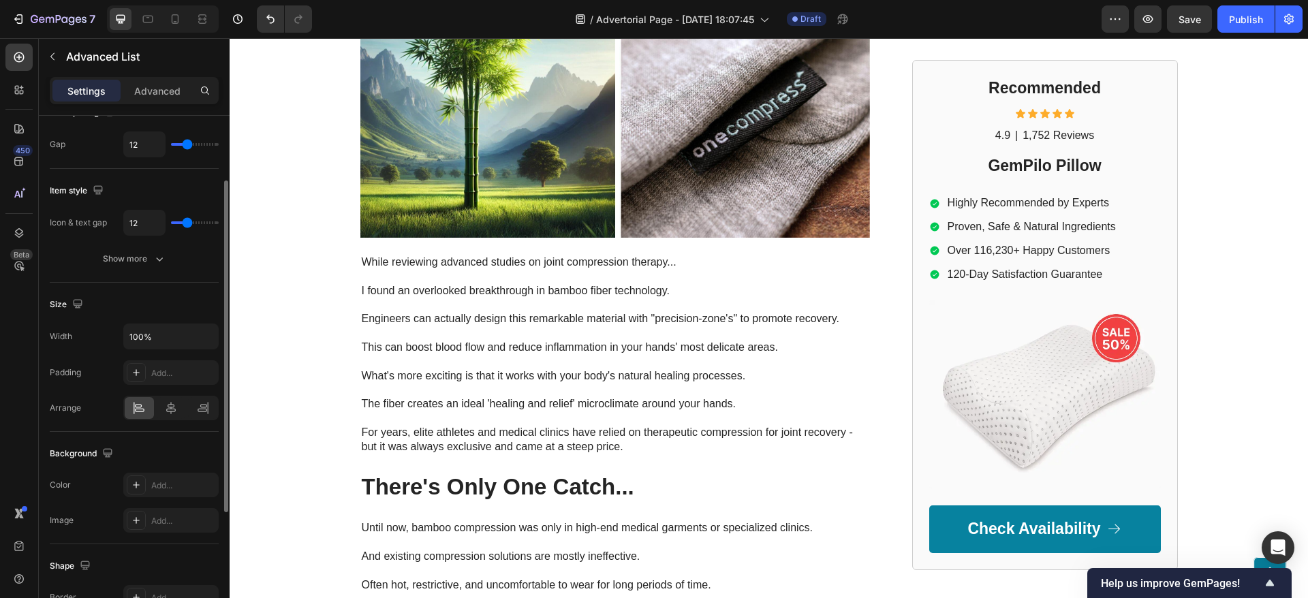
scroll to position [204, 0]
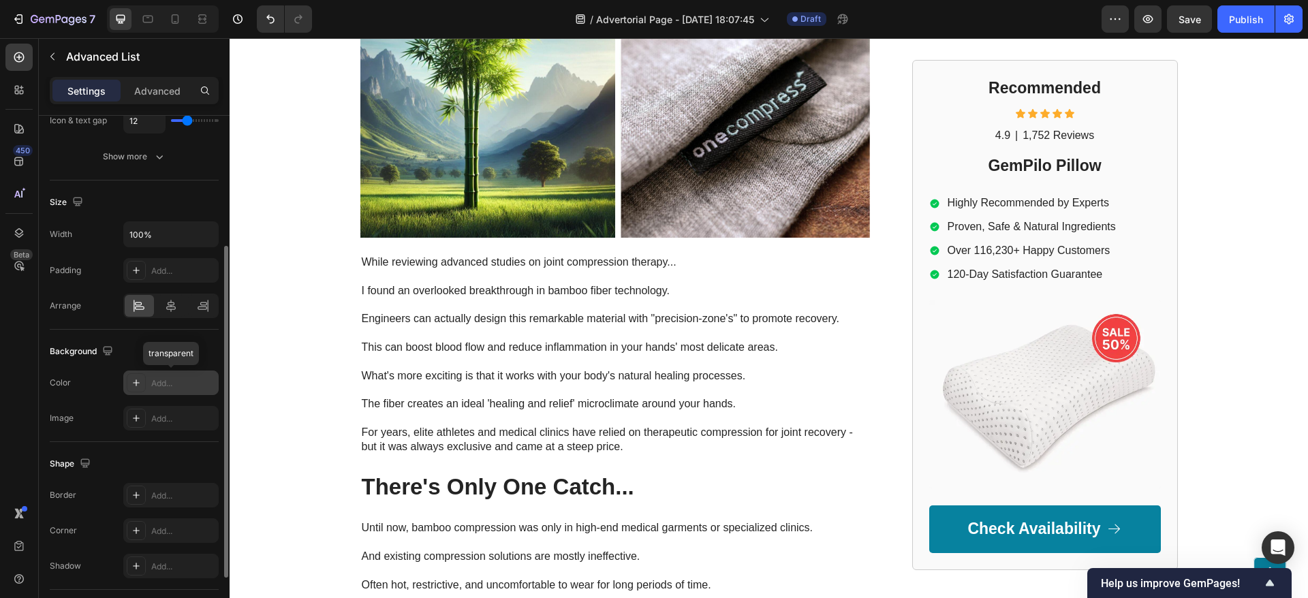
click at [157, 385] on div "Add..." at bounding box center [183, 383] width 64 height 12
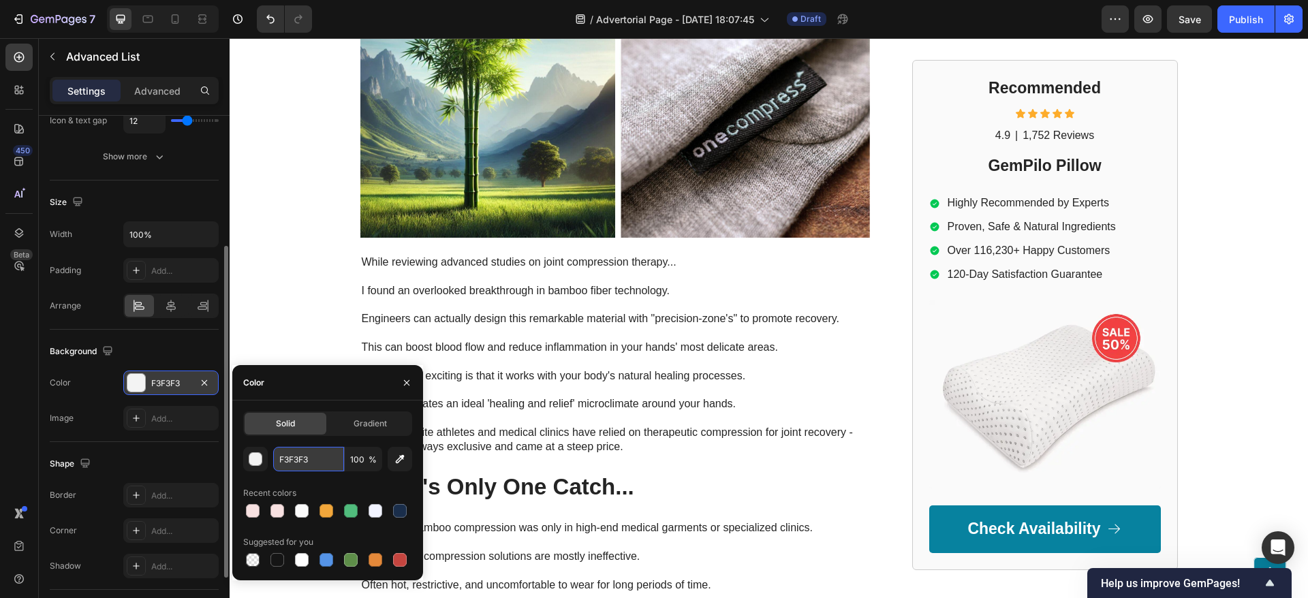
click at [306, 451] on input "F3F3F3" at bounding box center [308, 459] width 71 height 25
paste input "#f7e1e1"
type input "#f7e1e1"
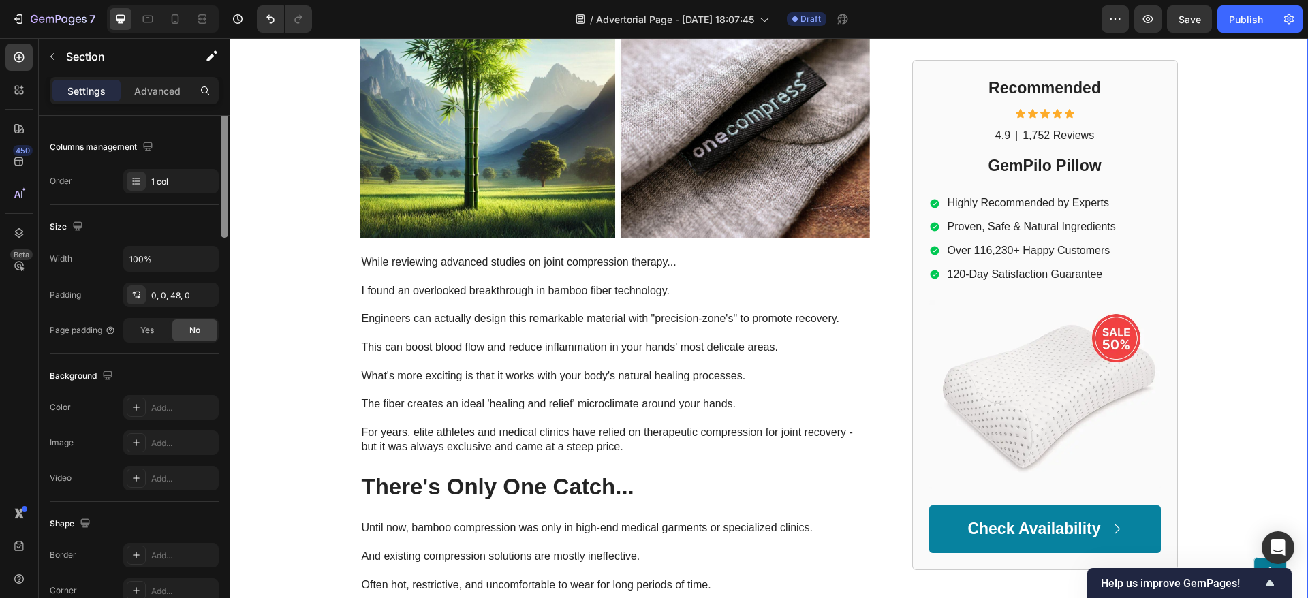
scroll to position [0, 0]
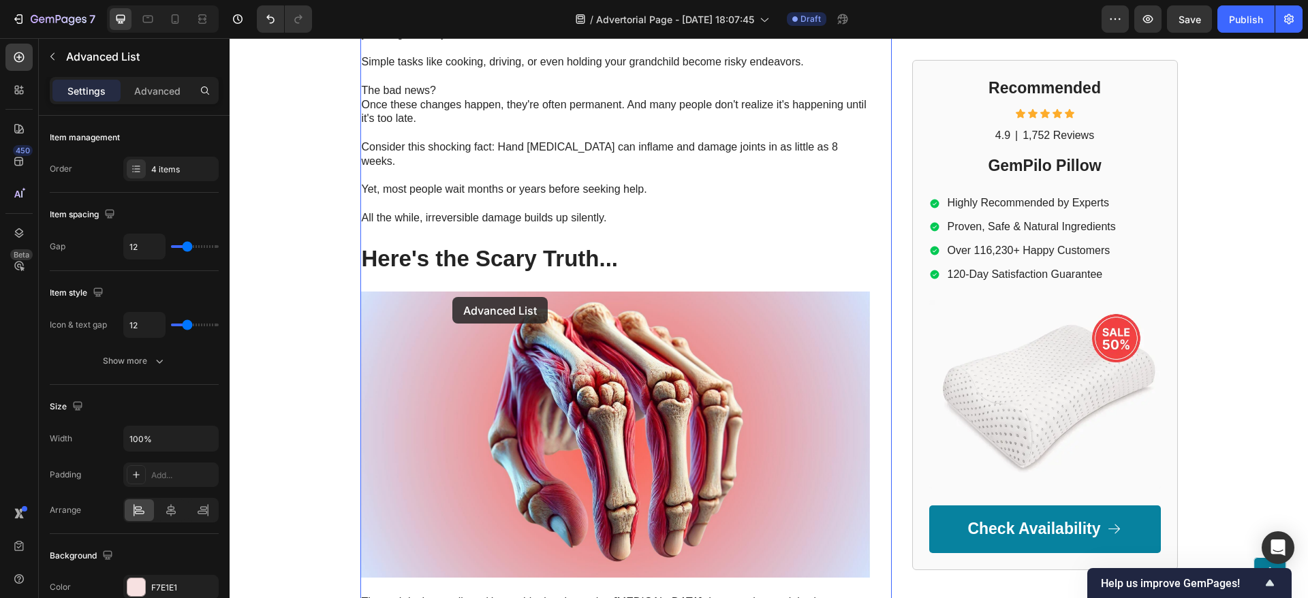
scroll to position [2136, 0]
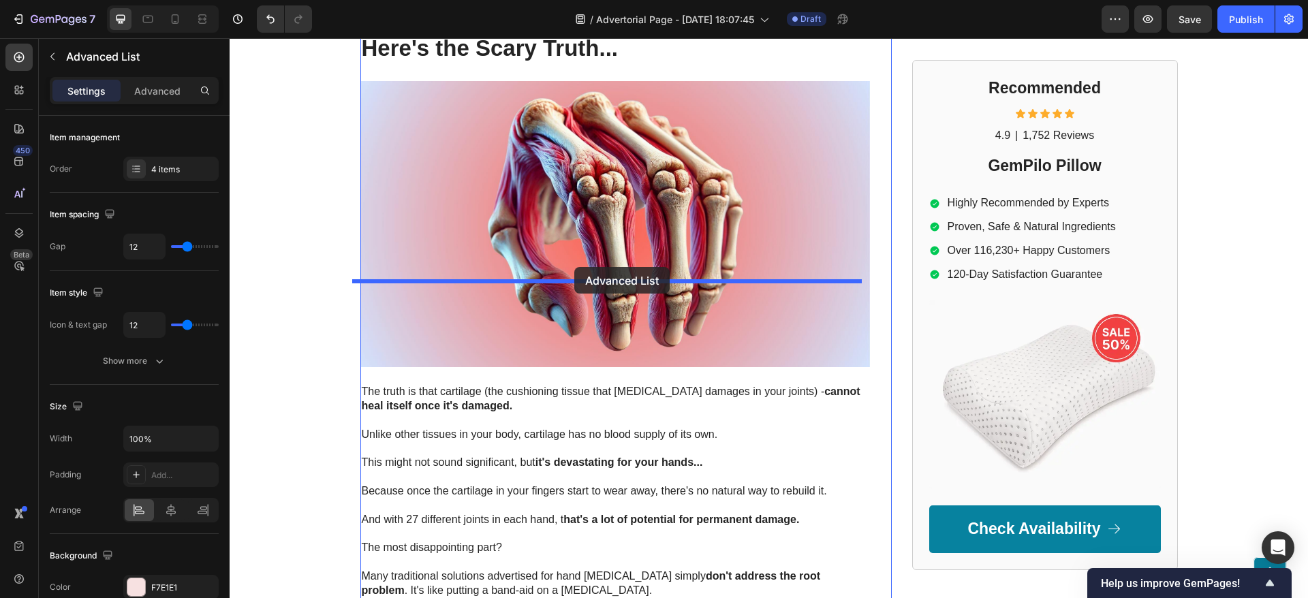
drag, startPoint x: 358, startPoint y: 344, endPoint x: 574, endPoint y: 267, distance: 229.2
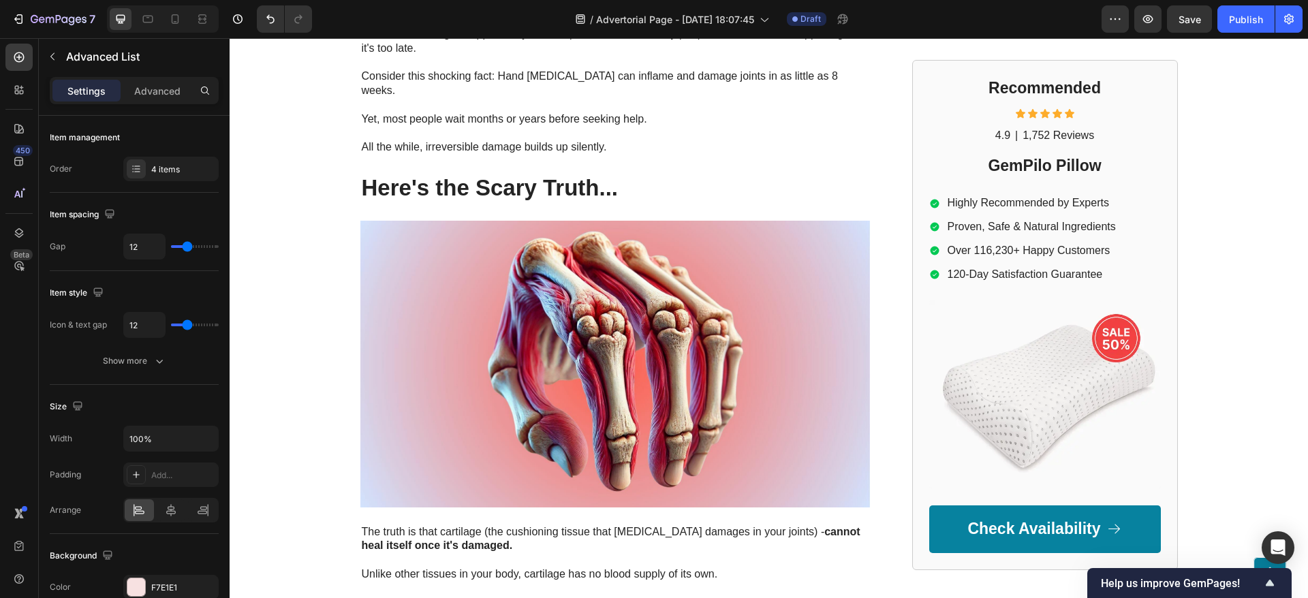
click at [152, 169] on div "4 items" at bounding box center [183, 169] width 64 height 12
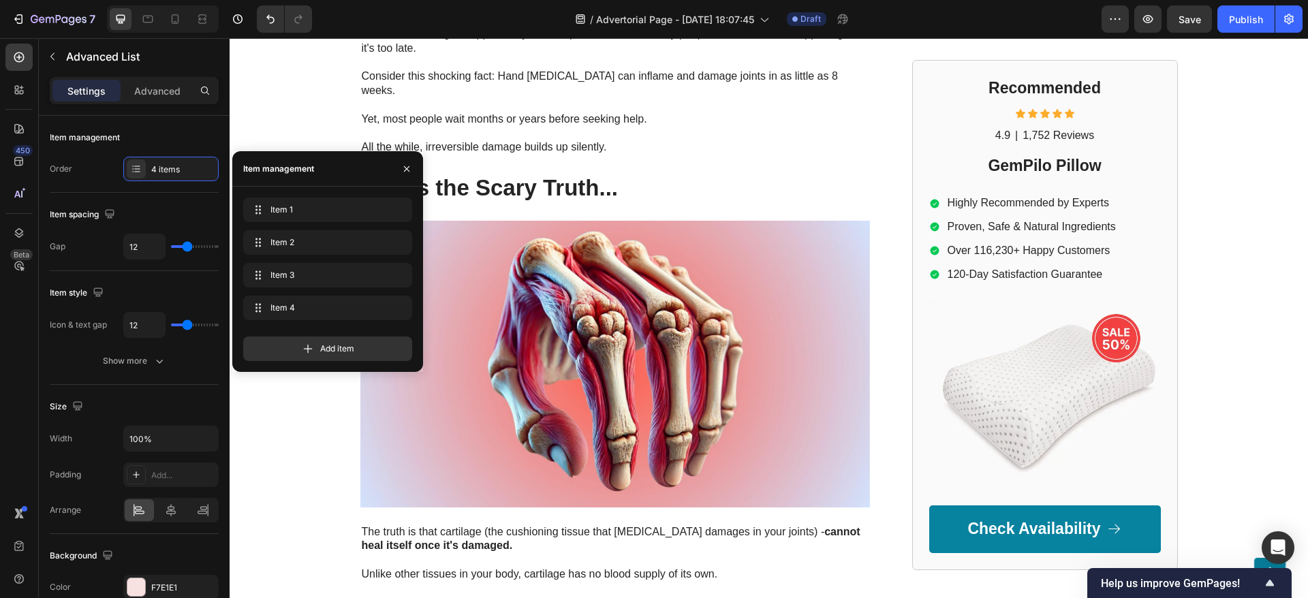
click at [295, 335] on div "Add item" at bounding box center [327, 343] width 169 height 35
click at [299, 349] on div "Add item" at bounding box center [327, 348] width 169 height 25
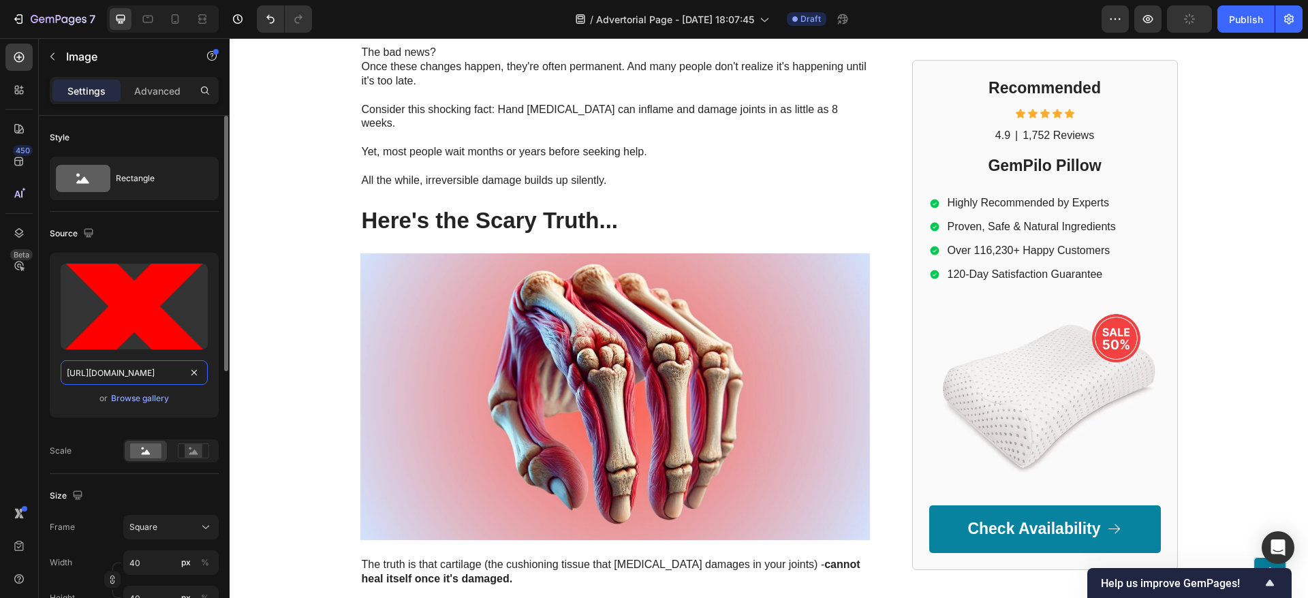
click at [110, 377] on input "https://www.pngall.com/wp-content/uploads/13/Red-X-Transparent.png" at bounding box center [134, 372] width 147 height 25
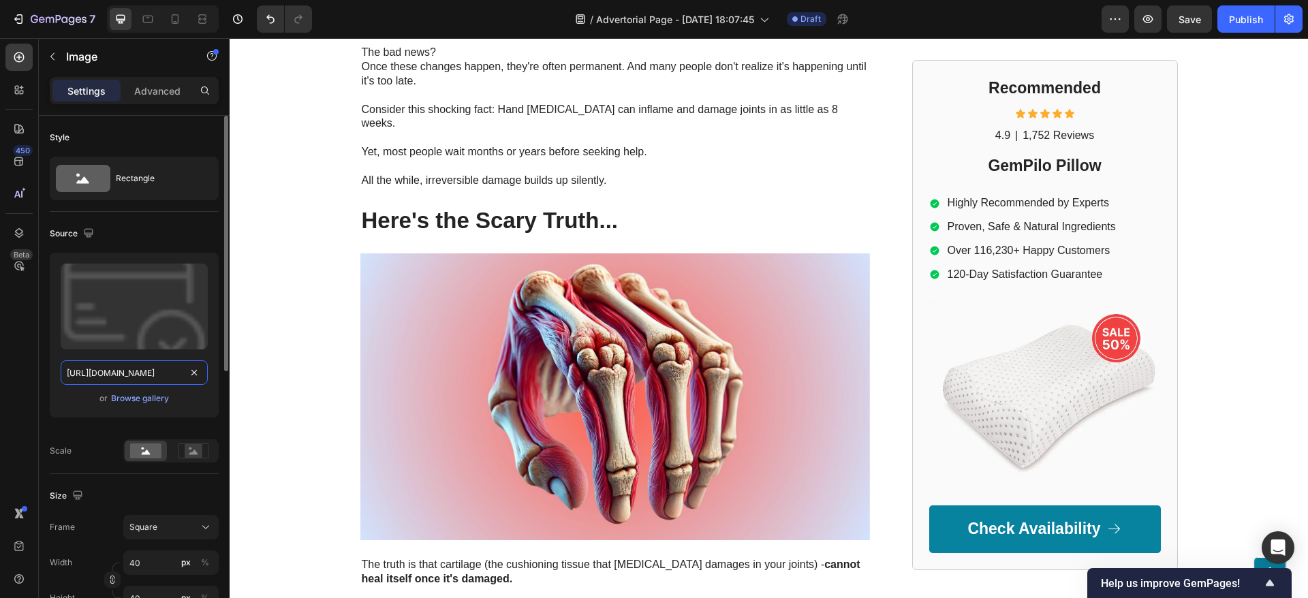
click at [135, 382] on input "https://cdn.shopify.com/s/files/1/2005/9307/files/Item_list2.png" at bounding box center [134, 372] width 147 height 25
paste input "www.pngall.com/wp-content/uploads/13/Red-X-Transparent"
type input "https://www.pngall.com/wp-content/uploads/13/Red-X-Transparent.png"
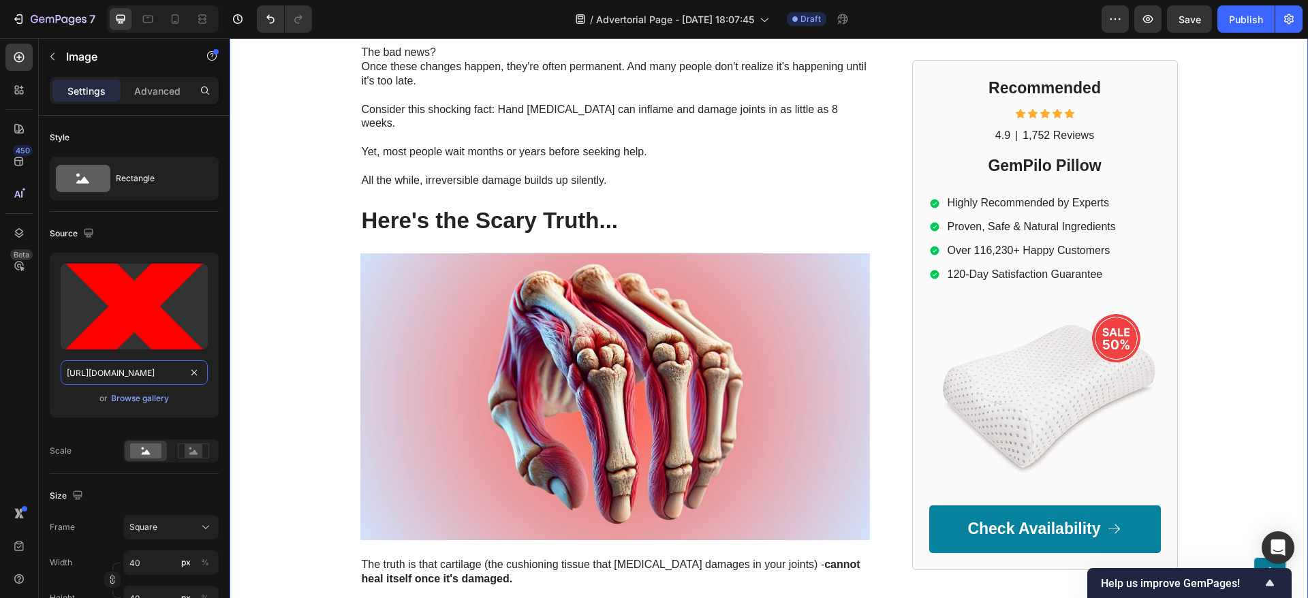
scroll to position [0, 165]
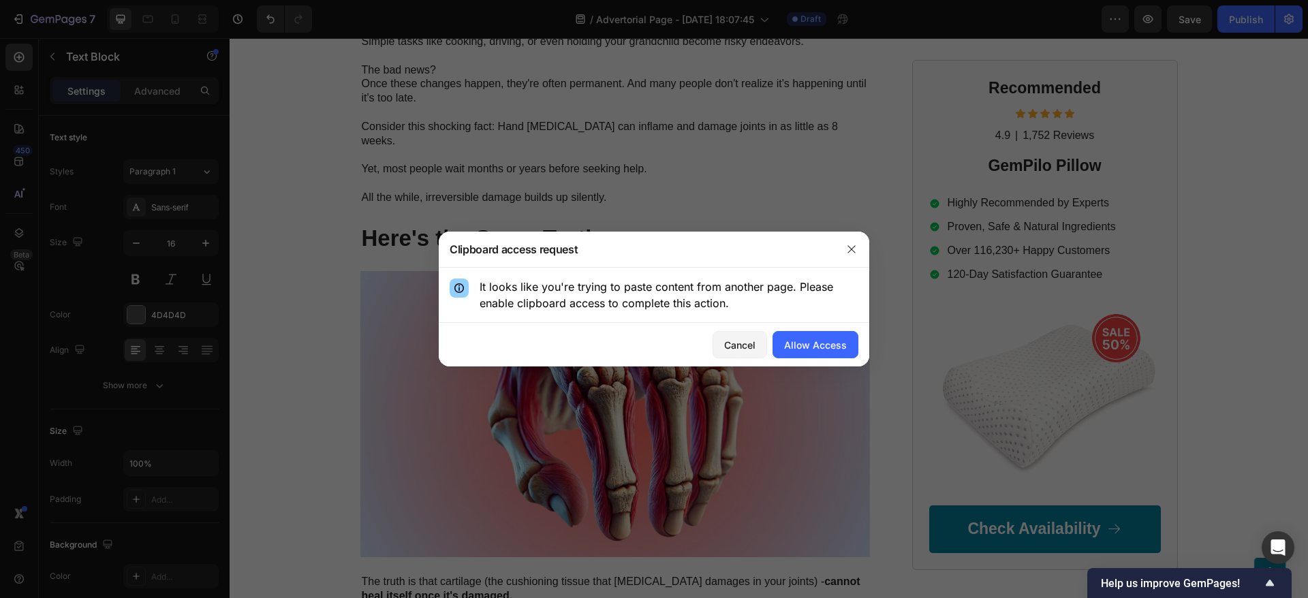
click at [805, 343] on div "Allow Access" at bounding box center [815, 345] width 63 height 14
click at [806, 347] on div "Allow Access" at bounding box center [815, 345] width 63 height 14
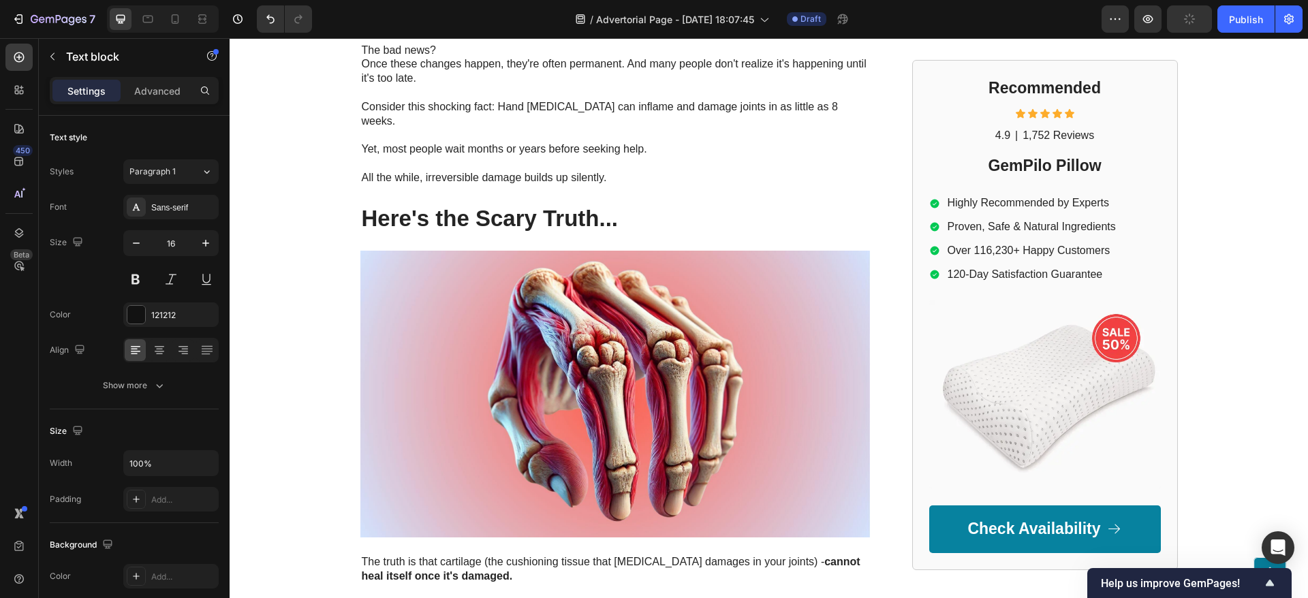
drag, startPoint x: 440, startPoint y: 423, endPoint x: 334, endPoint y: 296, distance: 165.4
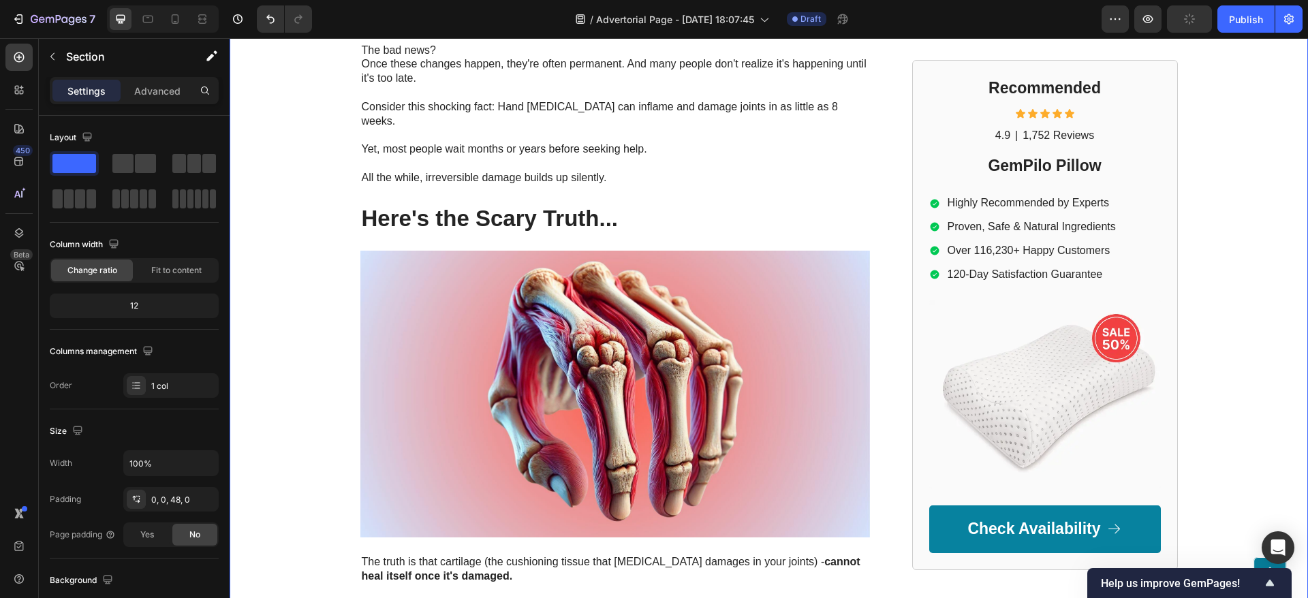
click at [1184, 21] on icon "button" at bounding box center [1189, 19] width 12 height 12
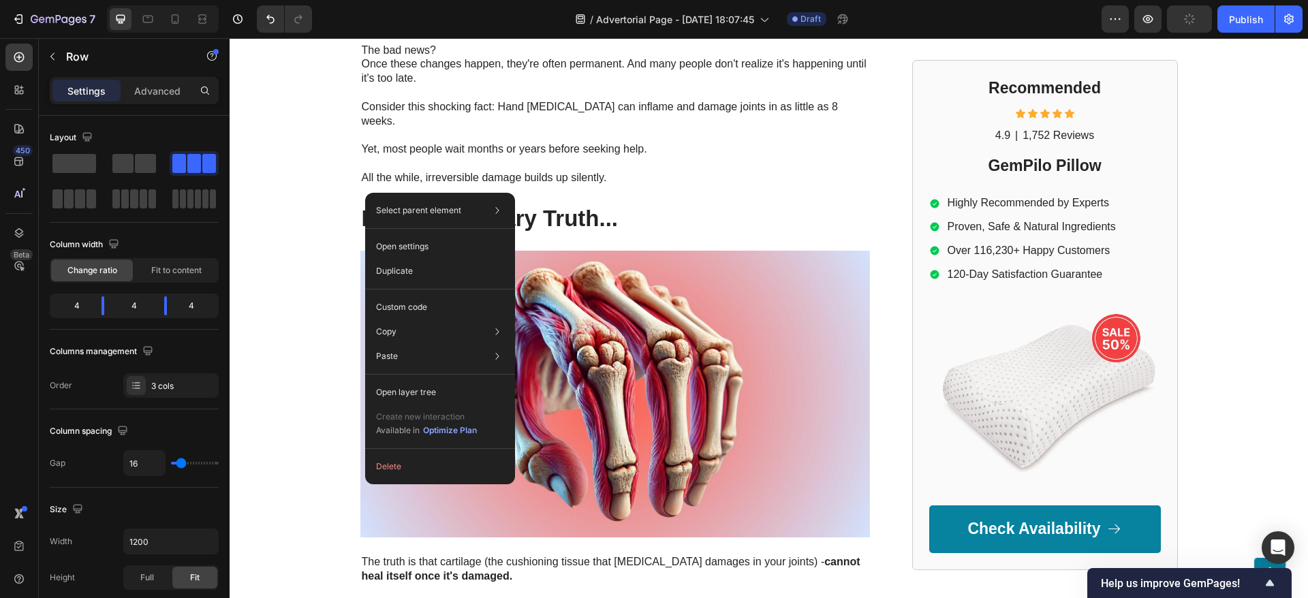
click at [420, 467] on button "Delete" at bounding box center [439, 466] width 139 height 25
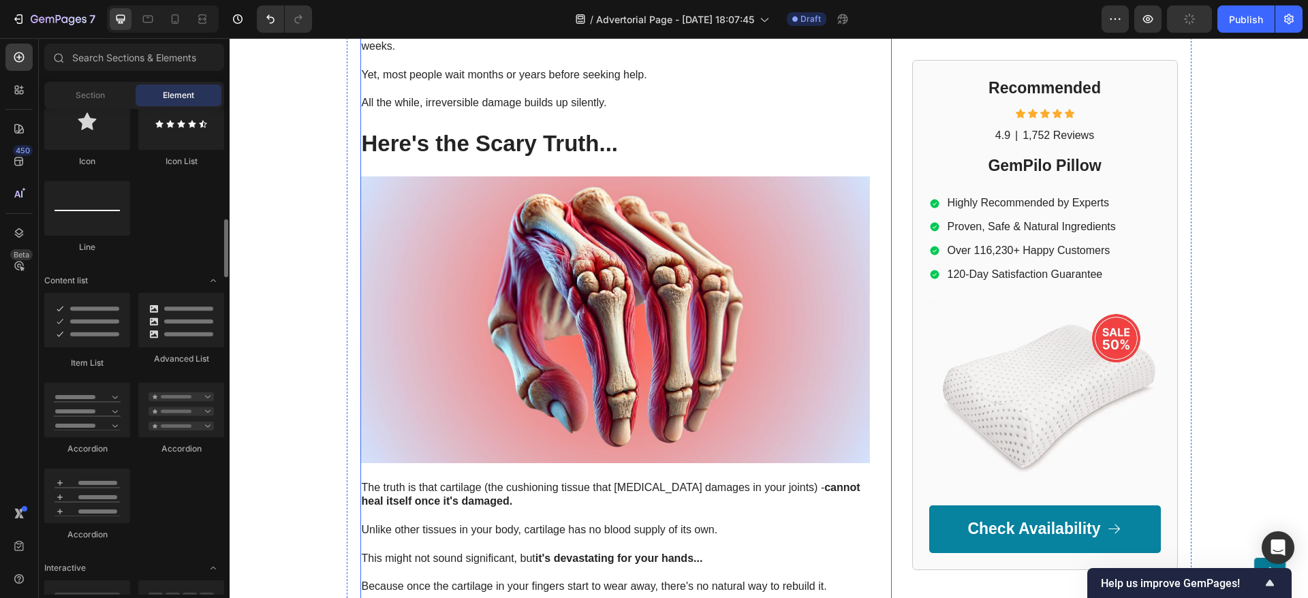
drag, startPoint x: 395, startPoint y: 377, endPoint x: 565, endPoint y: 159, distance: 276.6
drag, startPoint x: 440, startPoint y: 388, endPoint x: 260, endPoint y: 359, distance: 182.2
click at [29, 68] on div at bounding box center [18, 57] width 27 height 27
drag, startPoint x: 25, startPoint y: 65, endPoint x: 264, endPoint y: 302, distance: 336.2
click at [25, 65] on div at bounding box center [18, 57] width 27 height 27
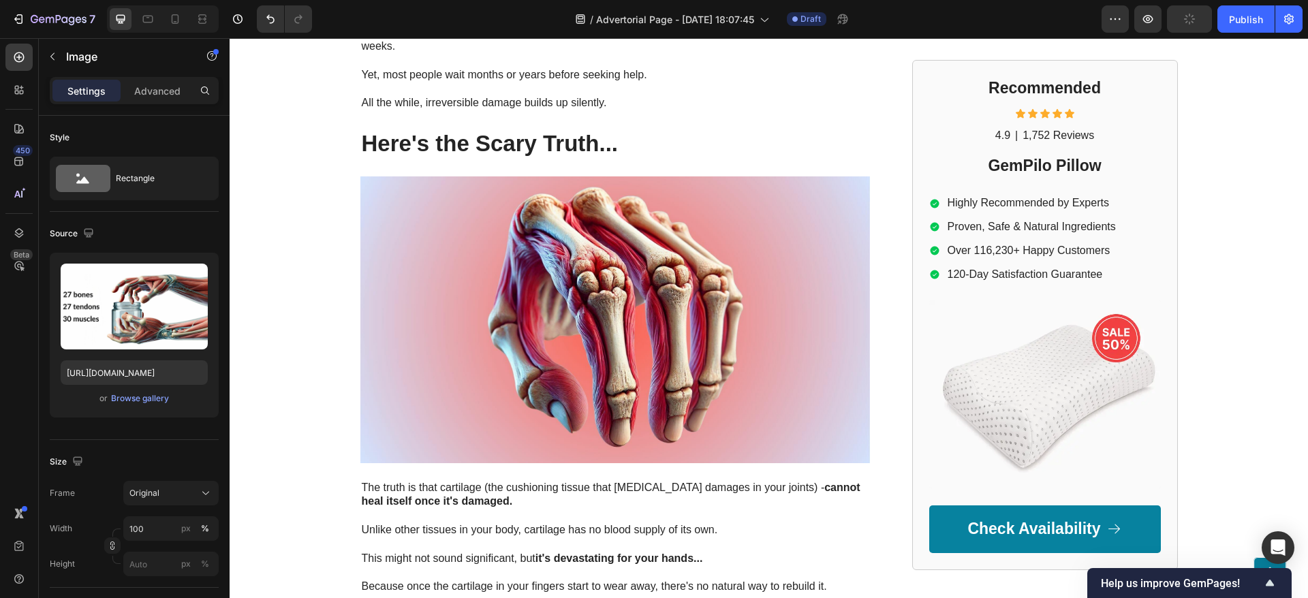
drag, startPoint x: 23, startPoint y: 72, endPoint x: 18, endPoint y: 59, distance: 14.0
click at [23, 72] on div "450 Beta" at bounding box center [18, 272] width 27 height 456
click at [18, 59] on icon at bounding box center [19, 57] width 14 height 14
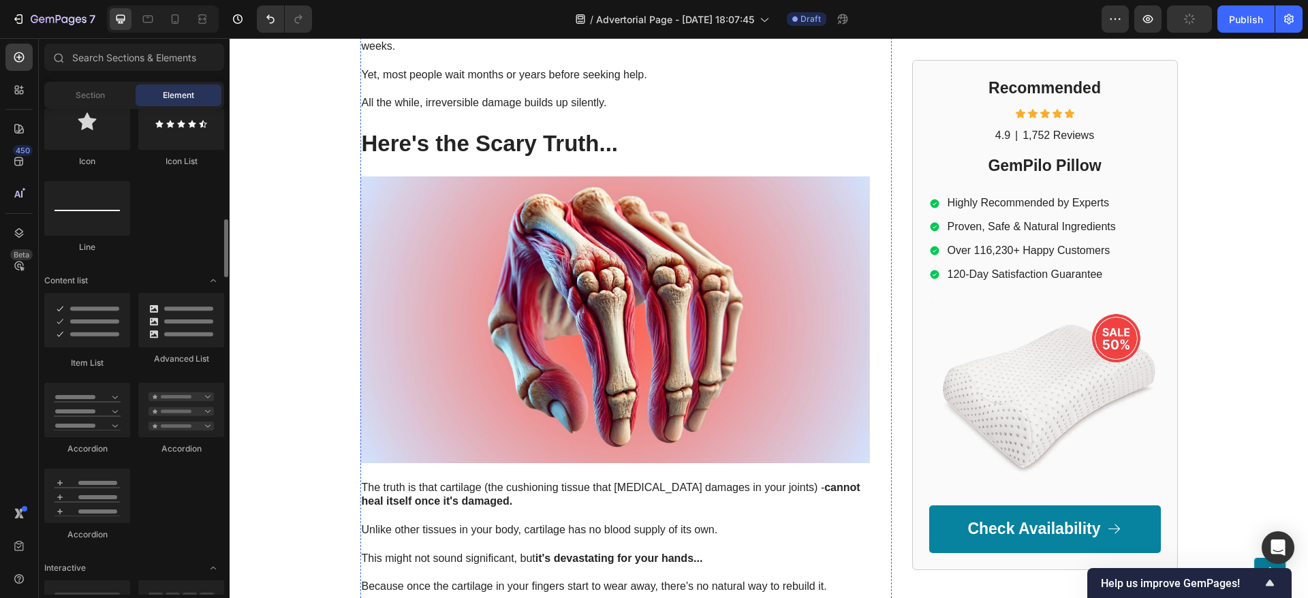
drag, startPoint x: 410, startPoint y: 362, endPoint x: 462, endPoint y: 320, distance: 66.8
click at [170, 319] on div at bounding box center [181, 320] width 86 height 54
drag, startPoint x: 413, startPoint y: 409, endPoint x: 402, endPoint y: 304, distance: 105.5
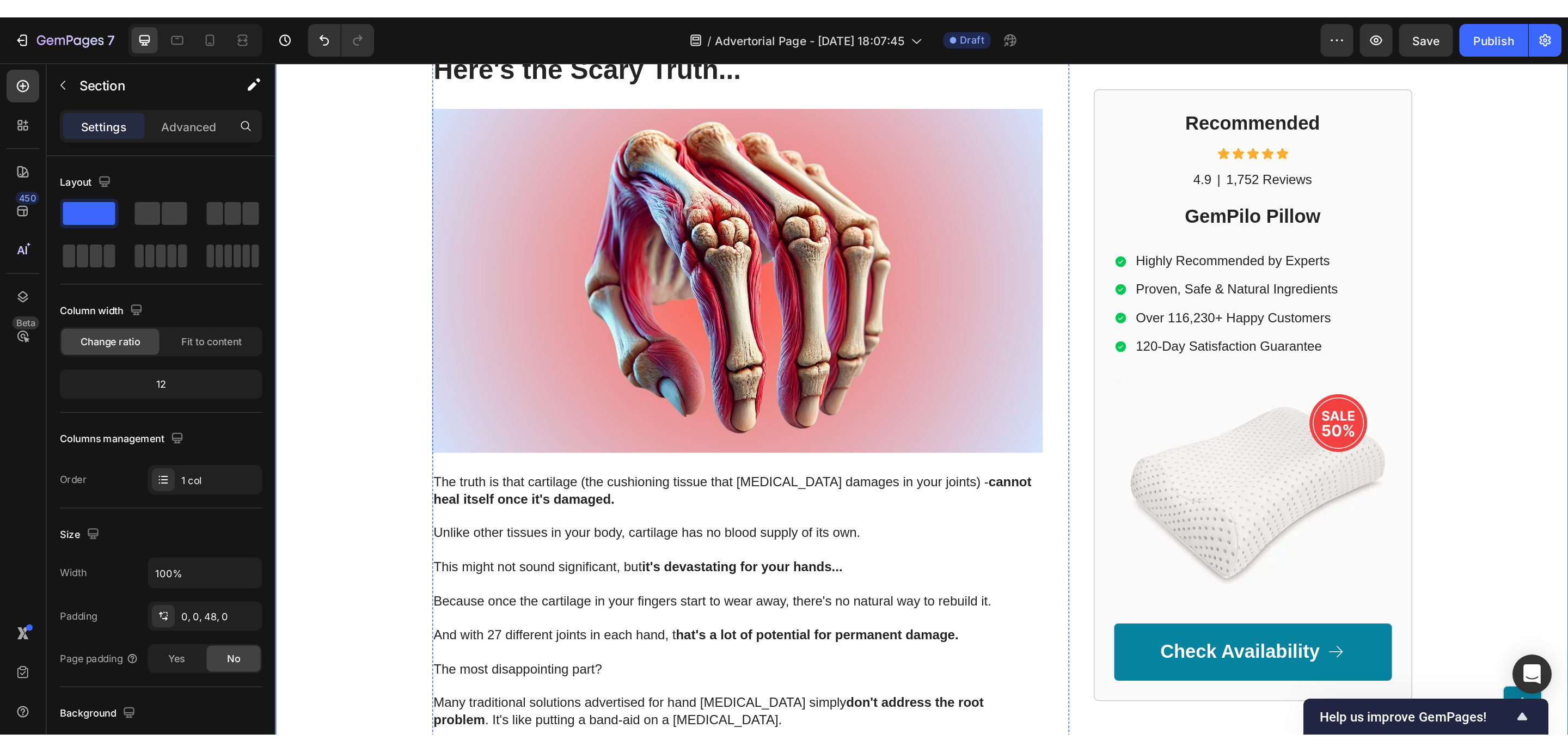
scroll to position [1812, 0]
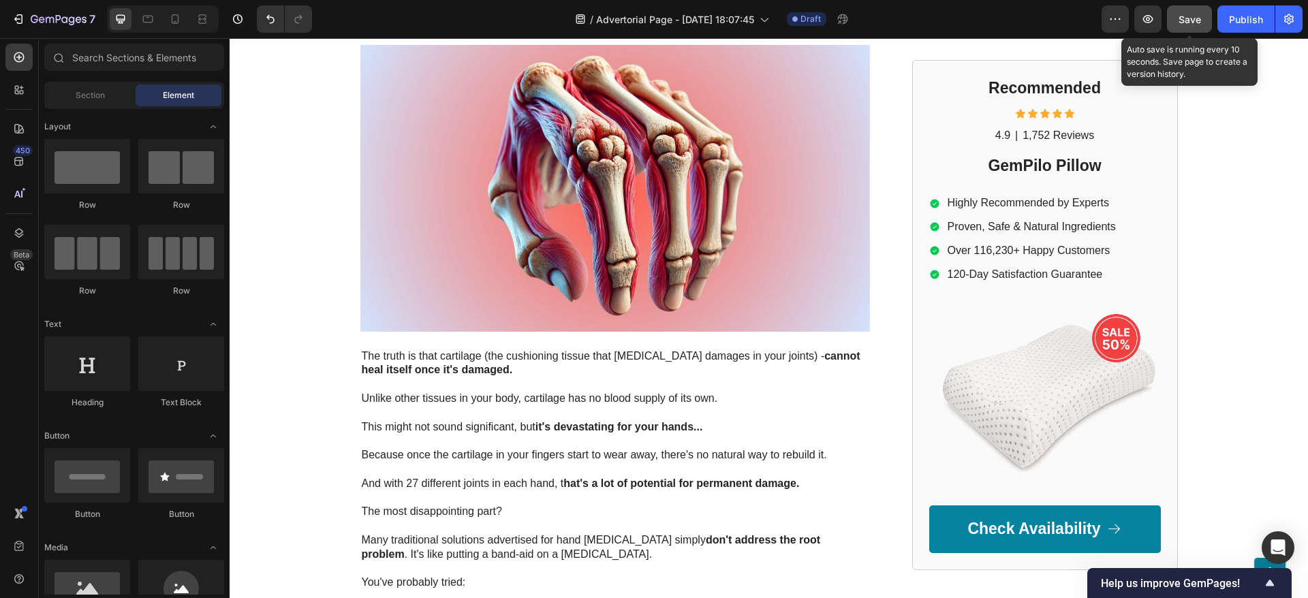
click at [1193, 20] on span "Save" at bounding box center [1189, 20] width 22 height 12
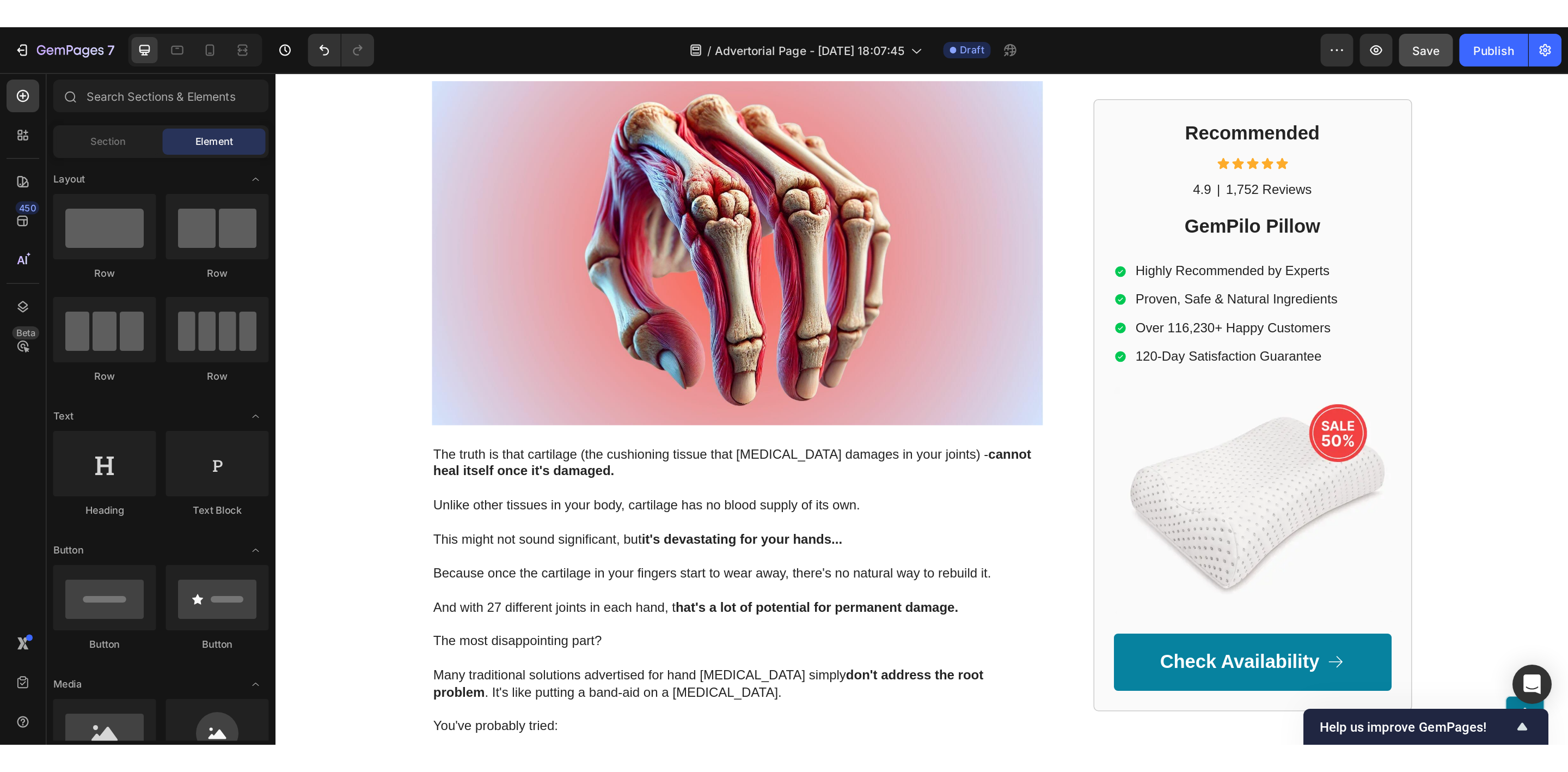
scroll to position [735, 0]
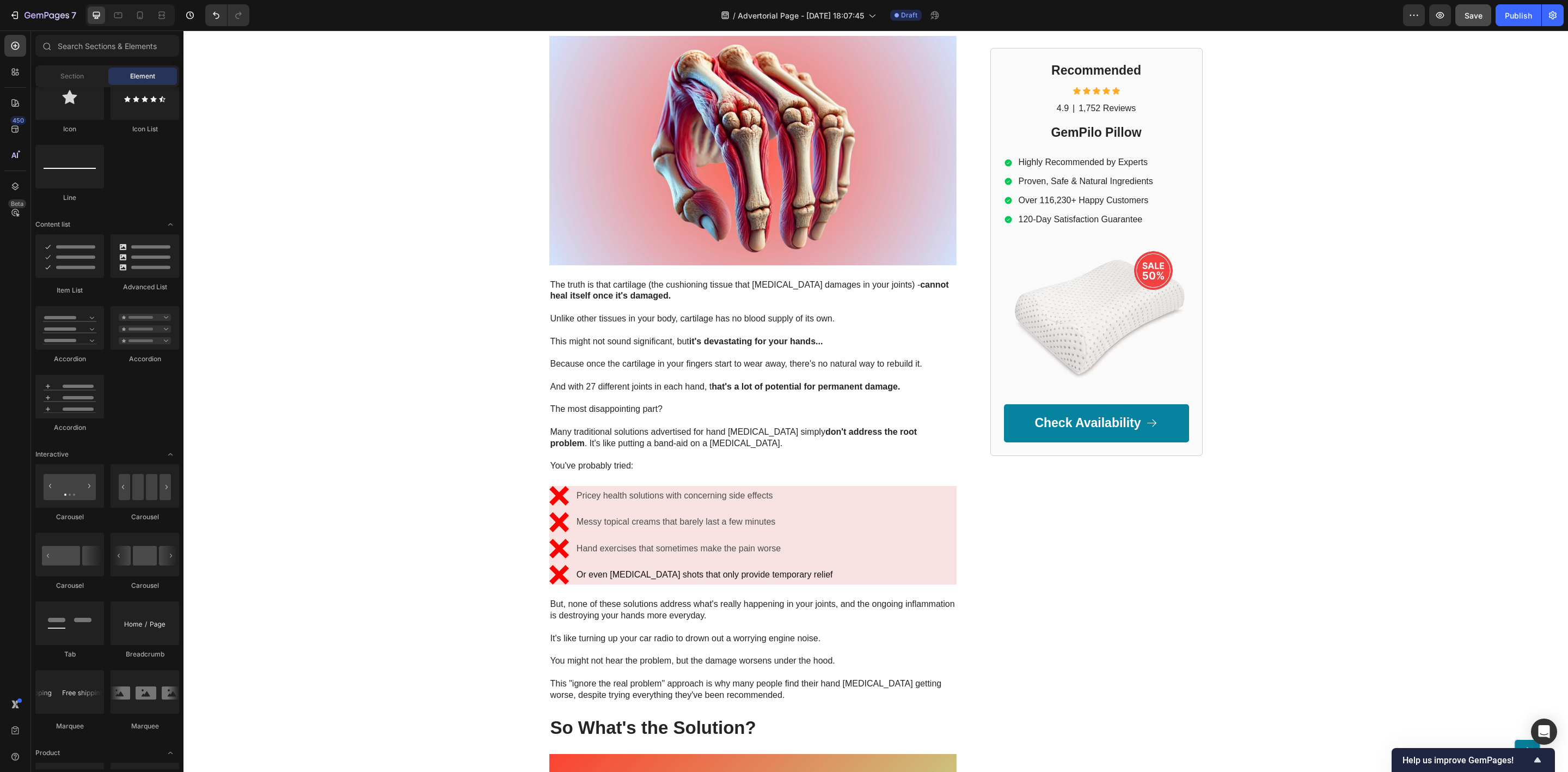
click at [333, 278] on div "GEMPILO Text Block Advertorial Text Block Row Row Top Physical Therapist: Put T…" at bounding box center [876, 565] width 1385 height 4653
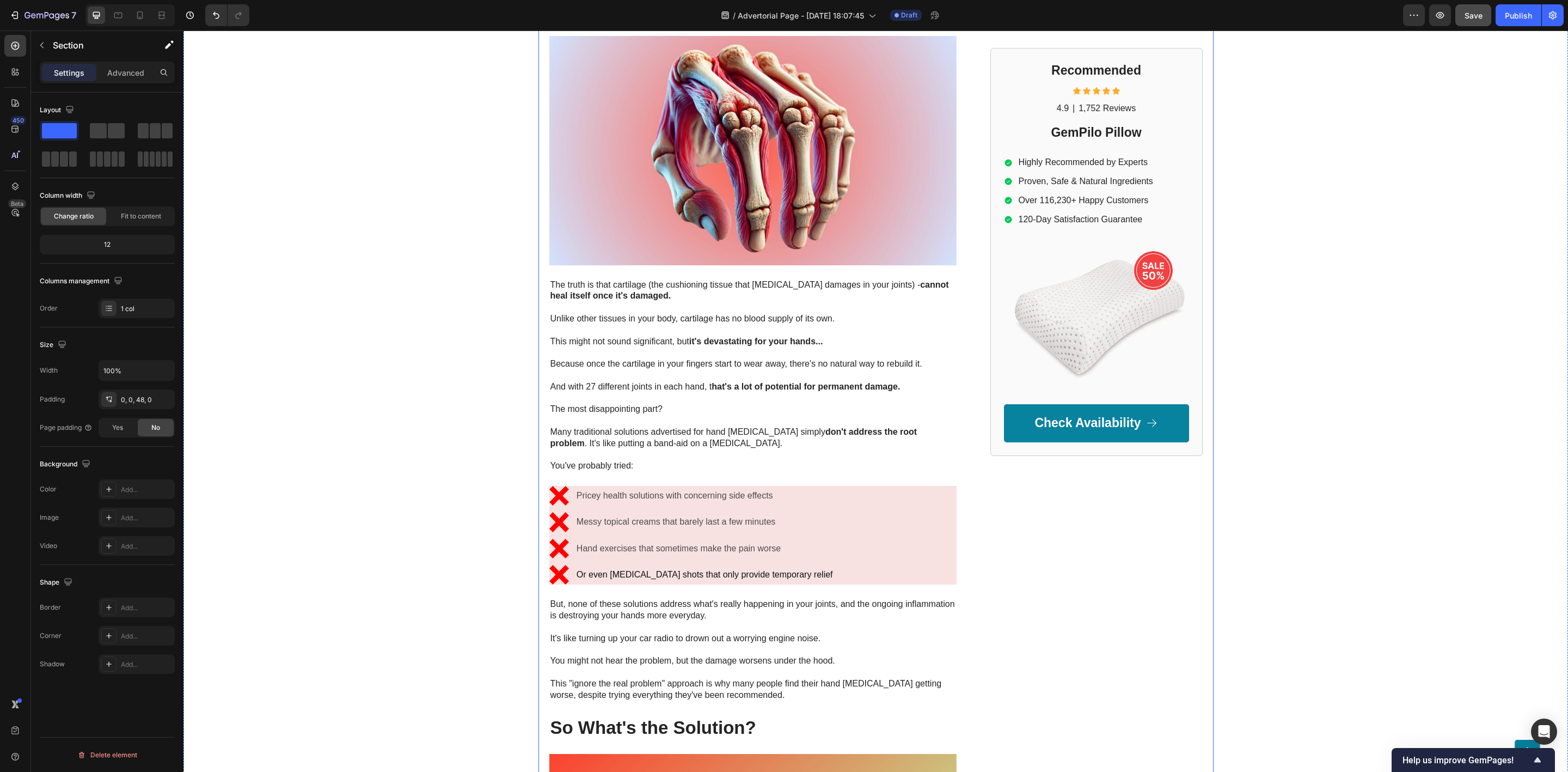
click at [1045, 478] on div "Recommended Heading Icon Icon Icon Icon Icon Icon List 4.9 Text Block | Text Bl…" at bounding box center [1097, 594] width 213 height 4593
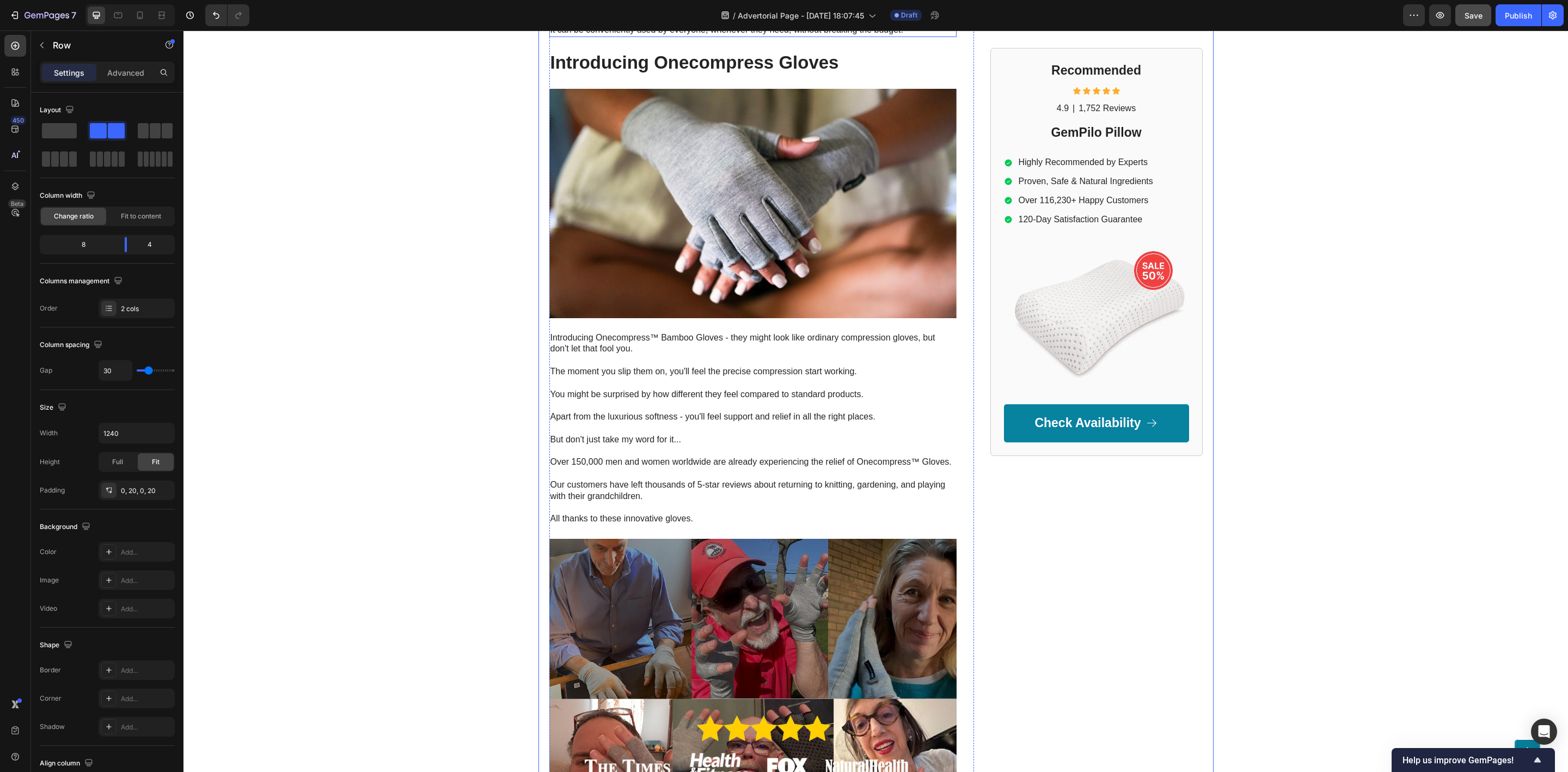
scroll to position [3204, 0]
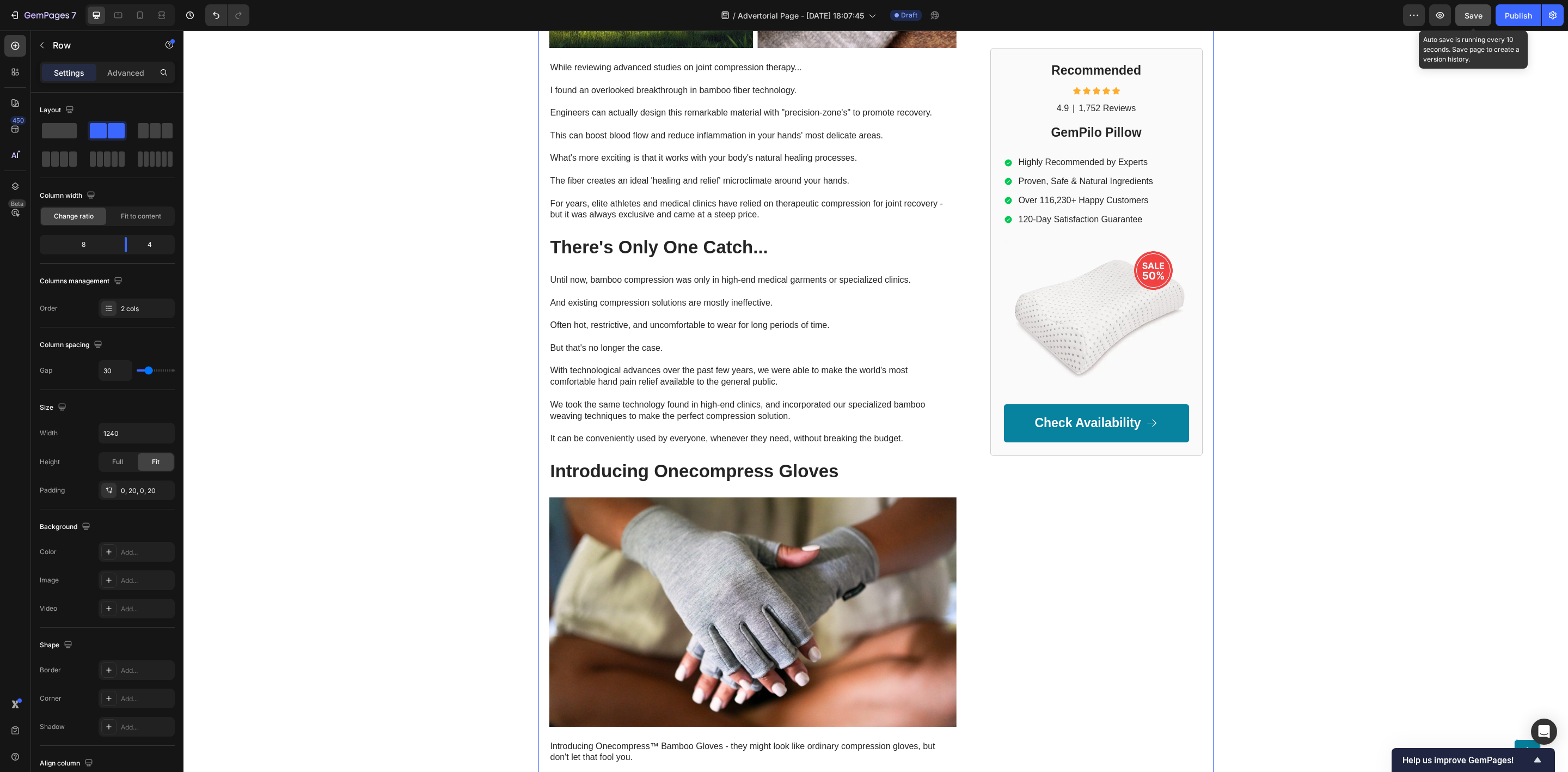
click at [1045, 20] on div "Save" at bounding box center [1474, 15] width 18 height 11
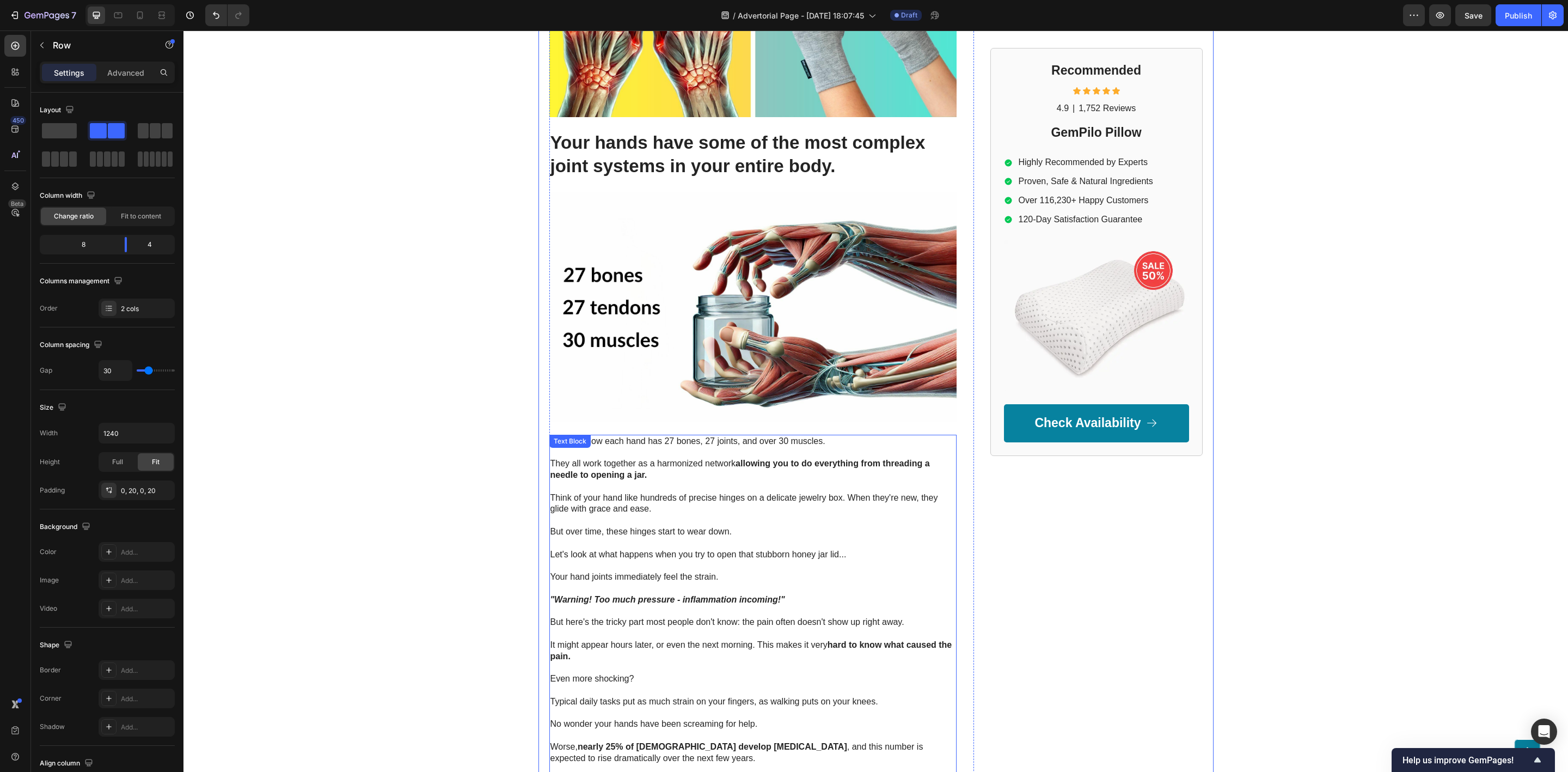
scroll to position [0, 0]
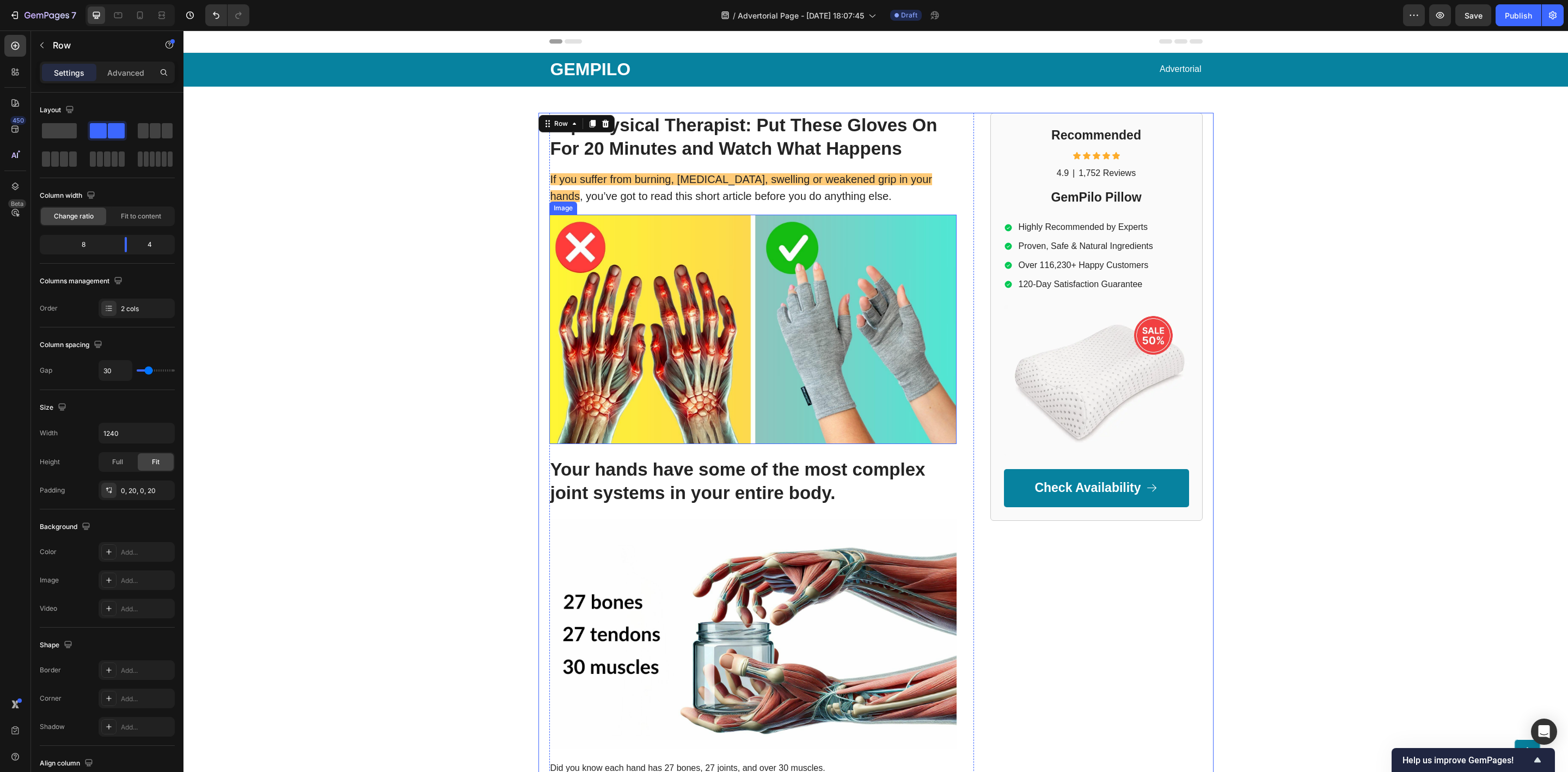
click at [722, 334] on img at bounding box center [752, 329] width 407 height 230
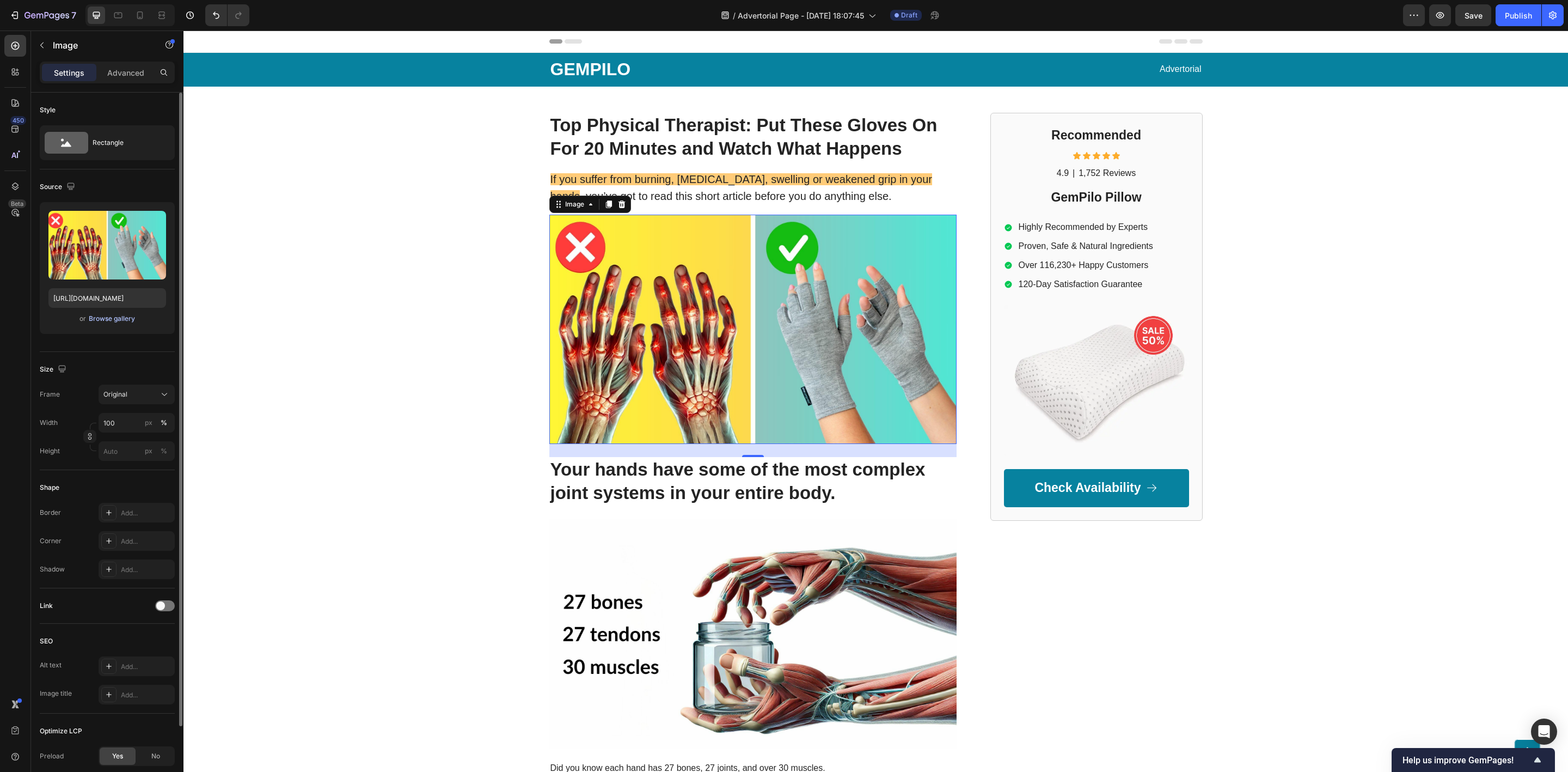
click at [119, 315] on div "Browse gallery" at bounding box center [112, 318] width 46 height 10
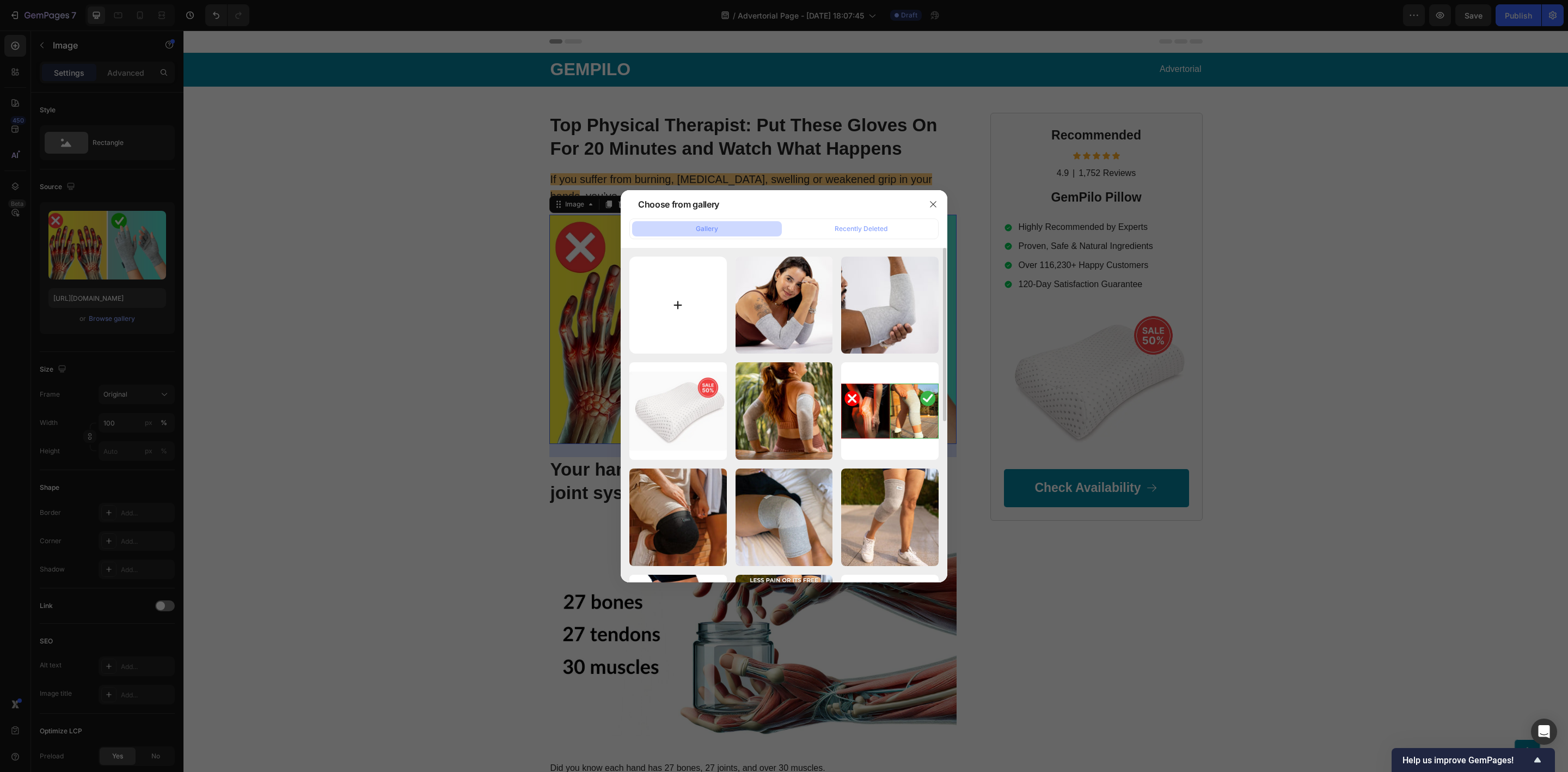
click at [680, 303] on input "file" at bounding box center [678, 306] width 98 height 98
type input "C:\fakepath\Compress Support (1).png"
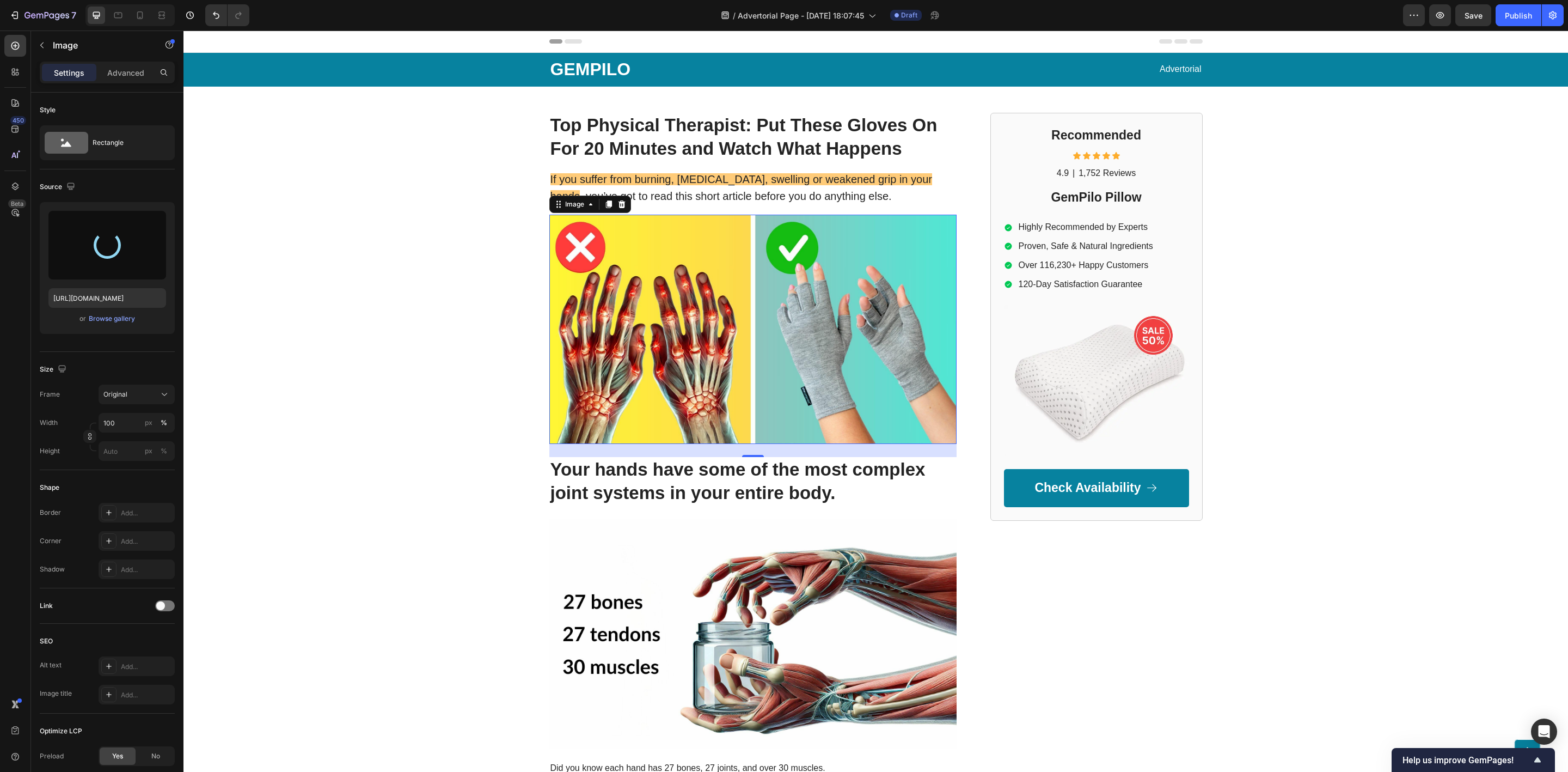
type input "https://cdn.shopify.com/s/files/1/0943/6564/7231/files/gempages_585706145344127…"
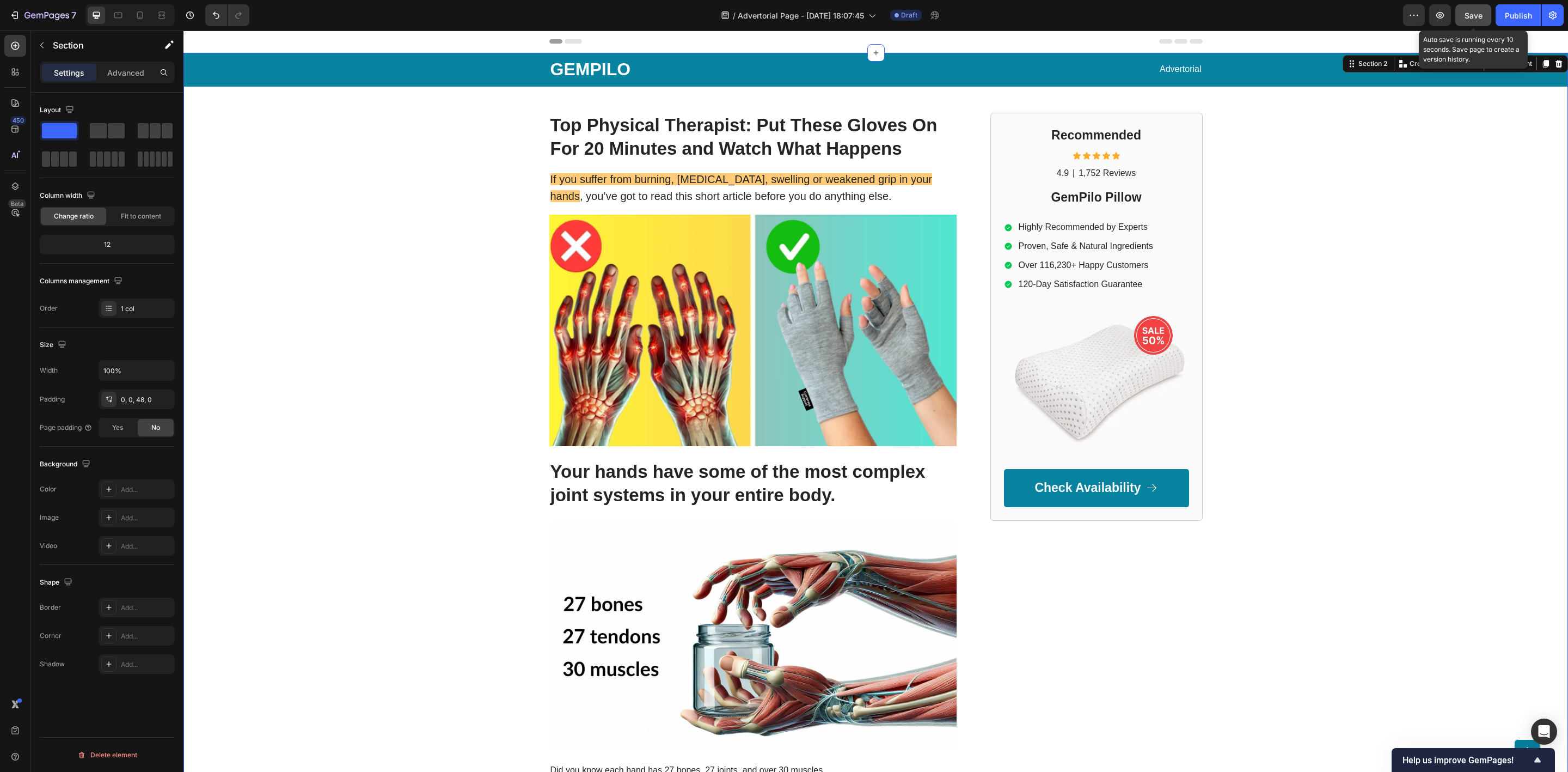
click at [1045, 16] on button "Save" at bounding box center [1473, 14] width 36 height 22
click at [1045, 365] on img at bounding box center [1097, 380] width 186 height 151
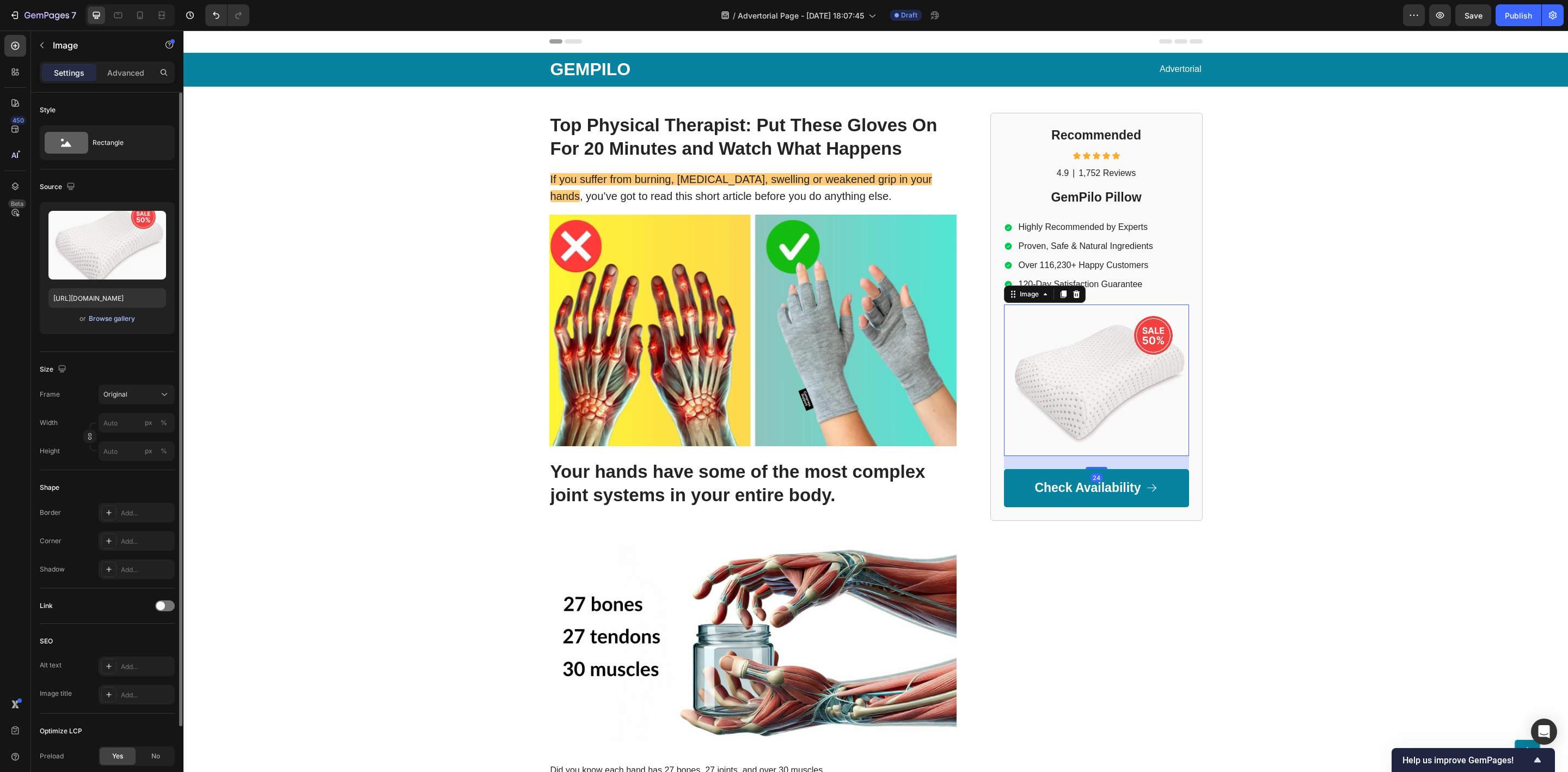
click at [121, 320] on div "Browse gallery" at bounding box center [112, 318] width 46 height 10
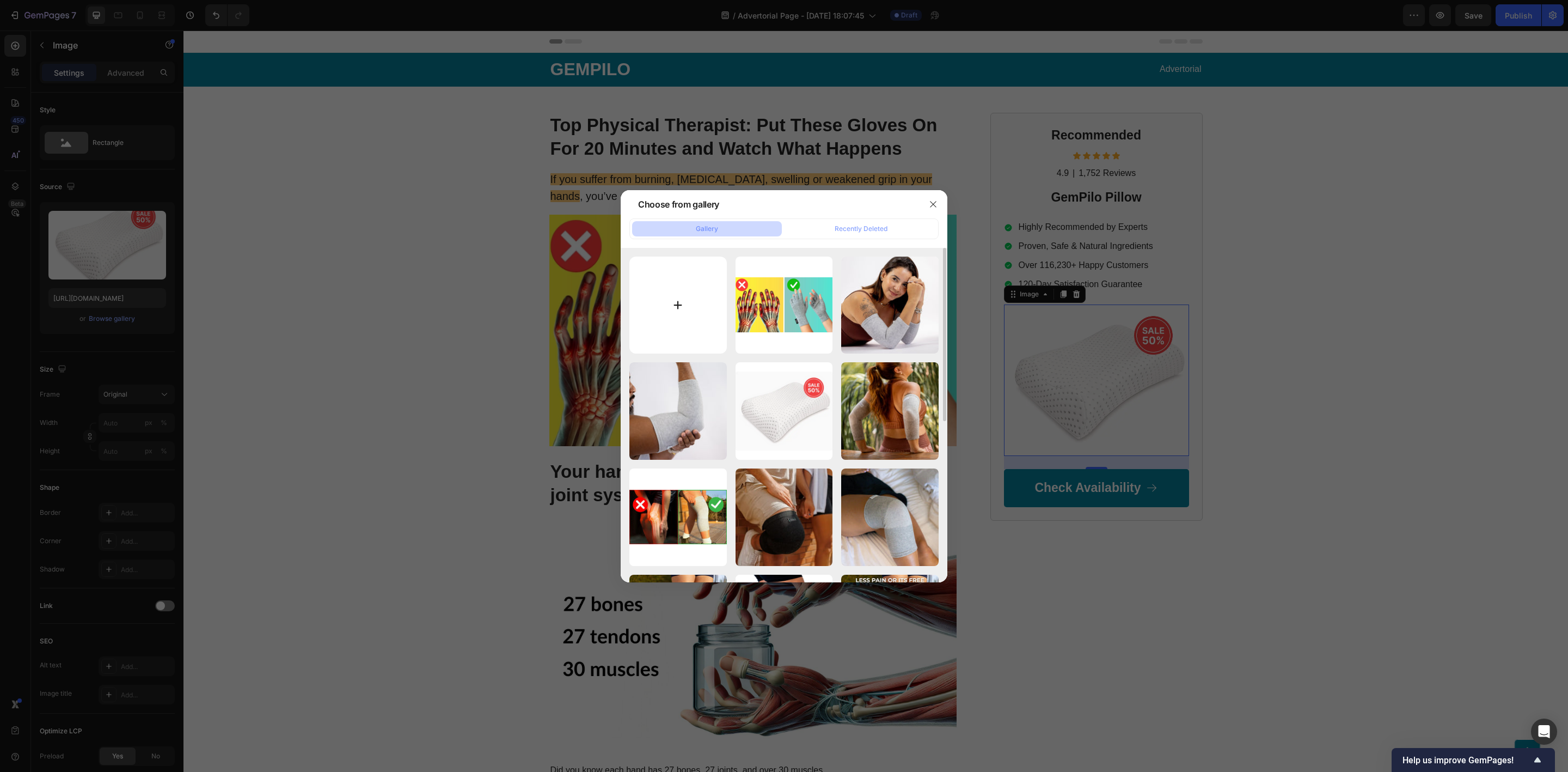
click at [680, 306] on input "file" at bounding box center [678, 306] width 98 height 98
type input "C:\fakepath\Gloves-A_1.jpg"
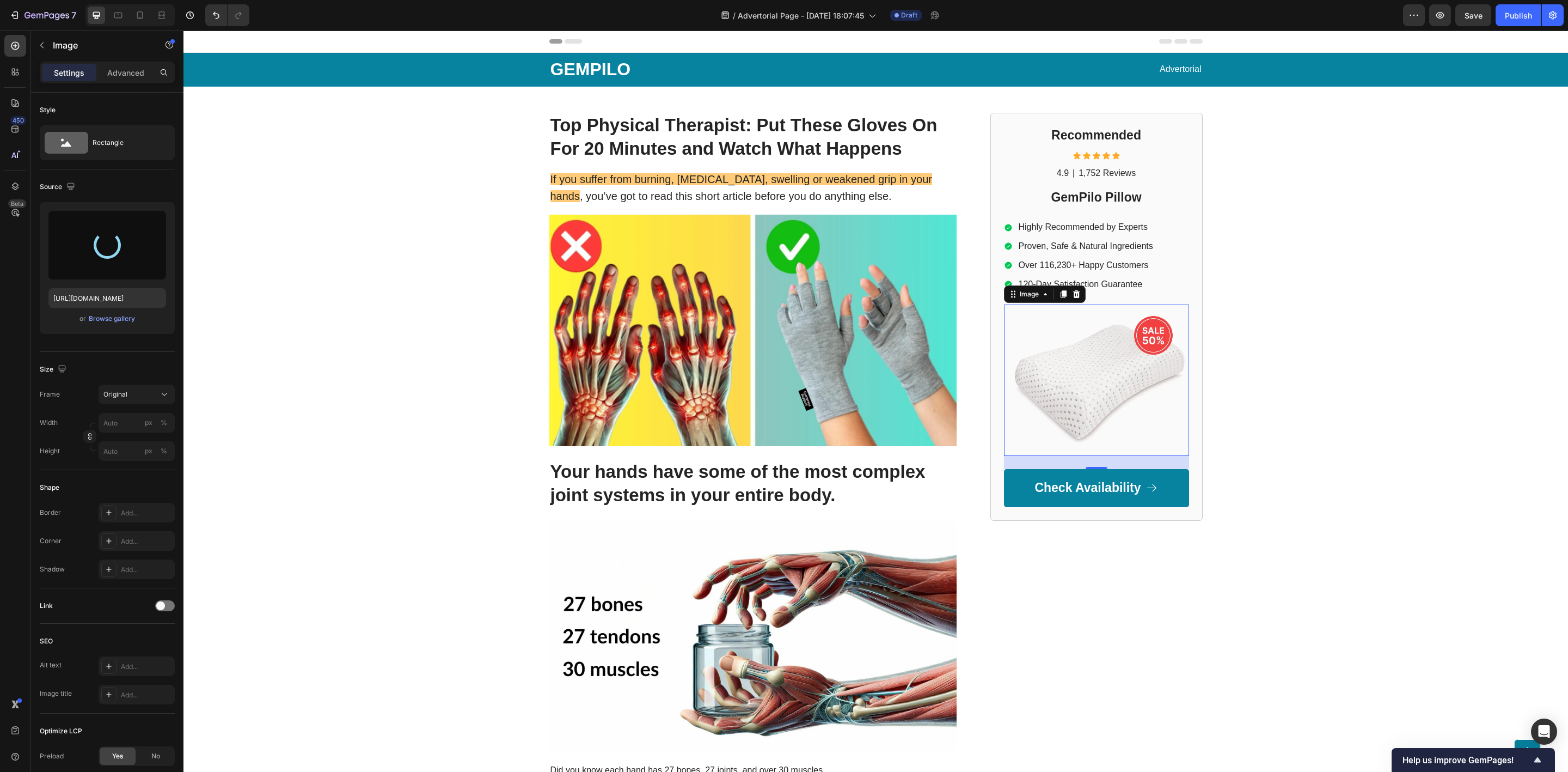
type input "[URL][DOMAIN_NAME]"
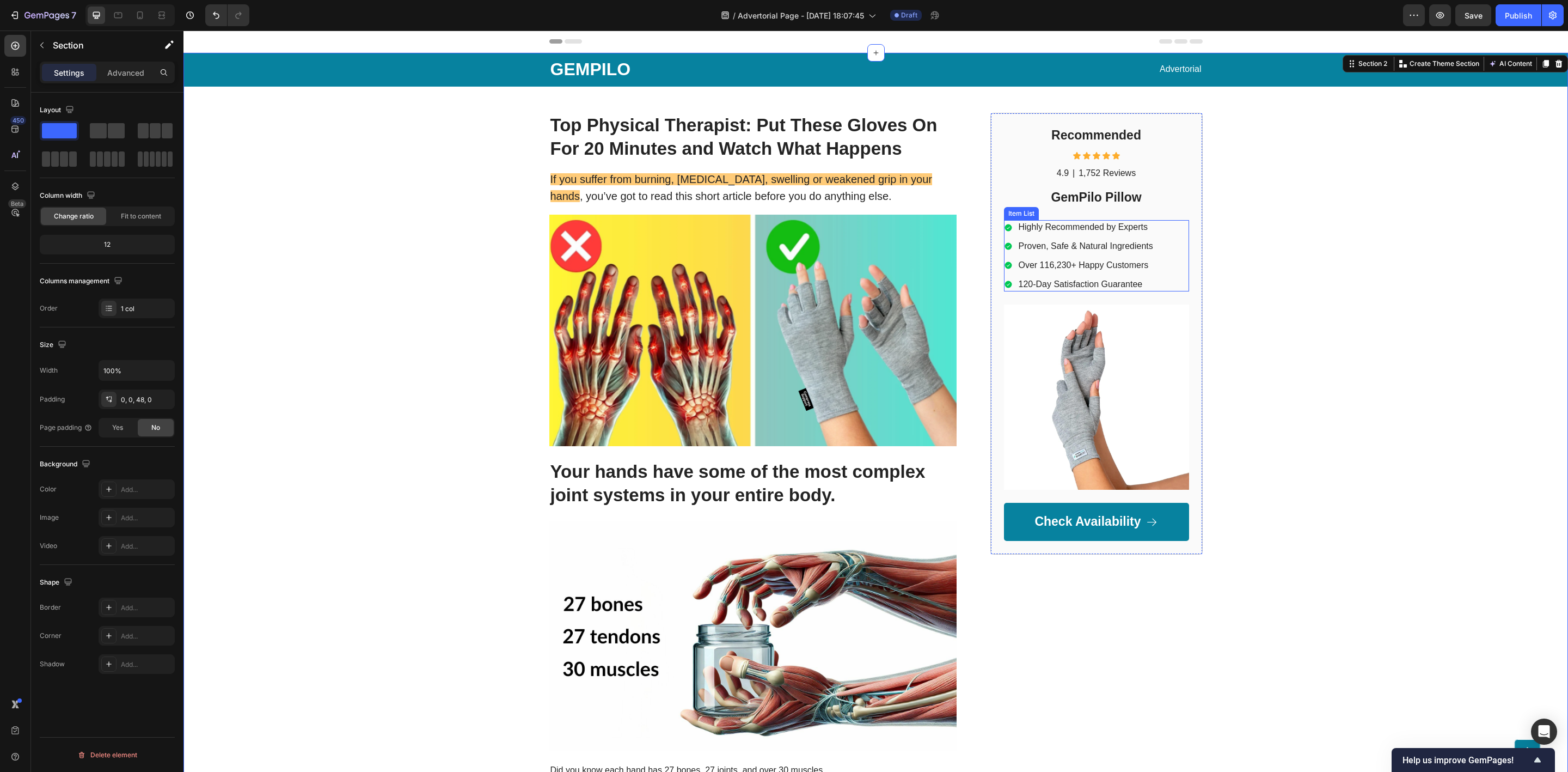
click at [1162, 225] on div "Highly Recommended by Experts Proven, Safe & Natural Ingredients Over 116,230+ …" at bounding box center [1097, 255] width 186 height 71
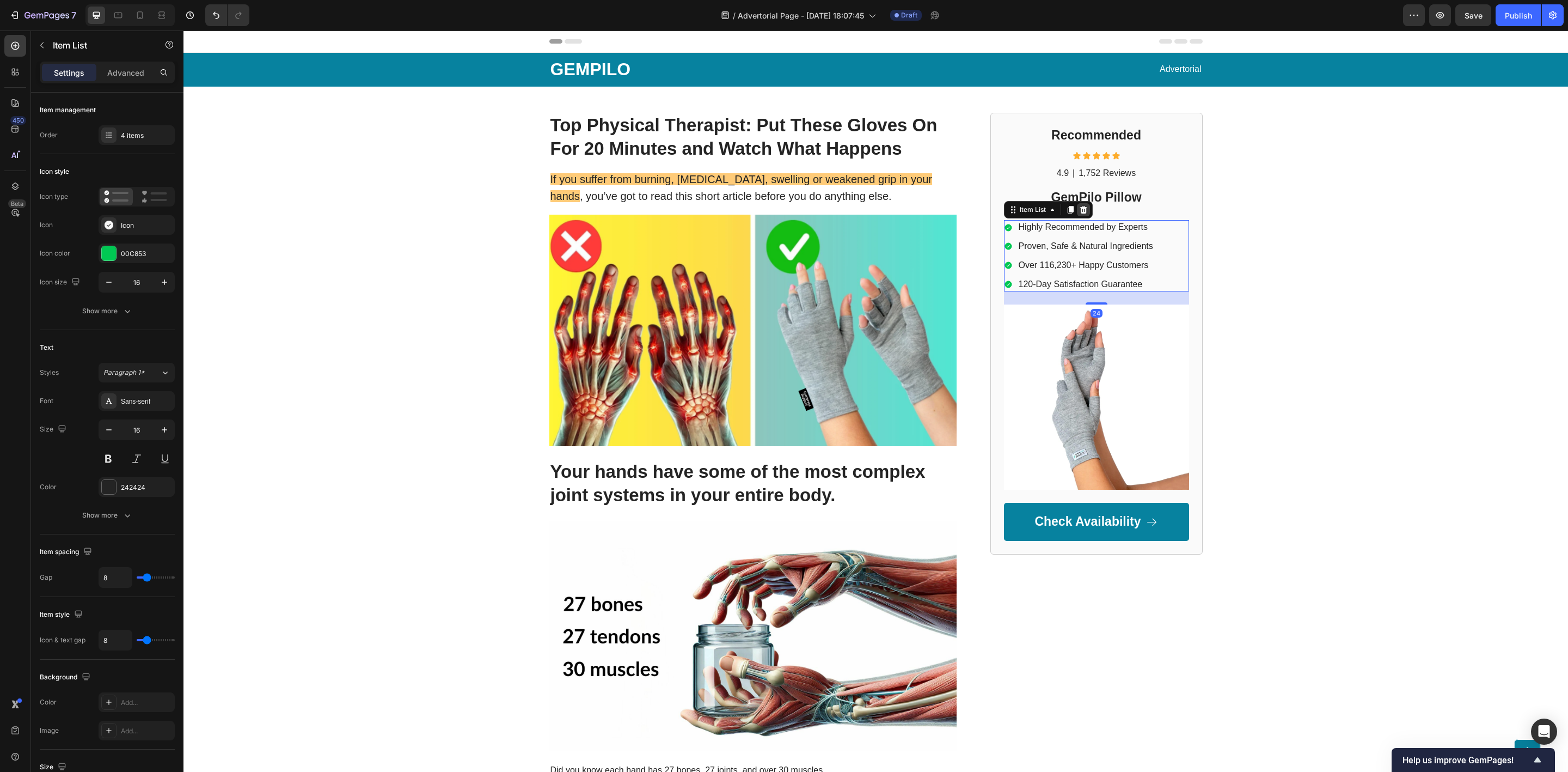
click at [1080, 211] on icon at bounding box center [1083, 210] width 7 height 8
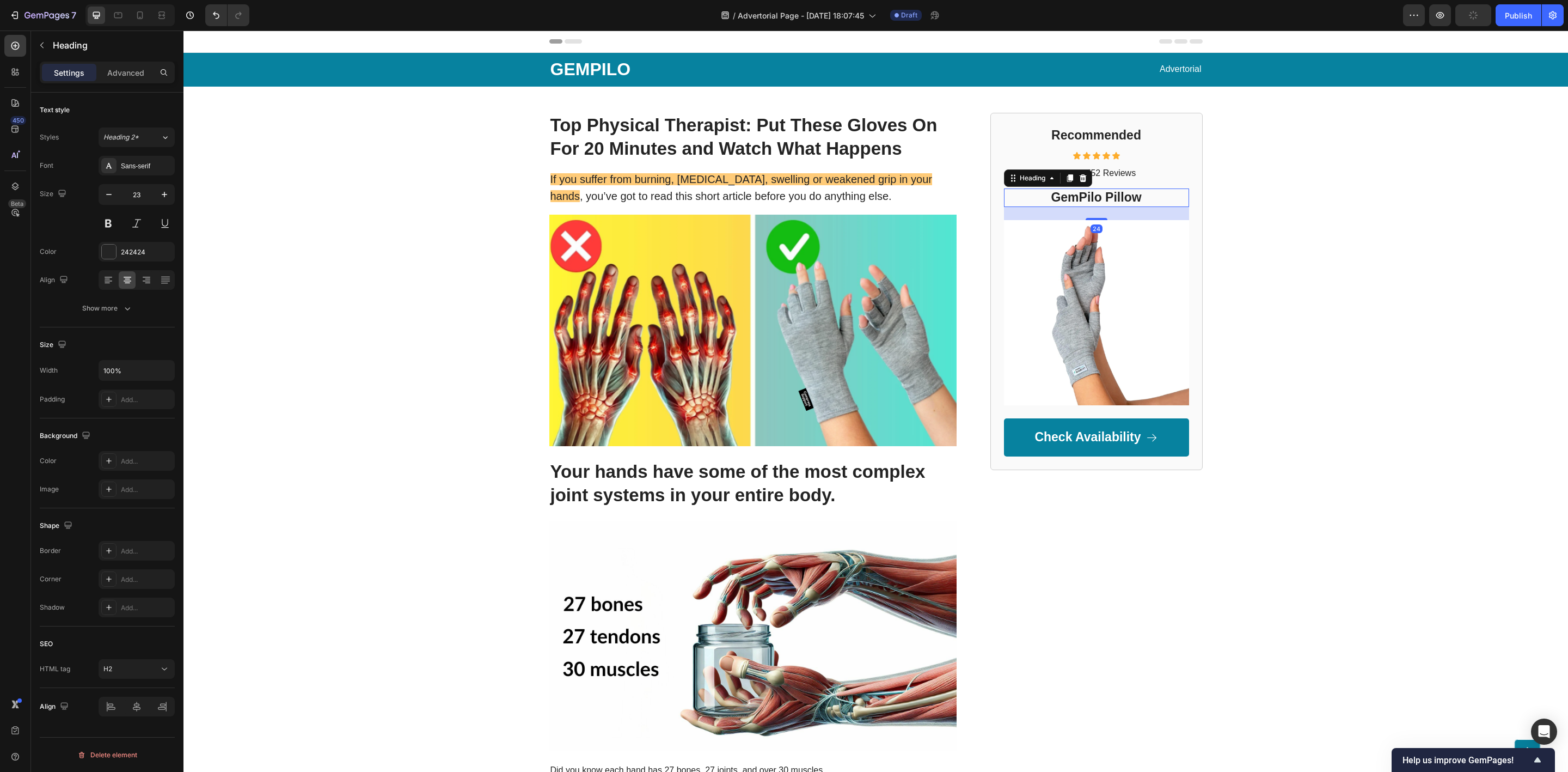
click at [1066, 197] on h2 "GemPilo Pillow" at bounding box center [1097, 198] width 186 height 18
click at [1066, 197] on p "GemPilo Pillow" at bounding box center [1096, 198] width 183 height 16
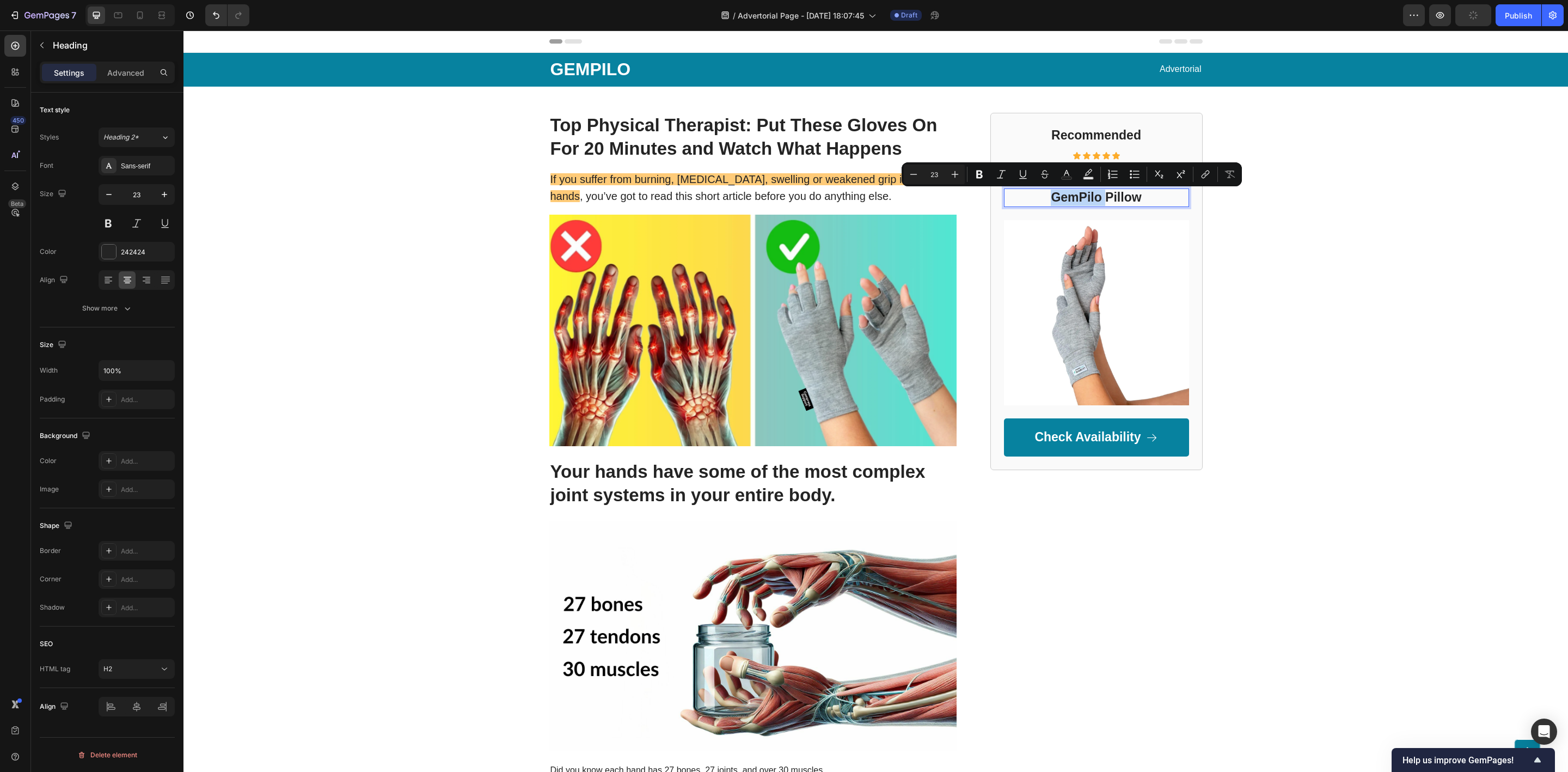
click at [1066, 197] on p "GemPilo Pillow" at bounding box center [1096, 198] width 183 height 16
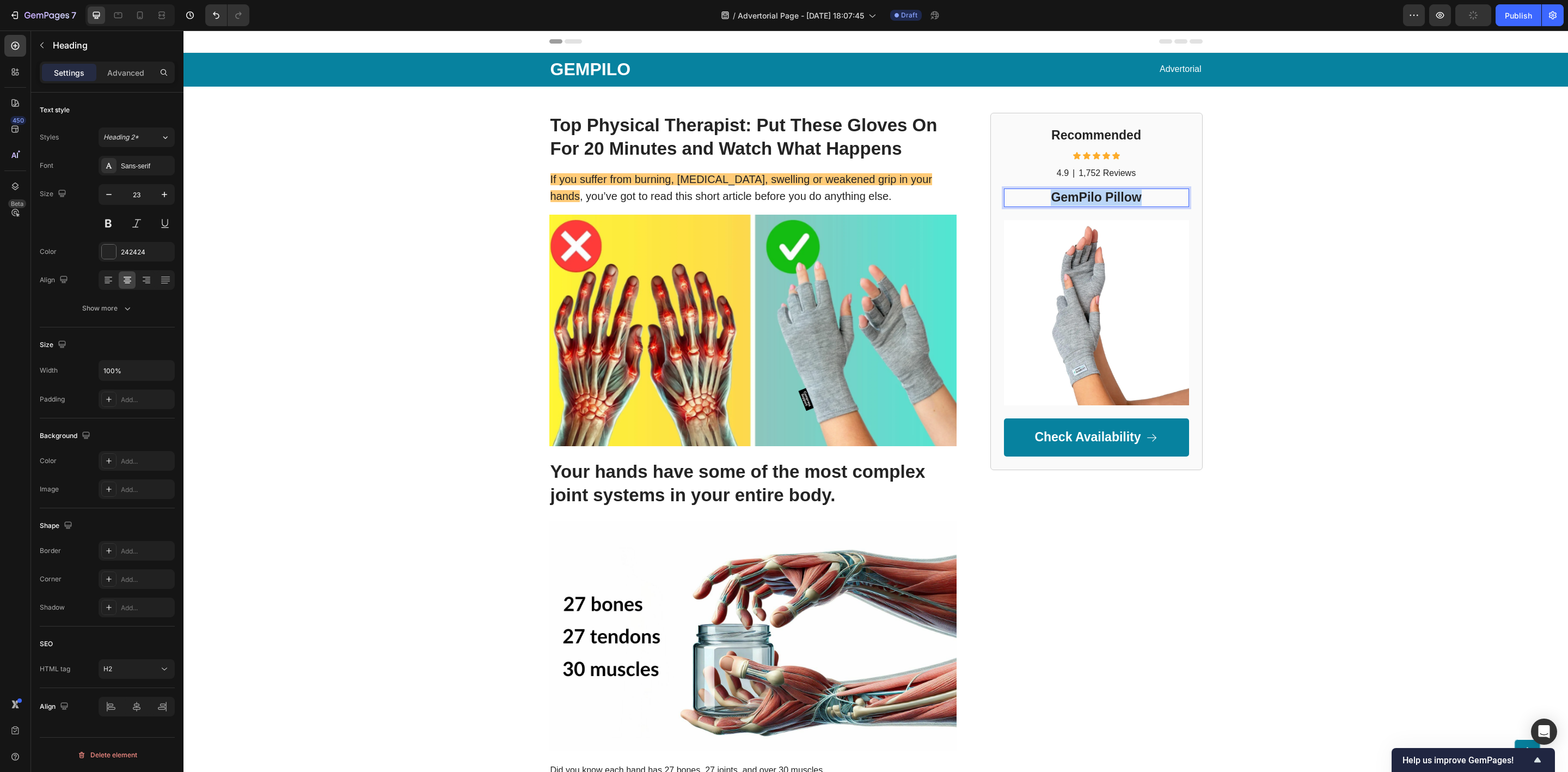
click at [1066, 197] on p "GemPilo Pillow" at bounding box center [1096, 198] width 183 height 16
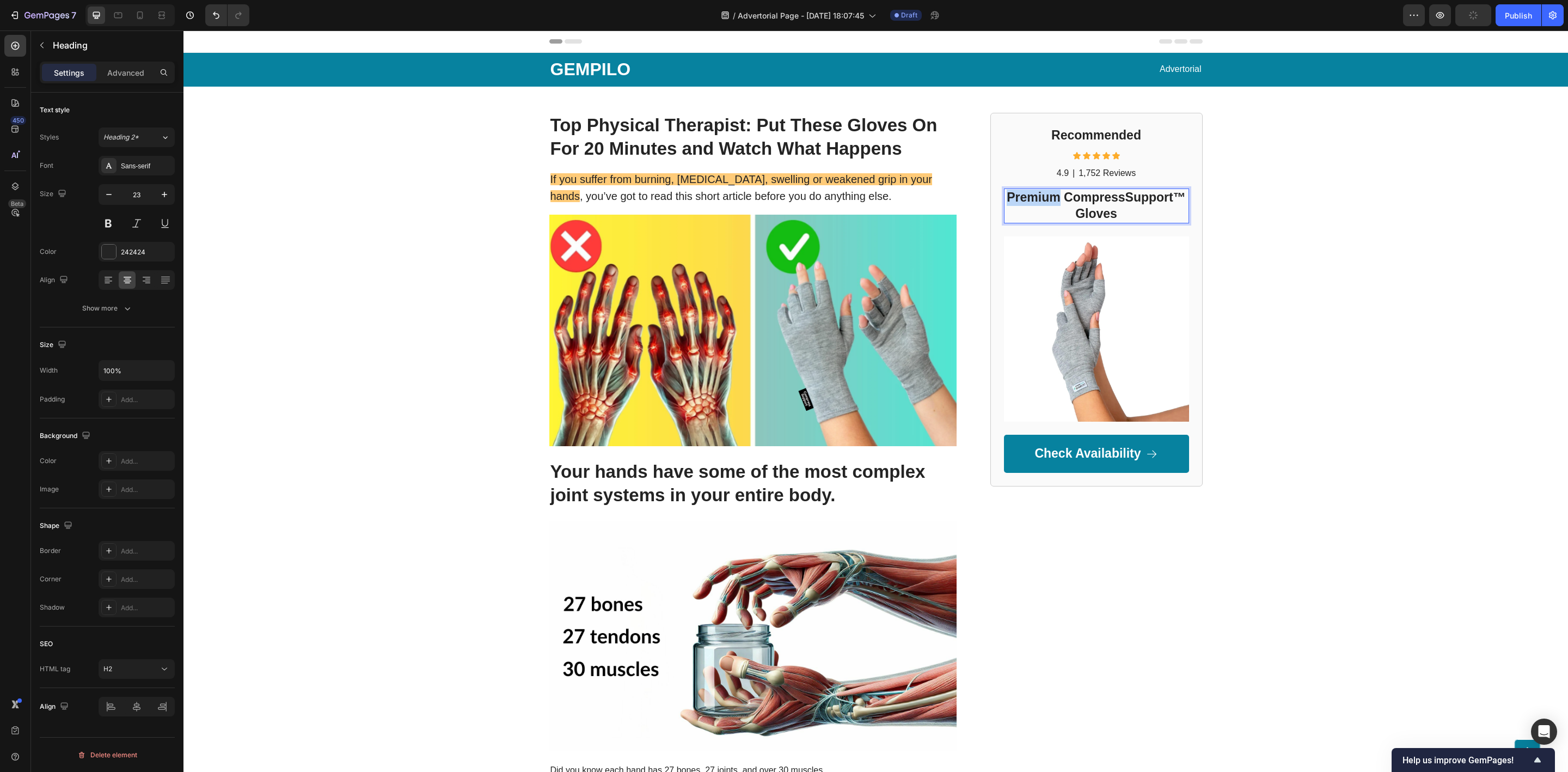
drag, startPoint x: 1052, startPoint y: 197, endPoint x: 998, endPoint y: 198, distance: 54.0
click at [1005, 198] on p "Premium CompressSupport™ Gloves" at bounding box center [1096, 206] width 183 height 33
copy p "Premium"
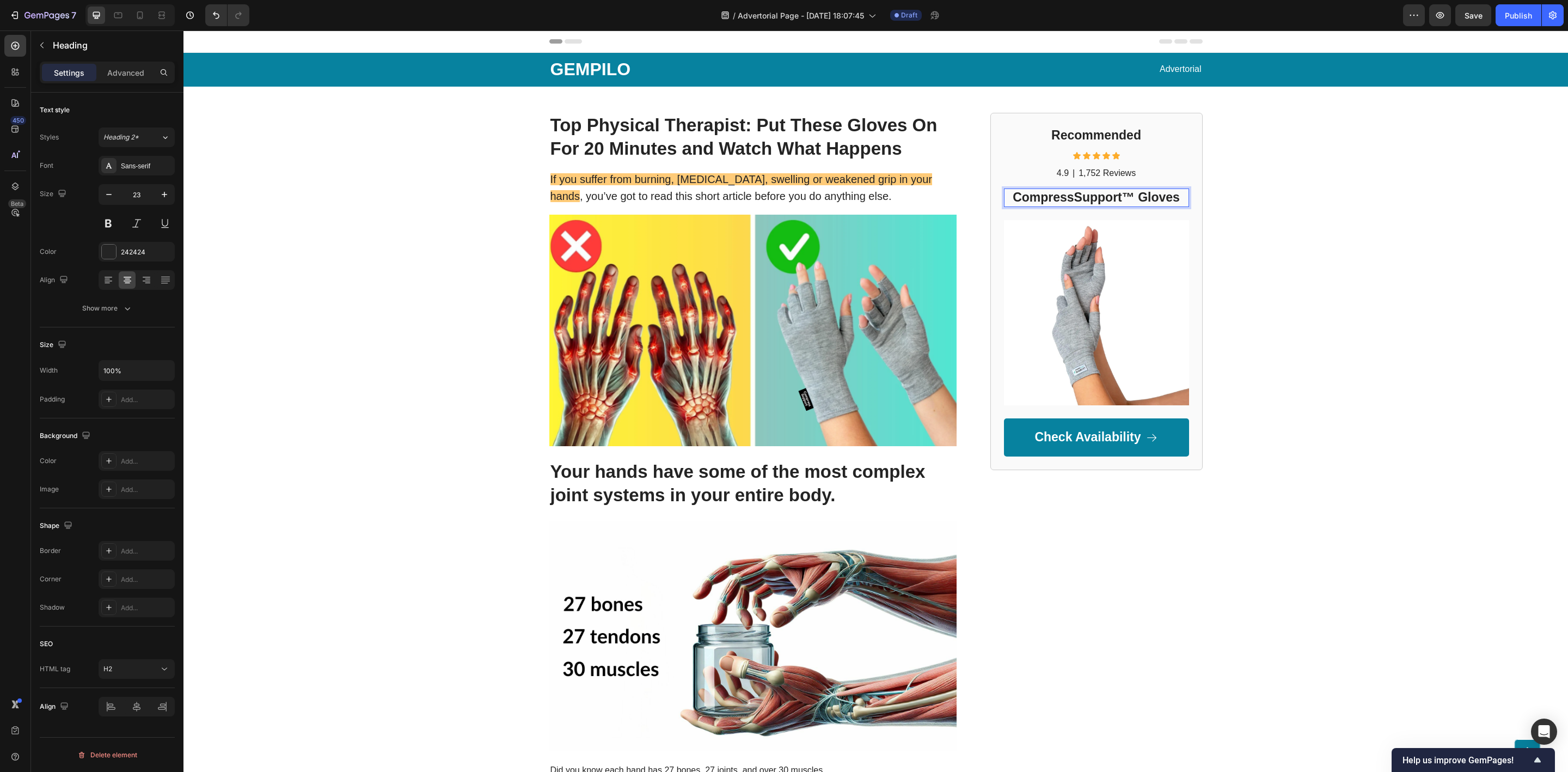
click at [1135, 198] on p "CompressSupport™ Gloves" at bounding box center [1096, 198] width 183 height 16
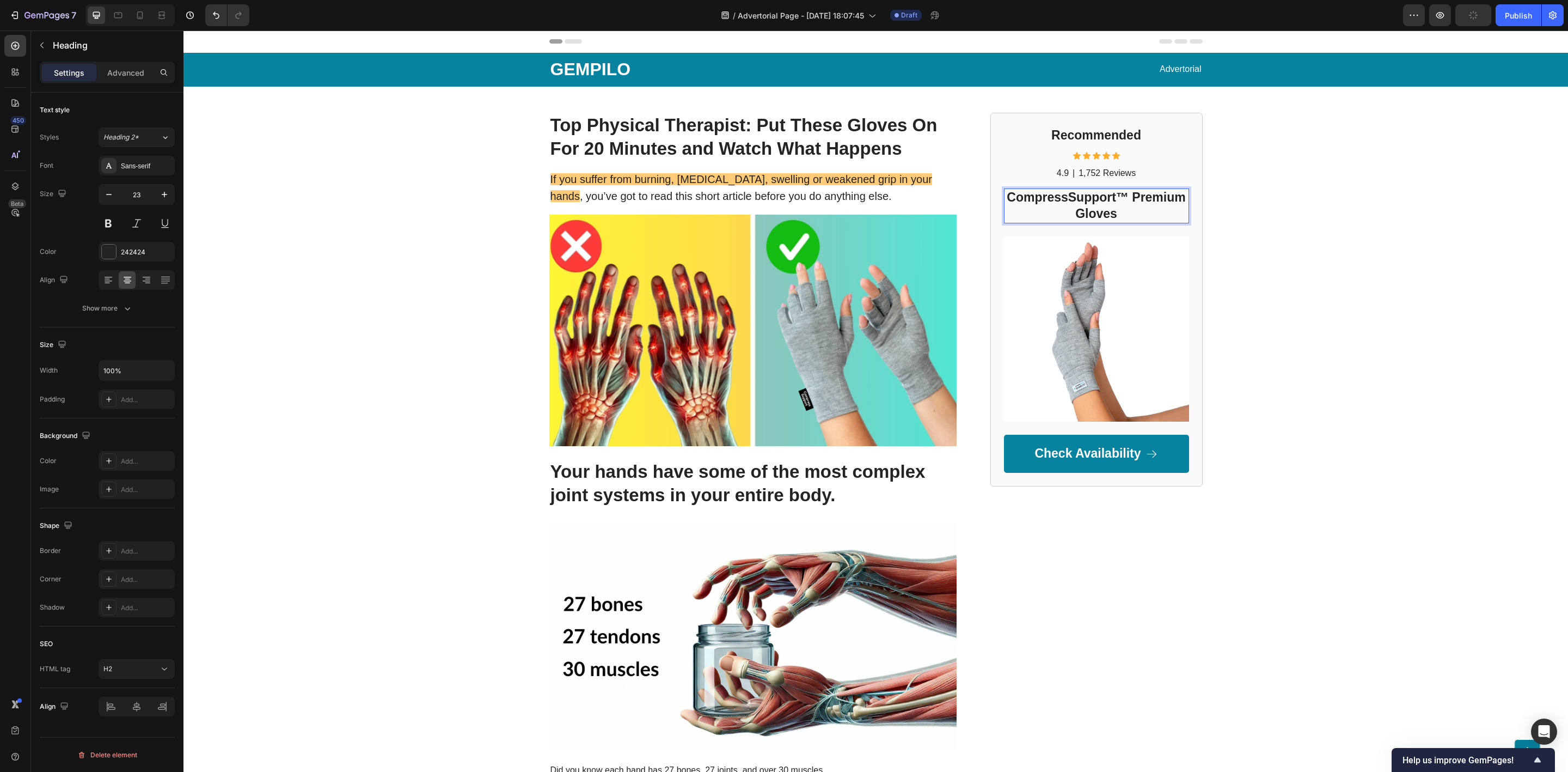
click at [1127, 198] on p "CompressSupport™ Premium Gloves" at bounding box center [1096, 206] width 183 height 33
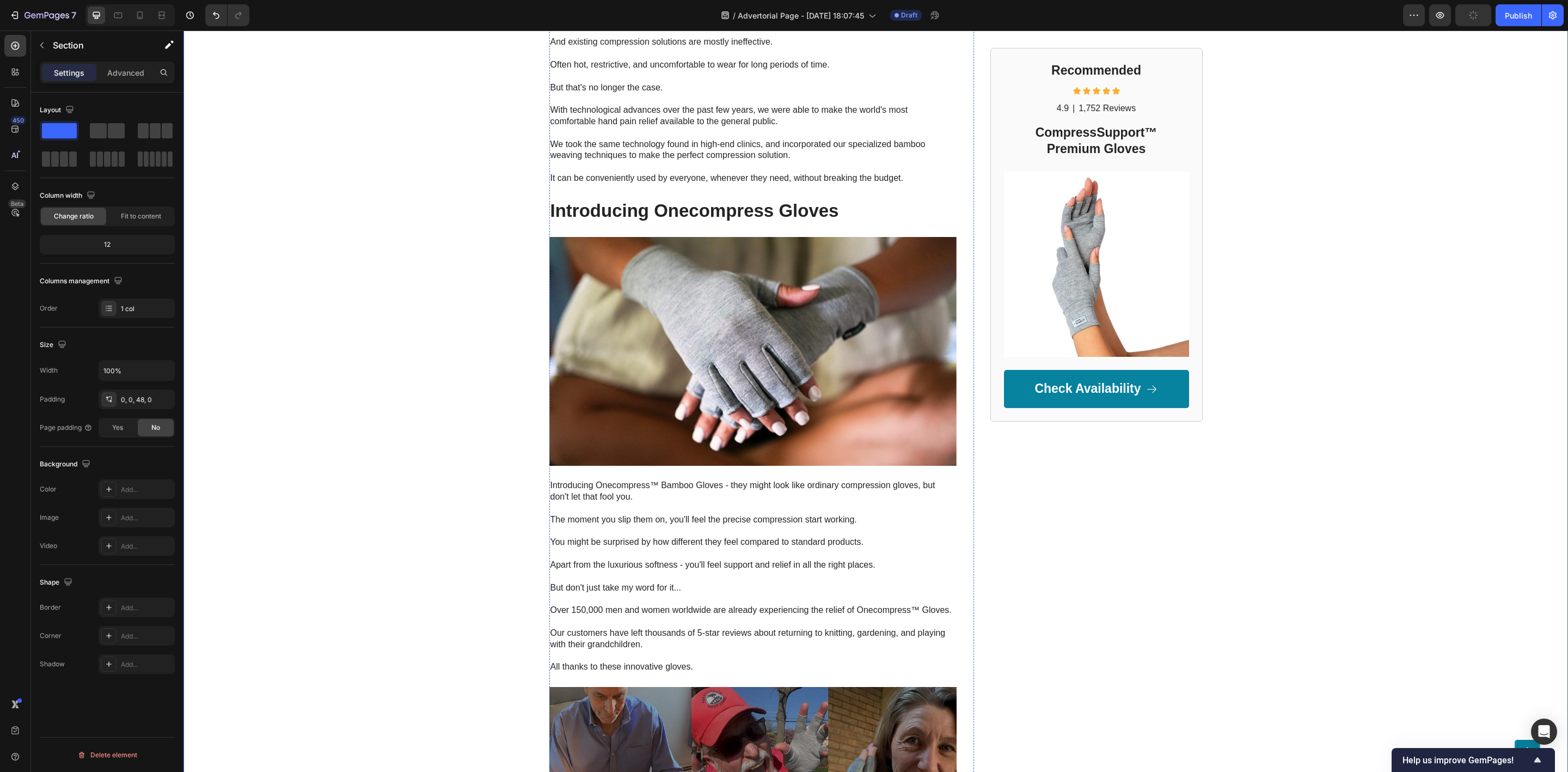
scroll to position [3269, 0]
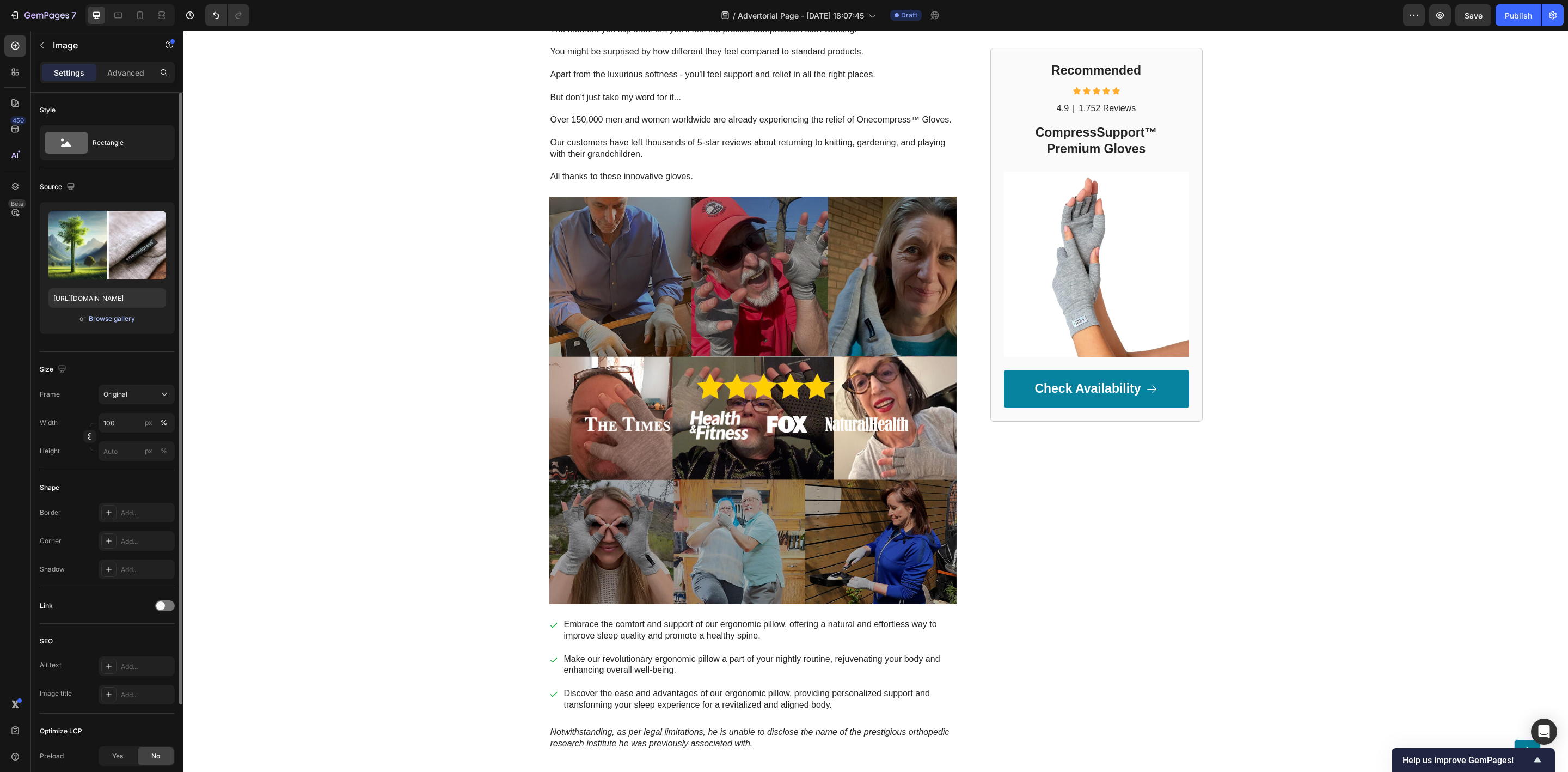
click at [110, 324] on div "Browse gallery" at bounding box center [112, 318] width 46 height 10
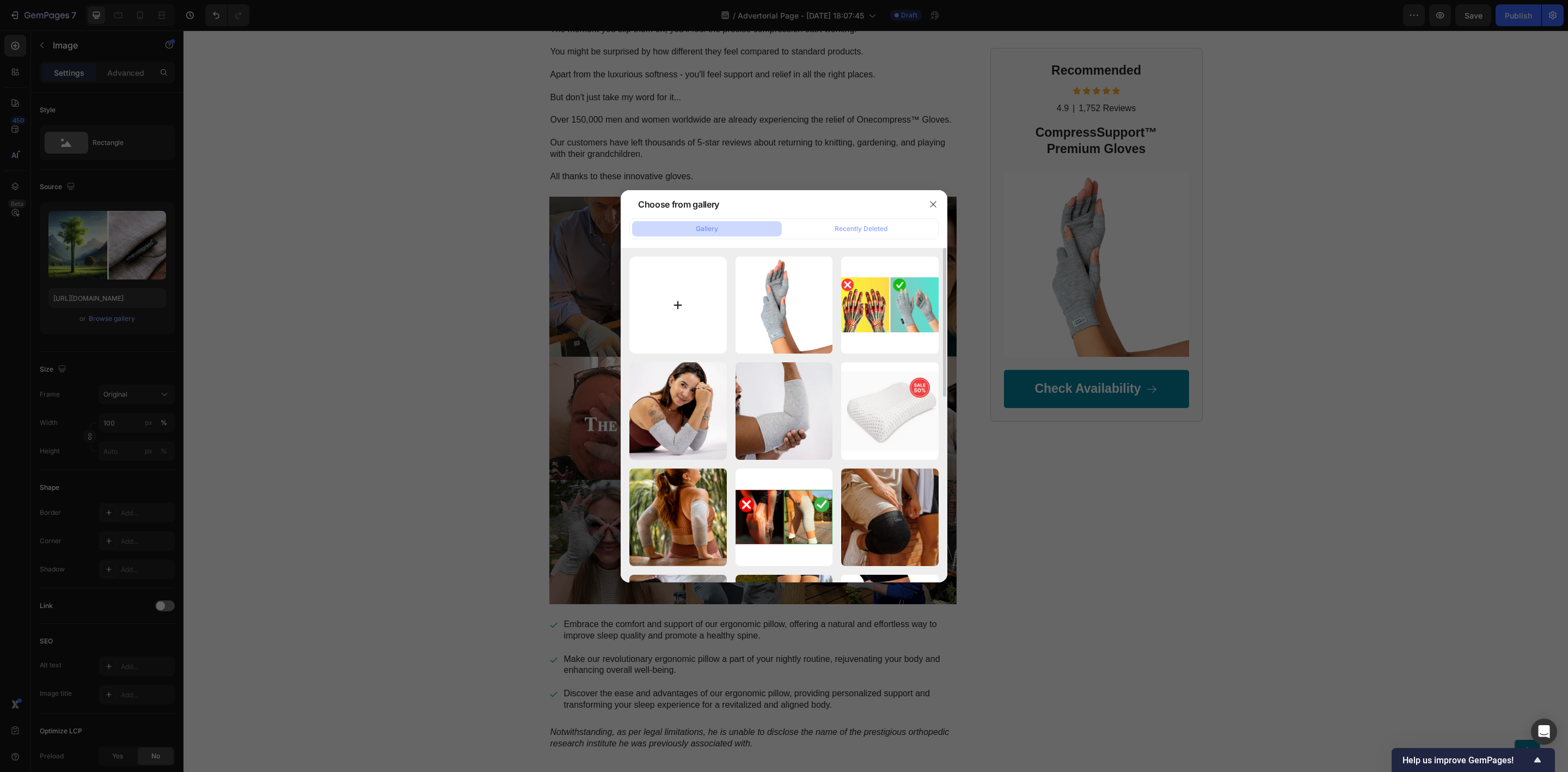
click at [678, 306] on input "file" at bounding box center [678, 306] width 98 height 98
type input "C:\fakepath\Generated image.jpg"
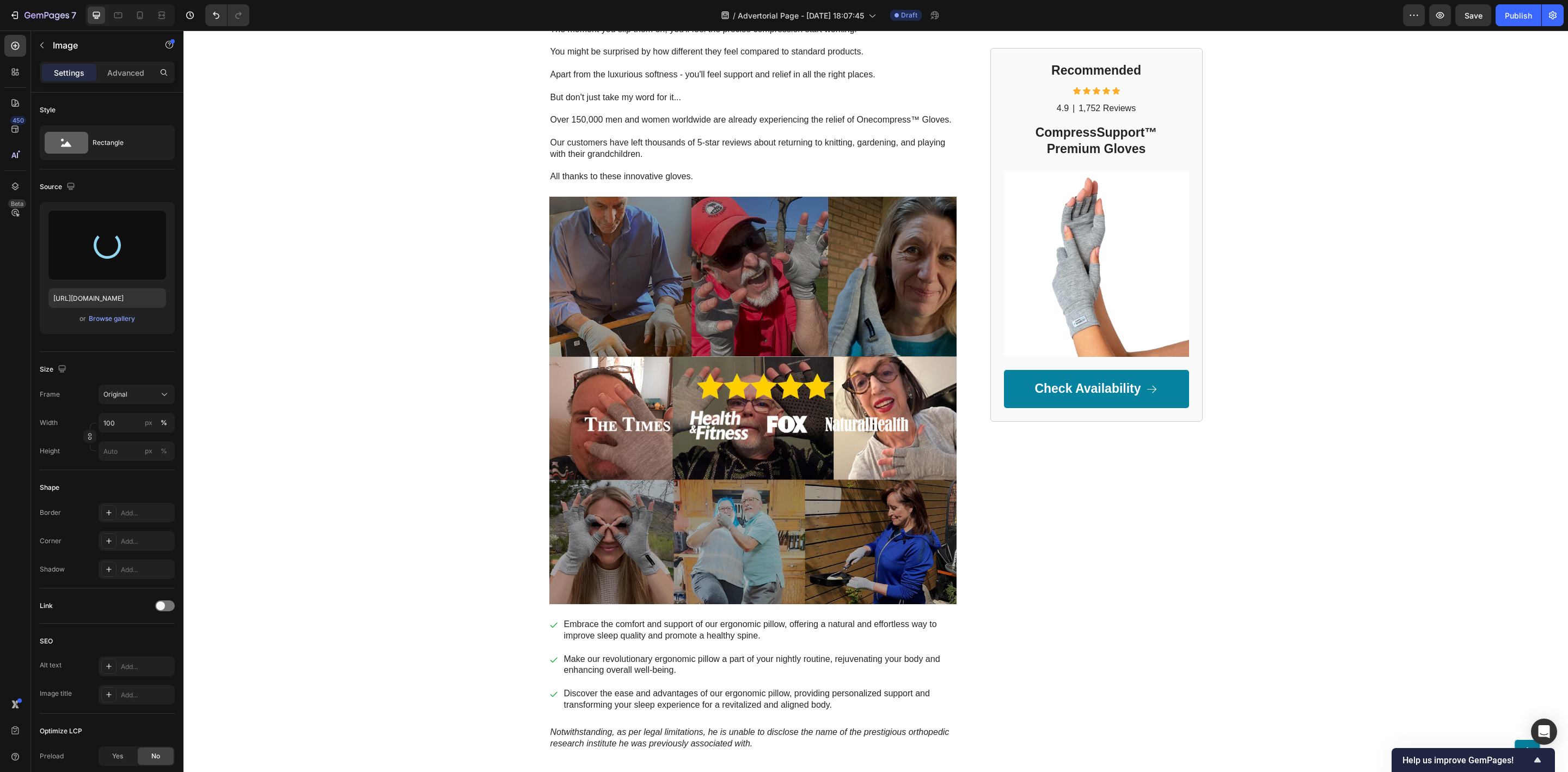
type input "[URL][DOMAIN_NAME]"
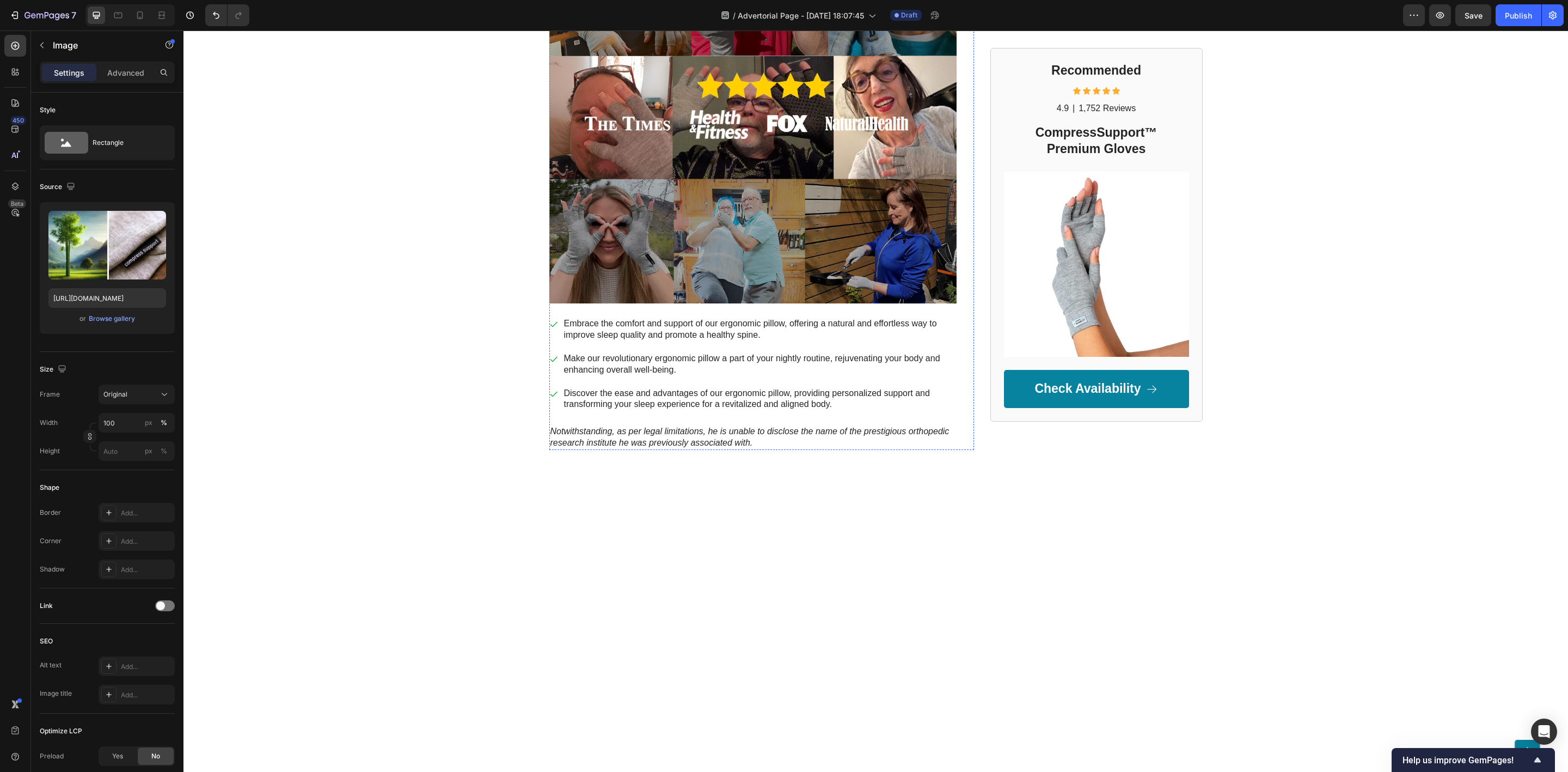
scroll to position [4086, 0]
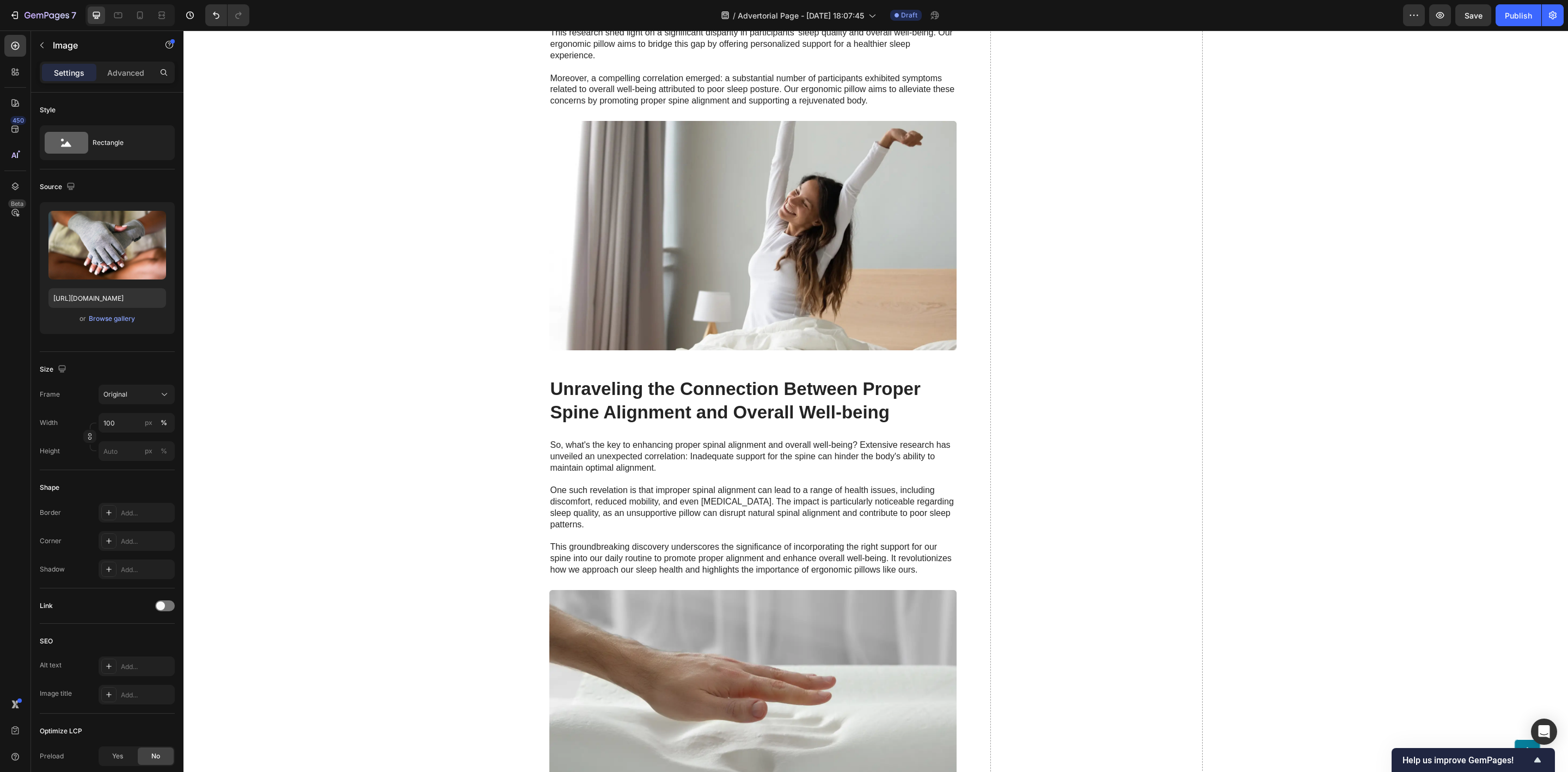
scroll to position [4618, 0]
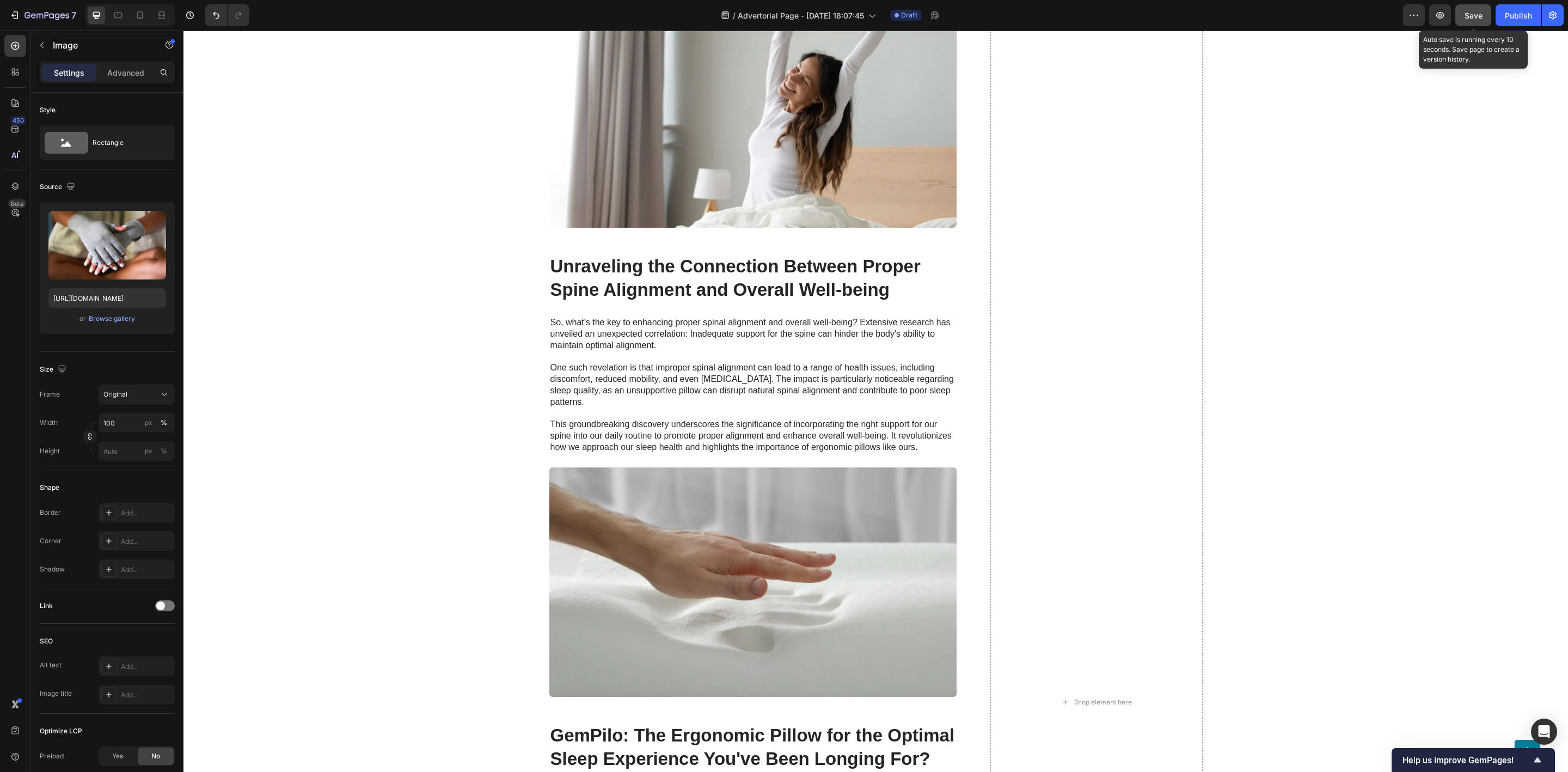
click at [1471, 18] on span "Save" at bounding box center [1474, 16] width 18 height 10
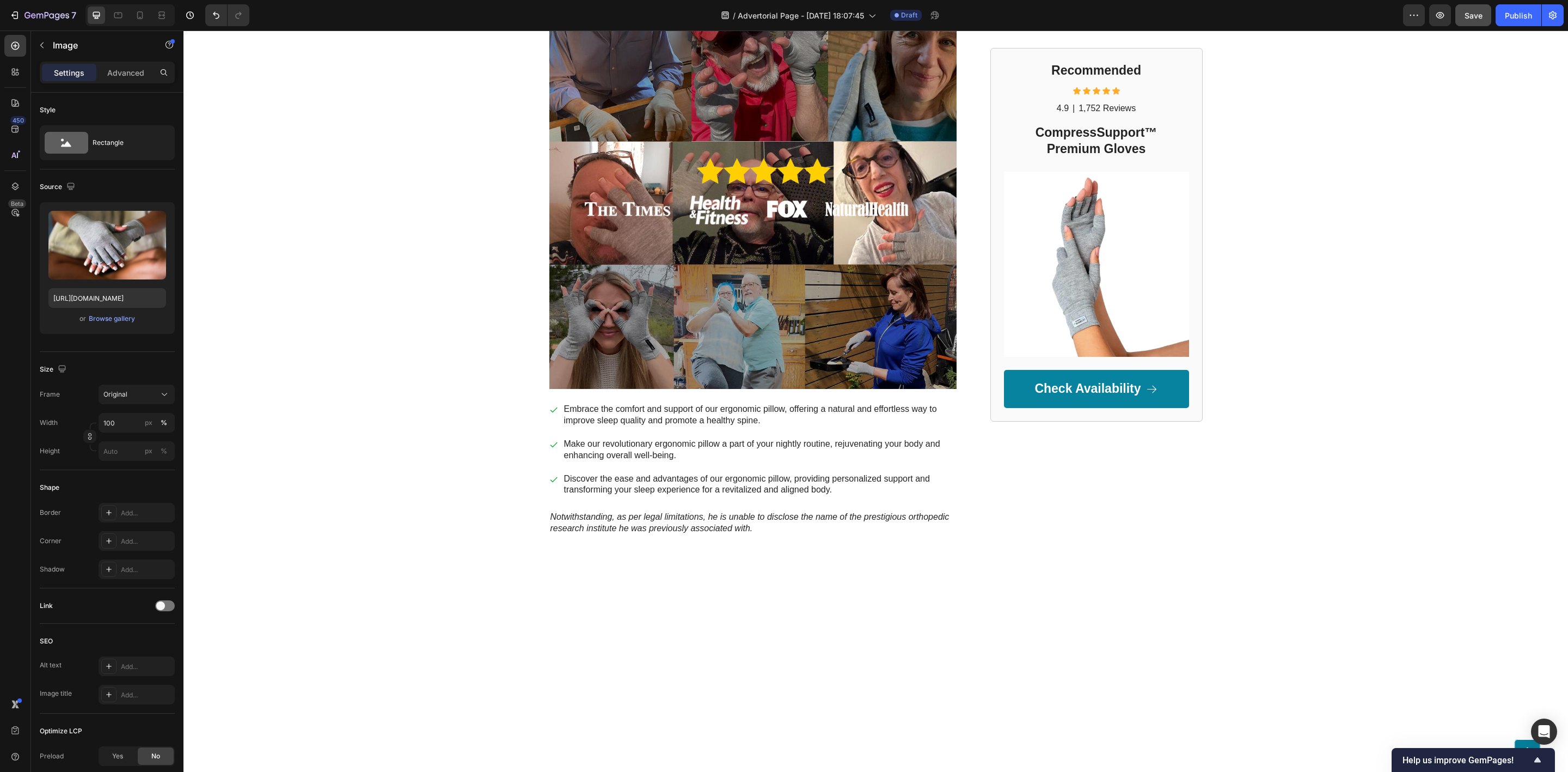
scroll to position [3759, 0]
